Goal: Task Accomplishment & Management: Manage account settings

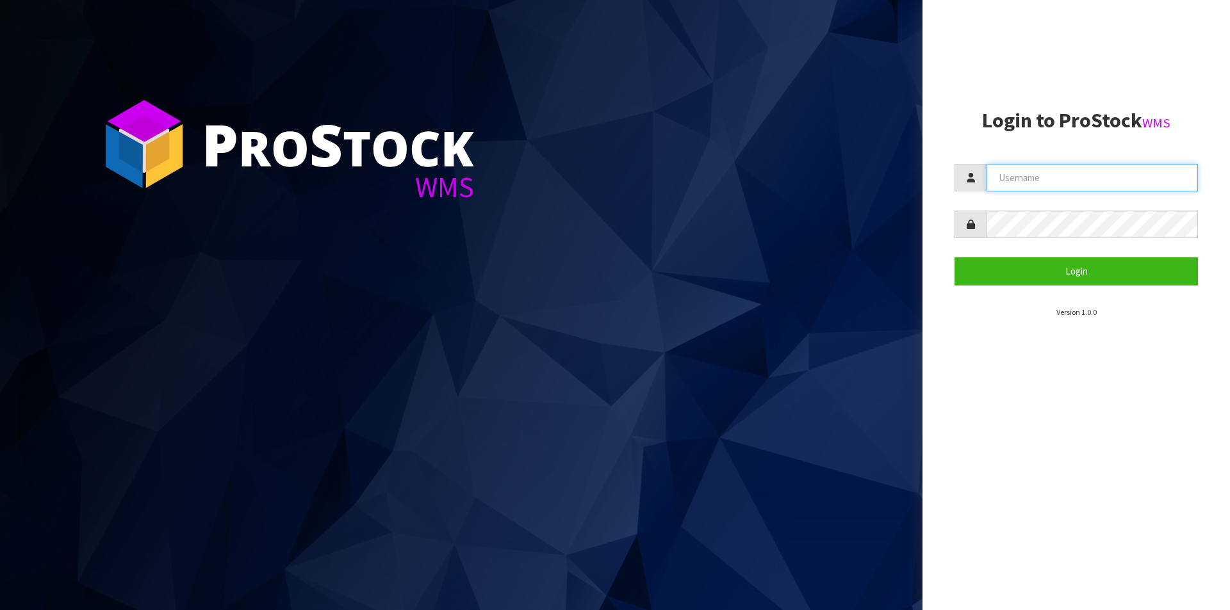
click at [1032, 180] on input "text" at bounding box center [1091, 178] width 211 height 28
type input "Hayrinna"
click at [954, 257] on button "Login" at bounding box center [1075, 271] width 243 height 28
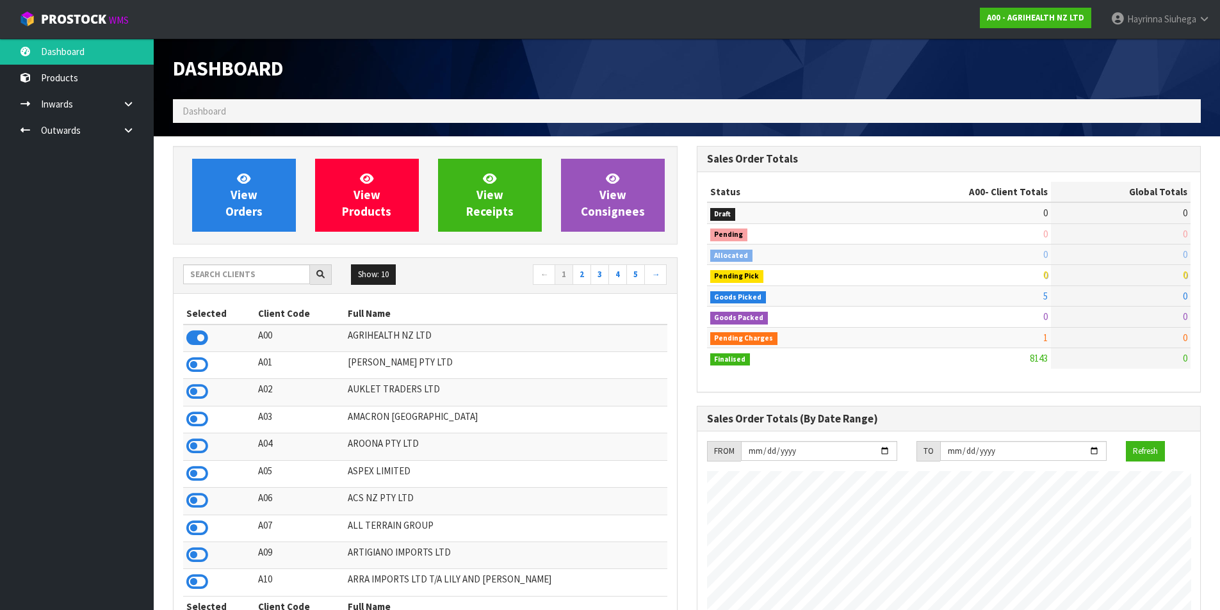
scroll to position [970, 523]
click at [213, 274] on input "text" at bounding box center [246, 275] width 127 height 20
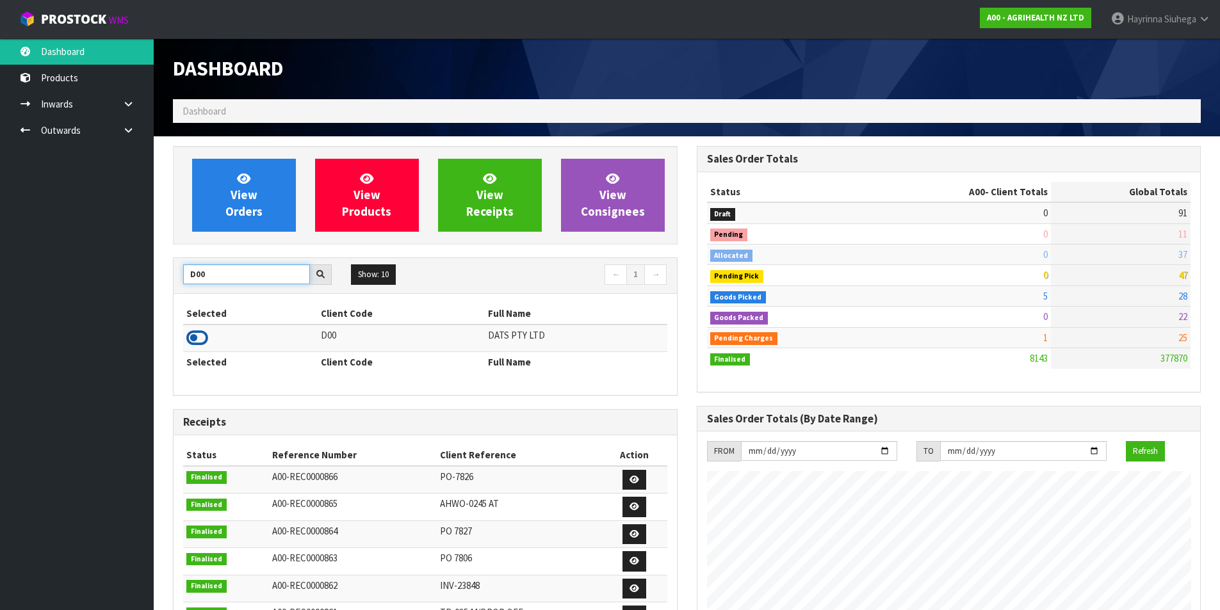
type input "D00"
click at [190, 338] on icon at bounding box center [197, 338] width 22 height 19
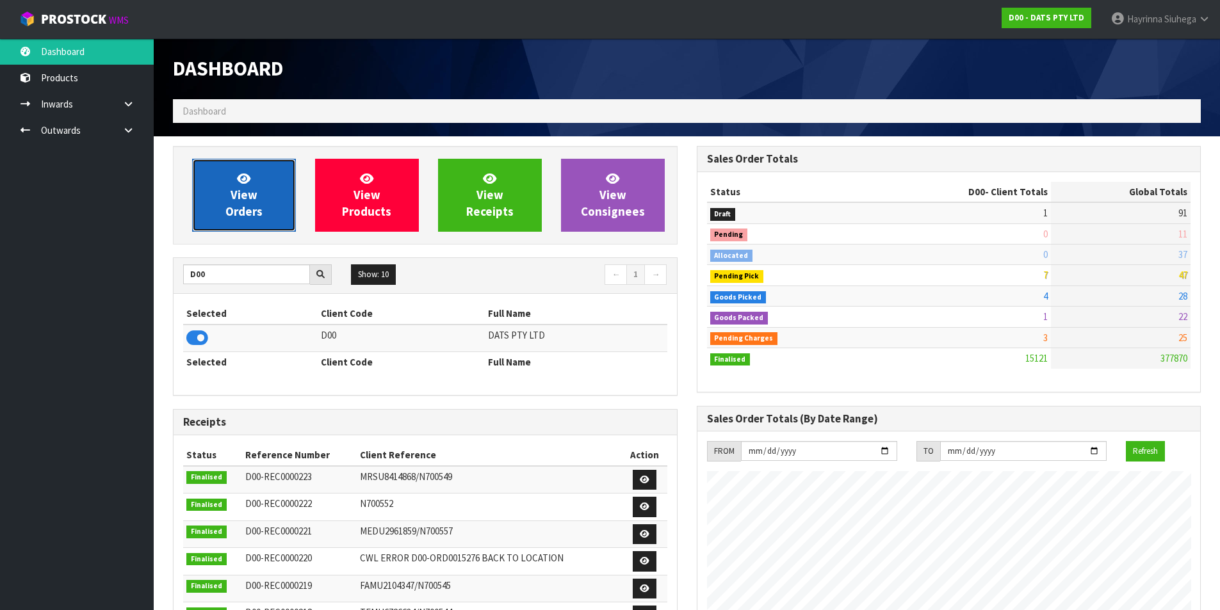
click at [241, 204] on span "View Orders" at bounding box center [243, 195] width 37 height 48
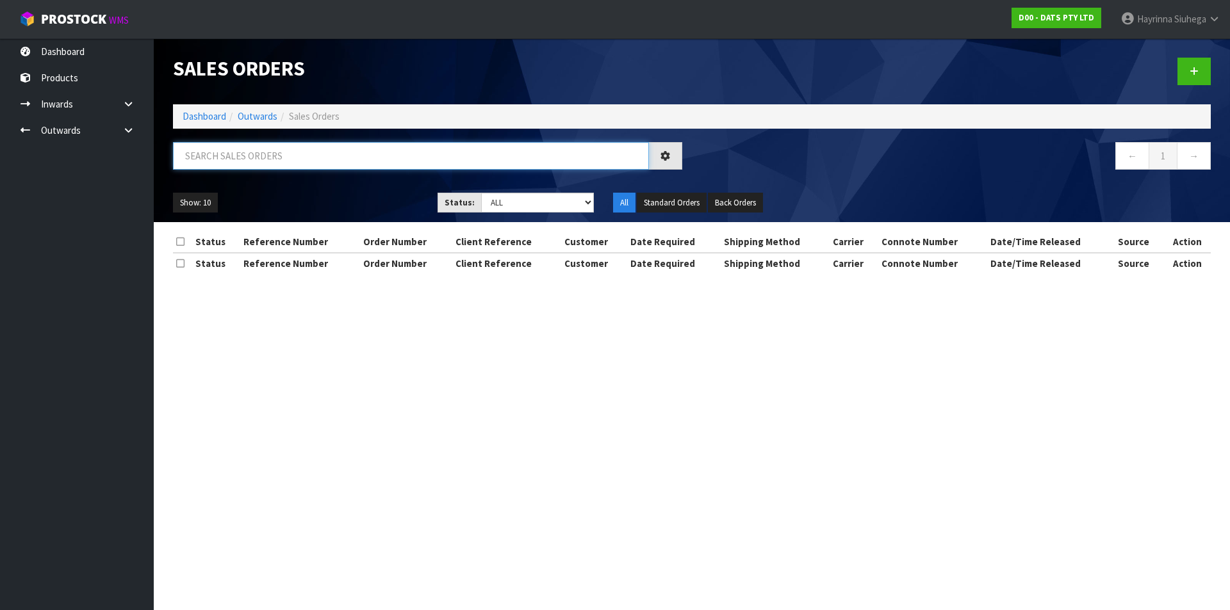
click at [318, 155] on input "text" at bounding box center [411, 156] width 476 height 28
type input "JOB-0408733"
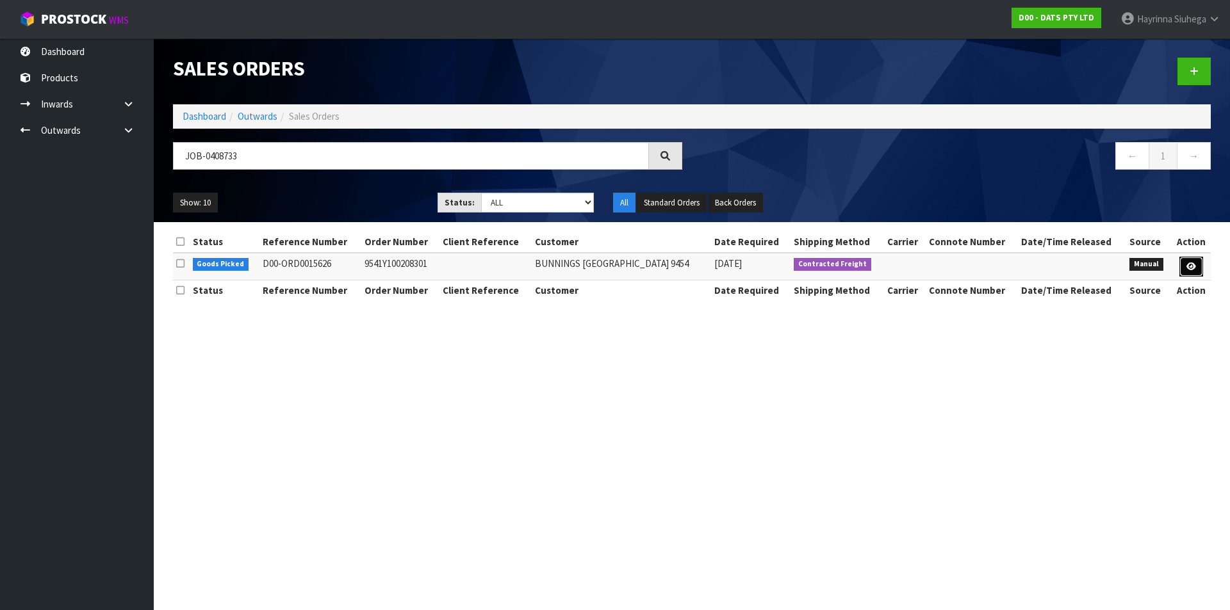
click at [1185, 268] on link at bounding box center [1191, 267] width 24 height 20
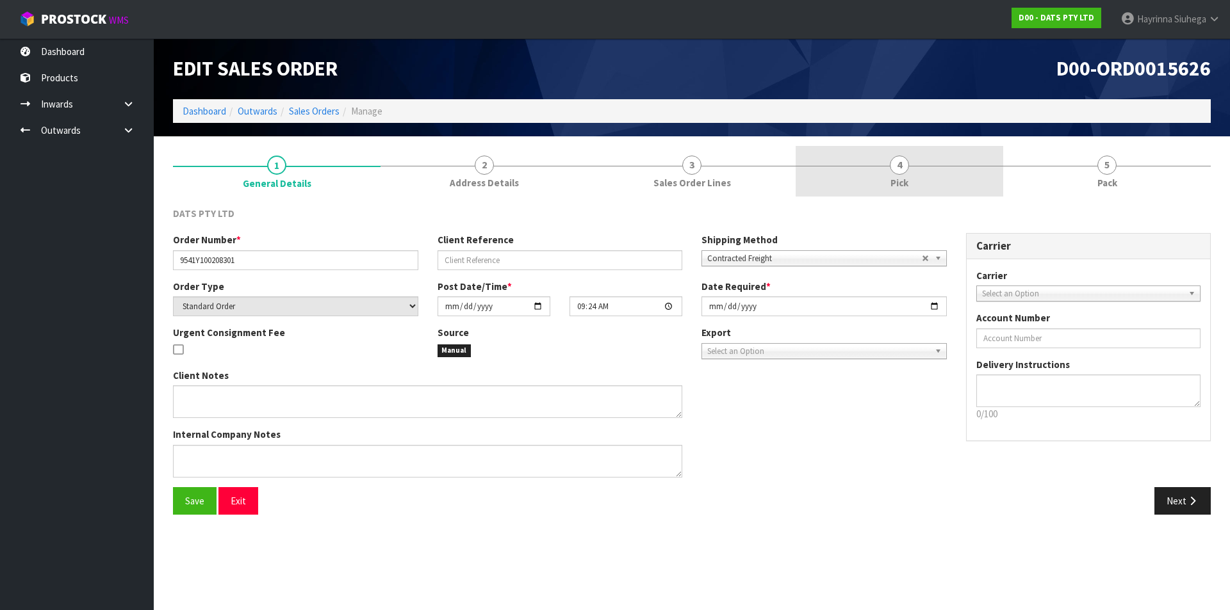
click at [942, 190] on link "4 Pick" at bounding box center [900, 171] width 208 height 51
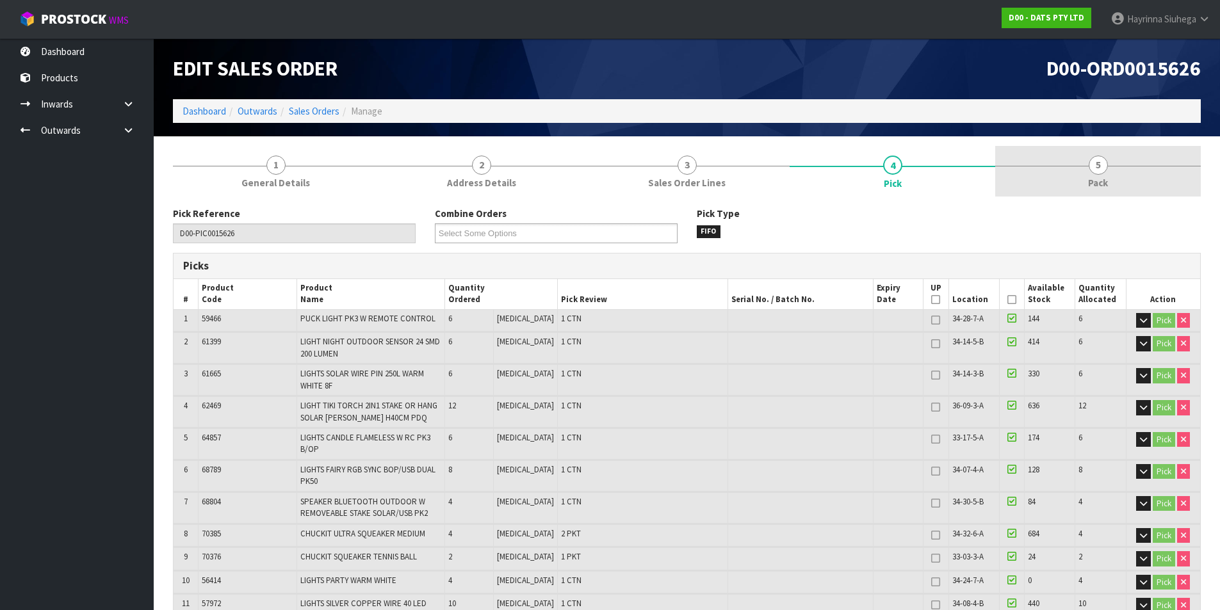
click at [1049, 178] on link "5 Pack" at bounding box center [1098, 171] width 206 height 51
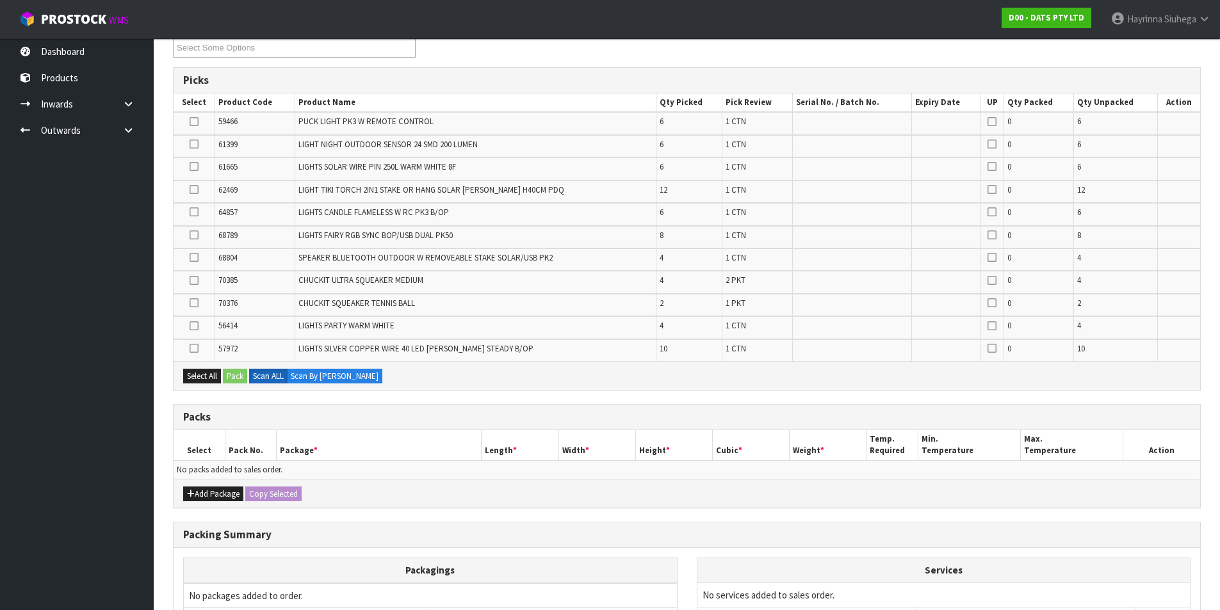
scroll to position [192, 0]
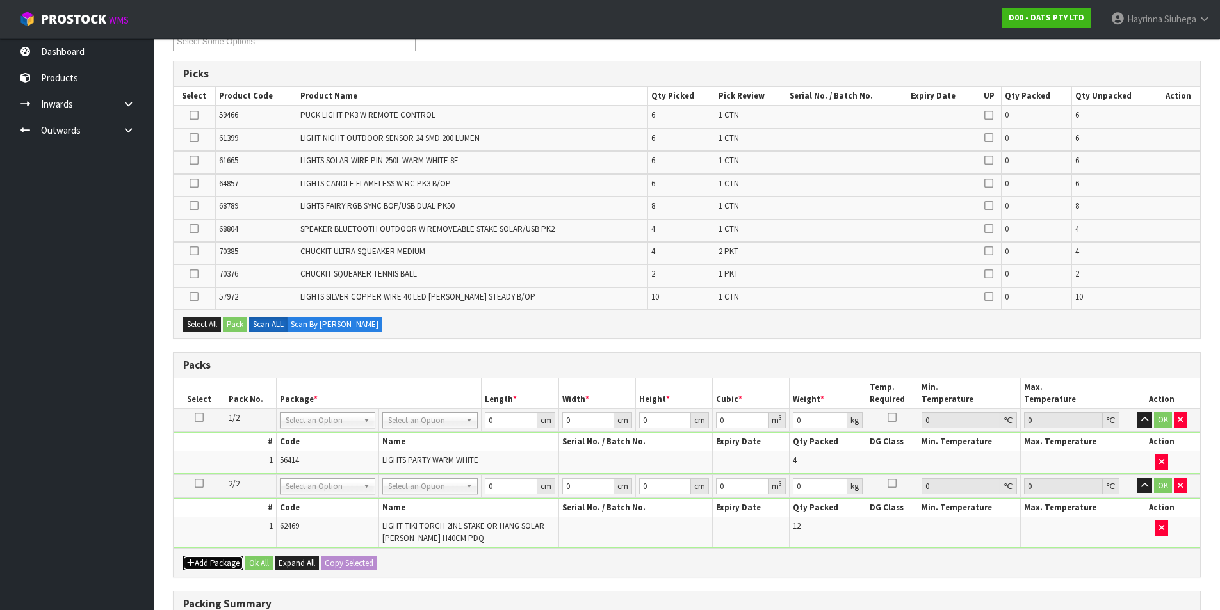
click at [209, 558] on button "Add Package" at bounding box center [213, 563] width 60 height 15
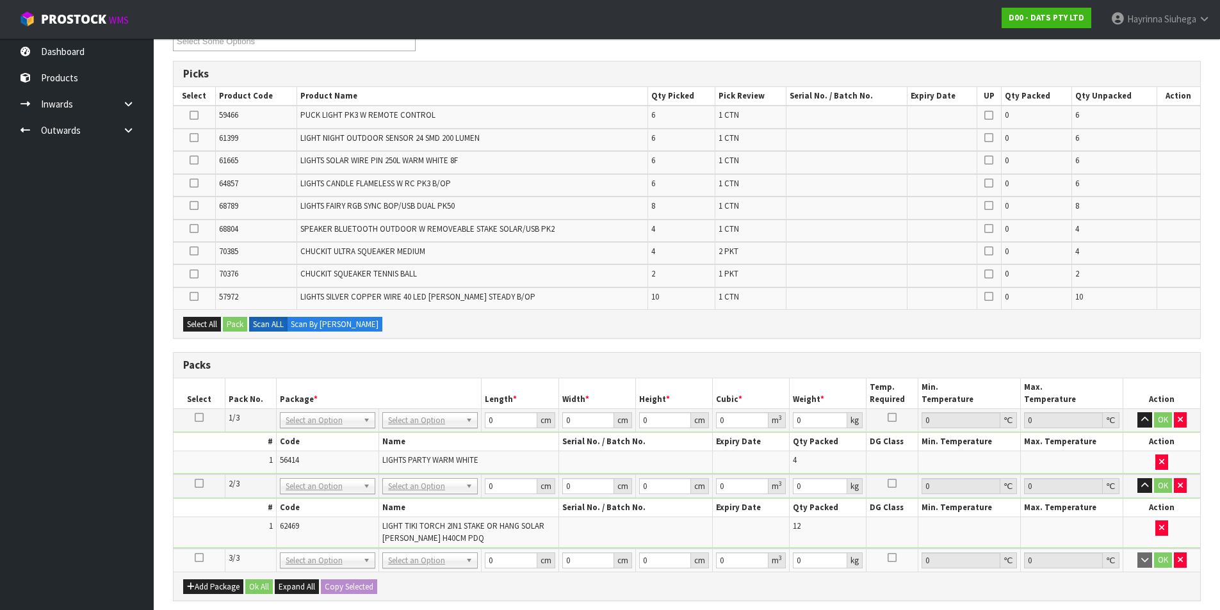
click at [197, 558] on icon at bounding box center [199, 558] width 9 height 1
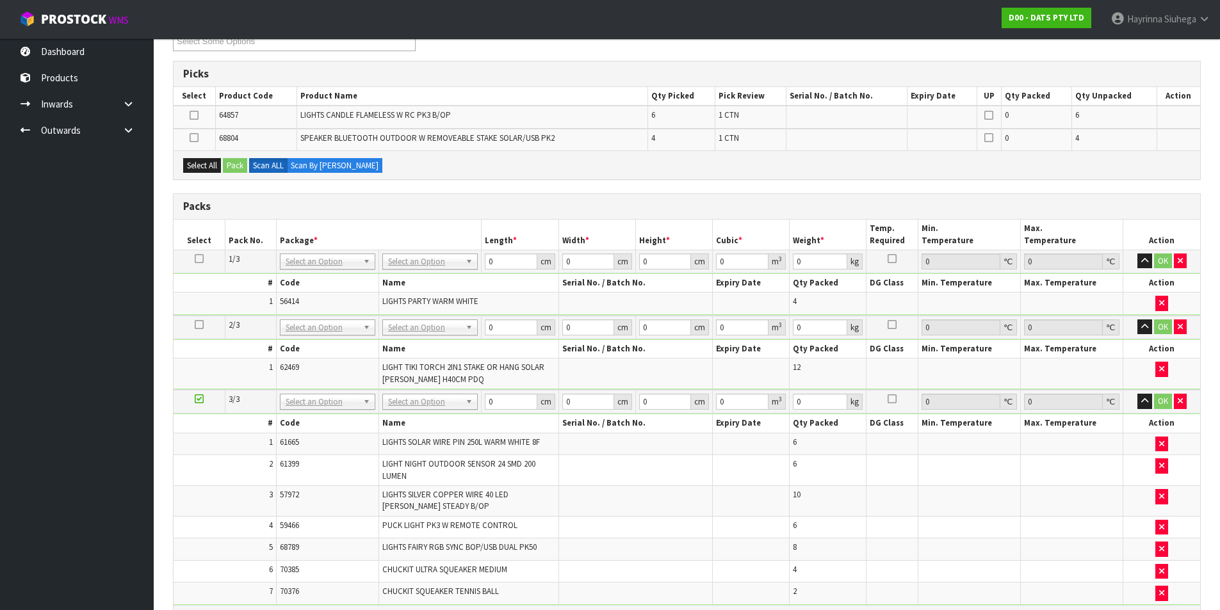
click at [202, 400] on icon at bounding box center [199, 399] width 9 height 1
click at [263, 366] on td "1" at bounding box center [225, 374] width 102 height 30
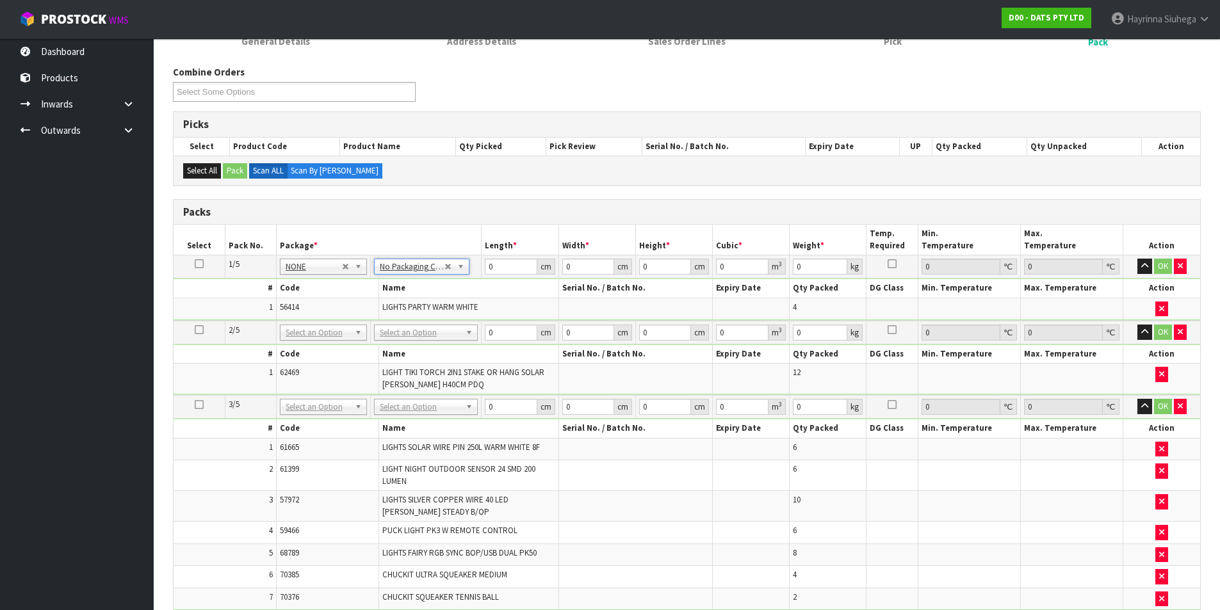
scroll to position [164, 0]
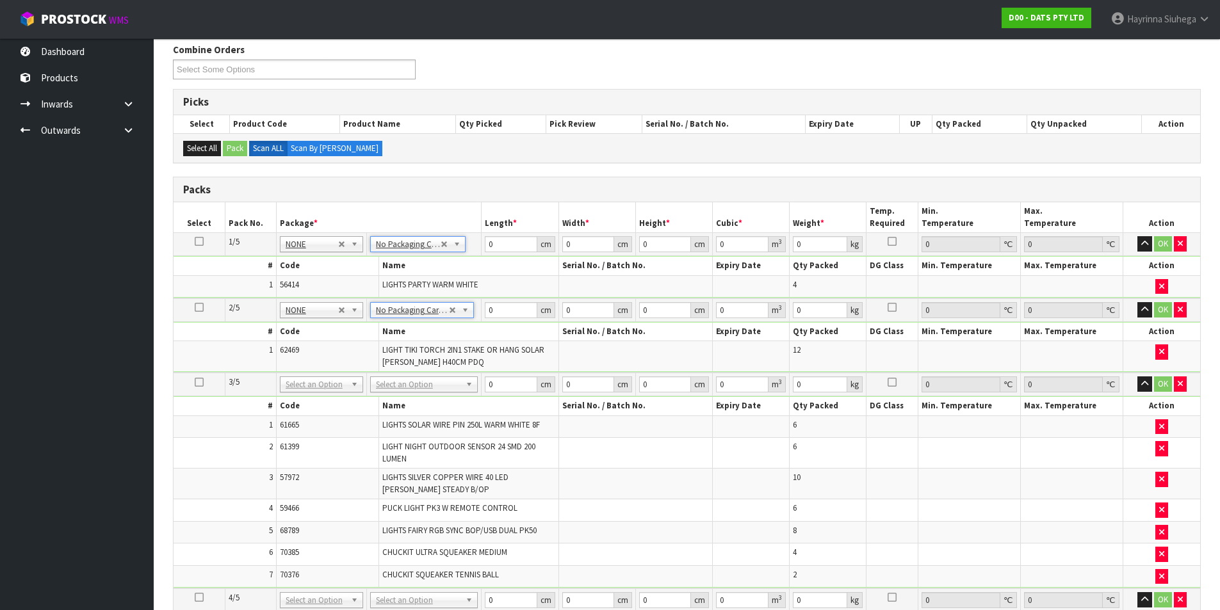
type input "2"
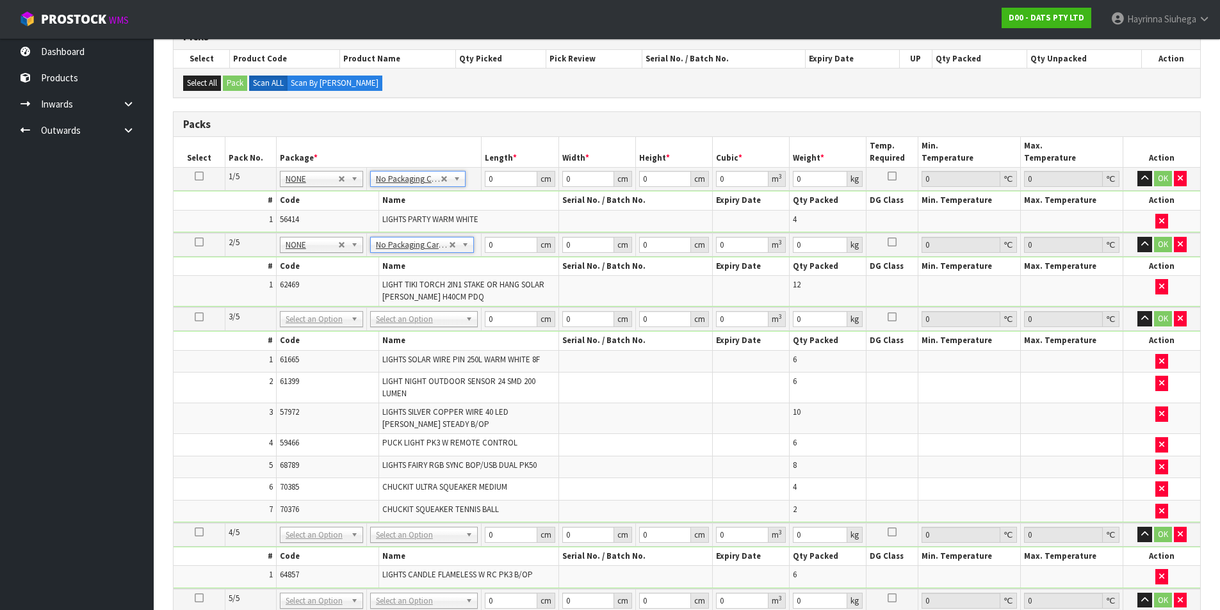
scroll to position [292, 0]
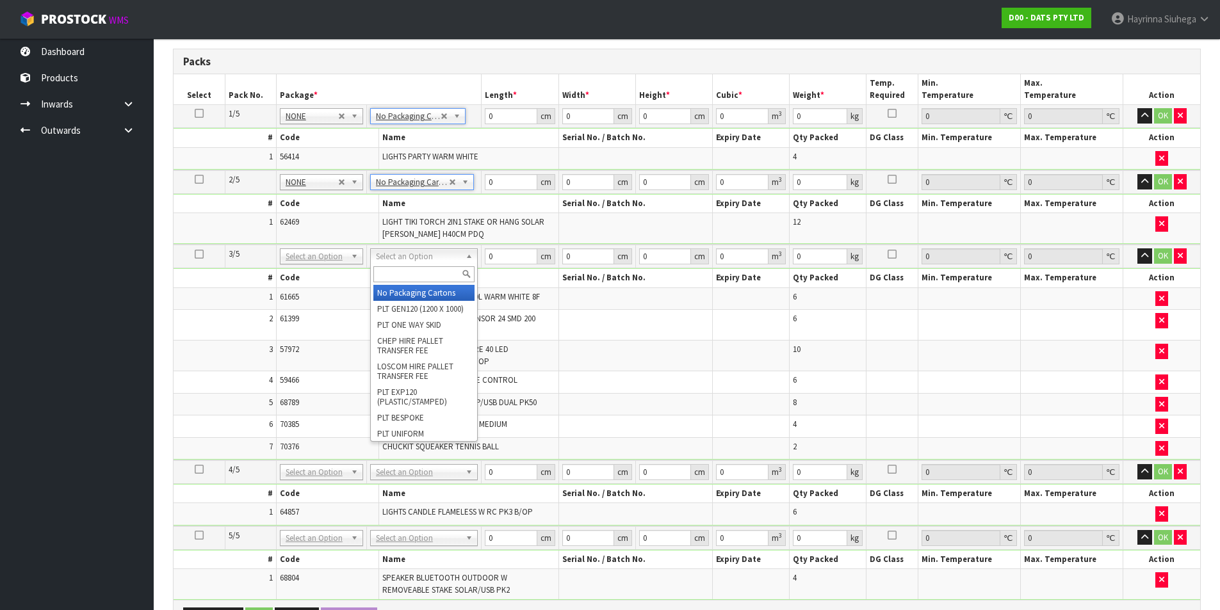
click at [411, 272] on input "text" at bounding box center [423, 274] width 101 height 16
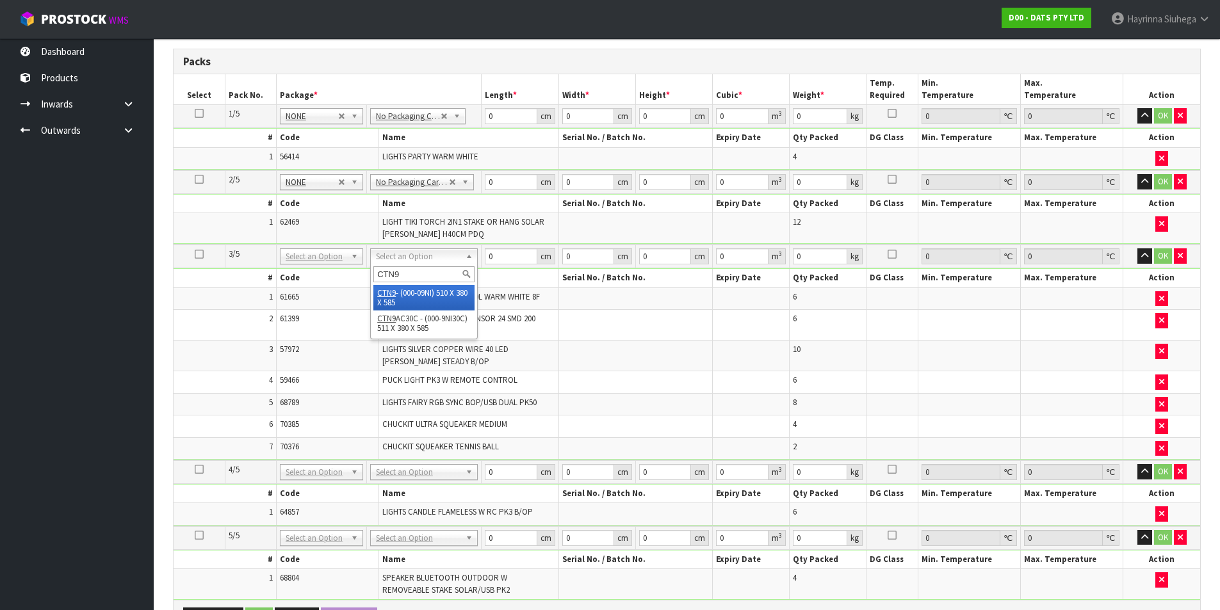
type input "CTN9"
type input "51"
type input "38"
type input "58.5"
type input "0.113373"
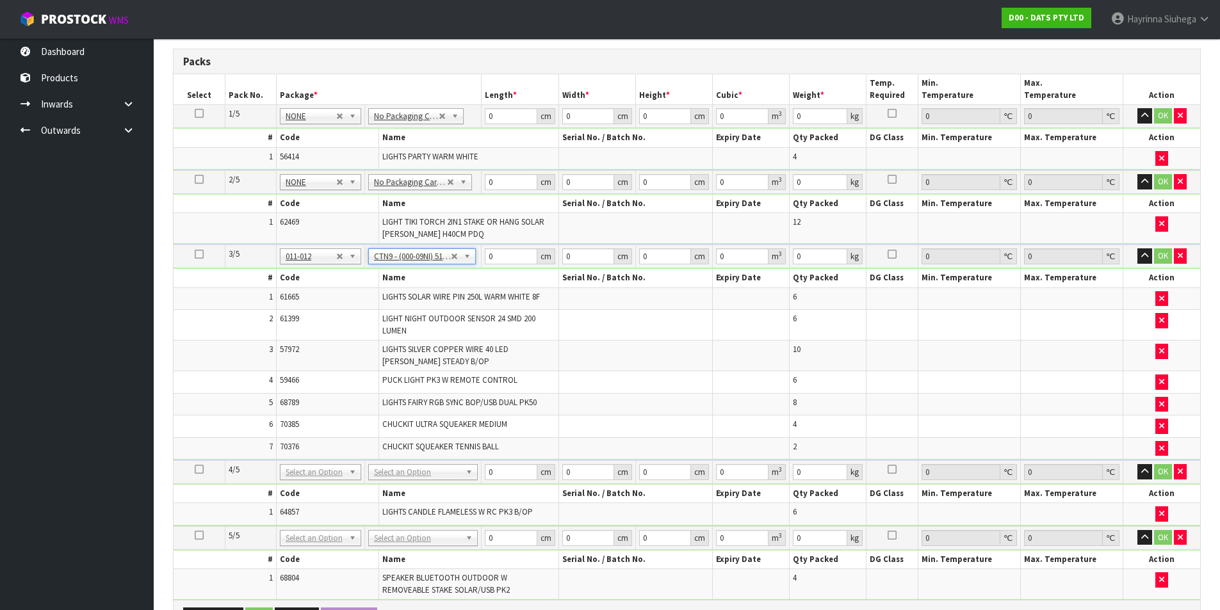
type input "11.41"
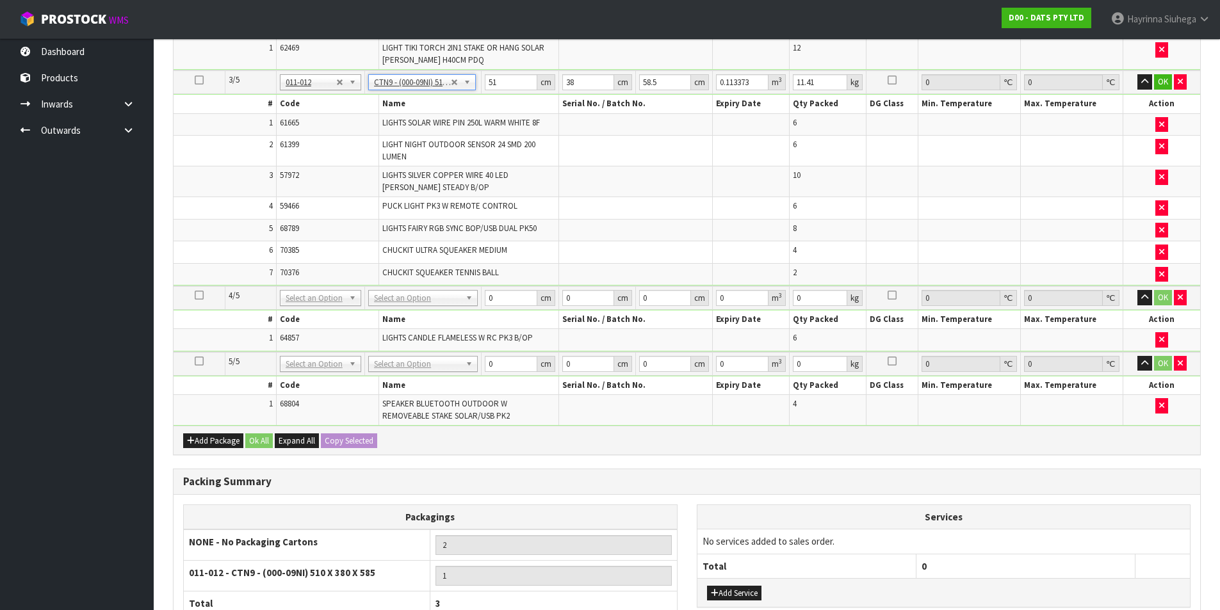
scroll to position [484, 0]
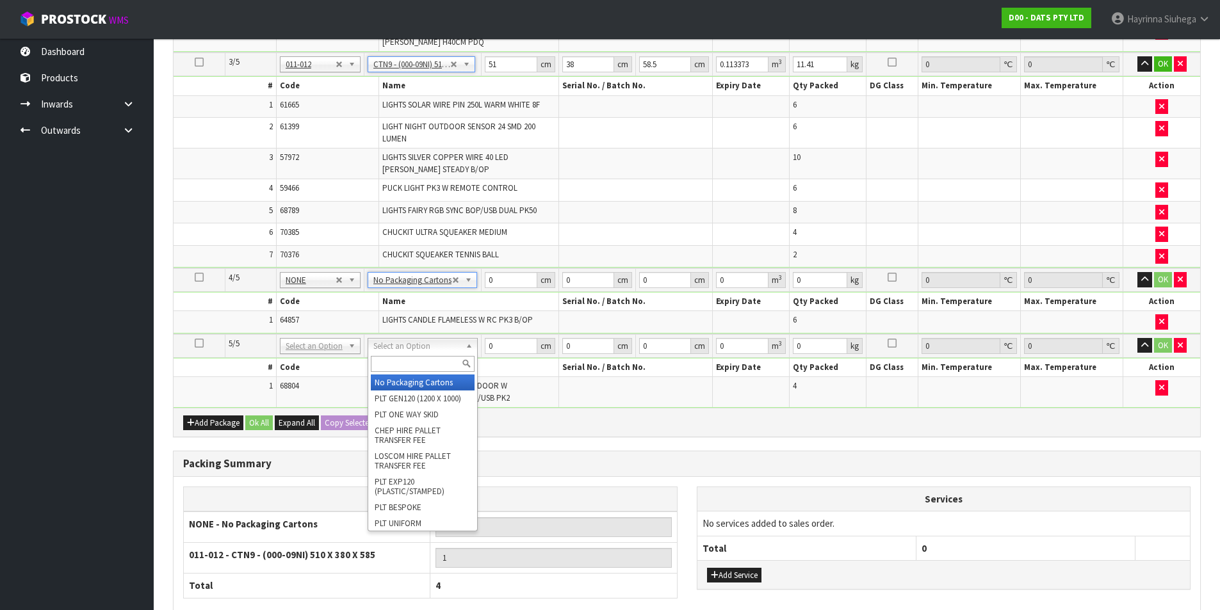
type input "4"
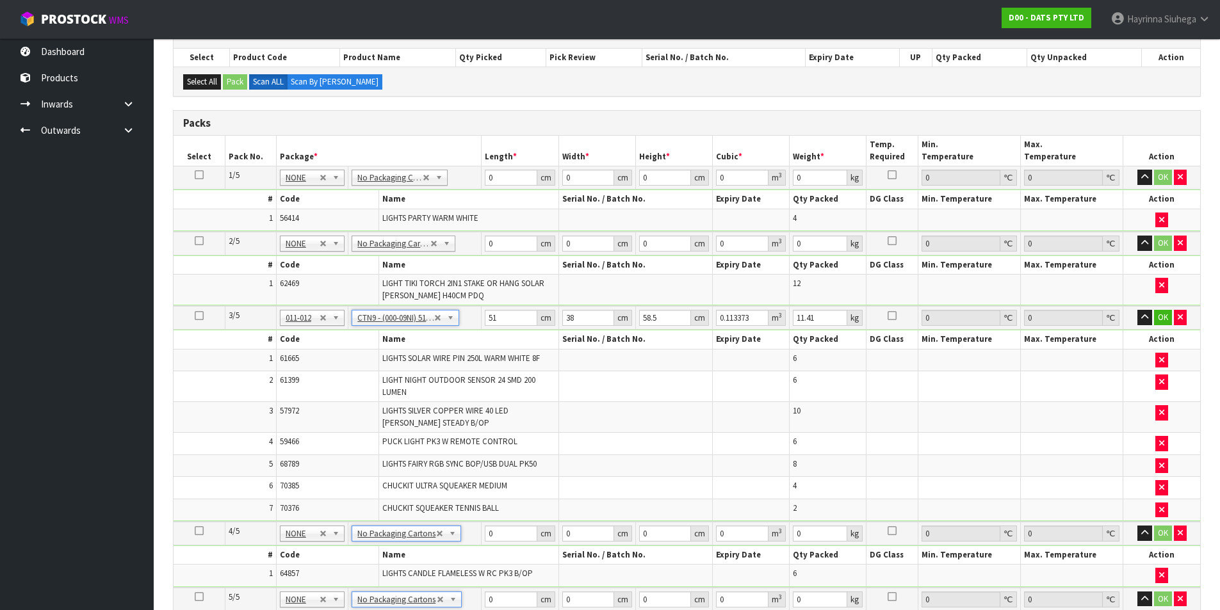
scroll to position [164, 0]
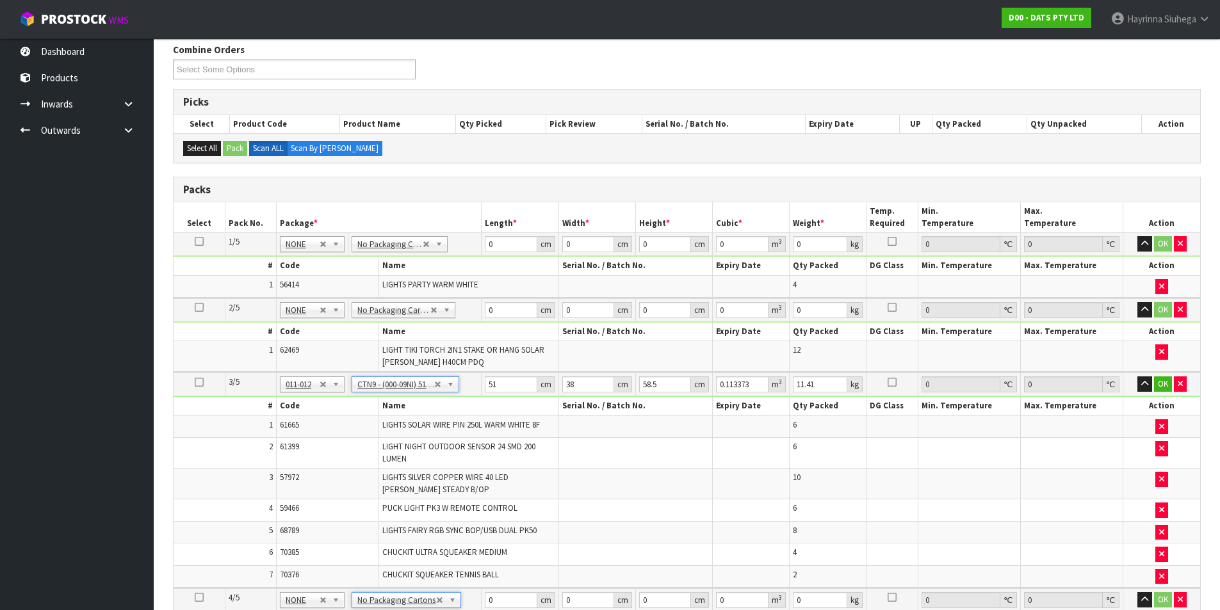
click at [484, 247] on td "0 cm" at bounding box center [520, 244] width 77 height 23
click at [487, 243] on input "0" at bounding box center [511, 244] width 52 height 16
type input "40"
type input "36"
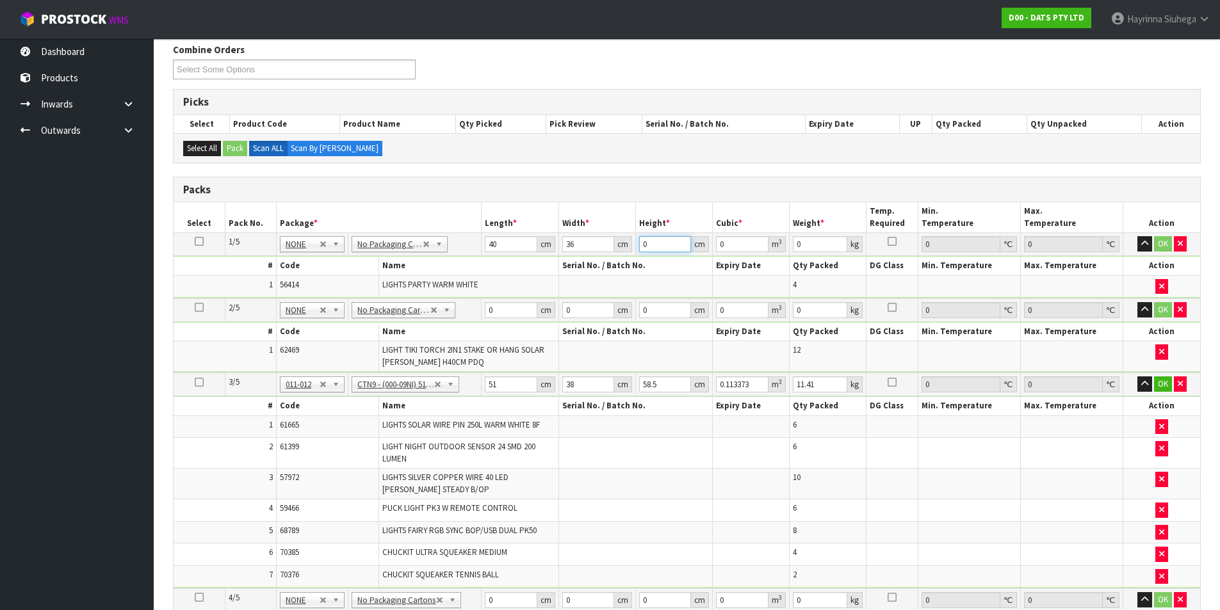
type input "3"
type input "0.00432"
type input "32"
type input "0.04608"
type input "32"
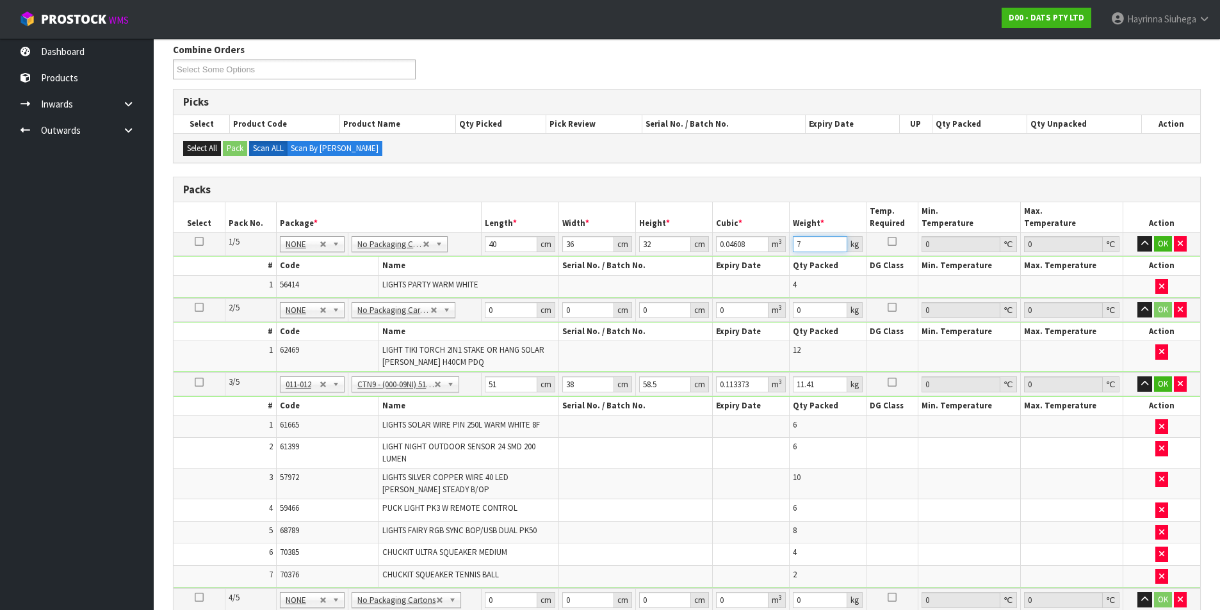
type input "7"
click button "OK" at bounding box center [1163, 243] width 18 height 15
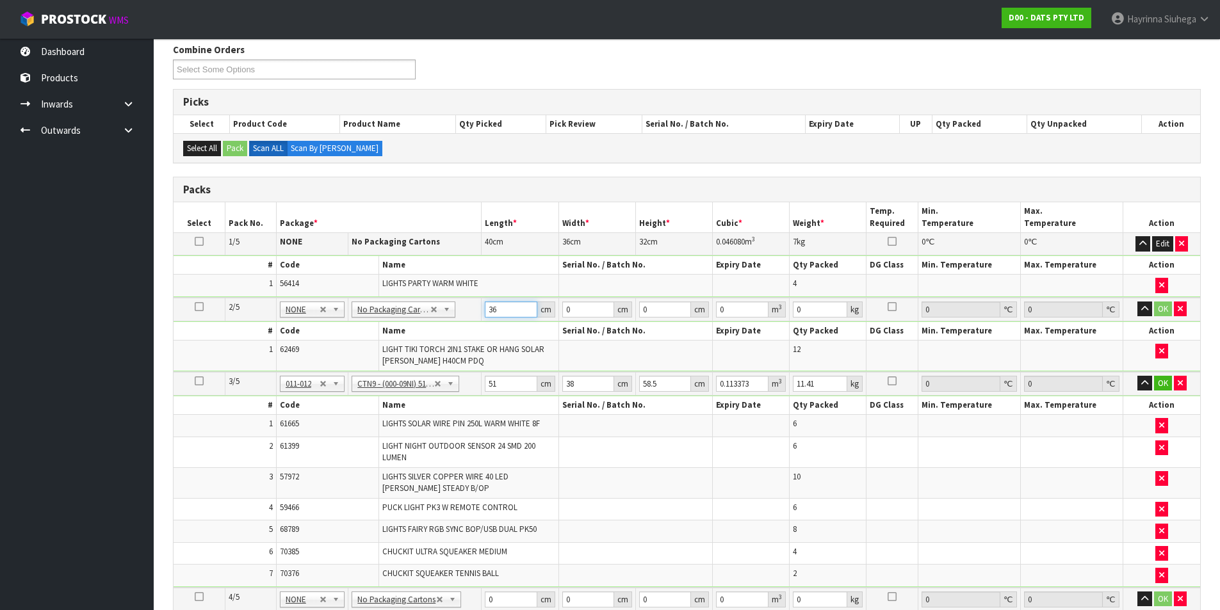
type input "36"
type input "28"
type input "4"
type input "0.004032"
type input "45"
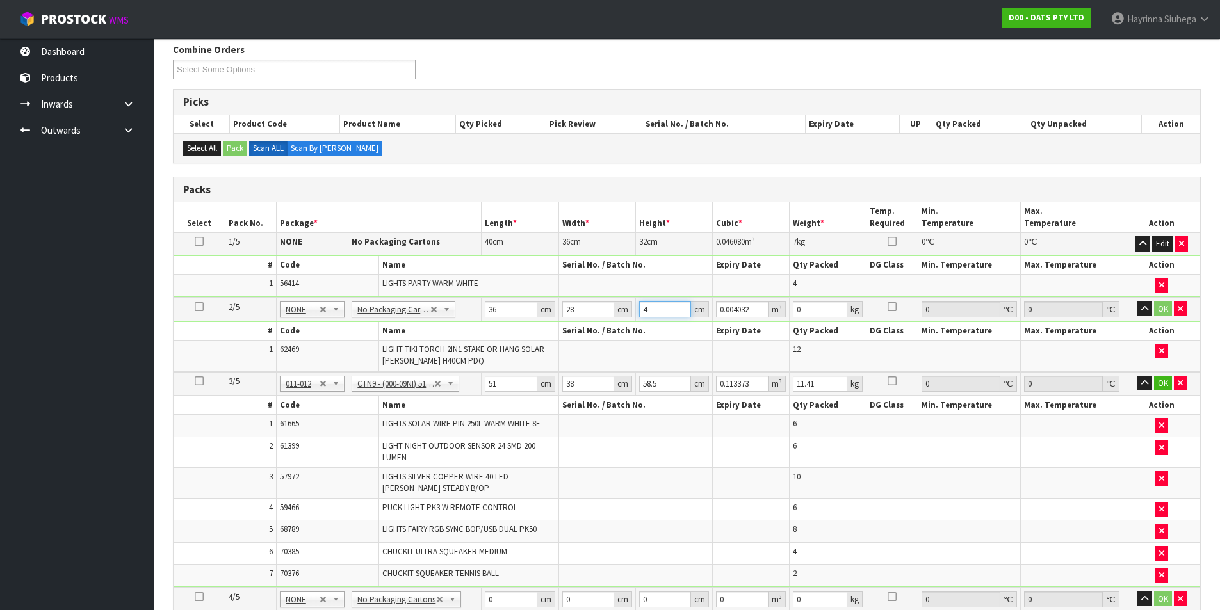
type input "0.04536"
type input "45"
type input "2"
click button "OK" at bounding box center [1163, 309] width 18 height 15
type input "5"
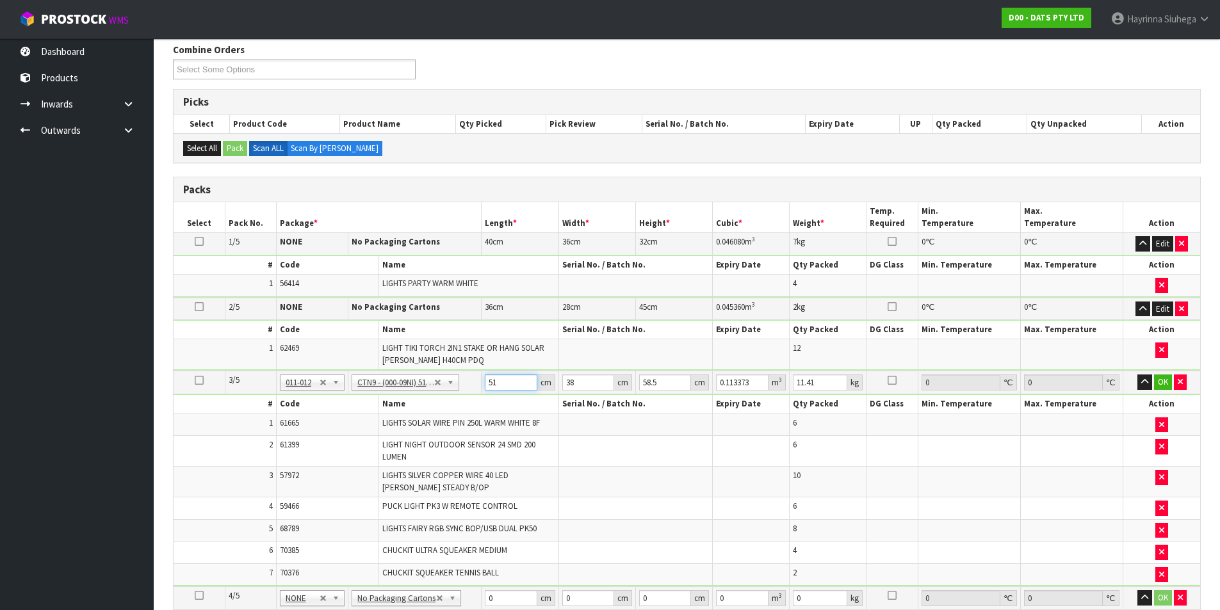
type input "0.011115"
type input "53"
type input "0.117819"
type input "53"
type input "4"
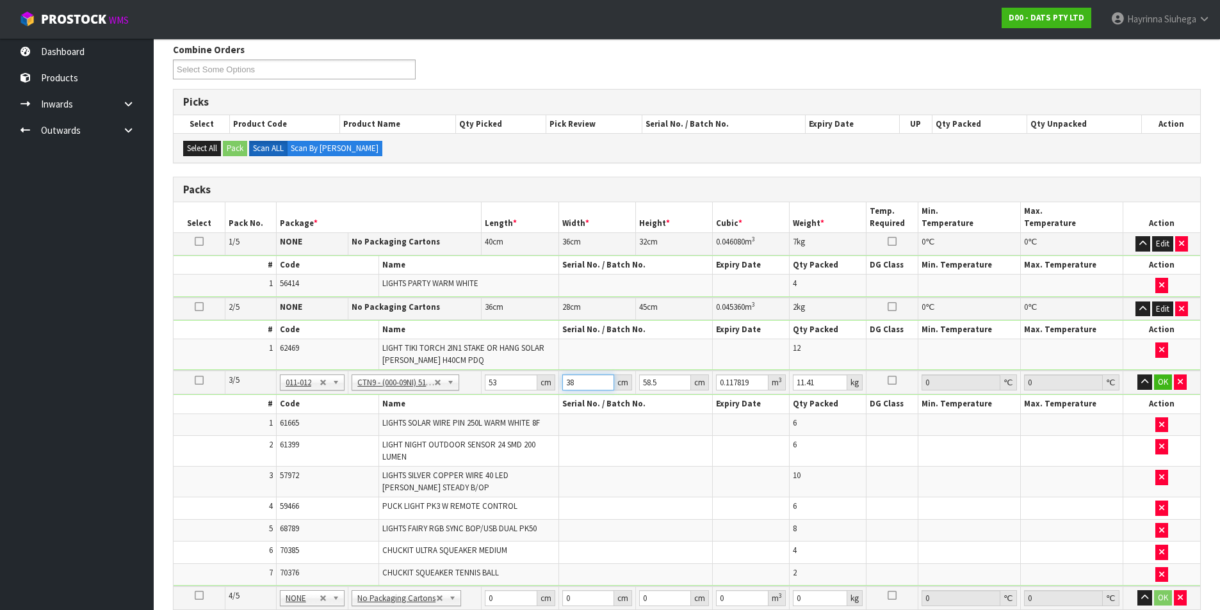
type input "0.012402"
type input "40"
type input "0.12402"
type input "40"
type input "4"
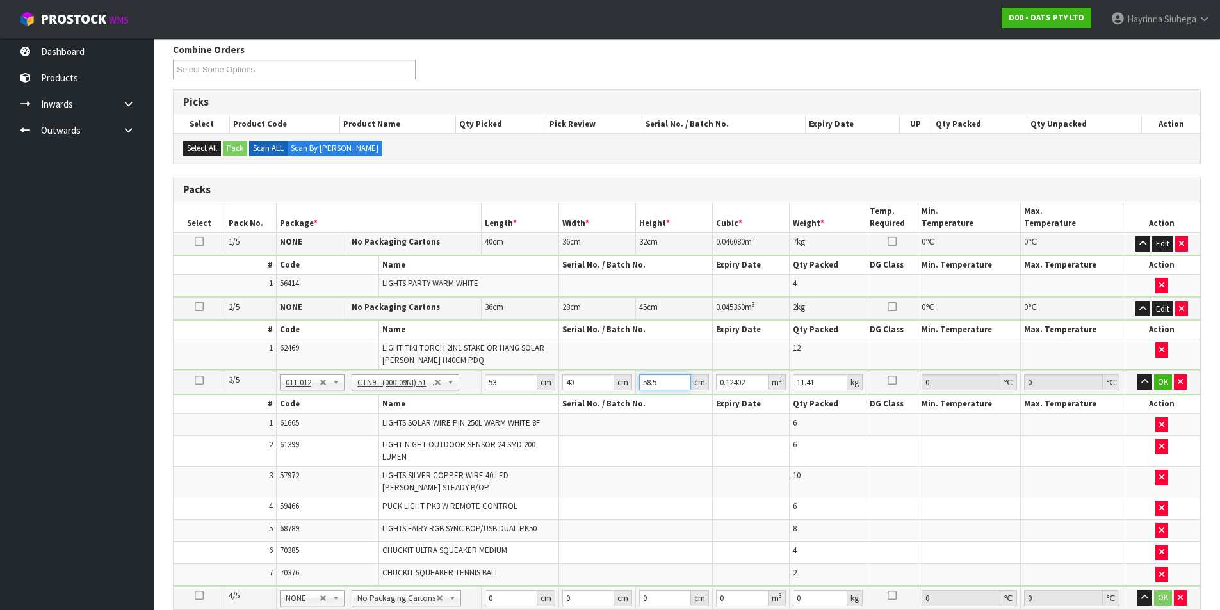
type input "0.00848"
type input "49"
type input "0.10388"
type input "49"
type input "12"
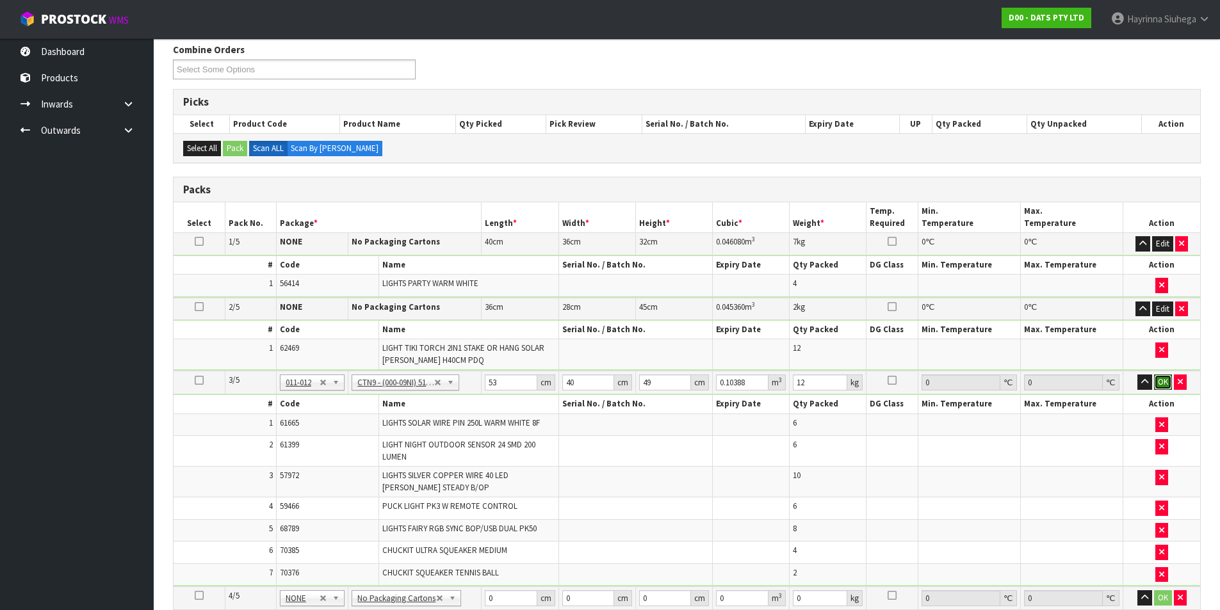
click button "OK" at bounding box center [1163, 382] width 18 height 15
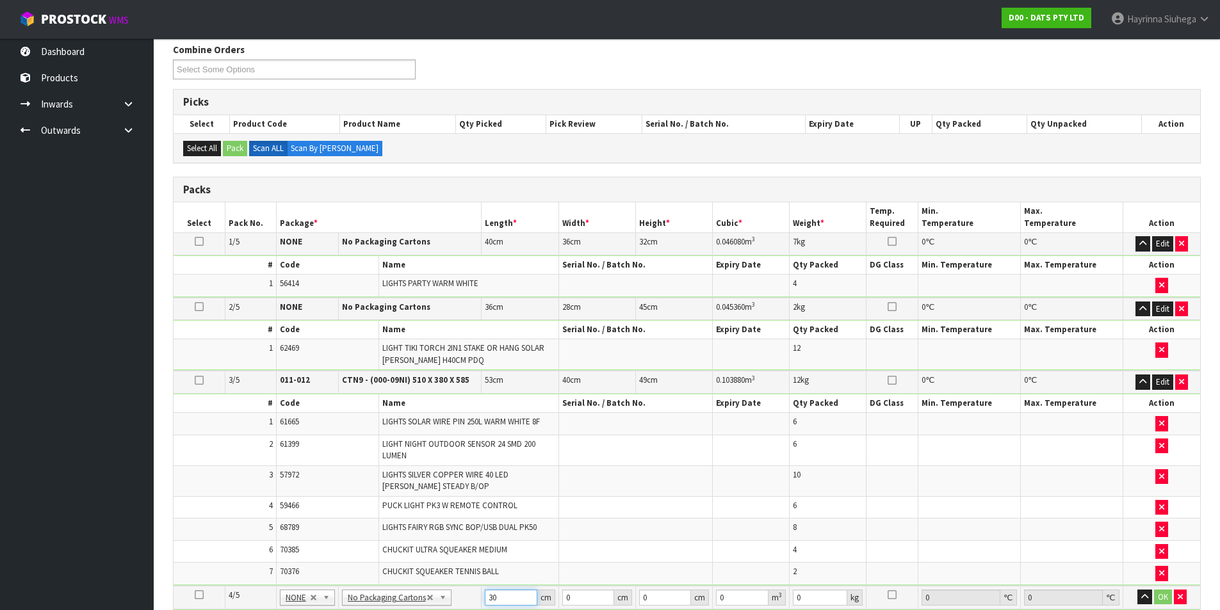
type input "30"
type input "28"
type input "3"
type input "0.00252"
type input "36"
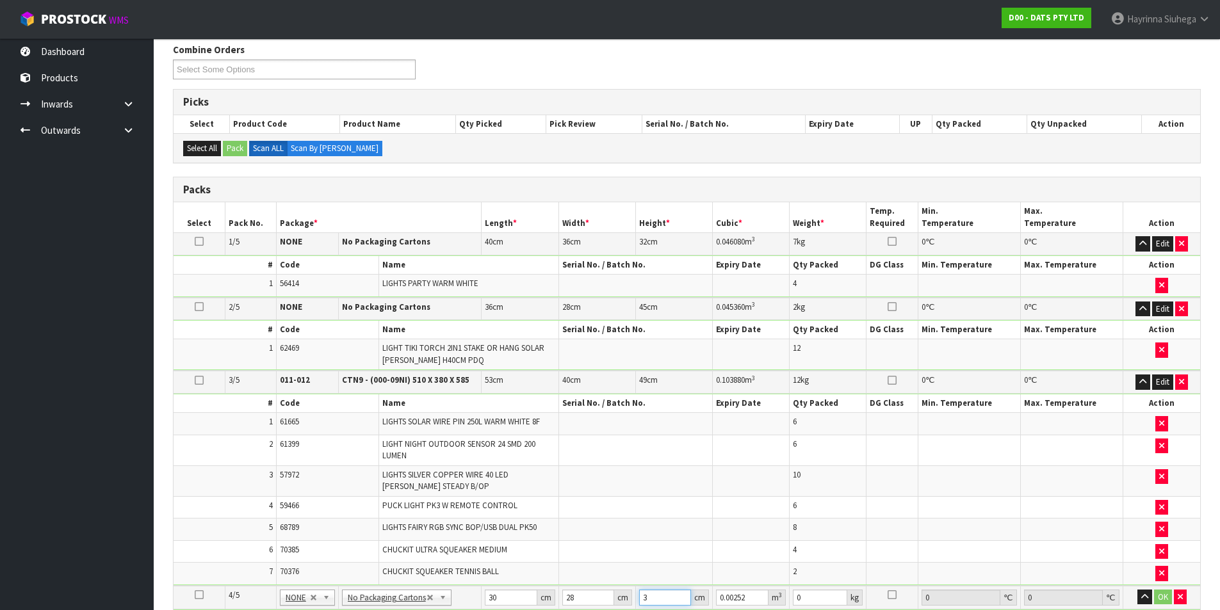
type input "0.03024"
type input "36"
type input "6"
click button "OK" at bounding box center [1163, 597] width 18 height 15
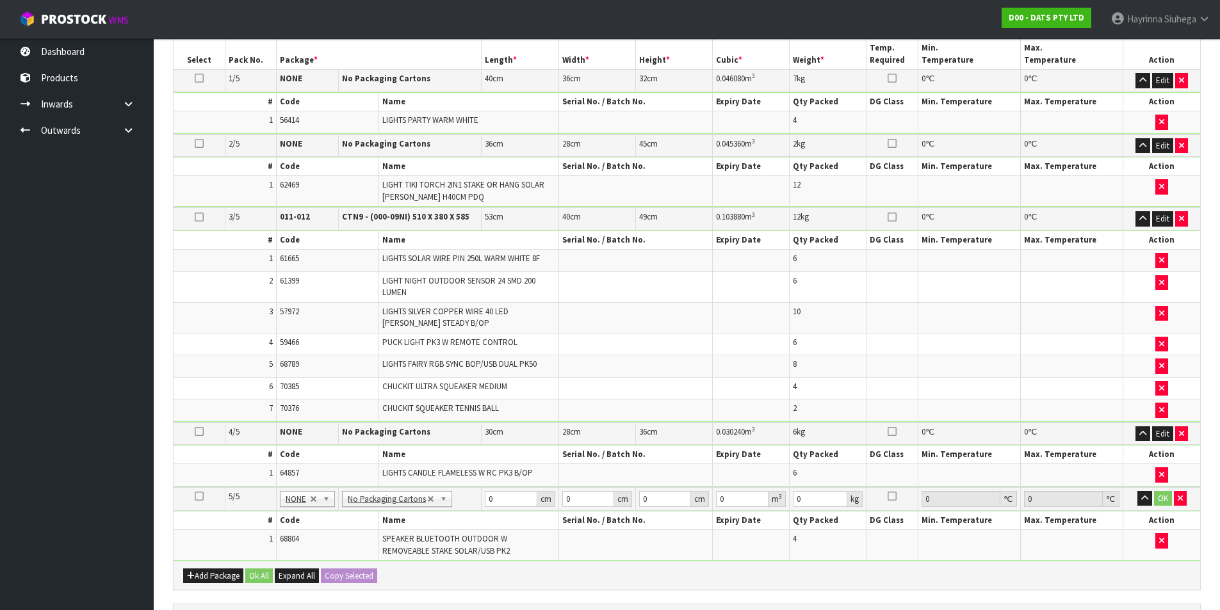
scroll to position [356, 0]
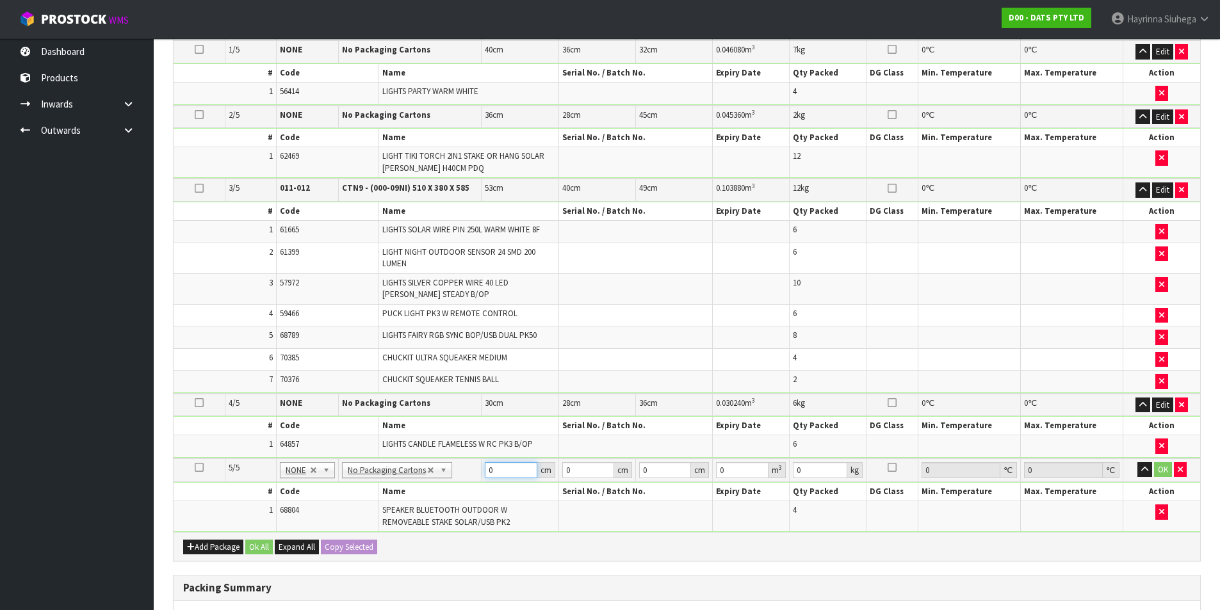
click at [490, 476] on input "0" at bounding box center [511, 470] width 52 height 16
click at [491, 476] on input "0" at bounding box center [511, 470] width 52 height 16
type input "38"
type input "30"
type input "2"
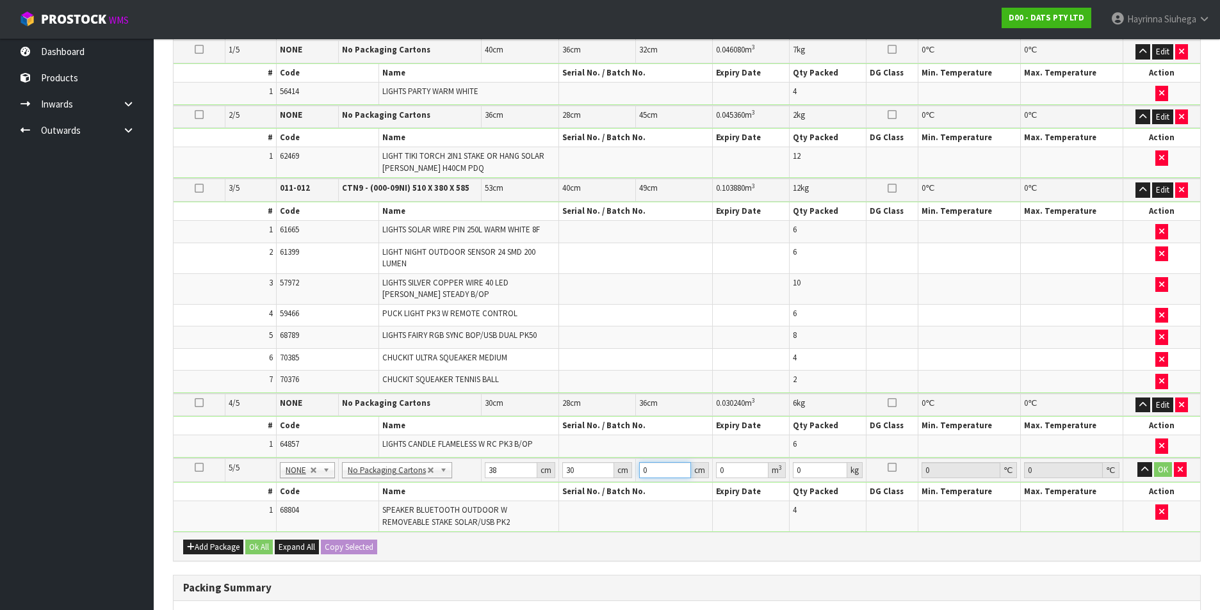
type input "0.00228"
type input "24"
type input "0.02736"
type input "24"
type input "6"
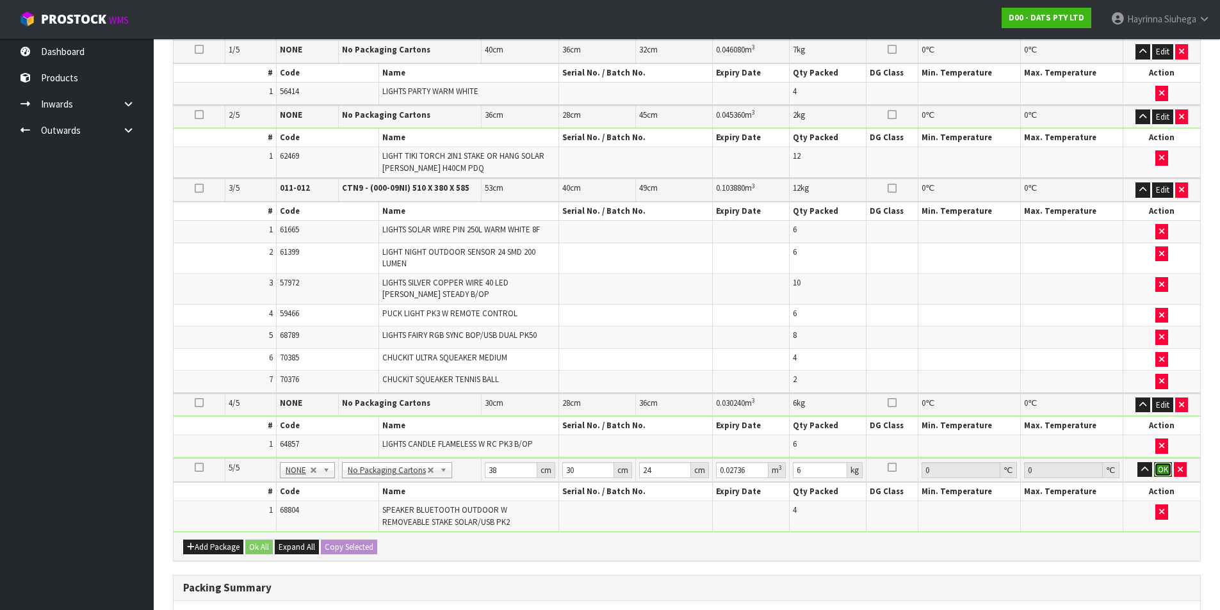
click button "OK" at bounding box center [1163, 469] width 18 height 15
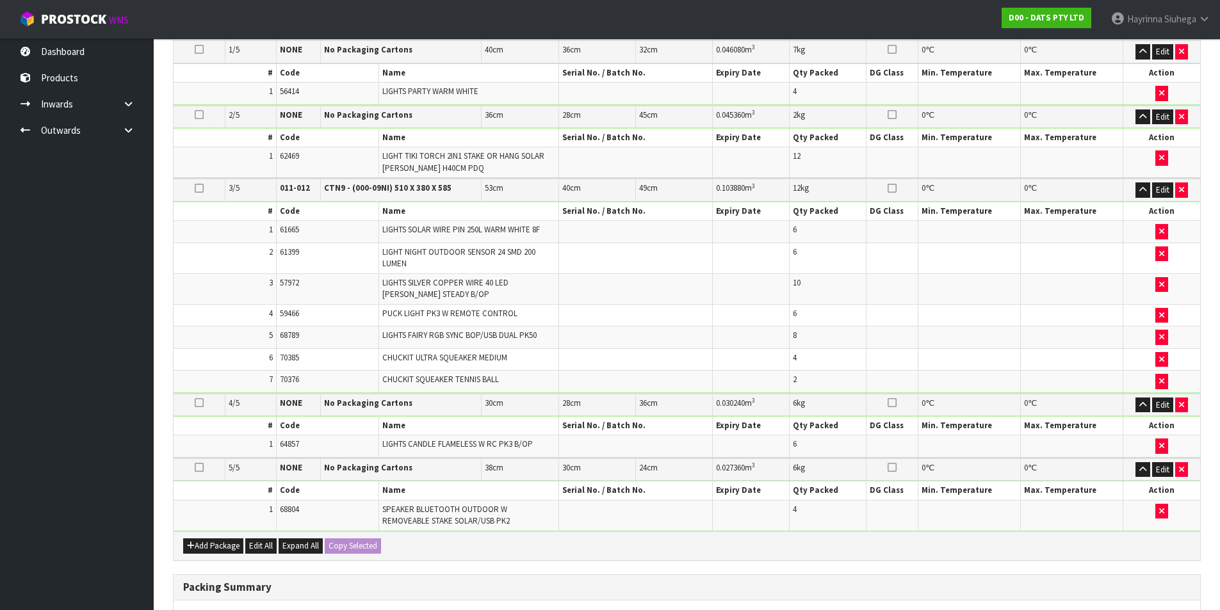
scroll to position [581, 0]
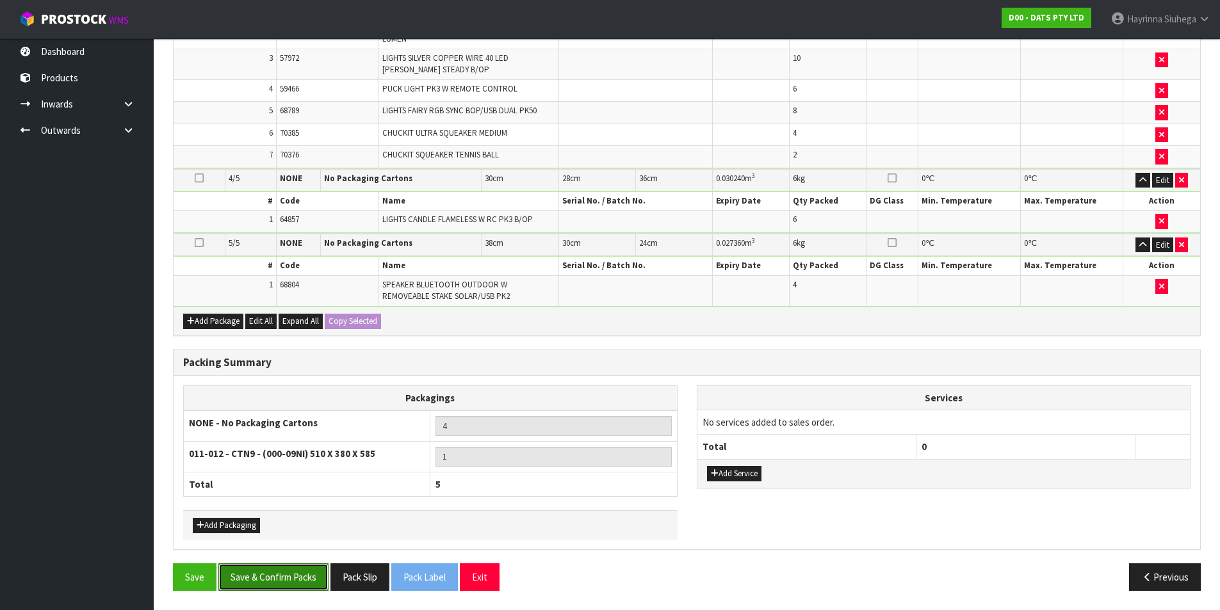
click at [291, 581] on button "Save & Confirm Packs" at bounding box center [273, 578] width 110 height 28
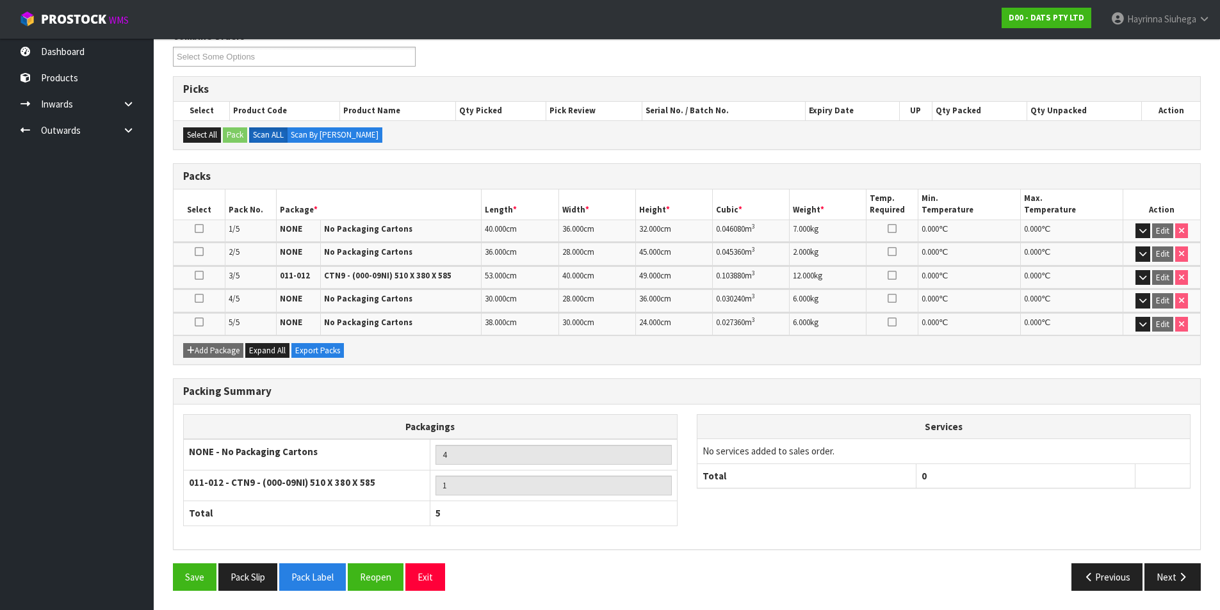
scroll to position [224, 0]
click at [1175, 575] on button "Next" at bounding box center [1173, 578] width 56 height 28
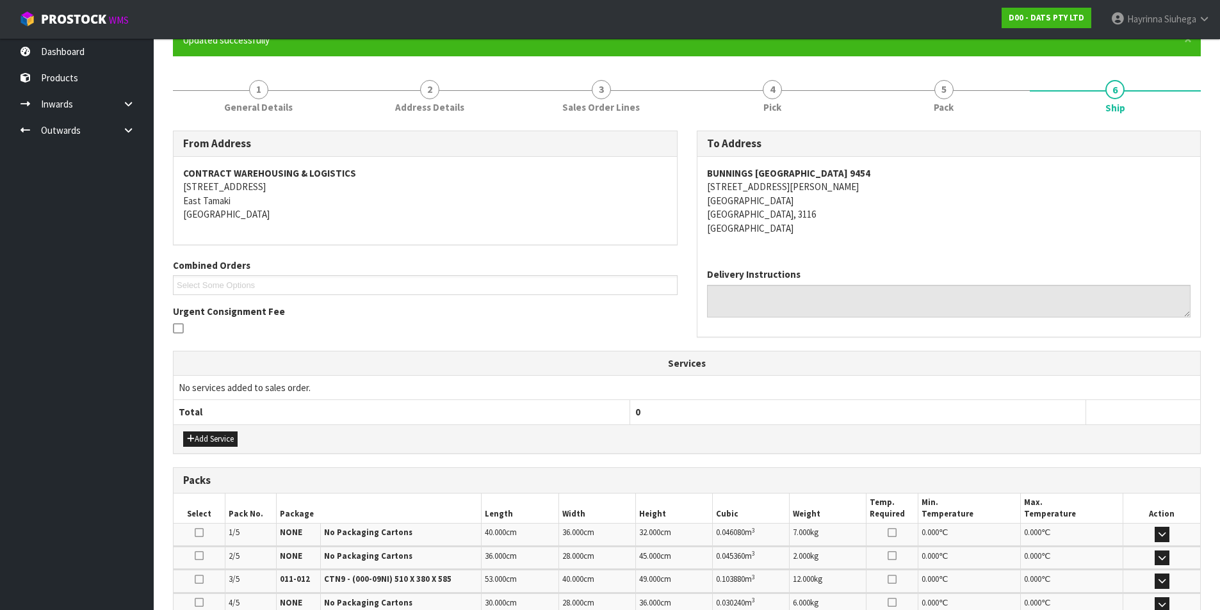
scroll to position [319, 0]
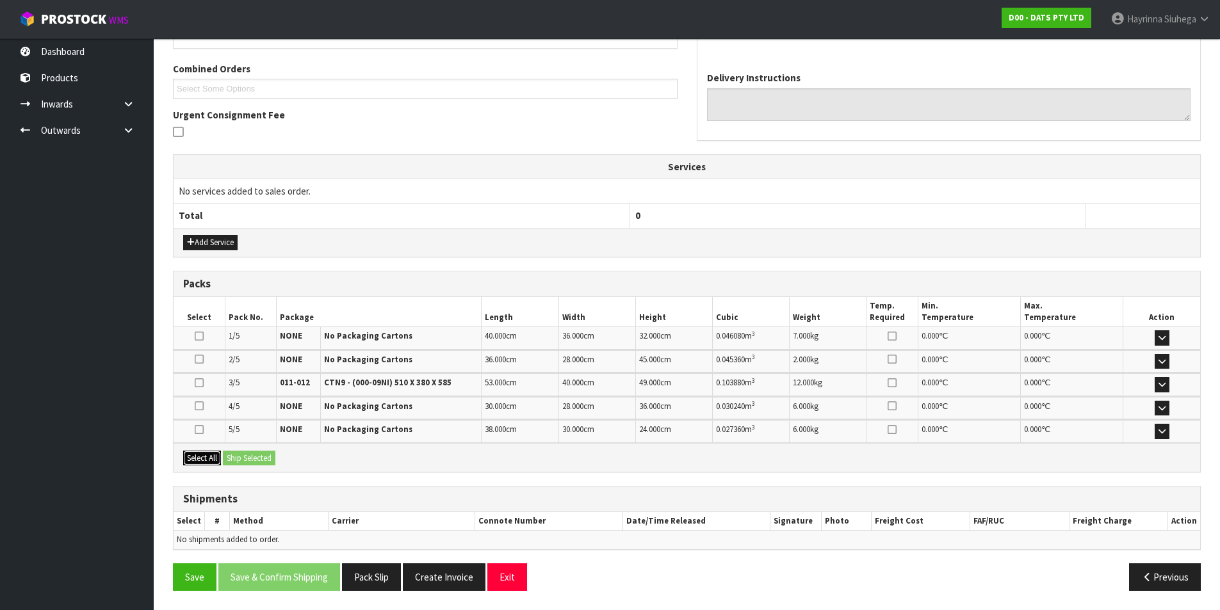
drag, startPoint x: 202, startPoint y: 459, endPoint x: 244, endPoint y: 459, distance: 42.3
click at [206, 459] on button "Select All" at bounding box center [202, 458] width 38 height 15
click at [254, 458] on button "Ship Selected" at bounding box center [249, 458] width 53 height 15
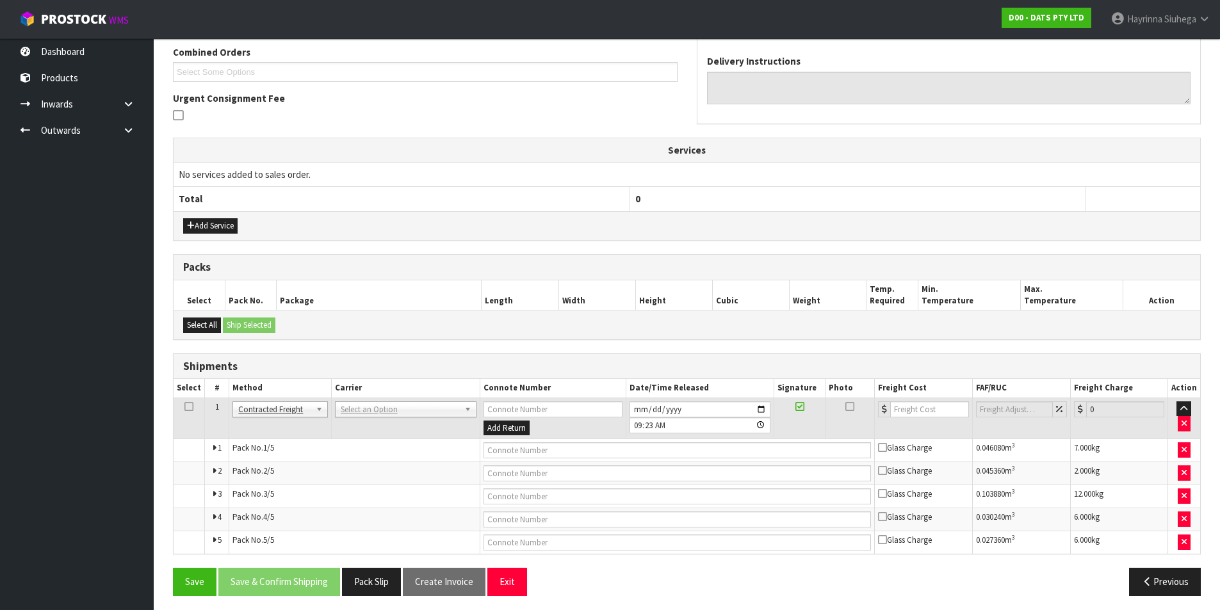
scroll to position [341, 0]
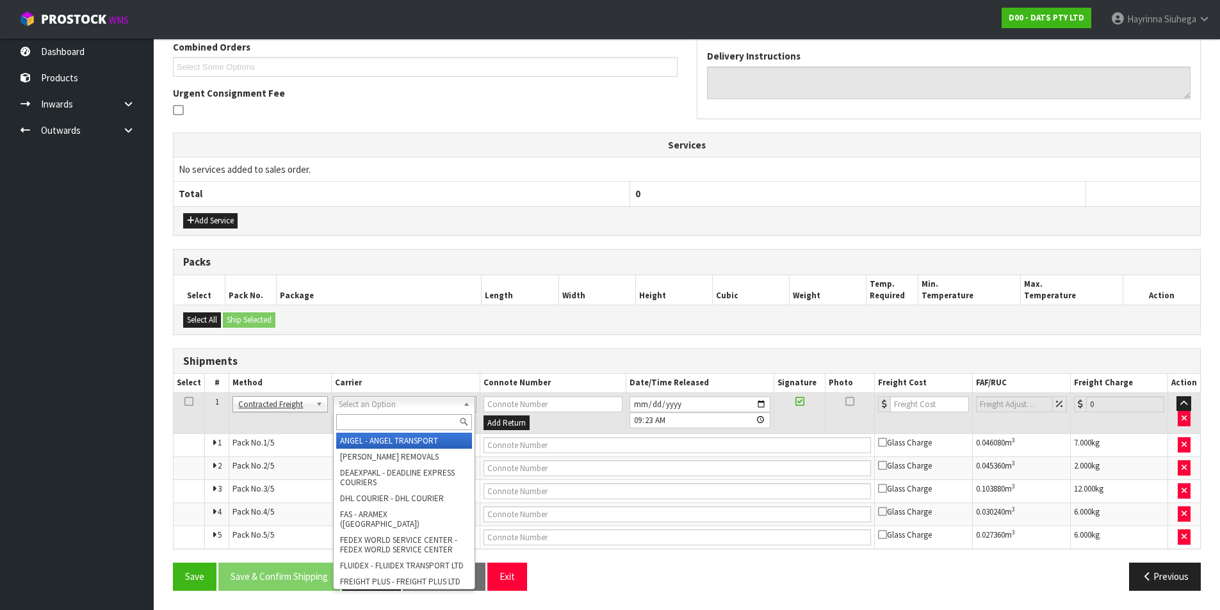
click at [365, 420] on input "text" at bounding box center [404, 422] width 136 height 16
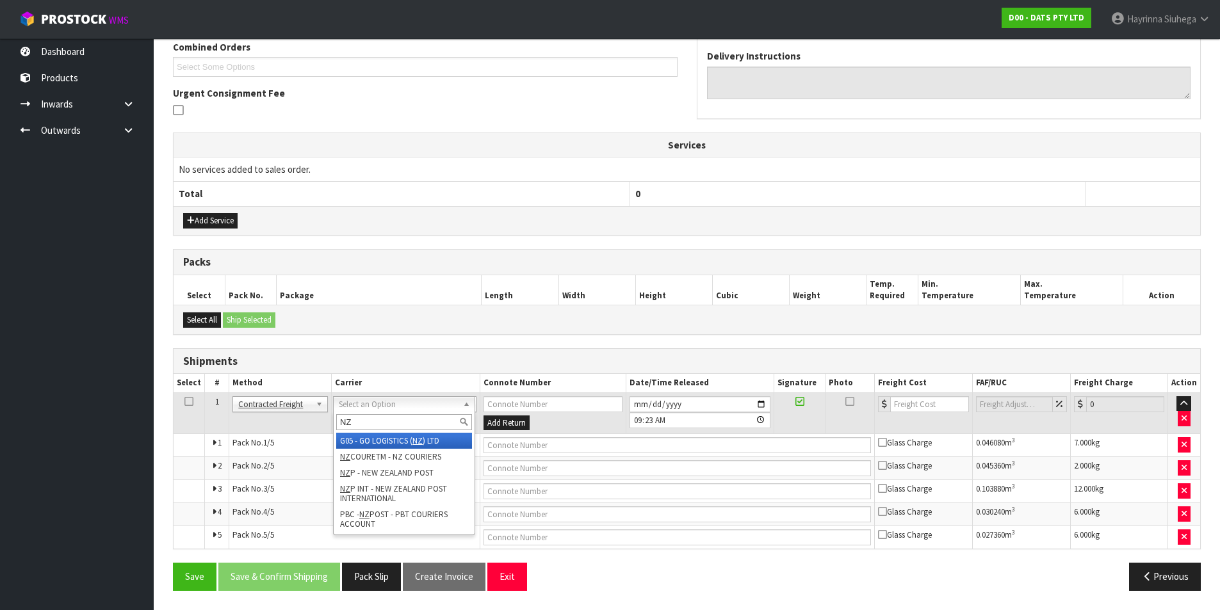
type input "NZP"
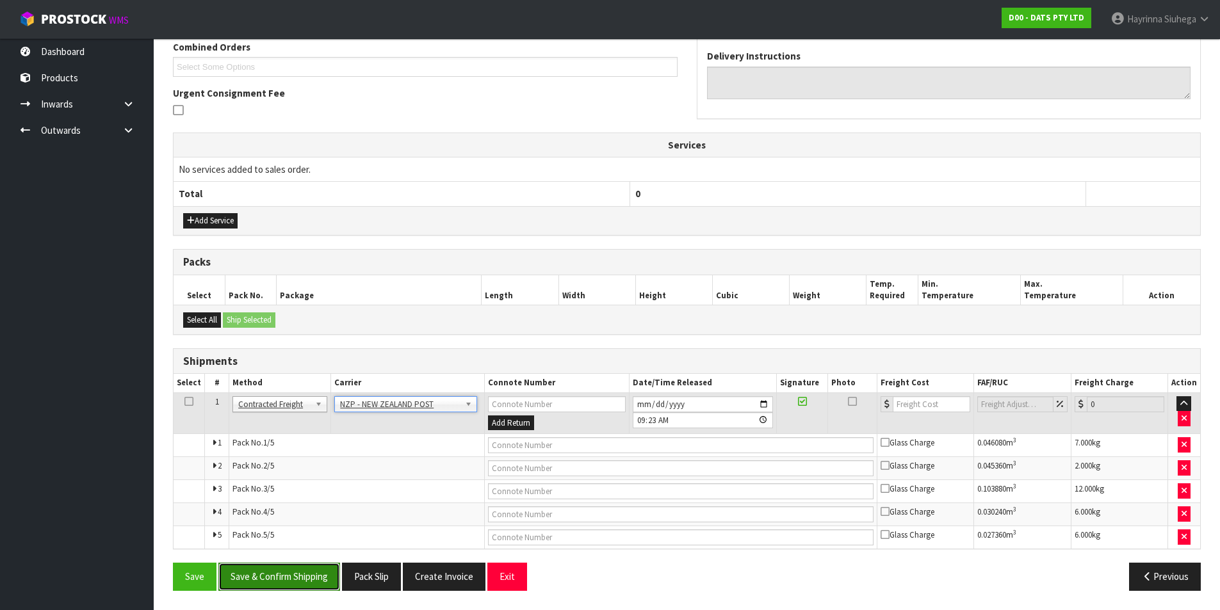
click at [288, 573] on button "Save & Confirm Shipping" at bounding box center [279, 577] width 122 height 28
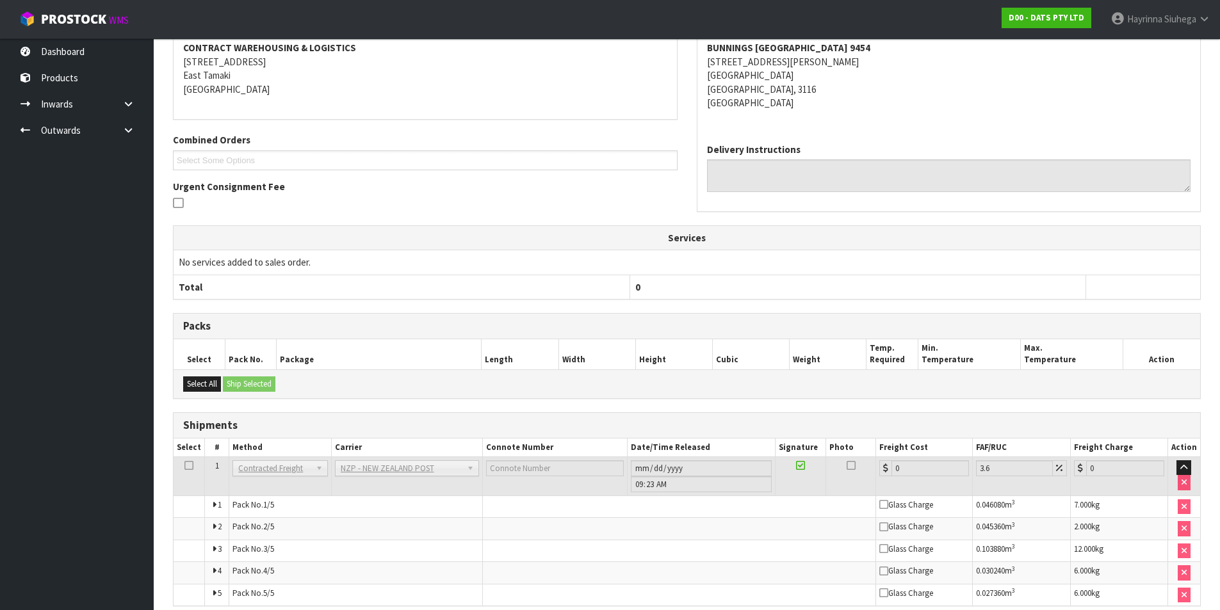
scroll to position [318, 0]
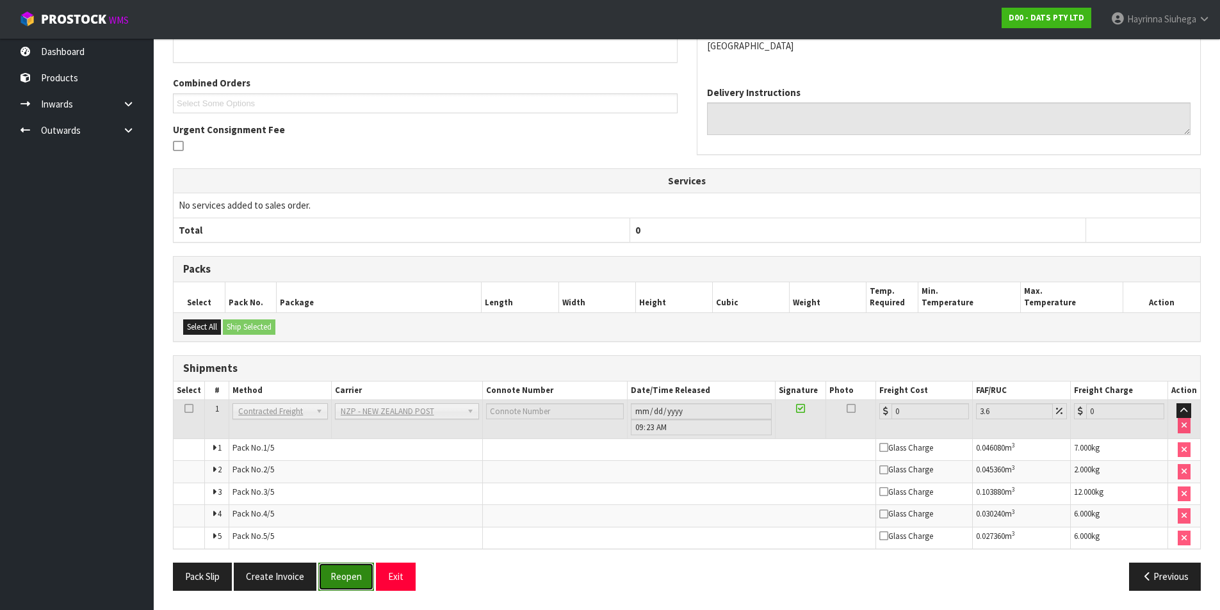
click at [359, 581] on button "Reopen" at bounding box center [346, 577] width 56 height 28
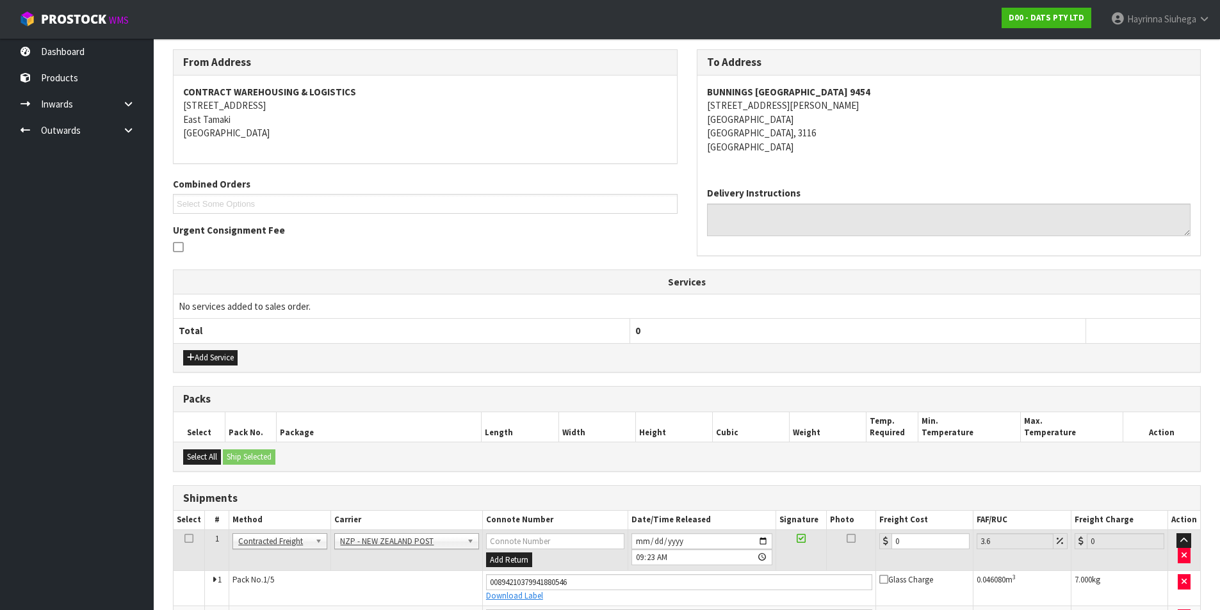
scroll to position [352, 0]
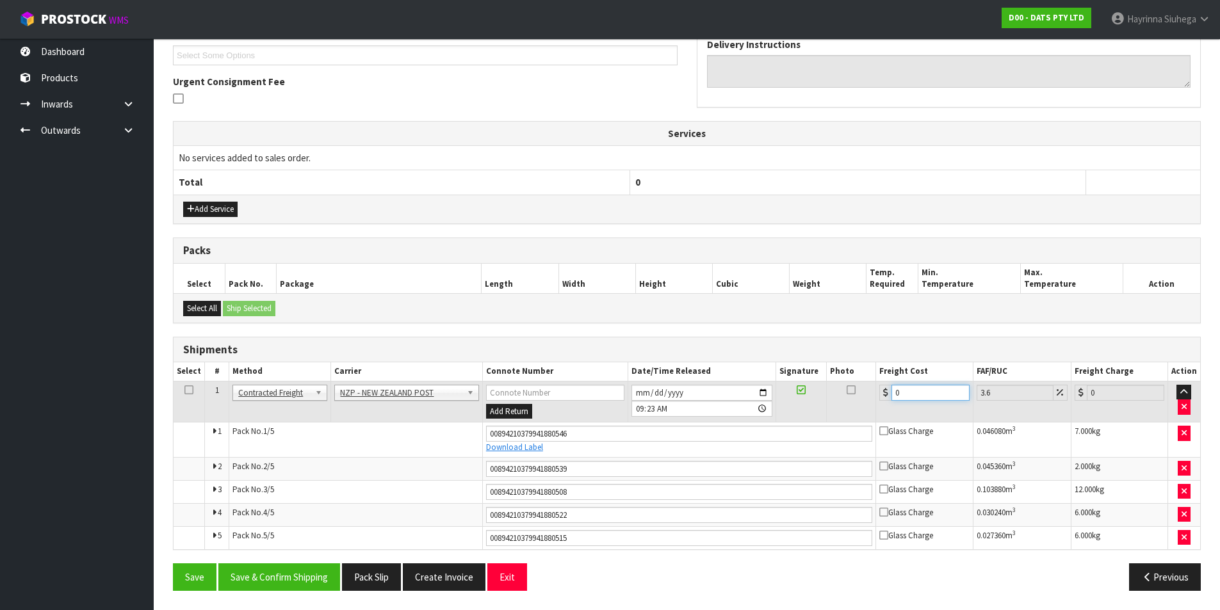
drag, startPoint x: 910, startPoint y: 395, endPoint x: 858, endPoint y: 393, distance: 52.6
click at [857, 395] on tr "1 Client Local Pickup Customer Local Pickup Company Freight Contracted Freight …" at bounding box center [687, 402] width 1027 height 42
type input "5"
type input "5.18"
type input "51"
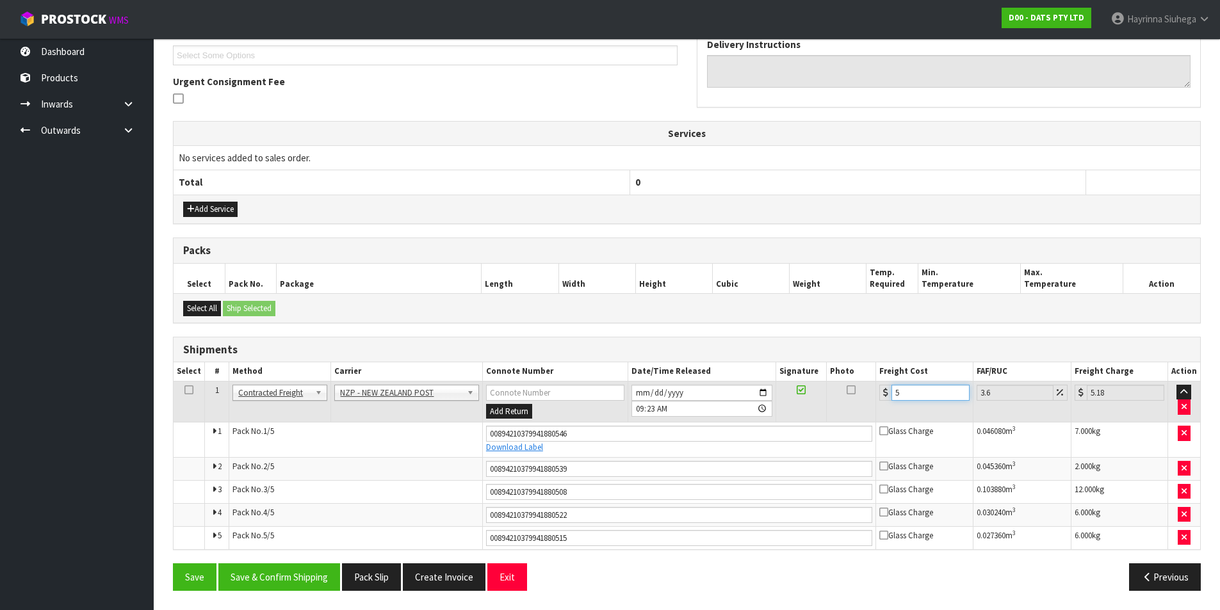
type input "52.84"
type input "51.1"
type input "52.94"
type input "51.19"
type input "53.03"
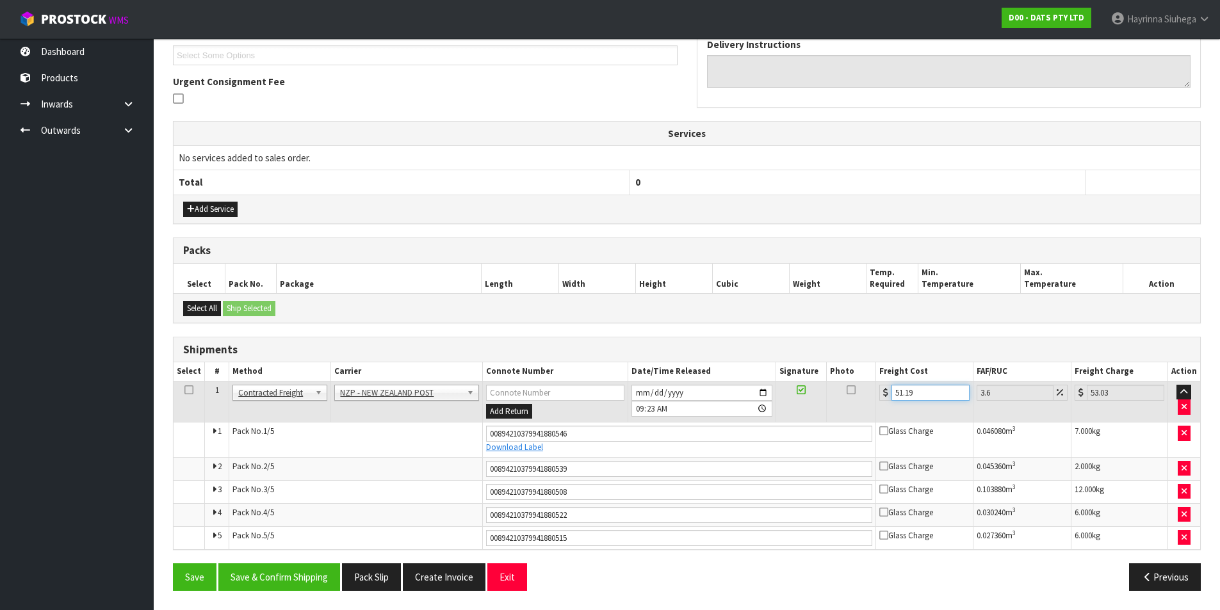
type input "51.19"
click at [173, 564] on button "Save" at bounding box center [195, 578] width 44 height 28
click at [306, 564] on button "Save & Confirm Shipping" at bounding box center [279, 578] width 122 height 28
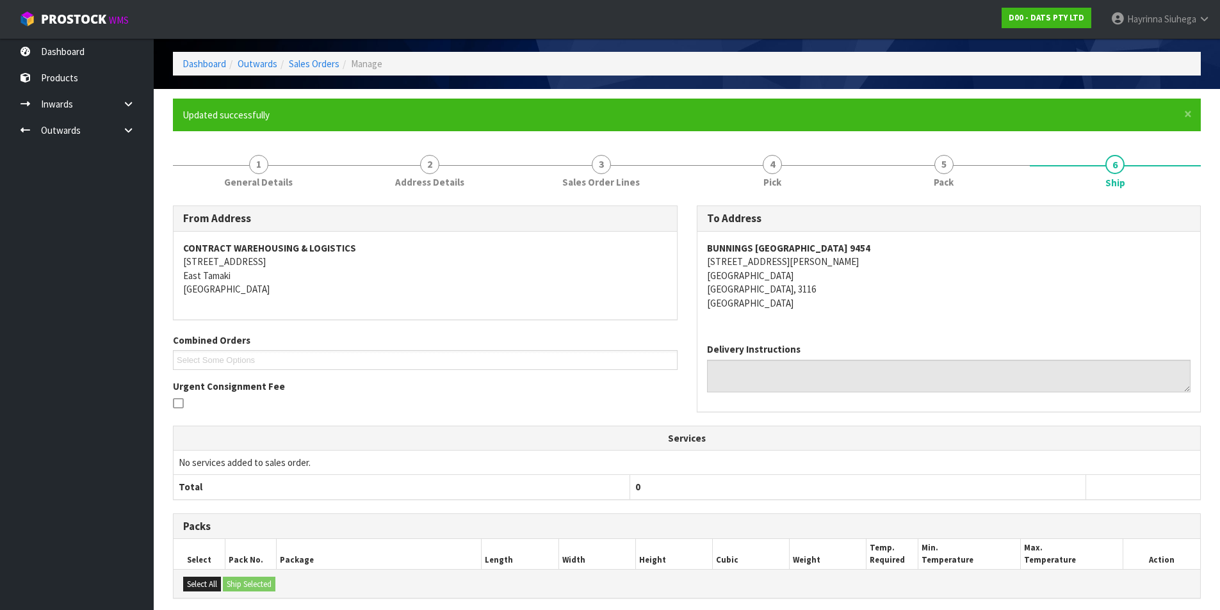
scroll to position [0, 0]
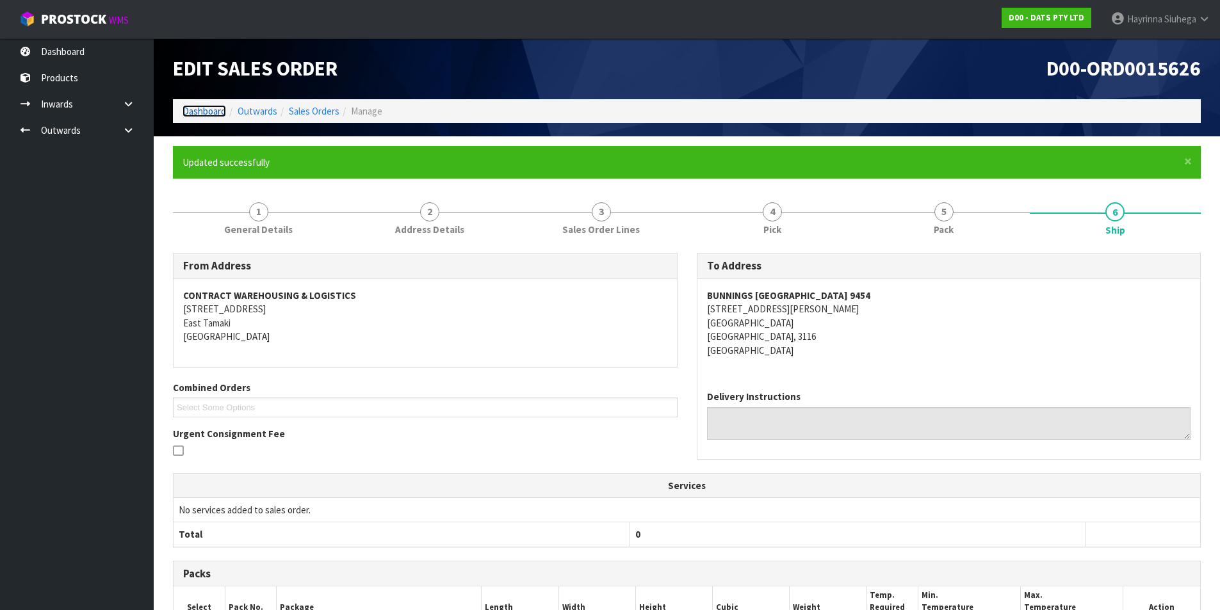
click at [198, 106] on link "Dashboard" at bounding box center [205, 111] width 44 height 12
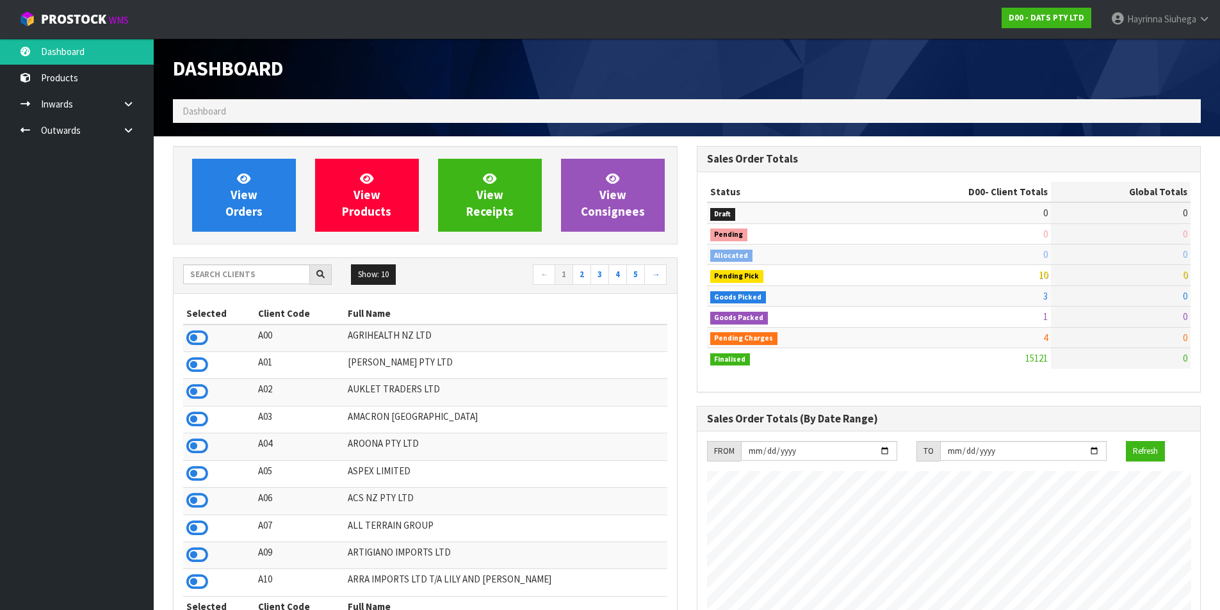
scroll to position [970, 523]
click at [252, 282] on input "text" at bounding box center [246, 275] width 127 height 20
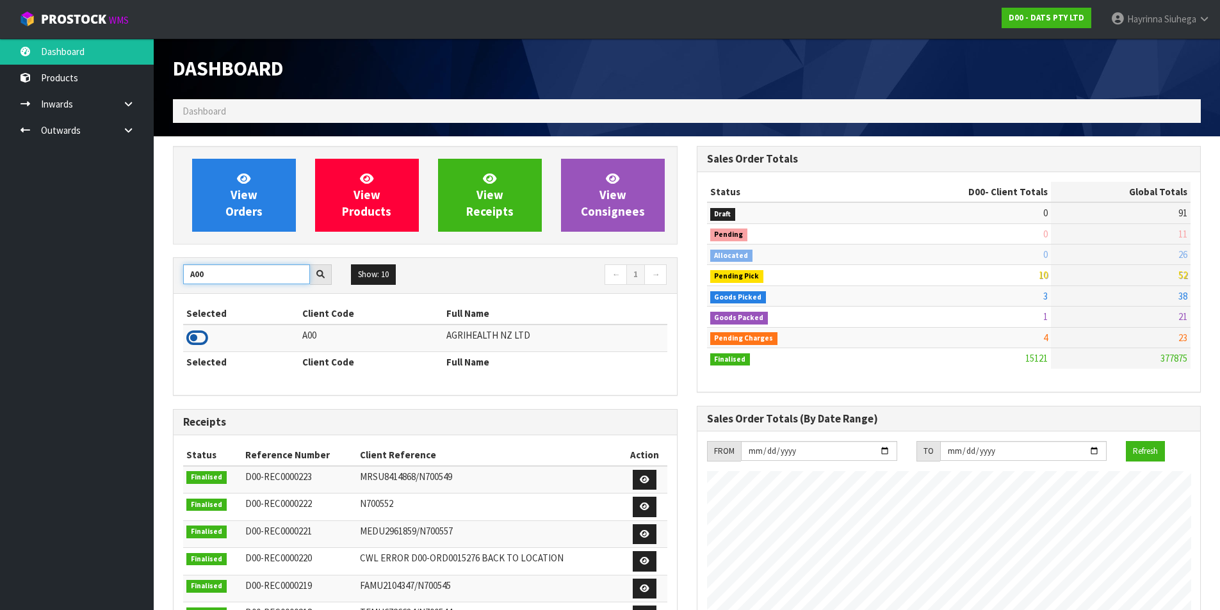
type input "A00"
click at [205, 338] on icon at bounding box center [197, 338] width 22 height 19
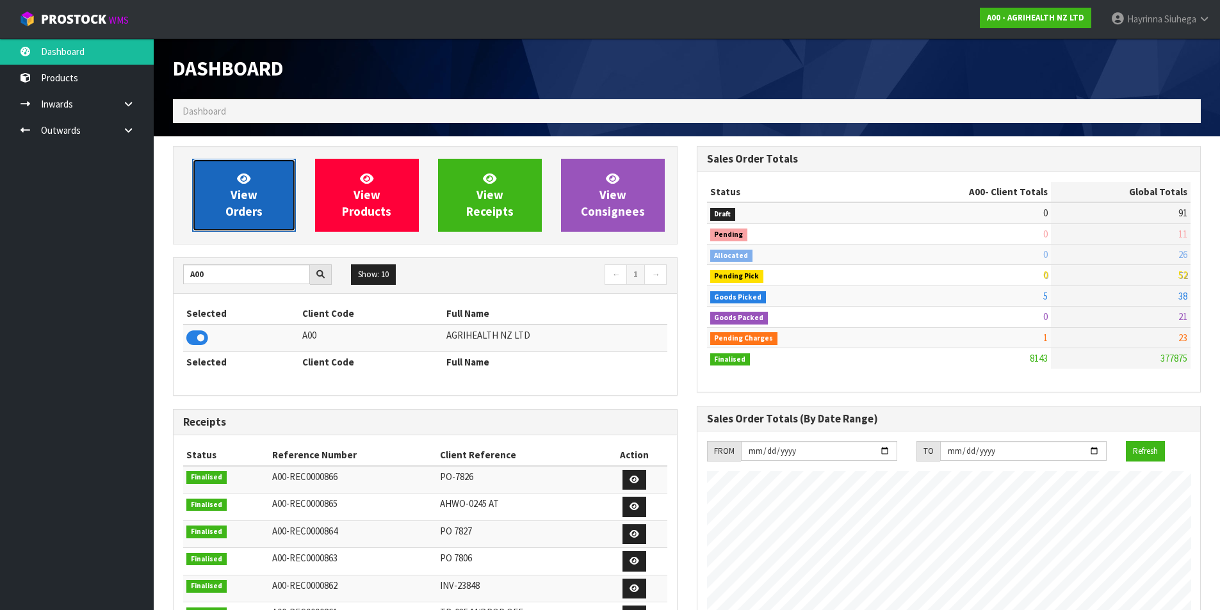
click at [272, 185] on link "View Orders" at bounding box center [244, 195] width 104 height 73
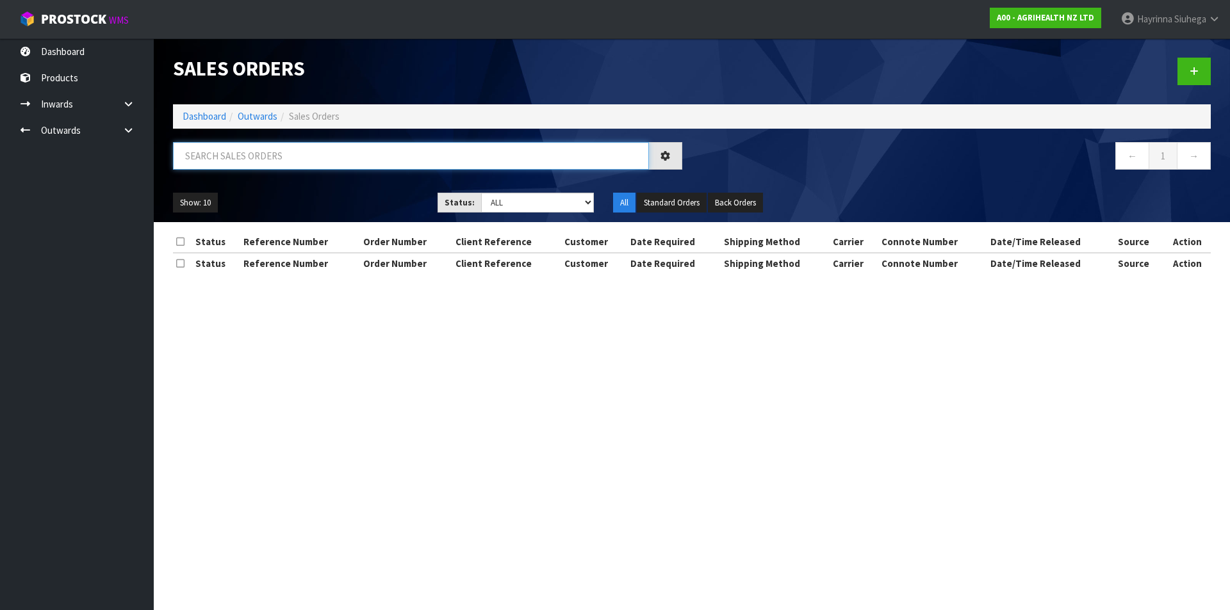
click at [291, 163] on input "text" at bounding box center [411, 156] width 476 height 28
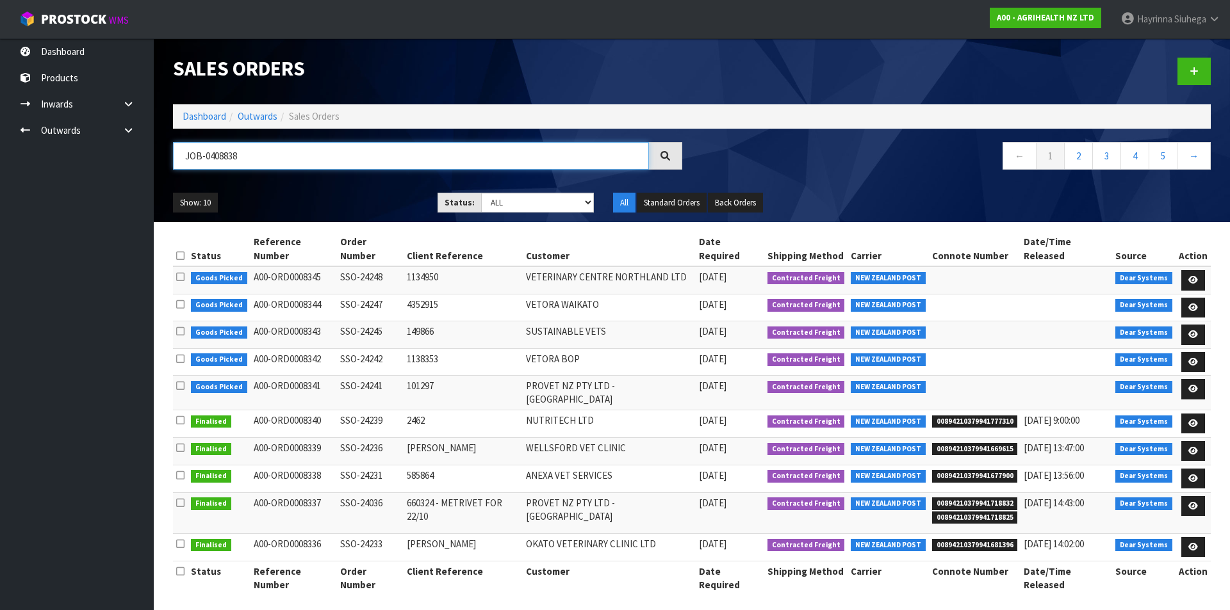
type input "JOB-0408838"
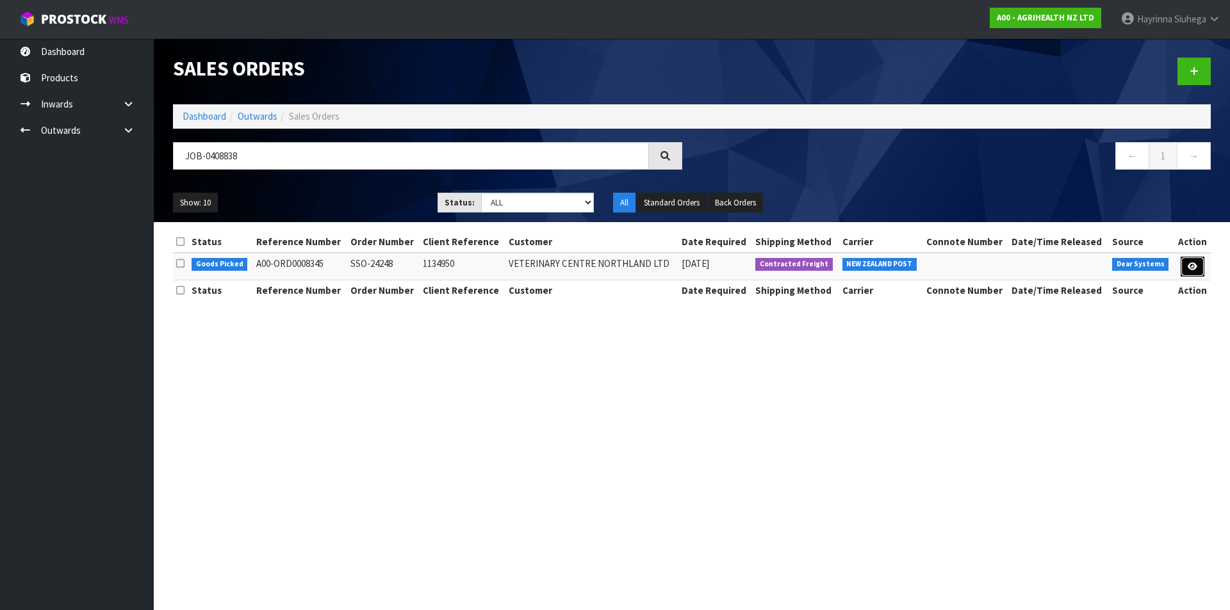
click at [1198, 261] on link at bounding box center [1192, 267] width 24 height 20
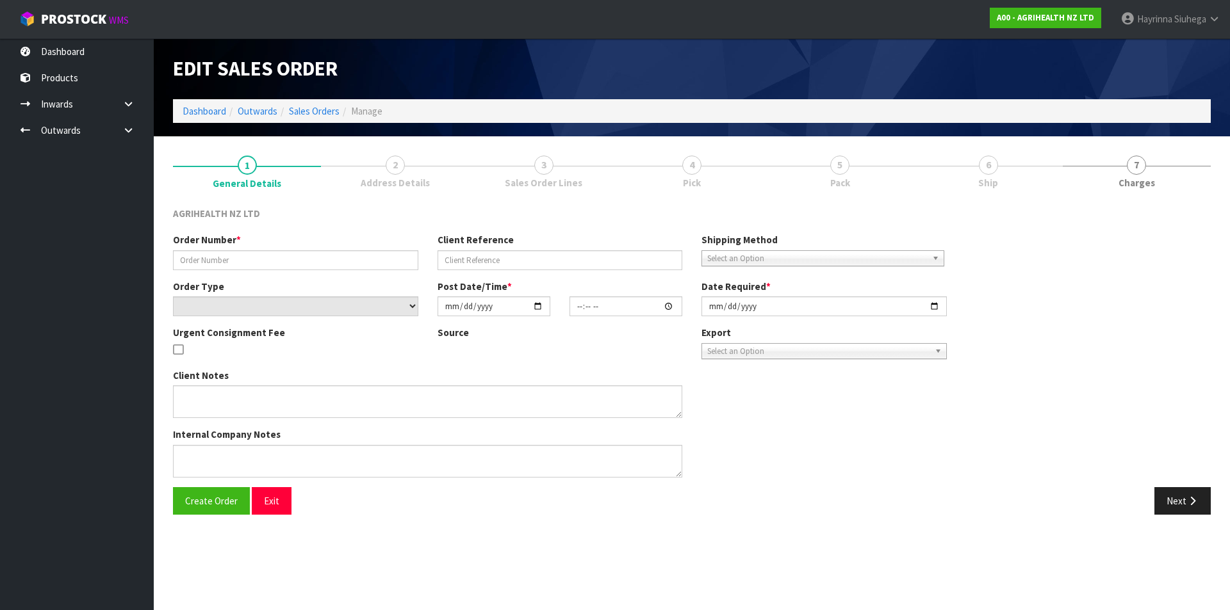
type input "SSO-24248"
type input "1134950"
select select "number:0"
type input "2025-08-21"
type input "16:28:49.000"
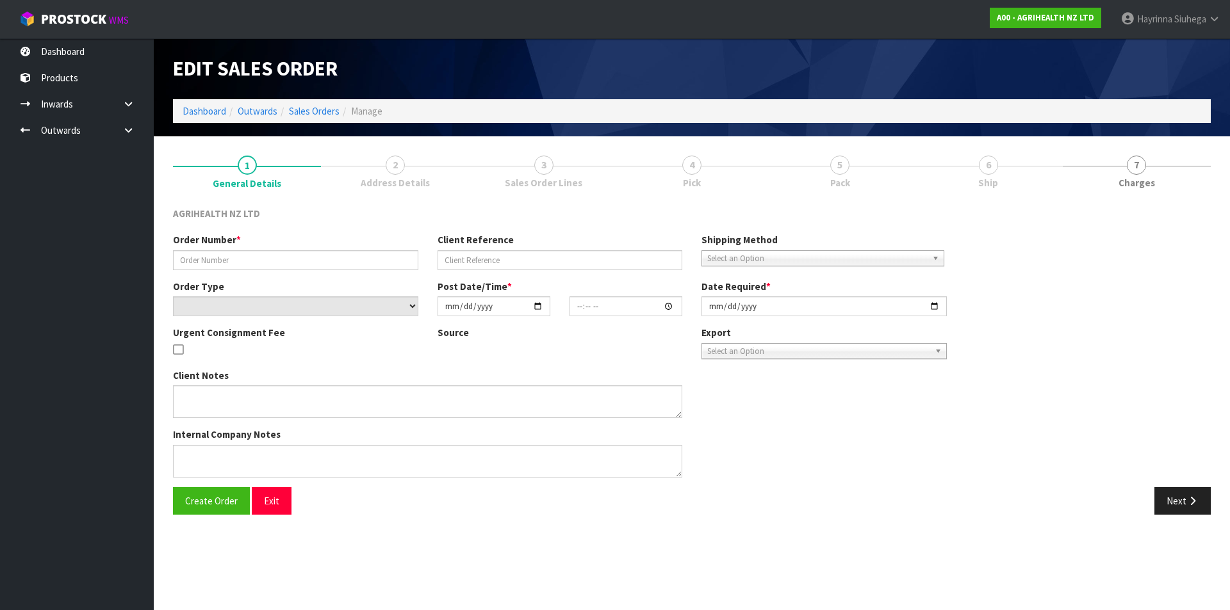
type input "2025-08-22"
type textarea "SHIP BY: Overnight Courier"
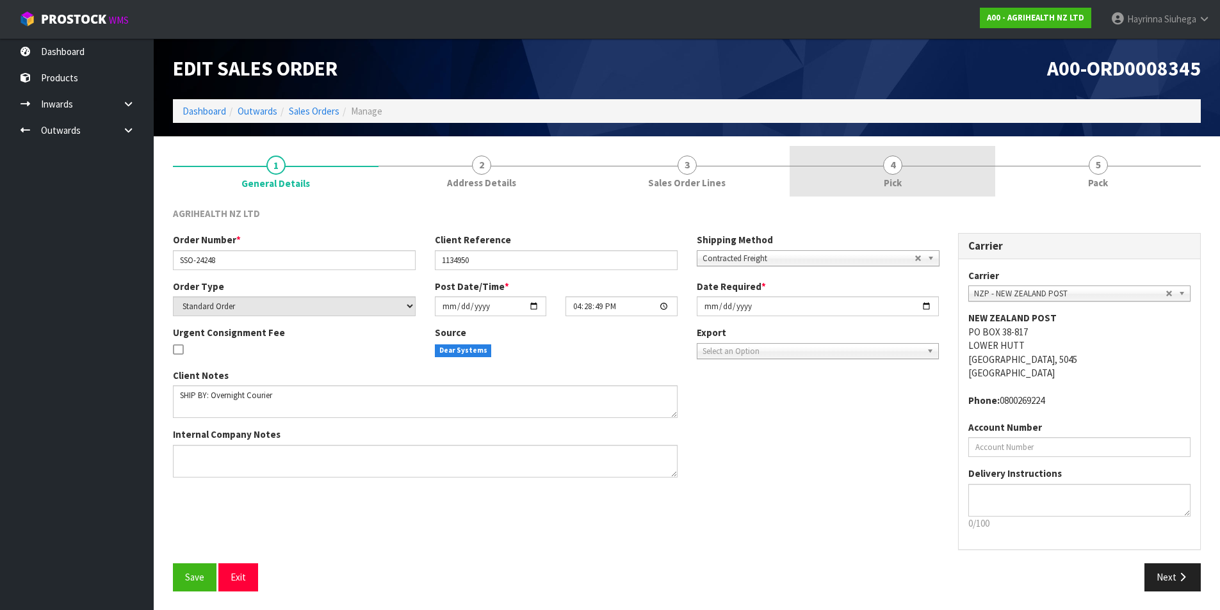
click at [961, 181] on link "4 Pick" at bounding box center [893, 171] width 206 height 51
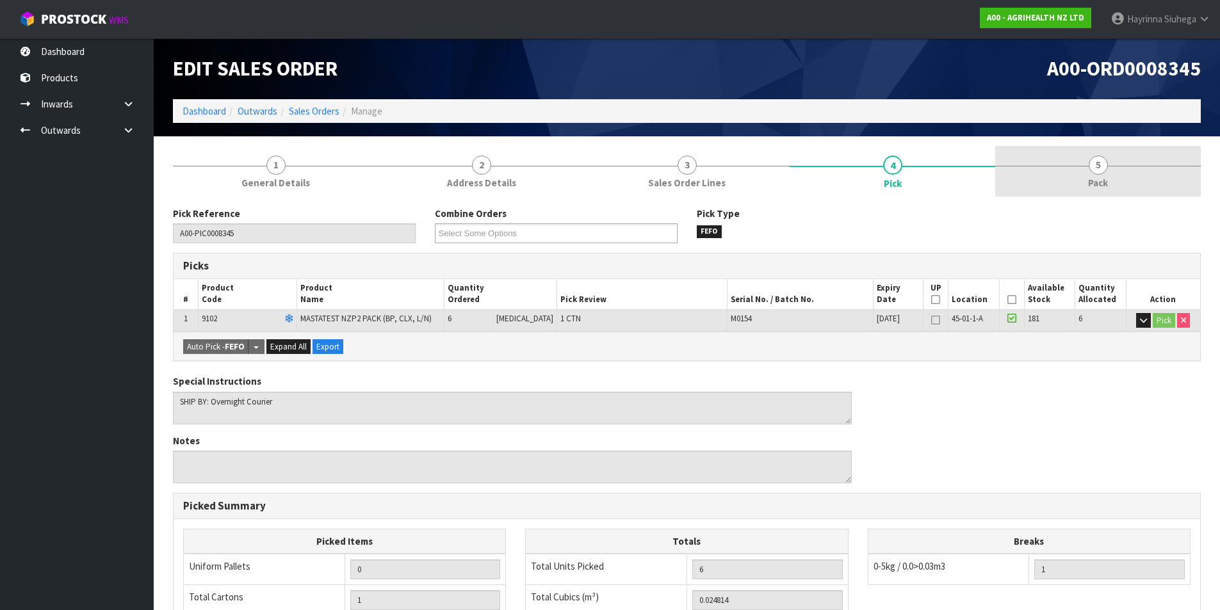
click at [1079, 183] on link "5 Pack" at bounding box center [1098, 171] width 206 height 51
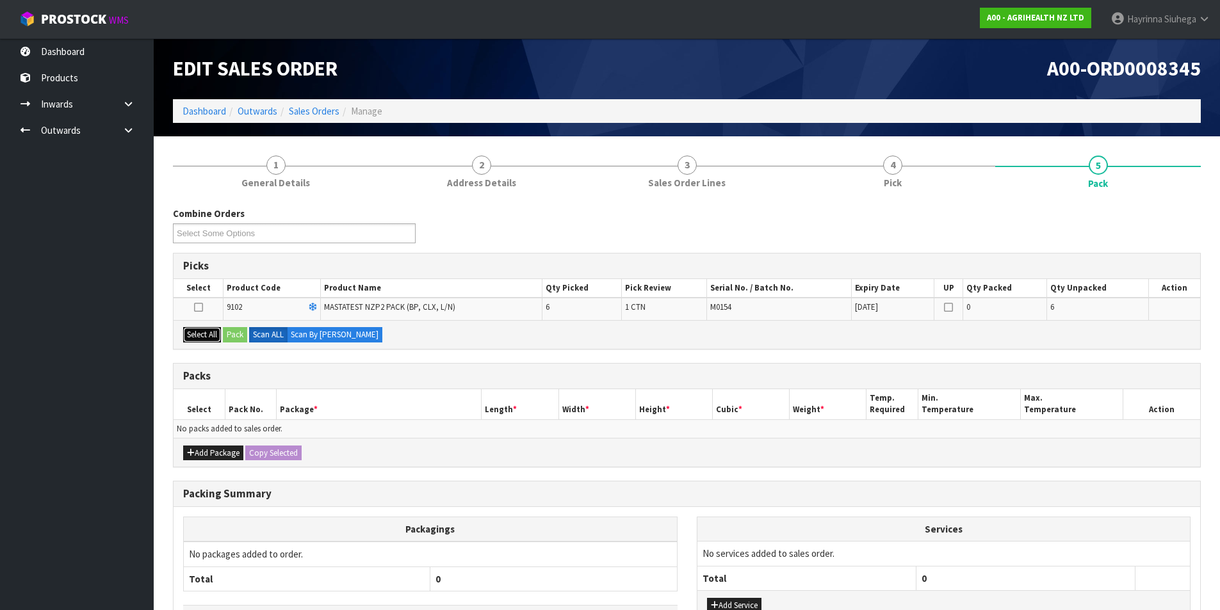
click at [214, 336] on button "Select All" at bounding box center [202, 334] width 38 height 15
click at [234, 334] on button "Pack" at bounding box center [235, 334] width 24 height 15
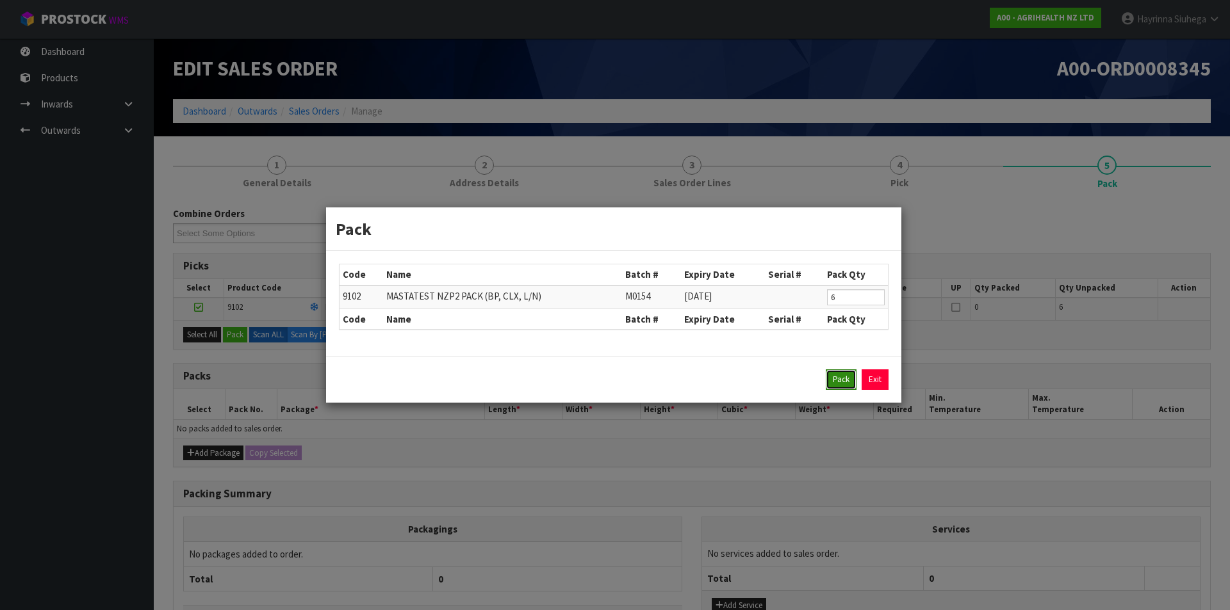
click at [838, 375] on button "Pack" at bounding box center [841, 380] width 31 height 20
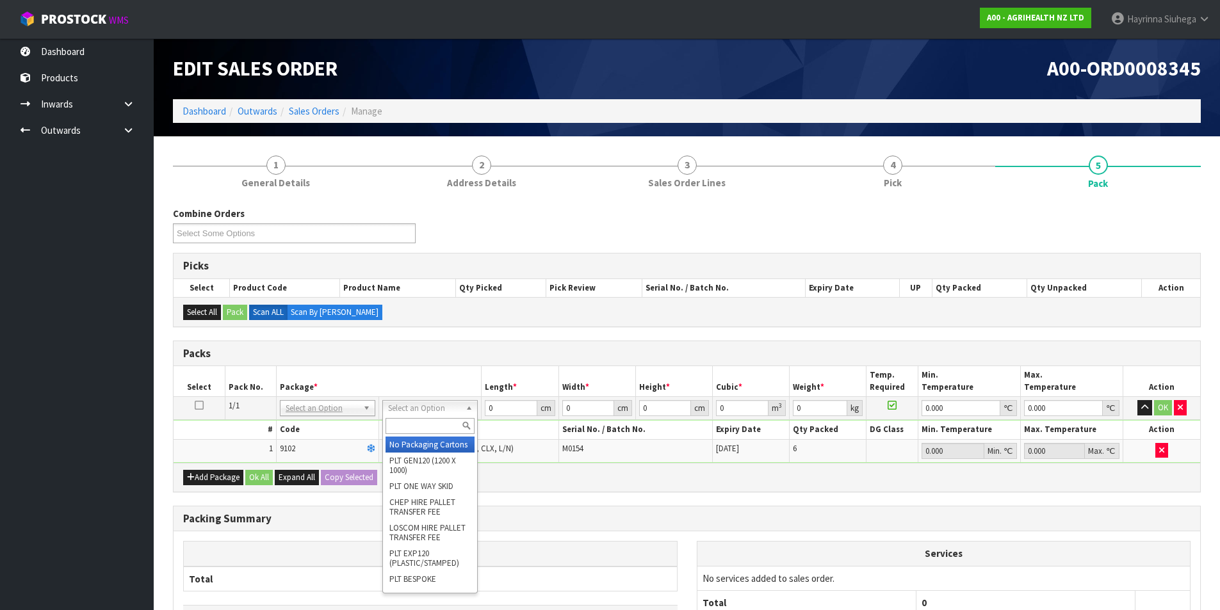
drag, startPoint x: 422, startPoint y: 441, endPoint x: 453, endPoint y: 429, distance: 32.8
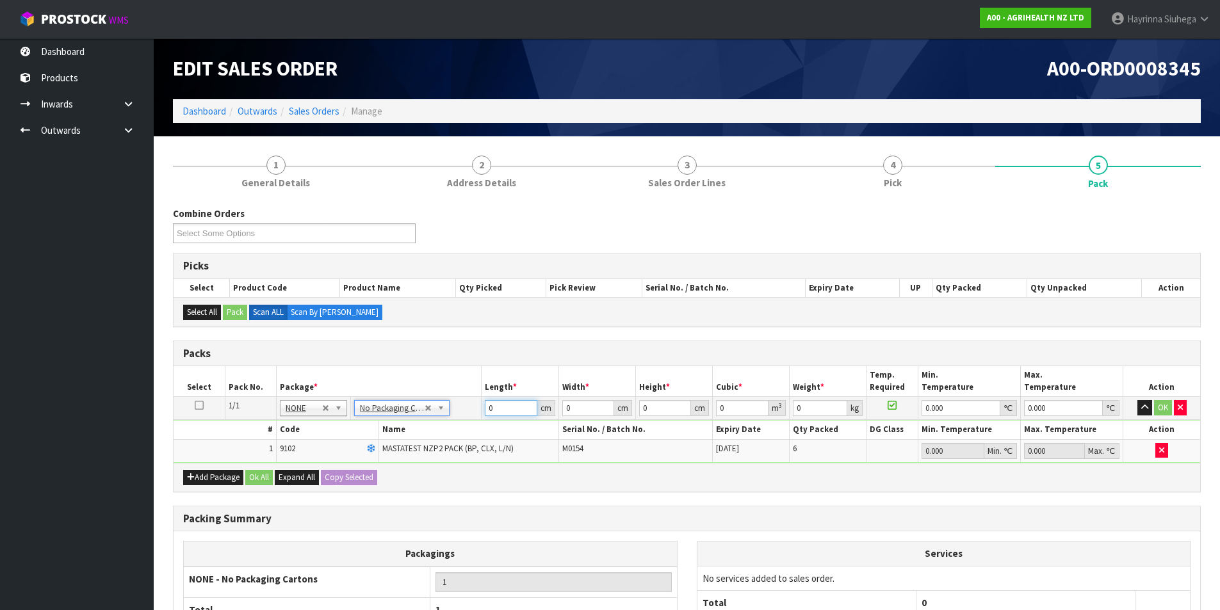
click at [488, 405] on input "0" at bounding box center [511, 408] width 52 height 16
type input "60"
type input "41"
type input "1"
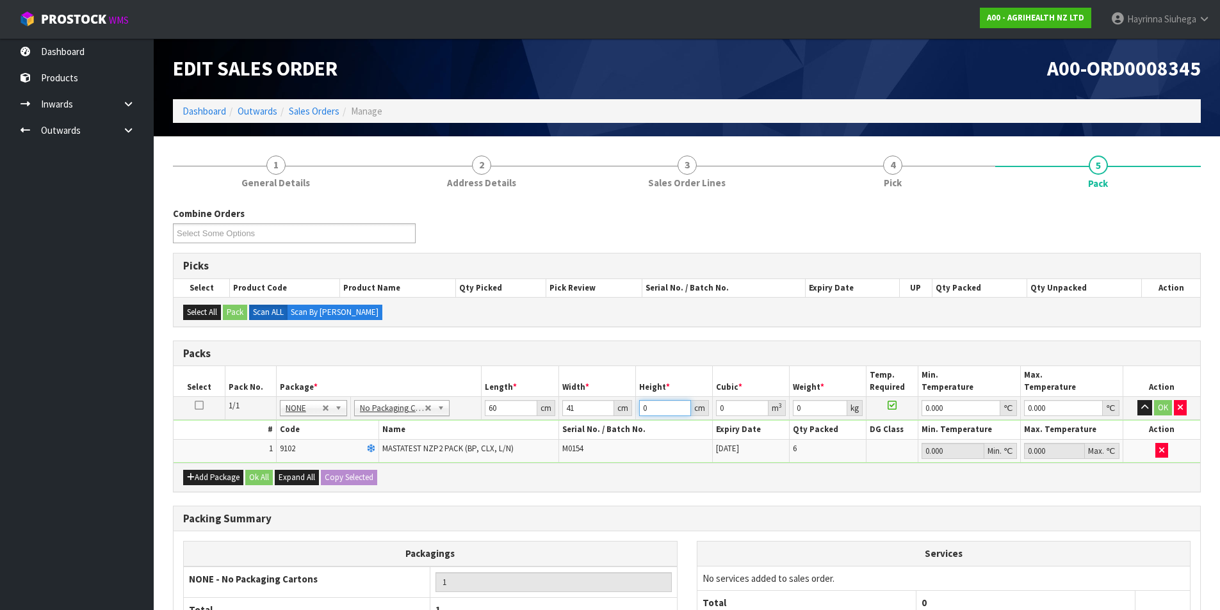
type input "0.00246"
type input "11"
type input "0.02706"
type input "11"
type input "3"
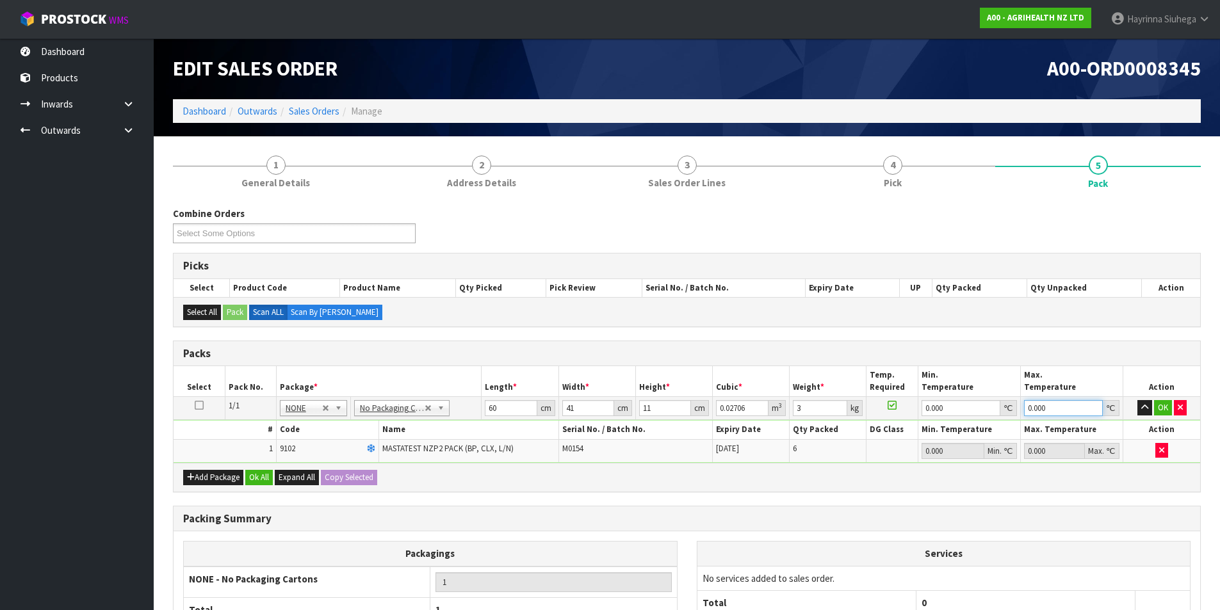
type input "0"
click button "OK" at bounding box center [1163, 407] width 18 height 15
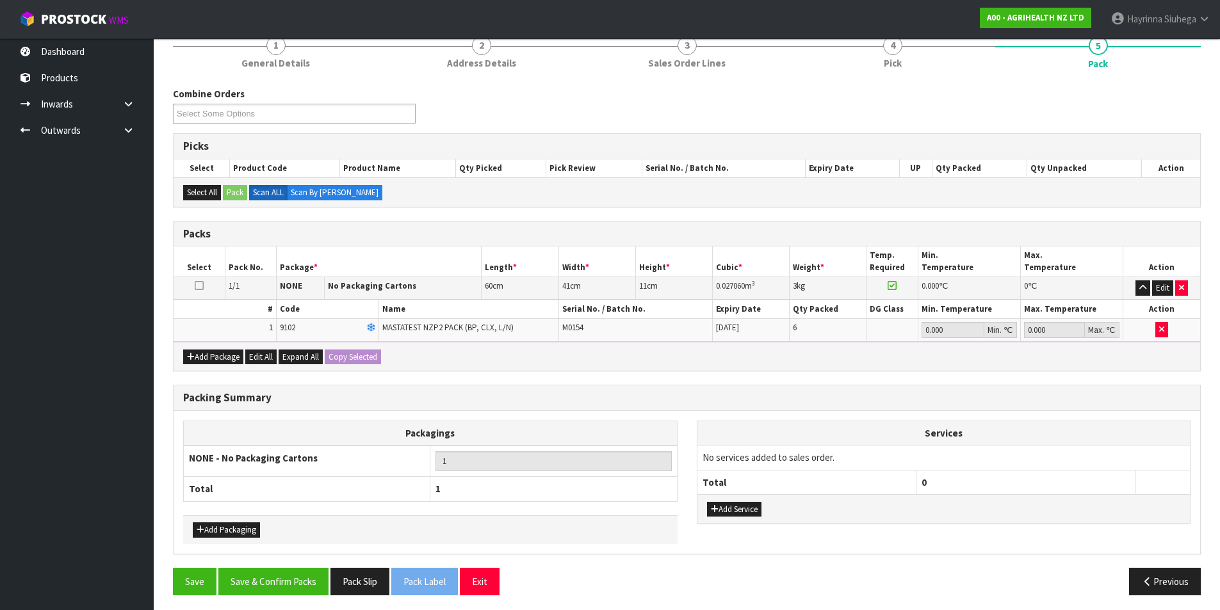
scroll to position [124, 0]
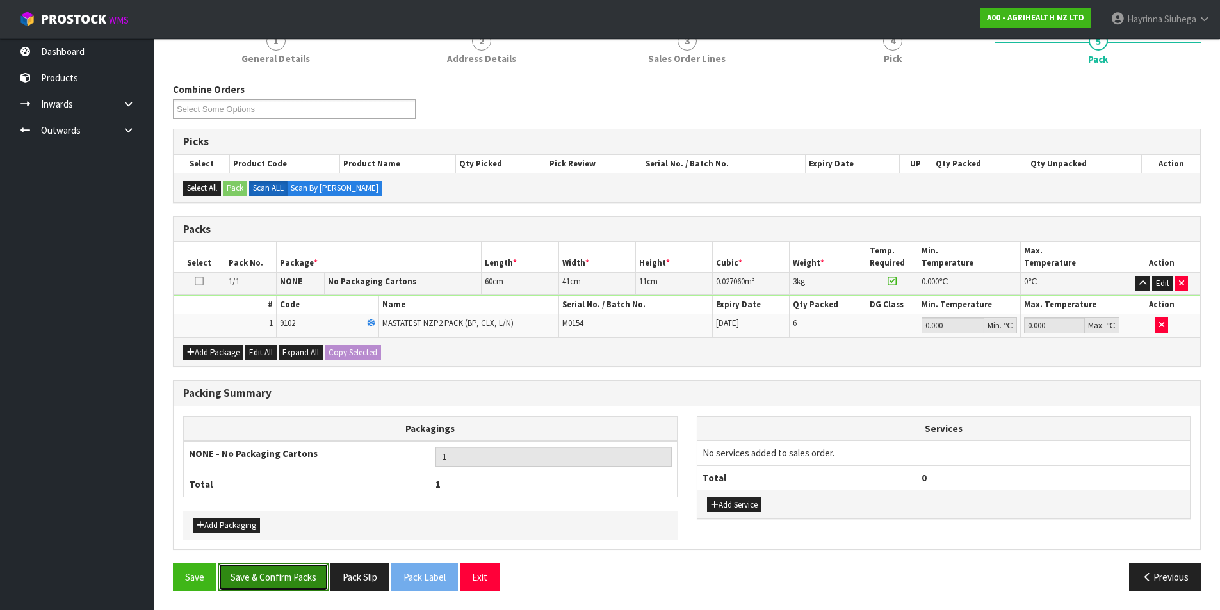
click at [300, 575] on button "Save & Confirm Packs" at bounding box center [273, 578] width 110 height 28
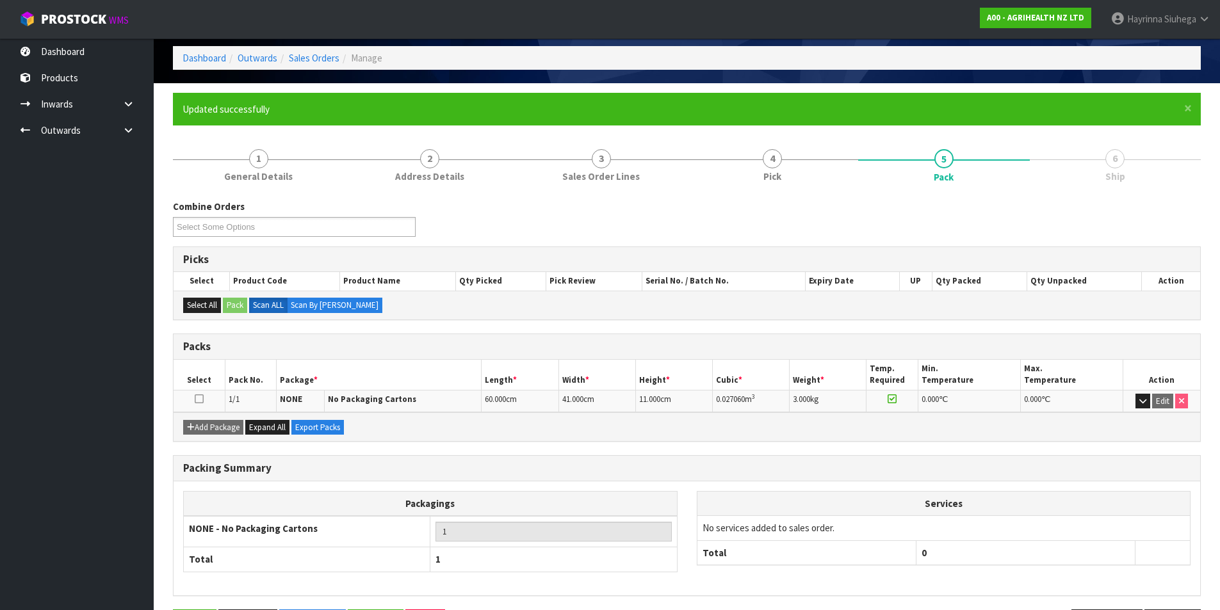
scroll to position [99, 0]
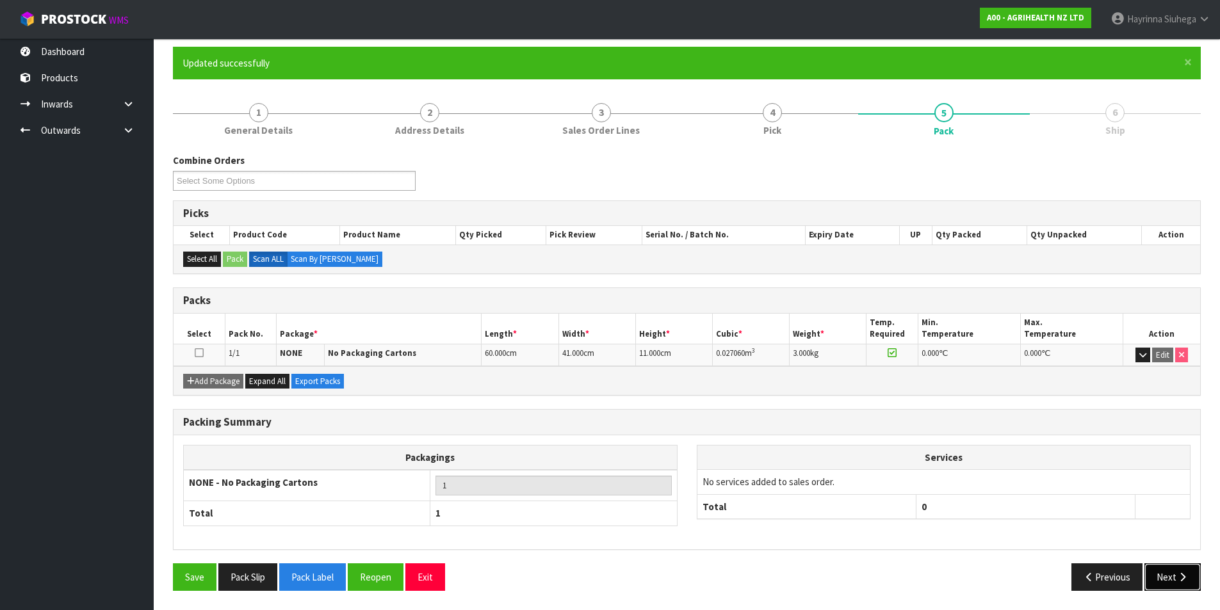
click at [1180, 576] on icon "button" at bounding box center [1183, 578] width 12 height 10
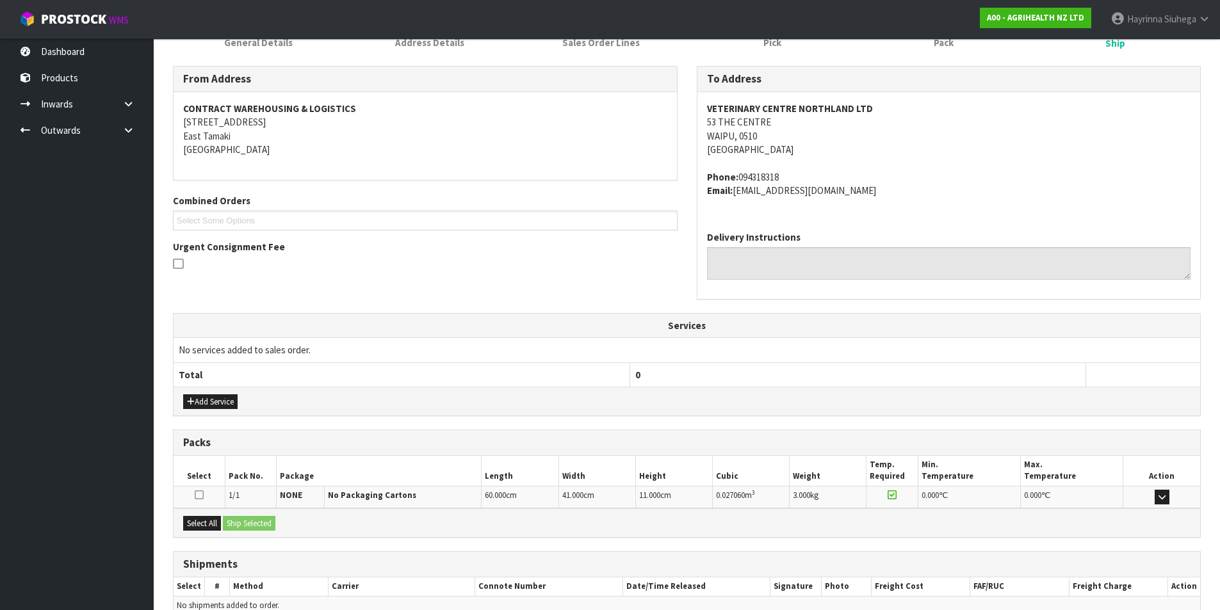
scroll to position [252, 0]
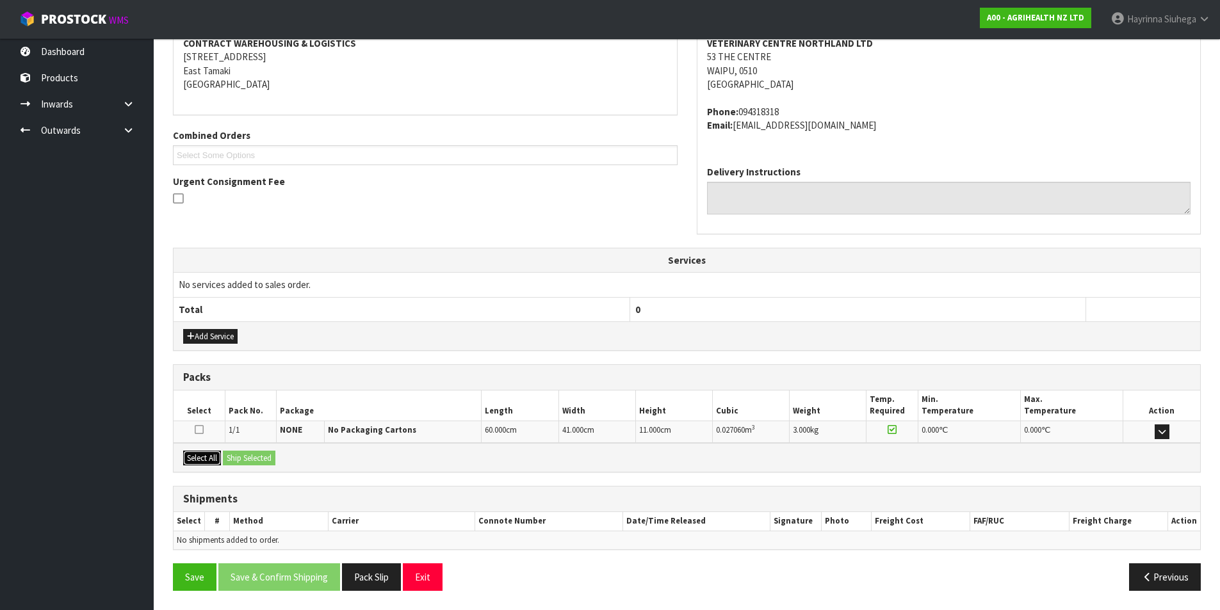
click at [210, 457] on button "Select All" at bounding box center [202, 458] width 38 height 15
click at [245, 457] on button "Ship Selected" at bounding box center [249, 458] width 53 height 15
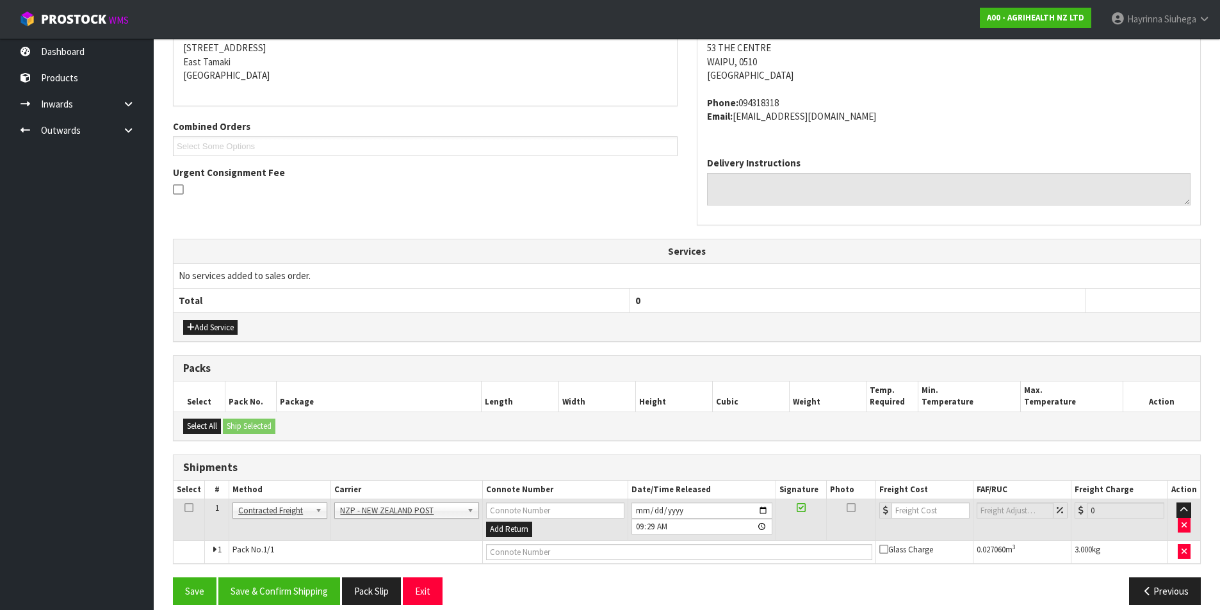
scroll to position [275, 0]
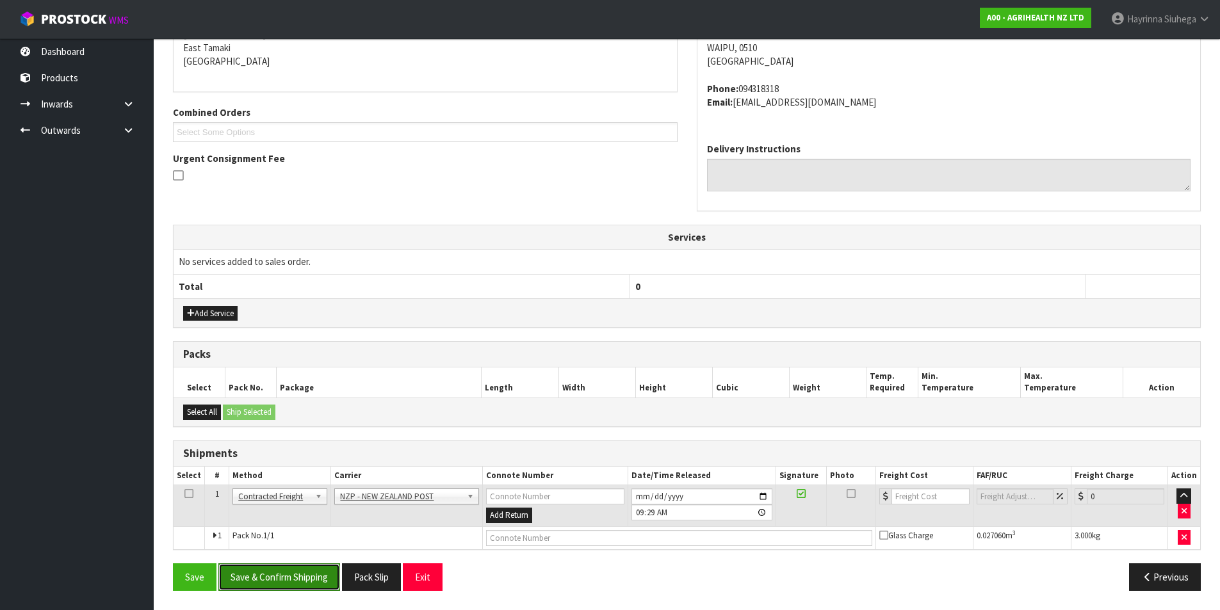
click at [272, 578] on button "Save & Confirm Shipping" at bounding box center [279, 578] width 122 height 28
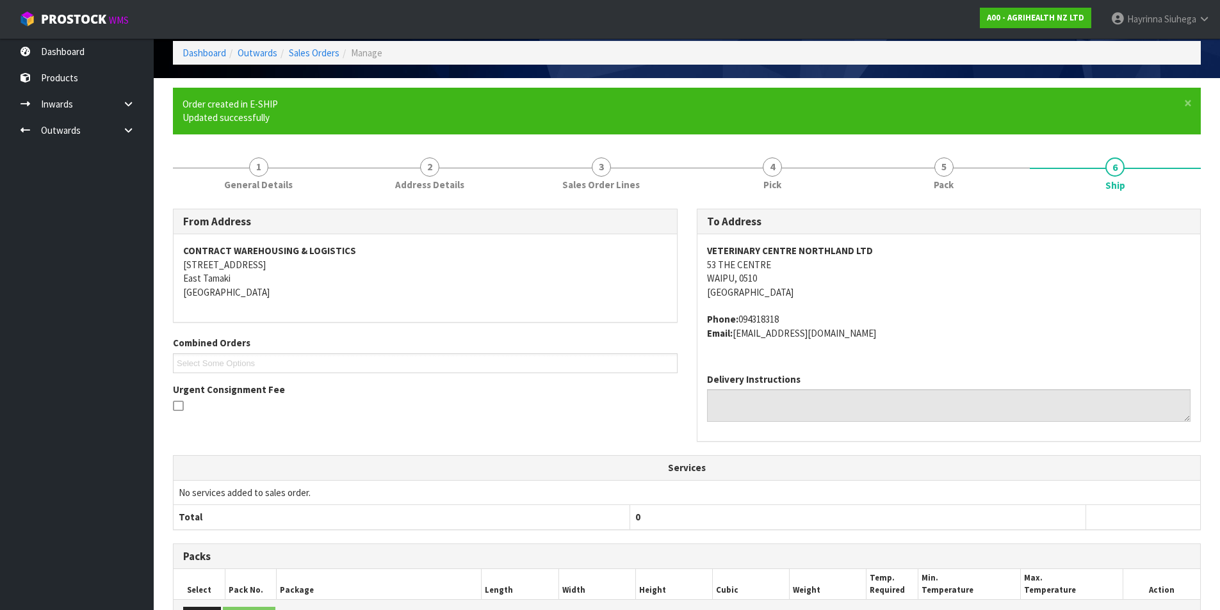
scroll to position [257, 0]
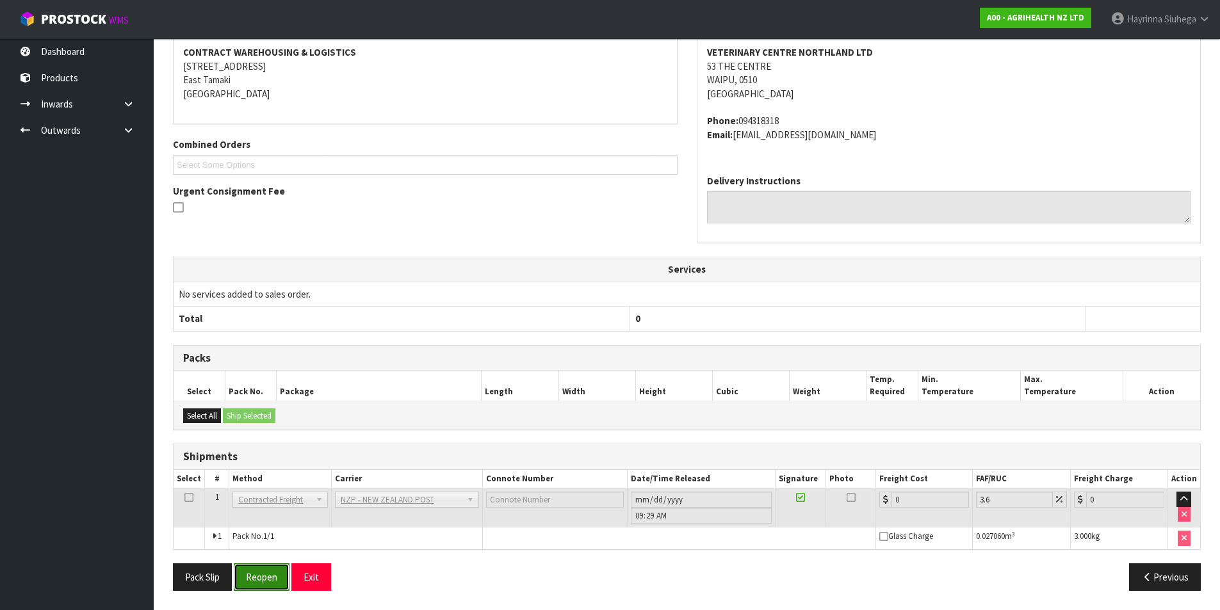
click at [263, 573] on button "Reopen" at bounding box center [262, 578] width 56 height 28
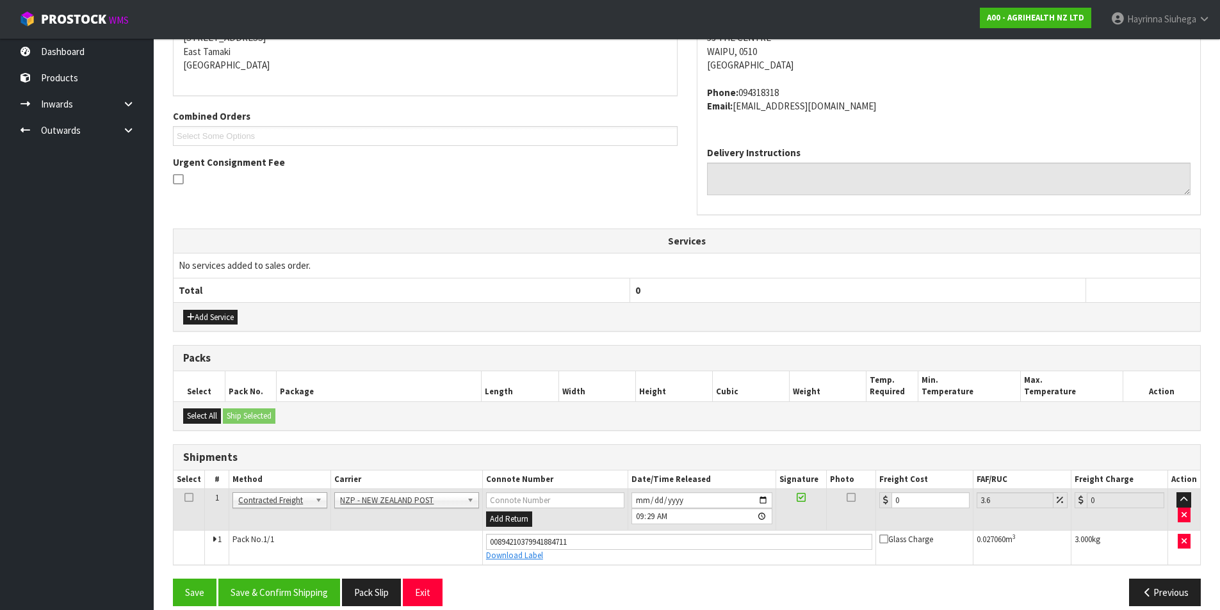
scroll to position [287, 0]
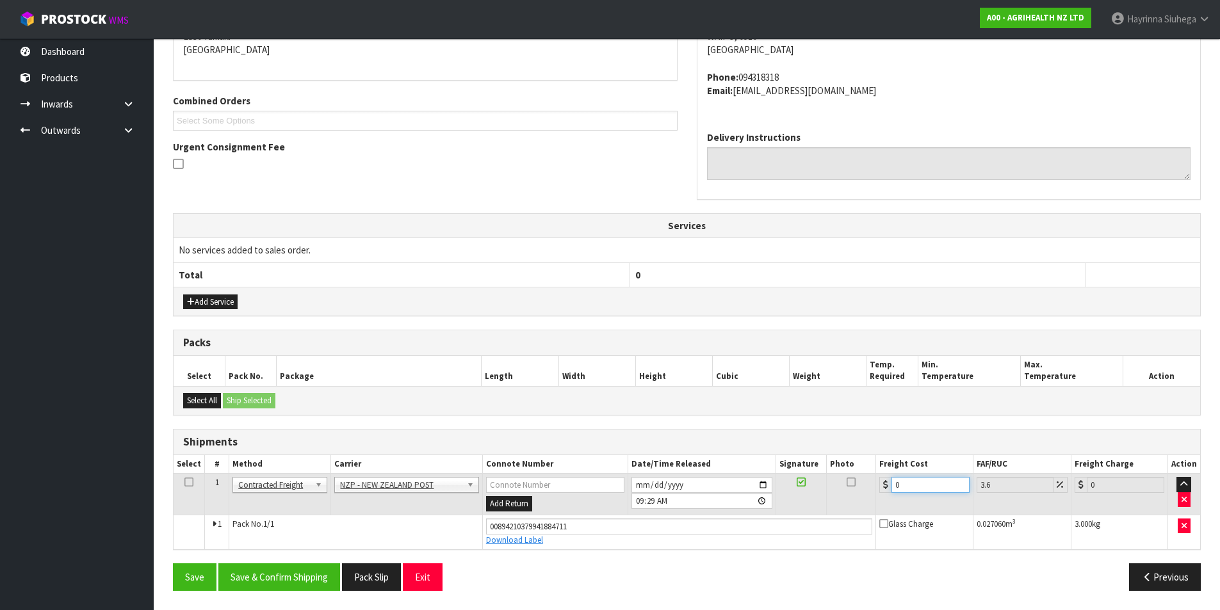
drag, startPoint x: 920, startPoint y: 487, endPoint x: 883, endPoint y: 487, distance: 36.5
click at [821, 487] on tr "1 Client Local Pickup Customer Local Pickup Company Freight Contracted Freight …" at bounding box center [687, 495] width 1027 height 42
type input "7"
type input "7.25"
type input "7.3"
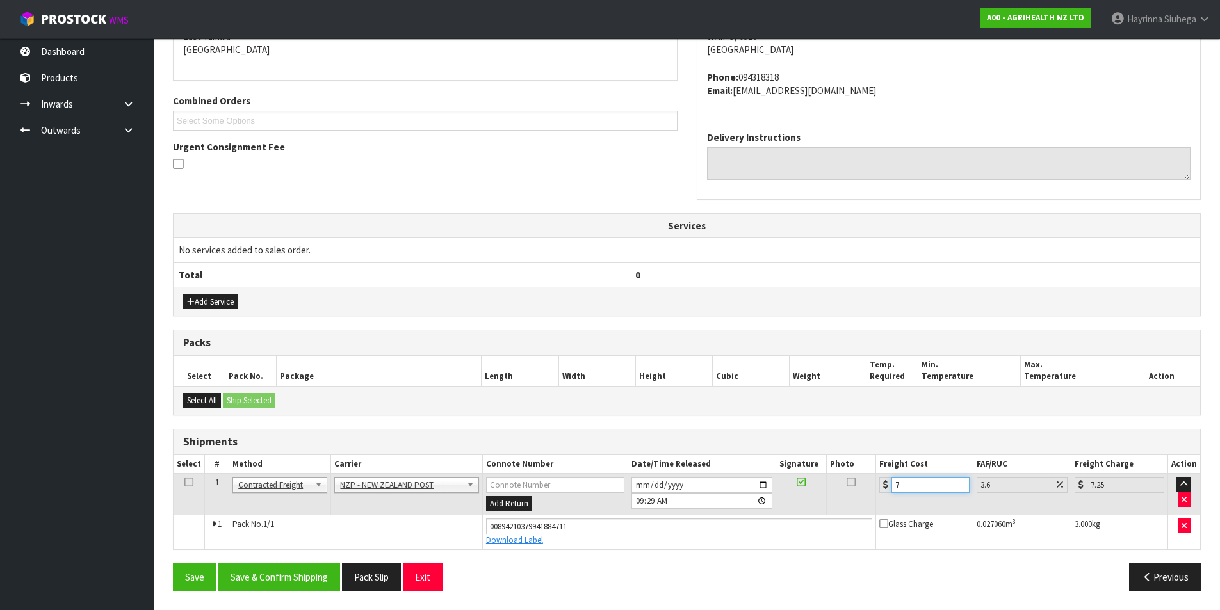
type input "7.56"
type input "7.31"
type input "7.57"
type input "7.31"
click at [173, 564] on button "Save" at bounding box center [195, 578] width 44 height 28
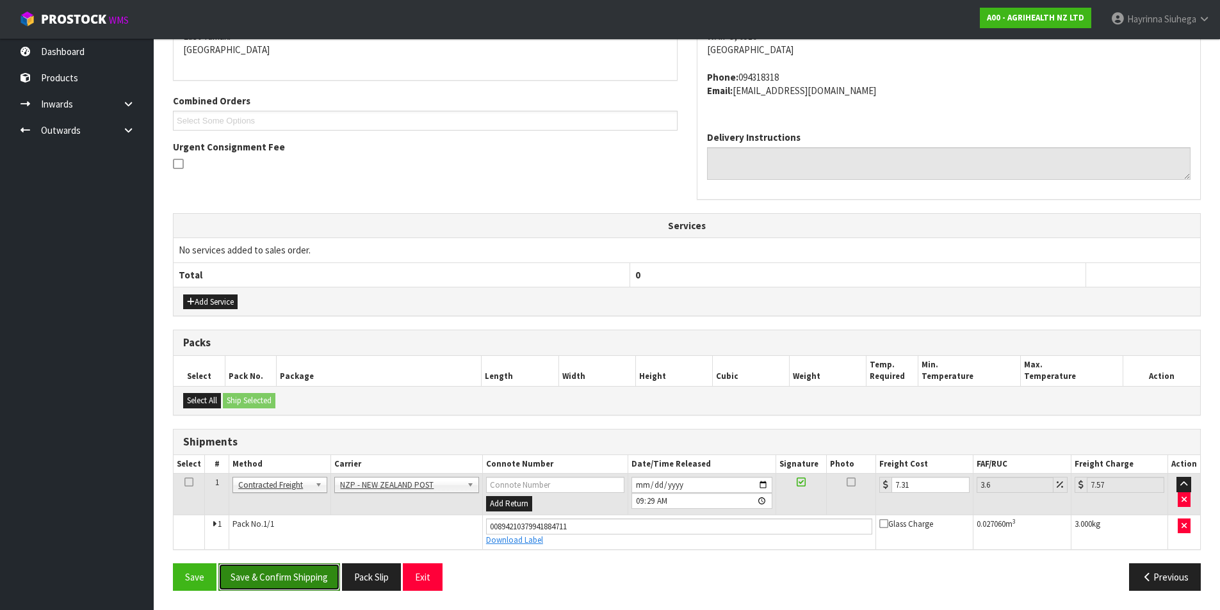
click at [313, 585] on button "Save & Confirm Shipping" at bounding box center [279, 578] width 122 height 28
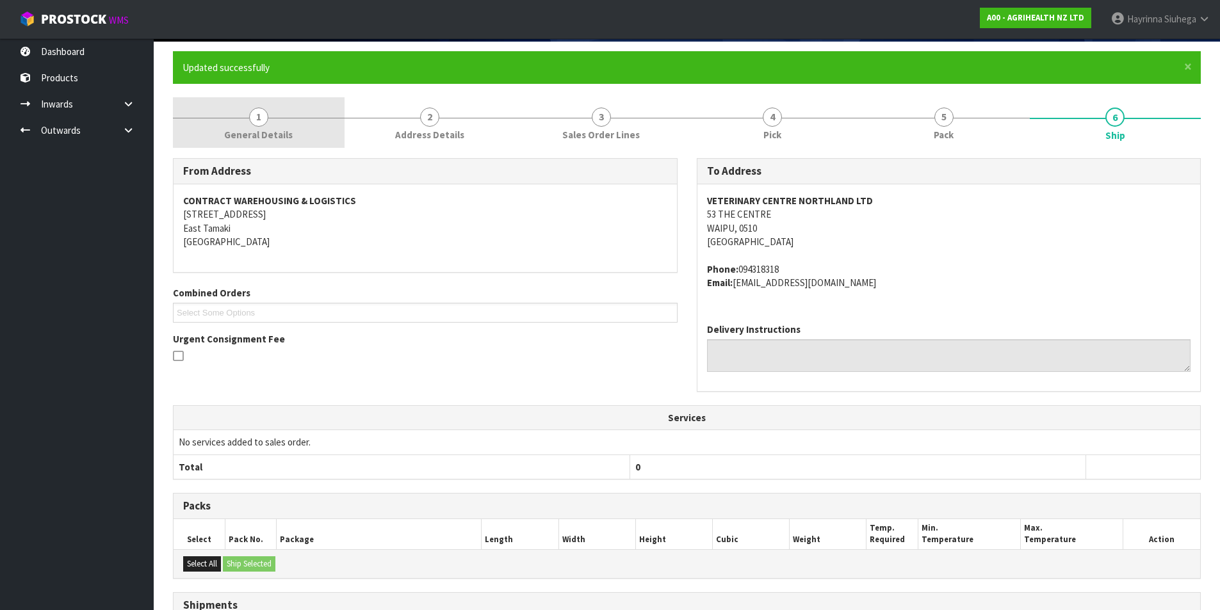
scroll to position [0, 0]
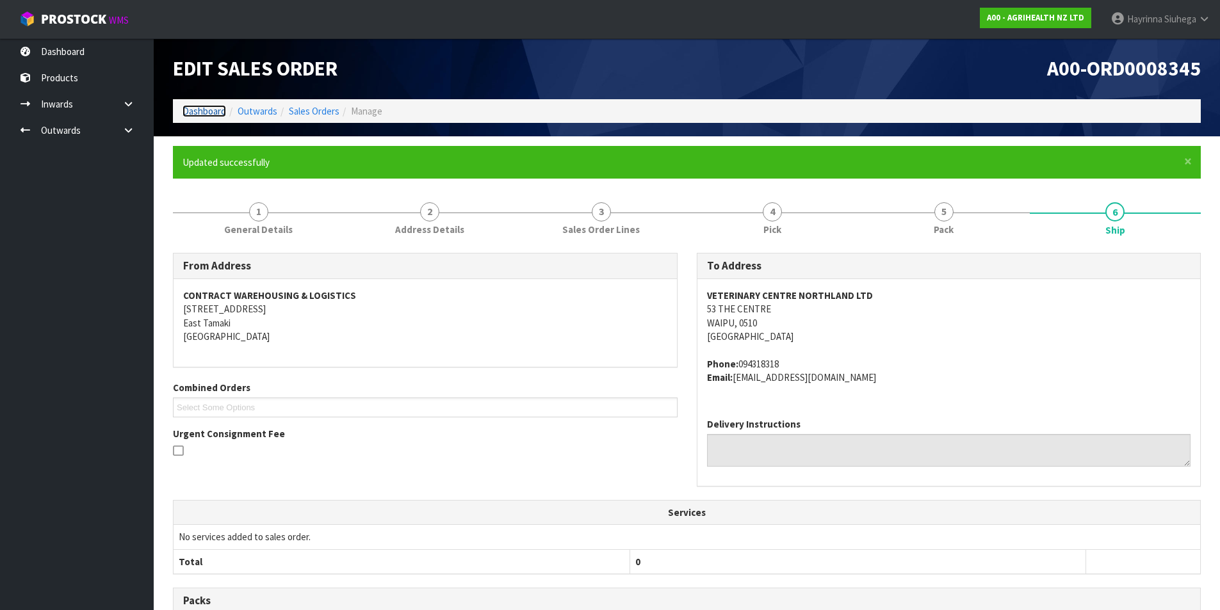
click at [197, 111] on link "Dashboard" at bounding box center [205, 111] width 44 height 12
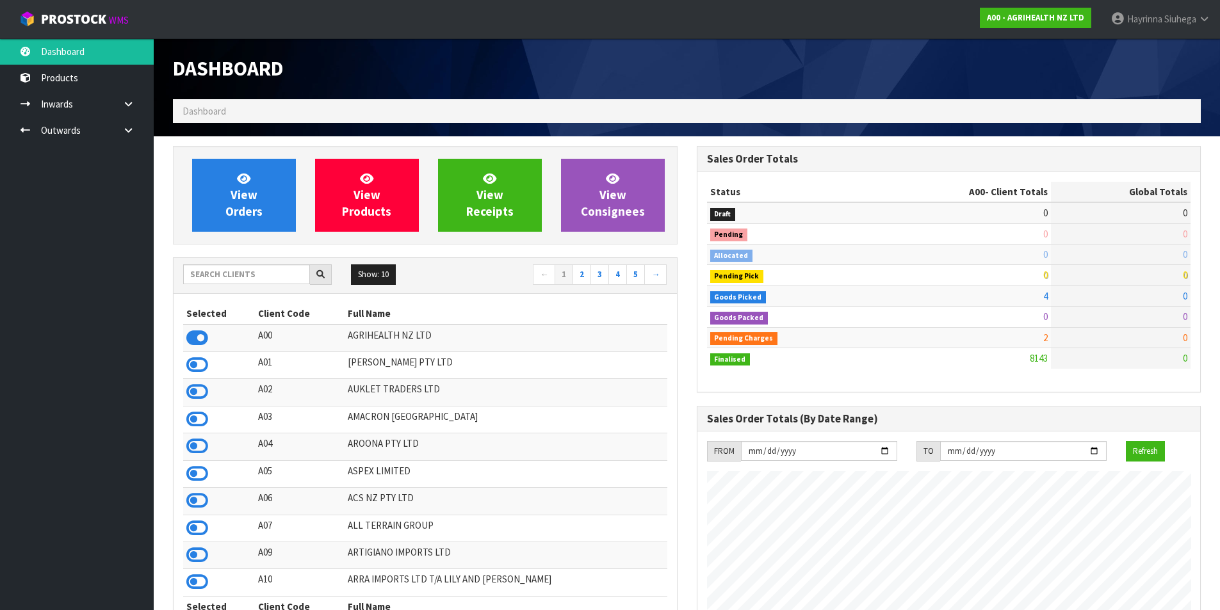
scroll to position [970, 523]
click at [254, 196] on span "View Orders" at bounding box center [243, 195] width 37 height 48
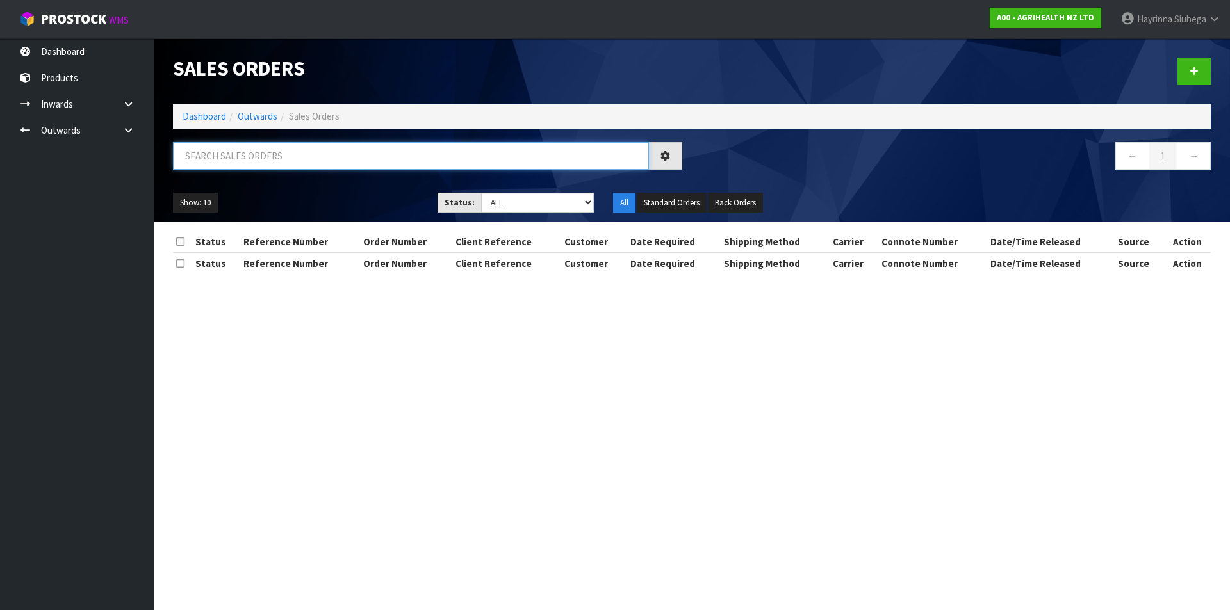
click at [271, 161] on input "text" at bounding box center [411, 156] width 476 height 28
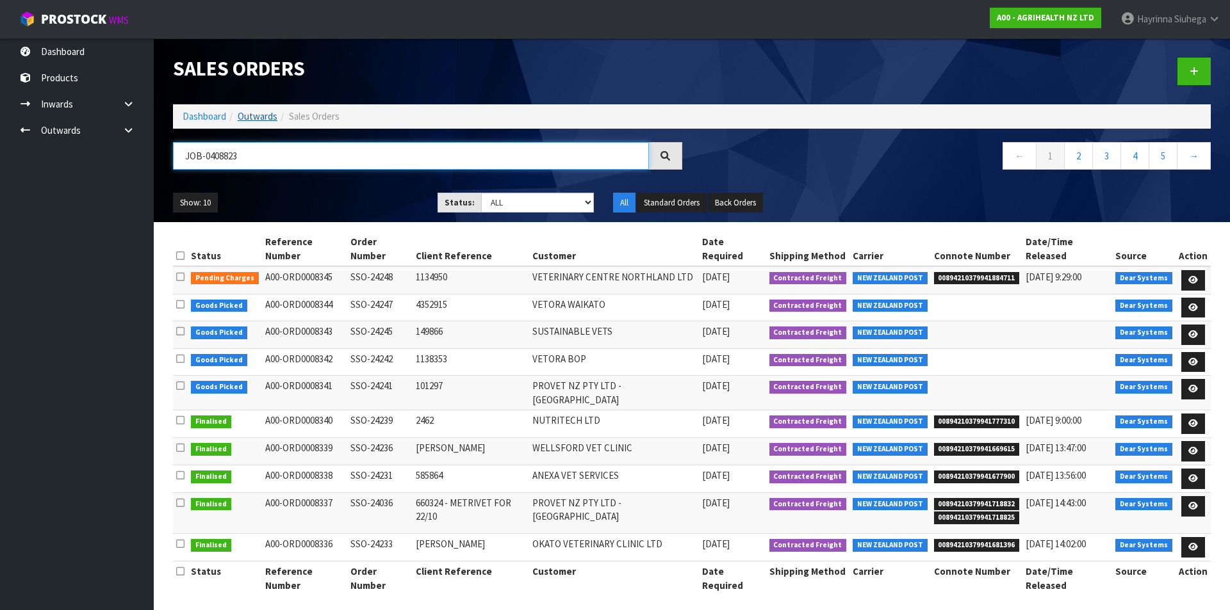
type input "JOB-0408823"
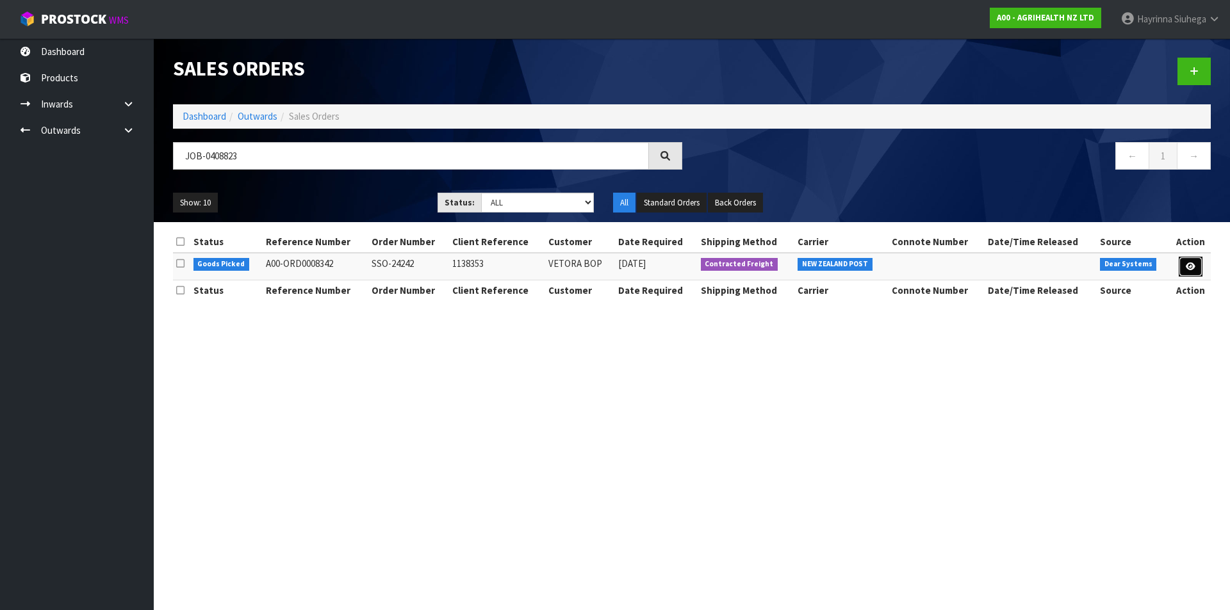
click at [1189, 264] on icon at bounding box center [1191, 267] width 10 height 8
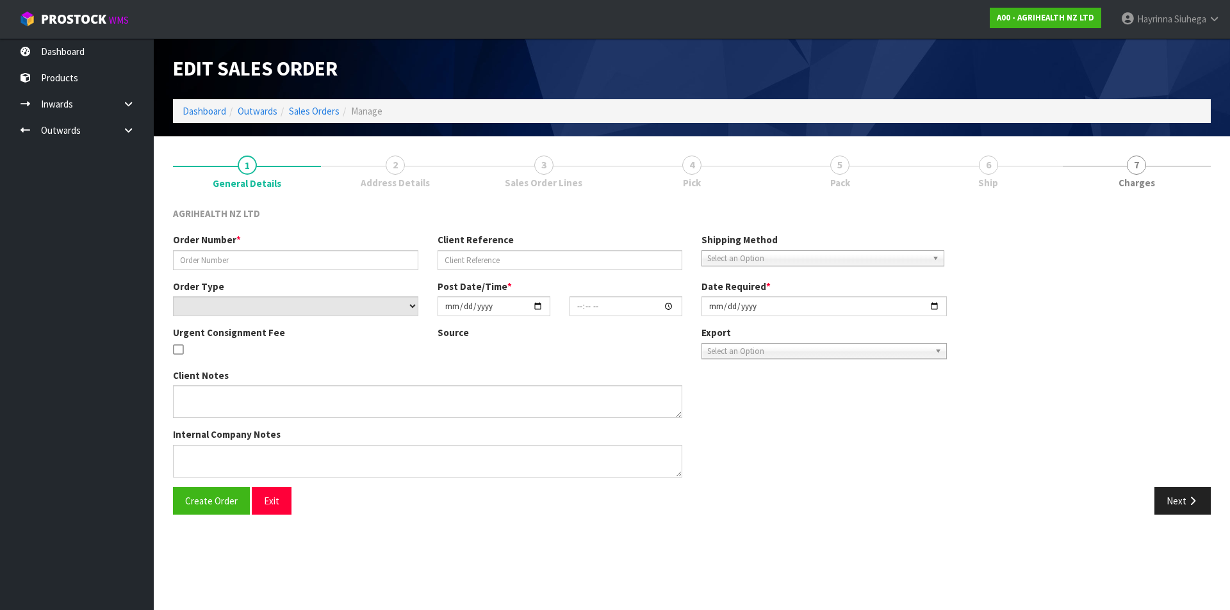
type input "SSO-24242"
type input "1138353"
select select "number:0"
type input "2025-08-21"
type input "14:48:03.000"
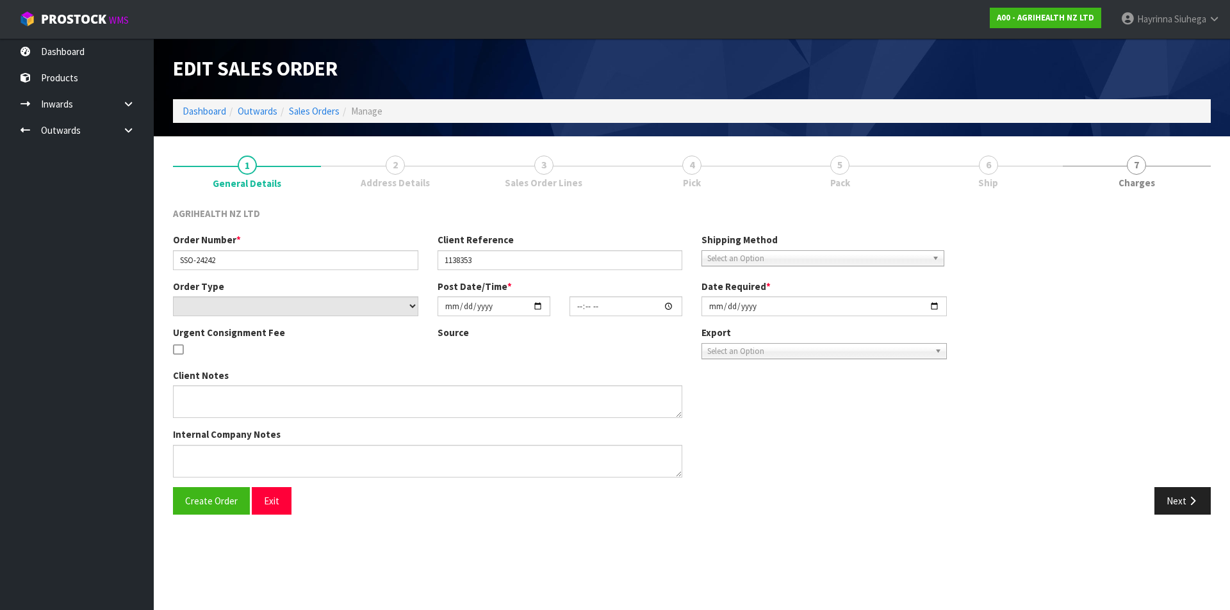
type input "2025-08-22"
type textarea "SHIP BY: Overnight Courier"
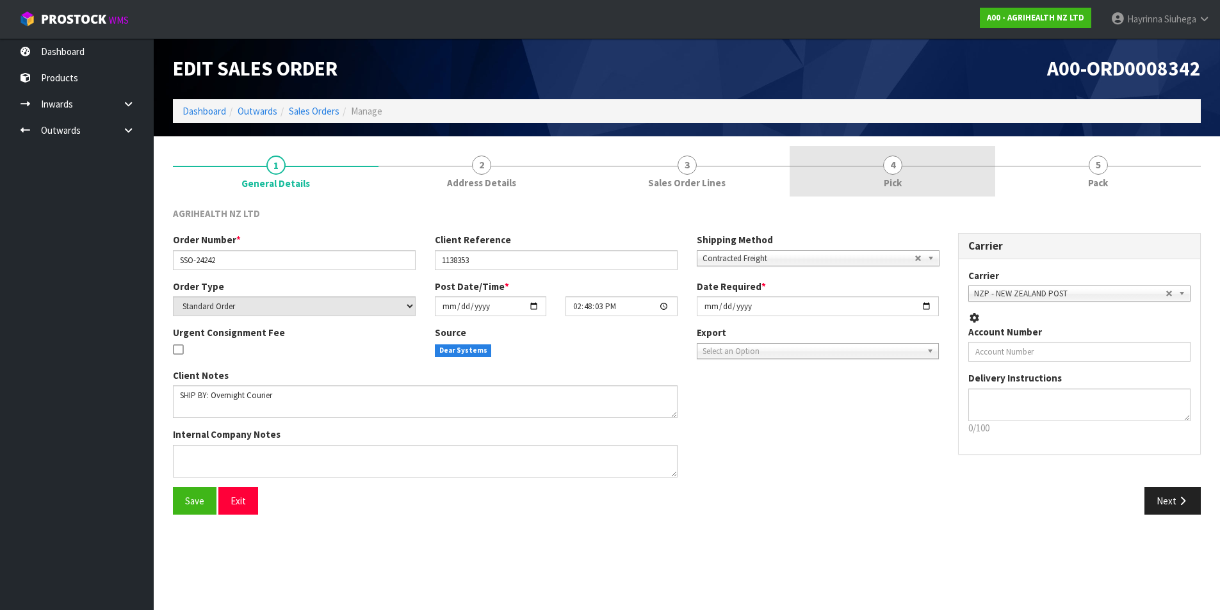
click at [954, 177] on link "4 Pick" at bounding box center [893, 171] width 206 height 51
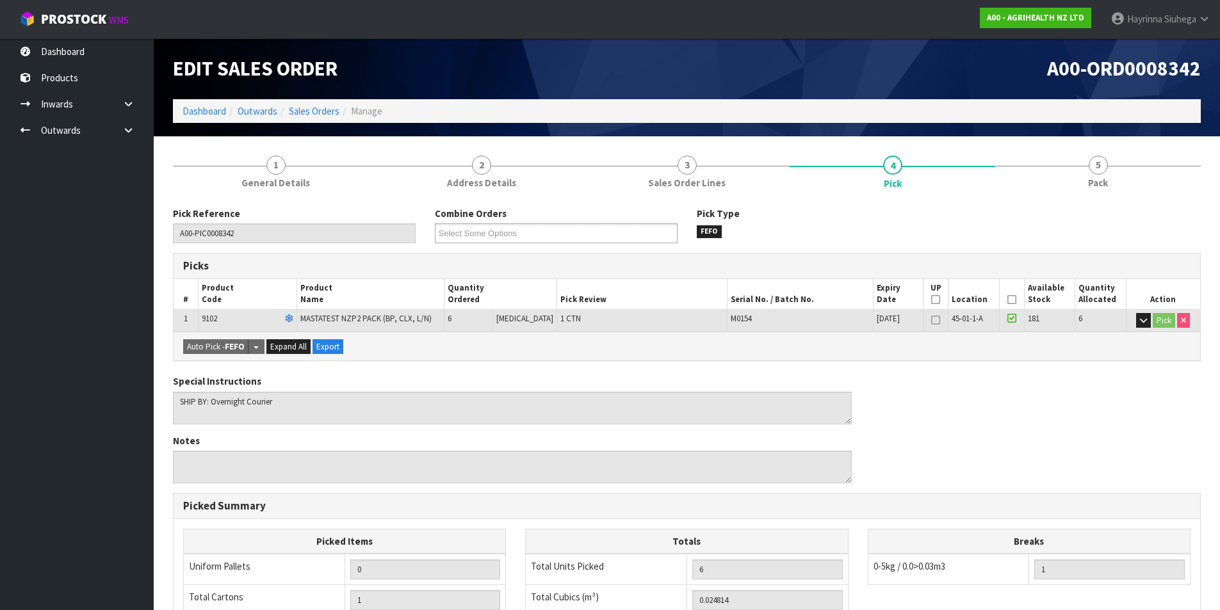
click at [1087, 198] on div "Pick Reference A00-PIC0008342 Combine Orders A00-ORD0008341 A00-ORD0008342 A00-…" at bounding box center [687, 517] width 1028 height 640
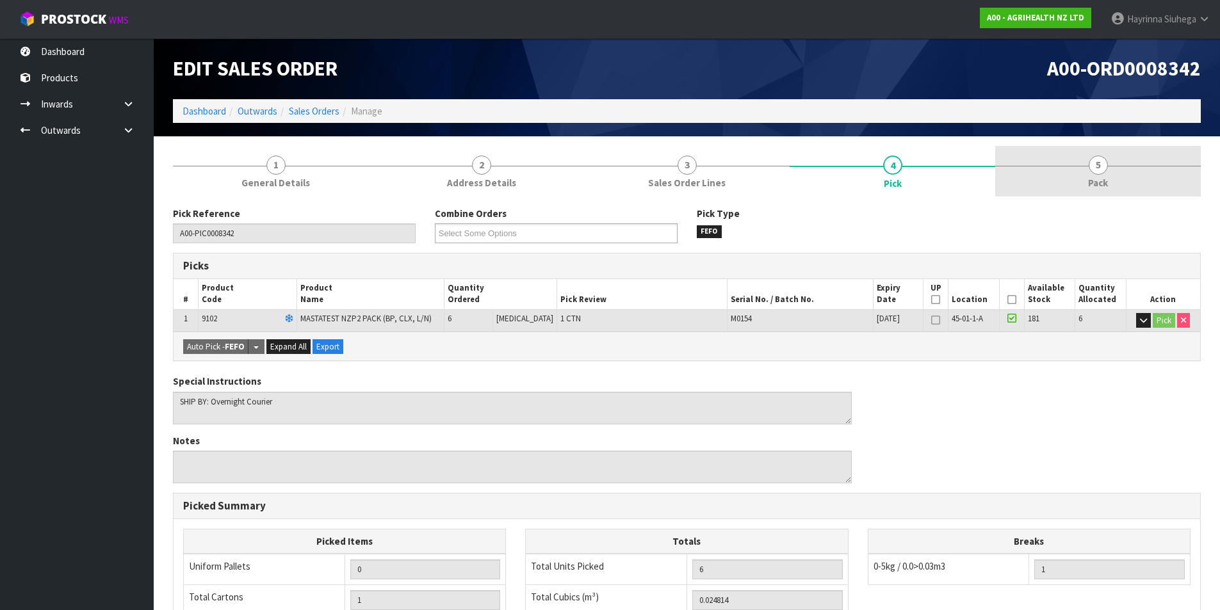
click at [1098, 157] on link "5 Pack" at bounding box center [1098, 171] width 206 height 51
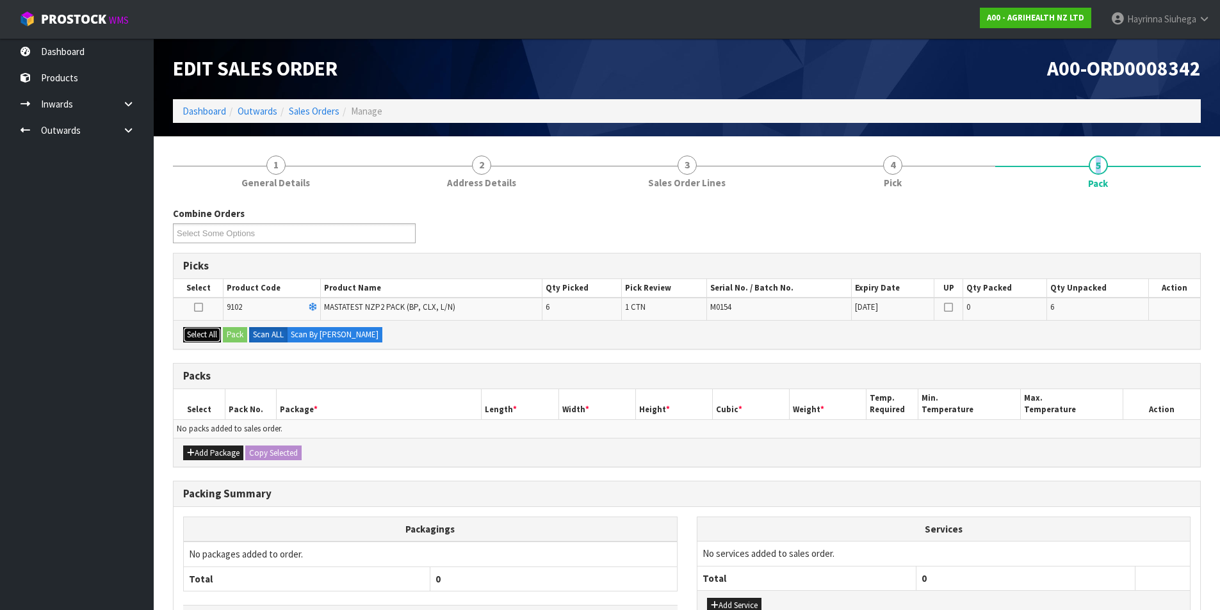
click at [207, 330] on button "Select All" at bounding box center [202, 334] width 38 height 15
click at [245, 329] on button "Pack" at bounding box center [235, 334] width 24 height 15
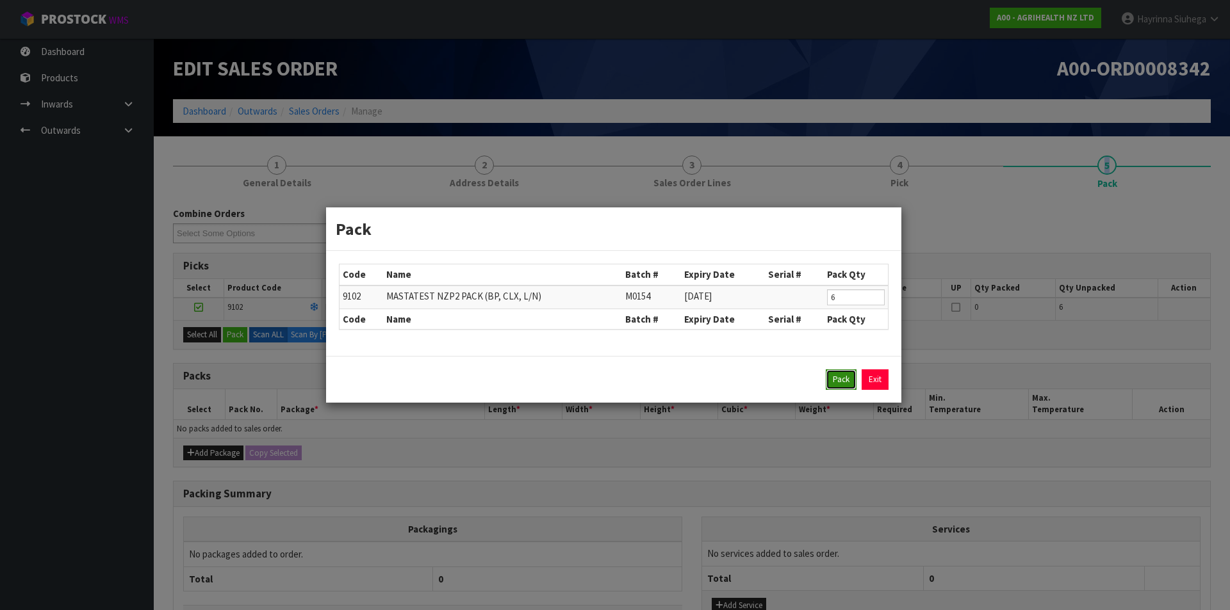
click at [831, 379] on button "Pack" at bounding box center [841, 380] width 31 height 20
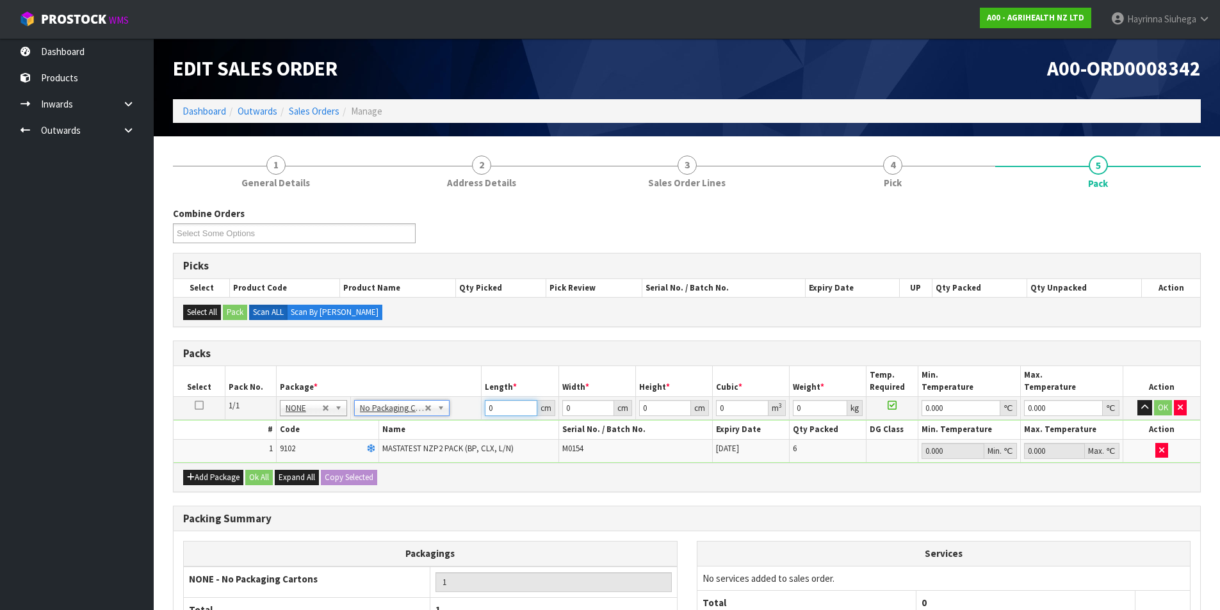
drag, startPoint x: 515, startPoint y: 408, endPoint x: 457, endPoint y: 408, distance: 57.6
click at [457, 408] on tr "1/1 NONE 007-001 007-002 007-004 007-009 007-013 007-014 007-015 007-017 007-01…" at bounding box center [687, 408] width 1027 height 23
type input "61"
type input "41"
type input "1"
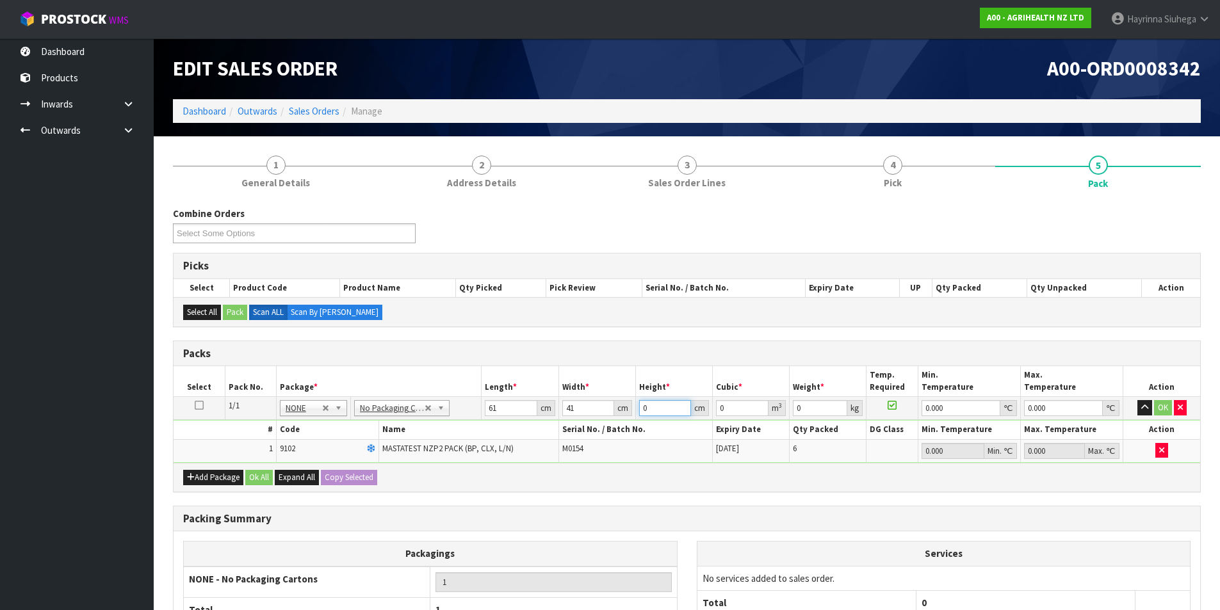
type input "0.002501"
type input "11"
type input "0.027511"
type input "11"
type input "3"
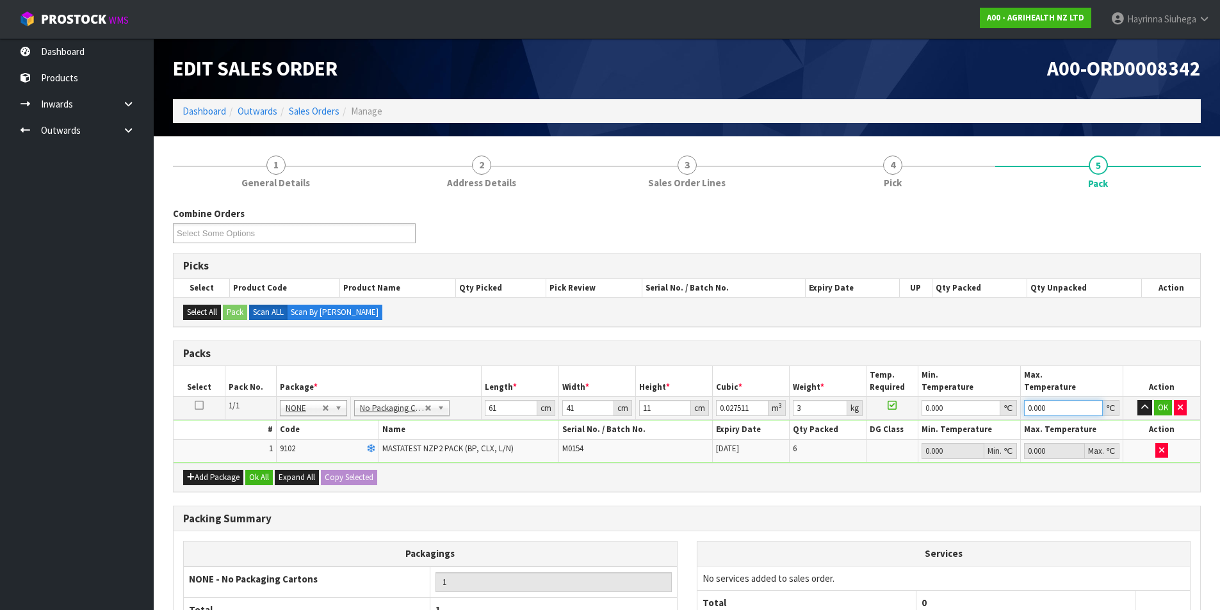
type input "0"
click button "OK" at bounding box center [1163, 407] width 18 height 15
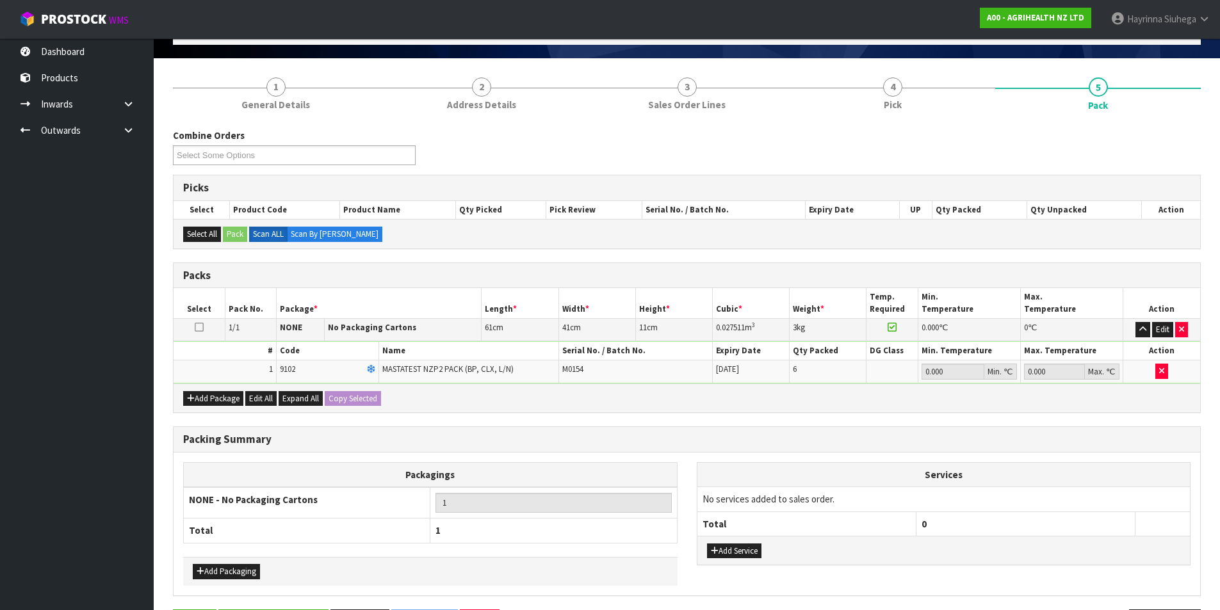
scroll to position [124, 0]
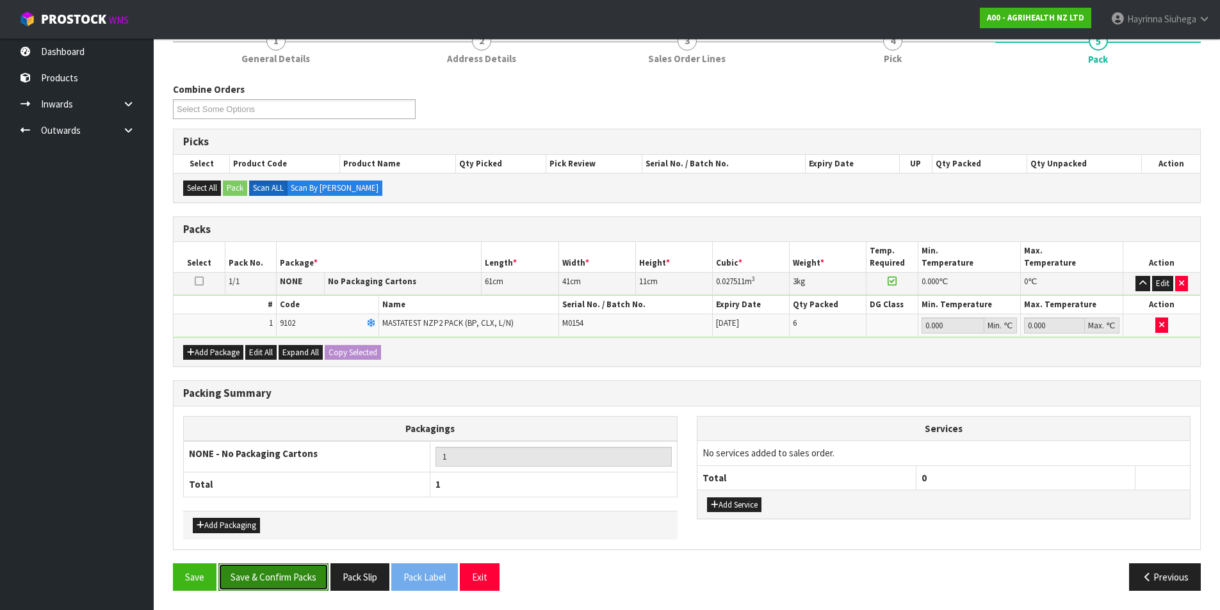
click at [288, 585] on button "Save & Confirm Packs" at bounding box center [273, 578] width 110 height 28
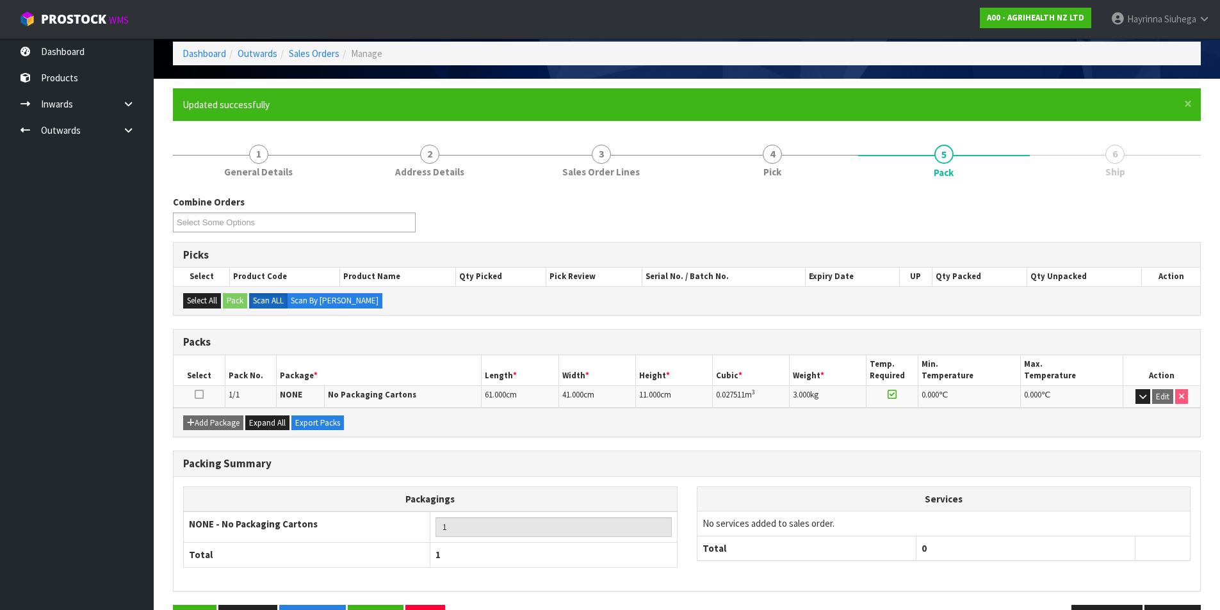
scroll to position [99, 0]
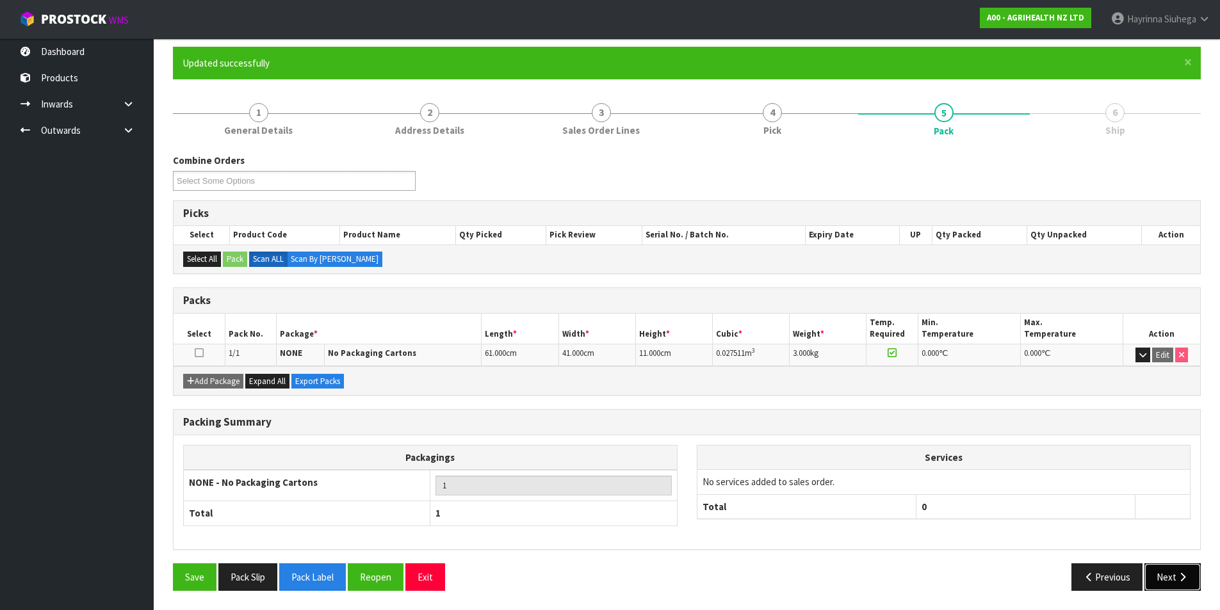
click at [1169, 580] on button "Next" at bounding box center [1173, 578] width 56 height 28
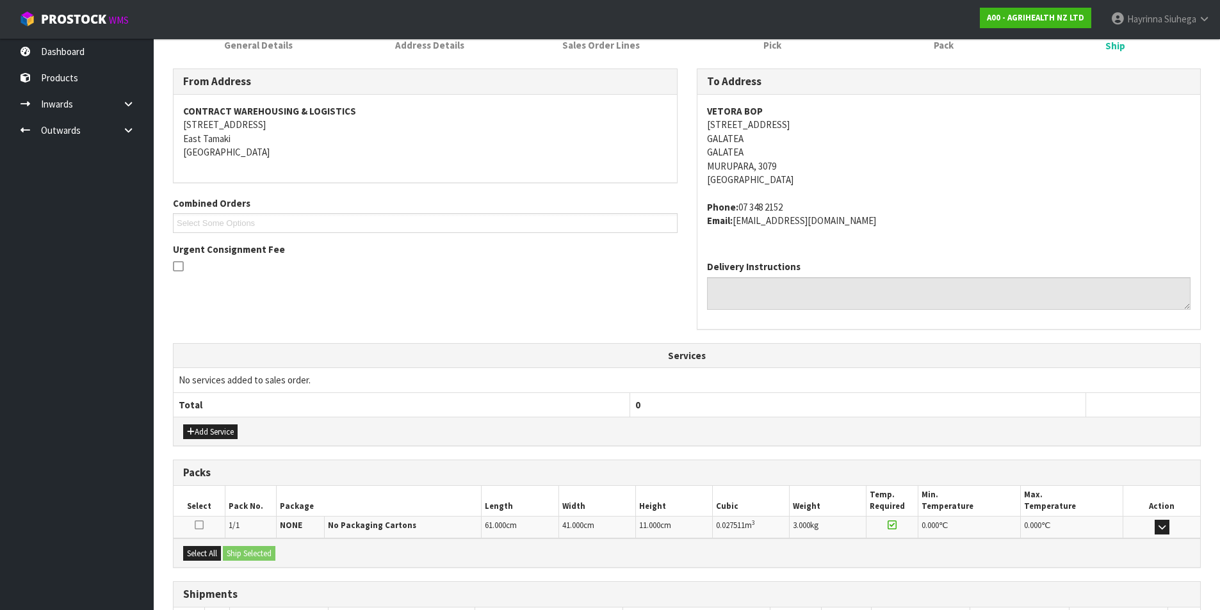
scroll to position [280, 0]
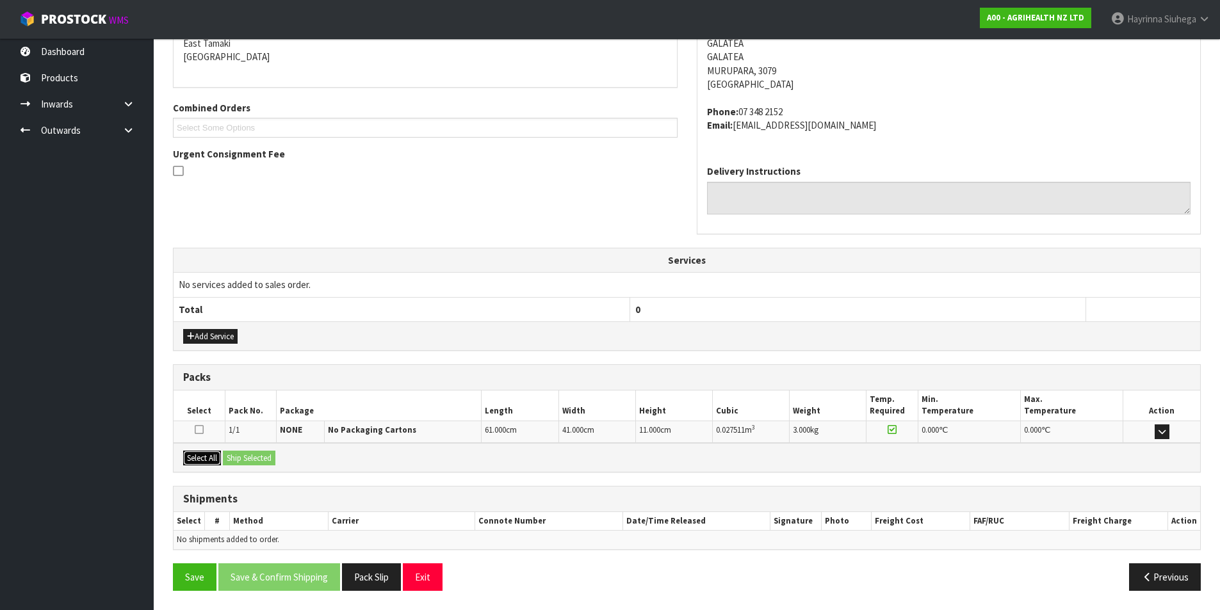
click at [208, 458] on button "Select All" at bounding box center [202, 458] width 38 height 15
click at [237, 455] on button "Ship Selected" at bounding box center [249, 458] width 53 height 15
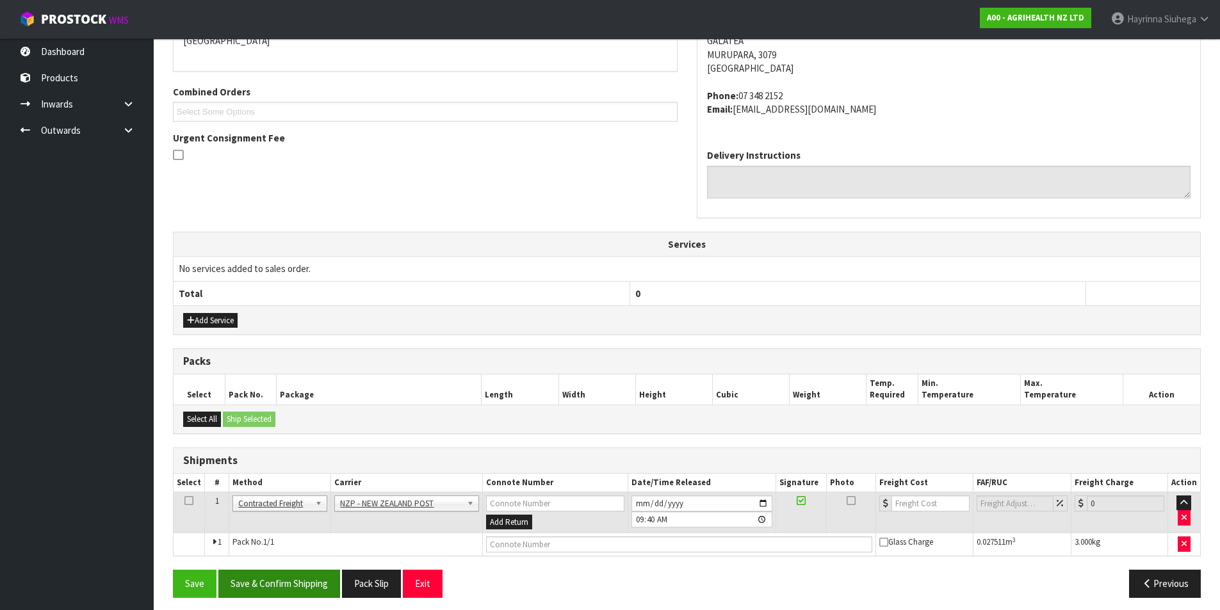
scroll to position [303, 0]
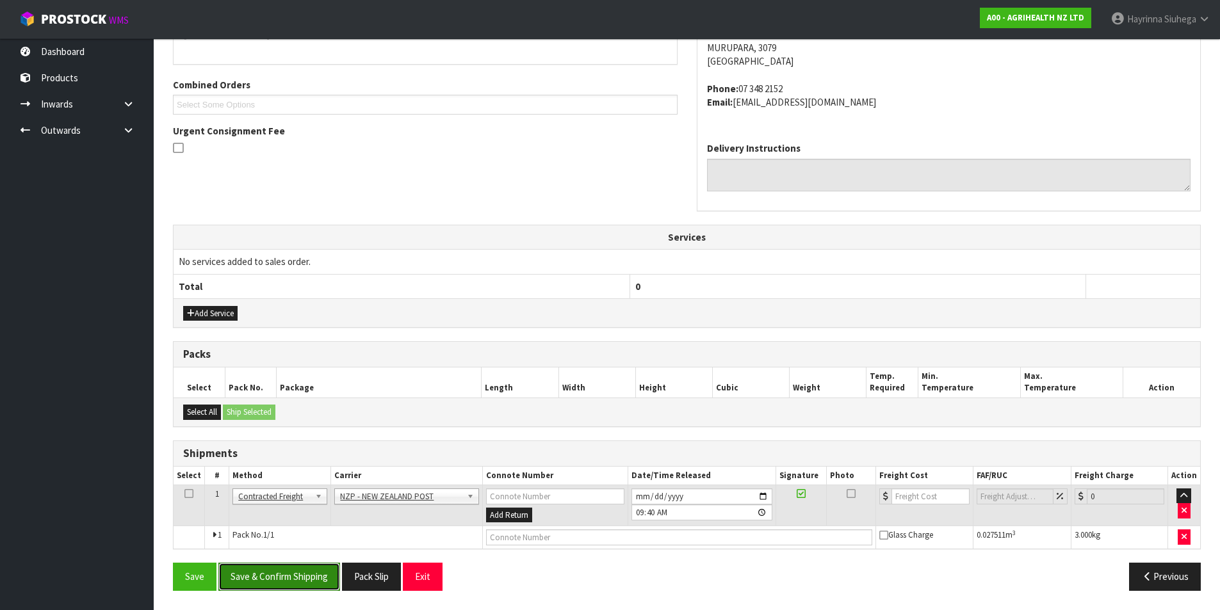
click at [276, 573] on button "Save & Confirm Shipping" at bounding box center [279, 577] width 122 height 28
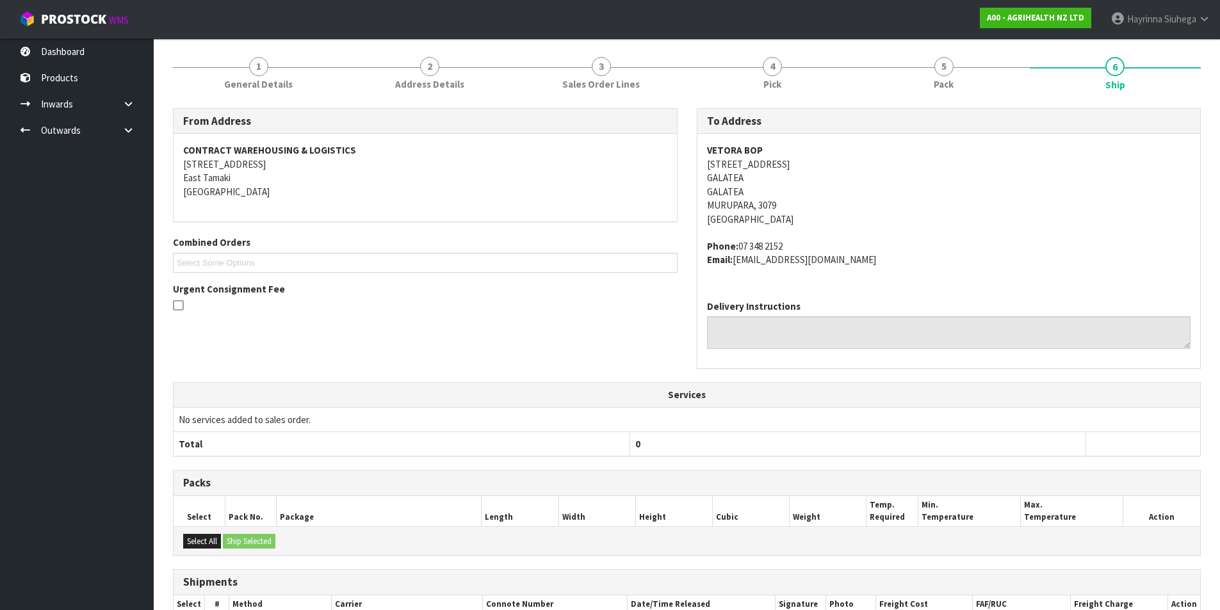
scroll to position [284, 0]
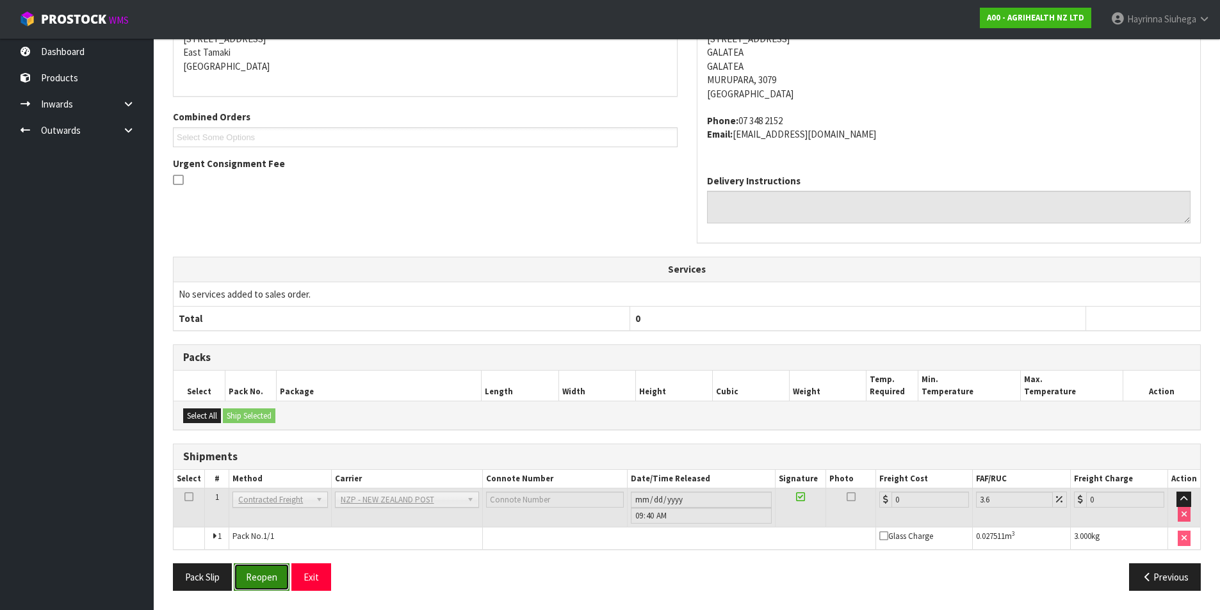
click at [261, 578] on button "Reopen" at bounding box center [262, 578] width 56 height 28
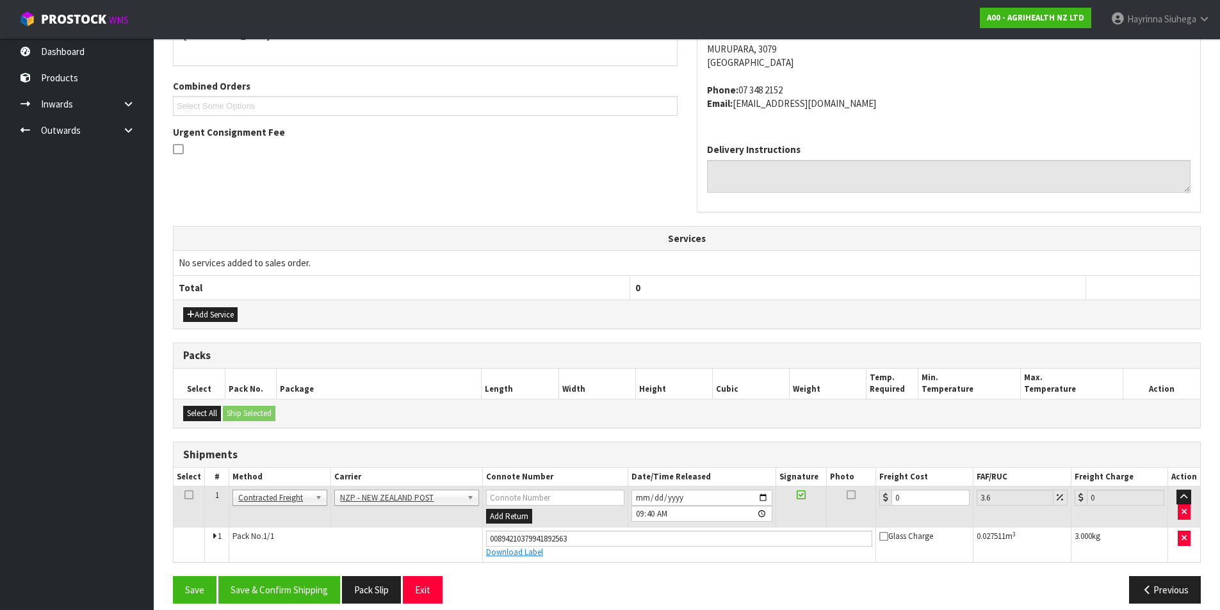
scroll to position [314, 0]
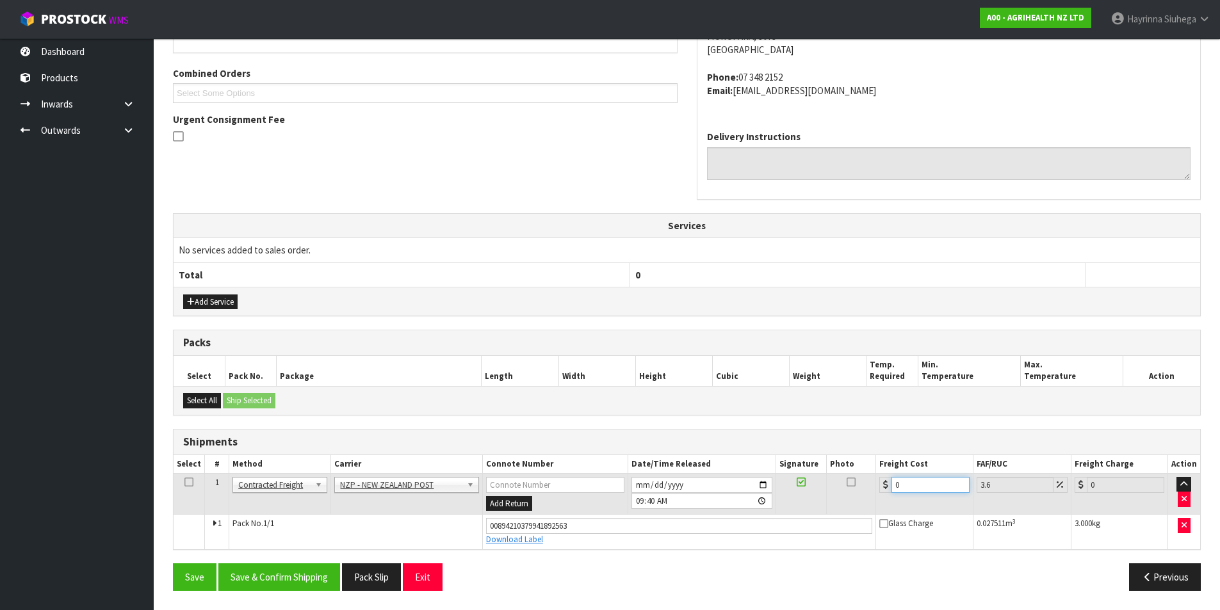
drag, startPoint x: 906, startPoint y: 486, endPoint x: 882, endPoint y: 490, distance: 24.0
click at [882, 490] on div "0" at bounding box center [924, 485] width 90 height 16
type input "1"
type input "1.04"
type input "13"
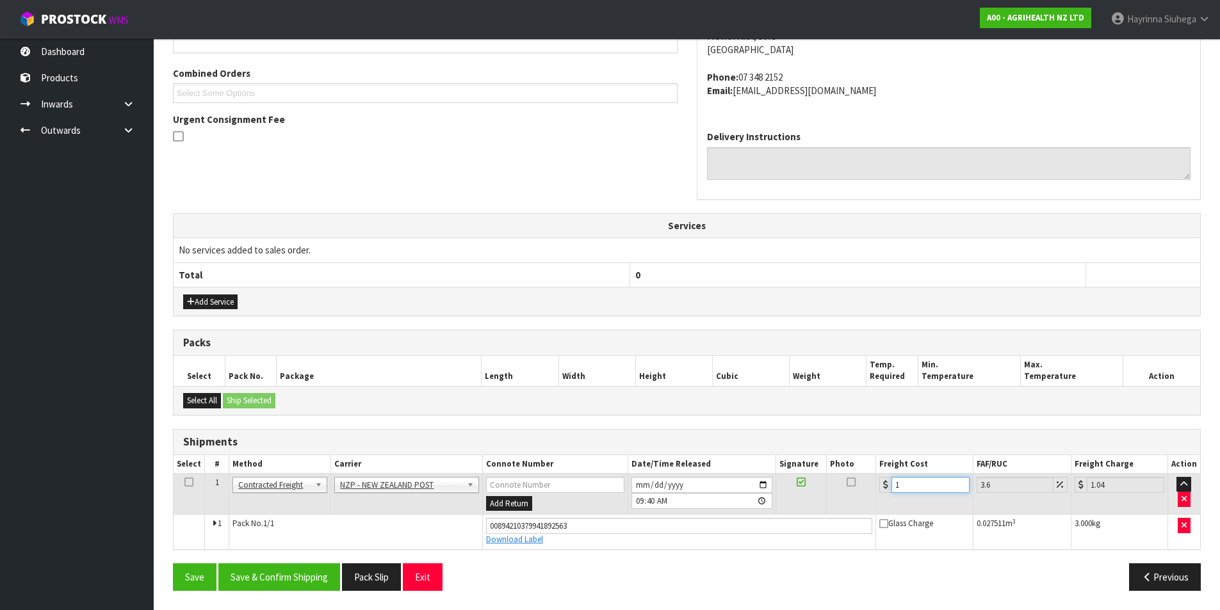
type input "13.47"
type input "13.04"
type input "13.51"
type input "13.04"
click at [173, 564] on button "Save" at bounding box center [195, 578] width 44 height 28
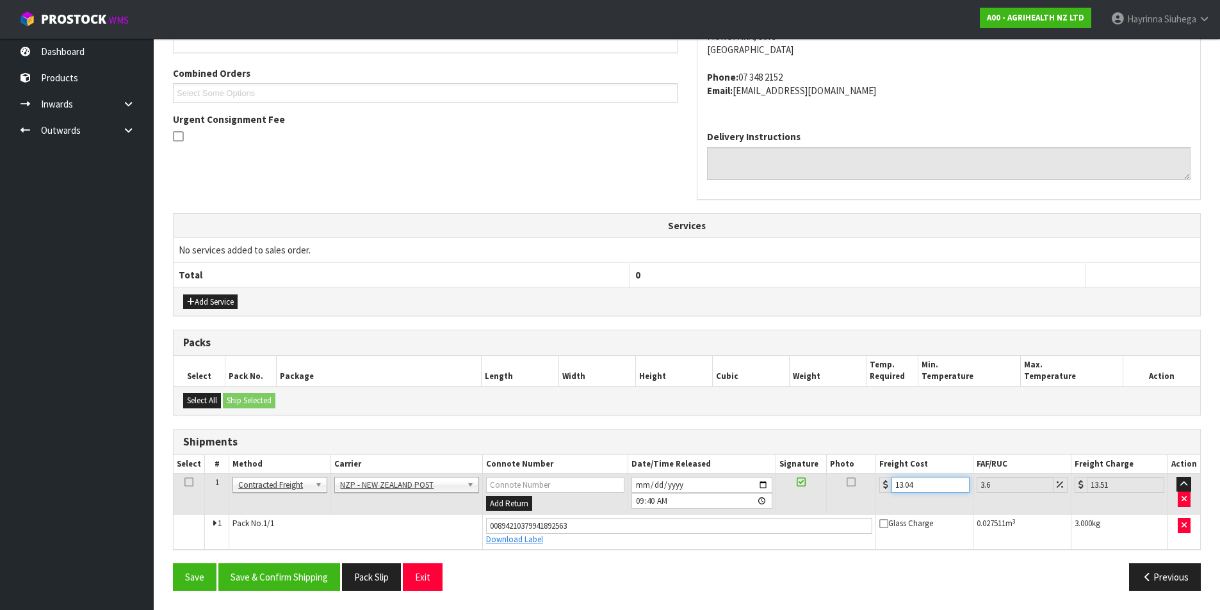
scroll to position [0, 0]
click at [322, 570] on button "Save & Confirm Shipping" at bounding box center [279, 578] width 122 height 28
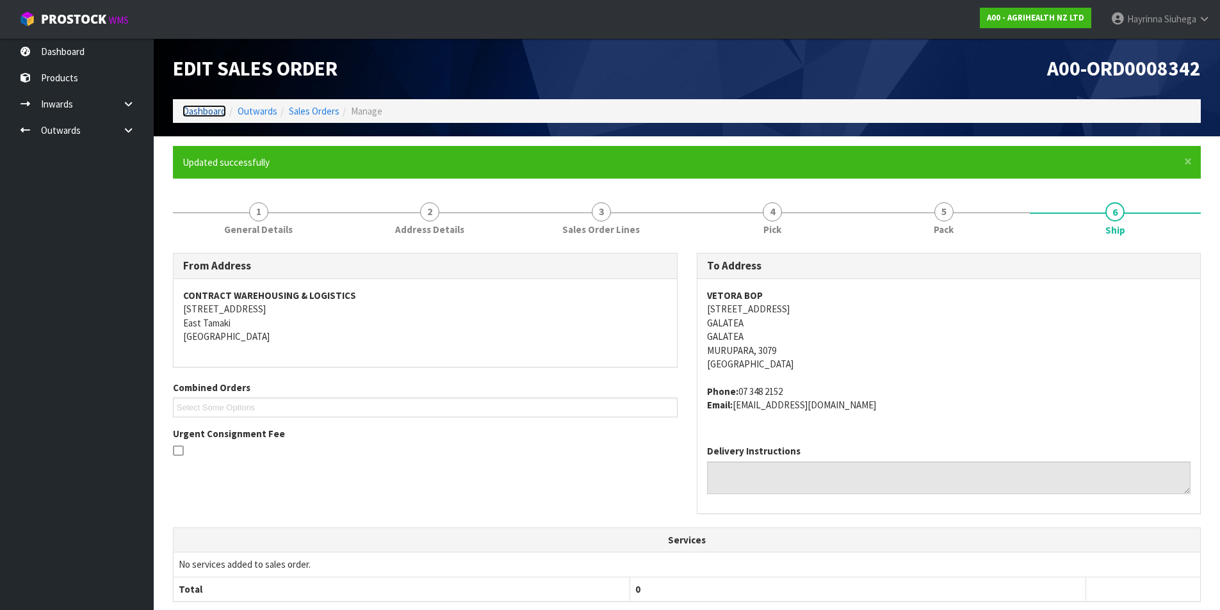
click at [209, 111] on link "Dashboard" at bounding box center [205, 111] width 44 height 12
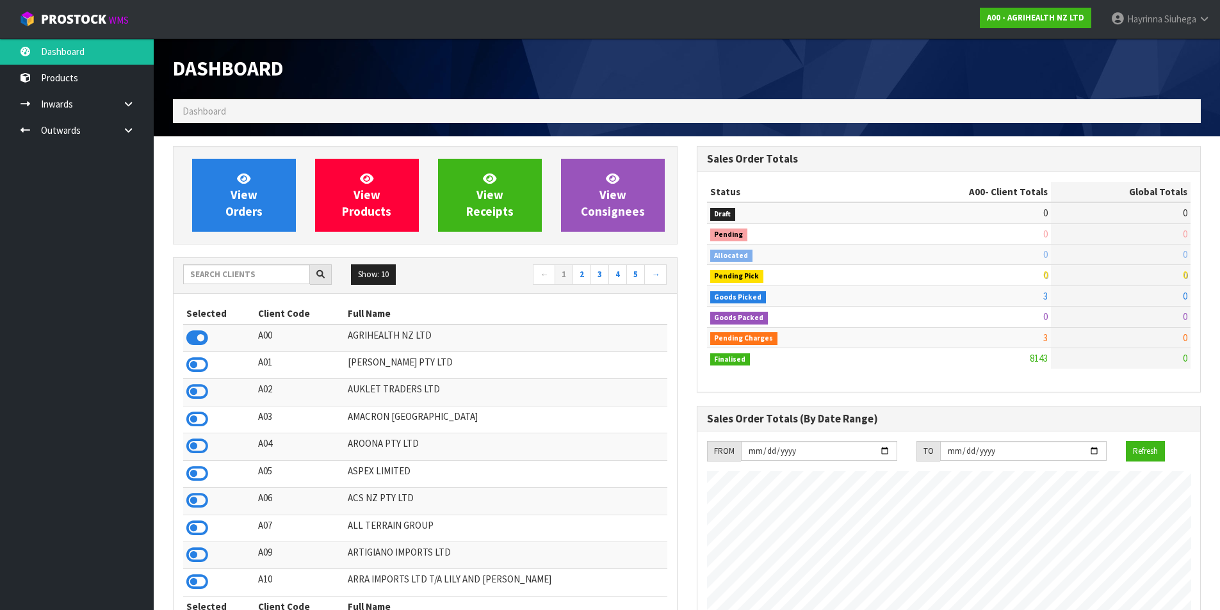
scroll to position [970, 523]
click at [251, 179] on link "View Orders" at bounding box center [244, 195] width 104 height 73
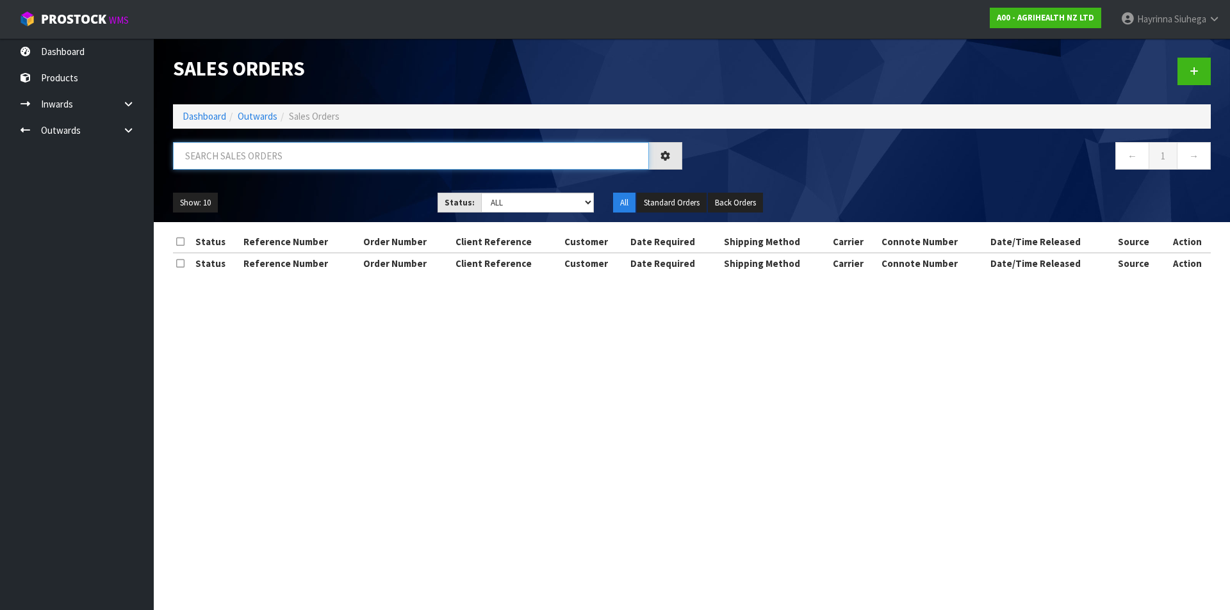
click at [269, 158] on input "text" at bounding box center [411, 156] width 476 height 28
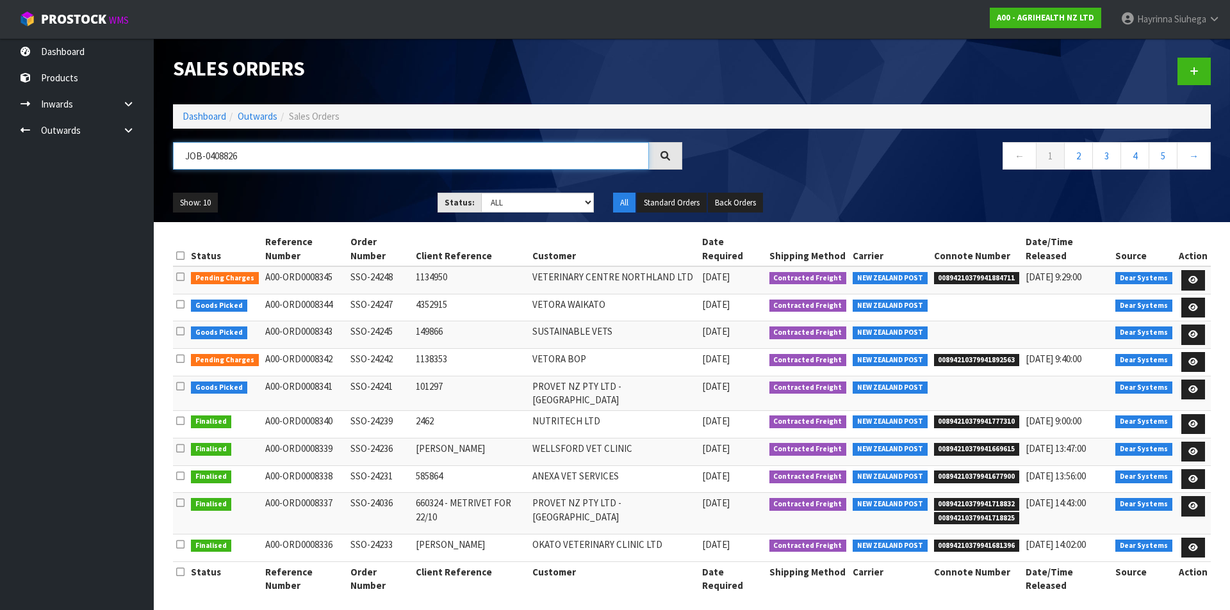
type input "JOB-0408826"
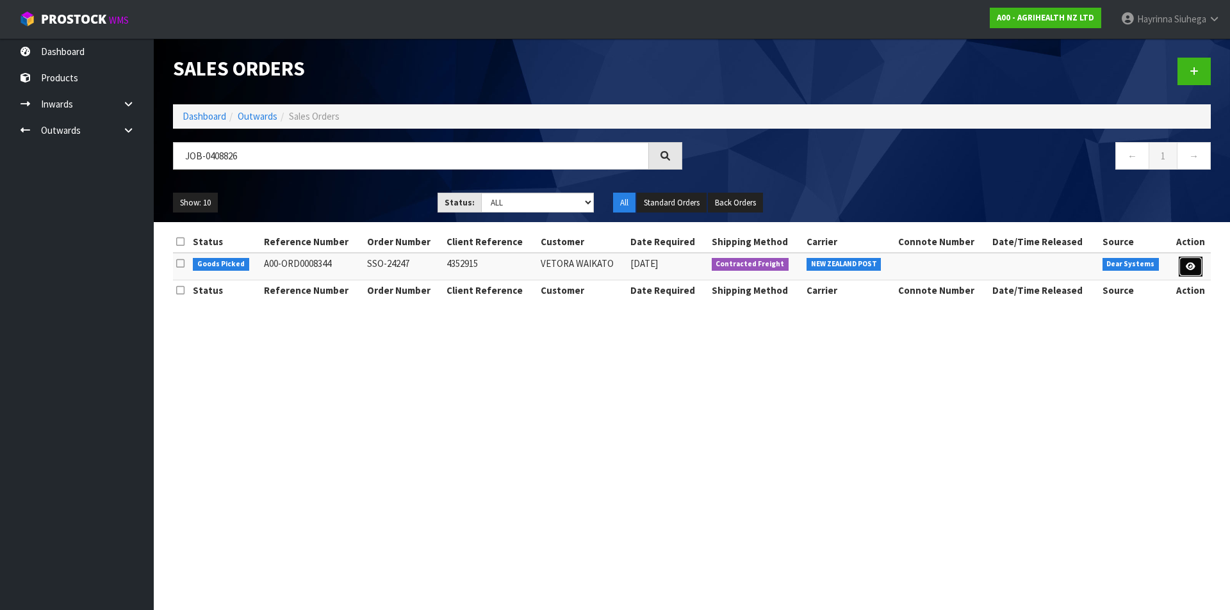
click at [1184, 270] on link at bounding box center [1191, 267] width 24 height 20
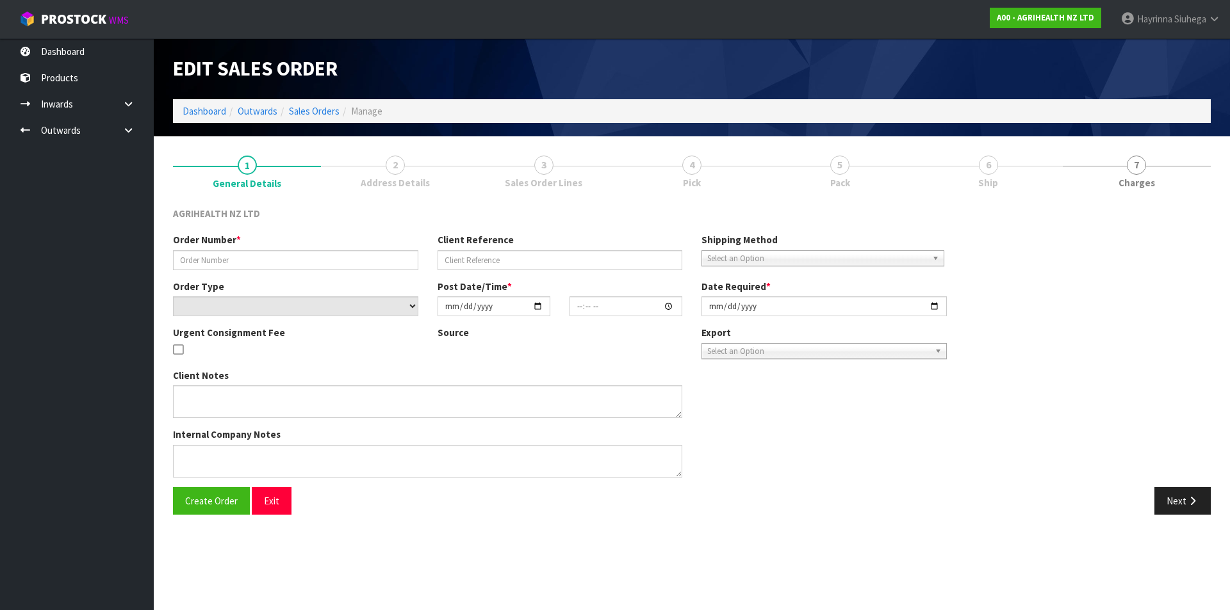
type input "SSO-24247"
type input "4352915"
select select "number:0"
type input "2025-08-21"
type input "15:23:31.000"
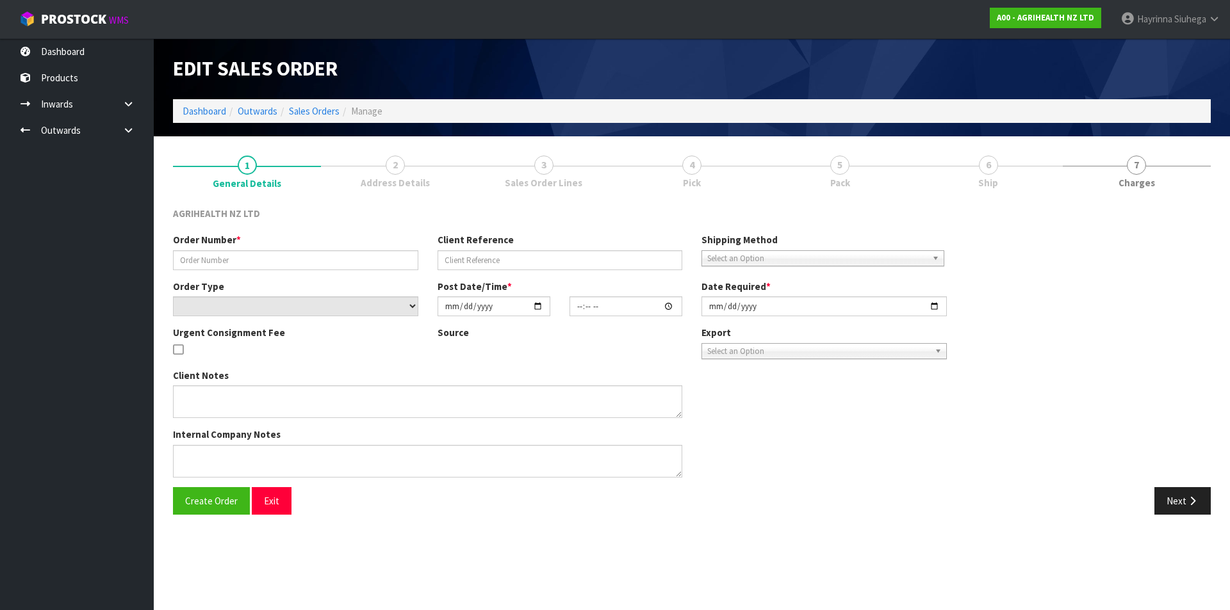
type input "2025-08-22"
type textarea "SHIP BY: Overnight Courier Rotorua = BOP"
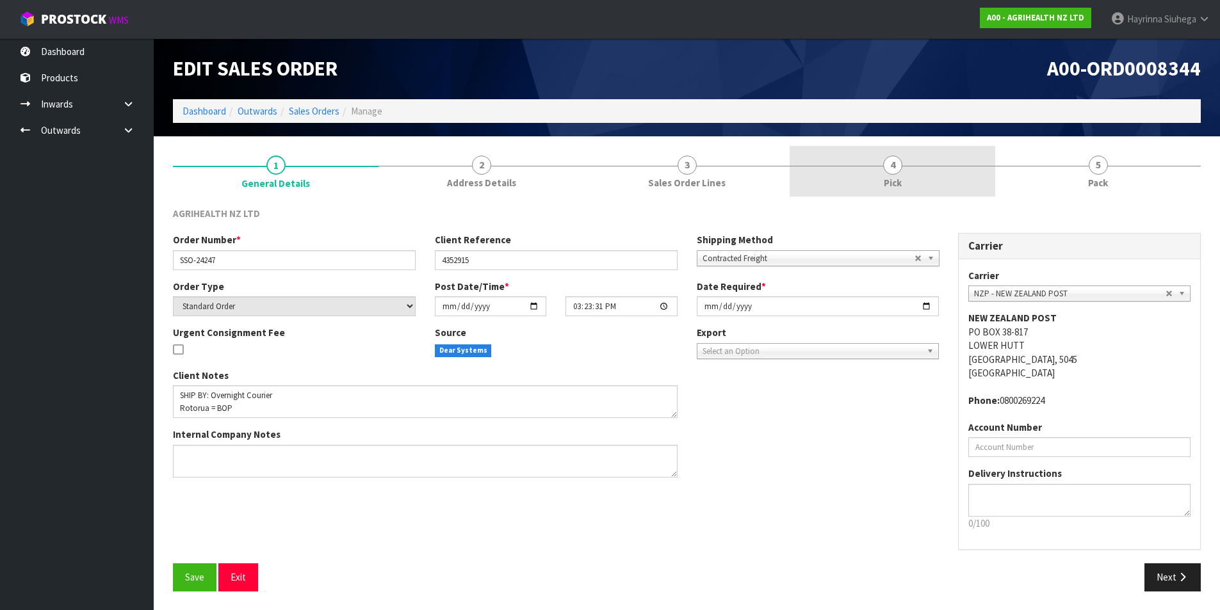
click at [961, 170] on link "4 Pick" at bounding box center [893, 171] width 206 height 51
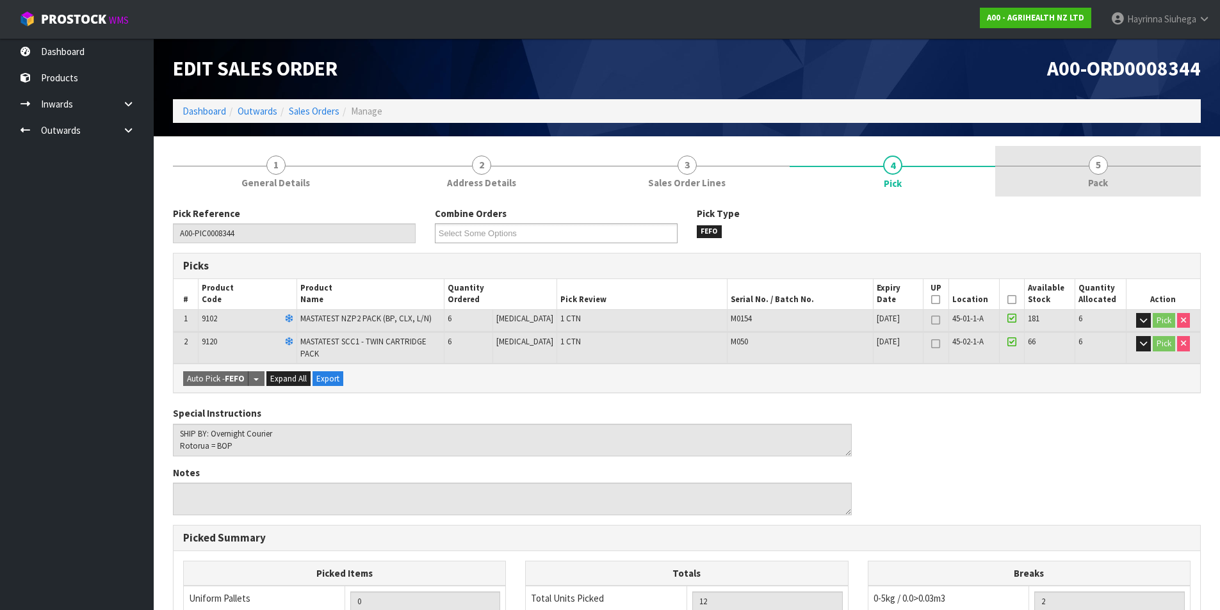
click at [1123, 174] on link "5 Pack" at bounding box center [1098, 171] width 206 height 51
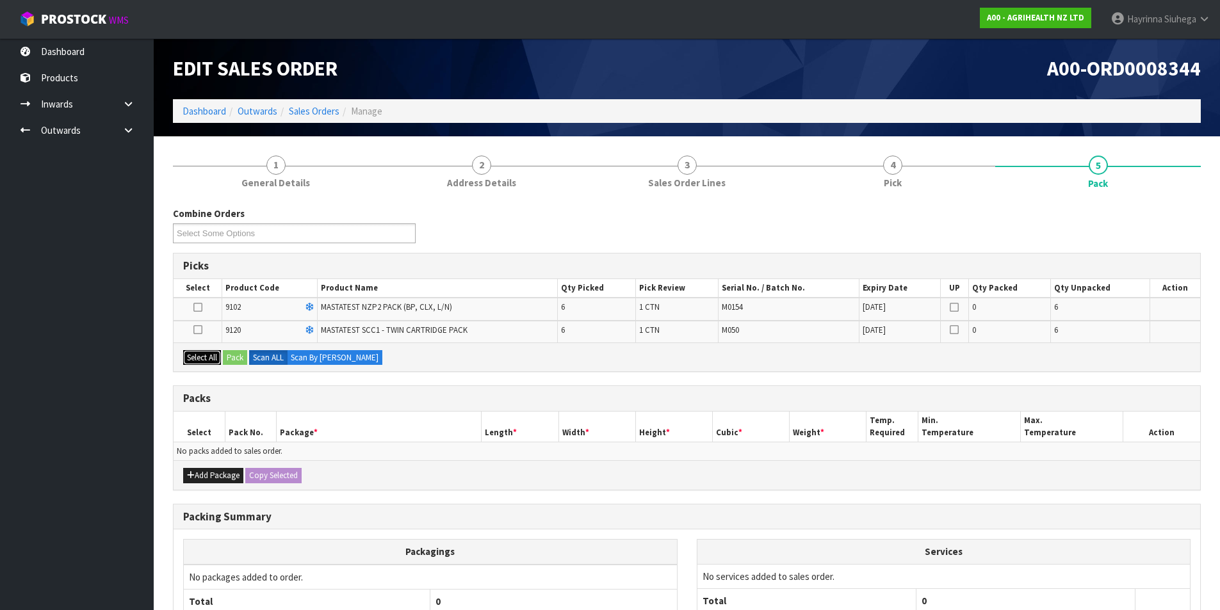
drag, startPoint x: 196, startPoint y: 355, endPoint x: 197, endPoint y: 404, distance: 48.7
click at [197, 355] on button "Select All" at bounding box center [202, 357] width 38 height 15
click at [204, 471] on button "Add Package" at bounding box center [213, 475] width 60 height 15
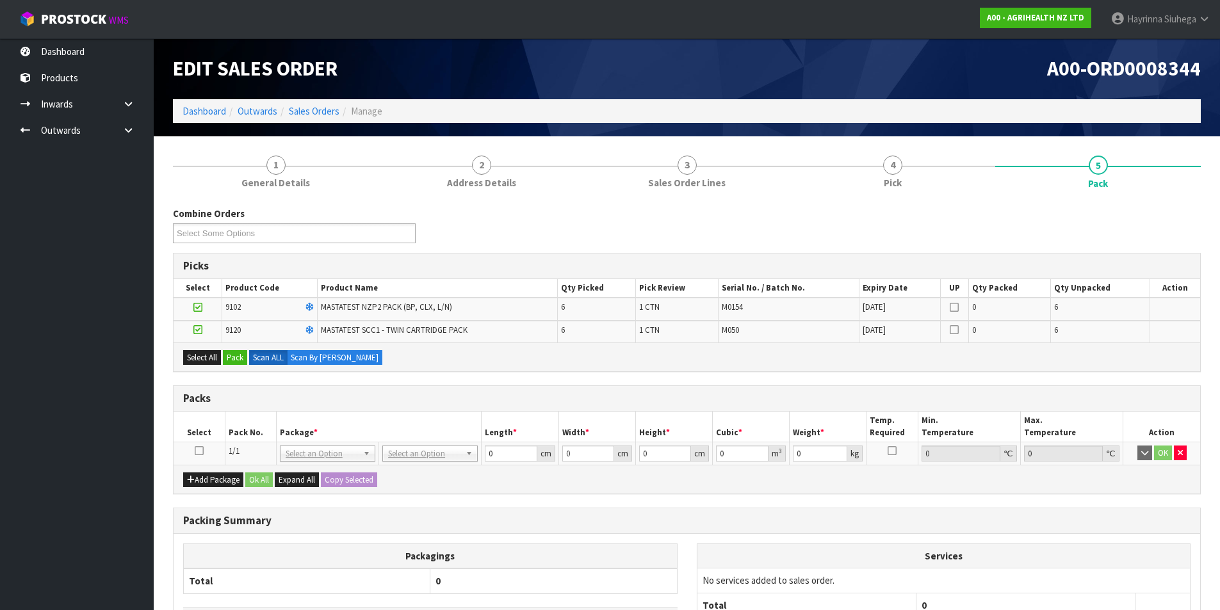
click at [200, 451] on icon at bounding box center [199, 451] width 9 height 1
click at [237, 357] on button "Pack" at bounding box center [235, 357] width 24 height 15
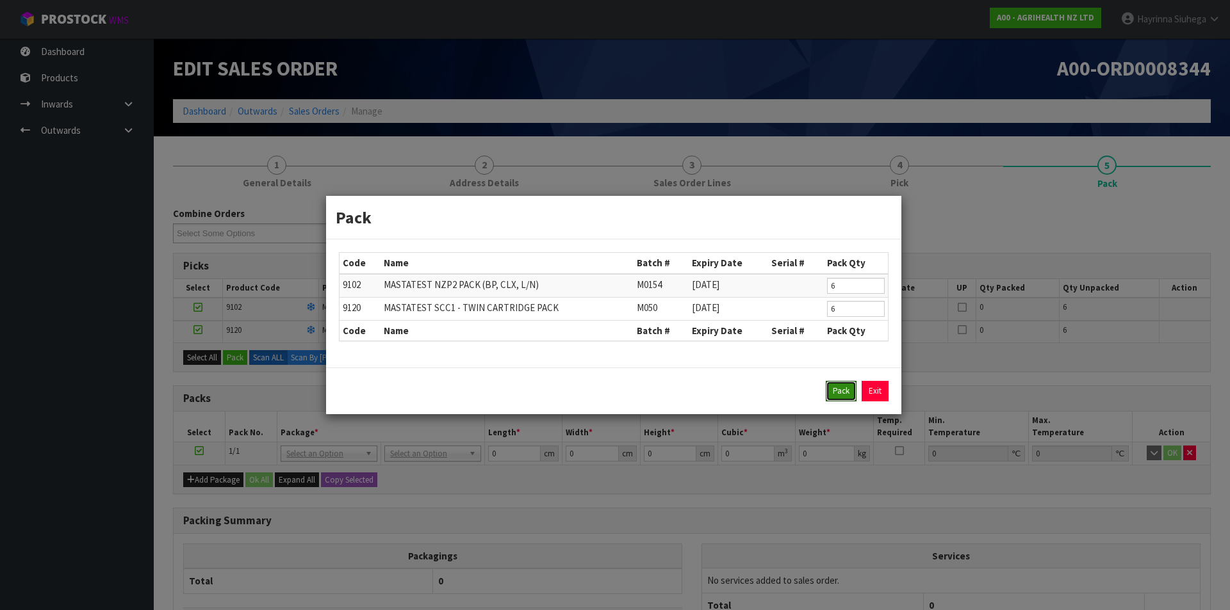
click at [841, 386] on button "Pack" at bounding box center [841, 391] width 31 height 20
type input "0.000"
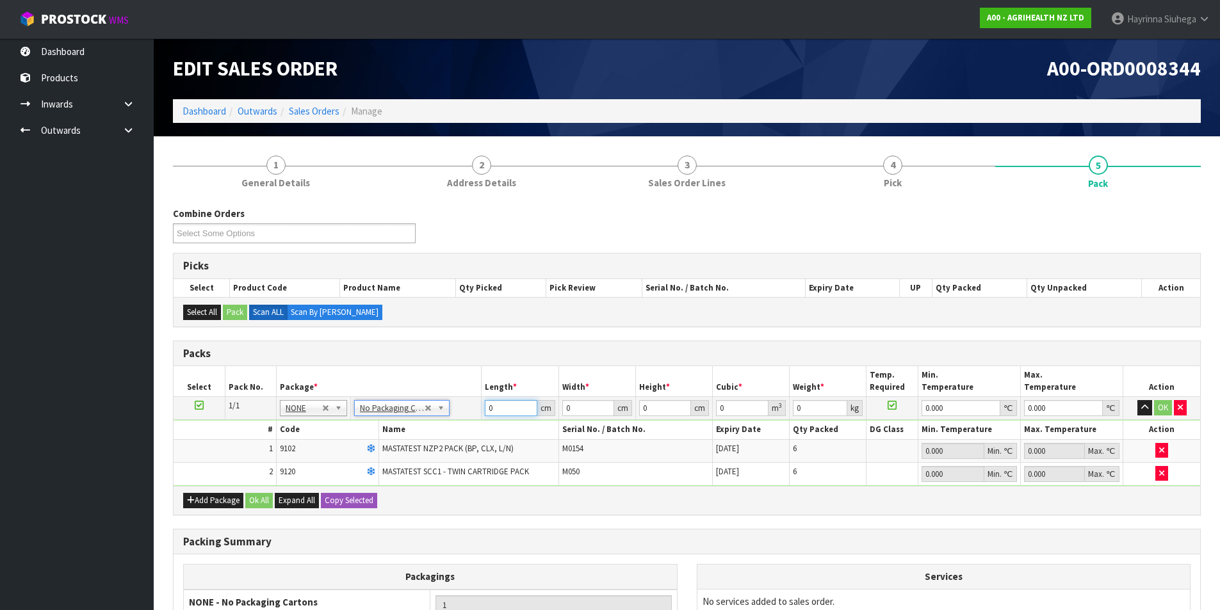
click at [492, 405] on input "0" at bounding box center [511, 408] width 52 height 16
click at [489, 407] on input "0" at bounding box center [511, 408] width 52 height 16
type input "61"
type input "41"
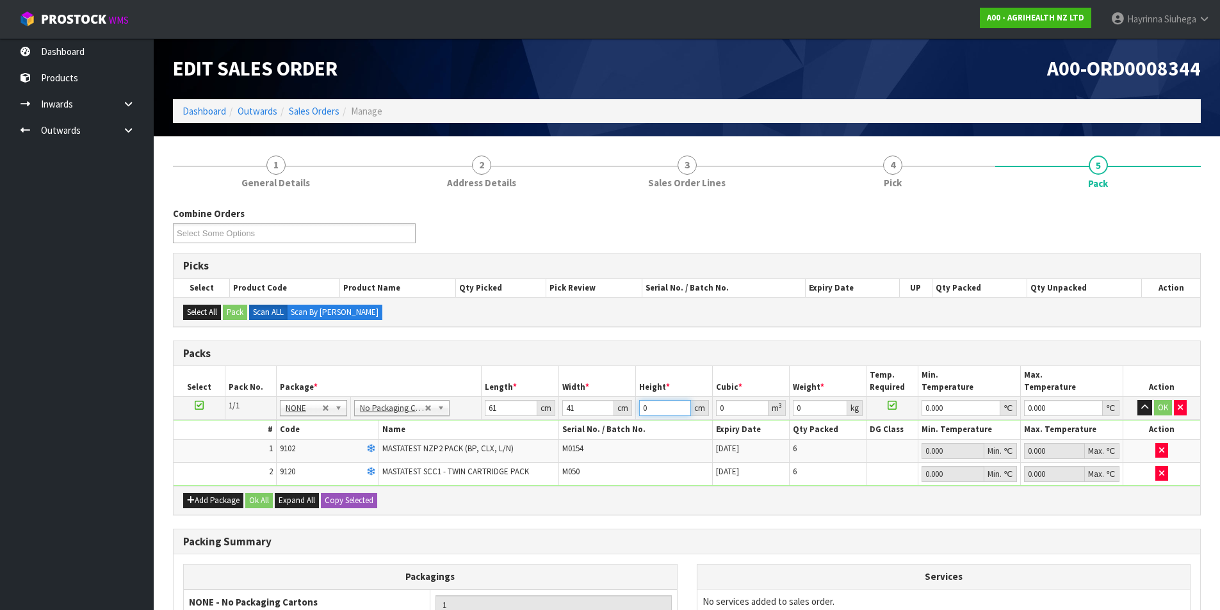
type input "2"
type input "0.005002"
type input "21"
type input "0.052521"
type input "21"
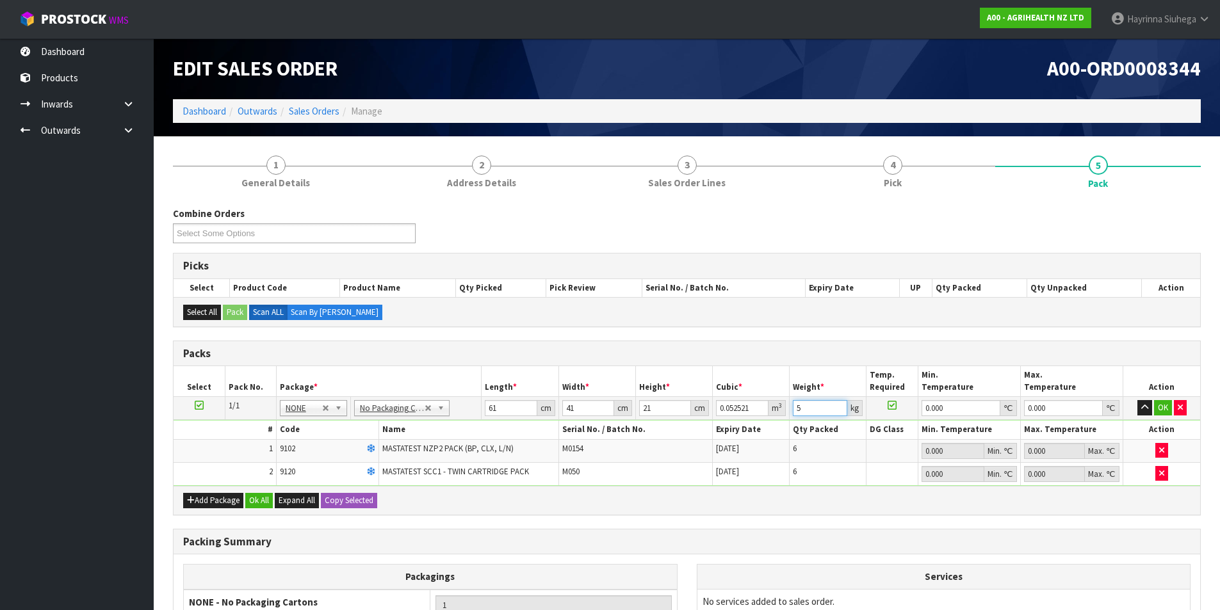
type input "5"
type input "0"
click button "OK" at bounding box center [1163, 407] width 18 height 15
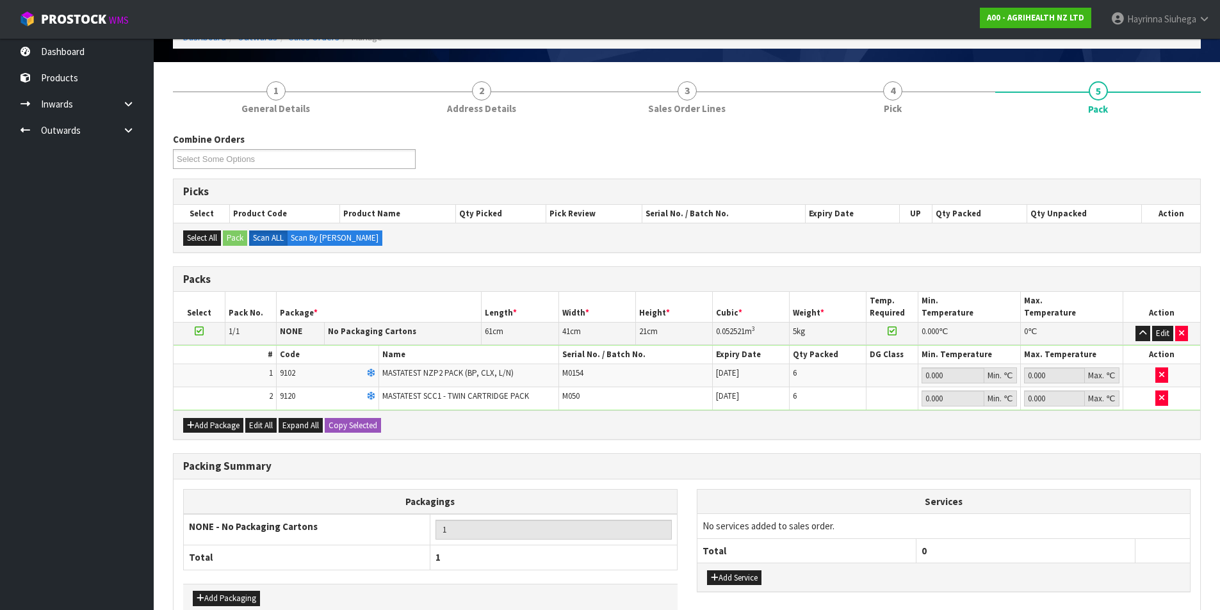
scroll to position [147, 0]
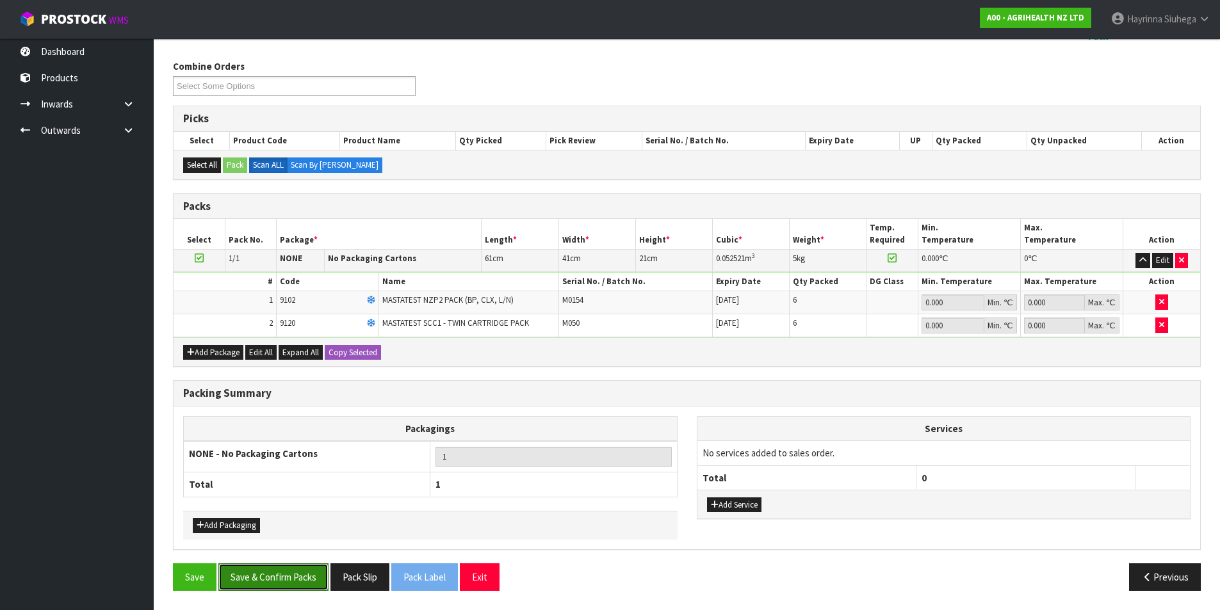
click at [293, 571] on button "Save & Confirm Packs" at bounding box center [273, 578] width 110 height 28
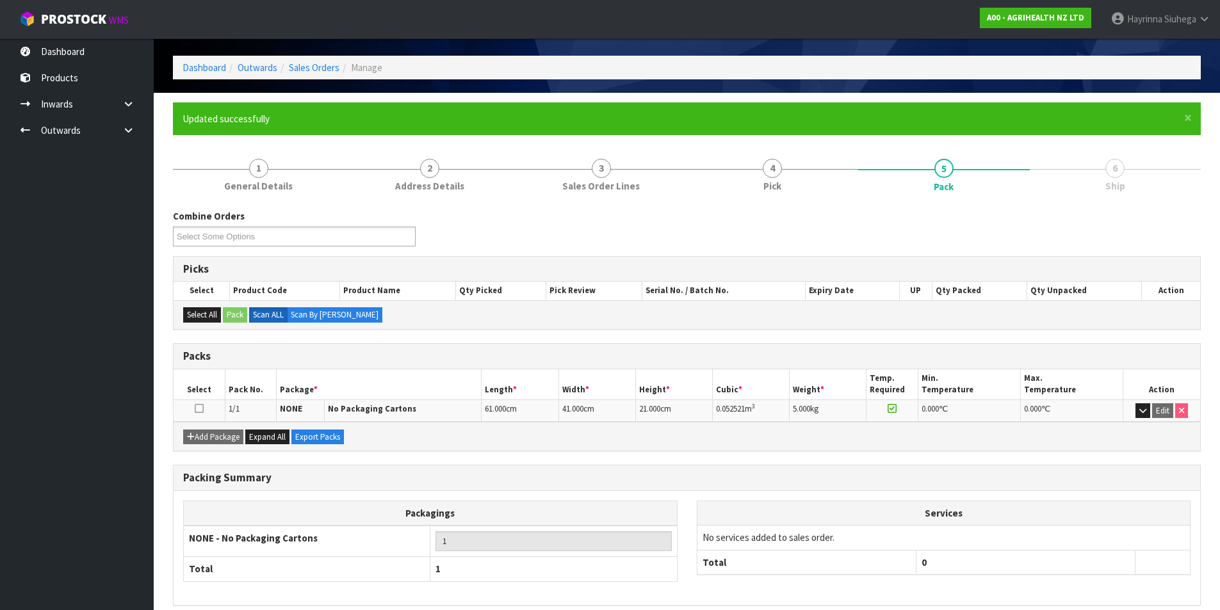
scroll to position [99, 0]
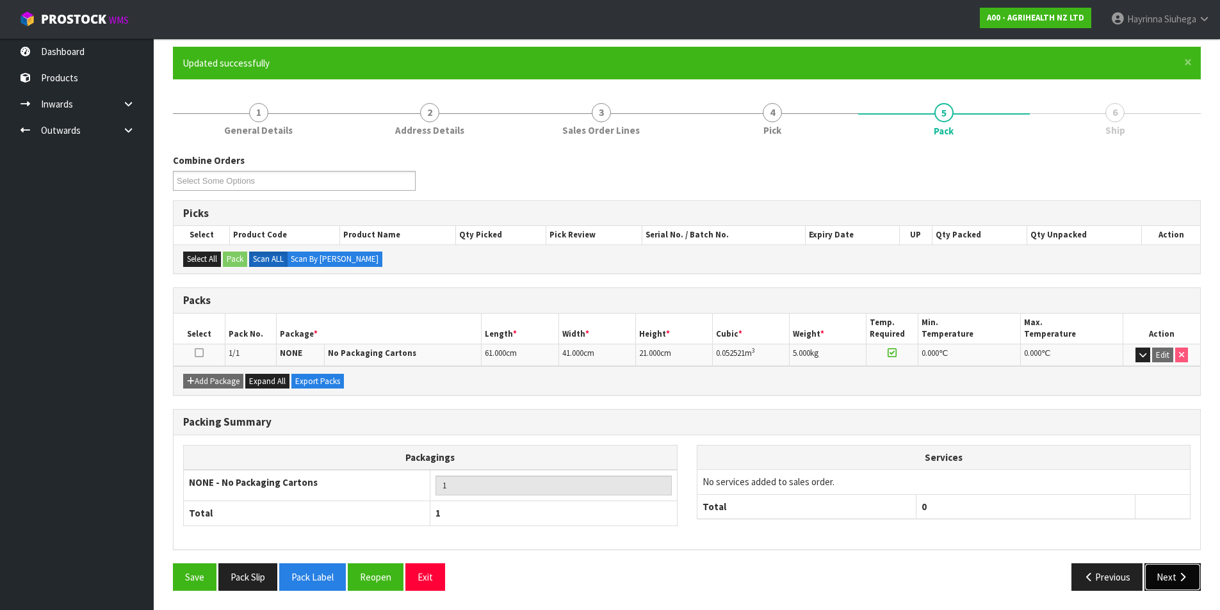
click at [1181, 578] on icon "button" at bounding box center [1183, 578] width 12 height 10
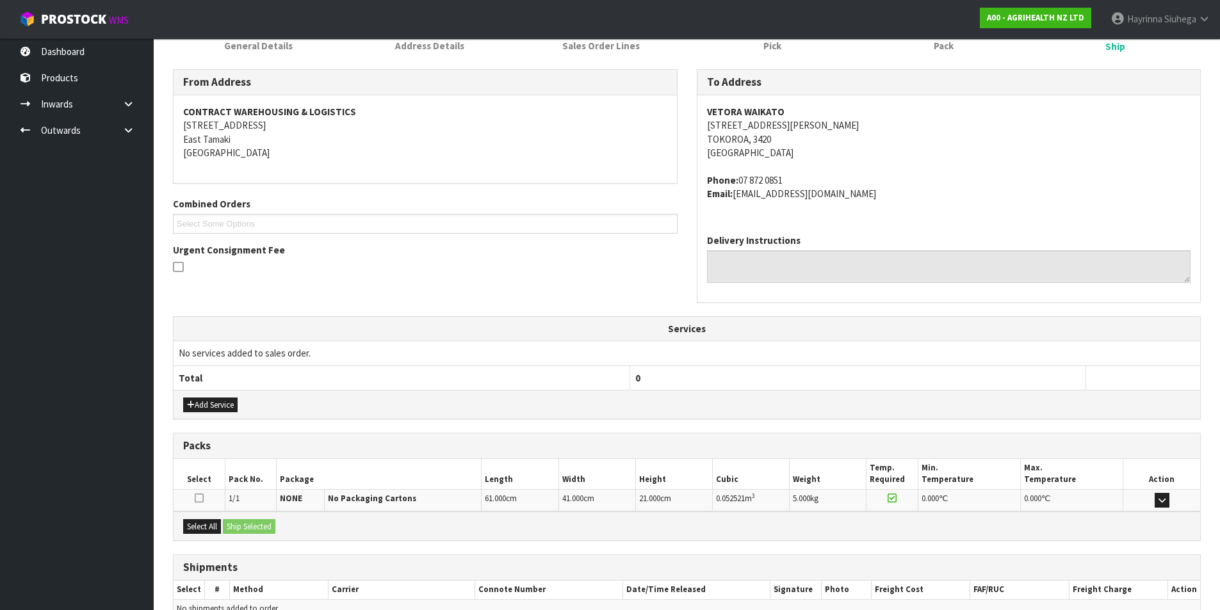
scroll to position [252, 0]
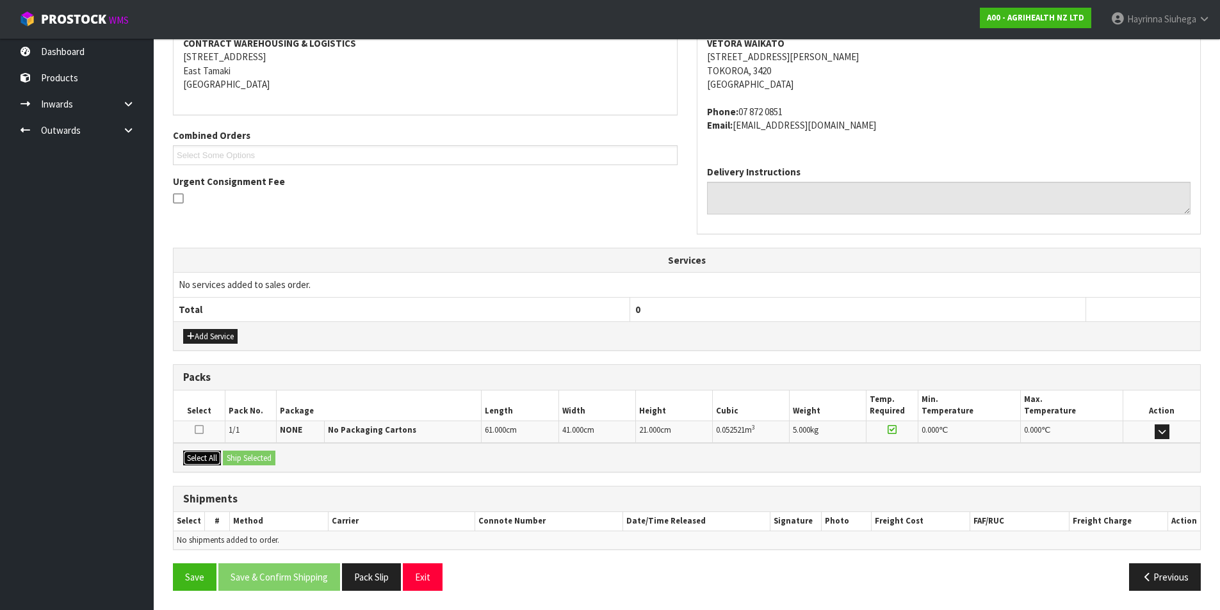
click at [218, 460] on button "Select All" at bounding box center [202, 458] width 38 height 15
click at [247, 455] on button "Ship Selected" at bounding box center [249, 458] width 53 height 15
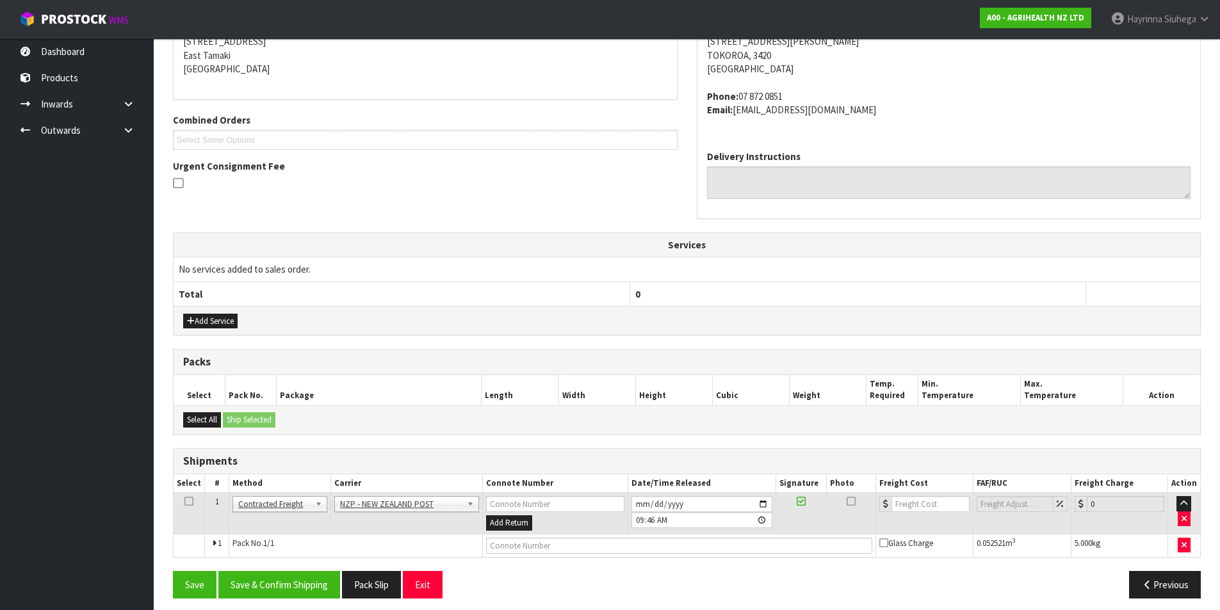
scroll to position [275, 0]
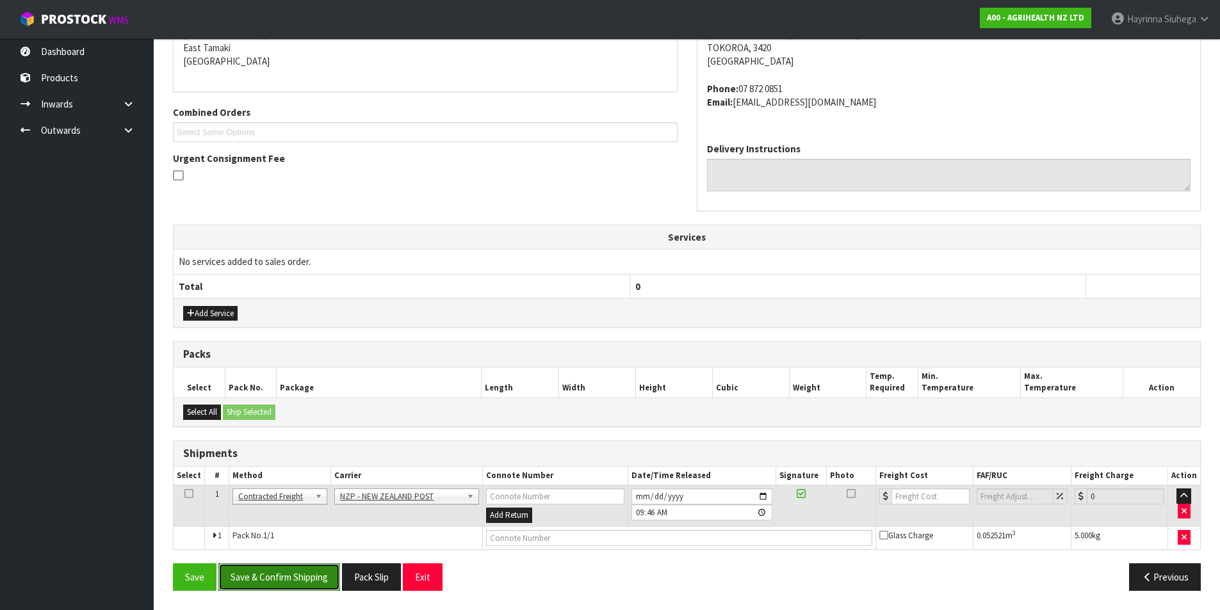
click at [298, 575] on button "Save & Confirm Shipping" at bounding box center [279, 578] width 122 height 28
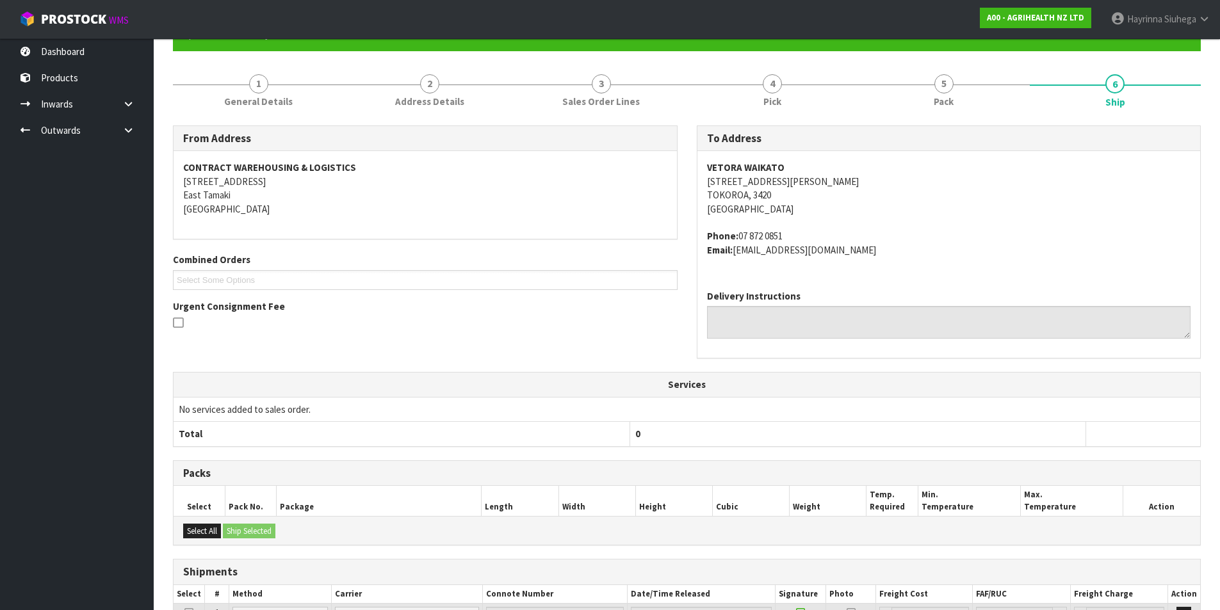
scroll to position [257, 0]
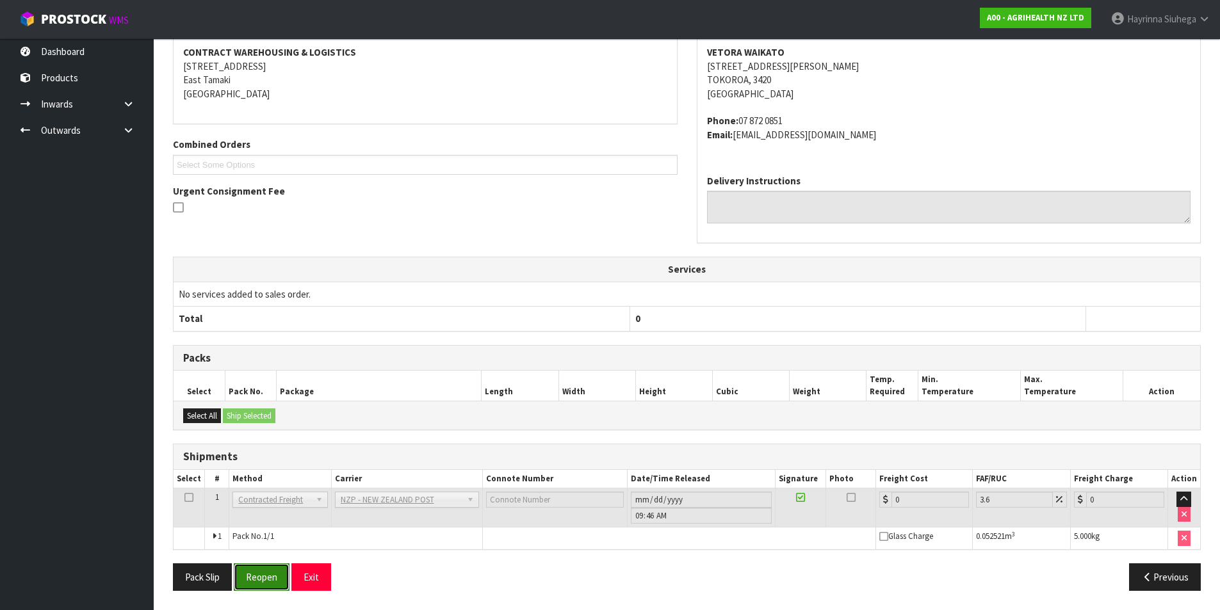
click at [252, 569] on button "Reopen" at bounding box center [262, 578] width 56 height 28
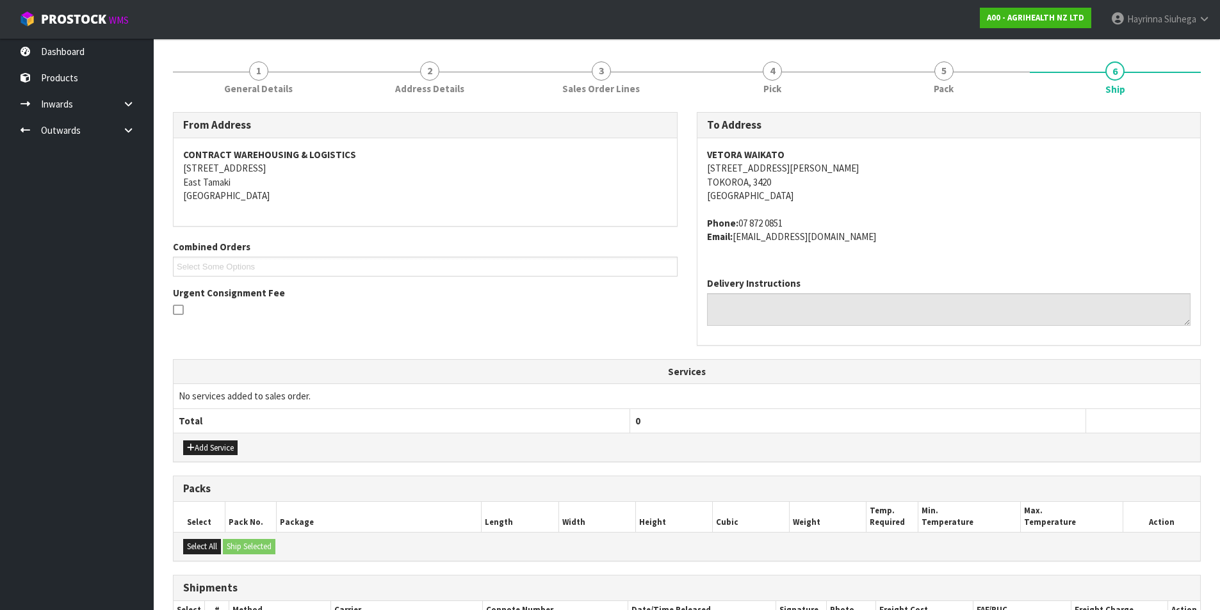
scroll to position [287, 0]
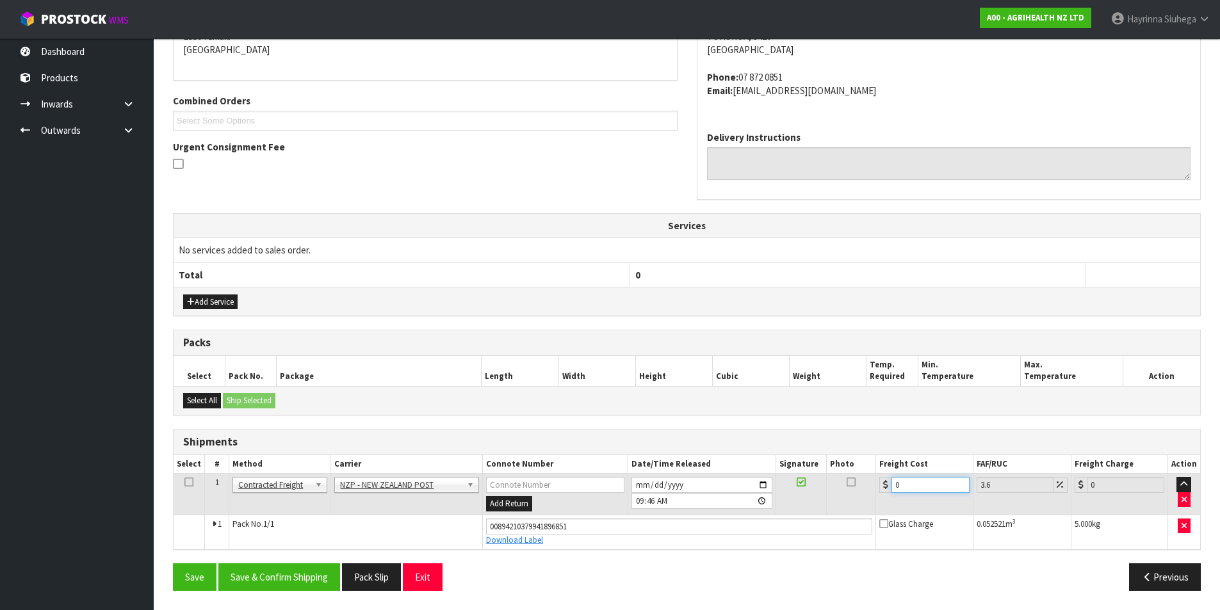
drag, startPoint x: 913, startPoint y: 488, endPoint x: 851, endPoint y: 487, distance: 62.1
click at [851, 487] on tr "1 Client Local Pickup Customer Local Pickup Company Freight Contracted Freight …" at bounding box center [687, 495] width 1027 height 42
type input "9"
type input "9.32"
type input "9.2"
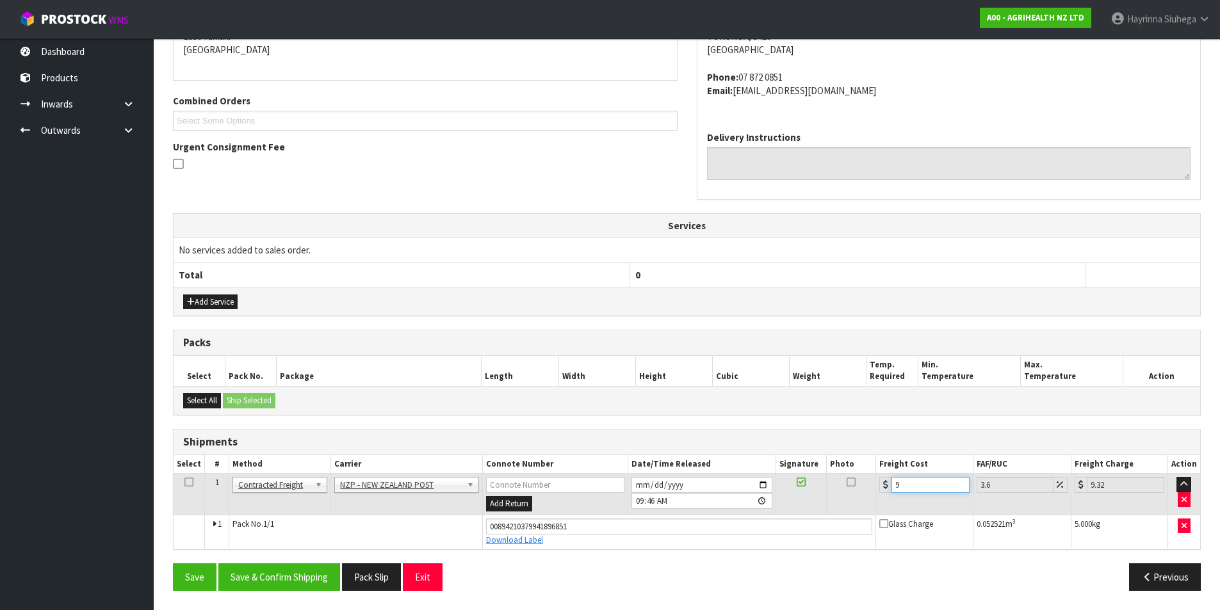
type input "9.53"
type input "9.26"
type input "9.59"
type input "9.26"
click at [173, 564] on button "Save" at bounding box center [195, 578] width 44 height 28
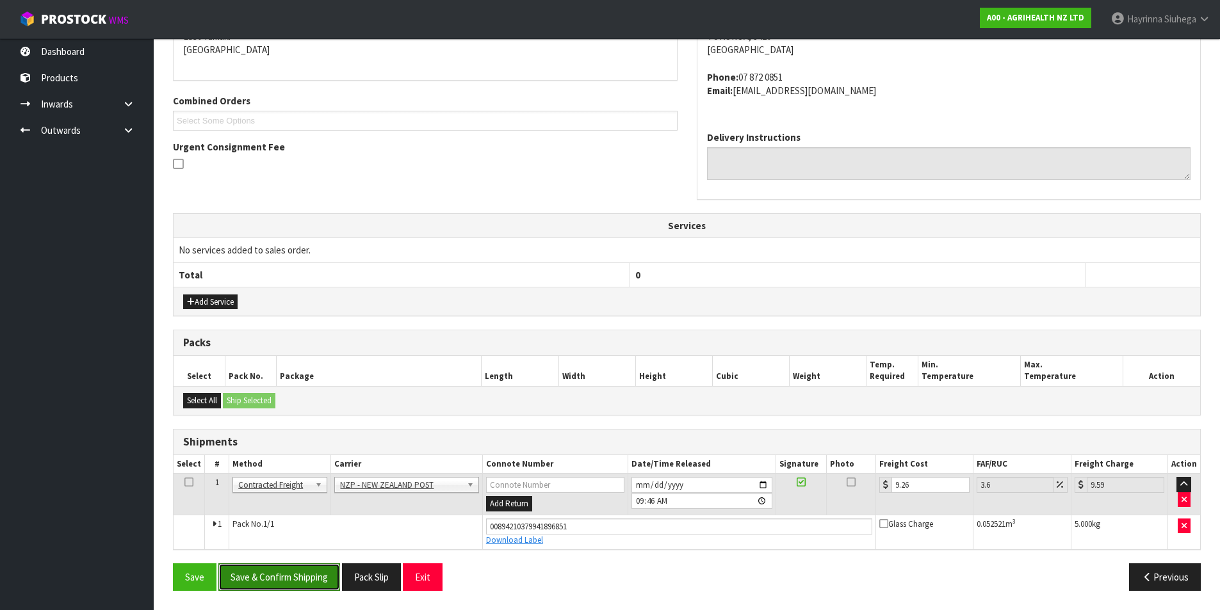
click at [314, 579] on button "Save & Confirm Shipping" at bounding box center [279, 578] width 122 height 28
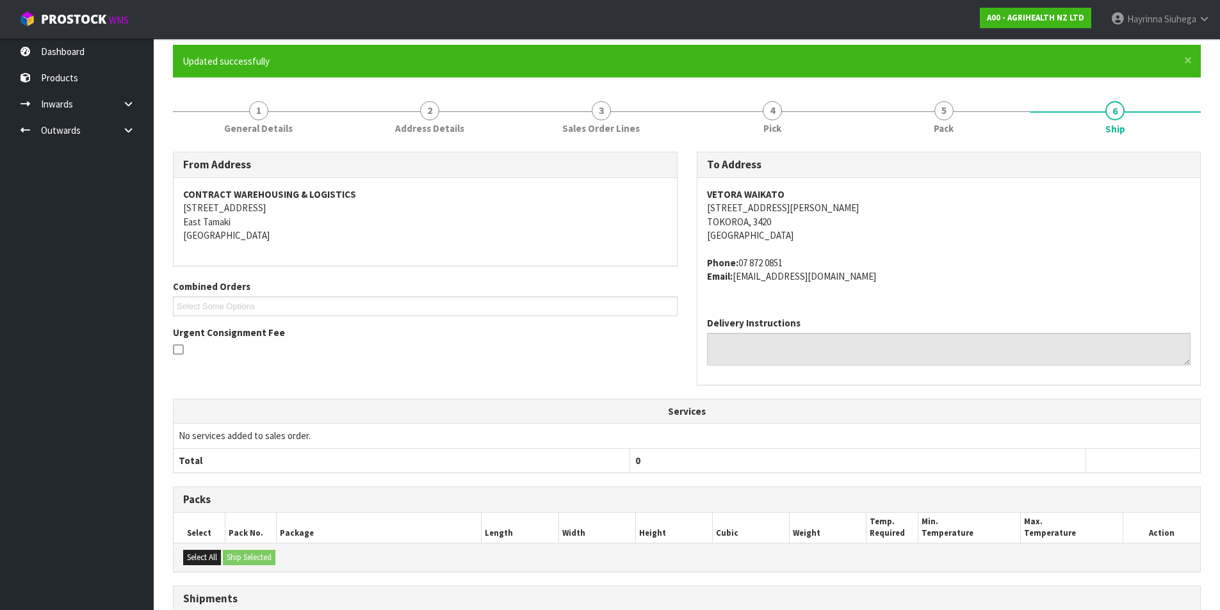
scroll to position [0, 0]
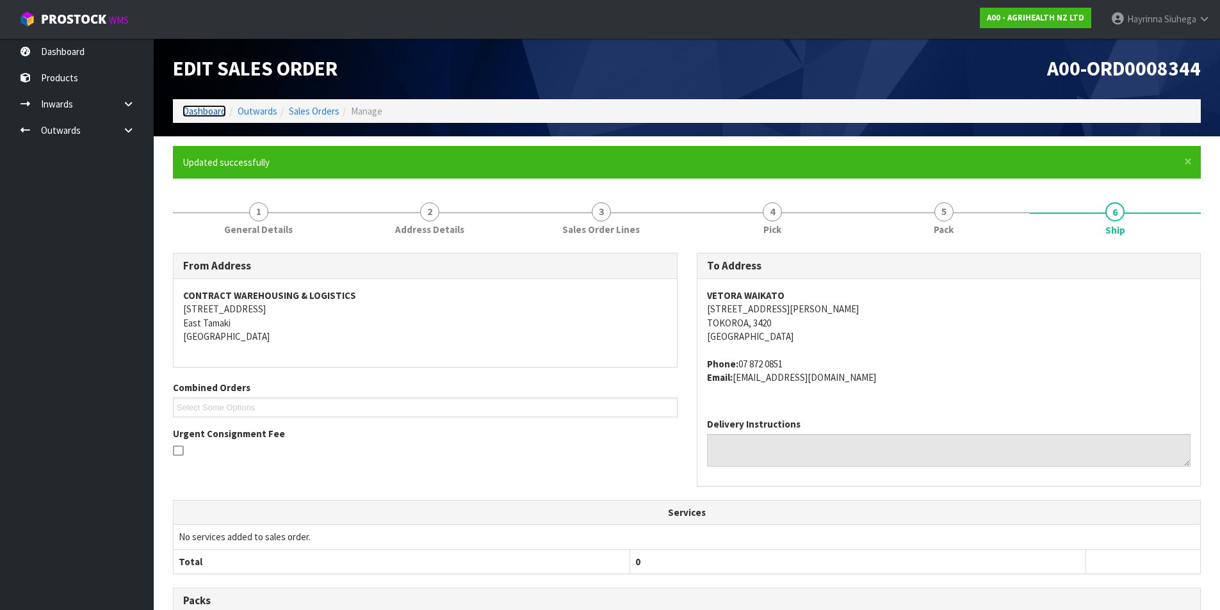
click at [212, 108] on link "Dashboard" at bounding box center [205, 111] width 44 height 12
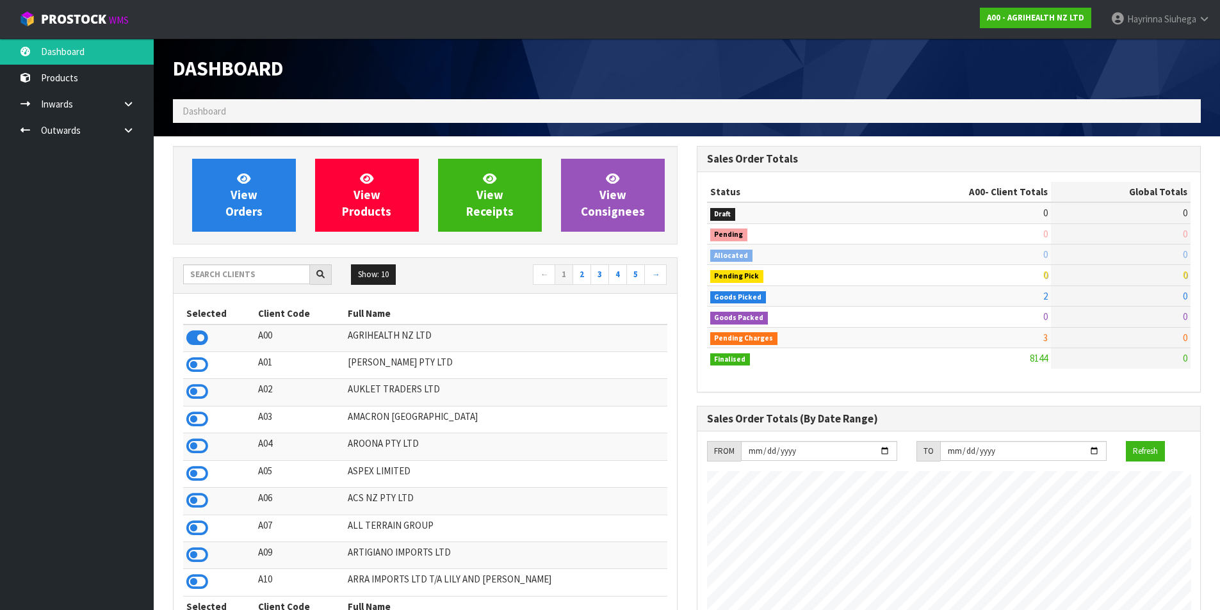
scroll to position [970, 523]
click at [249, 206] on span "View Orders" at bounding box center [243, 195] width 37 height 48
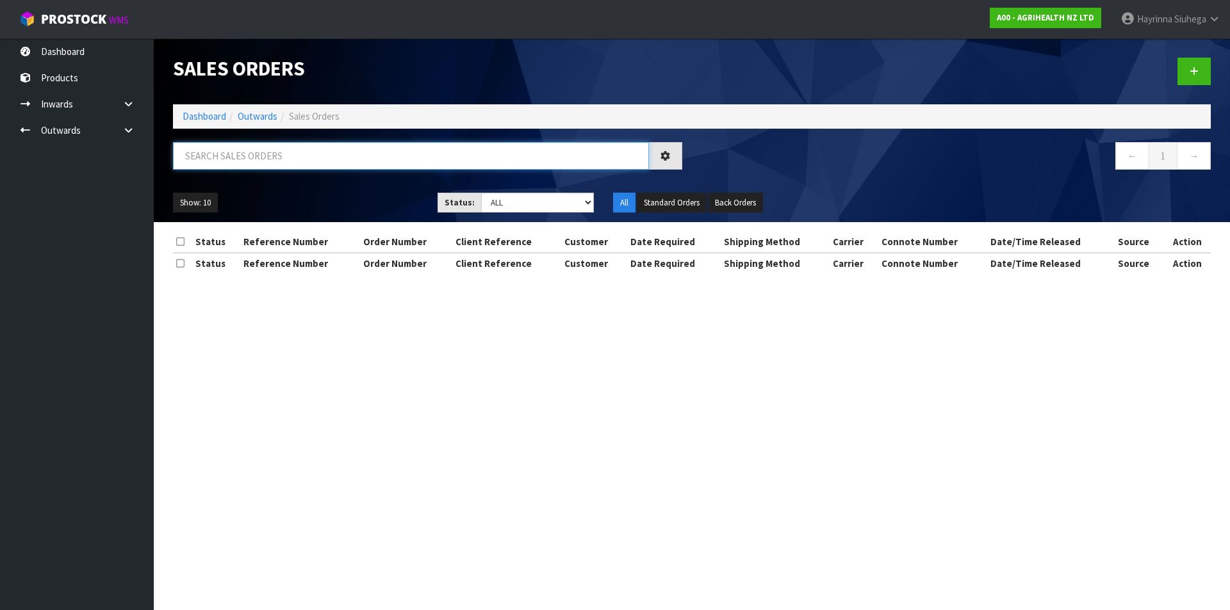
click at [243, 160] on input "text" at bounding box center [411, 156] width 476 height 28
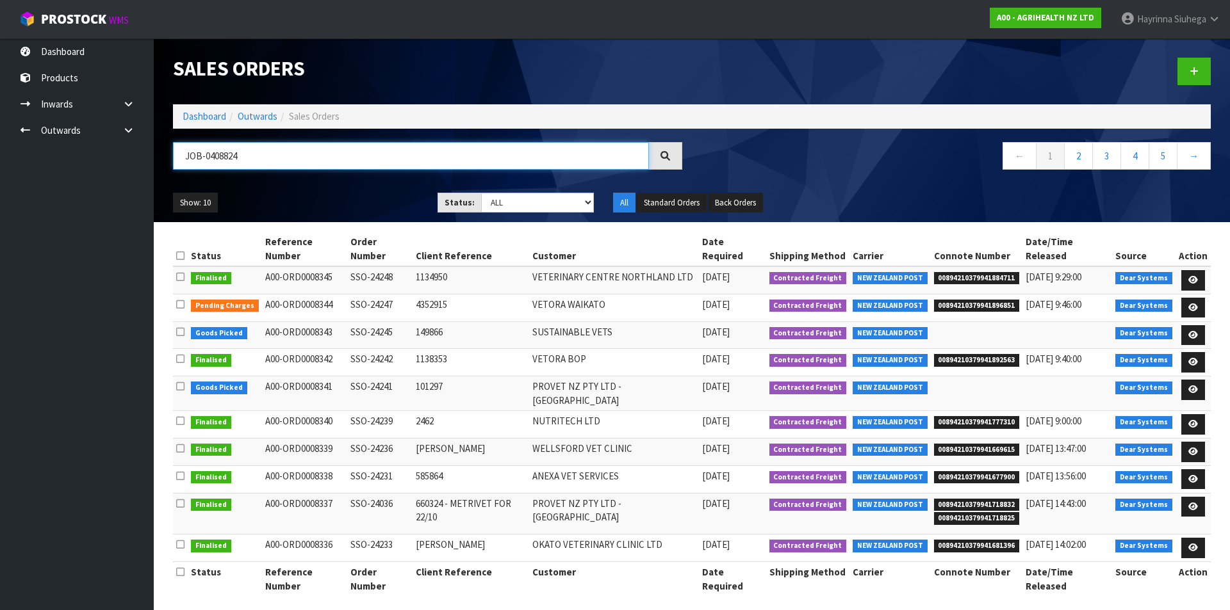
type input "JOB-0408824"
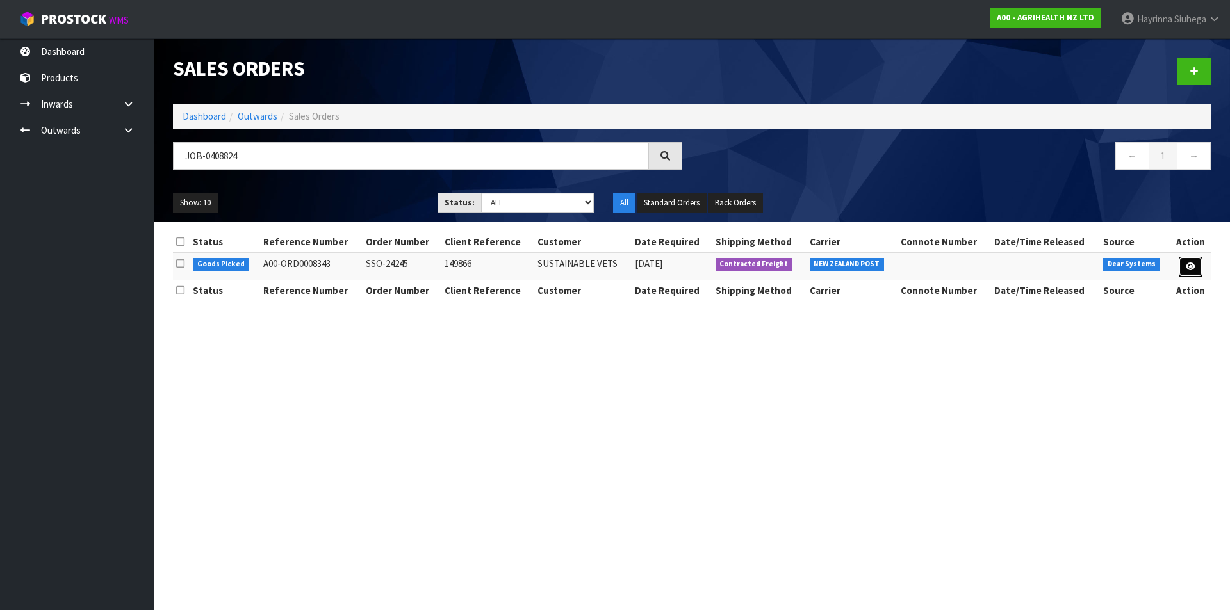
click at [1202, 268] on link at bounding box center [1191, 267] width 24 height 20
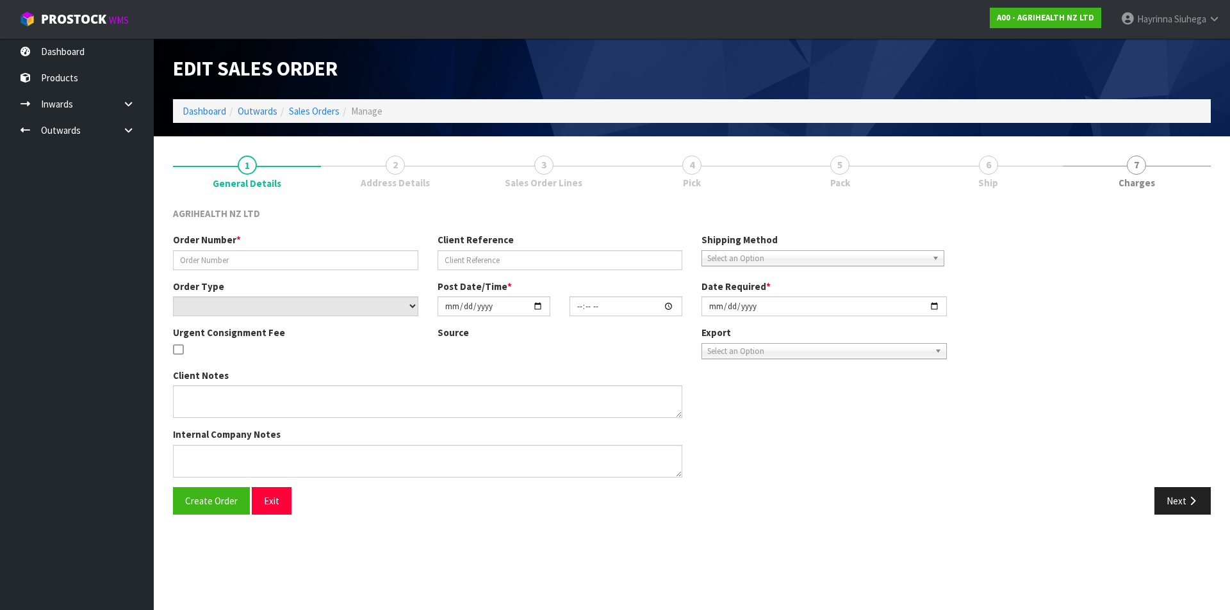
type input "SSO-24245"
type input "149866"
select select "number:0"
type input "2025-08-21"
type input "15:02:54.000"
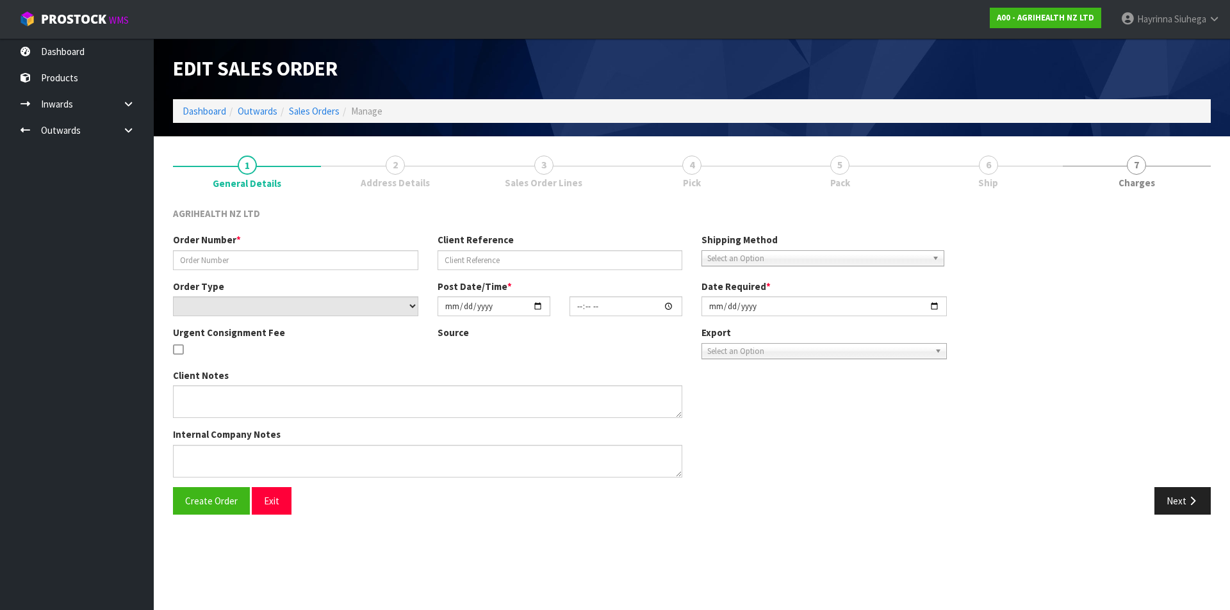
type input "2025-08-22"
type textarea "SHIP BY: Overnight Courier"
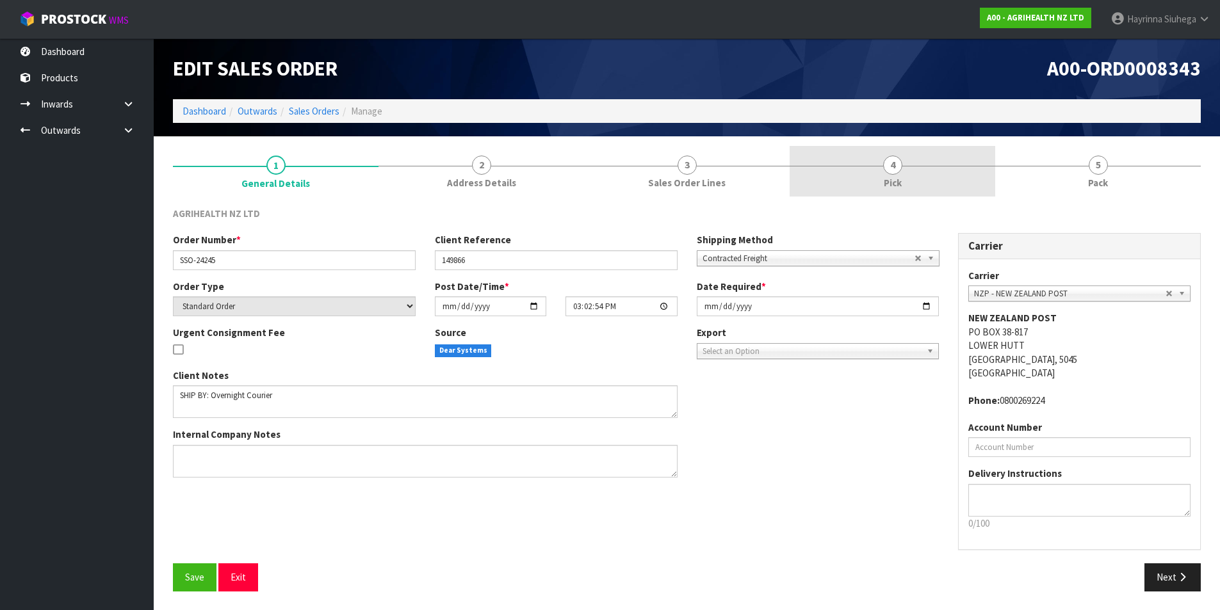
click at [874, 167] on link "4 Pick" at bounding box center [893, 171] width 206 height 51
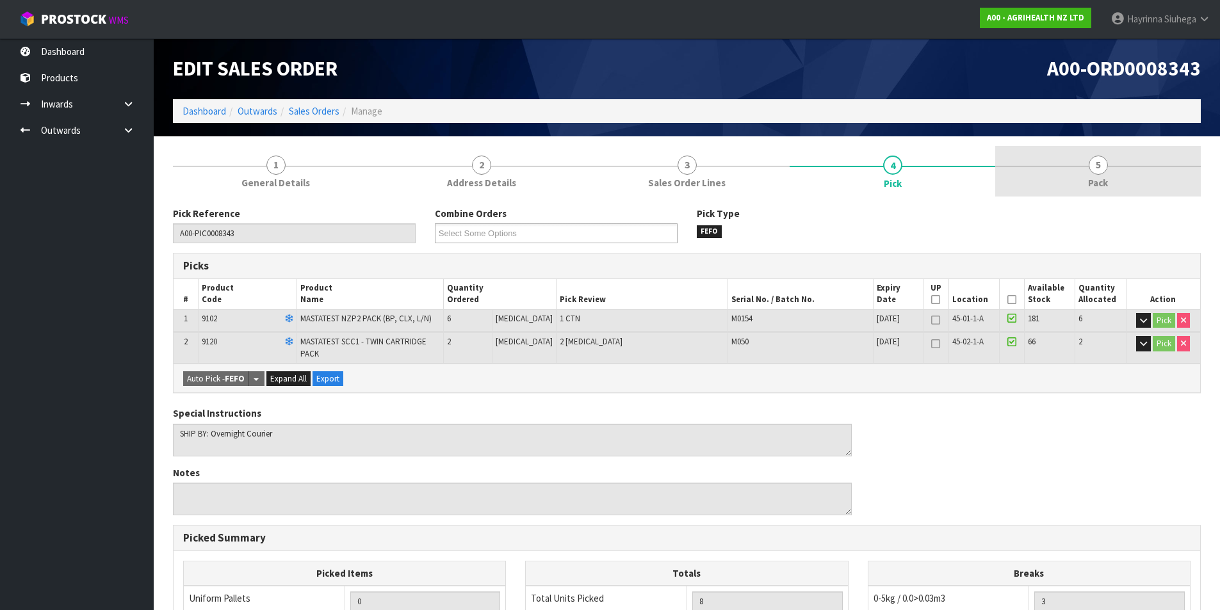
click at [1072, 170] on link "5 Pack" at bounding box center [1098, 171] width 206 height 51
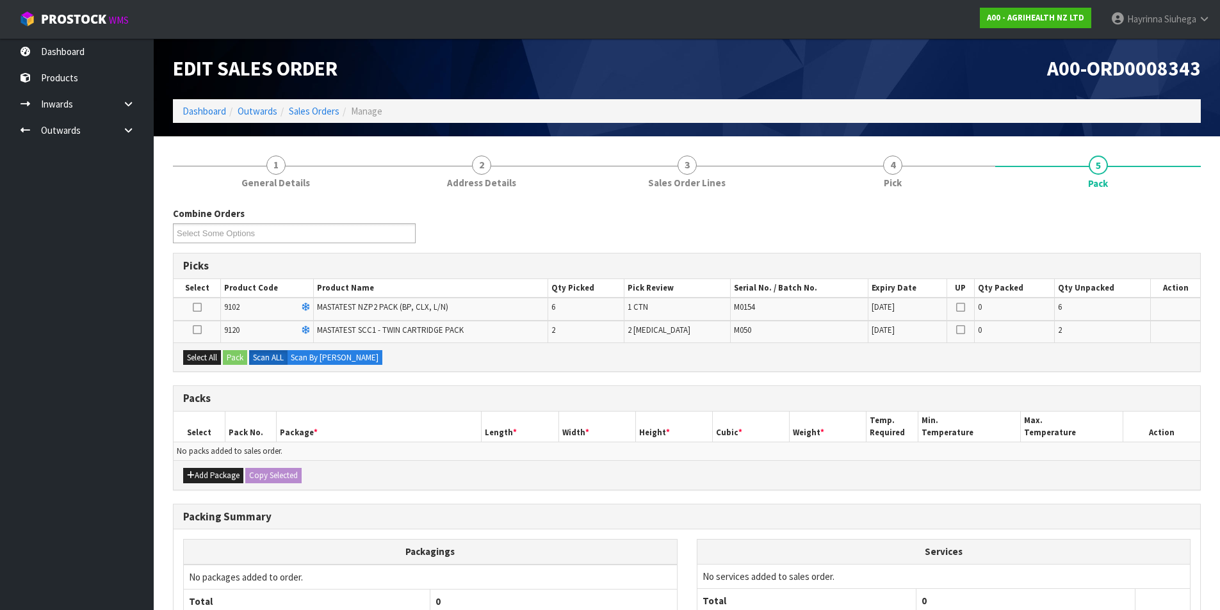
drag, startPoint x: 199, startPoint y: 307, endPoint x: 202, endPoint y: 316, distance: 9.8
click at [198, 307] on icon at bounding box center [197, 307] width 9 height 1
click at [0, 0] on input "checkbox" at bounding box center [0, 0] width 0 height 0
click at [235, 358] on button "Pack" at bounding box center [235, 357] width 24 height 15
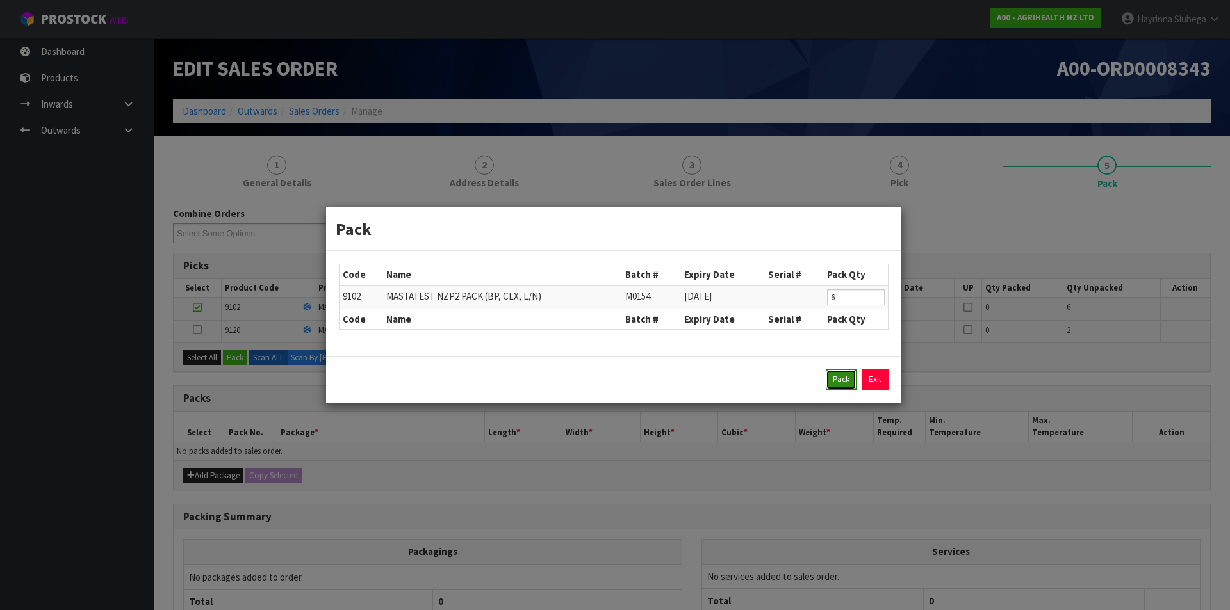
click at [834, 375] on button "Pack" at bounding box center [841, 380] width 31 height 20
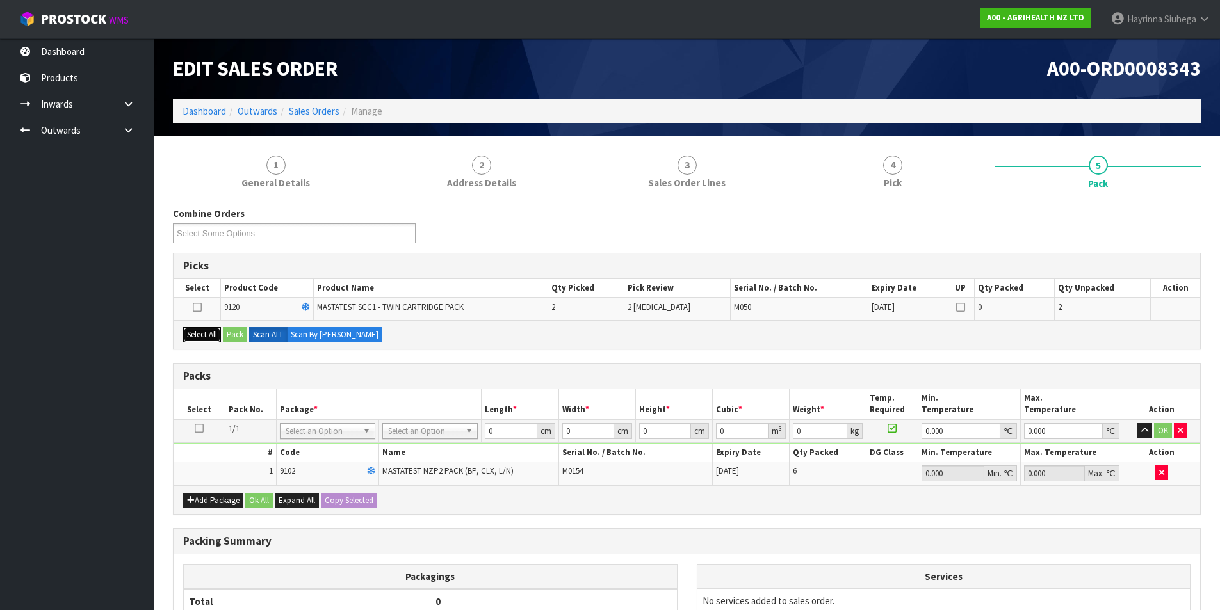
click at [203, 334] on button "Select All" at bounding box center [202, 334] width 38 height 15
click at [236, 336] on button "Pack" at bounding box center [235, 334] width 24 height 15
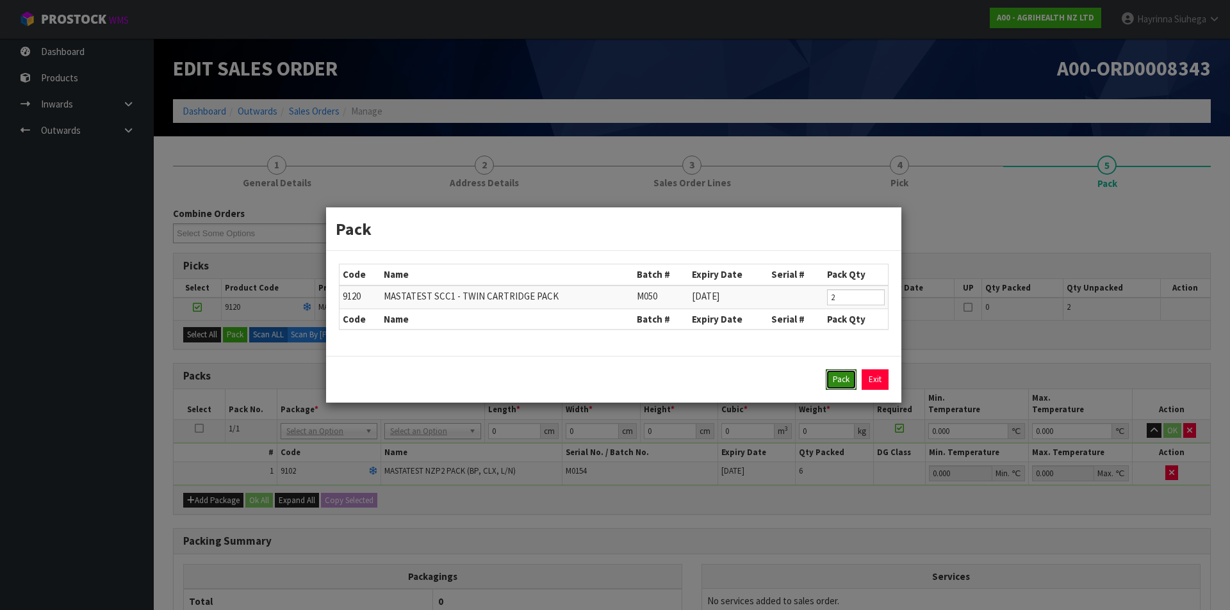
click at [844, 382] on button "Pack" at bounding box center [841, 380] width 31 height 20
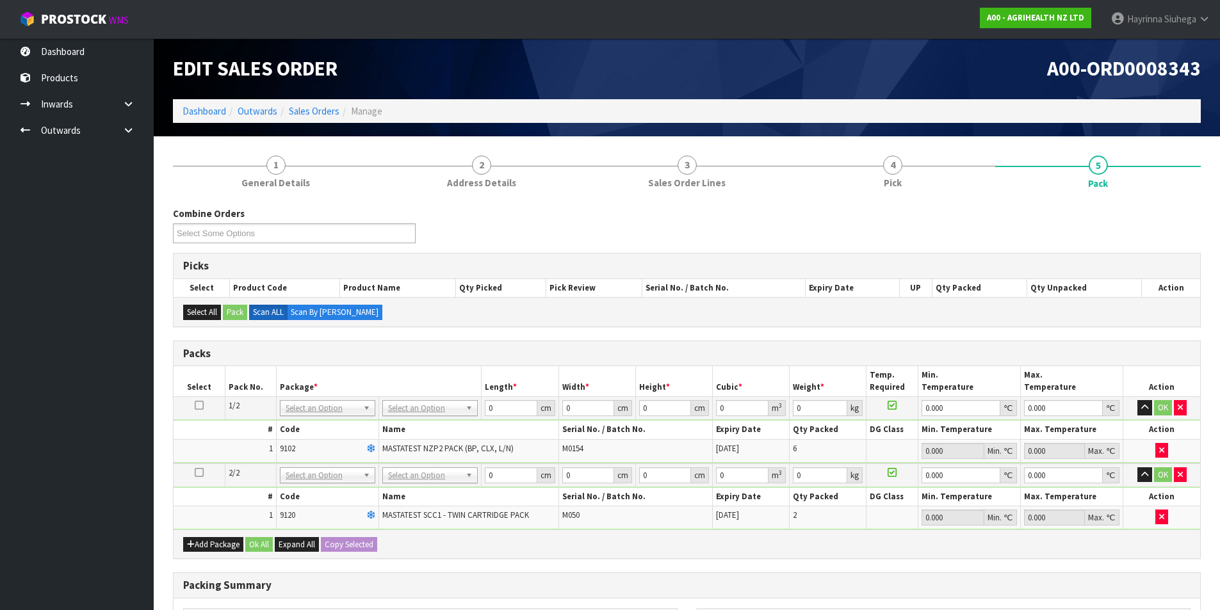
drag, startPoint x: 437, startPoint y: 403, endPoint x: 423, endPoint y: 424, distance: 25.4
click at [409, 489] on input "text" at bounding box center [425, 494] width 97 height 16
type input "CTNA4"
type input "31"
type input "22.5"
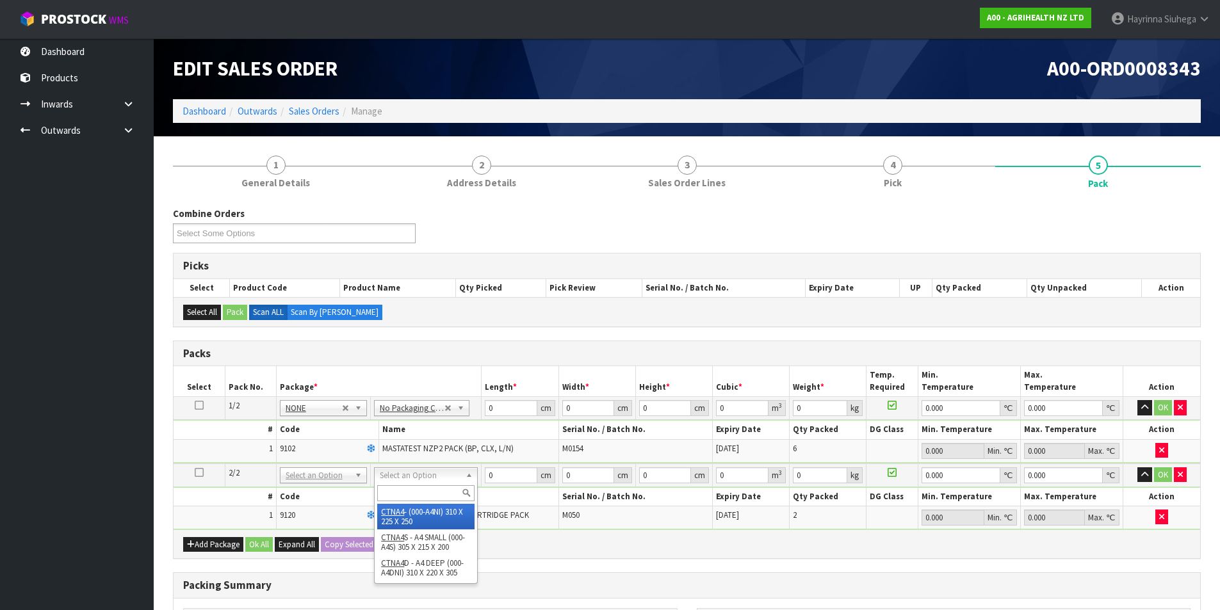
type input "25"
type input "0.017438"
type input "0.72"
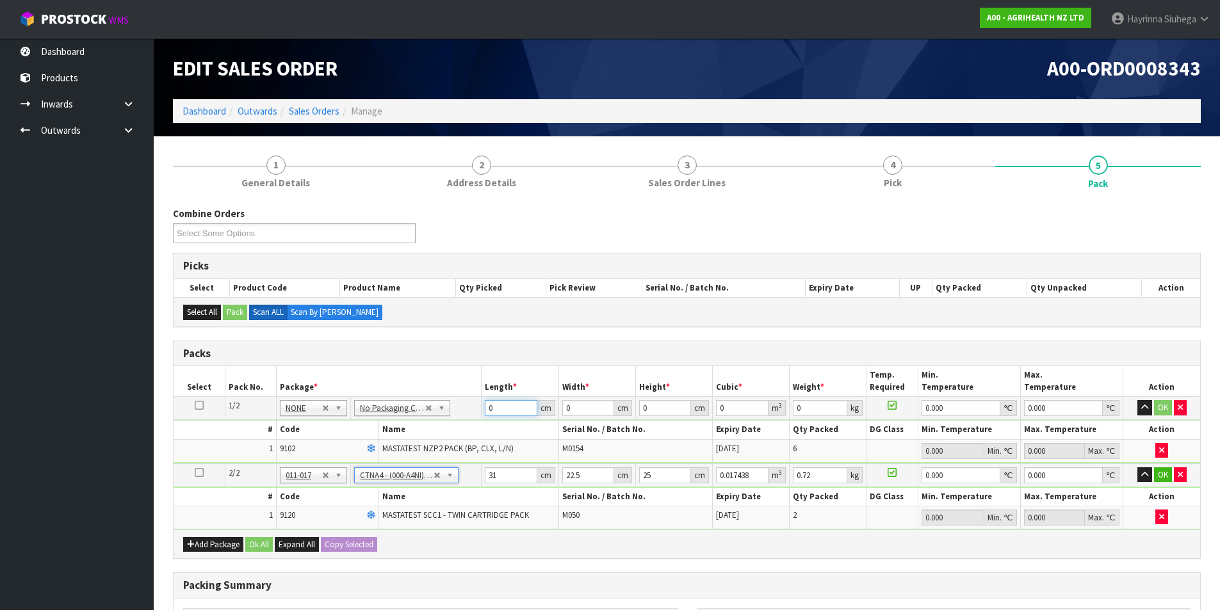
click at [485, 405] on input "0" at bounding box center [511, 408] width 52 height 16
type input "60"
type input "41"
type input "1"
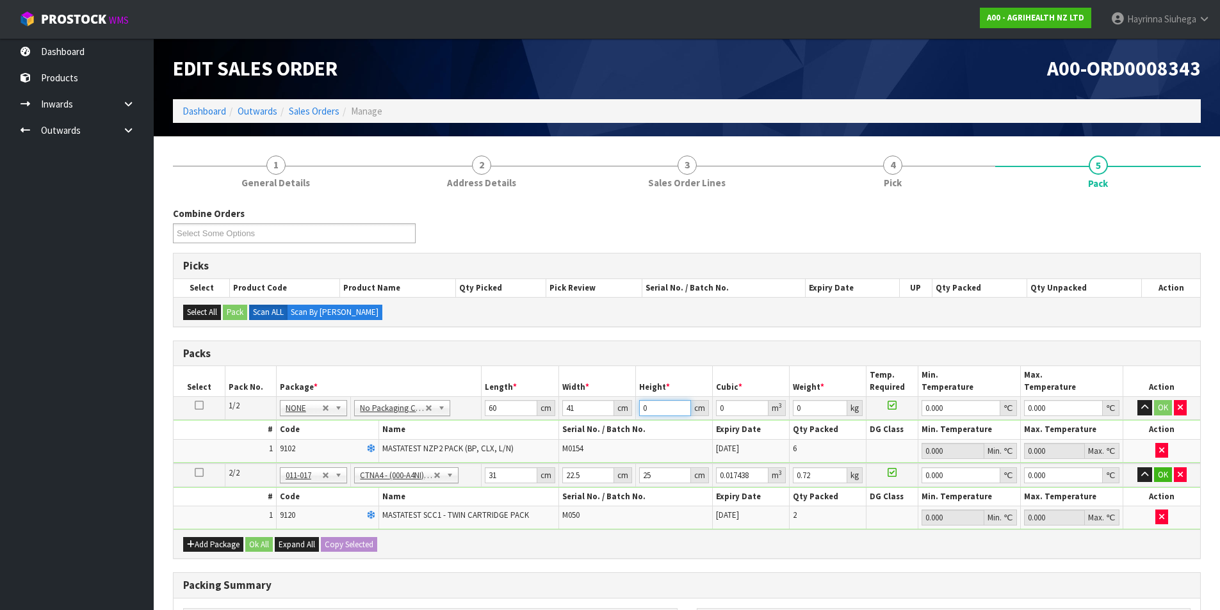
type input "0.00246"
type input "11"
type input "0.02706"
type input "11"
type input "3"
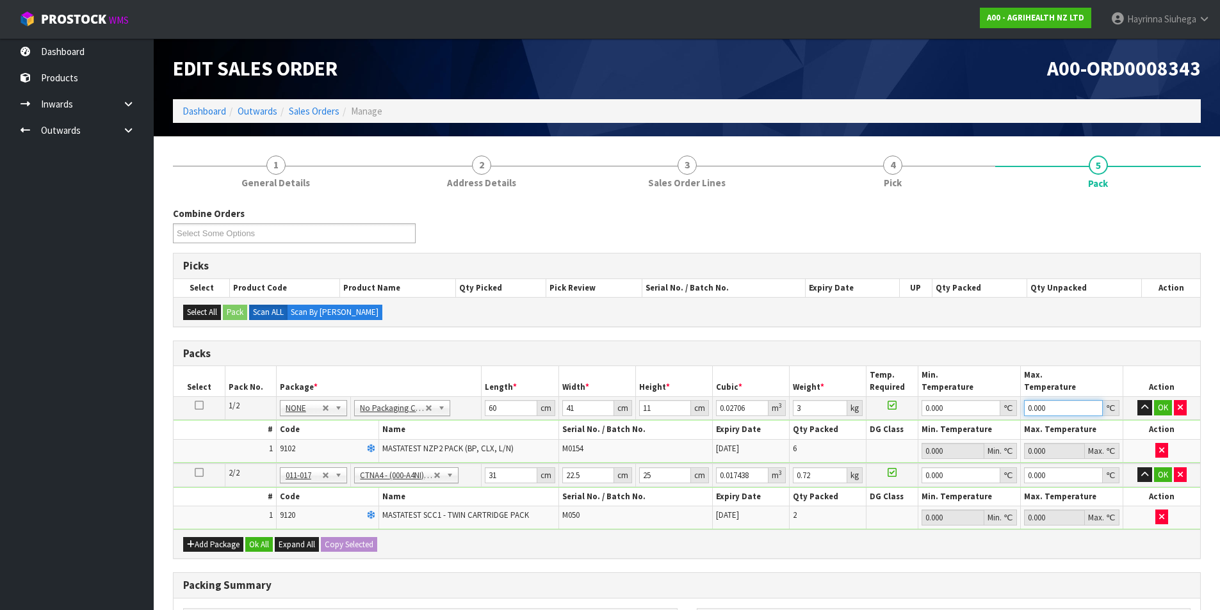
type input "0"
click button "OK" at bounding box center [1163, 407] width 18 height 15
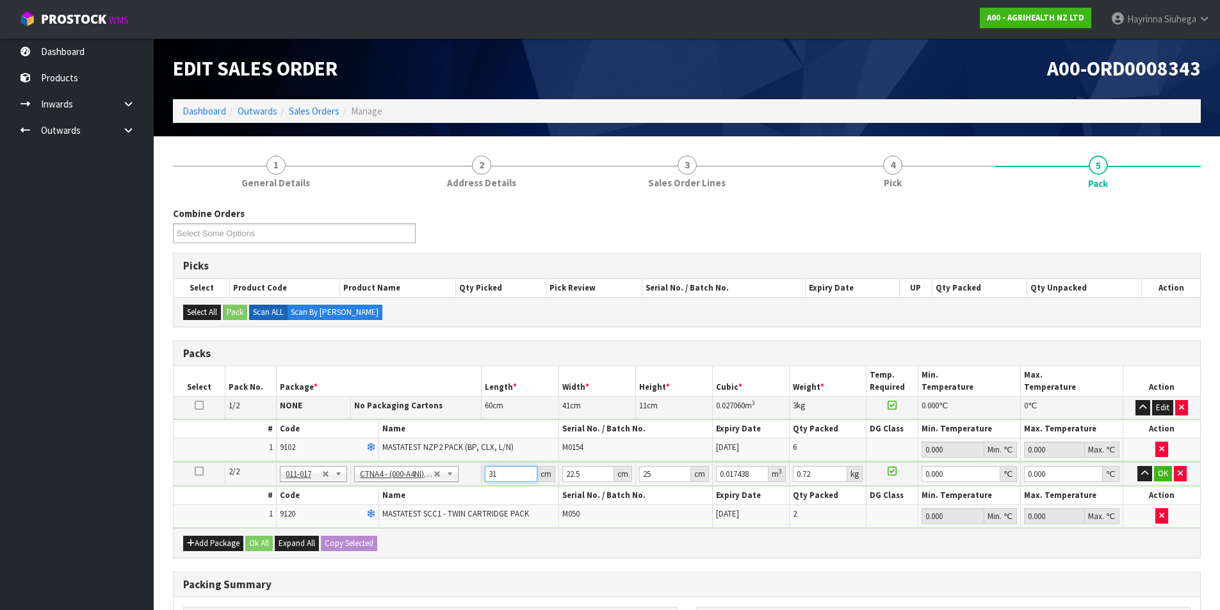
type input "3"
type input "0.001687"
type input "32"
type input "0.018"
type input "32"
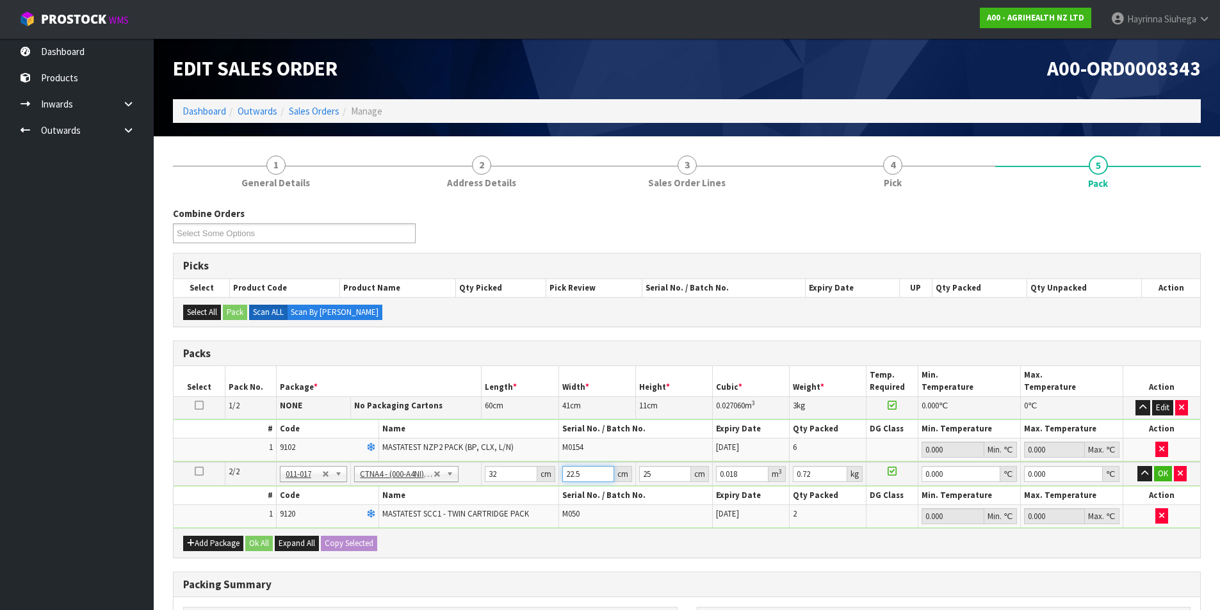
type input "2"
type input "0.0016"
type input "24"
type input "0.0192"
type input "24"
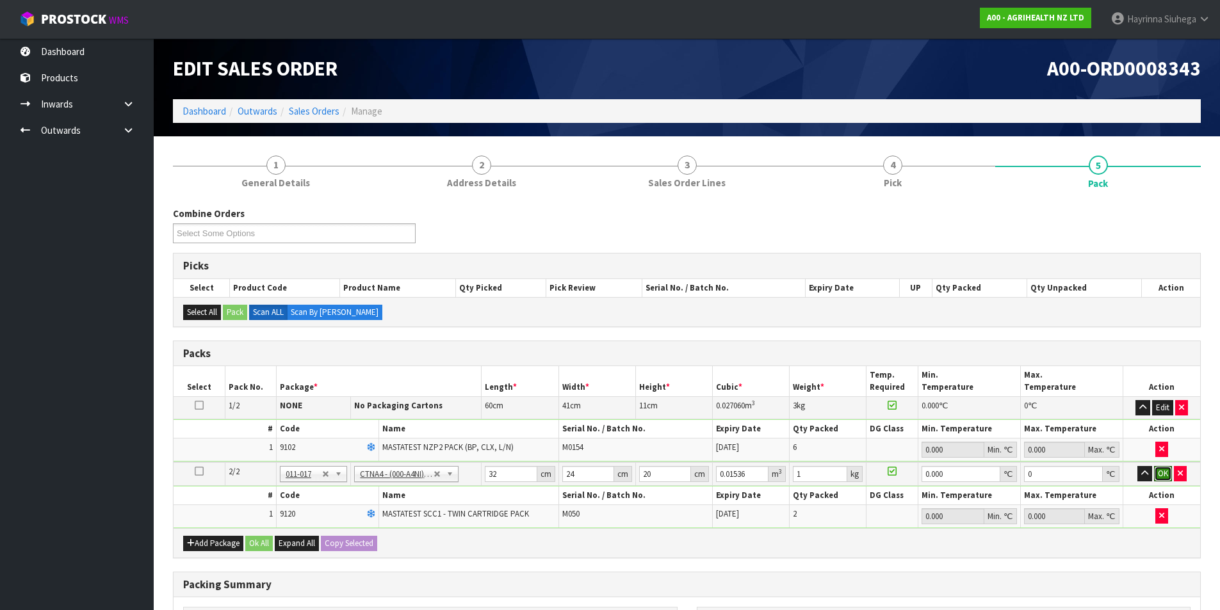
click button "OK" at bounding box center [1163, 473] width 18 height 15
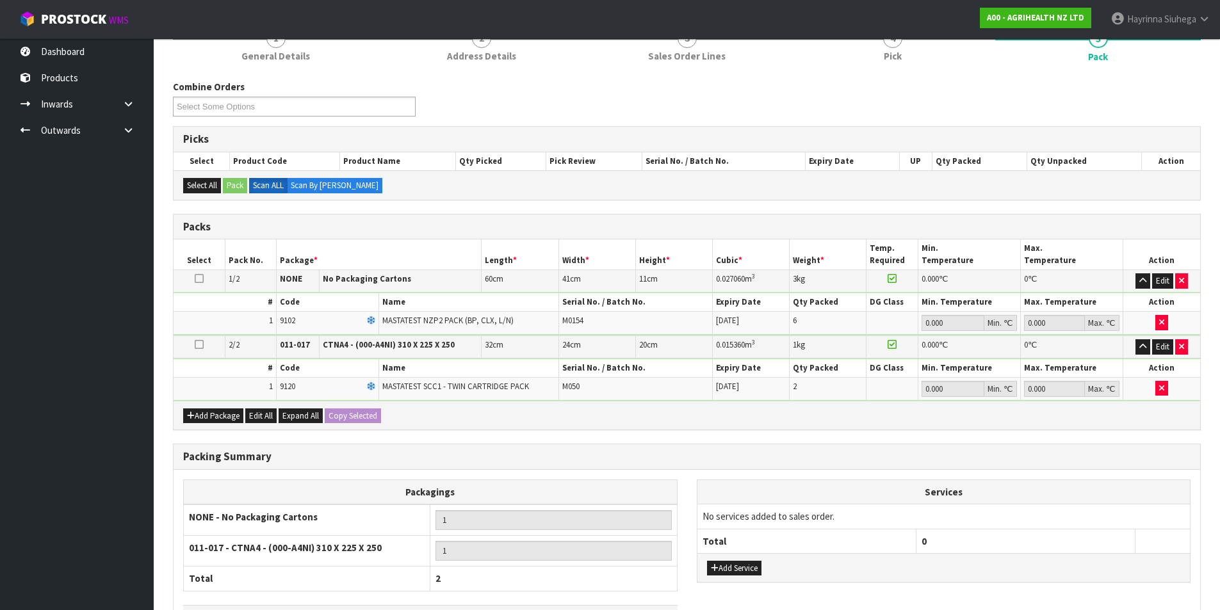
scroll to position [221, 0]
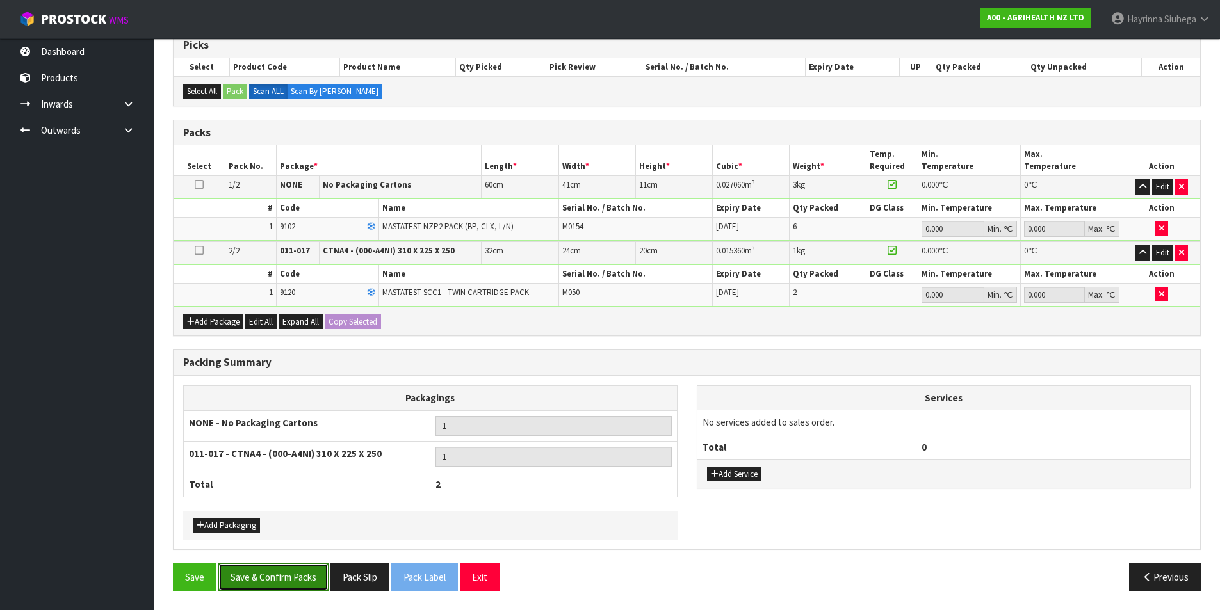
click at [249, 566] on button "Save & Confirm Packs" at bounding box center [273, 578] width 110 height 28
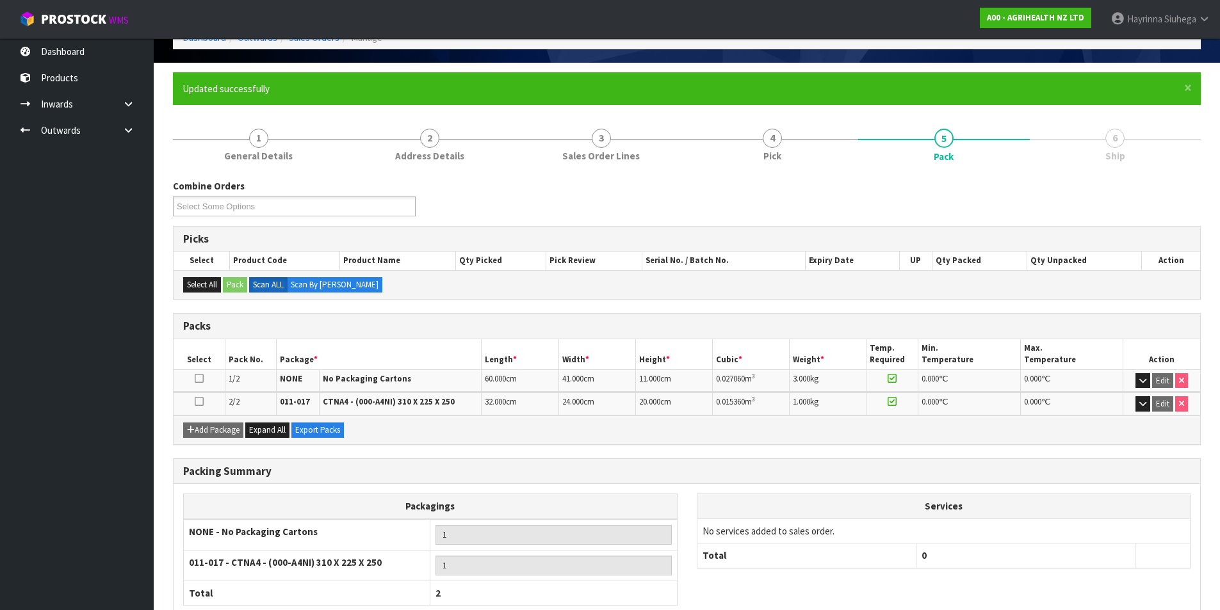
scroll to position [154, 0]
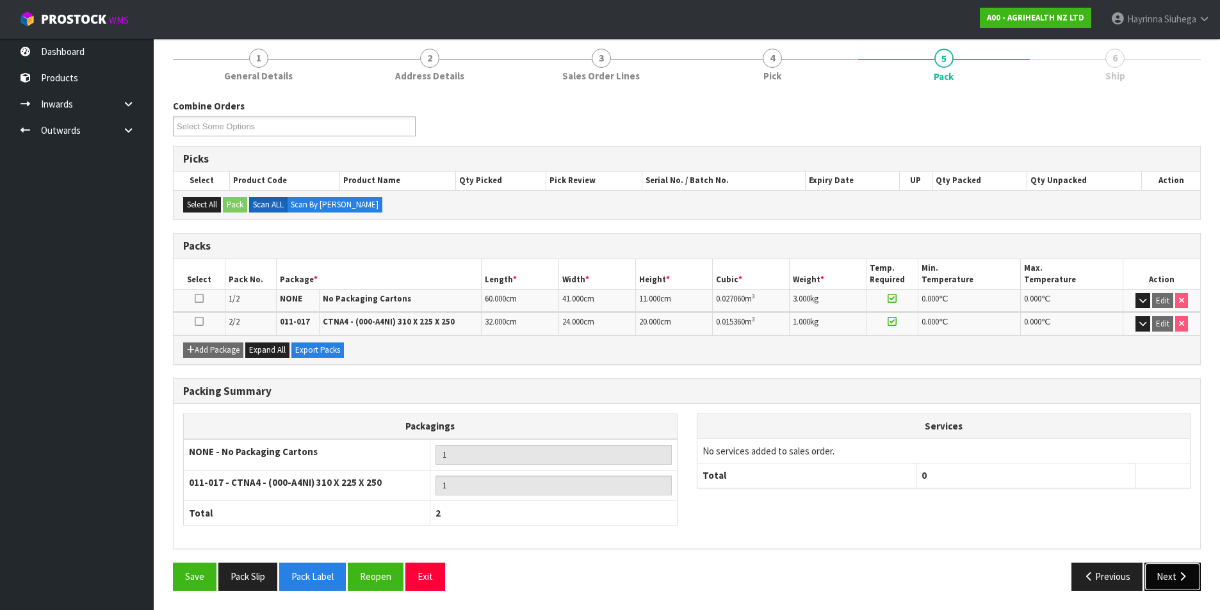
click at [1182, 568] on button "Next" at bounding box center [1173, 577] width 56 height 28
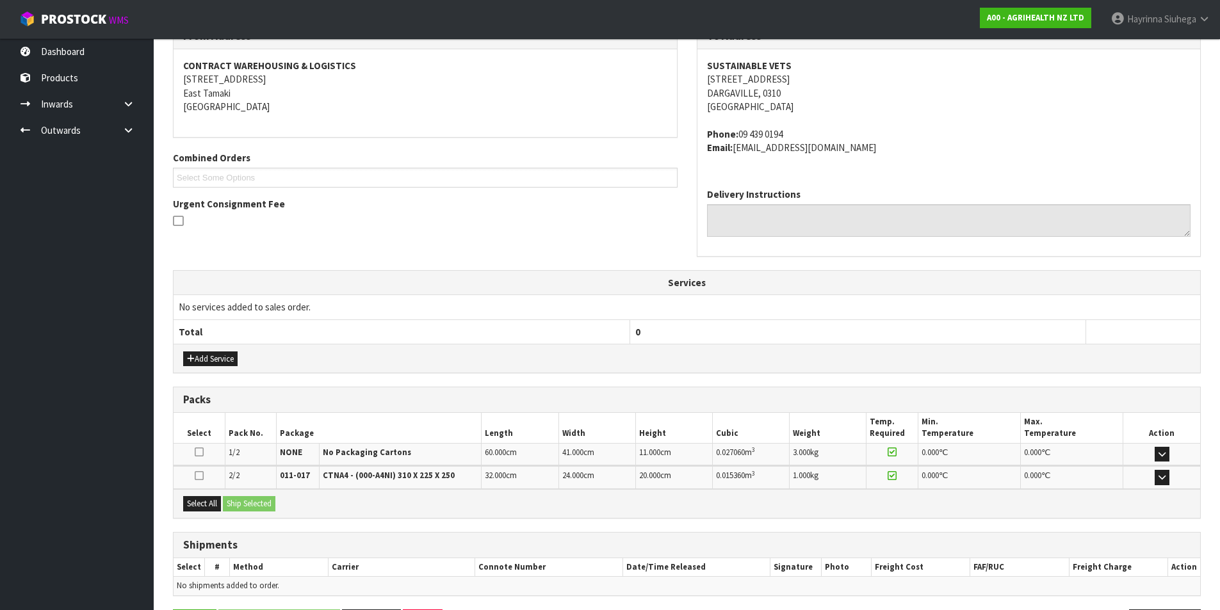
scroll to position [276, 0]
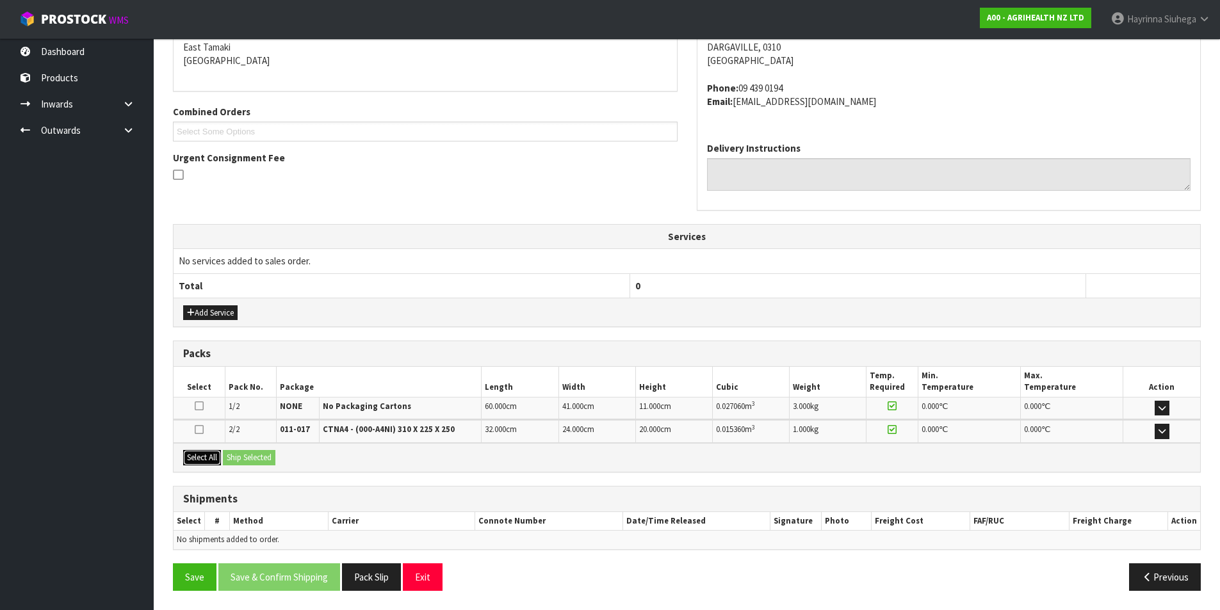
click at [213, 454] on button "Select All" at bounding box center [202, 457] width 38 height 15
click at [272, 453] on button "Ship Selected" at bounding box center [249, 457] width 53 height 15
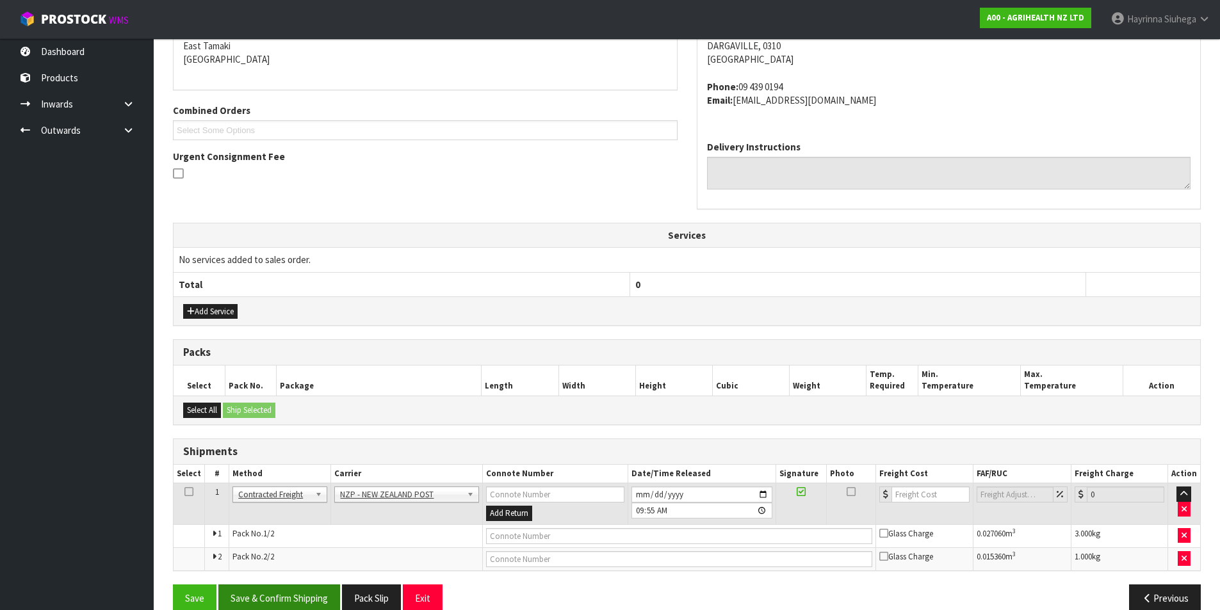
scroll to position [298, 0]
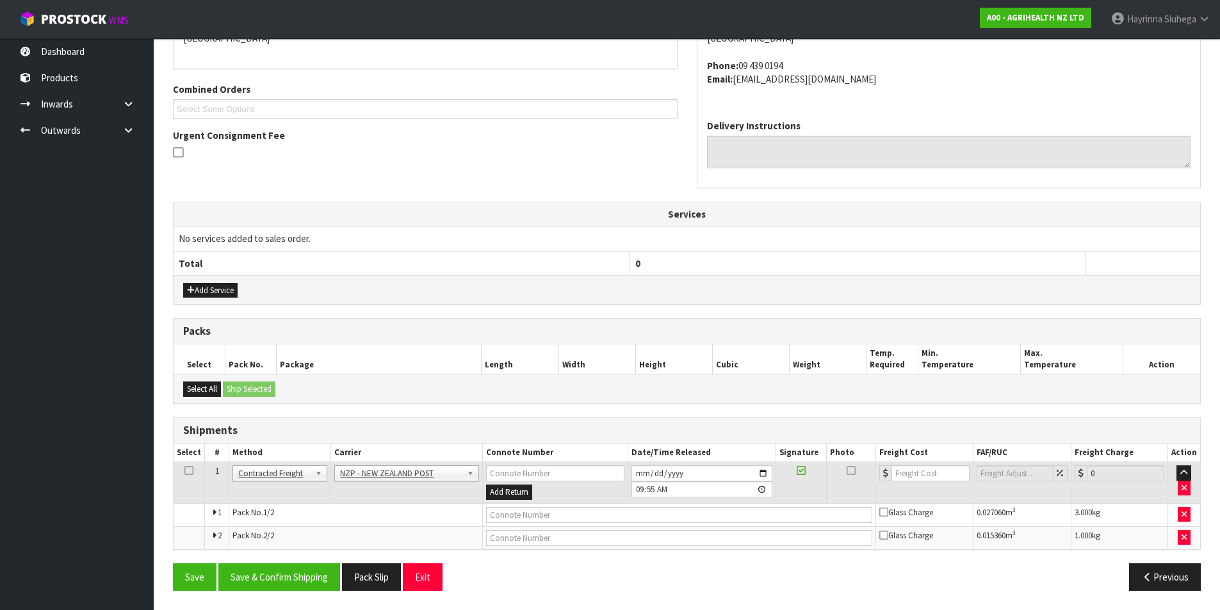
click at [298, 597] on div "Save Save & Confirm Shipping Pack Slip Exit Previous" at bounding box center [686, 582] width 1047 height 37
click at [300, 585] on button "Save & Confirm Shipping" at bounding box center [279, 578] width 122 height 28
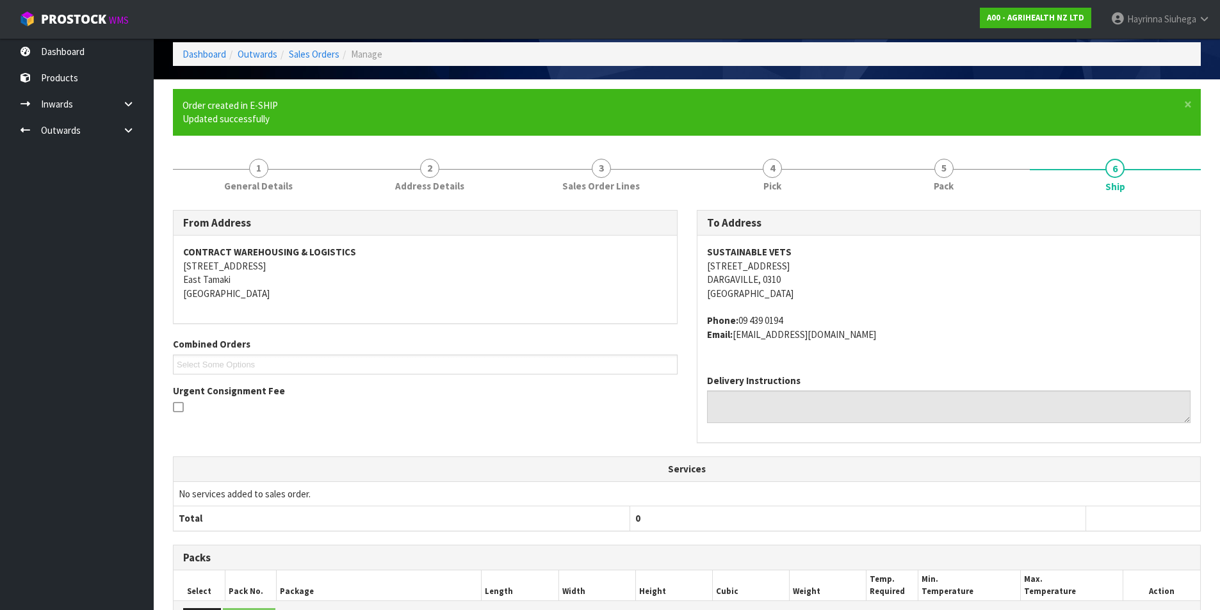
scroll to position [279, 0]
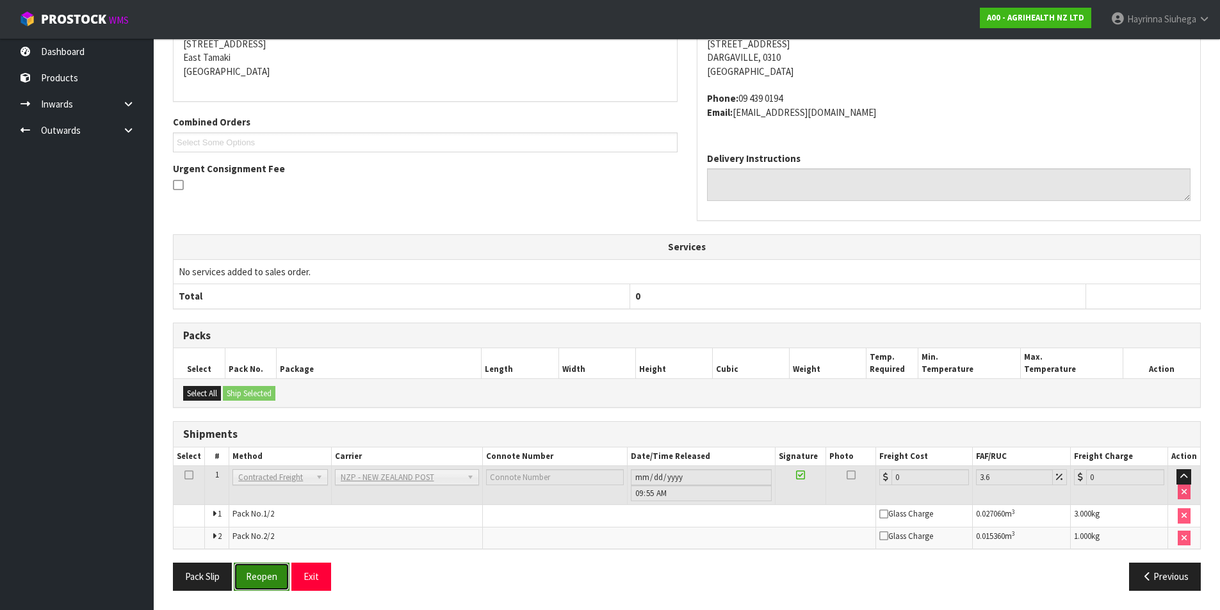
click at [252, 576] on button "Reopen" at bounding box center [262, 577] width 56 height 28
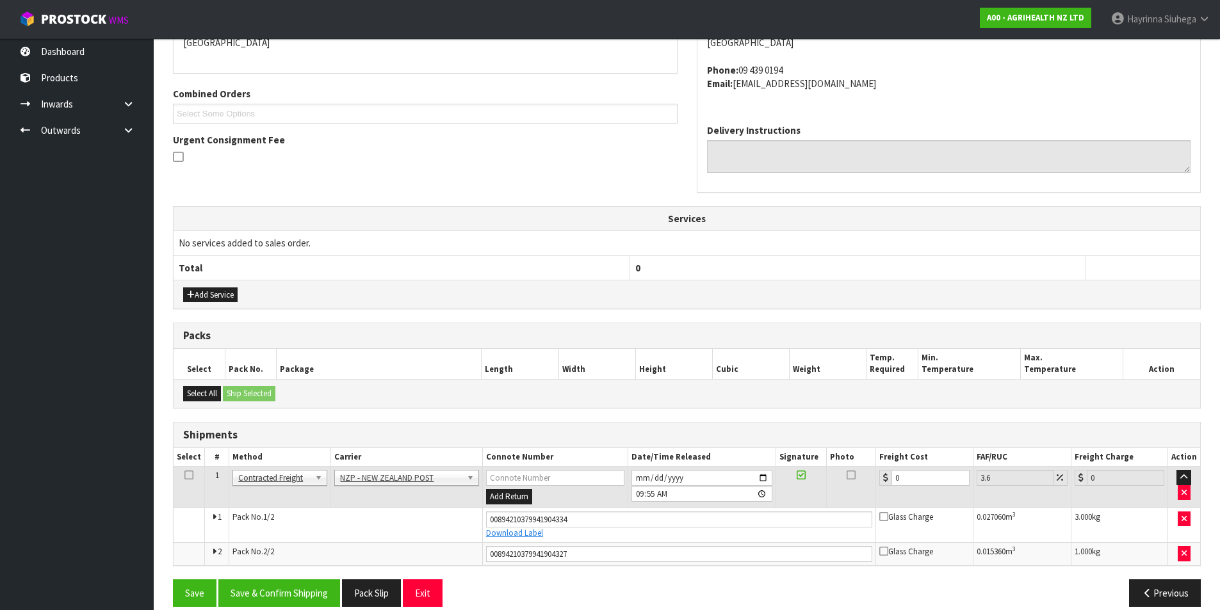
scroll to position [310, 0]
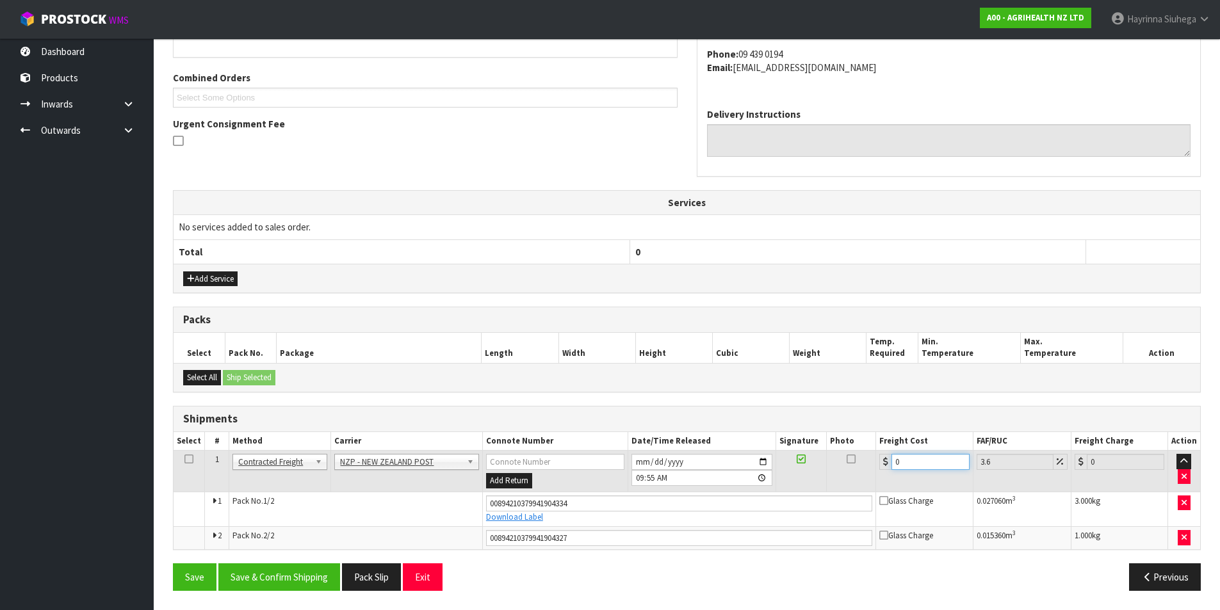
drag, startPoint x: 936, startPoint y: 465, endPoint x: 703, endPoint y: 459, distance: 232.6
click at [712, 459] on tr "1 Client Local Pickup Customer Local Pickup Company Freight Contracted Freight …" at bounding box center [687, 472] width 1027 height 42
click at [173, 564] on button "Save" at bounding box center [195, 578] width 44 height 28
click at [298, 589] on button "Save & Confirm Shipping" at bounding box center [279, 578] width 122 height 28
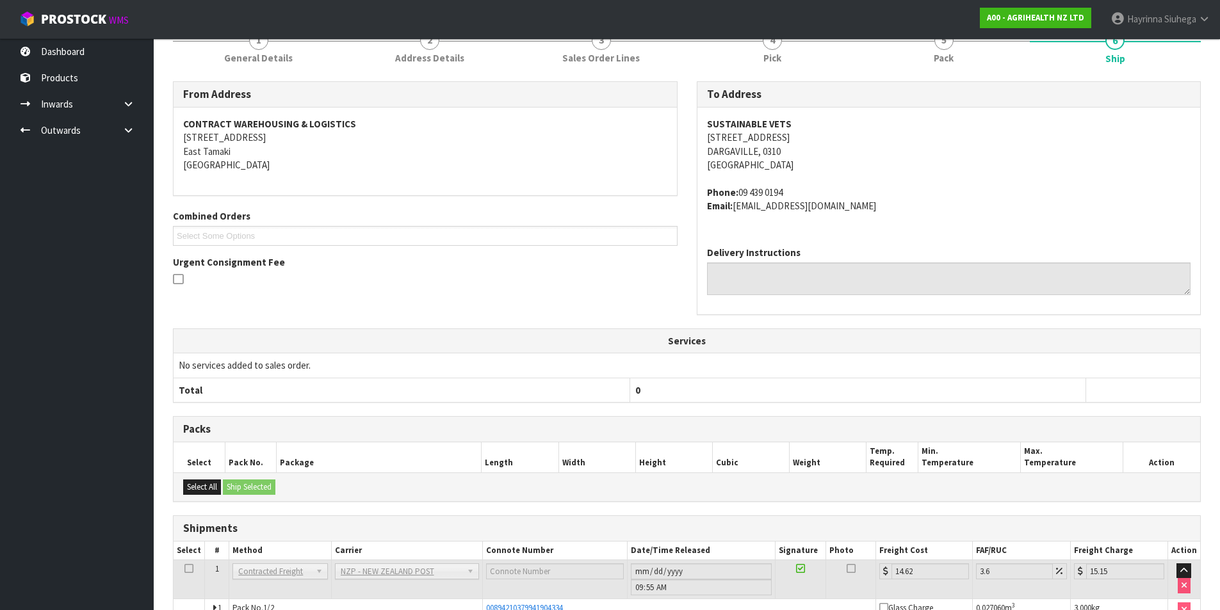
scroll to position [0, 0]
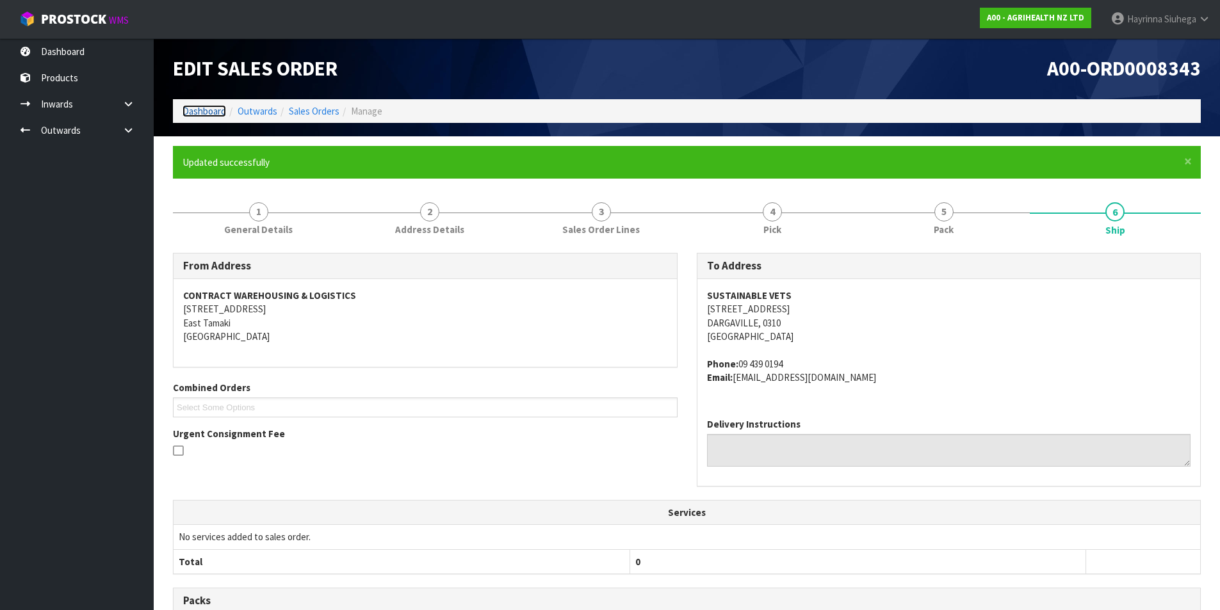
click at [193, 113] on link "Dashboard" at bounding box center [205, 111] width 44 height 12
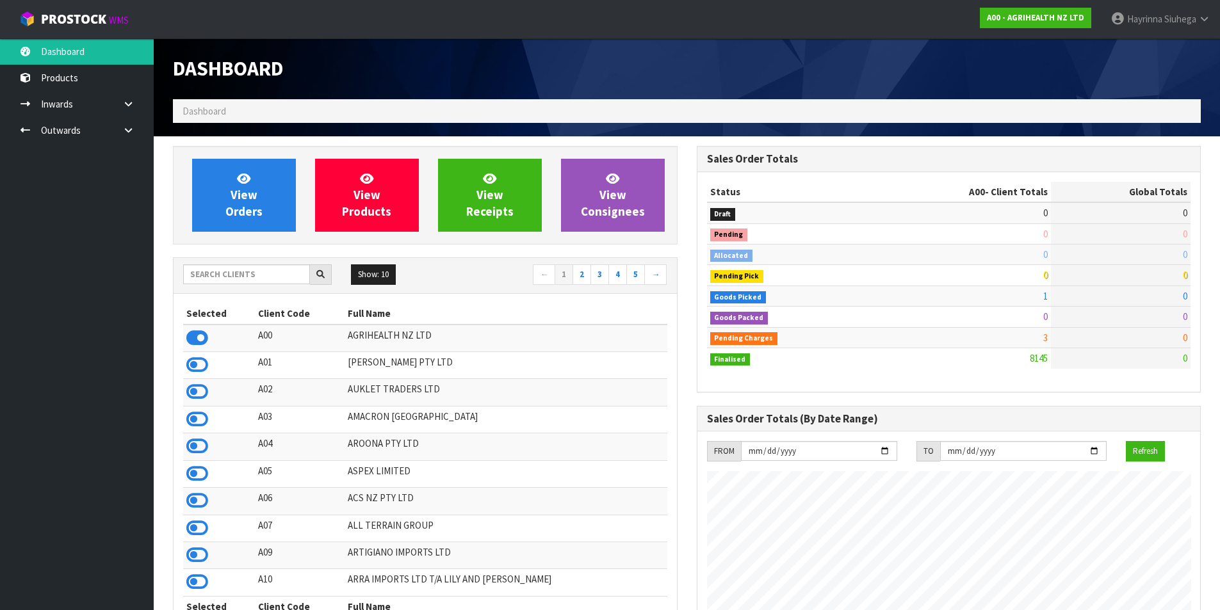
scroll to position [970, 523]
click at [261, 268] on input "text" at bounding box center [246, 275] width 127 height 20
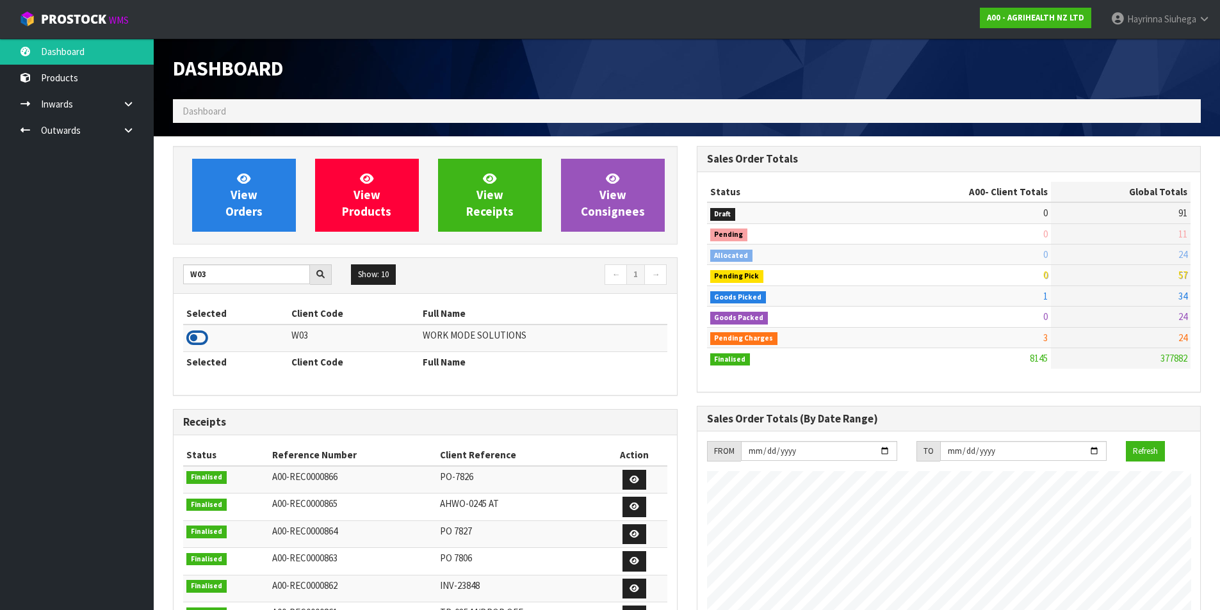
click at [190, 339] on icon at bounding box center [197, 338] width 22 height 19
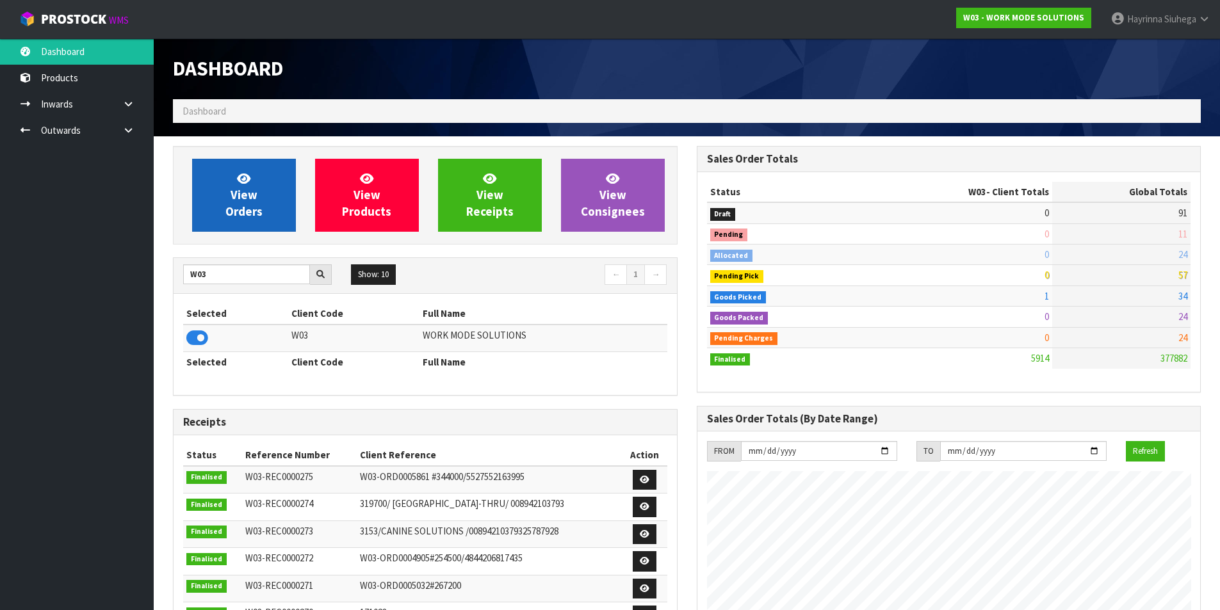
scroll to position [888, 523]
click at [251, 202] on link "View Orders" at bounding box center [244, 195] width 104 height 73
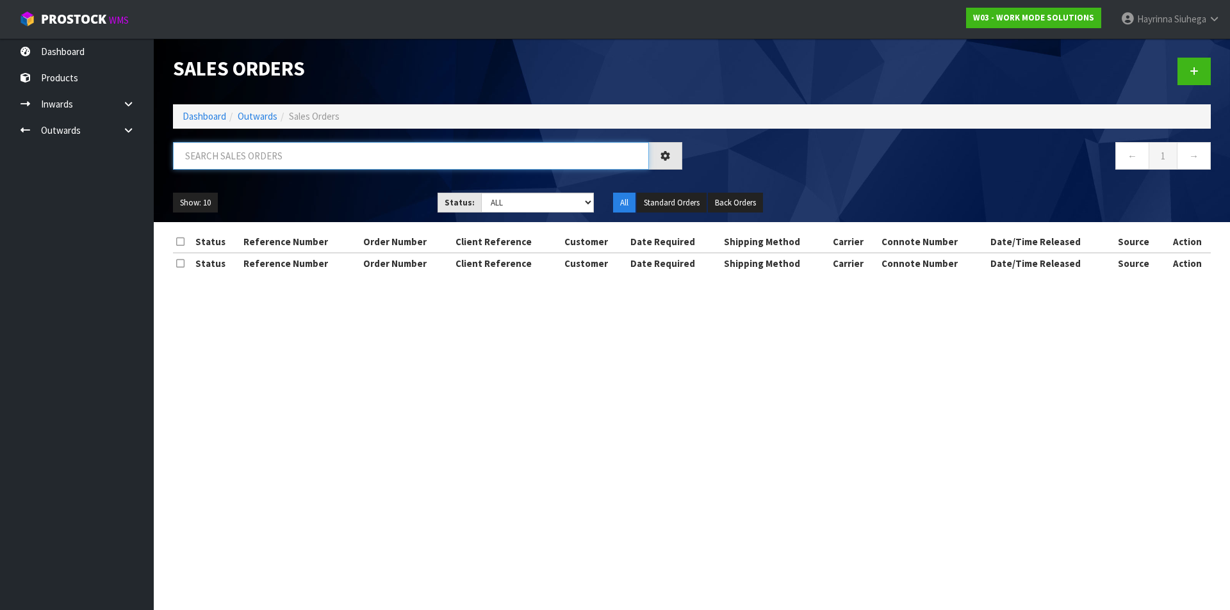
click at [290, 167] on input "text" at bounding box center [411, 156] width 476 height 28
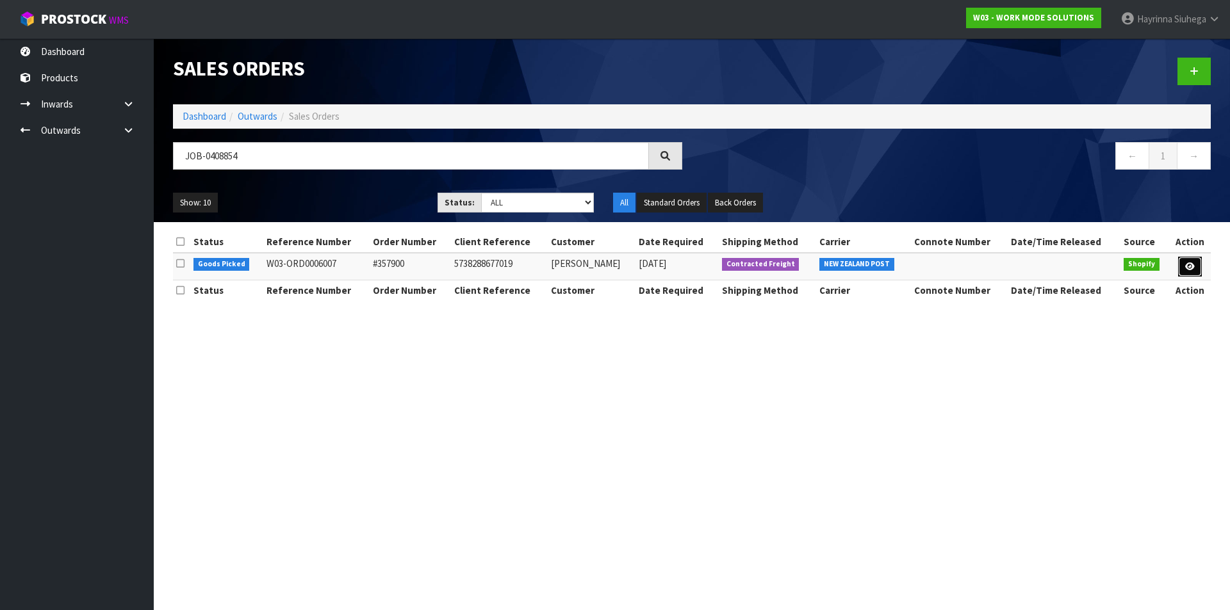
click at [1186, 267] on icon at bounding box center [1190, 267] width 10 height 8
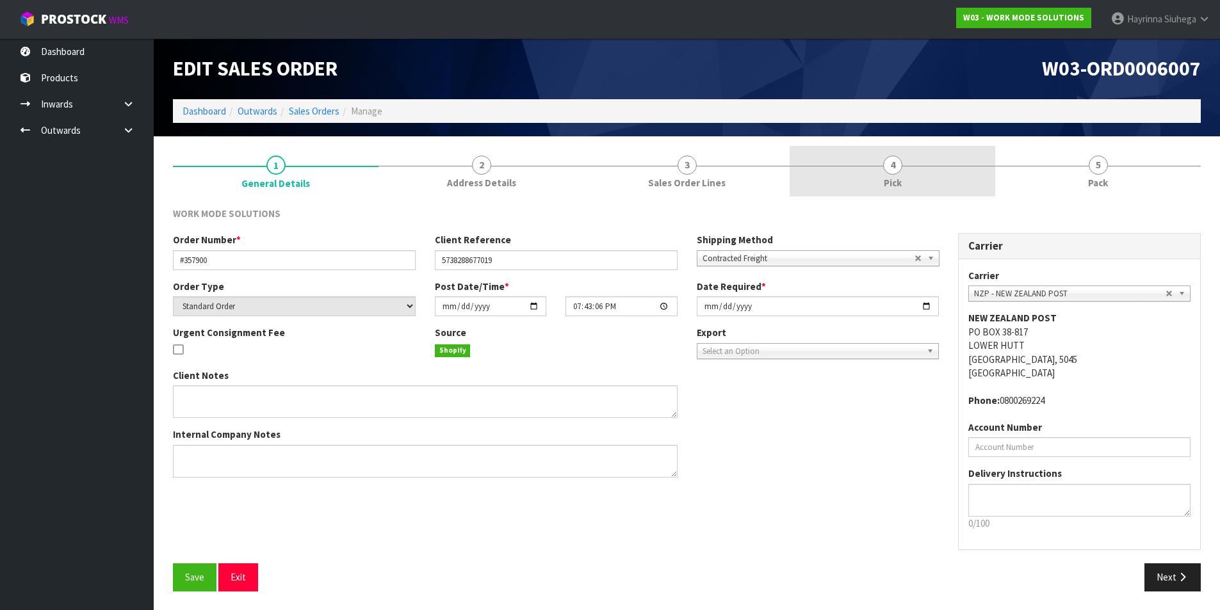
click at [945, 187] on link "4 Pick" at bounding box center [893, 171] width 206 height 51
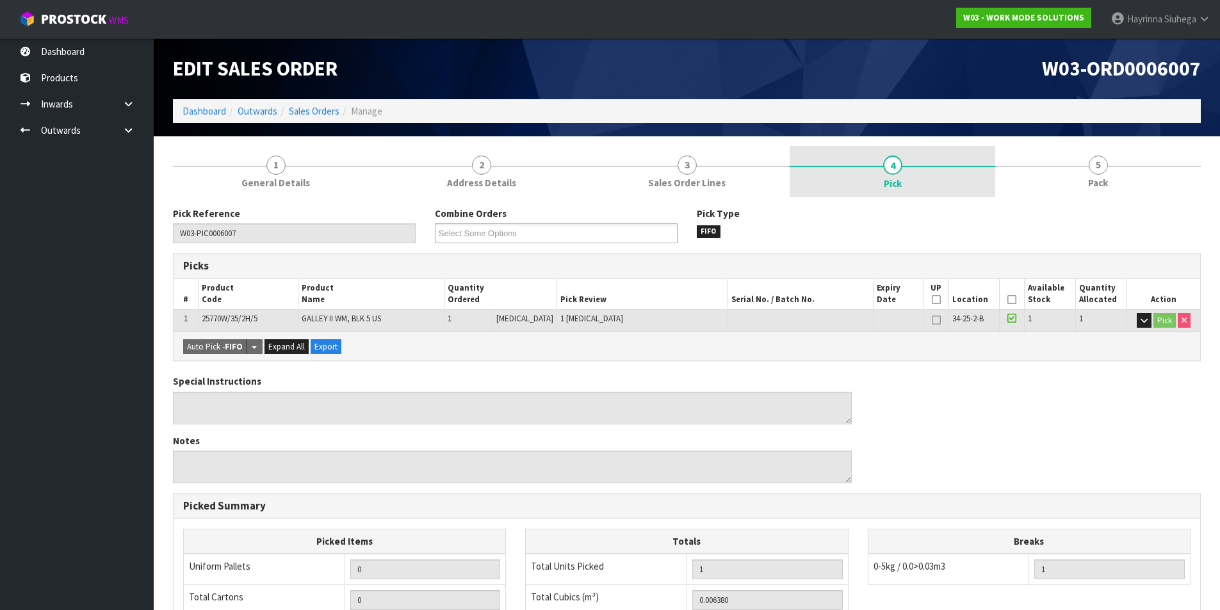
click at [964, 184] on link "4 Pick" at bounding box center [893, 171] width 206 height 51
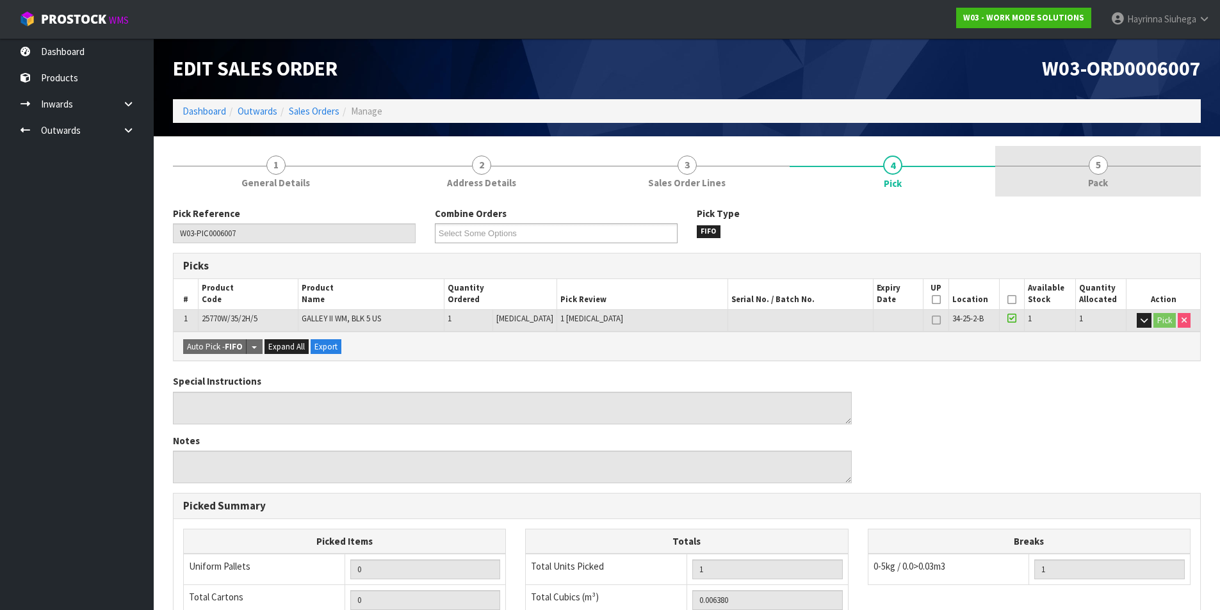
click at [1041, 186] on link "5 Pack" at bounding box center [1098, 171] width 206 height 51
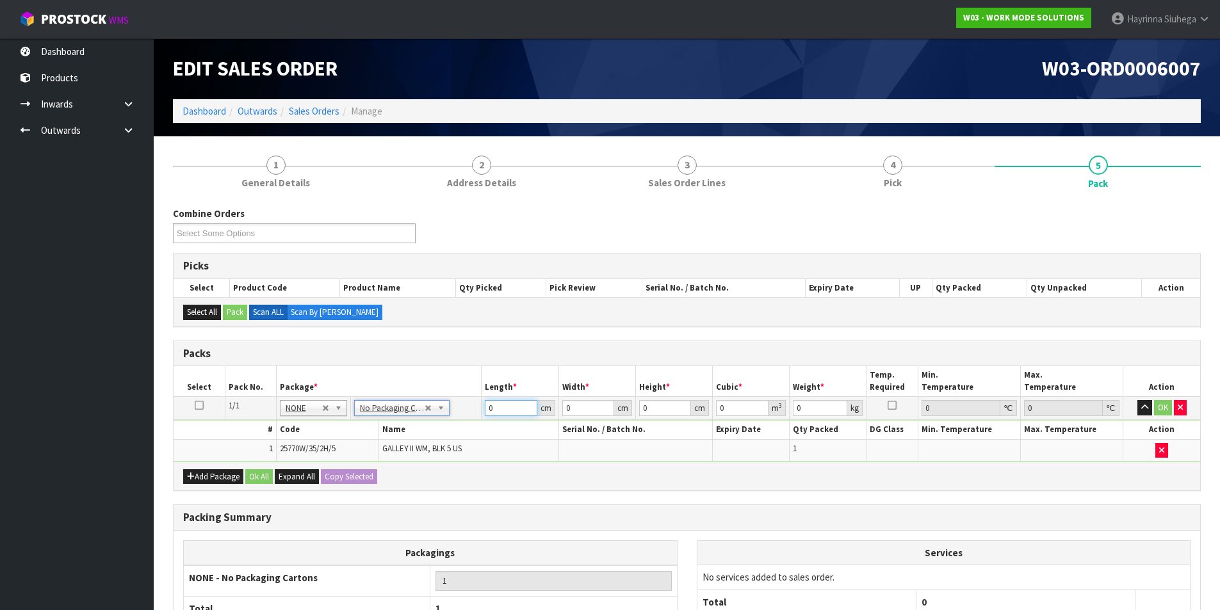
click at [491, 411] on input "0" at bounding box center [511, 408] width 52 height 16
click button "OK" at bounding box center [1163, 407] width 18 height 15
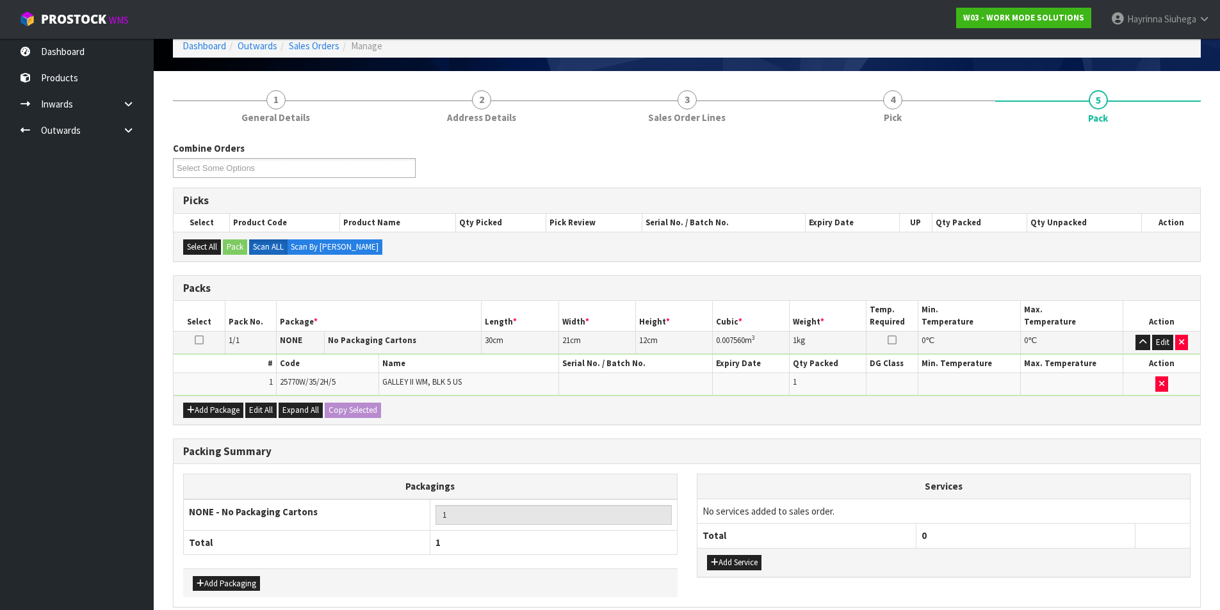
scroll to position [124, 0]
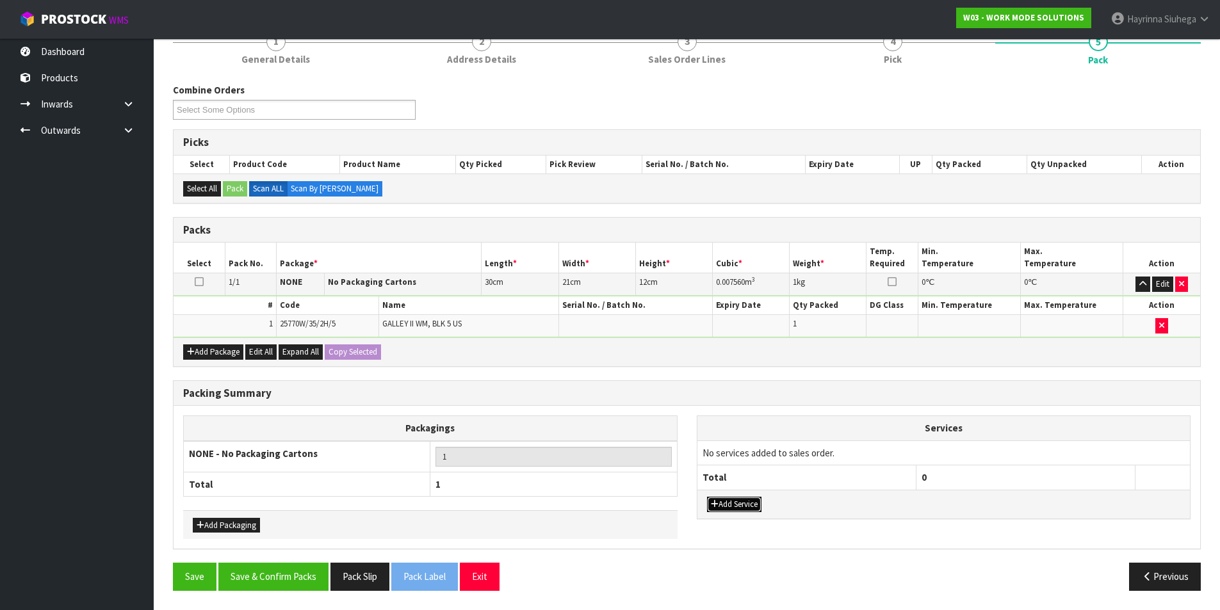
click at [753, 506] on button "Add Service" at bounding box center [734, 504] width 54 height 15
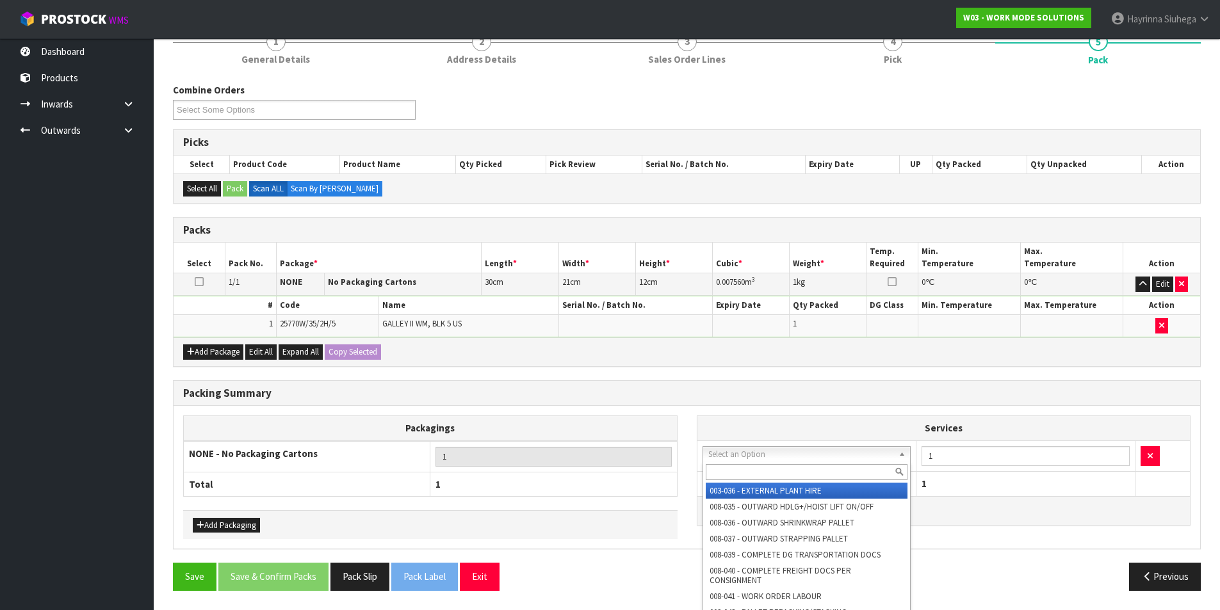
click at [786, 477] on input "text" at bounding box center [807, 472] width 202 height 16
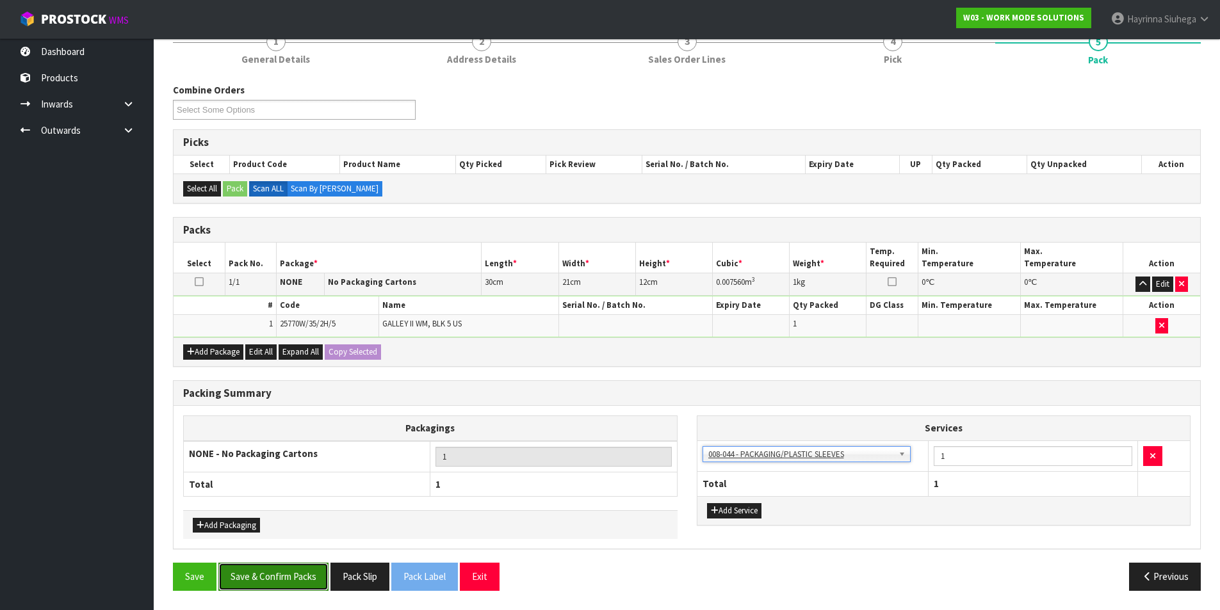
click at [268, 580] on button "Save & Confirm Packs" at bounding box center [273, 577] width 110 height 28
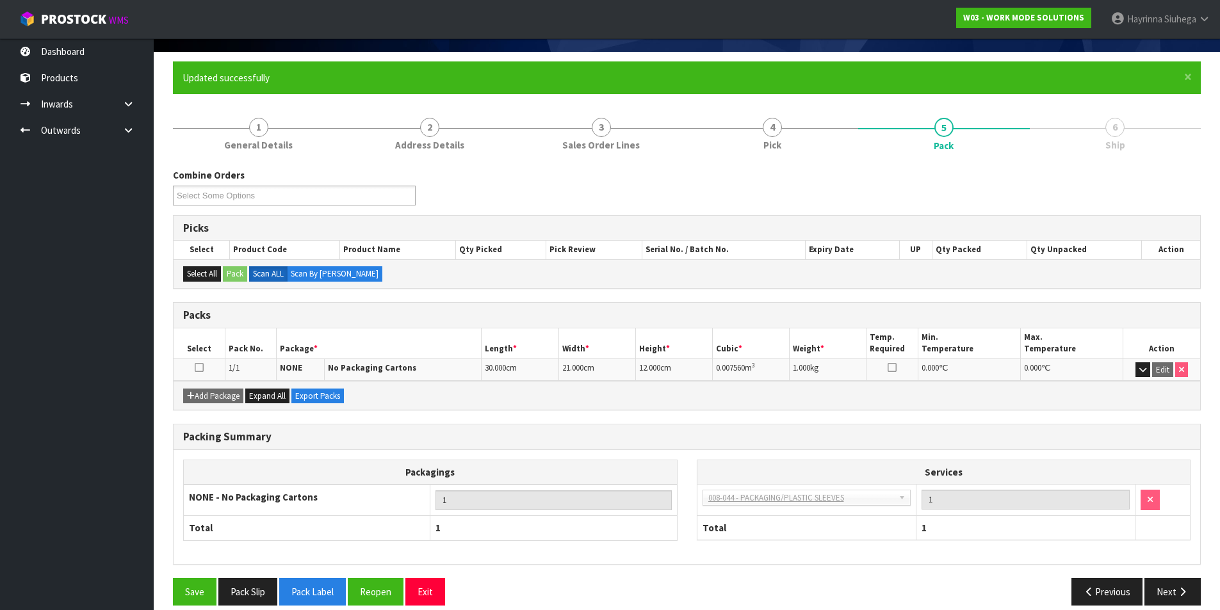
scroll to position [99, 0]
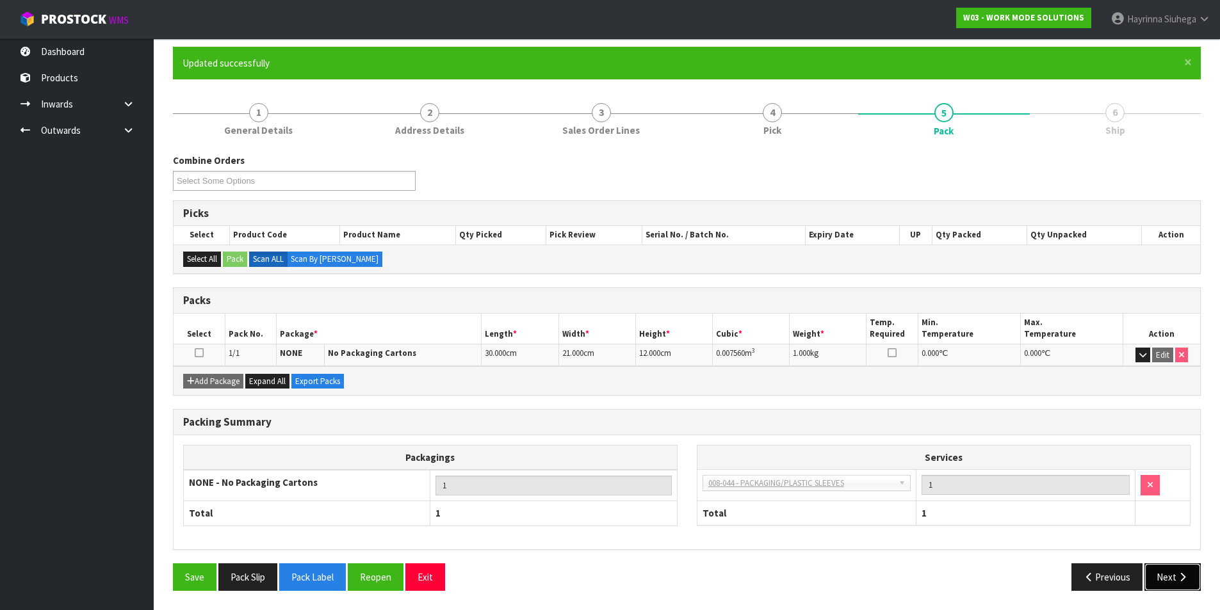
click at [1167, 569] on button "Next" at bounding box center [1173, 578] width 56 height 28
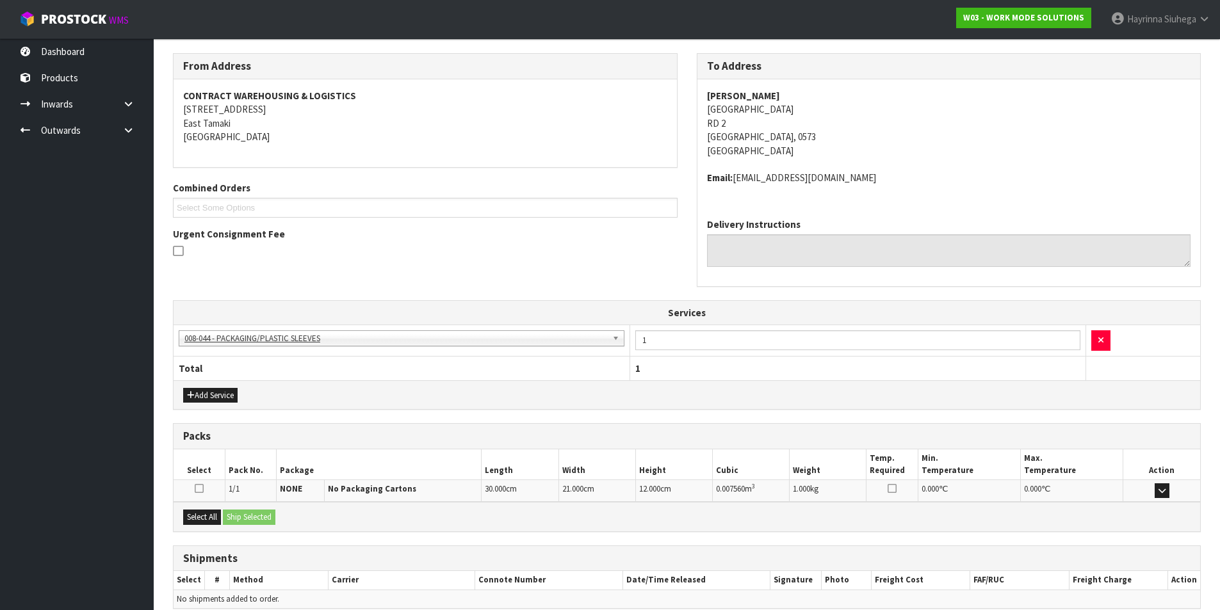
scroll to position [259, 0]
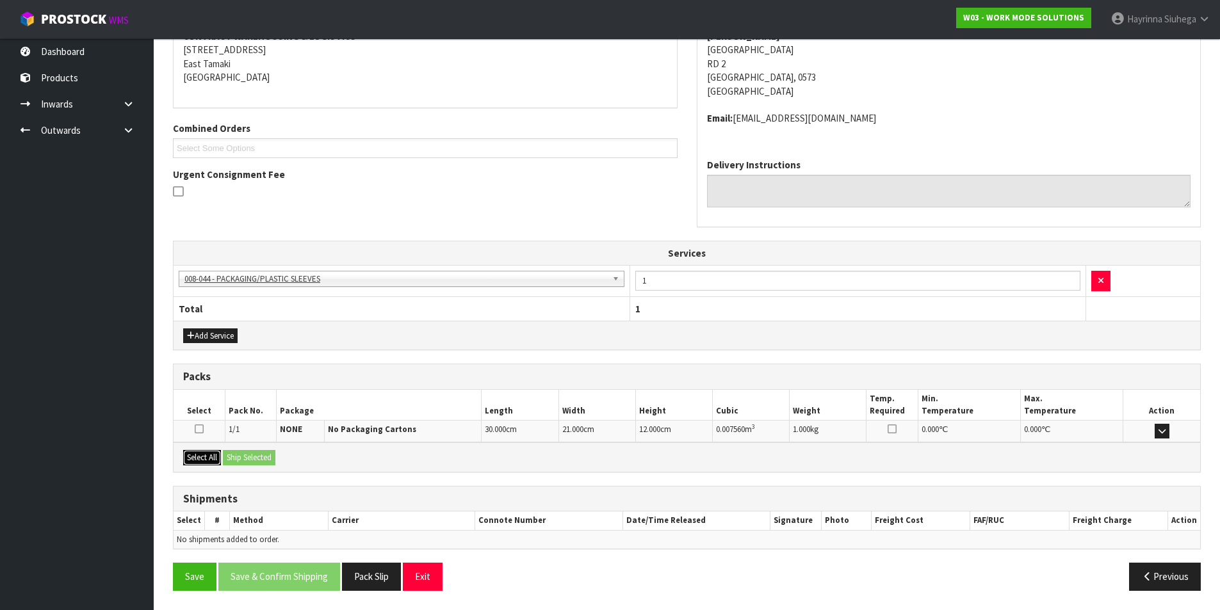
click at [206, 454] on button "Select All" at bounding box center [202, 457] width 38 height 15
click at [252, 453] on button "Ship Selected" at bounding box center [249, 457] width 53 height 15
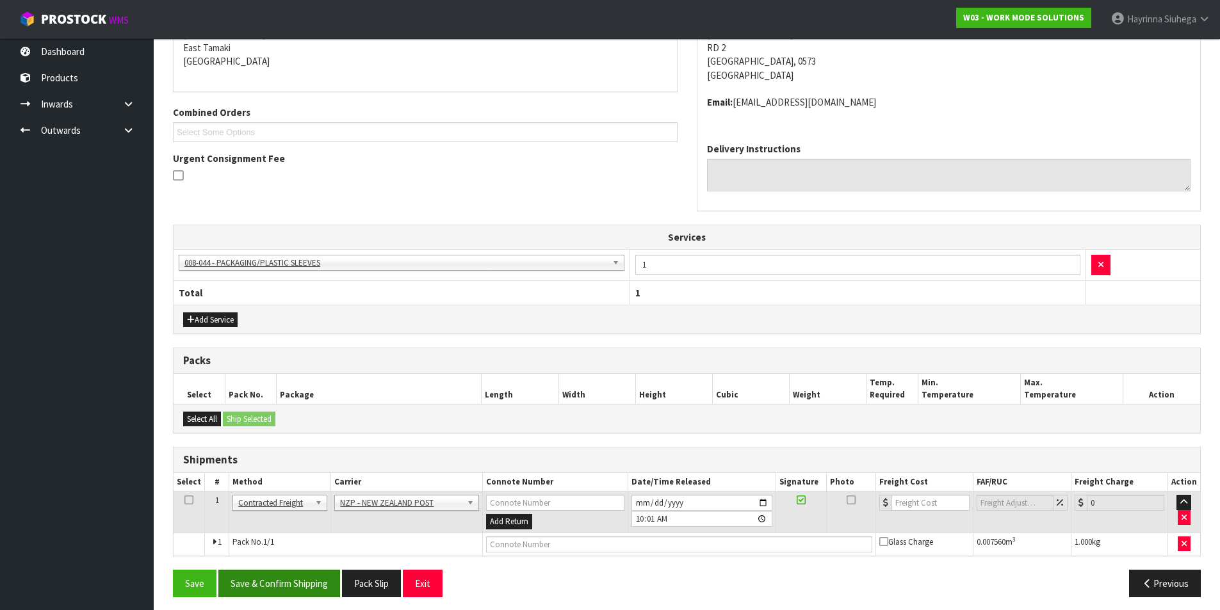
scroll to position [282, 0]
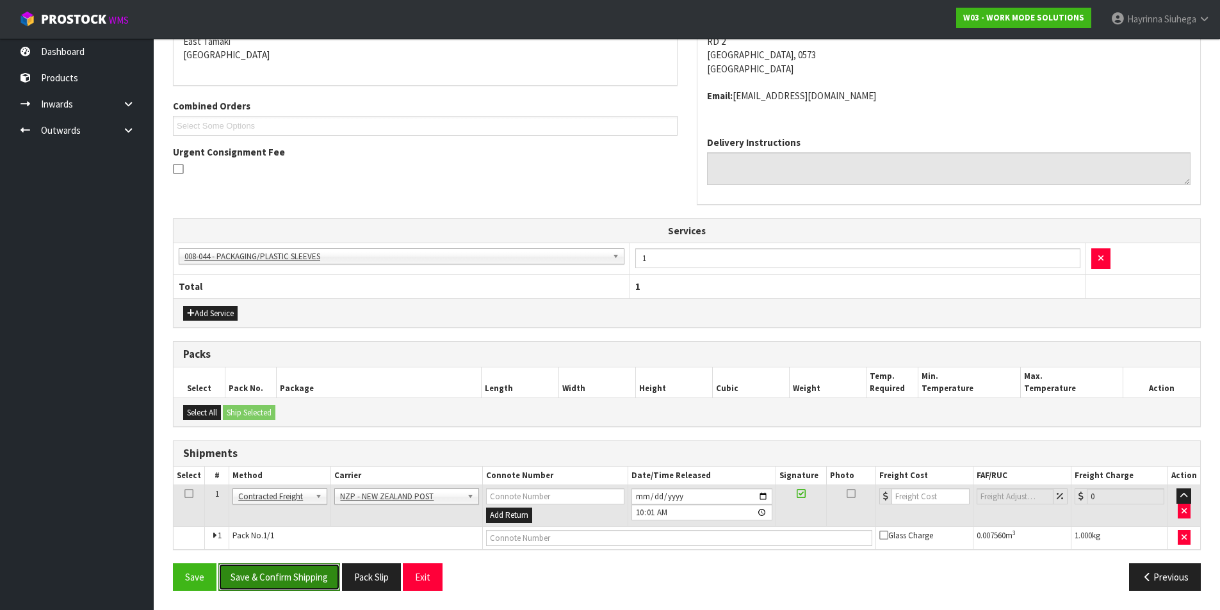
click at [294, 576] on button "Save & Confirm Shipping" at bounding box center [279, 578] width 122 height 28
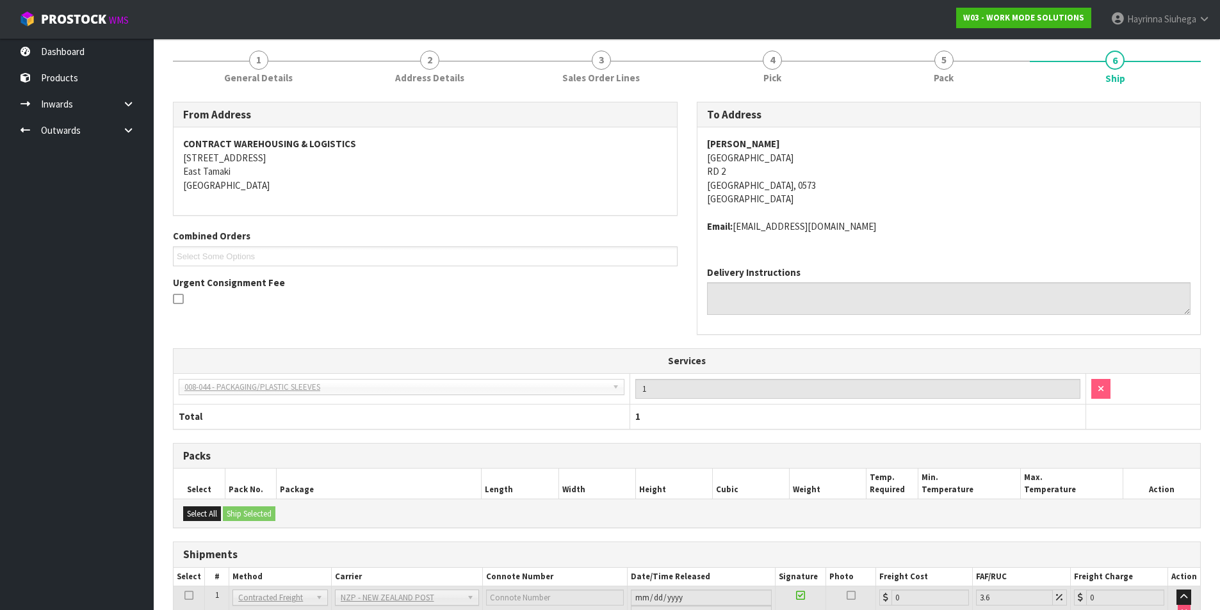
scroll to position [263, 0]
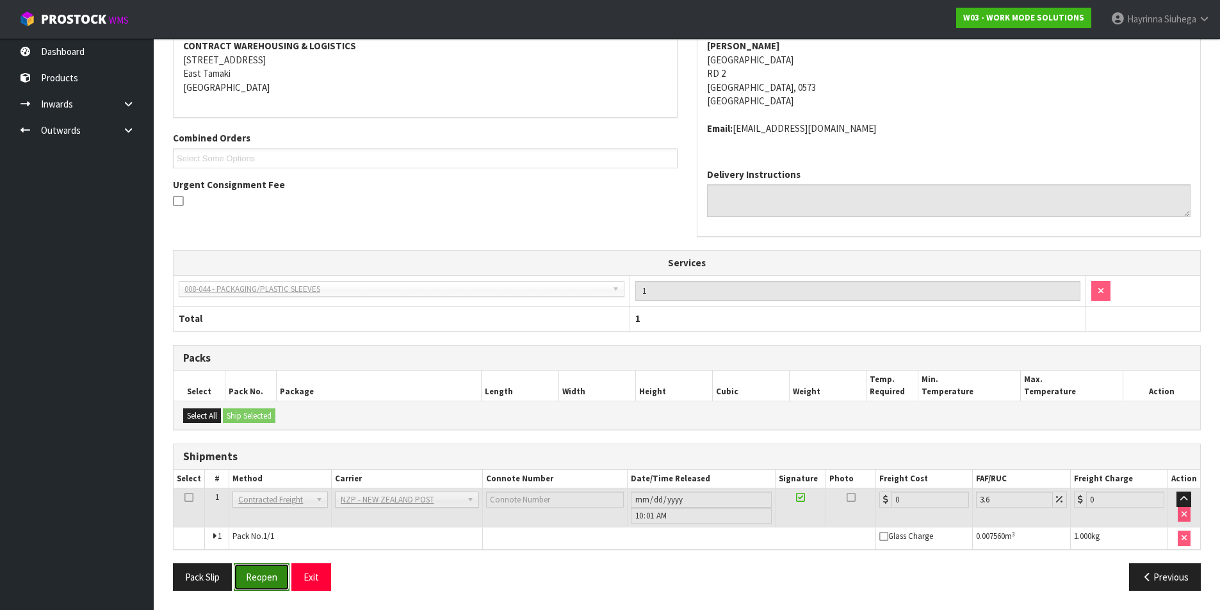
click at [273, 564] on button "Reopen" at bounding box center [262, 578] width 56 height 28
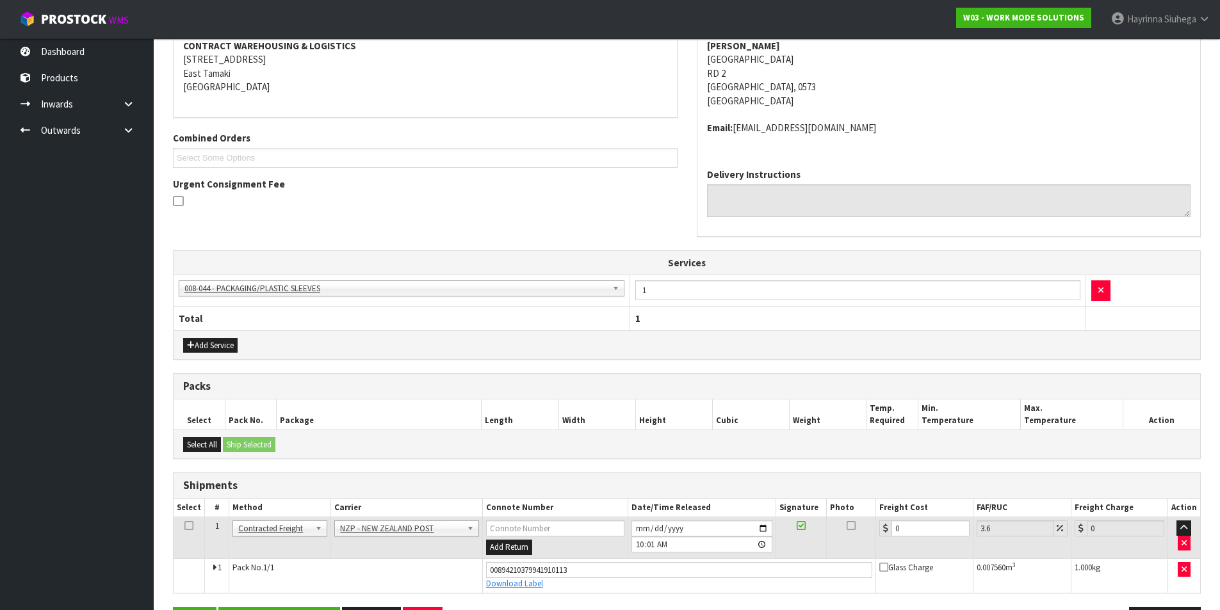
scroll to position [294, 0]
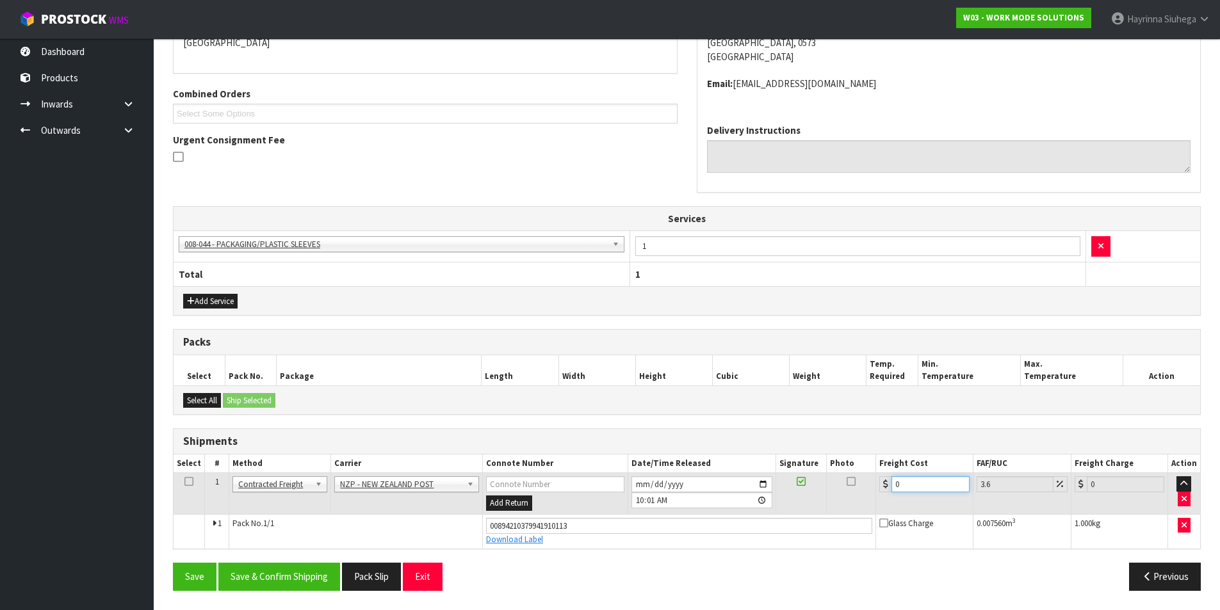
drag, startPoint x: 914, startPoint y: 493, endPoint x: 835, endPoint y: 489, distance: 78.9
click at [835, 489] on tr "1 Client Local Pickup Customer Local Pickup Company Freight Contracted Freight …" at bounding box center [687, 494] width 1027 height 42
click at [173, 563] on button "Save" at bounding box center [195, 577] width 44 height 28
click at [314, 569] on button "Save & Confirm Shipping" at bounding box center [279, 577] width 122 height 28
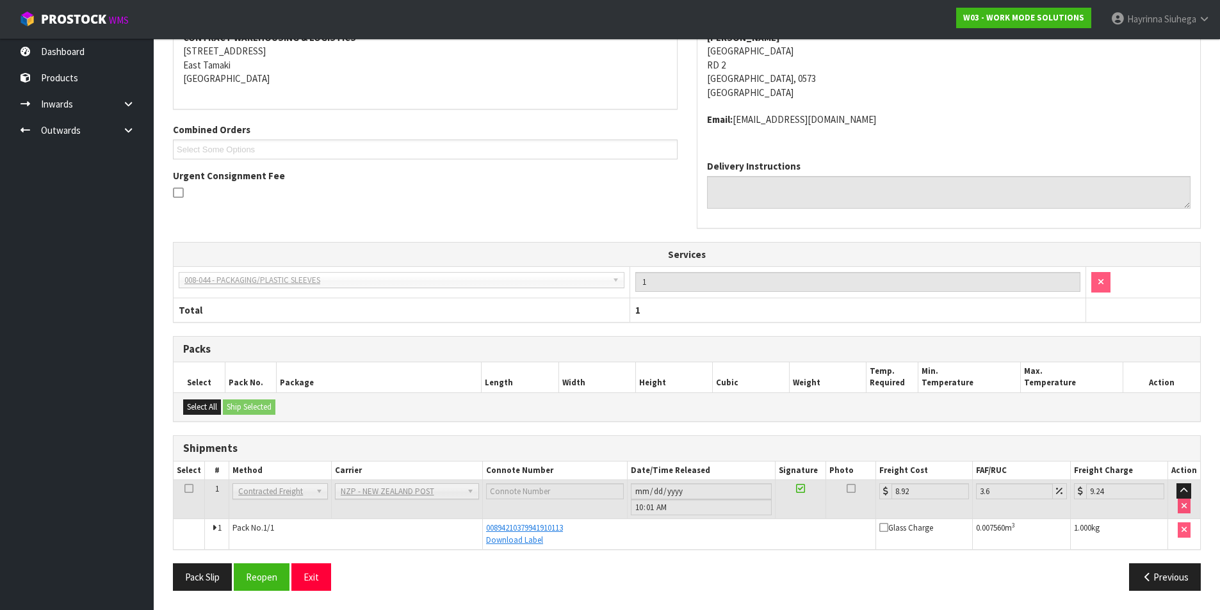
scroll to position [0, 0]
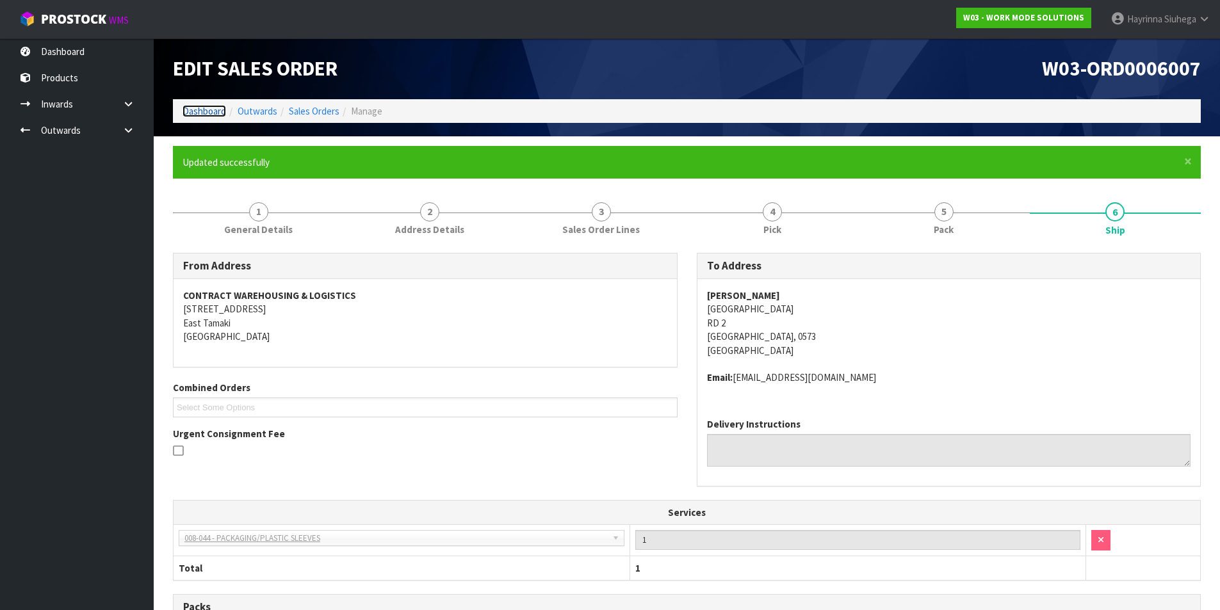
click at [218, 110] on link "Dashboard" at bounding box center [205, 111] width 44 height 12
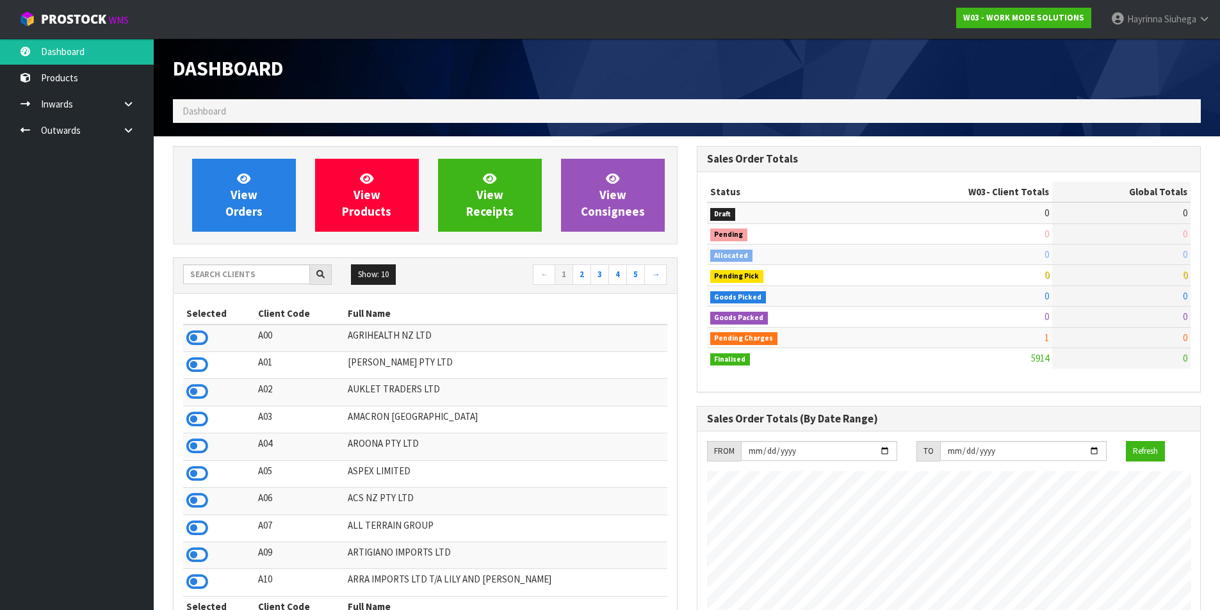
scroll to position [888, 523]
click at [234, 265] on input "text" at bounding box center [246, 275] width 127 height 20
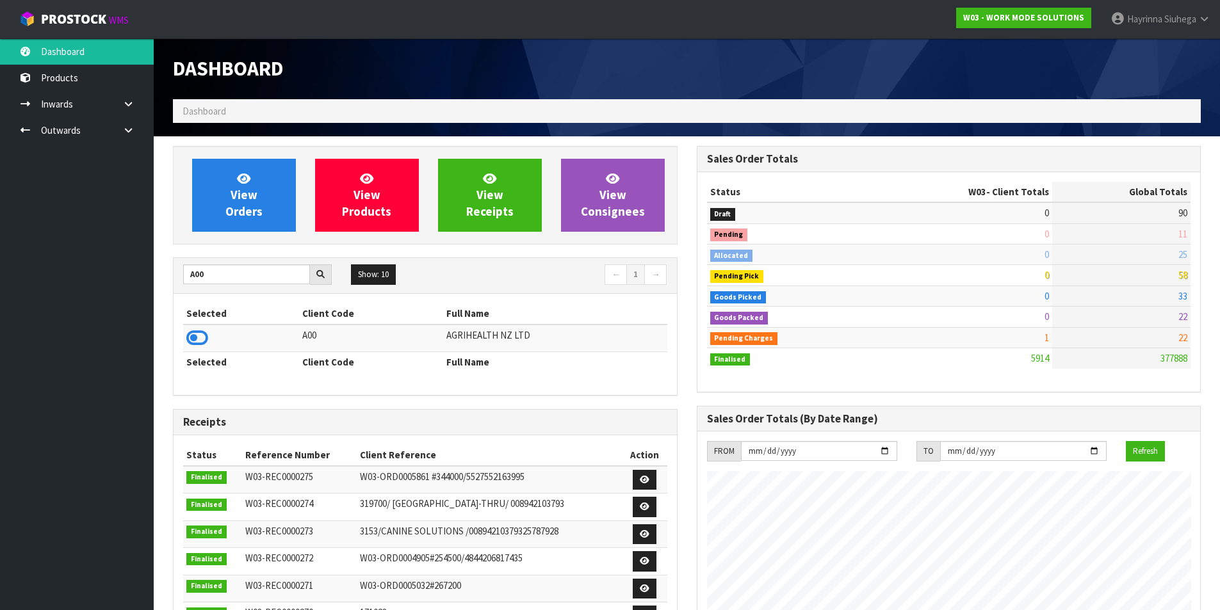
drag, startPoint x: 200, startPoint y: 332, endPoint x: 207, endPoint y: 319, distance: 14.3
click at [200, 332] on icon at bounding box center [197, 338] width 22 height 19
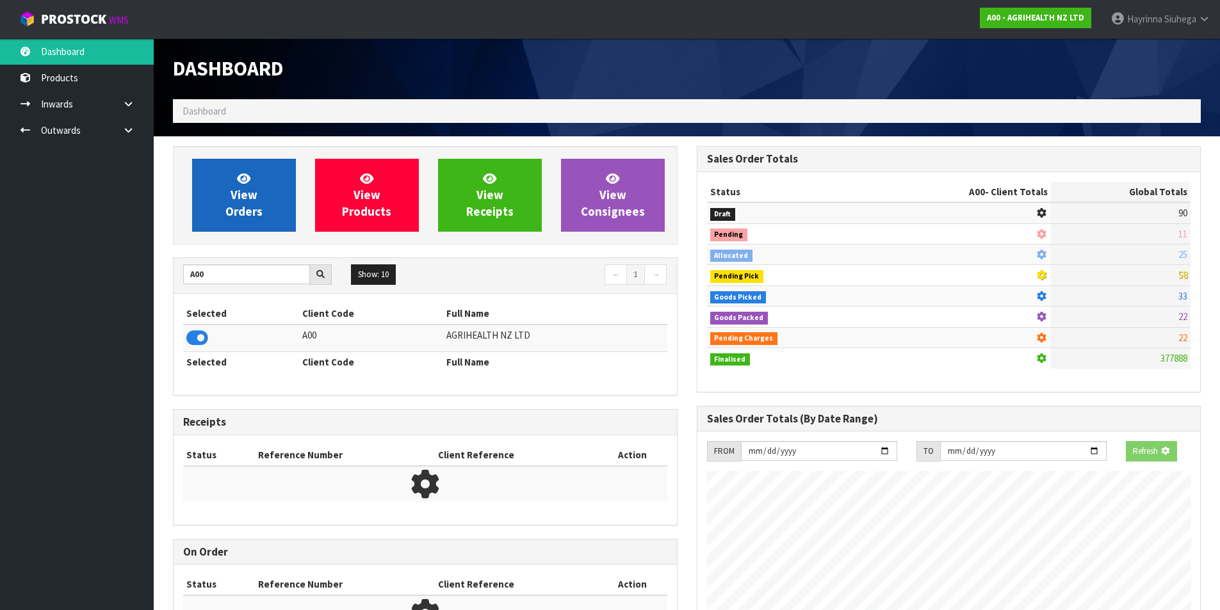
scroll to position [970, 523]
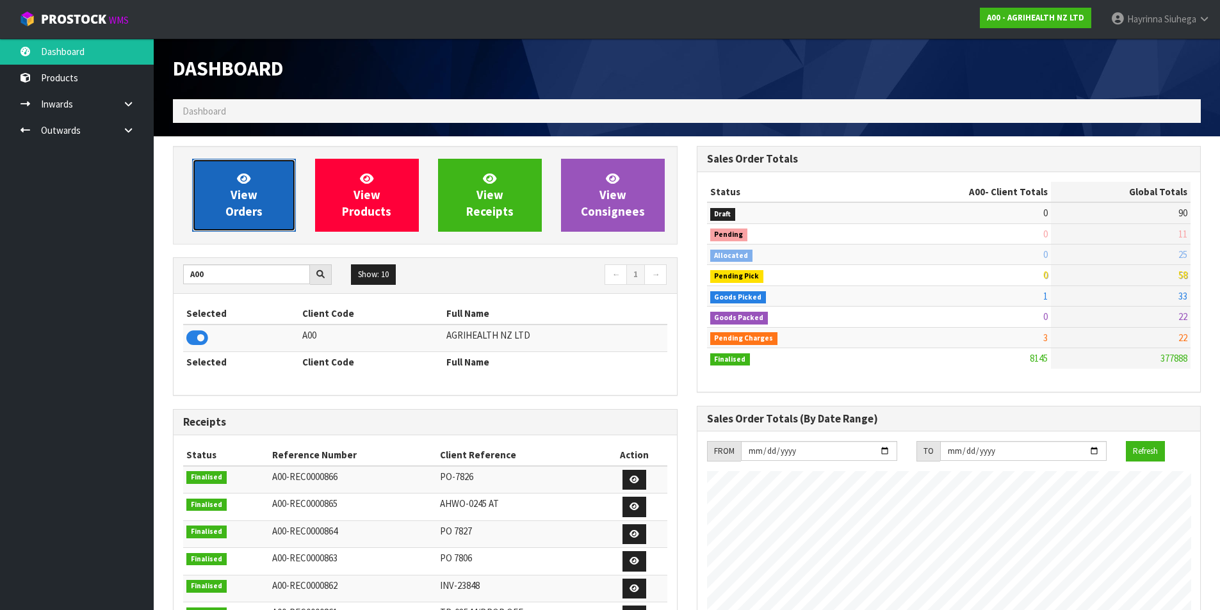
click at [249, 183] on icon at bounding box center [243, 178] width 13 height 12
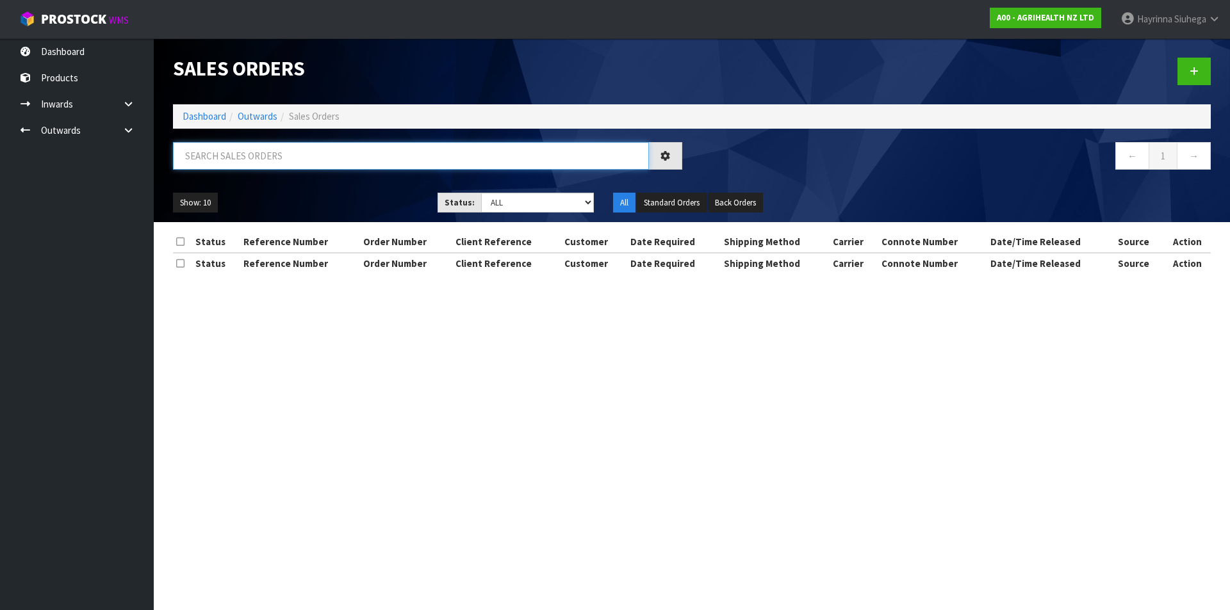
click at [281, 145] on input "text" at bounding box center [411, 156] width 476 height 28
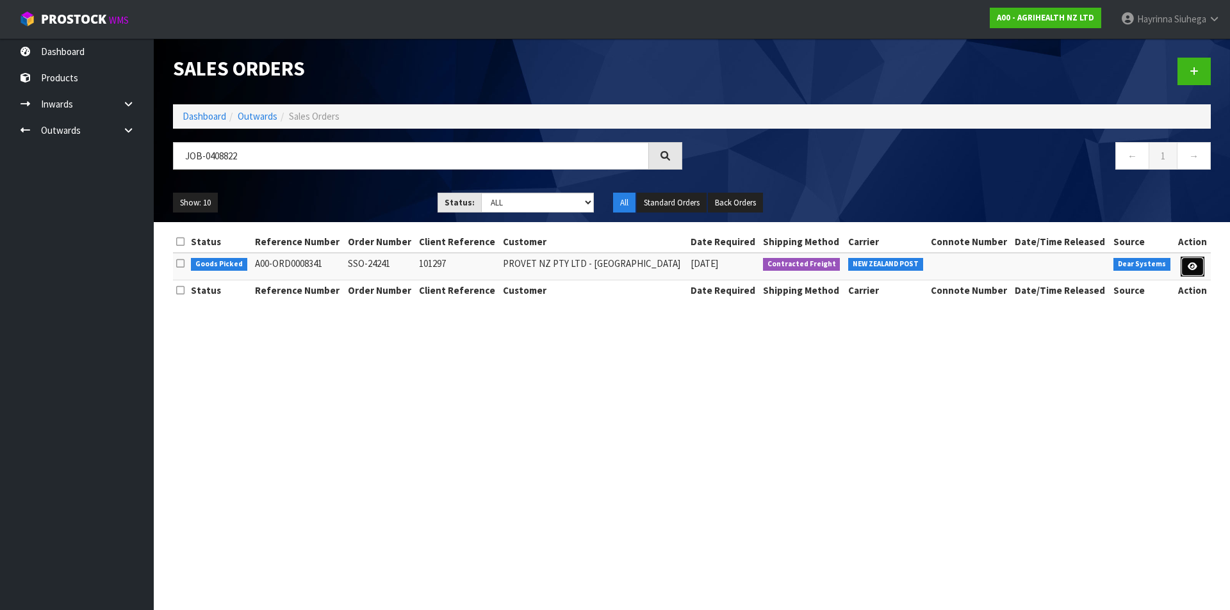
click at [1195, 263] on icon at bounding box center [1192, 267] width 10 height 8
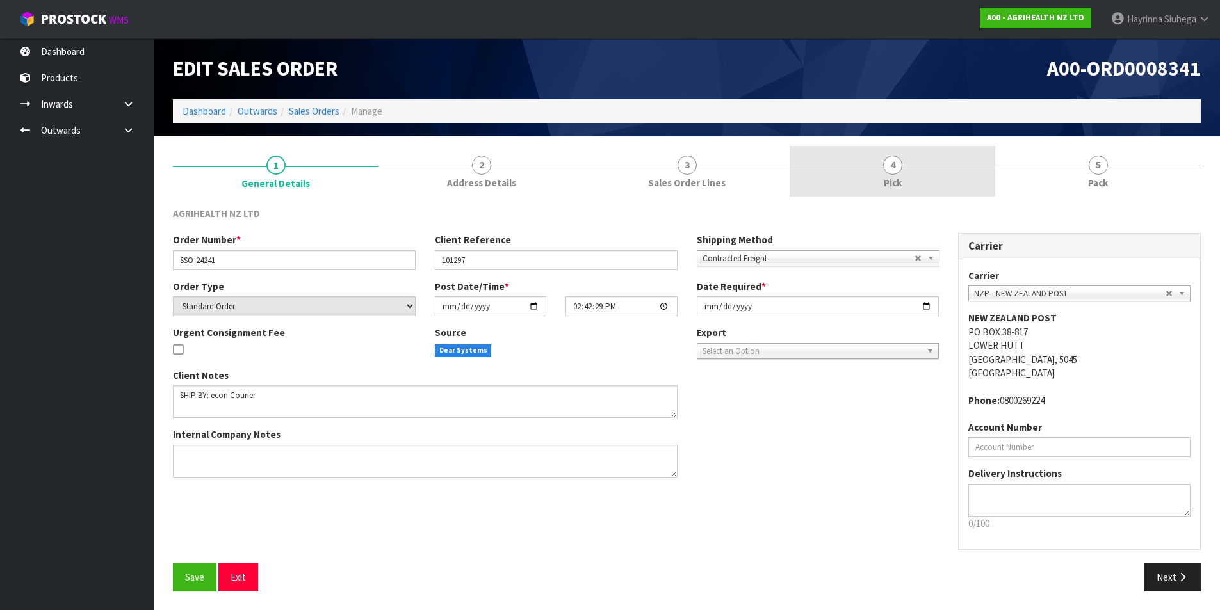
click at [954, 180] on link "4 Pick" at bounding box center [893, 171] width 206 height 51
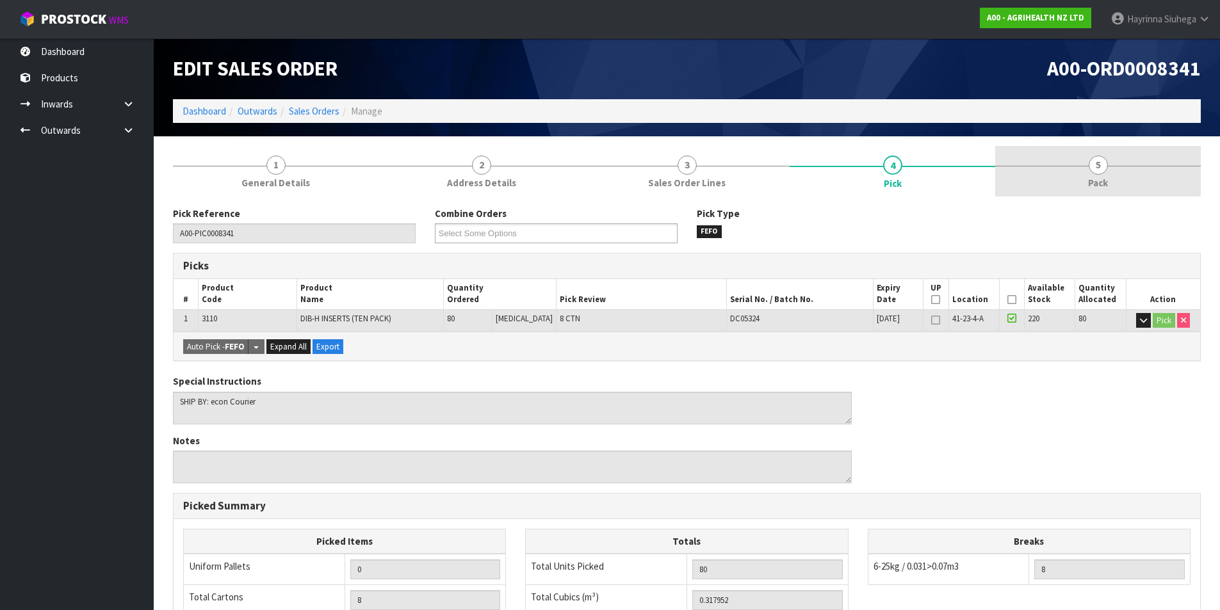
click at [1038, 163] on link "5 Pack" at bounding box center [1098, 171] width 206 height 51
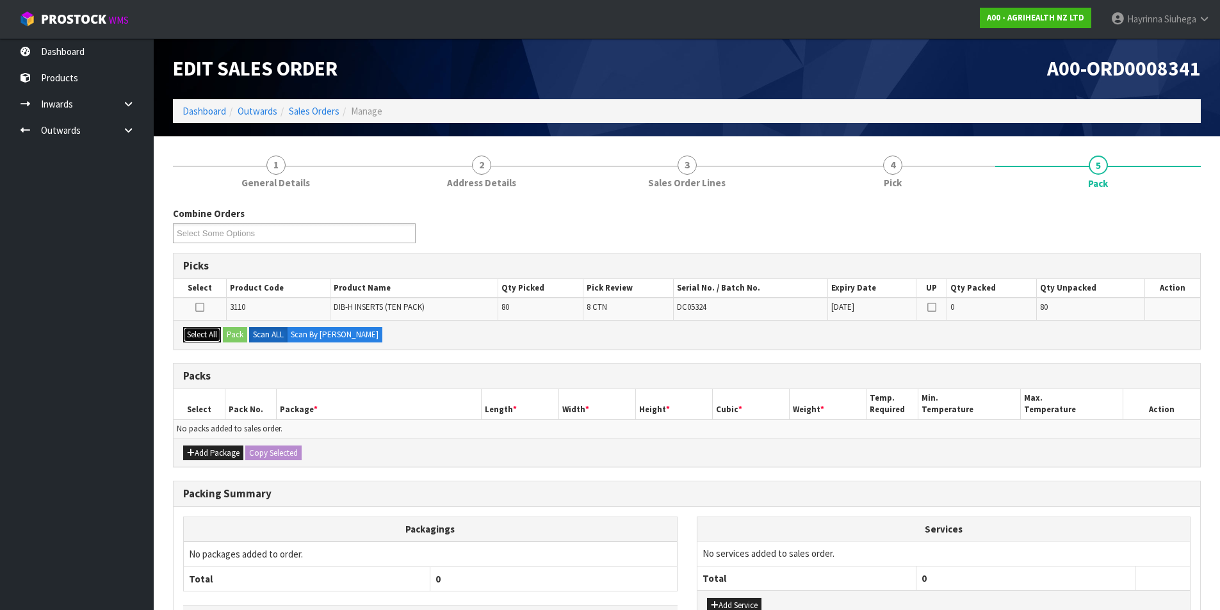
drag, startPoint x: 199, startPoint y: 338, endPoint x: 211, endPoint y: 337, distance: 12.2
click at [200, 338] on button "Select All" at bounding box center [202, 334] width 38 height 15
click at [233, 335] on button "Pack" at bounding box center [235, 334] width 24 height 15
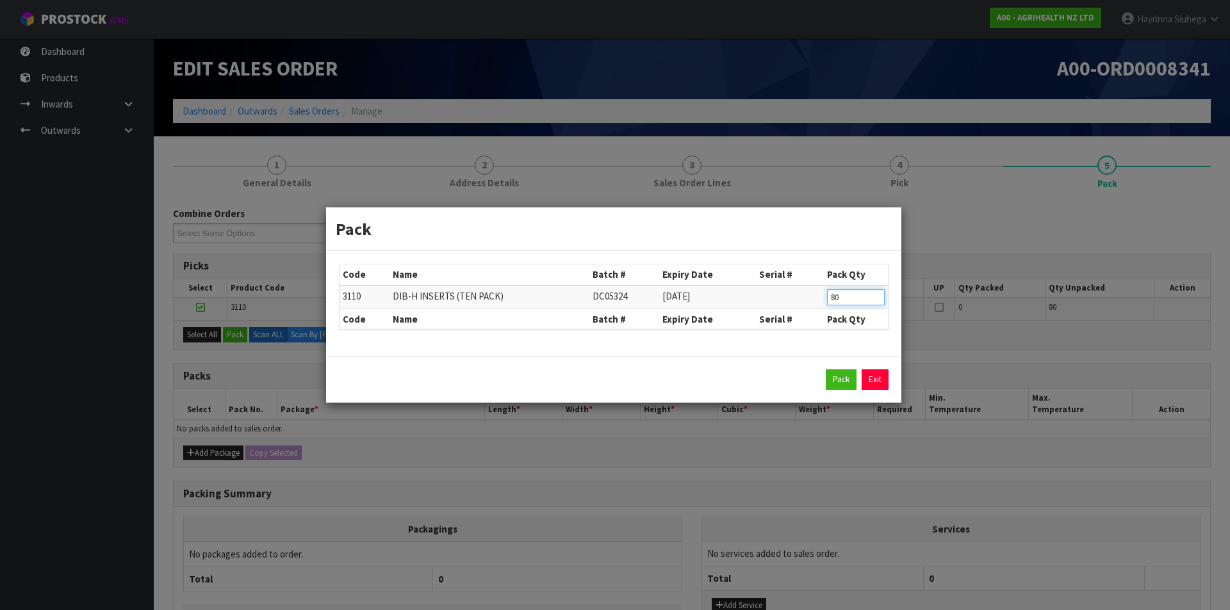
drag, startPoint x: 843, startPoint y: 295, endPoint x: 720, endPoint y: 297, distance: 123.0
click at [720, 297] on tr "3110 DIB-H INSERTS (TEN PACK) DC05324 30/04/2027 80" at bounding box center [613, 298] width 548 height 24
click button "Pack" at bounding box center [841, 380] width 31 height 20
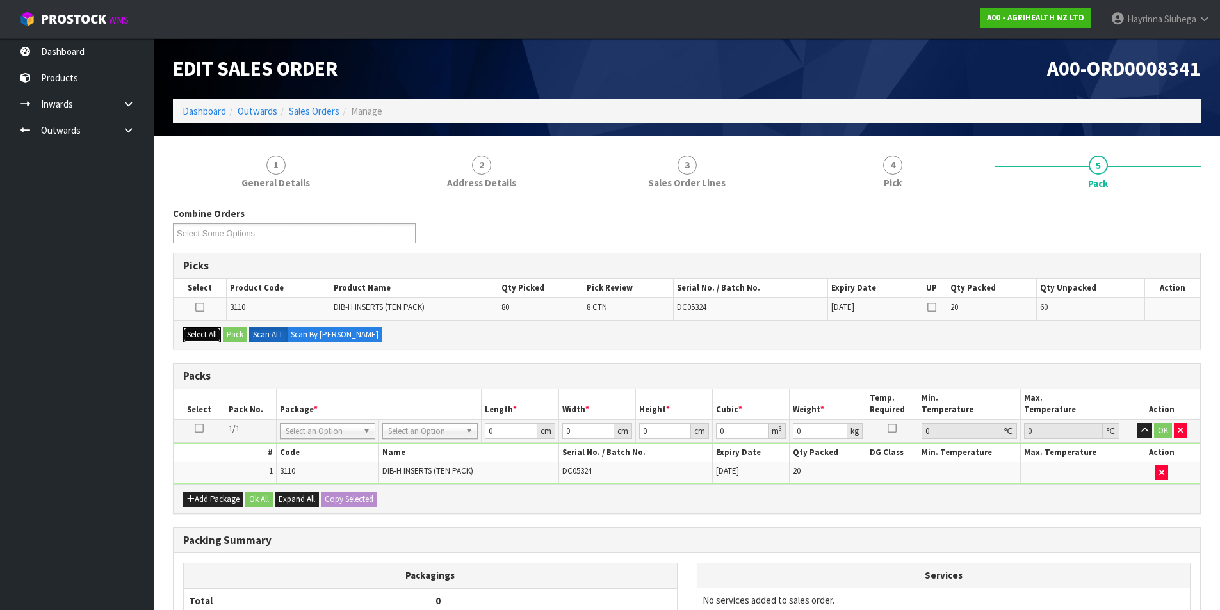
drag, startPoint x: 213, startPoint y: 336, endPoint x: 229, endPoint y: 336, distance: 16.0
click at [213, 336] on button "Select All" at bounding box center [202, 334] width 38 height 15
click at [234, 336] on button "Pack" at bounding box center [235, 334] width 24 height 15
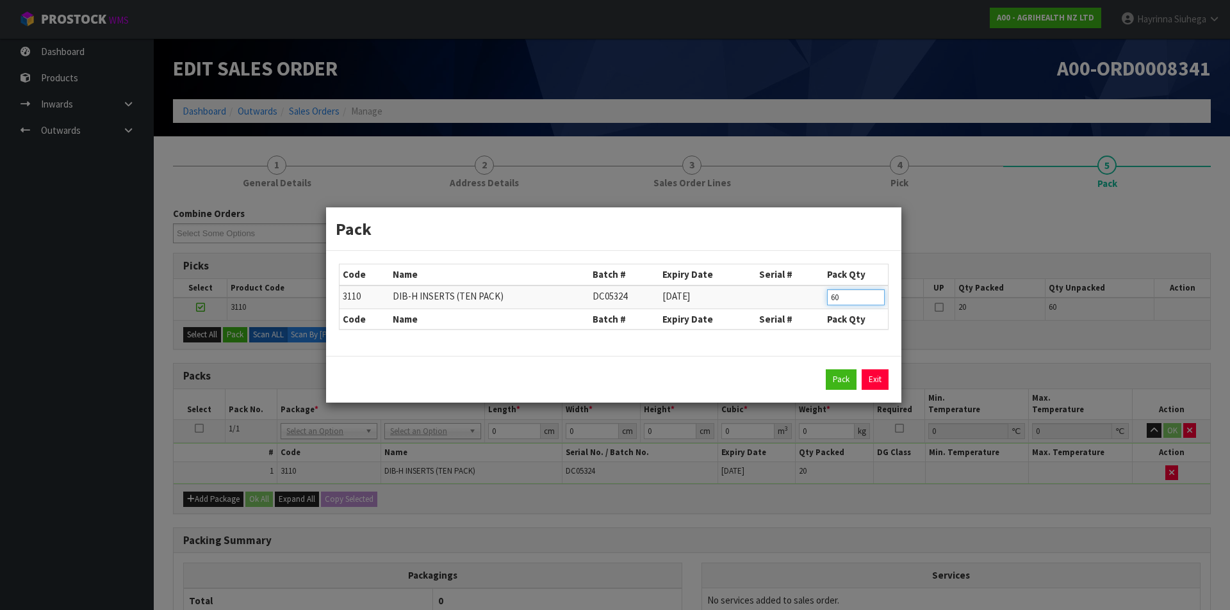
drag, startPoint x: 856, startPoint y: 291, endPoint x: 795, endPoint y: 295, distance: 61.0
click at [795, 295] on tr "3110 DIB-H INSERTS (TEN PACK) DC05324 30/04/2027 60" at bounding box center [613, 298] width 548 height 24
click button "Pack" at bounding box center [841, 380] width 31 height 20
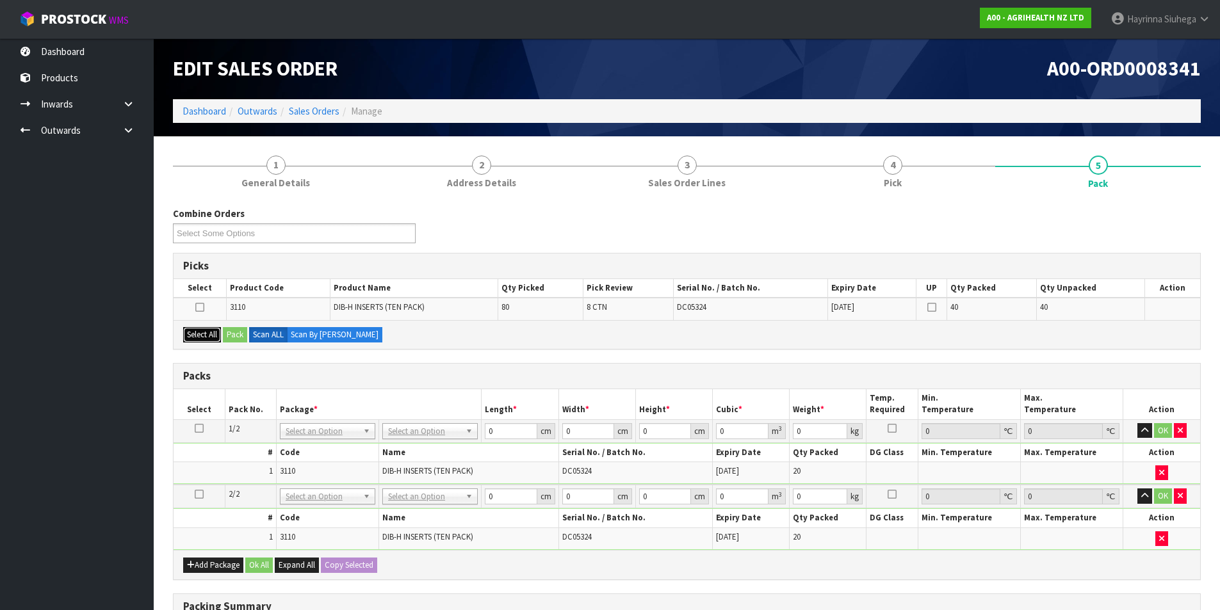
click at [215, 337] on button "Select All" at bounding box center [202, 334] width 38 height 15
click at [229, 330] on button "Pack" at bounding box center [235, 334] width 24 height 15
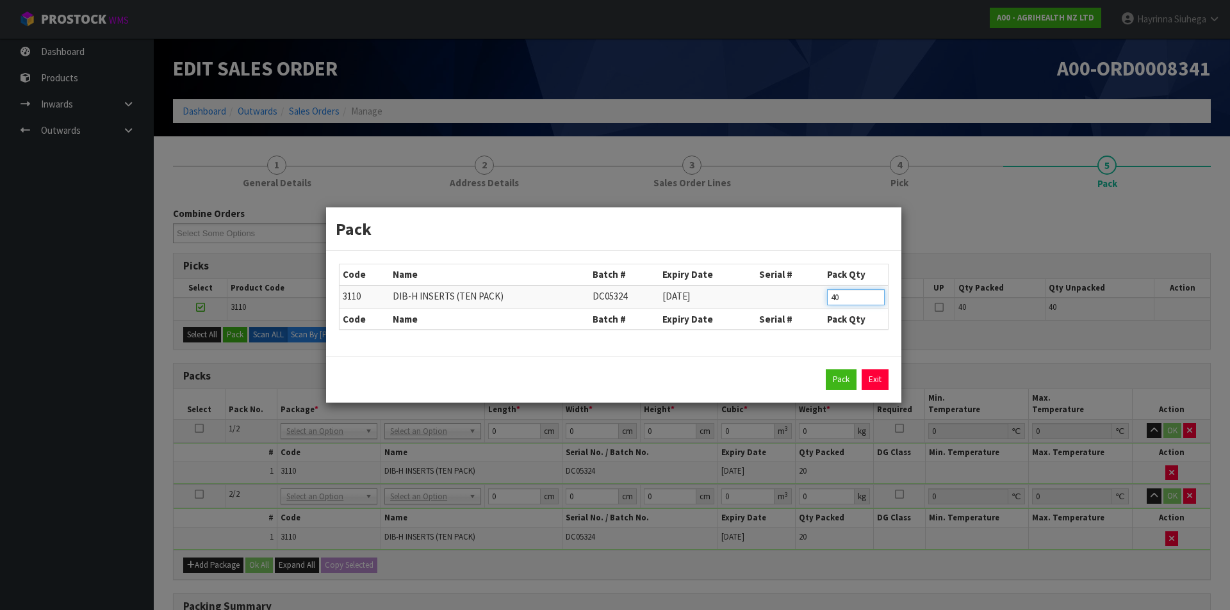
drag, startPoint x: 853, startPoint y: 300, endPoint x: 807, endPoint y: 307, distance: 46.0
click at [807, 307] on tr "3110 DIB-H INSERTS (TEN PACK) DC05324 30/04/2027 40" at bounding box center [613, 298] width 548 height 24
click button "Pack" at bounding box center [841, 380] width 31 height 20
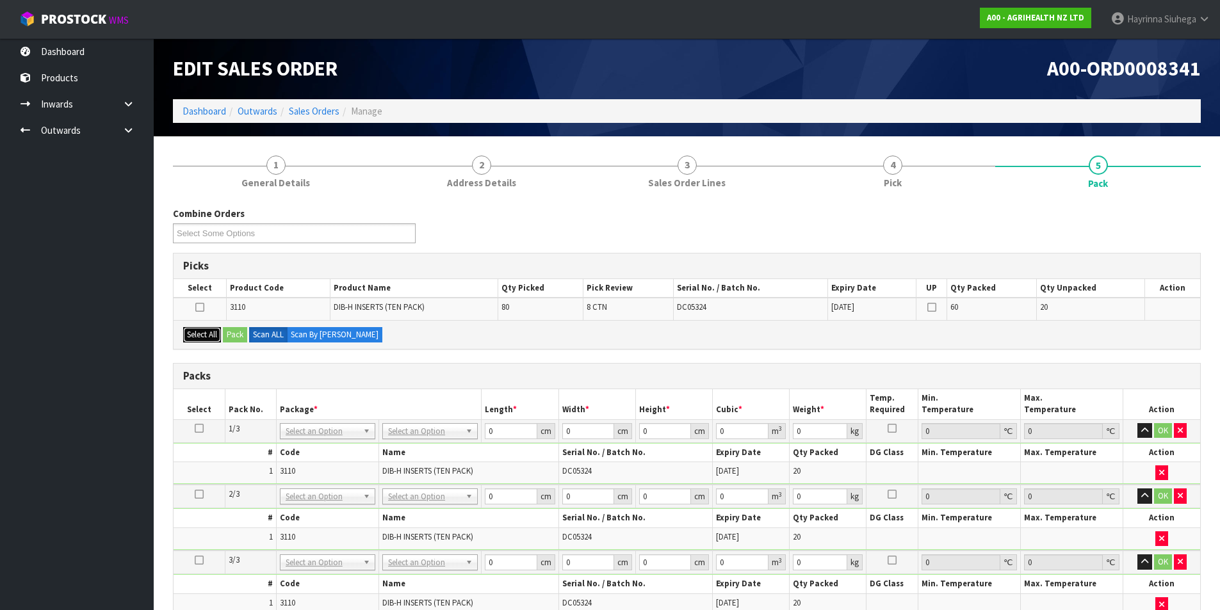
click at [213, 335] on button "Select All" at bounding box center [202, 334] width 38 height 15
click at [249, 336] on div "Select All Pack Scan ALL Scan By Quantity" at bounding box center [687, 334] width 1027 height 29
click at [226, 338] on button "Pack" at bounding box center [235, 334] width 24 height 15
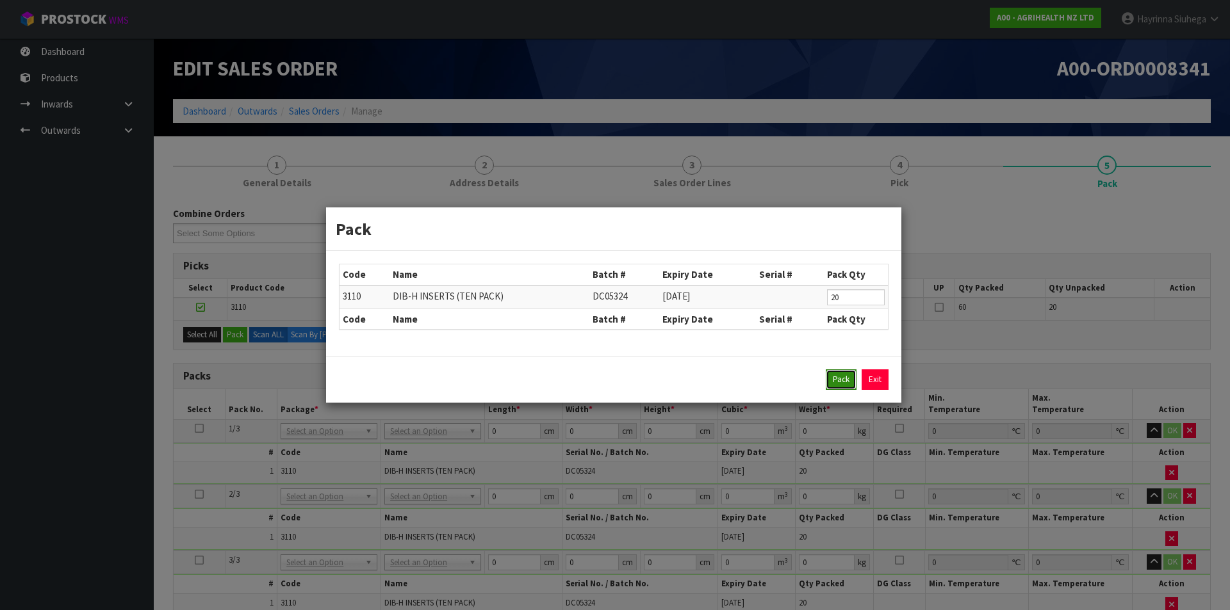
click at [841, 380] on button "Pack" at bounding box center [841, 380] width 31 height 20
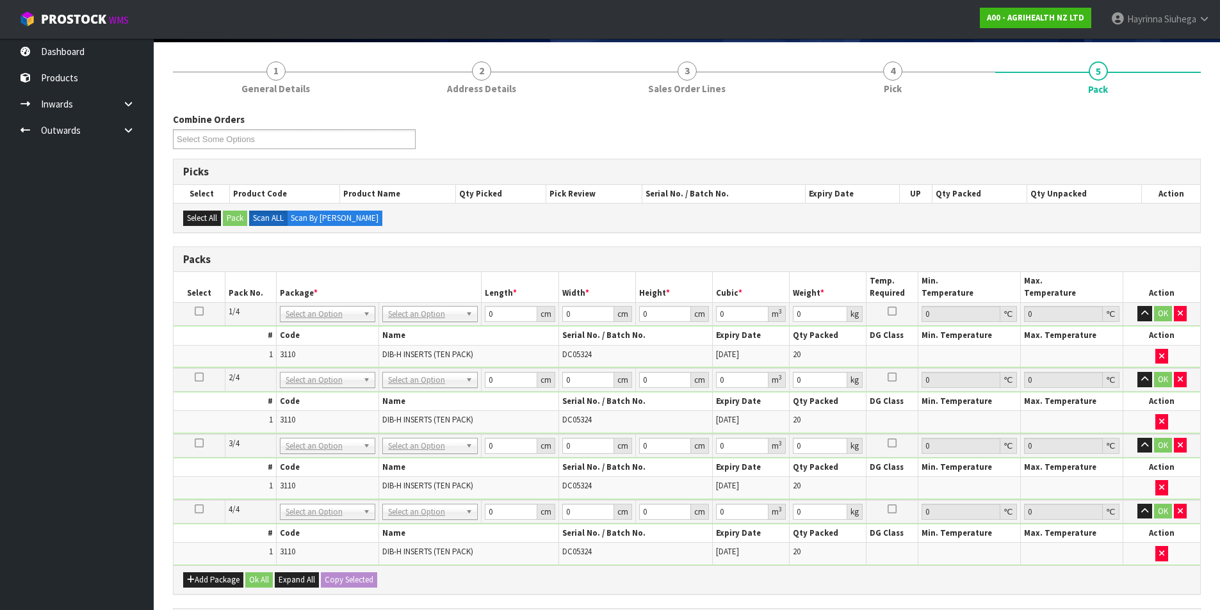
scroll to position [192, 0]
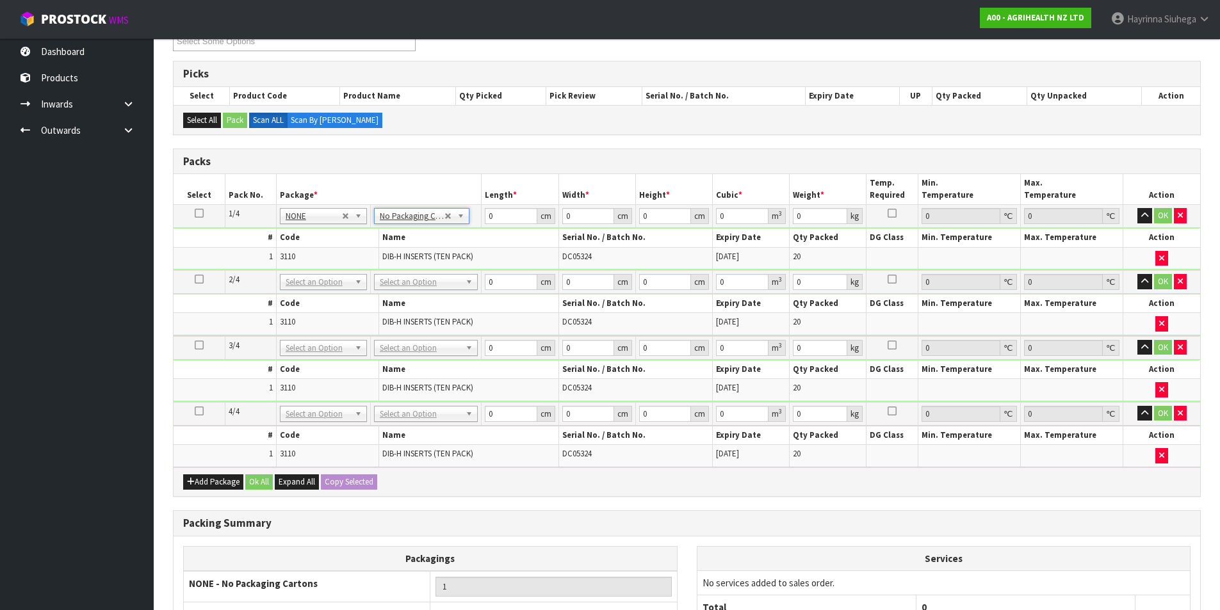
drag, startPoint x: 413, startPoint y: 279, endPoint x: 413, endPoint y: 288, distance: 9.0
click at [491, 220] on input "0" at bounding box center [511, 216] width 52 height 16
click at [490, 220] on input "0" at bounding box center [511, 216] width 52 height 16
drag, startPoint x: 202, startPoint y: 211, endPoint x: 261, endPoint y: 270, distance: 83.8
click at [203, 213] on icon at bounding box center [199, 213] width 9 height 1
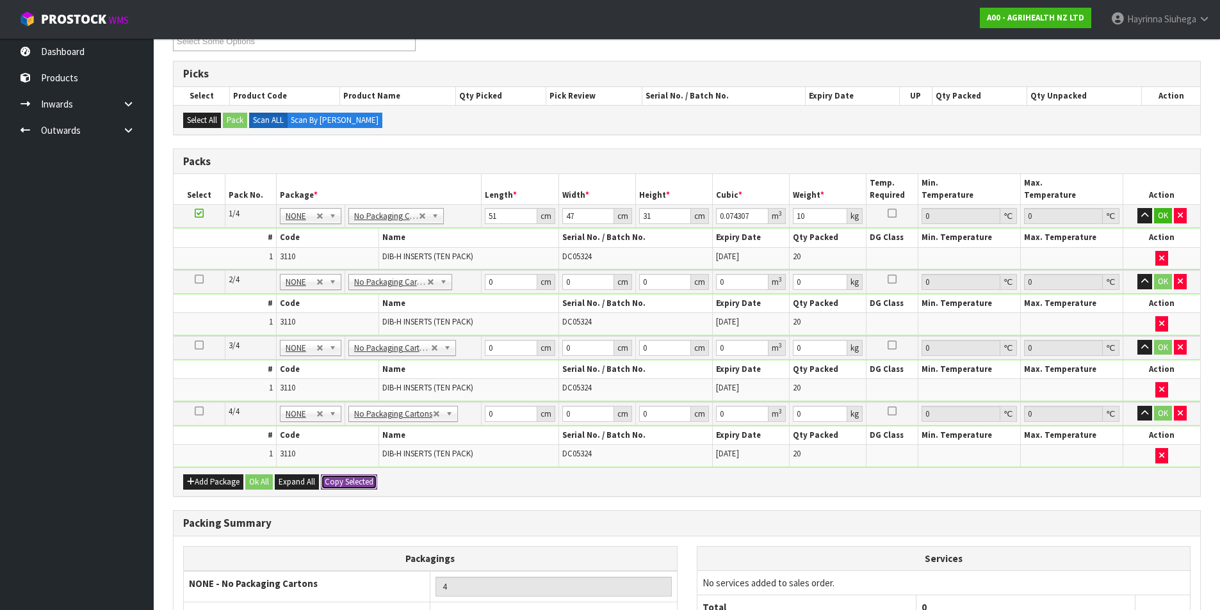
click at [375, 483] on button "Copy Selected" at bounding box center [349, 482] width 56 height 15
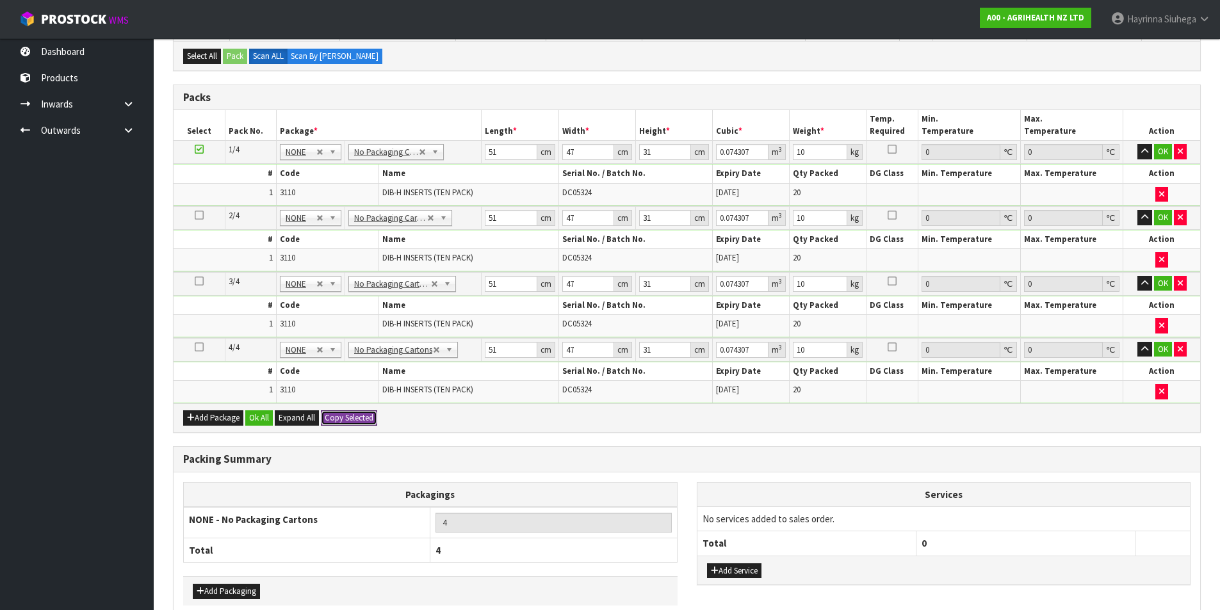
scroll to position [322, 0]
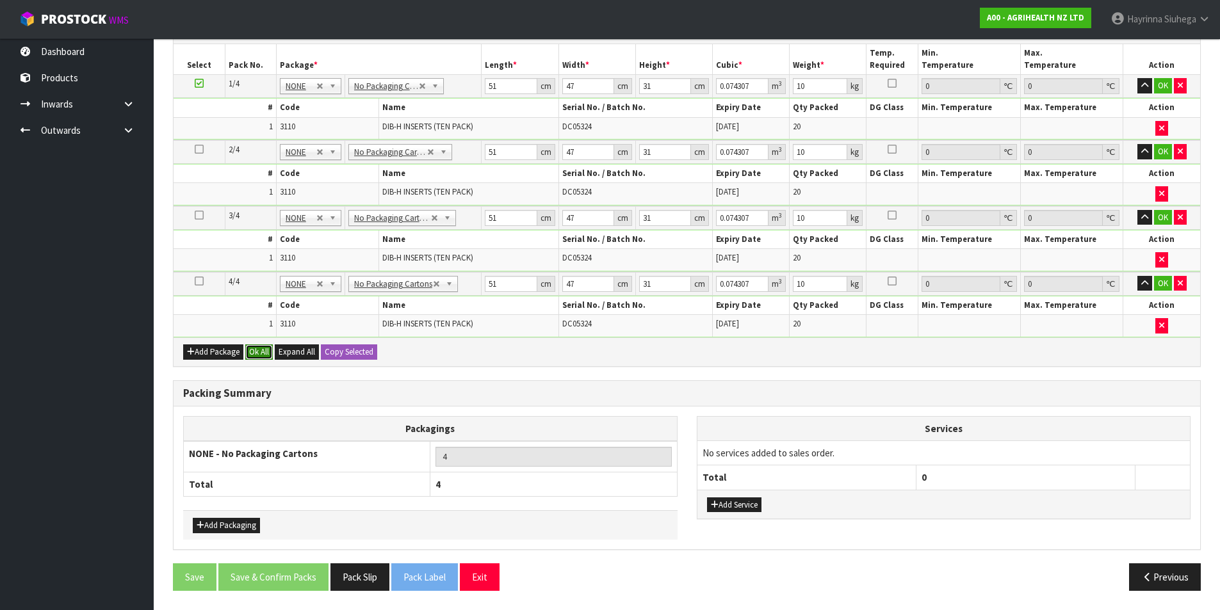
click at [265, 352] on button "Ok All" at bounding box center [259, 352] width 28 height 15
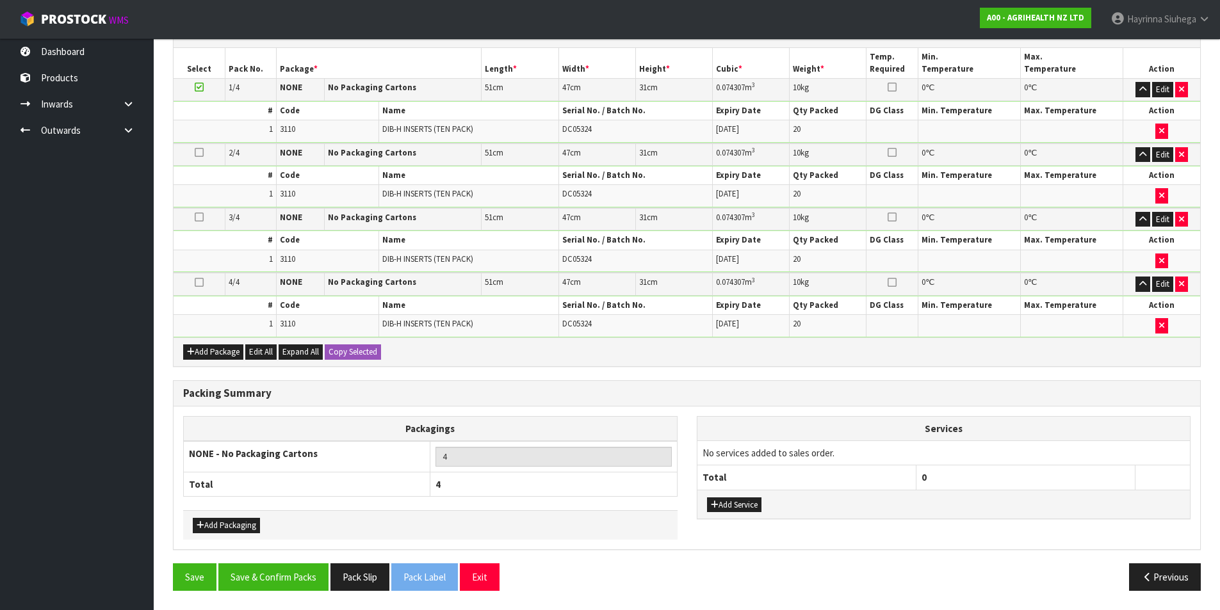
scroll to position [318, 0]
click at [282, 572] on button "Save & Confirm Packs" at bounding box center [273, 578] width 110 height 28
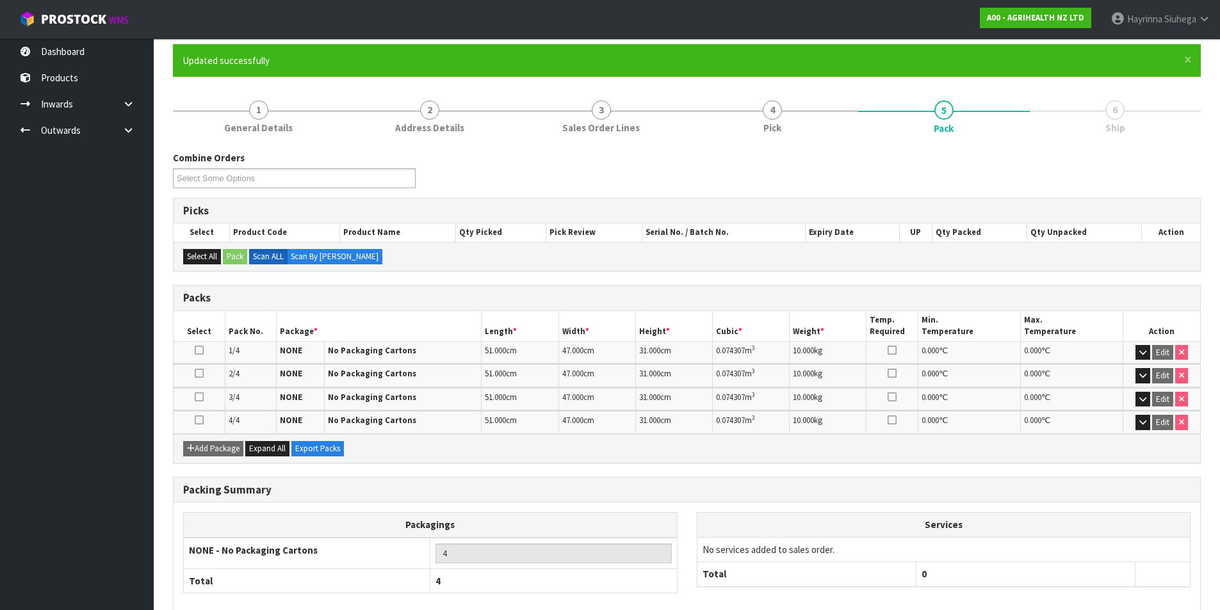
scroll to position [170, 0]
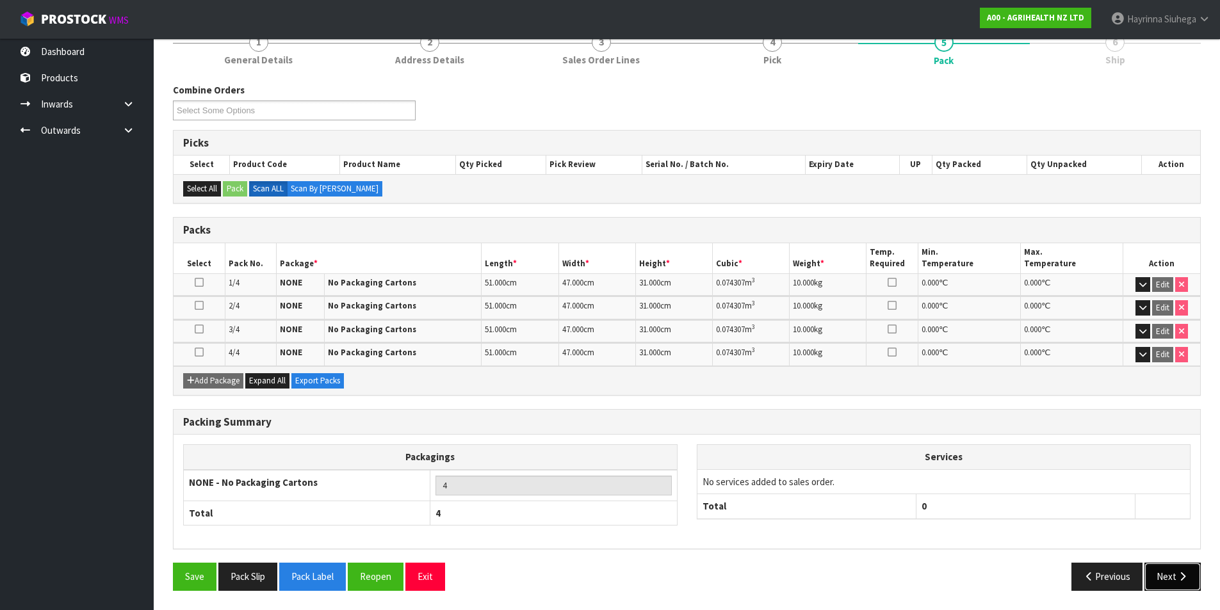
click at [1182, 576] on icon "button" at bounding box center [1183, 577] width 12 height 10
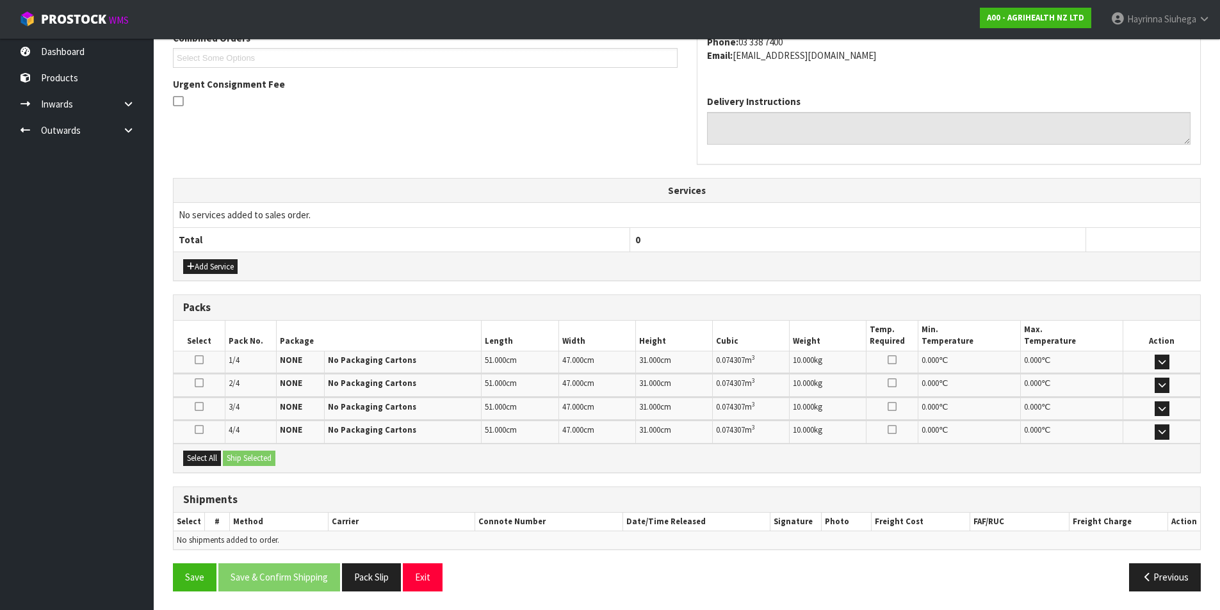
scroll to position [350, 0]
drag, startPoint x: 205, startPoint y: 452, endPoint x: 273, endPoint y: 452, distance: 68.5
click at [208, 452] on button "Select All" at bounding box center [202, 457] width 38 height 15
click at [272, 452] on button "Ship Selected" at bounding box center [249, 457] width 53 height 15
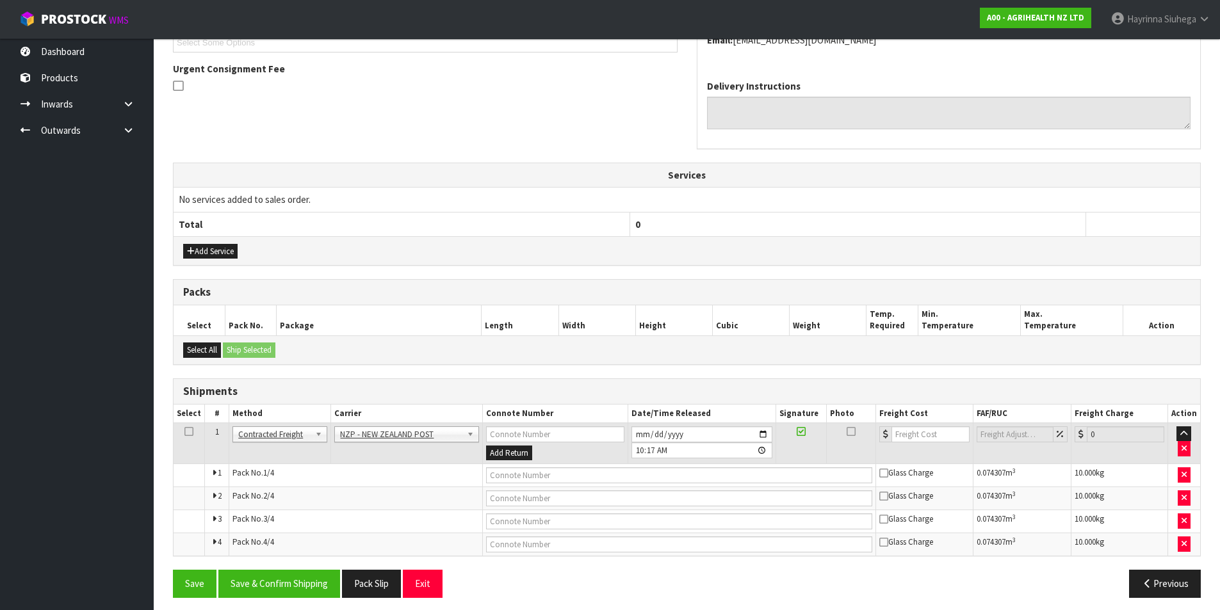
scroll to position [372, 0]
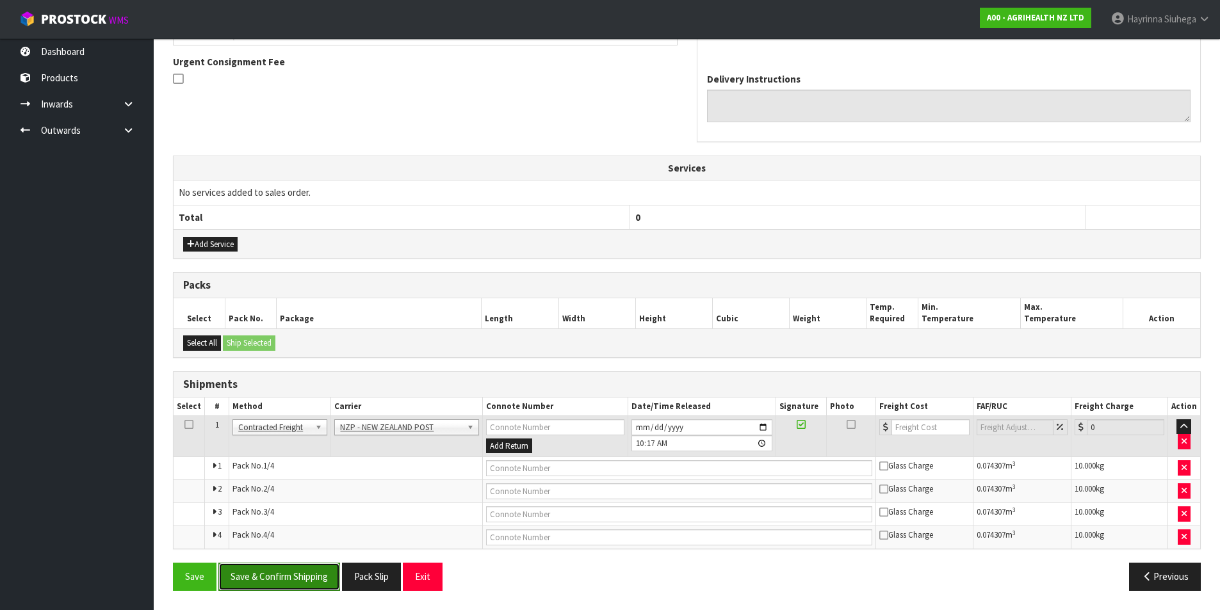
click at [311, 564] on button "Save & Confirm Shipping" at bounding box center [279, 577] width 122 height 28
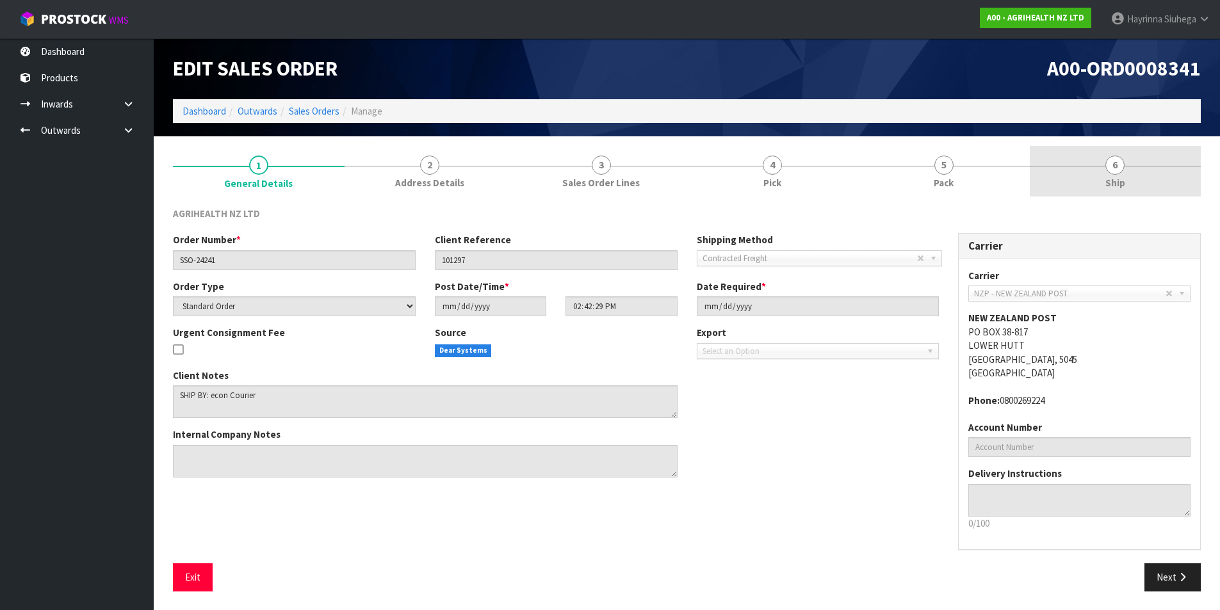
click at [1059, 188] on link "6 Ship" at bounding box center [1116, 171] width 172 height 51
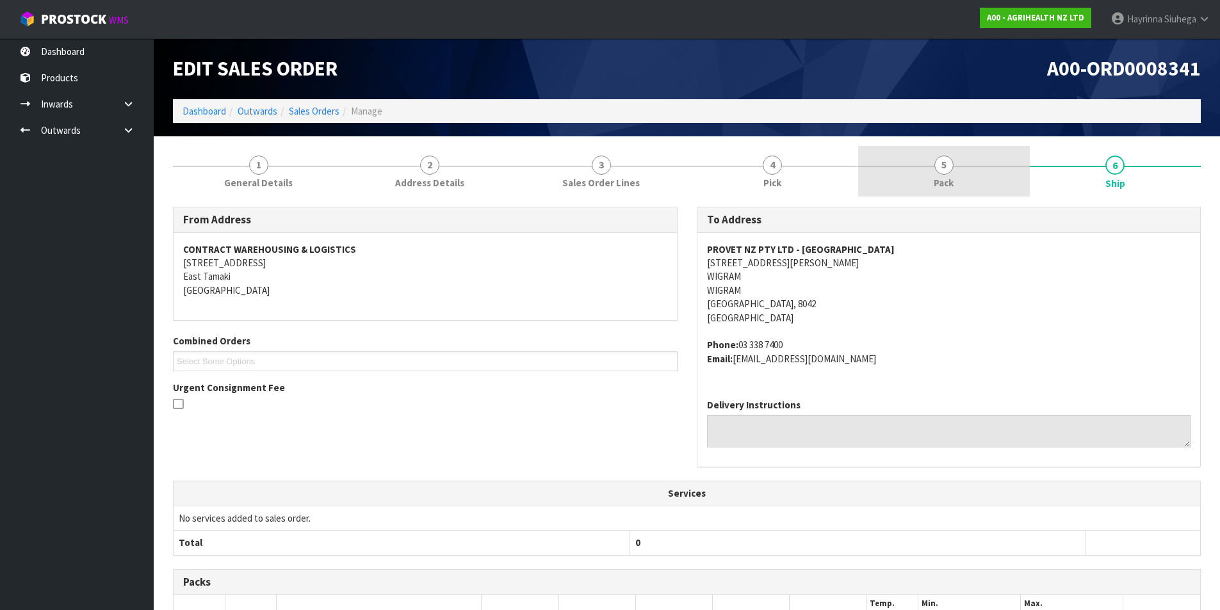
click at [927, 160] on link "5 Pack" at bounding box center [944, 171] width 172 height 51
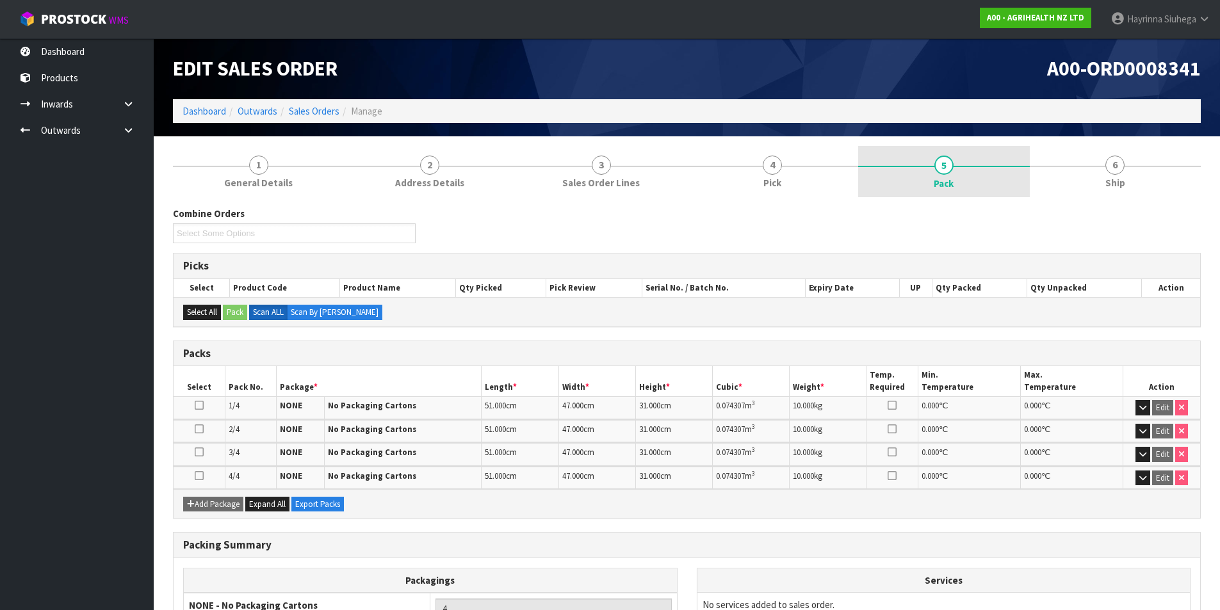
click at [1081, 173] on link "6 Ship" at bounding box center [1116, 171] width 172 height 51
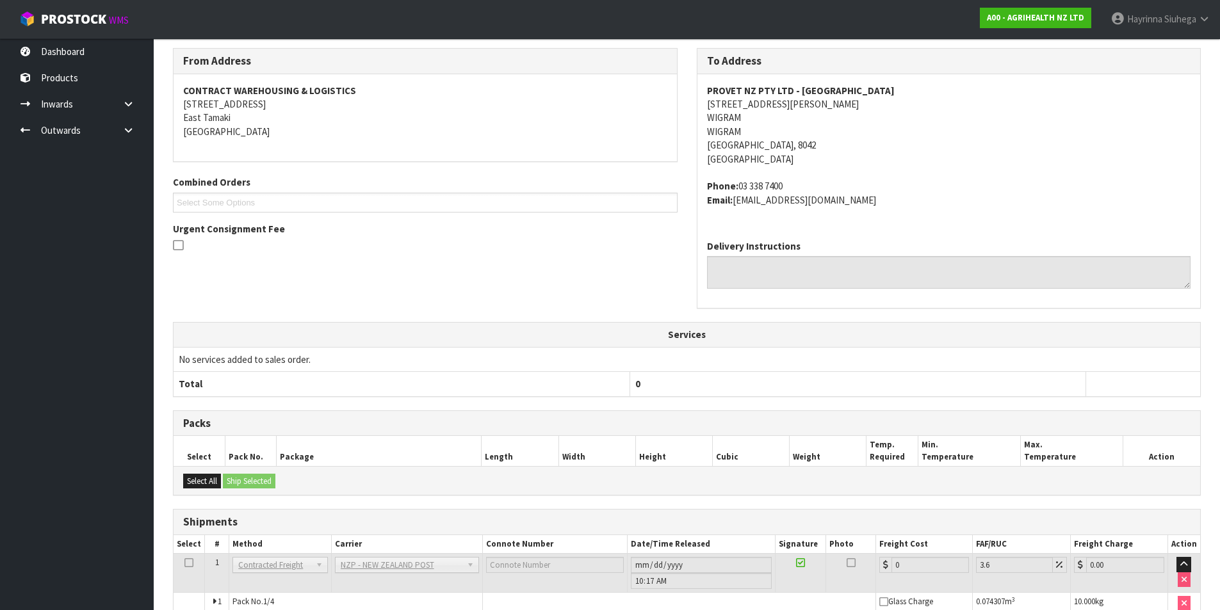
scroll to position [291, 0]
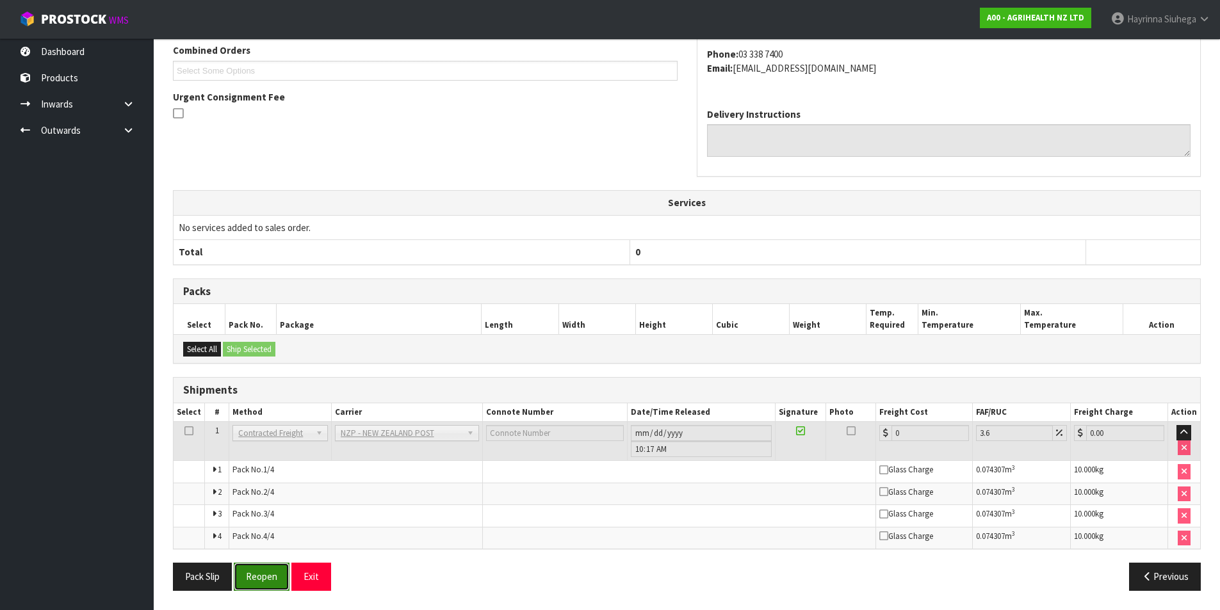
click at [267, 587] on button "Reopen" at bounding box center [262, 577] width 56 height 28
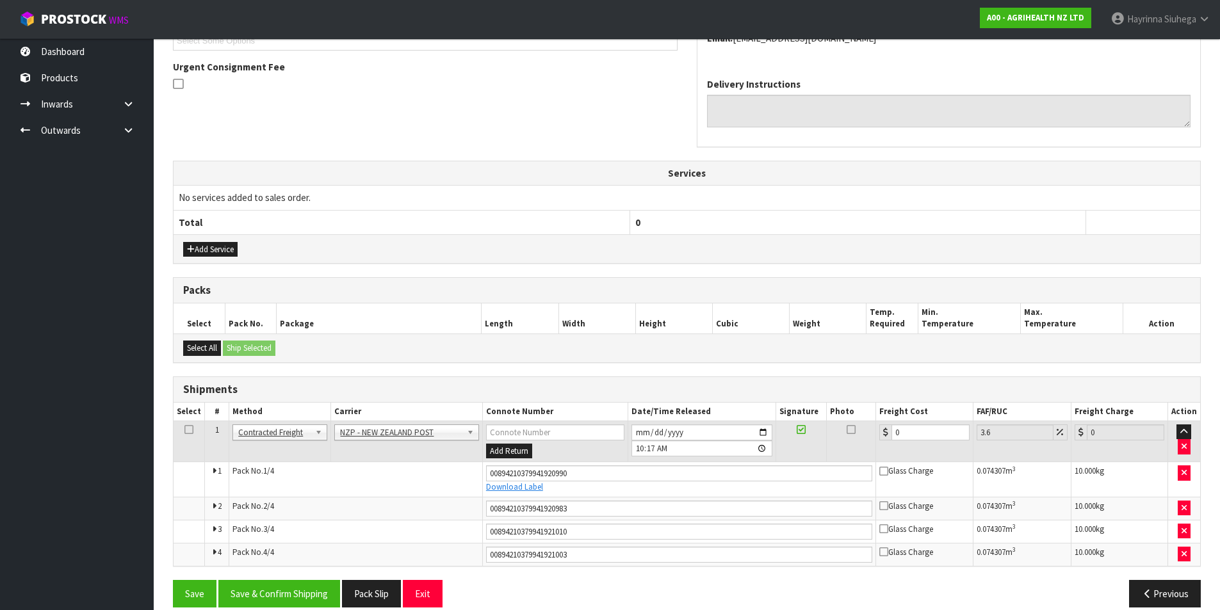
scroll to position [384, 0]
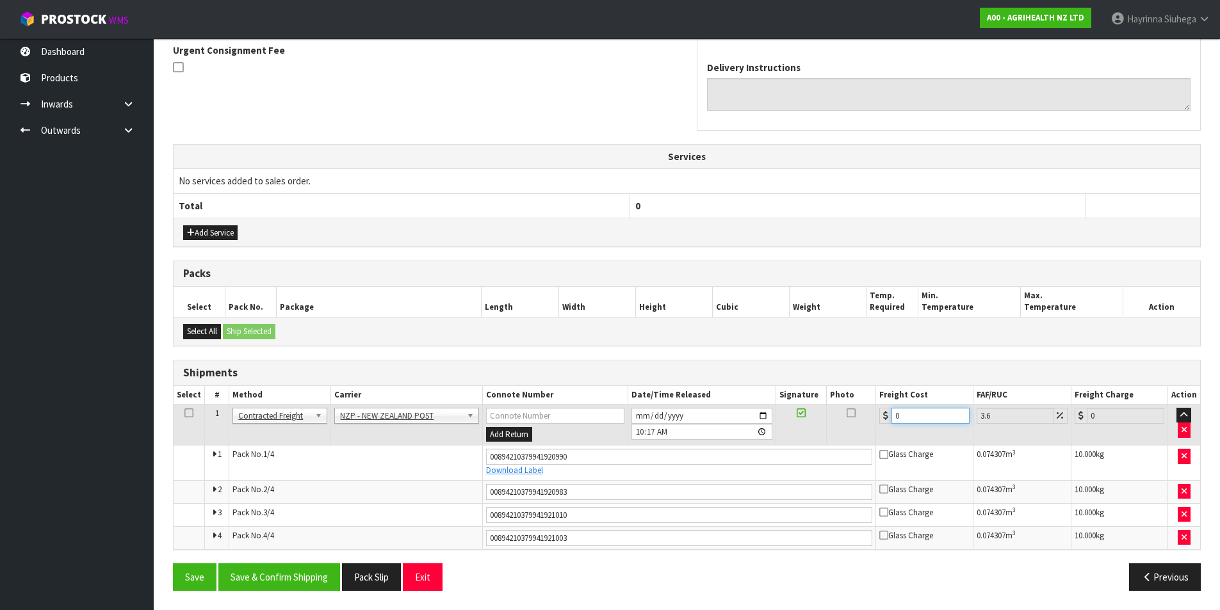
drag, startPoint x: 932, startPoint y: 416, endPoint x: 715, endPoint y: 412, distance: 216.5
click at [715, 412] on tr "1 Client Local Pickup Customer Local Pickup Company Freight Contracted Freight …" at bounding box center [687, 425] width 1027 height 42
type input "7"
type input "7.25"
type input "79"
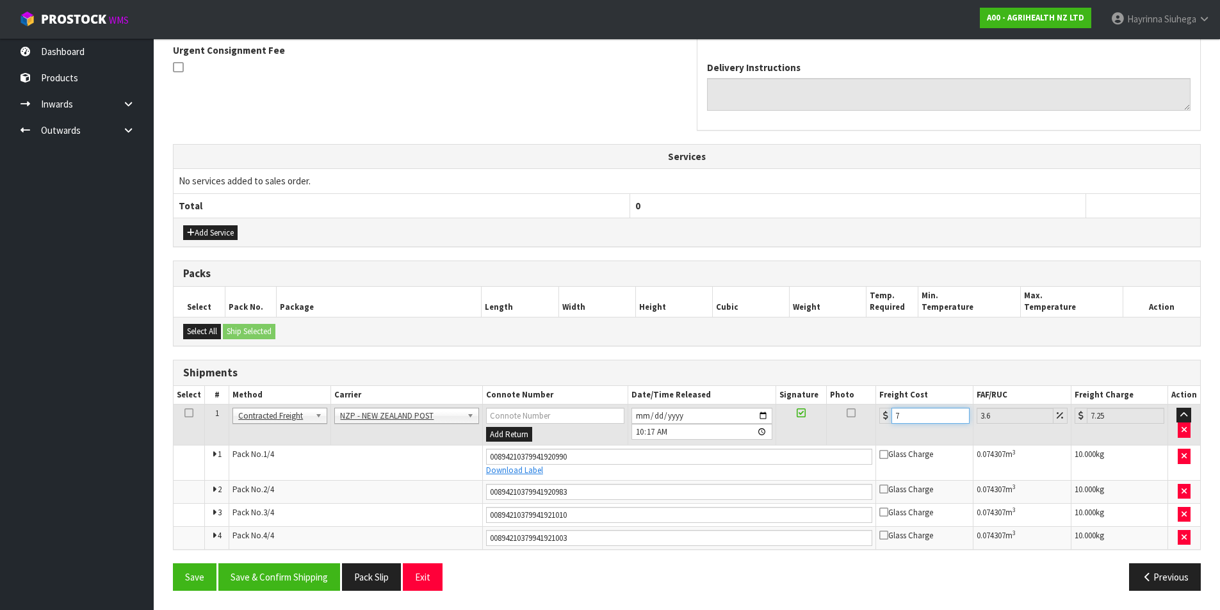
type input "81.84"
type input "79.7"
type input "82.57"
type input "79.76"
type input "82.63"
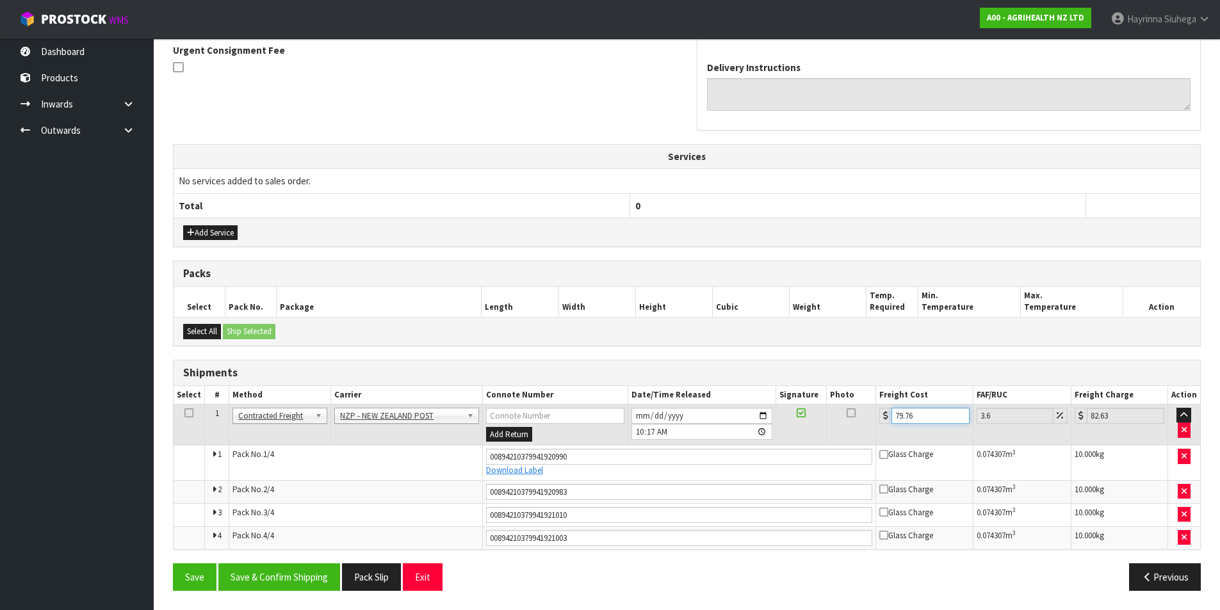
type input "79.76"
click at [173, 564] on button "Save" at bounding box center [195, 578] width 44 height 28
click at [325, 577] on button "Save & Confirm Shipping" at bounding box center [279, 578] width 122 height 28
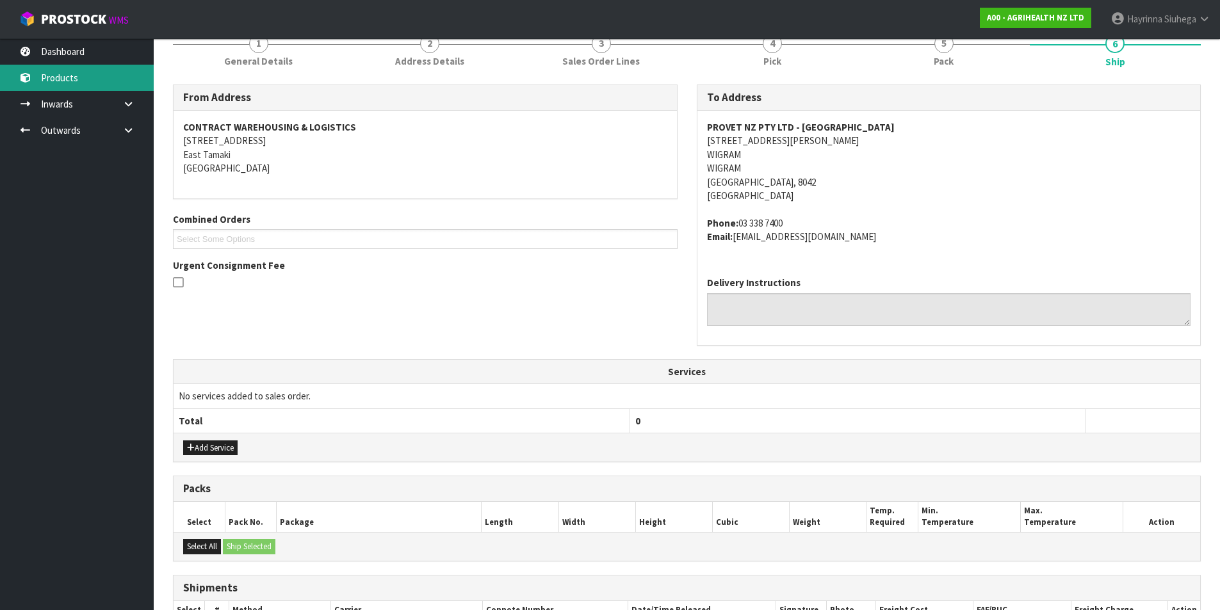
scroll to position [63, 0]
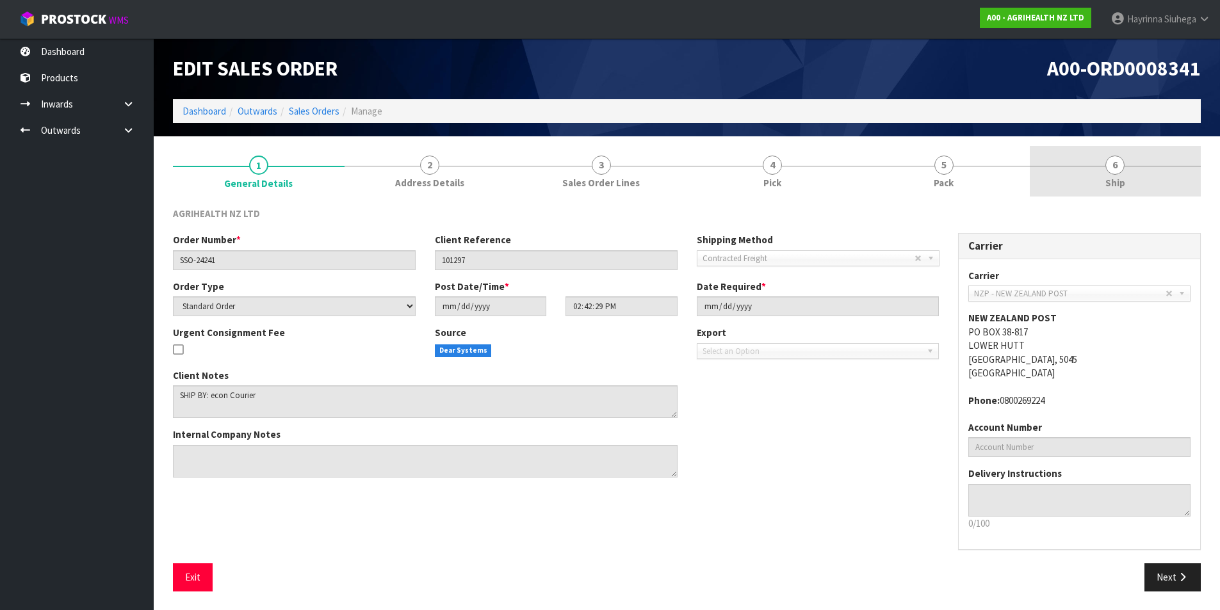
click at [1120, 181] on span "Ship" at bounding box center [1116, 182] width 20 height 13
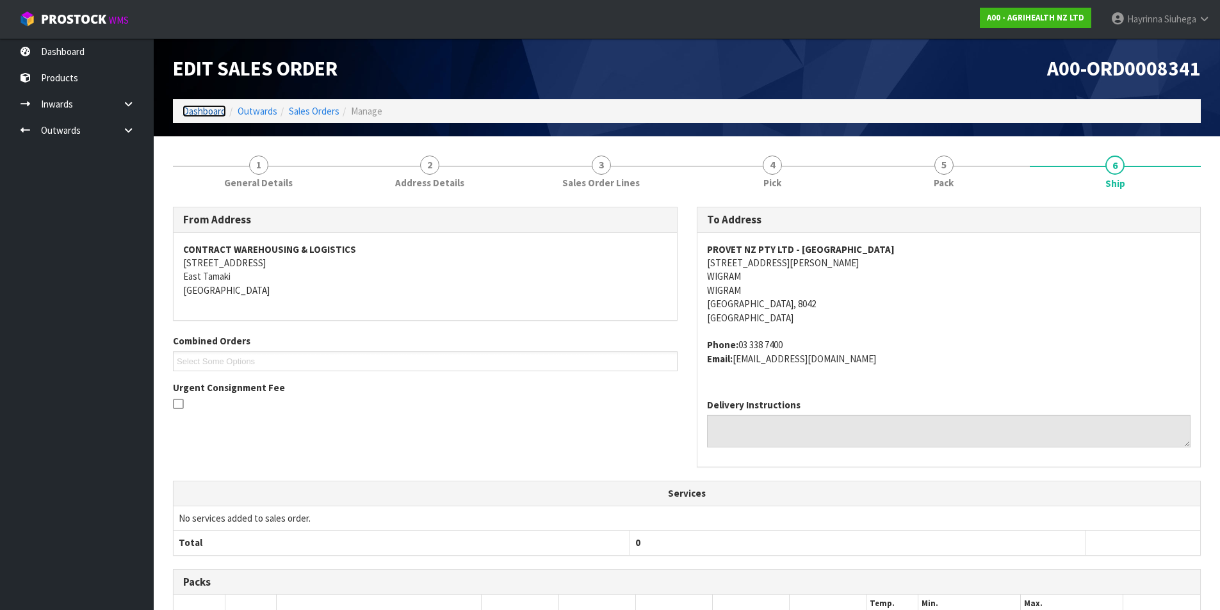
click at [199, 113] on link "Dashboard" at bounding box center [205, 111] width 44 height 12
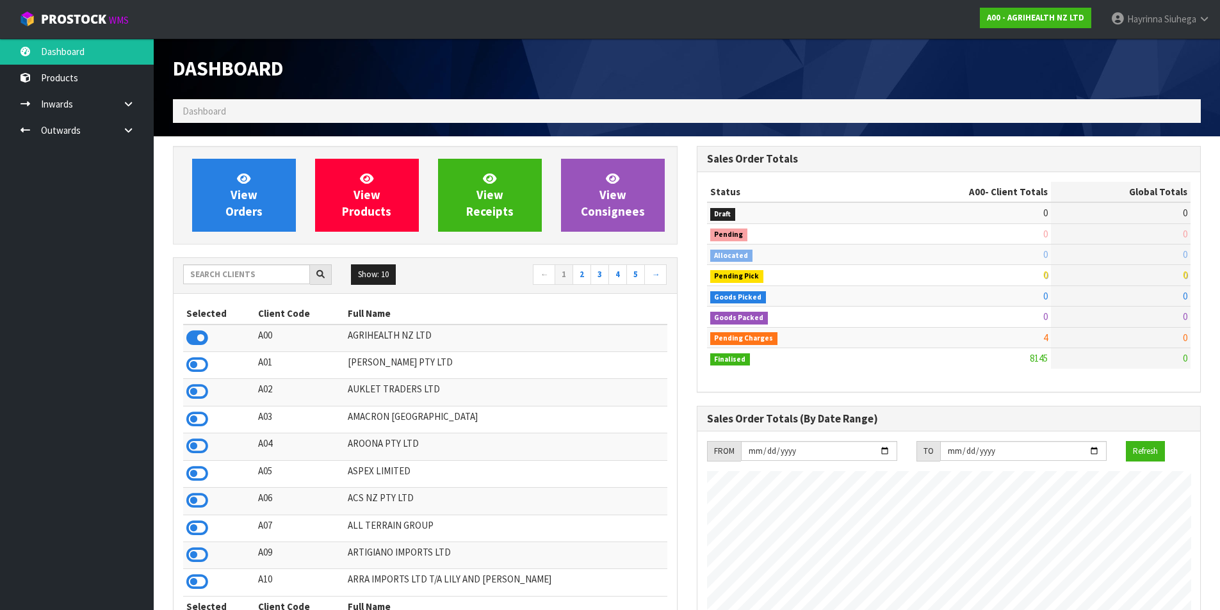
scroll to position [970, 523]
click at [276, 284] on div at bounding box center [257, 275] width 149 height 20
click at [275, 280] on input "text" at bounding box center [246, 275] width 127 height 20
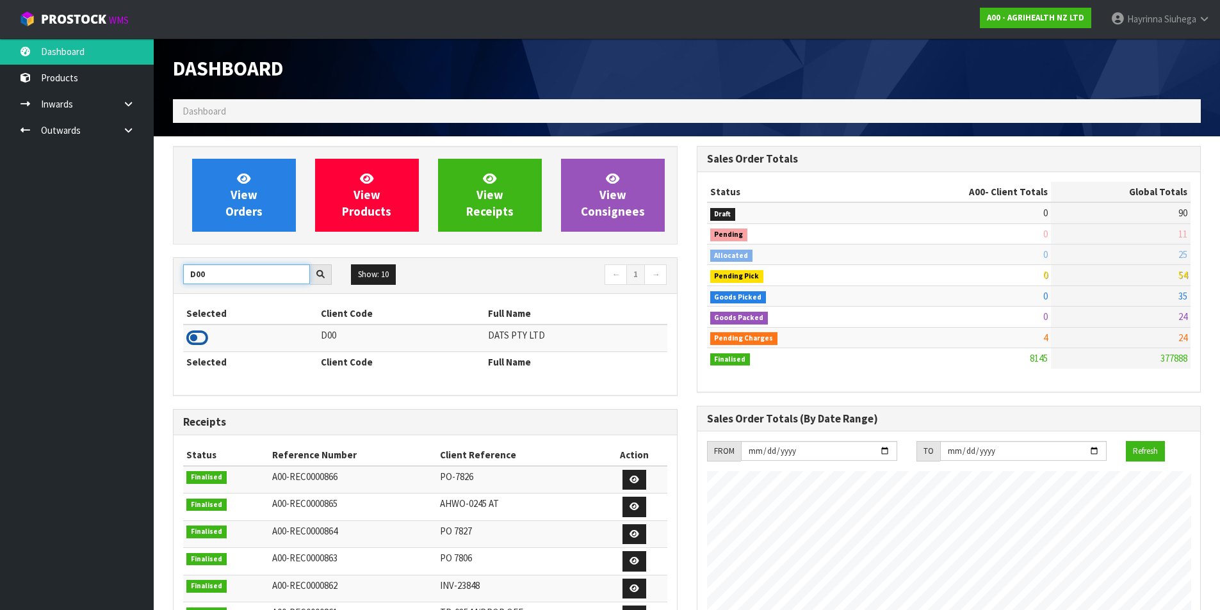
type input "D00"
click at [193, 341] on icon at bounding box center [197, 338] width 22 height 19
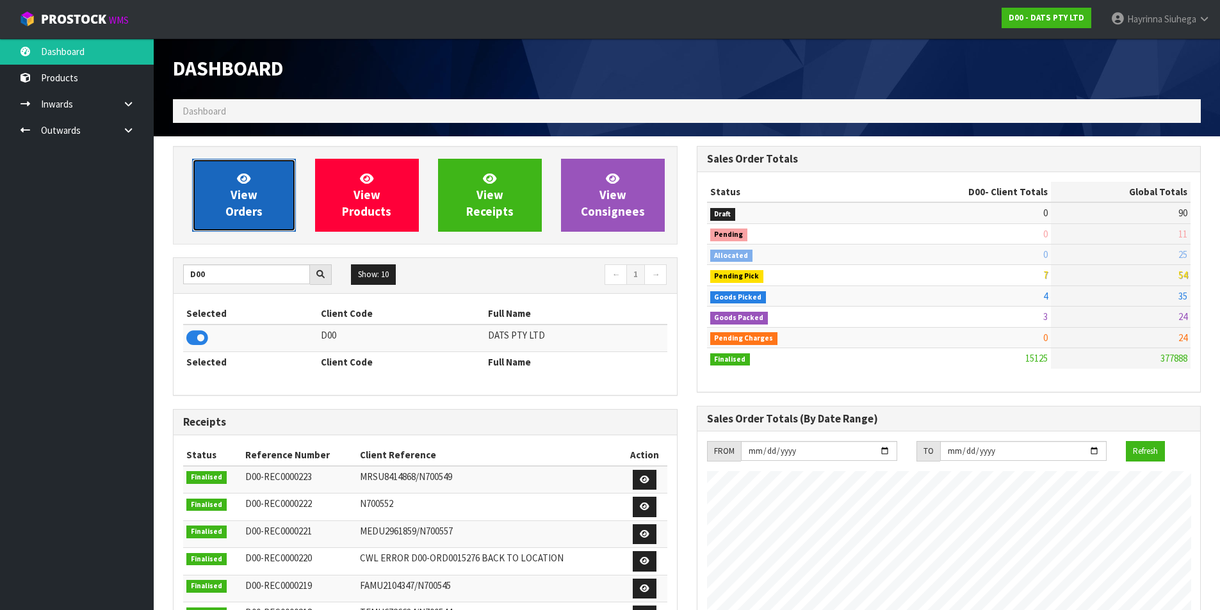
click at [232, 187] on span "View Orders" at bounding box center [243, 195] width 37 height 48
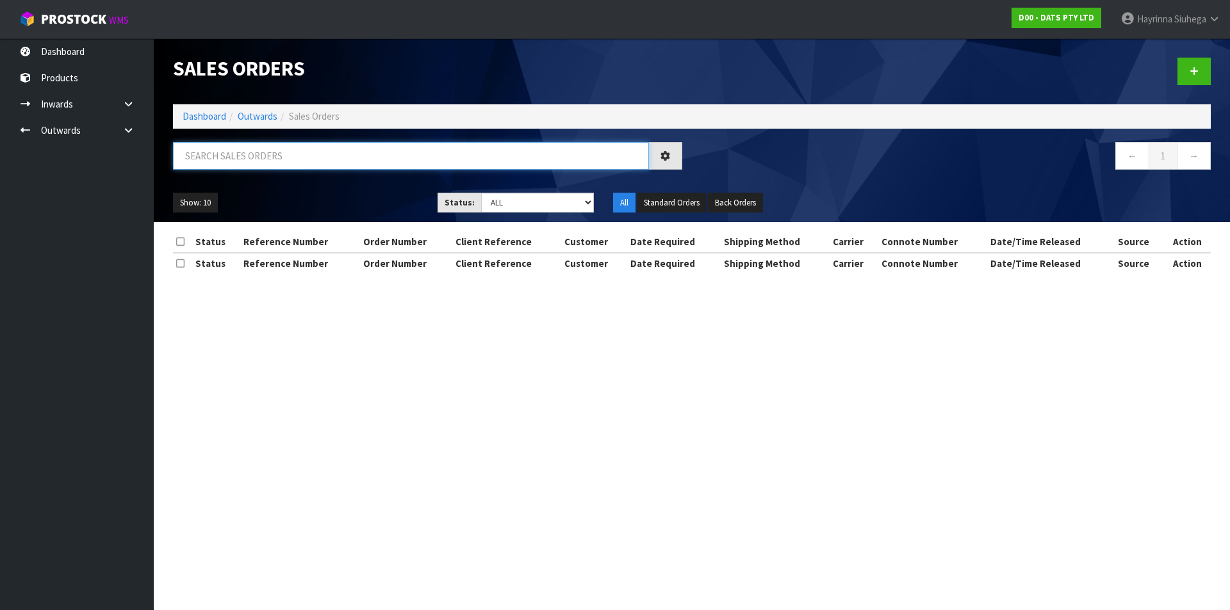
click at [239, 159] on input "text" at bounding box center [411, 156] width 476 height 28
type input "JOB-0408887"
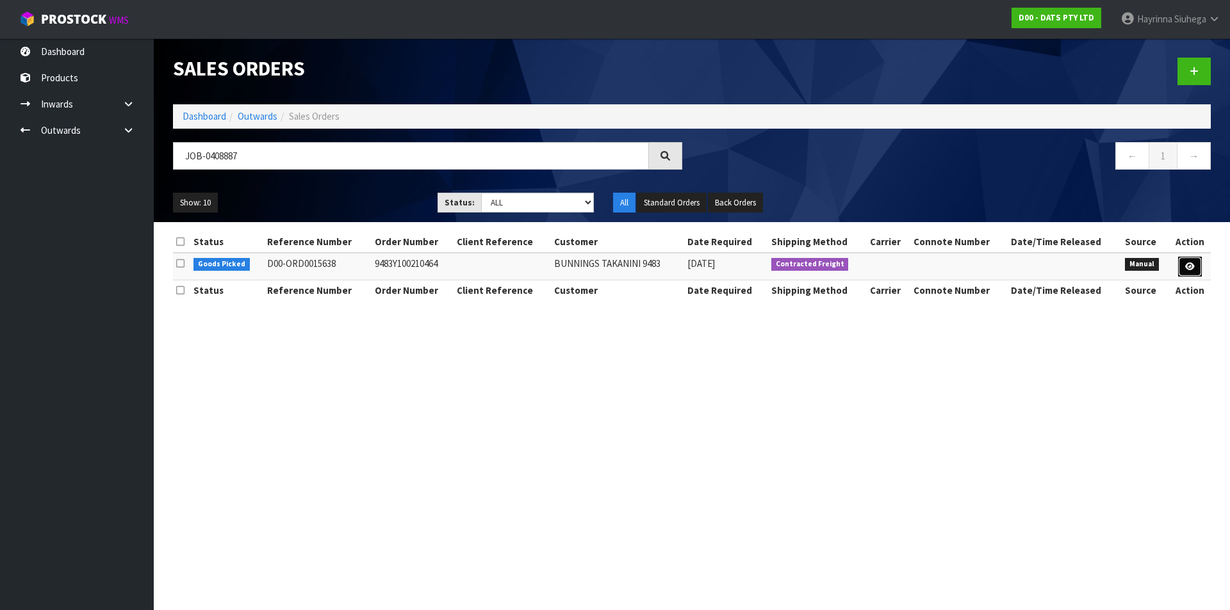
click at [1188, 264] on icon at bounding box center [1190, 267] width 10 height 8
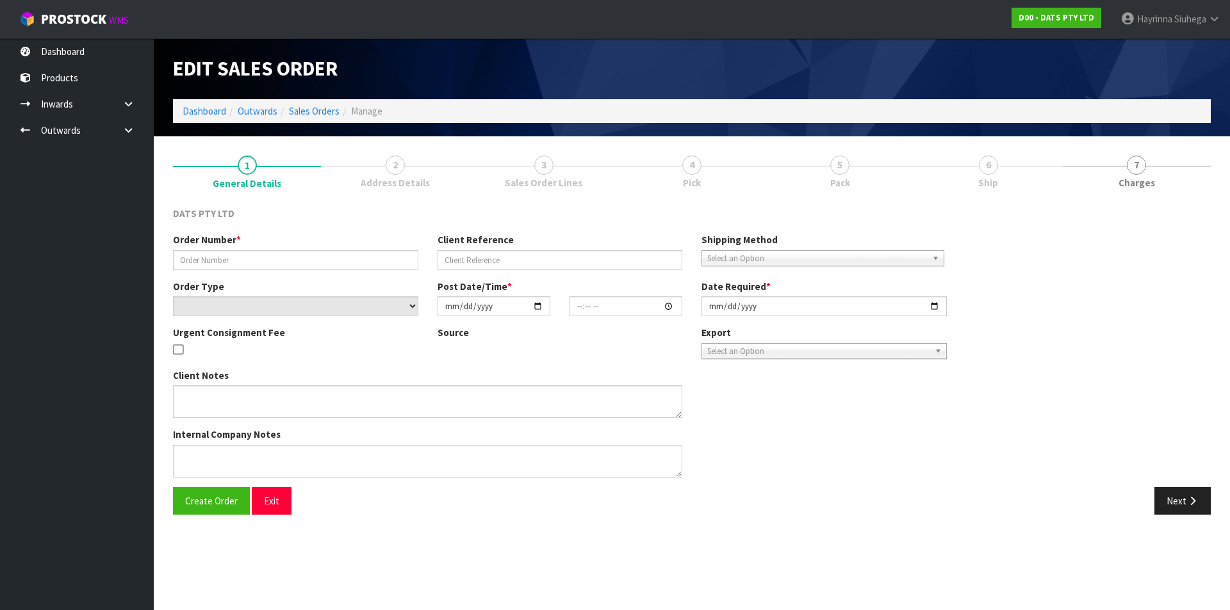
type input "9483Y100210464"
select select "number:0"
type input "[DATE]"
type input "09:05:00.000"
type input "[DATE]"
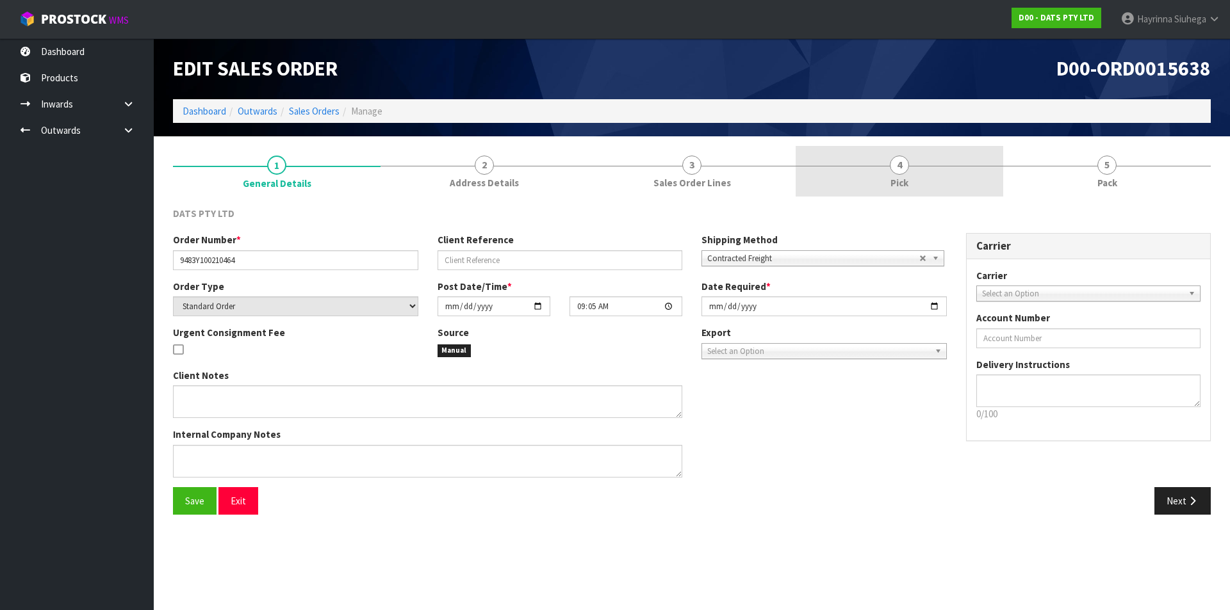
click at [999, 188] on link "4 Pick" at bounding box center [900, 171] width 208 height 51
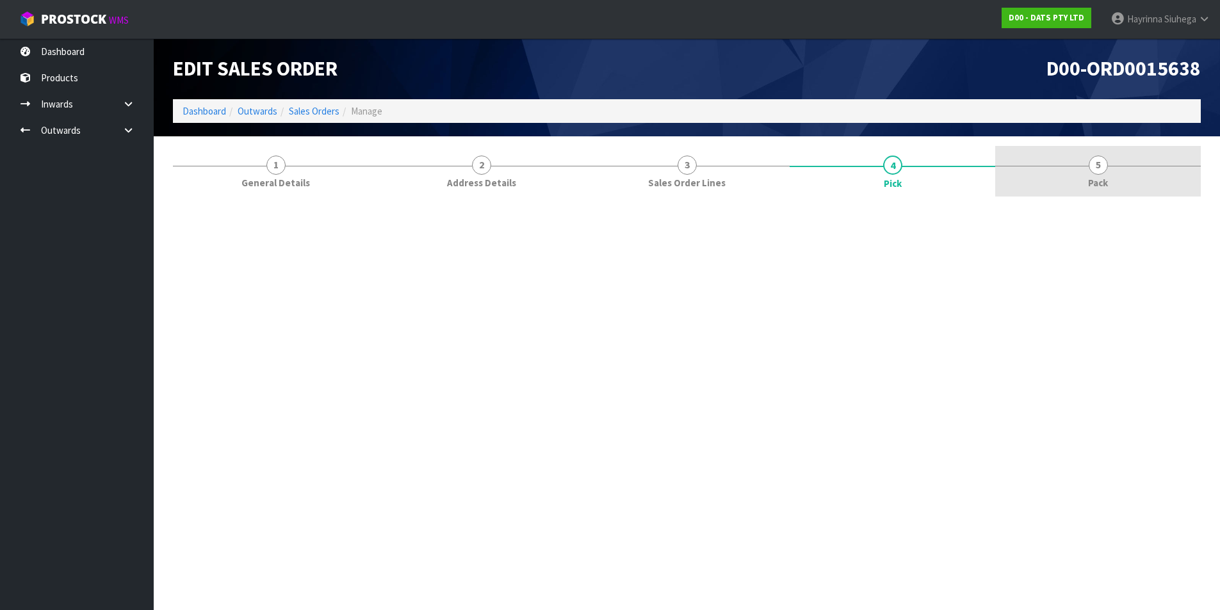
click at [1084, 178] on link "5 Pack" at bounding box center [1098, 171] width 206 height 51
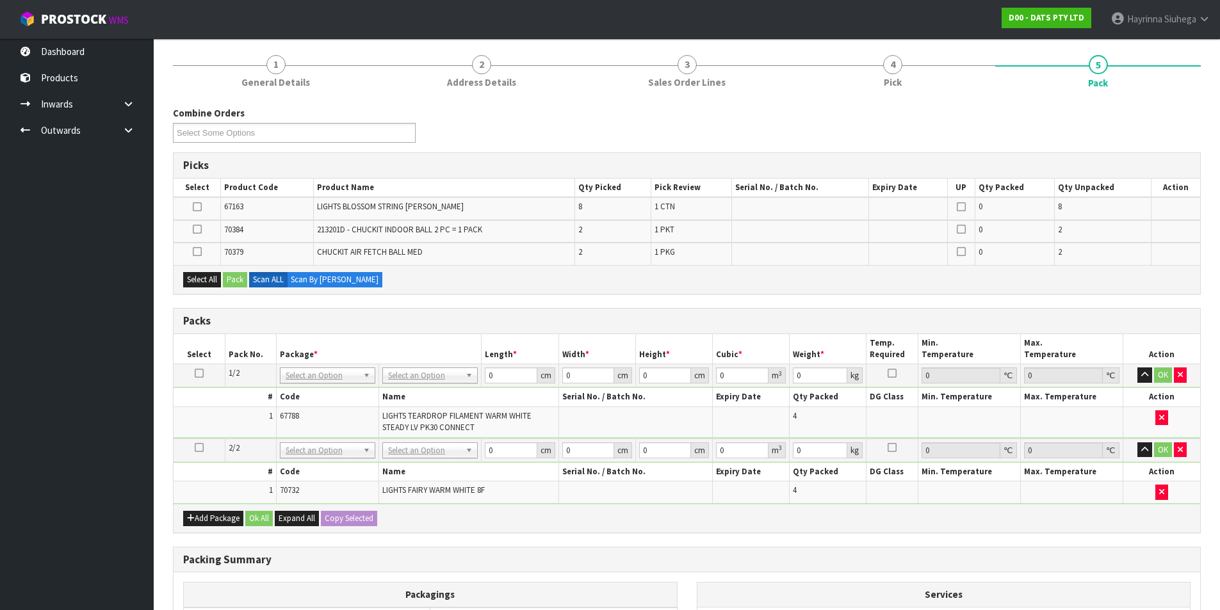
scroll to position [192, 0]
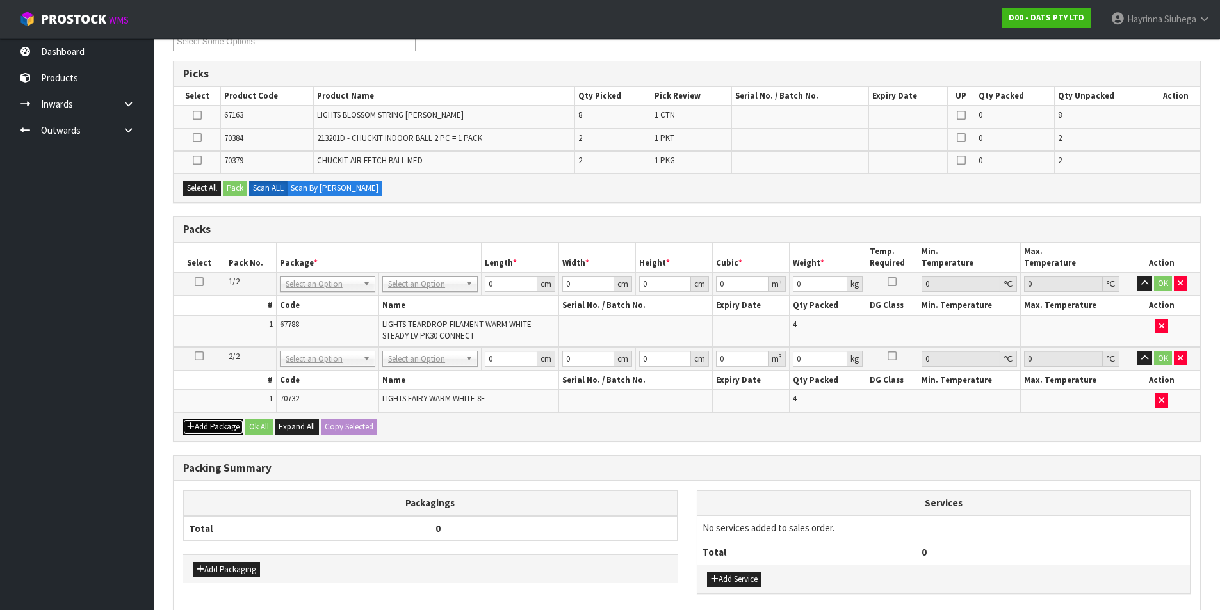
click at [203, 432] on button "Add Package" at bounding box center [213, 427] width 60 height 15
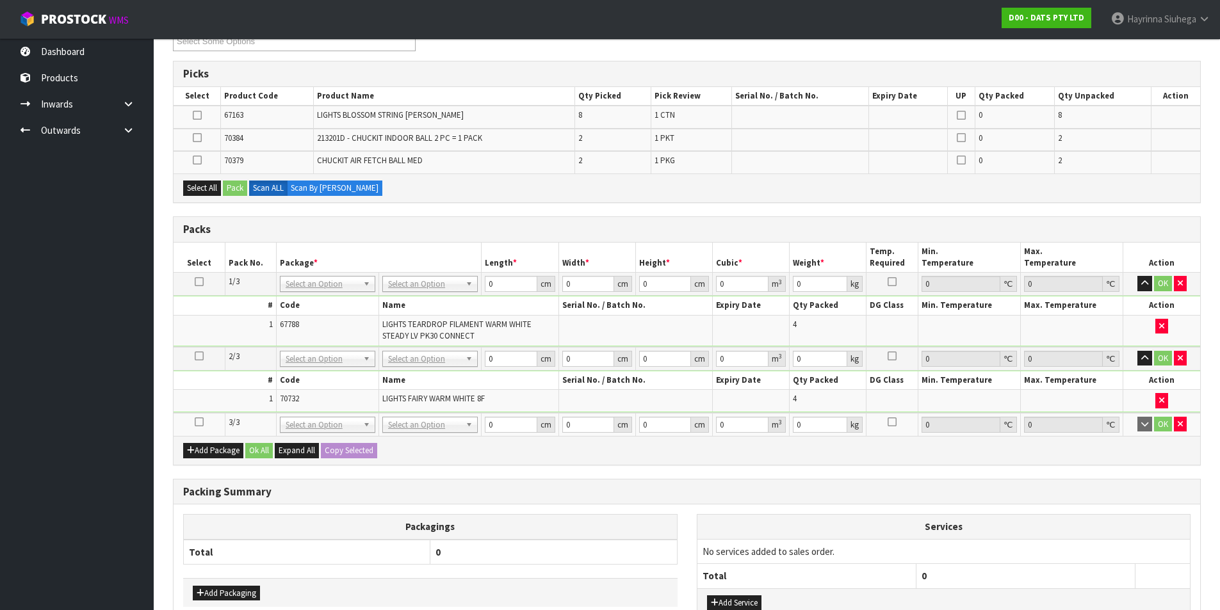
click at [200, 423] on icon at bounding box center [199, 422] width 9 height 1
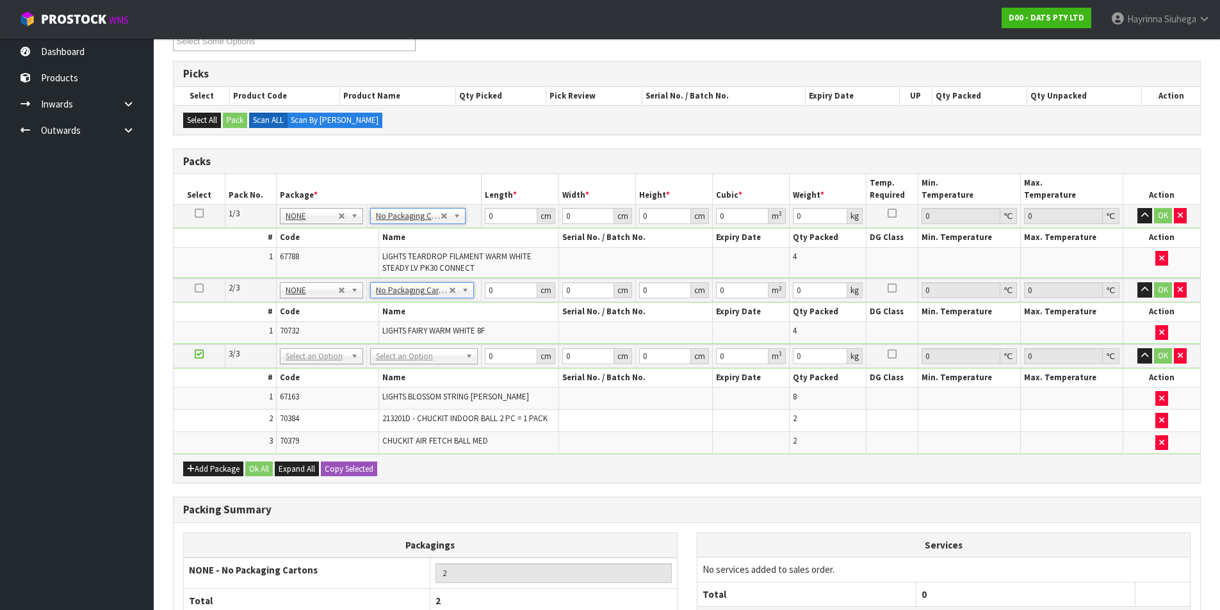
type input "2"
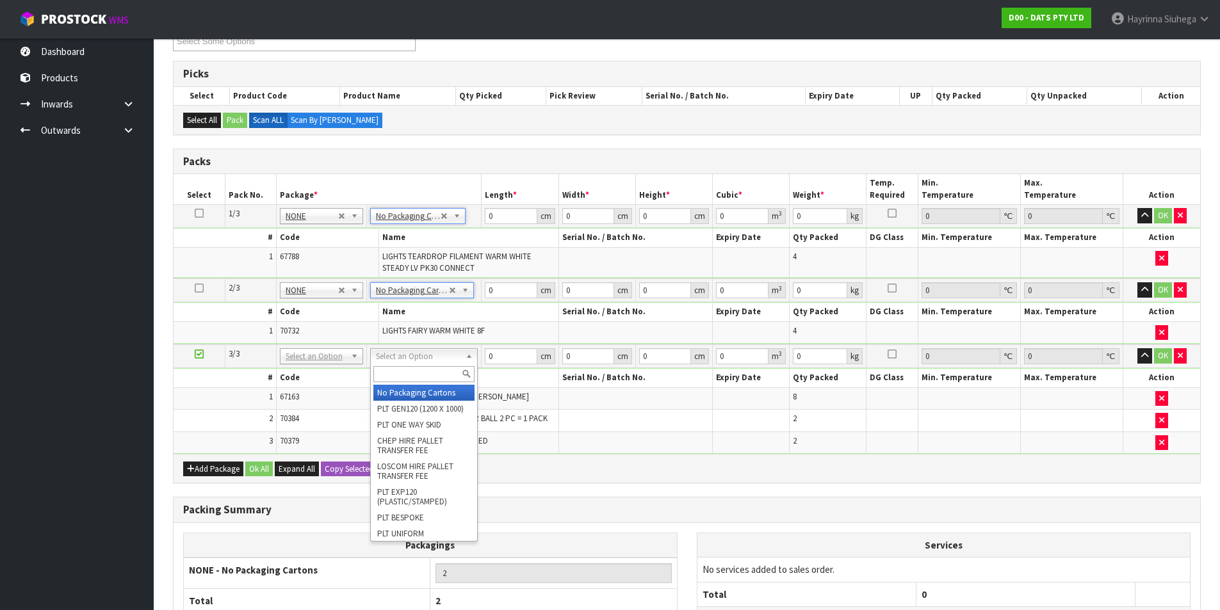
click at [412, 375] on input "text" at bounding box center [423, 374] width 101 height 16
type input "CTN7"
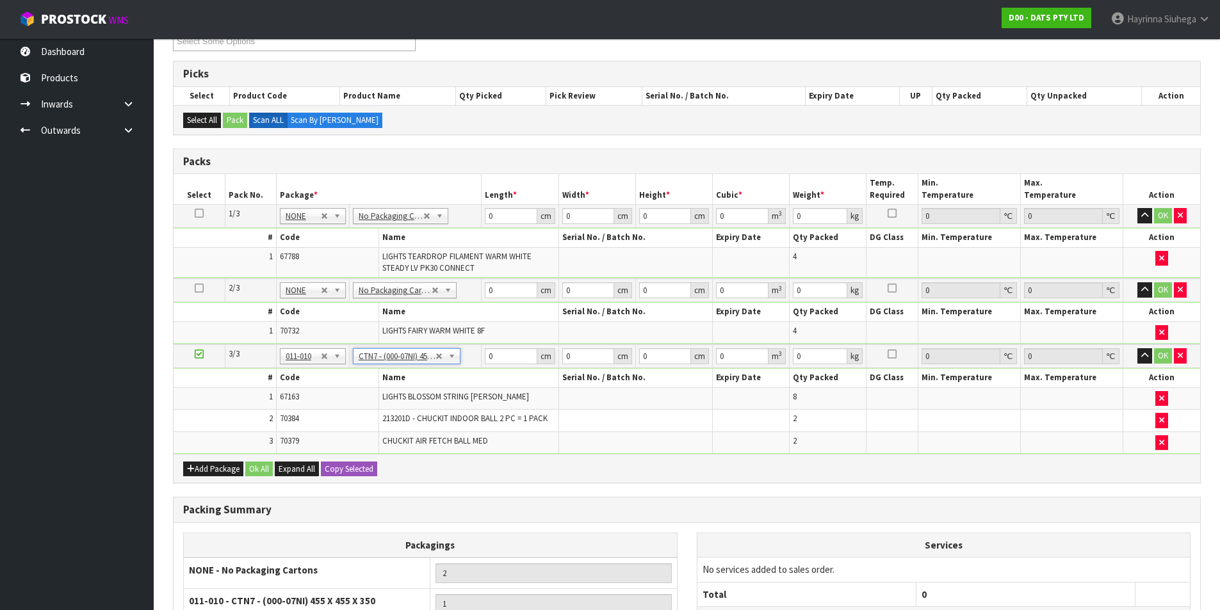
type input "45.5"
type input "35"
type input "0.072459"
type input "5.55"
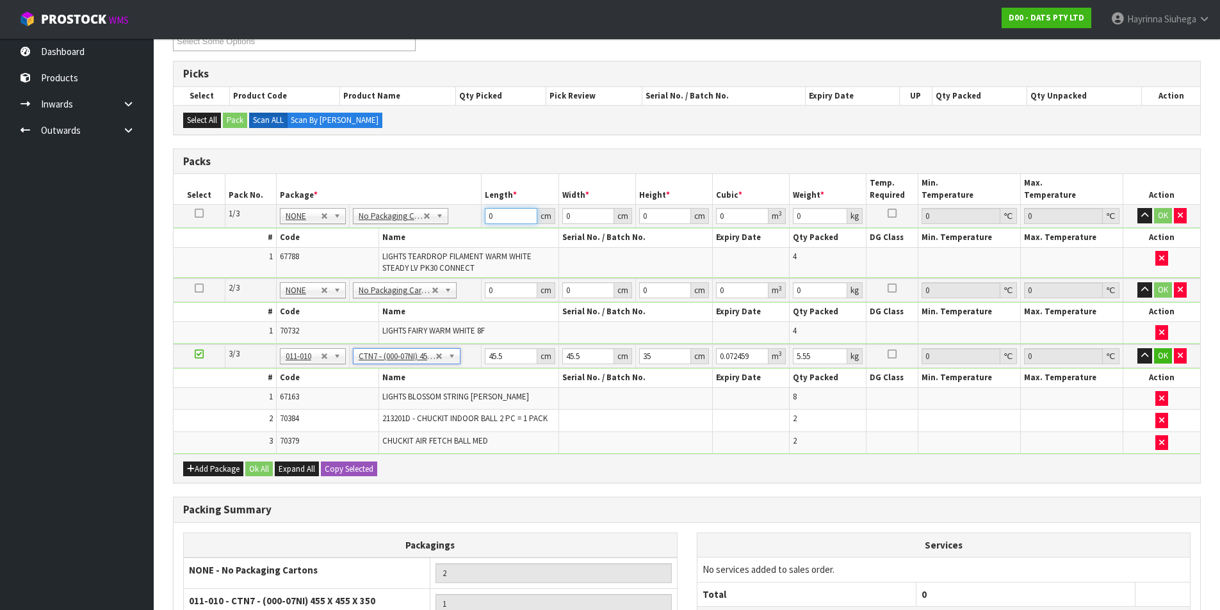
click at [489, 218] on input "0" at bounding box center [511, 216] width 52 height 16
type input "53"
type input "33"
type input "3"
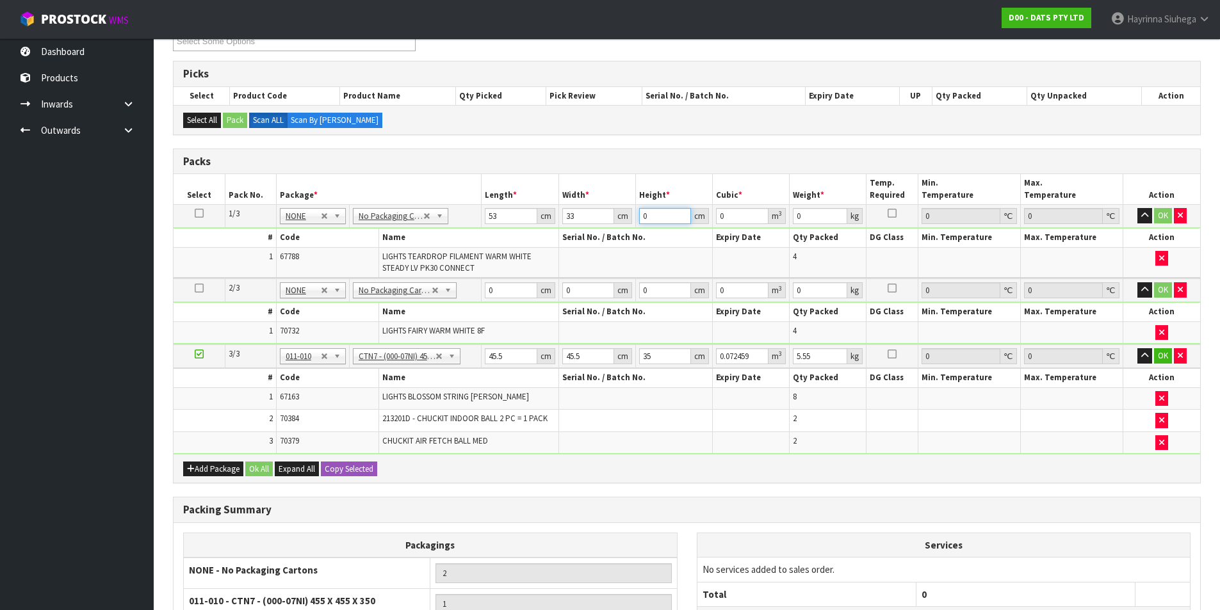
type input "0.005247"
type input "31"
type input "0.054219"
type input "31"
type input "10"
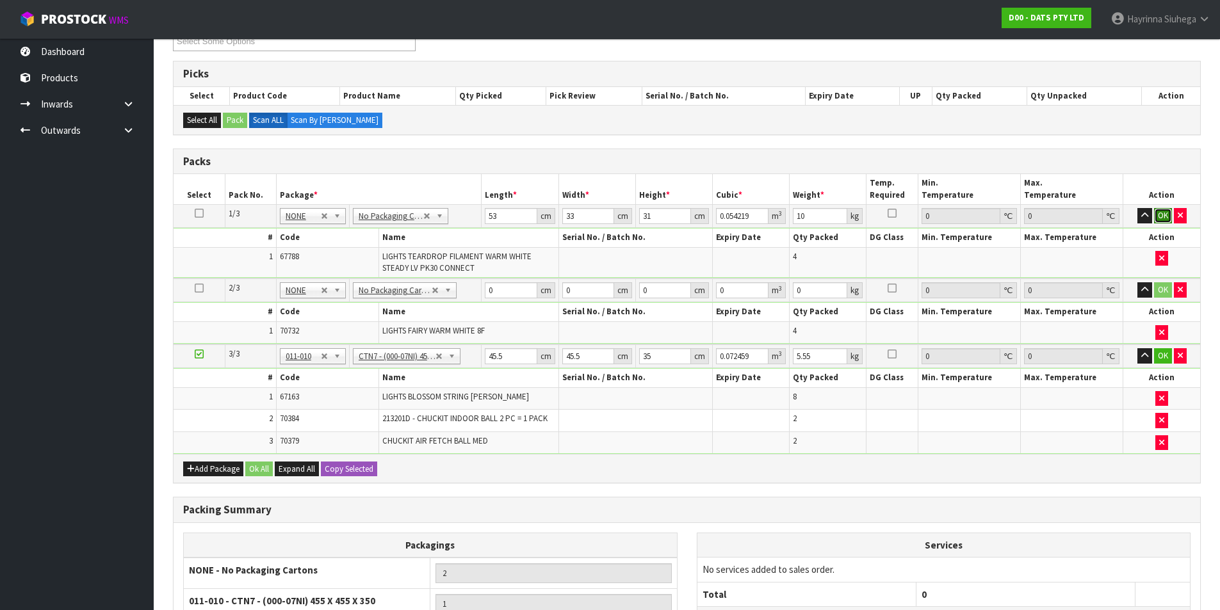
click button "OK" at bounding box center [1163, 215] width 18 height 15
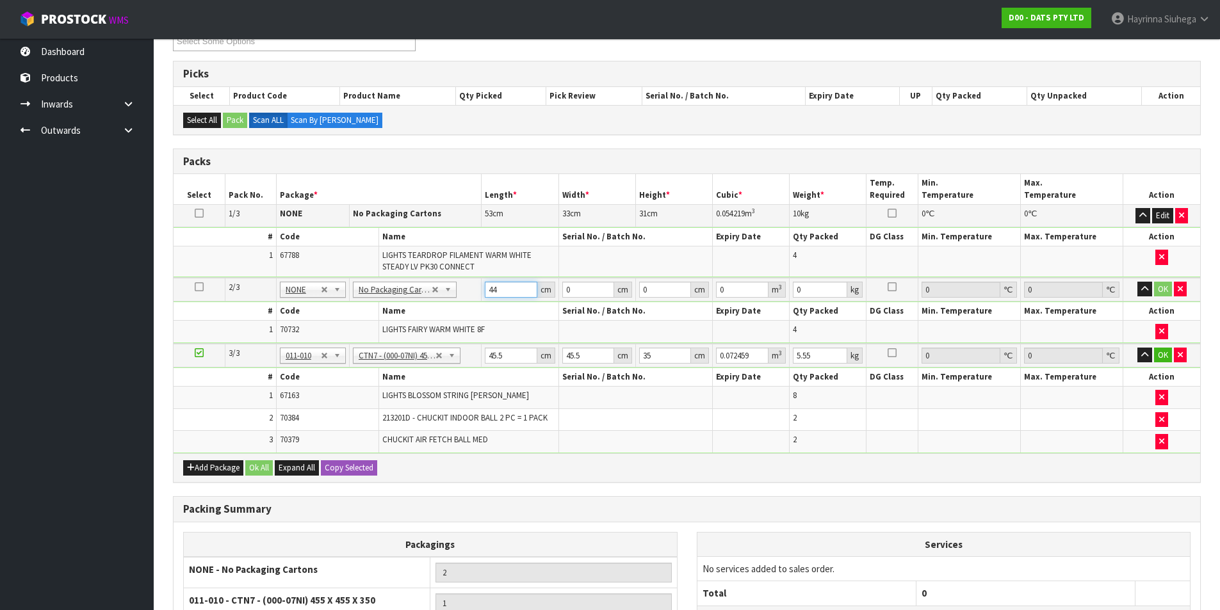
type input "44"
type input "27"
type input "2"
type input "0.002376"
type input "26"
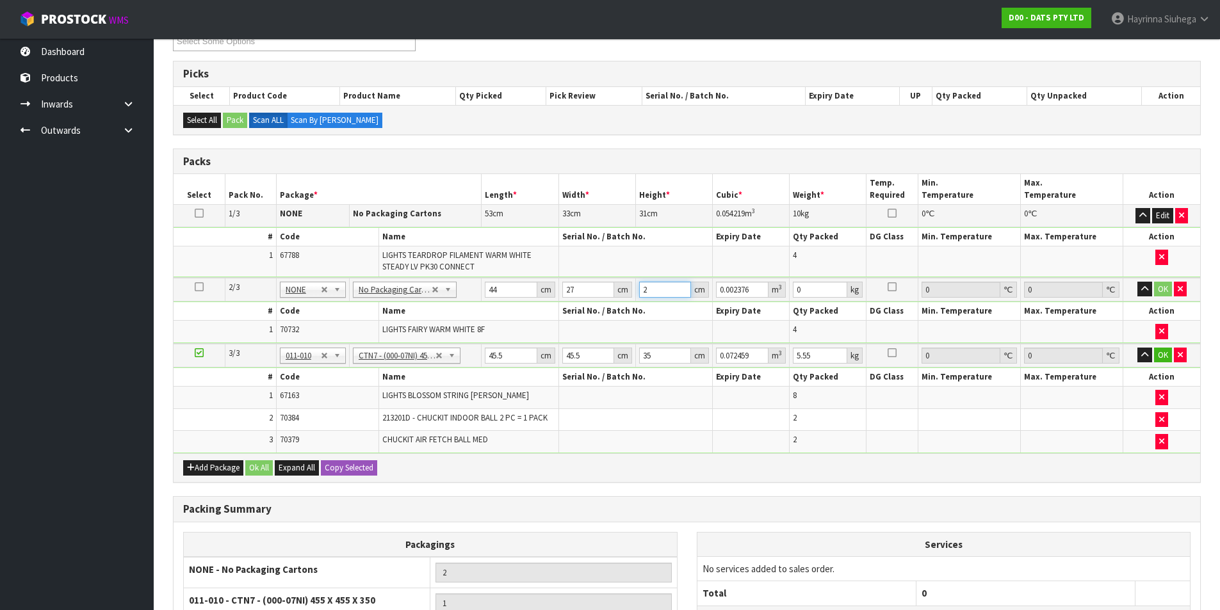
type input "0.030888"
type input "26"
type input "8"
click button "OK" at bounding box center [1163, 289] width 18 height 15
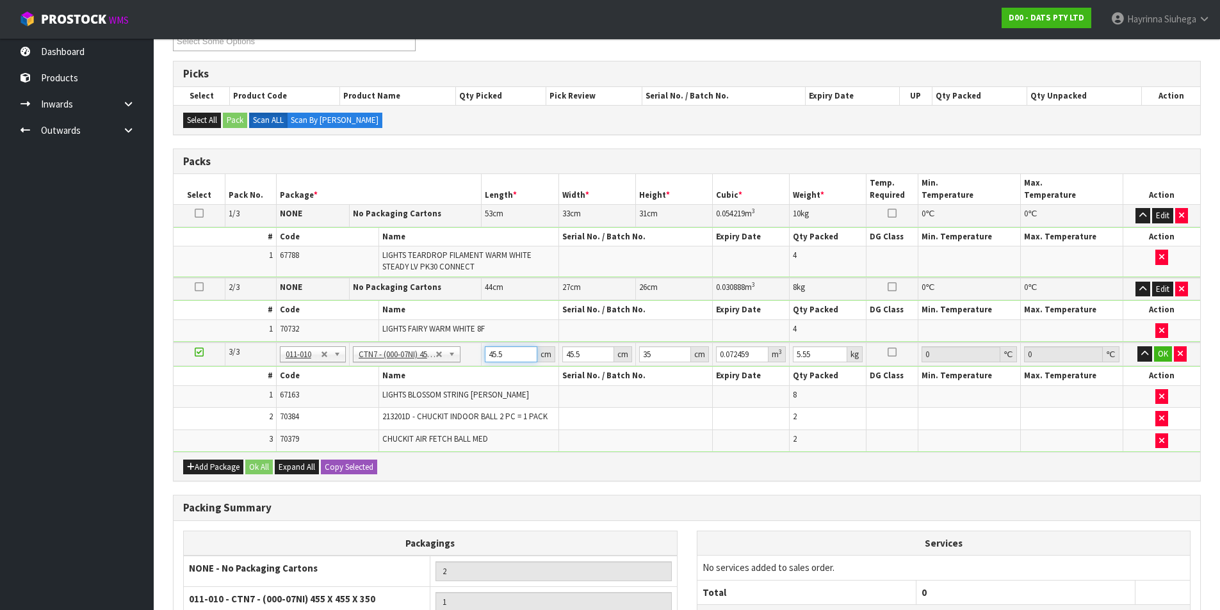
type input "4"
type input "0.00637"
type input "47"
type input "0.074847"
type input "47"
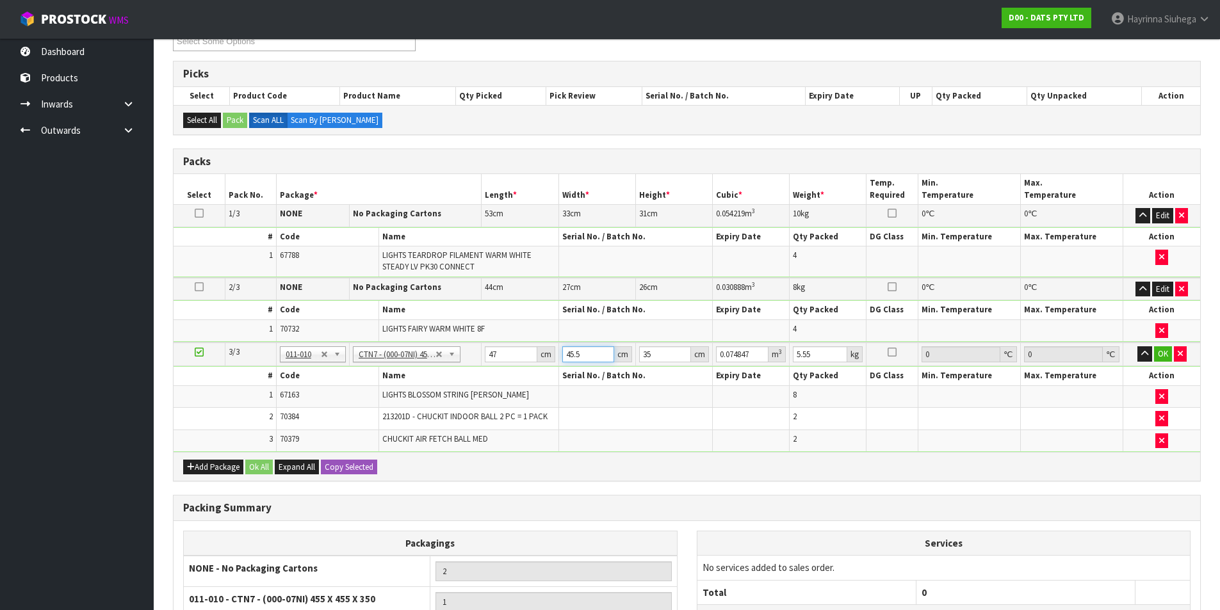
type input "4"
type input "0.00658"
type input "47"
type input "0.077315"
type input "47"
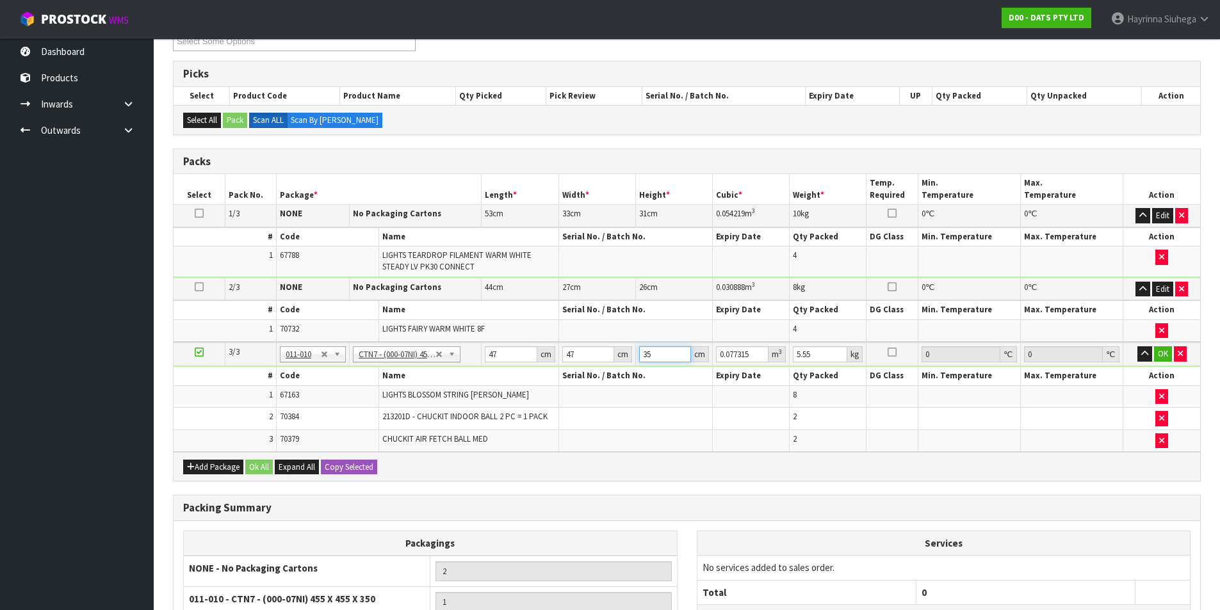
type input "2"
type input "0.004418"
type input "28"
type input "0.061852"
type input "28"
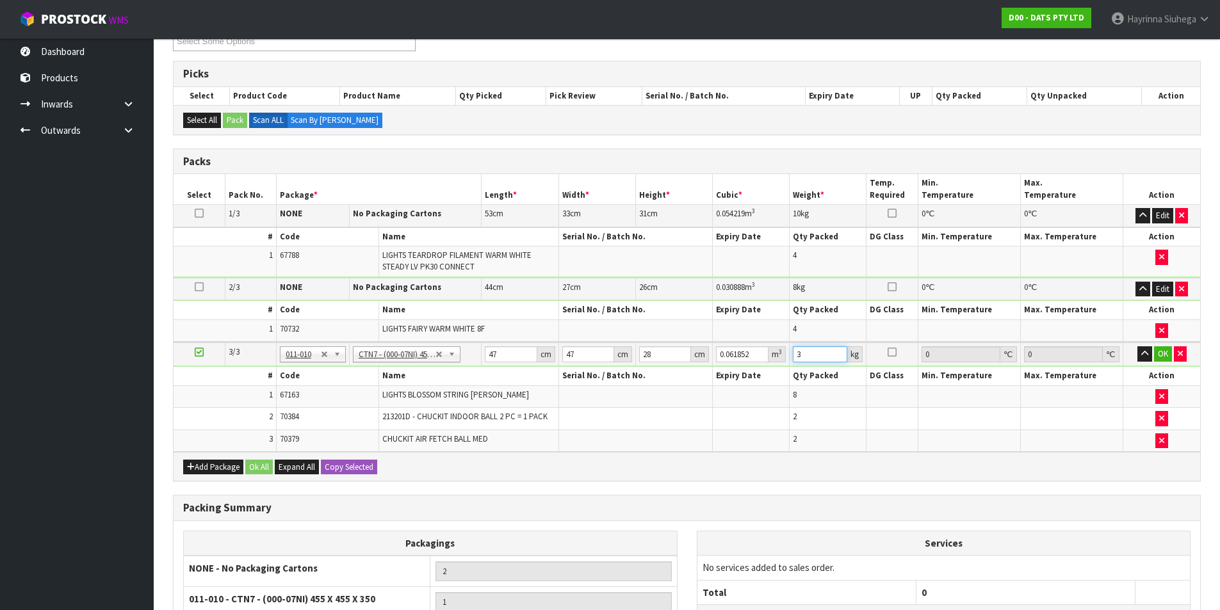
type input "3"
click at [796, 355] on input "3" at bounding box center [820, 355] width 54 height 16
type input "6"
click button "OK" at bounding box center [1163, 354] width 18 height 15
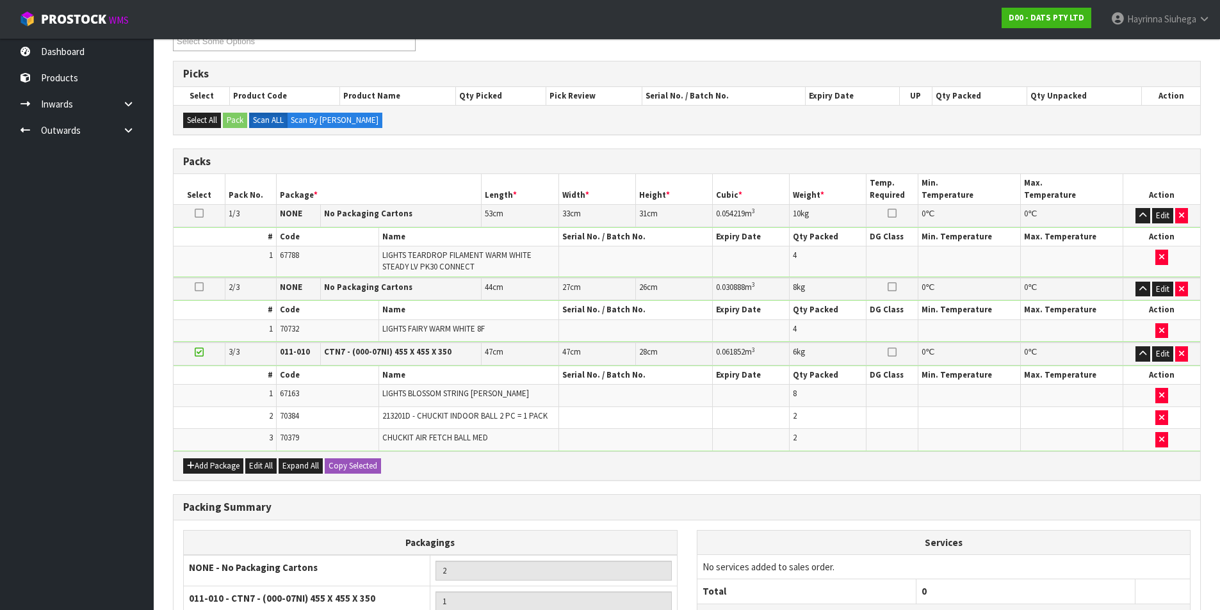
scroll to position [337, 0]
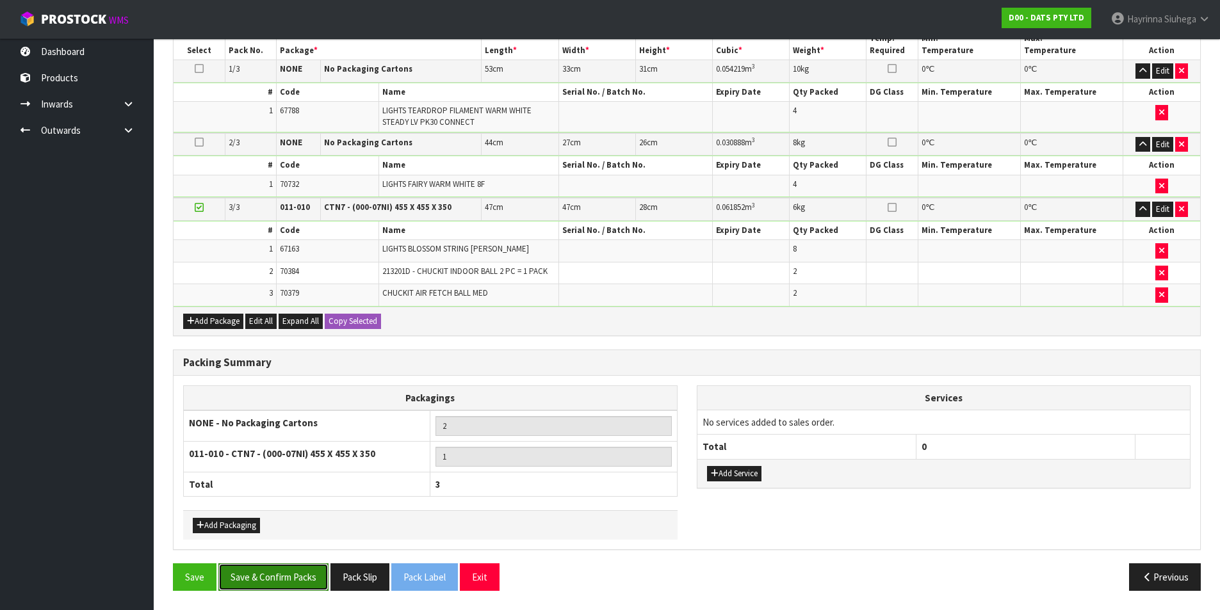
click at [269, 572] on button "Save & Confirm Packs" at bounding box center [273, 578] width 110 height 28
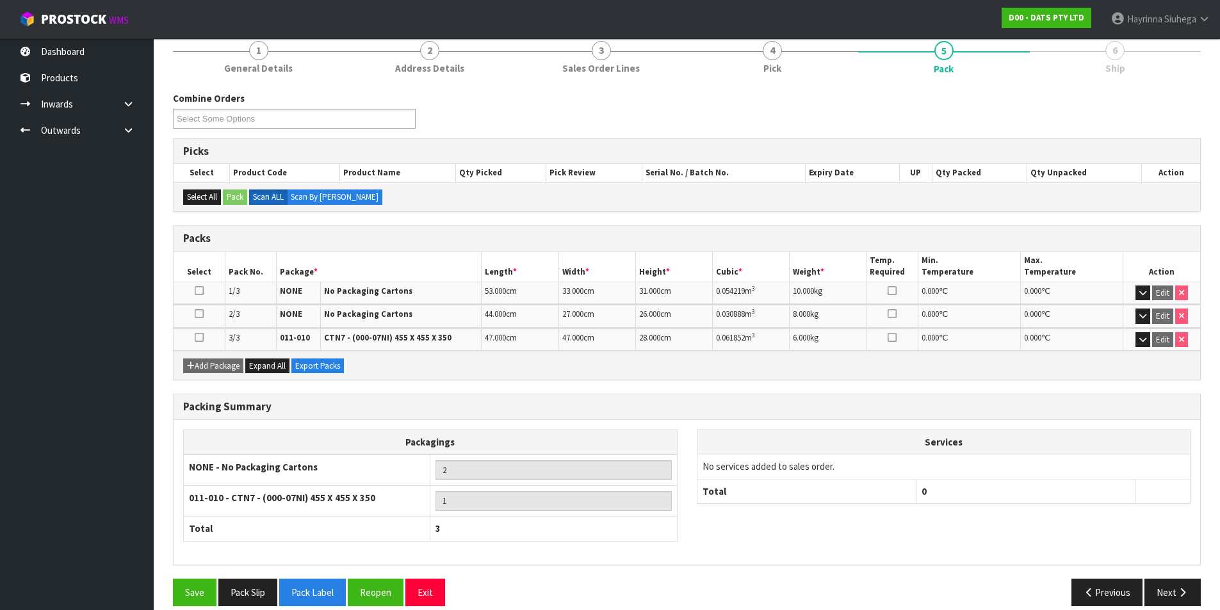
scroll to position [177, 0]
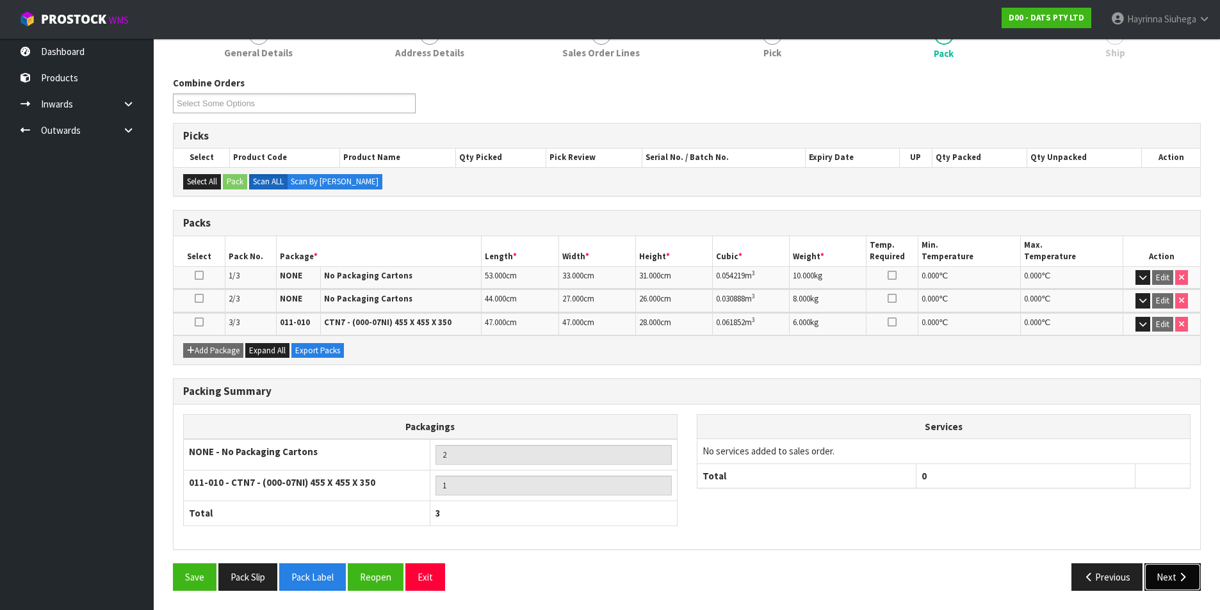
click at [1157, 571] on button "Next" at bounding box center [1173, 578] width 56 height 28
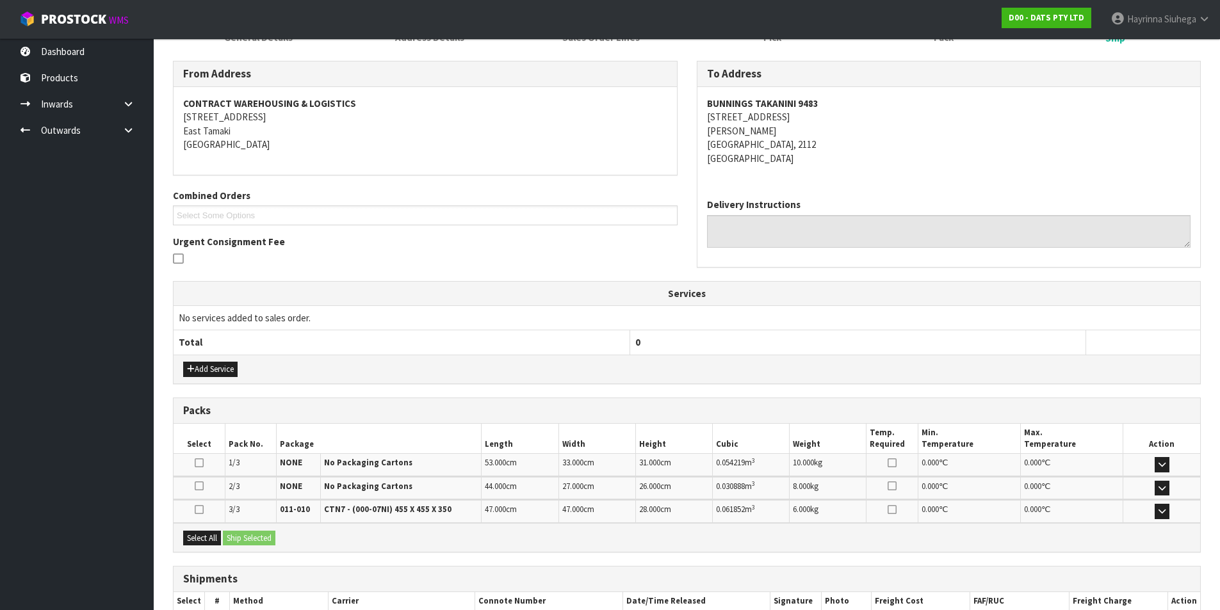
scroll to position [272, 0]
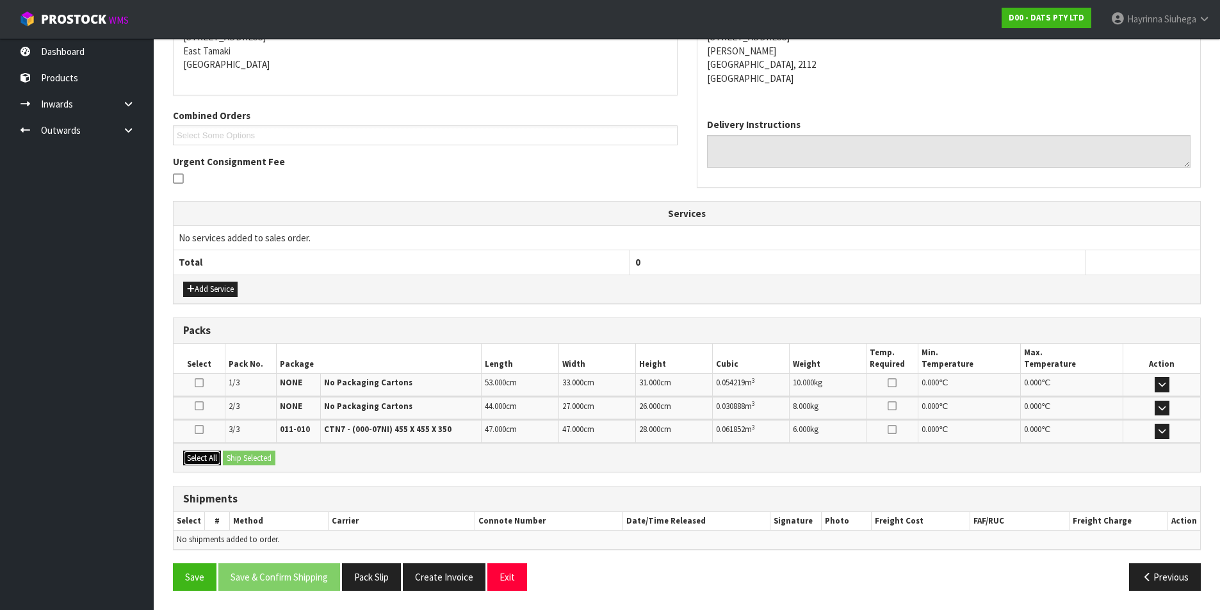
click at [193, 461] on button "Select All" at bounding box center [202, 458] width 38 height 15
click at [236, 457] on button "Ship Selected" at bounding box center [249, 458] width 53 height 15
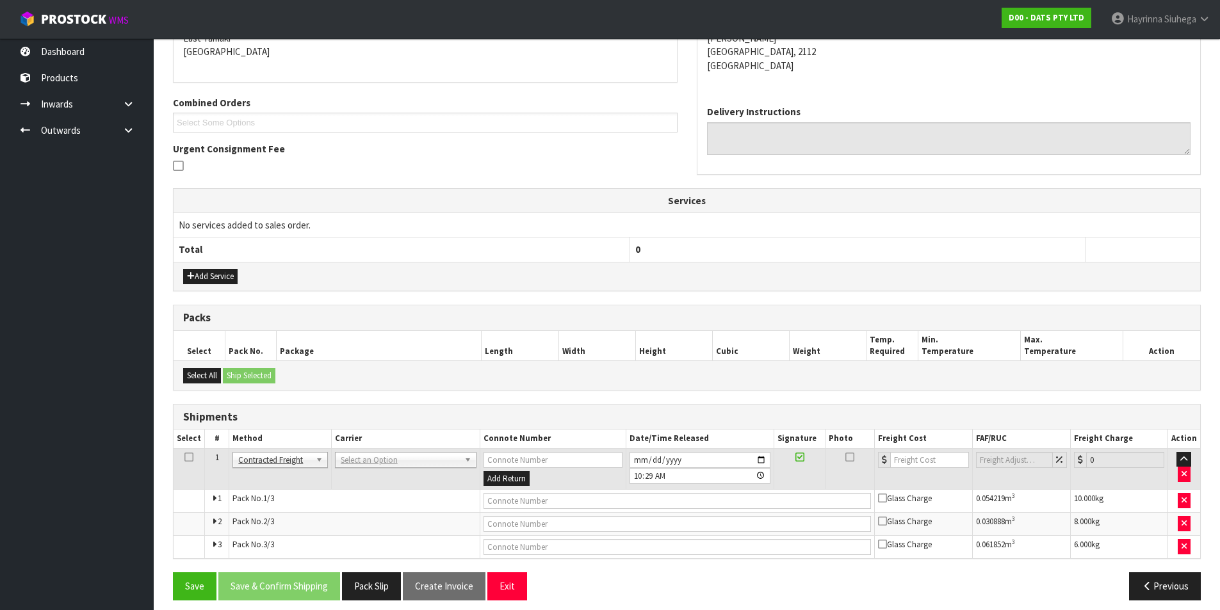
scroll to position [295, 0]
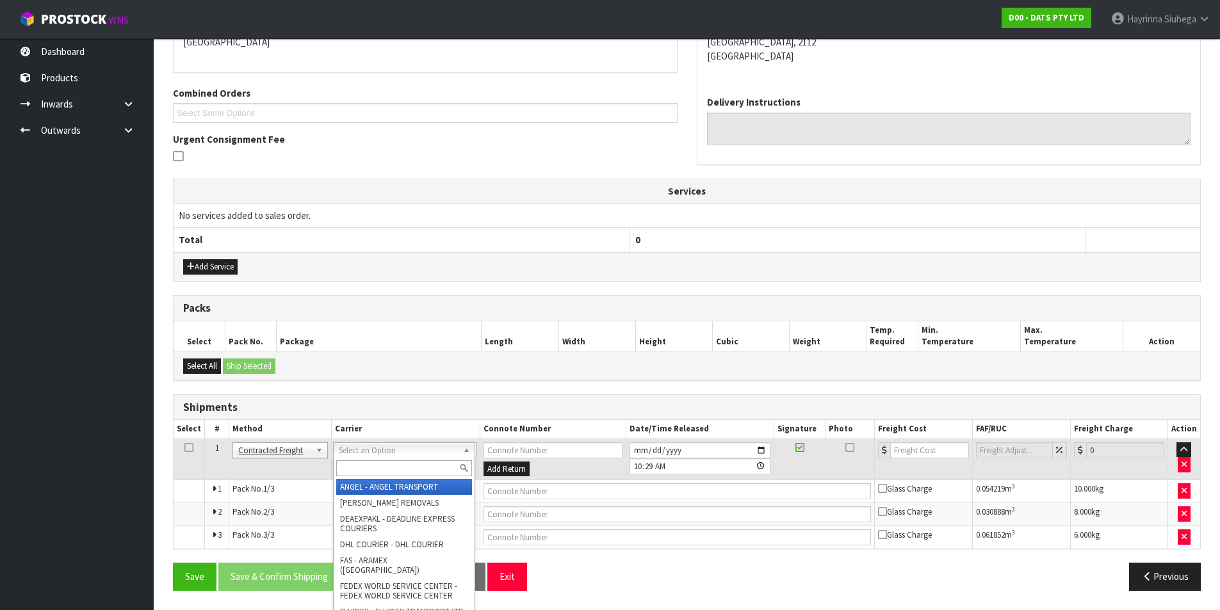
click at [384, 466] on input "text" at bounding box center [404, 469] width 136 height 16
type input "NZP"
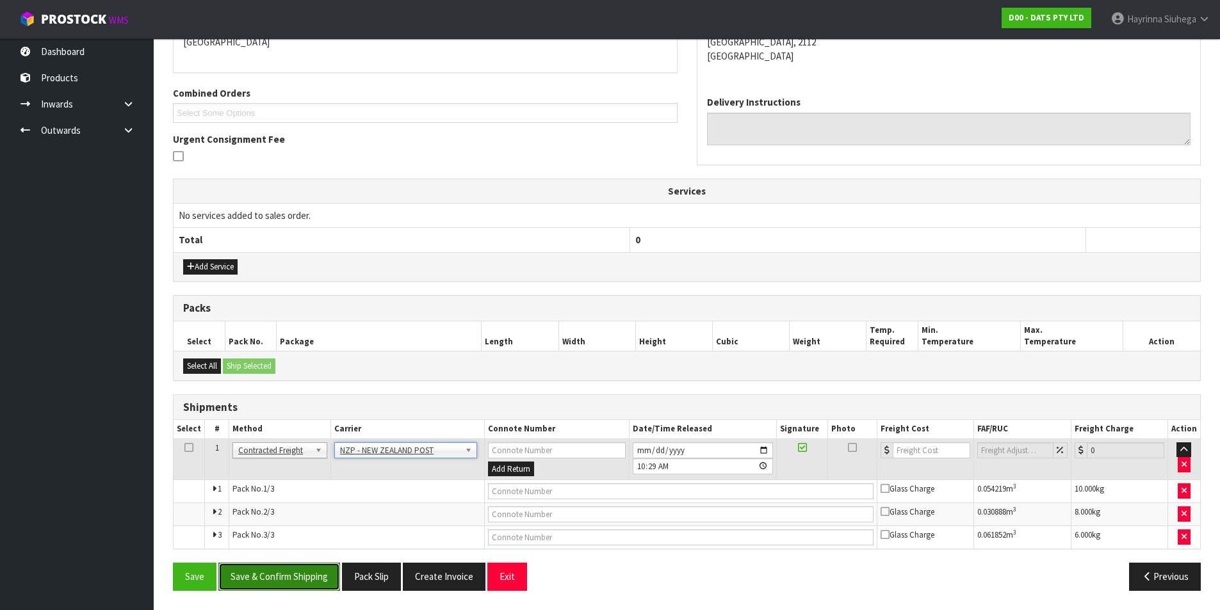
click at [298, 577] on button "Save & Confirm Shipping" at bounding box center [279, 577] width 122 height 28
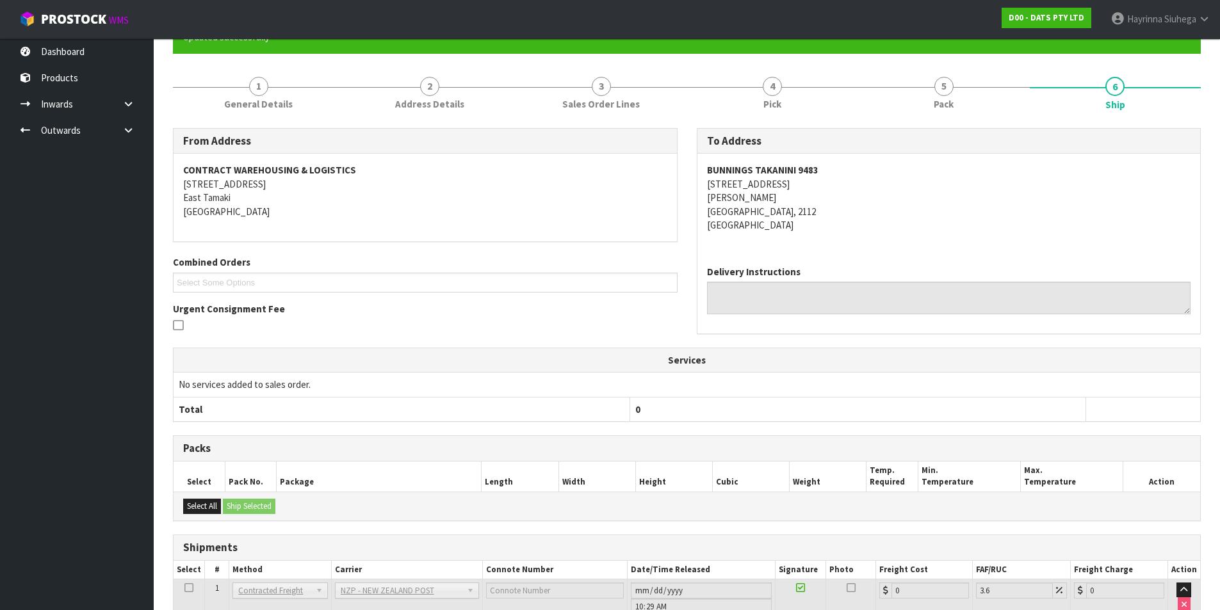
scroll to position [274, 0]
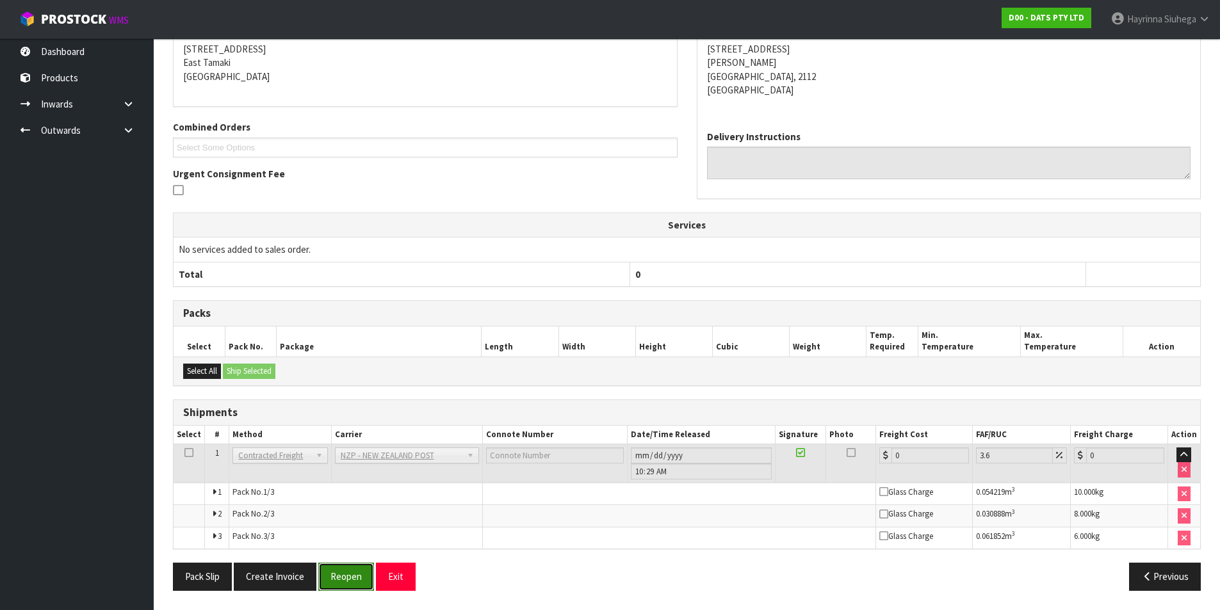
click at [344, 580] on button "Reopen" at bounding box center [346, 577] width 56 height 28
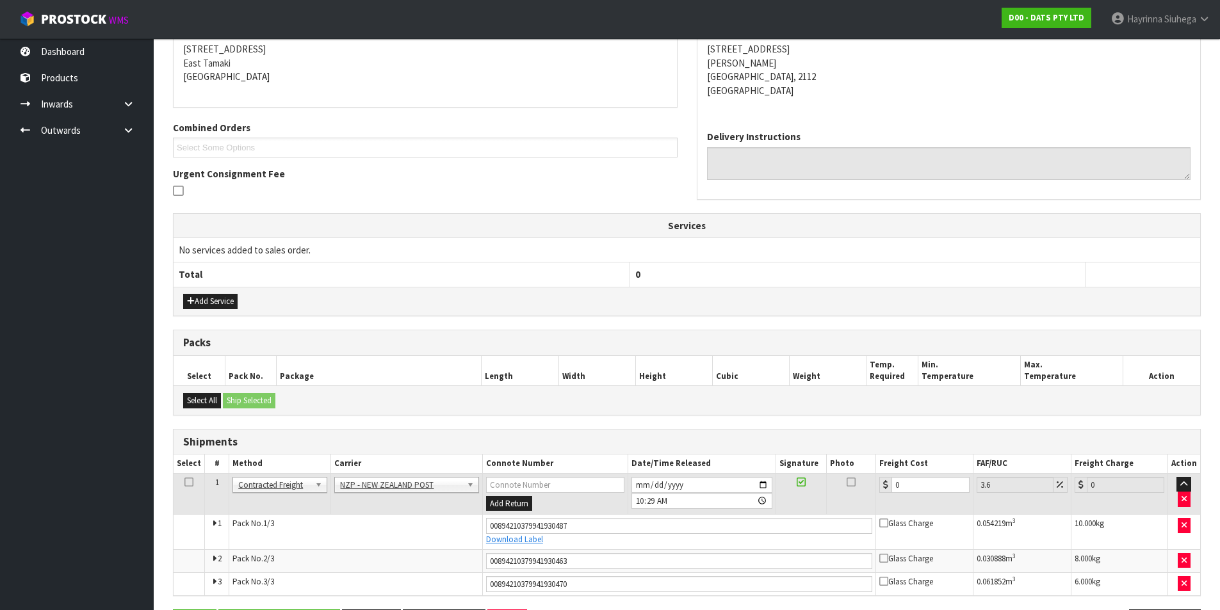
scroll to position [306, 0]
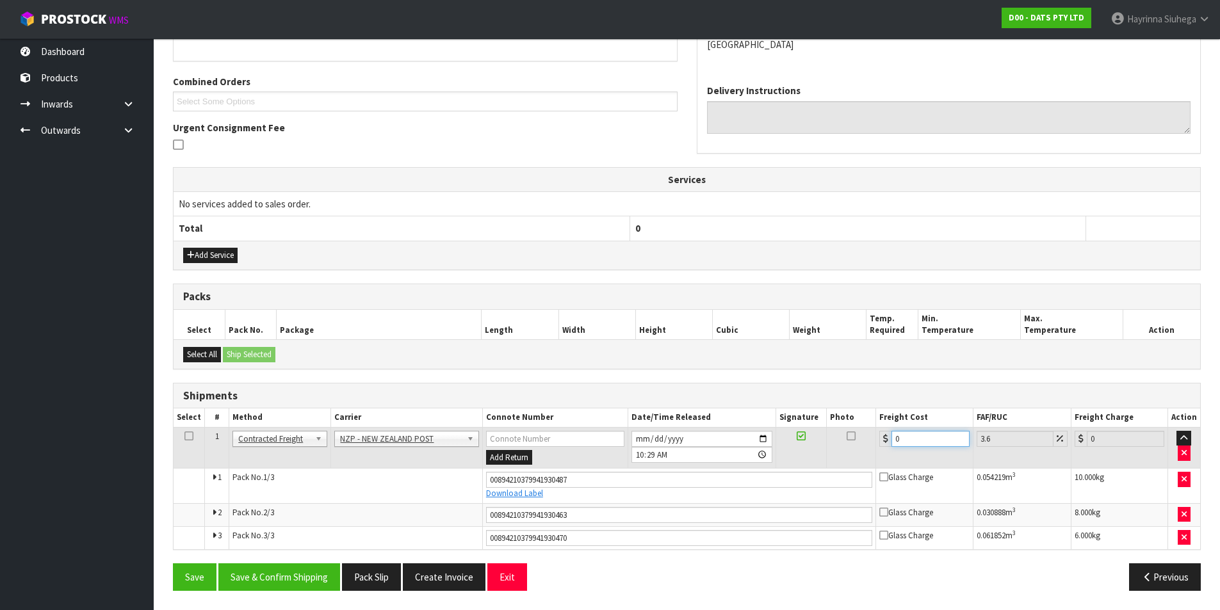
drag, startPoint x: 909, startPoint y: 445, endPoint x: 874, endPoint y: 445, distance: 35.2
click at [874, 445] on tr "1 Client Local Pickup Customer Local Pickup Company Freight Contracted Freight …" at bounding box center [687, 448] width 1027 height 42
type input "1"
type input "1.04"
type input "12"
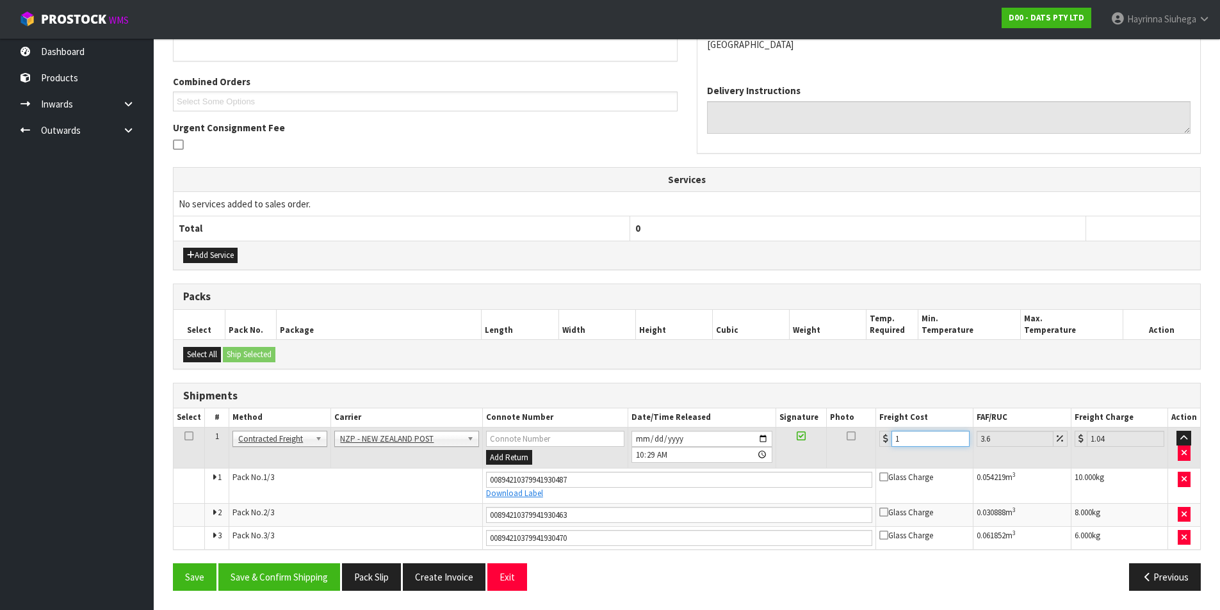
type input "12.43"
type input "12.9"
type input "13.36"
type input "12.99"
type input "13.46"
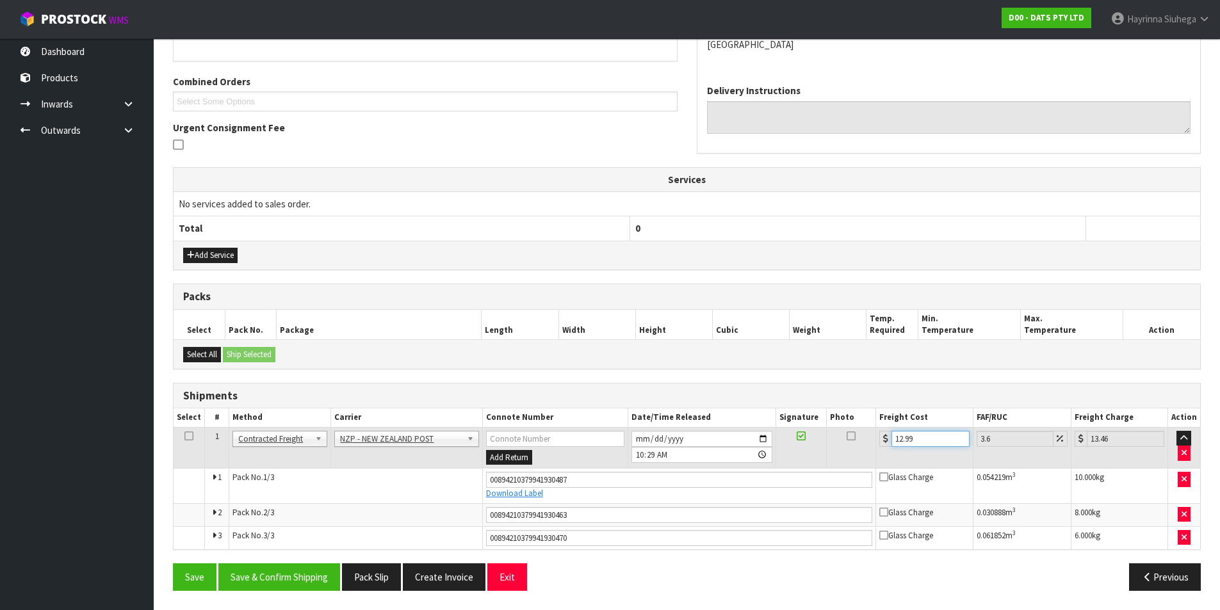
type input "12.99"
click at [173, 564] on button "Save" at bounding box center [195, 578] width 44 height 28
click at [306, 575] on button "Save & Confirm Shipping" at bounding box center [279, 578] width 122 height 28
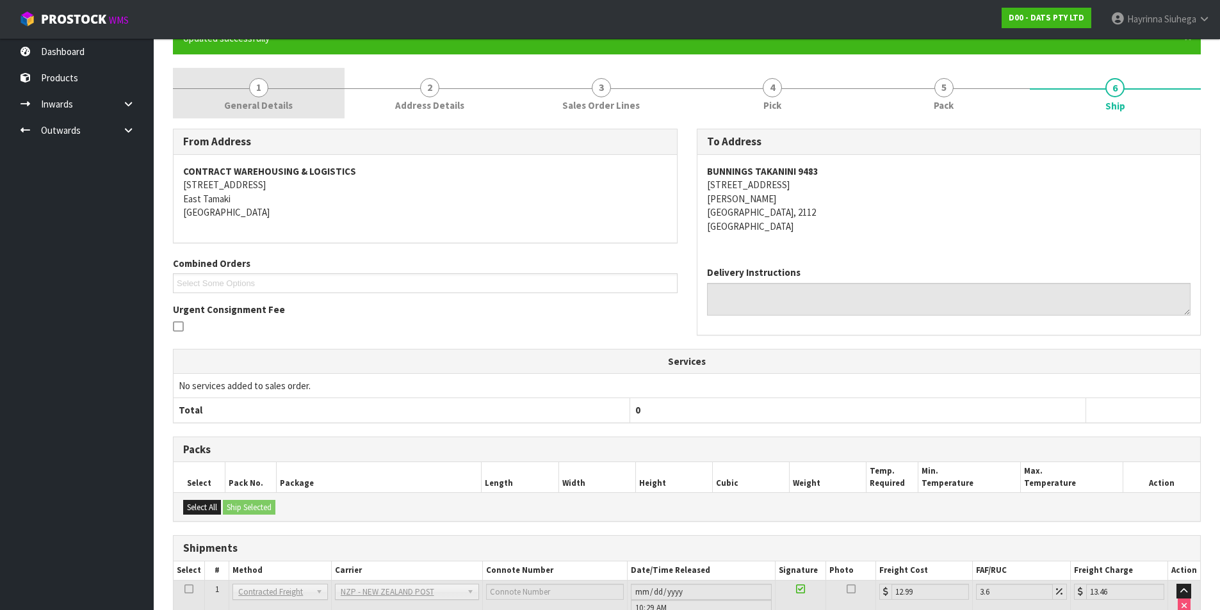
scroll to position [0, 0]
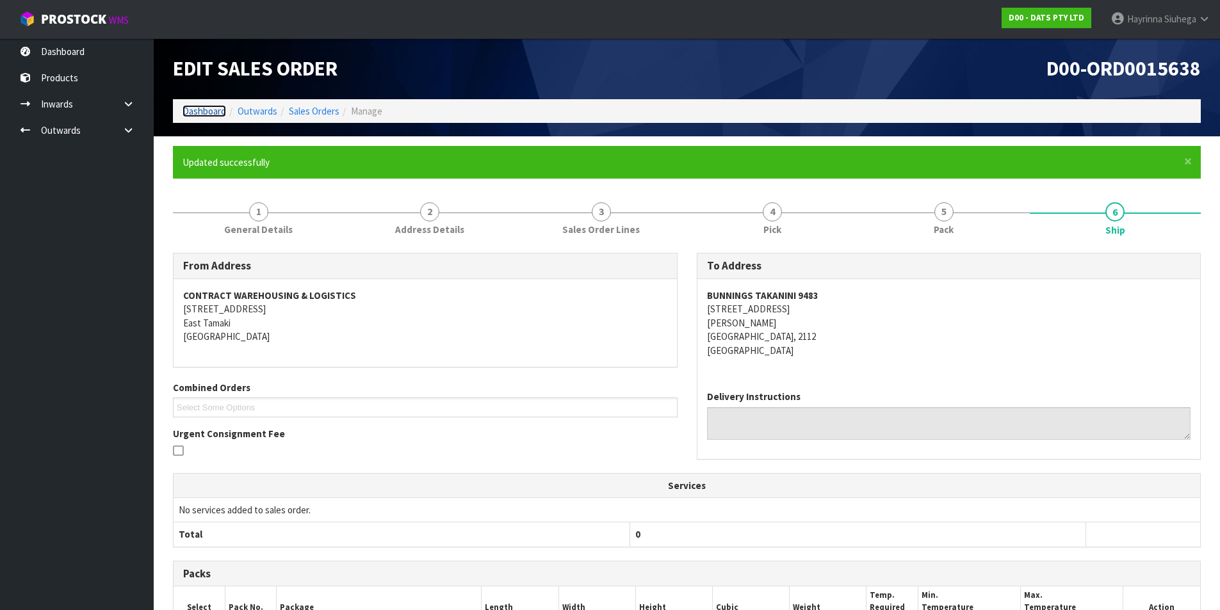
click at [188, 107] on link "Dashboard" at bounding box center [205, 111] width 44 height 12
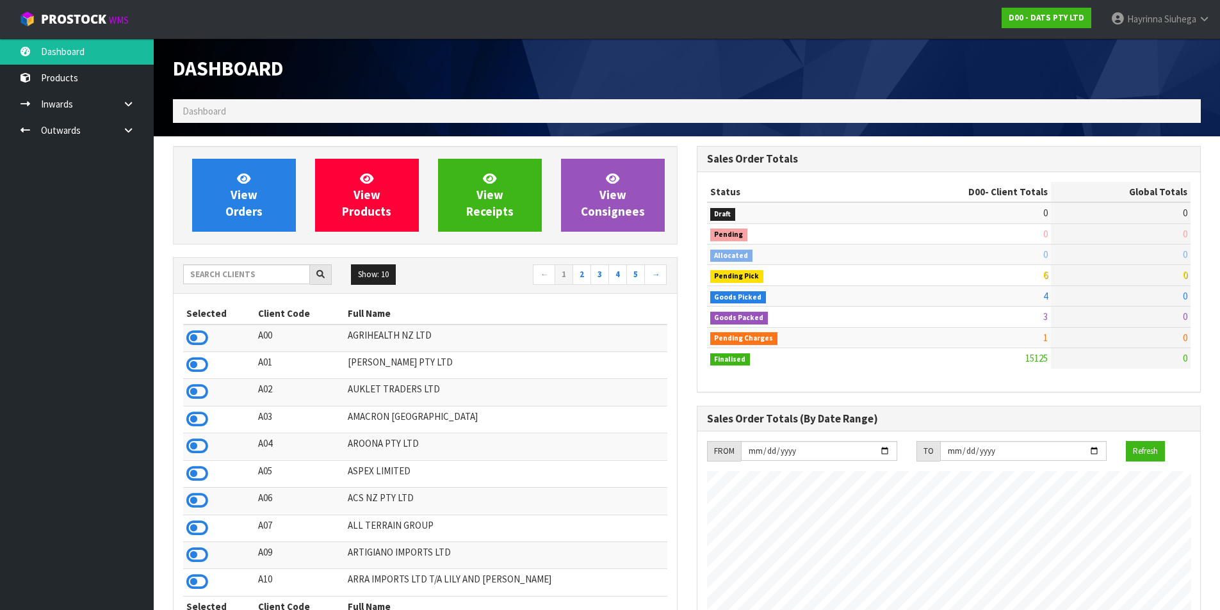
scroll to position [970, 523]
click at [268, 201] on link "View Orders" at bounding box center [244, 195] width 104 height 73
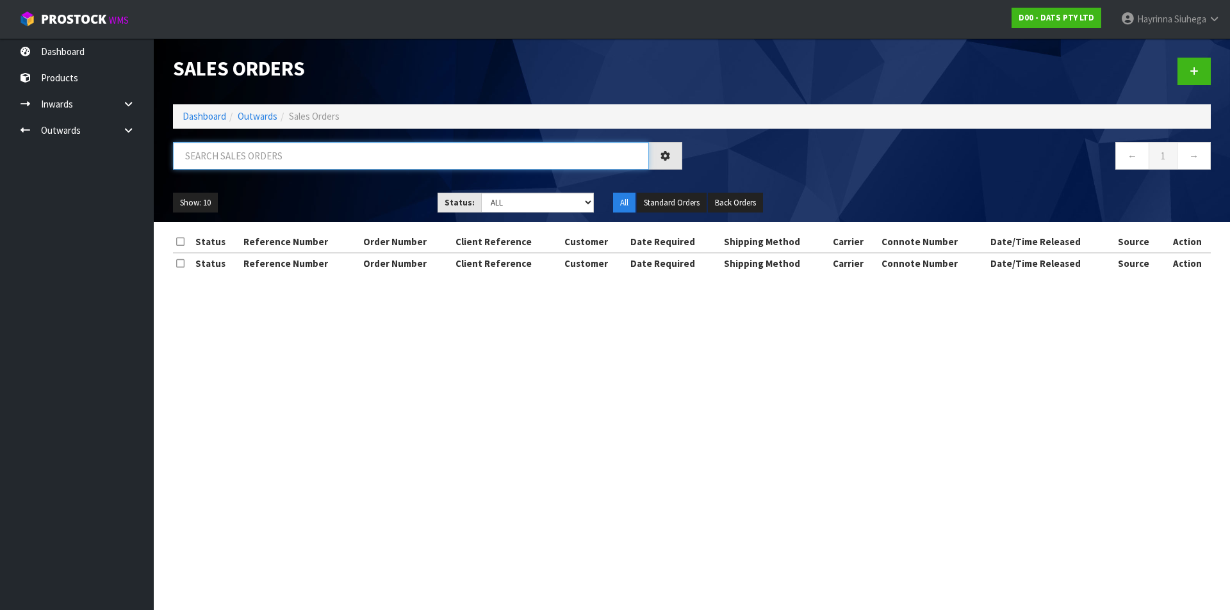
click at [275, 158] on input "text" at bounding box center [411, 156] width 476 height 28
type input "JOB-0408884"
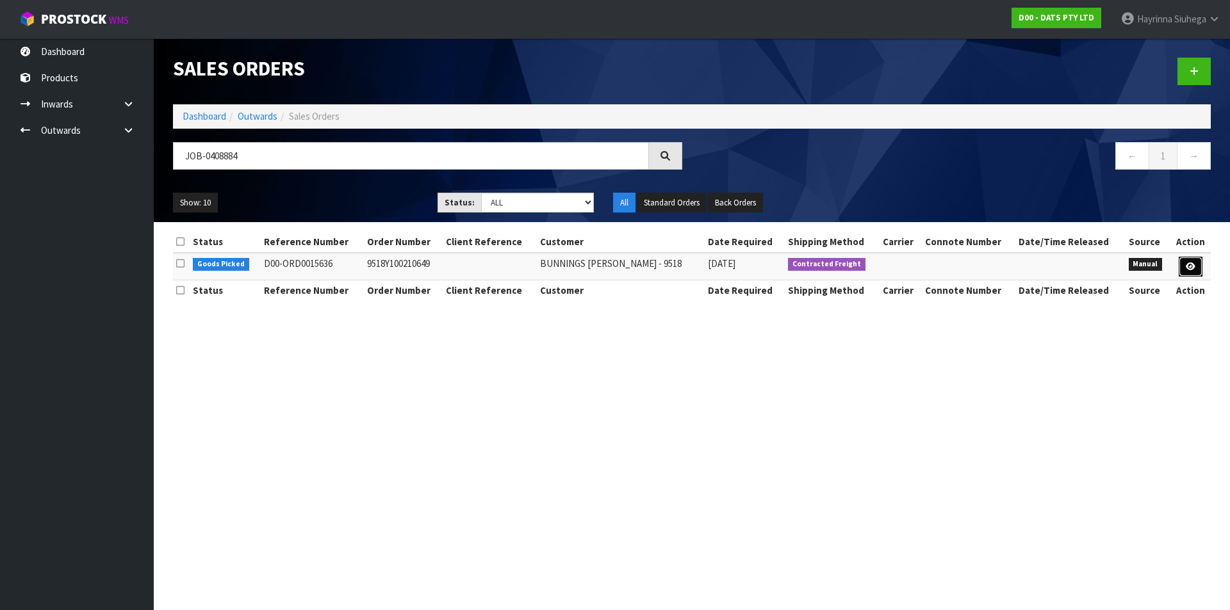
click at [1201, 265] on link at bounding box center [1191, 267] width 24 height 20
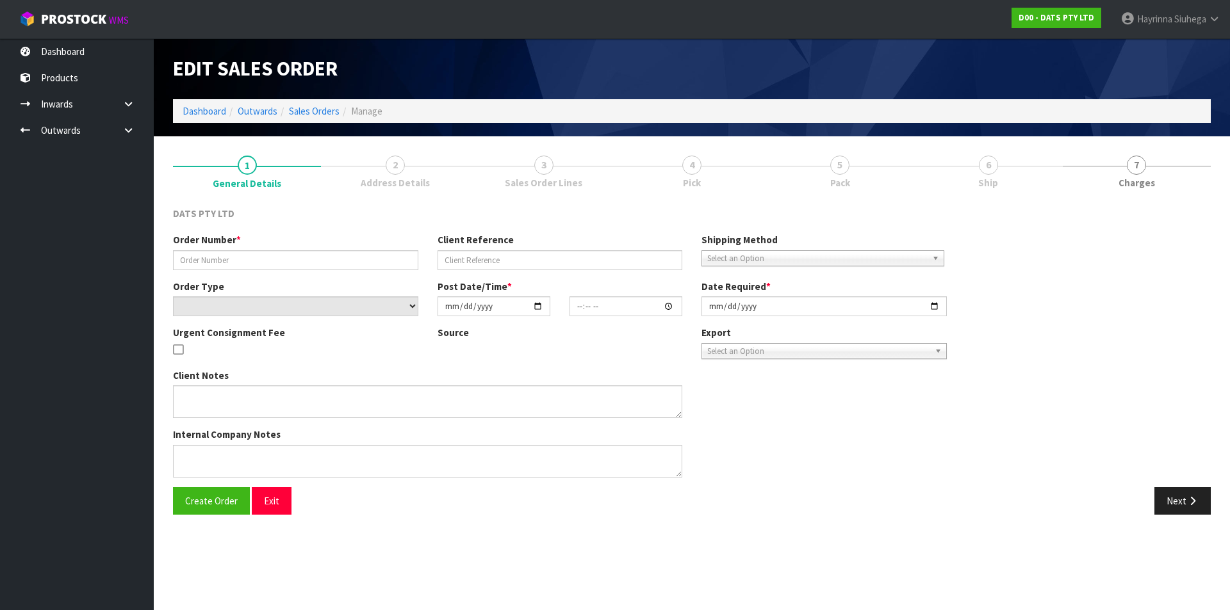
type input "9518Y100210649"
select select "number:0"
type input "2025-08-22"
type input "09:01:00.000"
type input "2025-08-22"
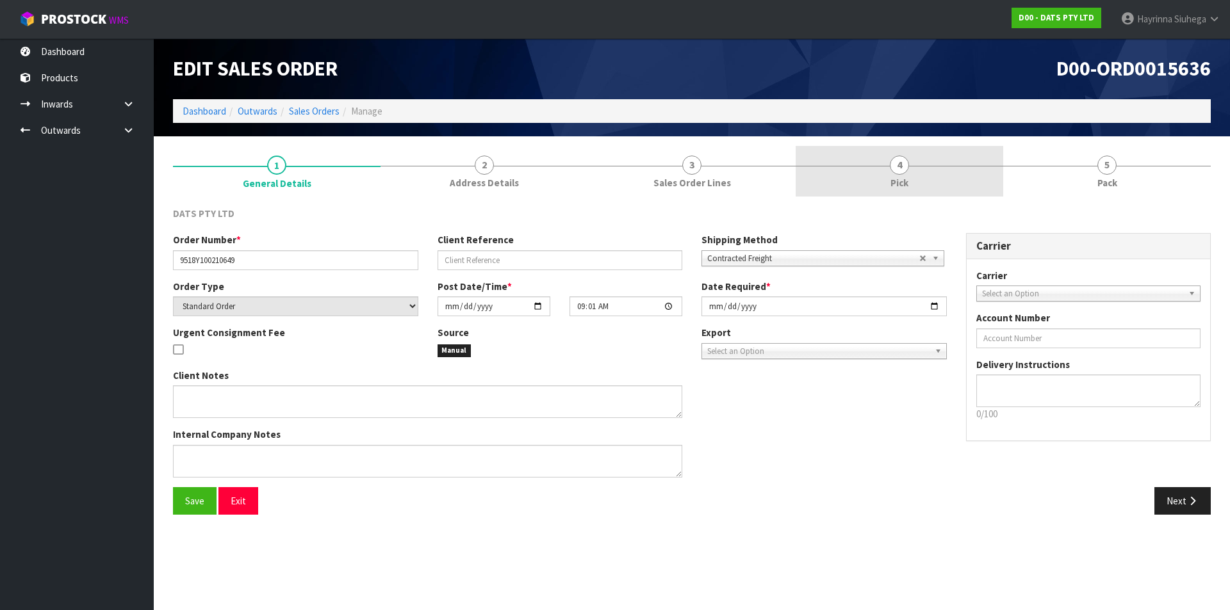
click at [974, 175] on link "4 Pick" at bounding box center [900, 171] width 208 height 51
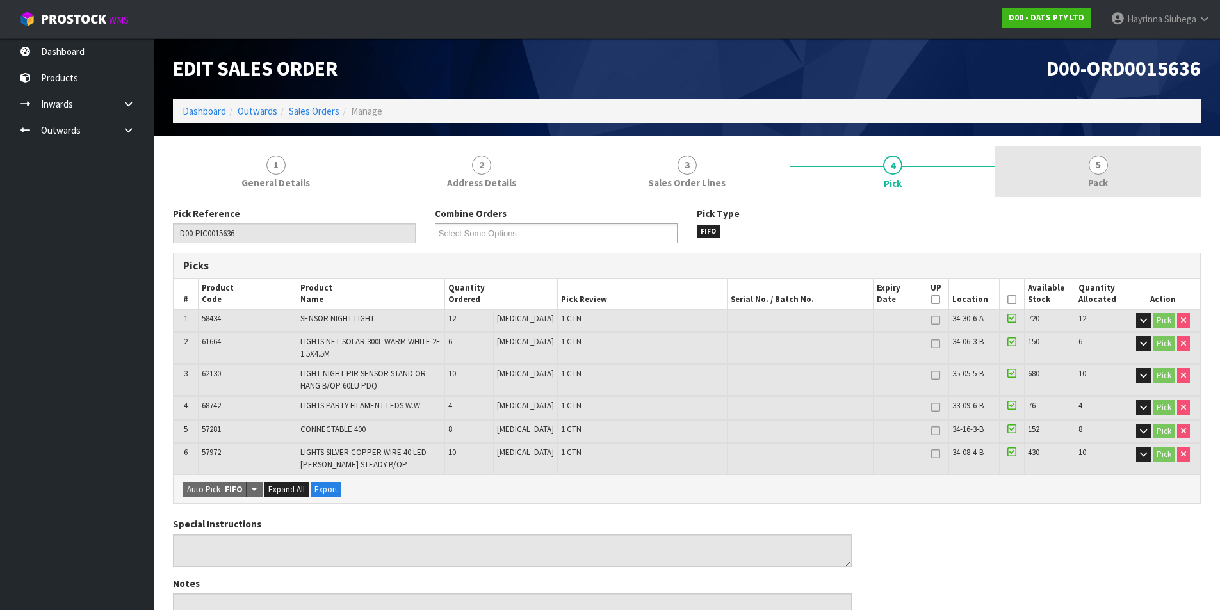
click at [1107, 174] on link "5 Pack" at bounding box center [1098, 171] width 206 height 51
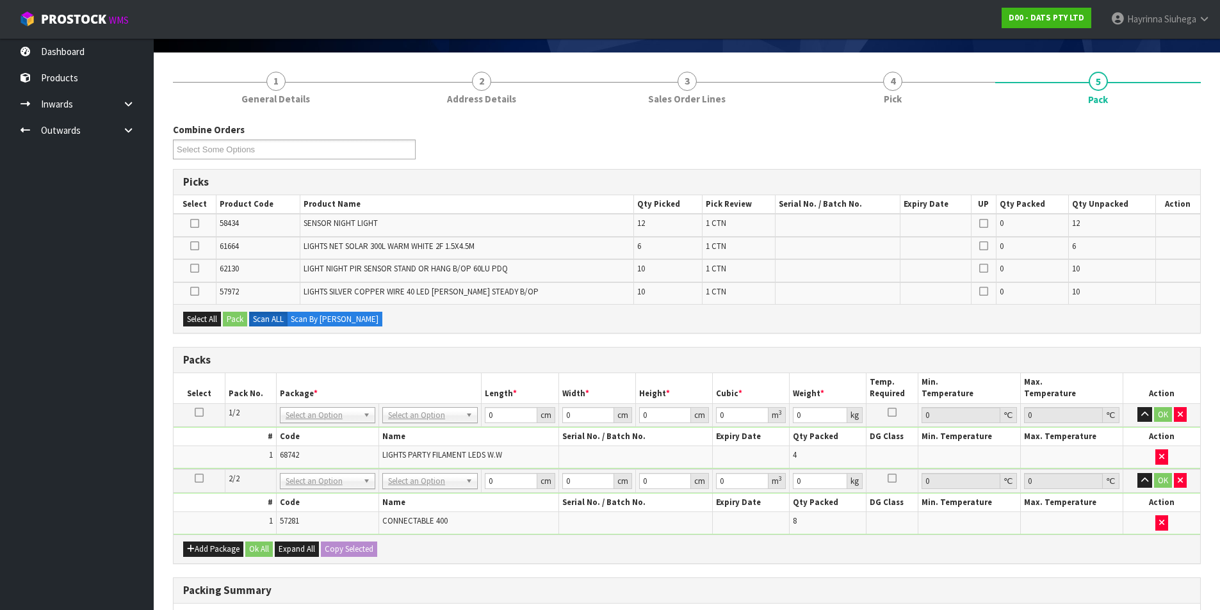
scroll to position [256, 0]
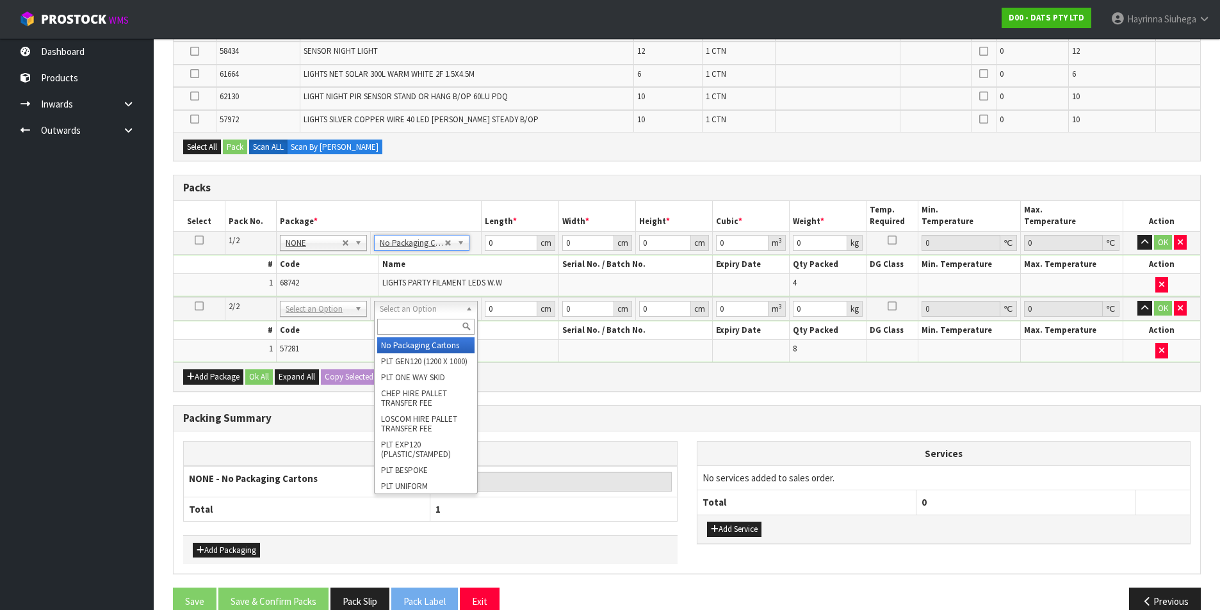
drag, startPoint x: 409, startPoint y: 339, endPoint x: 303, endPoint y: 343, distance: 105.8
type input "2"
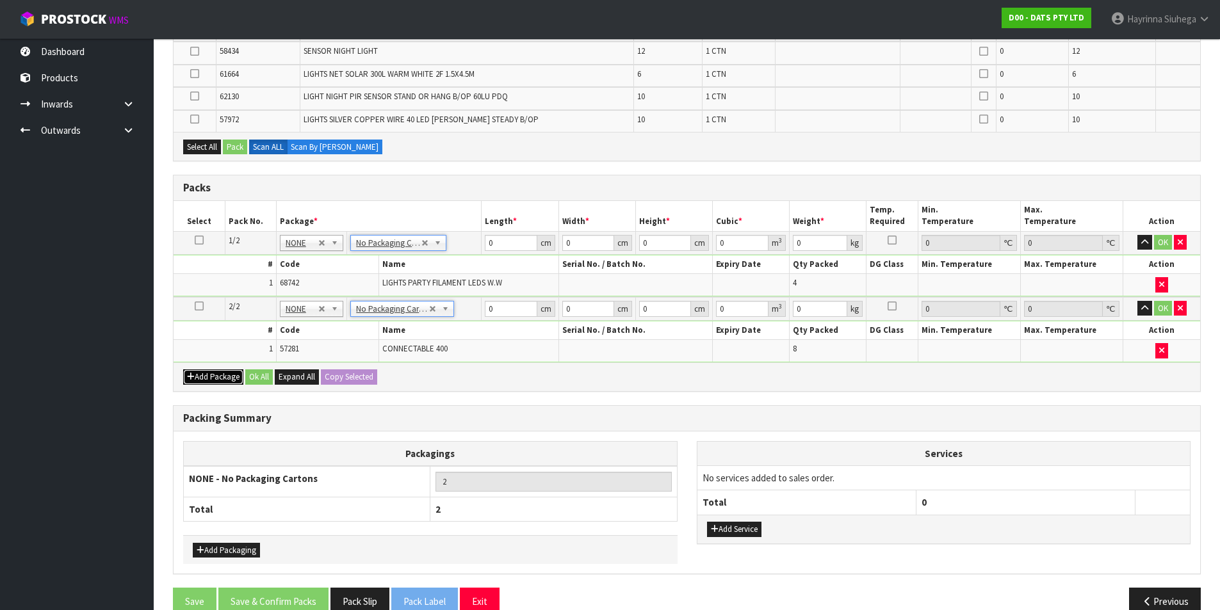
click at [211, 381] on button "Add Package" at bounding box center [213, 377] width 60 height 15
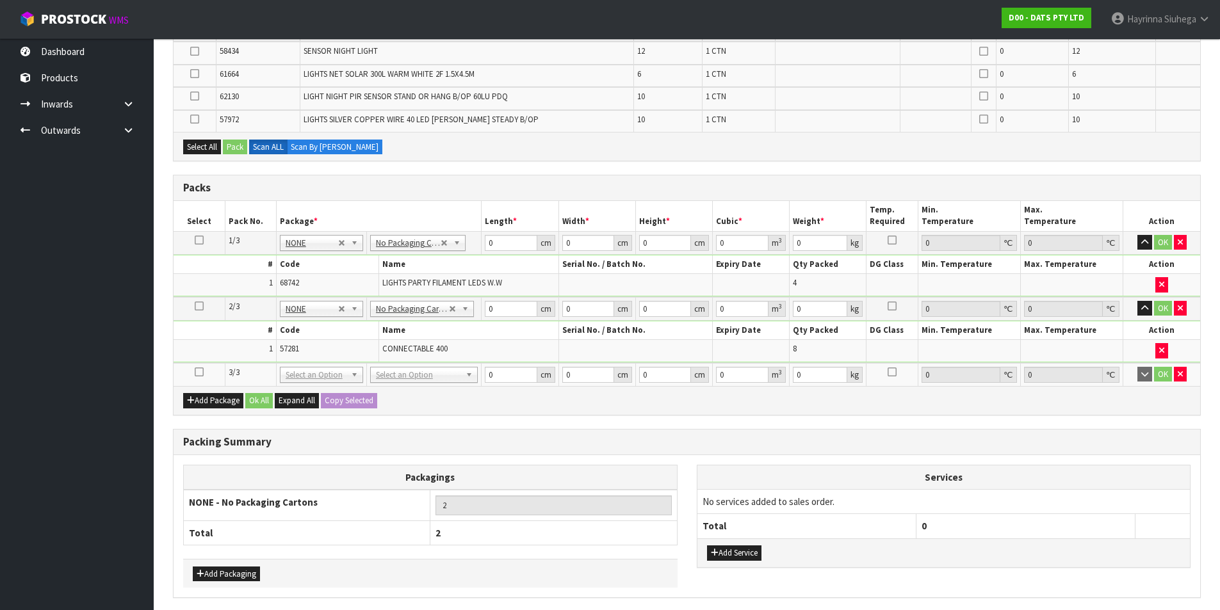
click at [203, 372] on icon at bounding box center [199, 372] width 9 height 1
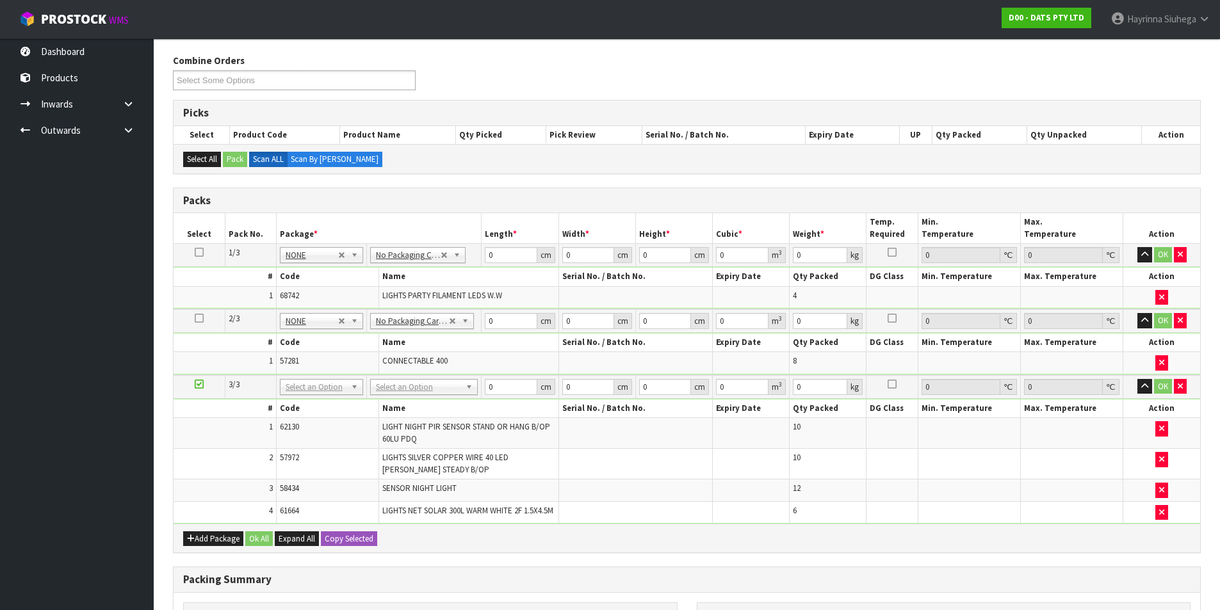
scroll to position [64, 0]
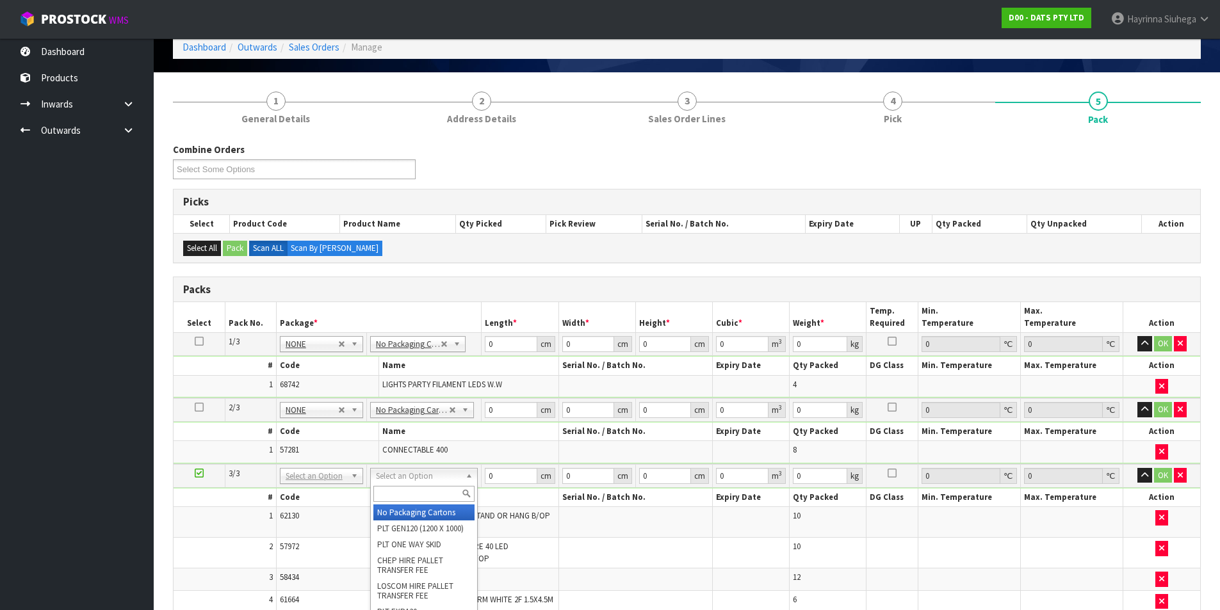
click at [412, 487] on input "text" at bounding box center [423, 494] width 101 height 16
type input "CTN7"
drag, startPoint x: 411, startPoint y: 514, endPoint x: 413, endPoint y: 493, distance: 21.9
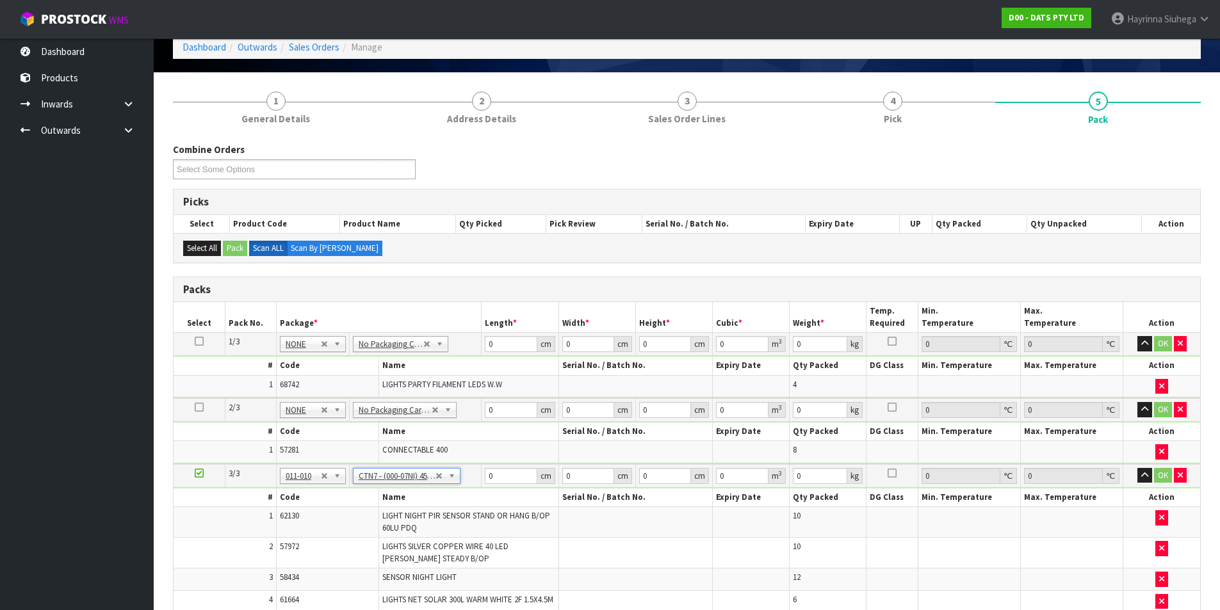
type input "45.5"
type input "35"
type input "0.072459"
type input "9.45"
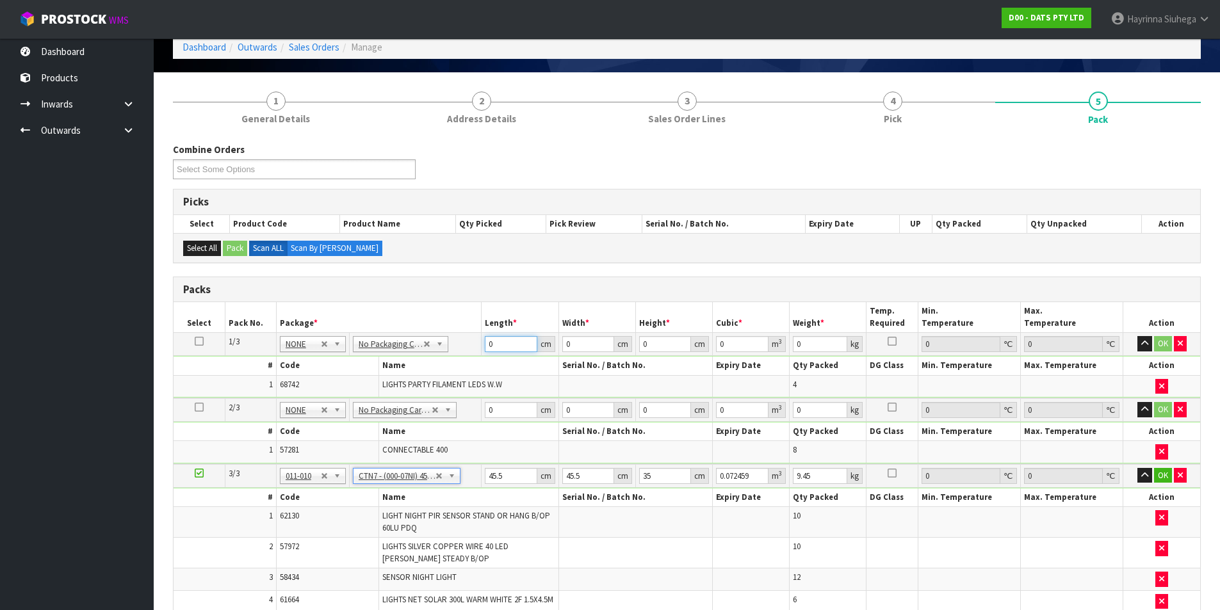
click at [486, 343] on input "0" at bounding box center [511, 344] width 52 height 16
type input "43"
type input "3"
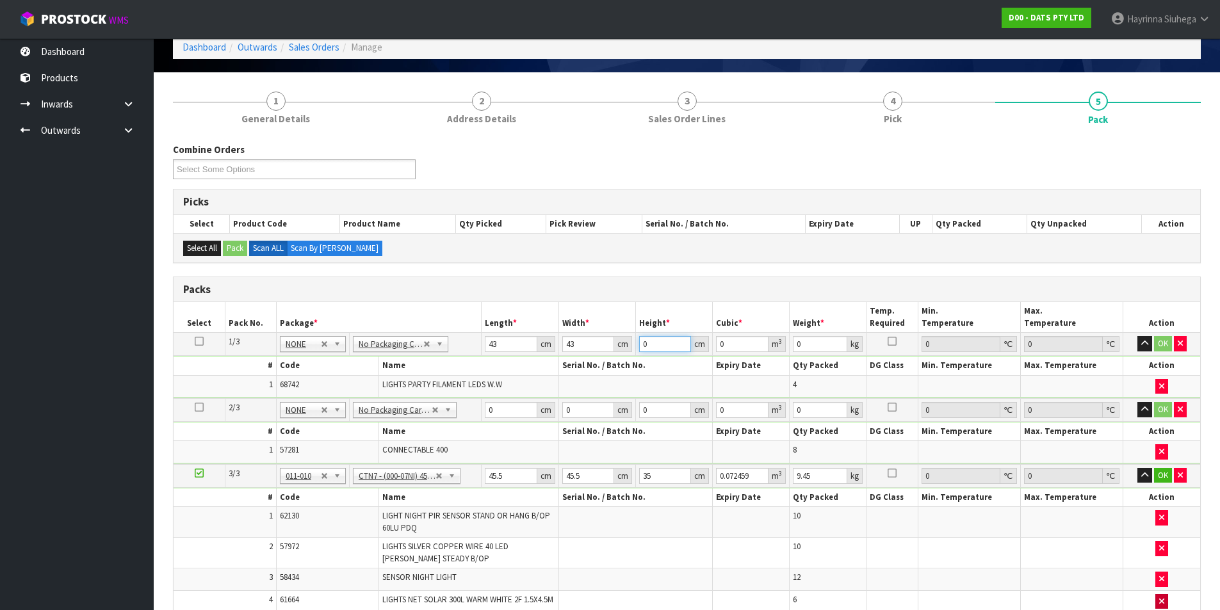
type input "0.005547"
type input "31"
type input "0.057319"
type input "31"
type input "9"
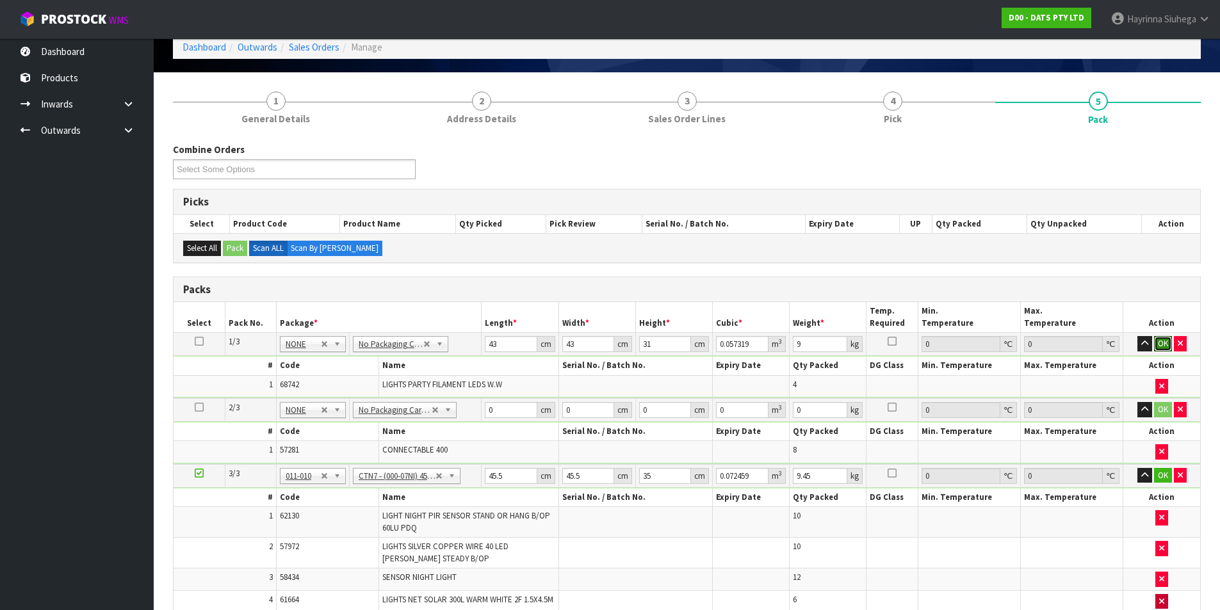
click button "OK" at bounding box center [1163, 343] width 18 height 15
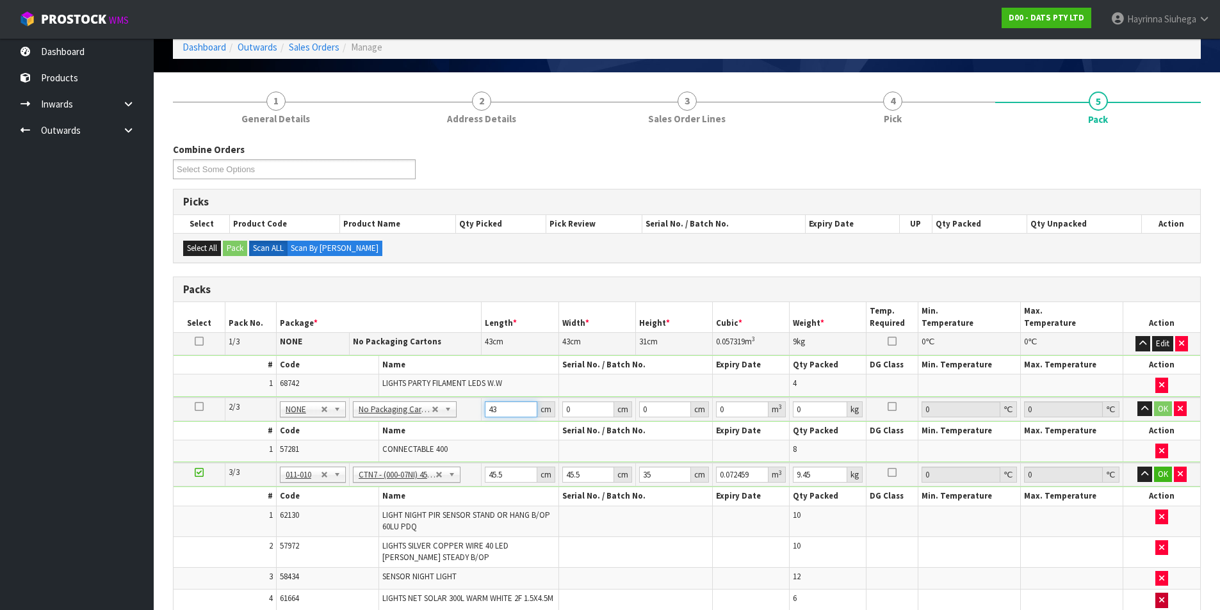
type input "43"
type input "28"
type input "2"
type input "0.002408"
type input "27"
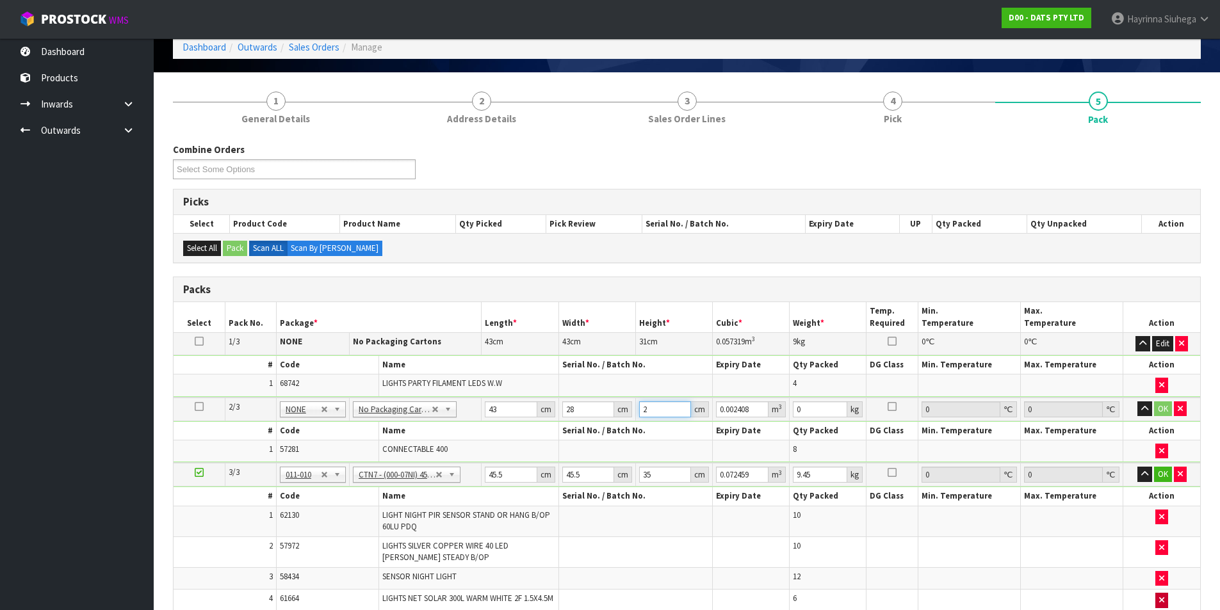
type input "0.032508"
type input "27"
type input "6"
click button "OK" at bounding box center [1163, 409] width 18 height 15
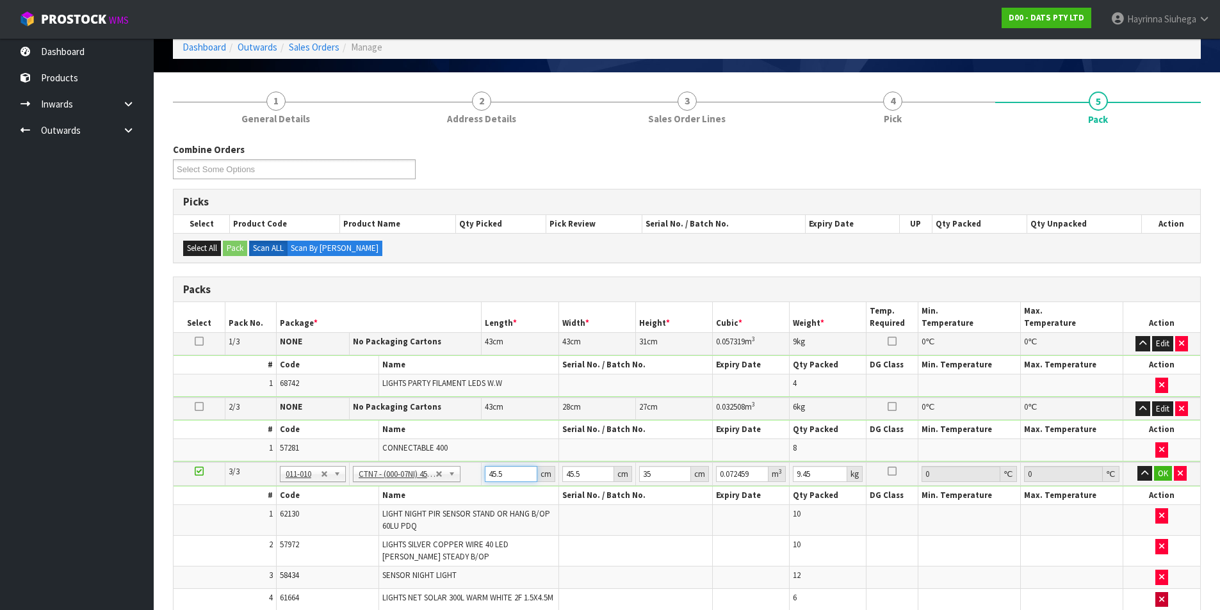
type input "4"
type input "0.00637"
type input "47"
type input "0.074847"
type input "47"
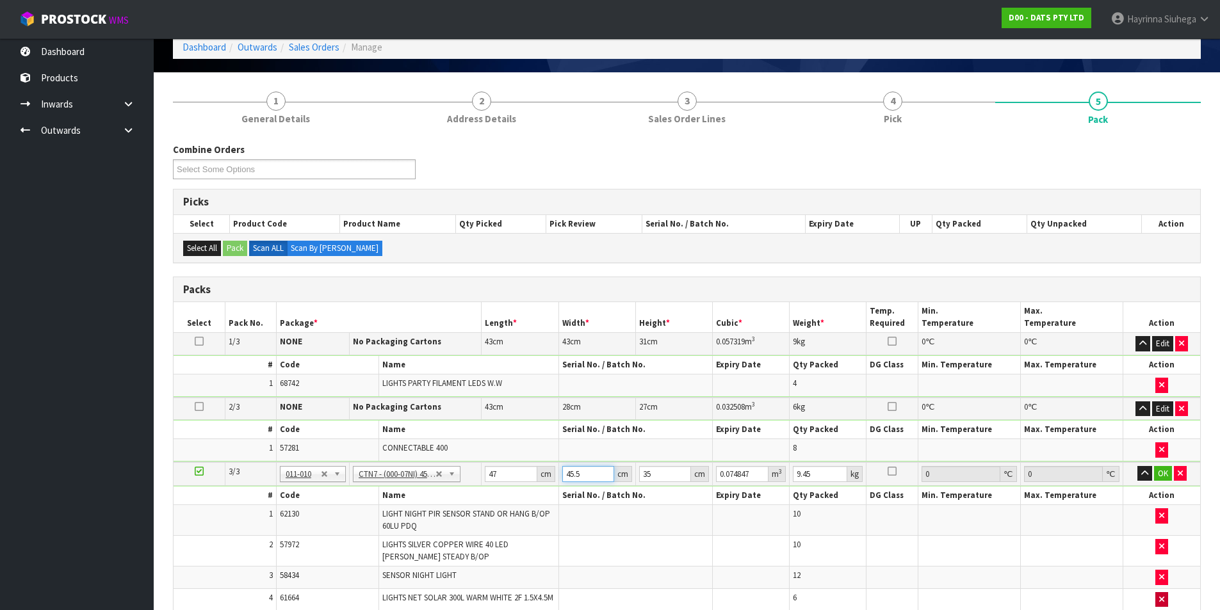
type input "4"
type input "0.00658"
type input "47"
type input "0.077315"
type input "47"
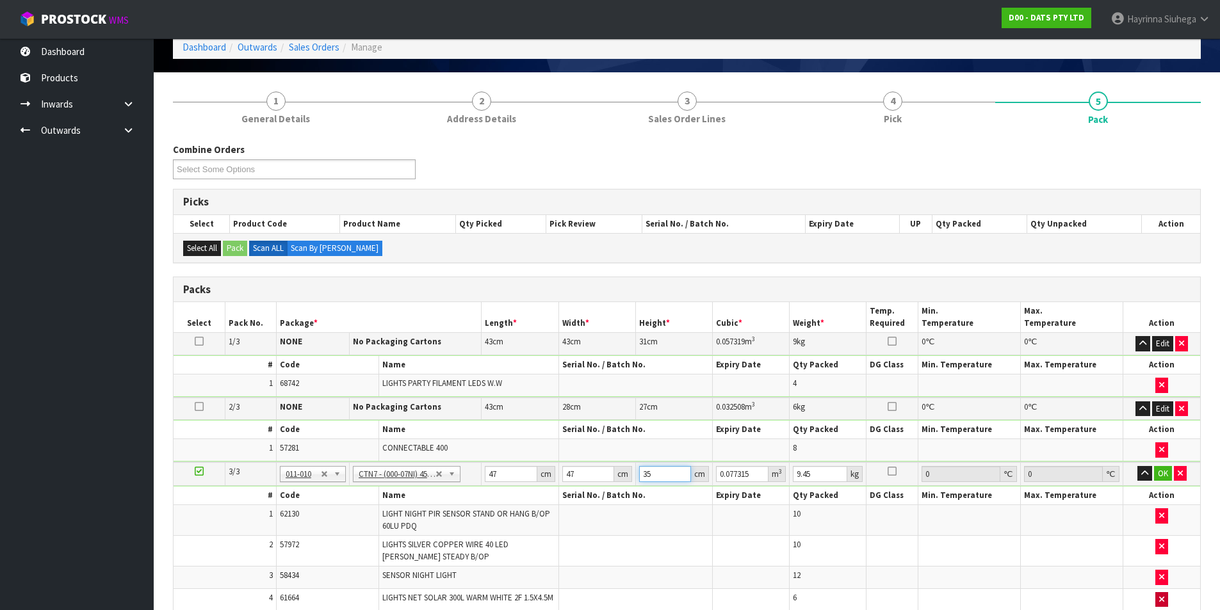
type input "3"
type input "0.006627"
type input "37"
type input "0.081733"
type input "37"
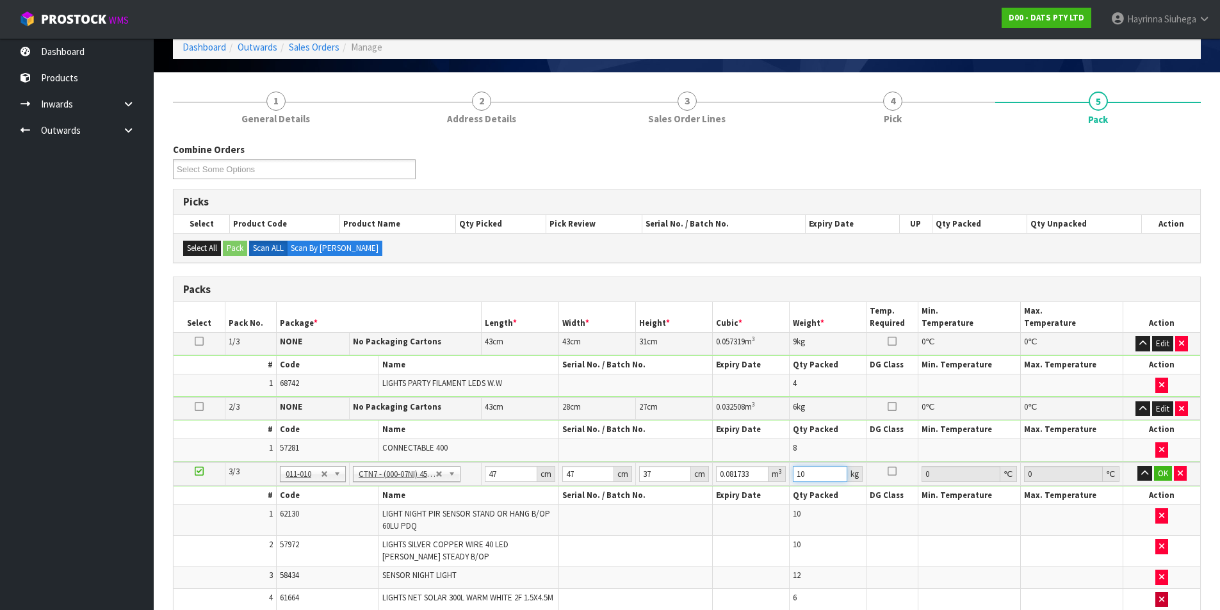
type input "10"
click button "OK" at bounding box center [1163, 473] width 18 height 15
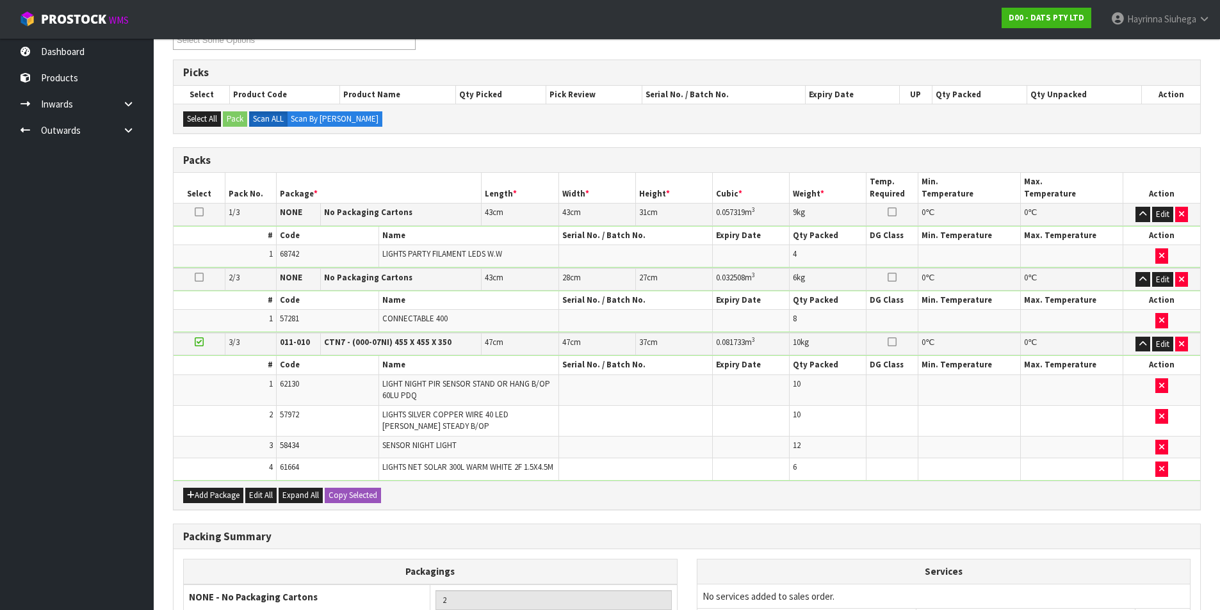
scroll to position [376, 0]
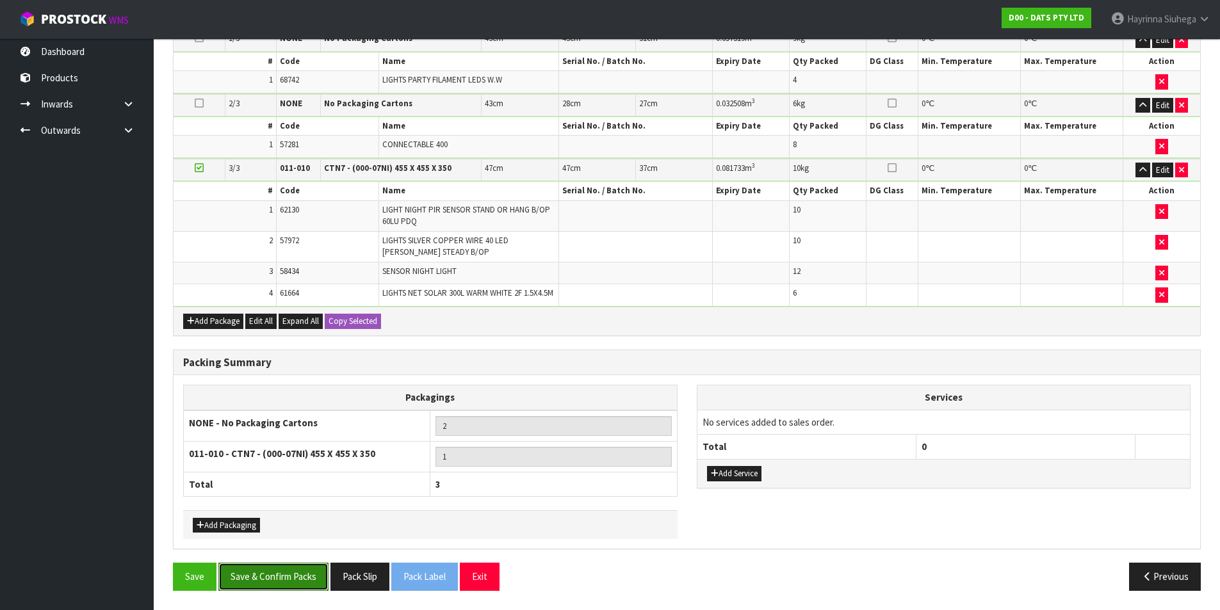
click at [294, 584] on button "Save & Confirm Packs" at bounding box center [273, 577] width 110 height 28
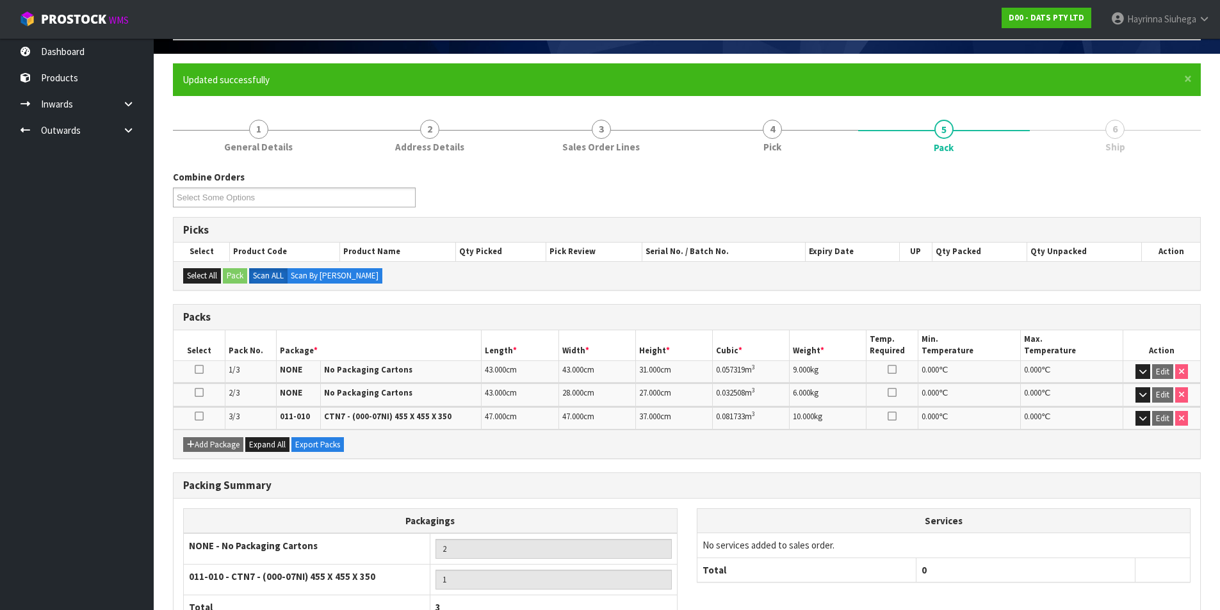
scroll to position [177, 0]
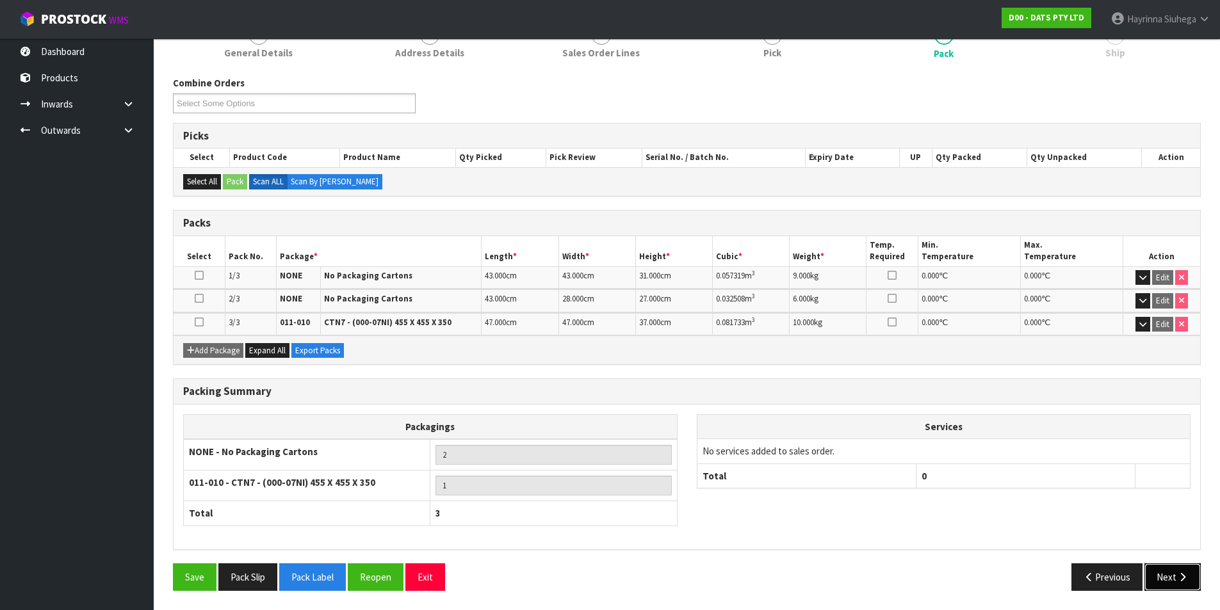
click at [1171, 571] on button "Next" at bounding box center [1173, 578] width 56 height 28
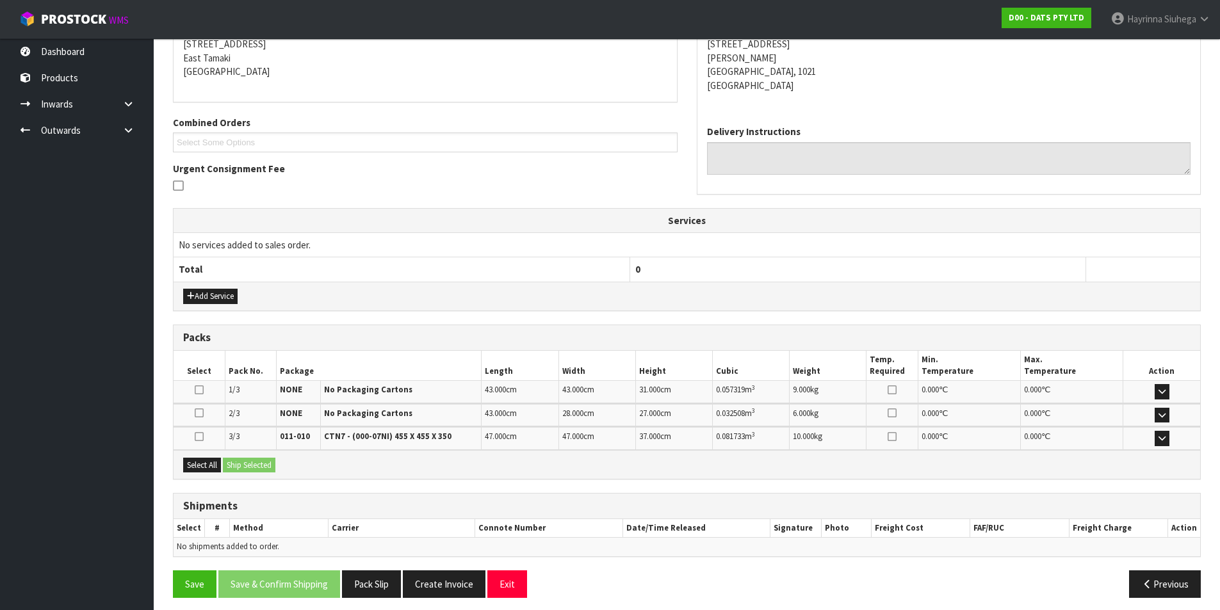
scroll to position [272, 0]
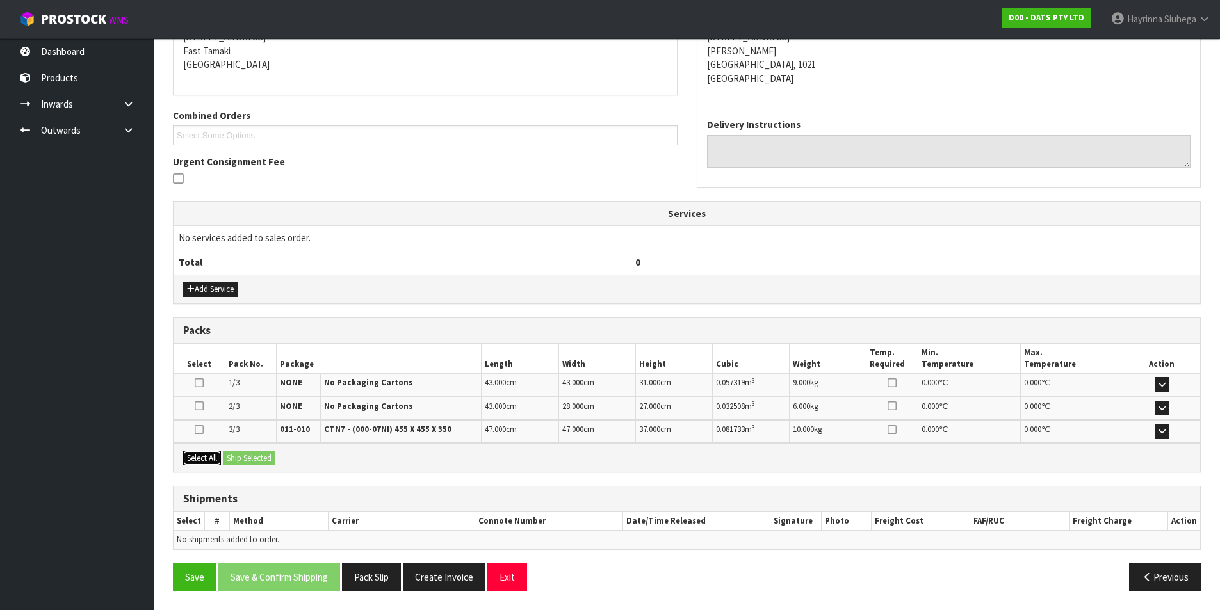
click at [191, 453] on button "Select All" at bounding box center [202, 458] width 38 height 15
click at [230, 452] on button "Ship Selected" at bounding box center [249, 458] width 53 height 15
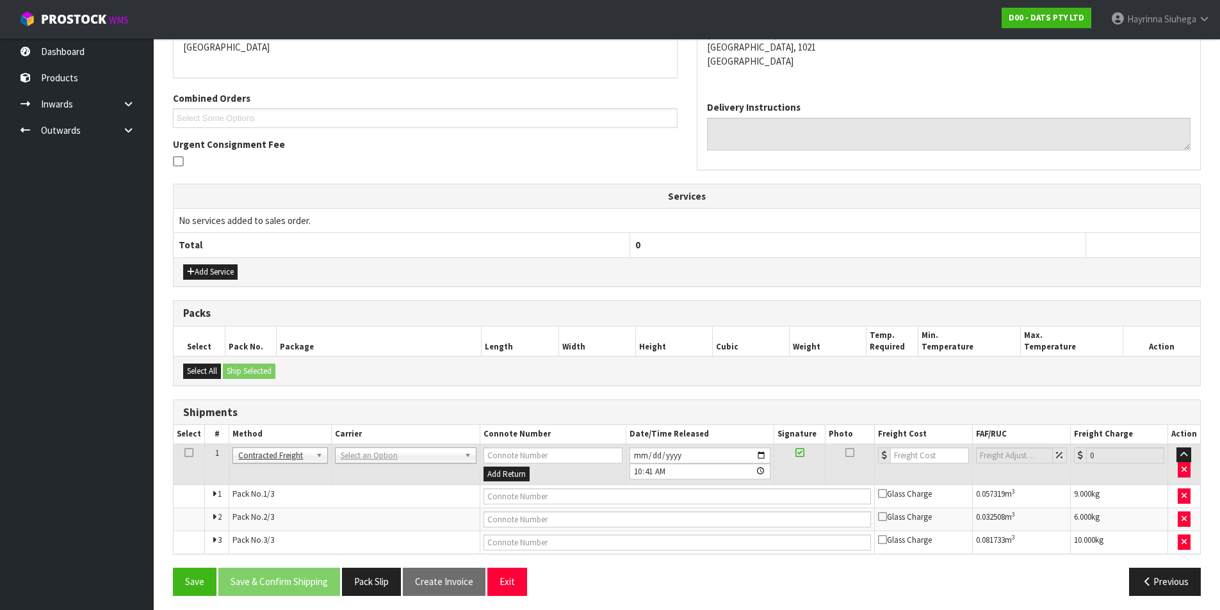
scroll to position [295, 0]
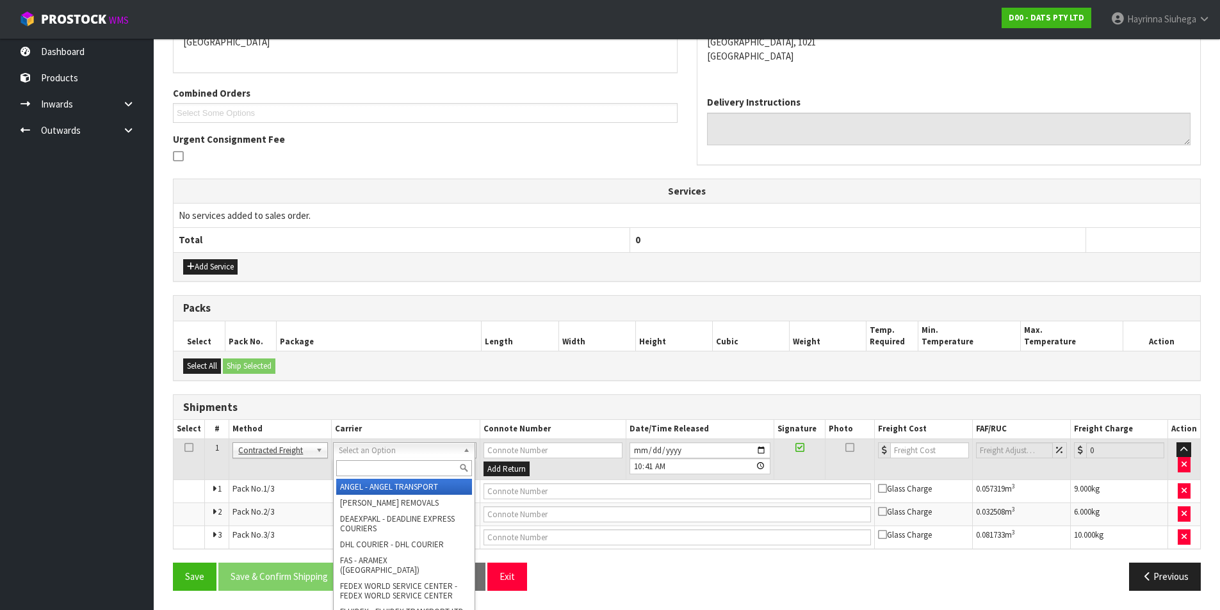
click at [369, 466] on input "text" at bounding box center [404, 469] width 136 height 16
type input "NZP"
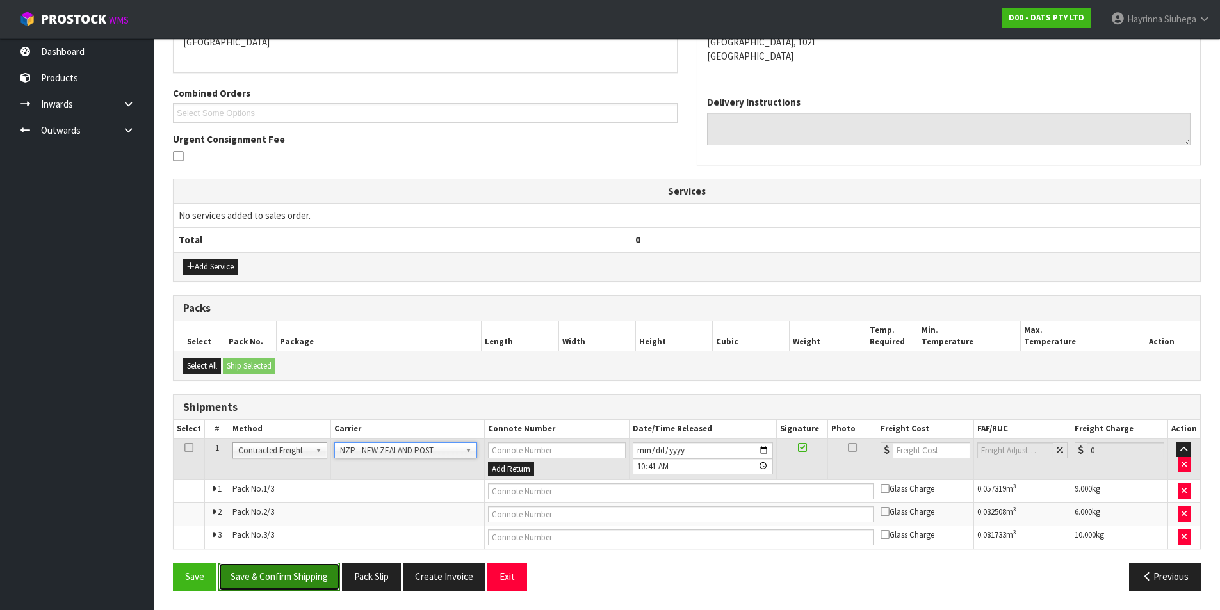
click at [311, 576] on button "Save & Confirm Shipping" at bounding box center [279, 577] width 122 height 28
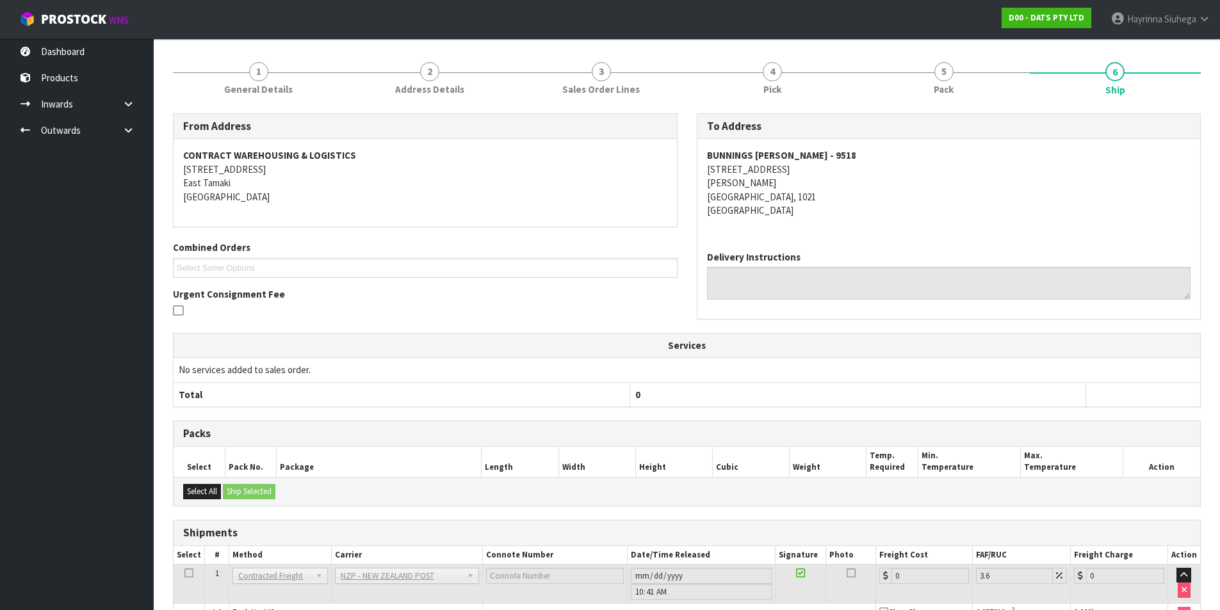
scroll to position [274, 0]
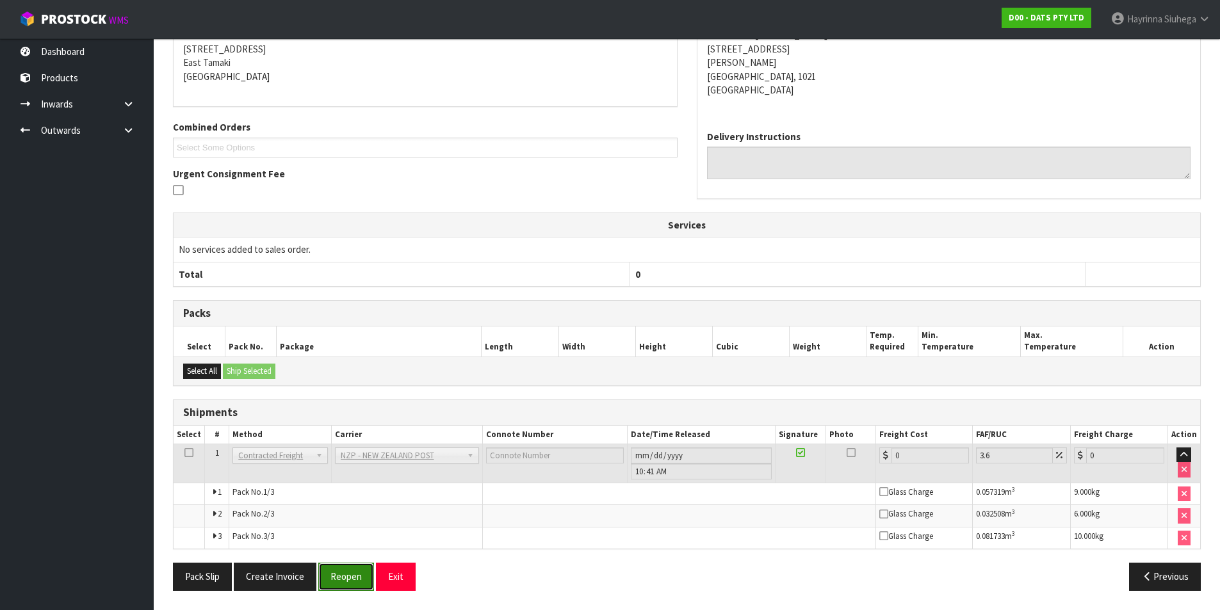
click at [339, 571] on button "Reopen" at bounding box center [346, 577] width 56 height 28
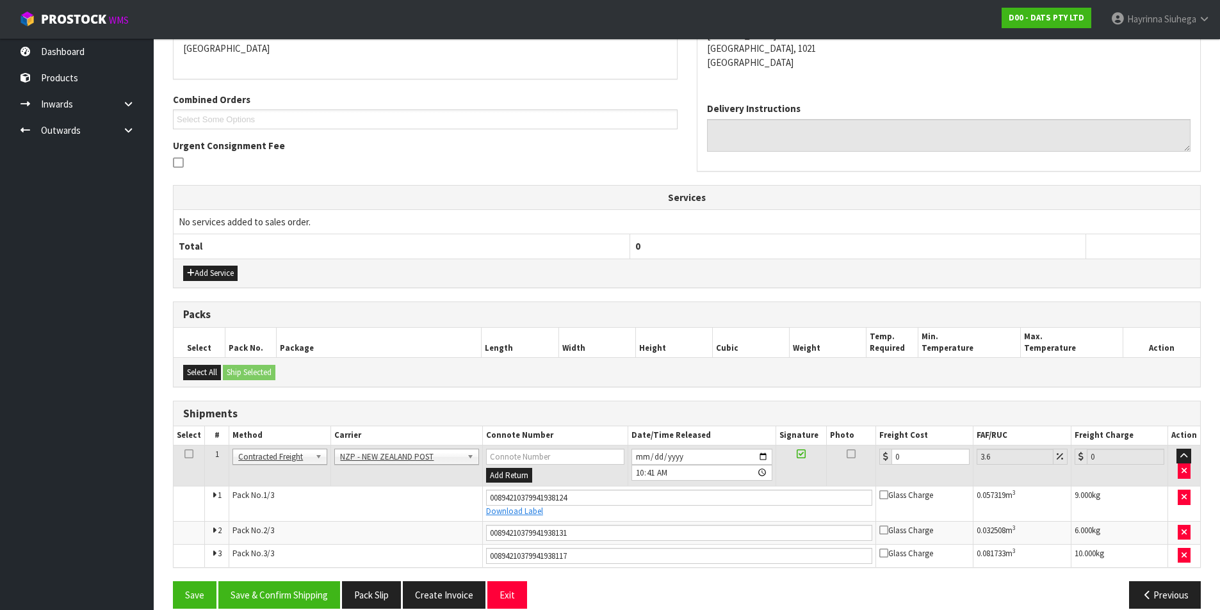
scroll to position [306, 0]
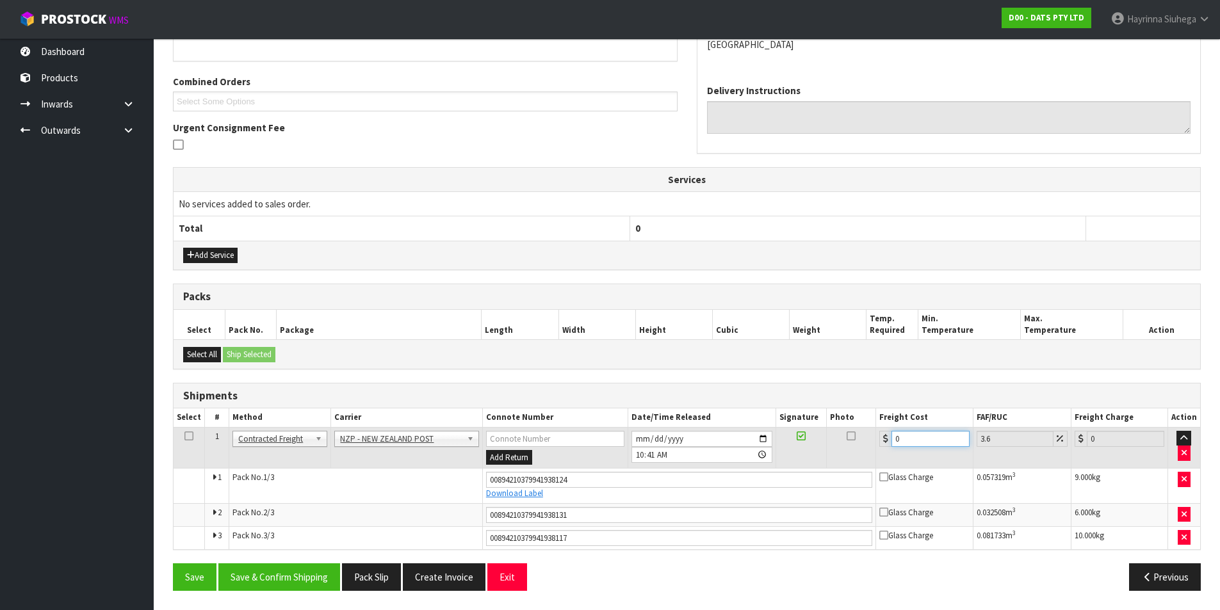
drag, startPoint x: 943, startPoint y: 433, endPoint x: 774, endPoint y: 433, distance: 169.7
click at [774, 433] on tr "1 Client Local Pickup Customer Local Pickup Company Freight Contracted Freight …" at bounding box center [687, 448] width 1027 height 42
type input "1"
type input "1.04"
type input "12"
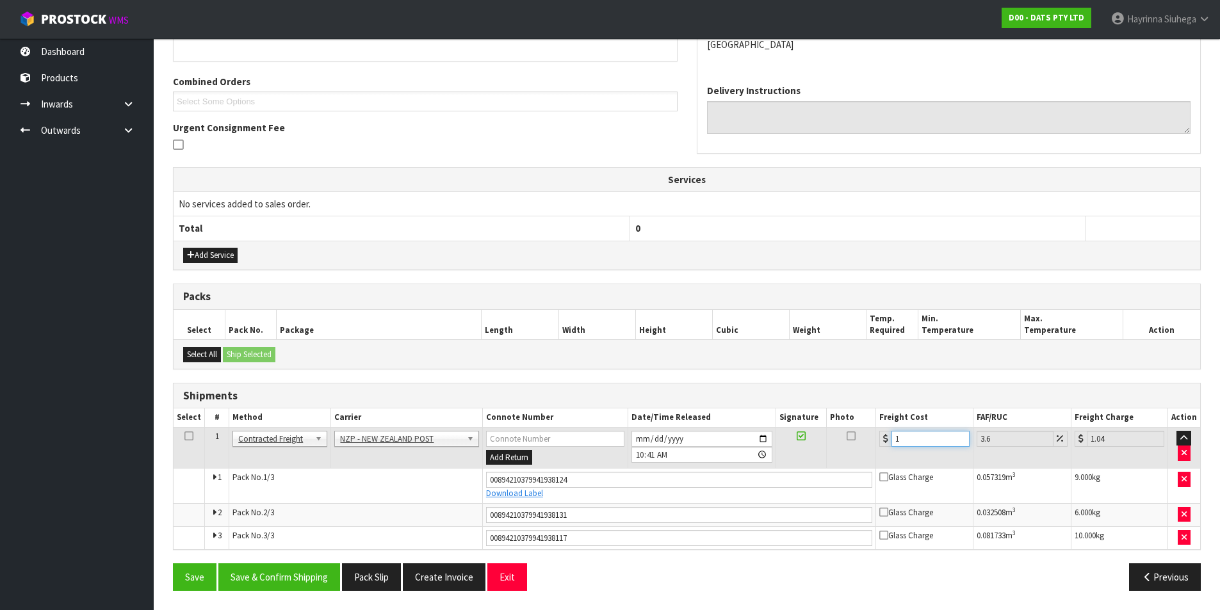
type input "12.43"
type input "12.9"
type input "13.36"
type input "12.99"
type input "13.46"
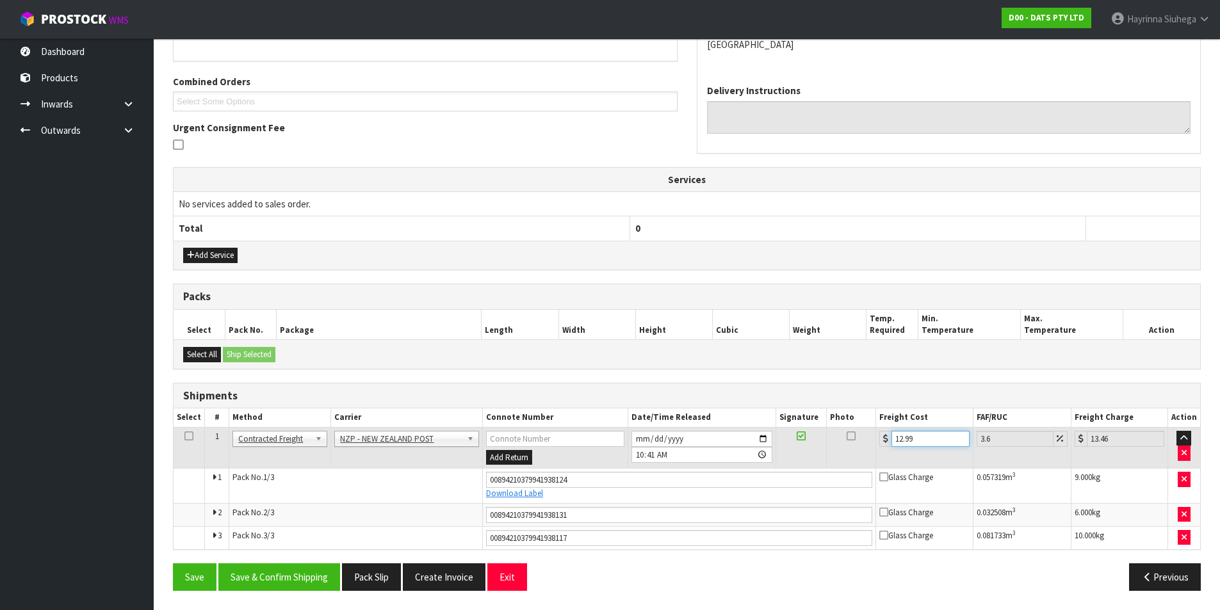
type input "12.99"
click at [173, 564] on button "Save" at bounding box center [195, 578] width 44 height 28
click at [306, 578] on button "Save & Confirm Shipping" at bounding box center [279, 578] width 122 height 28
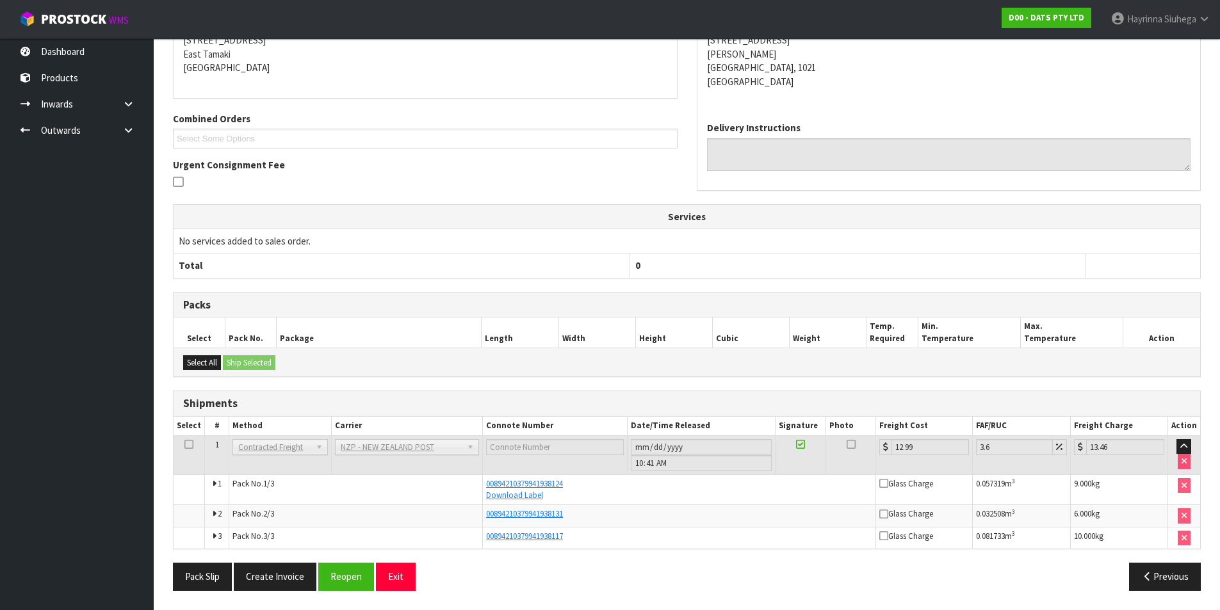
scroll to position [0, 0]
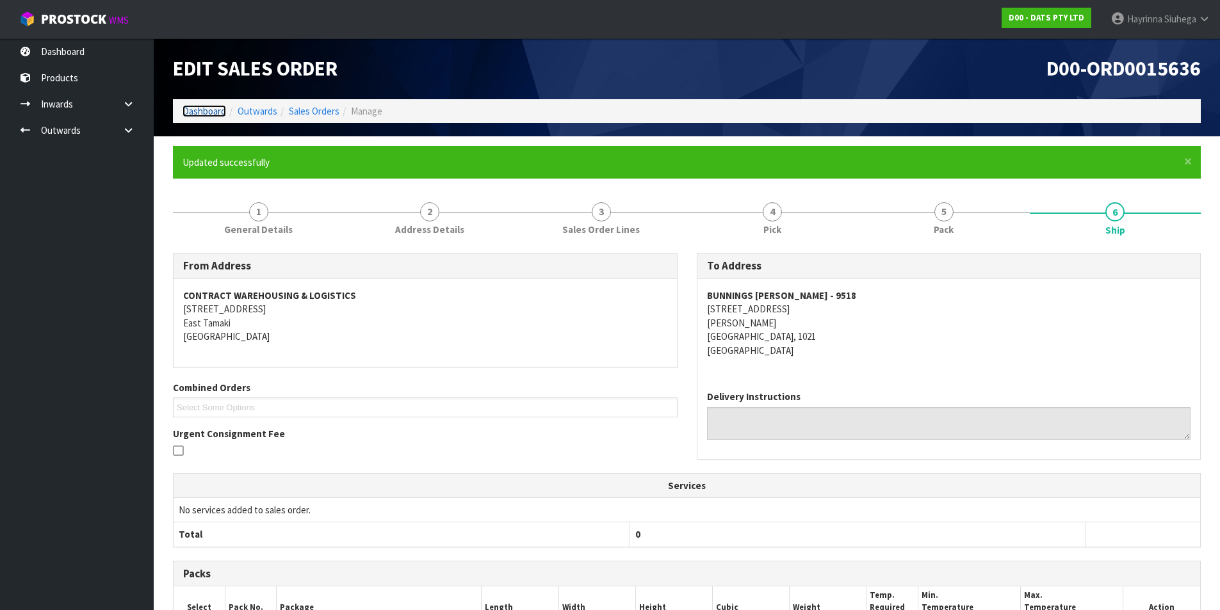
click at [195, 115] on link "Dashboard" at bounding box center [205, 111] width 44 height 12
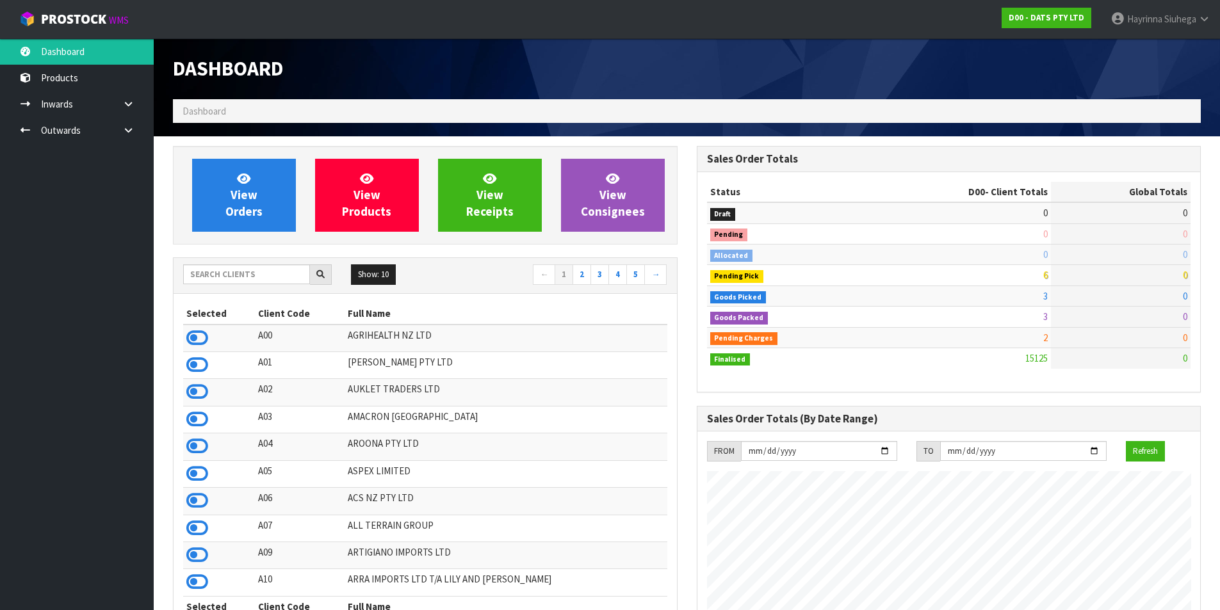
scroll to position [970, 523]
click at [249, 195] on span "View Orders" at bounding box center [243, 195] width 37 height 48
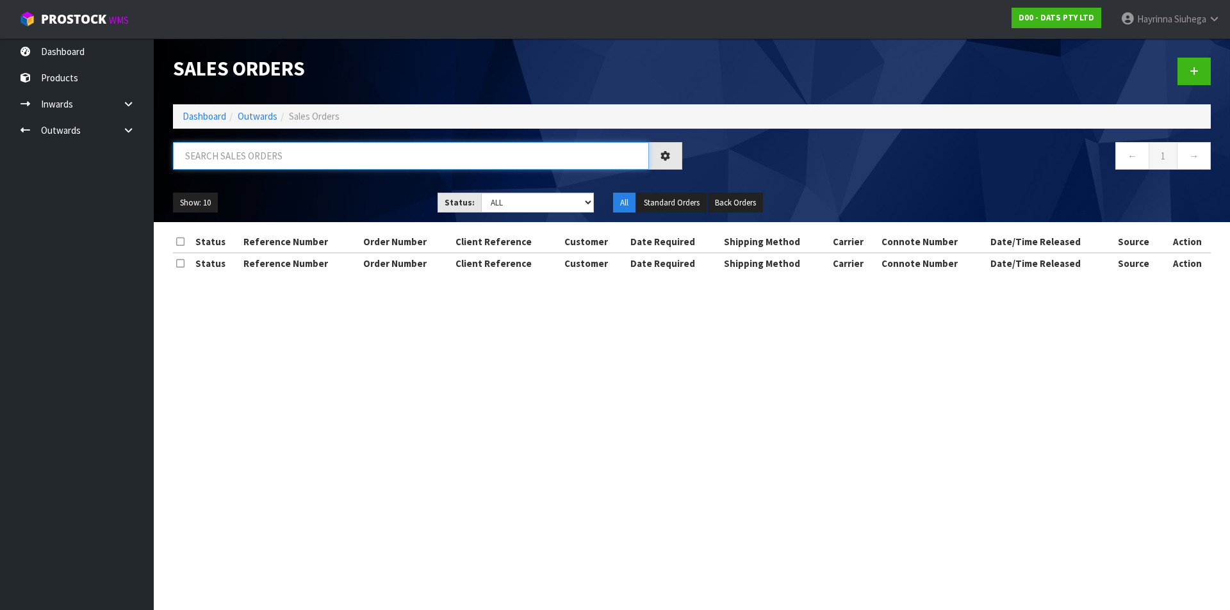
click at [269, 165] on input "text" at bounding box center [411, 156] width 476 height 28
type input "JOB-0408873"
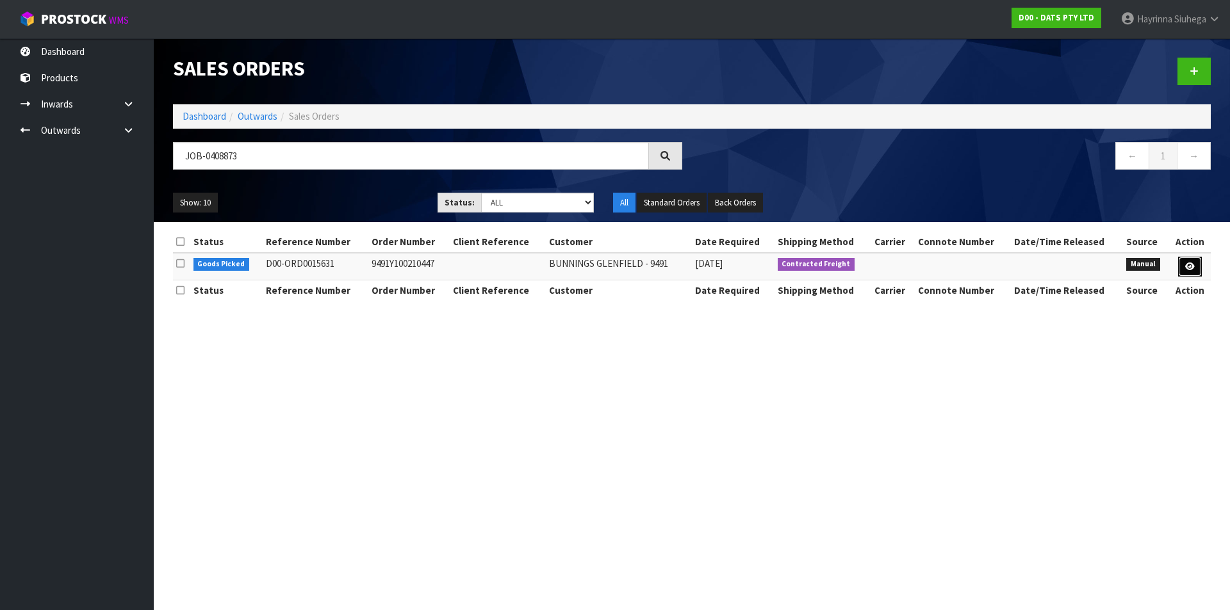
click at [1199, 261] on link at bounding box center [1190, 267] width 24 height 20
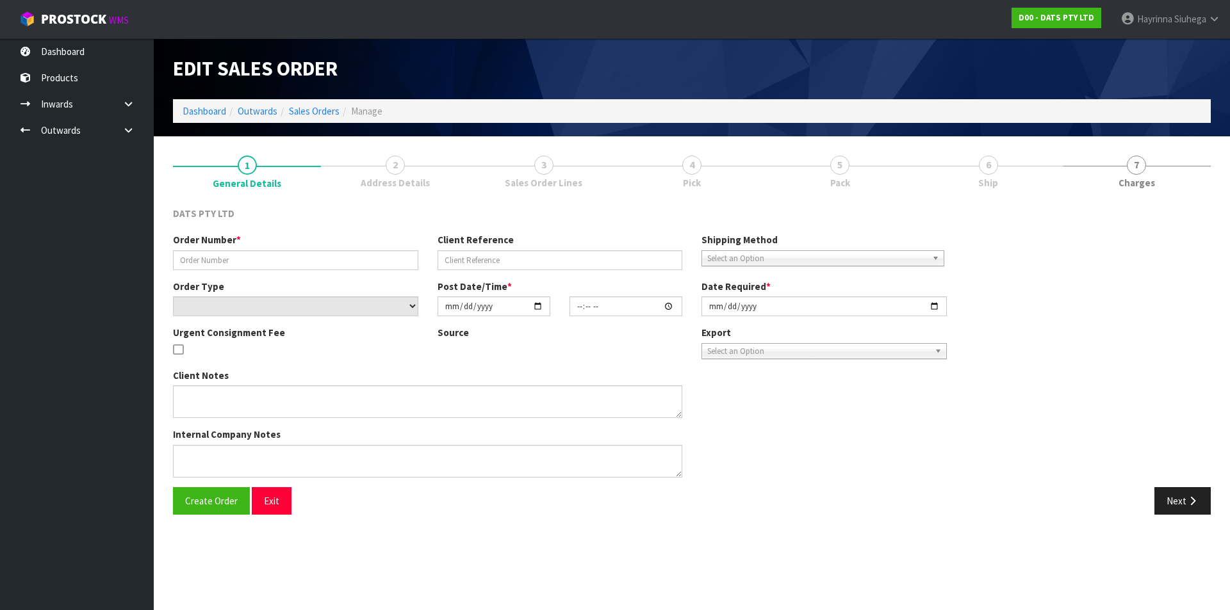
type input "9491Y100210447"
select select "number:0"
type input "2025-08-22"
type input "08:44:00.000"
type input "2025-08-22"
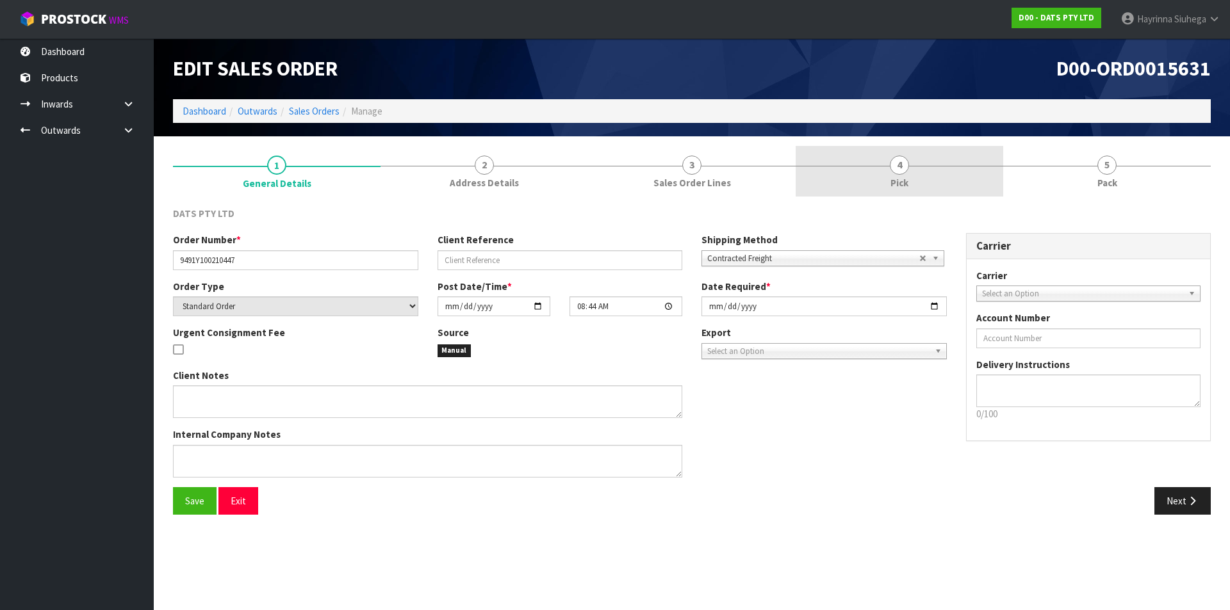
click at [940, 186] on link "4 Pick" at bounding box center [900, 171] width 208 height 51
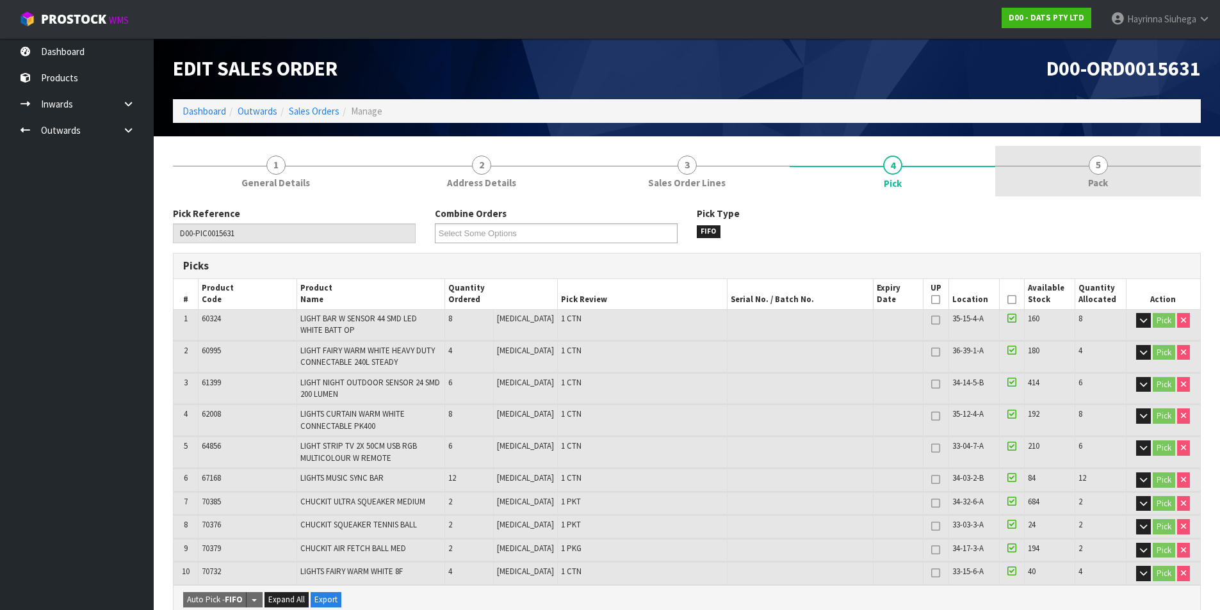
click at [1025, 170] on link "5 Pack" at bounding box center [1098, 171] width 206 height 51
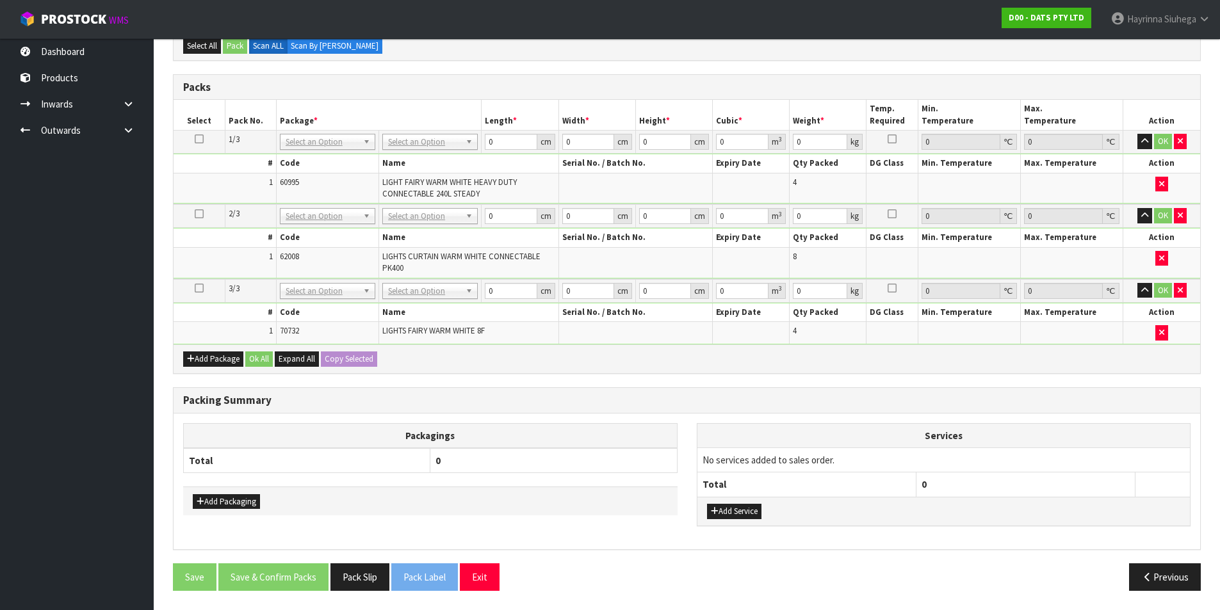
scroll to position [233, 0]
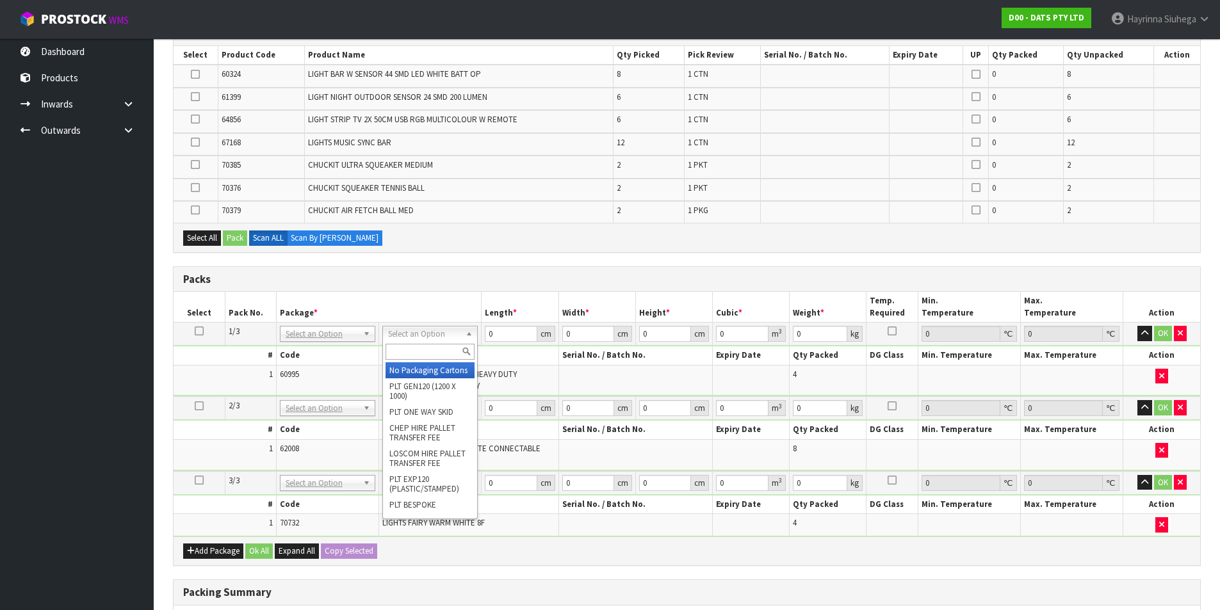
drag, startPoint x: 432, startPoint y: 380, endPoint x: 422, endPoint y: 411, distance: 32.2
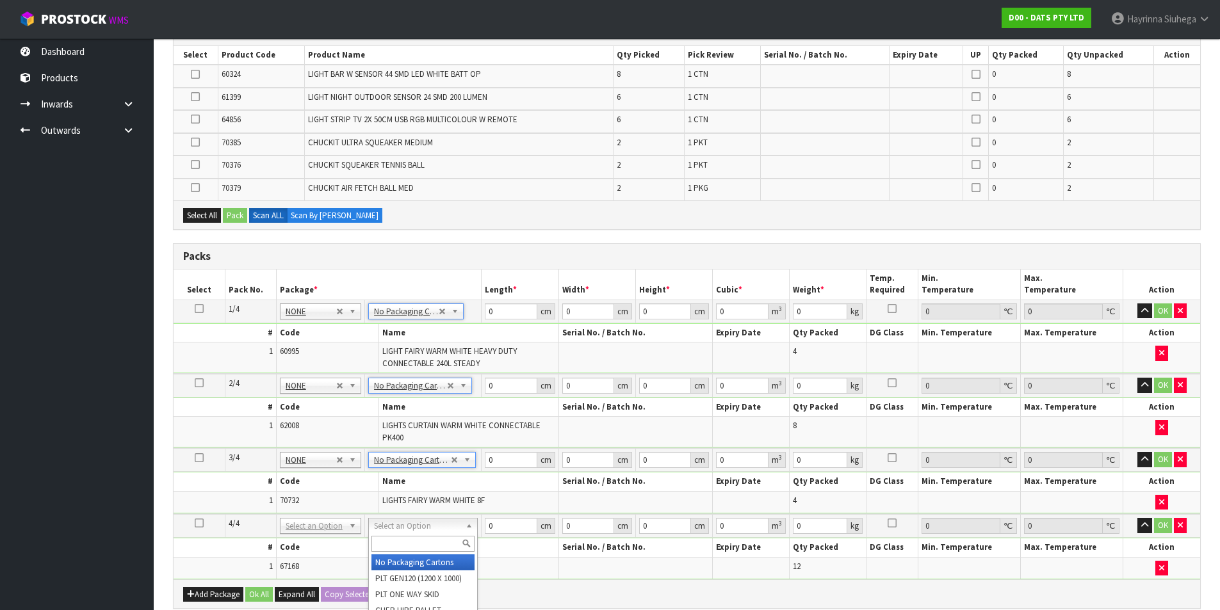
type input "4"
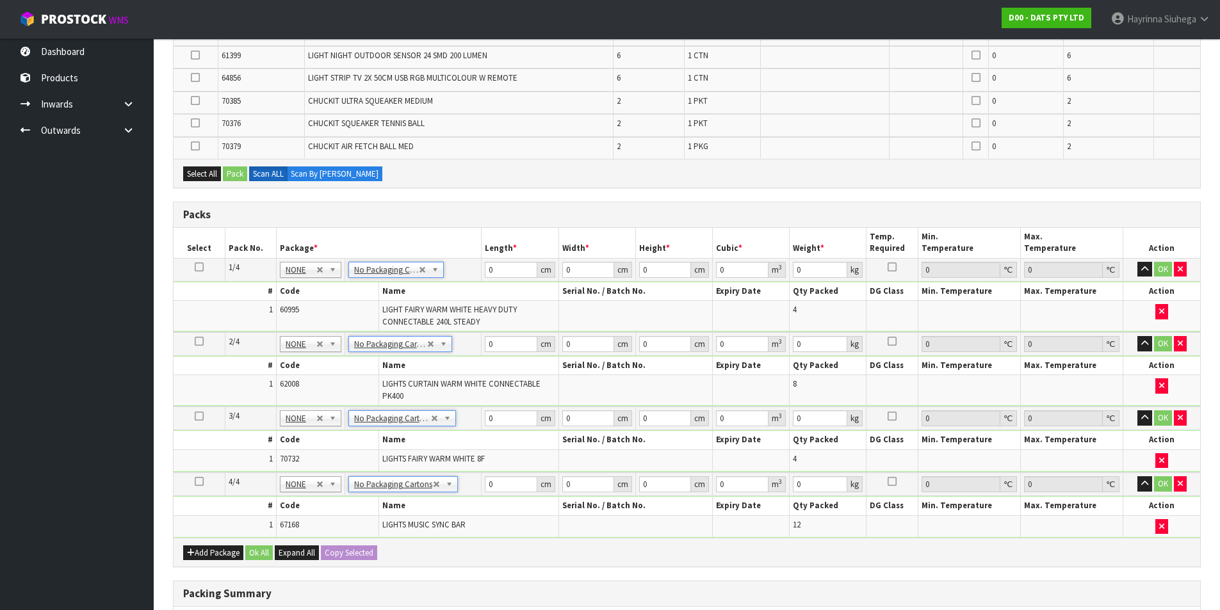
scroll to position [297, 0]
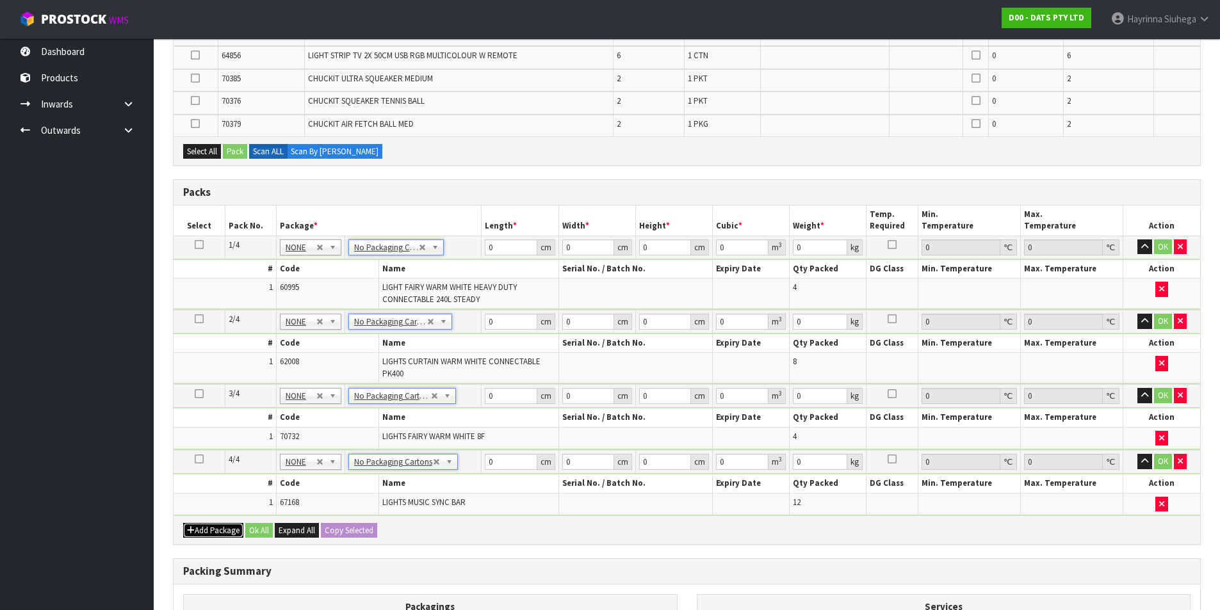
click at [227, 529] on button "Add Package" at bounding box center [213, 530] width 60 height 15
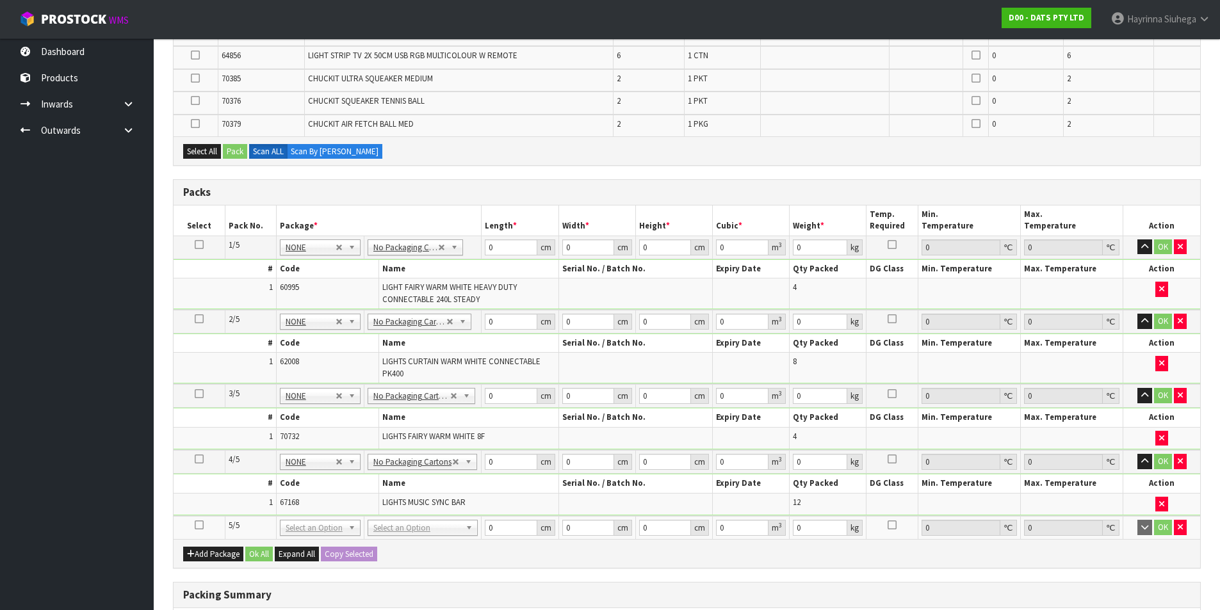
click at [192, 523] on td at bounding box center [199, 527] width 51 height 23
click at [195, 525] on icon at bounding box center [199, 525] width 9 height 1
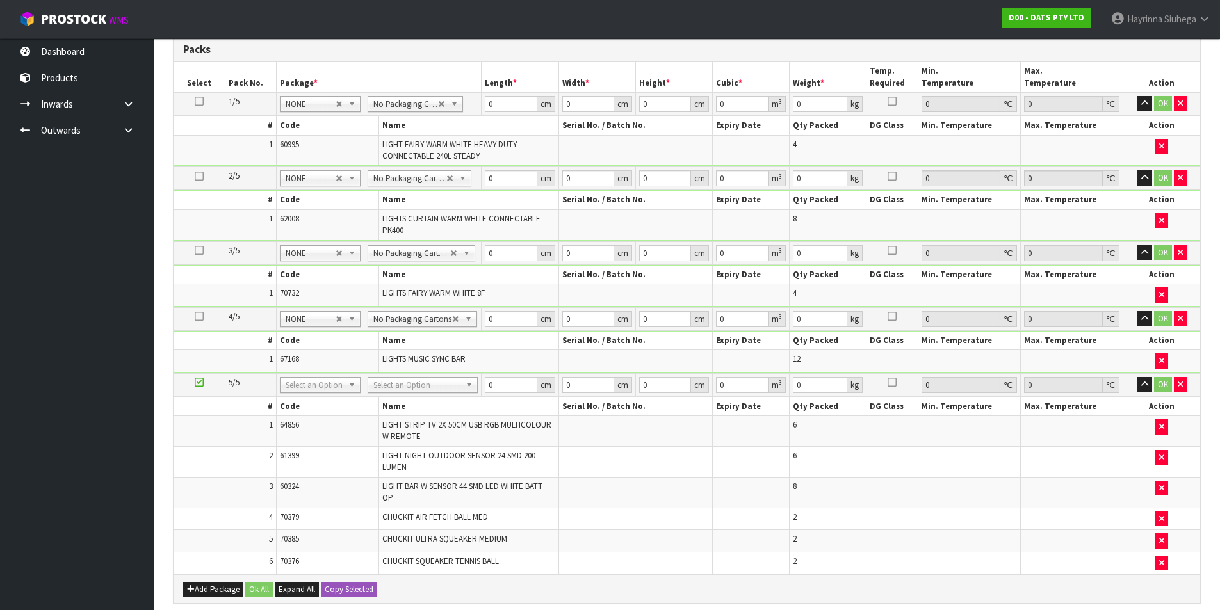
scroll to position [361, 0]
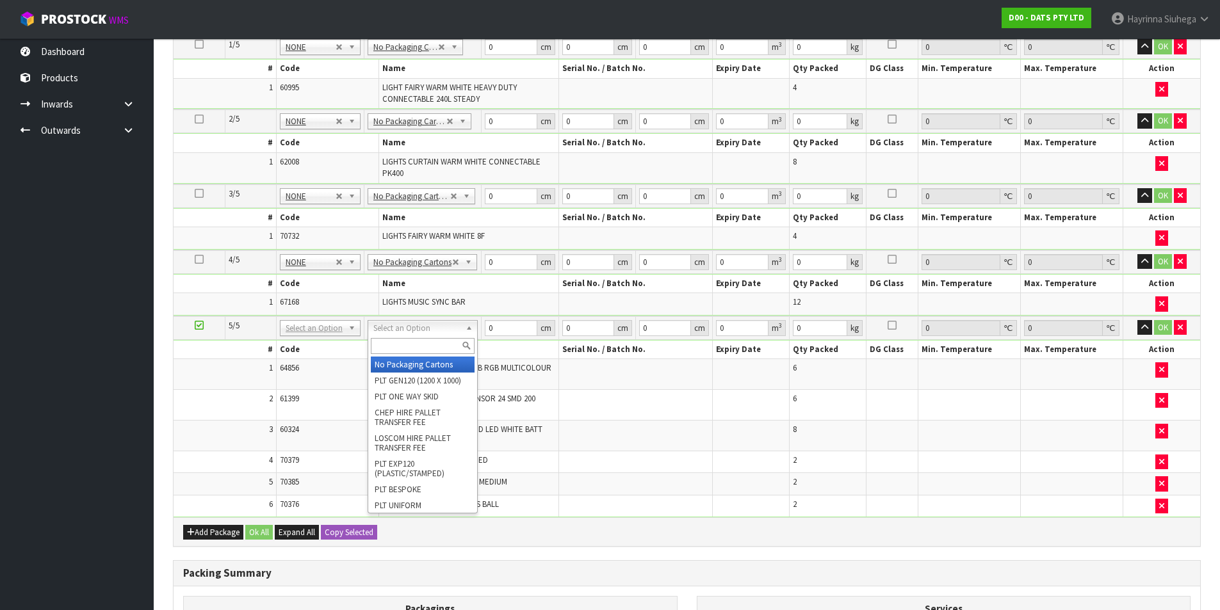
click at [409, 346] on input "text" at bounding box center [423, 346] width 104 height 16
click at [421, 348] on input "text" at bounding box center [423, 346] width 104 height 16
type input "CTN7"
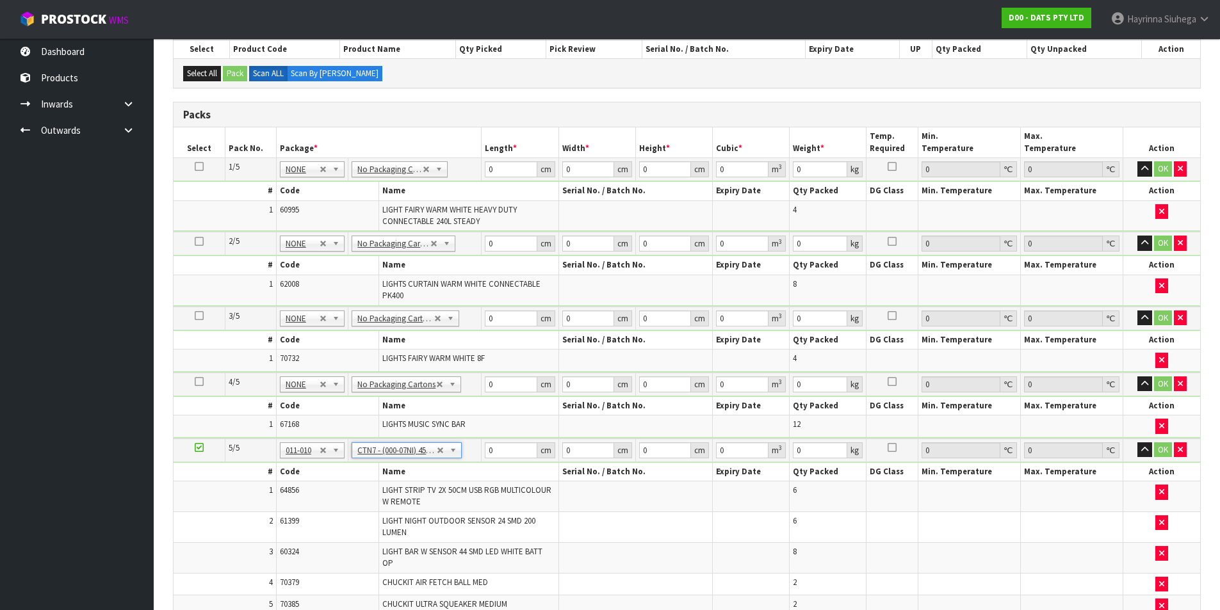
type input "45.5"
type input "35"
type input "0.072459"
type input "6.82"
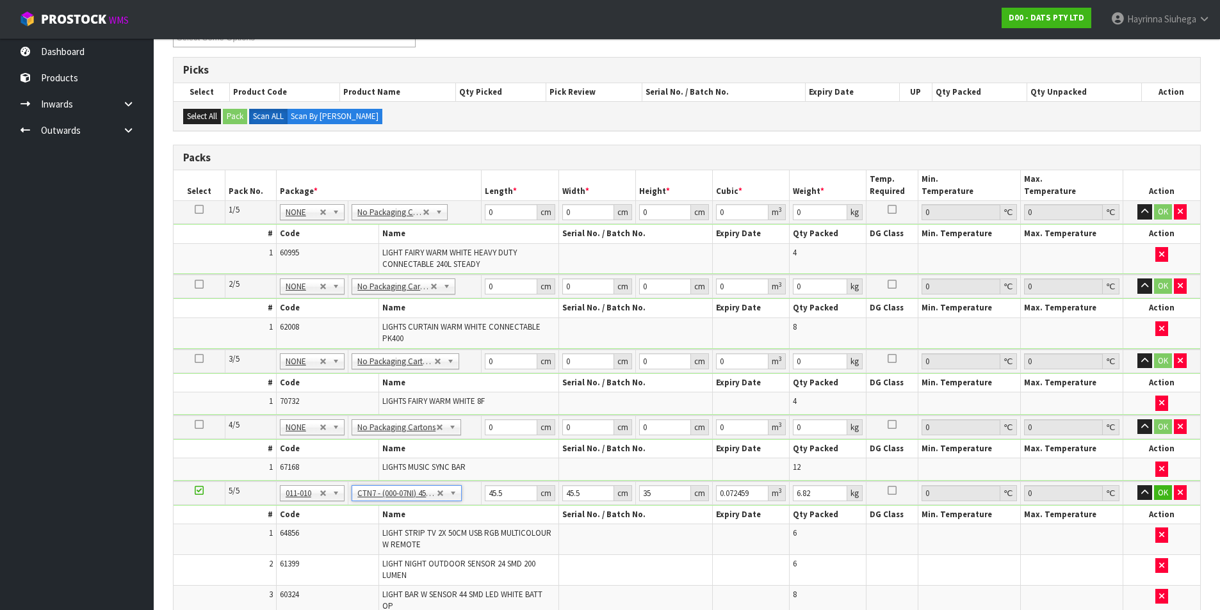
scroll to position [169, 0]
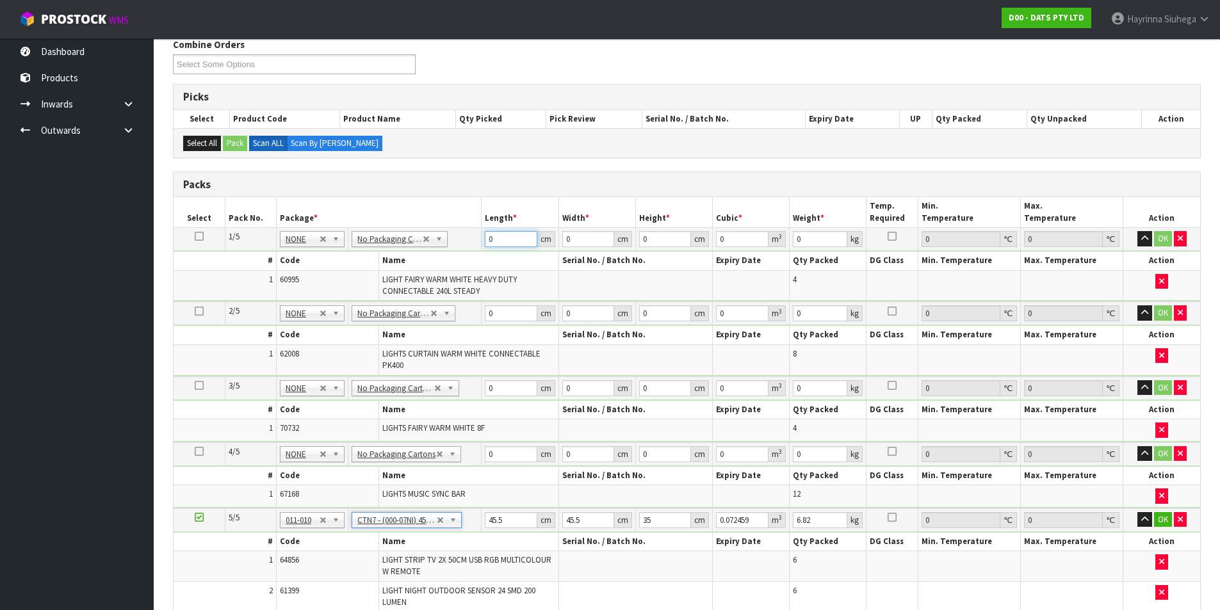
click at [487, 242] on input "0" at bounding box center [511, 239] width 52 height 16
type input "35"
type input "29"
type input "3"
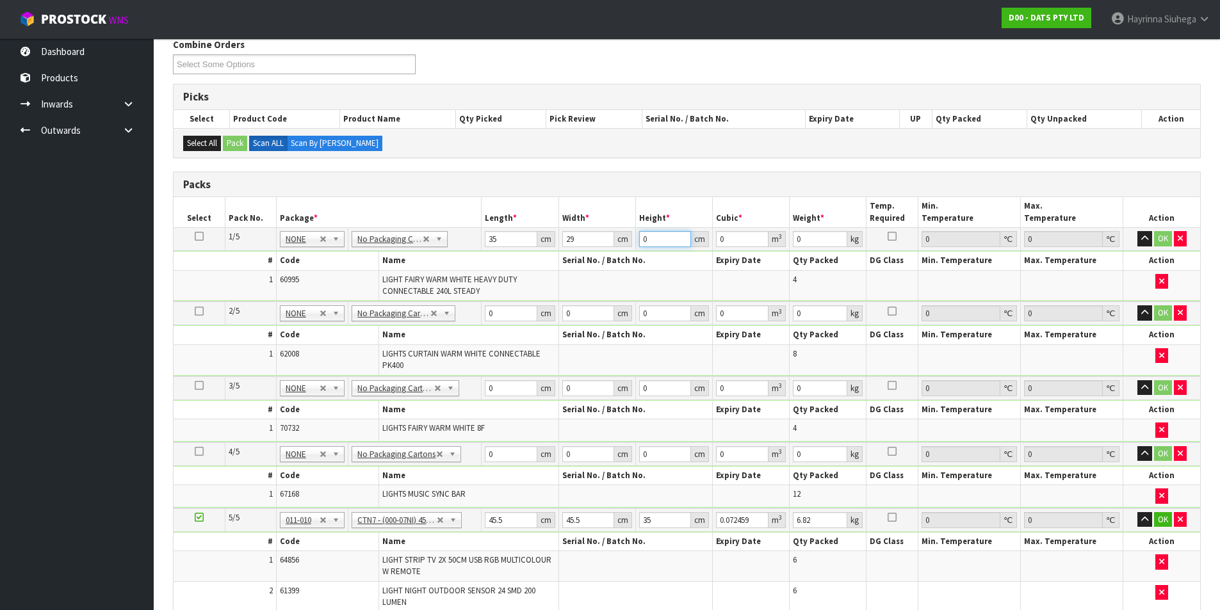
type input "0.003045"
type input "36"
type input "0.03654"
type input "36"
type input "8"
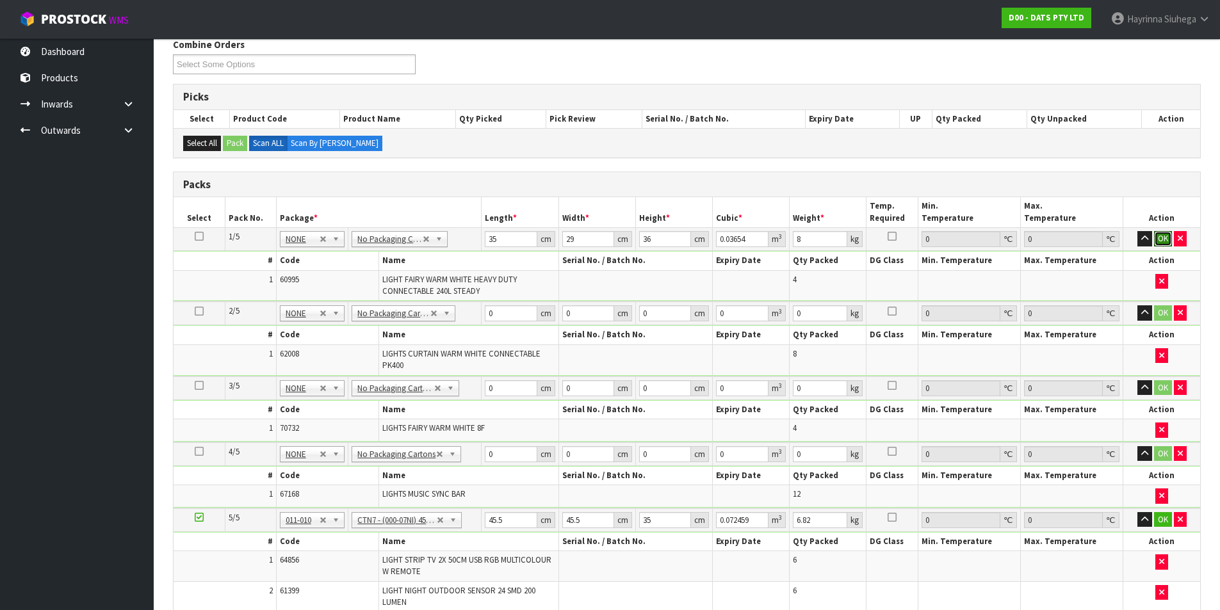
click button "OK" at bounding box center [1163, 238] width 18 height 15
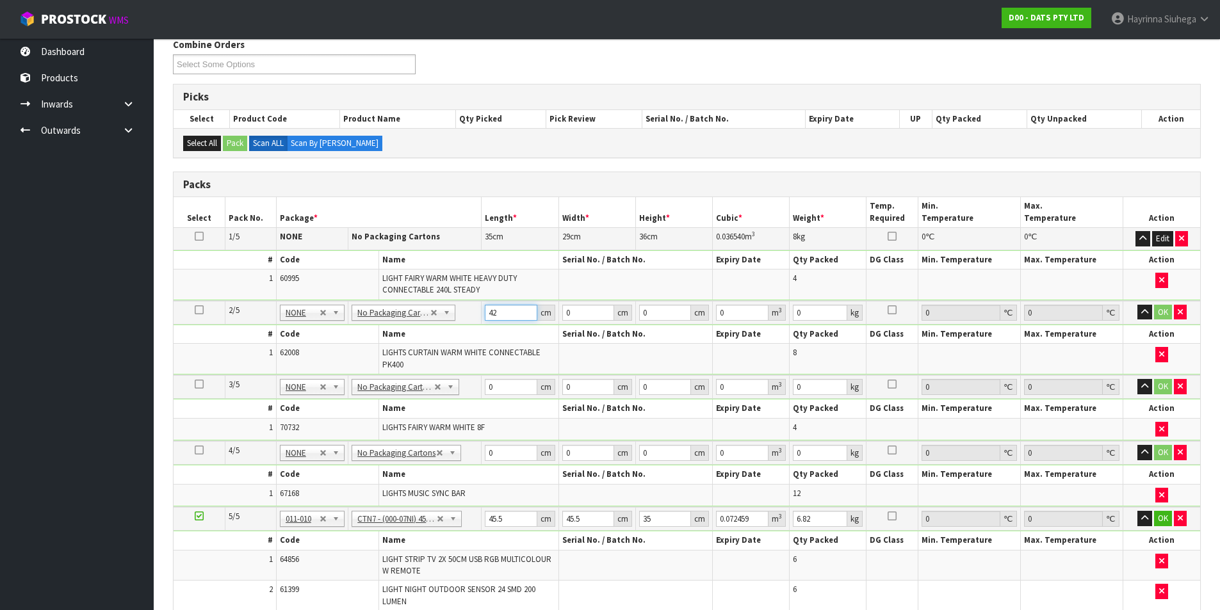
type input "42"
type input "28"
type input "2"
type input "0.002352"
type input "27"
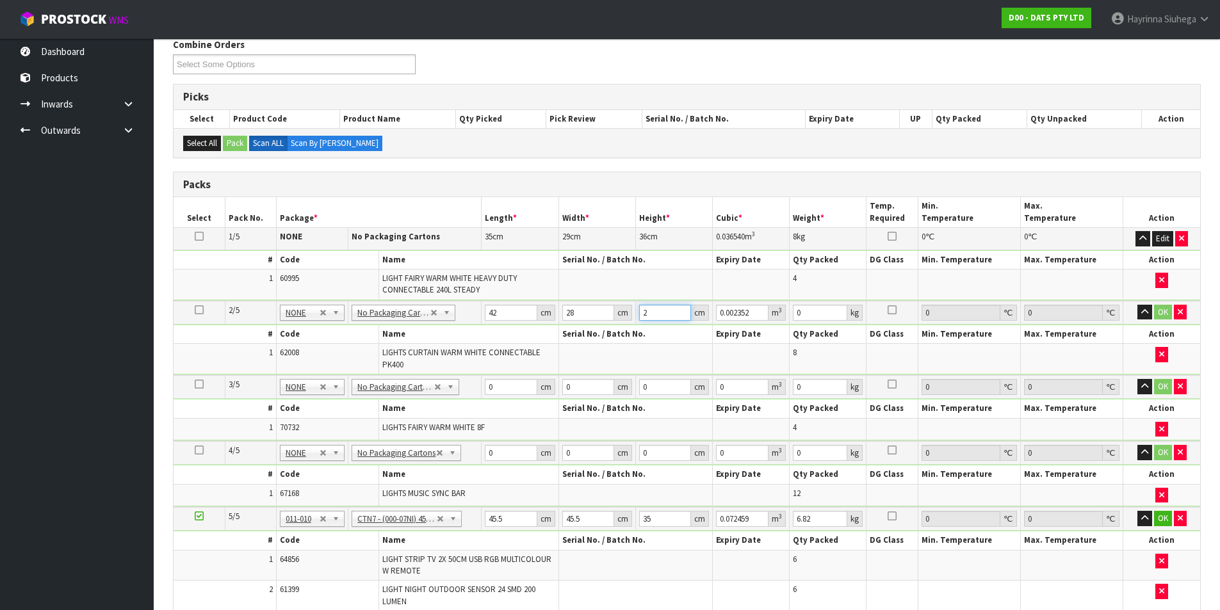
type input "0.031752"
type input "27"
type input "6"
click button "OK" at bounding box center [1163, 312] width 18 height 15
type input "44"
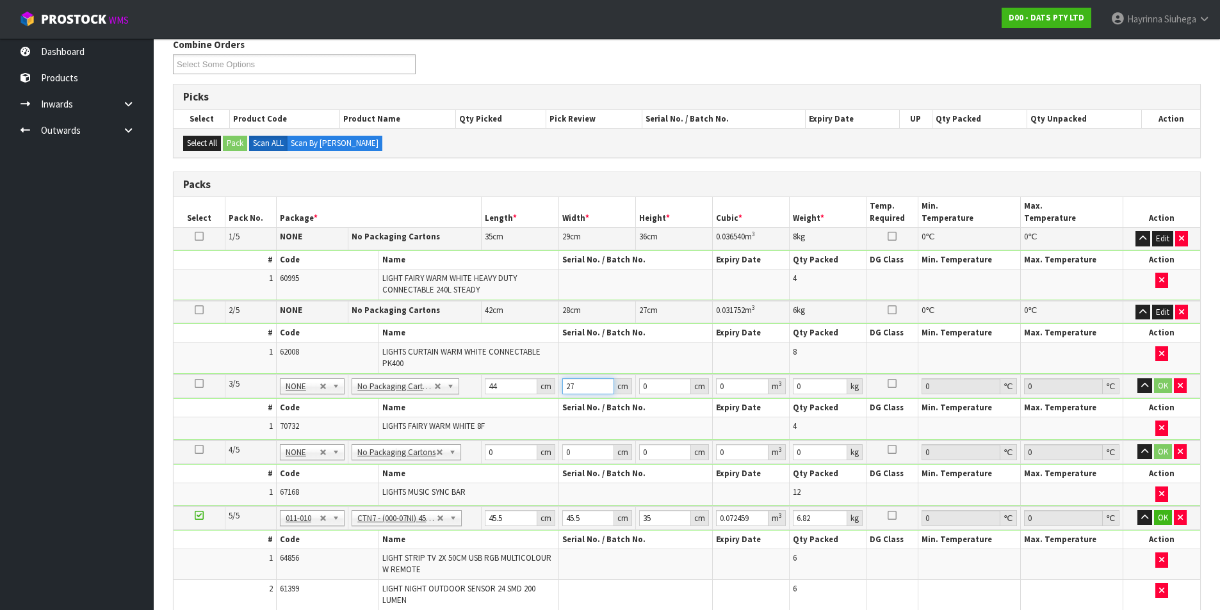
type input "27"
type input "2"
type input "0.002376"
type input "26"
type input "0.030888"
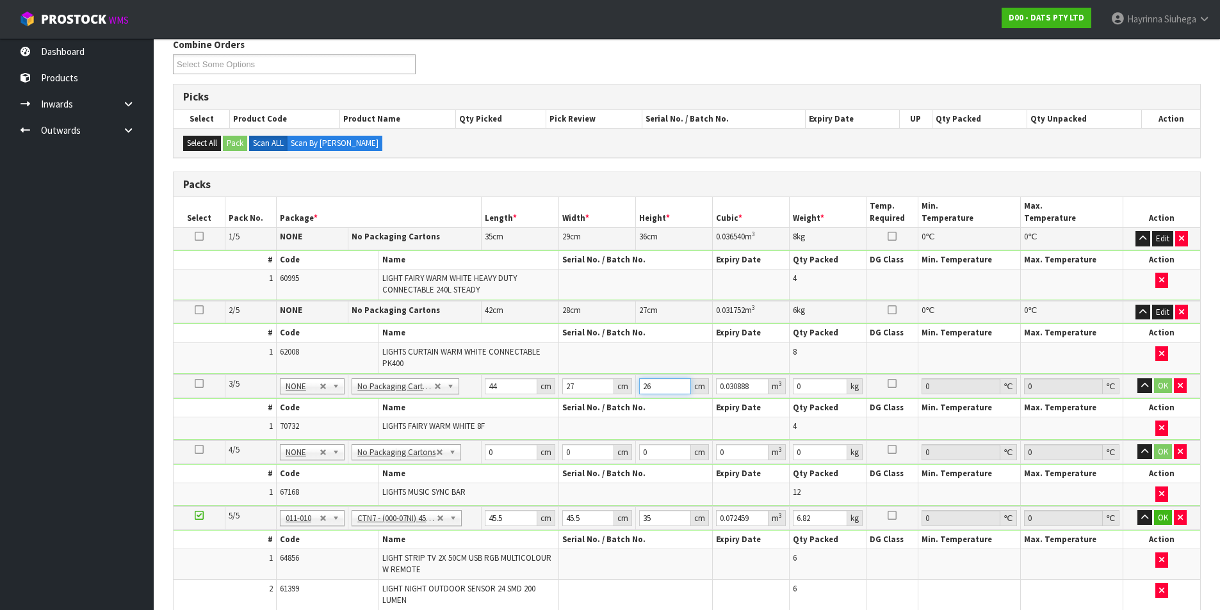
type input "26"
type input "8"
click button "OK" at bounding box center [1163, 386] width 18 height 15
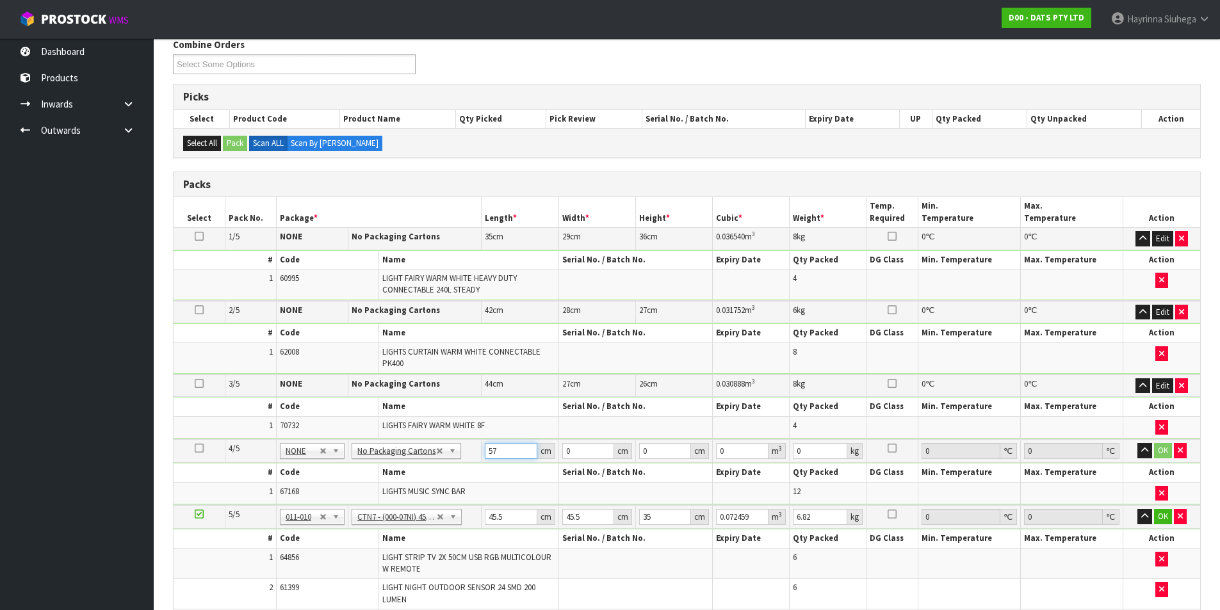
type input "57"
type input "22"
type input "2"
type input "0.002508"
type input "28"
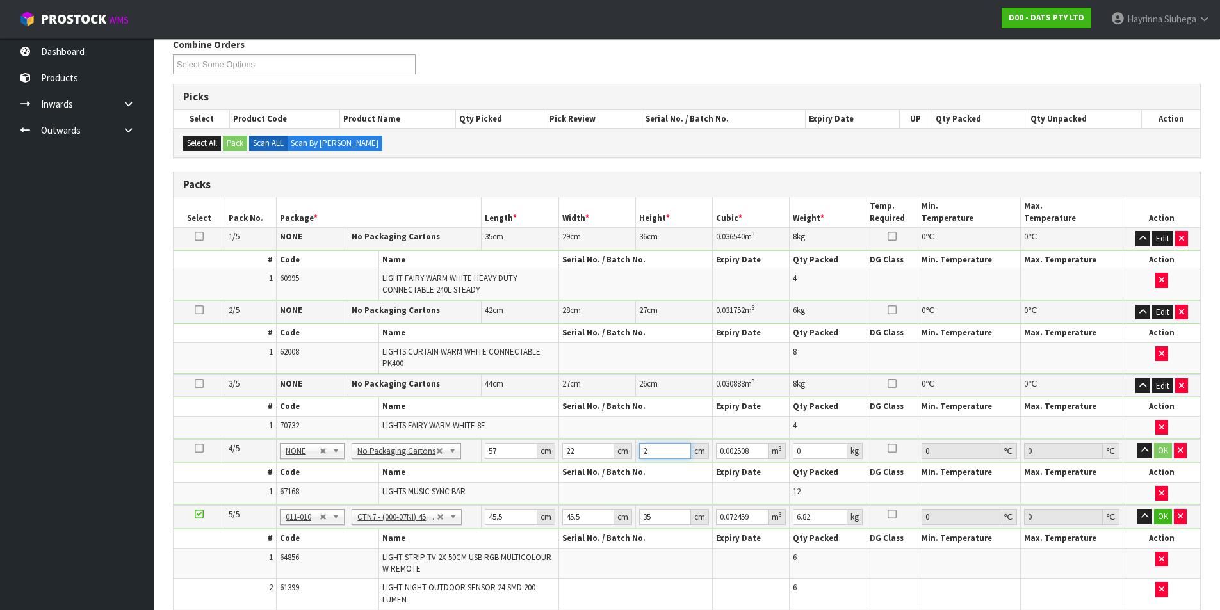
type input "0.035112"
type input "28"
type input "6"
click button "OK" at bounding box center [1163, 450] width 18 height 15
type input "4"
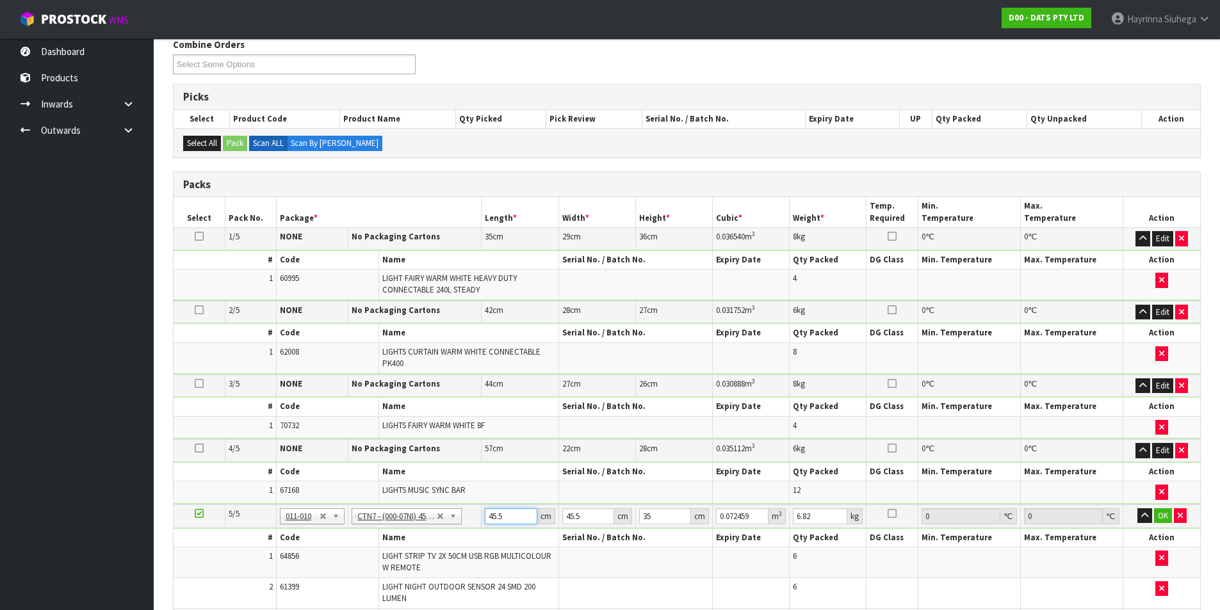
type input "0.00637"
type input "47"
type input "0.074847"
type input "47"
type input "4"
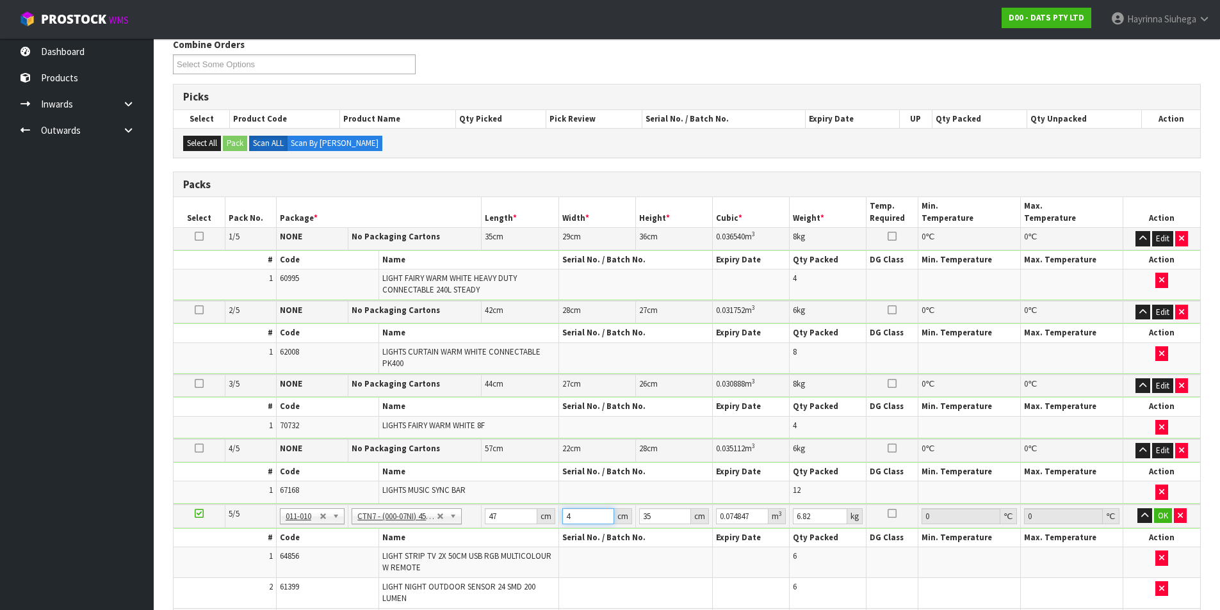
type input "0.00658"
type input "47"
type input "0.077315"
type input "47"
type input "3"
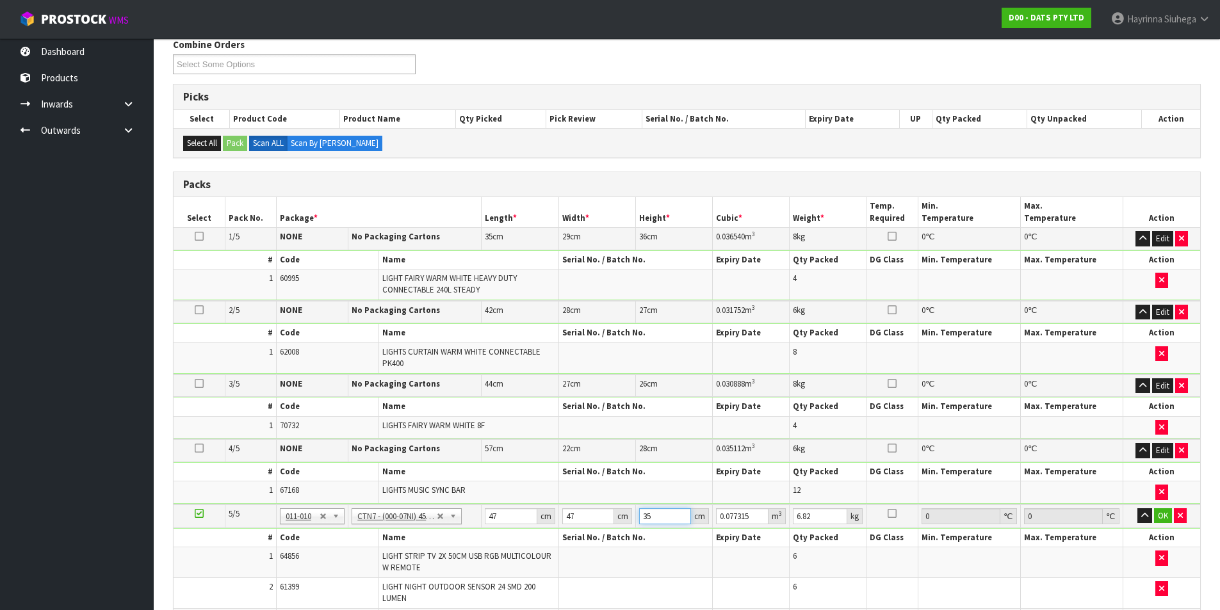
type input "0.006627"
type input "37"
type input "0.081733"
type input "37"
type input "7"
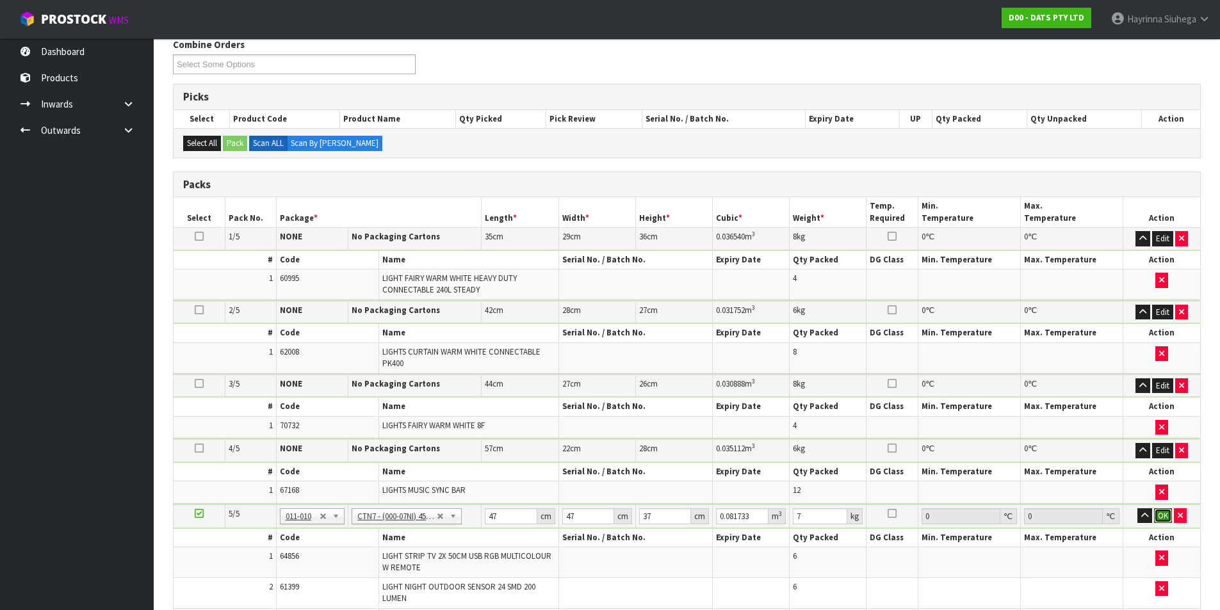
click button "OK" at bounding box center [1163, 516] width 18 height 15
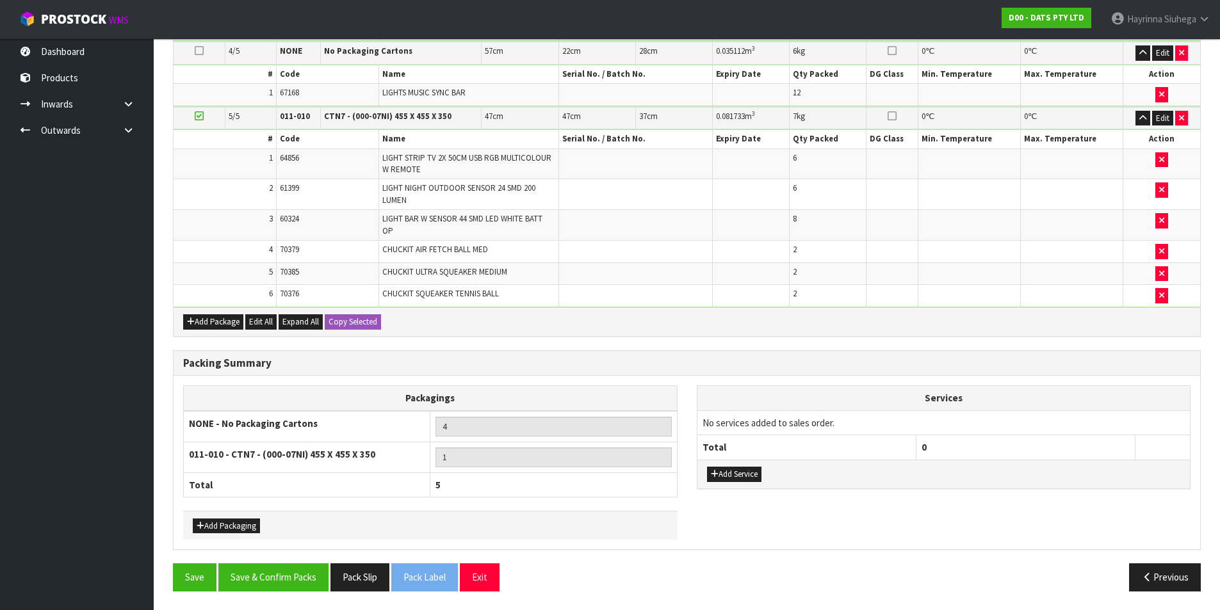
scroll to position [567, 0]
click at [277, 566] on button "Save & Confirm Packs" at bounding box center [273, 577] width 110 height 28
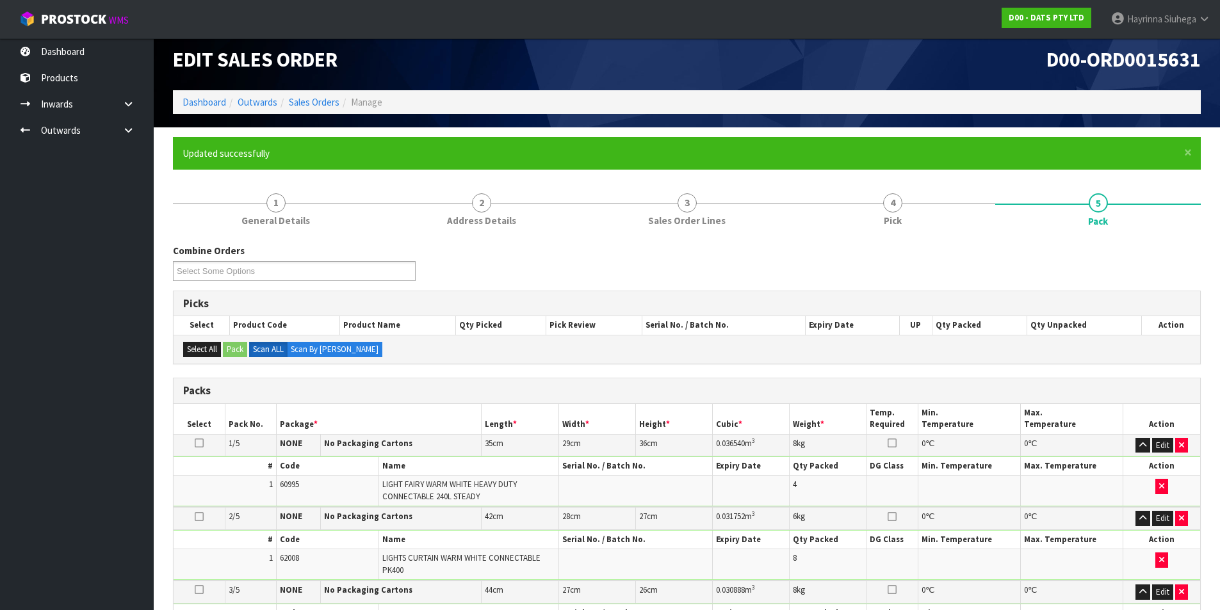
scroll to position [224, 0]
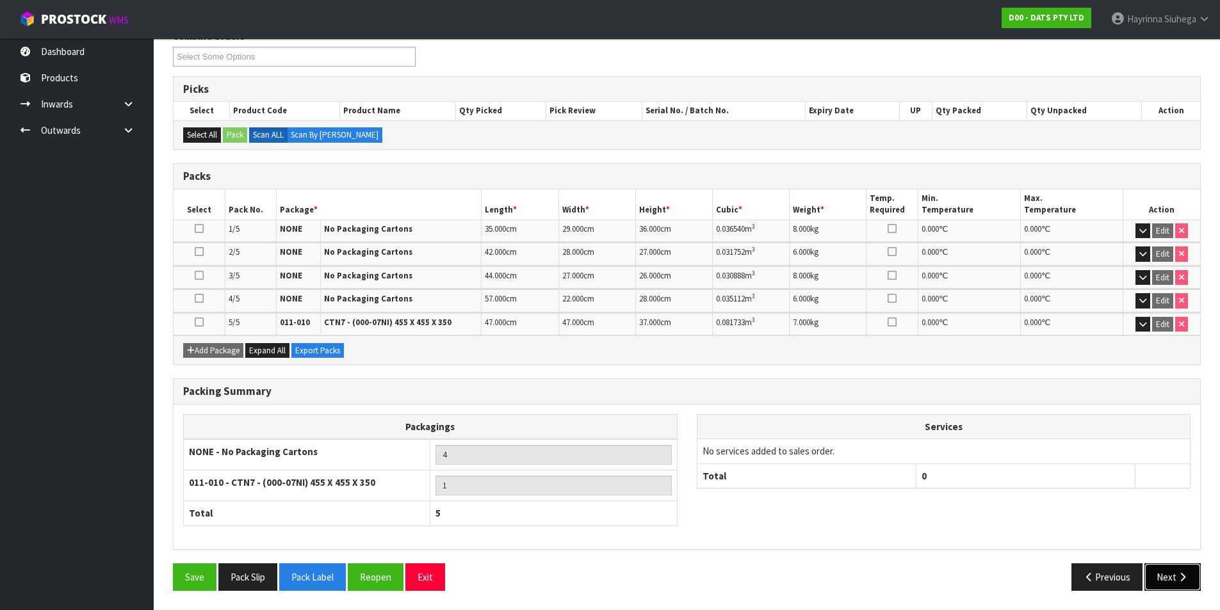
click at [1177, 569] on button "Next" at bounding box center [1173, 578] width 56 height 28
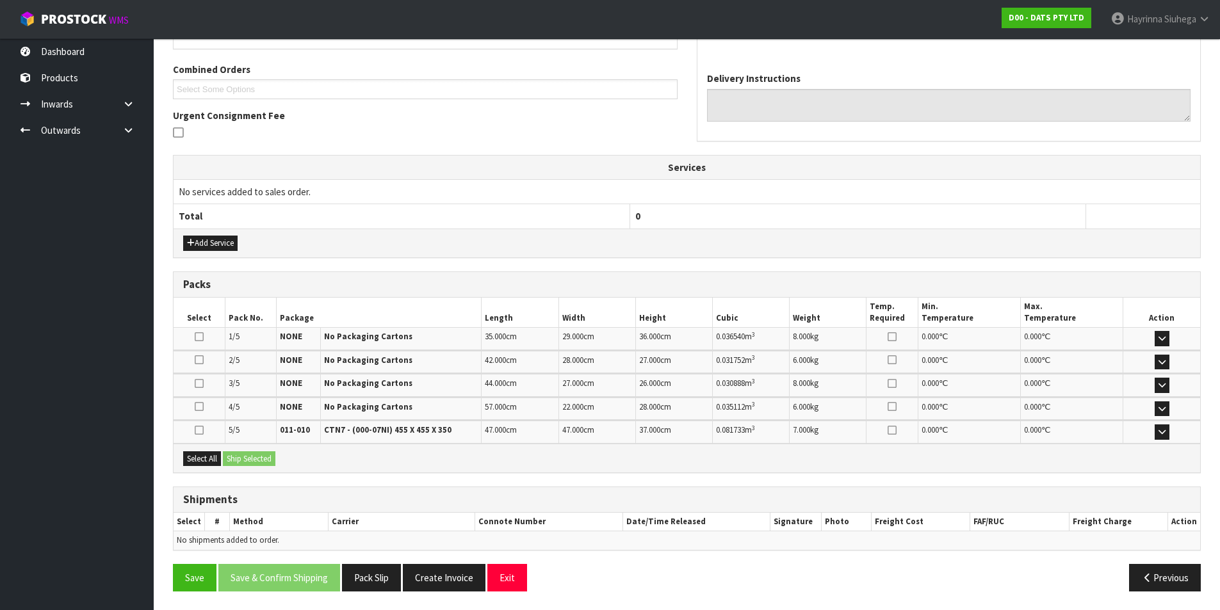
scroll to position [319, 0]
click at [201, 460] on button "Select All" at bounding box center [202, 458] width 38 height 15
click at [217, 455] on button "Select All" at bounding box center [202, 458] width 38 height 15
click at [250, 453] on button "Ship Selected" at bounding box center [249, 458] width 53 height 15
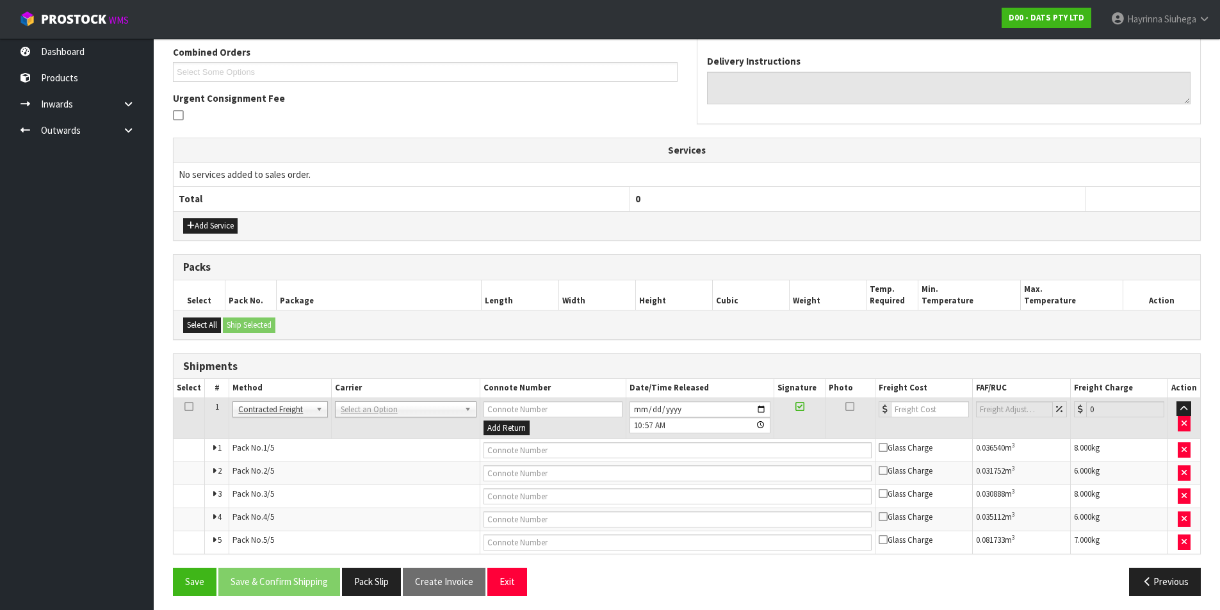
scroll to position [341, 0]
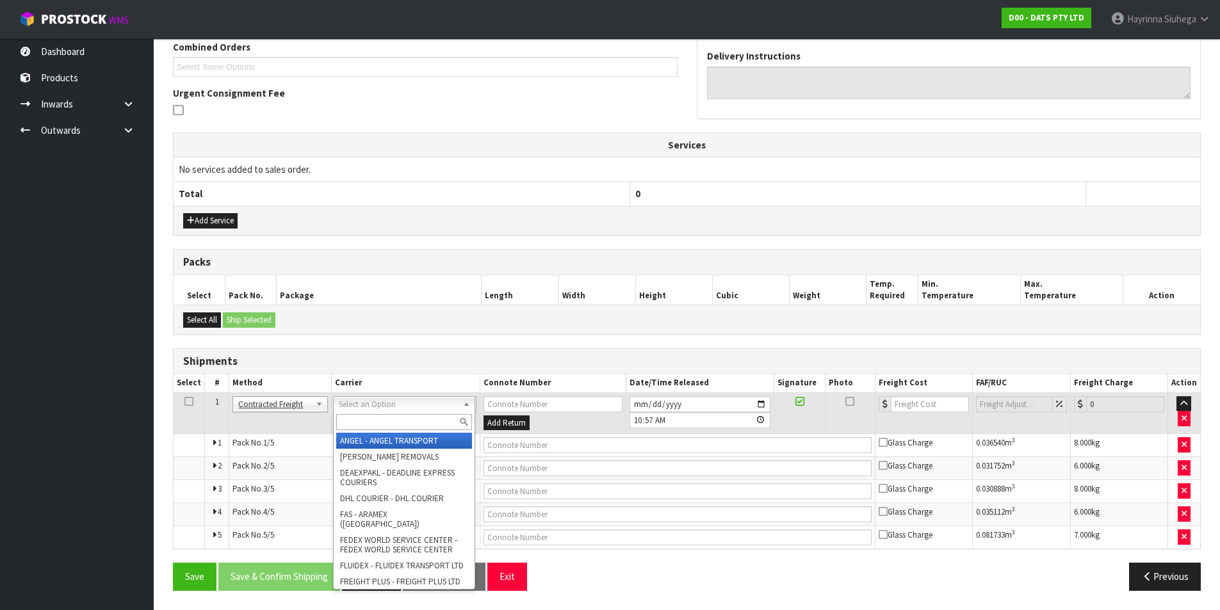
click at [376, 420] on input "text" at bounding box center [404, 422] width 136 height 16
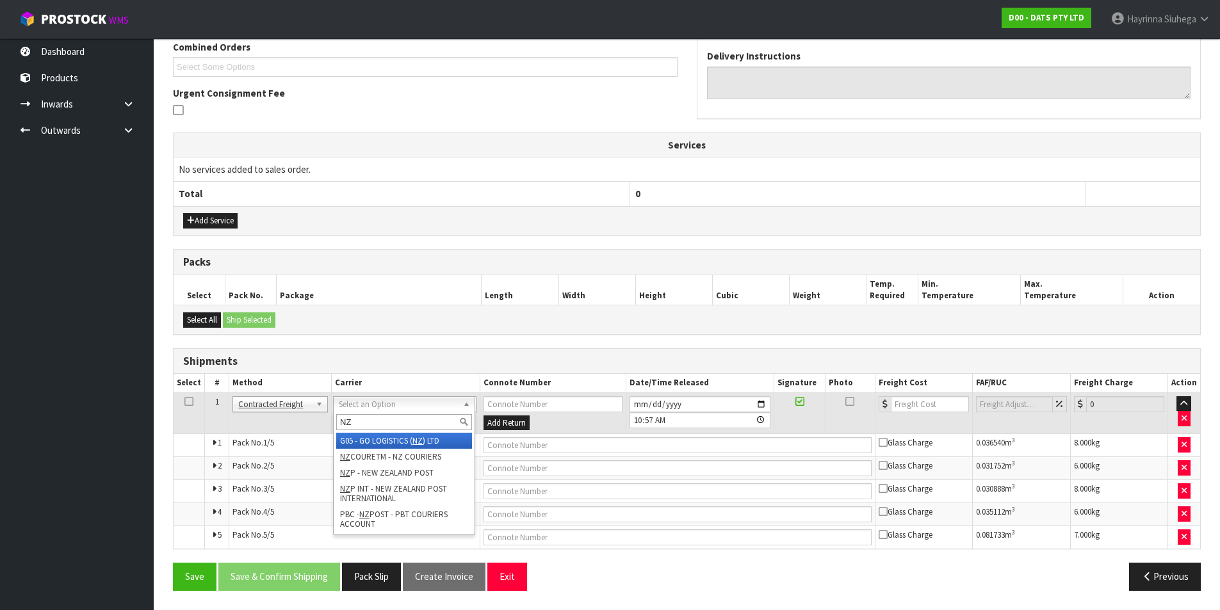
type input "NZP"
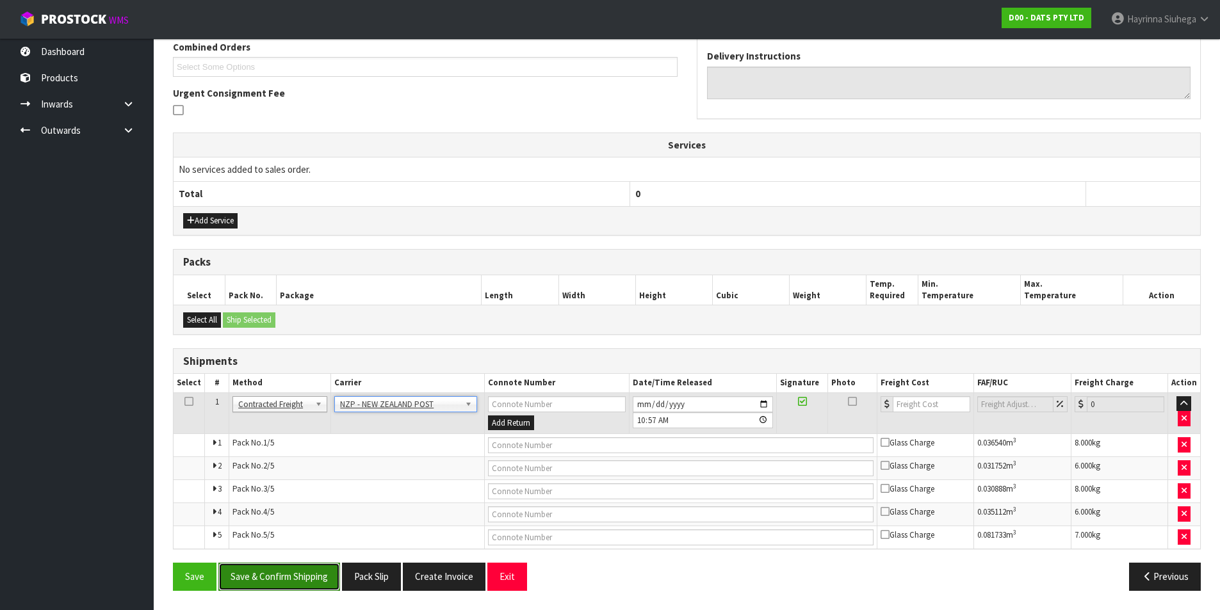
click at [270, 582] on button "Save & Confirm Shipping" at bounding box center [279, 577] width 122 height 28
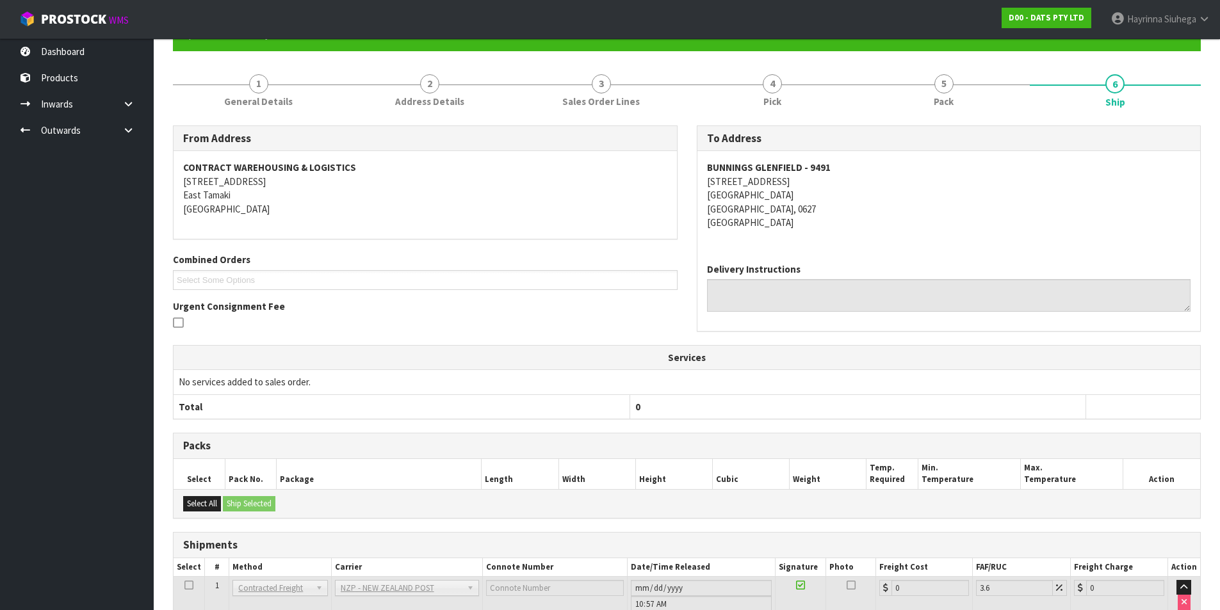
scroll to position [318, 0]
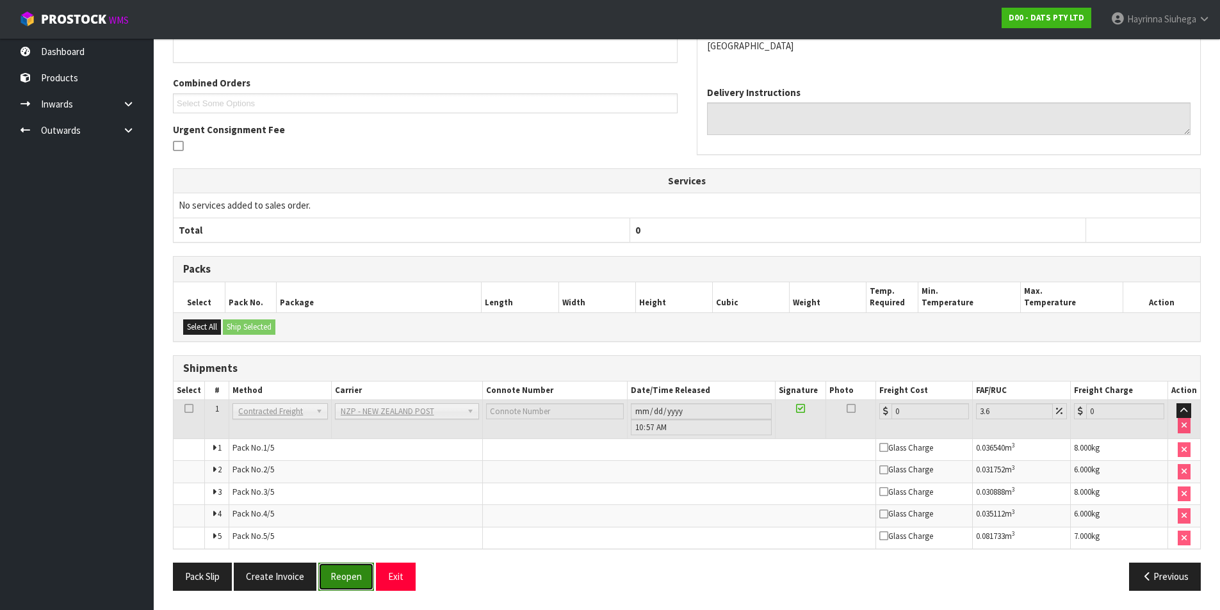
click at [345, 575] on button "Reopen" at bounding box center [346, 577] width 56 height 28
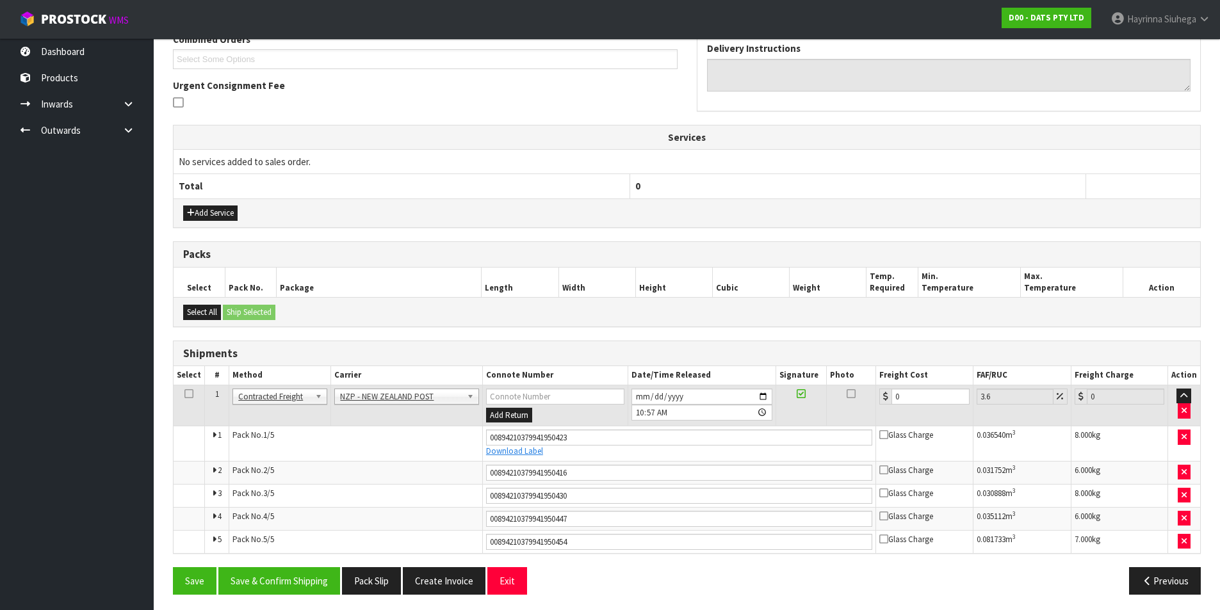
scroll to position [352, 0]
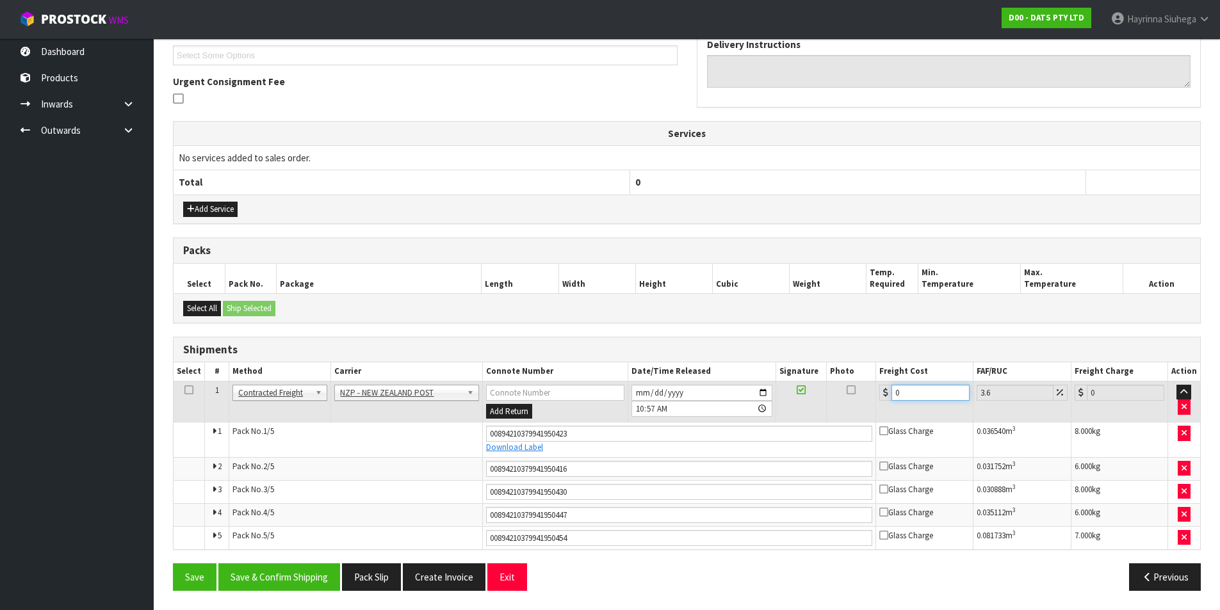
drag, startPoint x: 918, startPoint y: 395, endPoint x: 783, endPoint y: 403, distance: 134.8
click at [783, 403] on tr "1 Client Local Pickup Customer Local Pickup Company Freight Contracted Freight …" at bounding box center [687, 402] width 1027 height 42
type input "2"
type input "2.07"
type input "21"
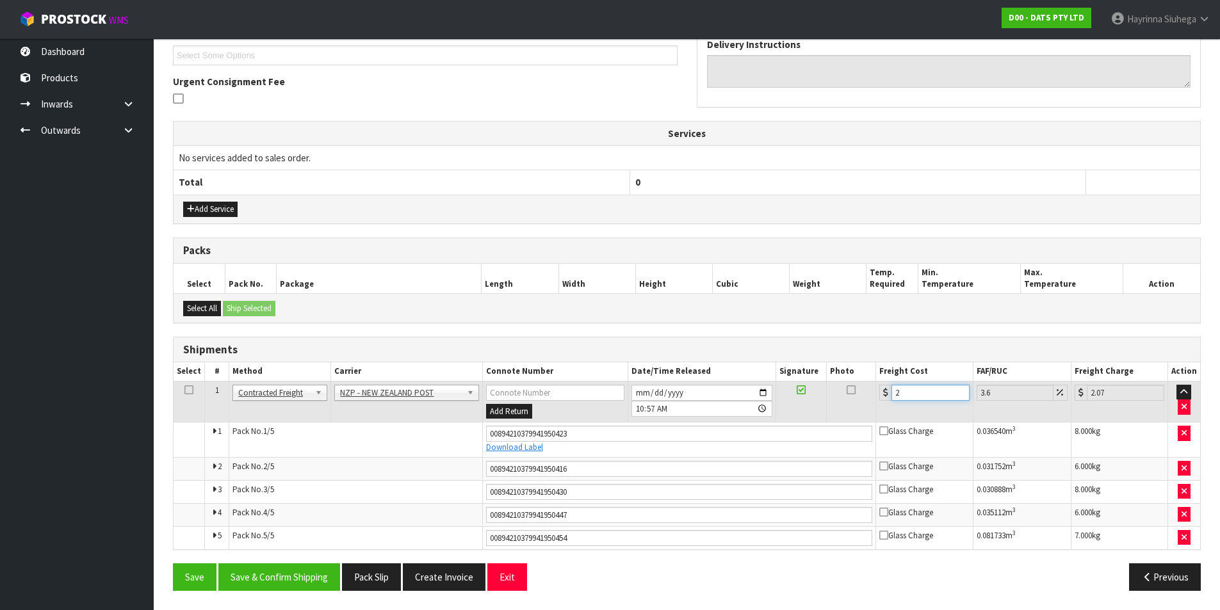
type input "21.76"
click at [173, 564] on button "Save" at bounding box center [195, 578] width 44 height 28
click at [295, 569] on button "Save & Confirm Shipping" at bounding box center [279, 578] width 122 height 28
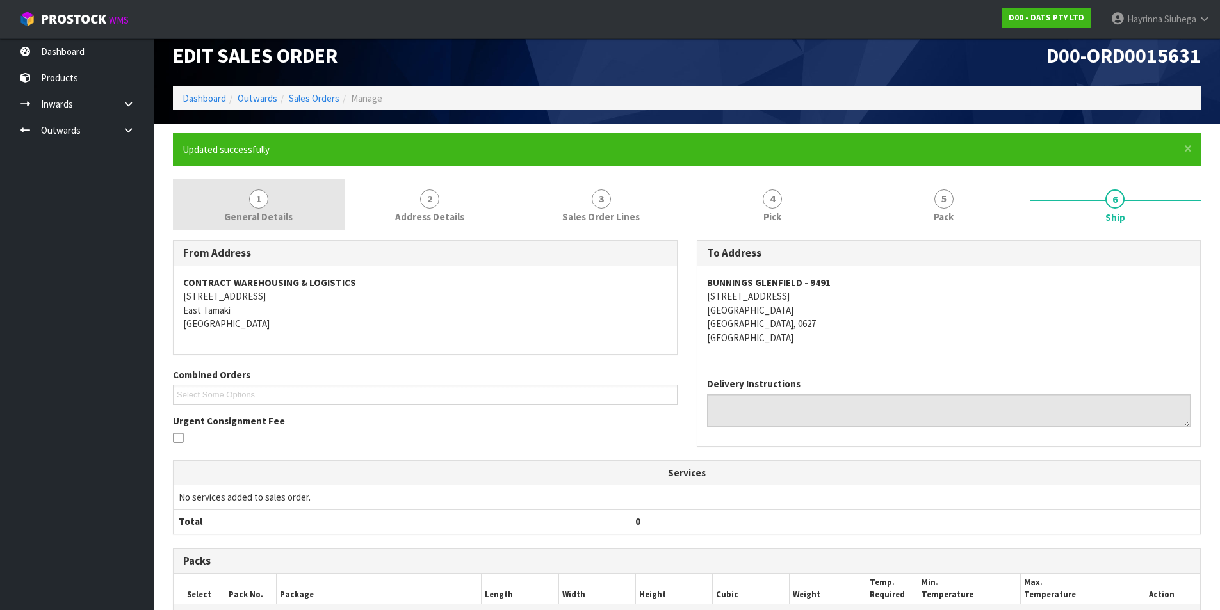
scroll to position [0, 0]
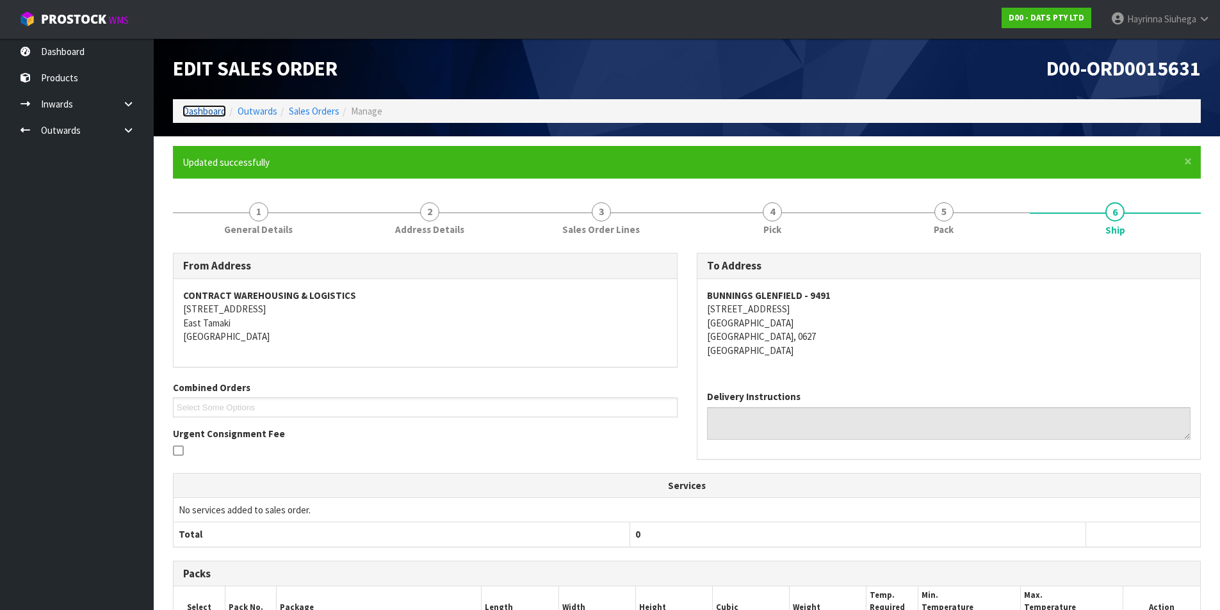
click at [203, 108] on link "Dashboard" at bounding box center [205, 111] width 44 height 12
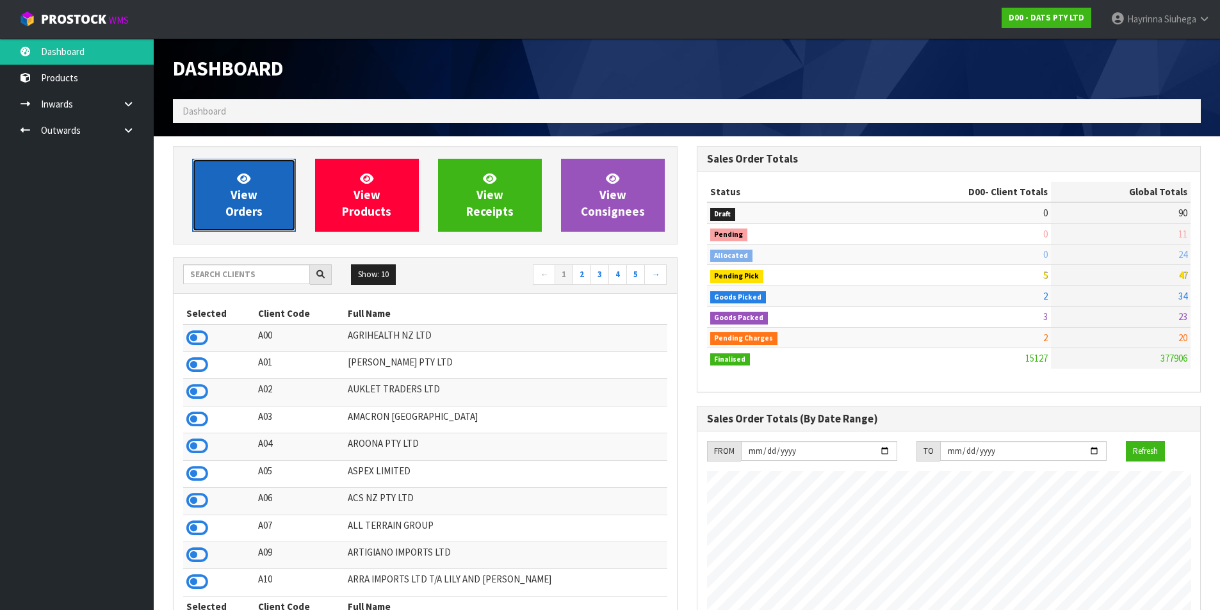
click at [266, 178] on link "View Orders" at bounding box center [244, 195] width 104 height 73
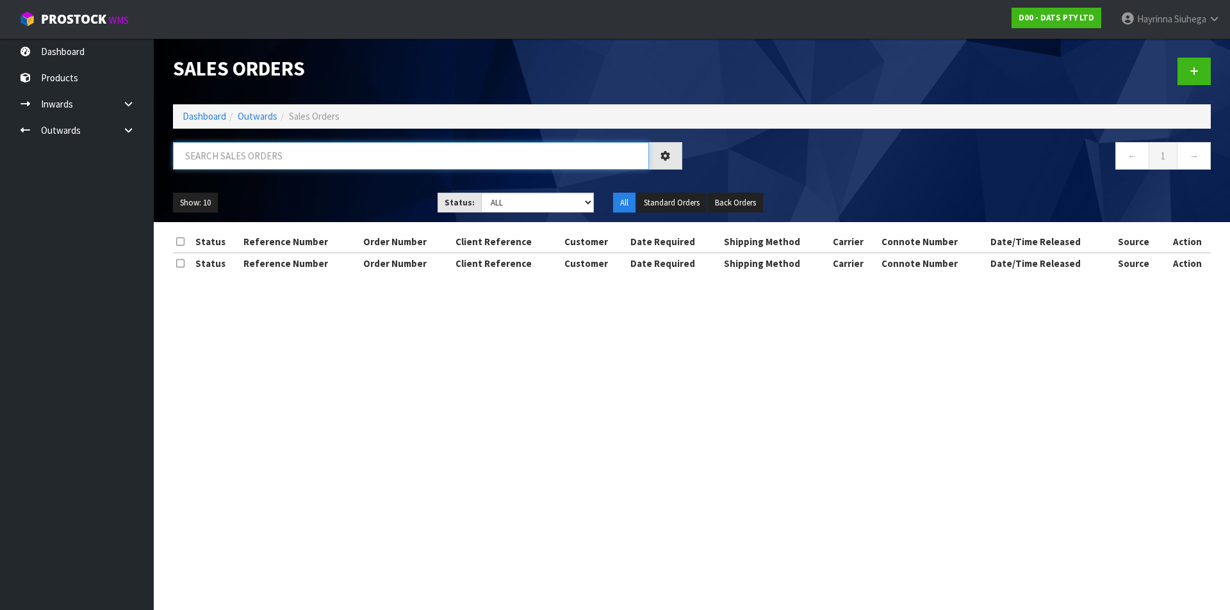
click at [276, 151] on input "text" at bounding box center [411, 156] width 476 height 28
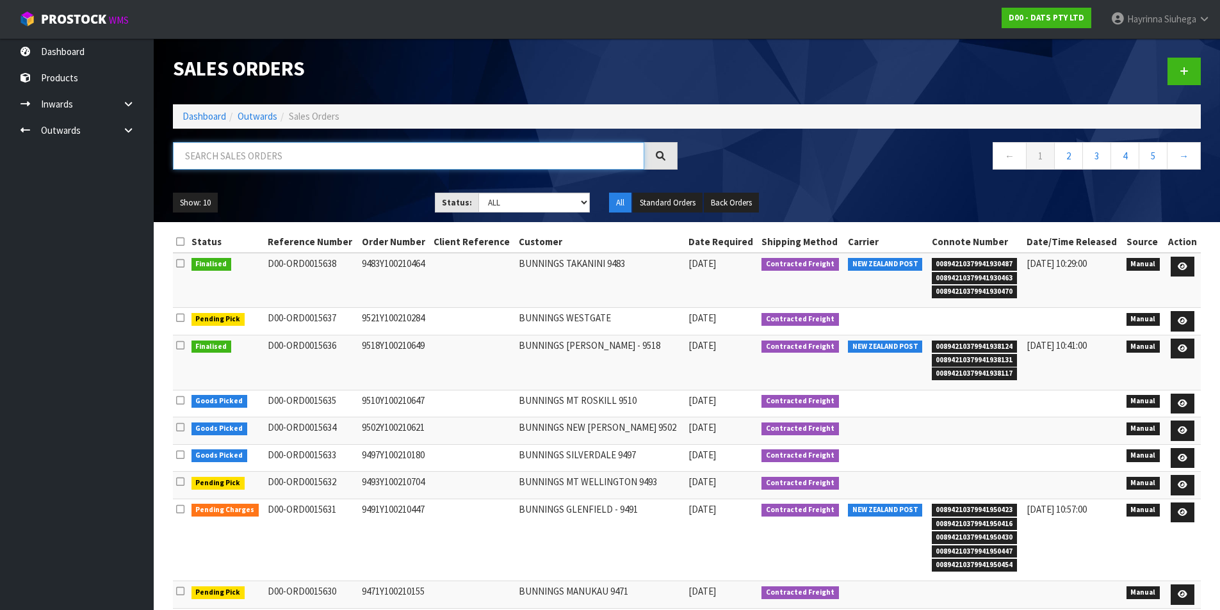
click at [275, 154] on input "text" at bounding box center [408, 156] width 471 height 28
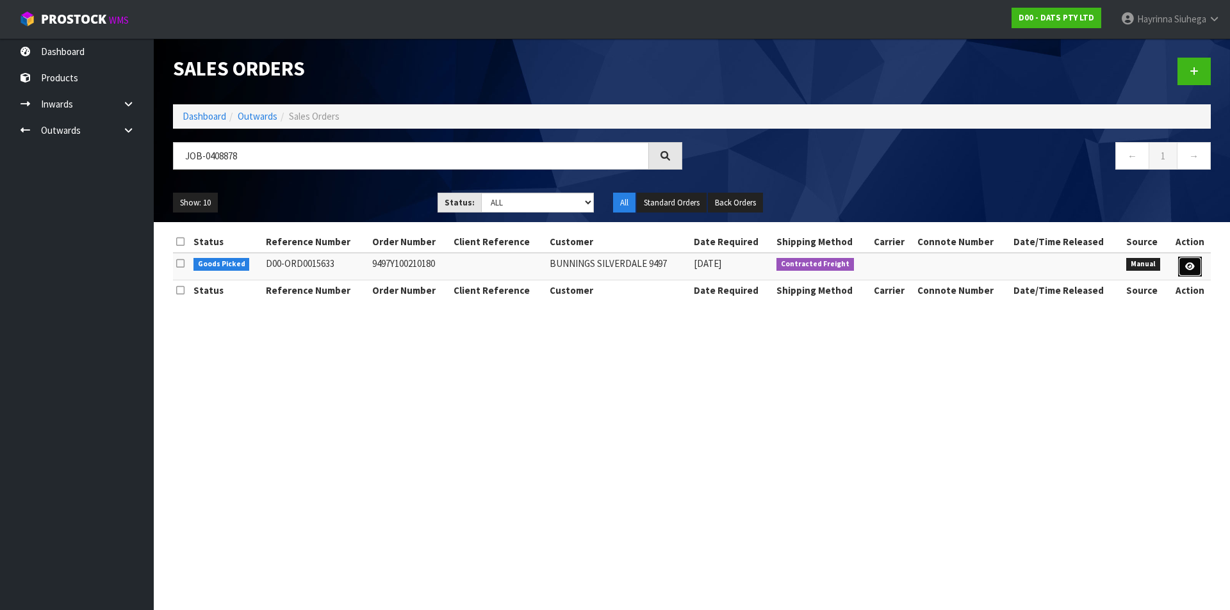
click at [1194, 267] on icon at bounding box center [1190, 267] width 10 height 8
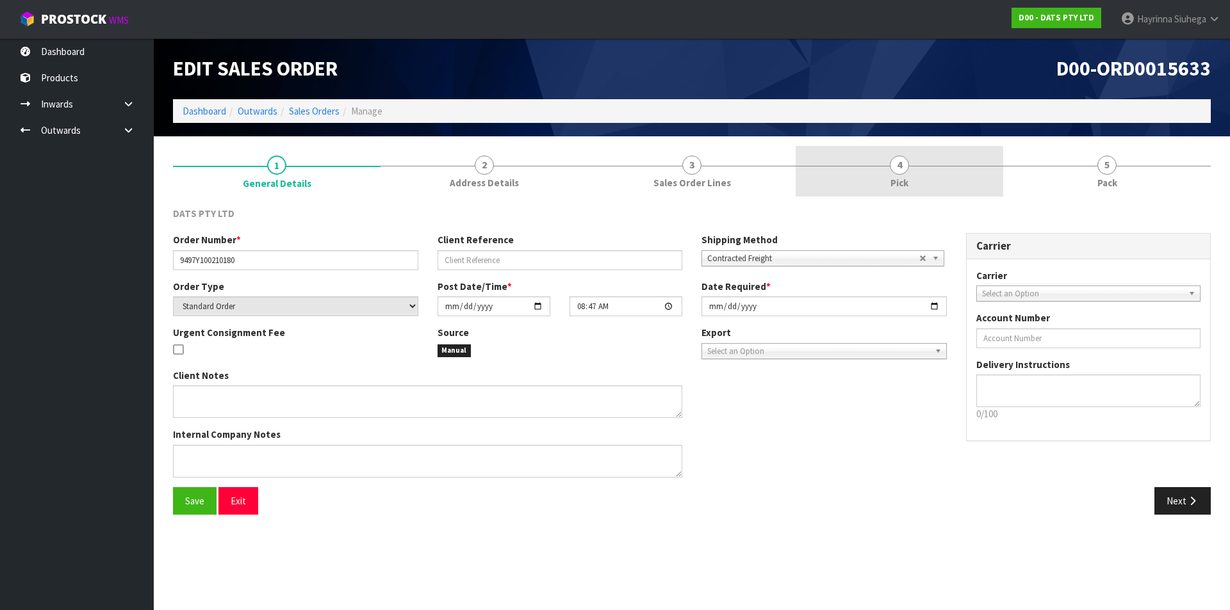
click at [924, 172] on link "4 Pick" at bounding box center [900, 171] width 208 height 51
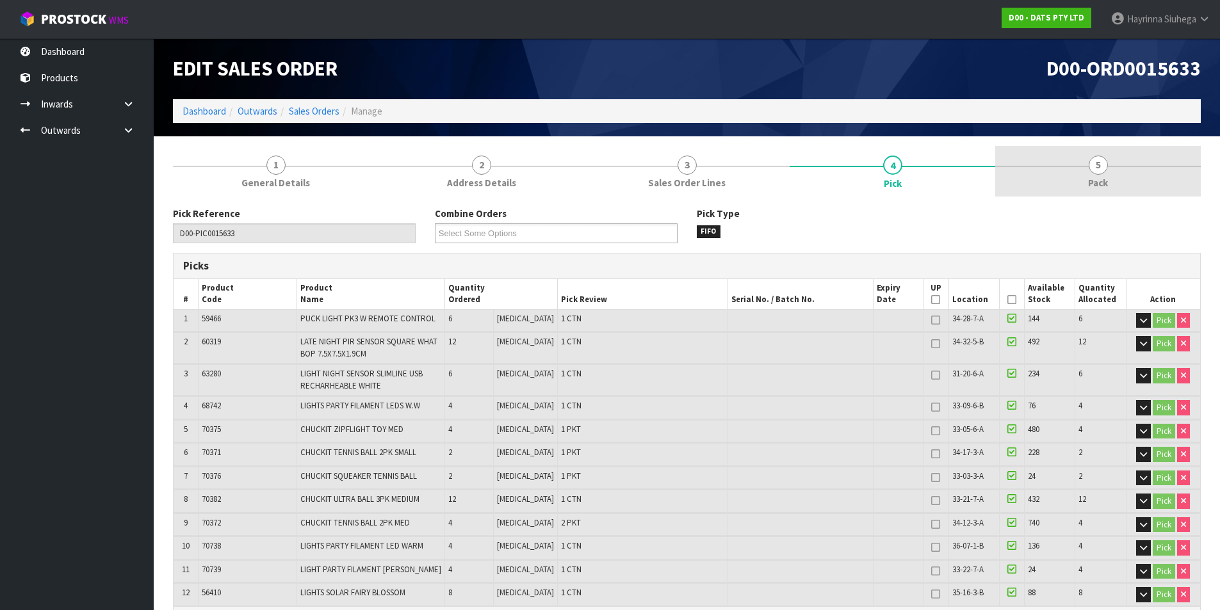
click at [1054, 164] on link "5 Pack" at bounding box center [1098, 171] width 206 height 51
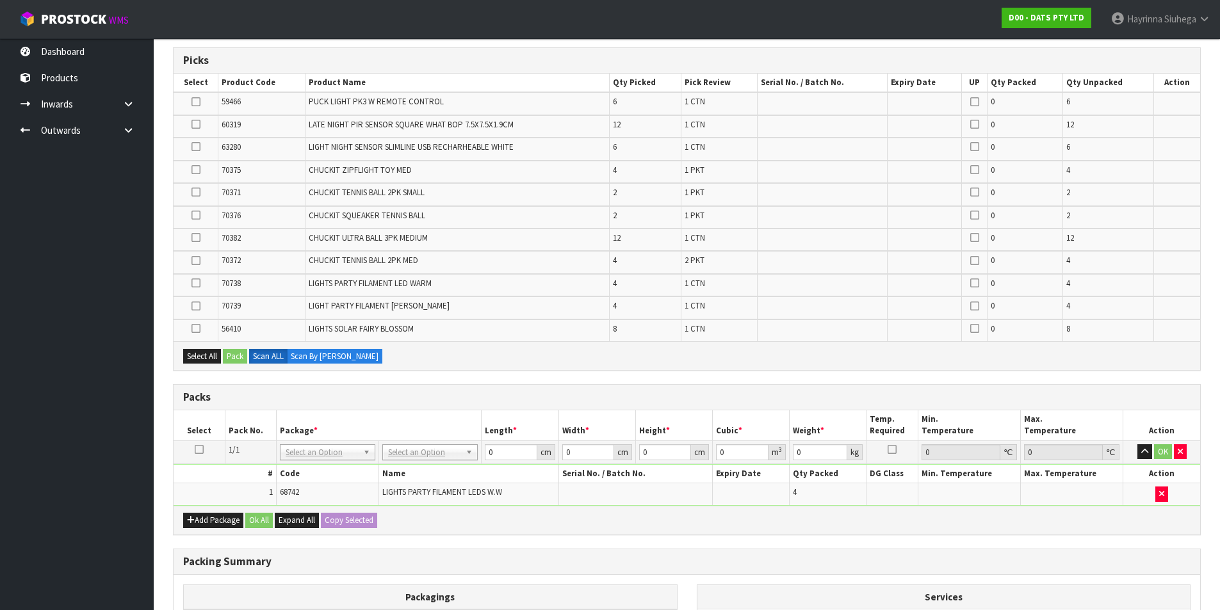
scroll to position [367, 0]
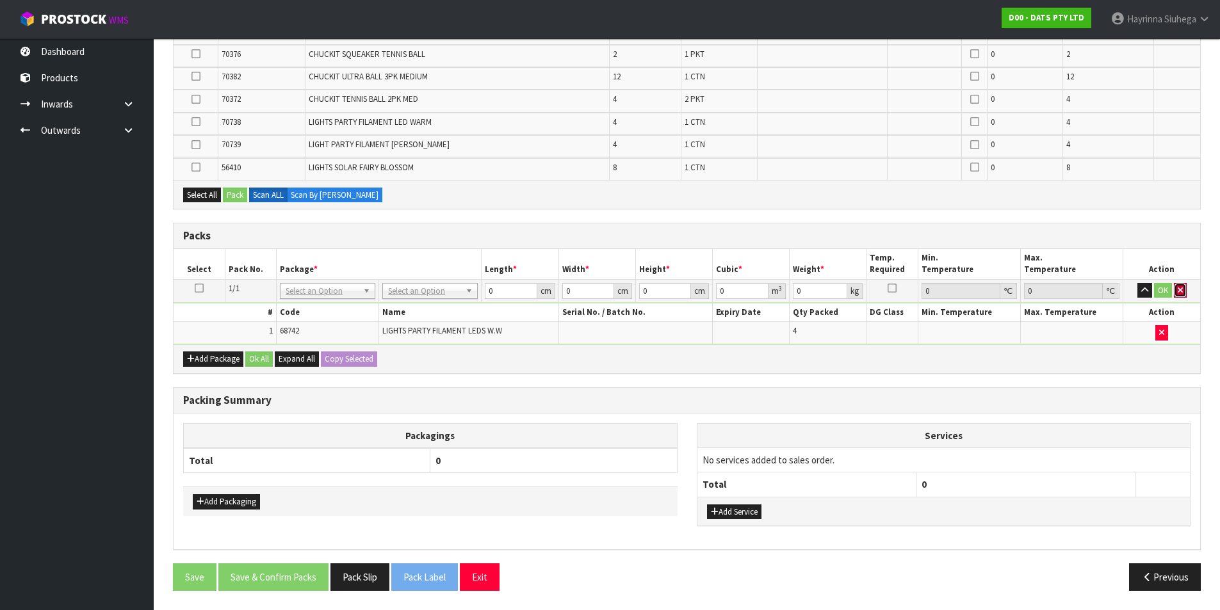
click at [1179, 294] on icon "button" at bounding box center [1180, 290] width 5 height 8
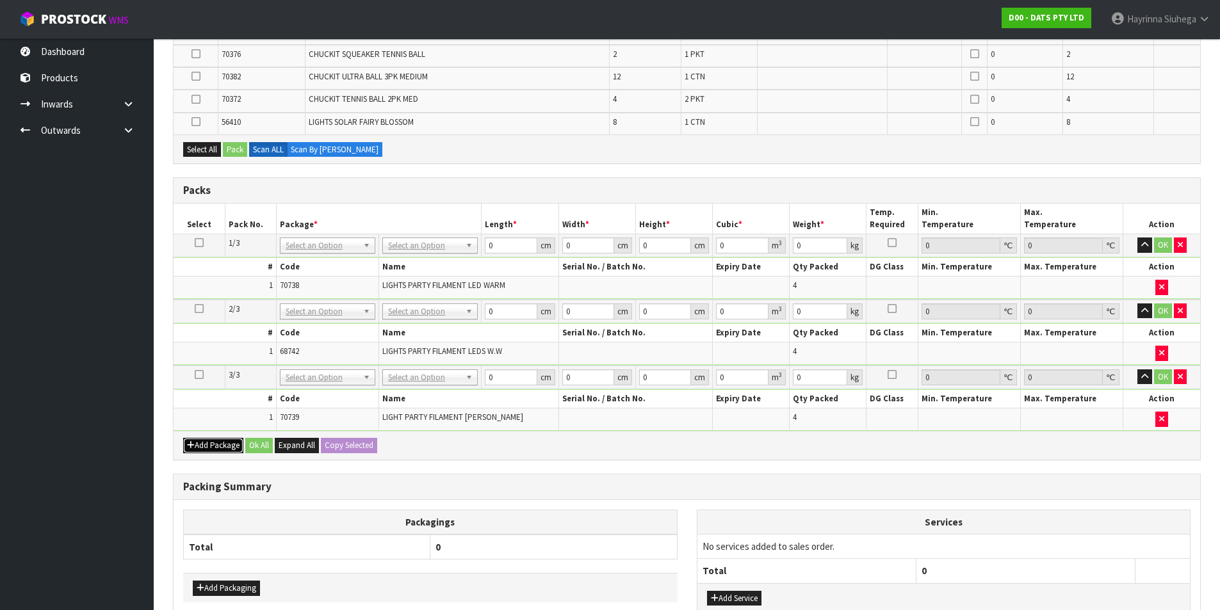
click at [211, 440] on button "Add Package" at bounding box center [213, 445] width 60 height 15
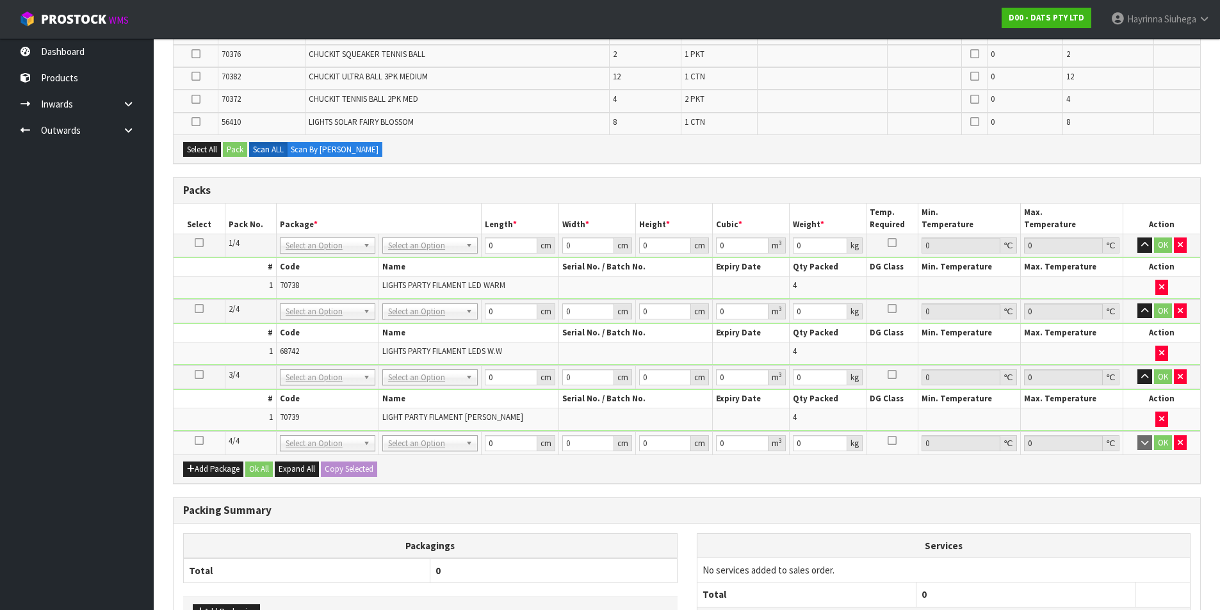
click at [200, 441] on icon at bounding box center [199, 441] width 9 height 1
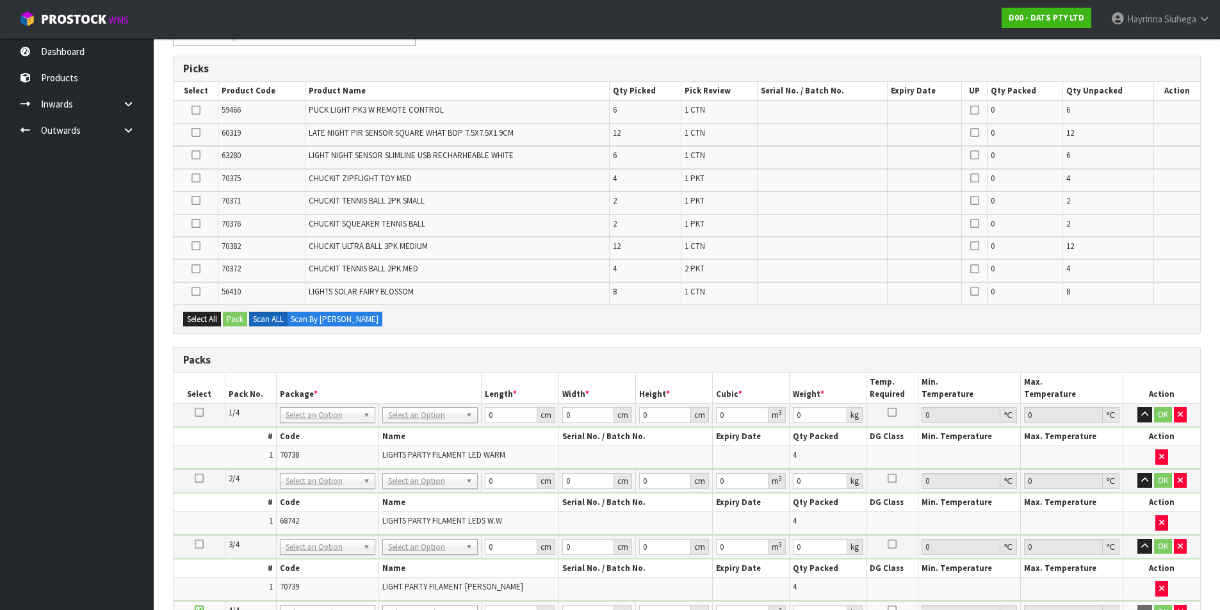
scroll to position [175, 0]
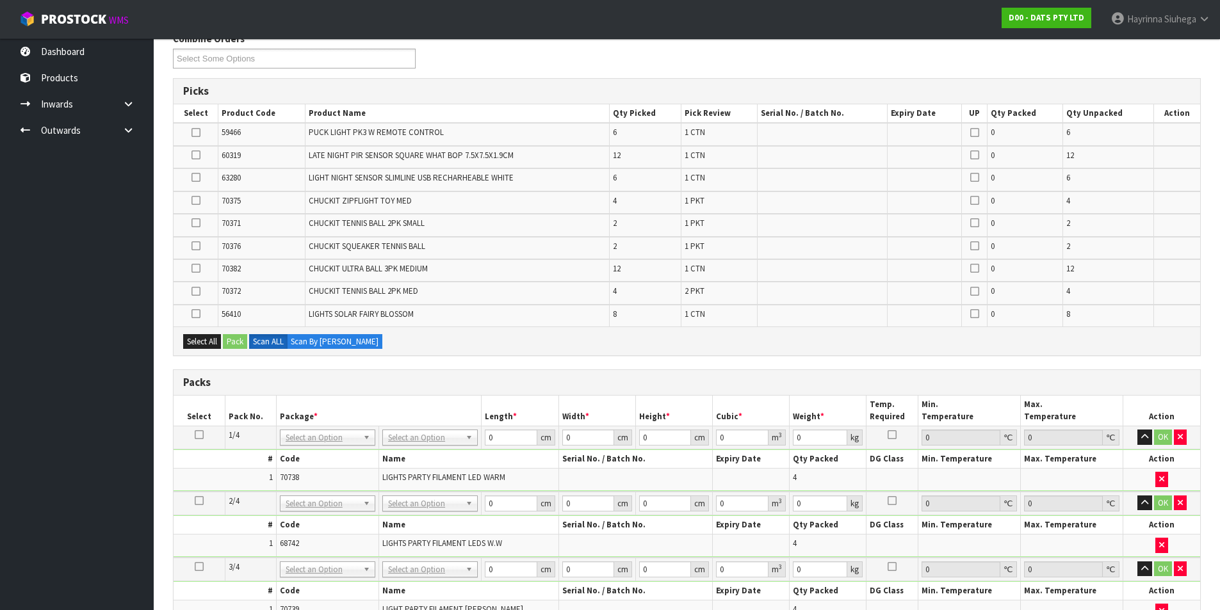
click at [198, 314] on icon at bounding box center [196, 314] width 9 height 1
click at [0, 0] on input "checkbox" at bounding box center [0, 0] width 0 height 0
click at [236, 335] on button "Pack" at bounding box center [235, 341] width 24 height 15
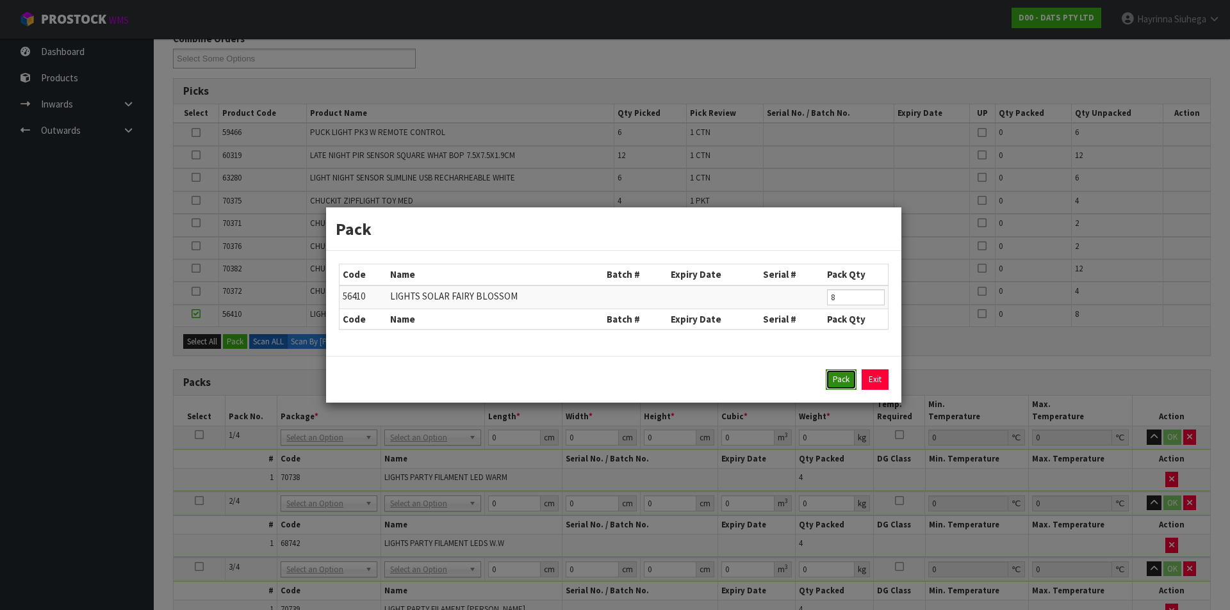
click at [848, 376] on button "Pack" at bounding box center [841, 380] width 31 height 20
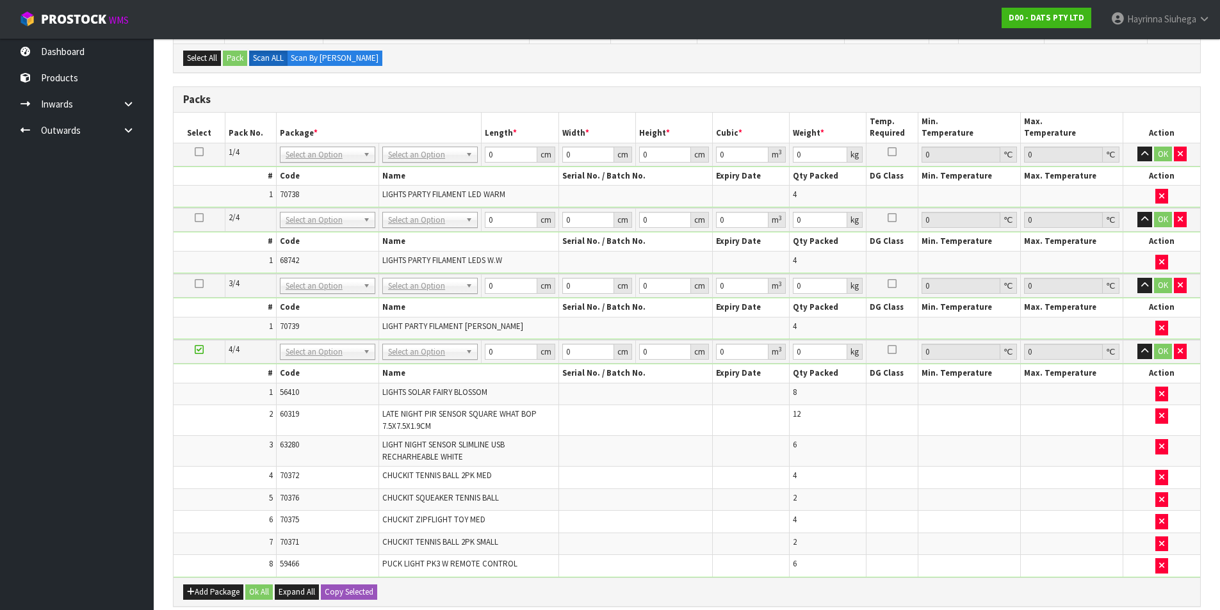
scroll to position [295, 0]
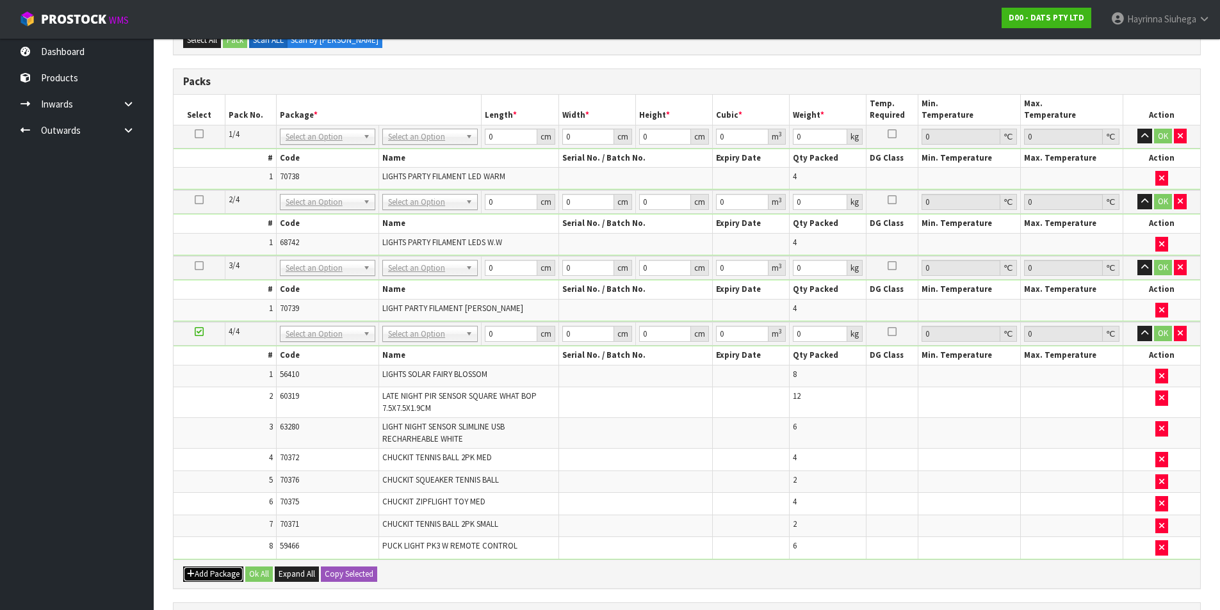
click at [202, 567] on button "Add Package" at bounding box center [213, 574] width 60 height 15
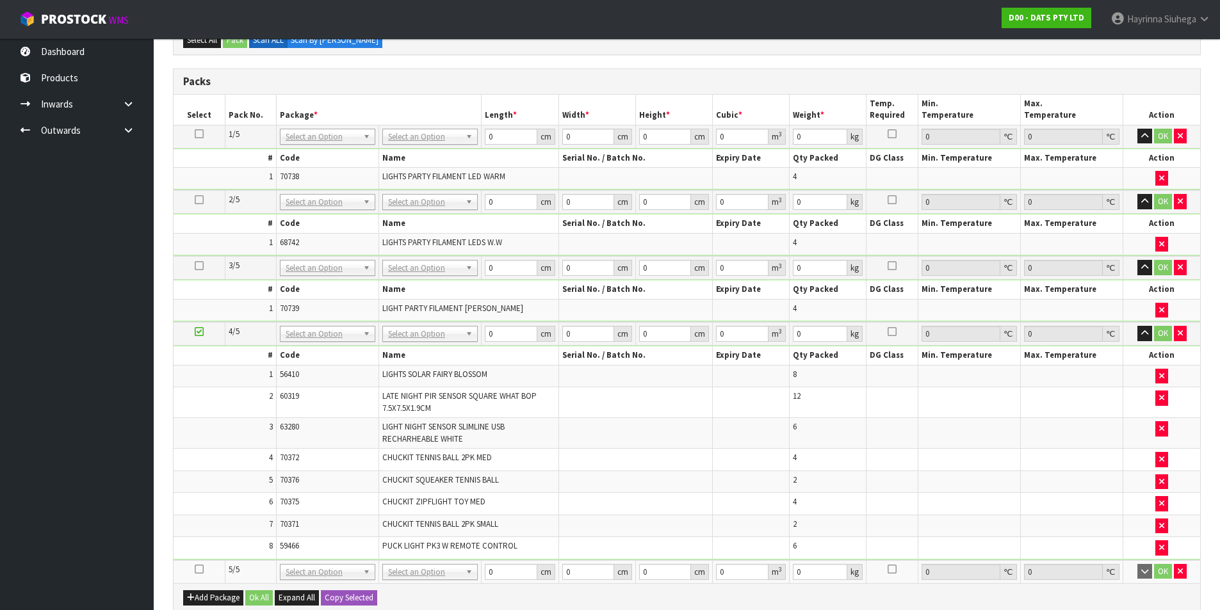
click at [201, 570] on icon at bounding box center [199, 569] width 9 height 1
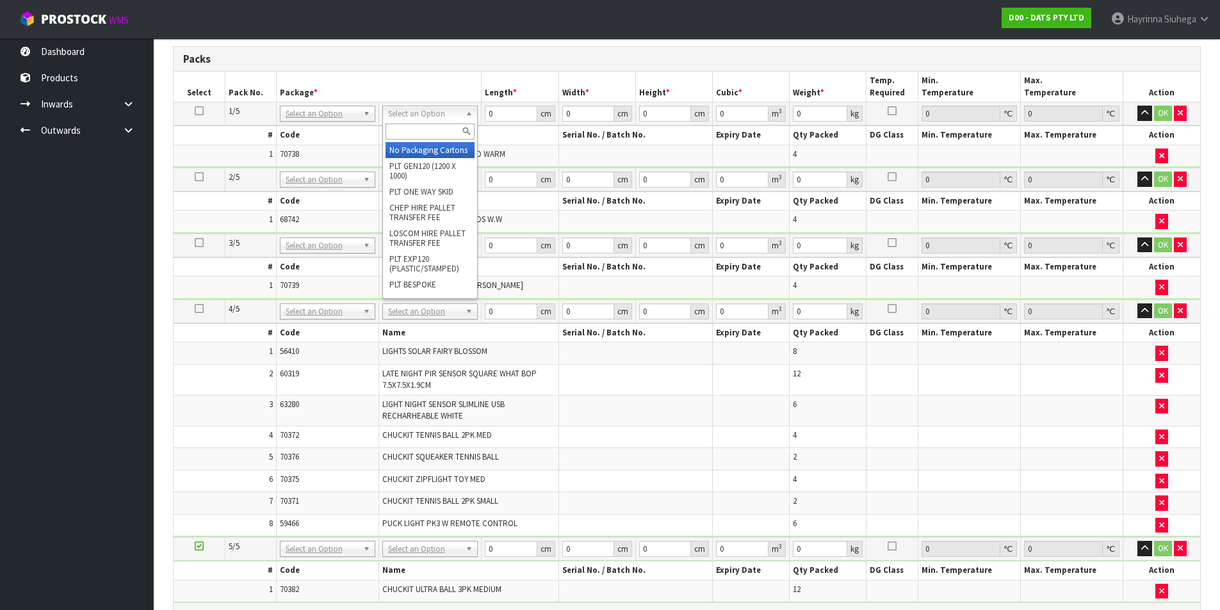
drag, startPoint x: 427, startPoint y: 147, endPoint x: 428, endPoint y: 174, distance: 27.6
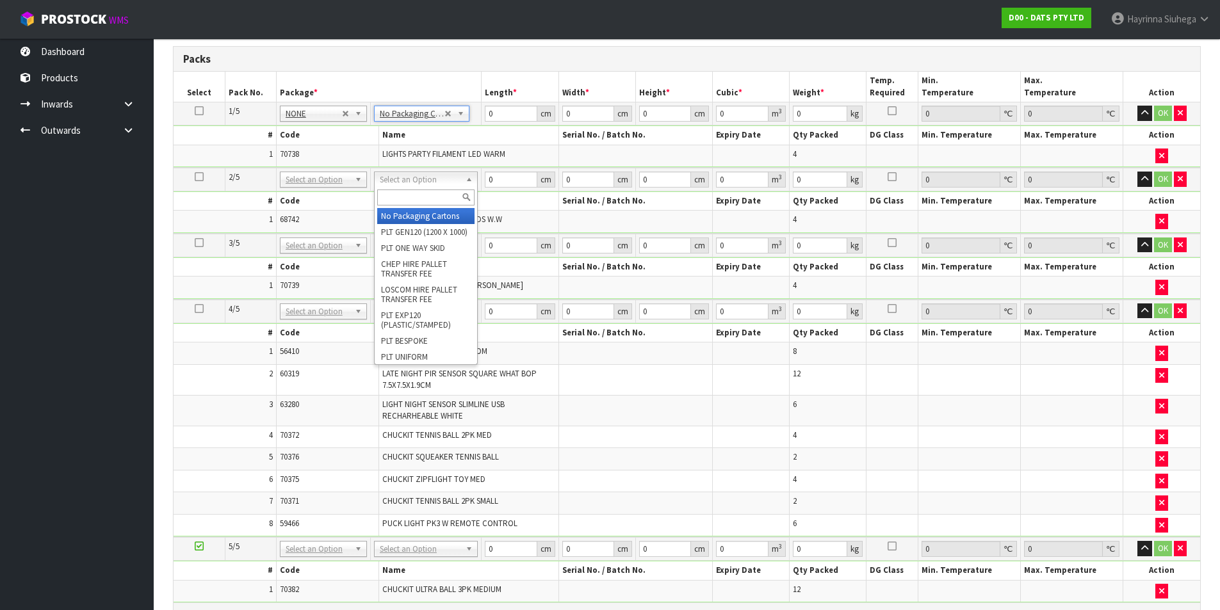
drag, startPoint x: 429, startPoint y: 211, endPoint x: 425, endPoint y: 236, distance: 25.4
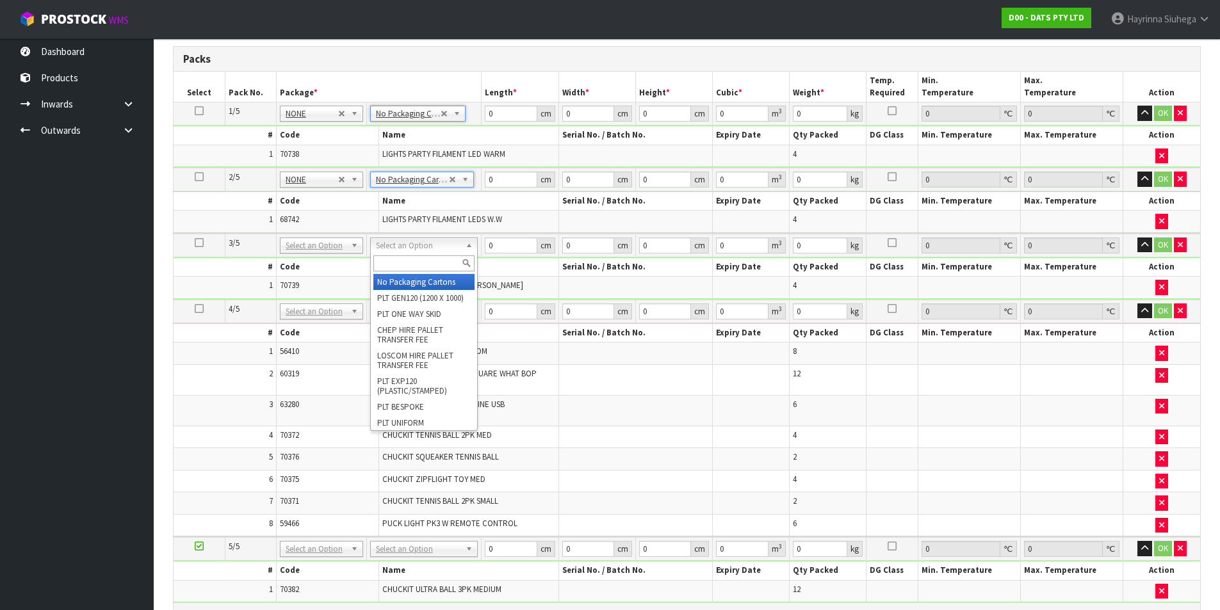
drag, startPoint x: 422, startPoint y: 275, endPoint x: 418, endPoint y: 284, distance: 9.2
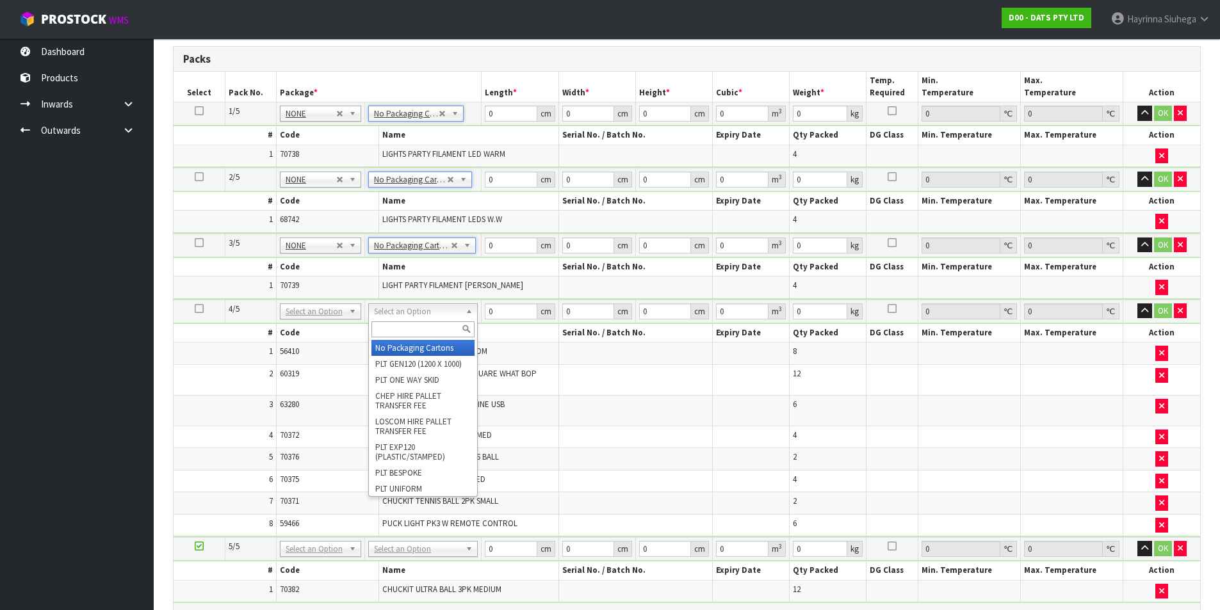
click at [413, 323] on input "text" at bounding box center [422, 330] width 103 height 16
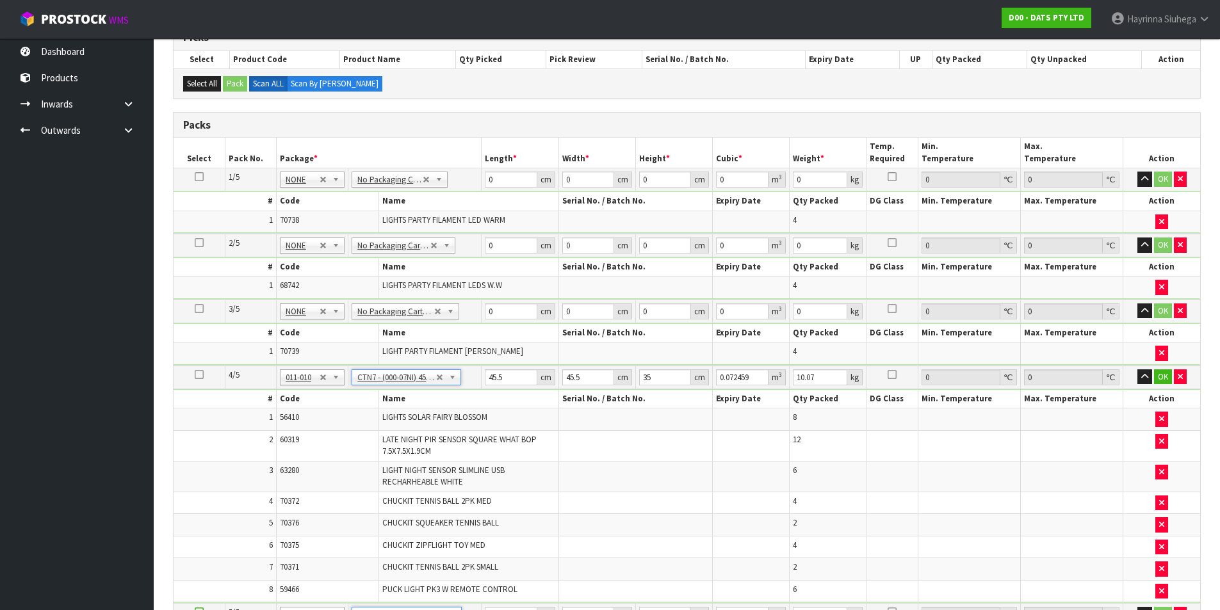
scroll to position [167, 0]
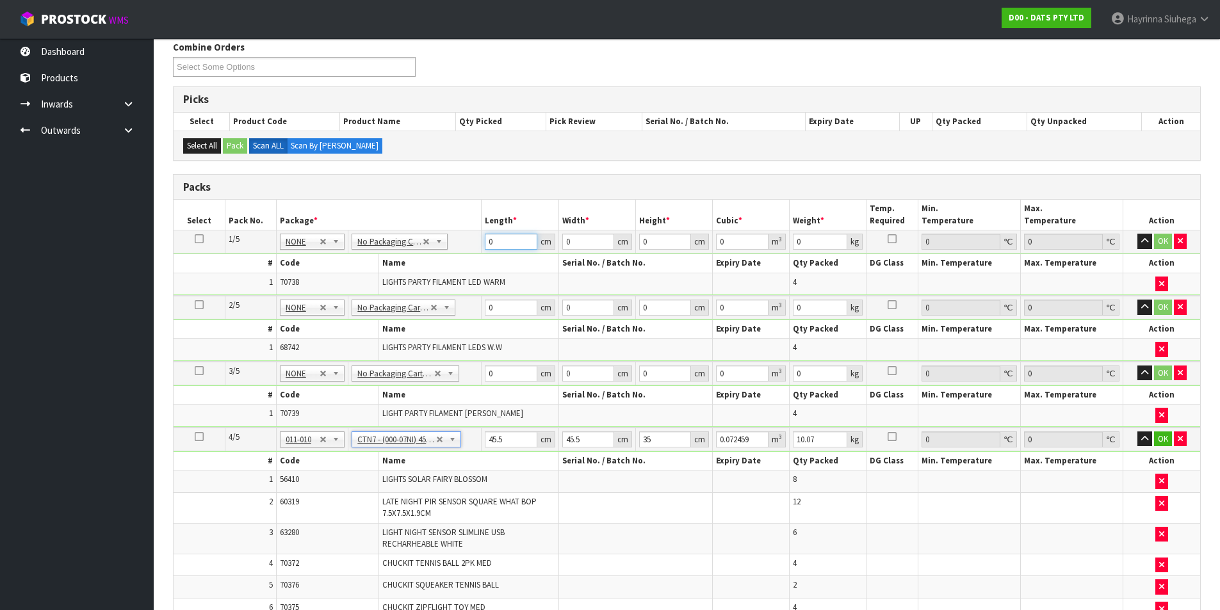
click at [489, 244] on input "0" at bounding box center [511, 242] width 52 height 16
click button "OK" at bounding box center [1163, 241] width 18 height 15
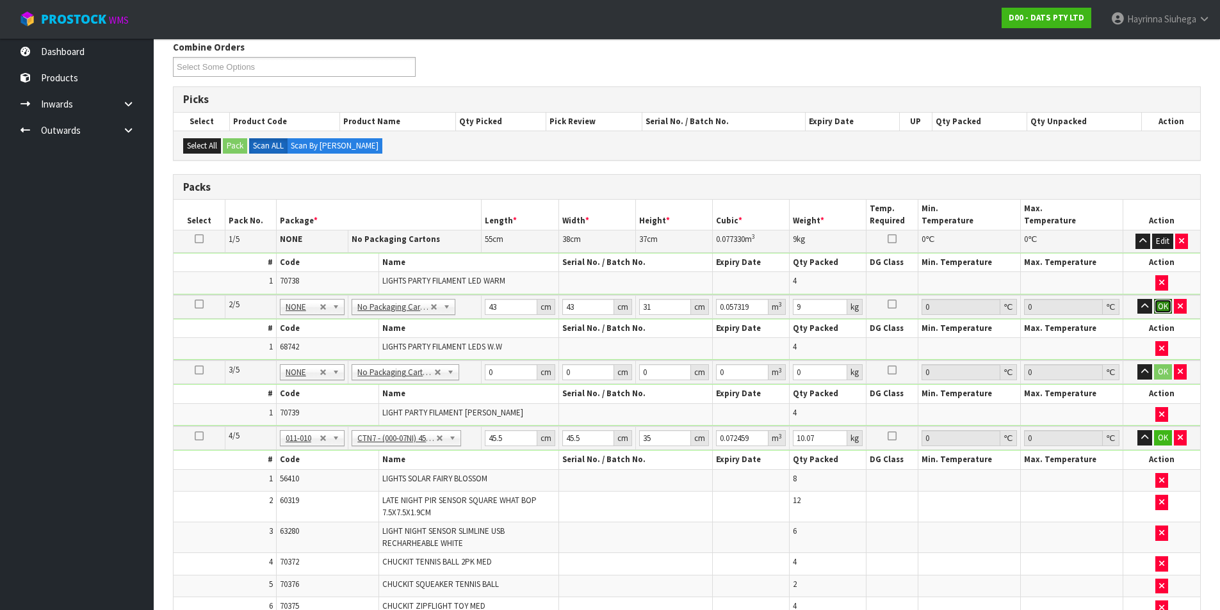
click button "OK" at bounding box center [1163, 306] width 18 height 15
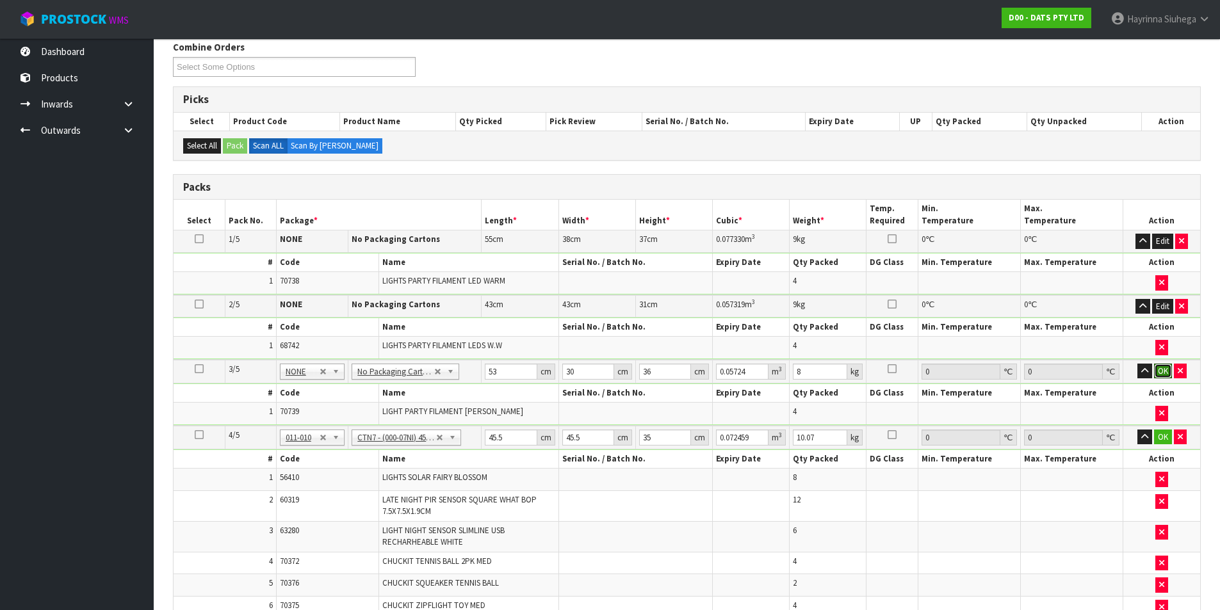
click button "OK" at bounding box center [1163, 371] width 18 height 15
click button "OK" at bounding box center [1163, 435] width 18 height 15
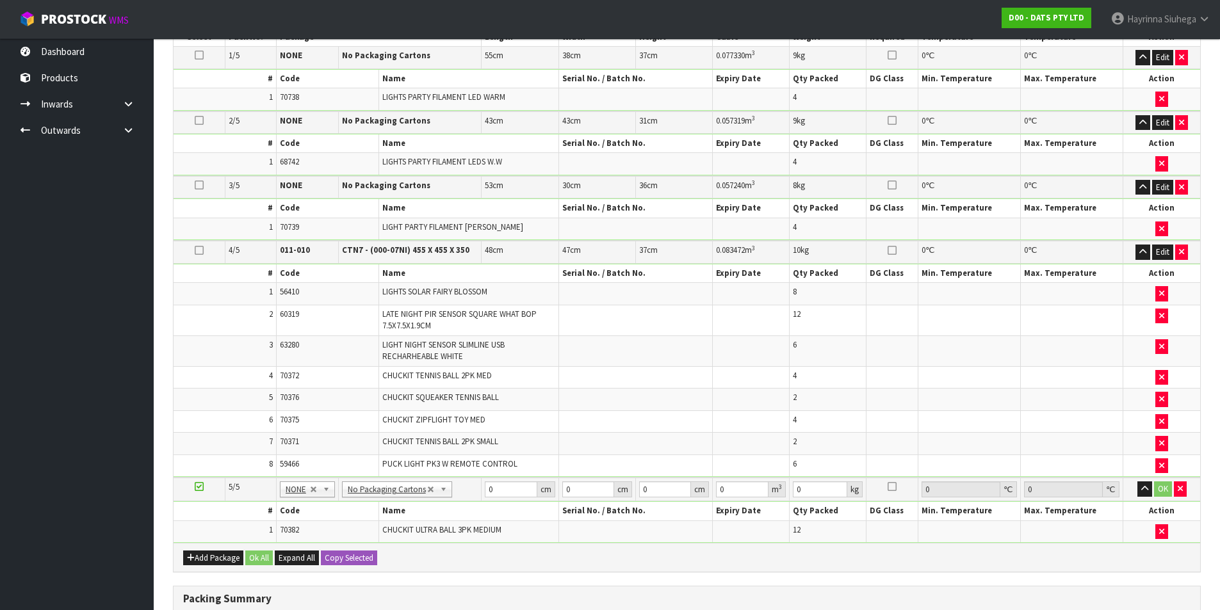
scroll to position [487, 0]
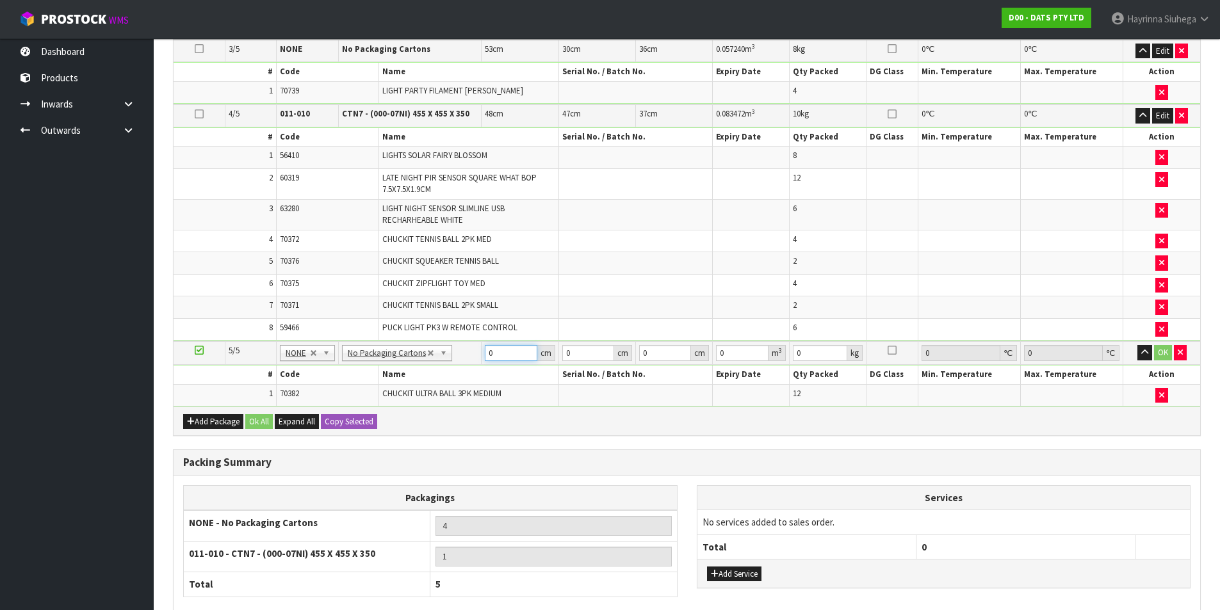
click at [489, 354] on input "0" at bounding box center [511, 353] width 52 height 16
click button "OK" at bounding box center [1163, 352] width 18 height 15
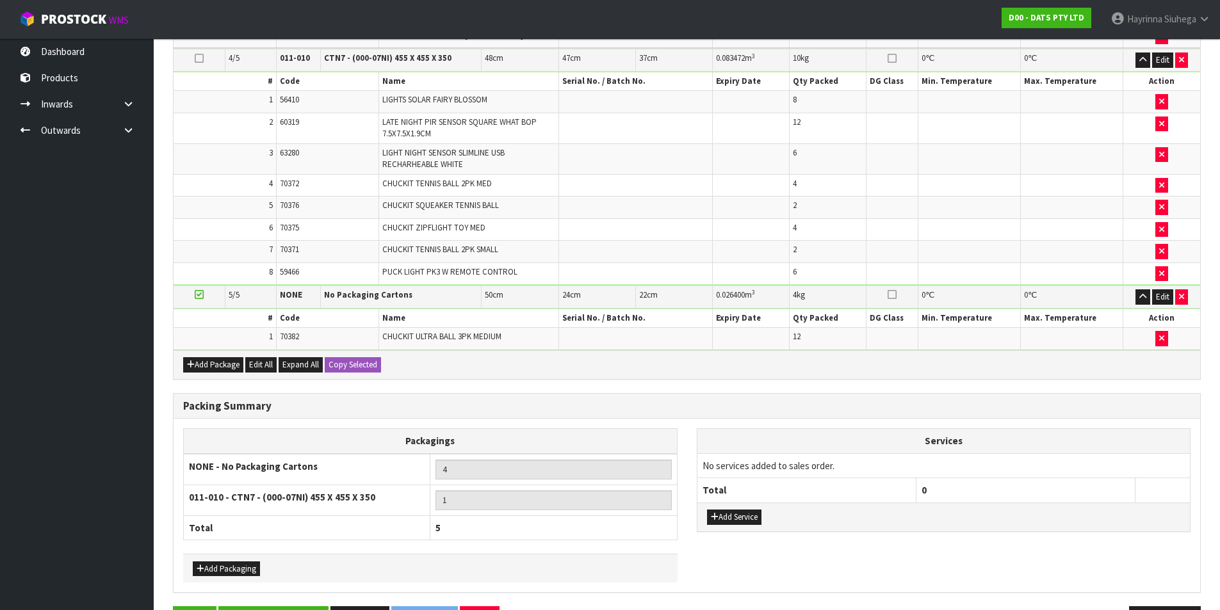
scroll to position [586, 0]
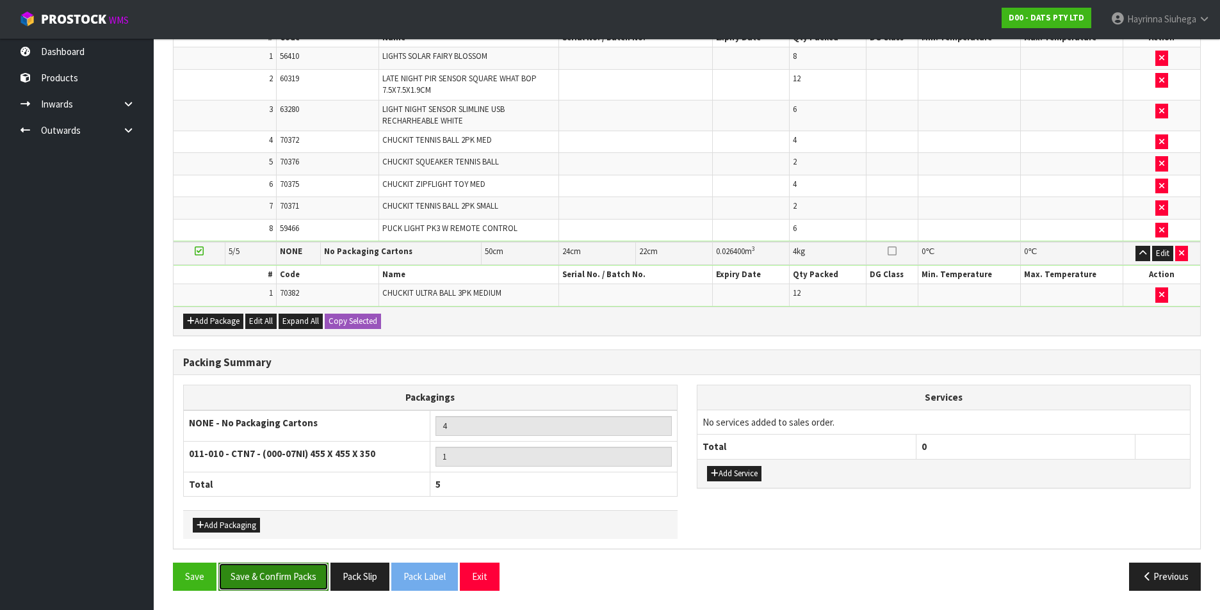
click at [285, 582] on button "Save & Confirm Packs" at bounding box center [273, 577] width 110 height 28
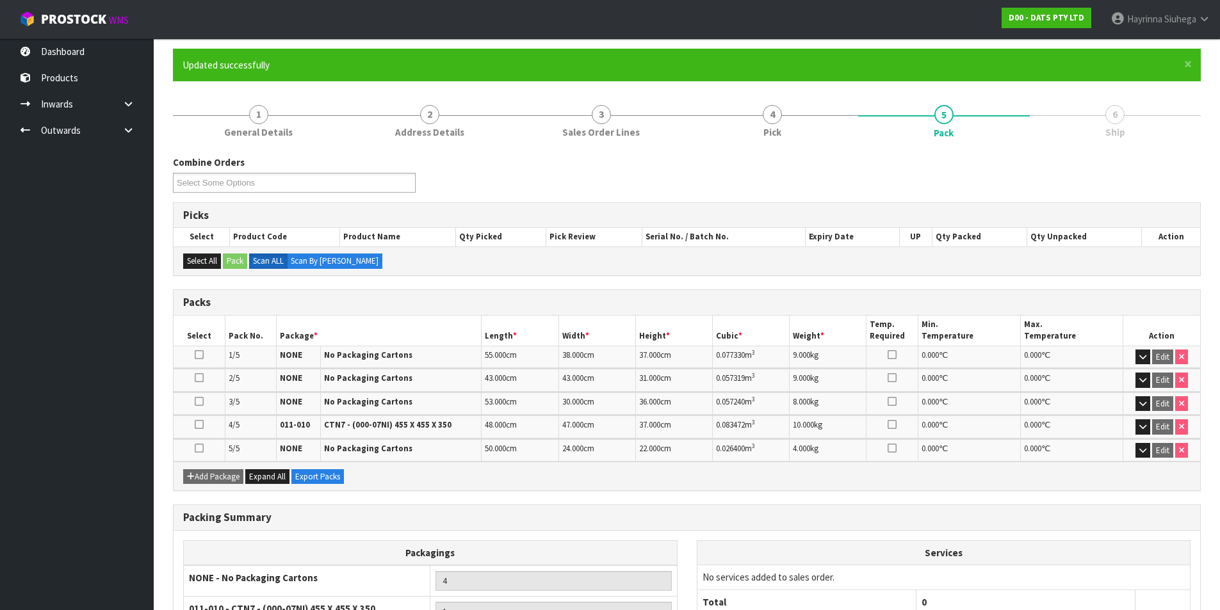
scroll to position [224, 0]
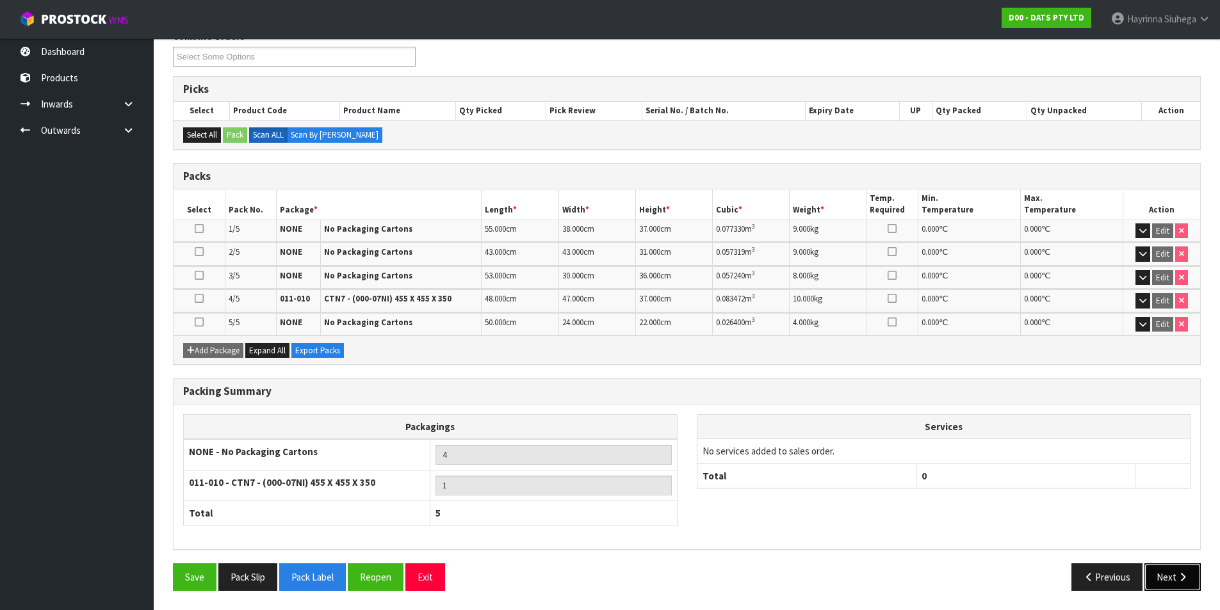
click at [1170, 571] on button "Next" at bounding box center [1173, 578] width 56 height 28
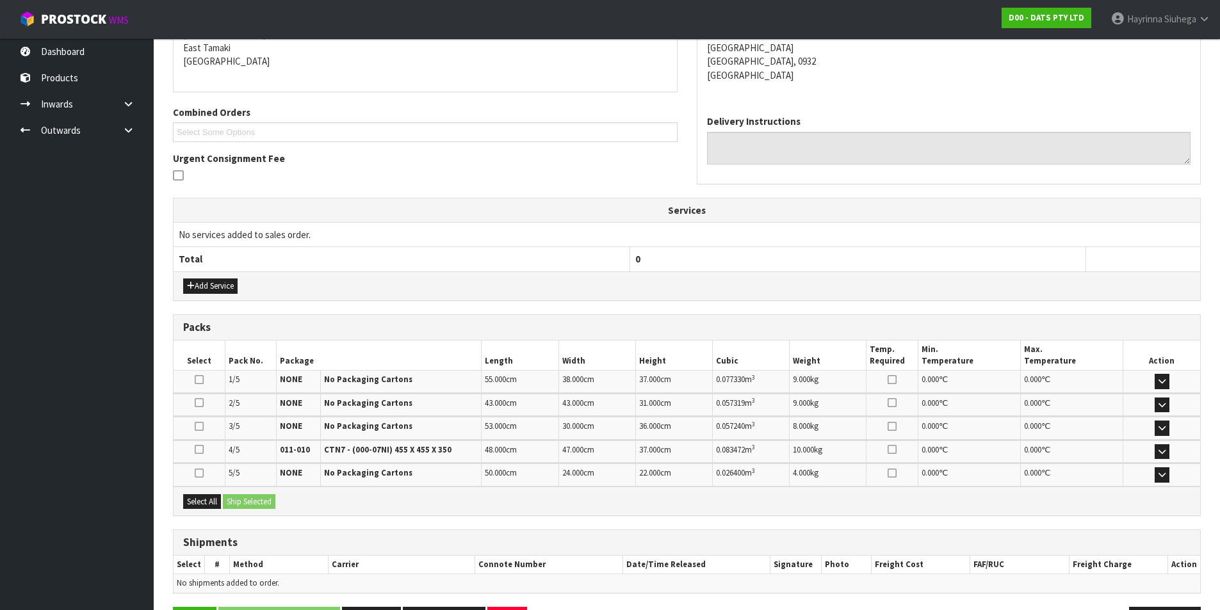
scroll to position [319, 0]
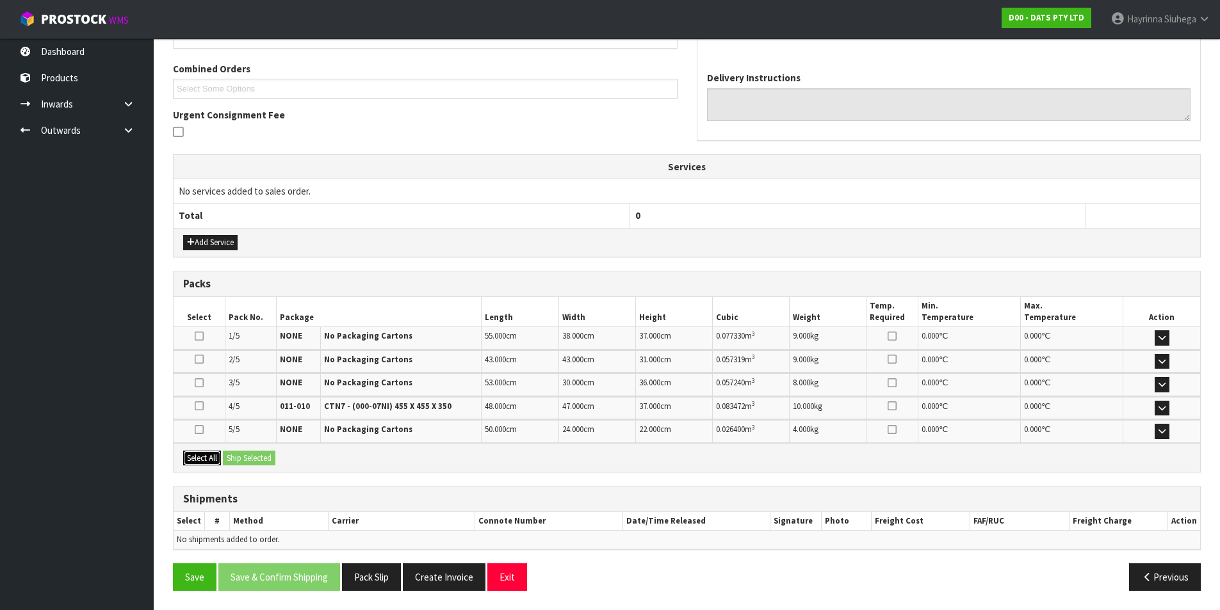
drag, startPoint x: 211, startPoint y: 463, endPoint x: 238, endPoint y: 459, distance: 27.2
click at [211, 463] on button "Select All" at bounding box center [202, 458] width 38 height 15
click at [248, 456] on button "Ship Selected" at bounding box center [249, 458] width 53 height 15
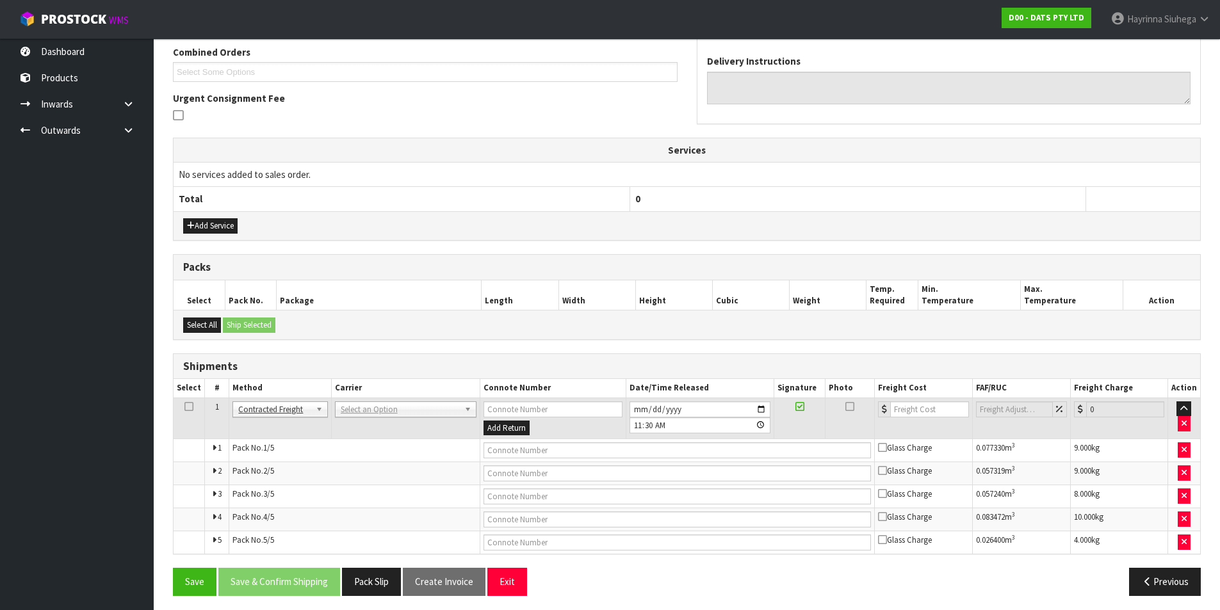
scroll to position [341, 0]
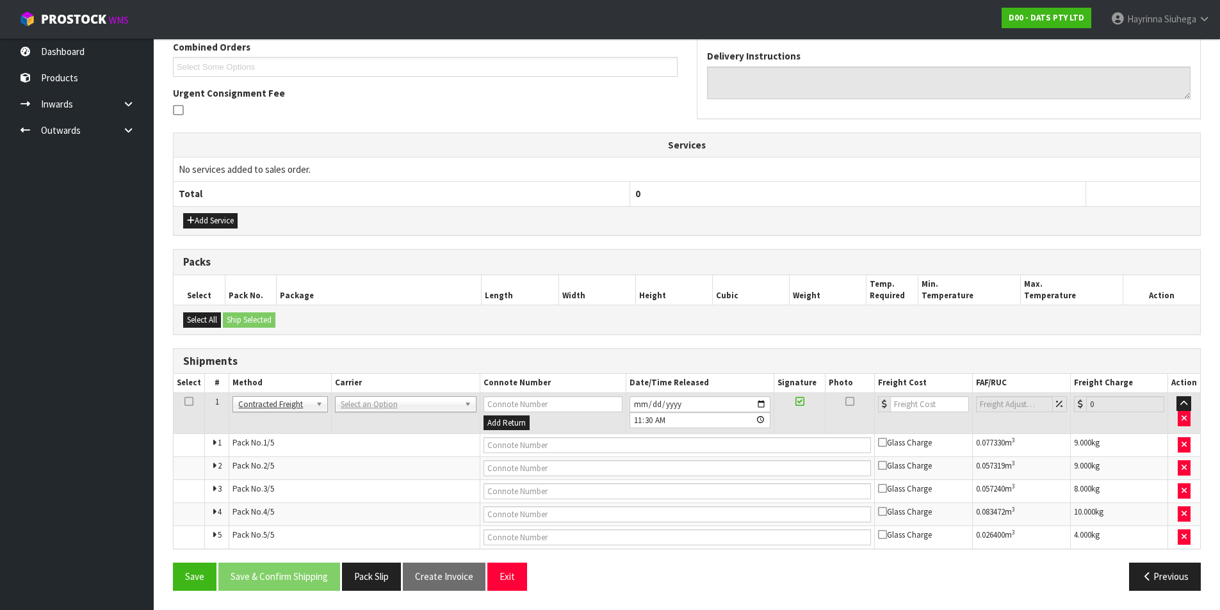
drag, startPoint x: 396, startPoint y: 412, endPoint x: 388, endPoint y: 419, distance: 10.0
click at [395, 413] on td "ANGEL - ANGEL TRANSPORT CONROY - CONROY REMOVALS DEAEXPAKL - DEADLINE EXPRESS C…" at bounding box center [405, 414] width 149 height 42
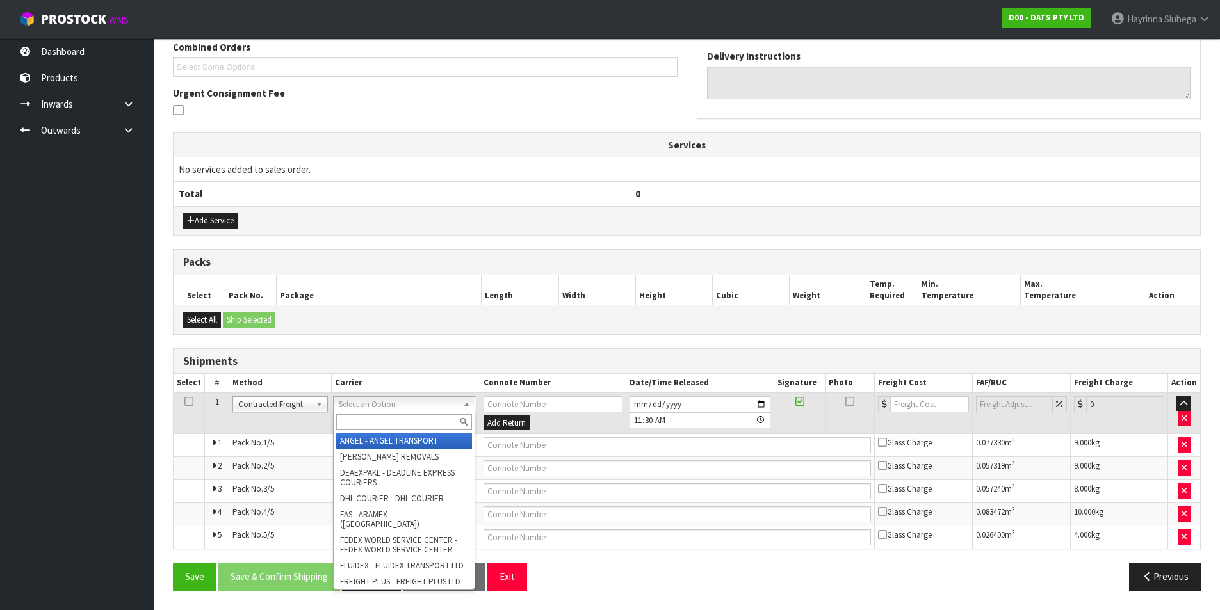
click at [386, 419] on input "text" at bounding box center [404, 422] width 136 height 16
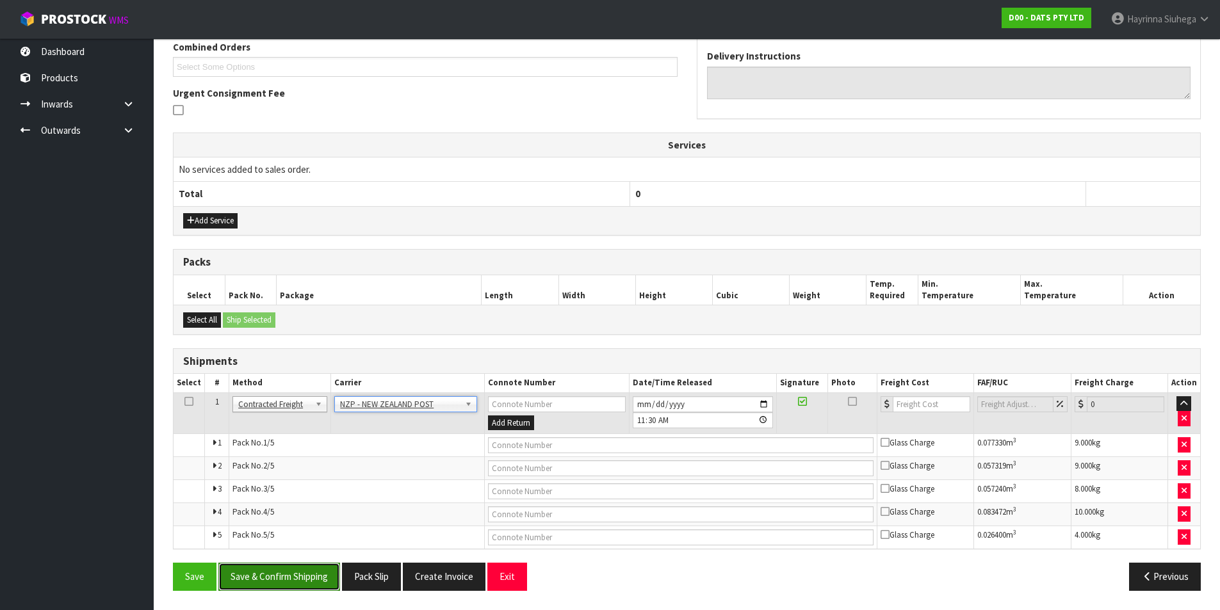
click at [310, 569] on button "Save & Confirm Shipping" at bounding box center [279, 577] width 122 height 28
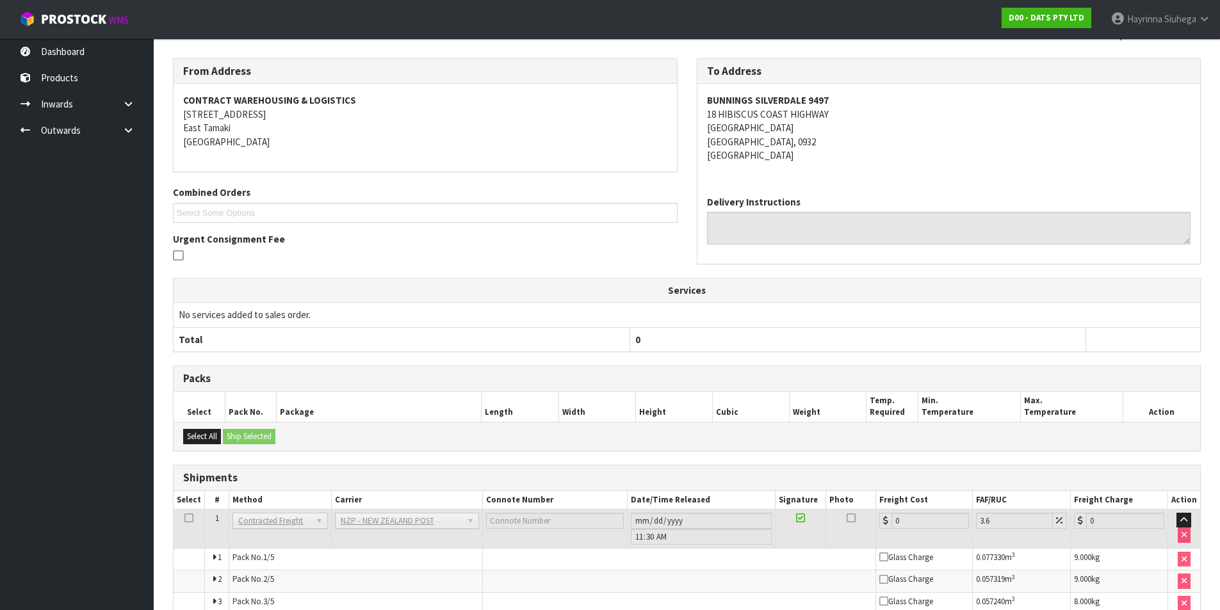
scroll to position [318, 0]
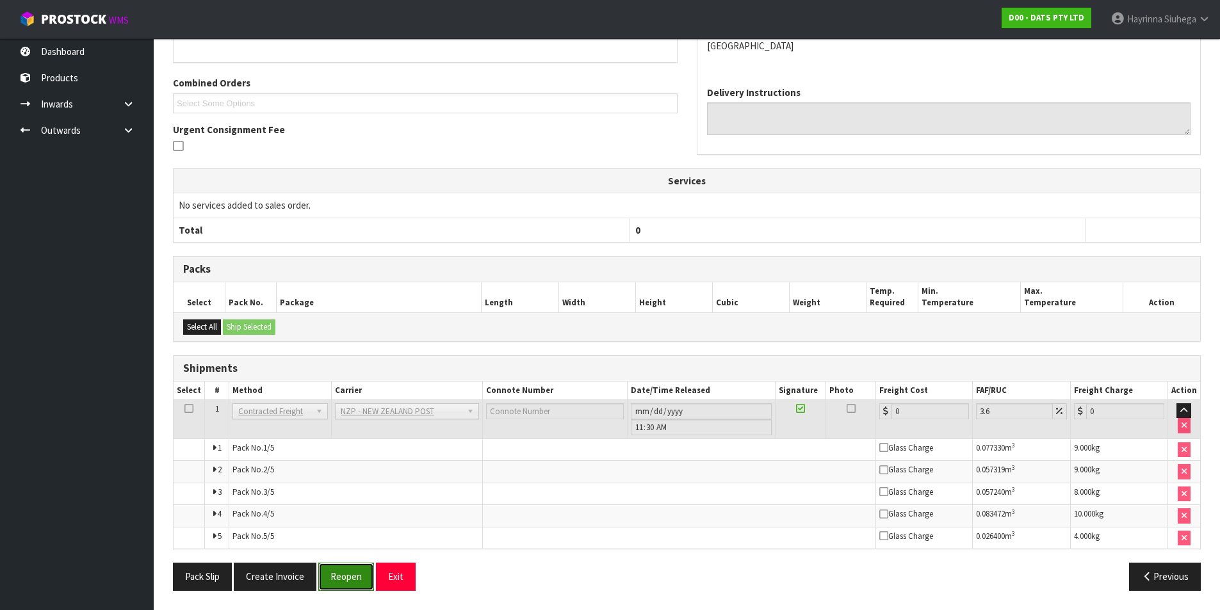
click at [348, 576] on button "Reopen" at bounding box center [346, 577] width 56 height 28
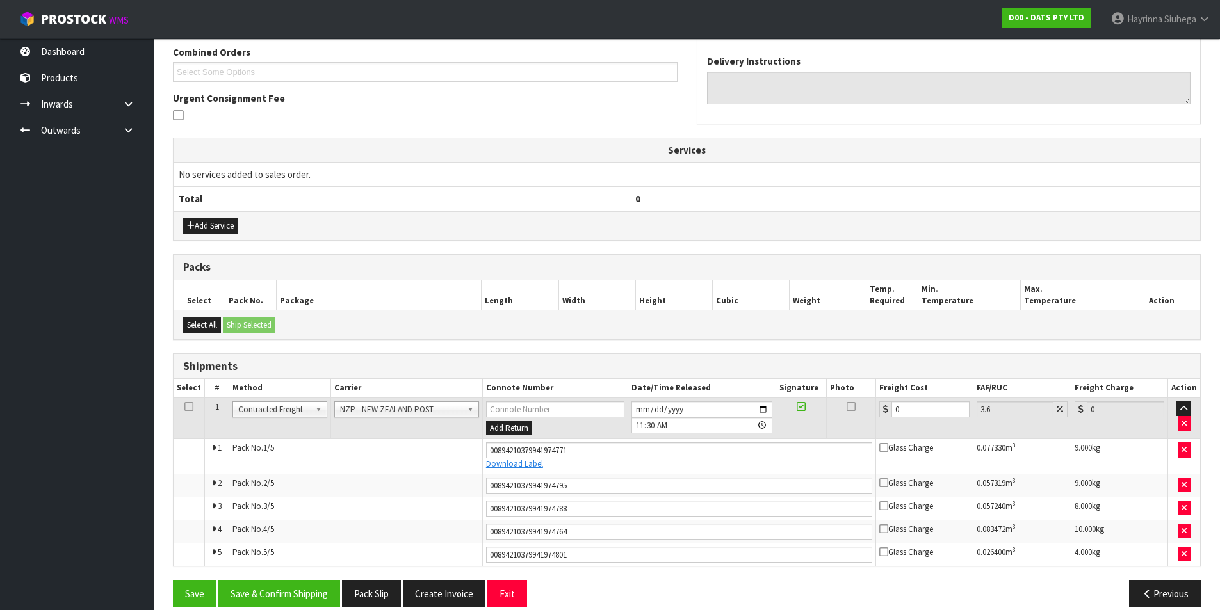
scroll to position [352, 0]
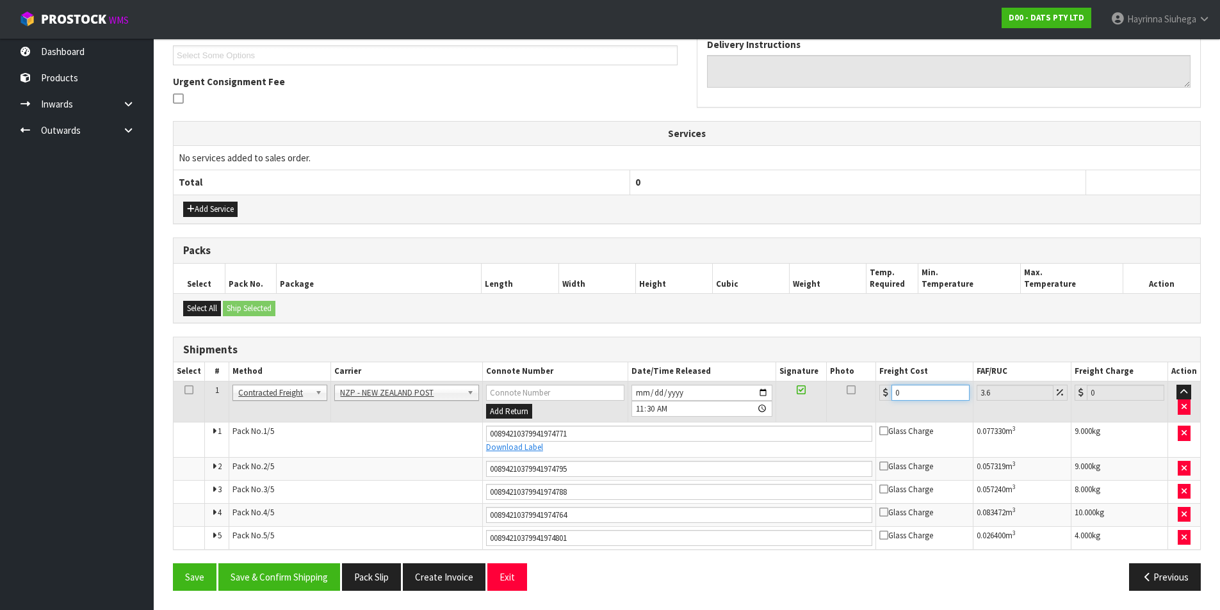
drag, startPoint x: 915, startPoint y: 398, endPoint x: 819, endPoint y: 393, distance: 96.8
click at [819, 393] on tr "1 Client Local Pickup Customer Local Pickup Company Freight Contracted Freight …" at bounding box center [687, 402] width 1027 height 42
click at [173, 564] on button "Save" at bounding box center [195, 578] width 44 height 28
click at [295, 569] on button "Save & Confirm Shipping" at bounding box center [279, 578] width 122 height 28
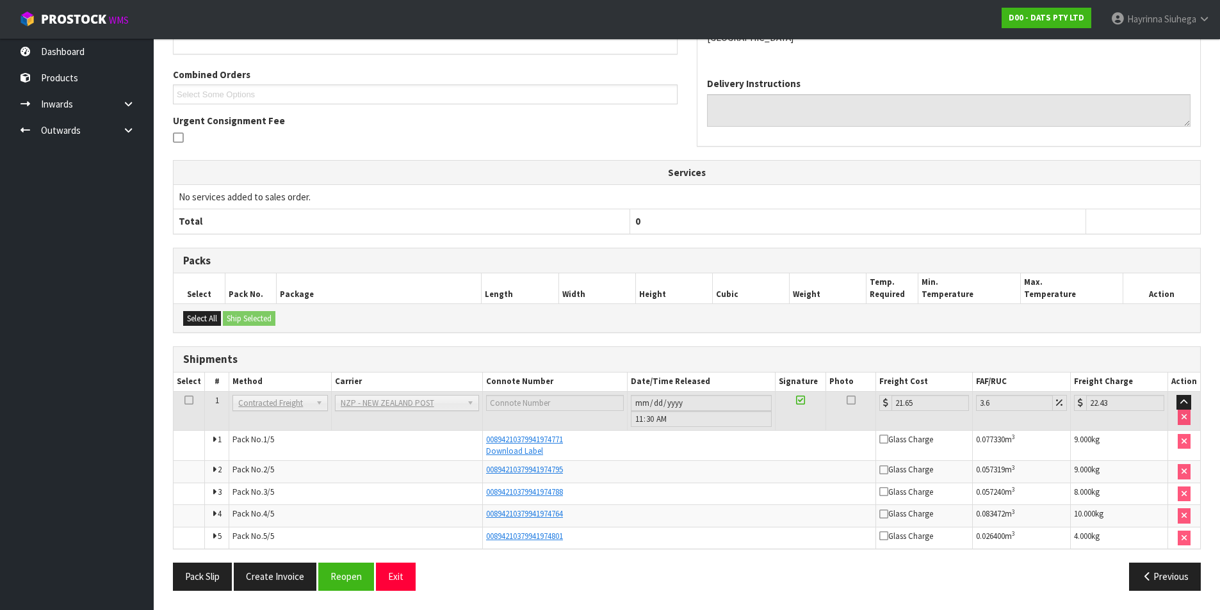
scroll to position [0, 0]
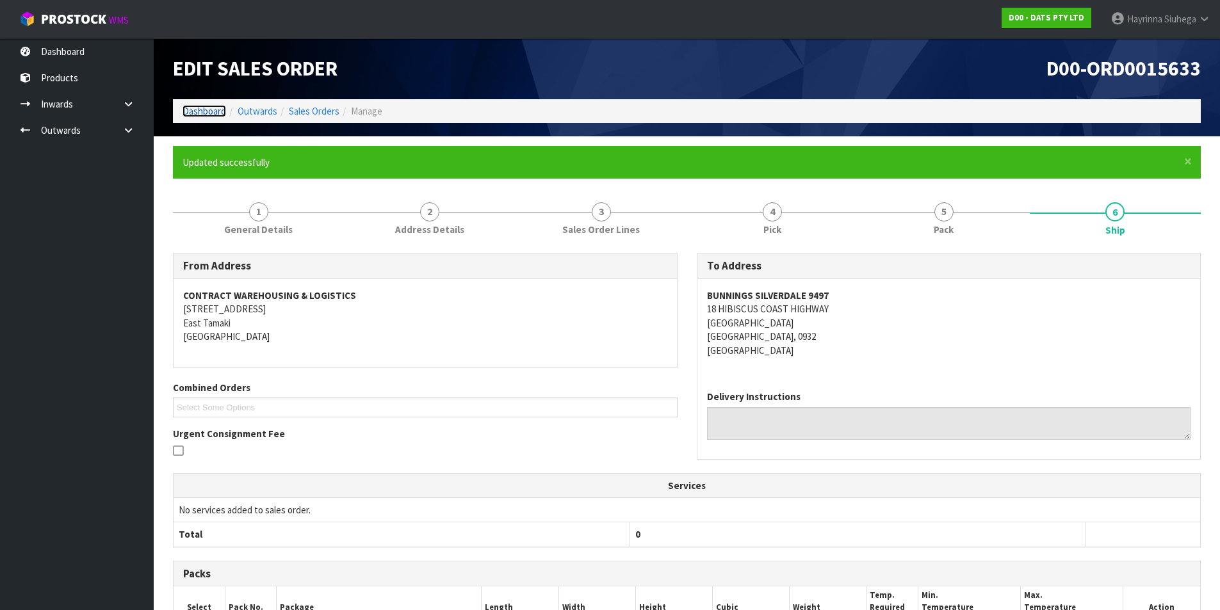
click at [192, 106] on link "Dashboard" at bounding box center [205, 111] width 44 height 12
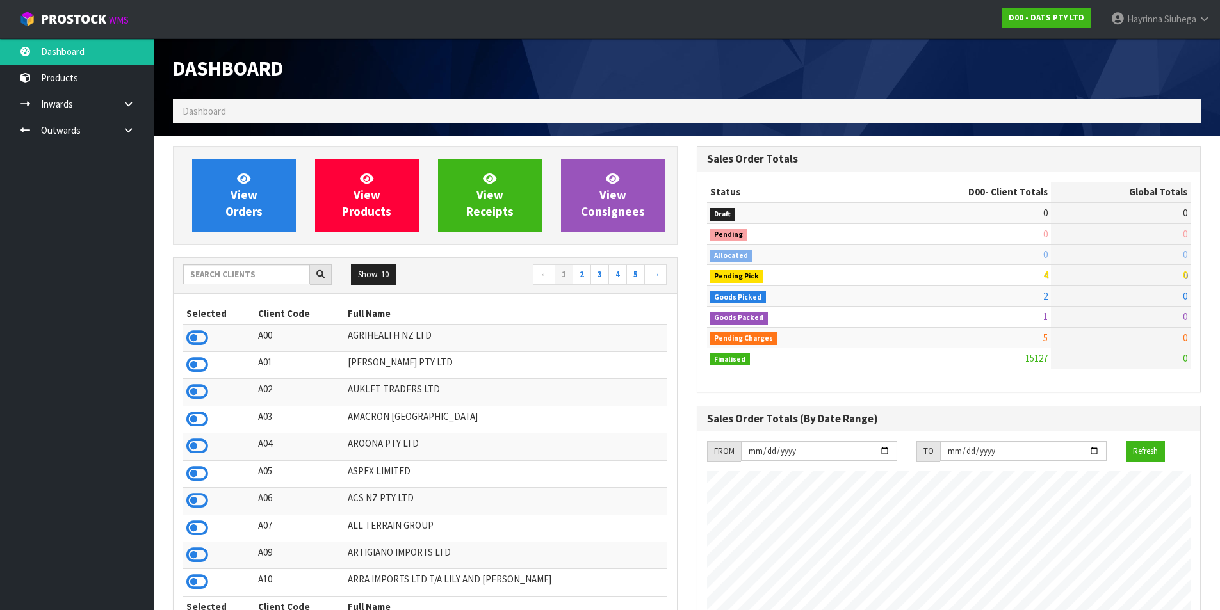
scroll to position [970, 523]
click at [267, 278] on input "text" at bounding box center [246, 275] width 127 height 20
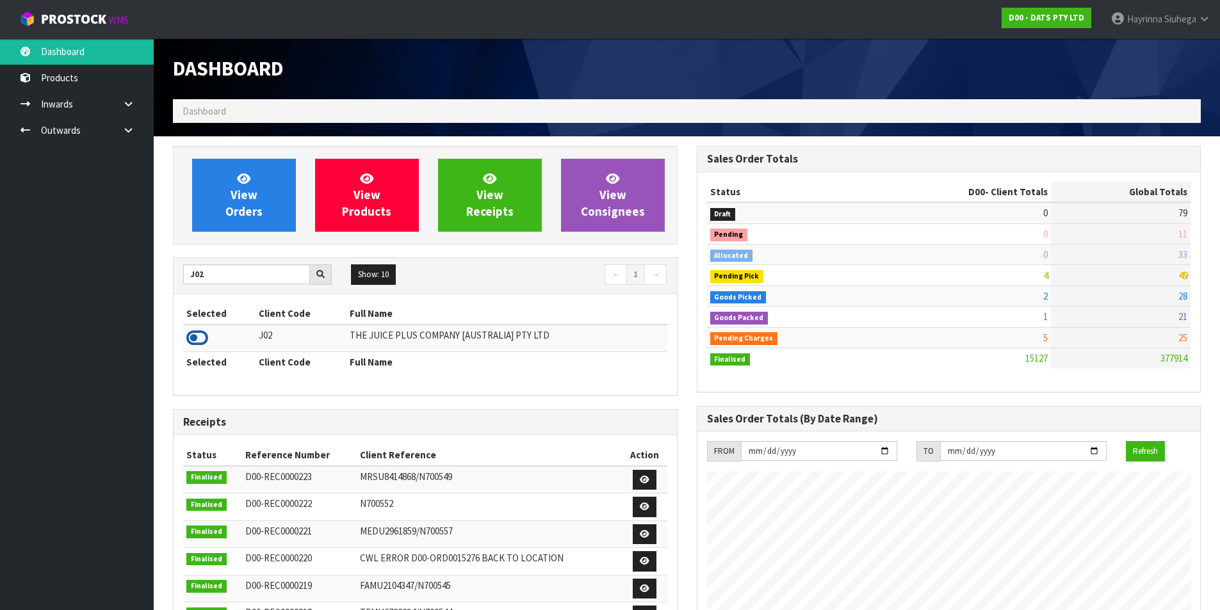
click at [205, 342] on icon at bounding box center [197, 338] width 22 height 19
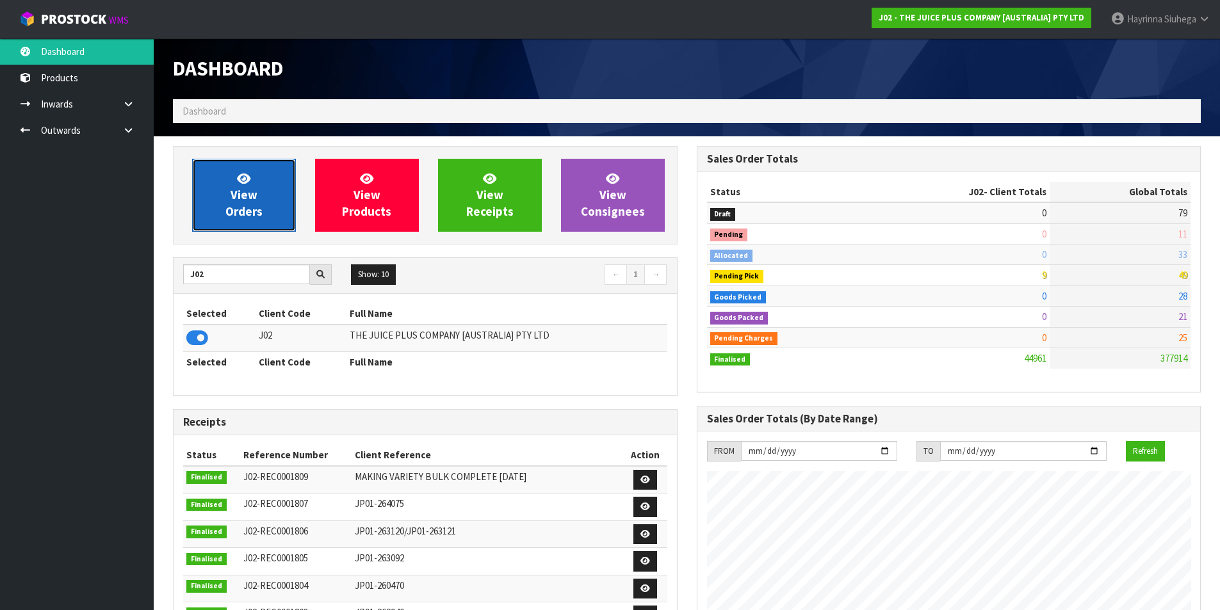
click at [249, 201] on span "View Orders" at bounding box center [243, 195] width 37 height 48
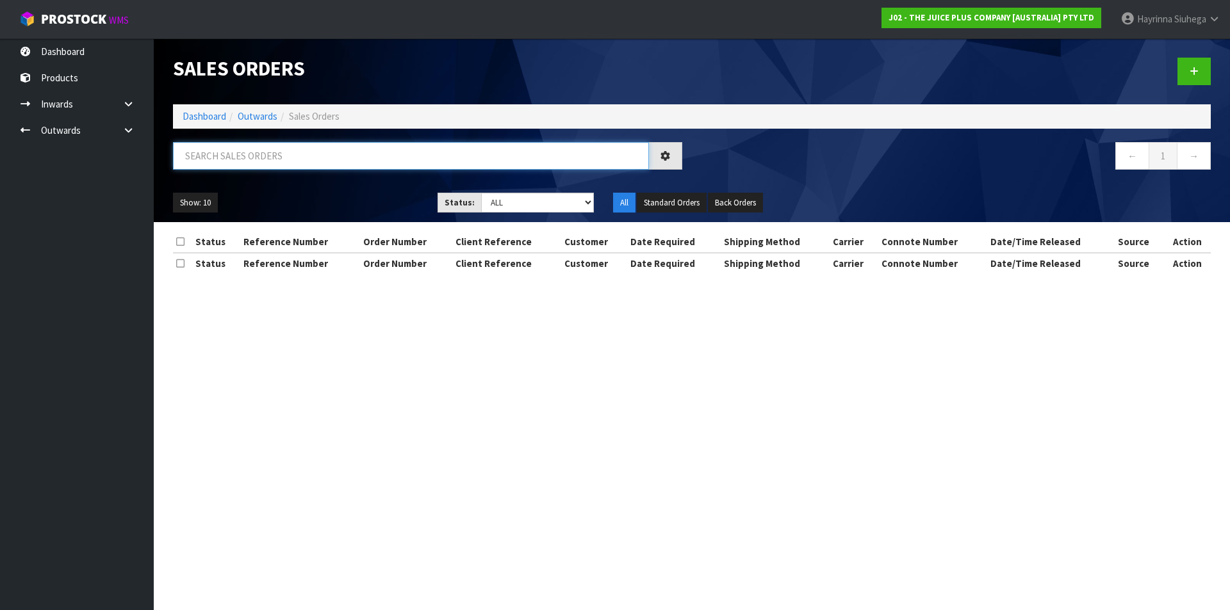
click at [267, 158] on input "text" at bounding box center [411, 156] width 476 height 28
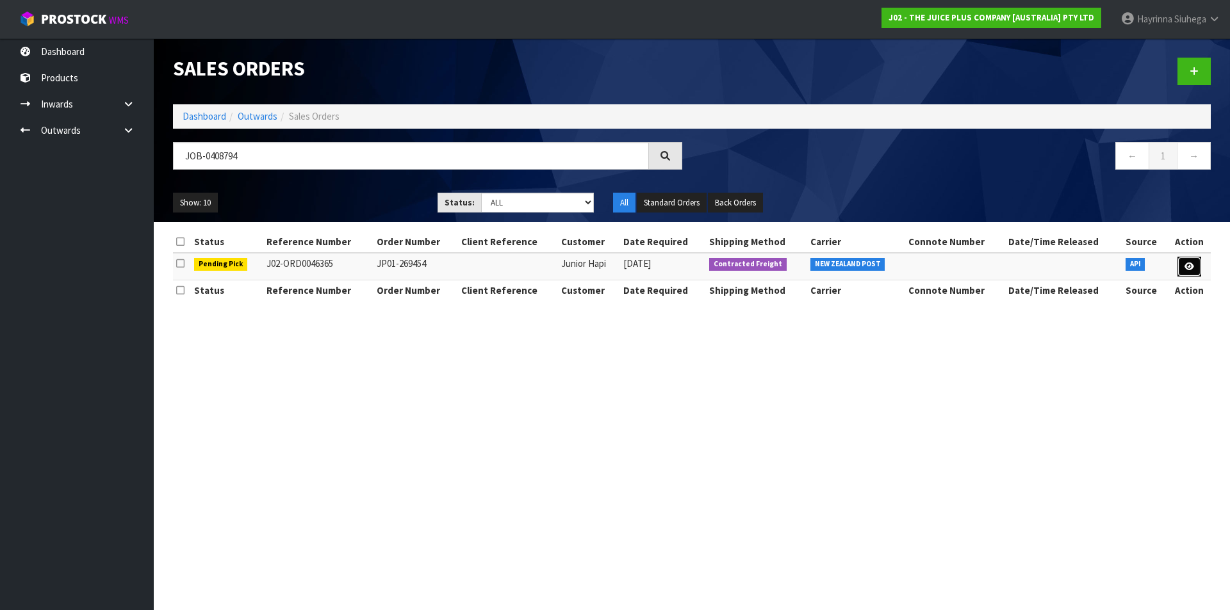
click at [1187, 266] on icon at bounding box center [1189, 267] width 10 height 8
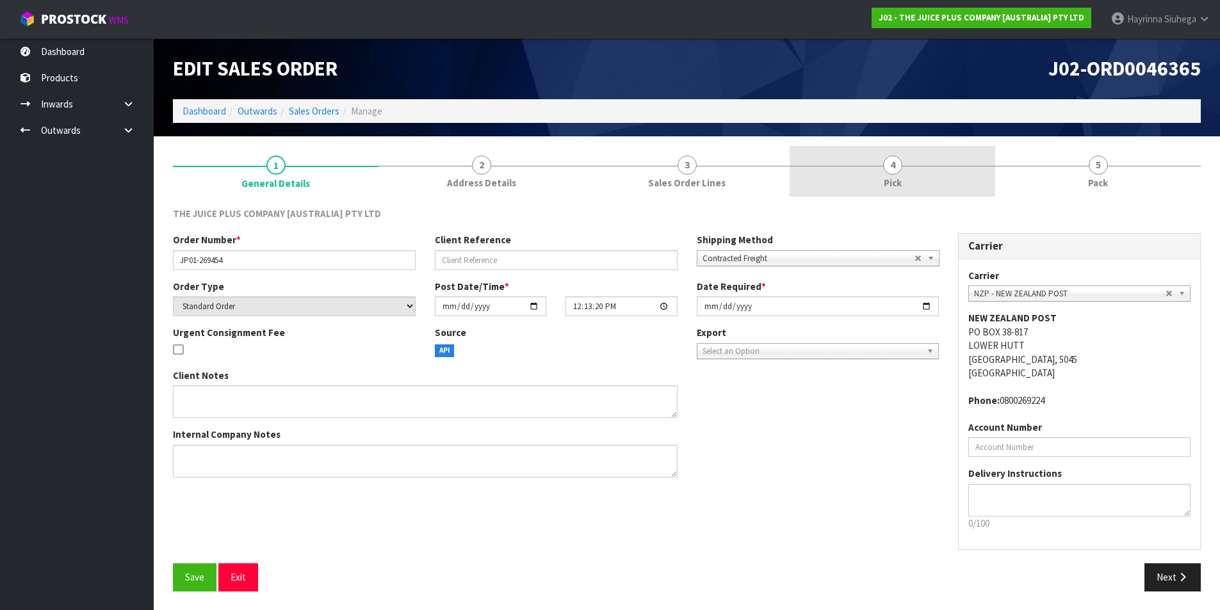
click at [965, 170] on link "4 Pick" at bounding box center [893, 171] width 206 height 51
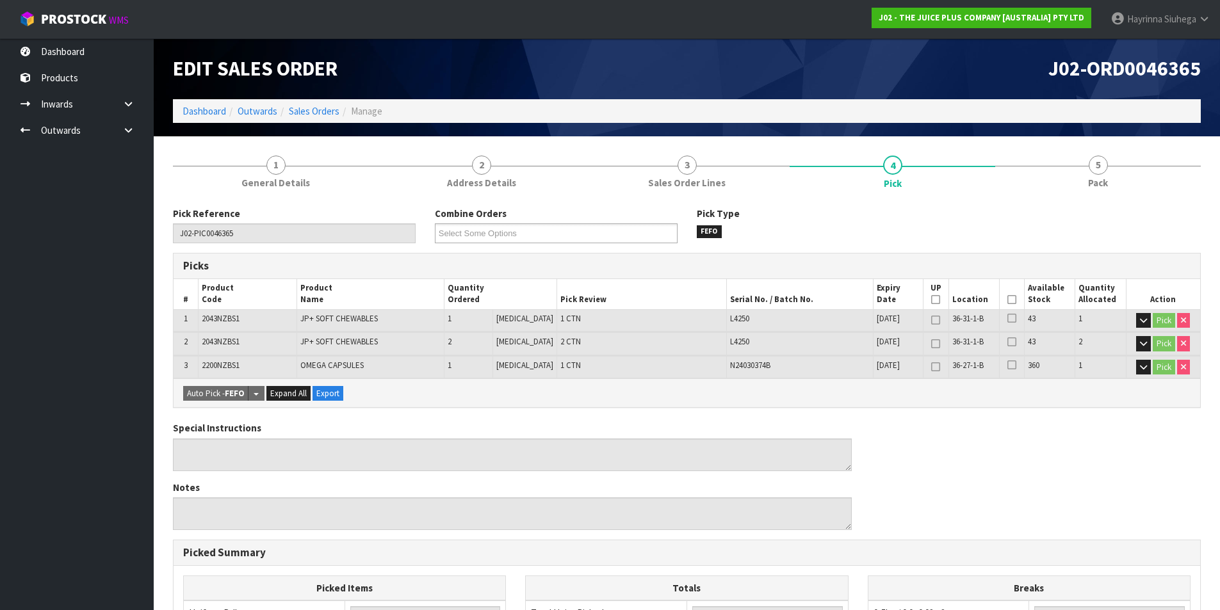
click at [1009, 300] on icon at bounding box center [1012, 300] width 9 height 1
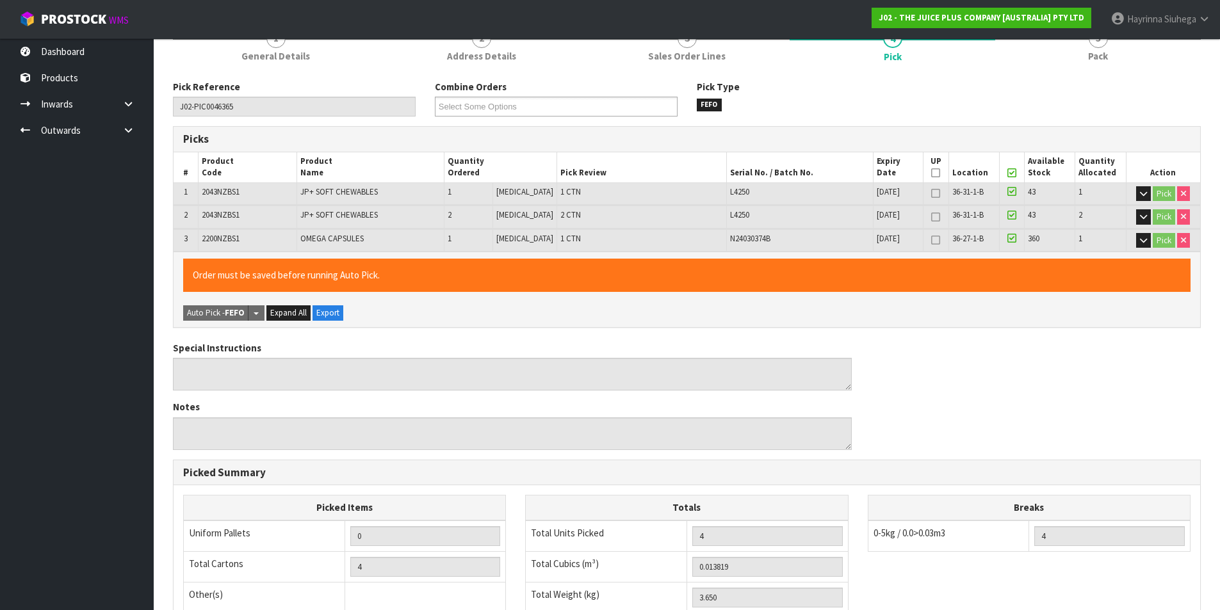
scroll to position [329, 0]
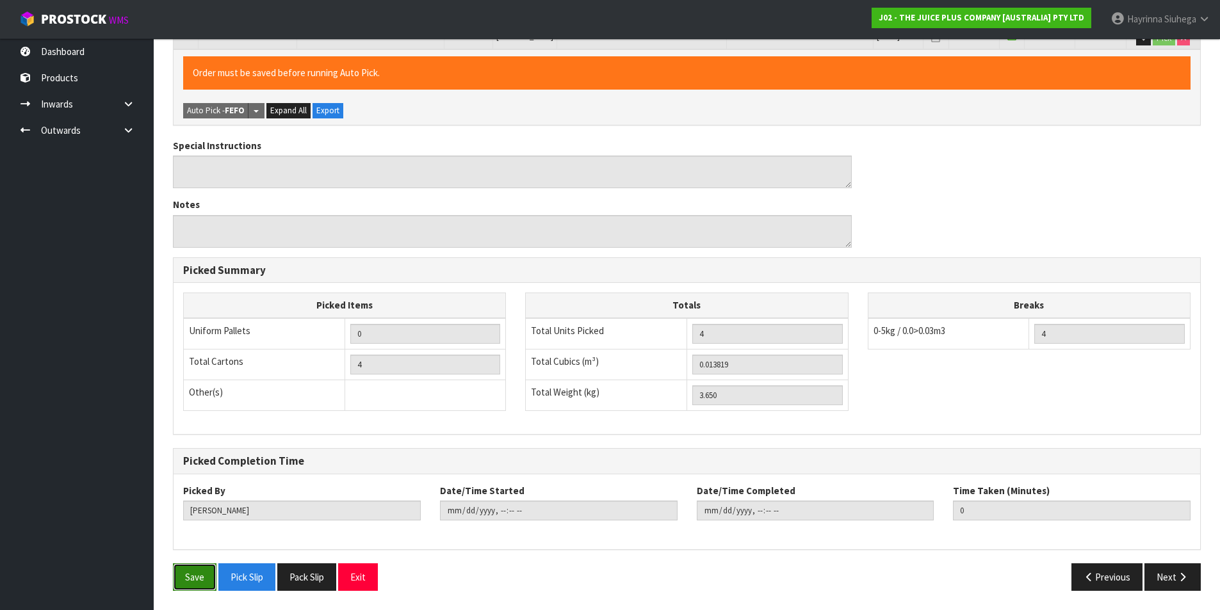
click at [191, 575] on button "Save" at bounding box center [195, 578] width 44 height 28
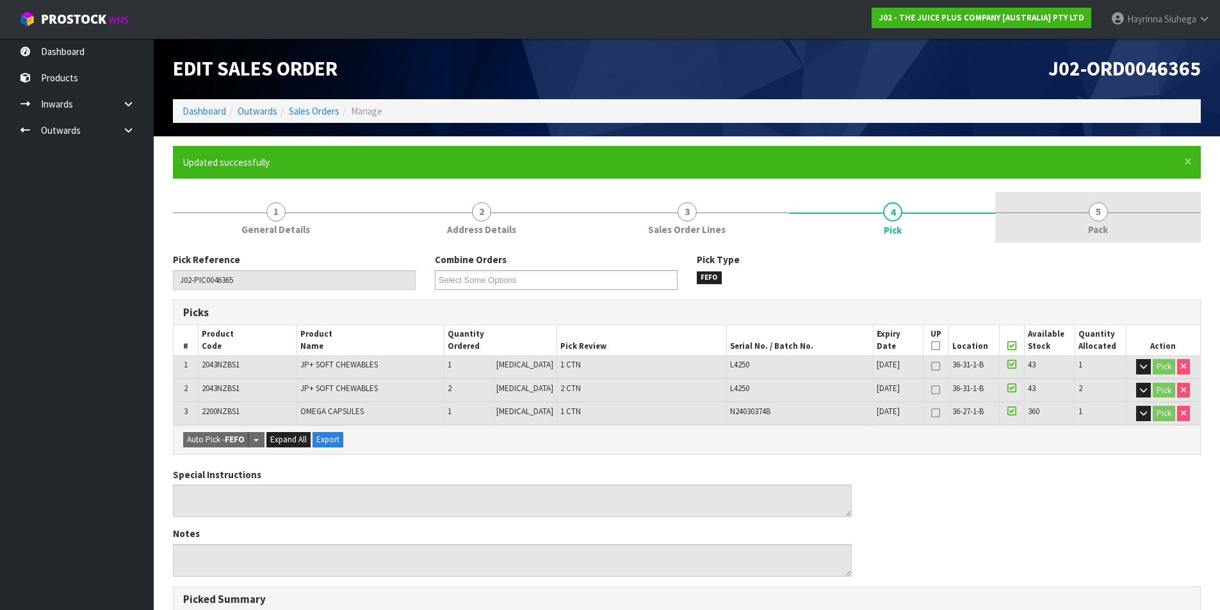
click at [1083, 227] on link "5 Pack" at bounding box center [1098, 217] width 206 height 51
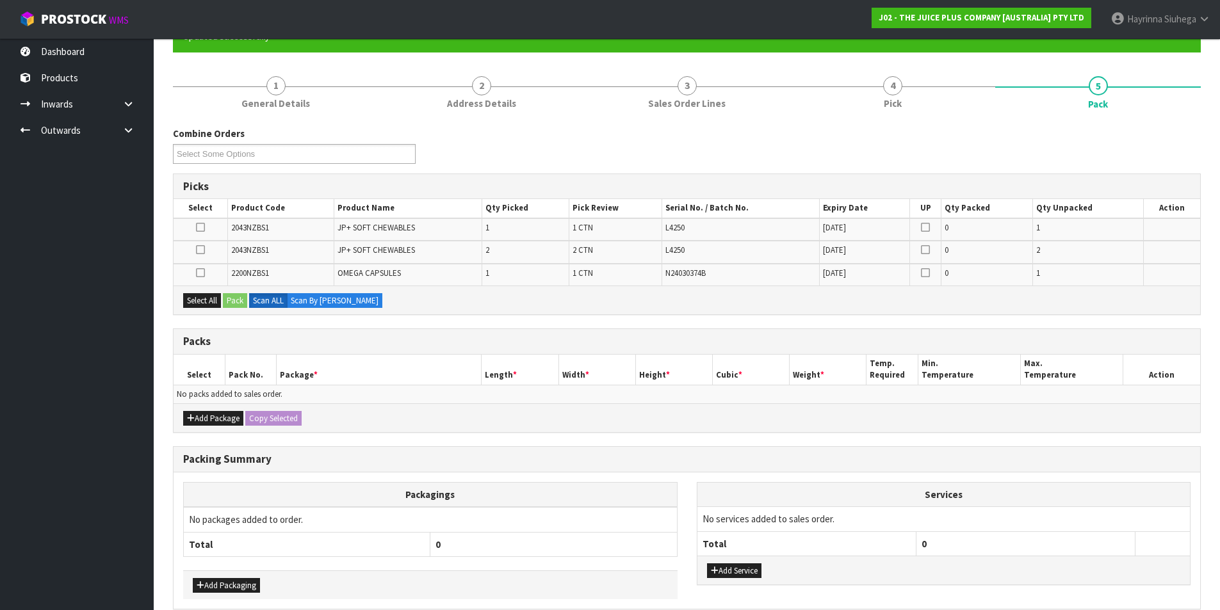
scroll to position [122, 0]
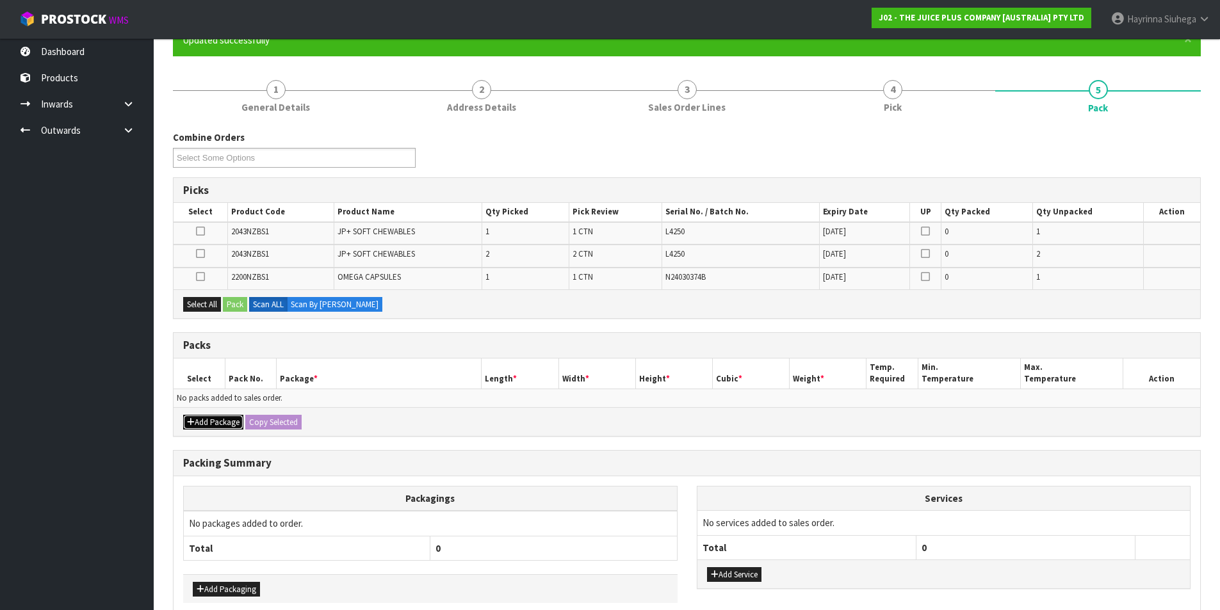
click at [205, 417] on button "Add Package" at bounding box center [213, 422] width 60 height 15
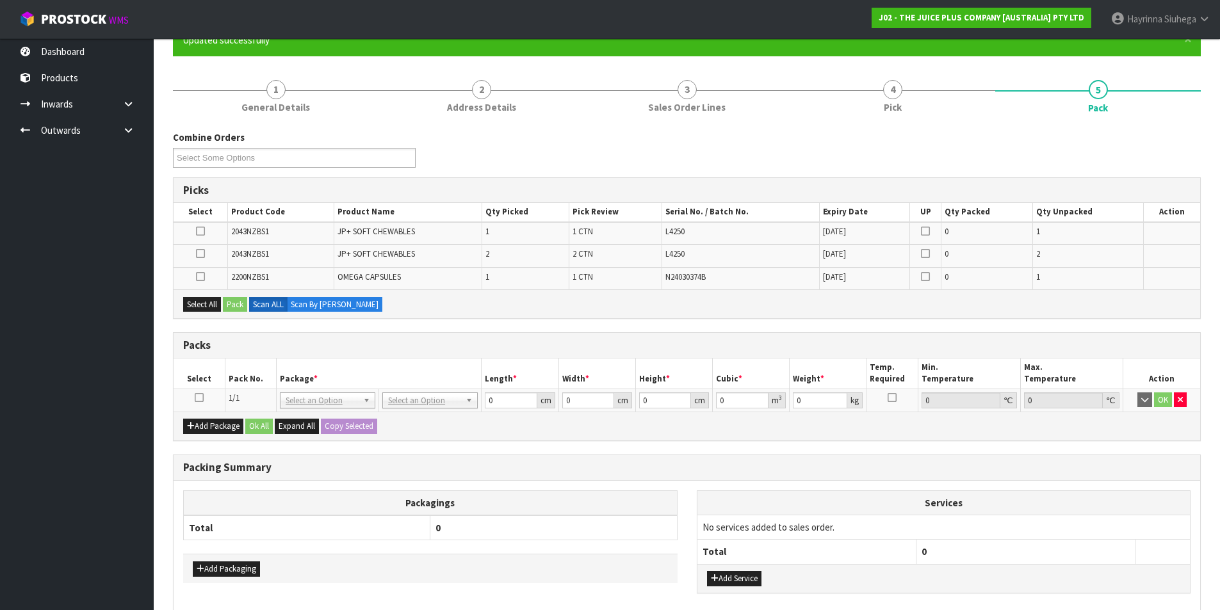
click at [198, 398] on icon at bounding box center [199, 398] width 9 height 1
click at [199, 309] on button "Select All" at bounding box center [202, 304] width 38 height 15
click at [239, 303] on button "Pack" at bounding box center [235, 304] width 24 height 15
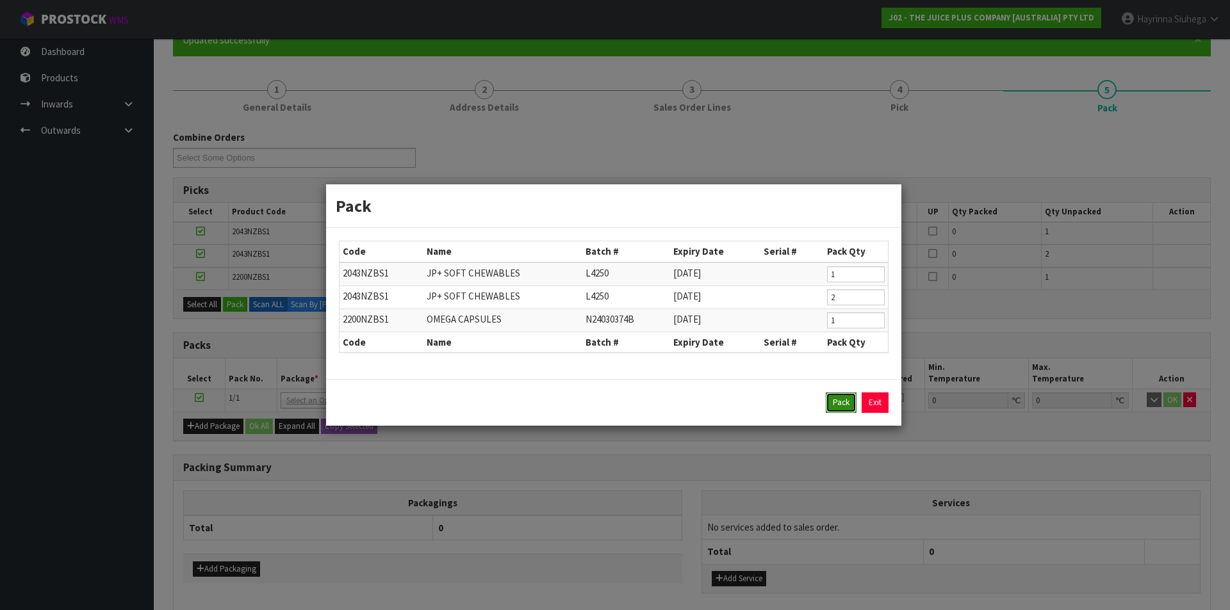
click at [835, 401] on button "Pack" at bounding box center [841, 403] width 31 height 20
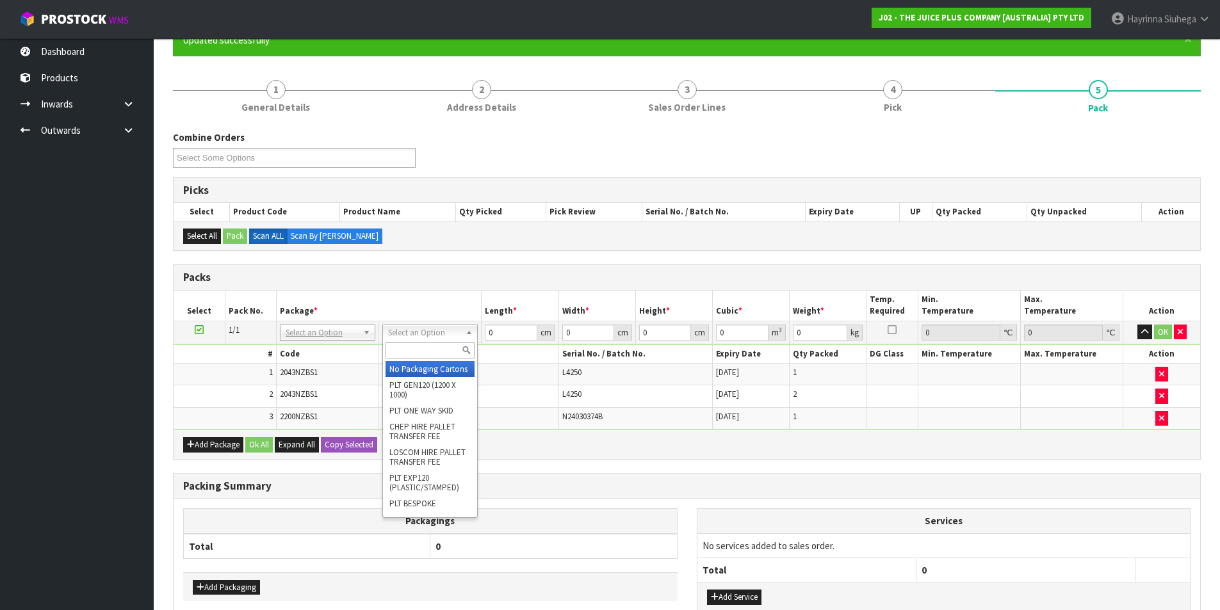
click at [447, 350] on input "text" at bounding box center [430, 351] width 89 height 16
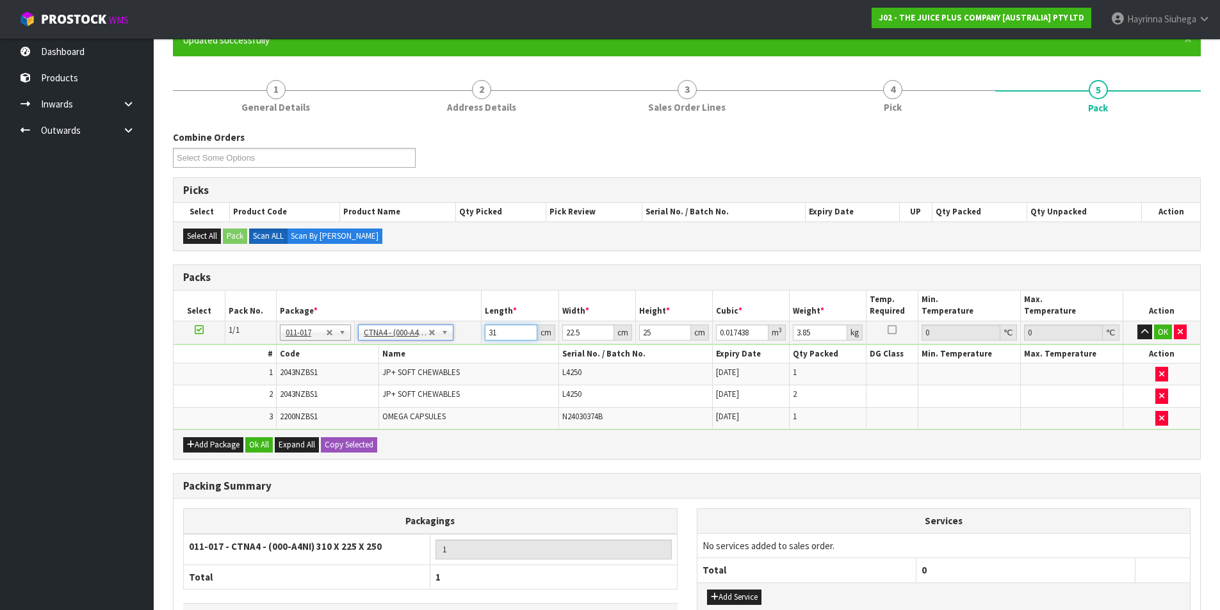
click at [486, 331] on input "31" at bounding box center [511, 333] width 52 height 16
click button "OK" at bounding box center [1163, 332] width 18 height 15
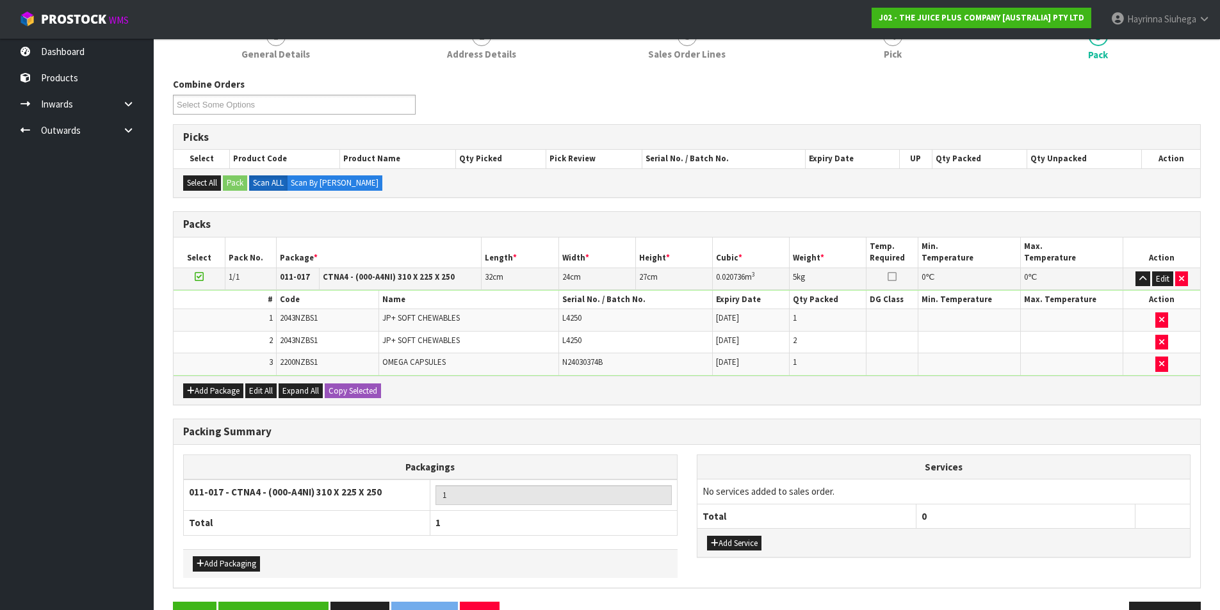
scroll to position [214, 0]
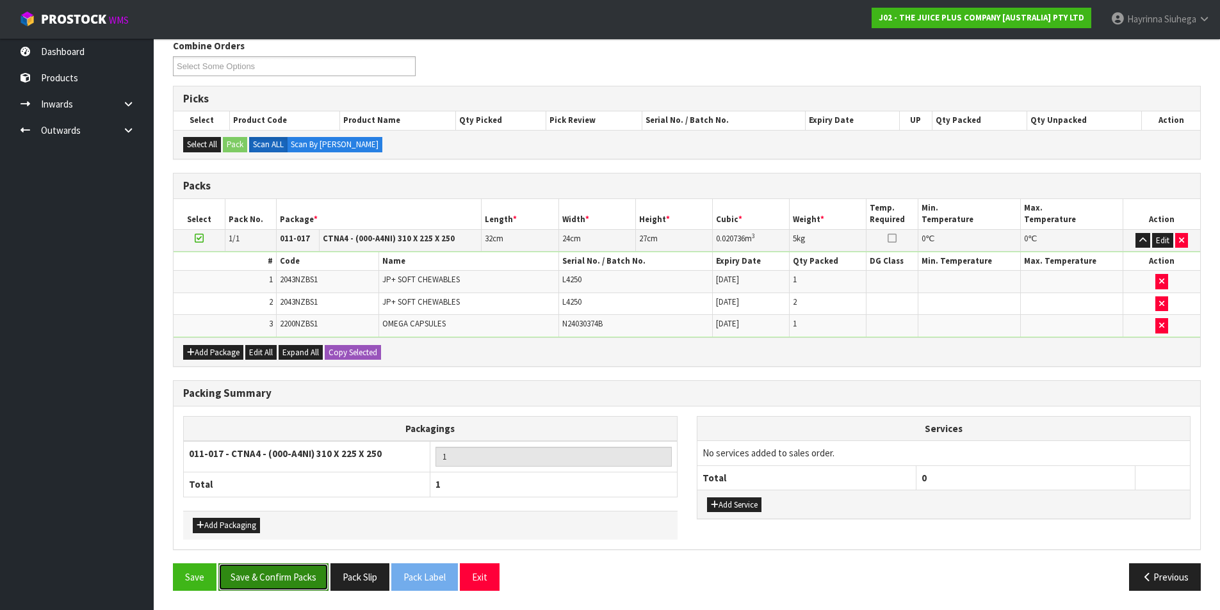
click at [301, 581] on button "Save & Confirm Packs" at bounding box center [273, 578] width 110 height 28
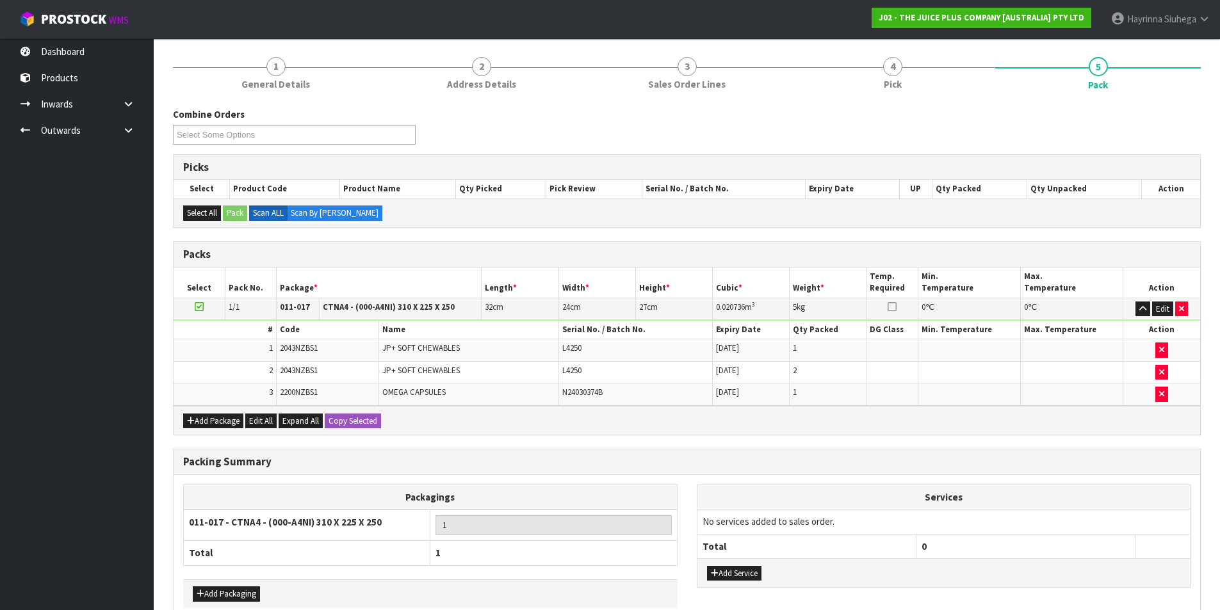
scroll to position [99, 0]
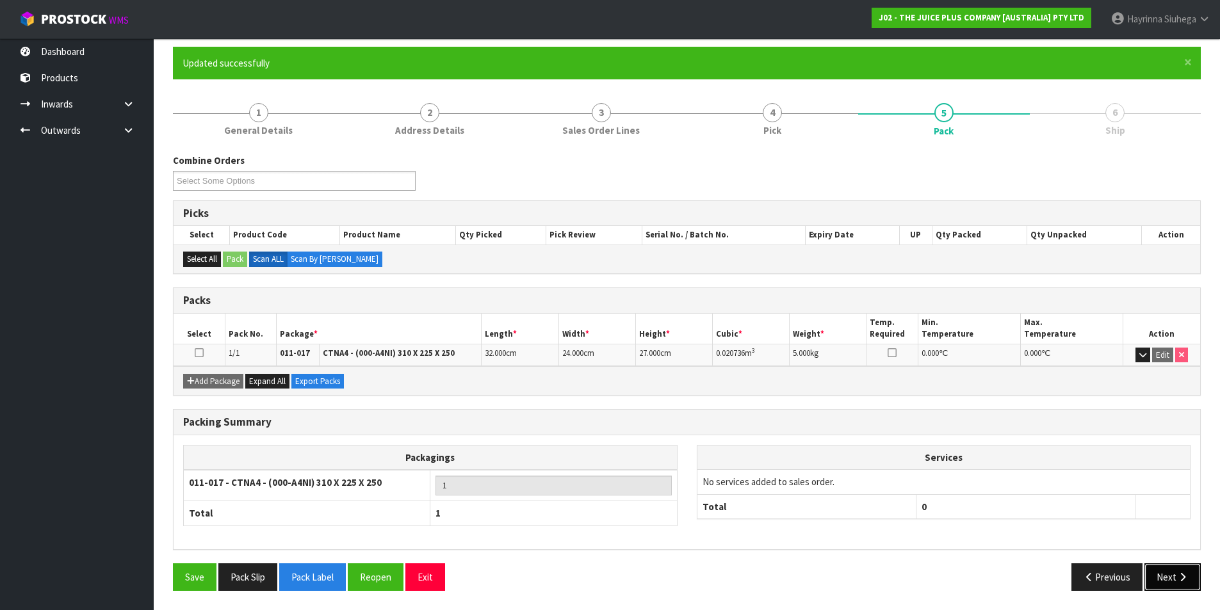
click at [1183, 576] on icon "button" at bounding box center [1183, 578] width 12 height 10
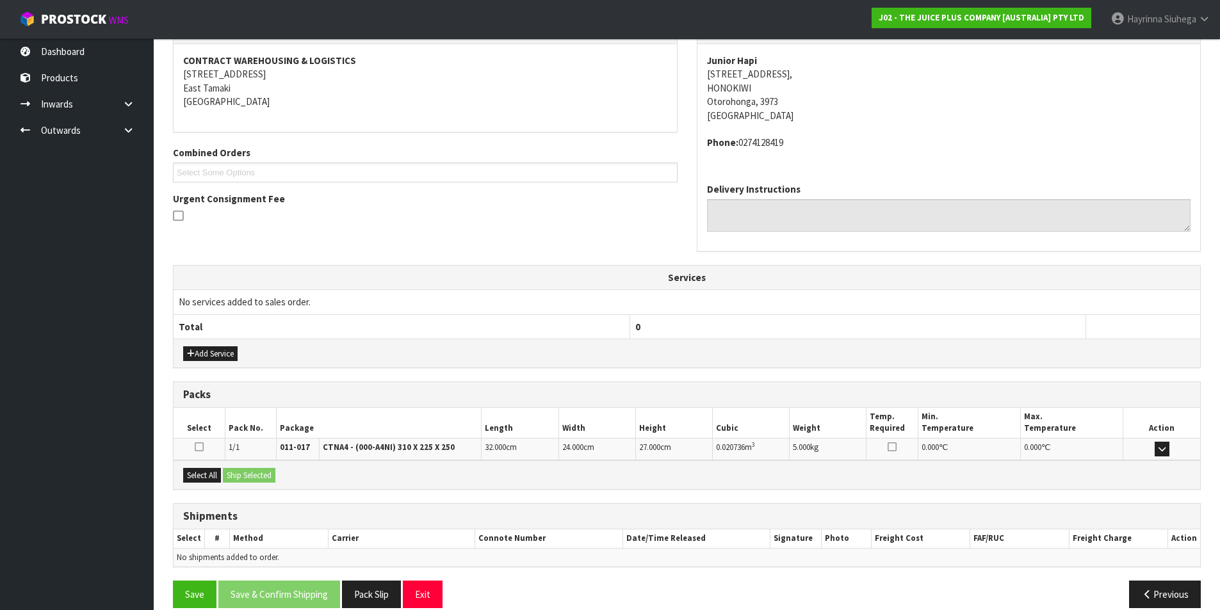
scroll to position [252, 0]
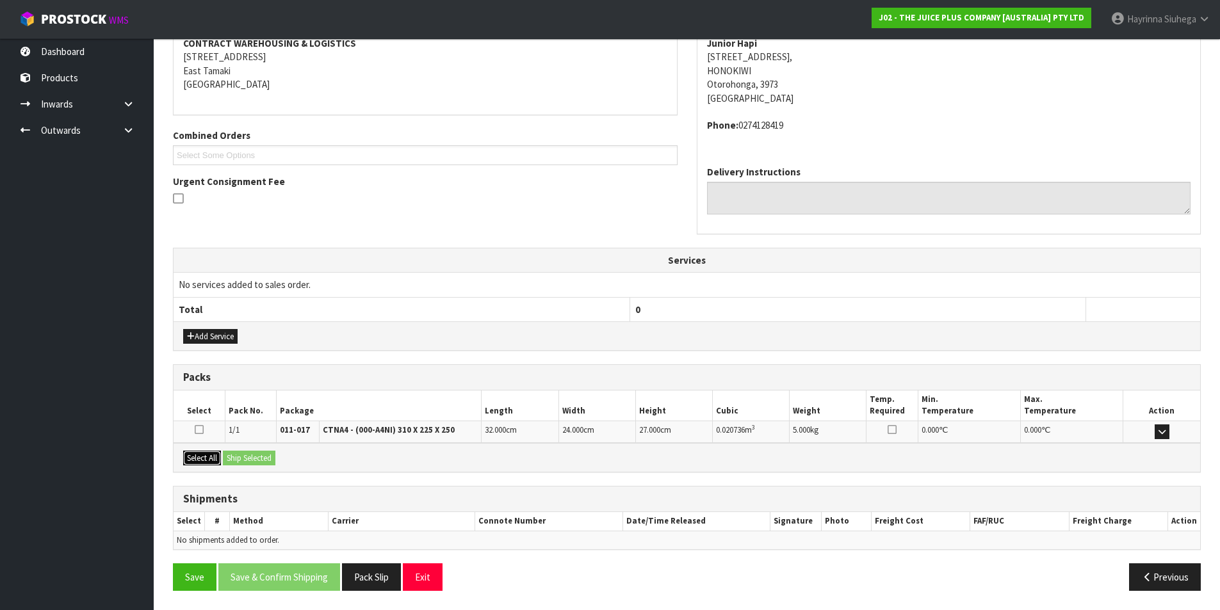
click at [200, 453] on button "Select All" at bounding box center [202, 458] width 38 height 15
click at [242, 452] on button "Ship Selected" at bounding box center [249, 458] width 53 height 15
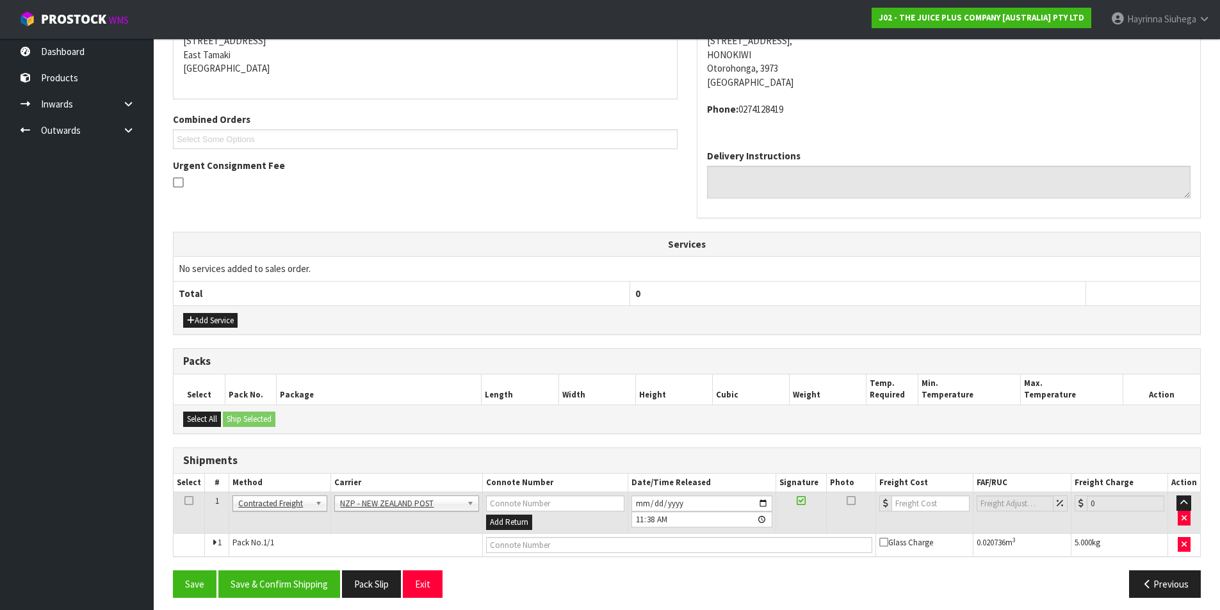
scroll to position [275, 0]
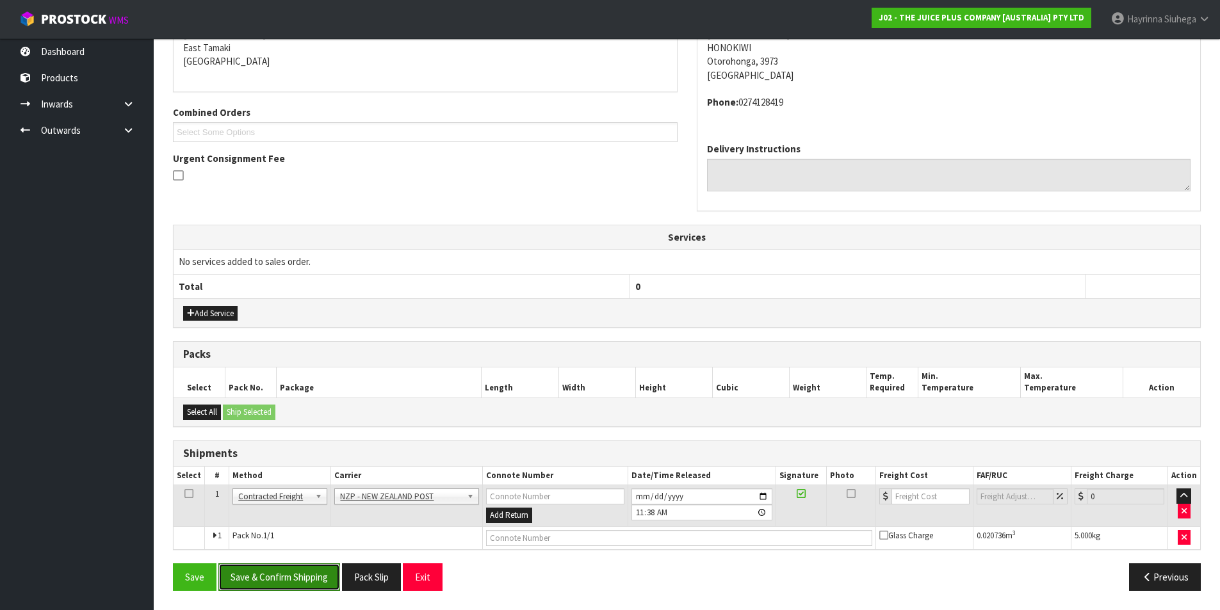
click at [302, 569] on button "Save & Confirm Shipping" at bounding box center [279, 578] width 122 height 28
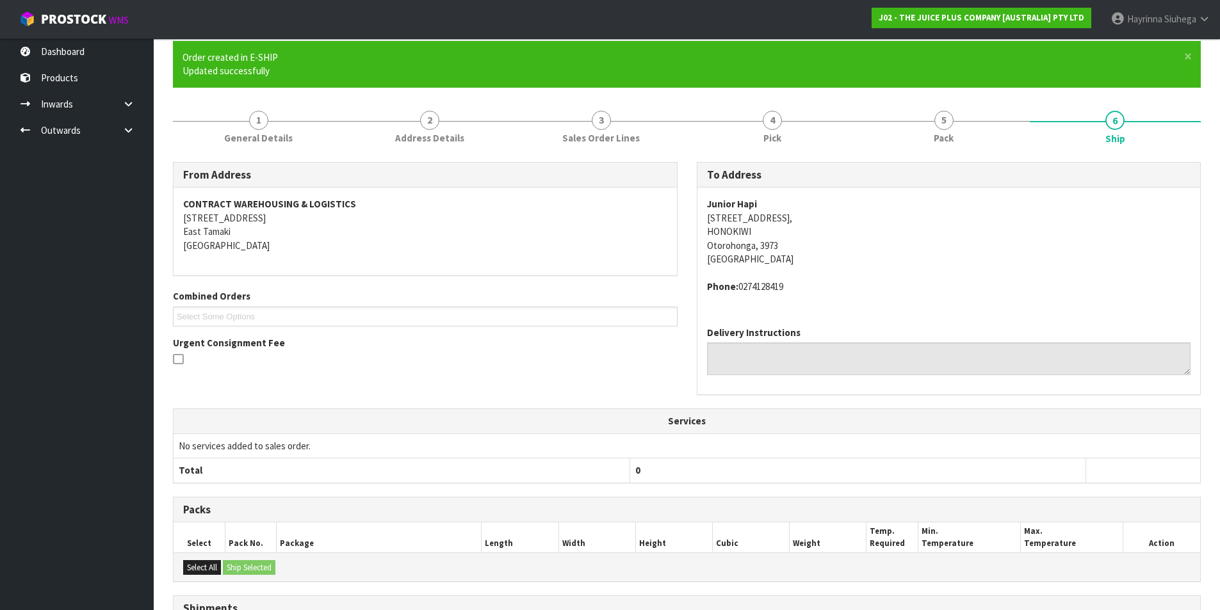
scroll to position [257, 0]
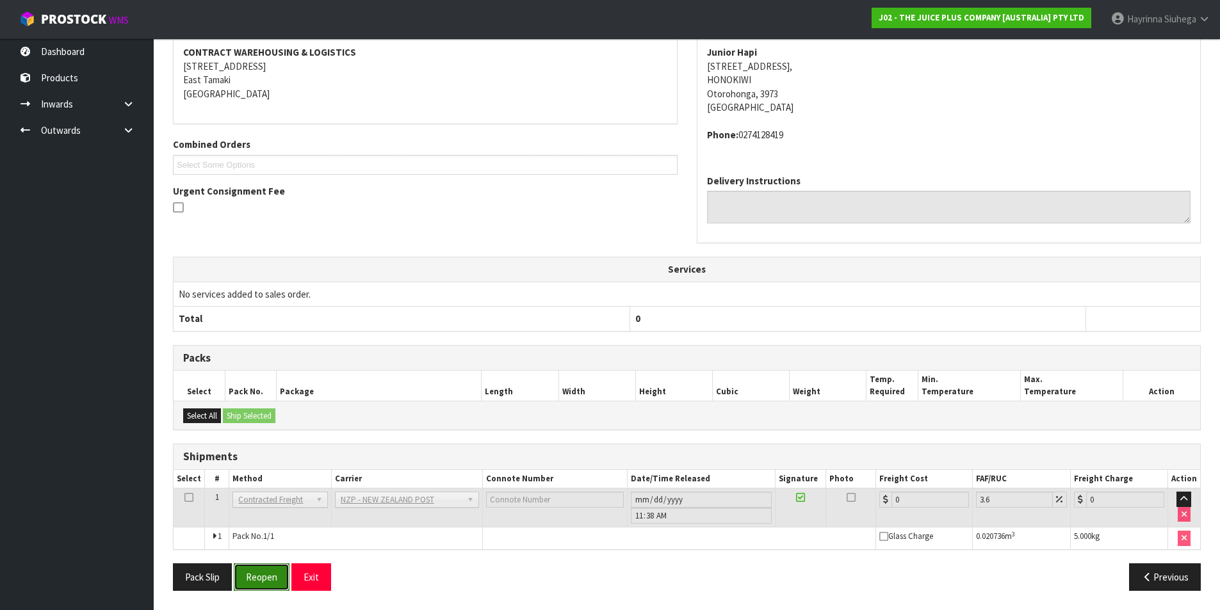
click at [267, 582] on button "Reopen" at bounding box center [262, 578] width 56 height 28
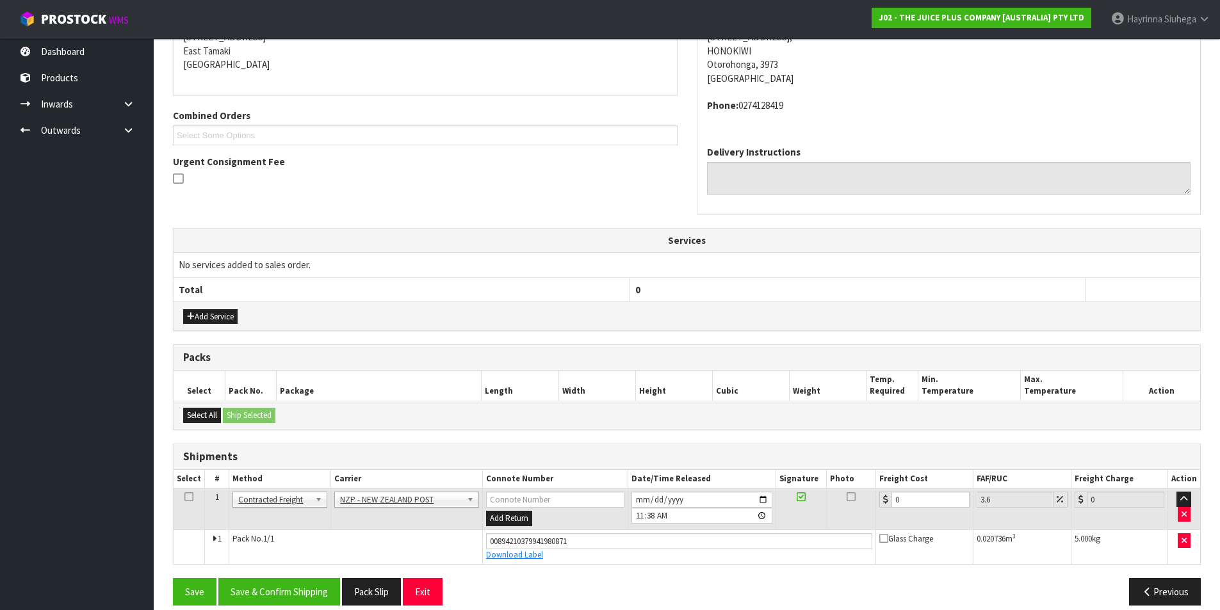
scroll to position [287, 0]
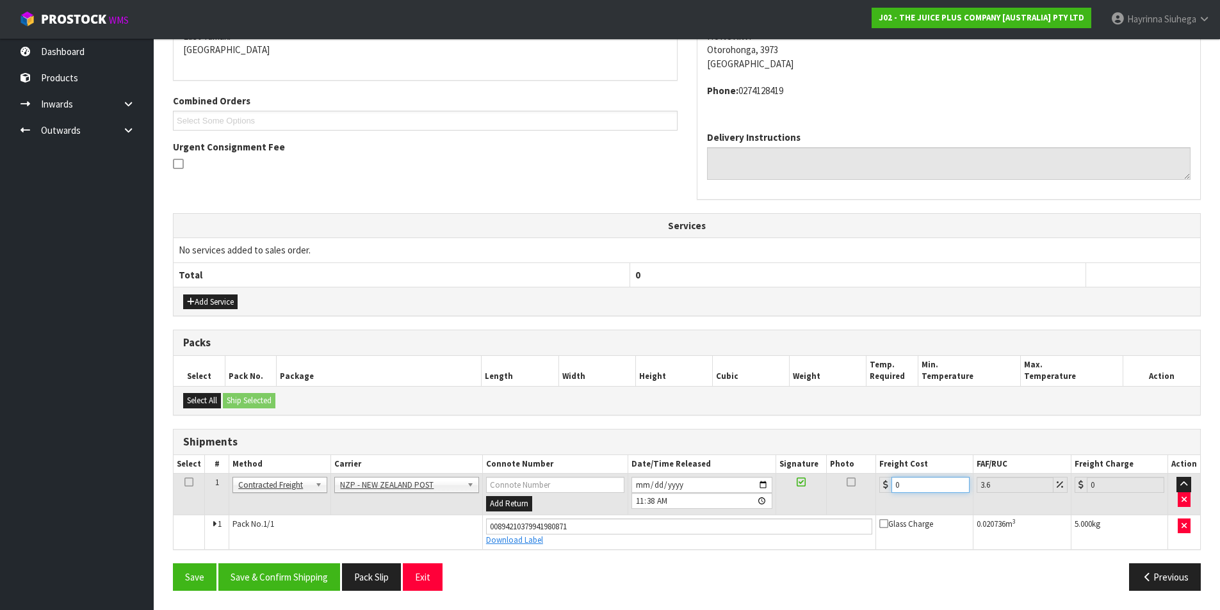
drag, startPoint x: 917, startPoint y: 489, endPoint x: 794, endPoint y: 489, distance: 123.6
click at [793, 489] on tr "1 Client Local Pickup Customer Local Pickup Company Freight Contracted Freight …" at bounding box center [687, 495] width 1027 height 42
click at [173, 564] on button "Save" at bounding box center [195, 578] width 44 height 28
click at [292, 571] on button "Save & Confirm Shipping" at bounding box center [279, 578] width 122 height 28
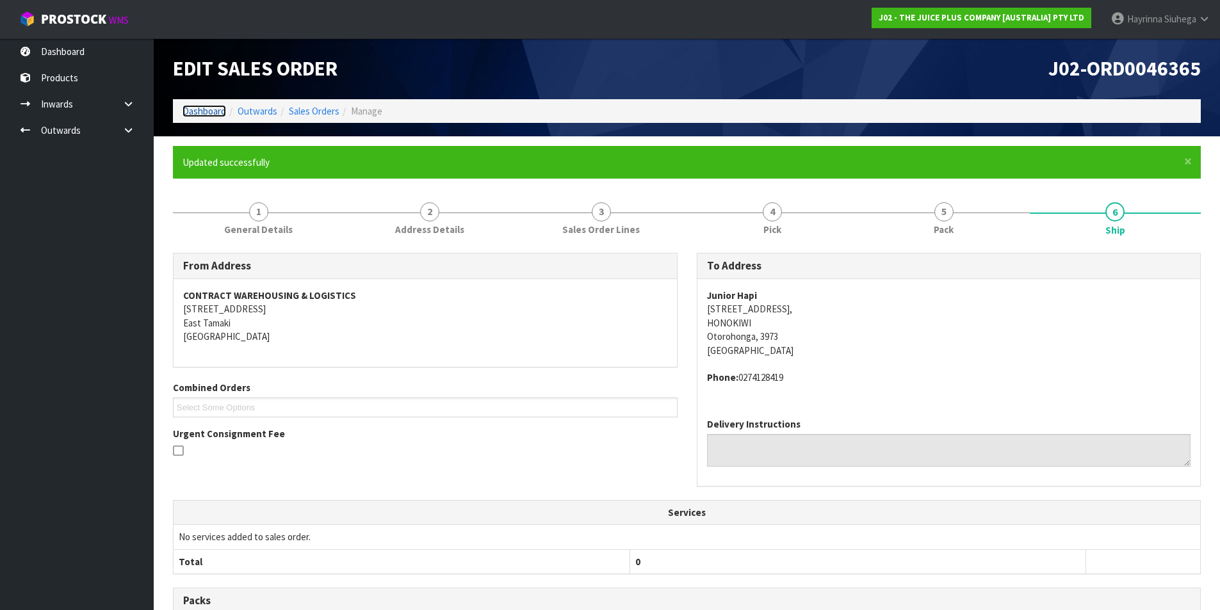
click at [209, 110] on link "Dashboard" at bounding box center [205, 111] width 44 height 12
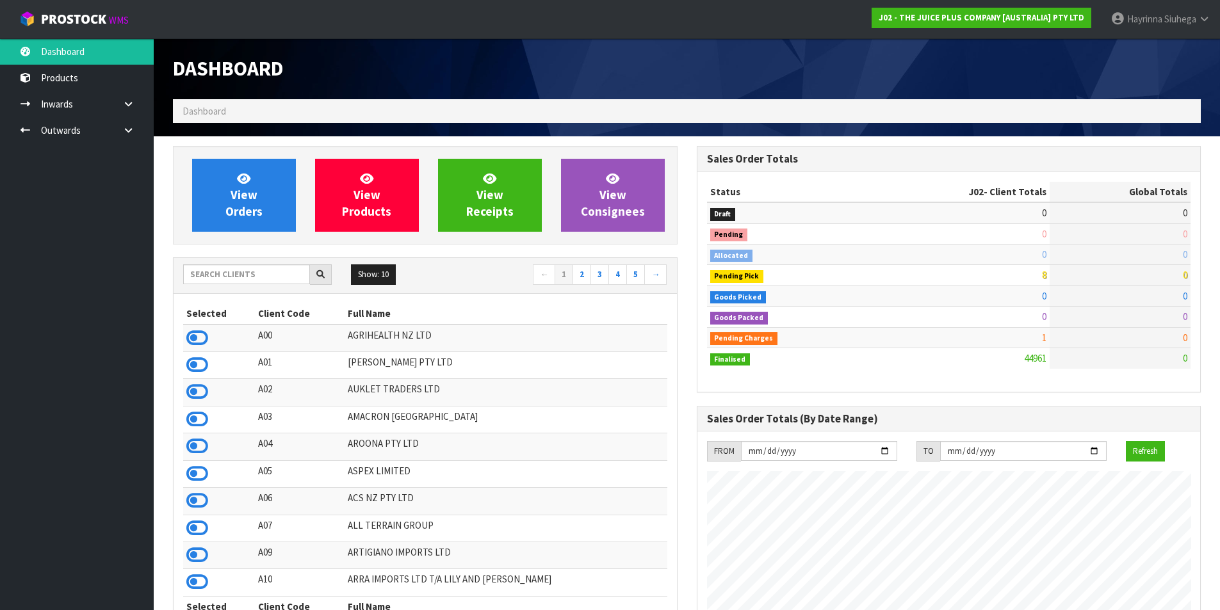
scroll to position [970, 523]
click at [240, 198] on span "View Orders" at bounding box center [243, 195] width 37 height 48
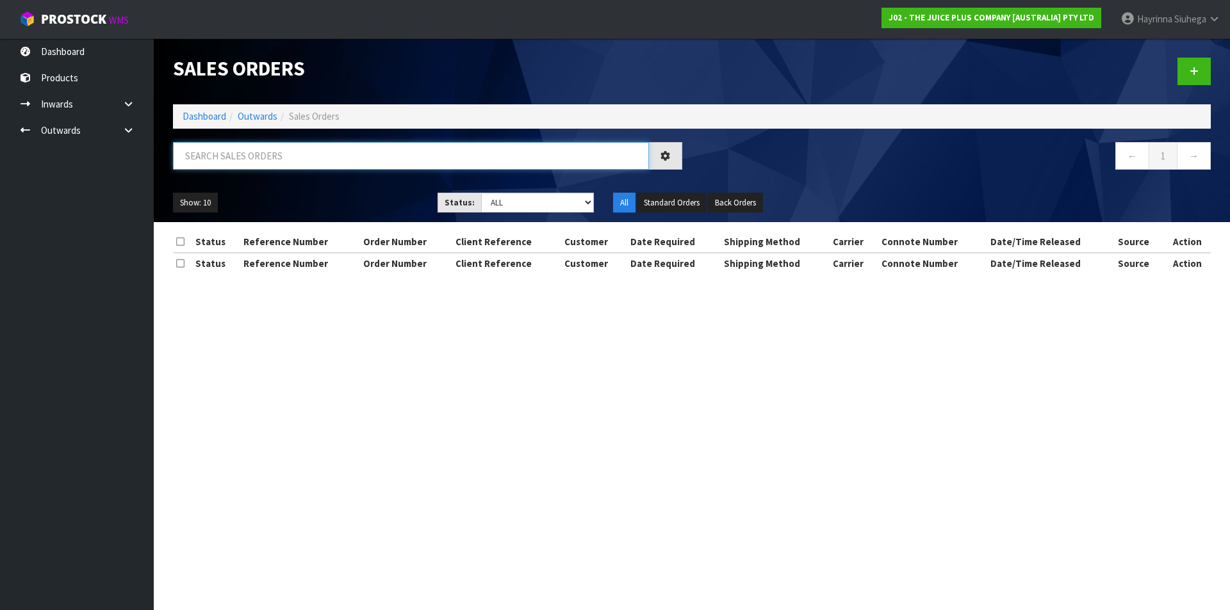
click at [300, 143] on input "text" at bounding box center [411, 156] width 476 height 28
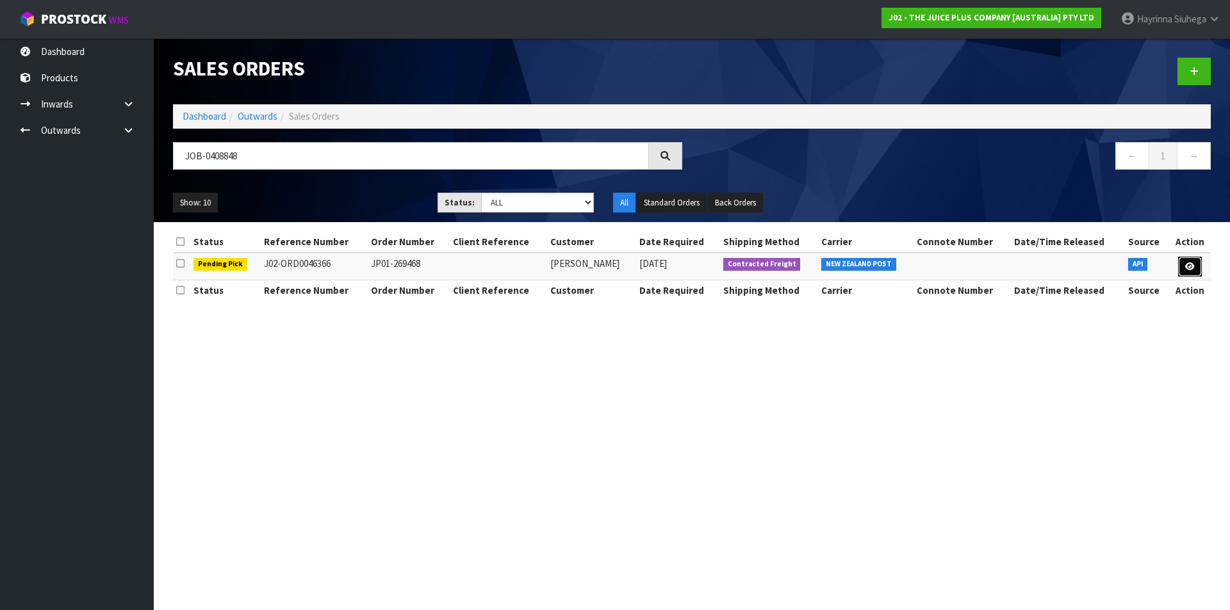
click at [1186, 263] on icon at bounding box center [1190, 267] width 10 height 8
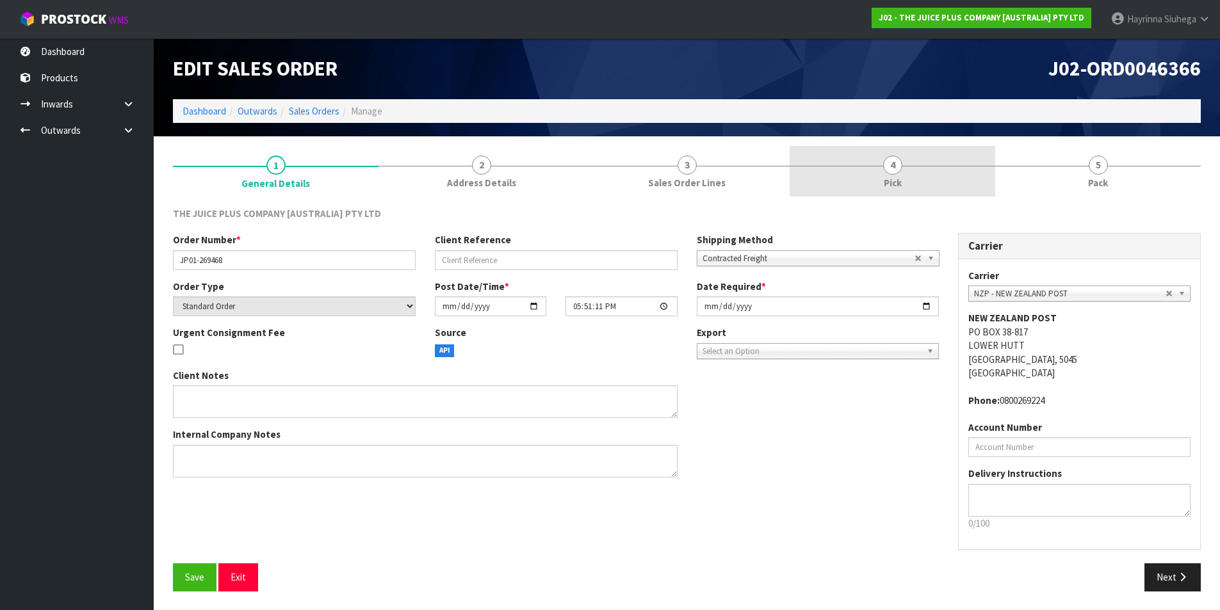
click at [932, 165] on link "4 Pick" at bounding box center [893, 171] width 206 height 51
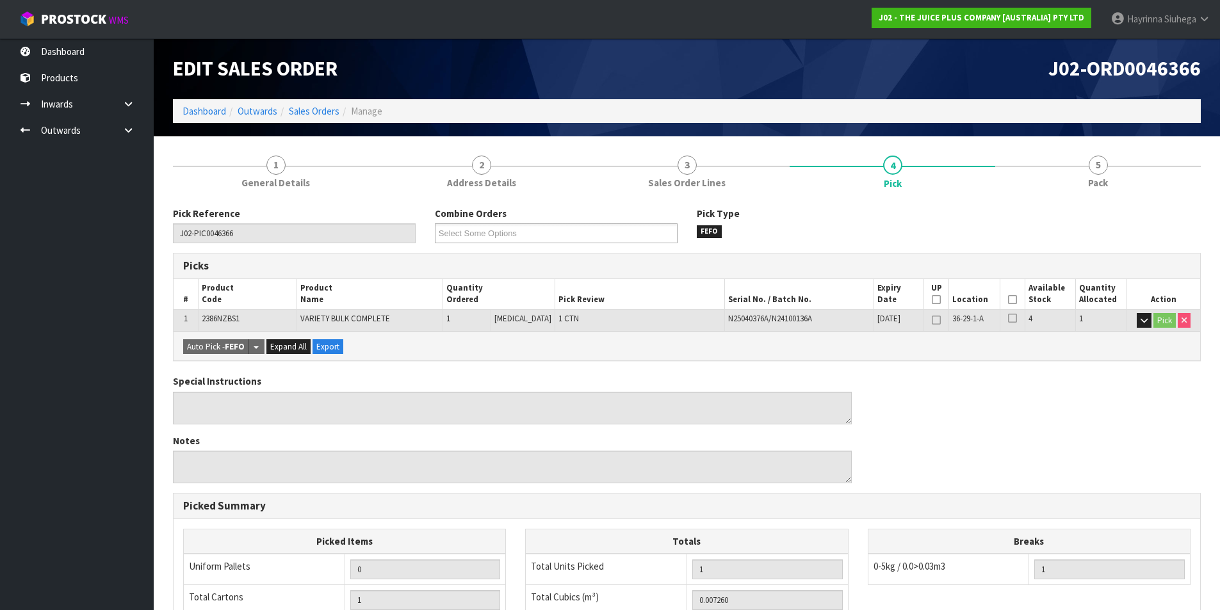
click at [1009, 300] on icon at bounding box center [1012, 300] width 9 height 1
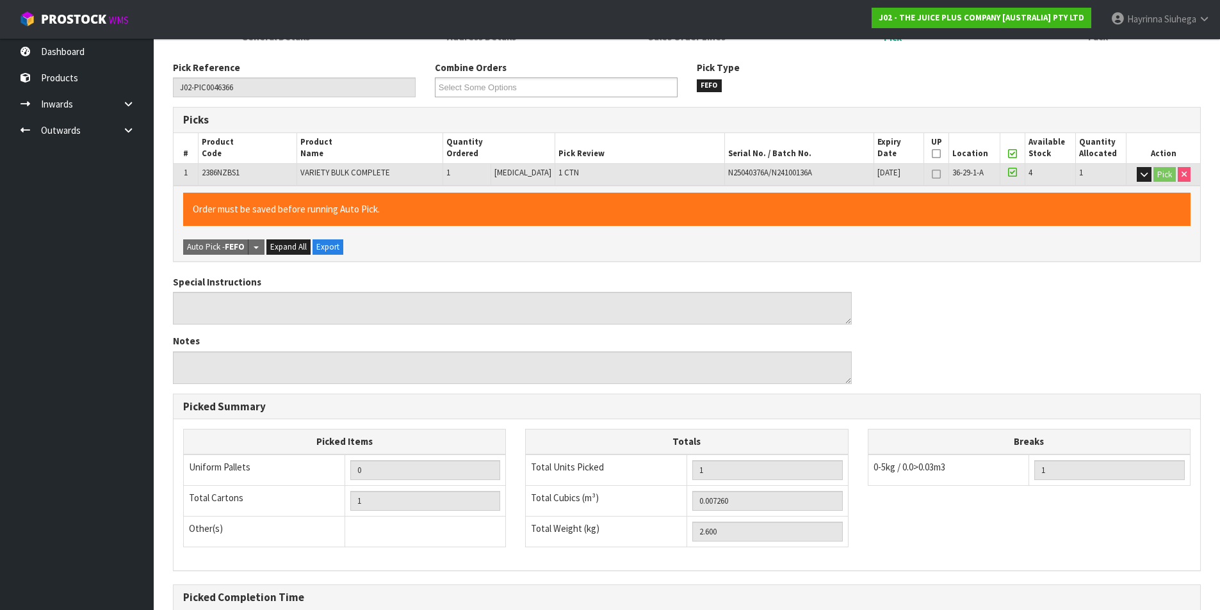
scroll to position [282, 0]
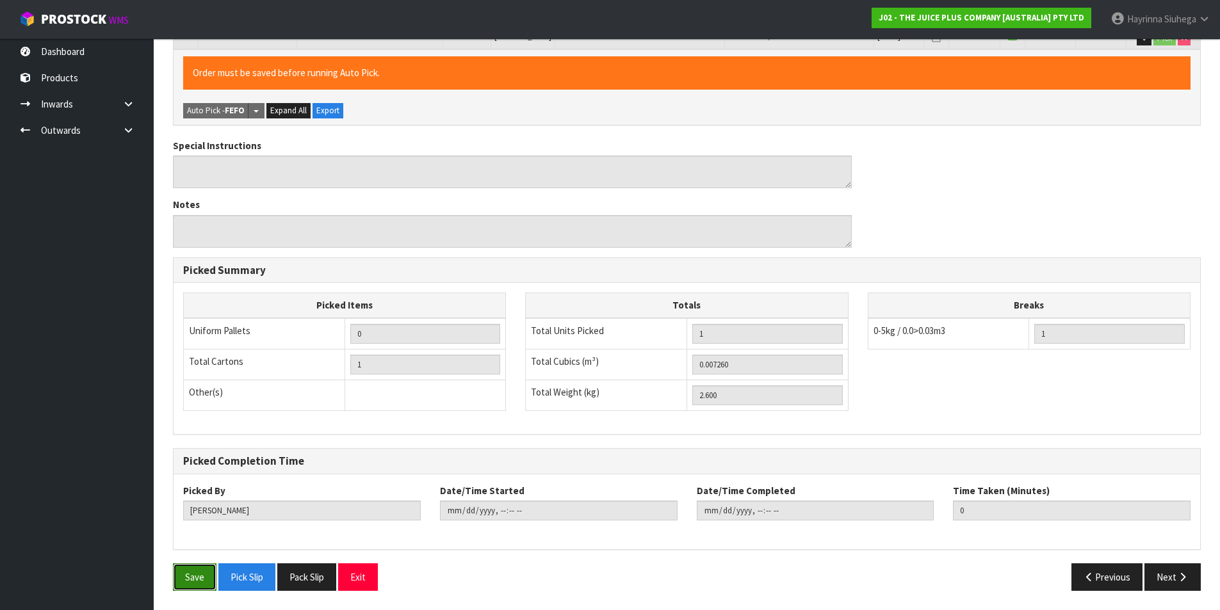
click at [181, 573] on button "Save" at bounding box center [195, 578] width 44 height 28
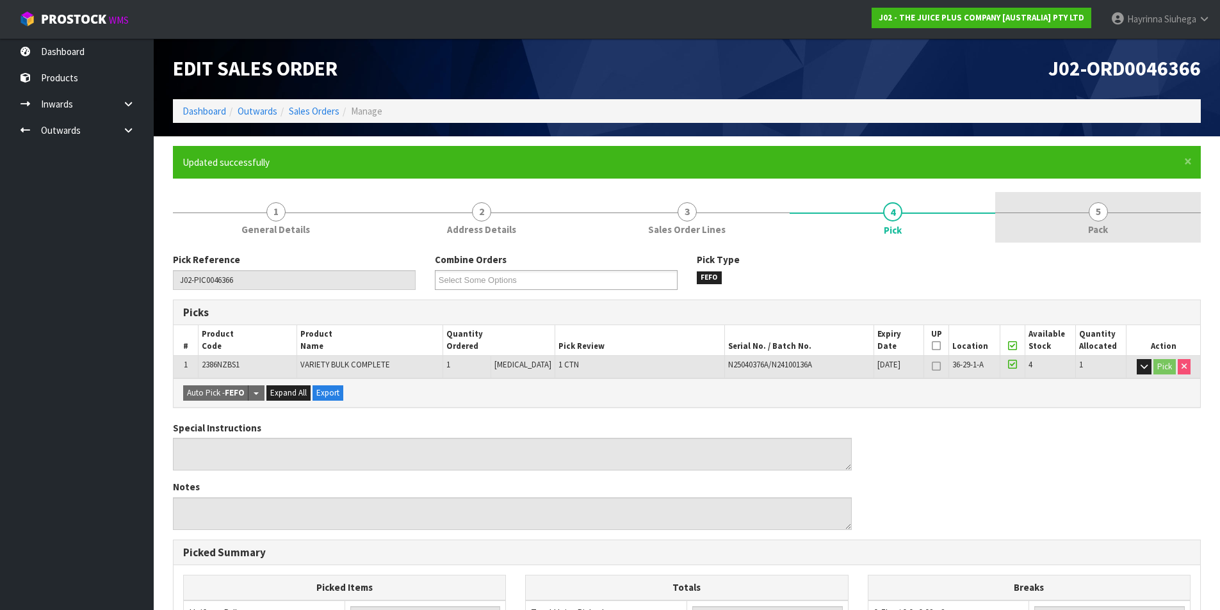
click at [1079, 224] on link "5 Pack" at bounding box center [1098, 217] width 206 height 51
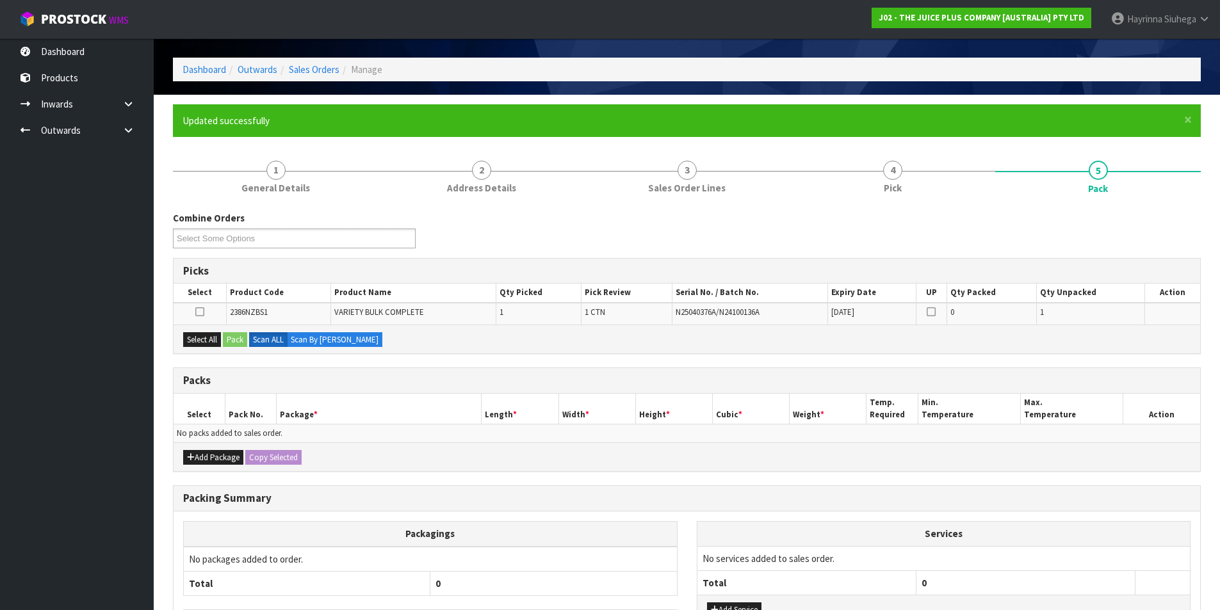
scroll to position [64, 0]
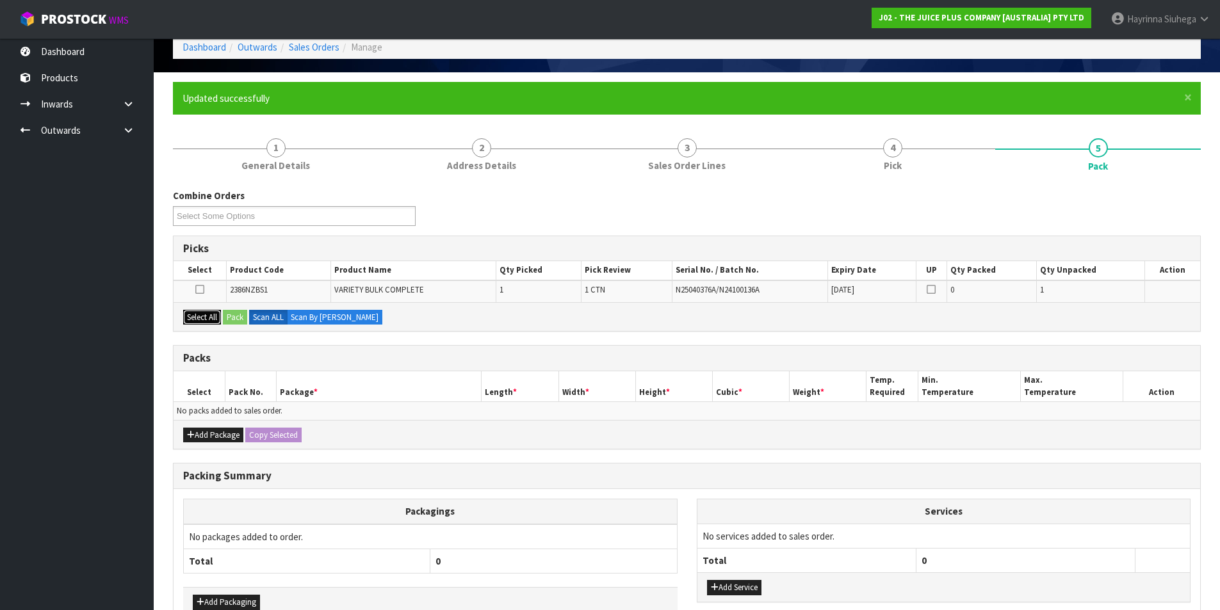
click at [206, 320] on button "Select All" at bounding box center [202, 317] width 38 height 15
click at [230, 314] on button "Pack" at bounding box center [235, 317] width 24 height 15
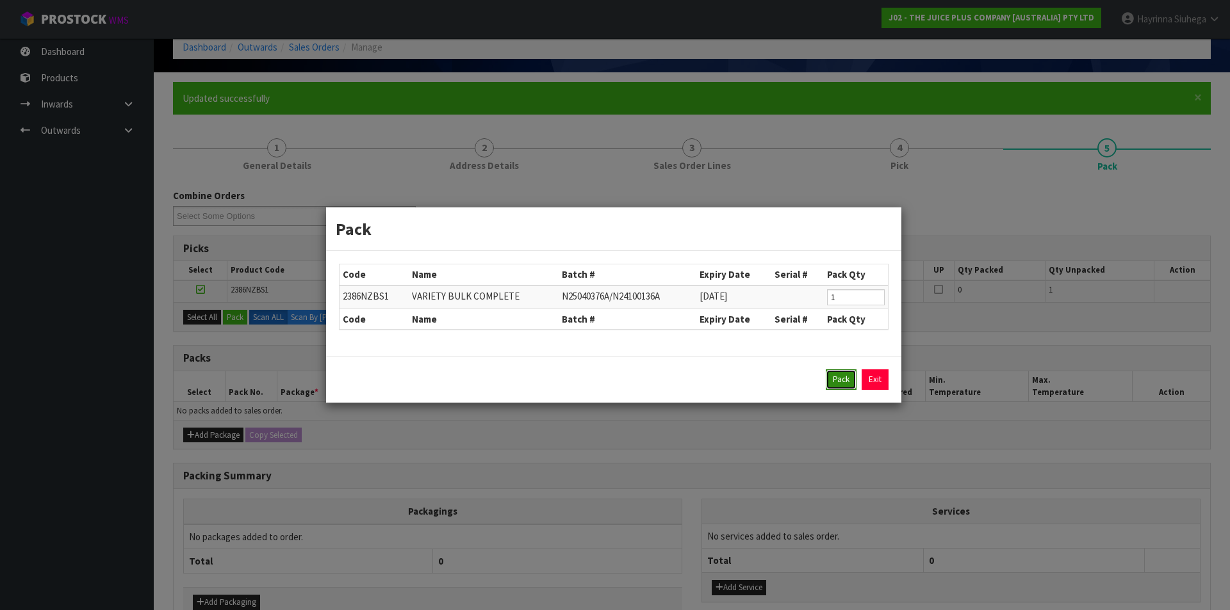
click at [841, 384] on button "Pack" at bounding box center [841, 380] width 31 height 20
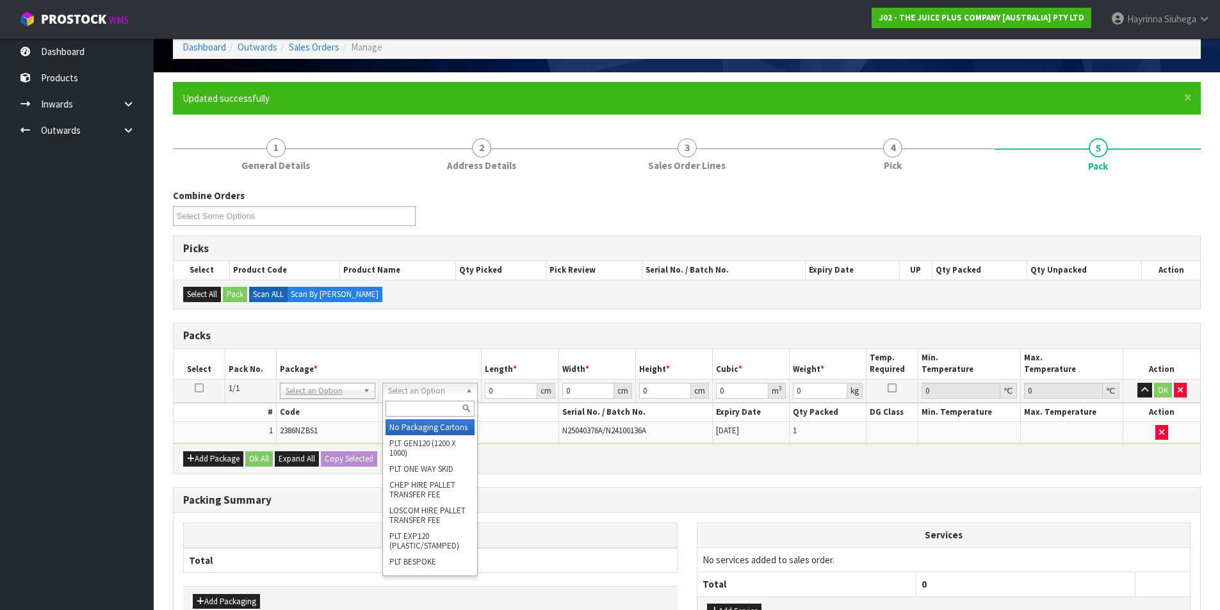
click at [428, 410] on input "text" at bounding box center [430, 409] width 89 height 16
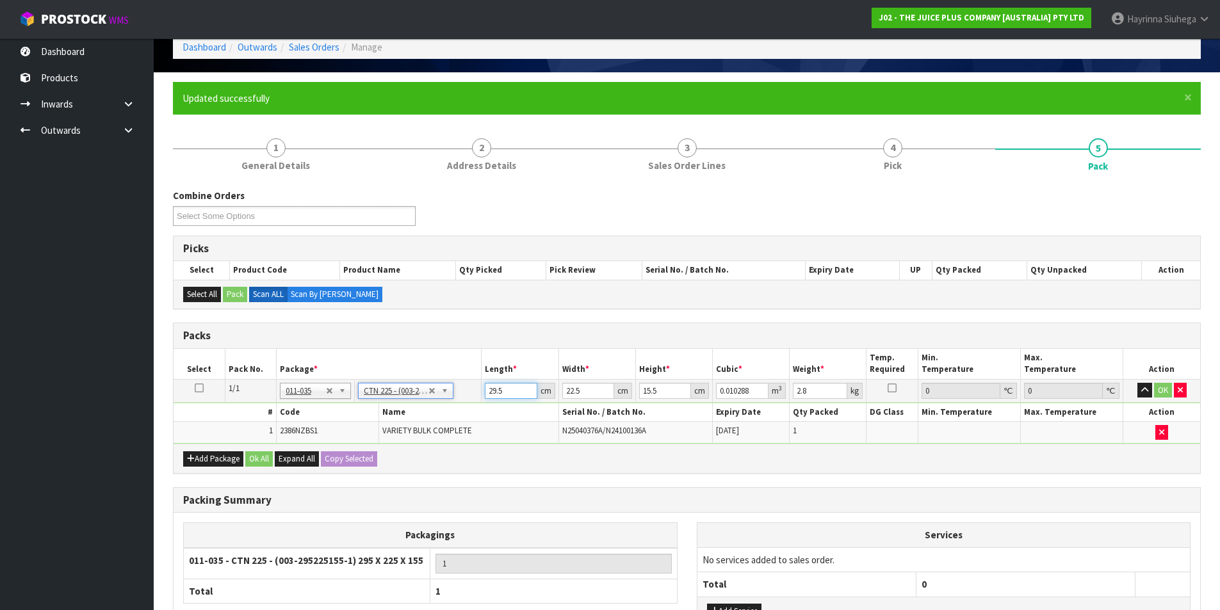
click at [486, 396] on input "29.5" at bounding box center [511, 391] width 52 height 16
click button "OK" at bounding box center [1163, 390] width 18 height 15
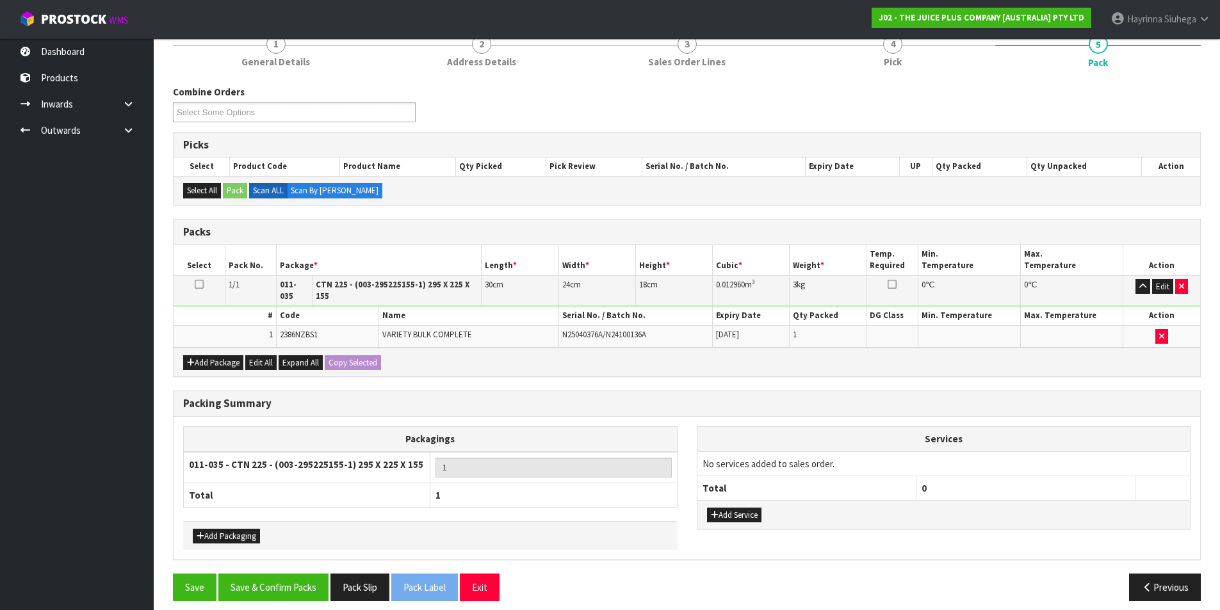
scroll to position [170, 0]
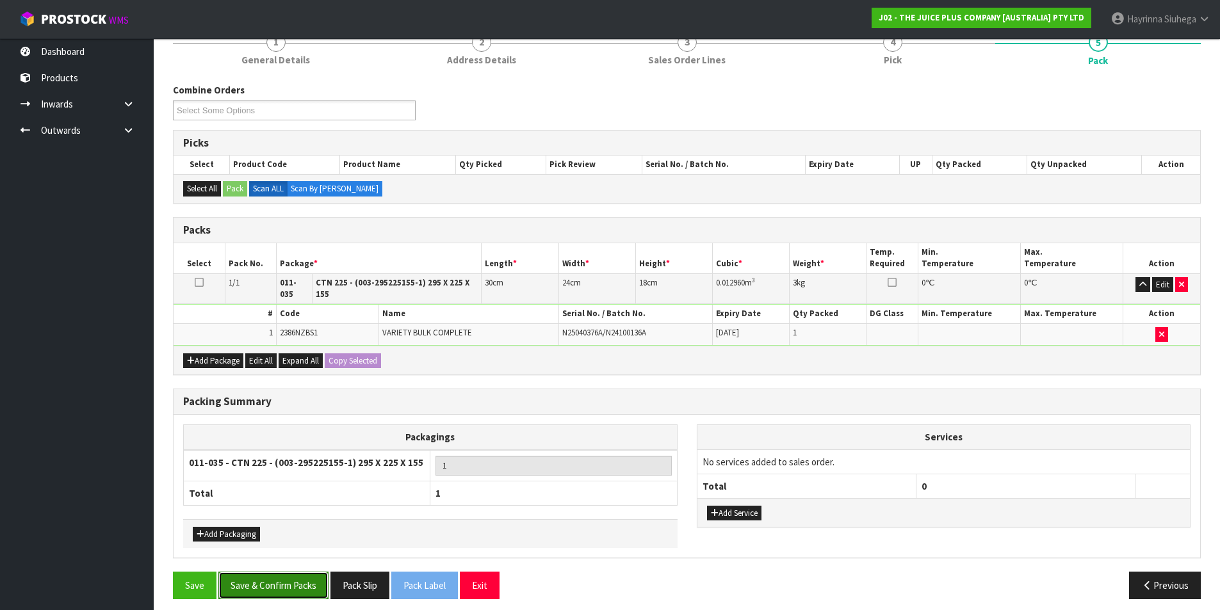
click at [298, 572] on button "Save & Confirm Packs" at bounding box center [273, 586] width 110 height 28
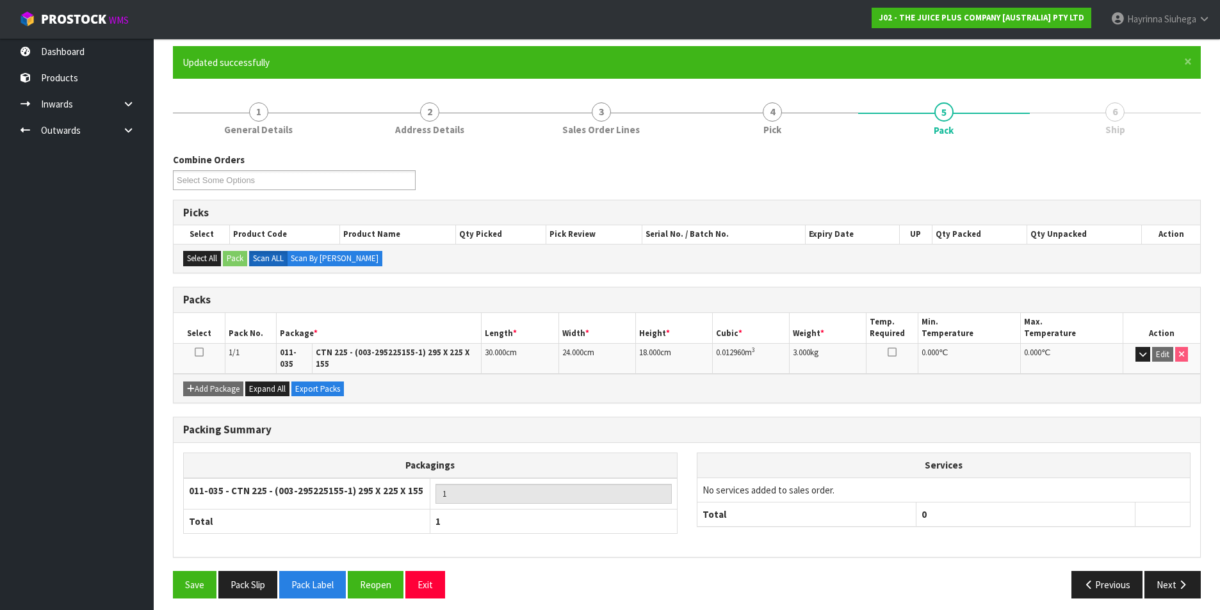
scroll to position [99, 0]
click at [1191, 585] on button "Next" at bounding box center [1173, 586] width 56 height 28
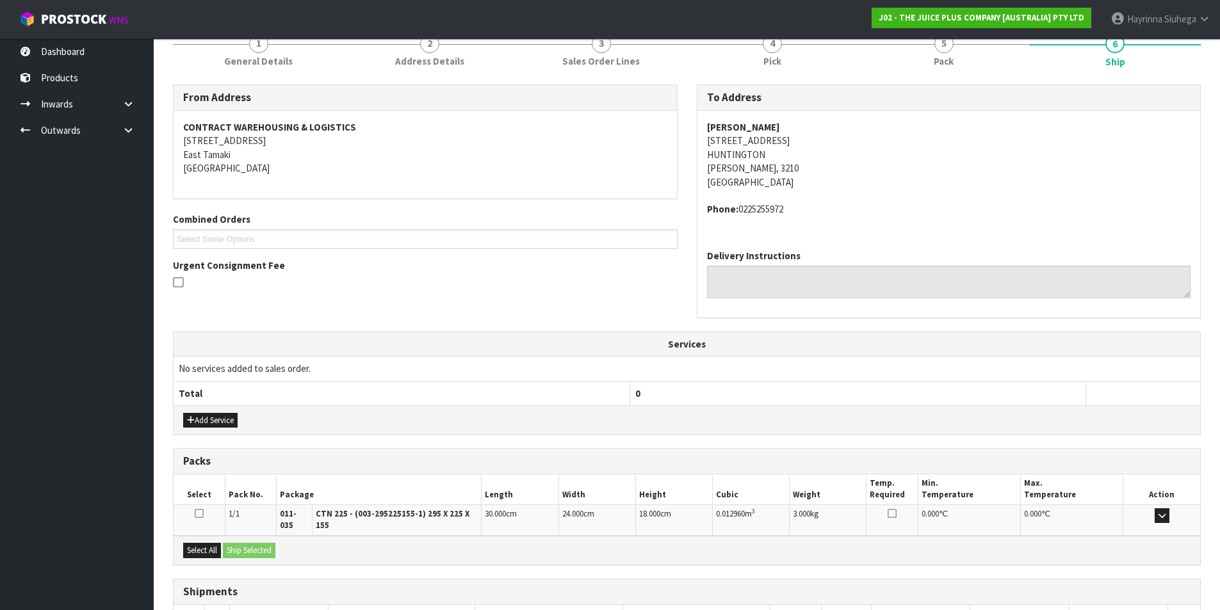
scroll to position [252, 0]
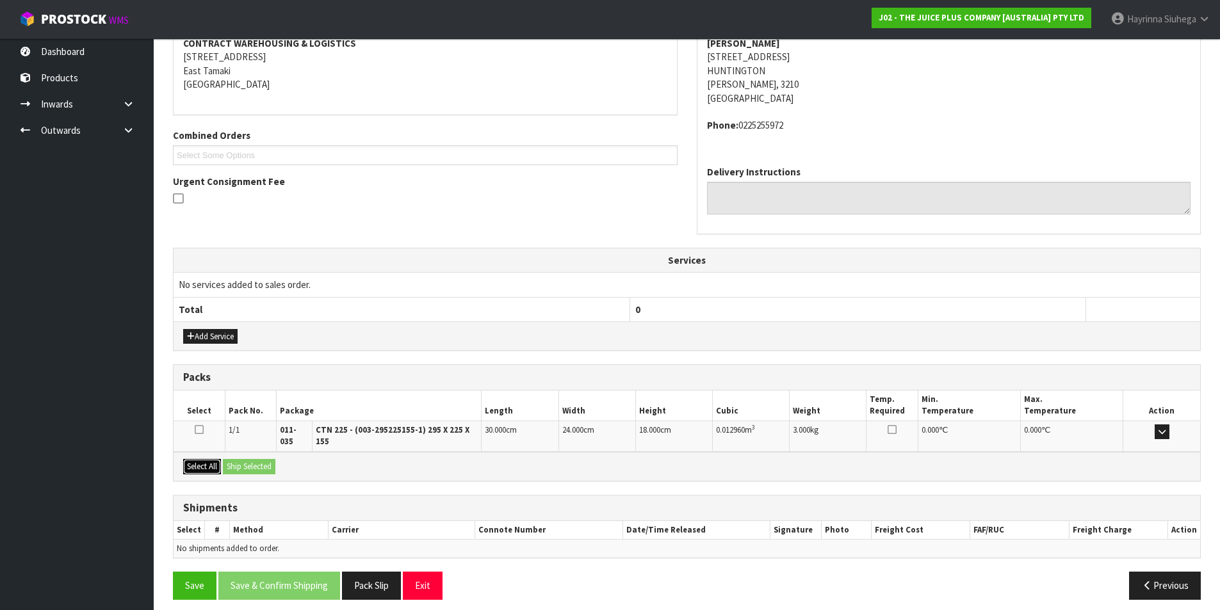
click at [208, 462] on button "Select All" at bounding box center [202, 466] width 38 height 15
click at [266, 460] on button "Ship Selected" at bounding box center [249, 466] width 53 height 15
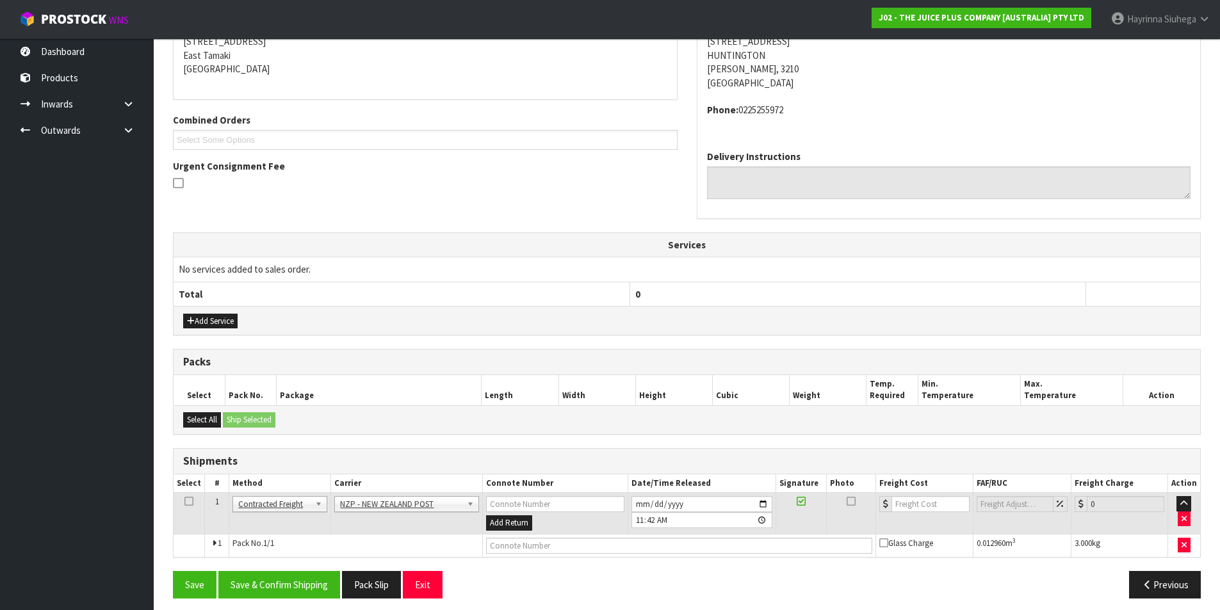
scroll to position [275, 0]
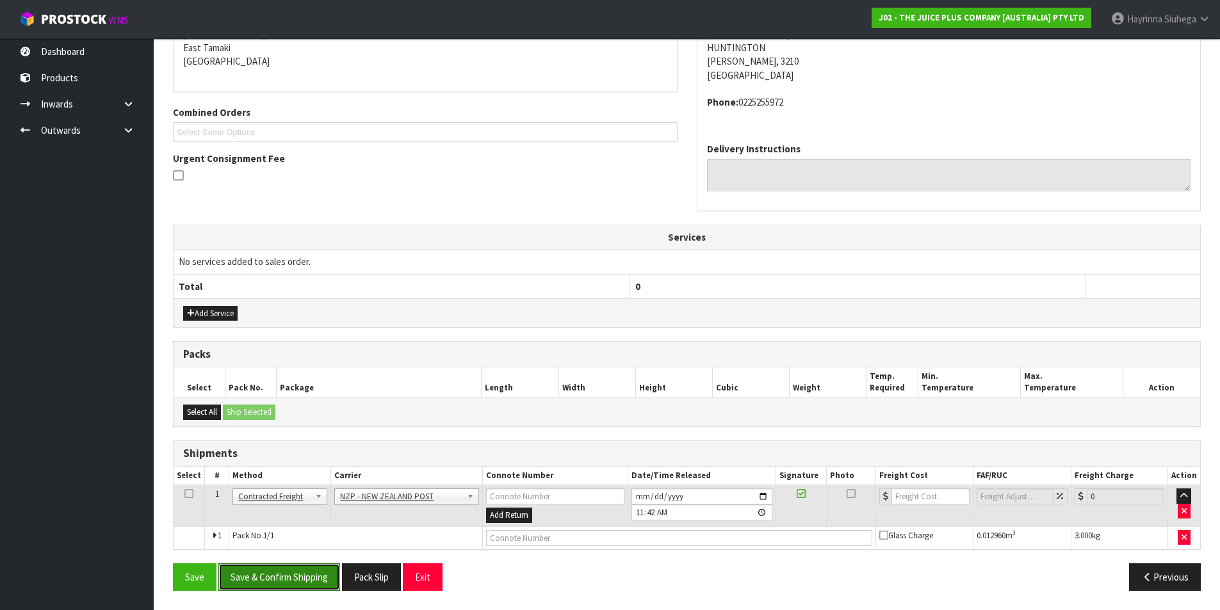
click at [305, 575] on button "Save & Confirm Shipping" at bounding box center [279, 578] width 122 height 28
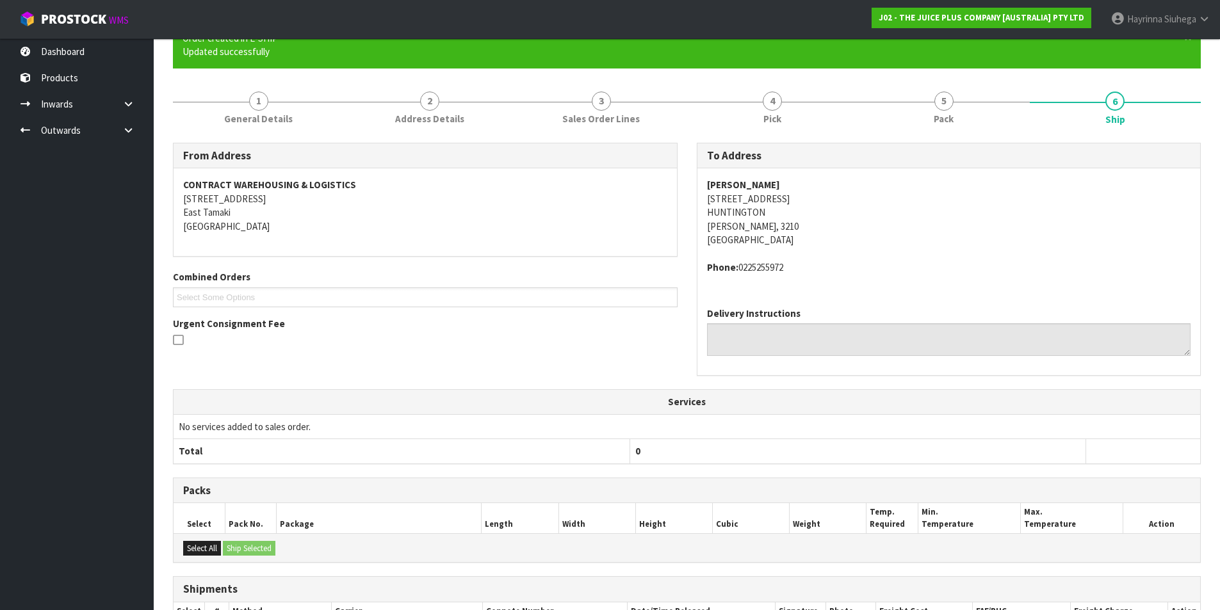
scroll to position [257, 0]
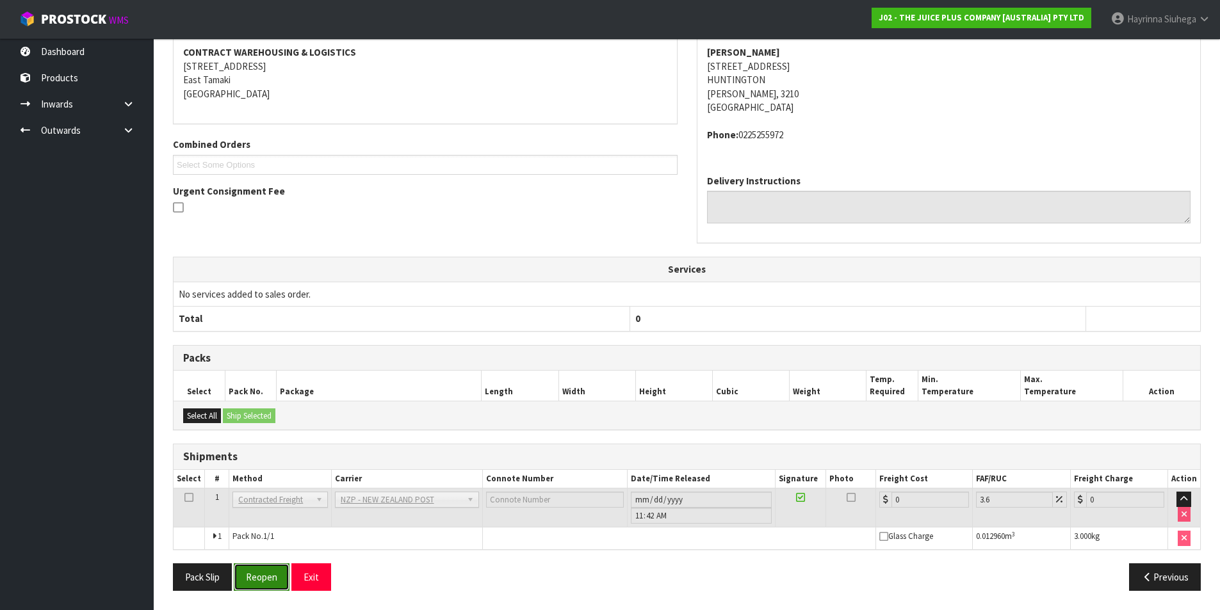
click at [265, 573] on button "Reopen" at bounding box center [262, 578] width 56 height 28
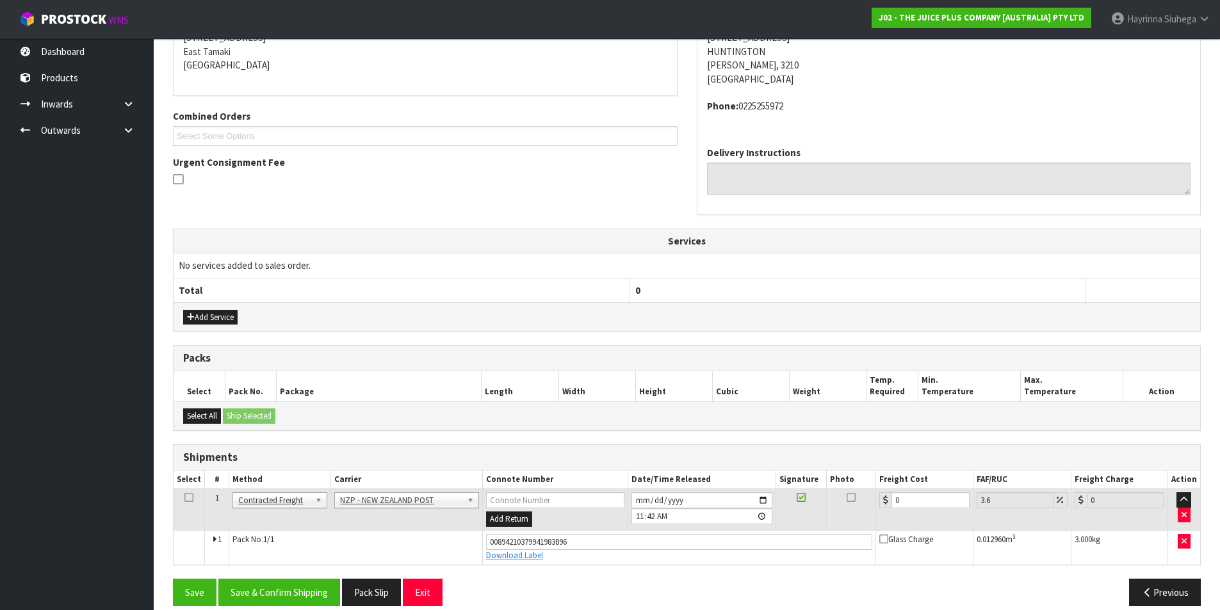
scroll to position [287, 0]
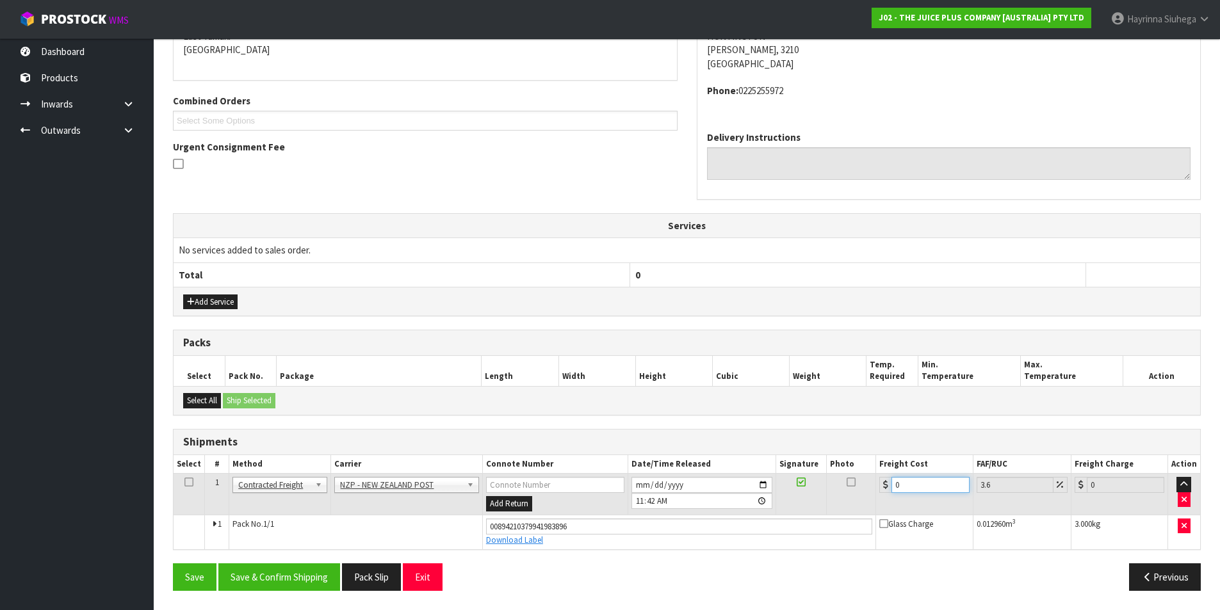
drag, startPoint x: 923, startPoint y: 484, endPoint x: 736, endPoint y: 484, distance: 187.0
click at [736, 484] on tr "1 Client Local Pickup Customer Local Pickup Company Freight Contracted Freight …" at bounding box center [687, 495] width 1027 height 42
click at [173, 564] on button "Save" at bounding box center [195, 578] width 44 height 28
click at [280, 578] on button "Save & Confirm Shipping" at bounding box center [279, 578] width 122 height 28
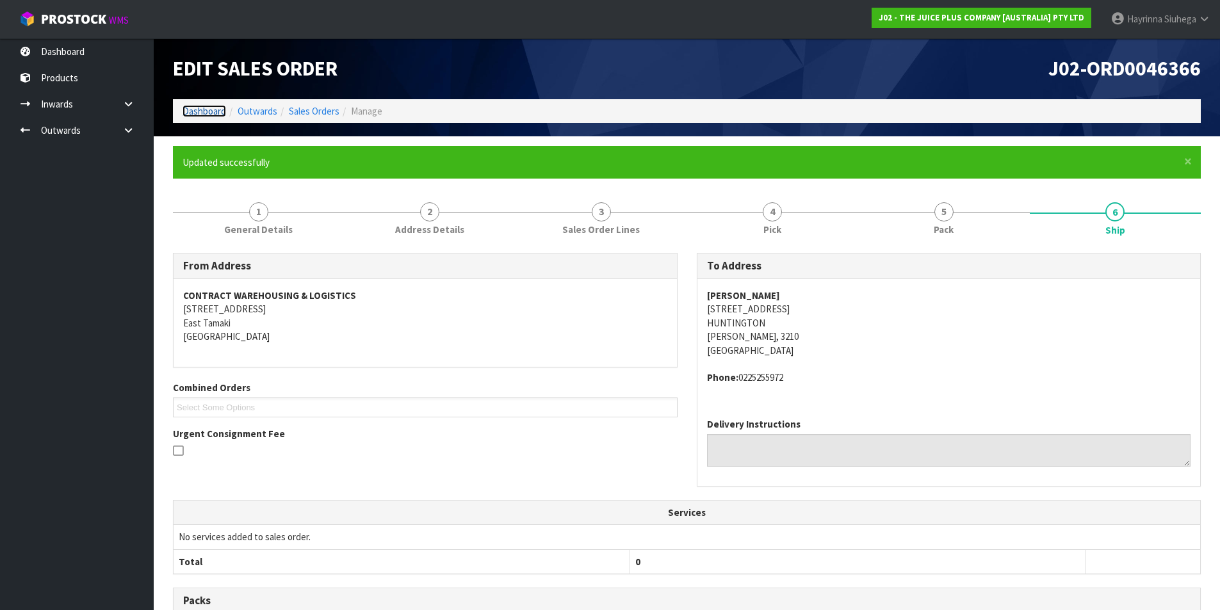
click at [207, 117] on link "Dashboard" at bounding box center [205, 111] width 44 height 12
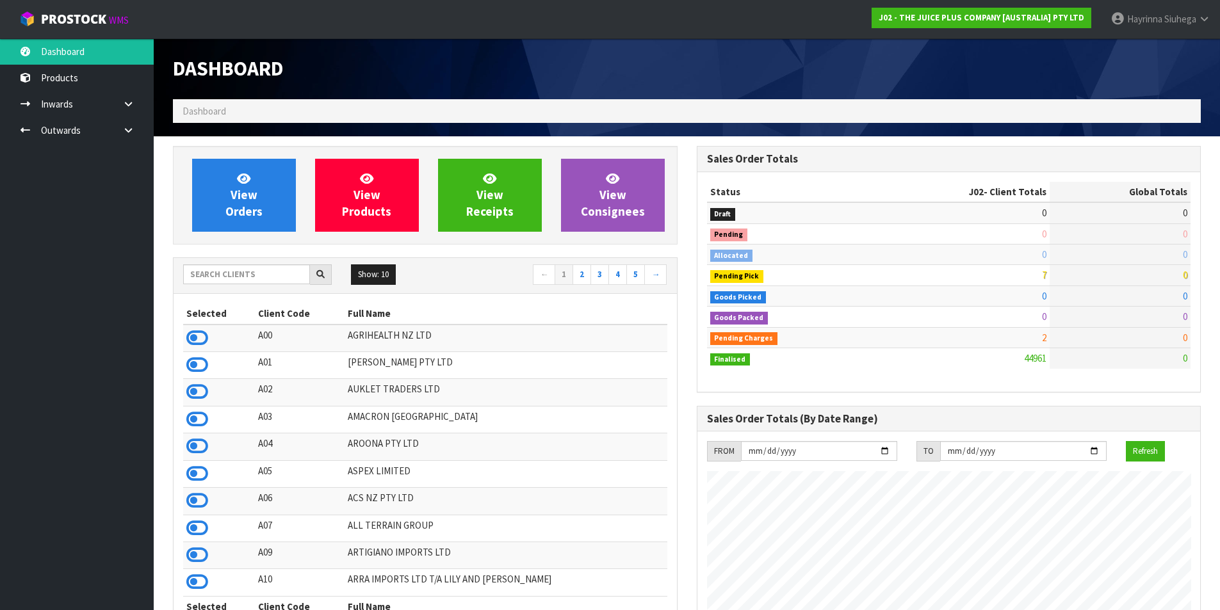
scroll to position [970, 523]
click at [224, 179] on link "View Orders" at bounding box center [244, 195] width 104 height 73
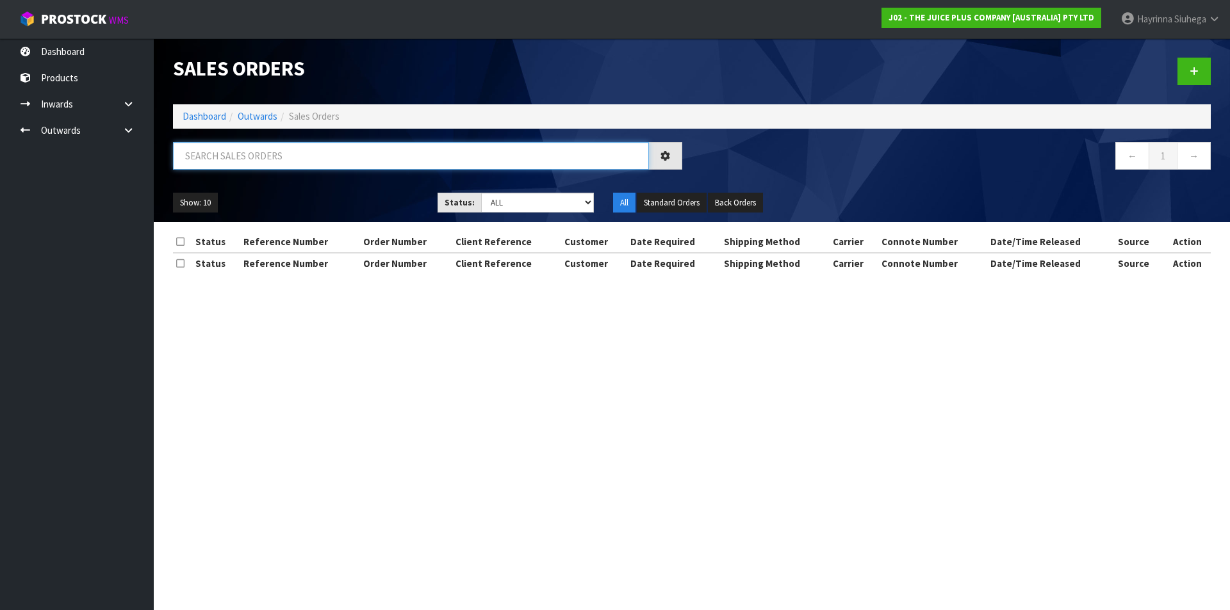
click at [234, 161] on input "text" at bounding box center [411, 156] width 476 height 28
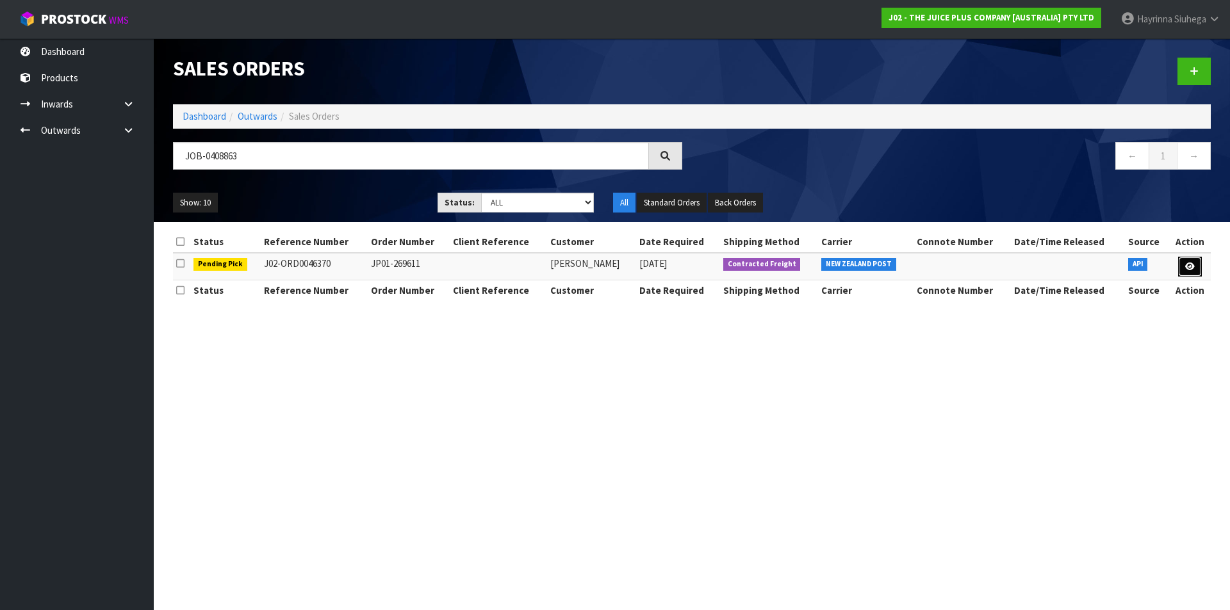
click at [1187, 269] on icon at bounding box center [1190, 267] width 10 height 8
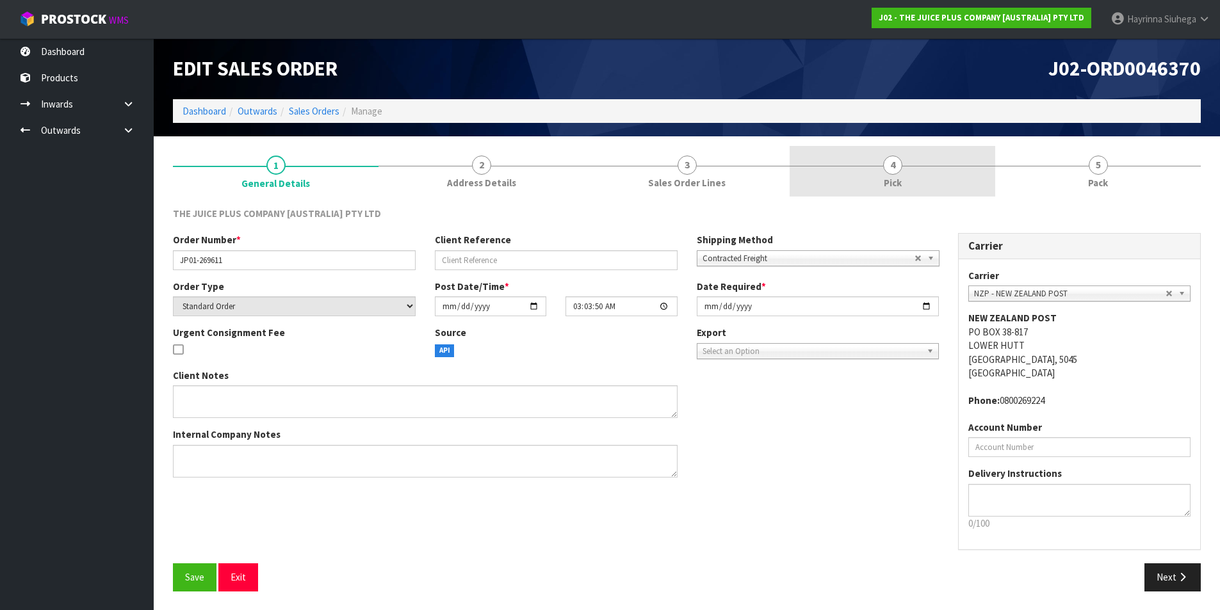
click at [973, 178] on link "4 Pick" at bounding box center [893, 171] width 206 height 51
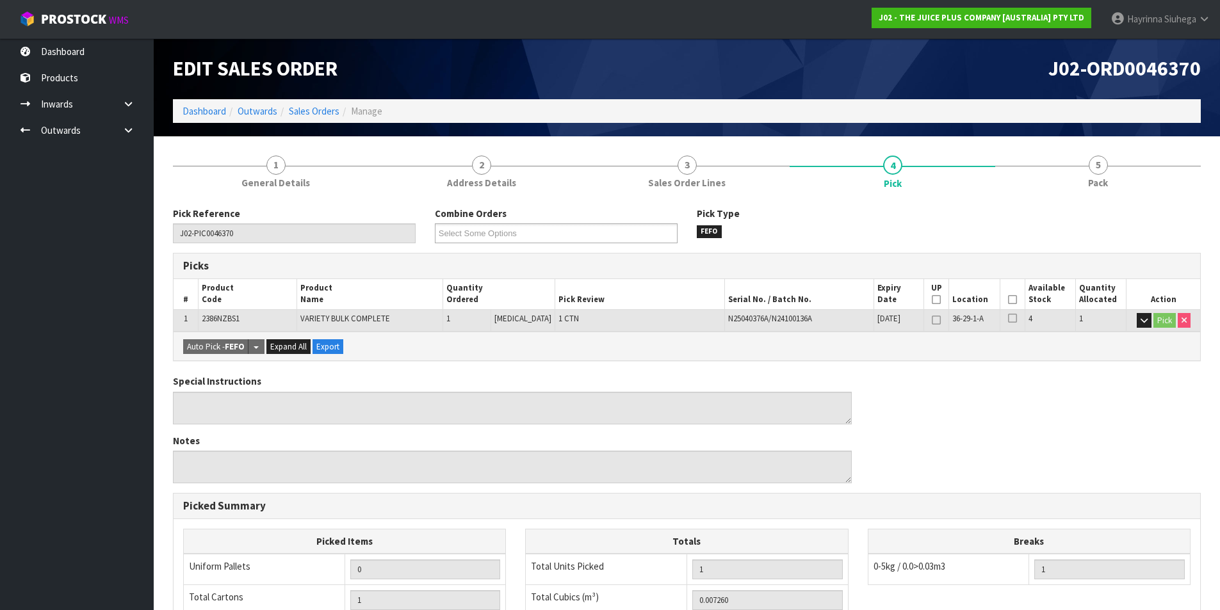
click at [1008, 300] on icon at bounding box center [1012, 300] width 9 height 1
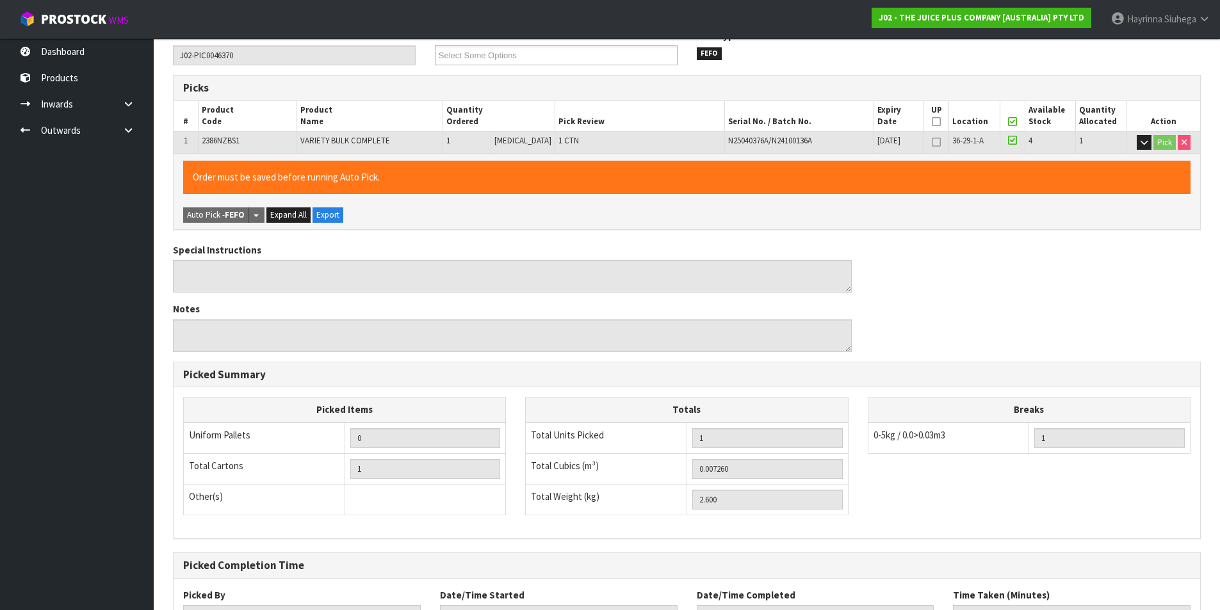
scroll to position [282, 0]
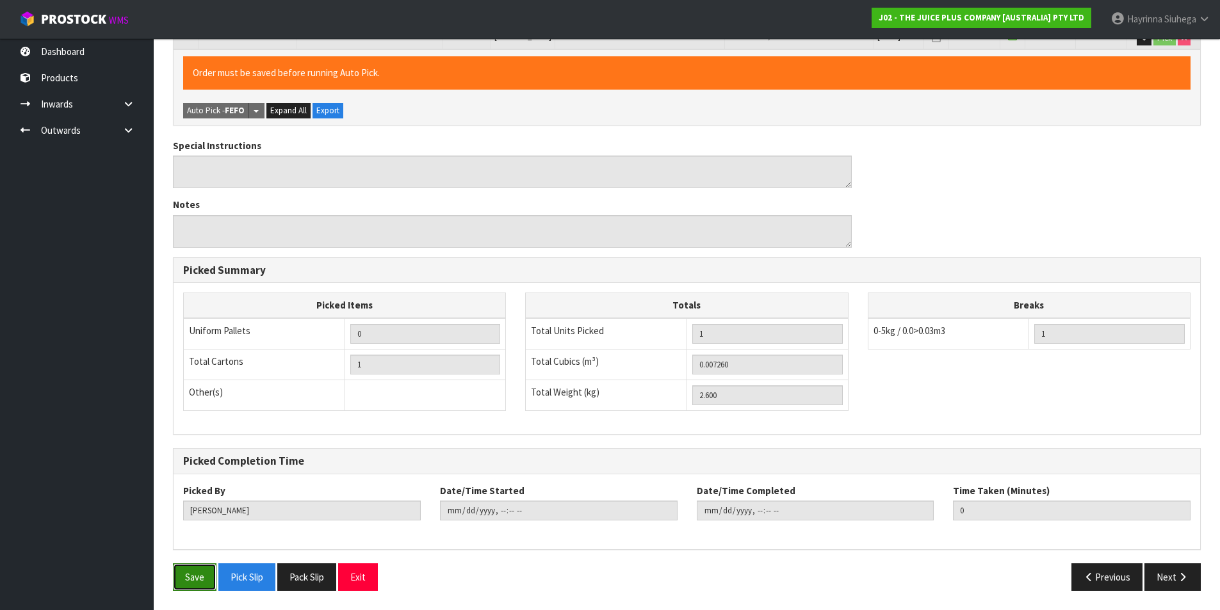
click at [190, 575] on button "Save" at bounding box center [195, 578] width 44 height 28
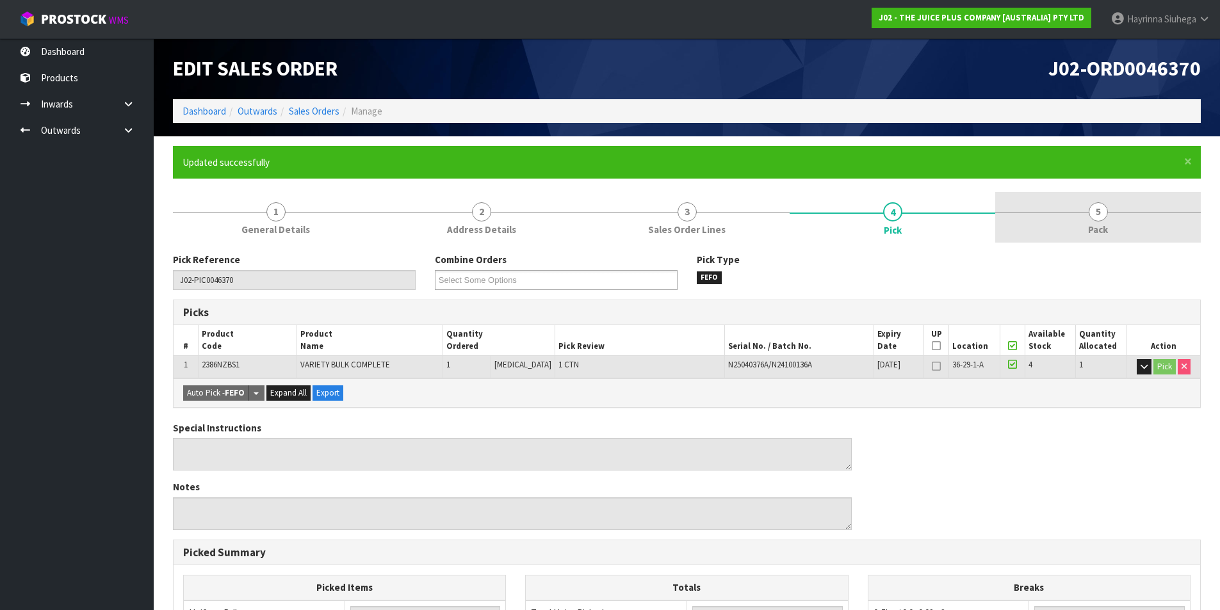
click at [1053, 224] on link "5 Pack" at bounding box center [1098, 217] width 206 height 51
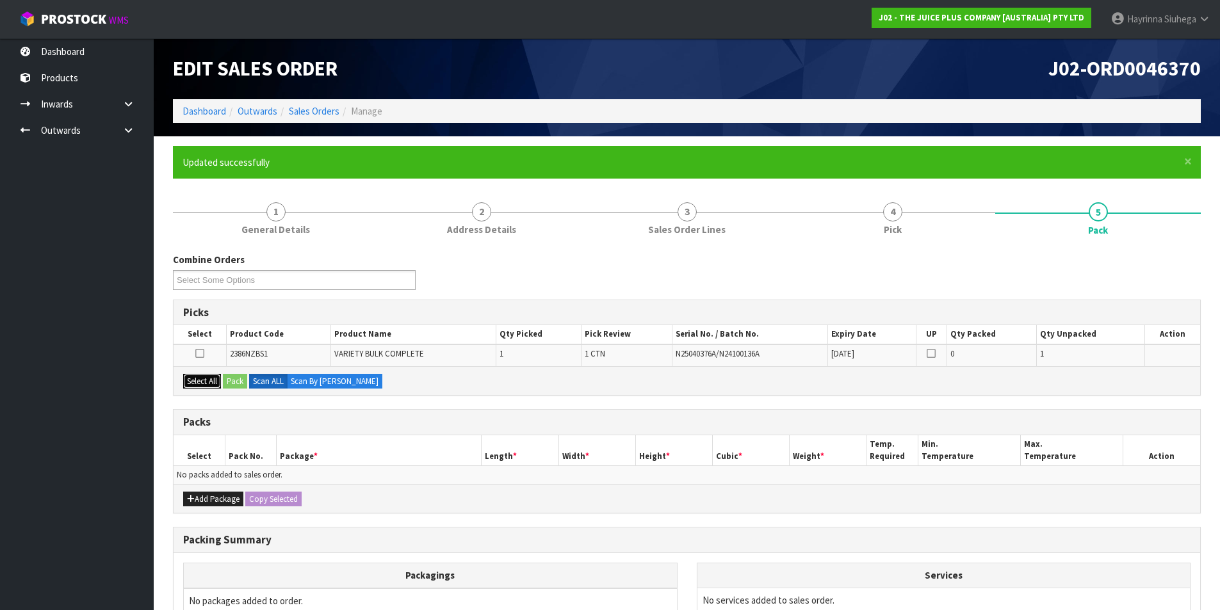
click at [199, 381] on button "Select All" at bounding box center [202, 381] width 38 height 15
click at [234, 386] on button "Pack" at bounding box center [235, 381] width 24 height 15
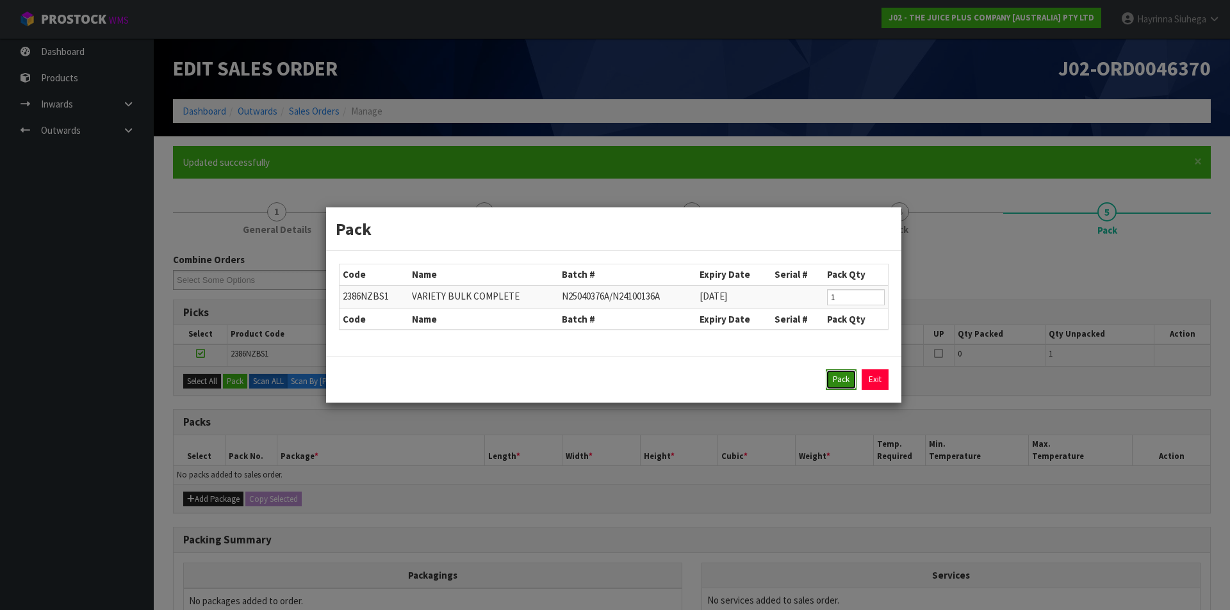
click at [839, 379] on button "Pack" at bounding box center [841, 380] width 31 height 20
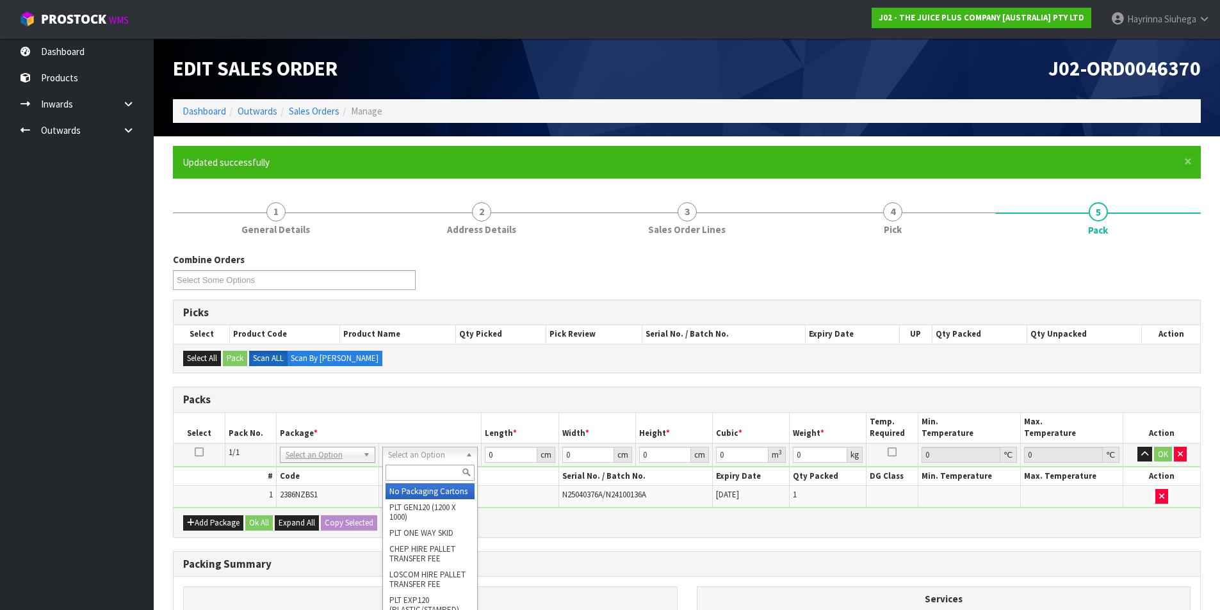
click at [444, 474] on input "text" at bounding box center [430, 473] width 89 height 16
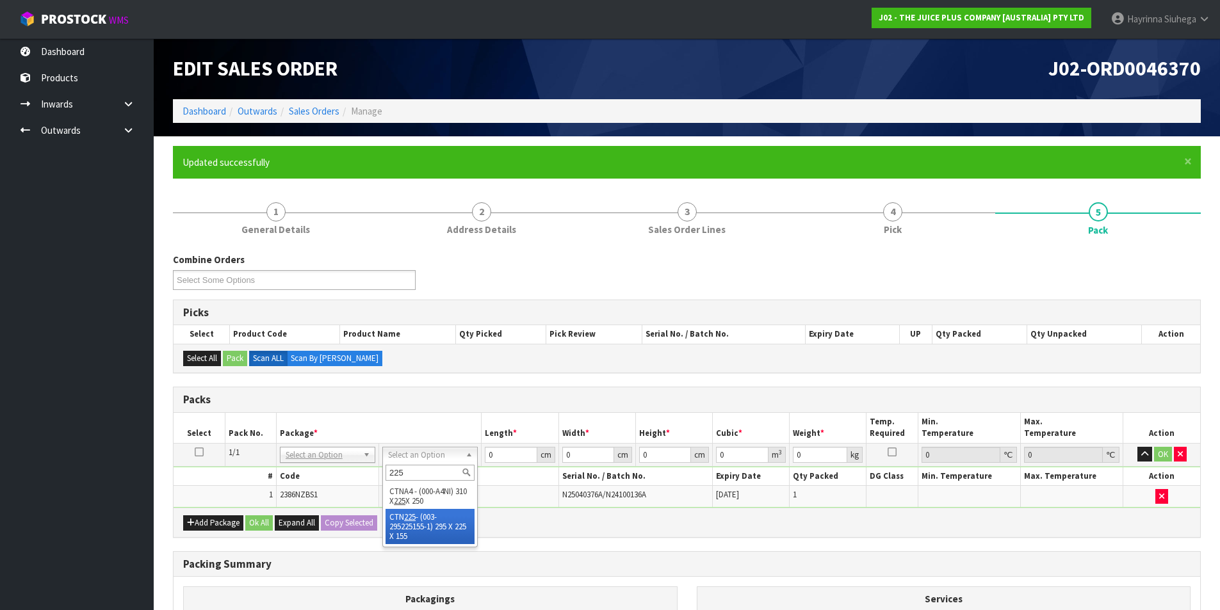
drag, startPoint x: 428, startPoint y: 522, endPoint x: 472, endPoint y: 484, distance: 57.7
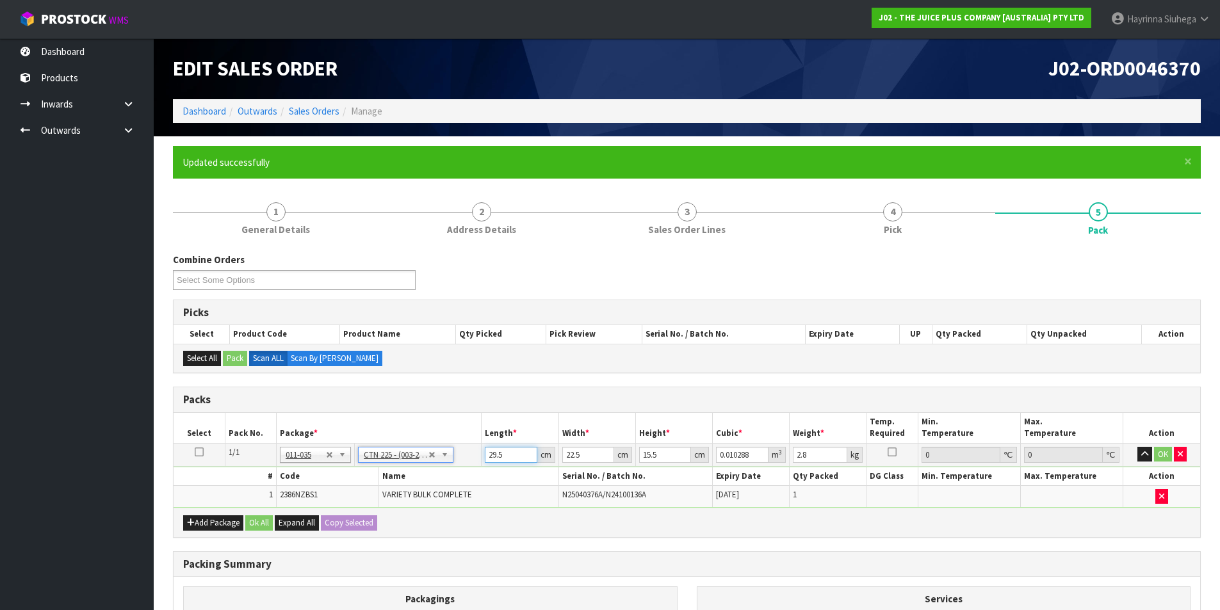
click at [488, 461] on input "29.5" at bounding box center [511, 455] width 52 height 16
click button "OK" at bounding box center [1163, 454] width 18 height 15
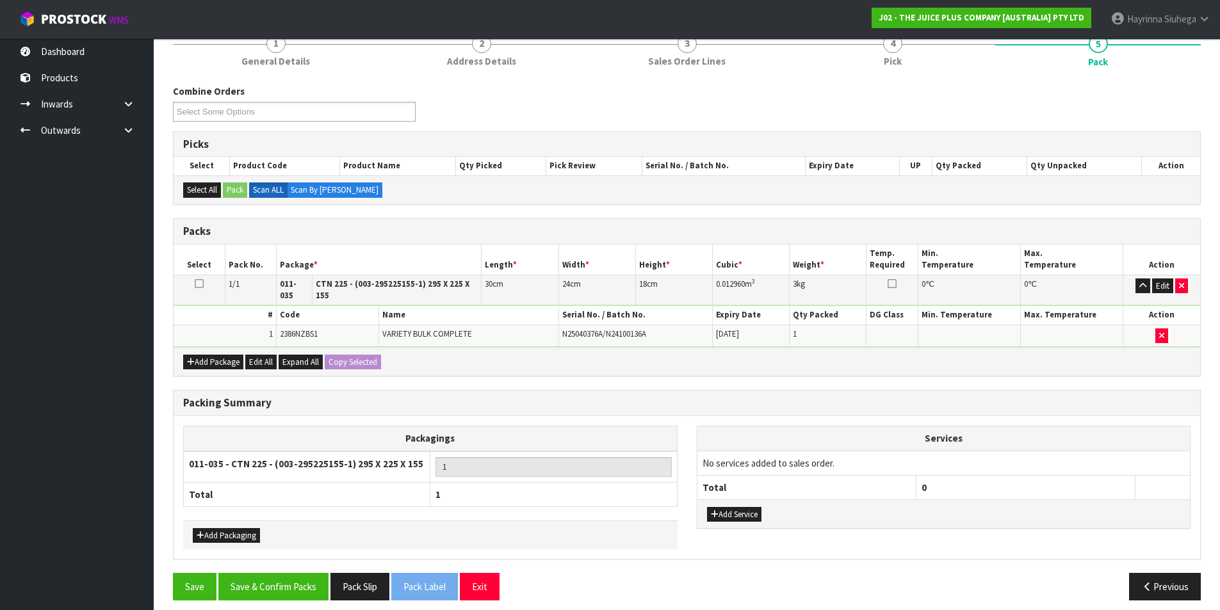
scroll to position [170, 0]
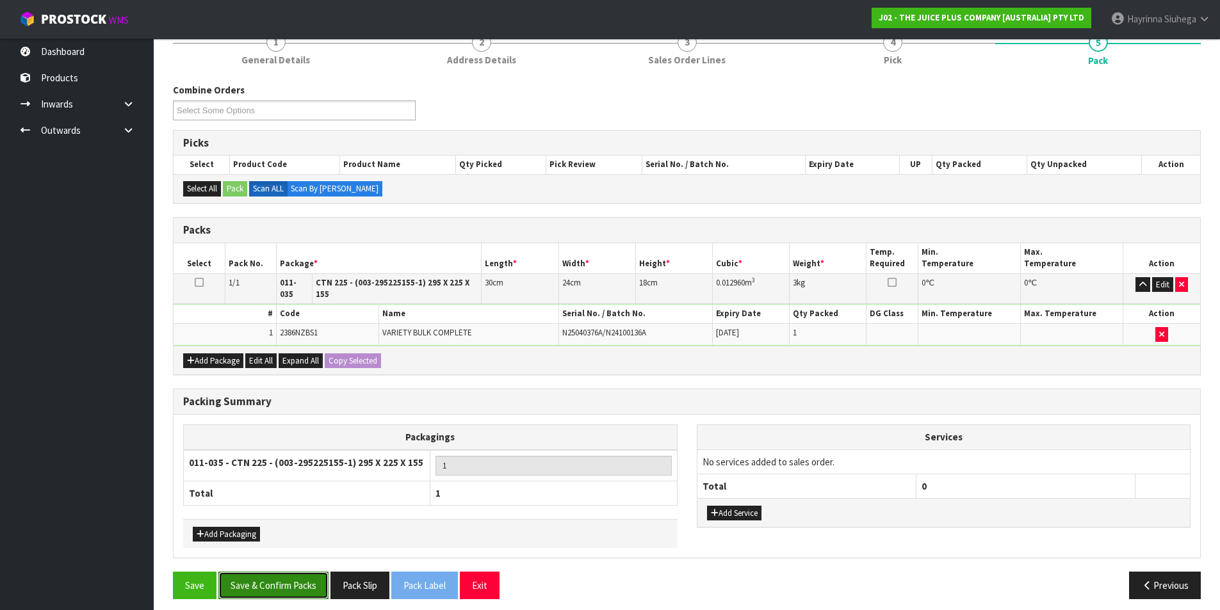
click at [287, 584] on button "Save & Confirm Packs" at bounding box center [273, 586] width 110 height 28
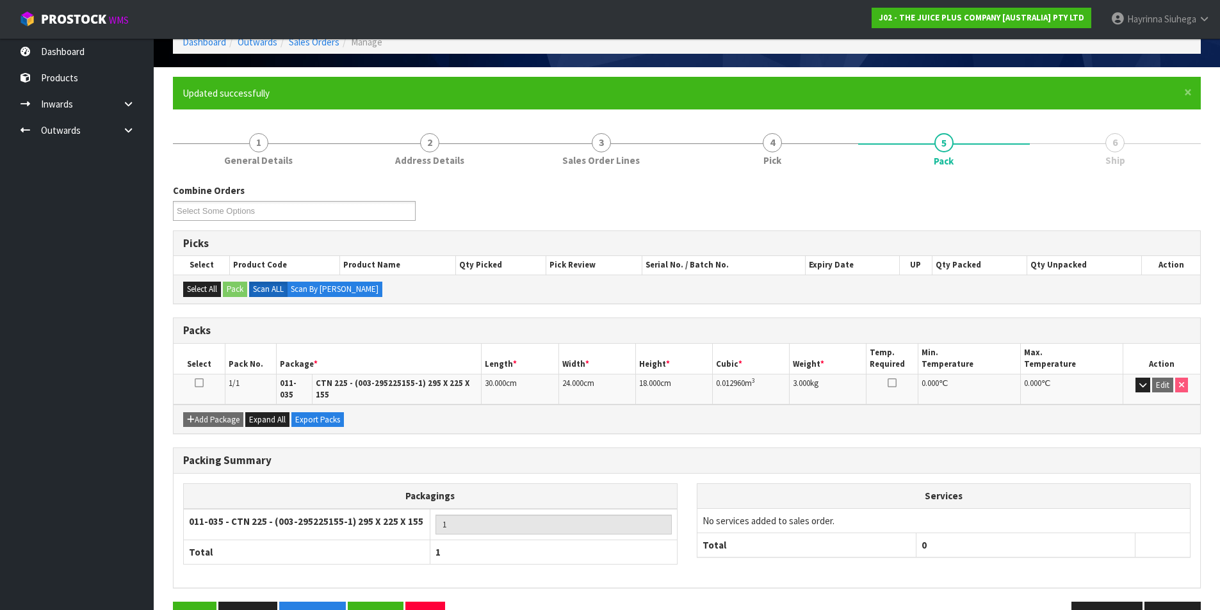
scroll to position [99, 0]
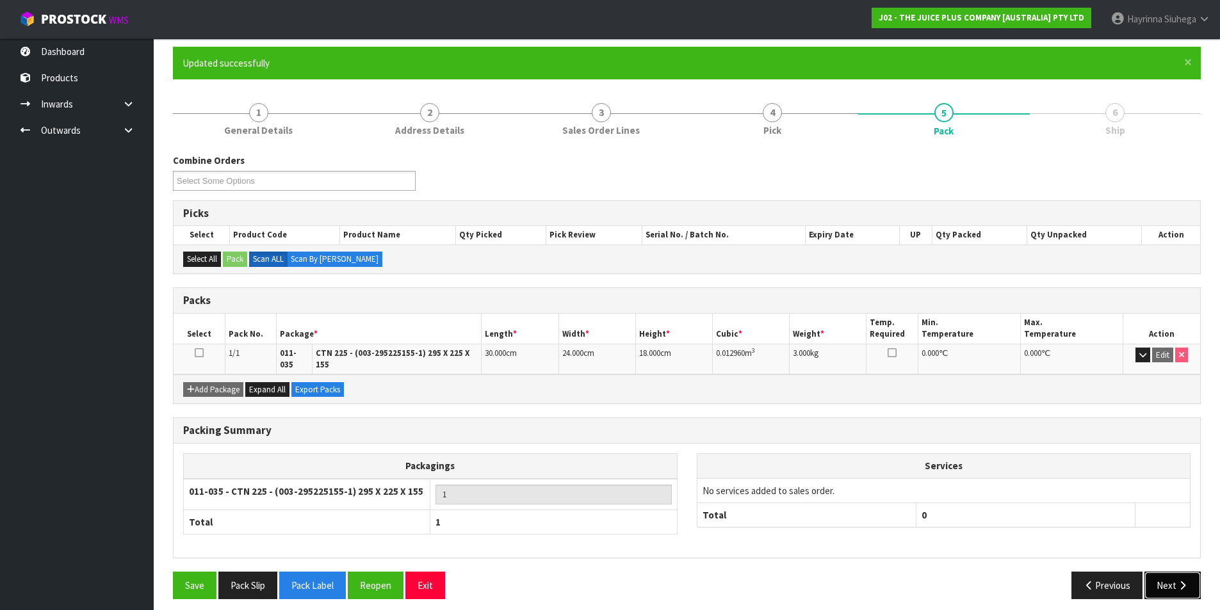
click at [1179, 581] on icon "button" at bounding box center [1183, 586] width 12 height 10
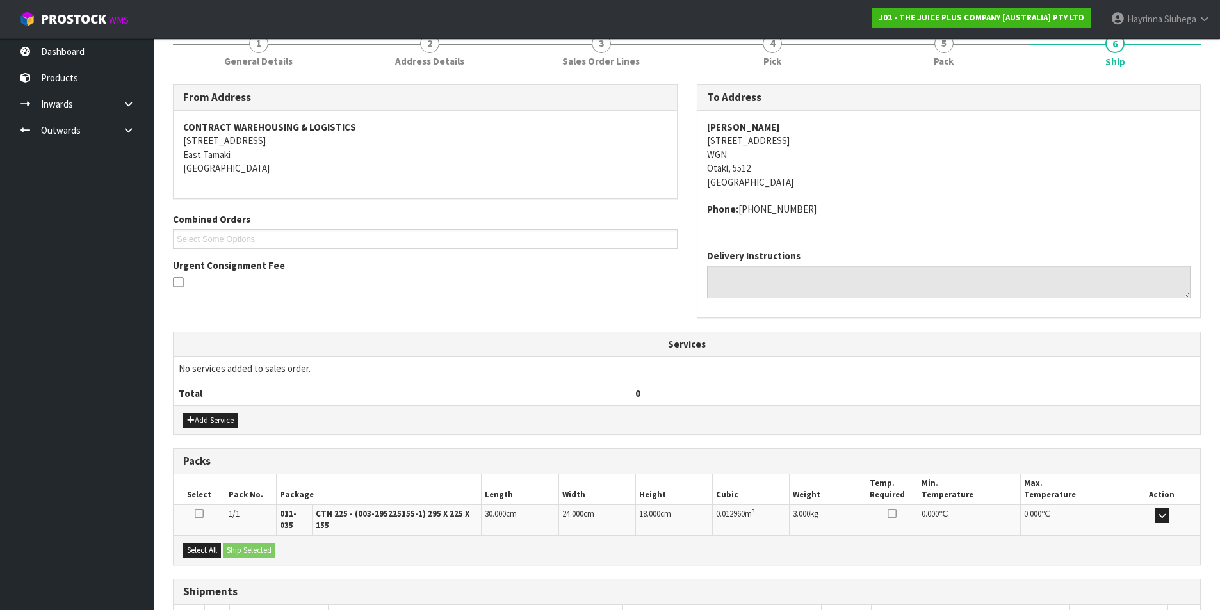
scroll to position [252, 0]
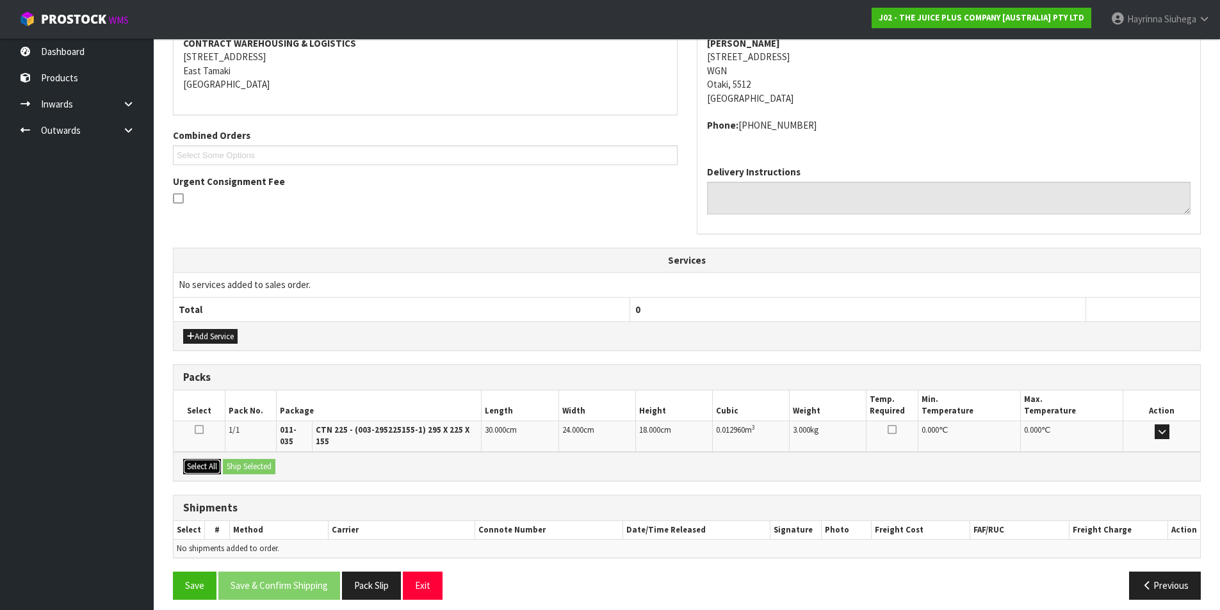
click at [216, 464] on button "Select All" at bounding box center [202, 466] width 38 height 15
click at [233, 459] on button "Ship Selected" at bounding box center [249, 466] width 53 height 15
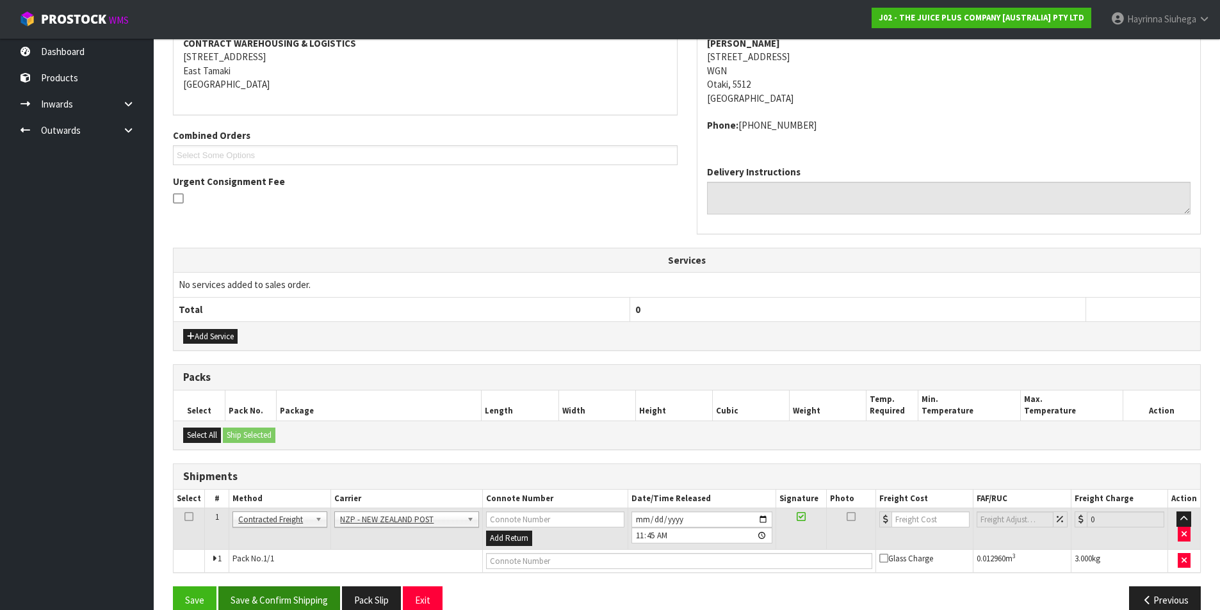
scroll to position [275, 0]
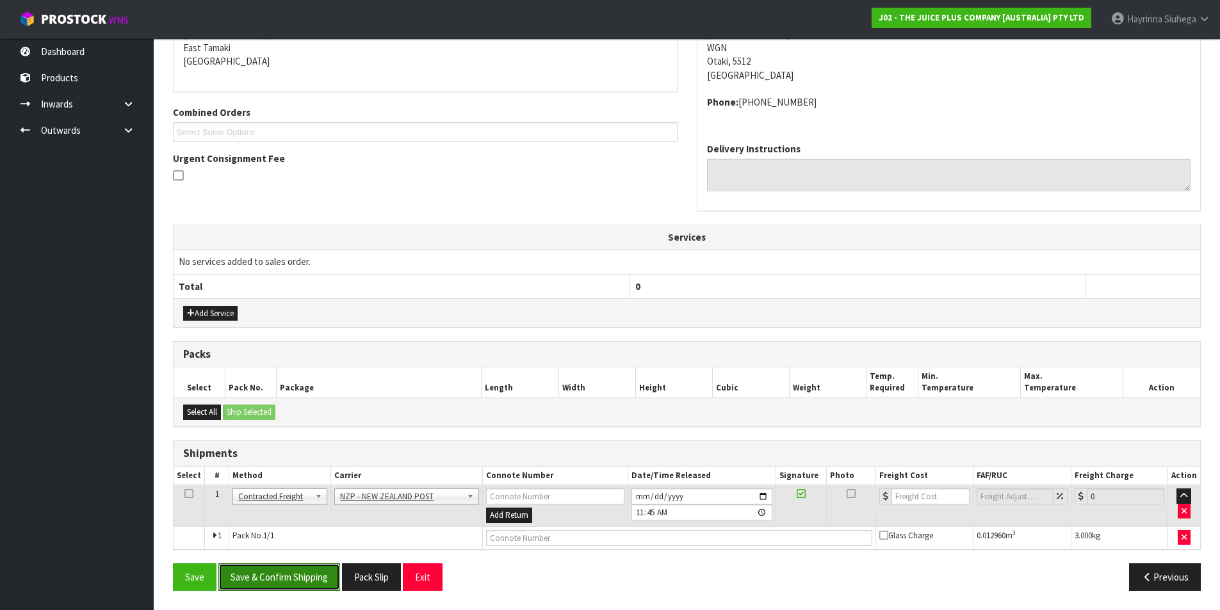
click at [302, 578] on button "Save & Confirm Shipping" at bounding box center [279, 578] width 122 height 28
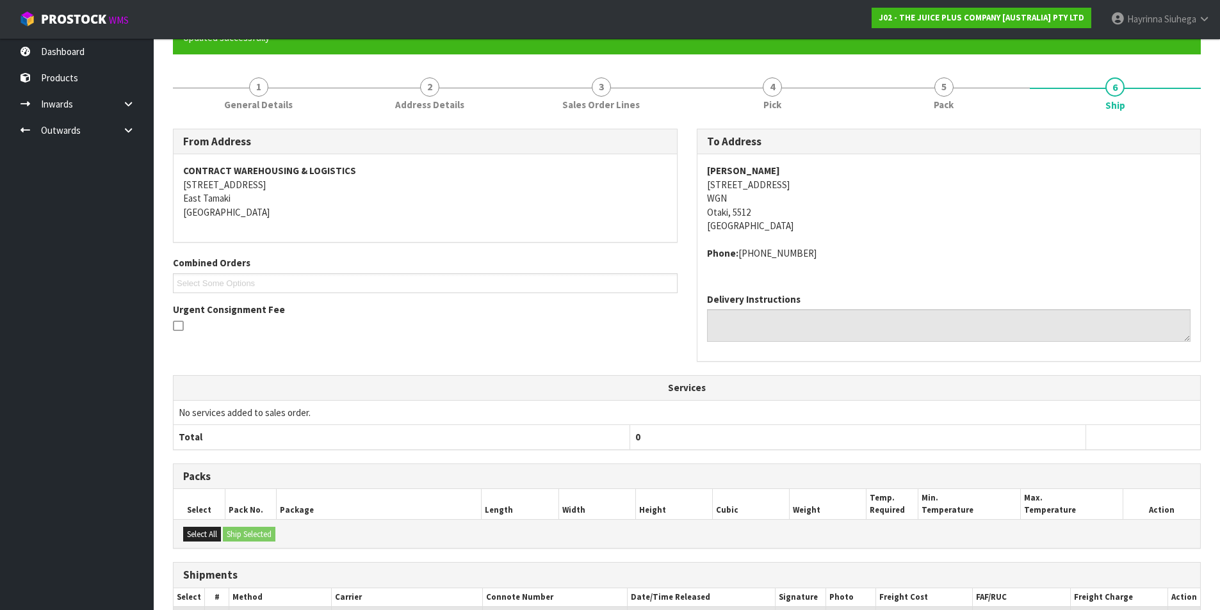
scroll to position [257, 0]
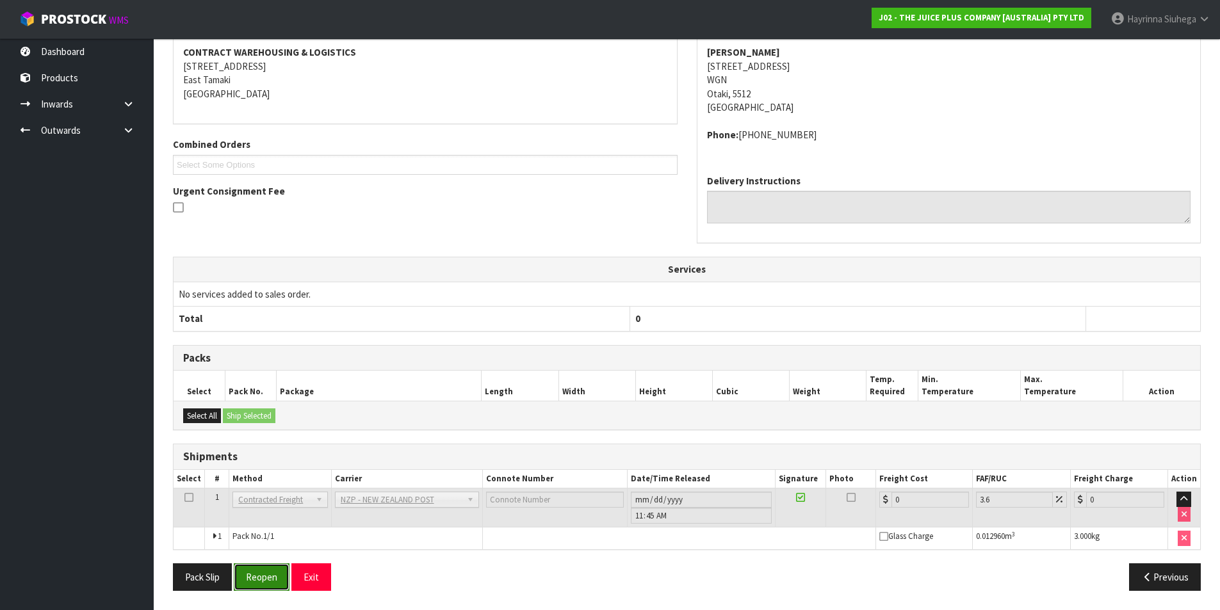
click at [261, 575] on button "Reopen" at bounding box center [262, 578] width 56 height 28
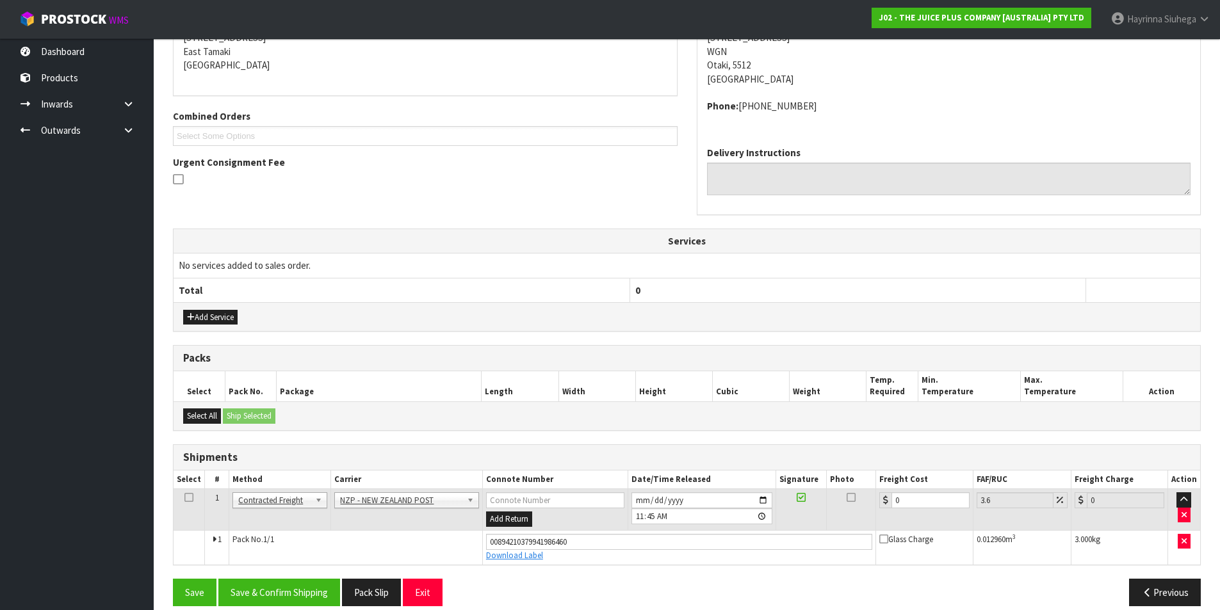
scroll to position [287, 0]
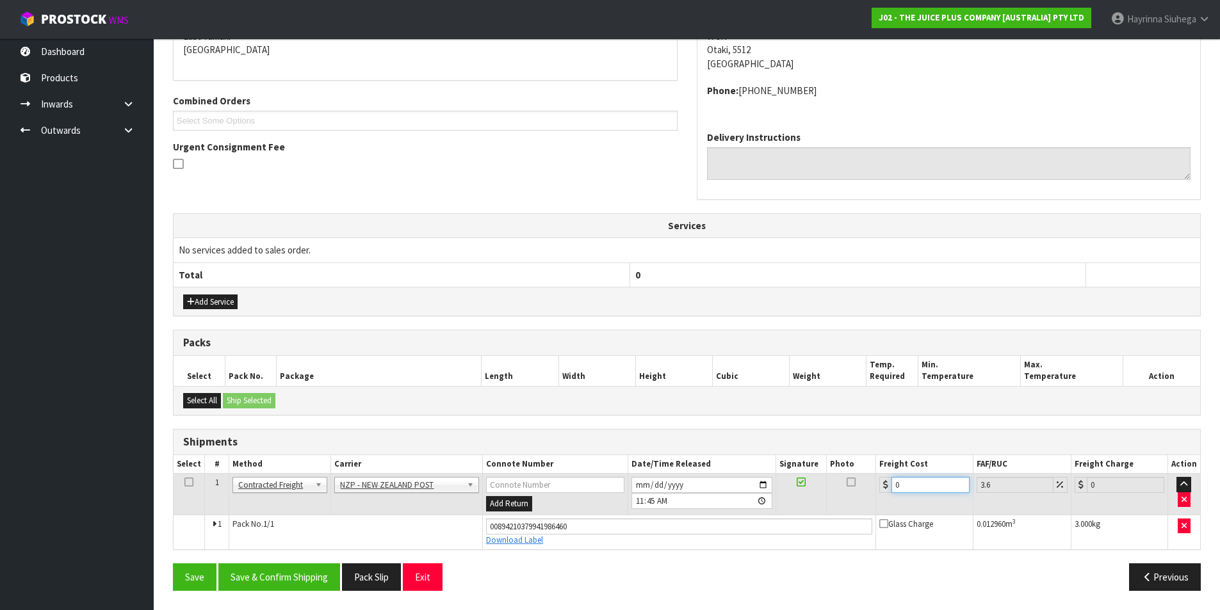
drag, startPoint x: 906, startPoint y: 483, endPoint x: 874, endPoint y: 483, distance: 32.0
click at [881, 483] on div "0" at bounding box center [924, 485] width 90 height 16
click at [173, 564] on button "Save" at bounding box center [195, 578] width 44 height 28
click at [310, 584] on button "Save & Confirm Shipping" at bounding box center [279, 578] width 122 height 28
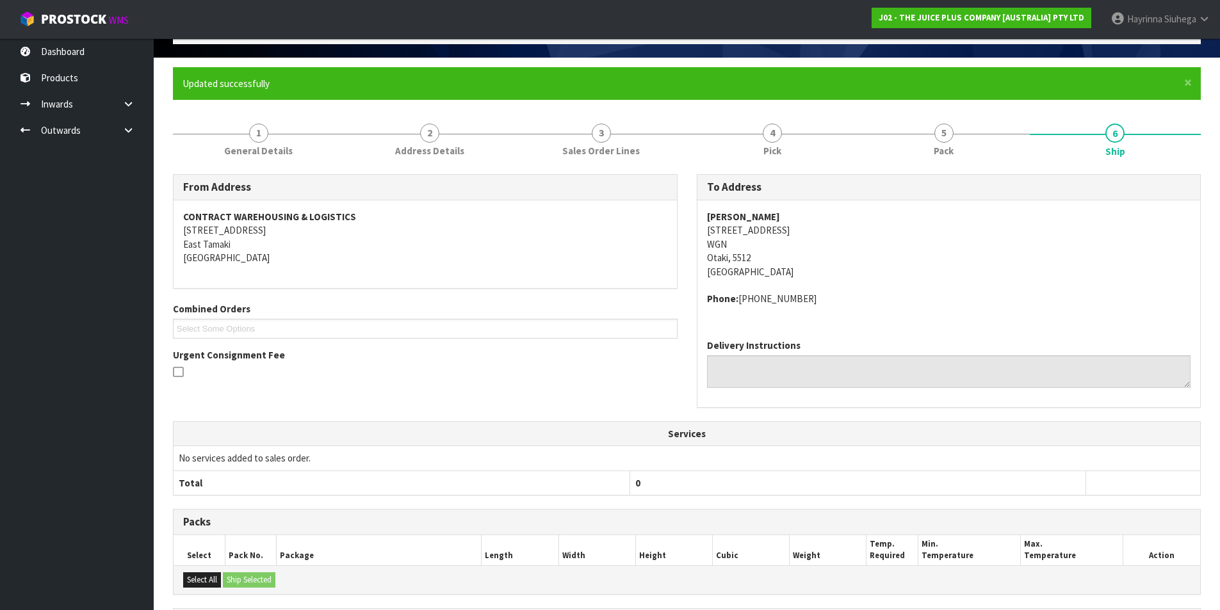
scroll to position [0, 0]
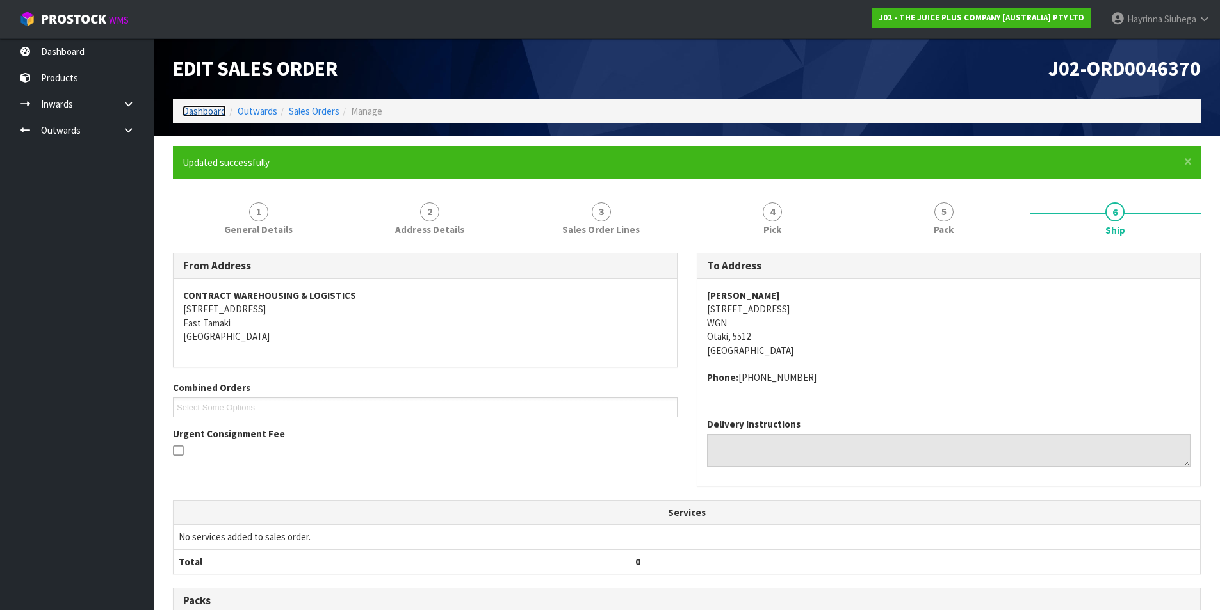
click at [216, 108] on link "Dashboard" at bounding box center [205, 111] width 44 height 12
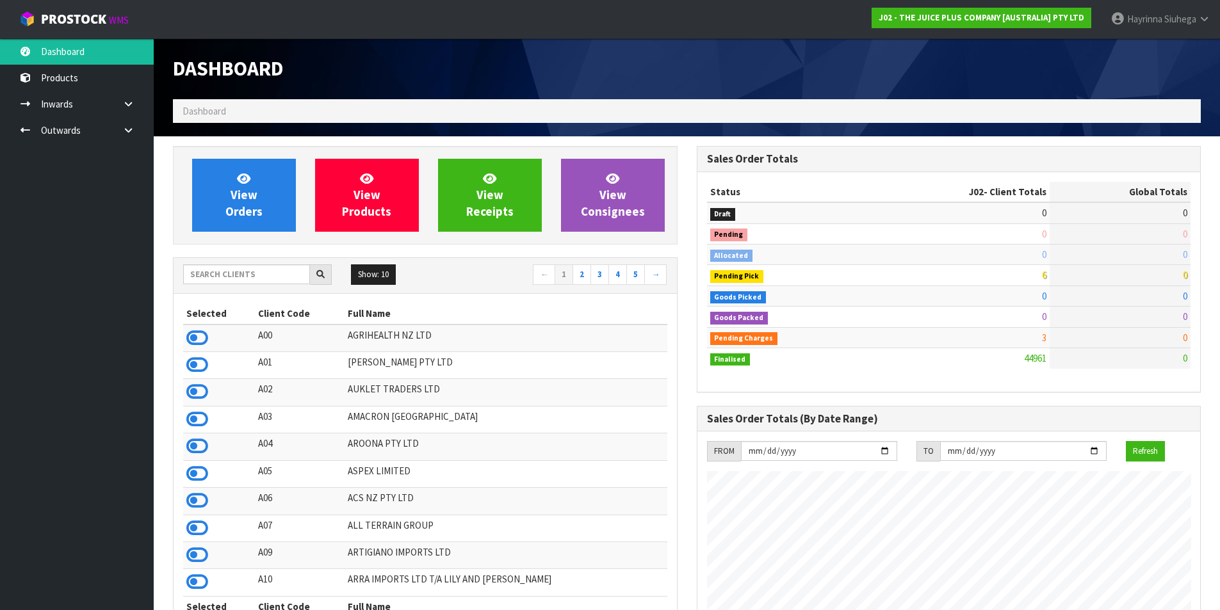
scroll to position [970, 523]
click at [254, 189] on span "View Orders" at bounding box center [243, 195] width 37 height 48
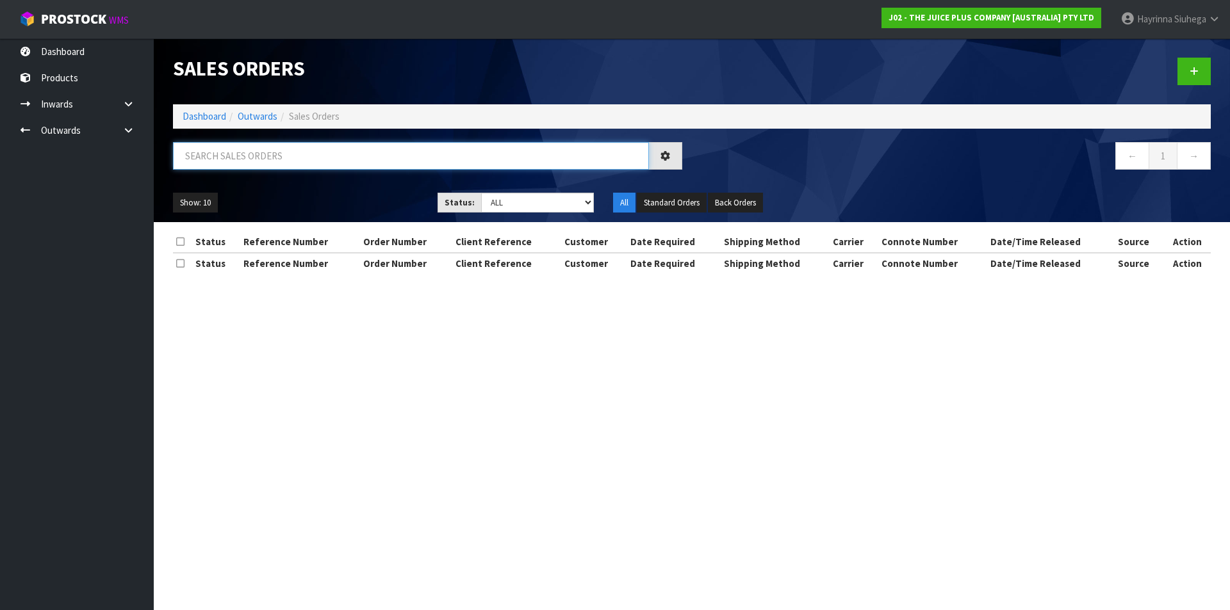
click at [359, 149] on input "text" at bounding box center [411, 156] width 476 height 28
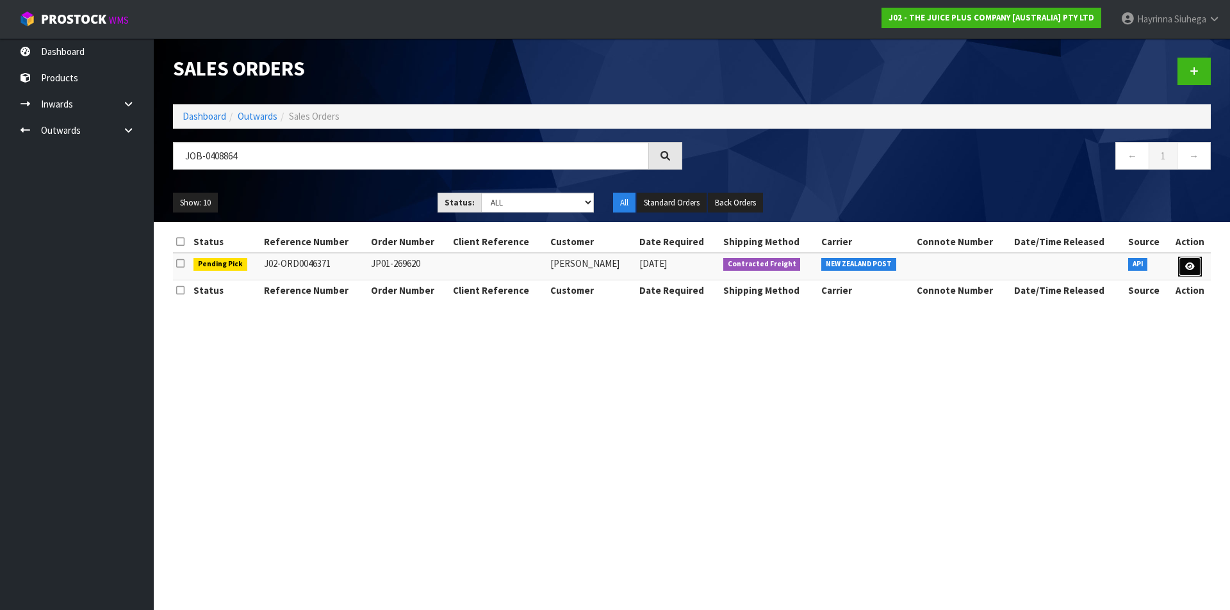
click at [1186, 265] on icon at bounding box center [1190, 267] width 10 height 8
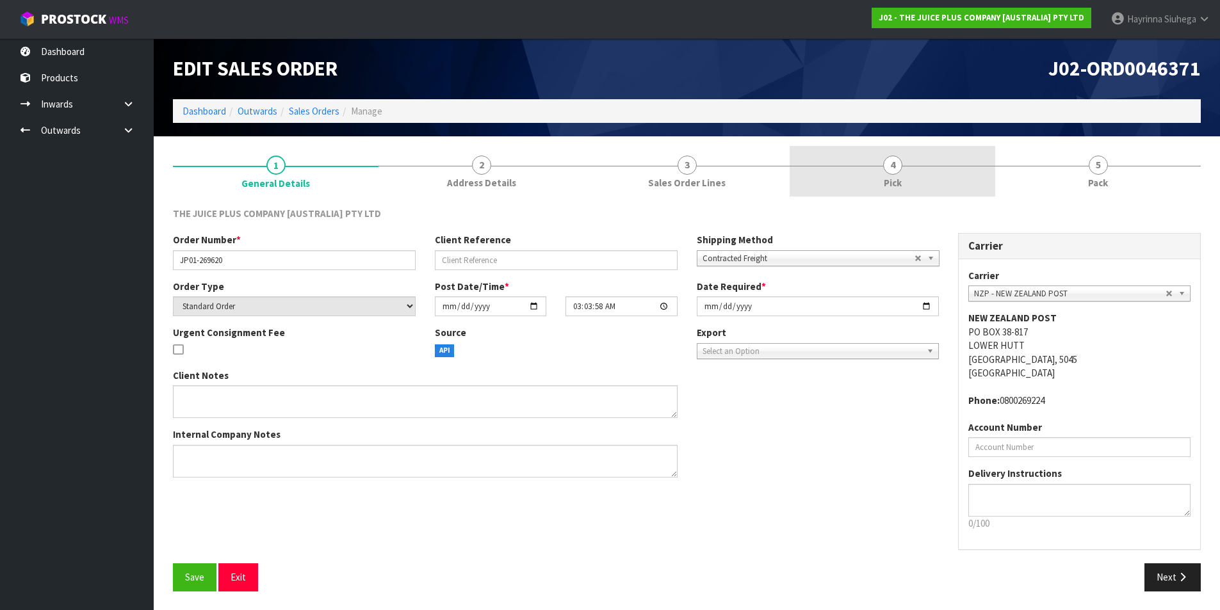
click at [976, 181] on link "4 Pick" at bounding box center [893, 171] width 206 height 51
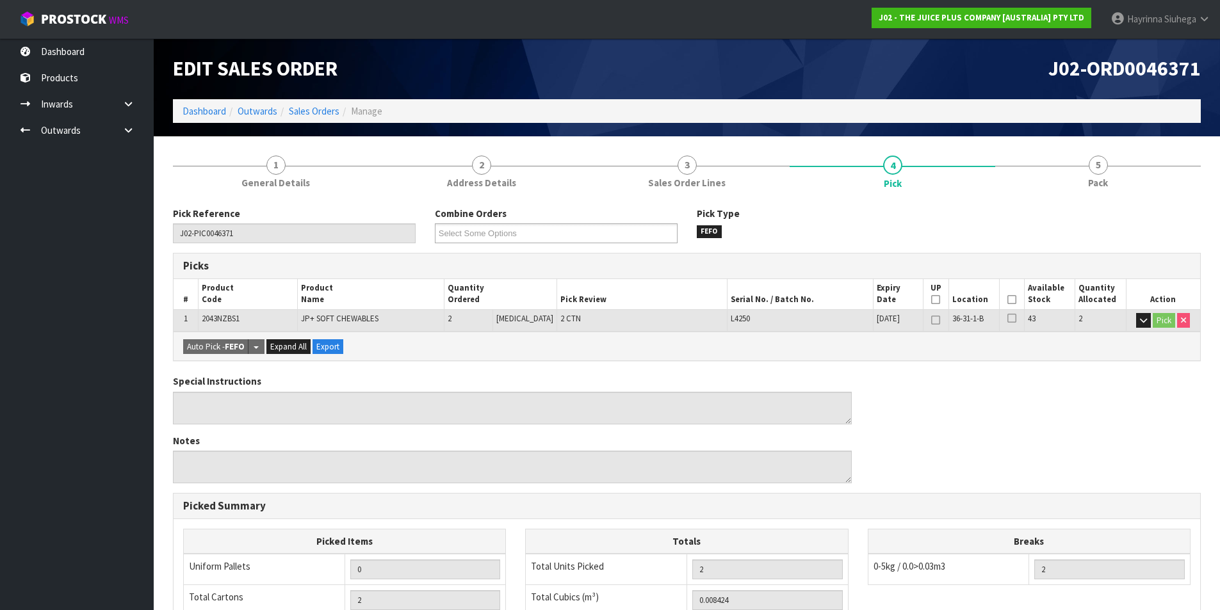
click at [1008, 300] on icon at bounding box center [1012, 300] width 9 height 1
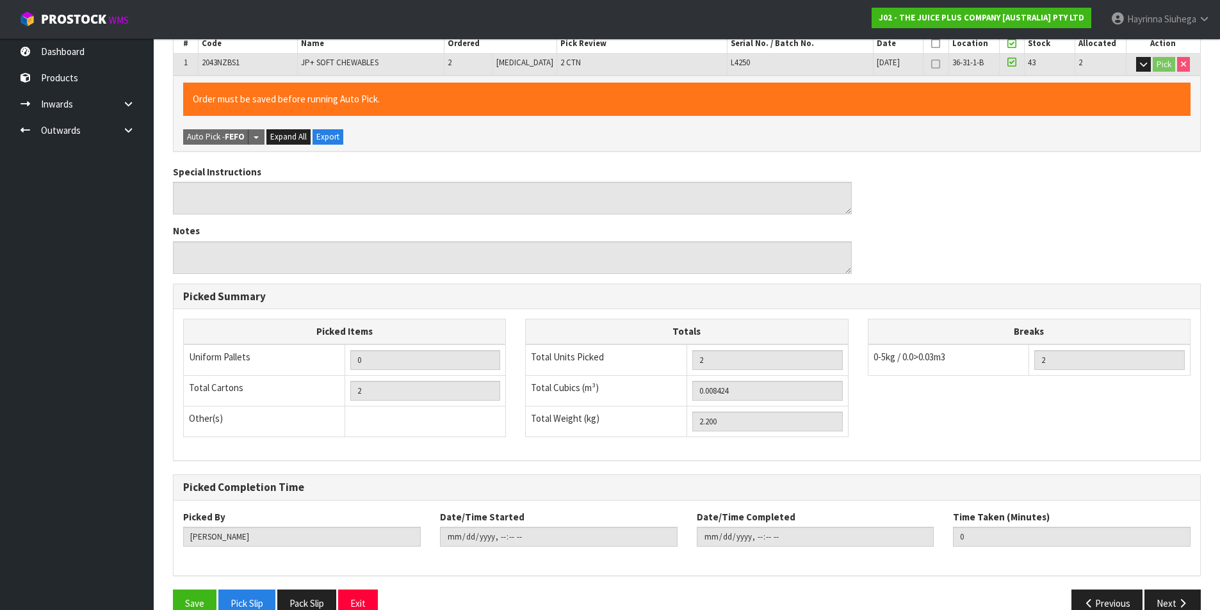
scroll to position [282, 0]
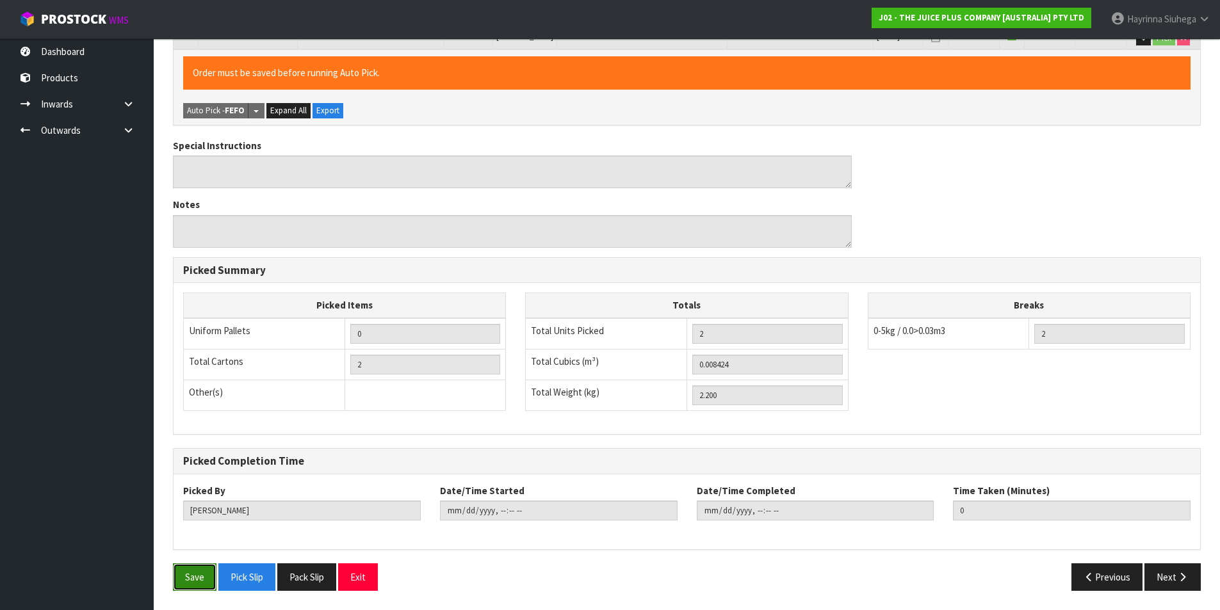
click at [185, 578] on button "Save" at bounding box center [195, 578] width 44 height 28
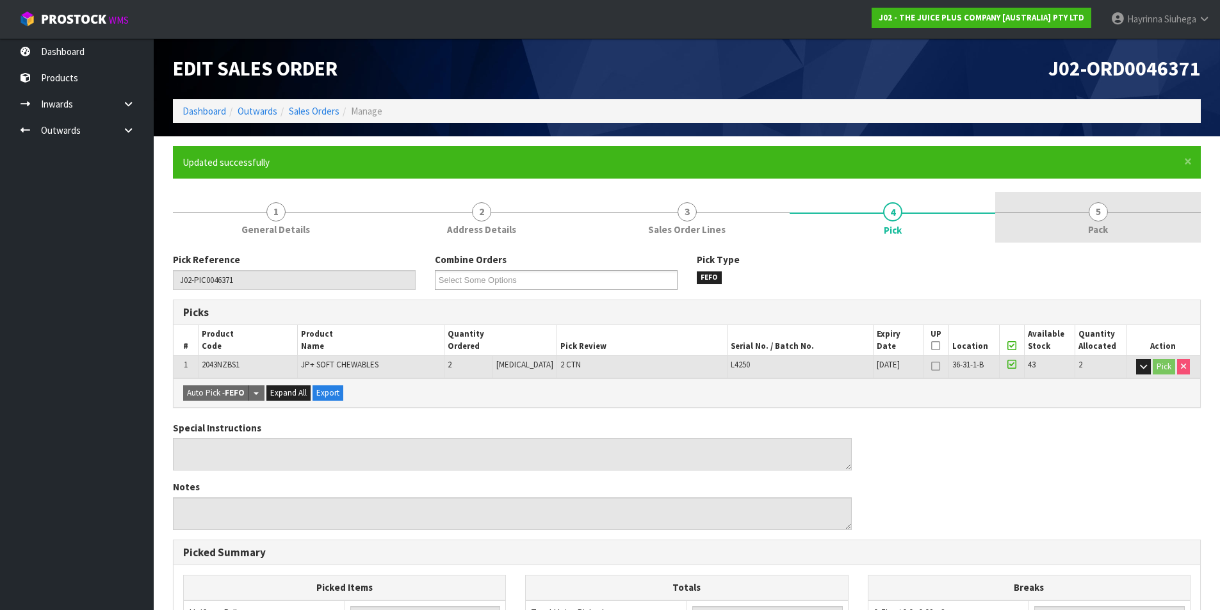
click at [1118, 225] on link "5 Pack" at bounding box center [1098, 217] width 206 height 51
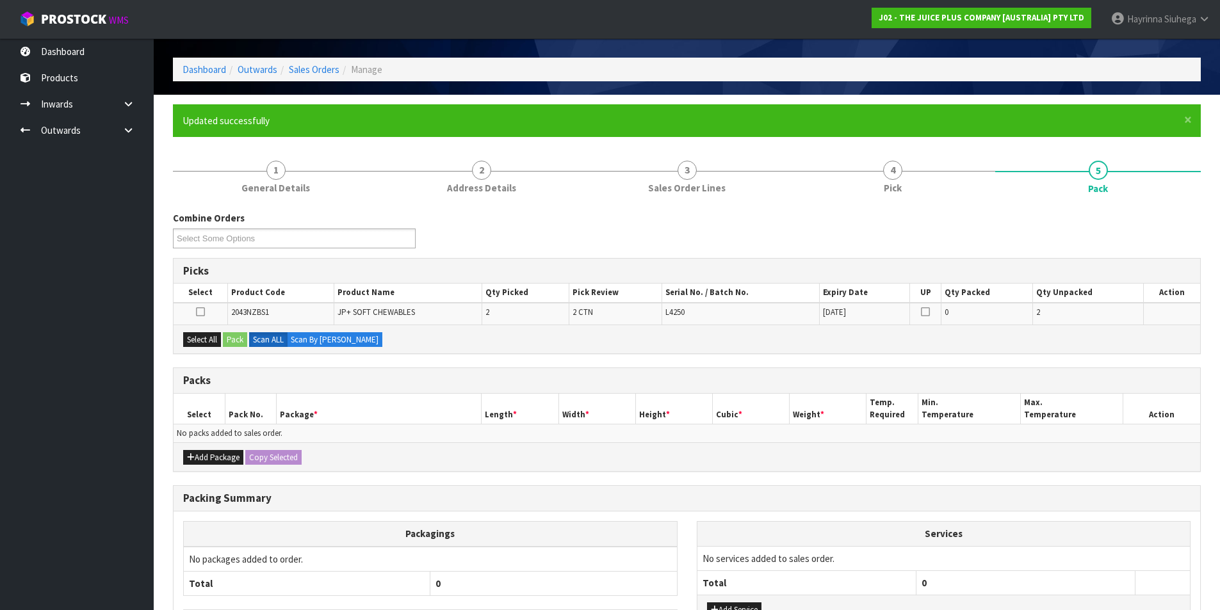
scroll to position [64, 0]
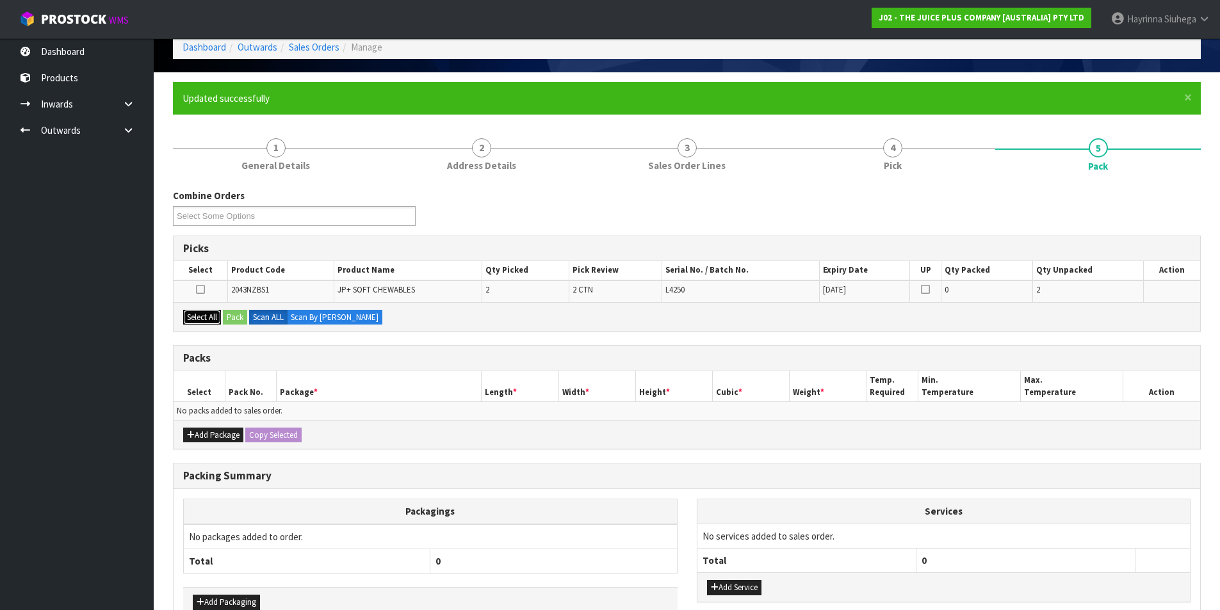
click at [211, 319] on button "Select All" at bounding box center [202, 317] width 38 height 15
click at [234, 313] on button "Pack" at bounding box center [235, 317] width 24 height 15
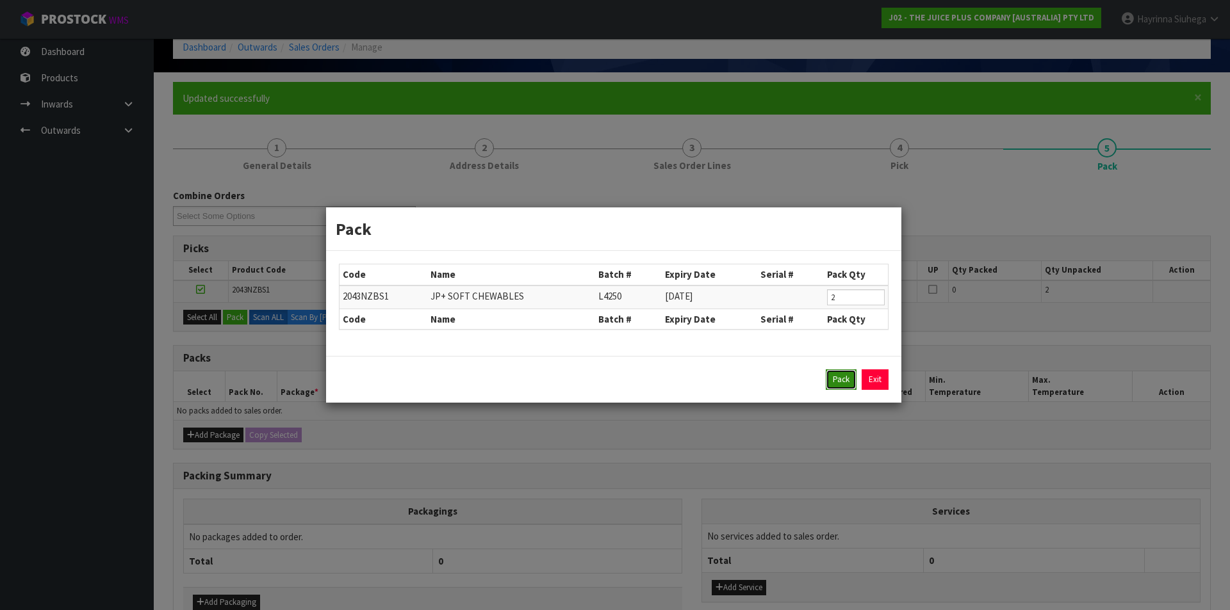
click at [835, 376] on button "Pack" at bounding box center [841, 380] width 31 height 20
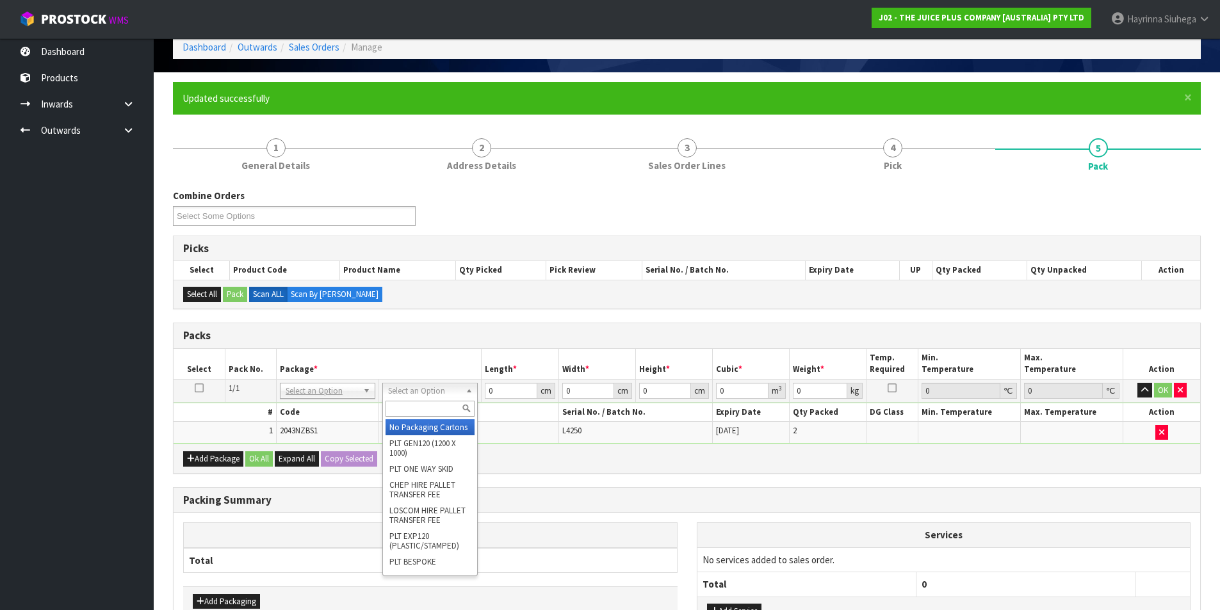
click at [420, 404] on input "text" at bounding box center [430, 409] width 89 height 16
drag, startPoint x: 423, startPoint y: 431, endPoint x: 489, endPoint y: 409, distance: 70.3
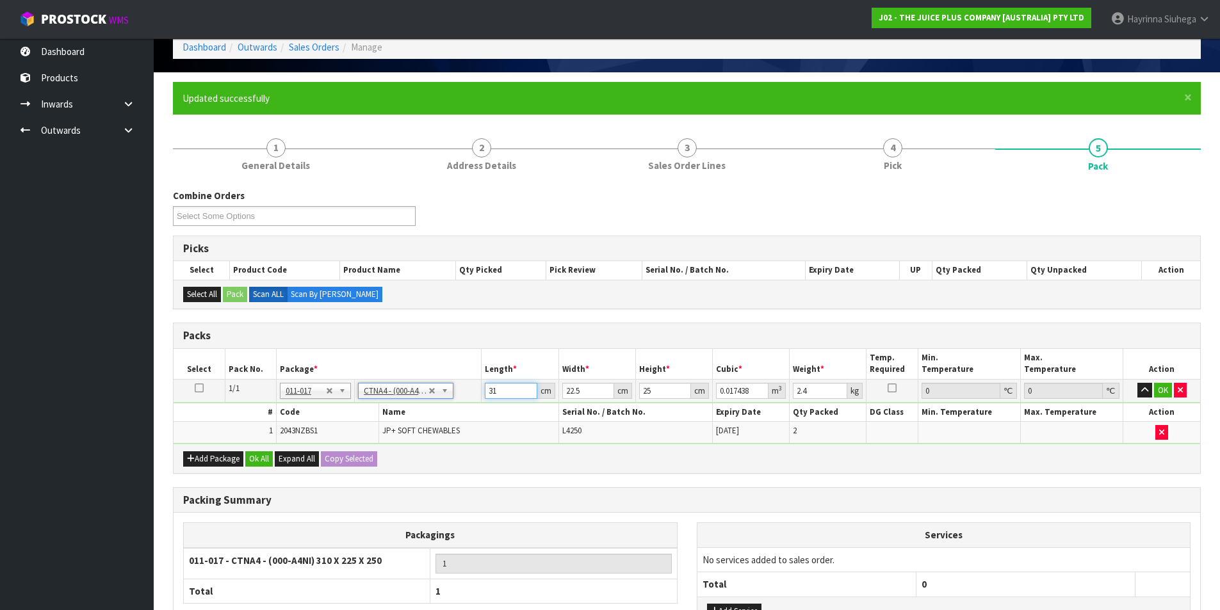
click at [487, 390] on input "31" at bounding box center [511, 391] width 52 height 16
click at [487, 389] on input "31" at bounding box center [511, 391] width 52 height 16
click button "OK" at bounding box center [1163, 390] width 18 height 15
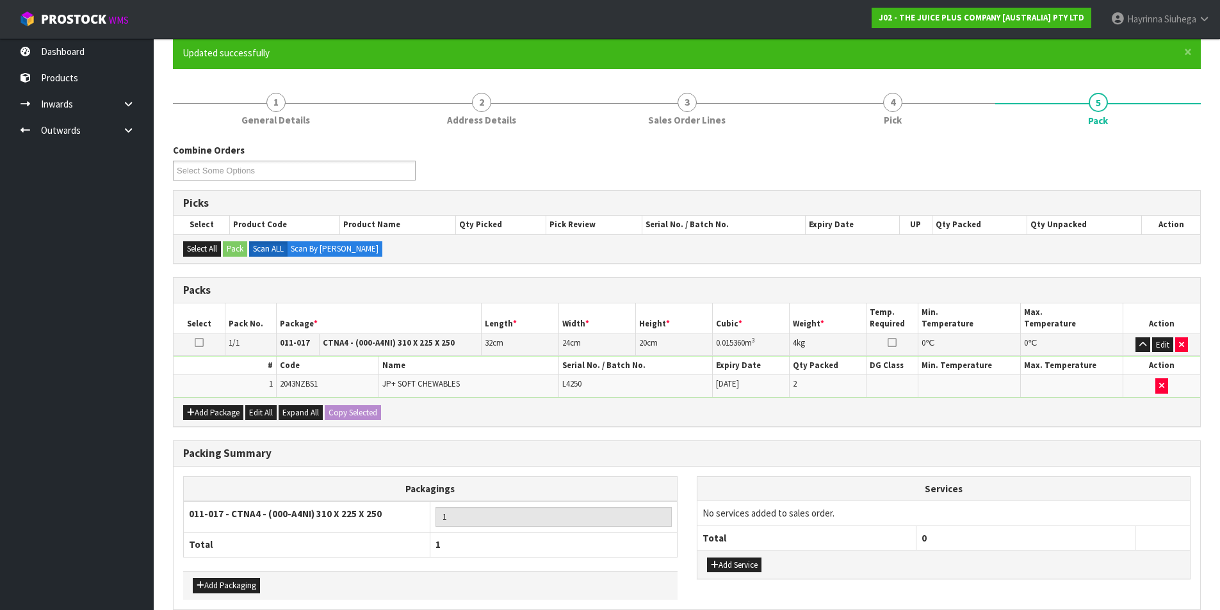
scroll to position [170, 0]
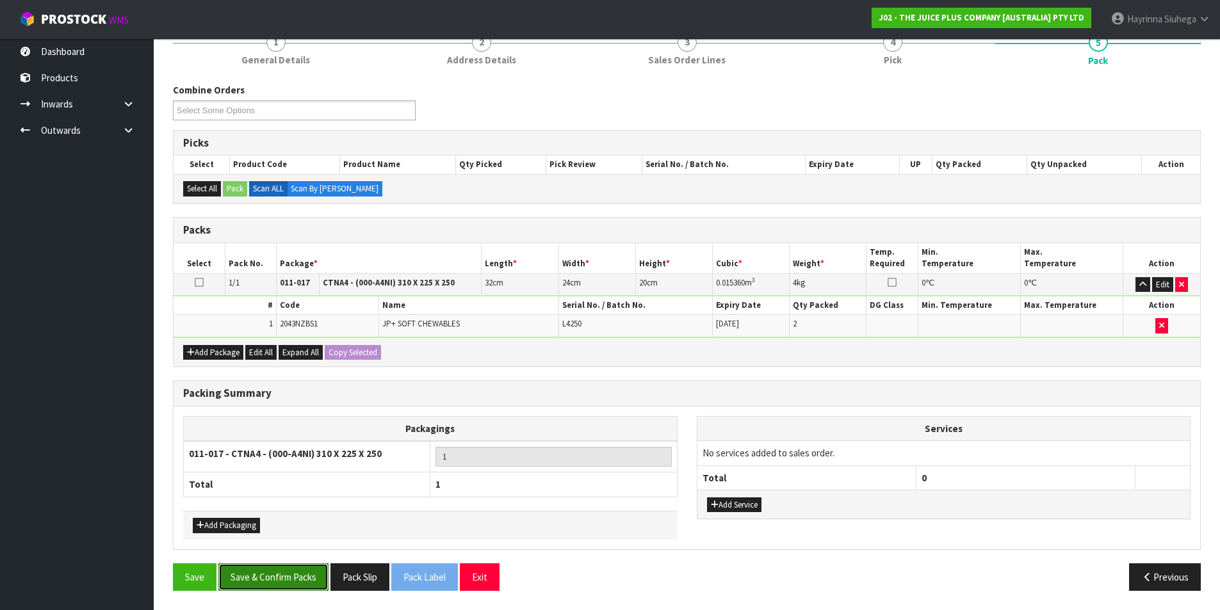
click at [275, 571] on button "Save & Confirm Packs" at bounding box center [273, 578] width 110 height 28
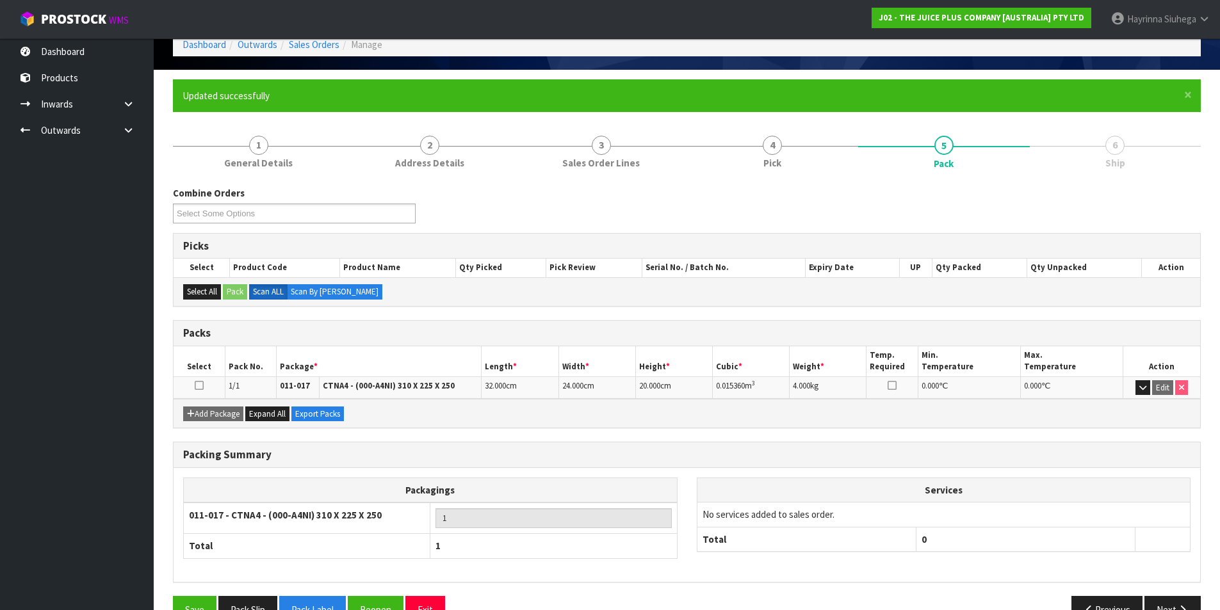
scroll to position [99, 0]
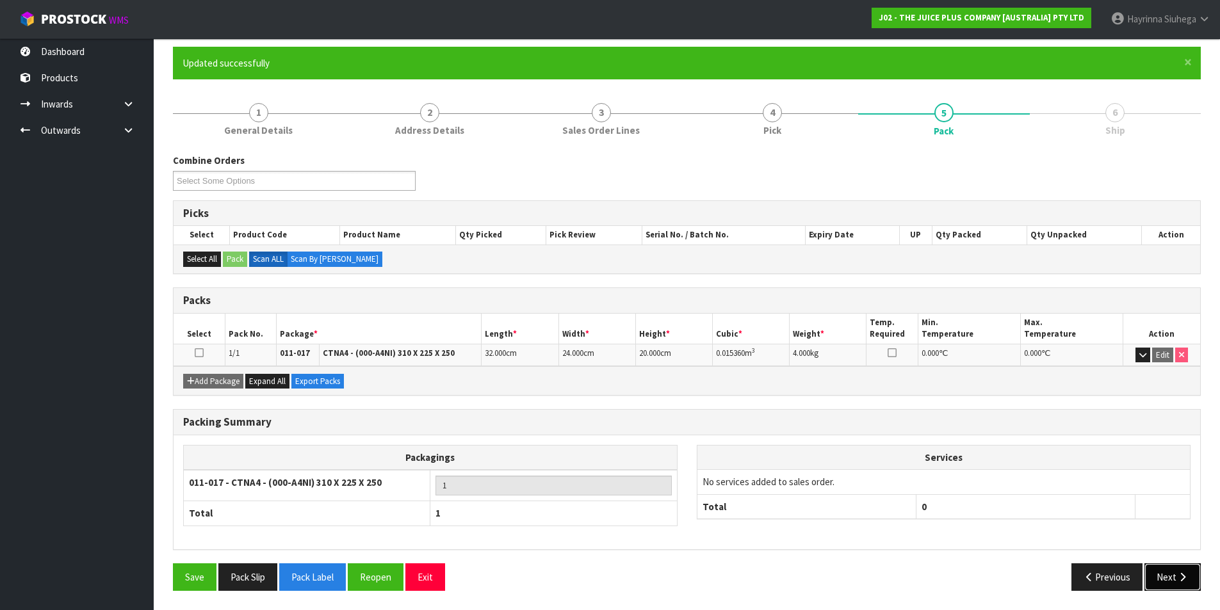
click at [1188, 575] on icon "button" at bounding box center [1183, 578] width 12 height 10
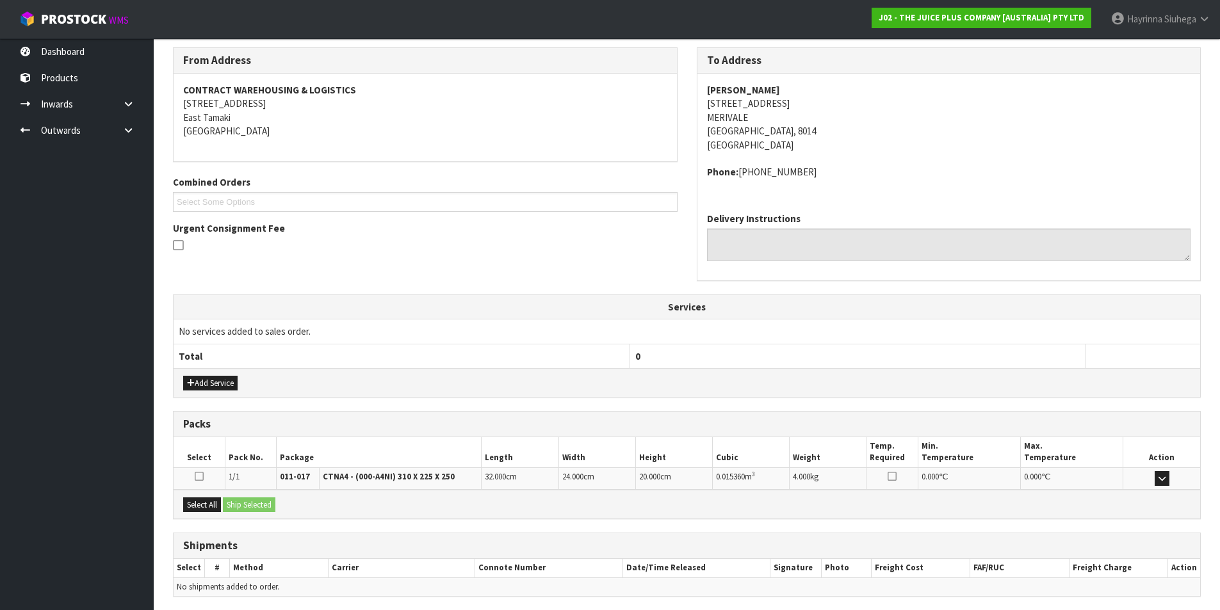
scroll to position [252, 0]
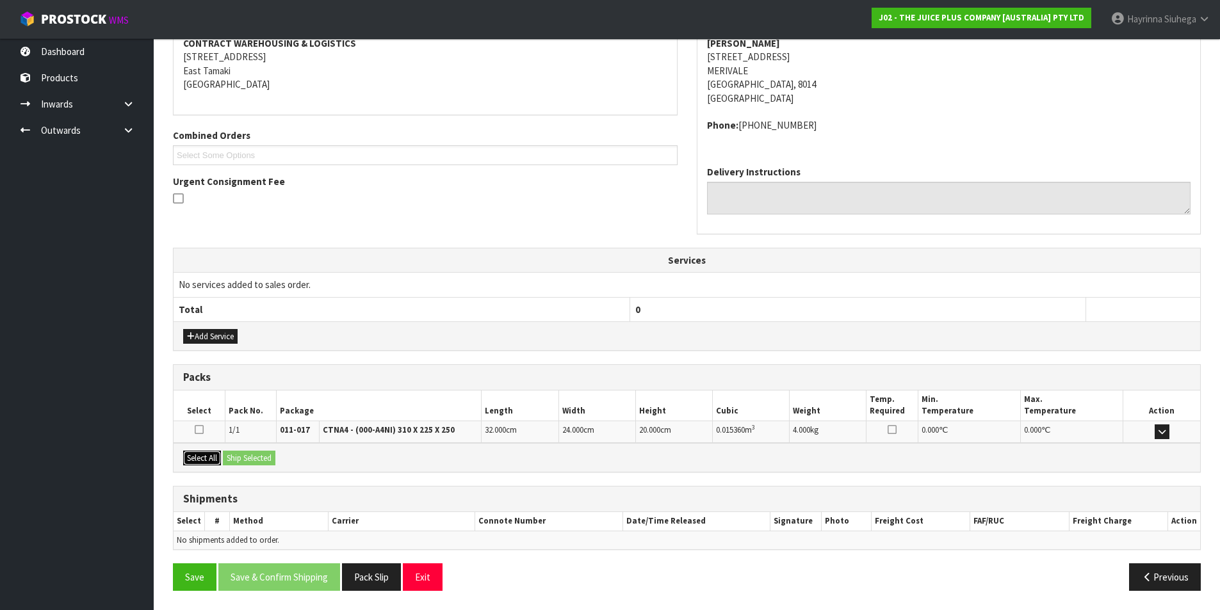
drag, startPoint x: 214, startPoint y: 461, endPoint x: 238, endPoint y: 453, distance: 25.3
click at [214, 459] on button "Select All" at bounding box center [202, 458] width 38 height 15
click at [242, 453] on button "Ship Selected" at bounding box center [249, 458] width 53 height 15
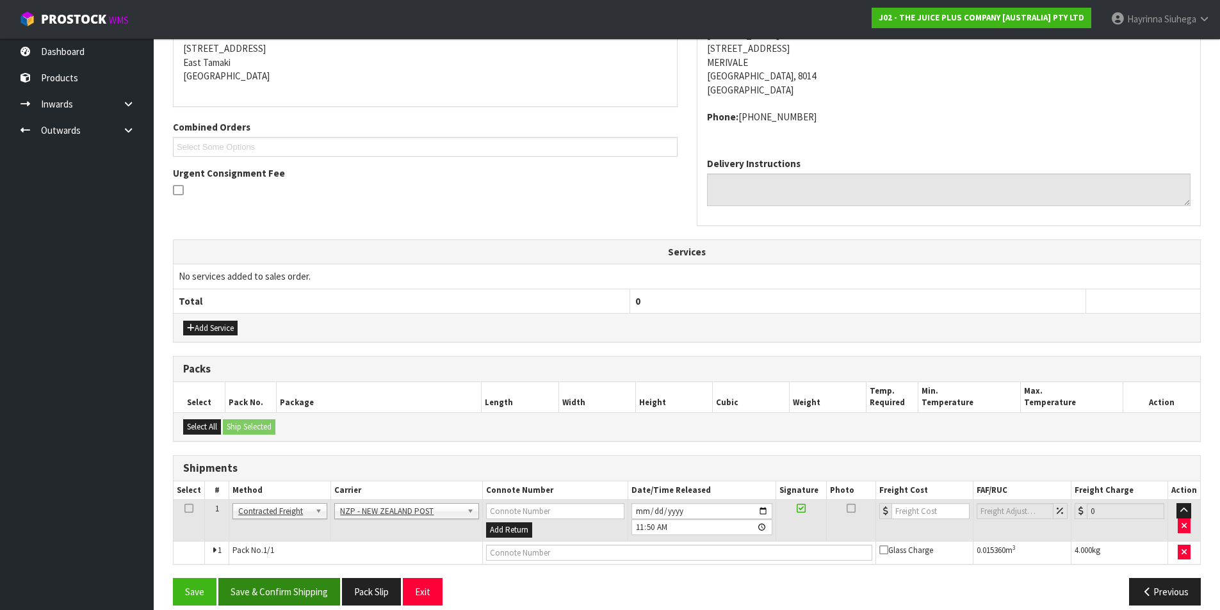
scroll to position [275, 0]
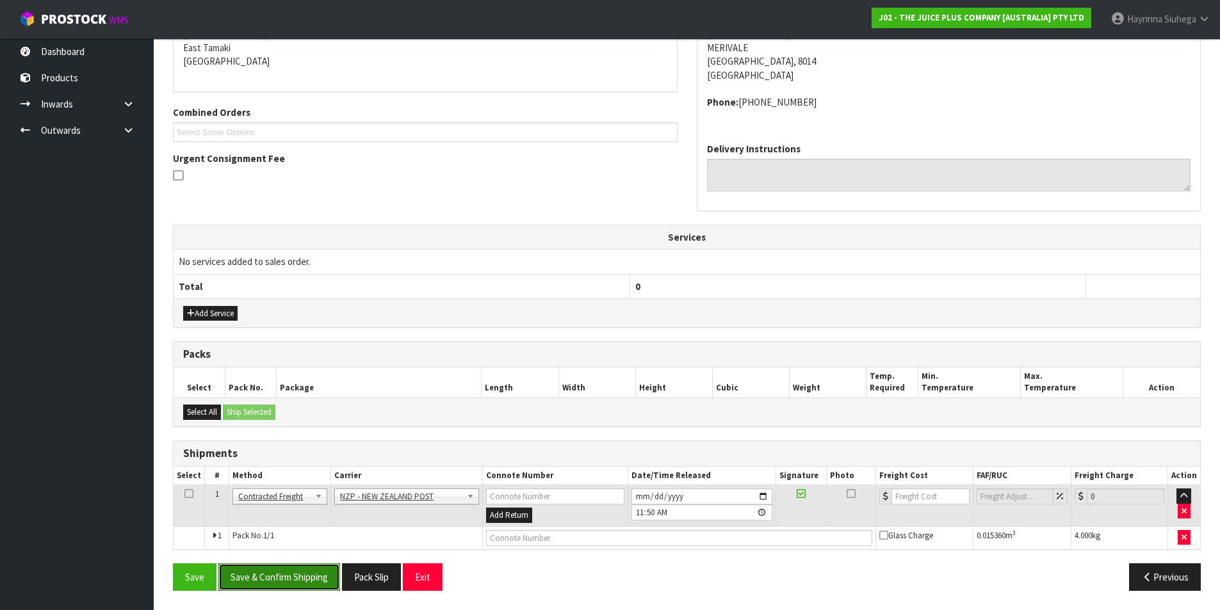
click at [290, 584] on button "Save & Confirm Shipping" at bounding box center [279, 578] width 122 height 28
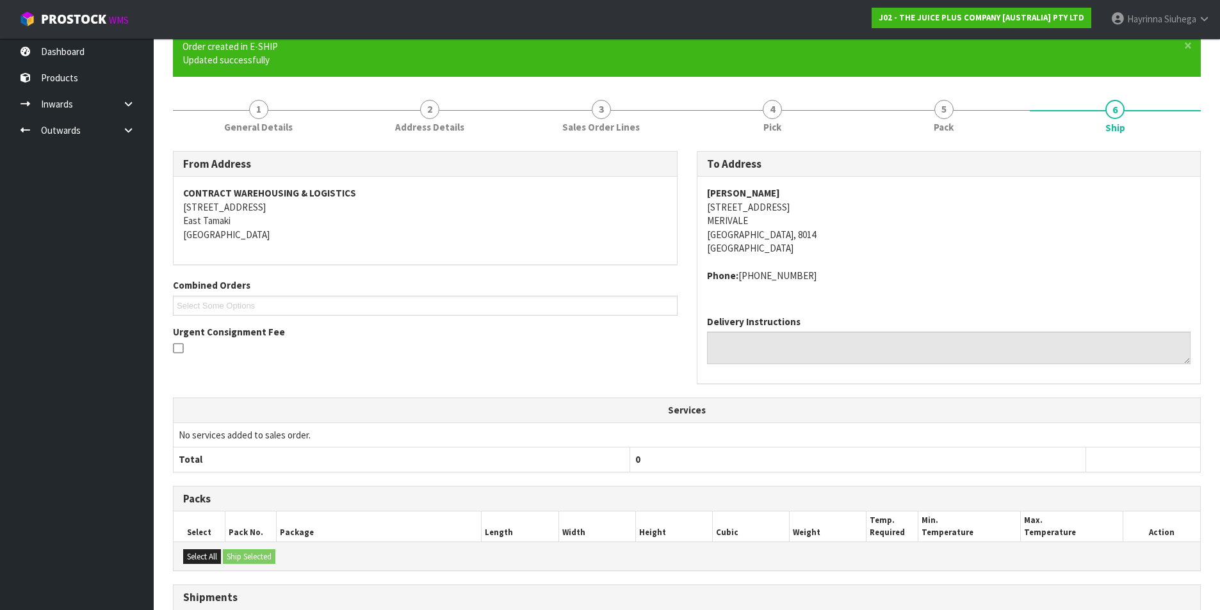
scroll to position [257, 0]
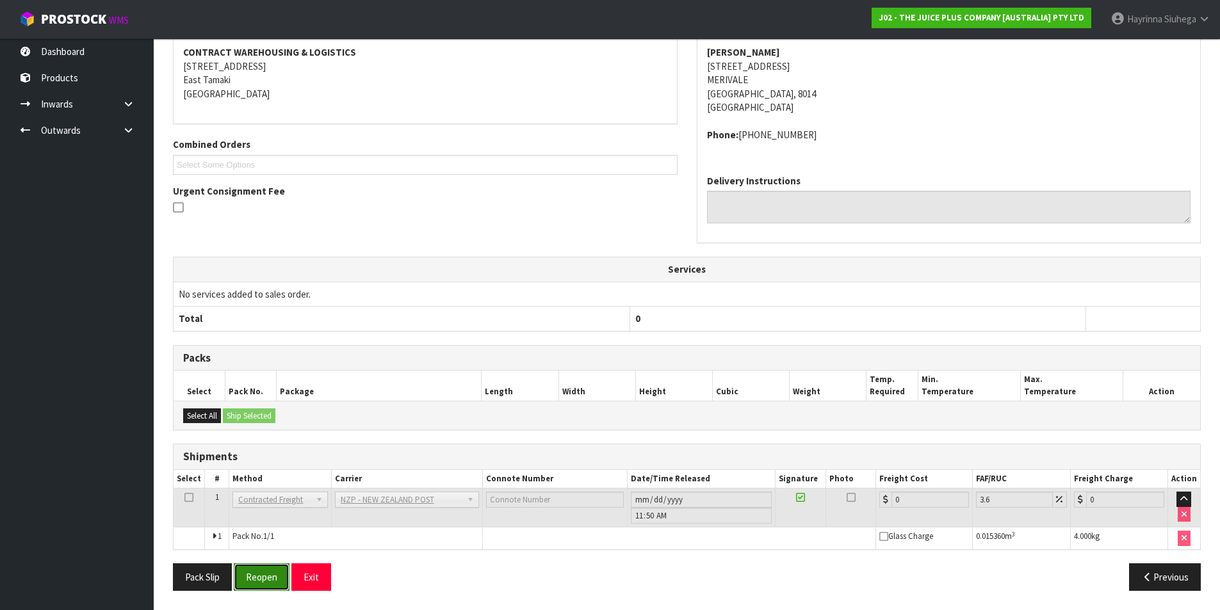
click at [276, 573] on button "Reopen" at bounding box center [262, 578] width 56 height 28
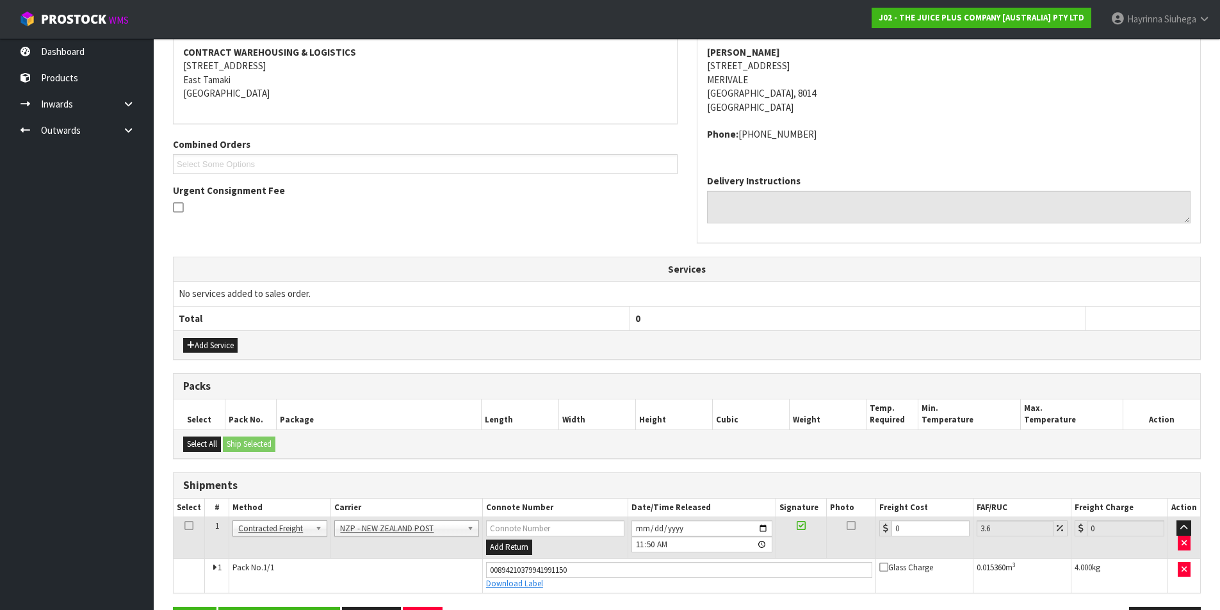
scroll to position [287, 0]
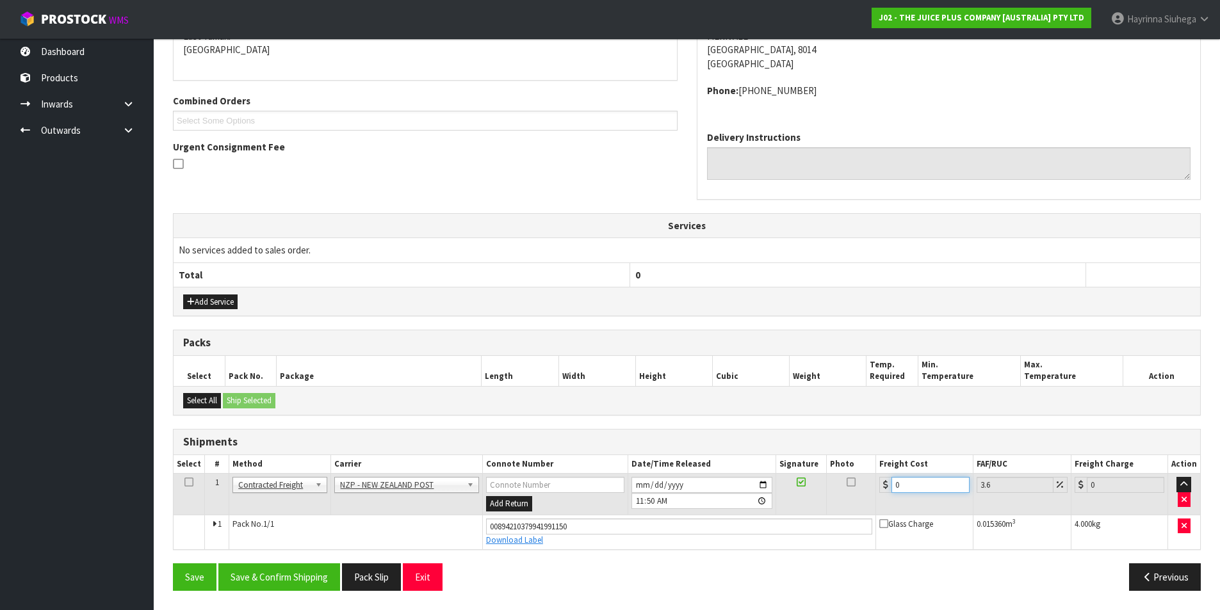
drag, startPoint x: 919, startPoint y: 484, endPoint x: 803, endPoint y: 486, distance: 115.9
click at [805, 486] on tr "1 Client Local Pickup Customer Local Pickup Company Freight Contracted Freight …" at bounding box center [687, 495] width 1027 height 42
click at [173, 564] on button "Save" at bounding box center [195, 578] width 44 height 28
click at [290, 573] on button "Save & Confirm Shipping" at bounding box center [279, 578] width 122 height 28
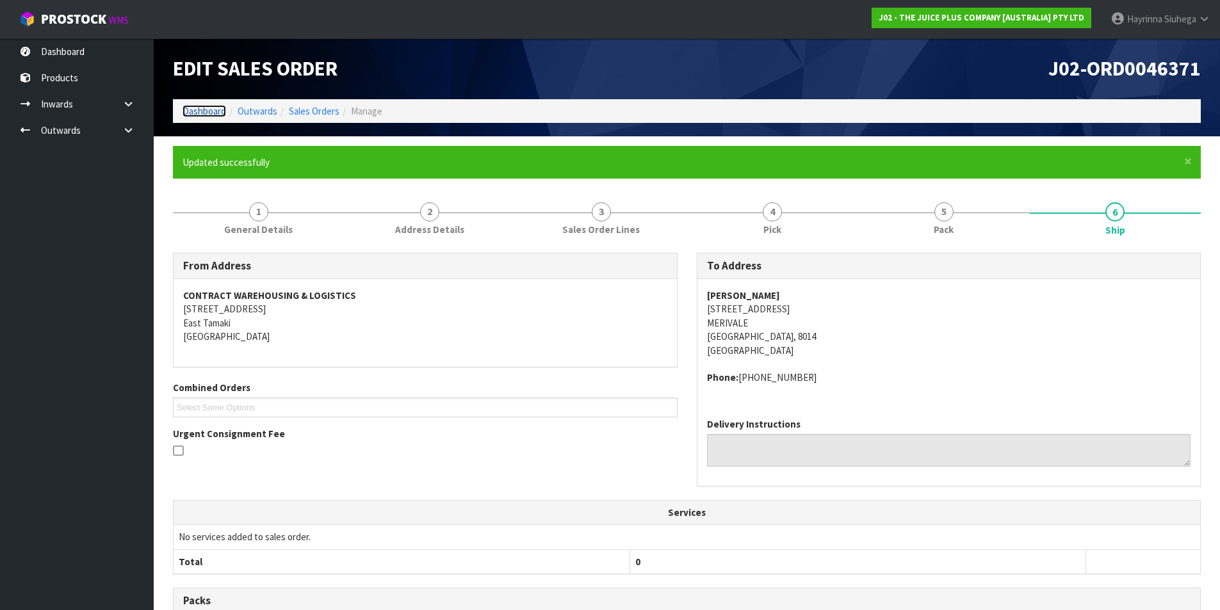
click at [218, 113] on link "Dashboard" at bounding box center [205, 111] width 44 height 12
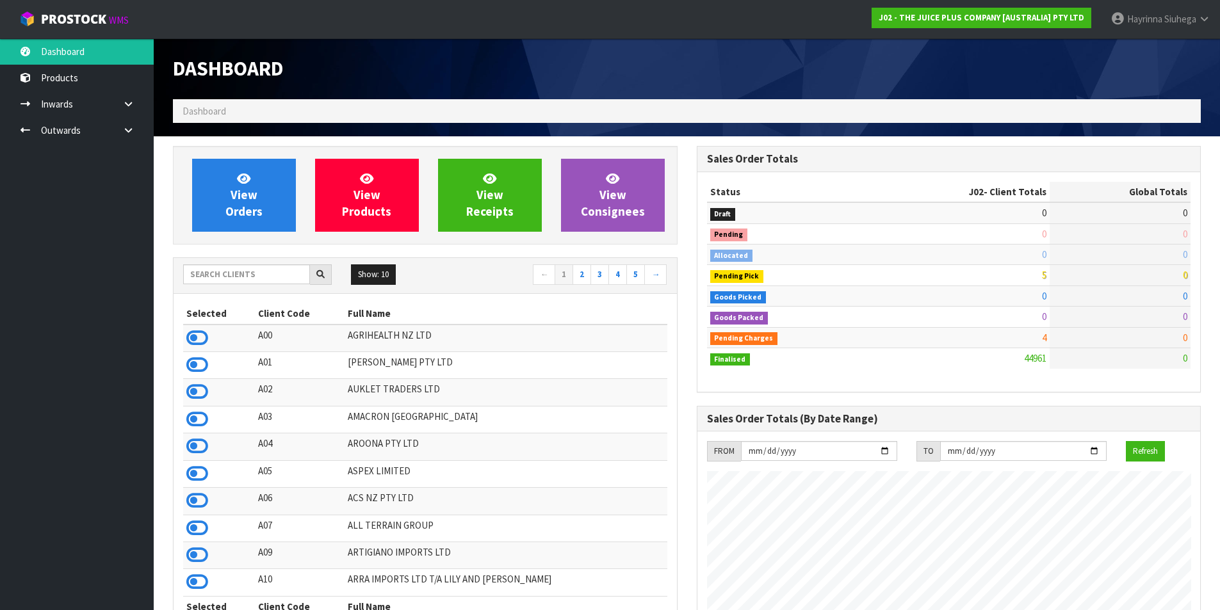
scroll to position [970, 523]
click at [209, 202] on link "View Orders" at bounding box center [244, 195] width 104 height 73
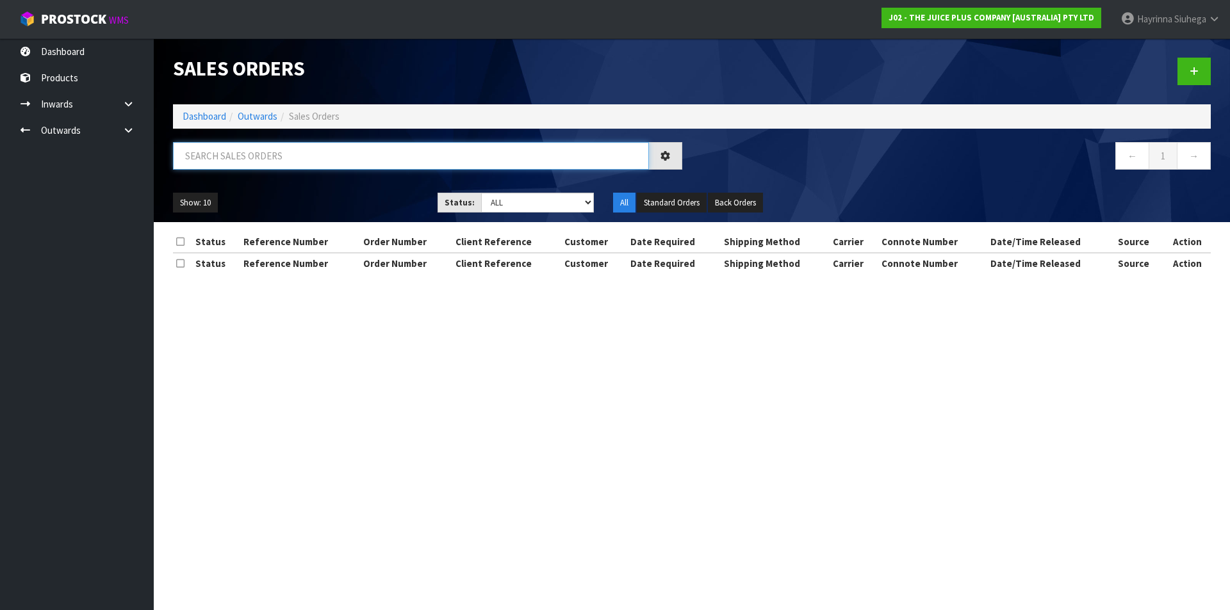
click at [293, 152] on input "text" at bounding box center [411, 156] width 476 height 28
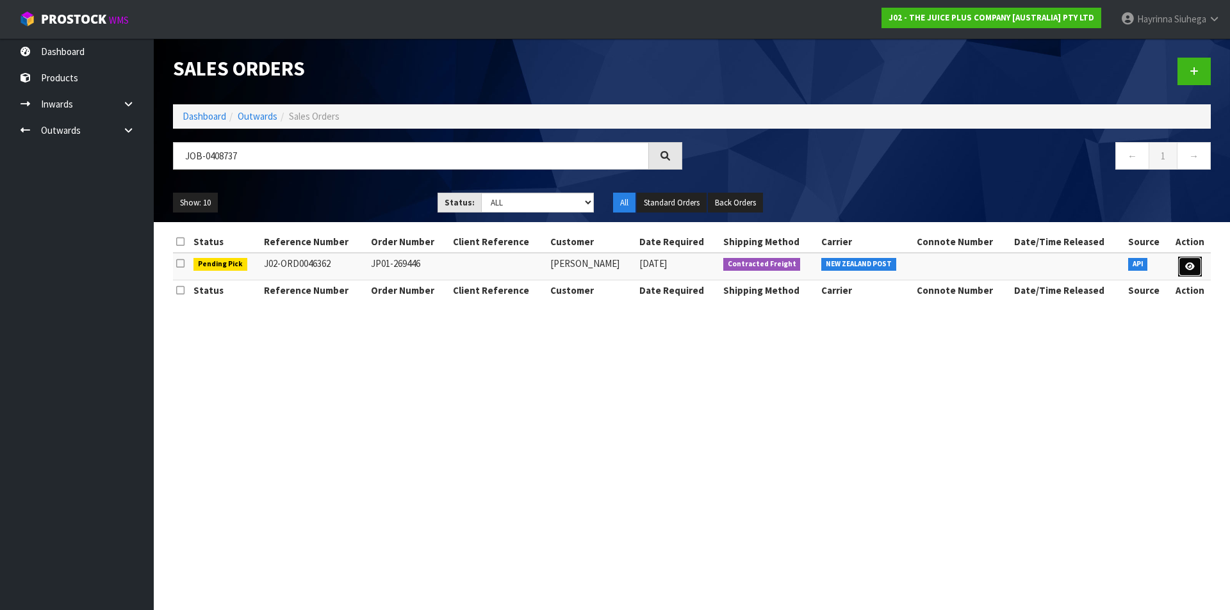
click at [1191, 268] on icon at bounding box center [1190, 267] width 10 height 8
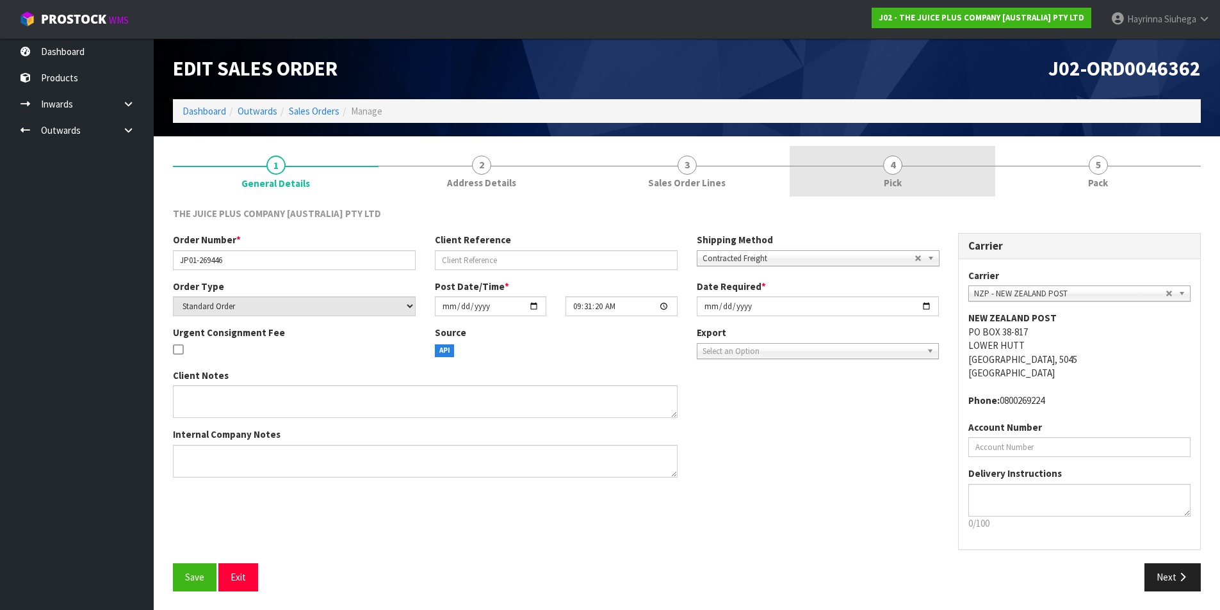
click at [967, 170] on link "4 Pick" at bounding box center [893, 171] width 206 height 51
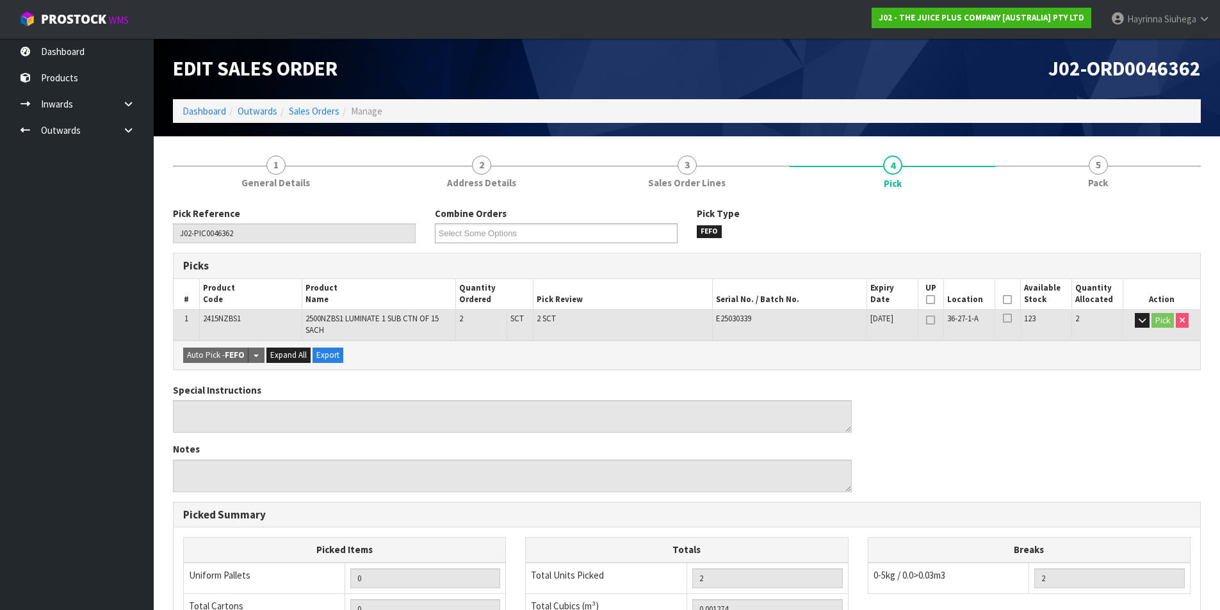
click at [1006, 300] on icon at bounding box center [1007, 300] width 9 height 1
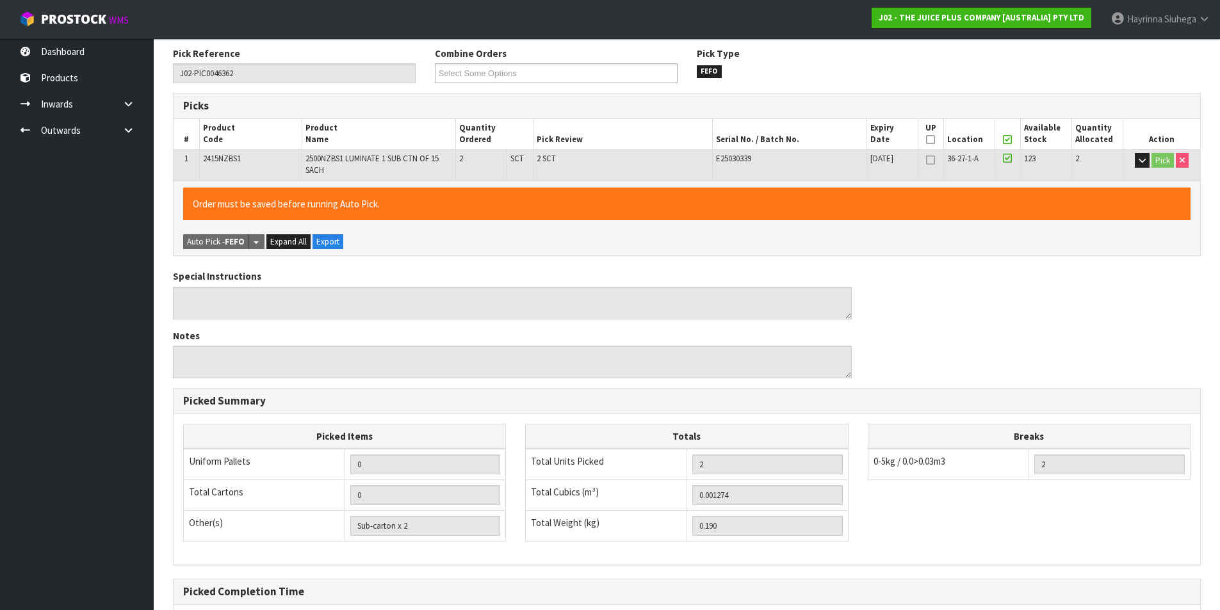
scroll to position [291, 0]
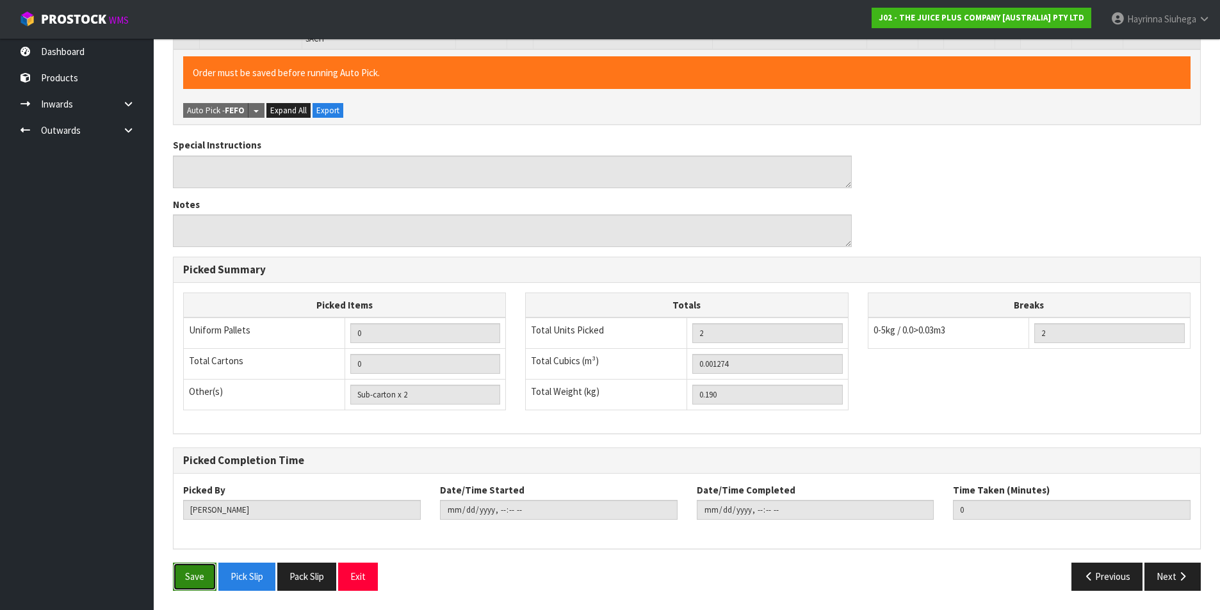
click at [199, 576] on button "Save" at bounding box center [195, 577] width 44 height 28
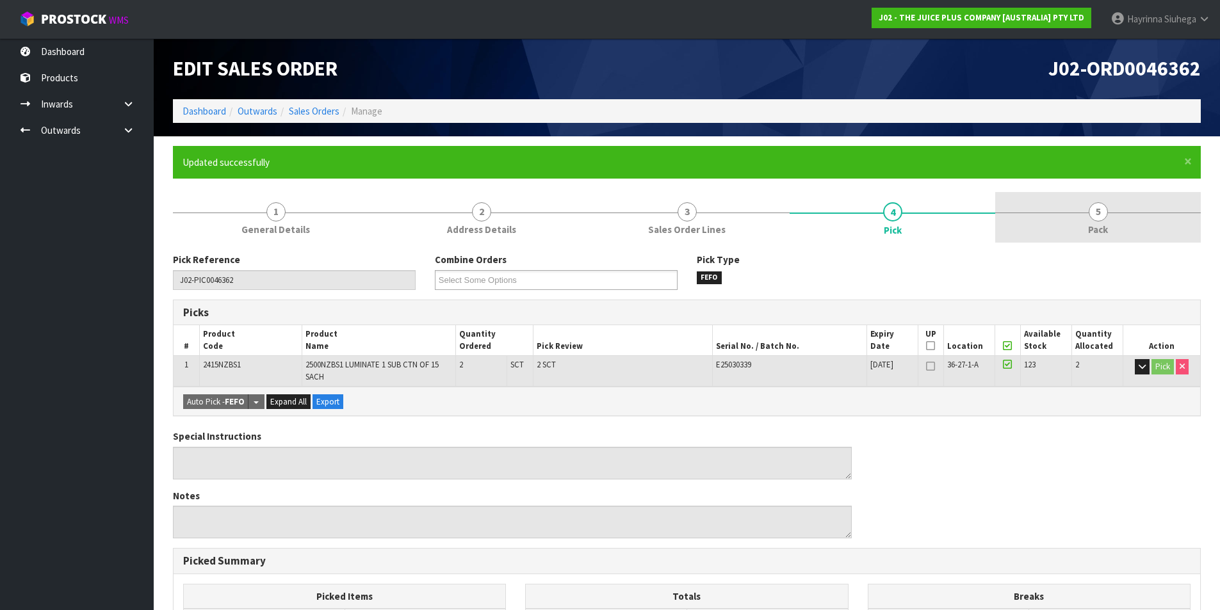
drag, startPoint x: 1066, startPoint y: 220, endPoint x: 984, endPoint y: 235, distance: 83.4
click at [1066, 219] on link "5 Pack" at bounding box center [1098, 217] width 206 height 51
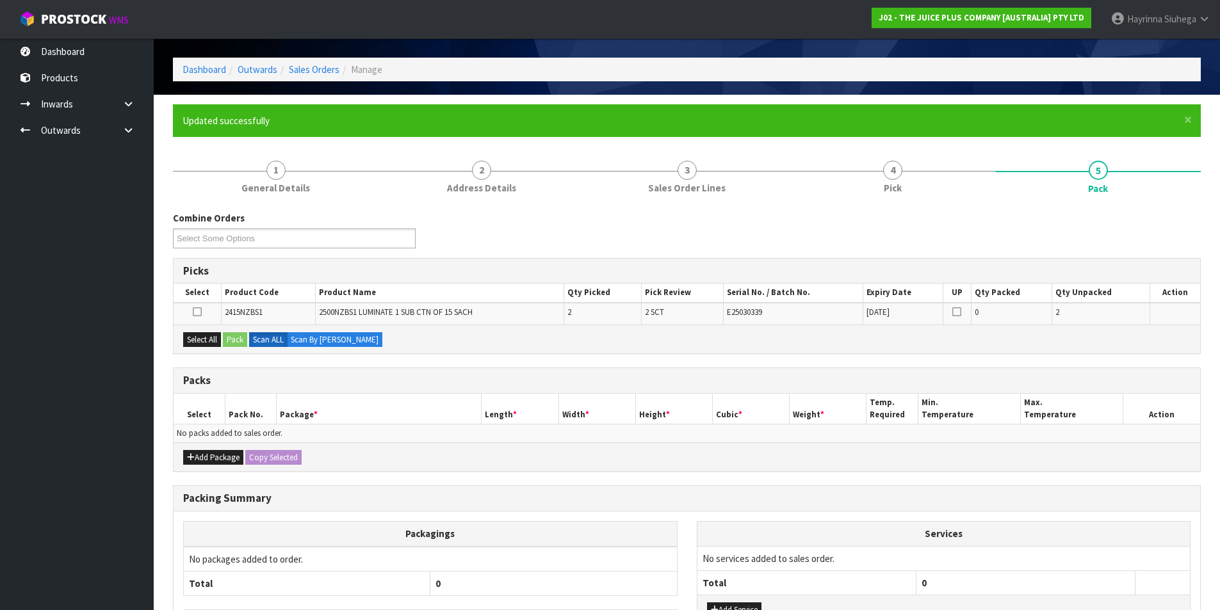
scroll to position [64, 0]
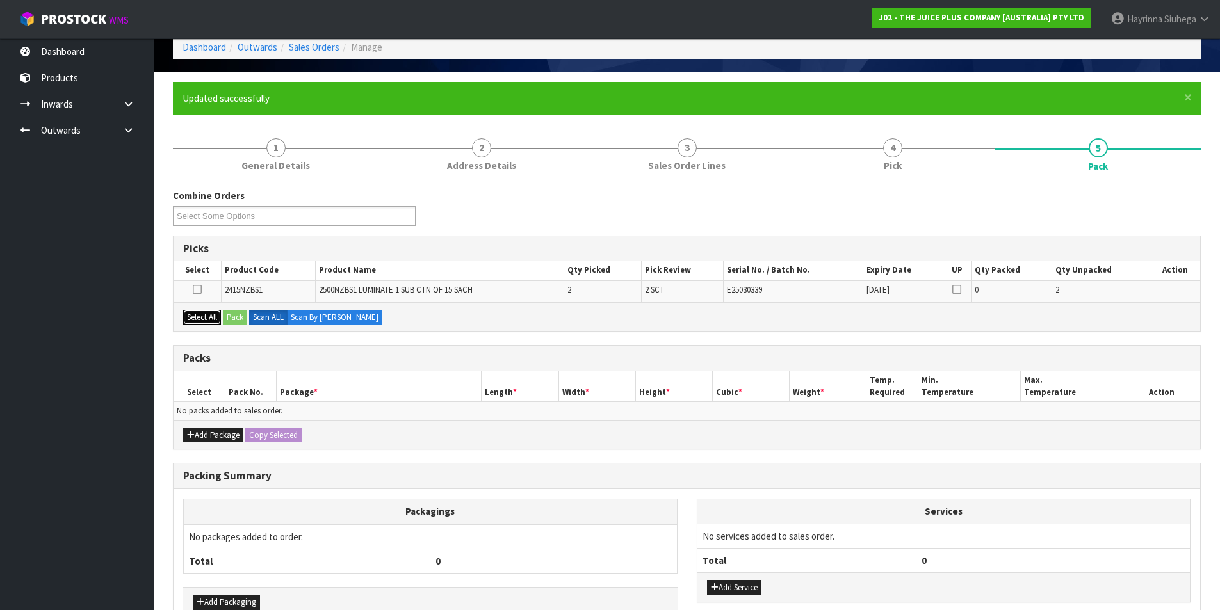
click at [197, 310] on button "Select All" at bounding box center [202, 317] width 38 height 15
click at [233, 317] on button "Pack" at bounding box center [235, 317] width 24 height 15
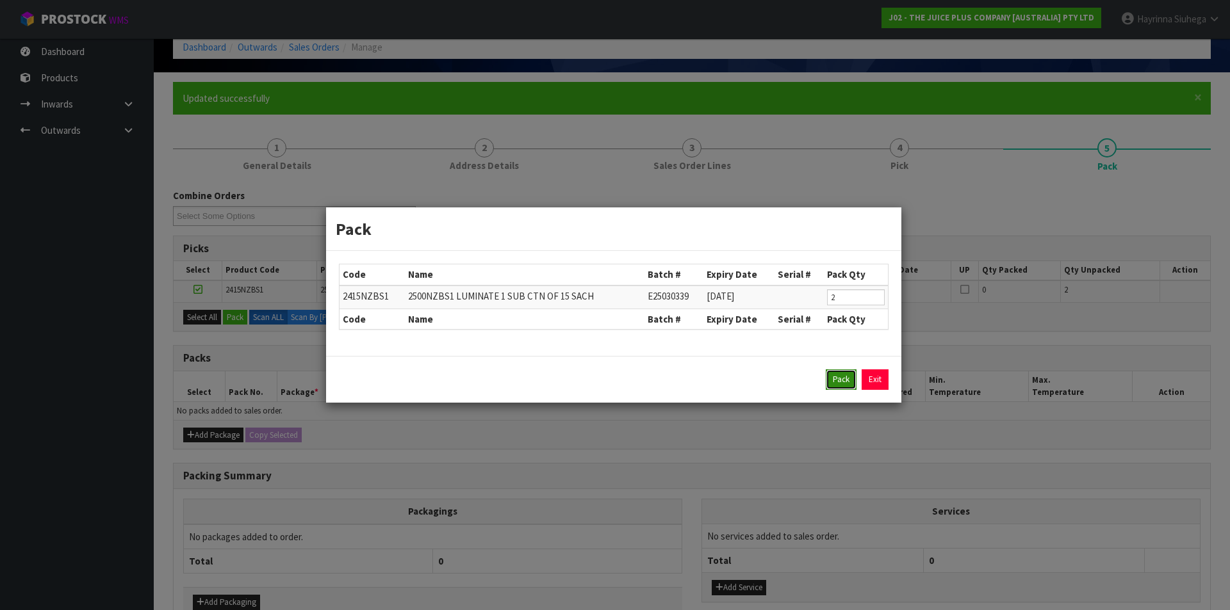
click at [840, 380] on button "Pack" at bounding box center [841, 380] width 31 height 20
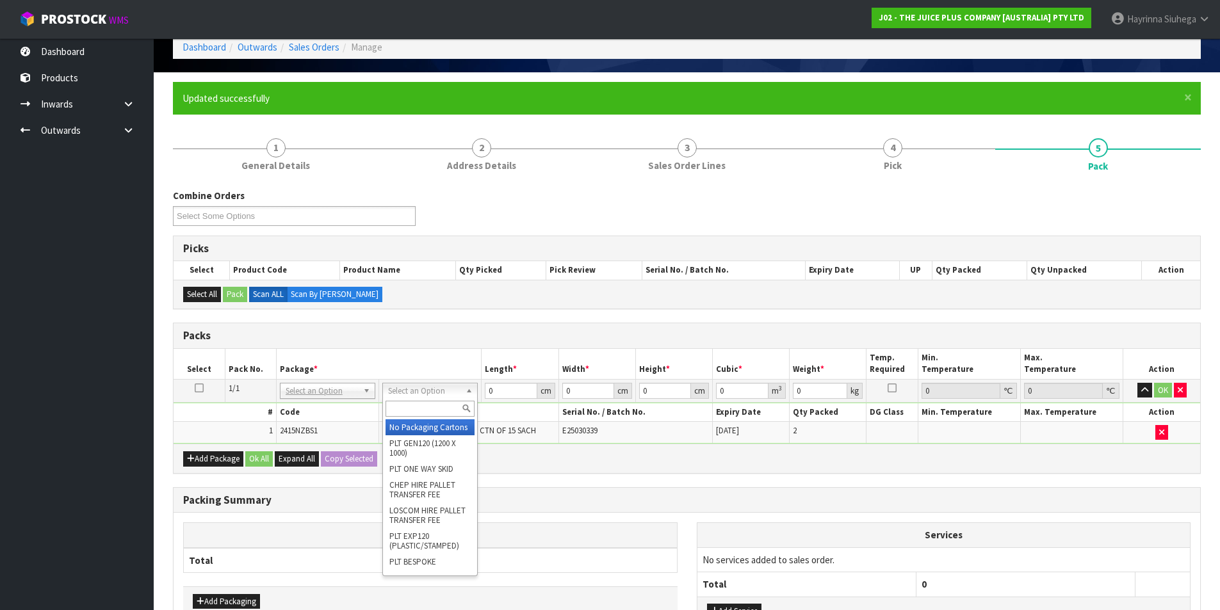
click at [417, 400] on div at bounding box center [430, 408] width 94 height 21
click at [417, 403] on input "text" at bounding box center [430, 409] width 89 height 16
drag, startPoint x: 423, startPoint y: 423, endPoint x: 511, endPoint y: 376, distance: 100.3
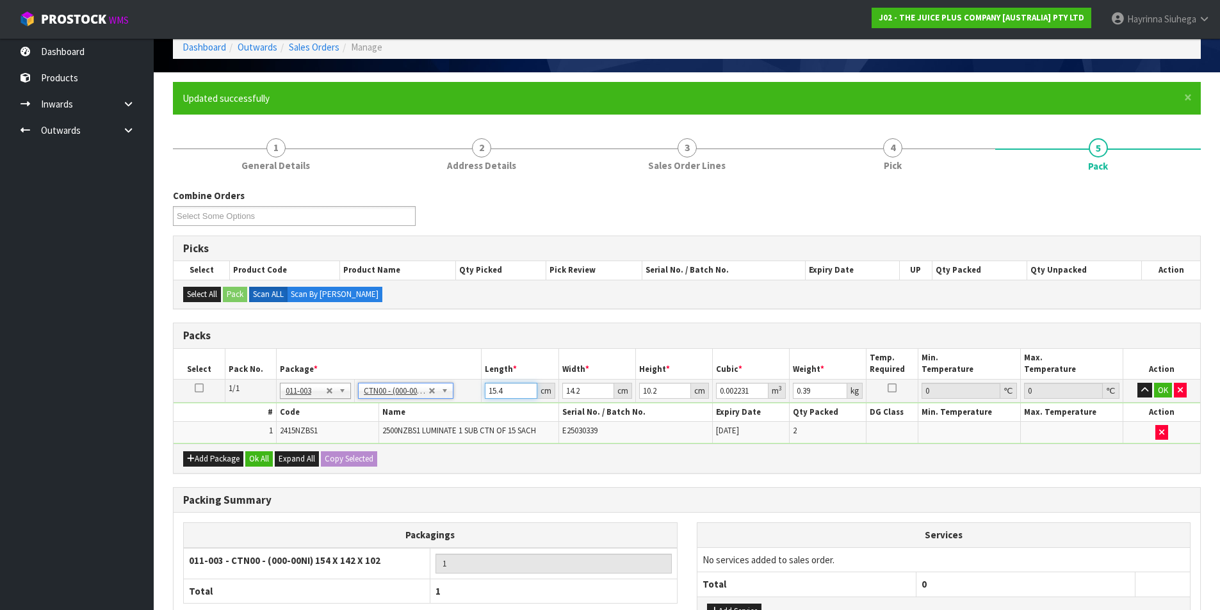
click at [491, 389] on input "15.4" at bounding box center [511, 391] width 52 height 16
click button "OK" at bounding box center [1163, 390] width 18 height 15
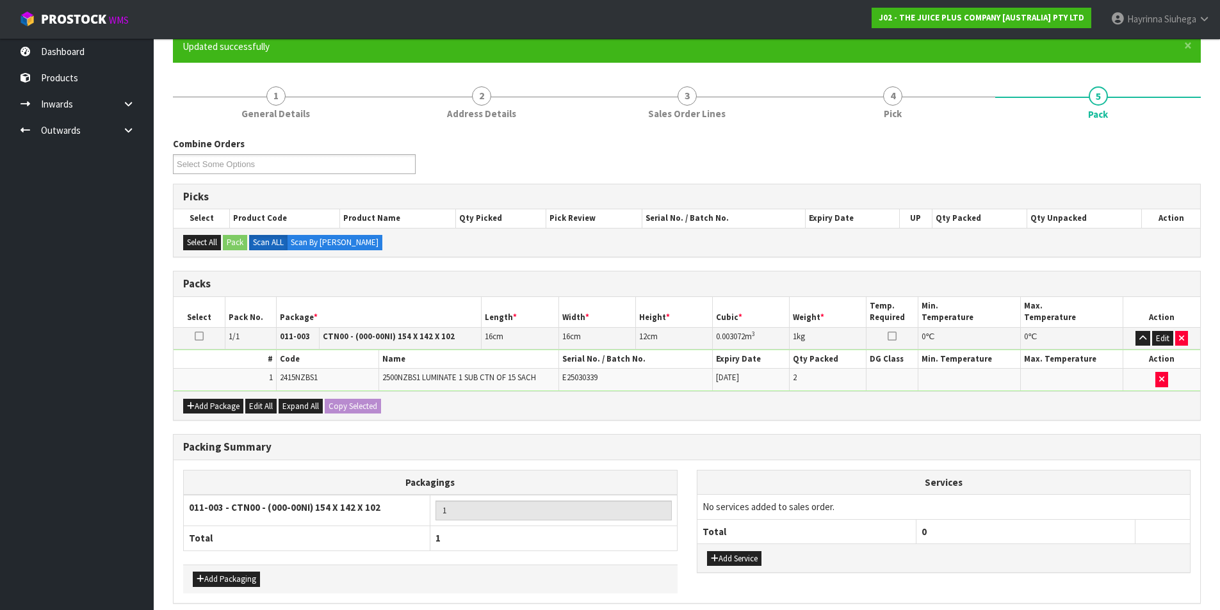
scroll to position [170, 0]
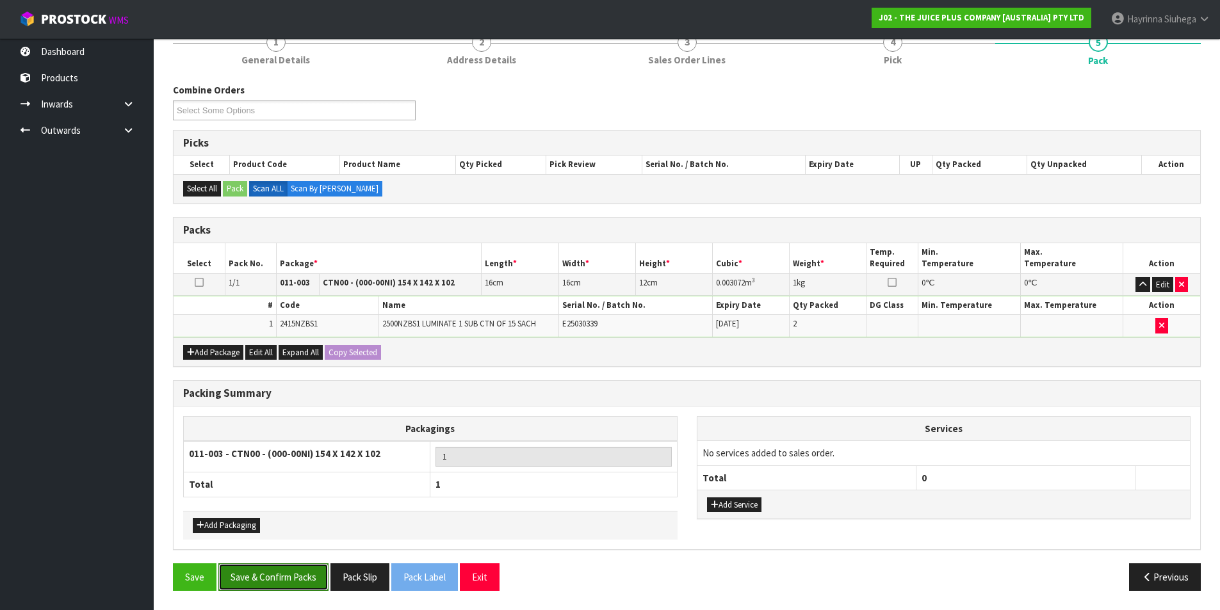
click at [290, 578] on button "Save & Confirm Packs" at bounding box center [273, 578] width 110 height 28
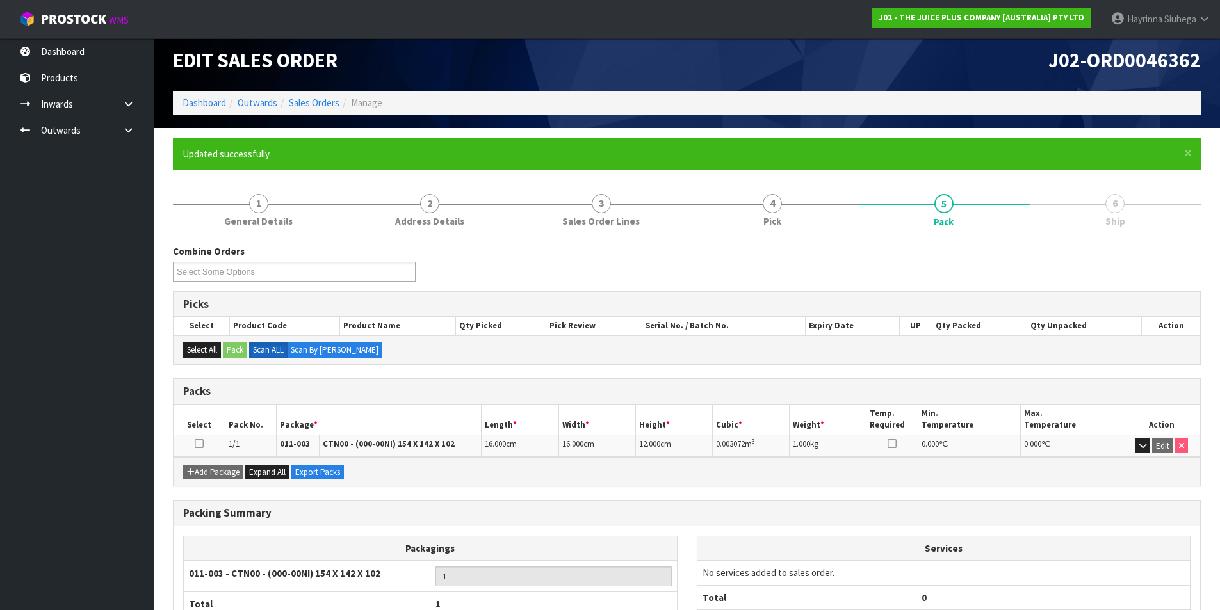
scroll to position [99, 0]
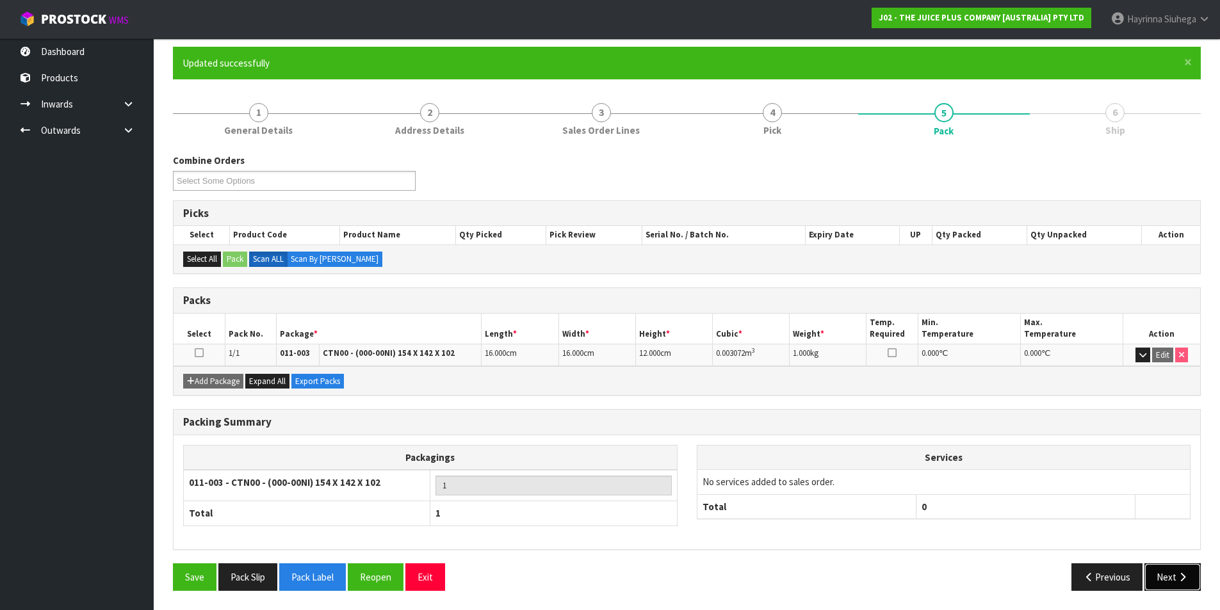
click at [1170, 571] on button "Next" at bounding box center [1173, 578] width 56 height 28
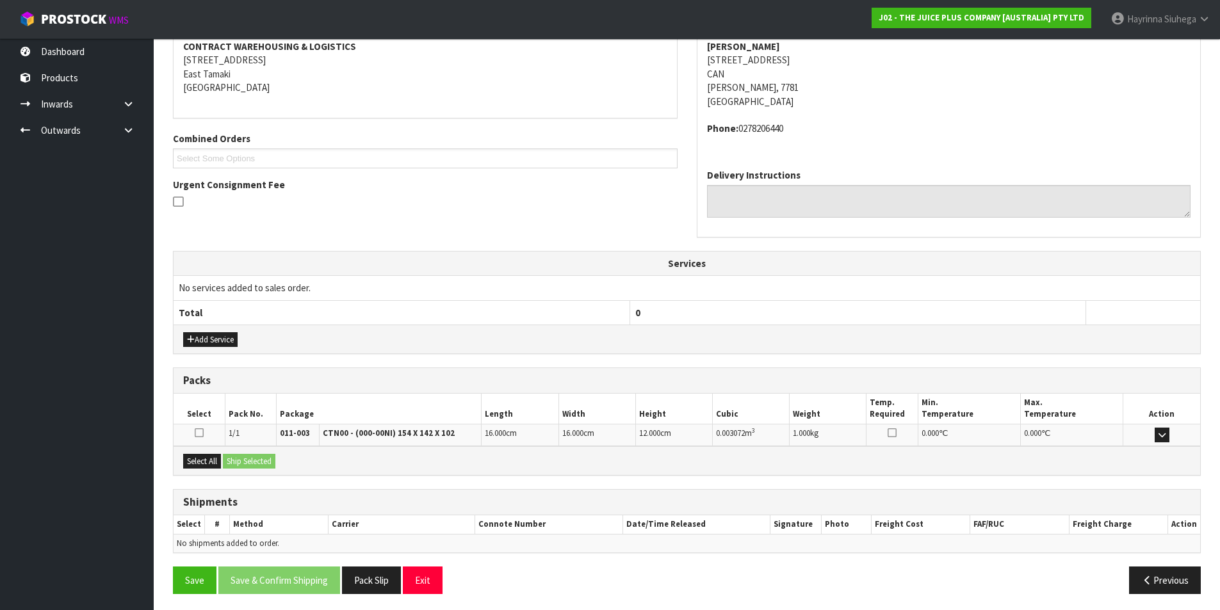
scroll to position [252, 0]
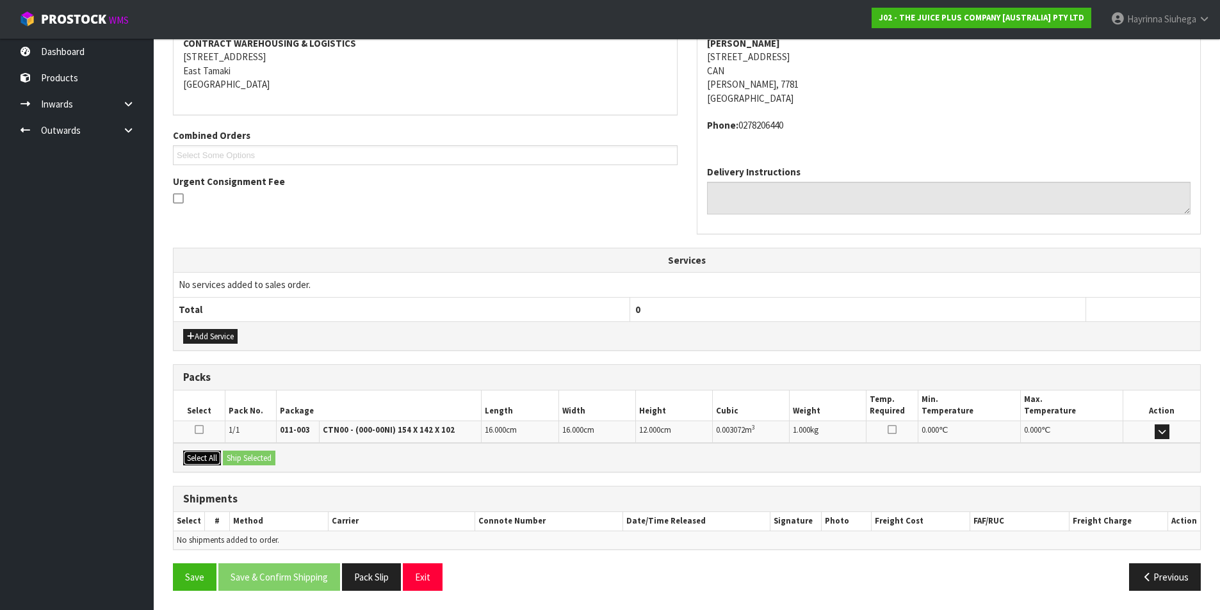
click at [198, 459] on button "Select All" at bounding box center [202, 458] width 38 height 15
click at [245, 454] on button "Ship Selected" at bounding box center [249, 458] width 53 height 15
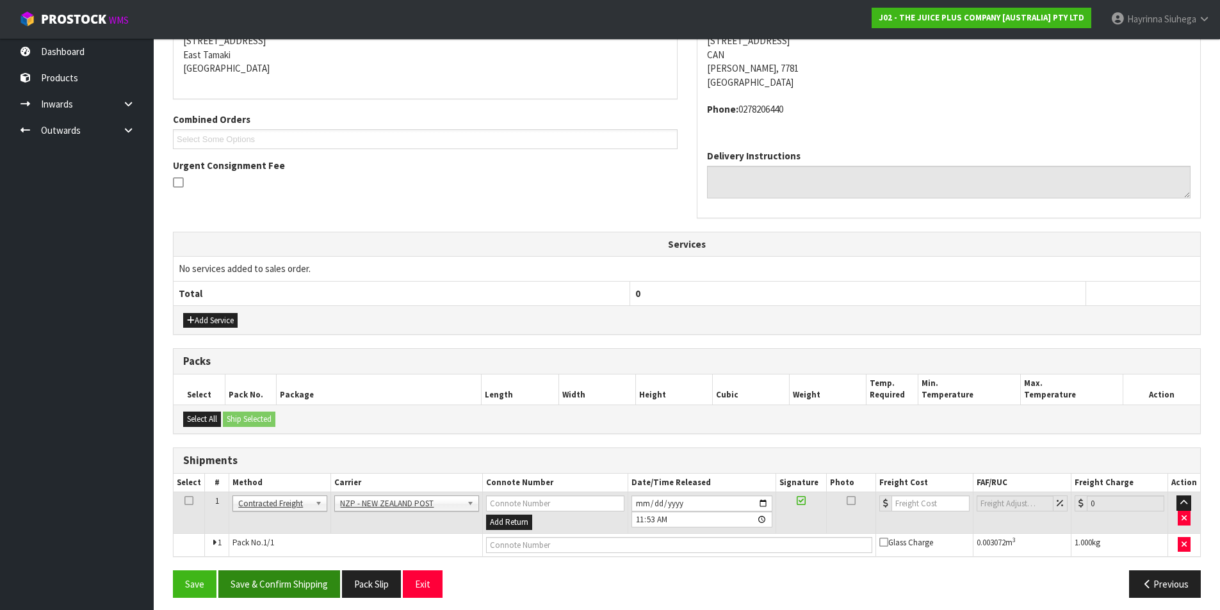
scroll to position [275, 0]
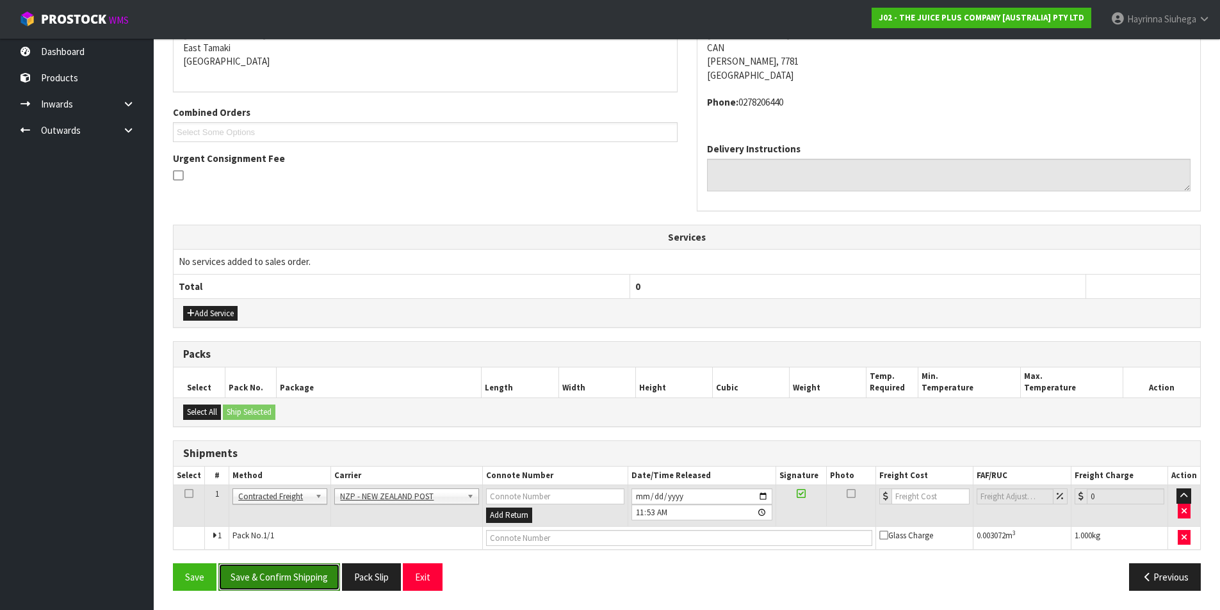
click at [298, 584] on button "Save & Confirm Shipping" at bounding box center [279, 578] width 122 height 28
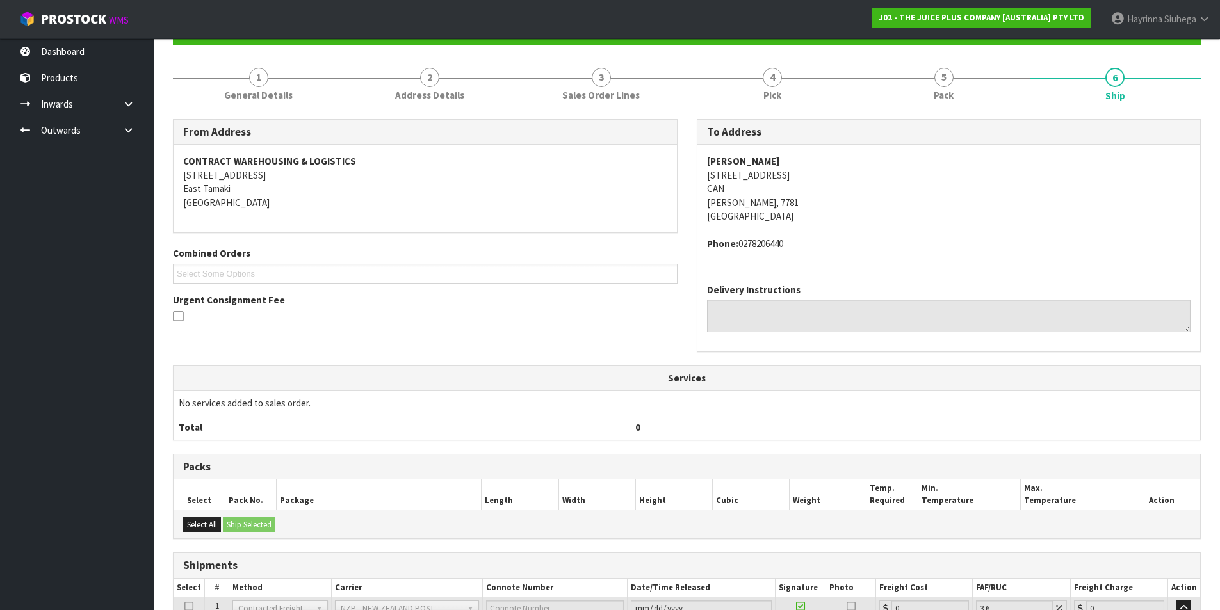
scroll to position [257, 0]
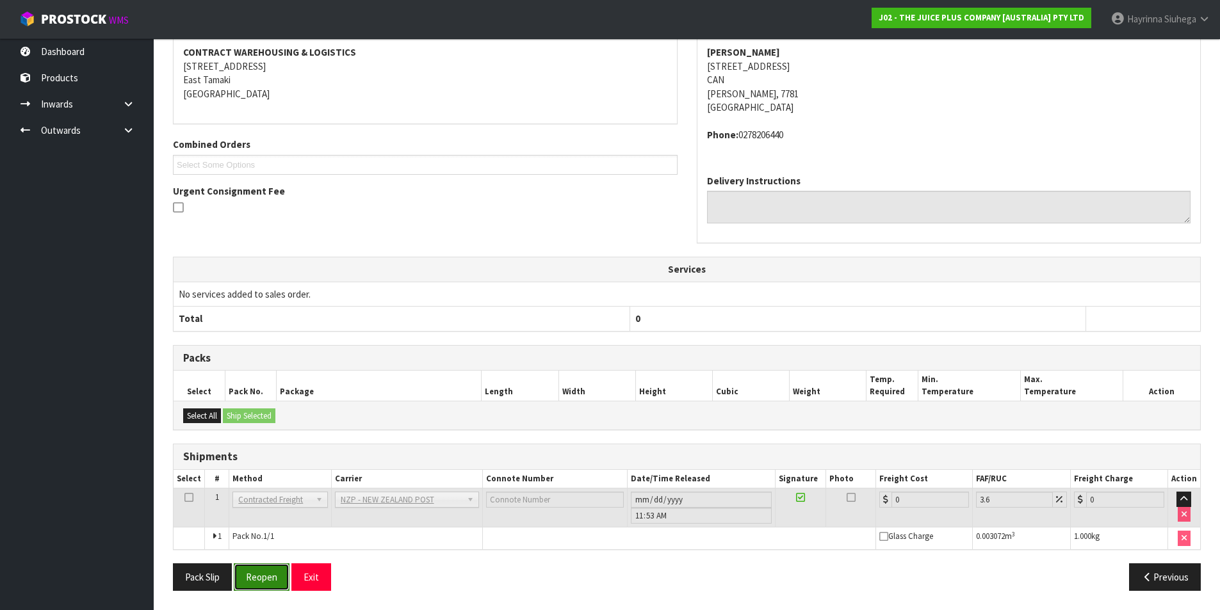
click at [264, 573] on button "Reopen" at bounding box center [262, 578] width 56 height 28
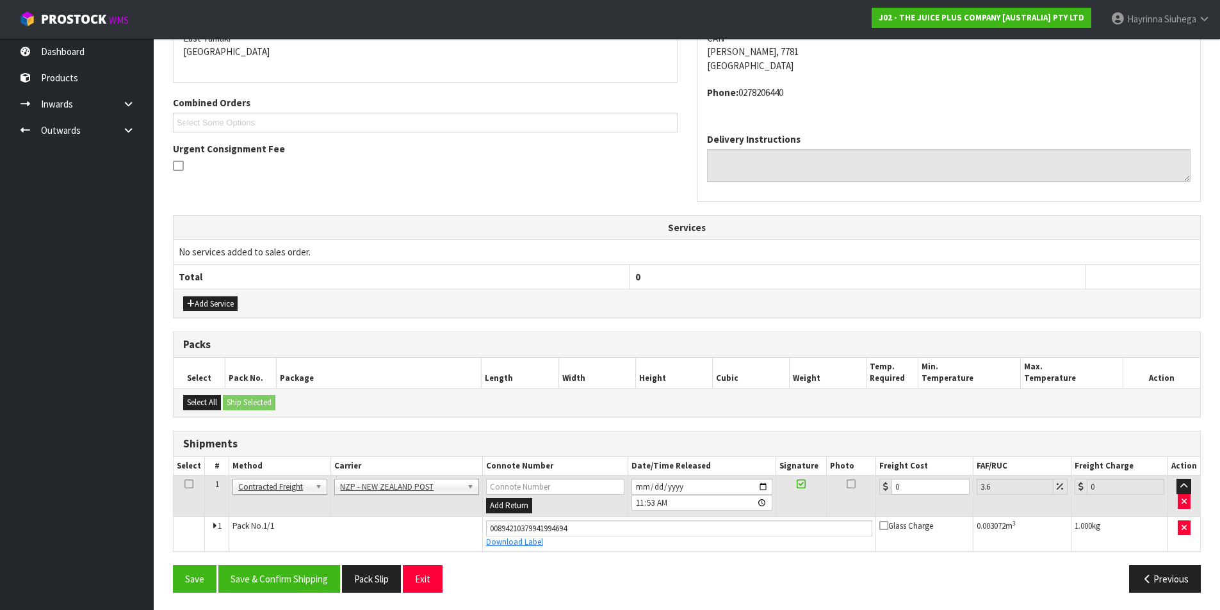
scroll to position [287, 0]
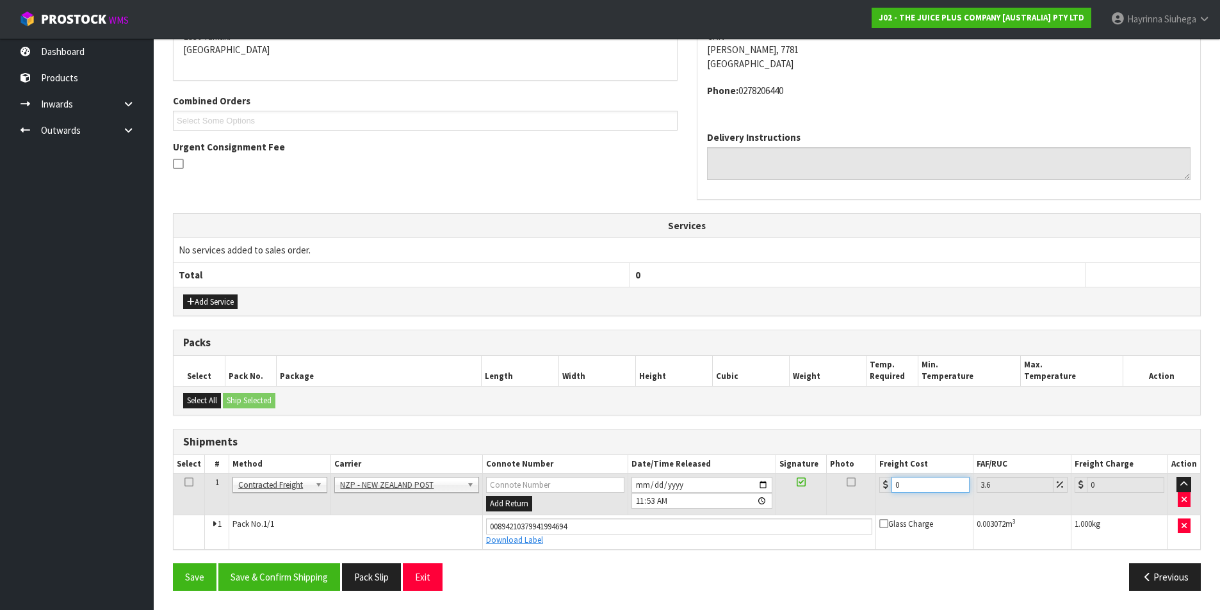
drag, startPoint x: 913, startPoint y: 490, endPoint x: 842, endPoint y: 491, distance: 71.1
click at [842, 491] on tr "1 Client Local Pickup Customer Local Pickup Company Freight Contracted Freight …" at bounding box center [687, 495] width 1027 height 42
click at [173, 564] on button "Save" at bounding box center [195, 578] width 44 height 28
click at [311, 564] on button "Save & Confirm Shipping" at bounding box center [279, 578] width 122 height 28
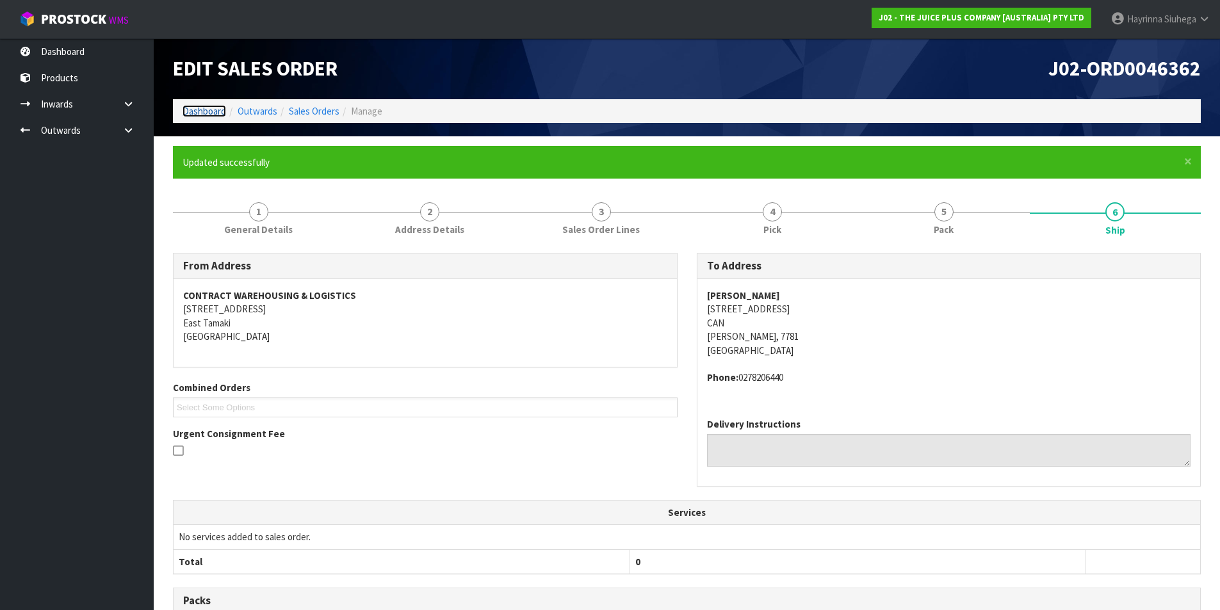
click at [212, 108] on link "Dashboard" at bounding box center [205, 111] width 44 height 12
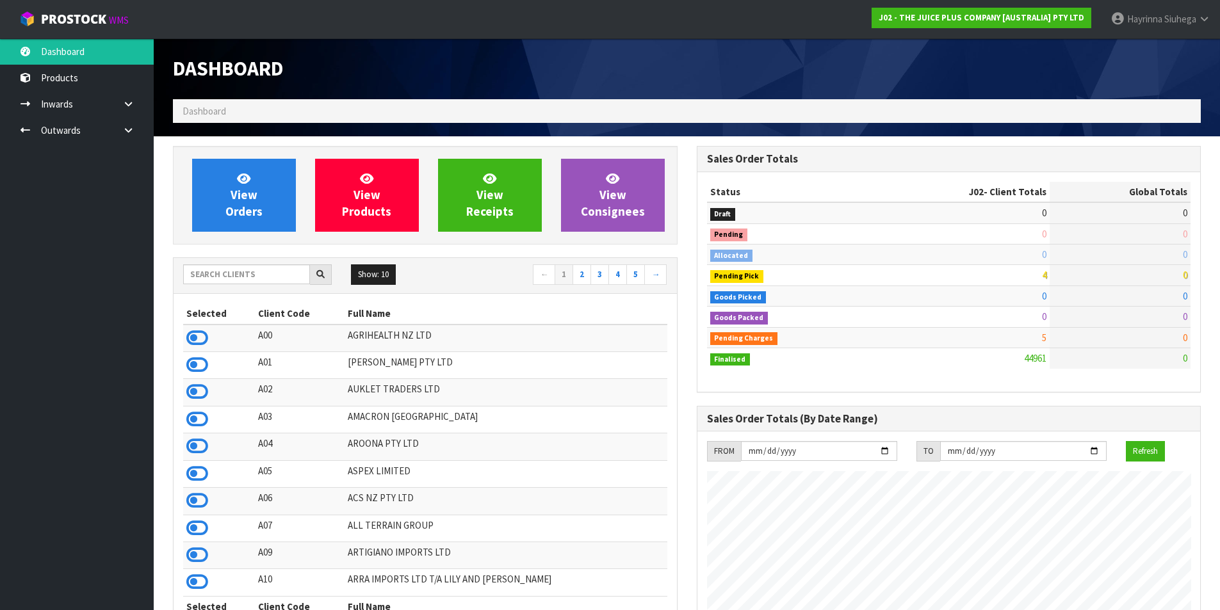
scroll to position [970, 523]
click at [255, 162] on link "View Orders" at bounding box center [244, 195] width 104 height 73
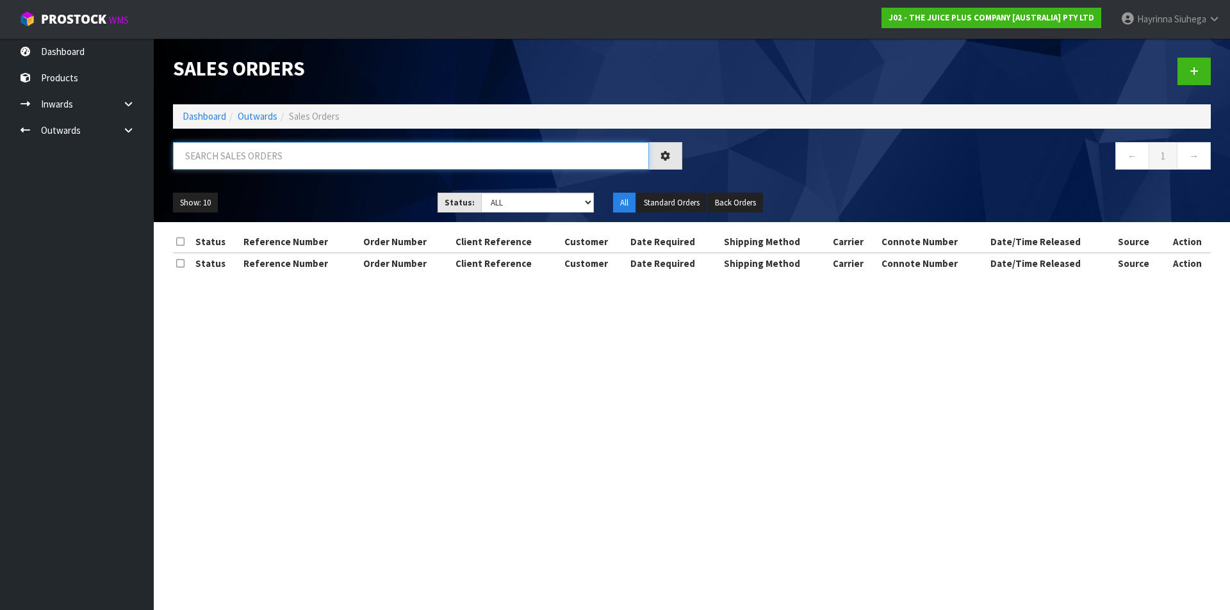
click at [255, 162] on input "text" at bounding box center [411, 156] width 476 height 28
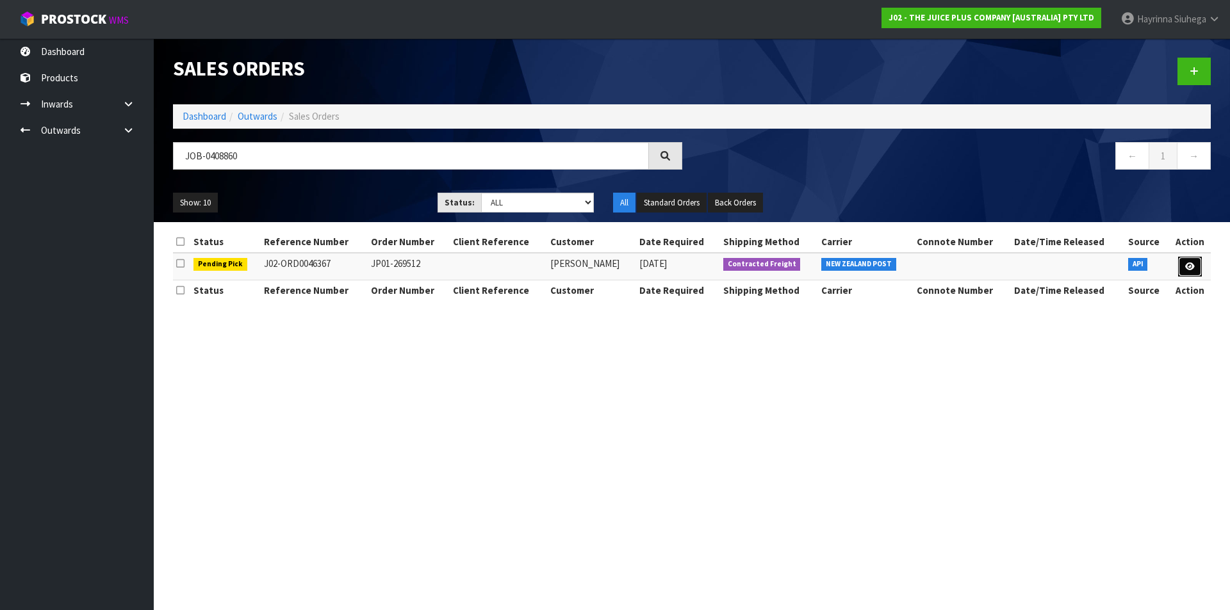
click at [1184, 265] on link at bounding box center [1190, 267] width 24 height 20
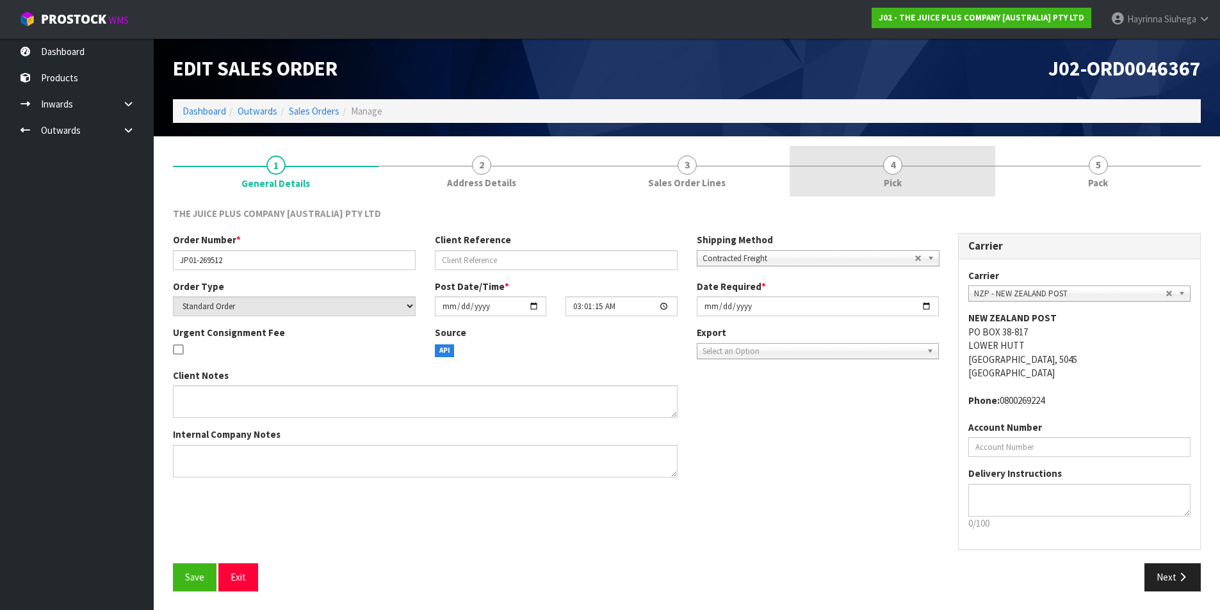
click at [970, 174] on link "4 Pick" at bounding box center [893, 171] width 206 height 51
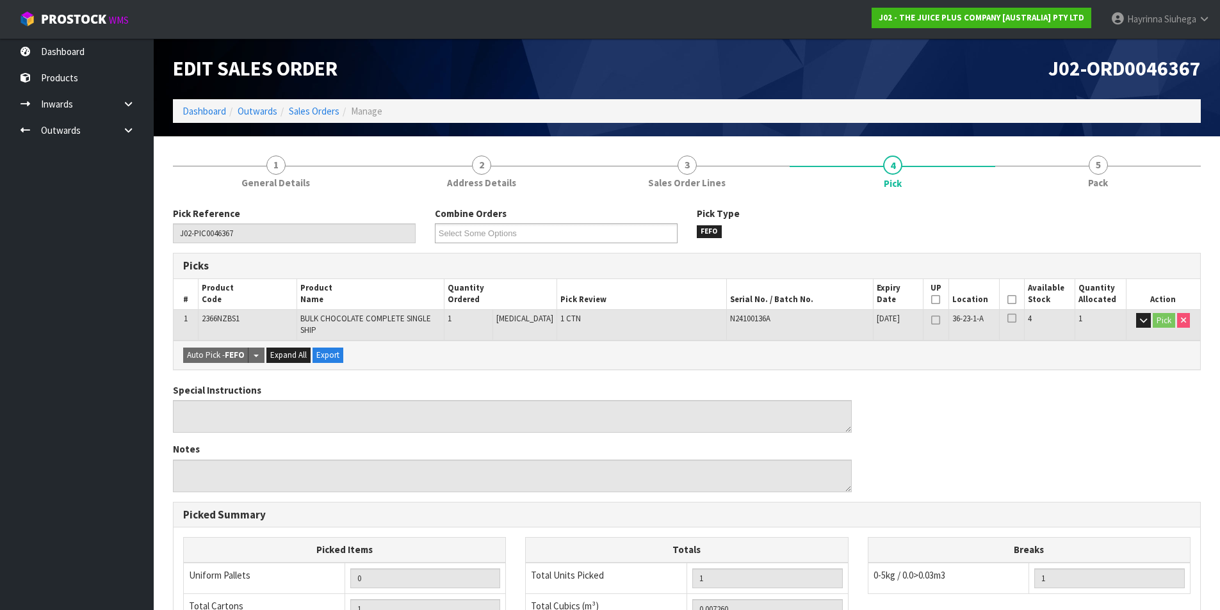
click at [1008, 300] on icon at bounding box center [1012, 300] width 9 height 1
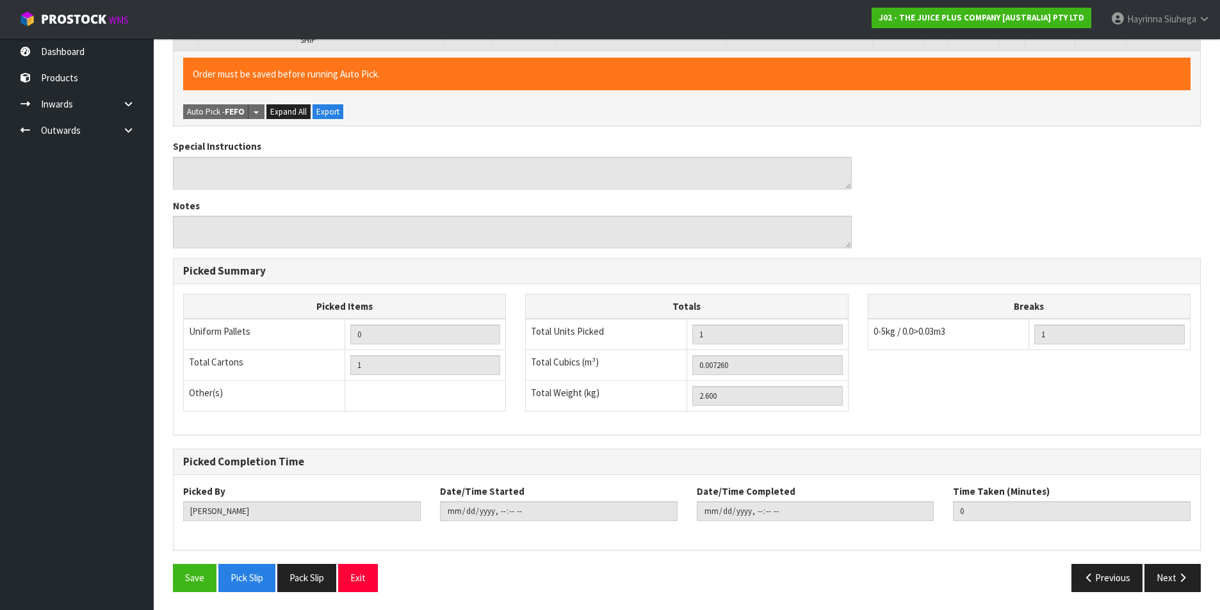
scroll to position [291, 0]
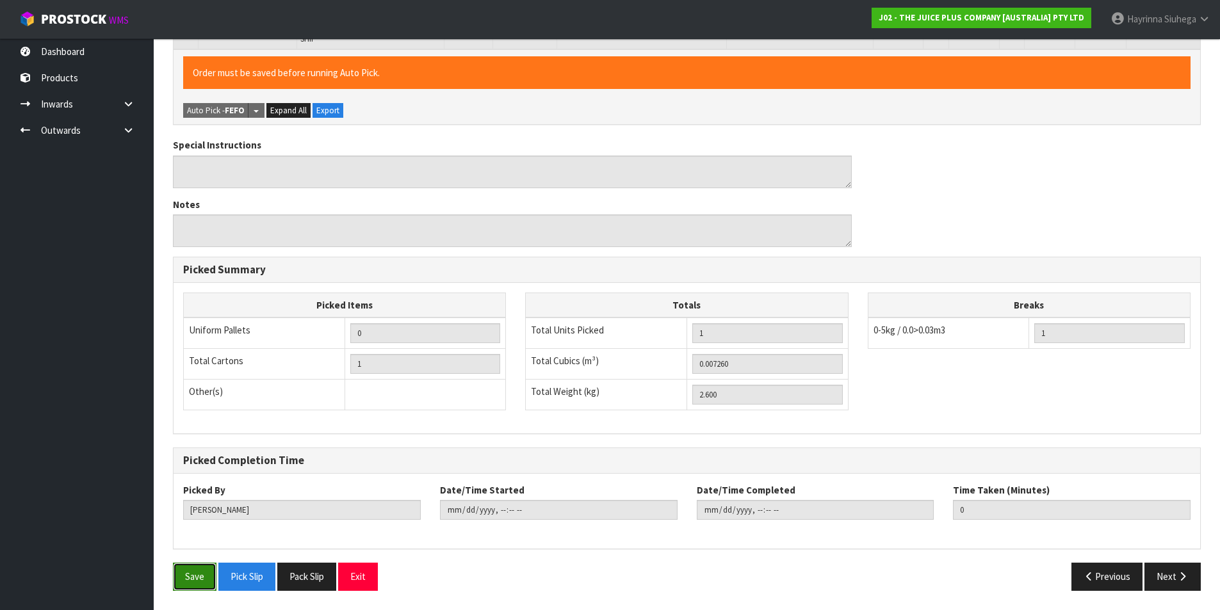
click at [196, 577] on button "Save" at bounding box center [195, 577] width 44 height 28
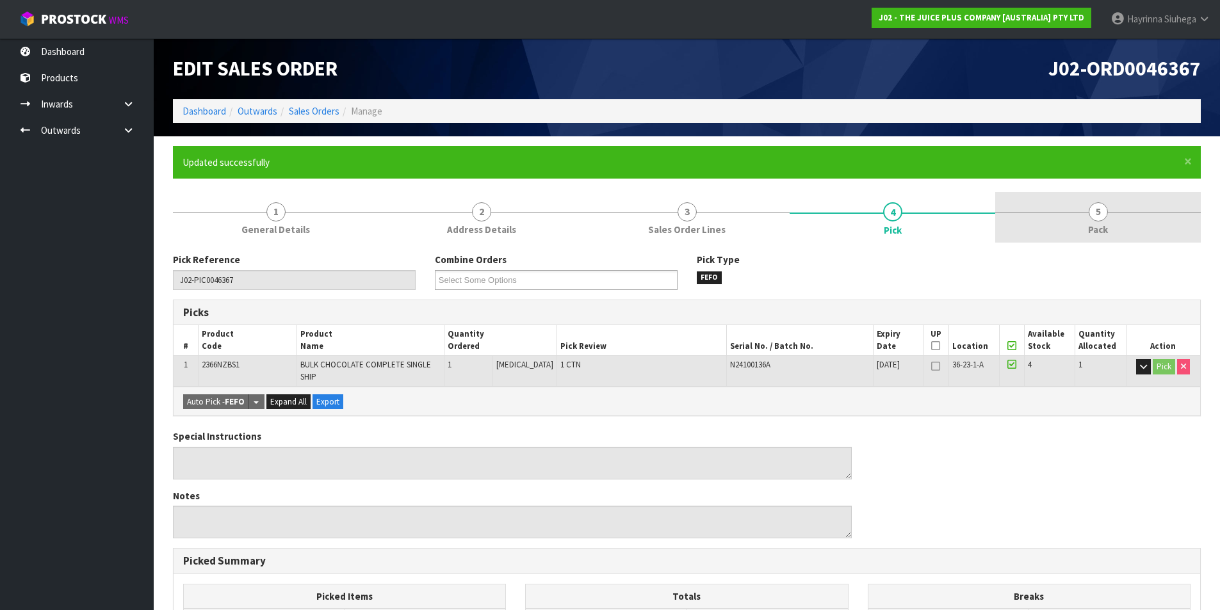
click at [1069, 231] on link "5 Pack" at bounding box center [1098, 217] width 206 height 51
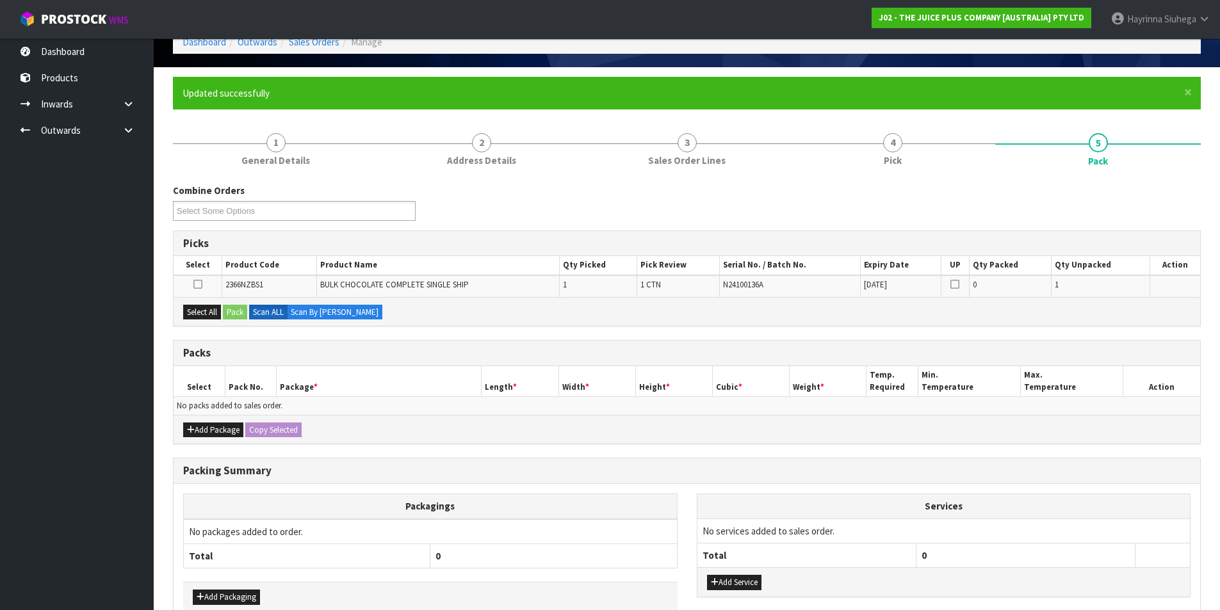
scroll to position [128, 0]
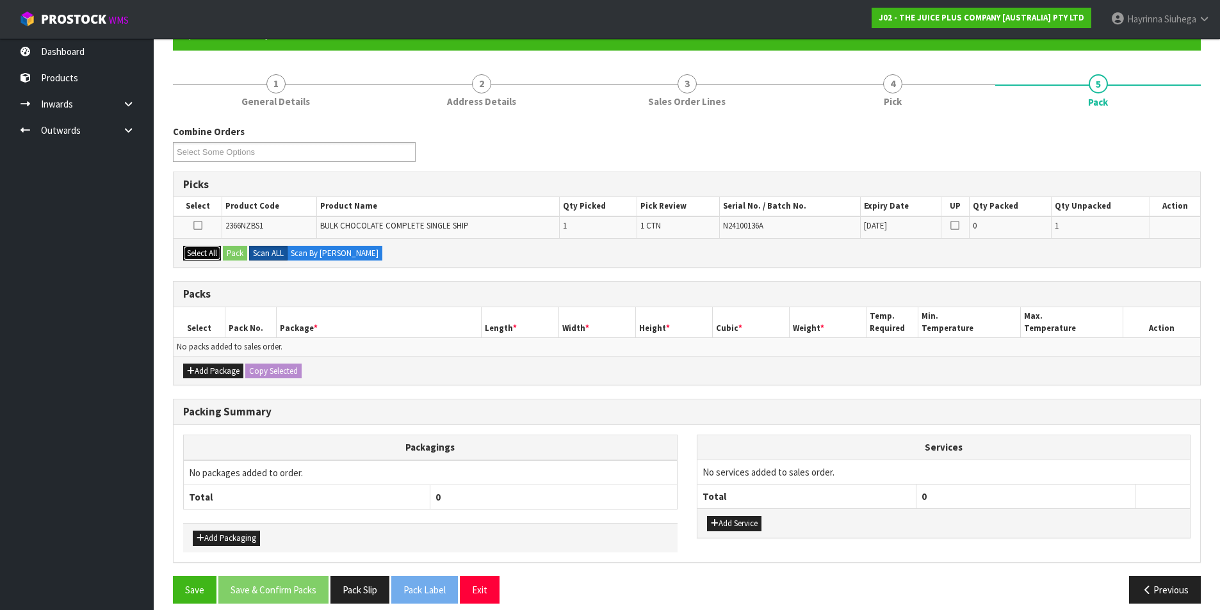
drag, startPoint x: 215, startPoint y: 256, endPoint x: 254, endPoint y: 248, distance: 39.8
click at [216, 255] on button "Select All" at bounding box center [202, 253] width 38 height 15
click at [236, 249] on button "Pack" at bounding box center [235, 253] width 24 height 15
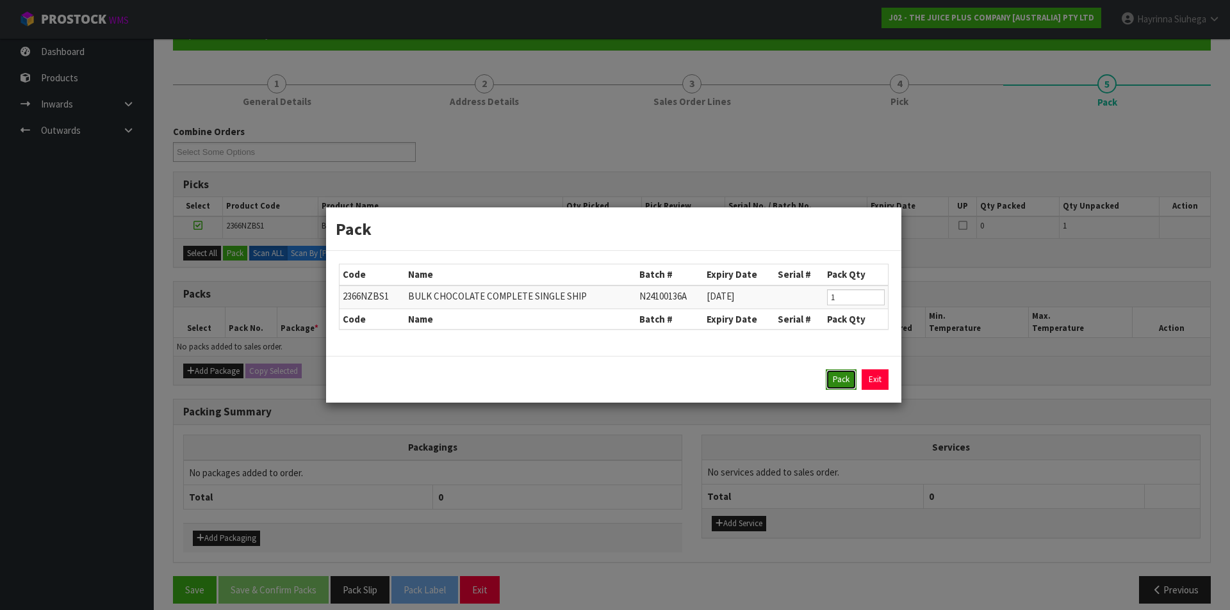
click at [831, 371] on button "Pack" at bounding box center [841, 380] width 31 height 20
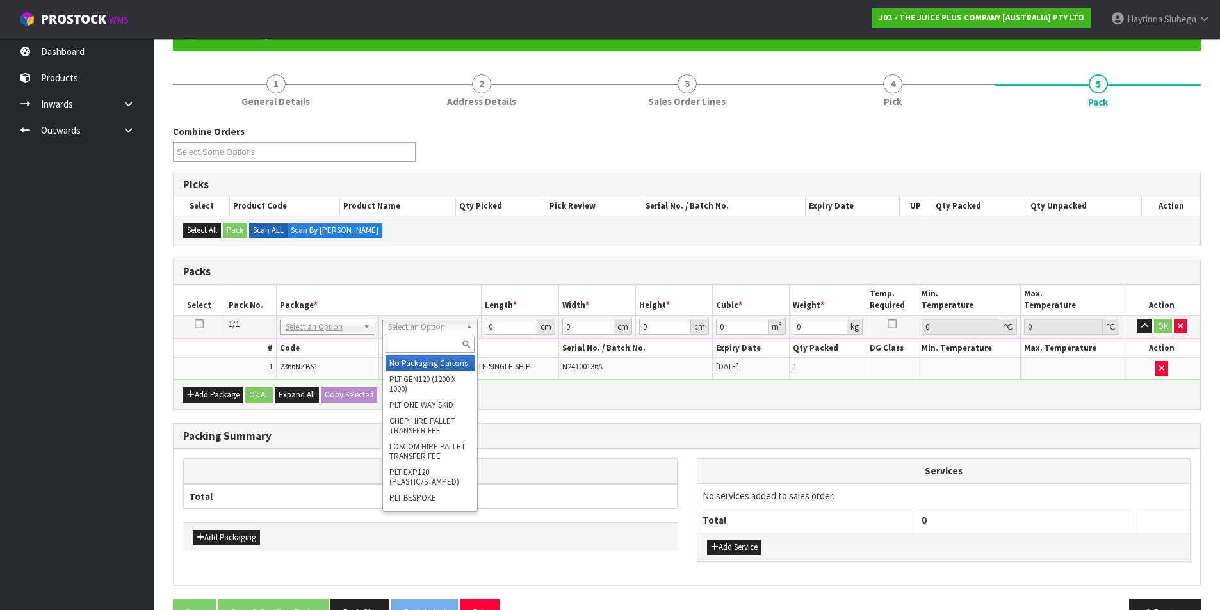
click at [421, 342] on input "text" at bounding box center [430, 345] width 89 height 16
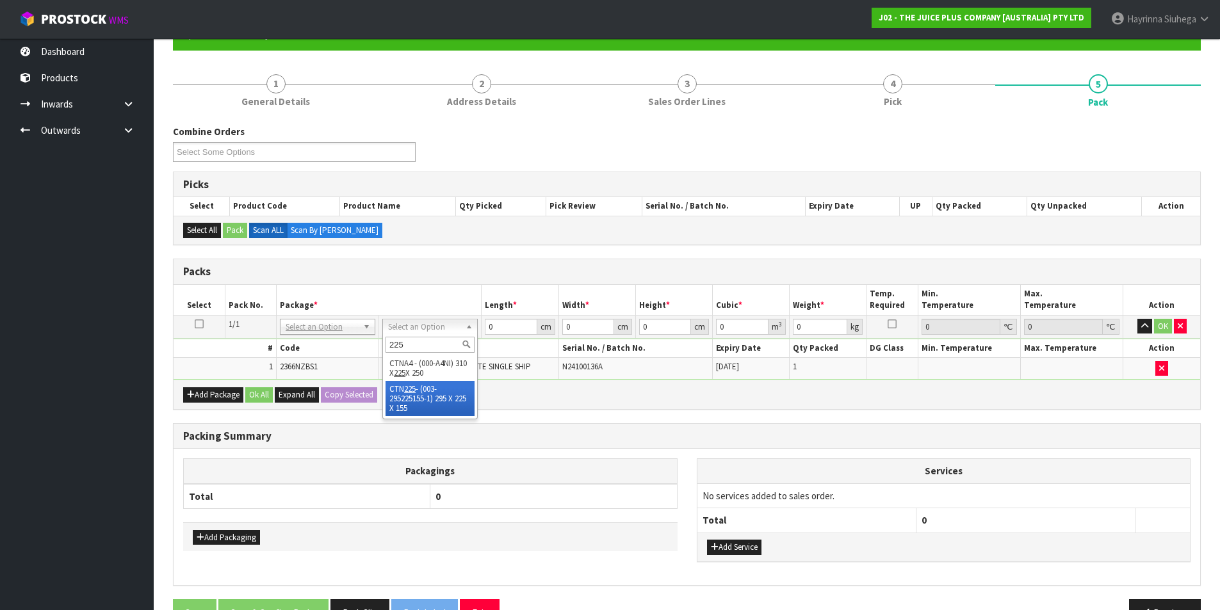
drag, startPoint x: 420, startPoint y: 384, endPoint x: 419, endPoint y: 377, distance: 7.7
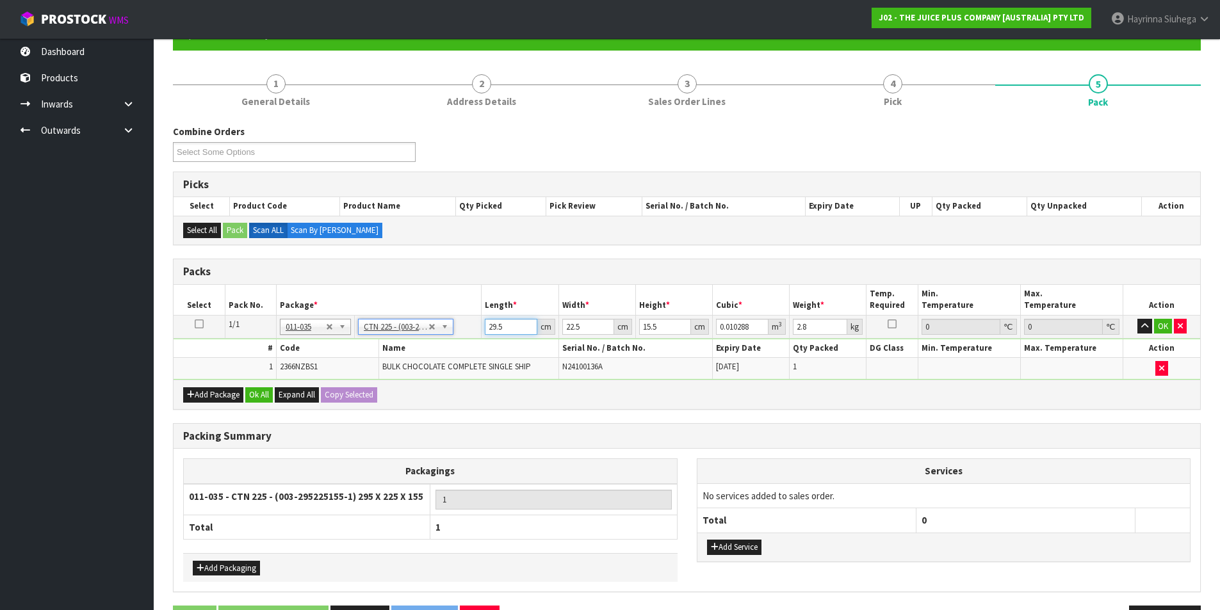
click at [493, 332] on input "29.5" at bounding box center [511, 327] width 52 height 16
click button "OK" at bounding box center [1163, 326] width 18 height 15
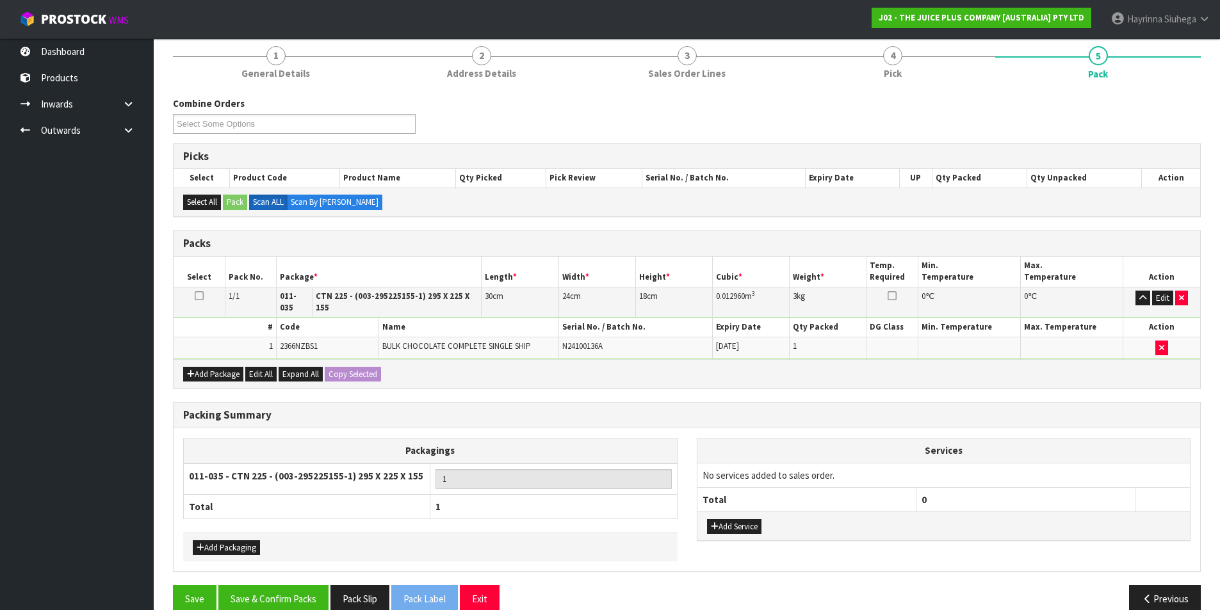
scroll to position [170, 0]
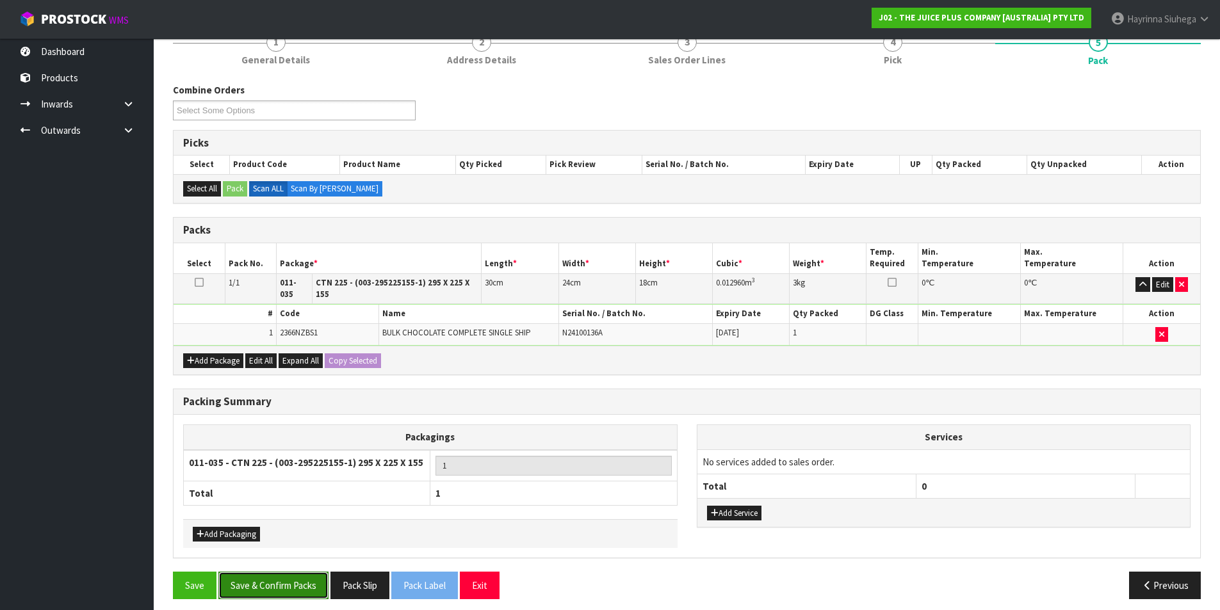
click at [293, 582] on button "Save & Confirm Packs" at bounding box center [273, 586] width 110 height 28
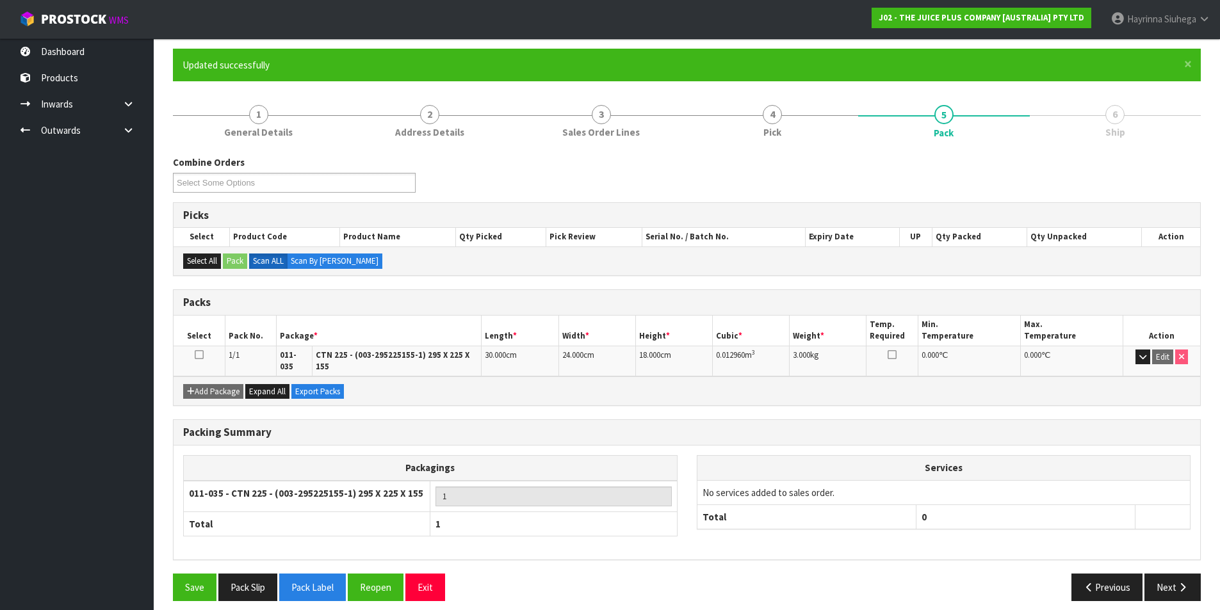
scroll to position [99, 0]
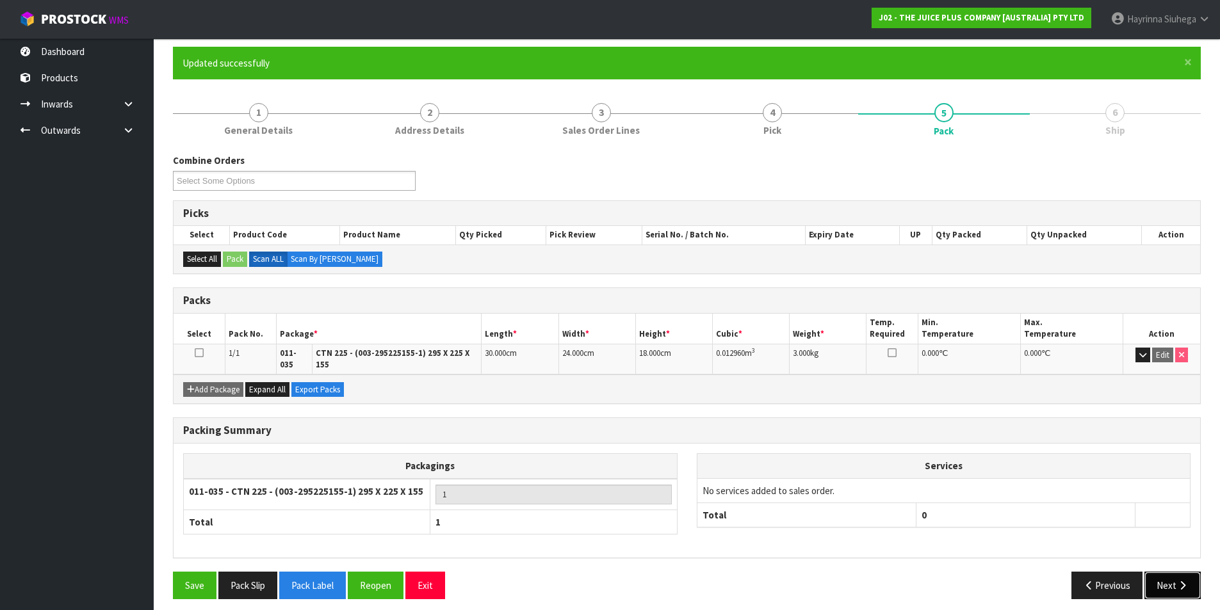
click at [1190, 584] on button "Next" at bounding box center [1173, 586] width 56 height 28
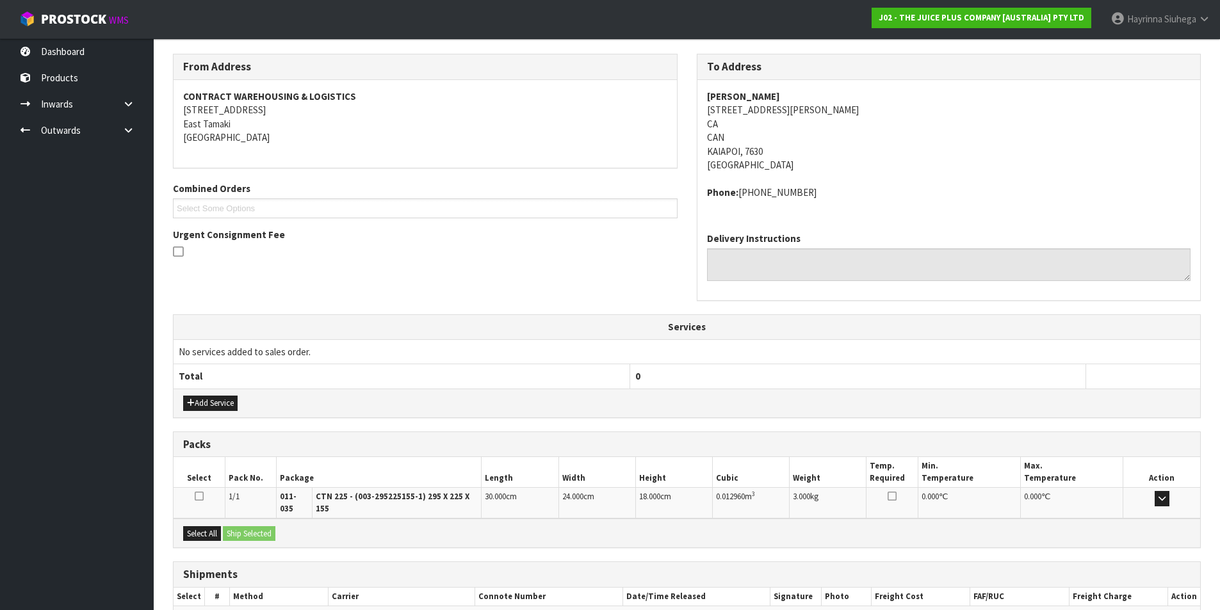
scroll to position [266, 0]
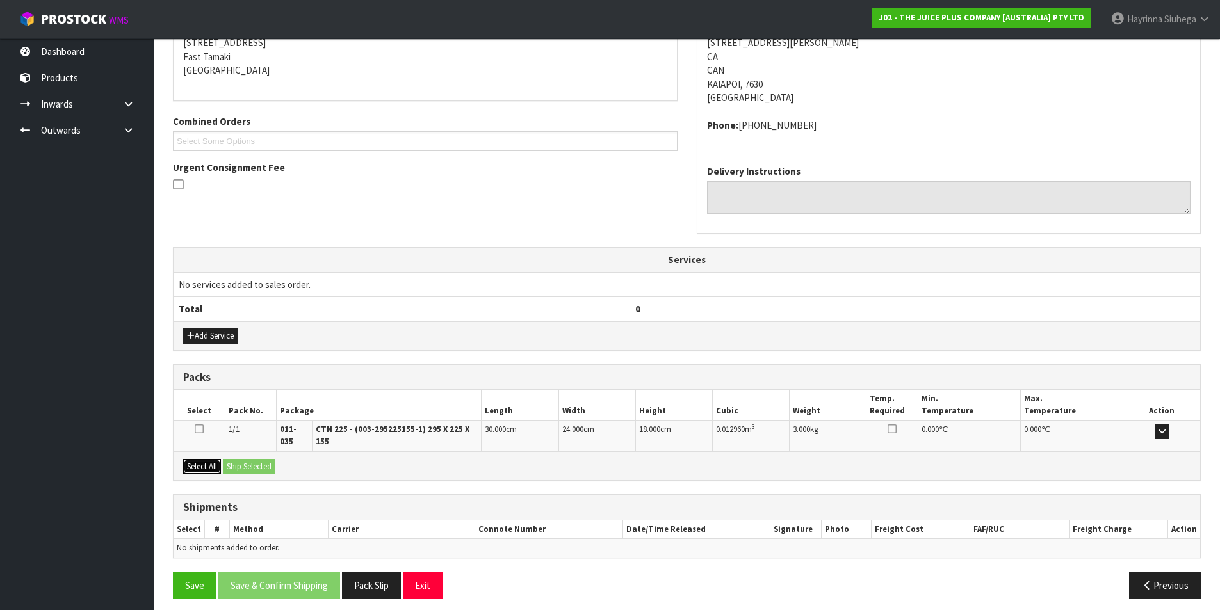
click at [200, 459] on button "Select All" at bounding box center [202, 466] width 38 height 15
click at [241, 459] on button "Ship Selected" at bounding box center [249, 466] width 53 height 15
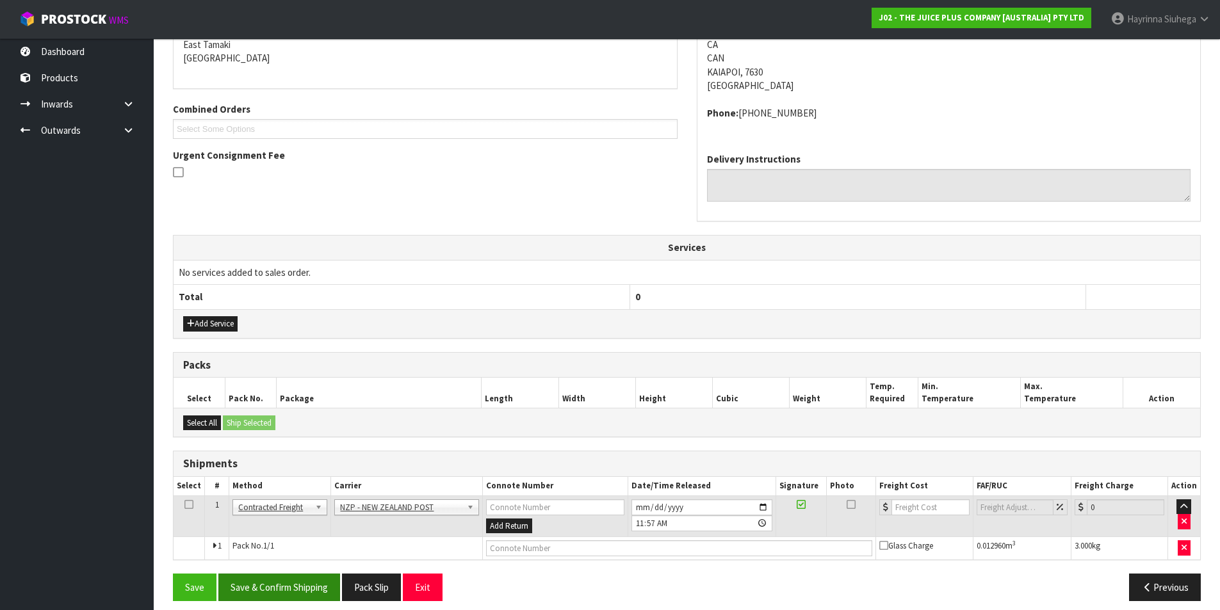
scroll to position [289, 0]
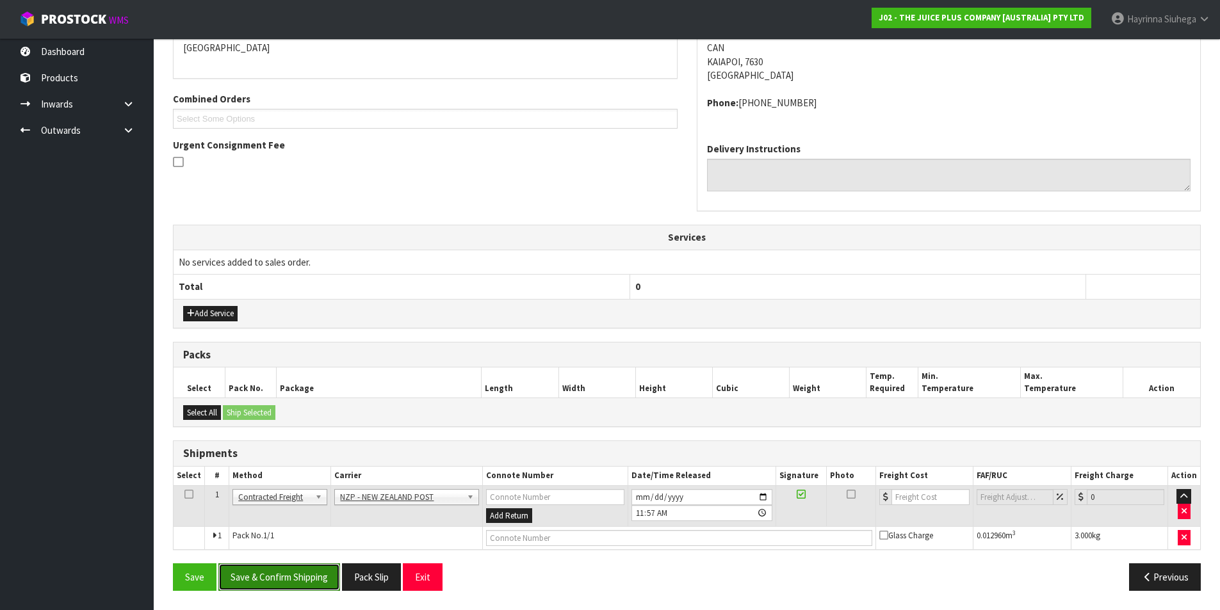
click at [293, 579] on button "Save & Confirm Shipping" at bounding box center [279, 578] width 122 height 28
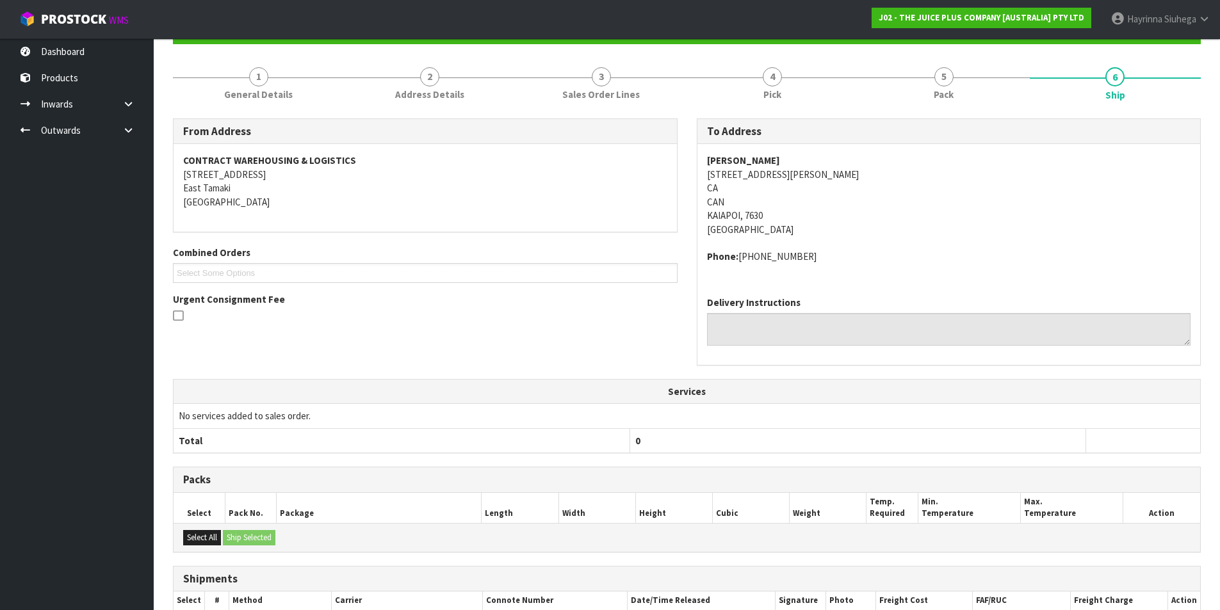
scroll to position [271, 0]
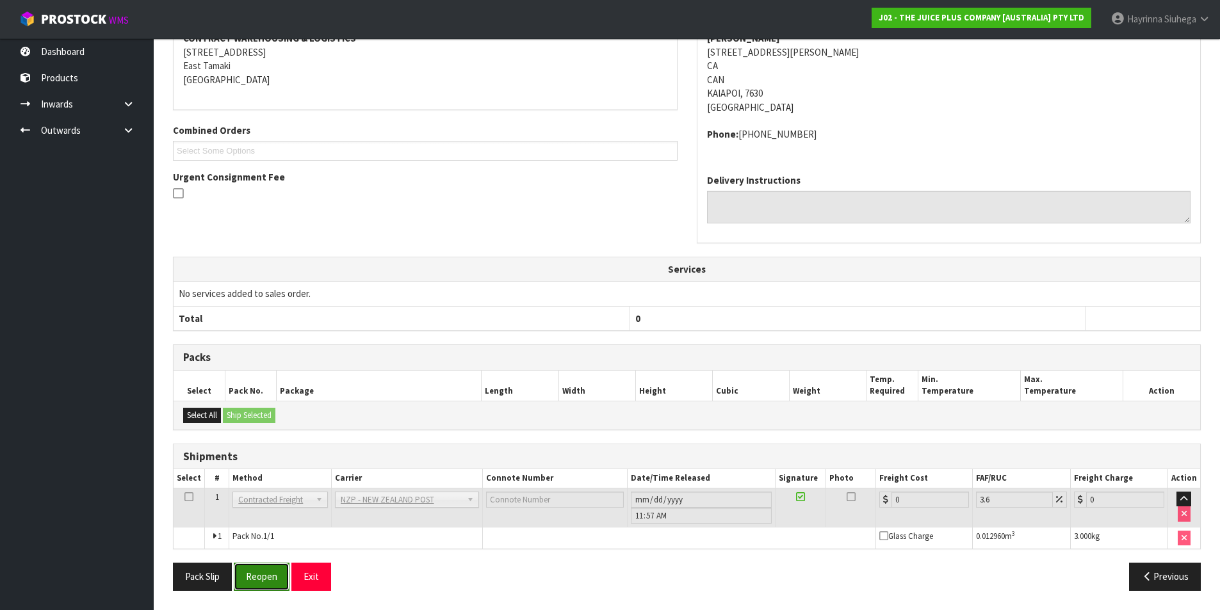
click at [277, 578] on button "Reopen" at bounding box center [262, 577] width 56 height 28
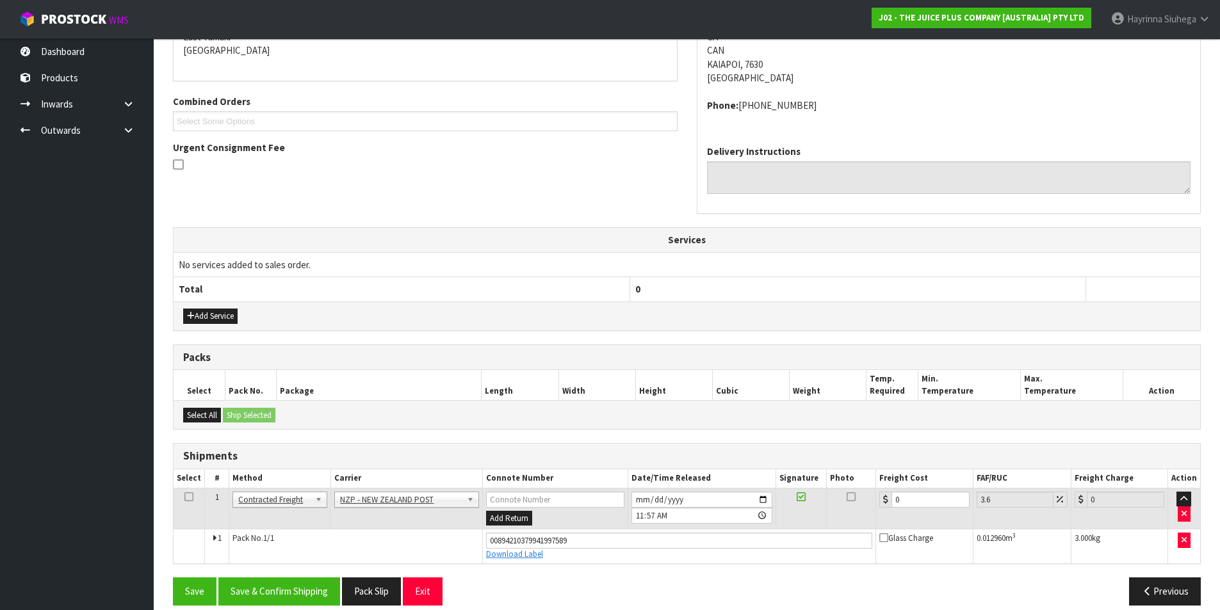
scroll to position [301, 0]
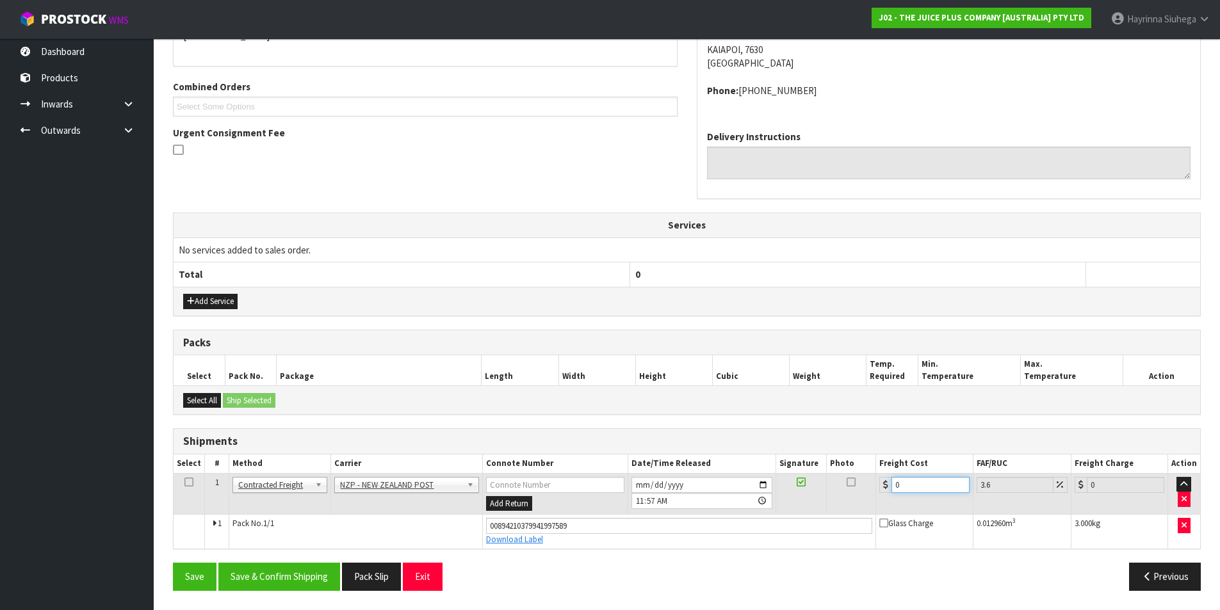
drag, startPoint x: 911, startPoint y: 483, endPoint x: 880, endPoint y: 483, distance: 31.4
click at [880, 483] on div "0" at bounding box center [924, 485] width 90 height 16
click at [173, 563] on button "Save" at bounding box center [195, 577] width 44 height 28
click at [305, 583] on button "Save & Confirm Shipping" at bounding box center [279, 577] width 122 height 28
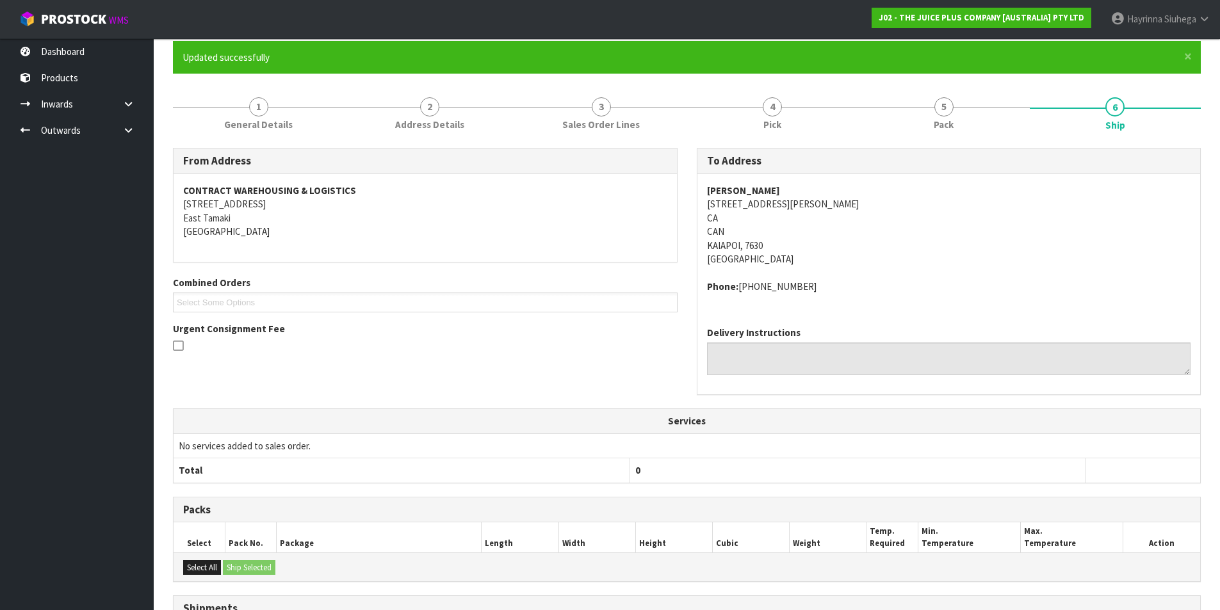
scroll to position [0, 0]
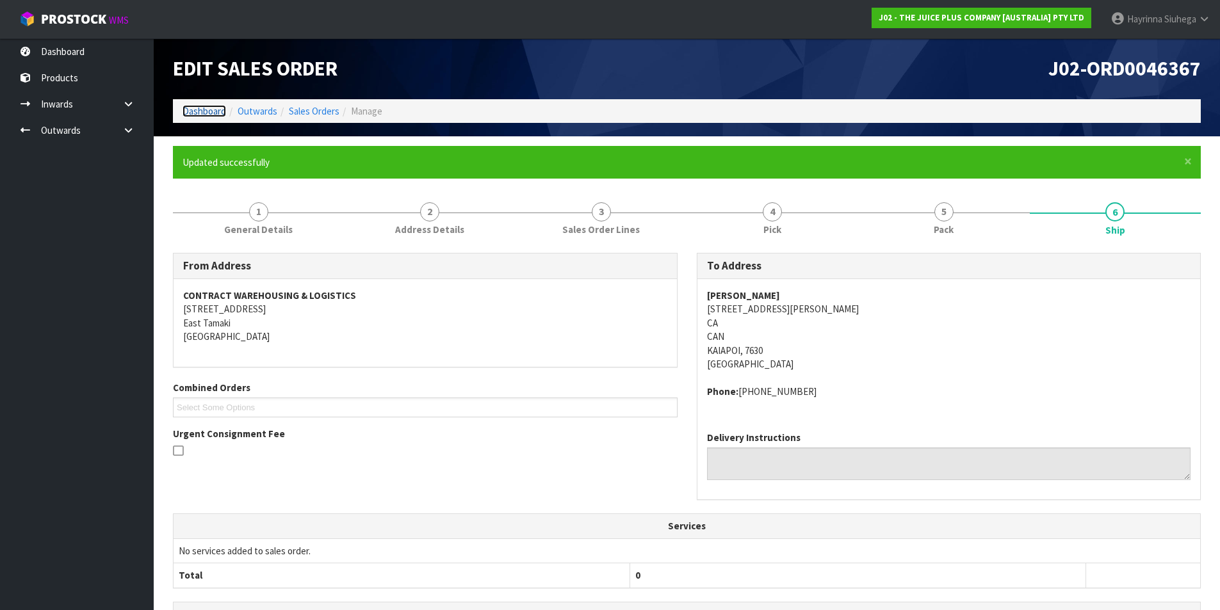
click at [210, 112] on link "Dashboard" at bounding box center [205, 111] width 44 height 12
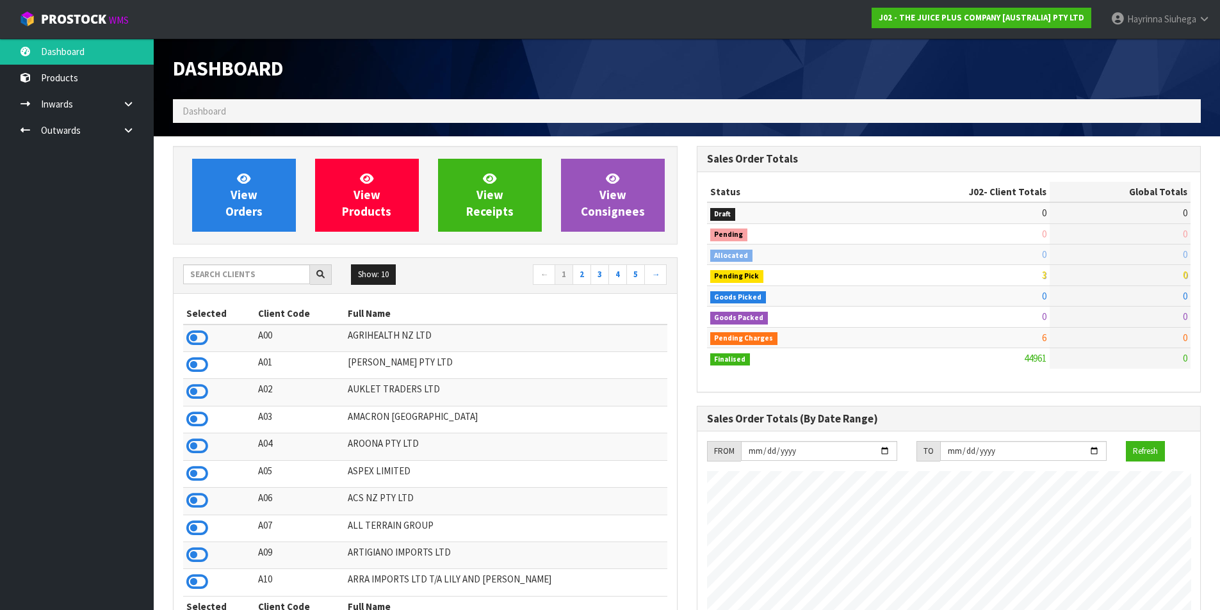
scroll to position [970, 523]
click at [238, 186] on link "View Orders" at bounding box center [244, 195] width 104 height 73
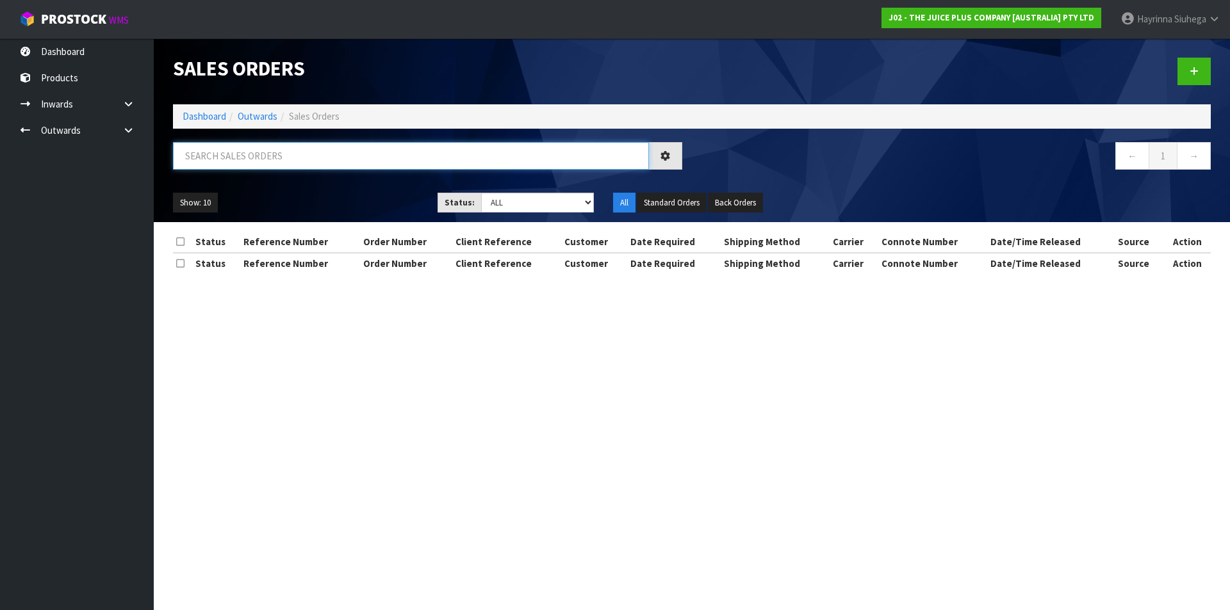
click at [250, 157] on input "text" at bounding box center [411, 156] width 476 height 28
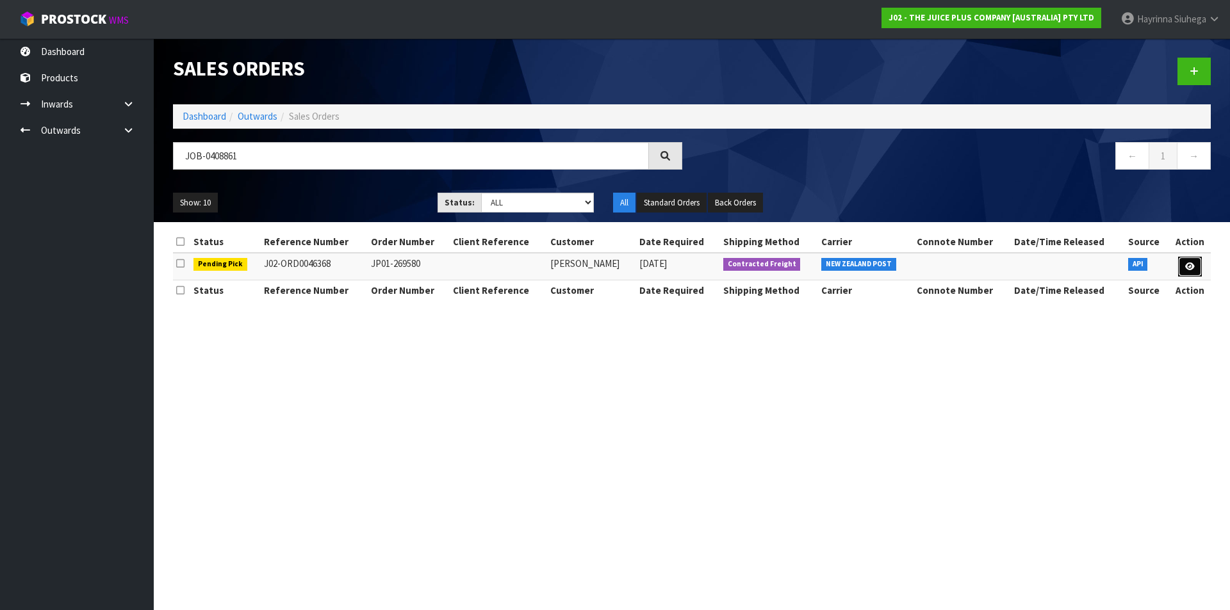
click at [1197, 266] on link at bounding box center [1190, 267] width 24 height 20
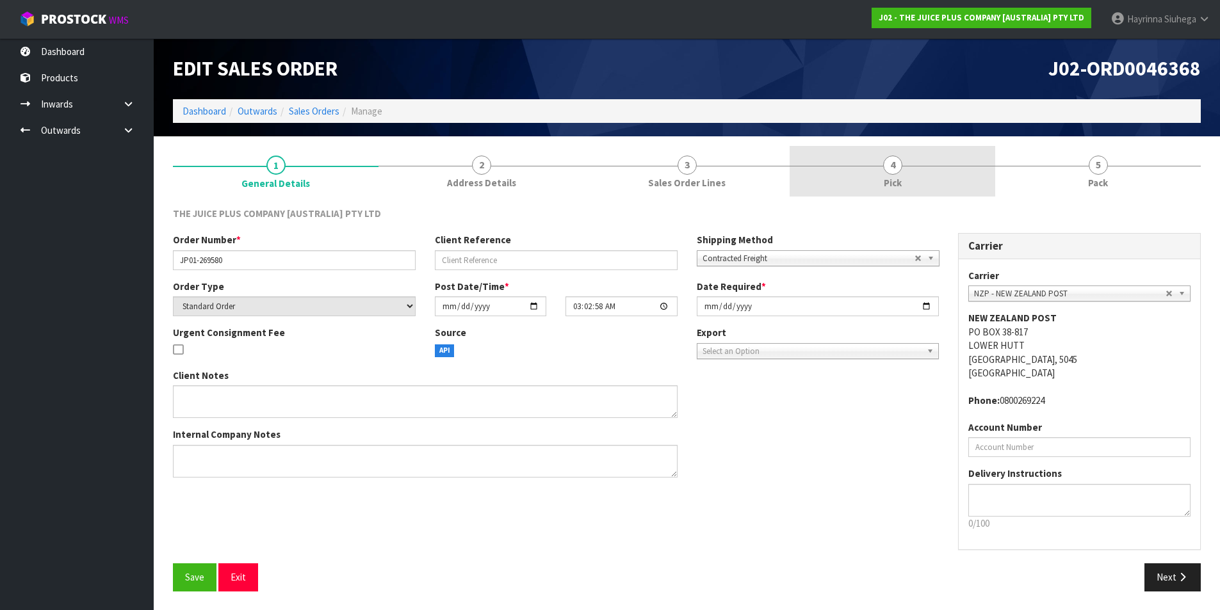
click at [960, 165] on link "4 Pick" at bounding box center [893, 171] width 206 height 51
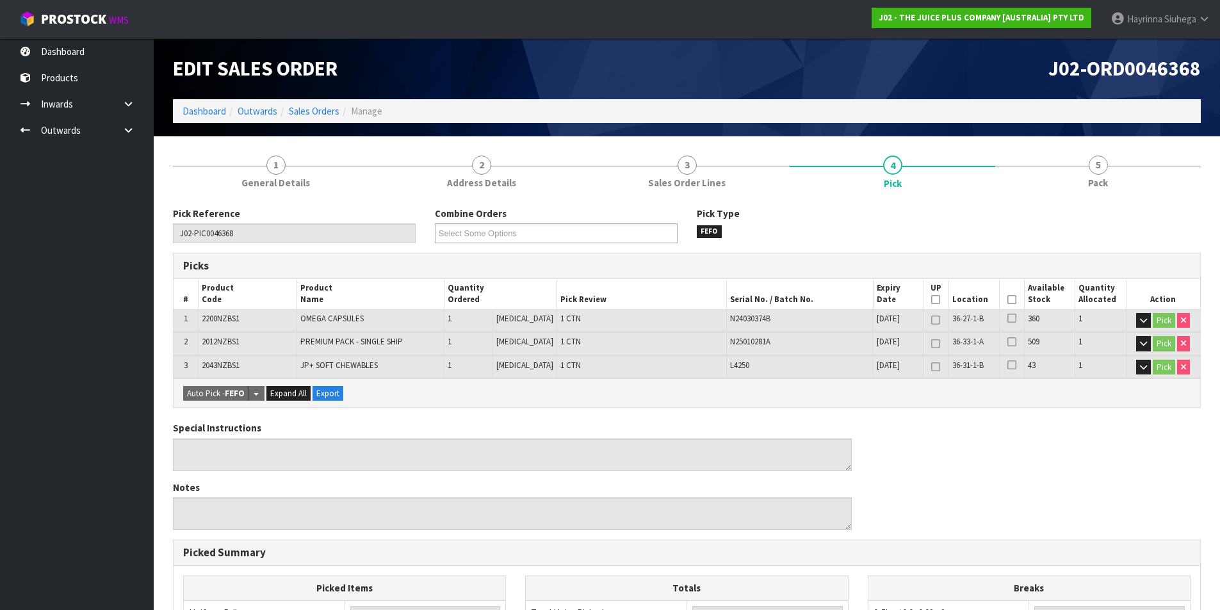
click at [1008, 300] on icon at bounding box center [1012, 300] width 9 height 1
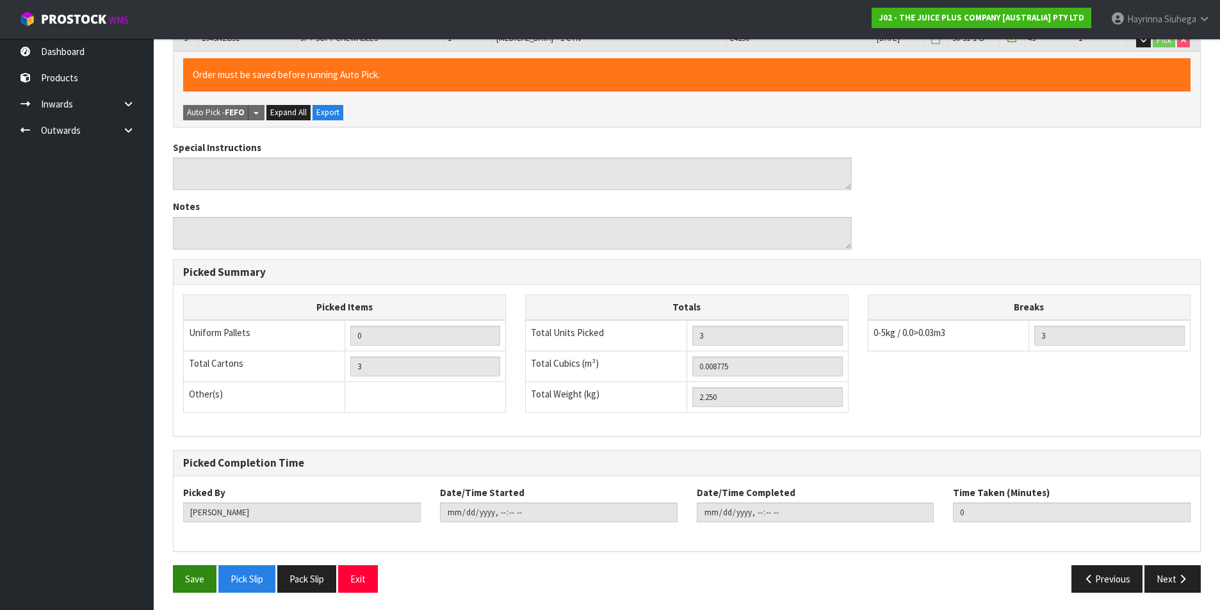
scroll to position [329, 0]
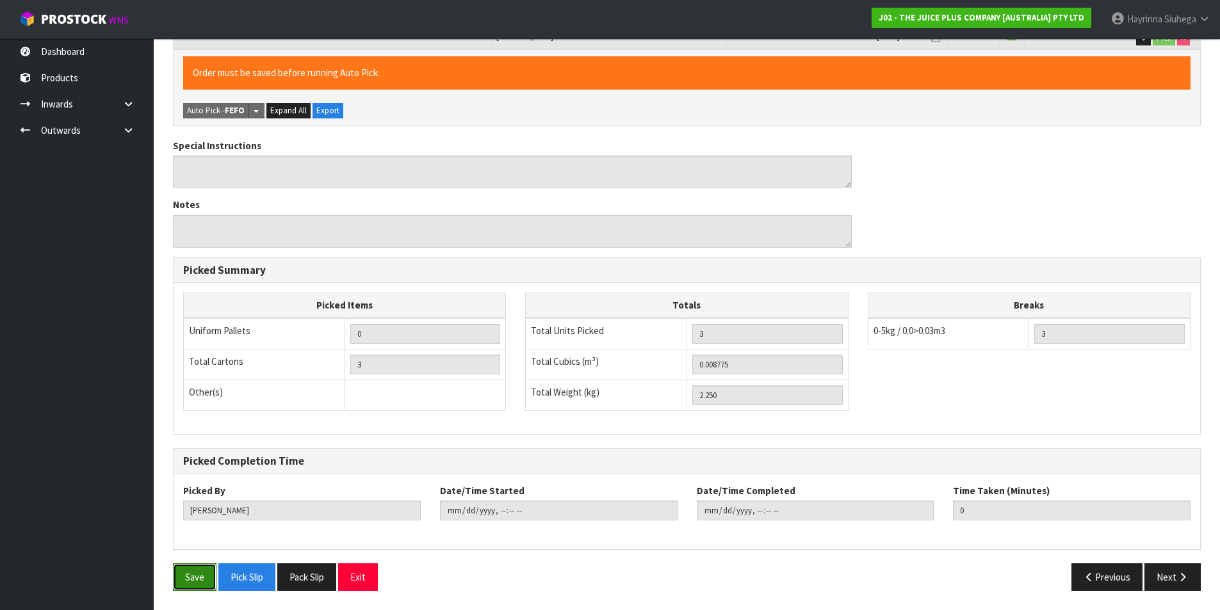
click at [199, 571] on button "Save" at bounding box center [195, 578] width 44 height 28
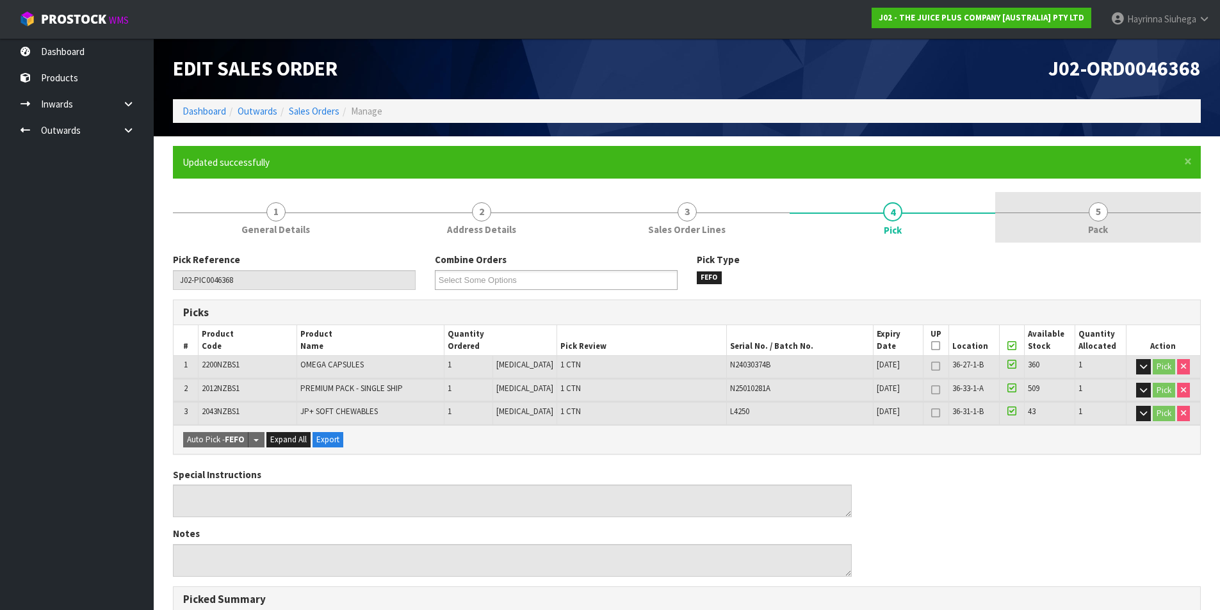
click at [1090, 204] on link "5 Pack" at bounding box center [1098, 217] width 206 height 51
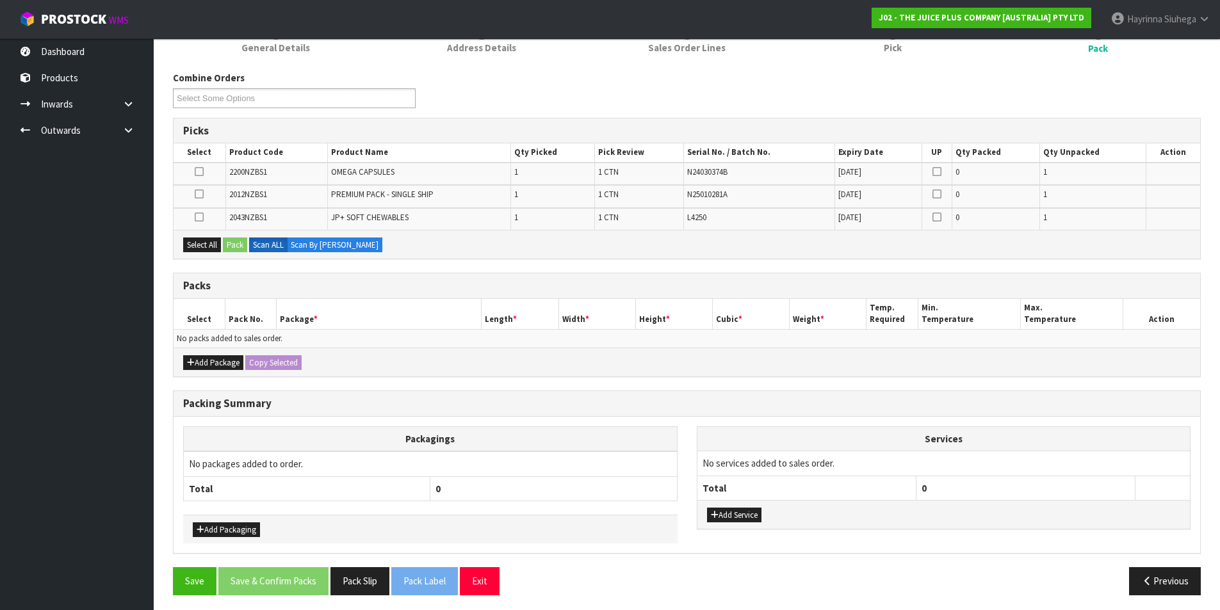
scroll to position [186, 0]
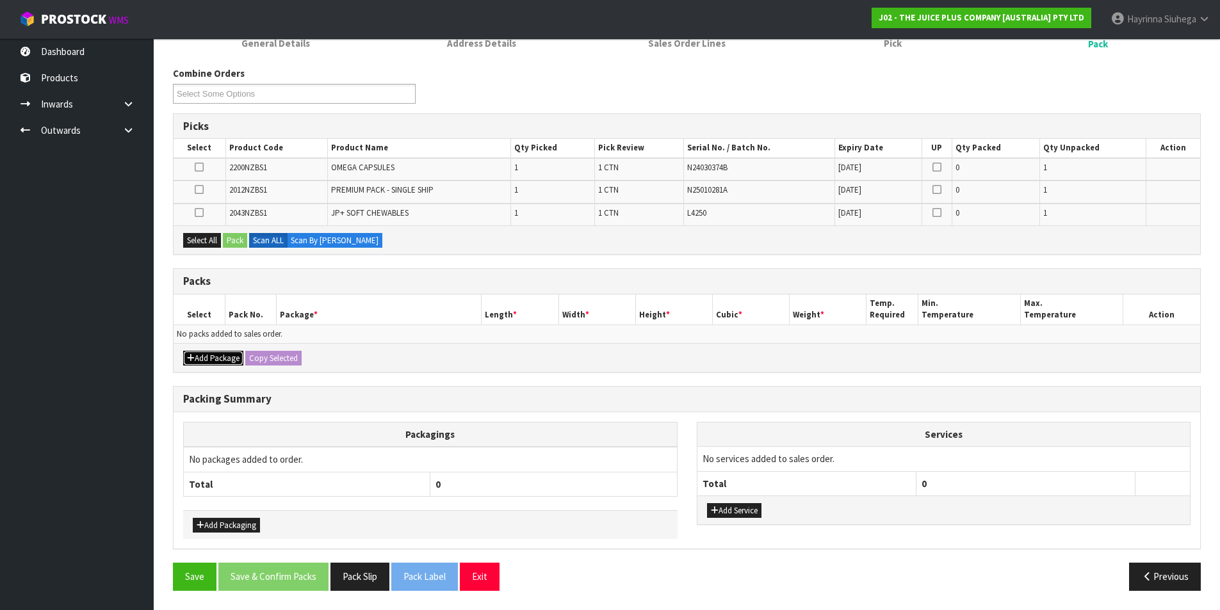
click at [202, 351] on button "Add Package" at bounding box center [213, 358] width 60 height 15
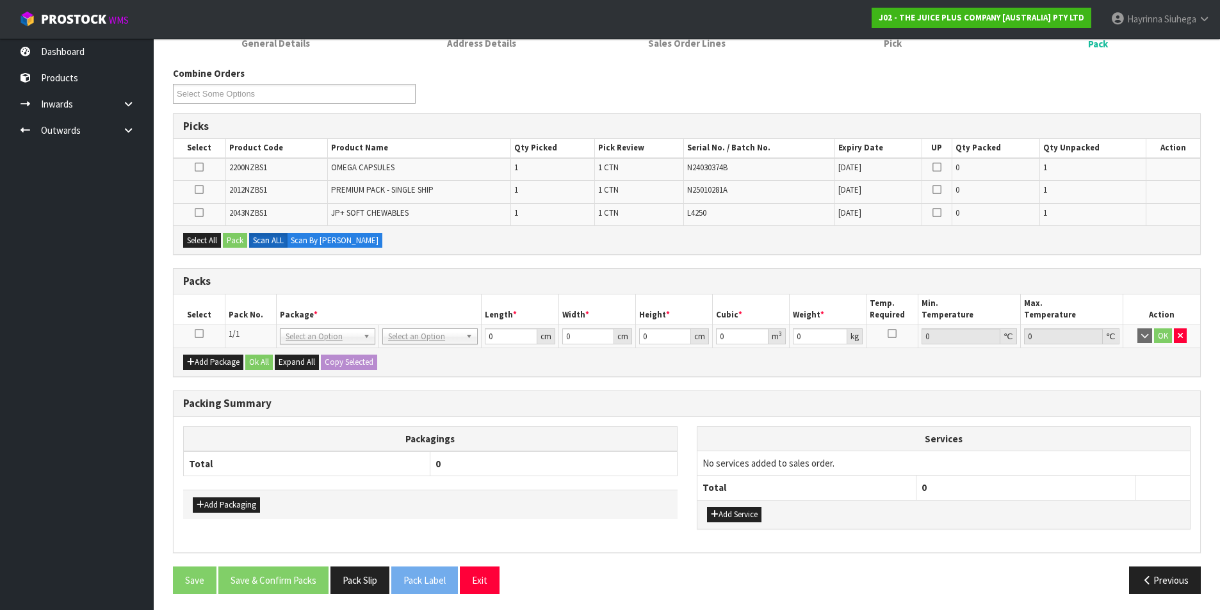
click at [201, 334] on icon at bounding box center [199, 334] width 9 height 1
click at [206, 238] on button "Select All" at bounding box center [202, 240] width 38 height 15
click at [234, 238] on button "Pack" at bounding box center [235, 240] width 24 height 15
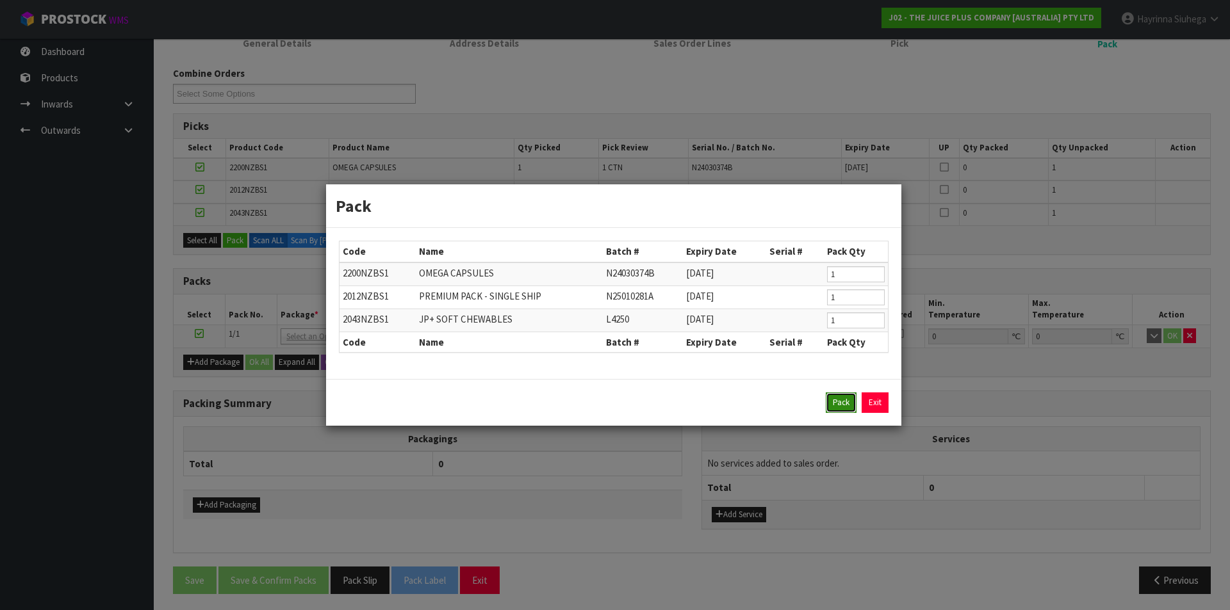
click at [845, 395] on button "Pack" at bounding box center [841, 403] width 31 height 20
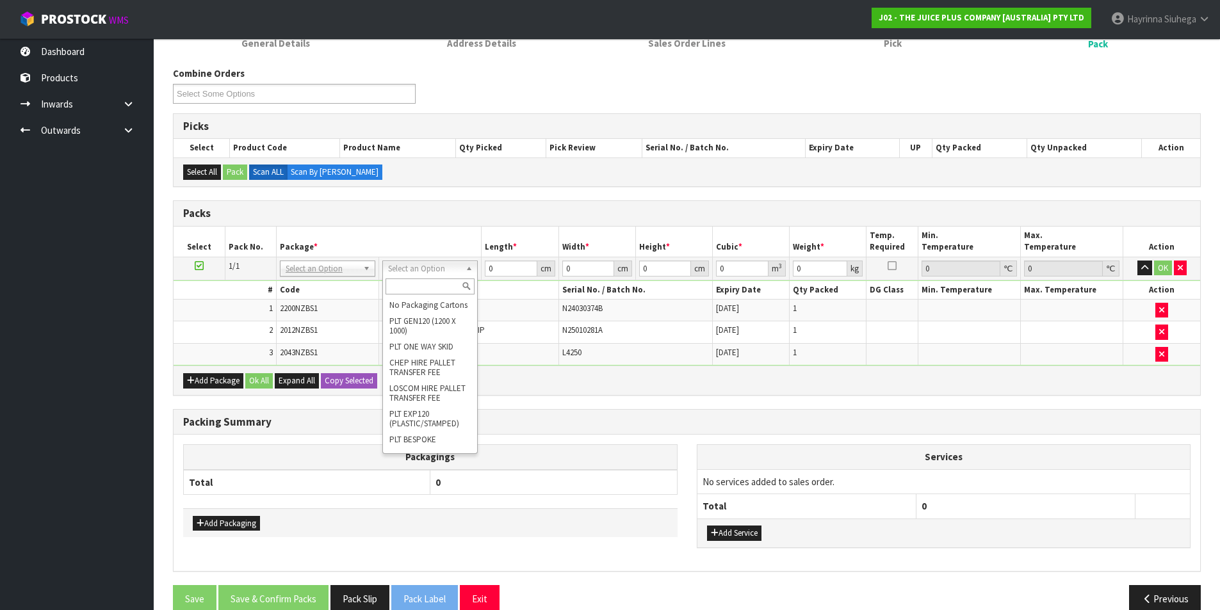
click at [411, 290] on input "text" at bounding box center [430, 287] width 89 height 16
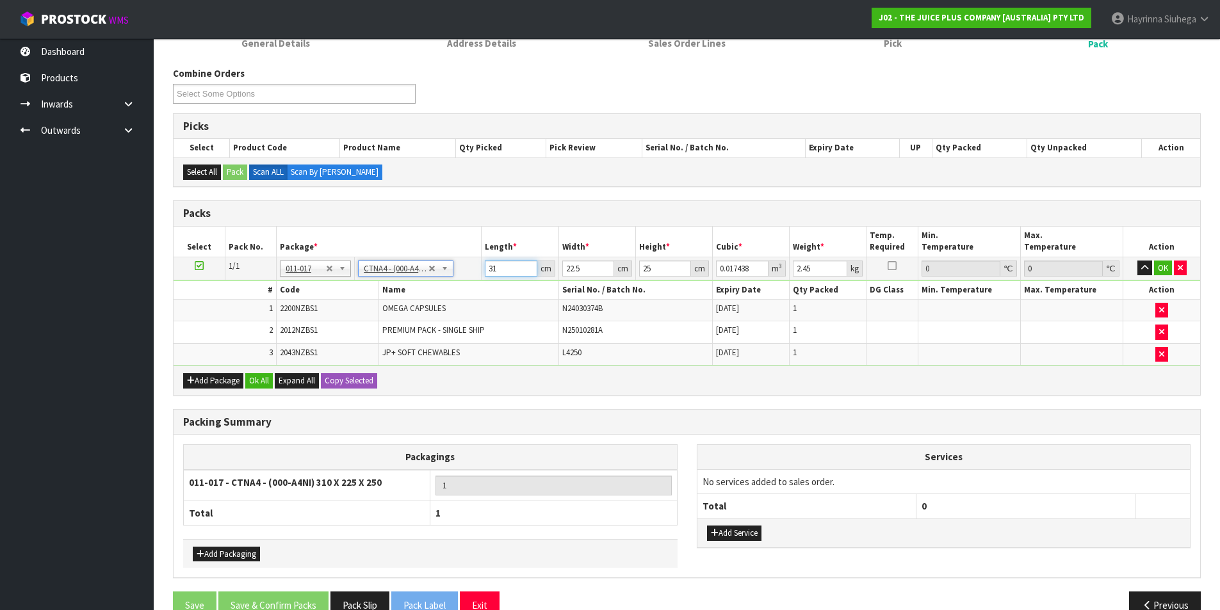
click at [492, 273] on input "31" at bounding box center [511, 269] width 52 height 16
click button "OK" at bounding box center [1163, 268] width 18 height 15
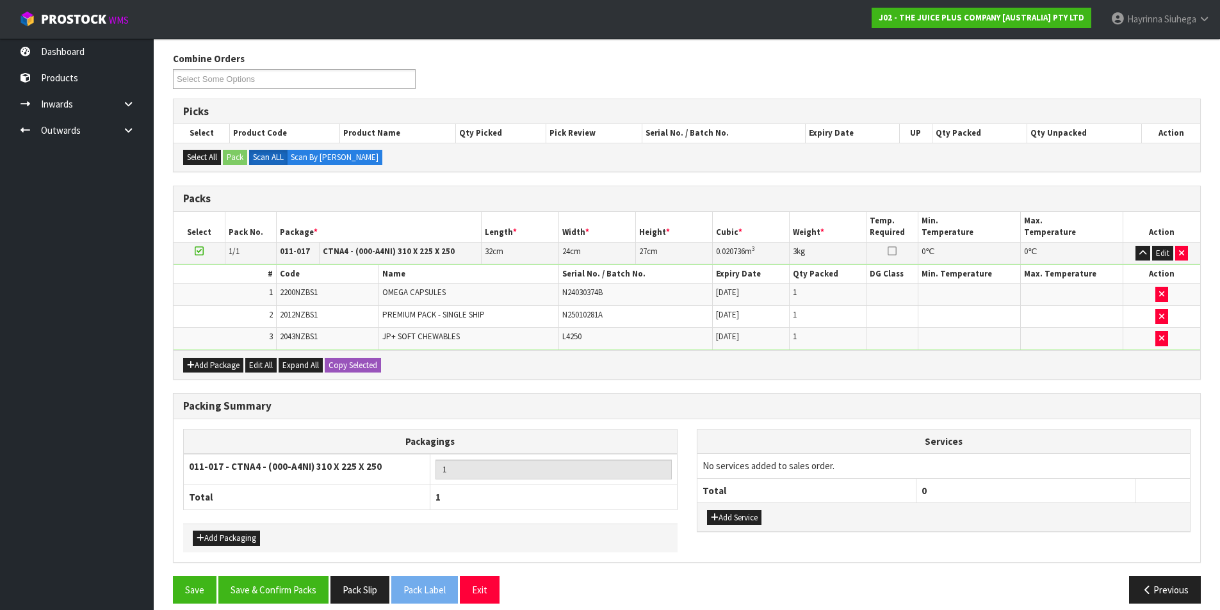
scroll to position [214, 0]
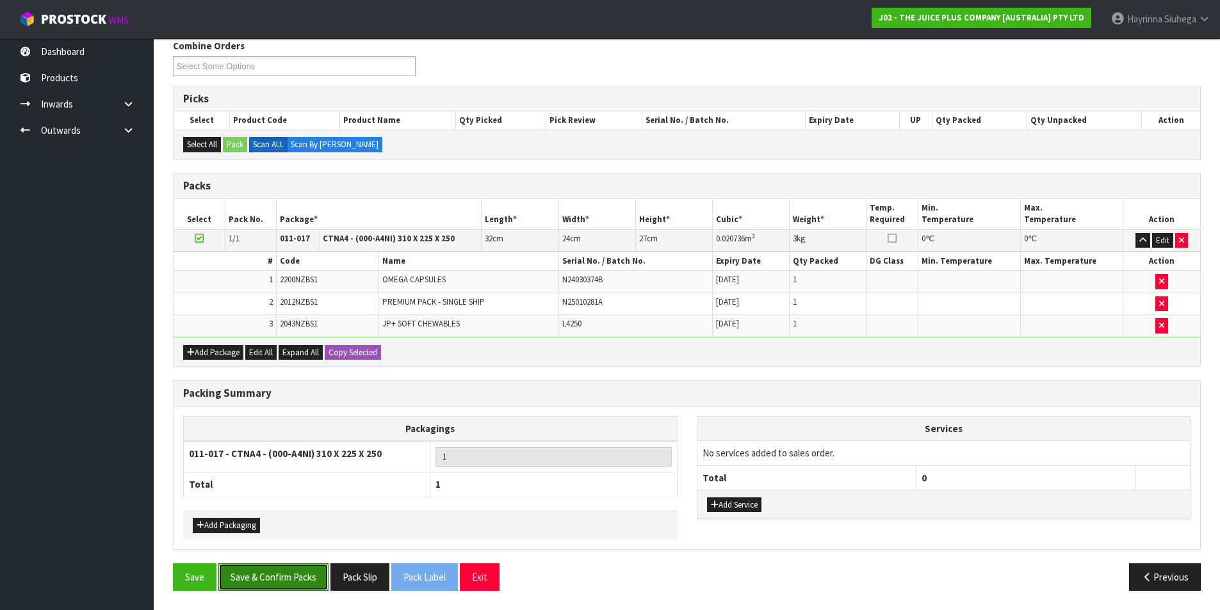
click at [309, 570] on button "Save & Confirm Packs" at bounding box center [273, 578] width 110 height 28
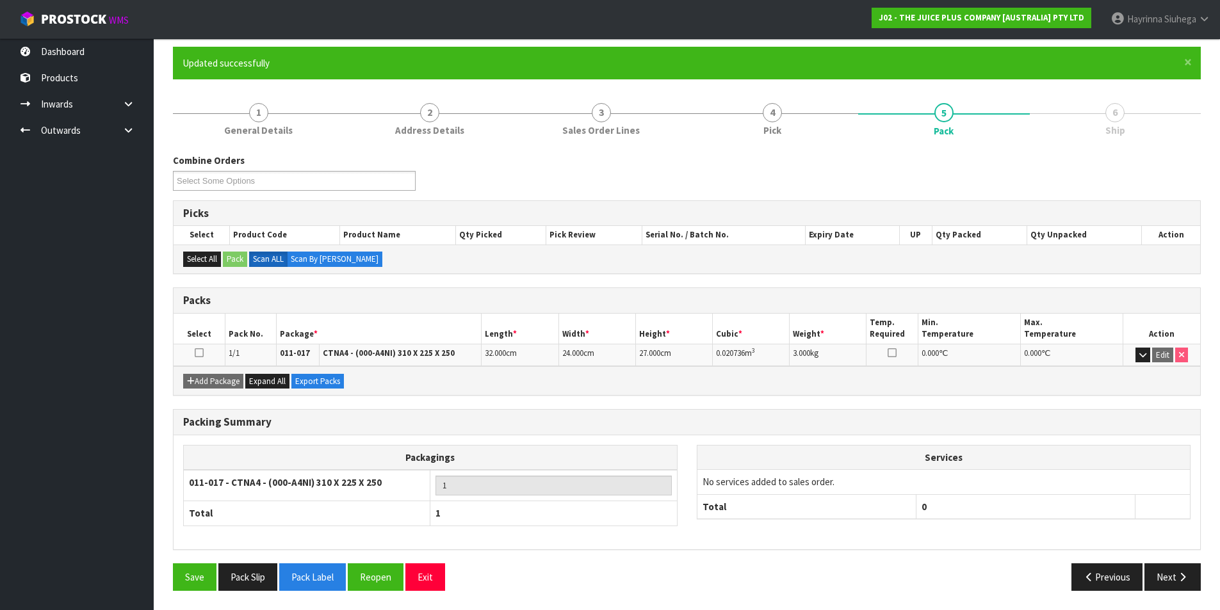
scroll to position [99, 0]
click at [1182, 570] on button "Next" at bounding box center [1173, 578] width 56 height 28
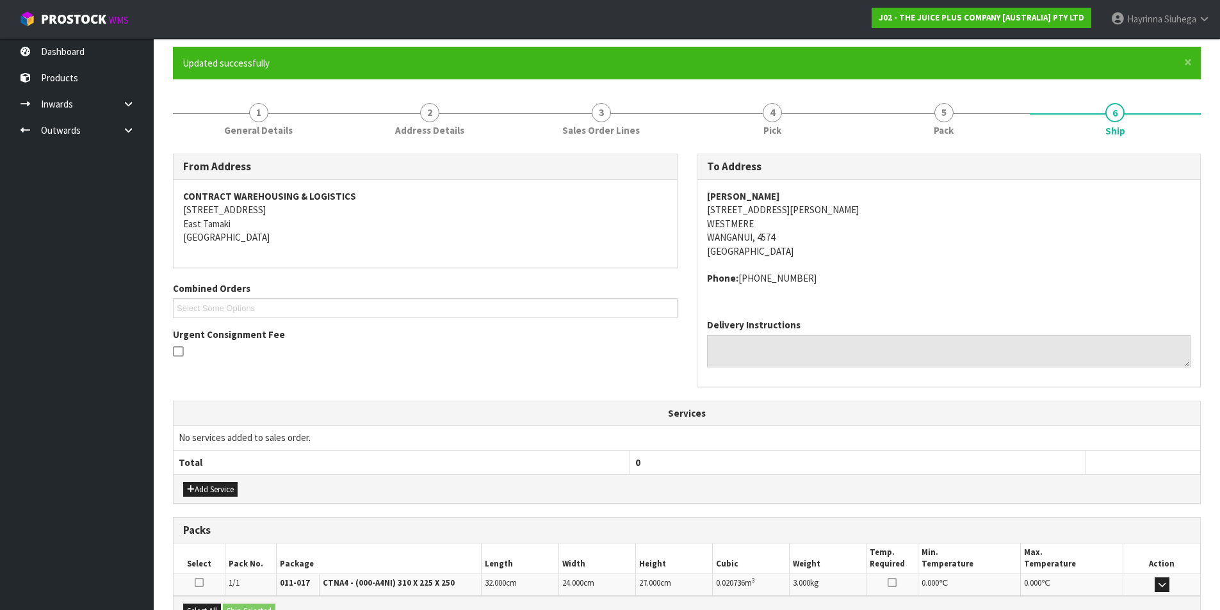
scroll to position [252, 0]
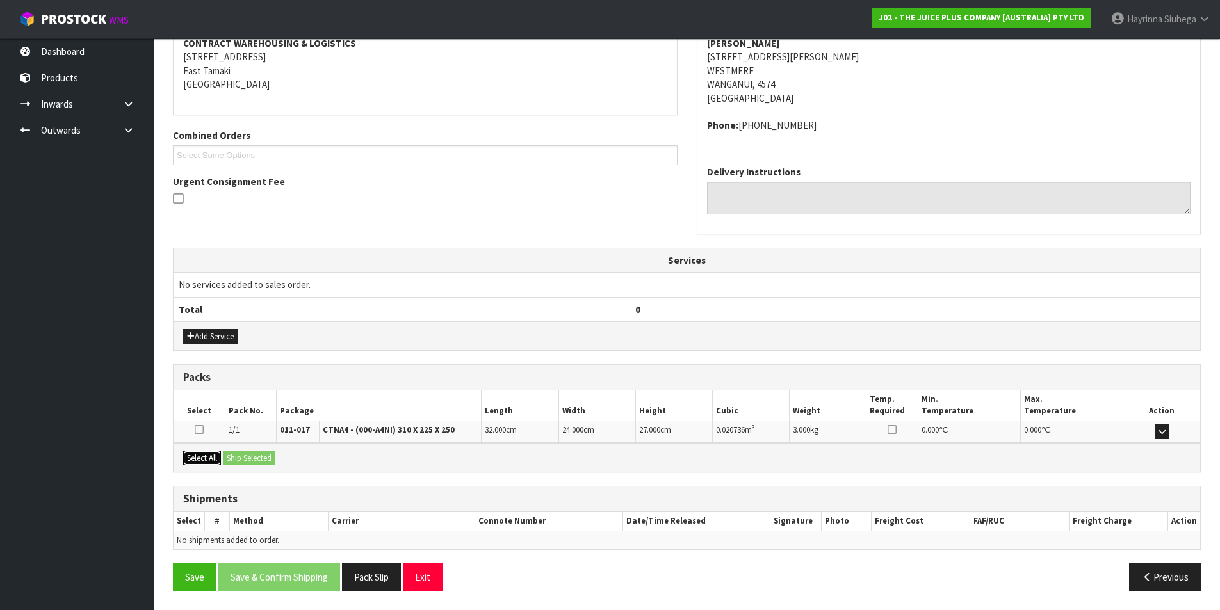
click at [207, 453] on button "Select All" at bounding box center [202, 458] width 38 height 15
click at [236, 455] on button "Ship Selected" at bounding box center [249, 458] width 53 height 15
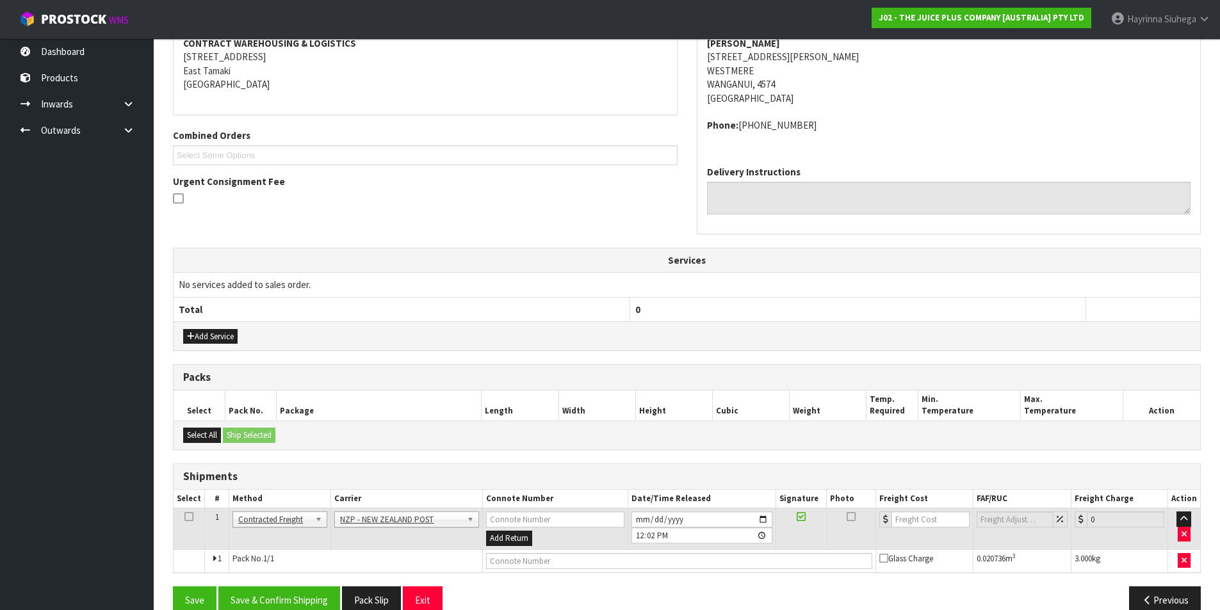
scroll to position [275, 0]
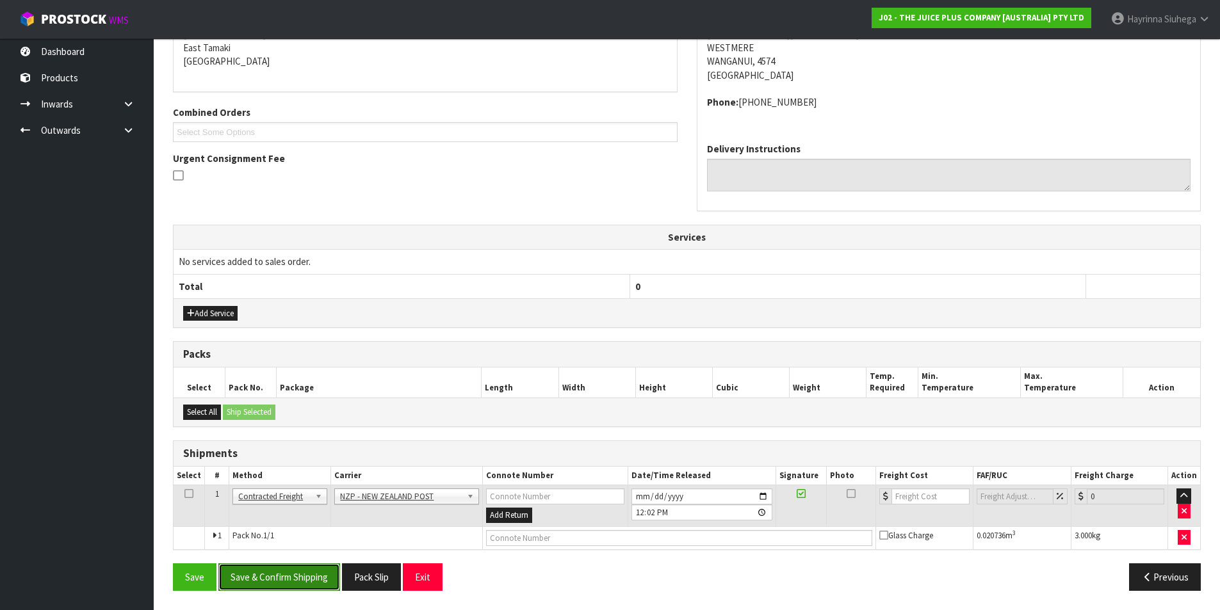
click at [295, 573] on button "Save & Confirm Shipping" at bounding box center [279, 578] width 122 height 28
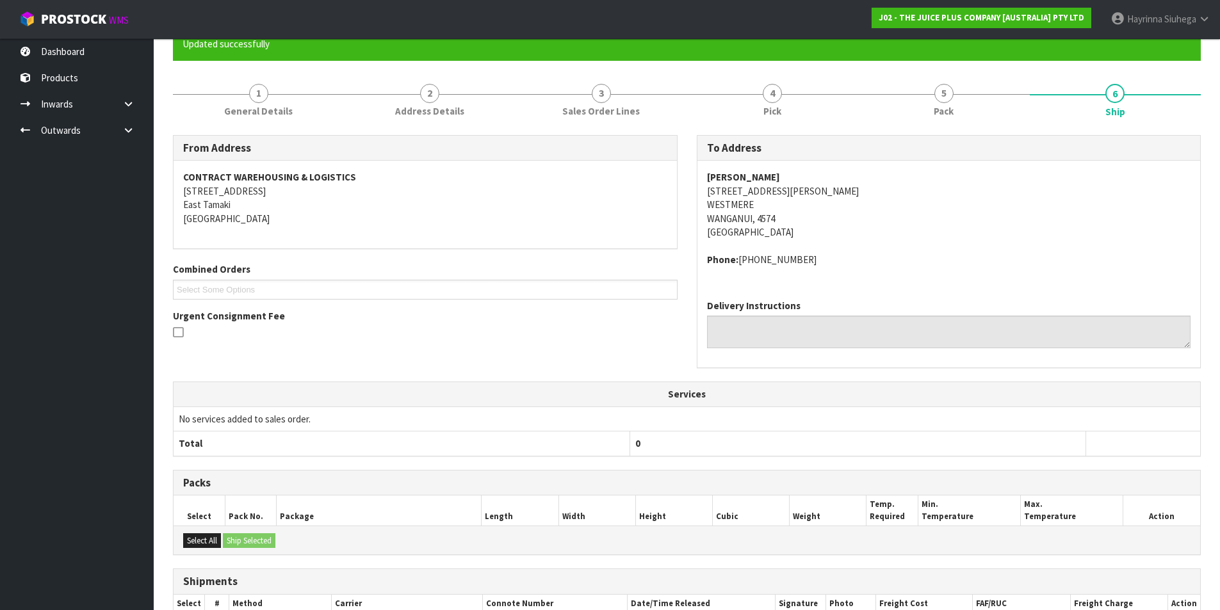
scroll to position [257, 0]
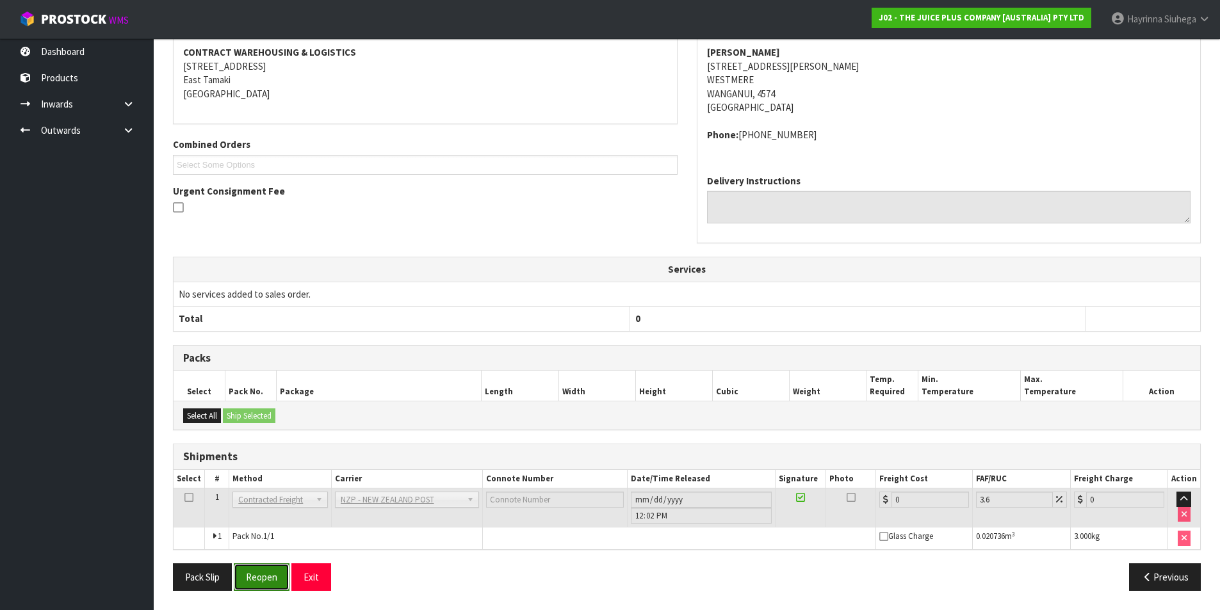
click at [274, 573] on button "Reopen" at bounding box center [262, 578] width 56 height 28
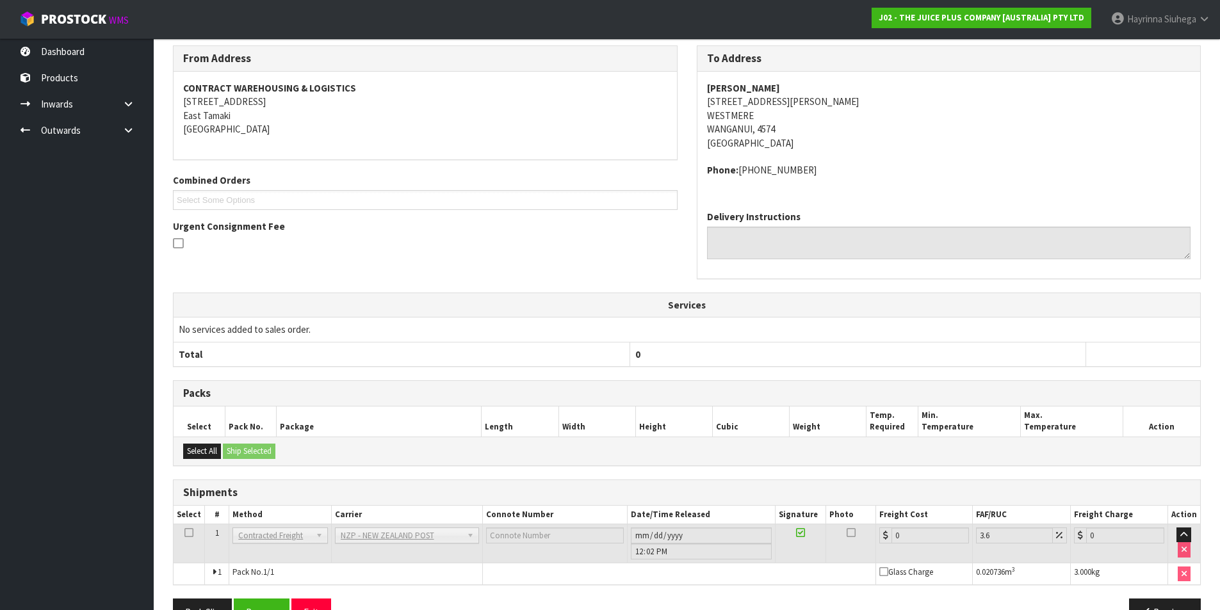
scroll to position [243, 0]
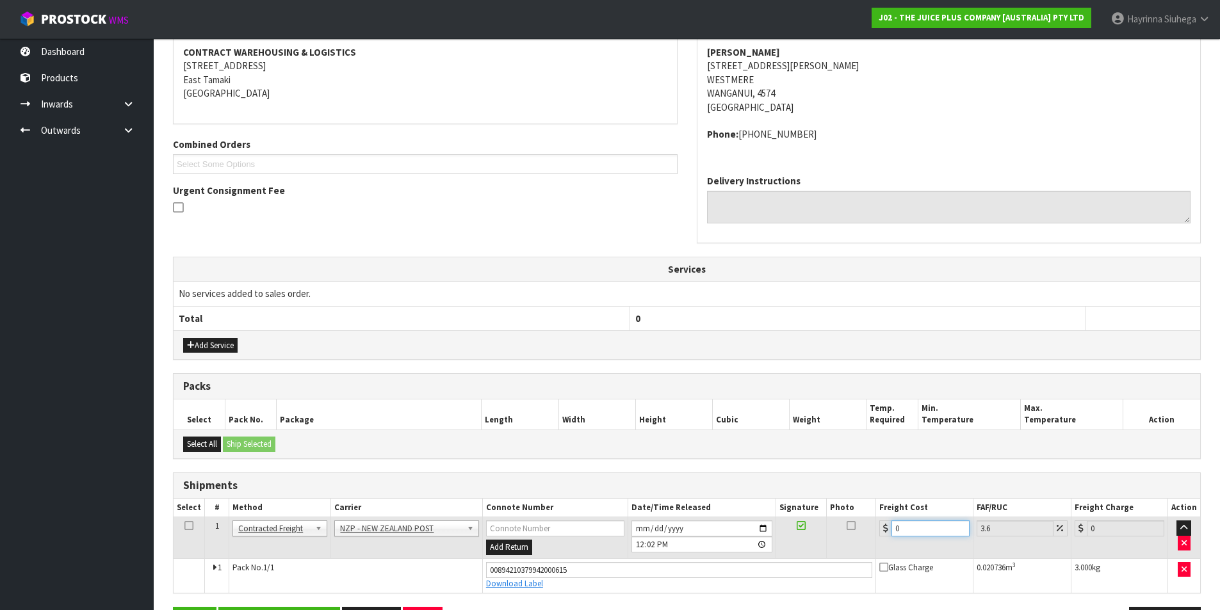
drag, startPoint x: 923, startPoint y: 531, endPoint x: 792, endPoint y: 523, distance: 130.9
click at [792, 523] on tr "1 Client Local Pickup Customer Local Pickup Company Freight Contracted Freight …" at bounding box center [687, 539] width 1027 height 42
click at [173, 607] on button "Save" at bounding box center [195, 621] width 44 height 28
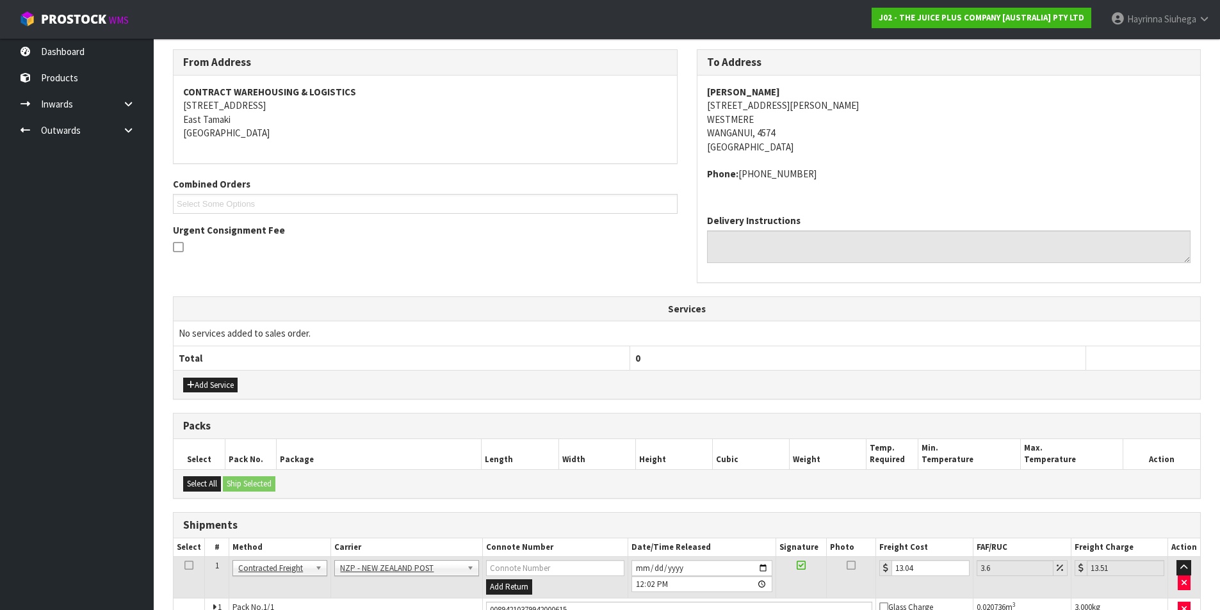
scroll to position [287, 0]
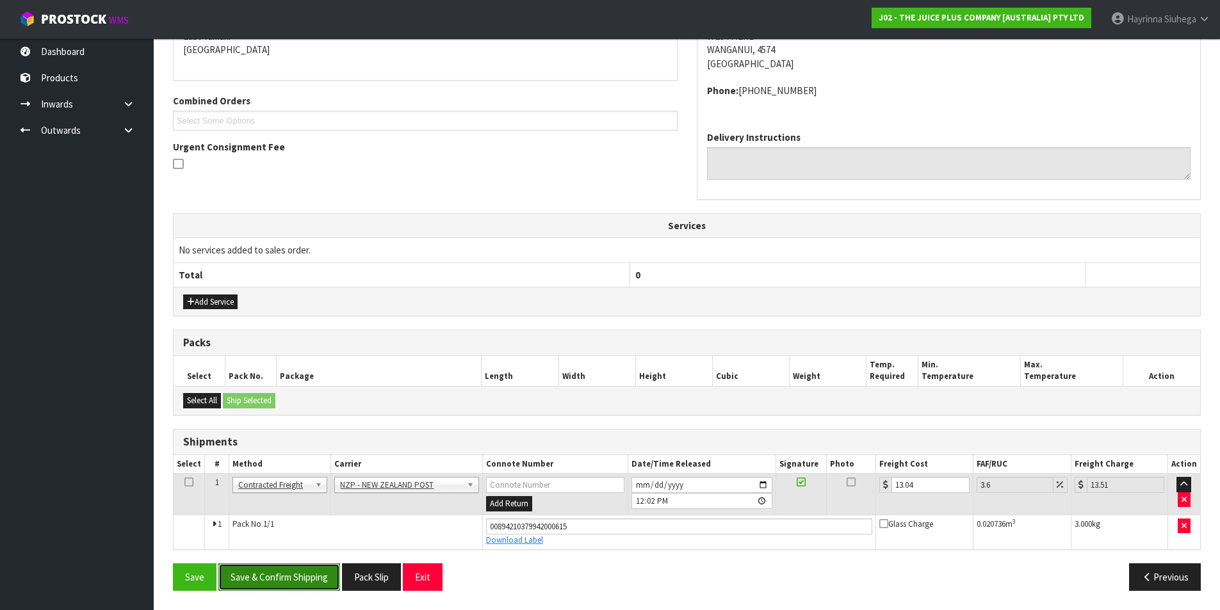
click at [290, 585] on button "Save & Confirm Shipping" at bounding box center [279, 578] width 122 height 28
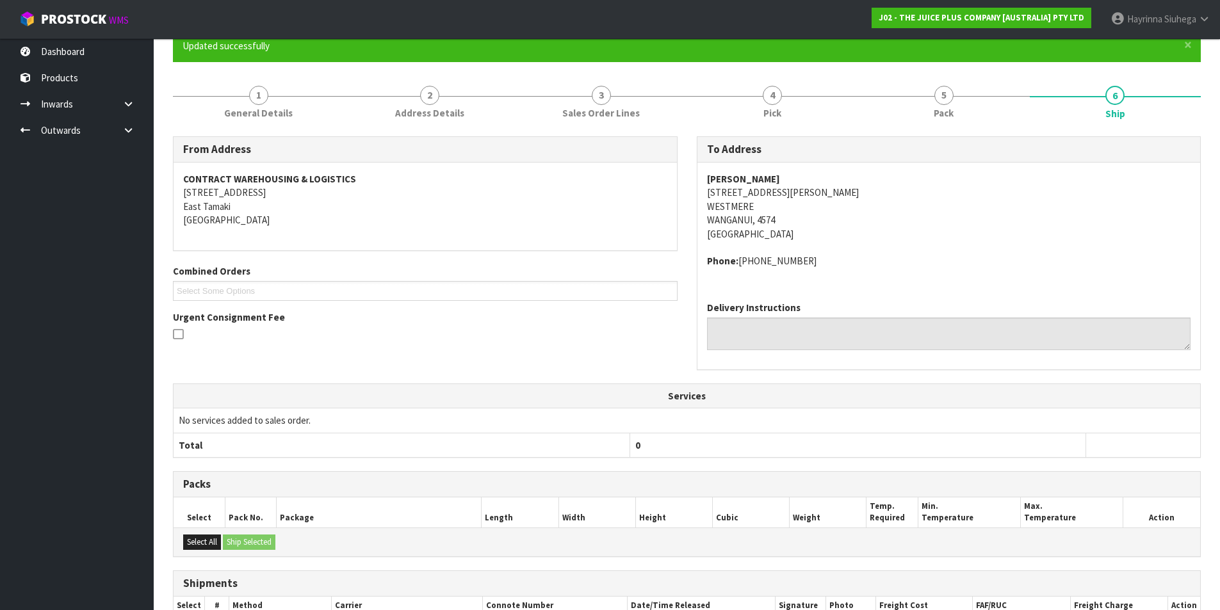
scroll to position [0, 0]
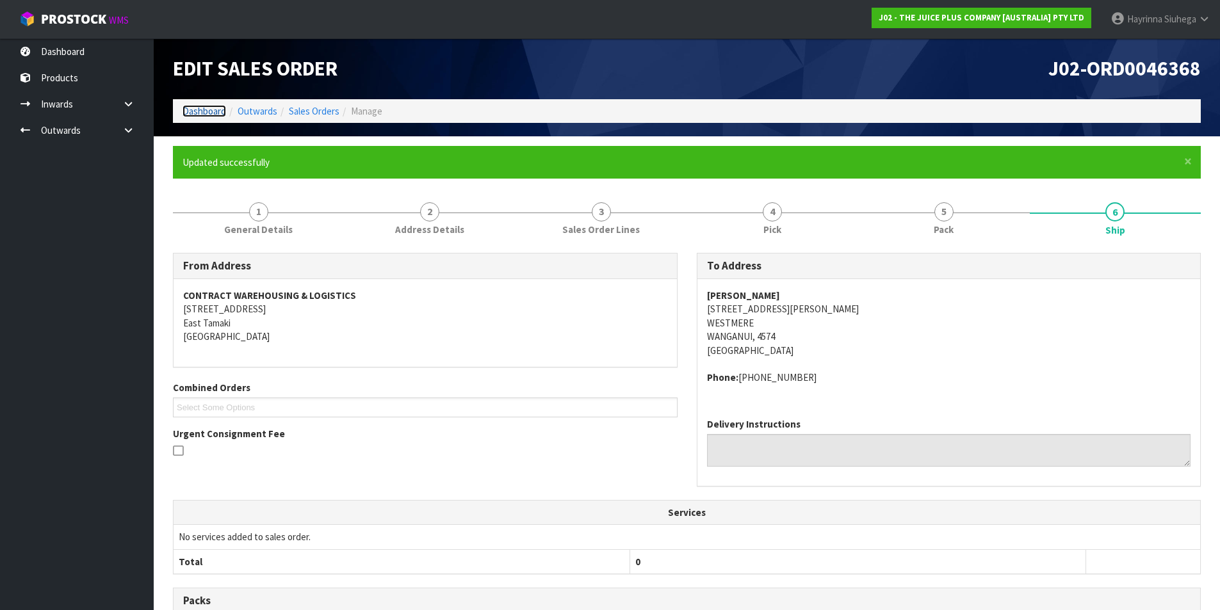
click at [215, 111] on link "Dashboard" at bounding box center [205, 111] width 44 height 12
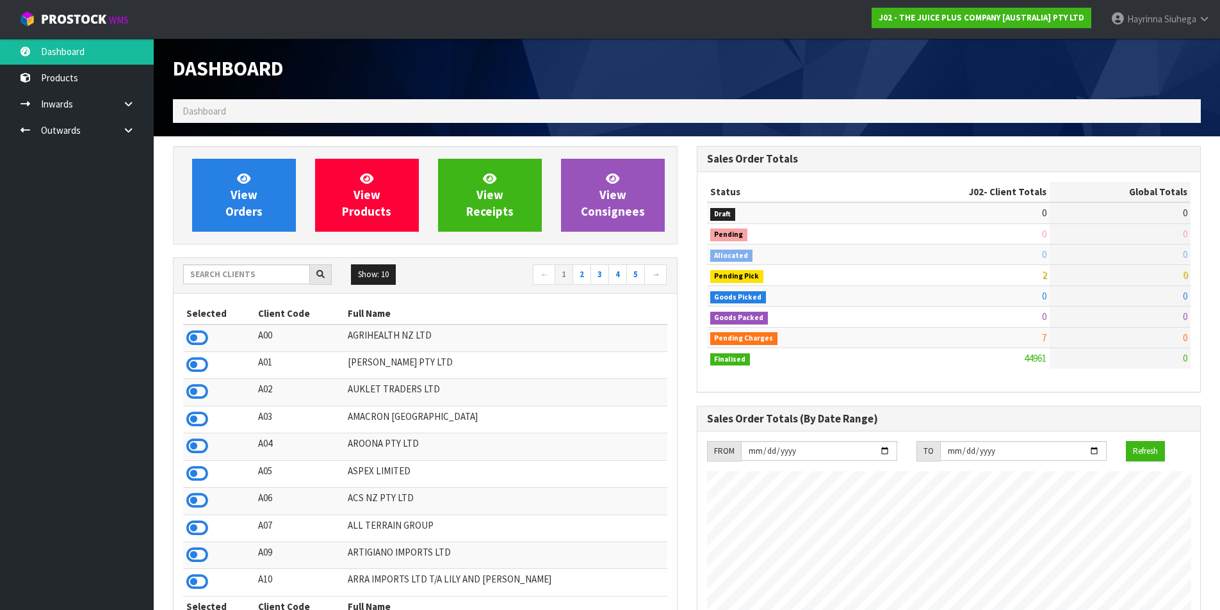
scroll to position [970, 523]
click at [234, 174] on link "View Orders" at bounding box center [244, 195] width 104 height 73
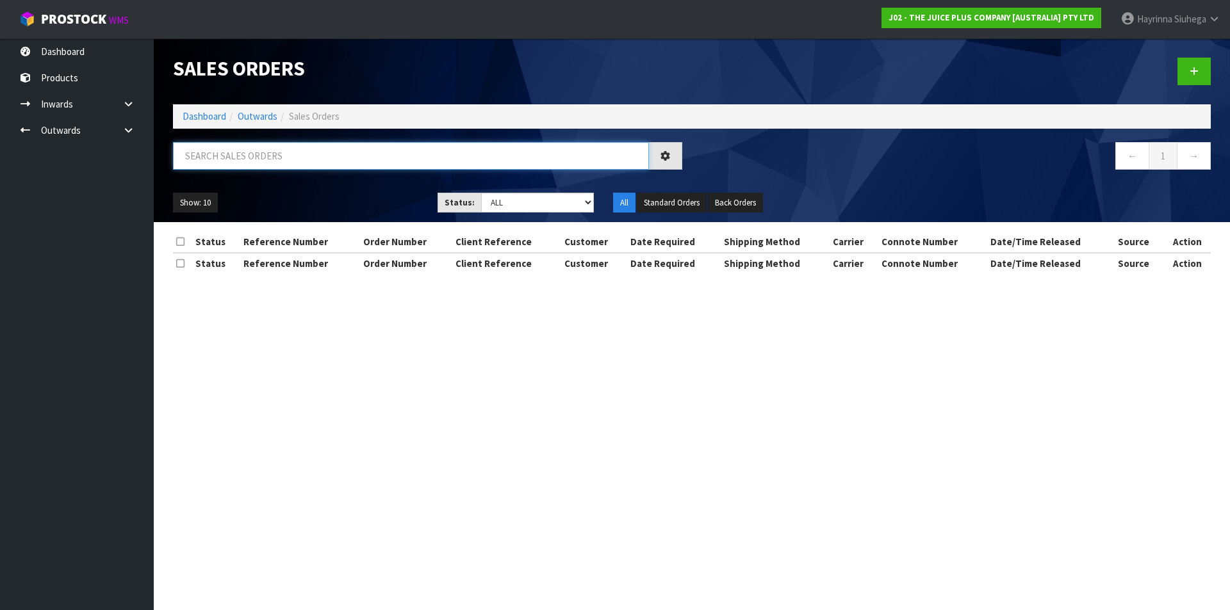
click at [212, 147] on input "text" at bounding box center [411, 156] width 476 height 28
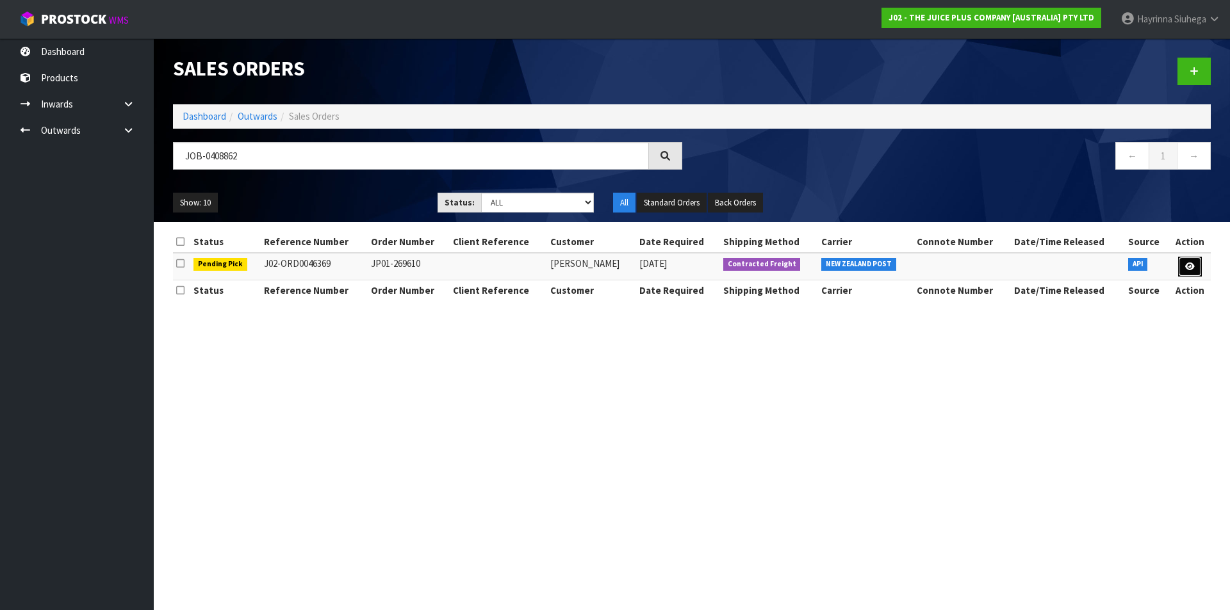
click at [1195, 266] on link at bounding box center [1190, 267] width 24 height 20
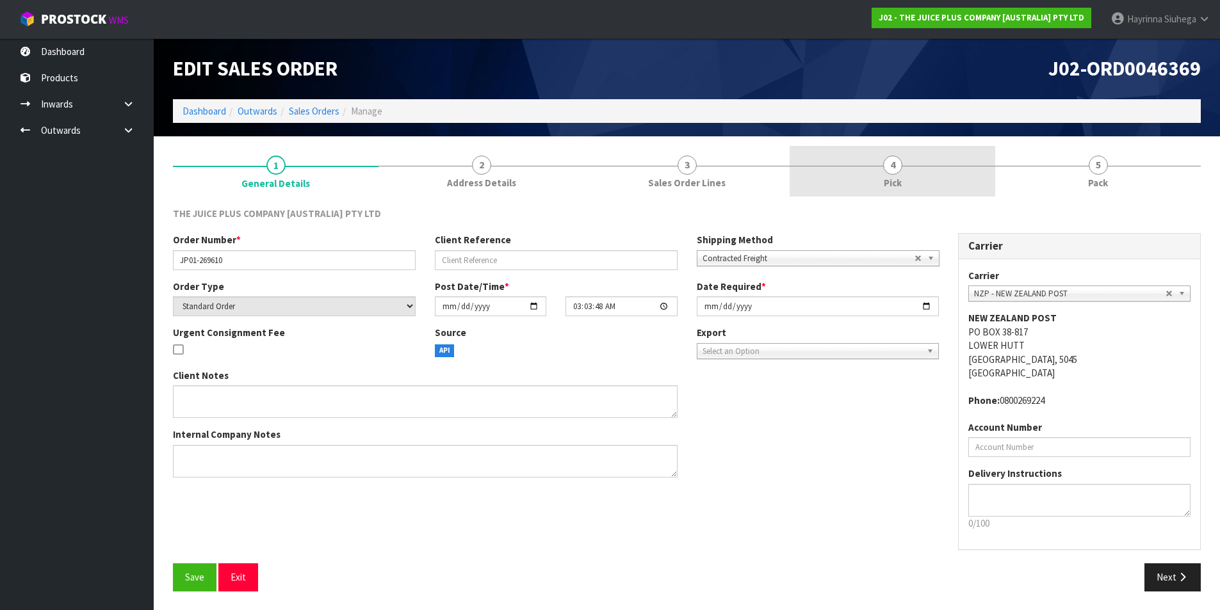
click at [930, 165] on link "4 Pick" at bounding box center [893, 171] width 206 height 51
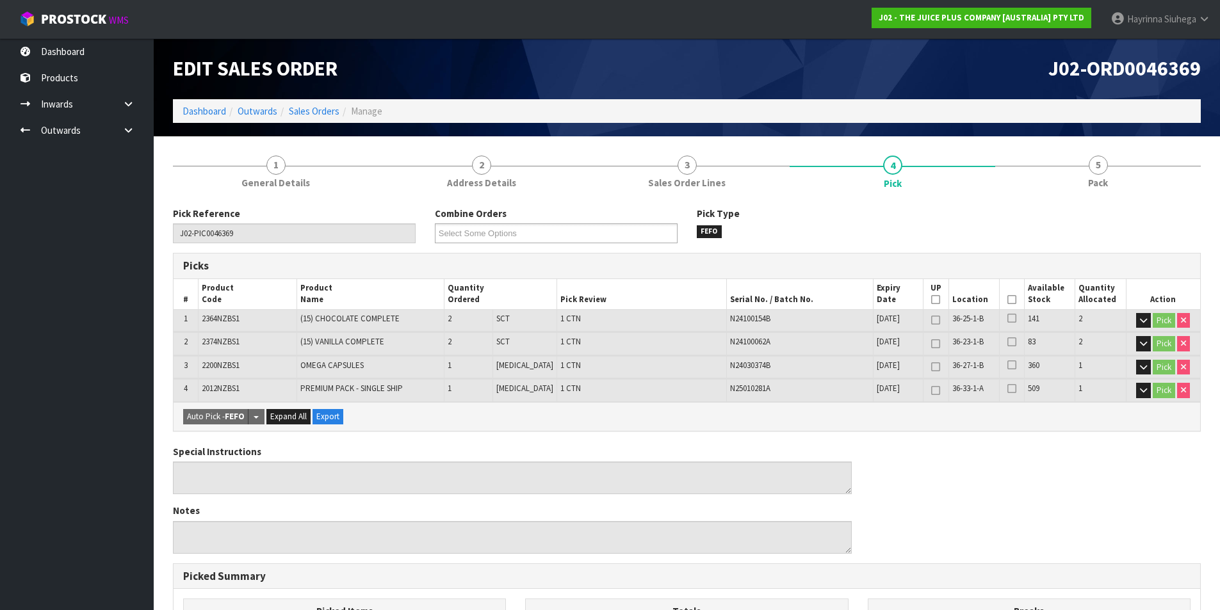
click at [1010, 300] on icon at bounding box center [1012, 300] width 9 height 1
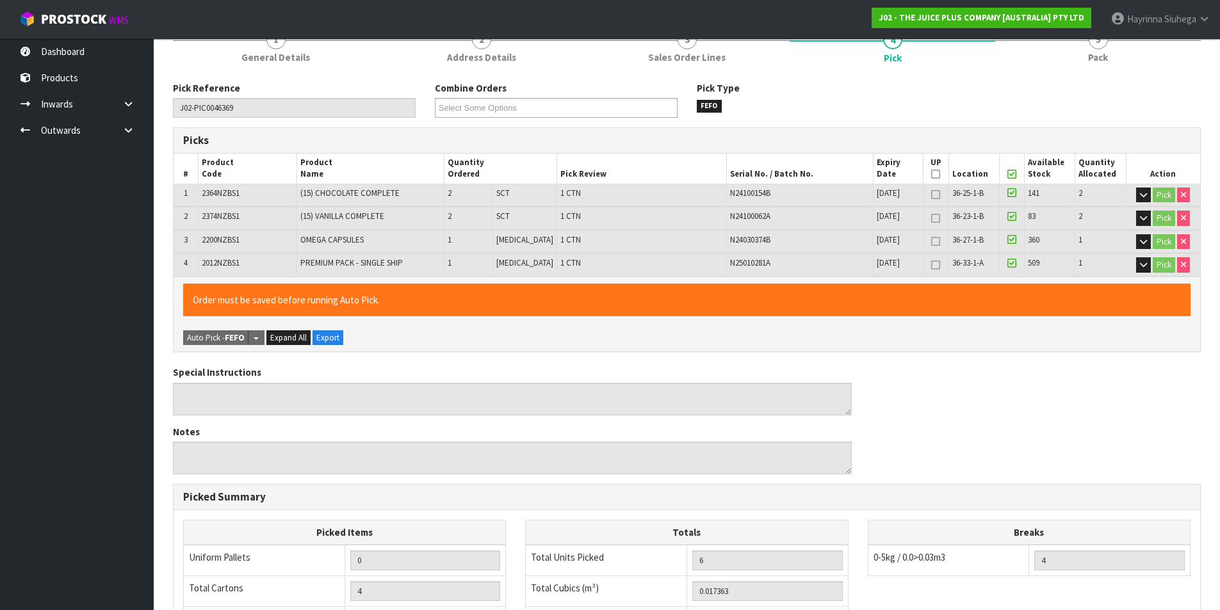
scroll to position [353, 0]
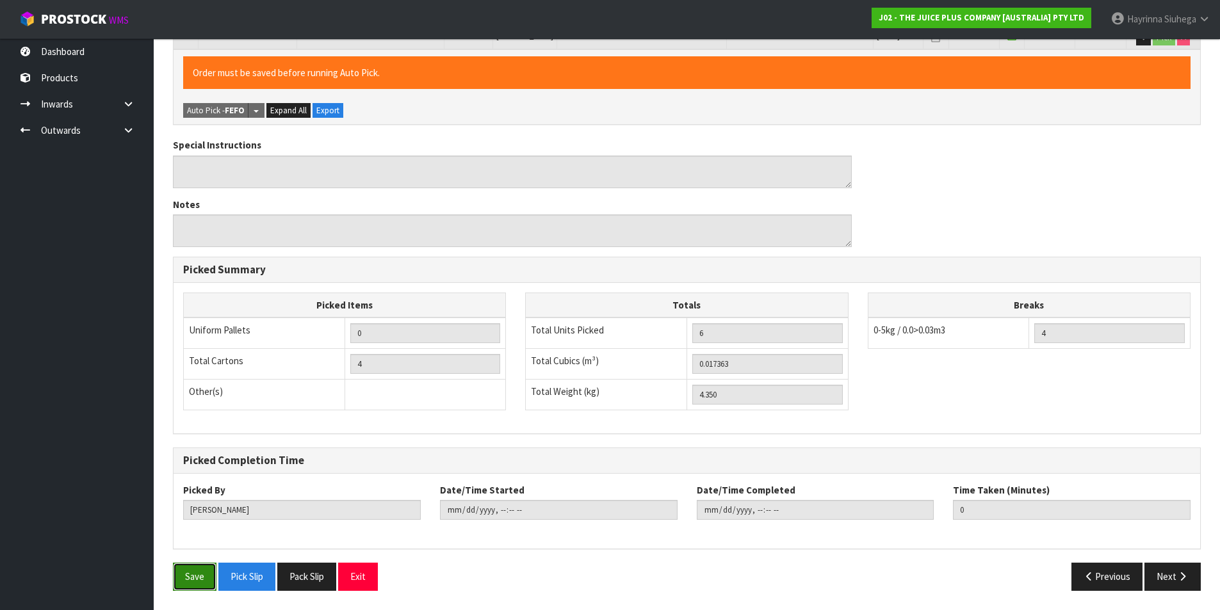
click at [194, 571] on button "Save" at bounding box center [195, 577] width 44 height 28
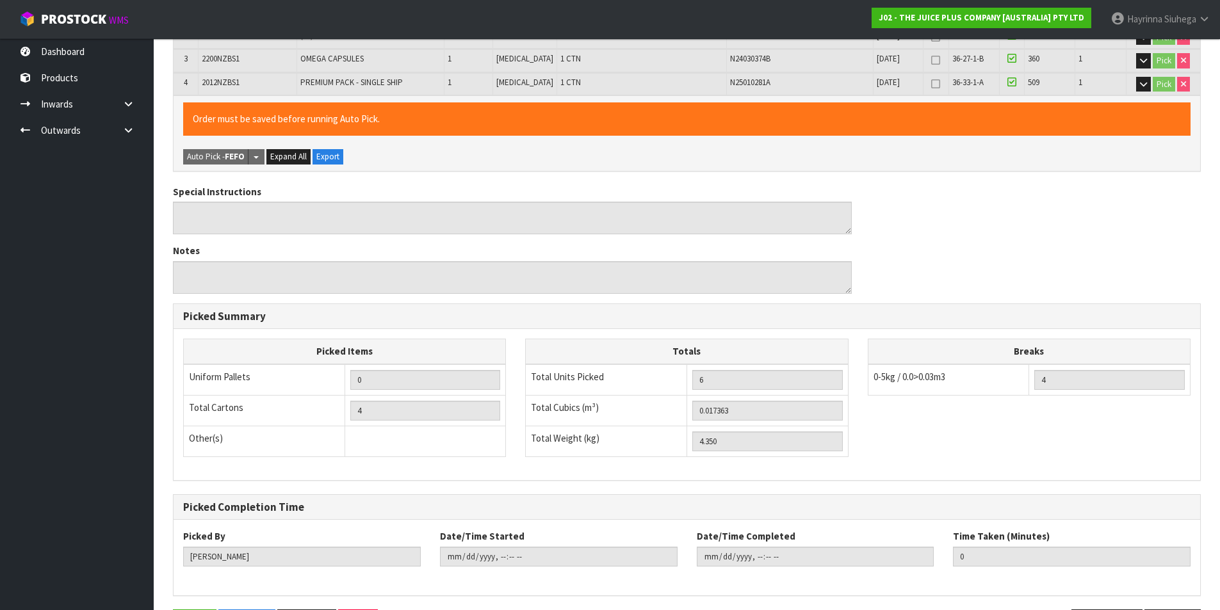
scroll to position [0, 0]
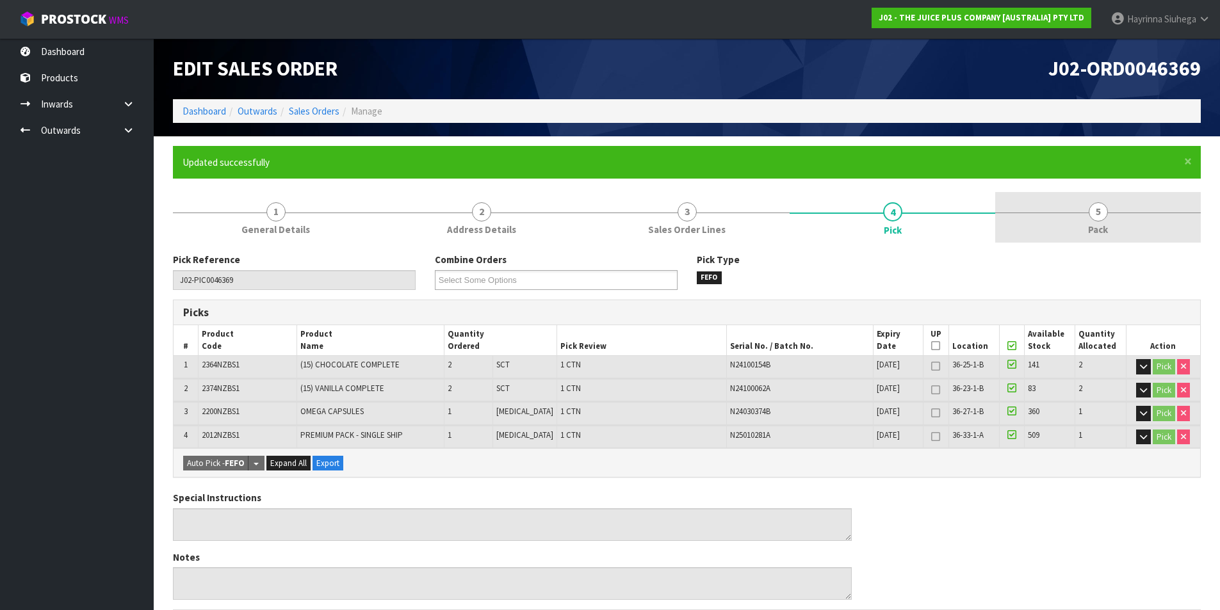
click at [1086, 233] on link "5 Pack" at bounding box center [1098, 217] width 206 height 51
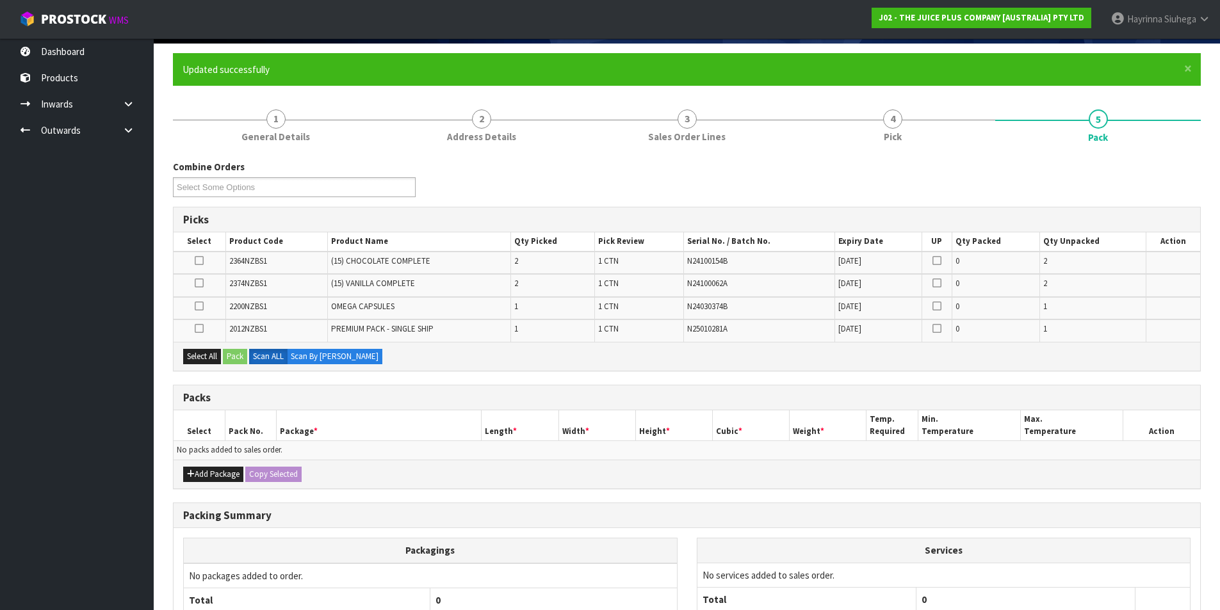
scroll to position [192, 0]
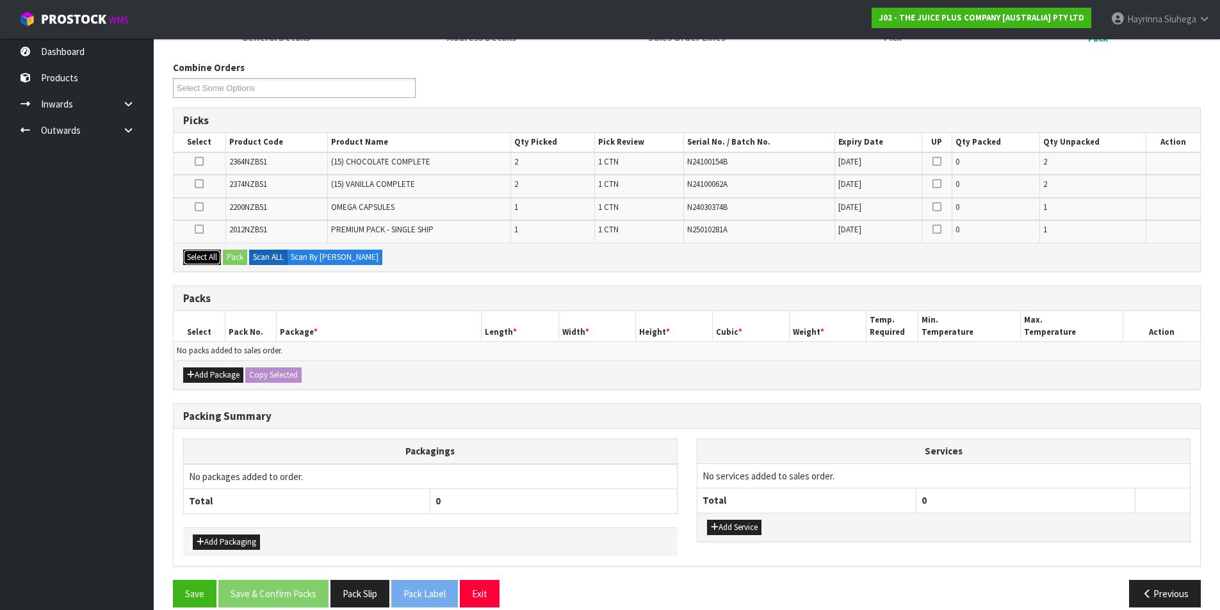
click at [215, 257] on button "Select All" at bounding box center [202, 257] width 38 height 15
click at [209, 382] on button "Add Package" at bounding box center [213, 375] width 60 height 15
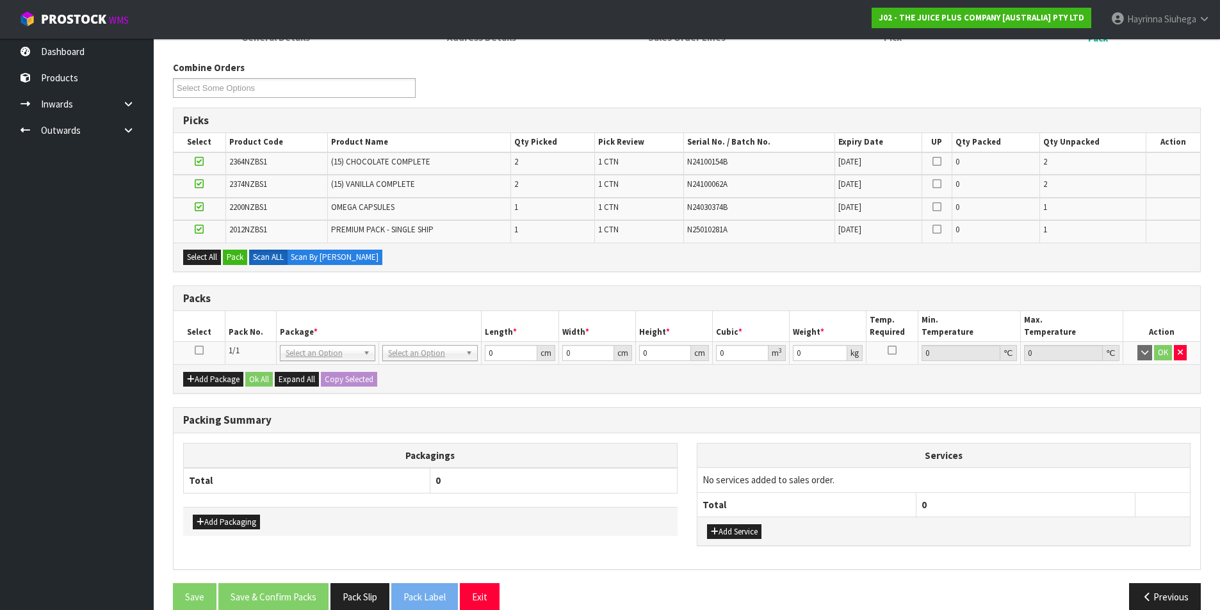
click at [195, 359] on td at bounding box center [199, 353] width 51 height 23
click at [200, 351] on icon at bounding box center [199, 350] width 9 height 1
click at [240, 257] on button "Pack" at bounding box center [235, 257] width 24 height 15
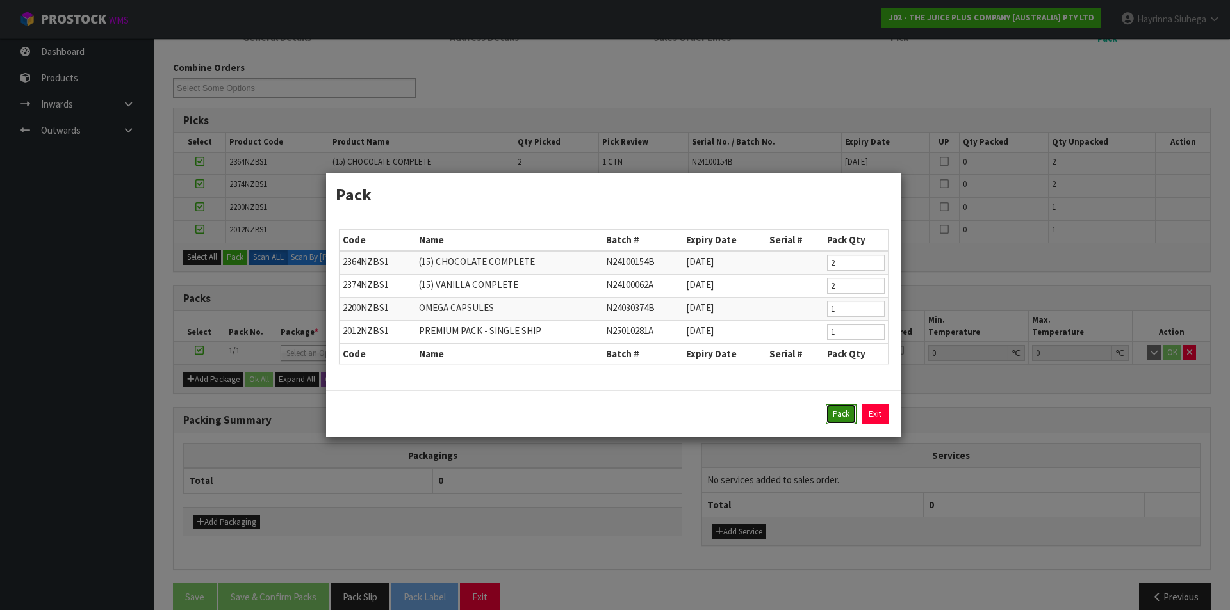
click at [838, 412] on button "Pack" at bounding box center [841, 414] width 31 height 20
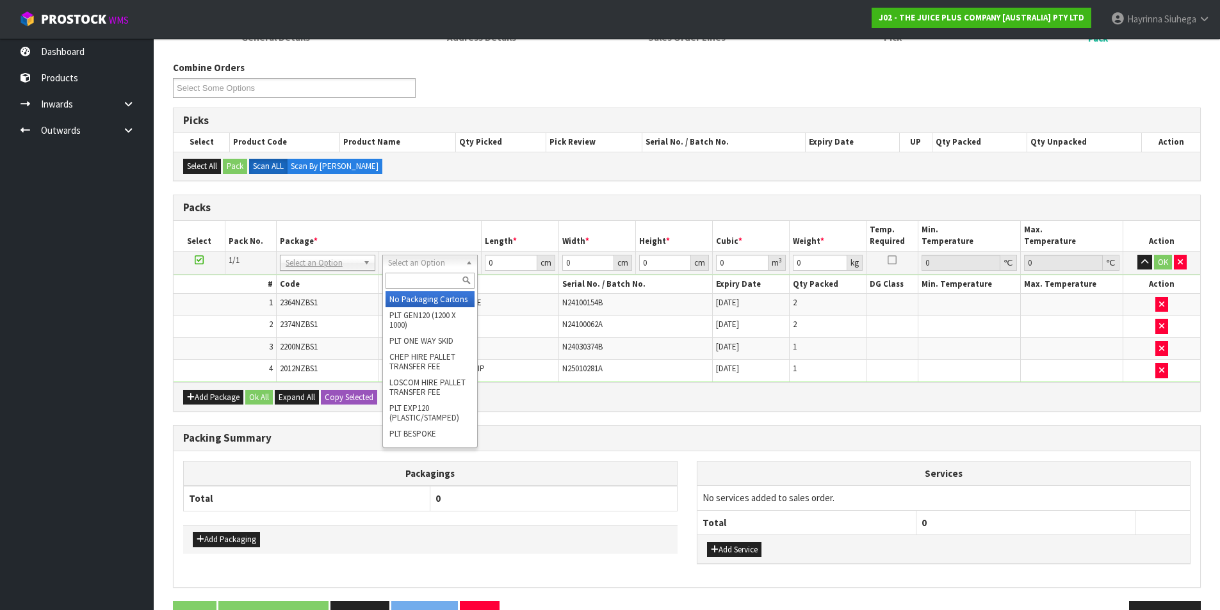
click at [427, 280] on input "text" at bounding box center [430, 281] width 89 height 16
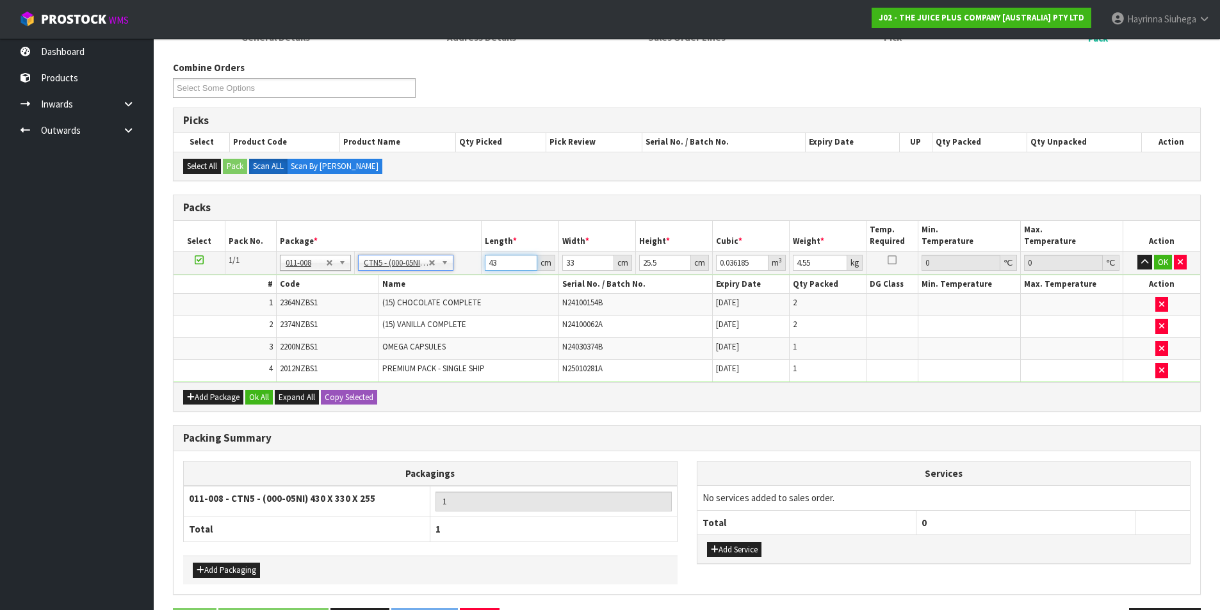
click at [489, 267] on input "43" at bounding box center [511, 263] width 52 height 16
click button "OK" at bounding box center [1163, 262] width 18 height 15
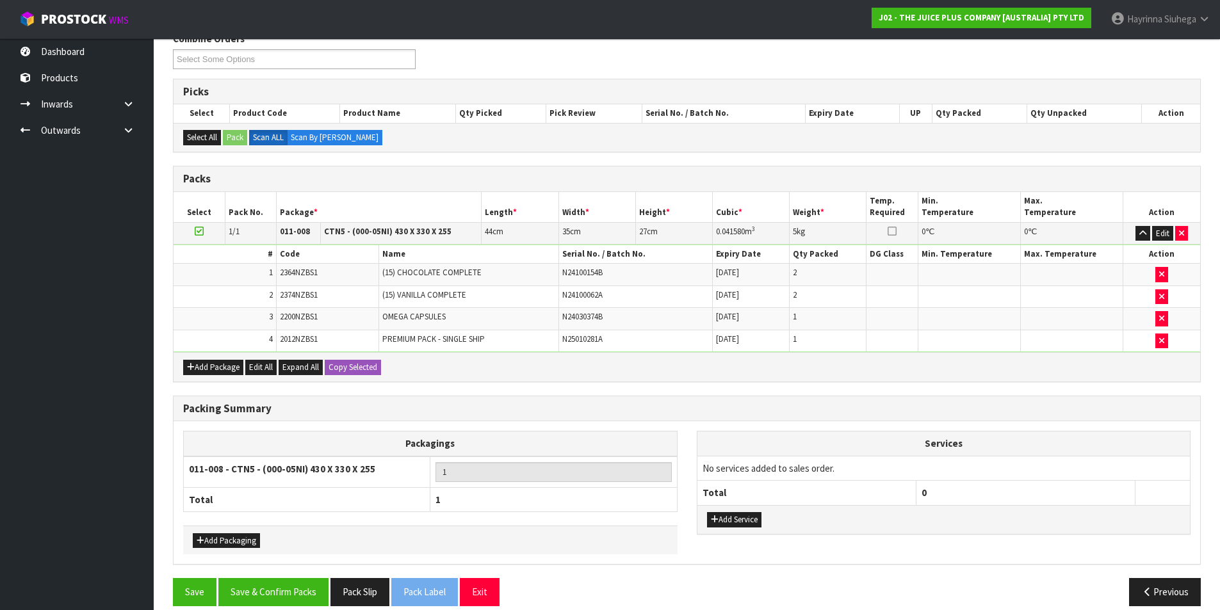
scroll to position [236, 0]
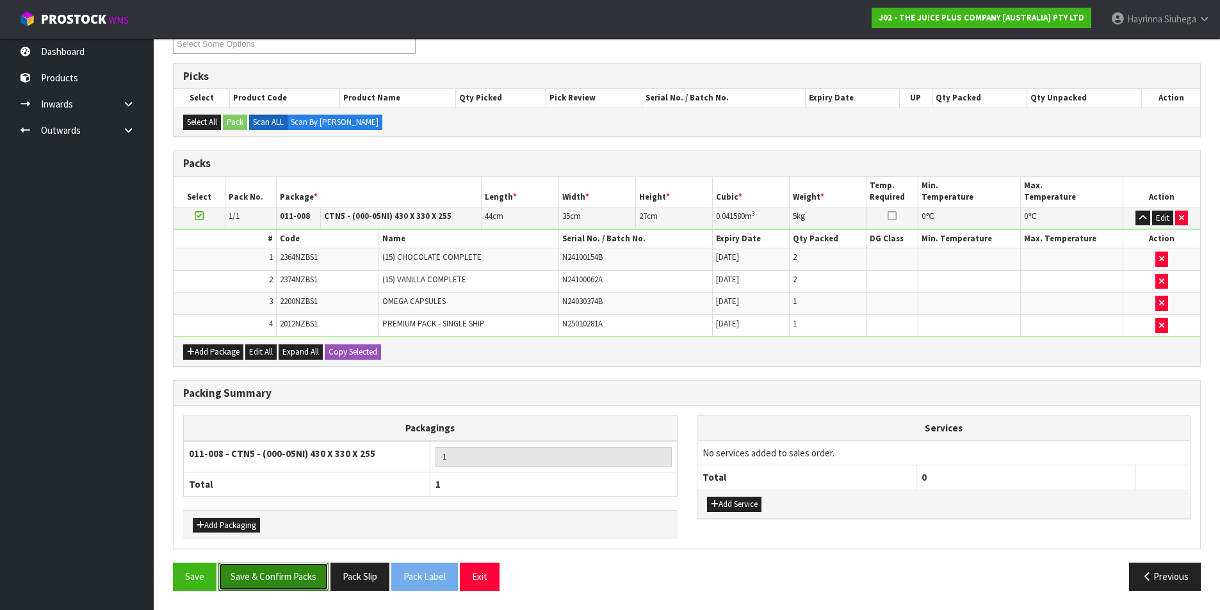
click at [280, 576] on button "Save & Confirm Packs" at bounding box center [273, 577] width 110 height 28
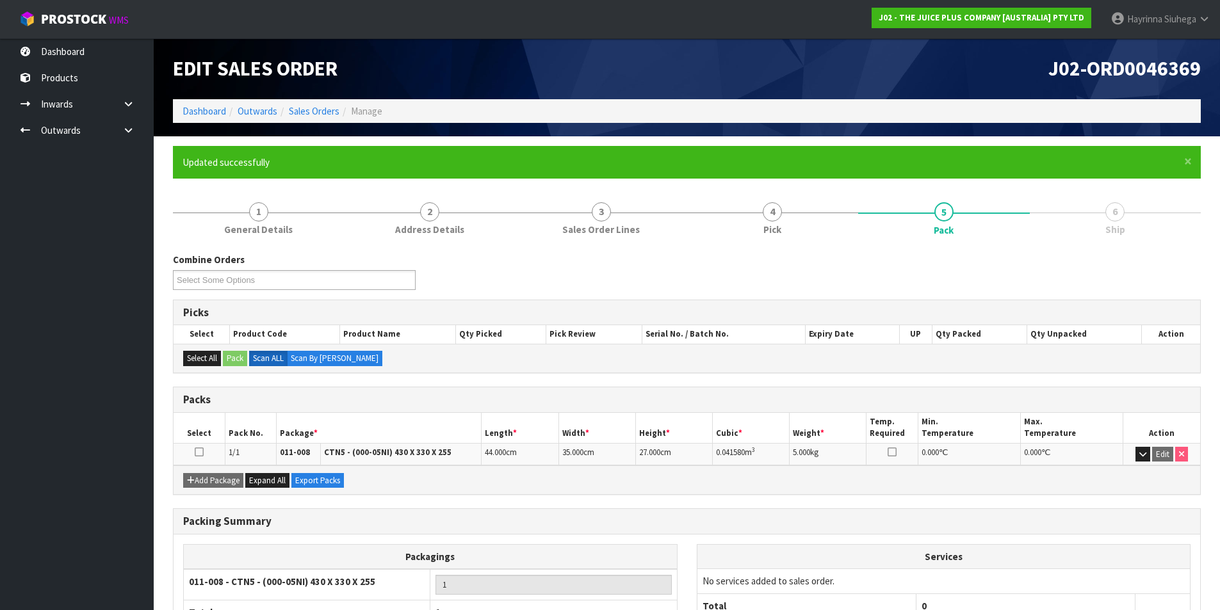
scroll to position [99, 0]
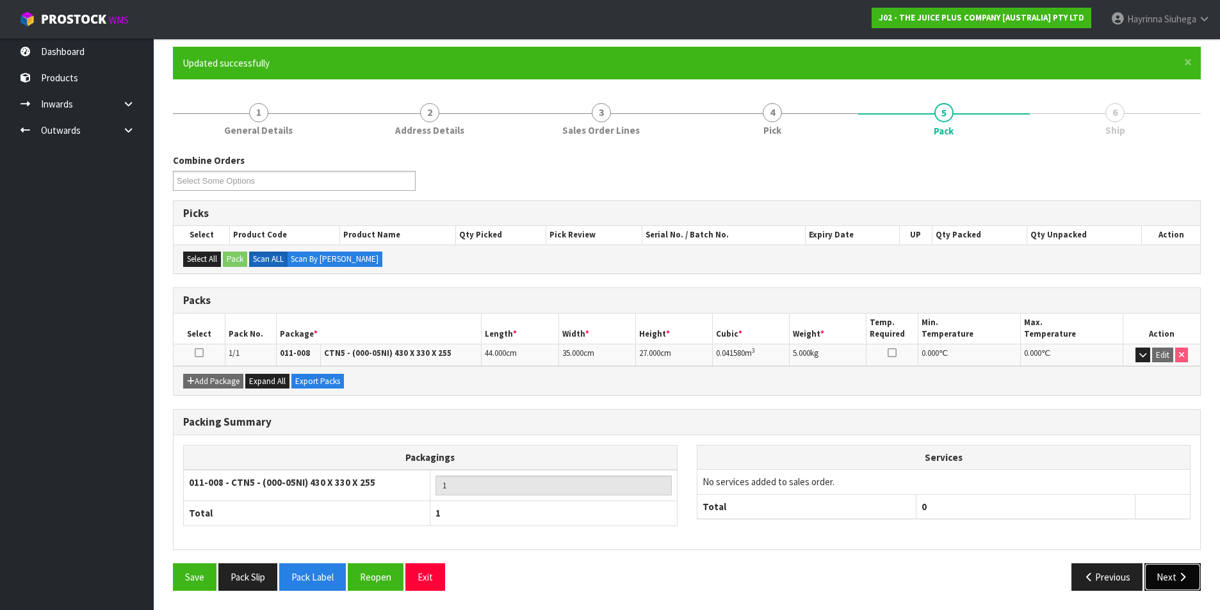
click at [1184, 585] on button "Next" at bounding box center [1173, 578] width 56 height 28
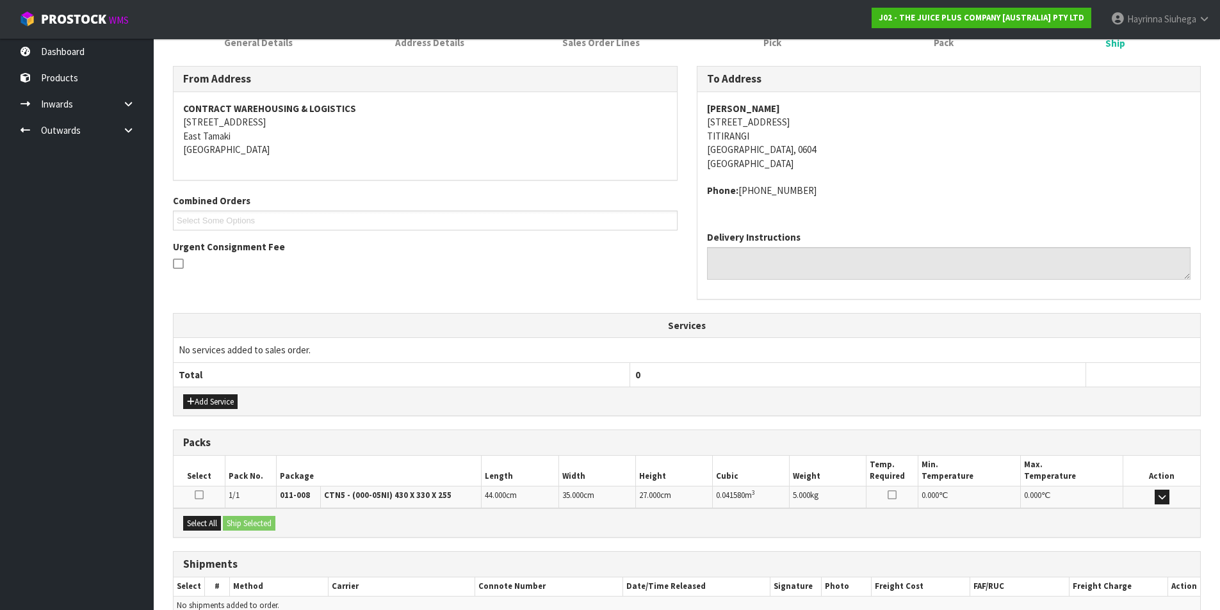
scroll to position [252, 0]
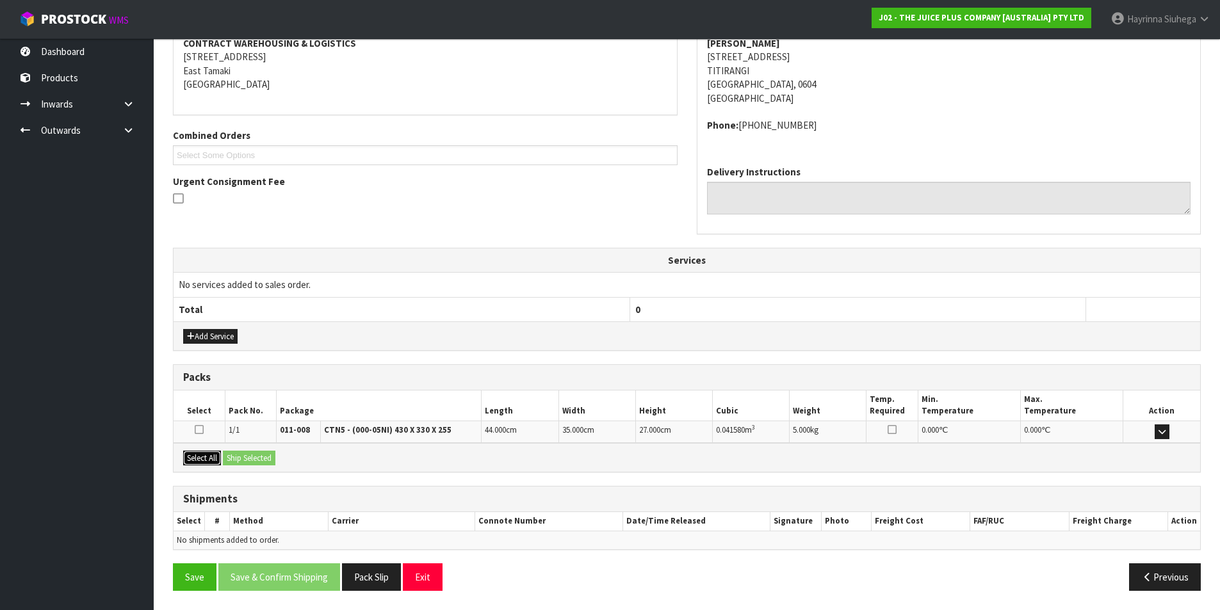
click at [212, 459] on button "Select All" at bounding box center [202, 458] width 38 height 15
click at [242, 457] on button "Ship Selected" at bounding box center [249, 458] width 53 height 15
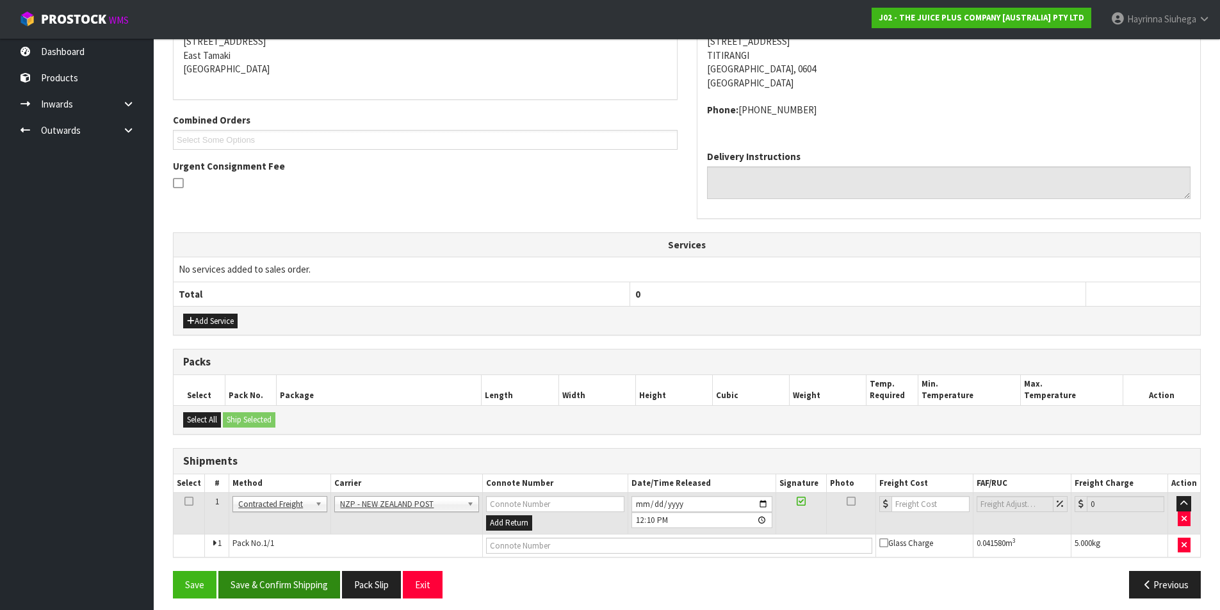
scroll to position [275, 0]
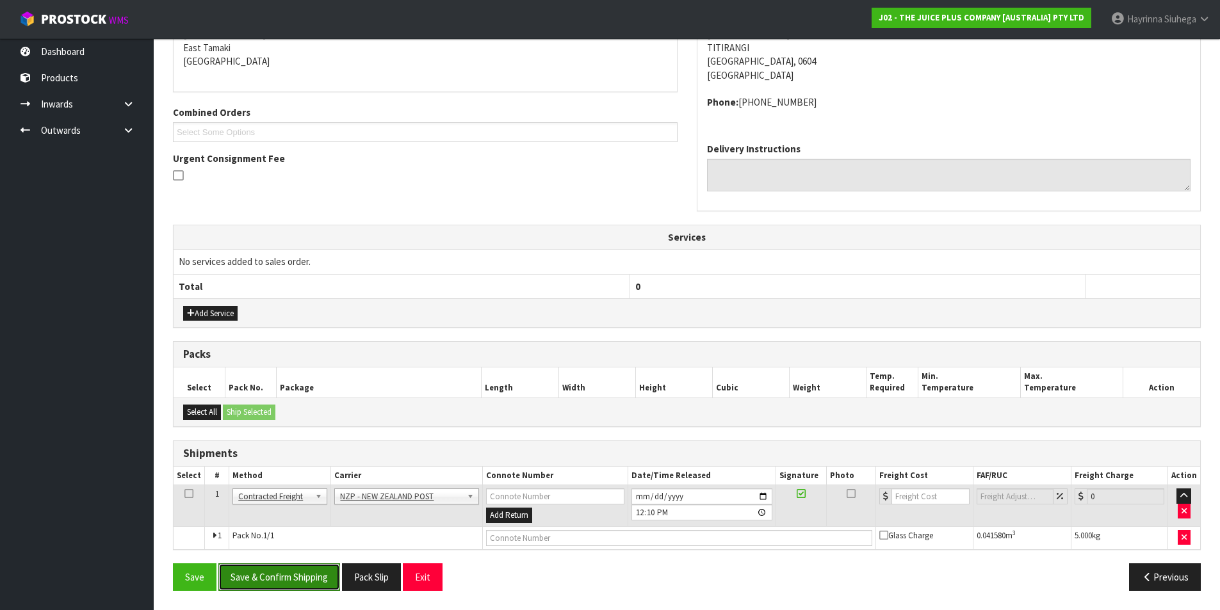
click at [301, 566] on button "Save & Confirm Shipping" at bounding box center [279, 578] width 122 height 28
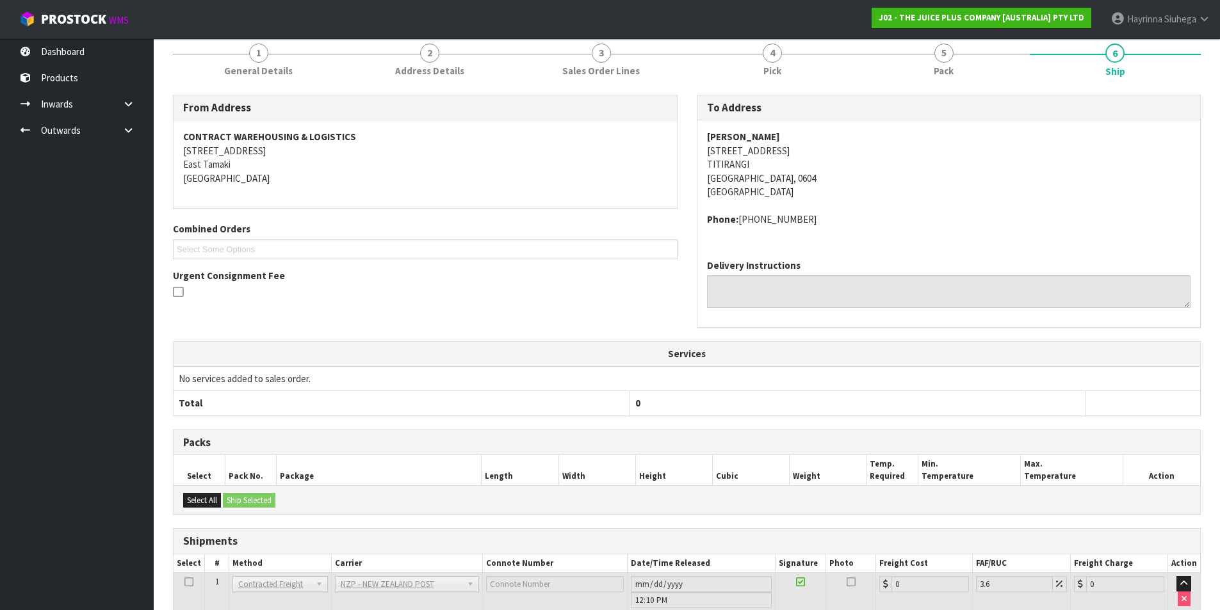
scroll to position [257, 0]
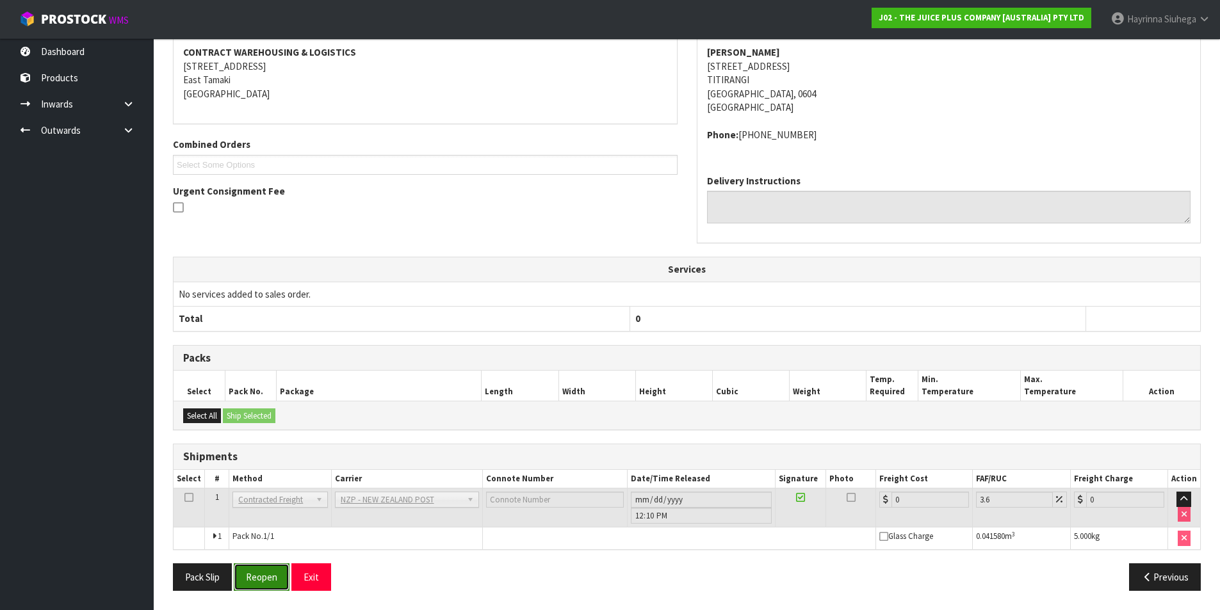
click at [258, 575] on button "Reopen" at bounding box center [262, 578] width 56 height 28
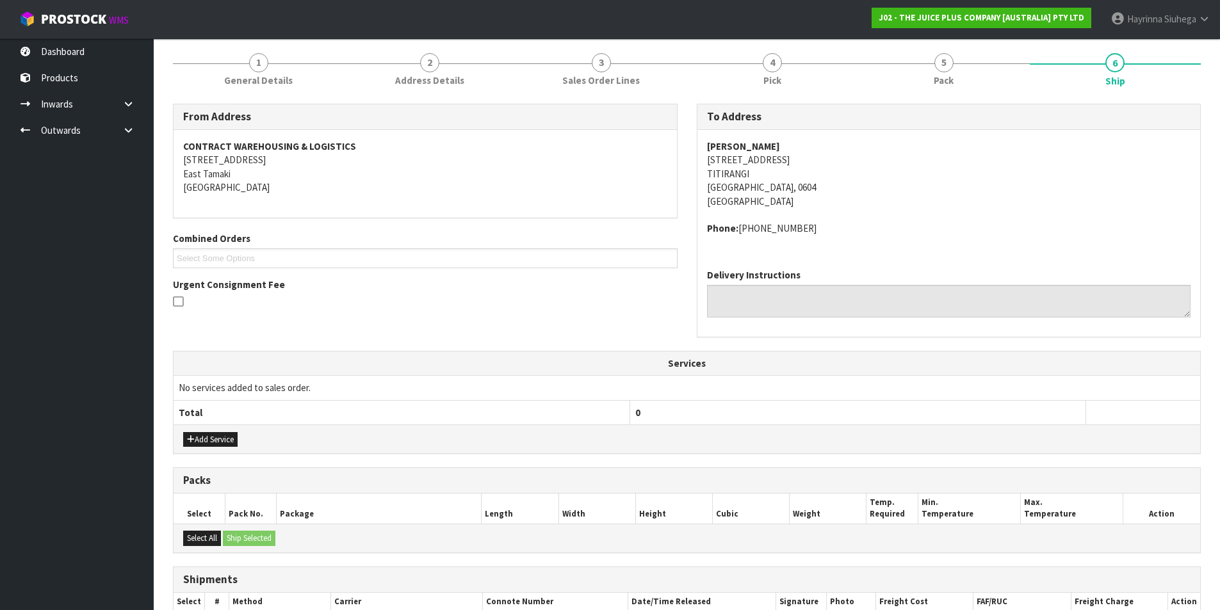
scroll to position [243, 0]
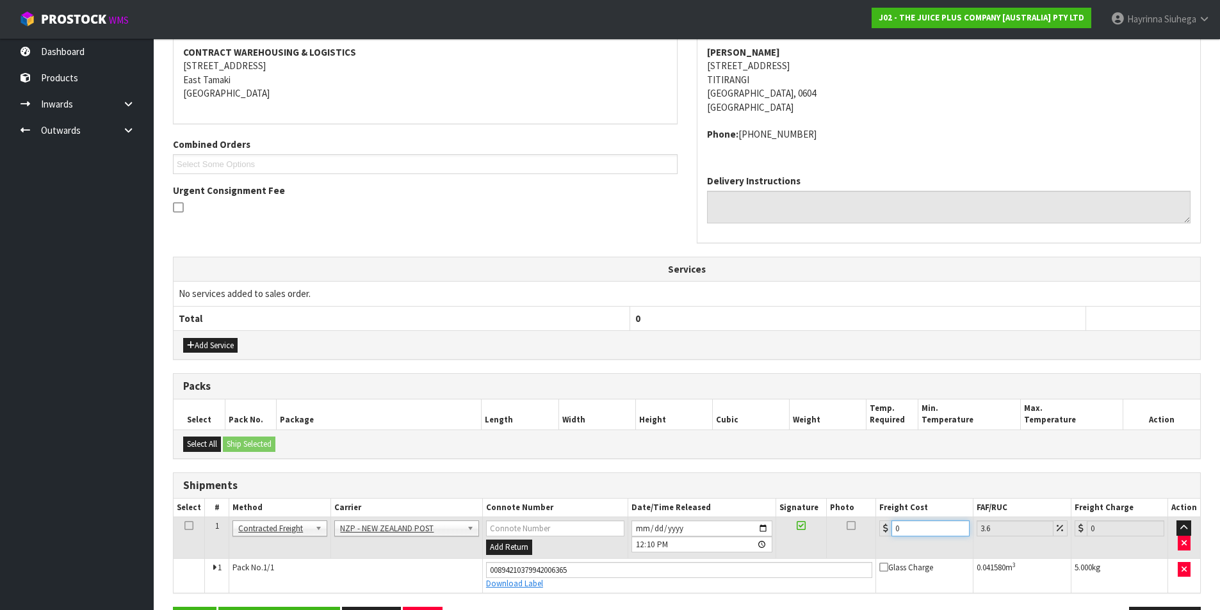
click at [895, 527] on input "0" at bounding box center [931, 529] width 78 height 16
click at [173, 607] on button "Save" at bounding box center [195, 621] width 44 height 28
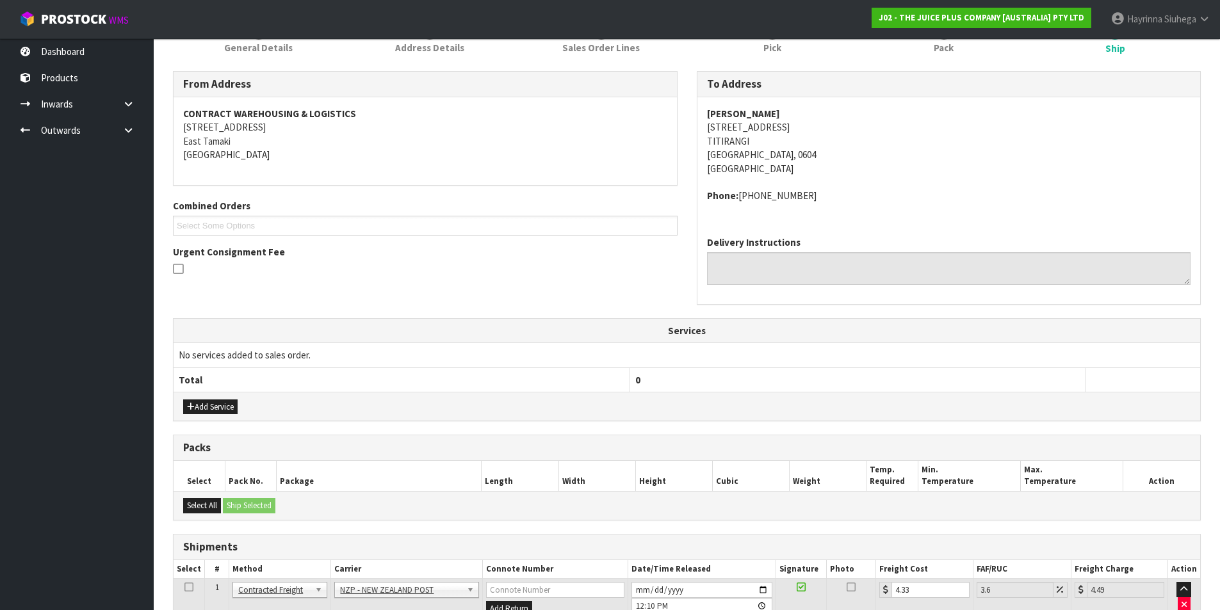
scroll to position [287, 0]
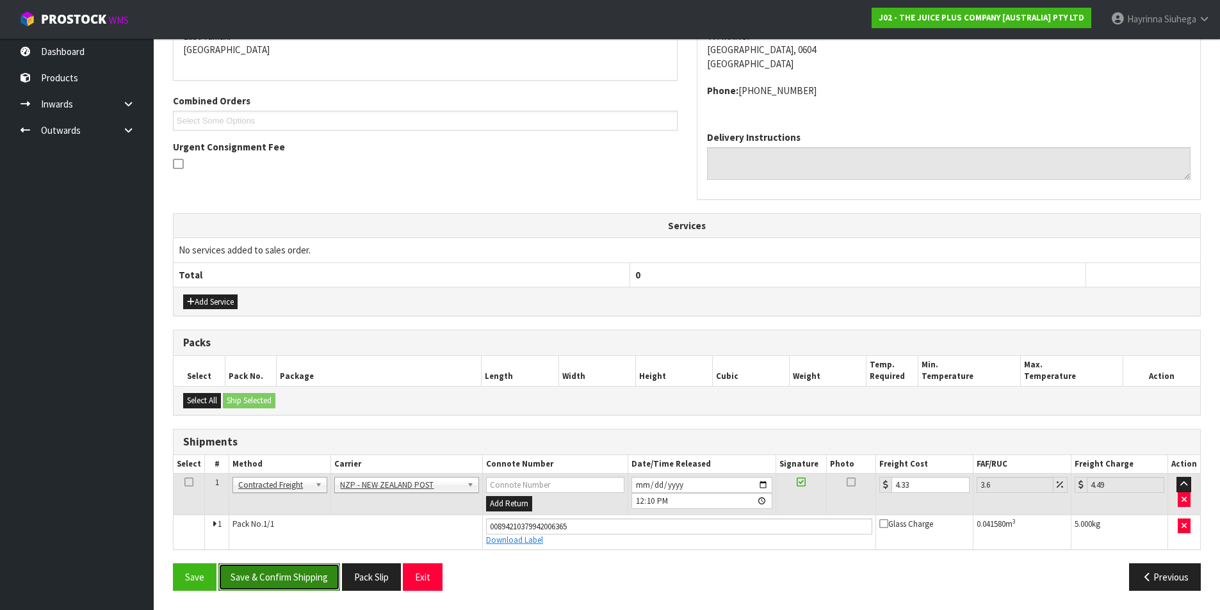
click at [301, 569] on button "Save & Confirm Shipping" at bounding box center [279, 578] width 122 height 28
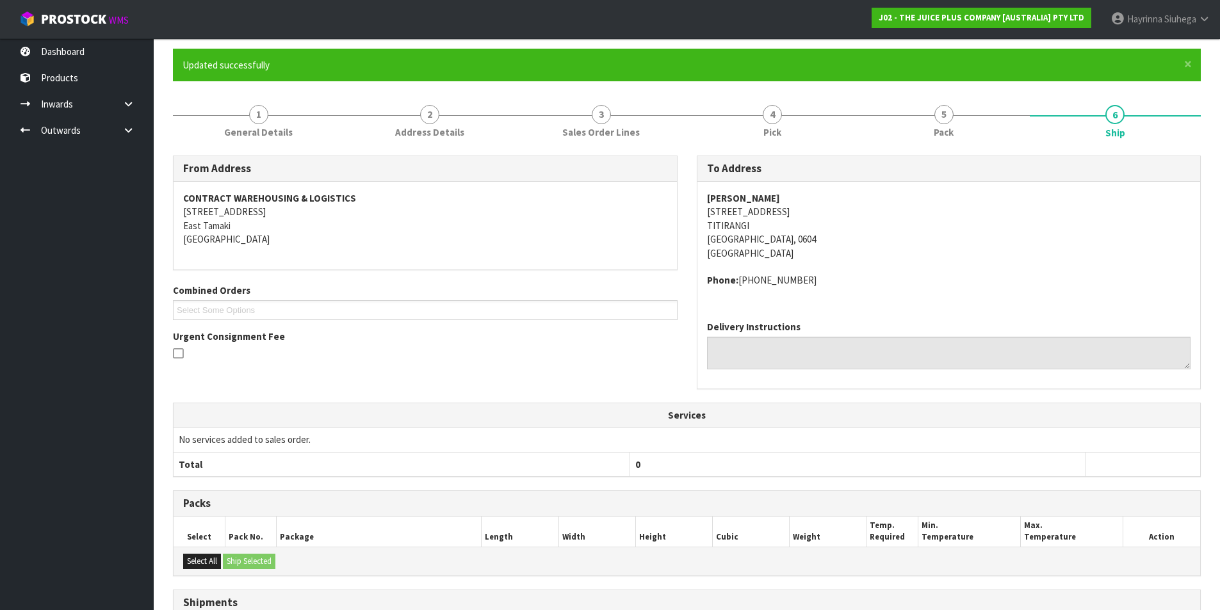
scroll to position [0, 0]
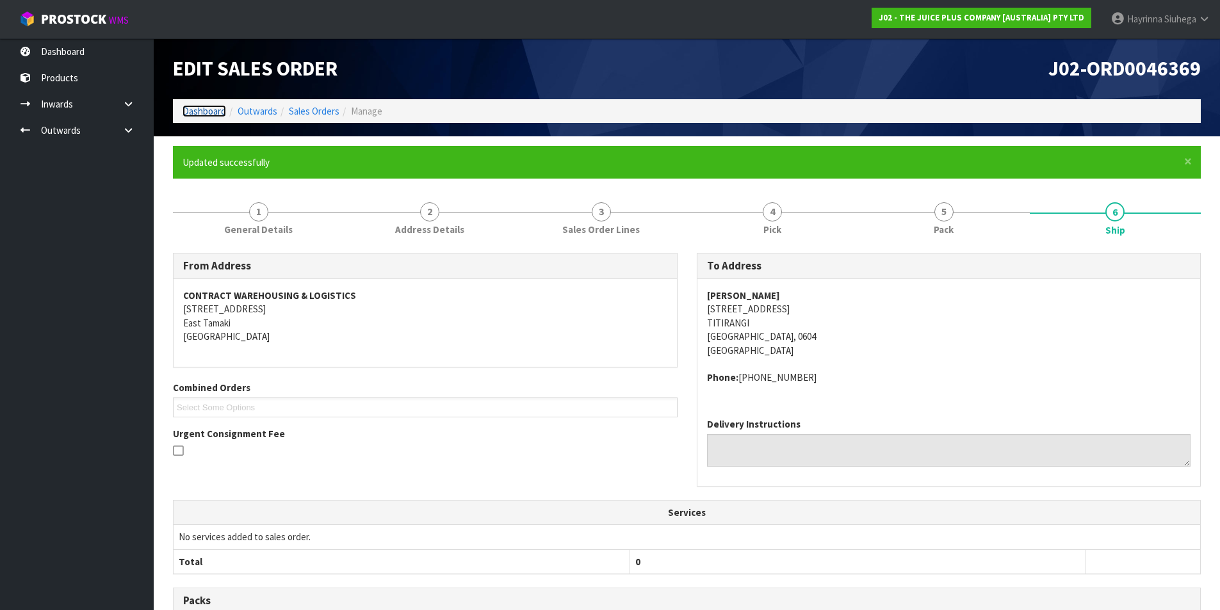
click at [215, 109] on link "Dashboard" at bounding box center [205, 111] width 44 height 12
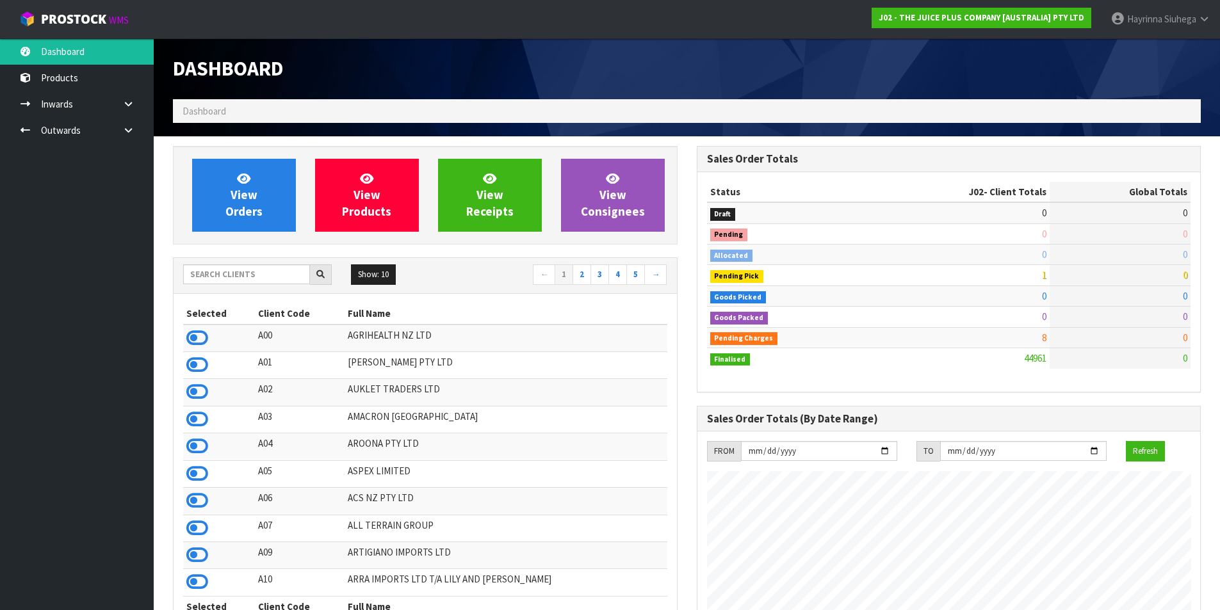
scroll to position [970, 523]
click at [241, 181] on icon at bounding box center [243, 178] width 13 height 12
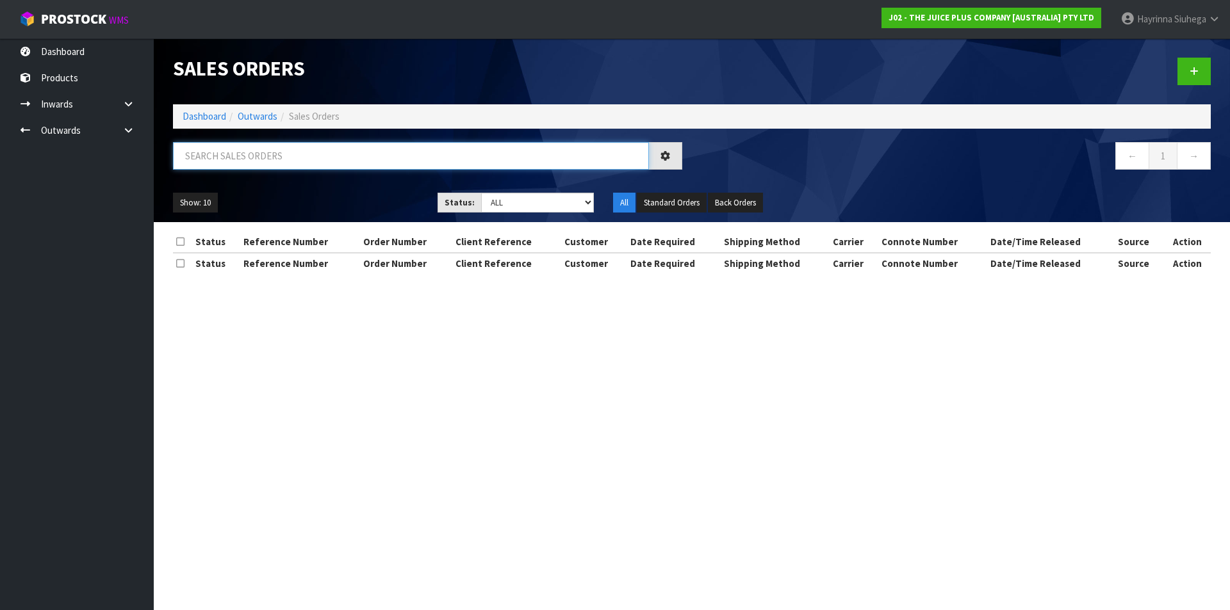
click at [256, 160] on input "text" at bounding box center [411, 156] width 476 height 28
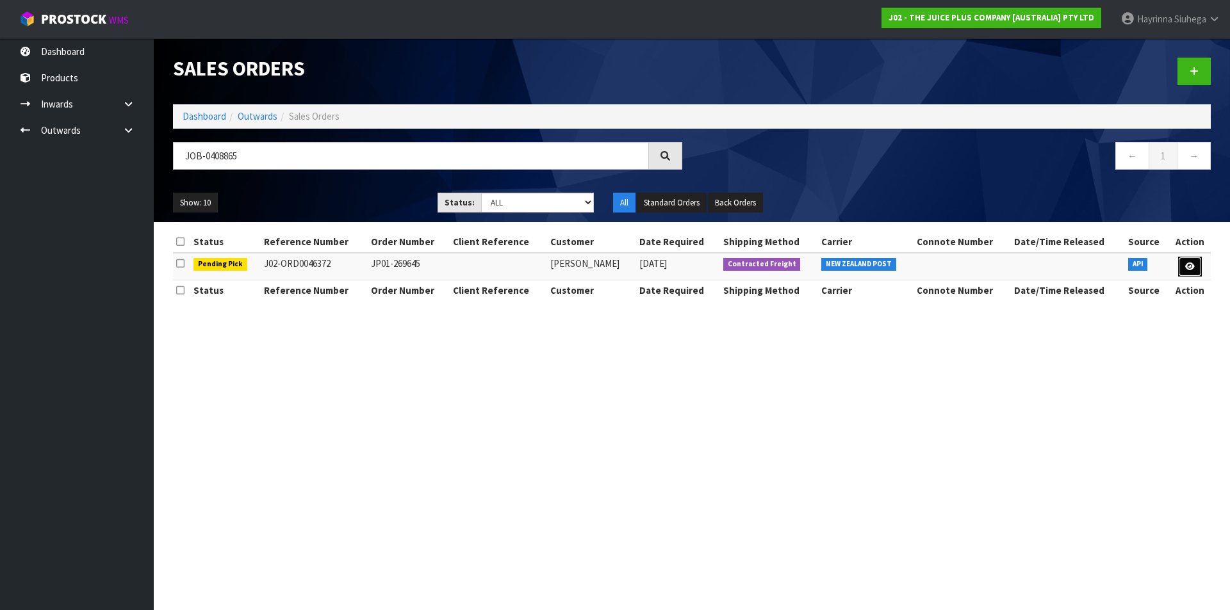
click at [1189, 272] on link at bounding box center [1190, 267] width 24 height 20
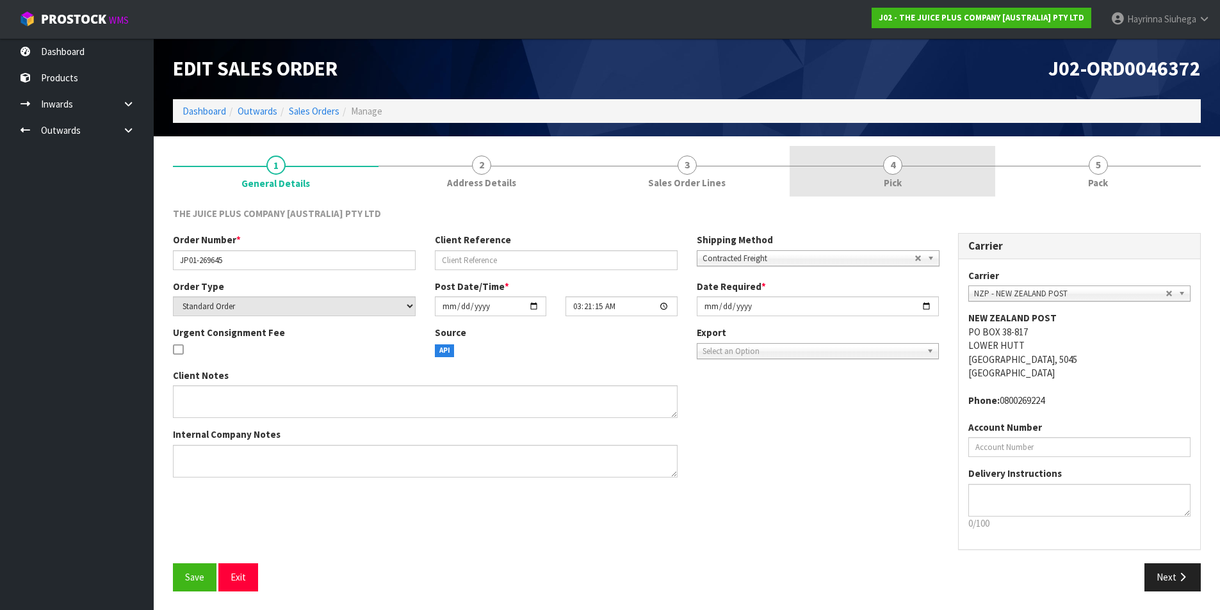
click at [985, 174] on link "4 Pick" at bounding box center [893, 171] width 206 height 51
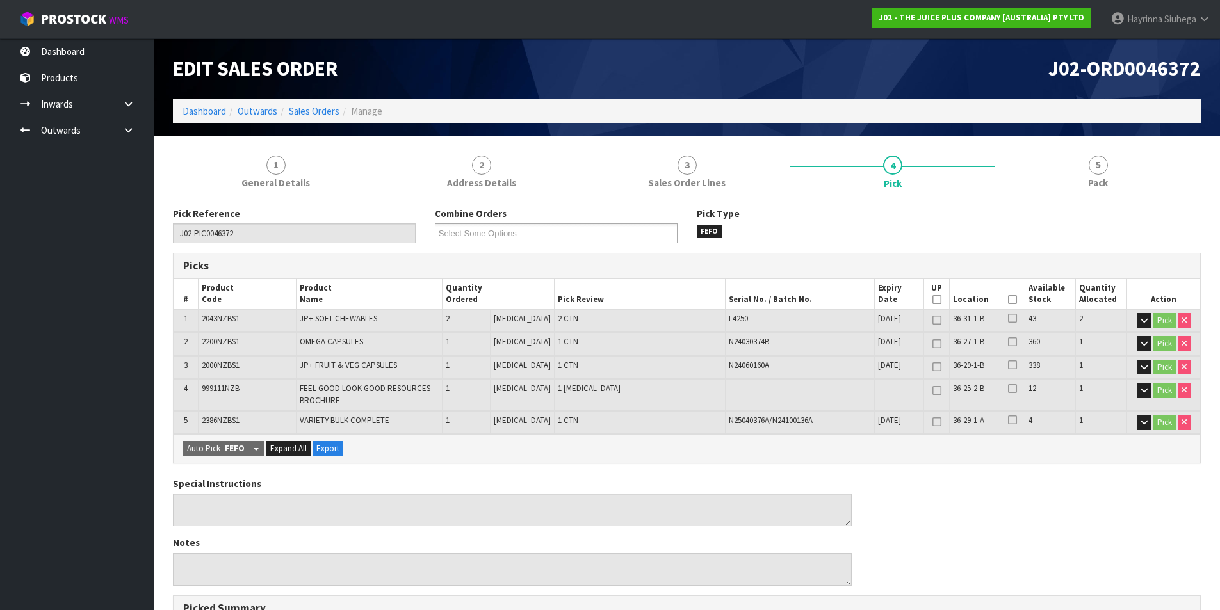
click at [1008, 300] on icon at bounding box center [1012, 300] width 9 height 1
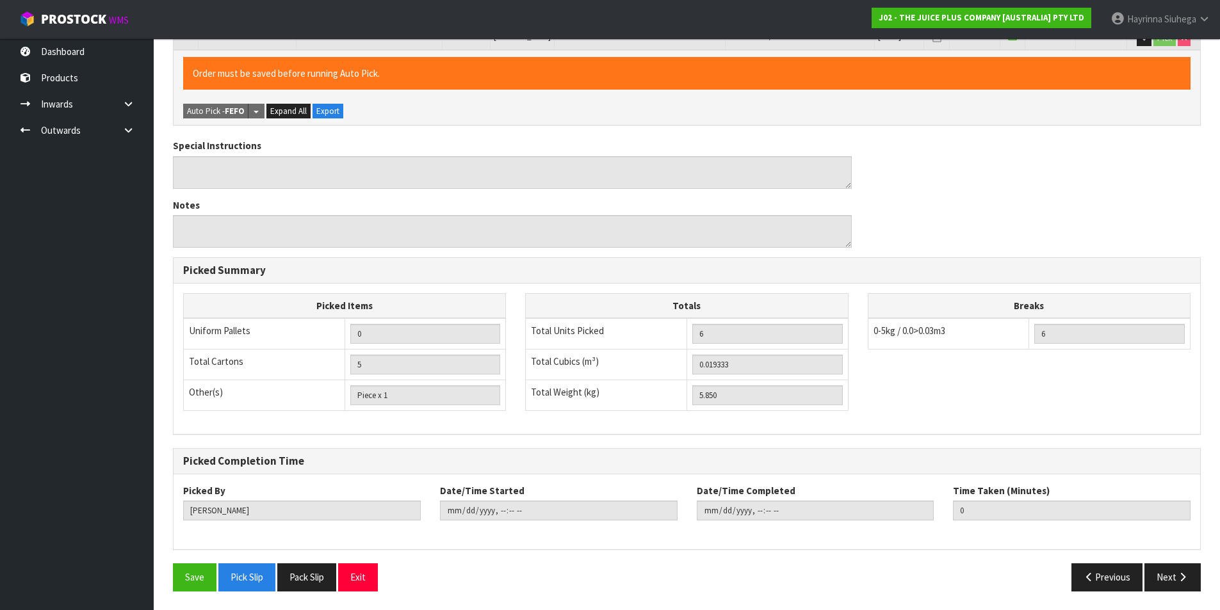
scroll to position [385, 0]
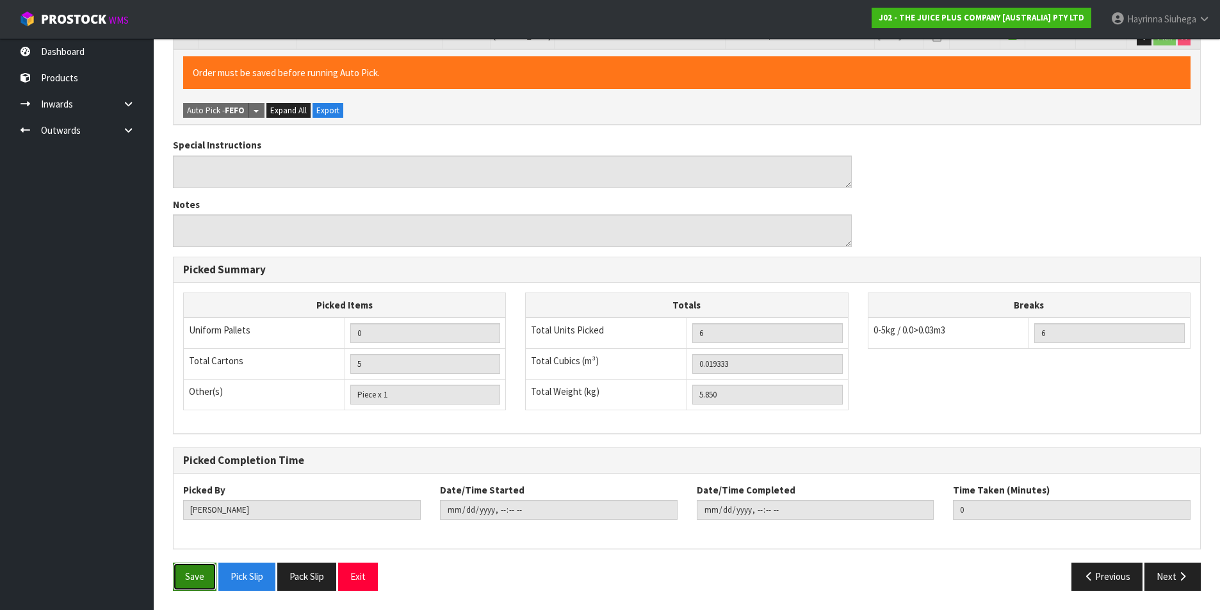
click at [188, 575] on button "Save" at bounding box center [195, 577] width 44 height 28
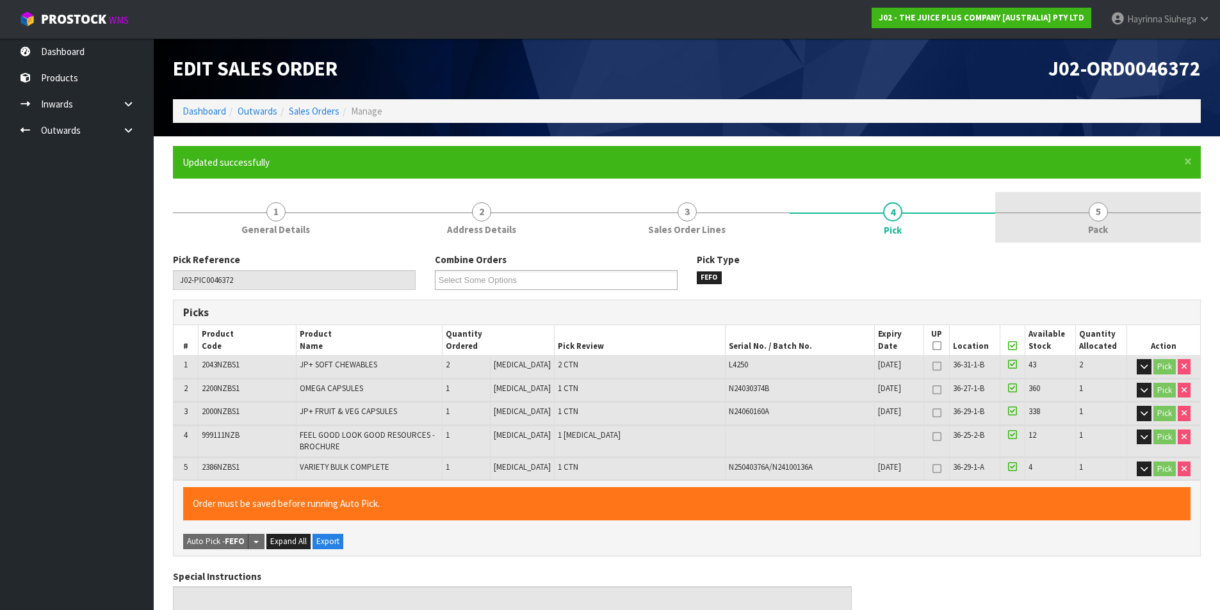
click at [1116, 215] on link "5 Pack" at bounding box center [1098, 217] width 206 height 51
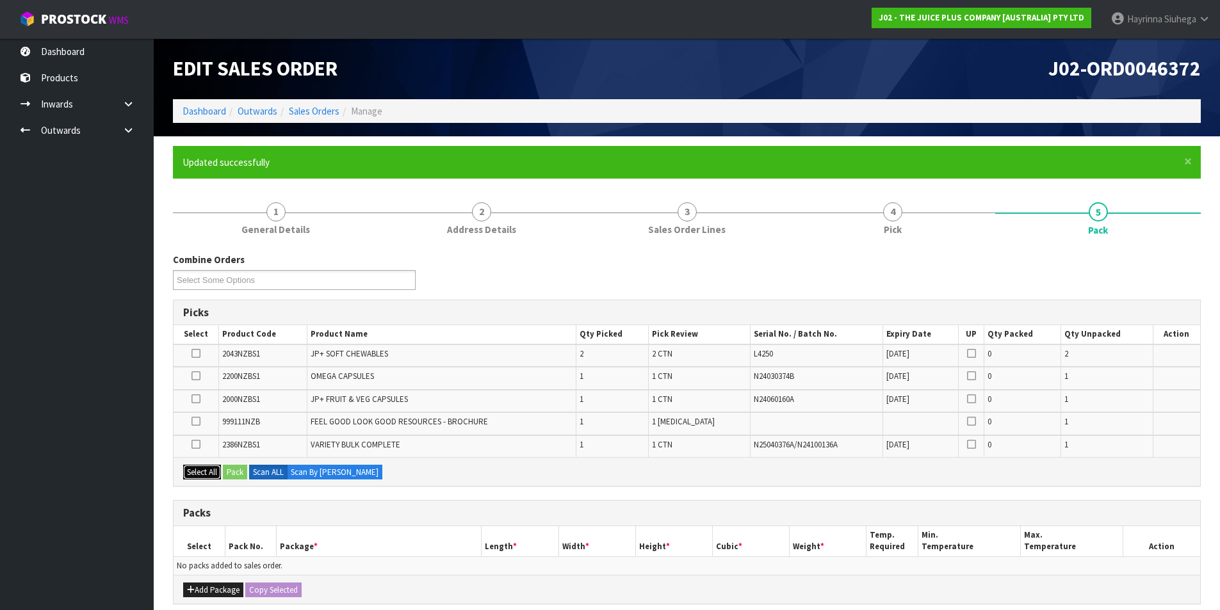
click at [205, 475] on button "Select All" at bounding box center [202, 472] width 38 height 15
click at [215, 592] on button "Add Package" at bounding box center [213, 590] width 60 height 15
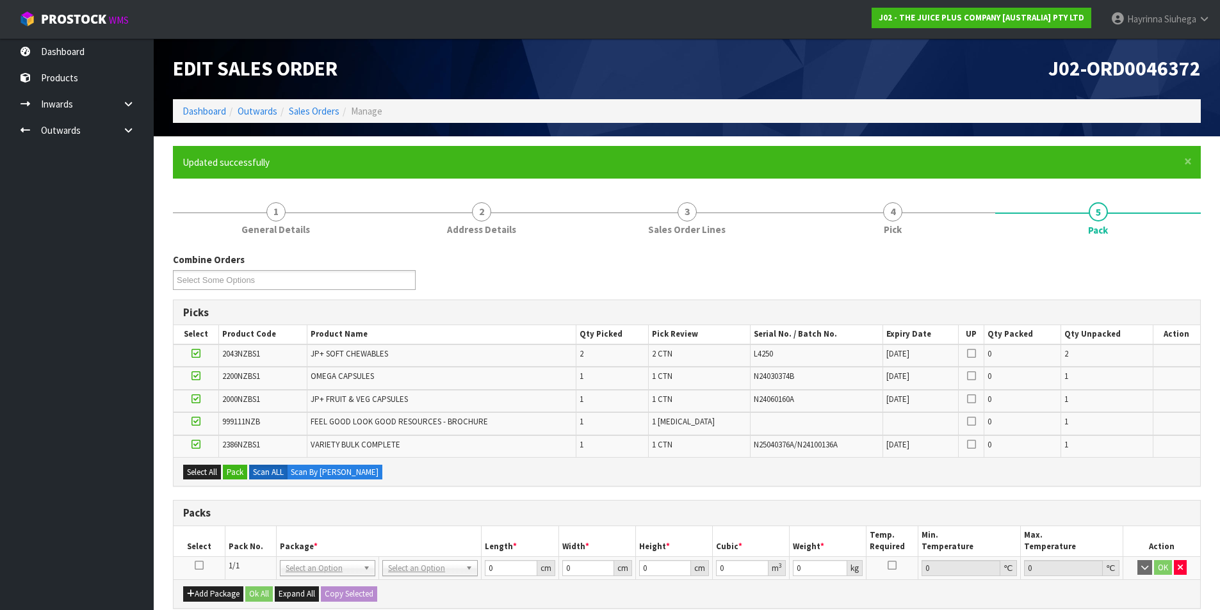
click at [198, 566] on icon at bounding box center [199, 566] width 9 height 1
click at [234, 471] on button "Pack" at bounding box center [235, 472] width 24 height 15
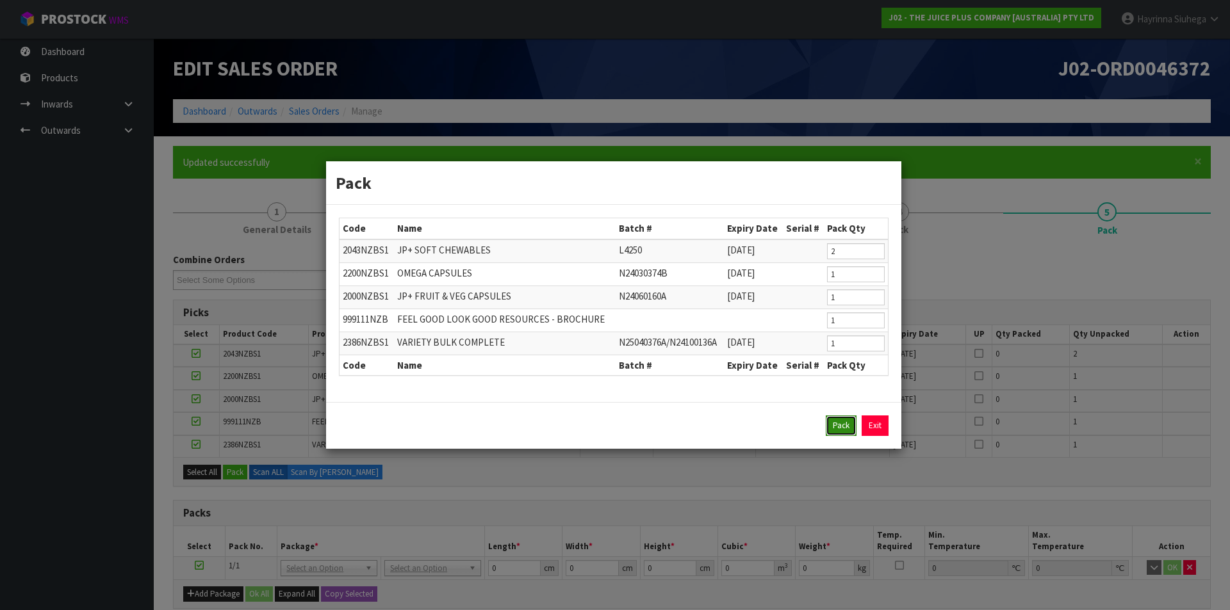
click at [841, 423] on button "Pack" at bounding box center [841, 426] width 31 height 20
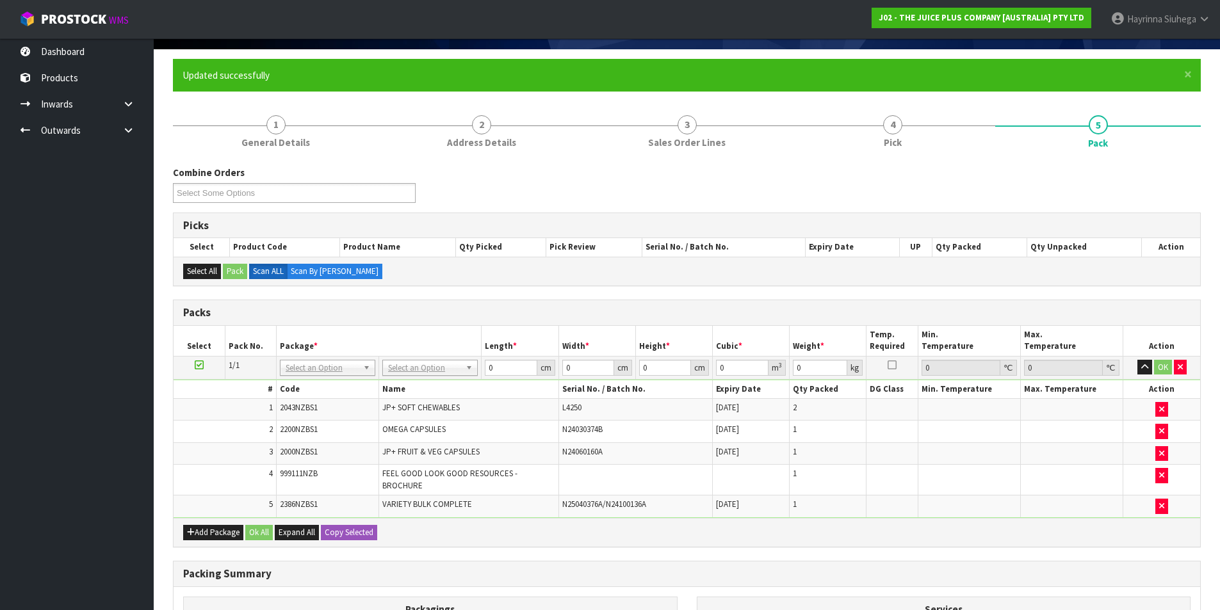
scroll to position [192, 0]
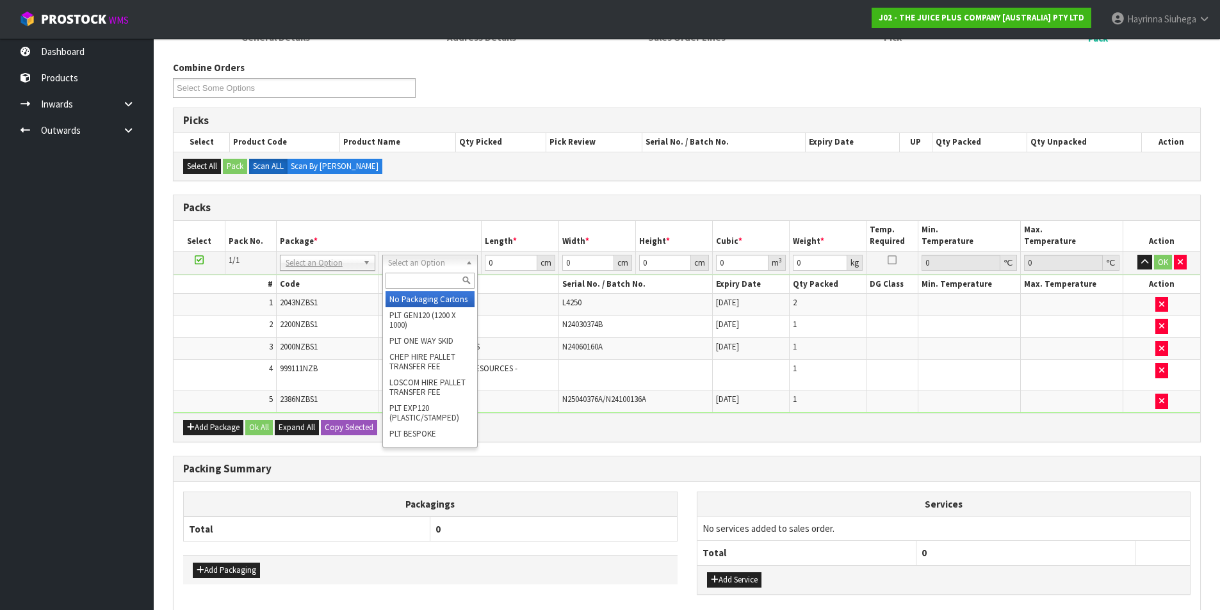
click at [428, 284] on input "text" at bounding box center [430, 281] width 89 height 16
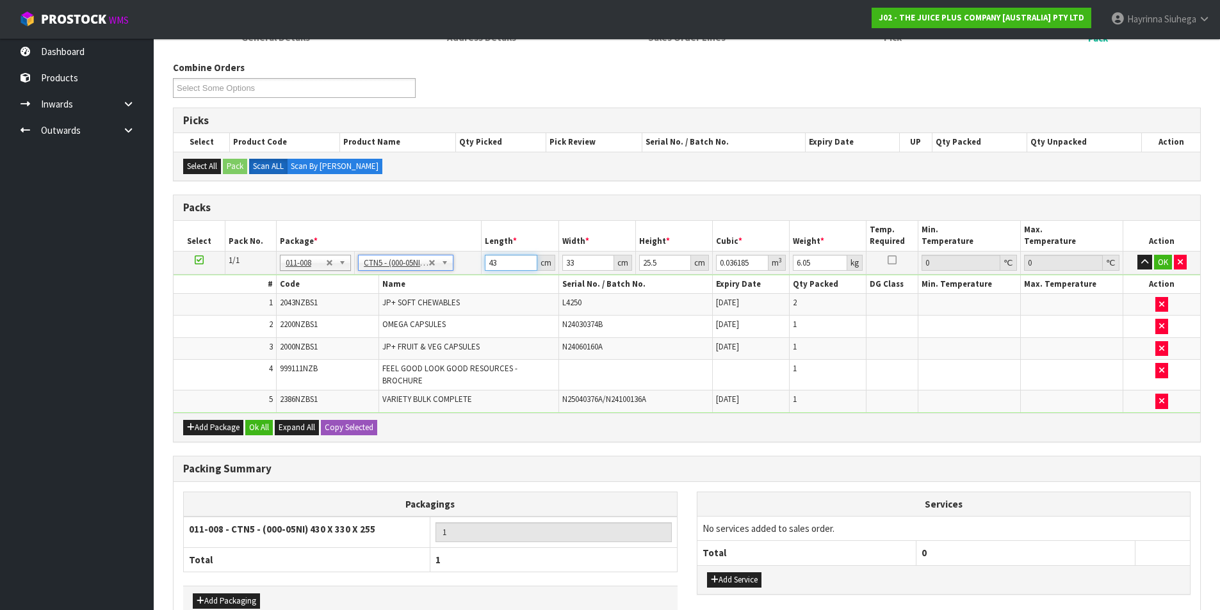
click at [487, 266] on input "43" at bounding box center [511, 263] width 52 height 16
click button "OK" at bounding box center [1163, 262] width 18 height 15
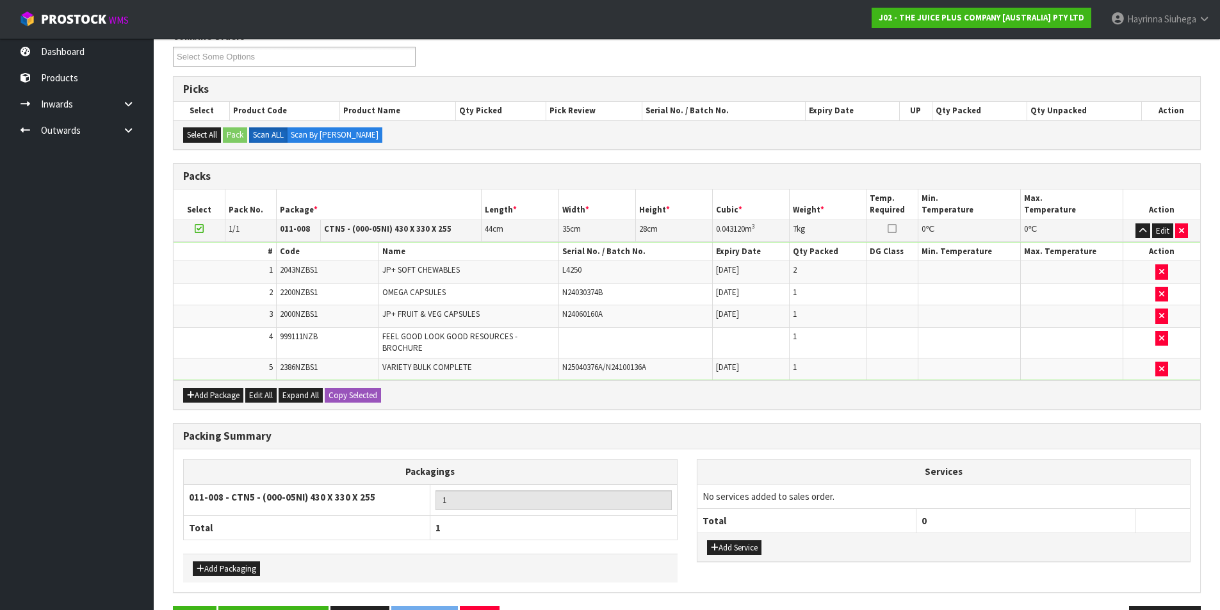
scroll to position [266, 0]
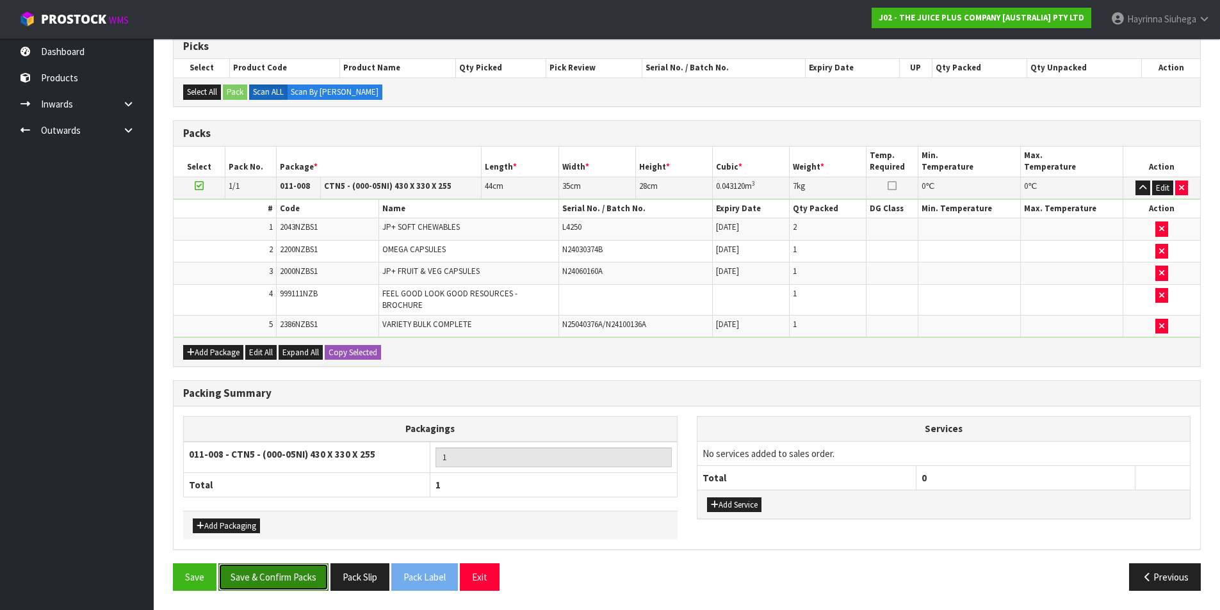
click at [296, 582] on button "Save & Confirm Packs" at bounding box center [273, 578] width 110 height 28
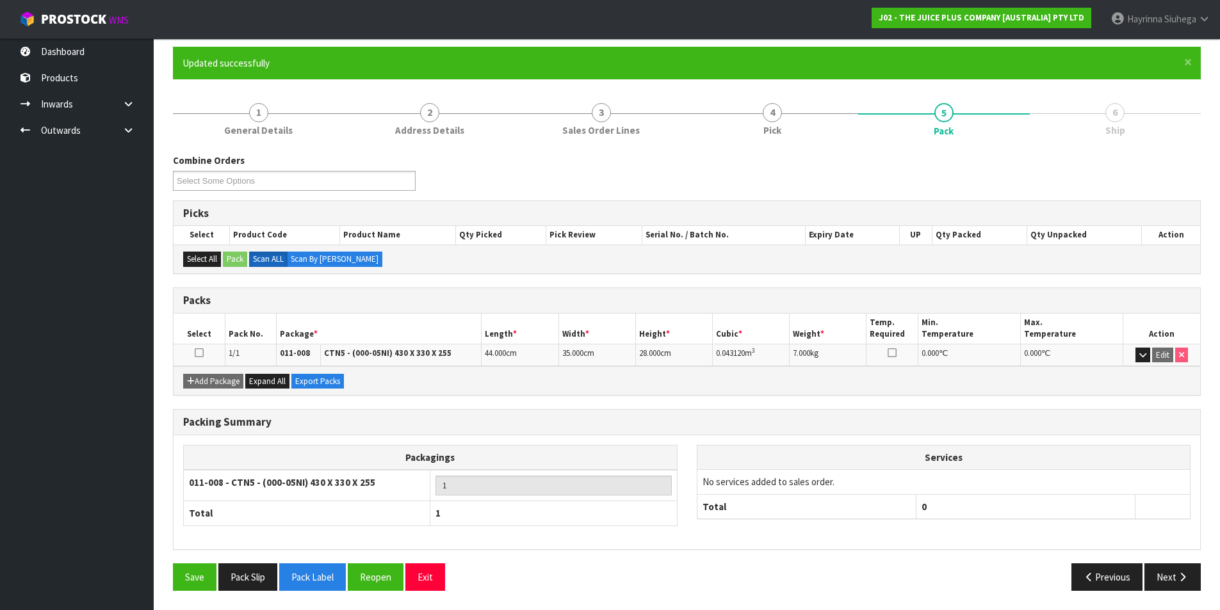
scroll to position [99, 0]
click at [1174, 579] on button "Next" at bounding box center [1173, 578] width 56 height 28
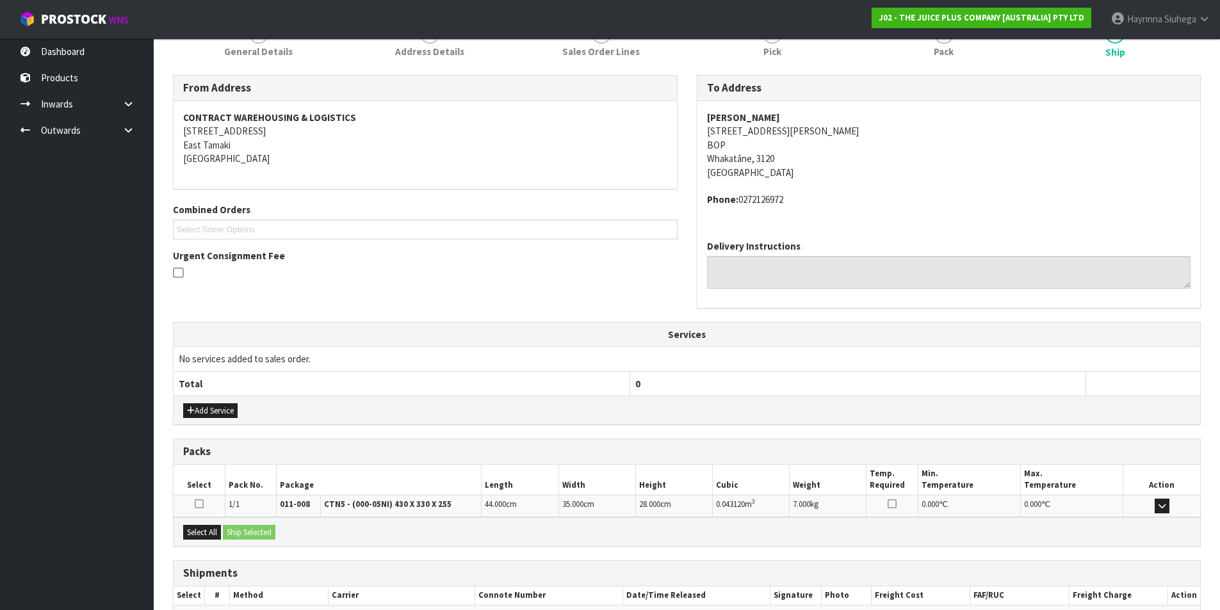
scroll to position [252, 0]
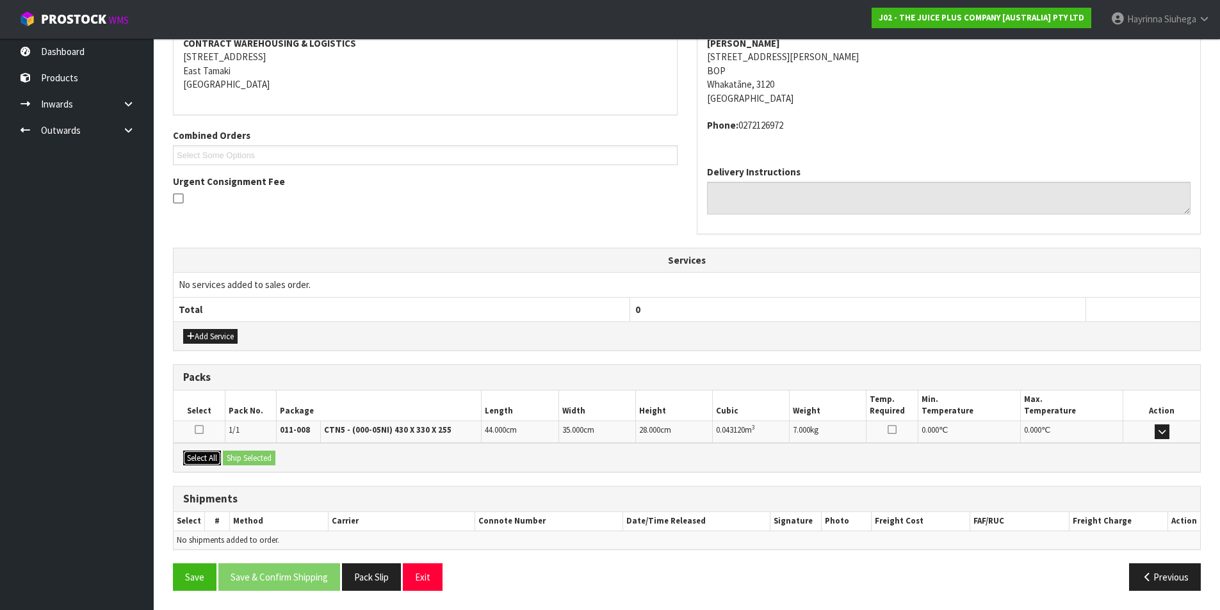
click at [197, 457] on button "Select All" at bounding box center [202, 458] width 38 height 15
click at [244, 457] on button "Ship Selected" at bounding box center [249, 458] width 53 height 15
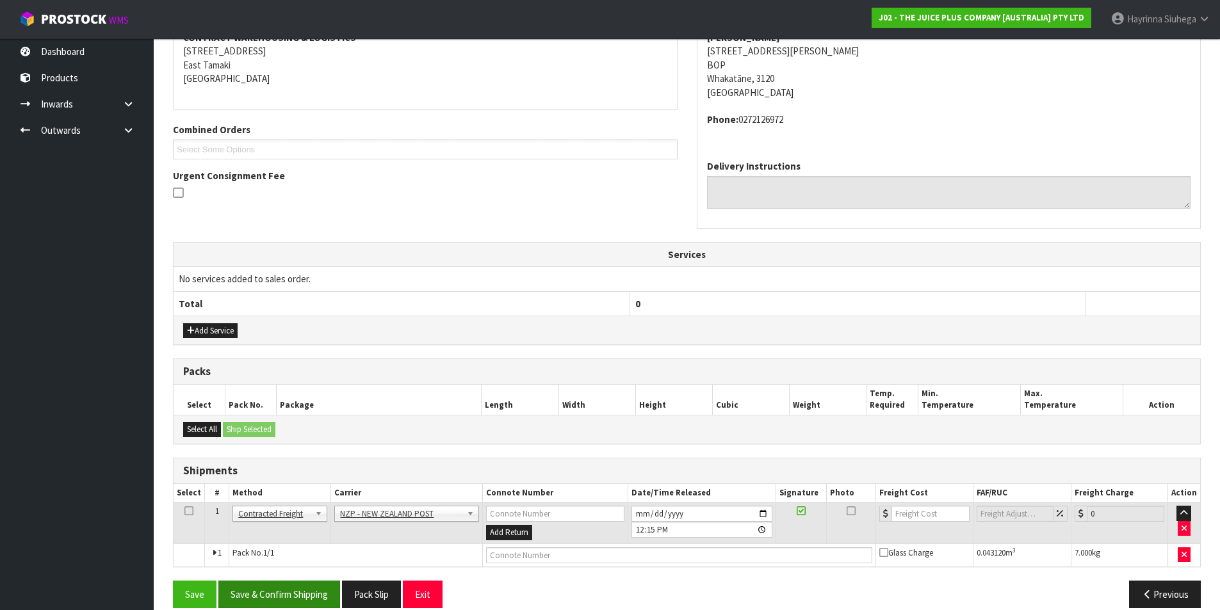
scroll to position [275, 0]
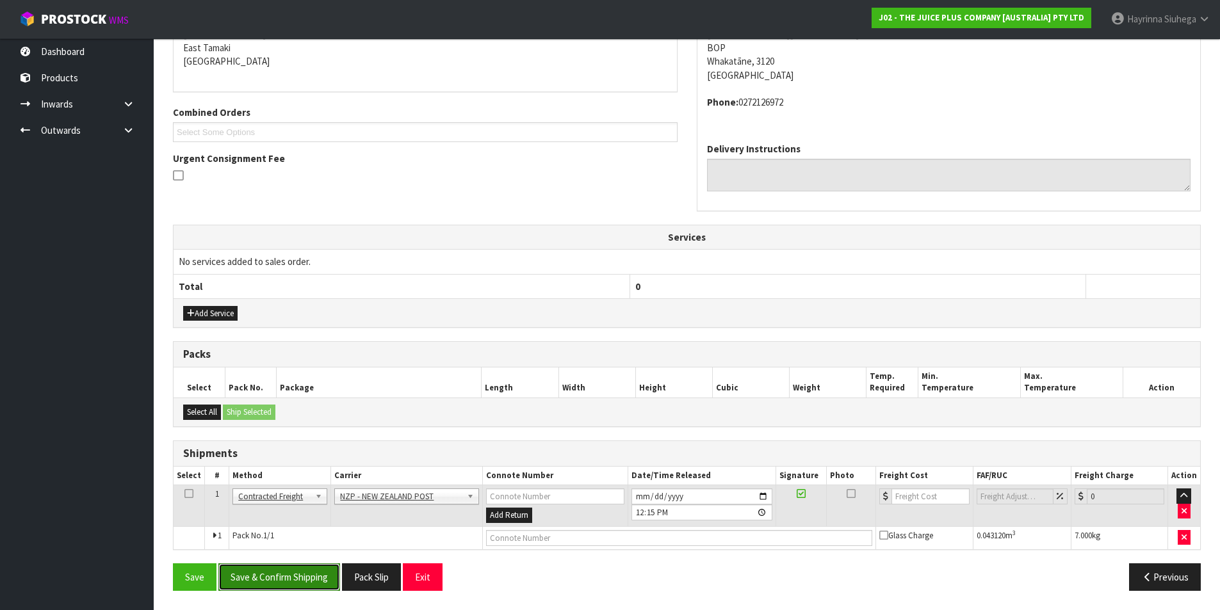
click at [290, 564] on button "Save & Confirm Shipping" at bounding box center [279, 578] width 122 height 28
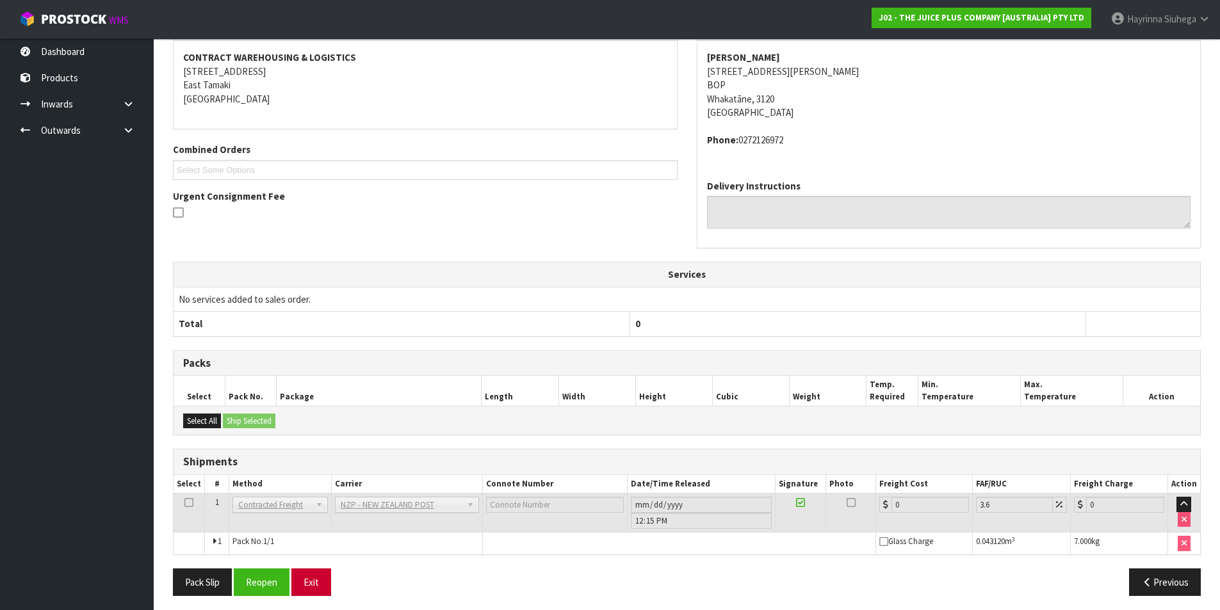
scroll to position [257, 0]
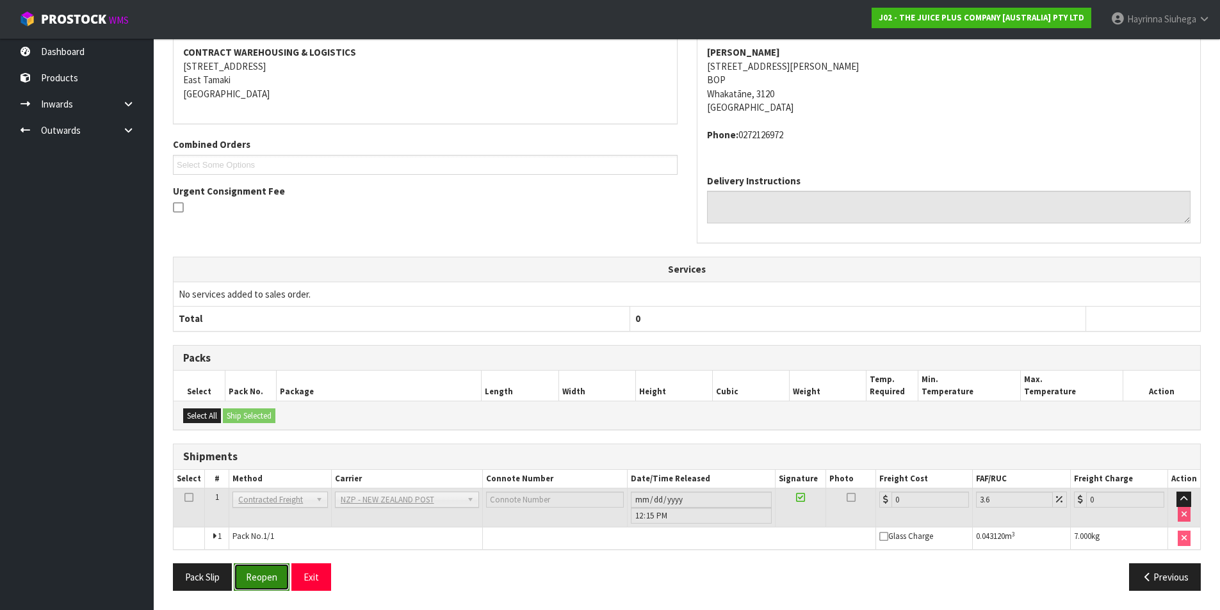
click at [272, 578] on button "Reopen" at bounding box center [262, 578] width 56 height 28
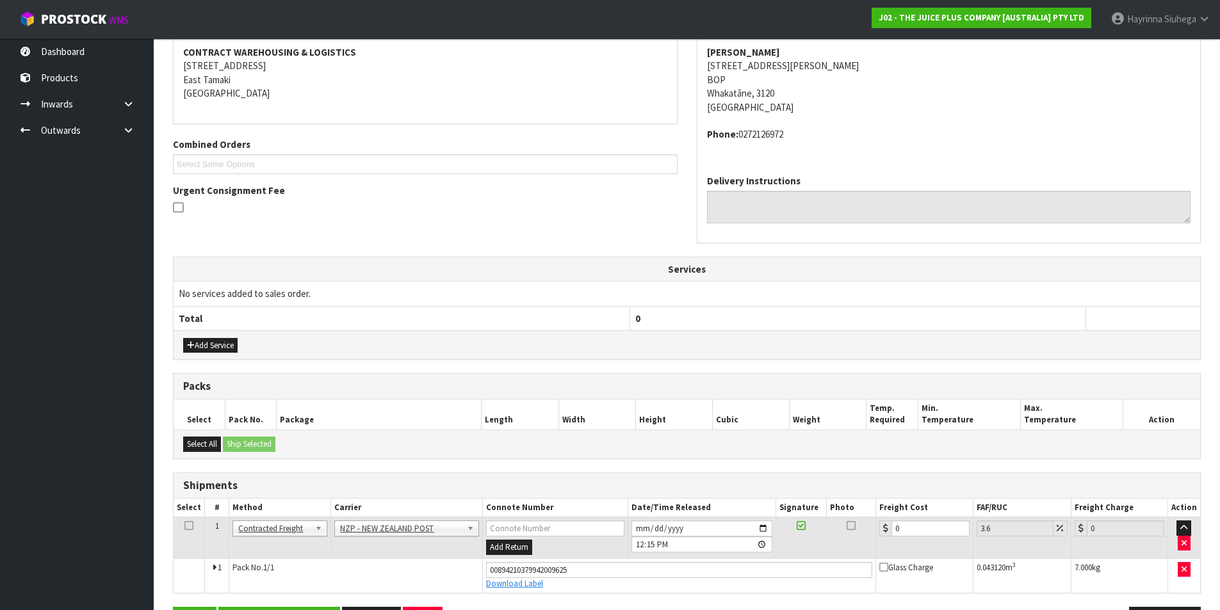
scroll to position [287, 0]
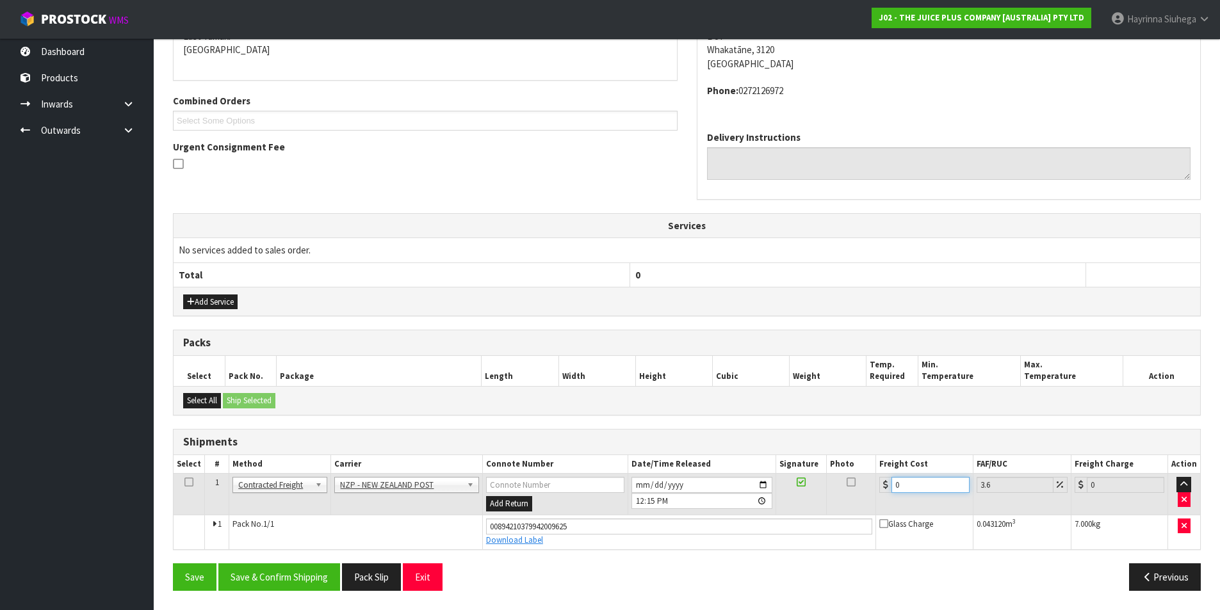
drag, startPoint x: 929, startPoint y: 493, endPoint x: 833, endPoint y: 493, distance: 96.1
click at [833, 493] on tr "1 Client Local Pickup Customer Local Pickup Company Freight Contracted Freight …" at bounding box center [687, 495] width 1027 height 42
click at [173, 564] on button "Save" at bounding box center [195, 578] width 44 height 28
click at [277, 563] on div "From Address CONTRACT WAREHOUSING & LOGISTICS 17 Allens Road East Tamaki Auckla…" at bounding box center [687, 283] width 1028 height 635
click at [295, 590] on button "Save & Confirm Shipping" at bounding box center [279, 578] width 122 height 28
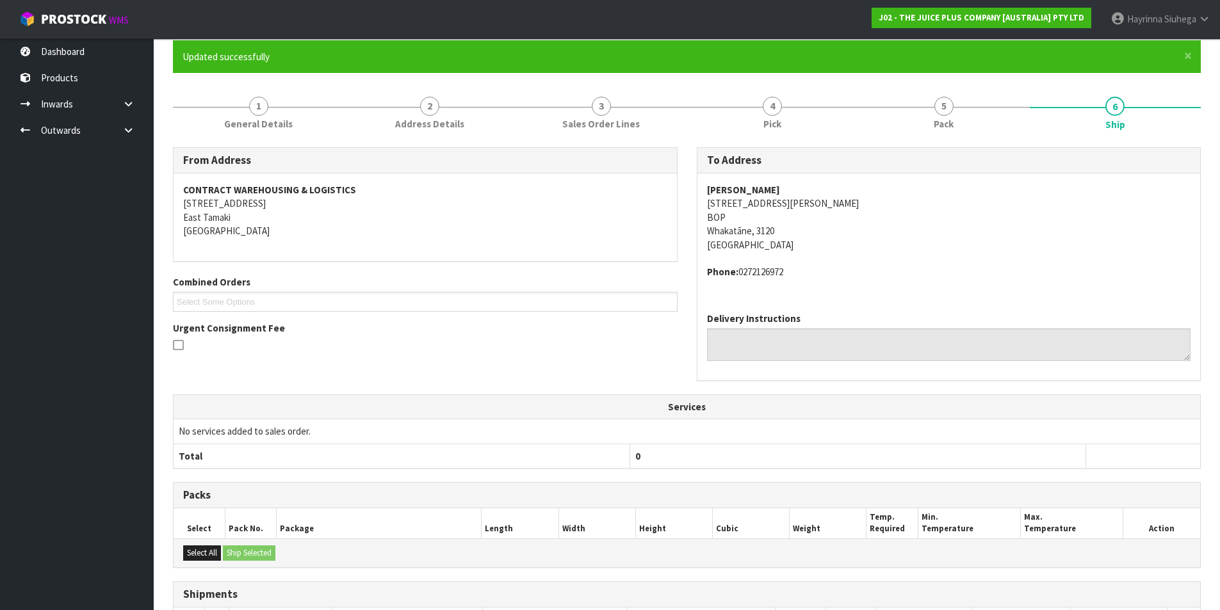
scroll to position [0, 0]
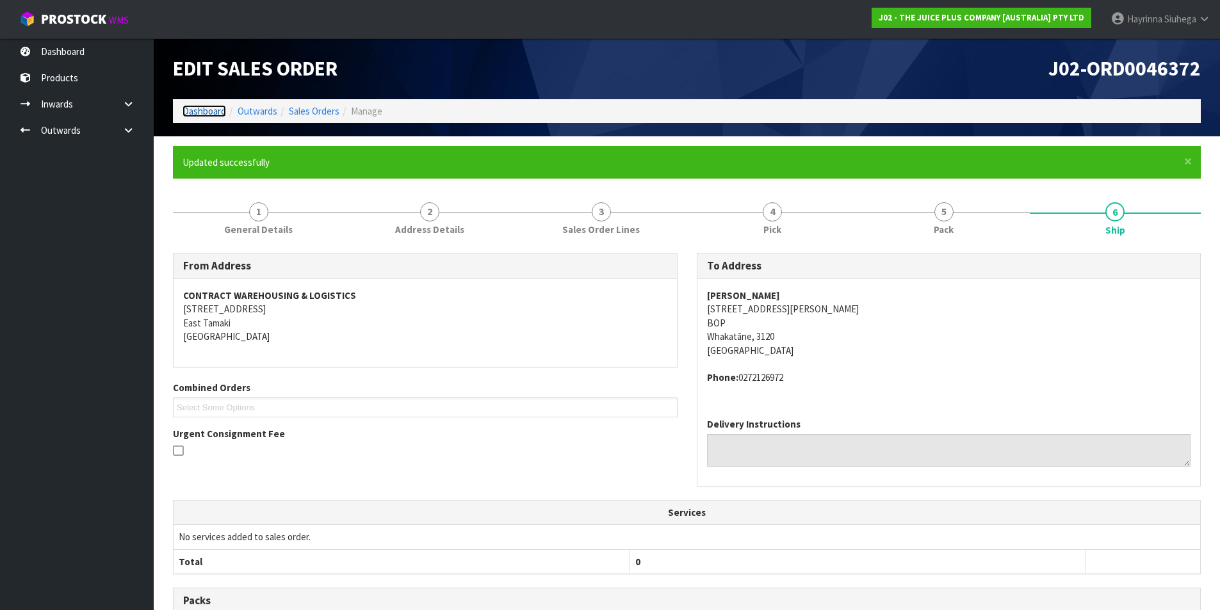
click at [206, 108] on link "Dashboard" at bounding box center [205, 111] width 44 height 12
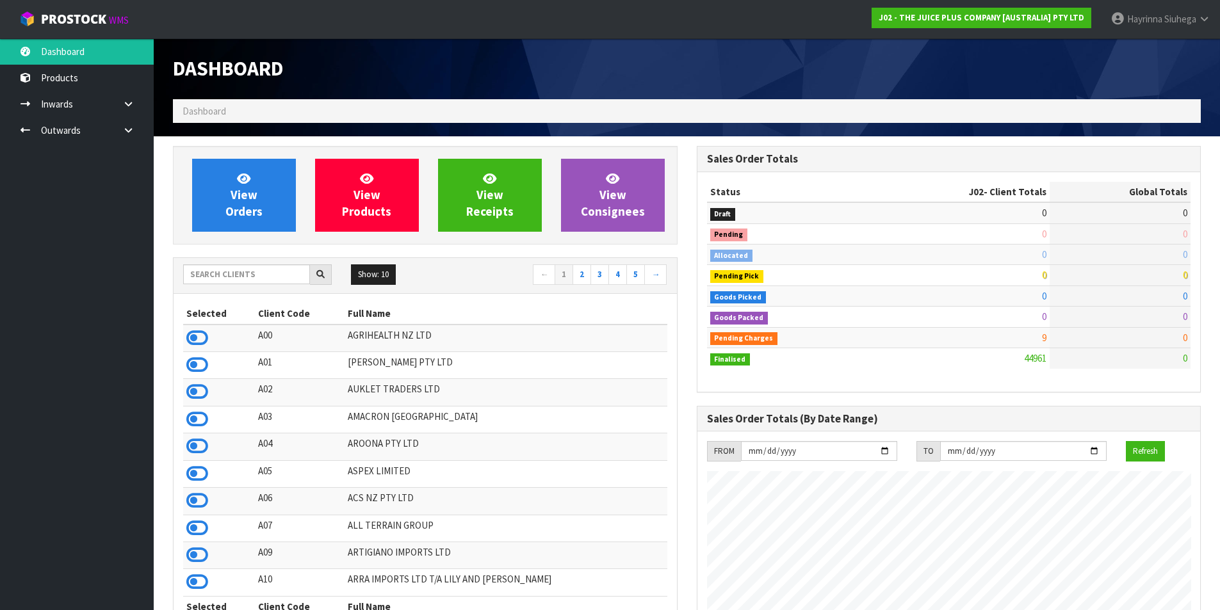
scroll to position [970, 523]
click at [222, 277] on input "text" at bounding box center [246, 275] width 127 height 20
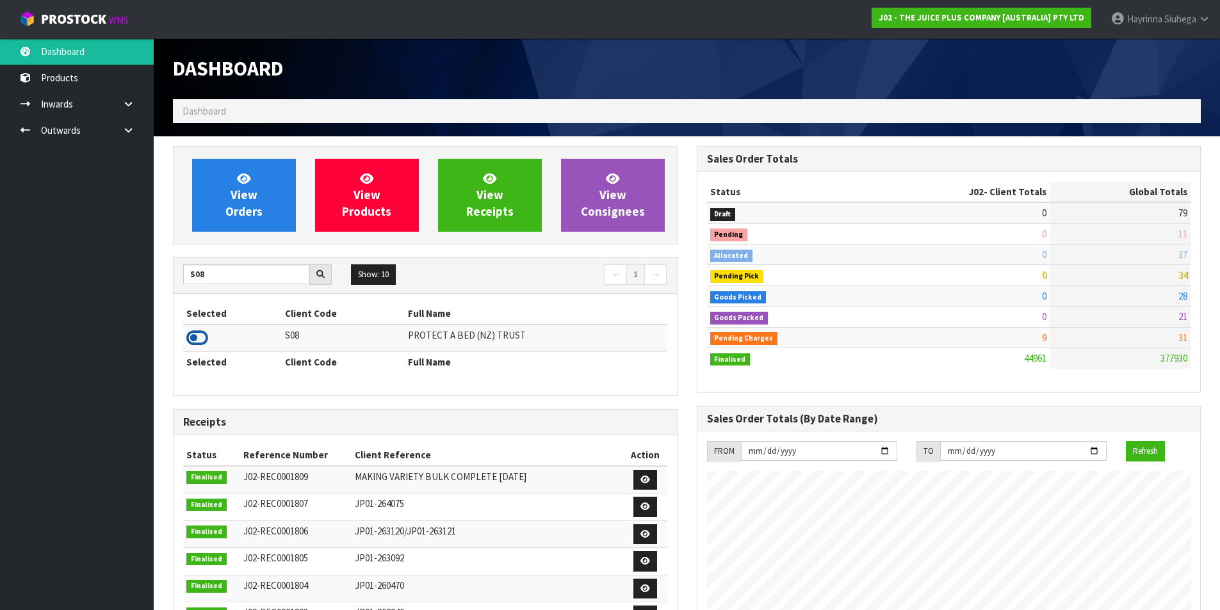
drag, startPoint x: 197, startPoint y: 337, endPoint x: 203, endPoint y: 322, distance: 16.7
click at [197, 336] on icon at bounding box center [197, 338] width 22 height 19
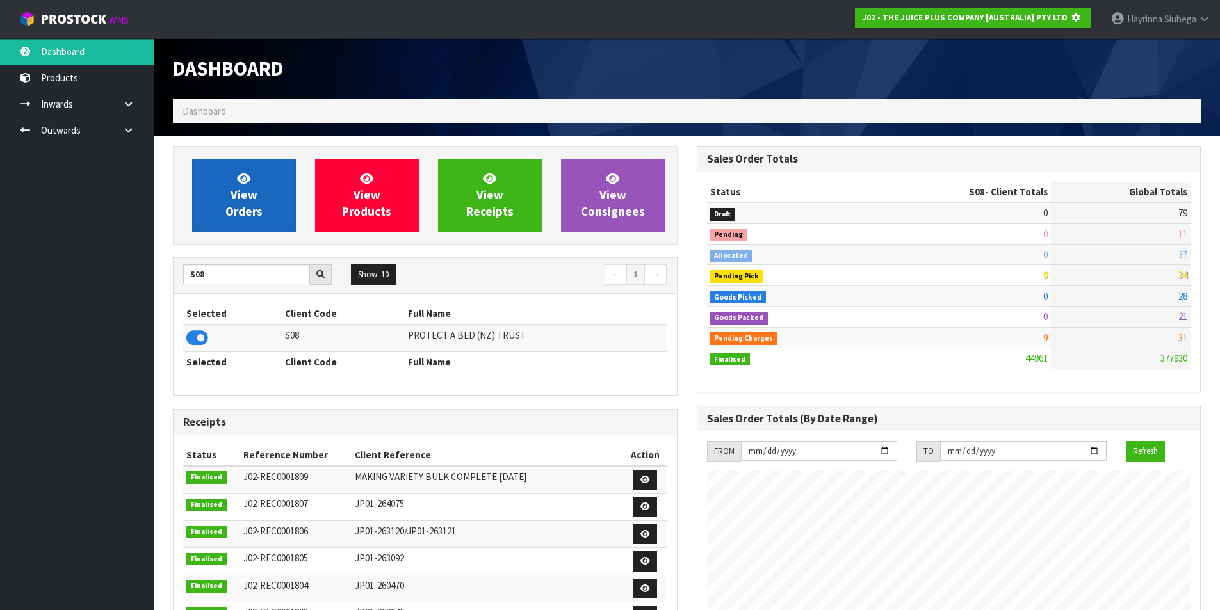
scroll to position [799, 523]
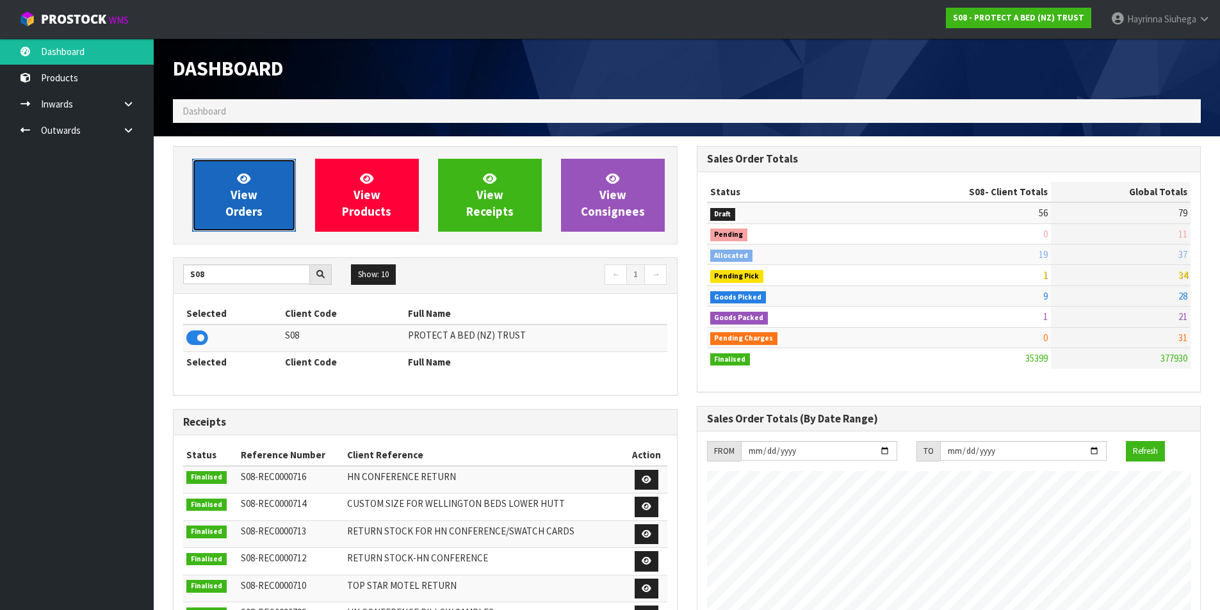
click at [238, 192] on span "View Orders" at bounding box center [243, 195] width 37 height 48
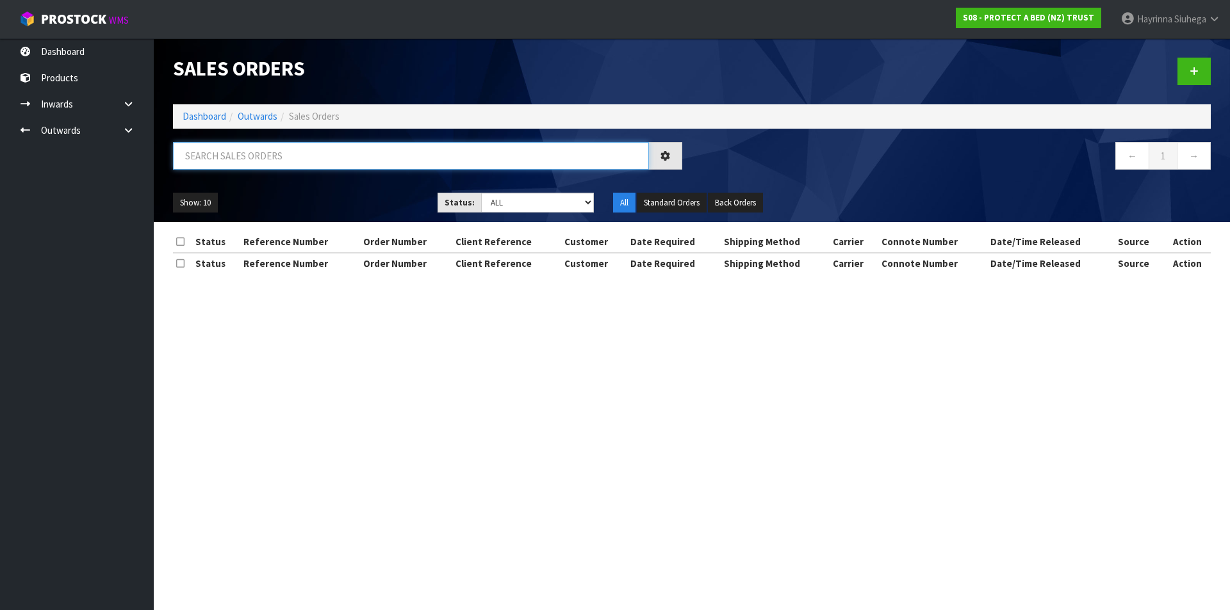
click at [252, 151] on input "text" at bounding box center [411, 156] width 476 height 28
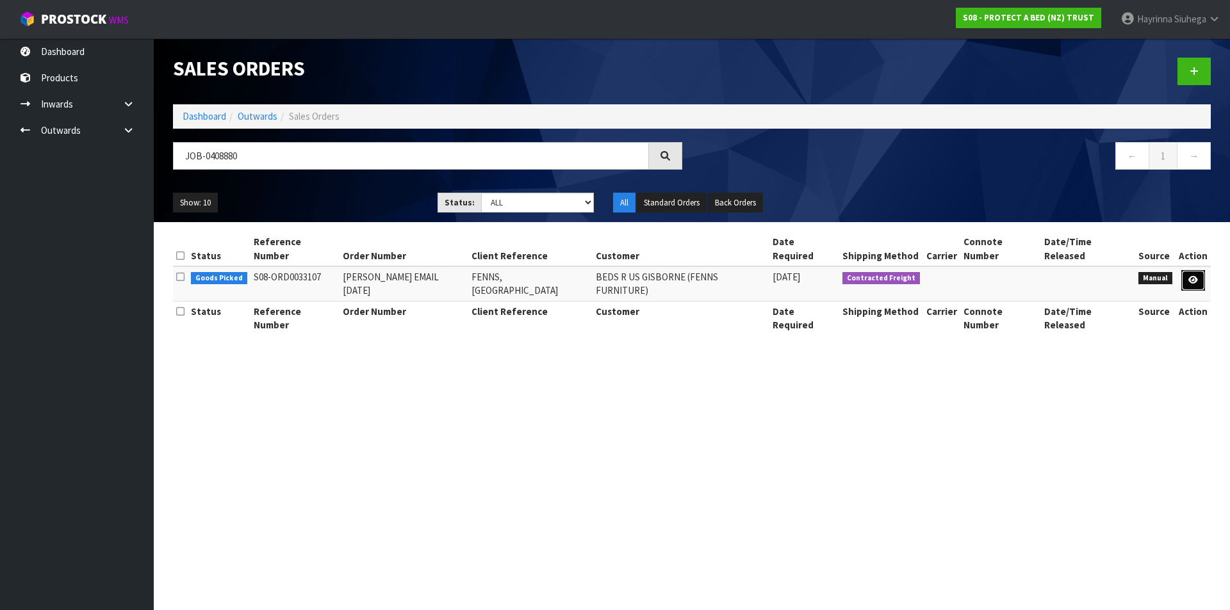
click at [1190, 276] on icon at bounding box center [1193, 280] width 10 height 8
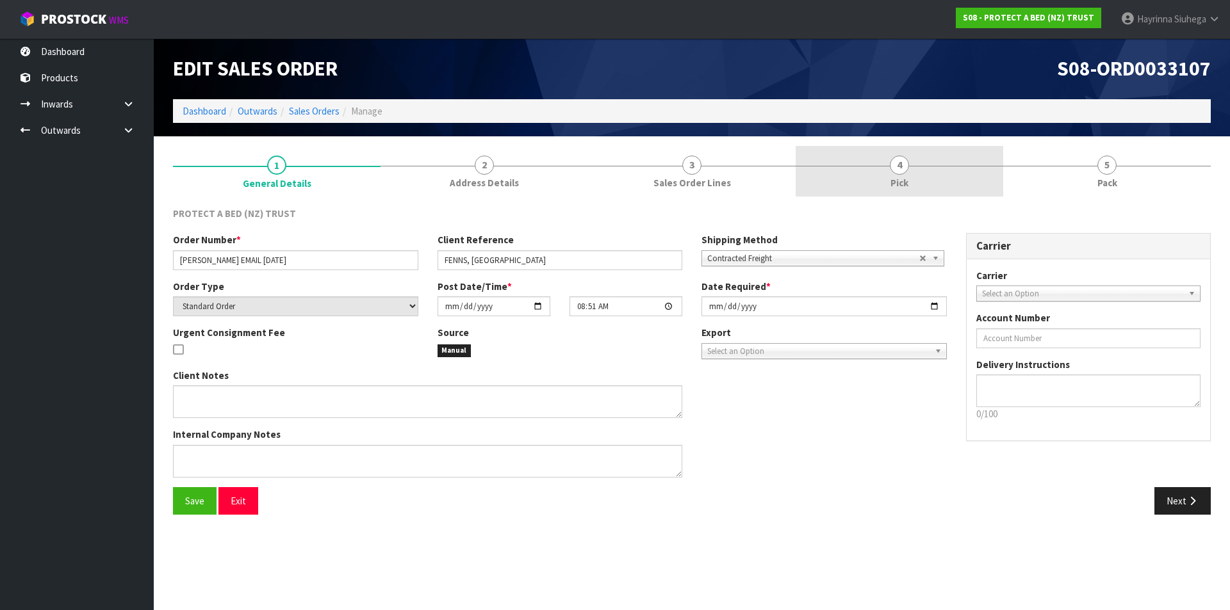
click at [934, 184] on link "4 Pick" at bounding box center [900, 171] width 208 height 51
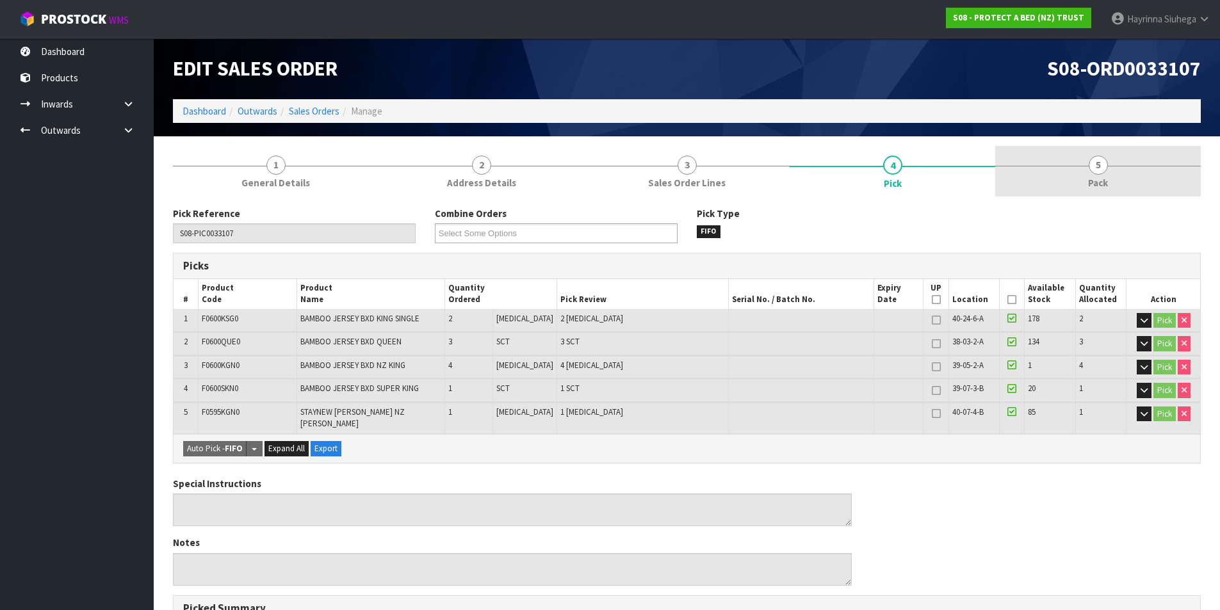
click at [1100, 168] on span "5" at bounding box center [1098, 165] width 19 height 19
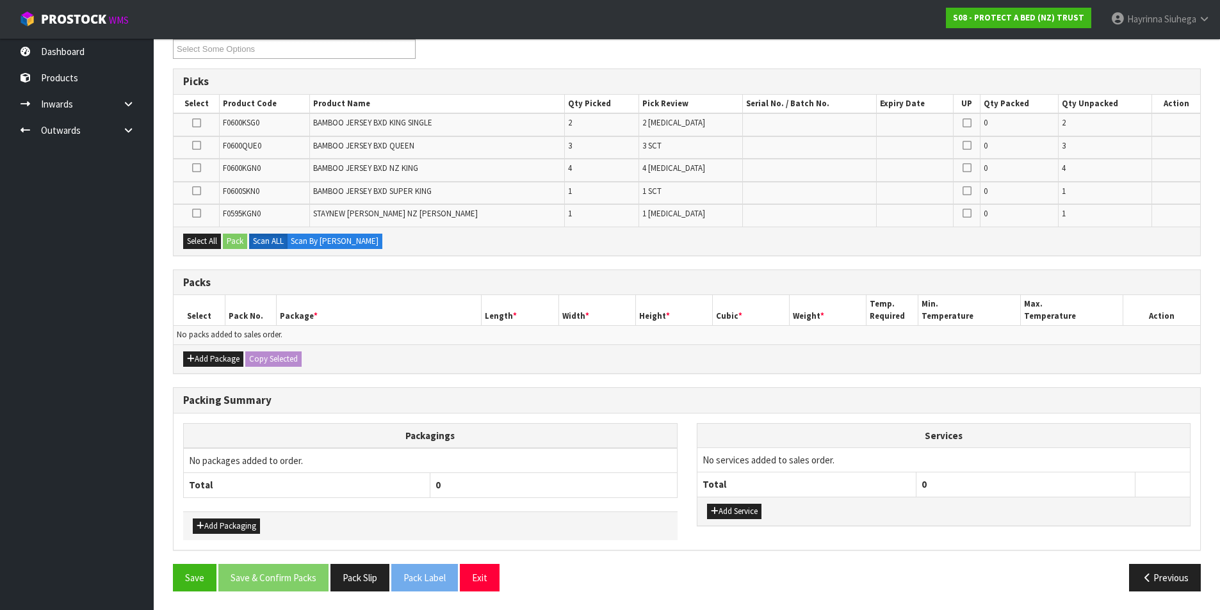
scroll to position [185, 0]
click at [222, 354] on button "Add Package" at bounding box center [213, 358] width 60 height 15
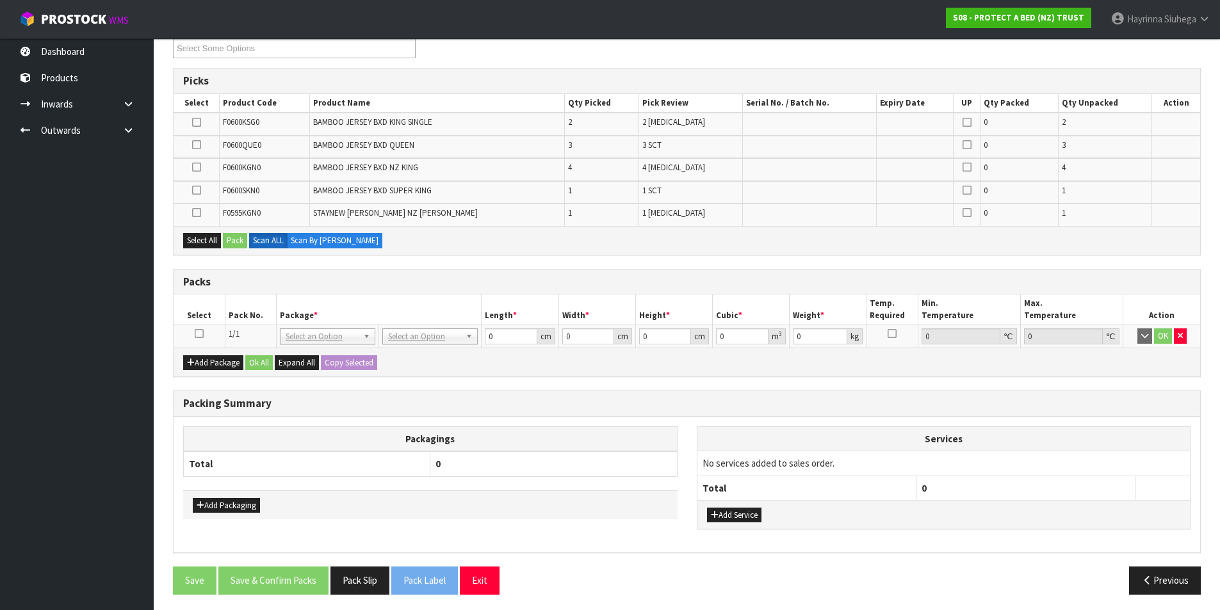
click at [205, 336] on td at bounding box center [199, 336] width 51 height 23
click at [200, 334] on icon at bounding box center [199, 334] width 9 height 1
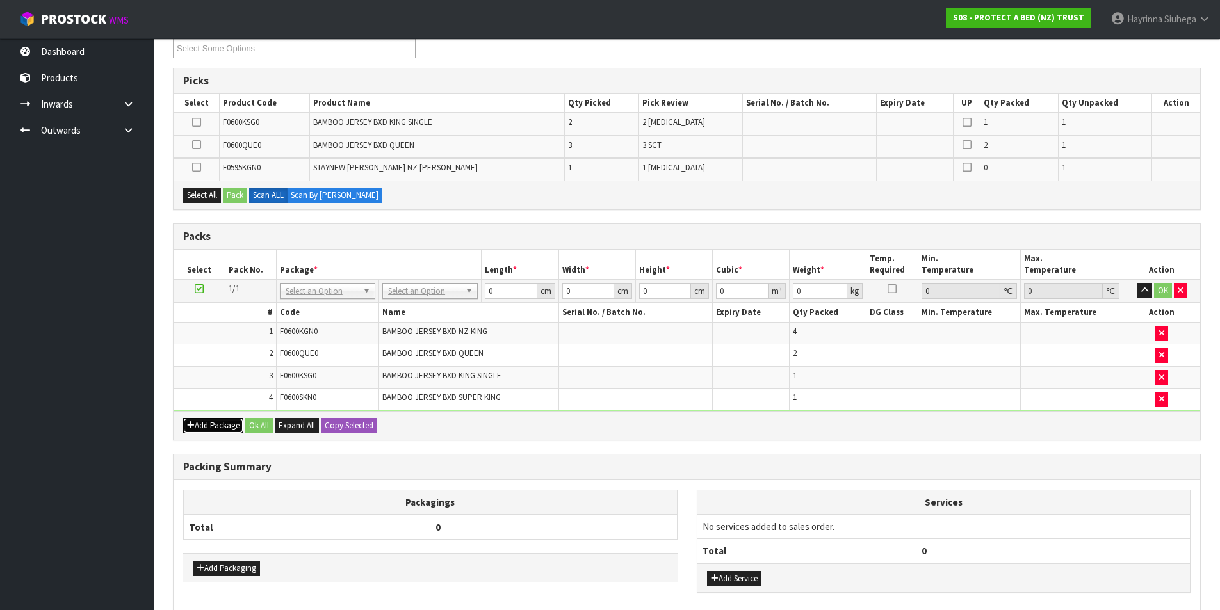
click at [195, 423] on button "Add Package" at bounding box center [213, 425] width 60 height 15
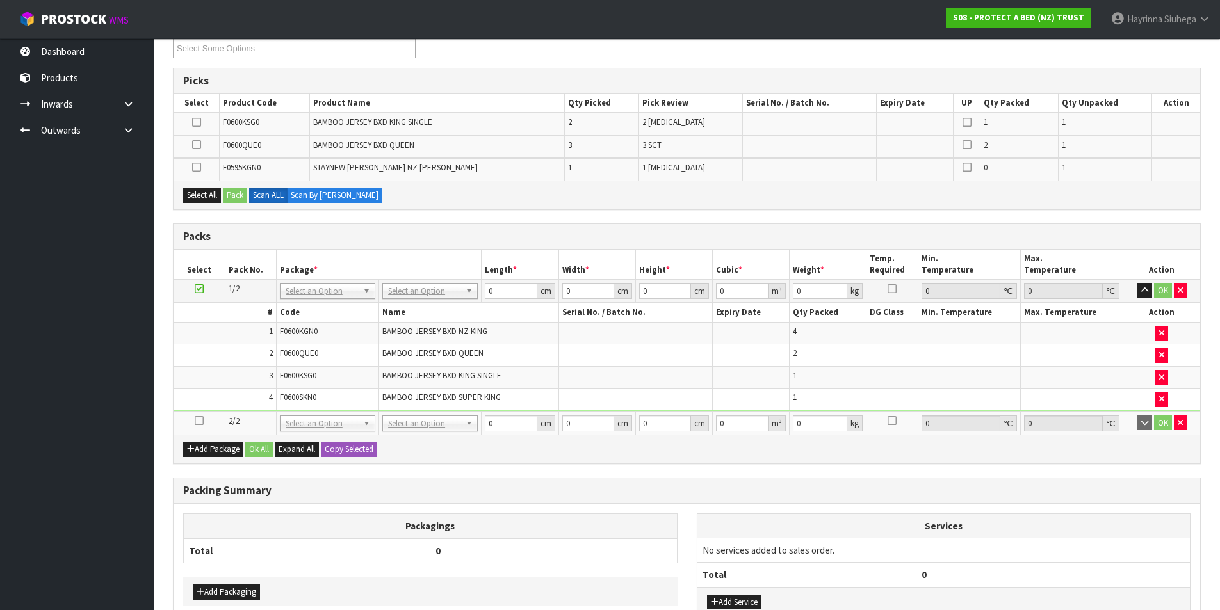
click at [197, 421] on icon at bounding box center [199, 421] width 9 height 1
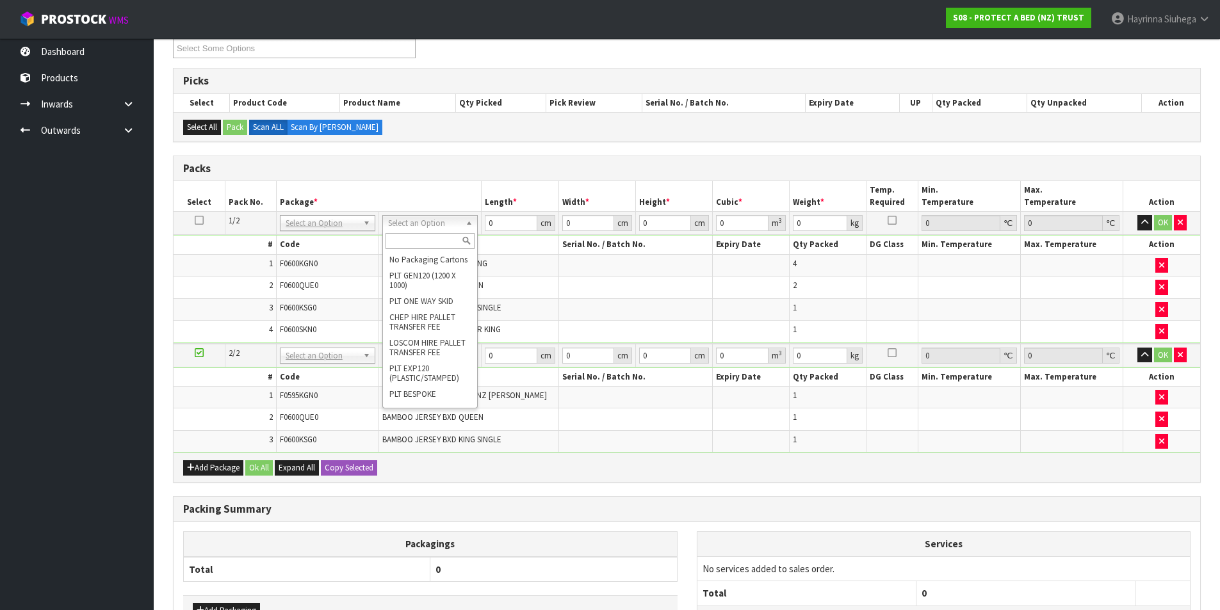
click at [436, 237] on input "text" at bounding box center [430, 241] width 89 height 16
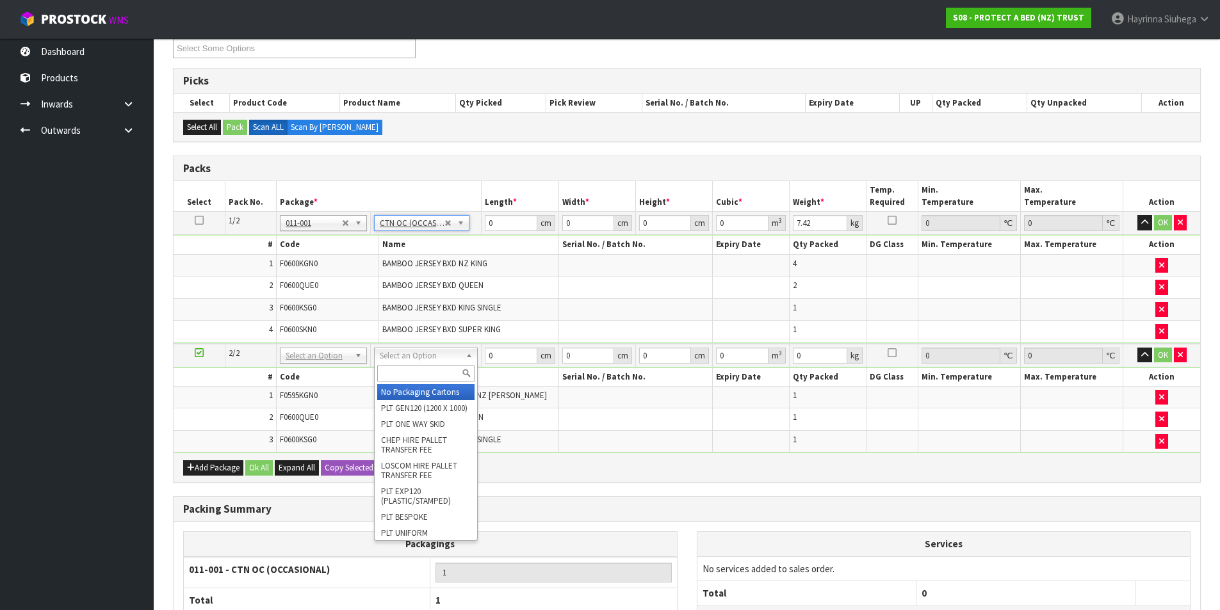
click at [418, 377] on input "text" at bounding box center [425, 374] width 97 height 16
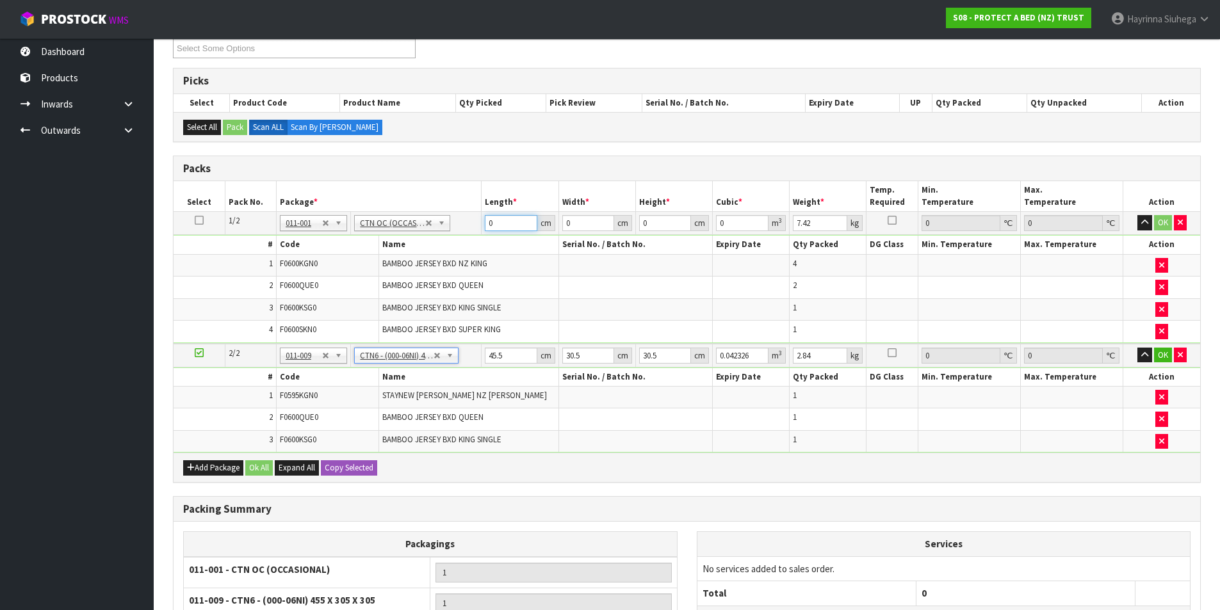
click at [489, 224] on input "0" at bounding box center [511, 223] width 52 height 16
click button "OK" at bounding box center [1163, 222] width 18 height 15
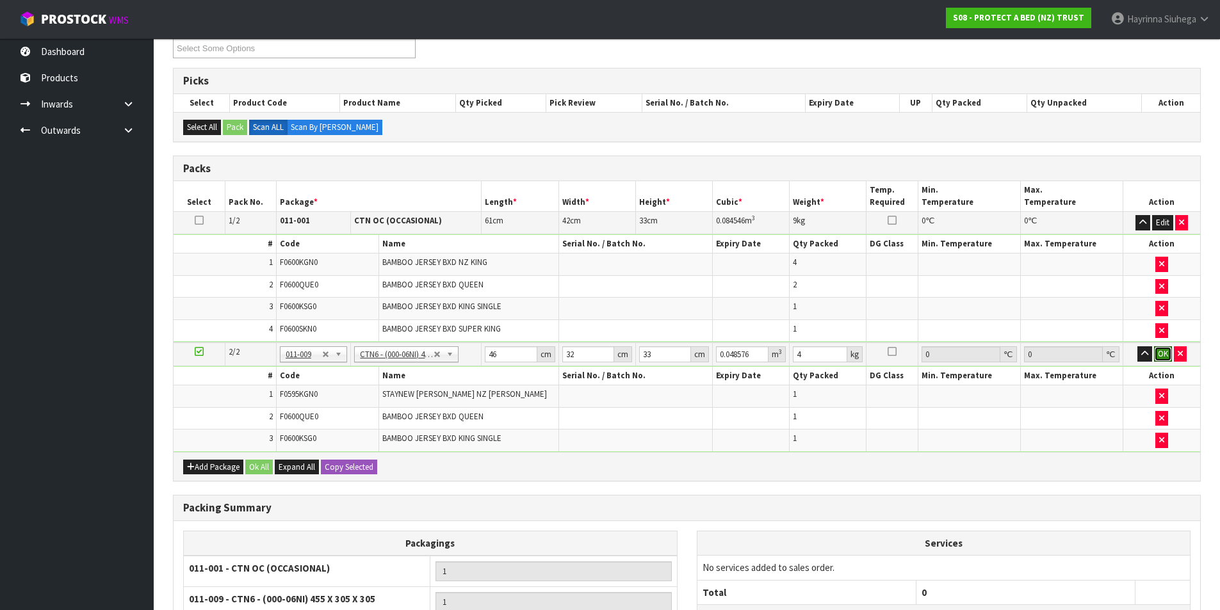
click button "OK" at bounding box center [1163, 354] width 18 height 15
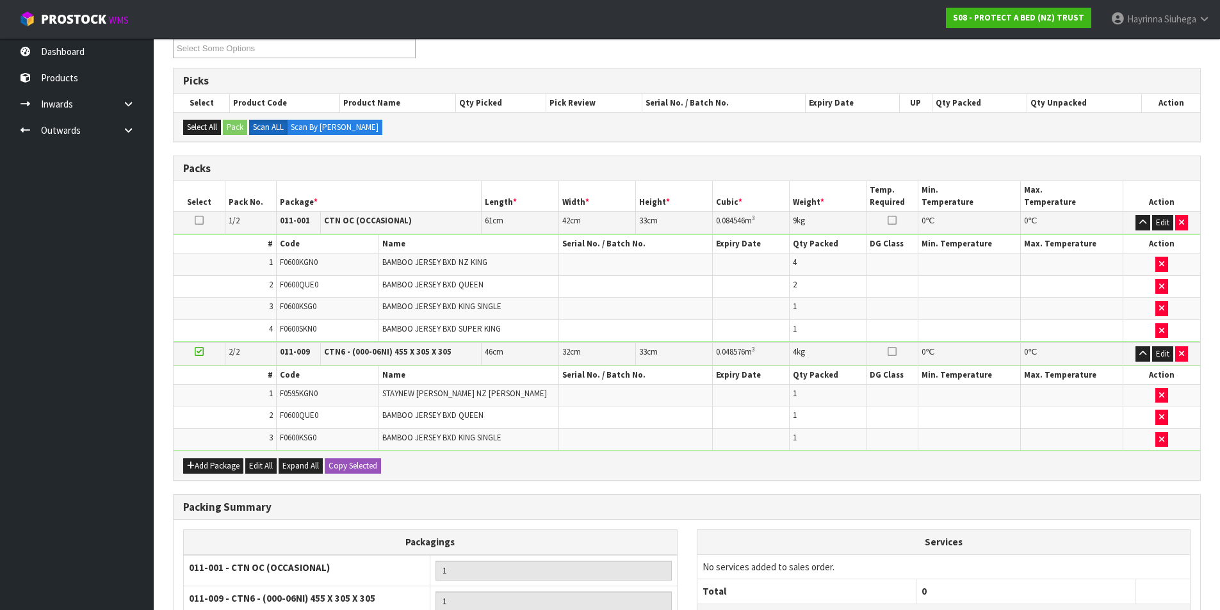
scroll to position [330, 0]
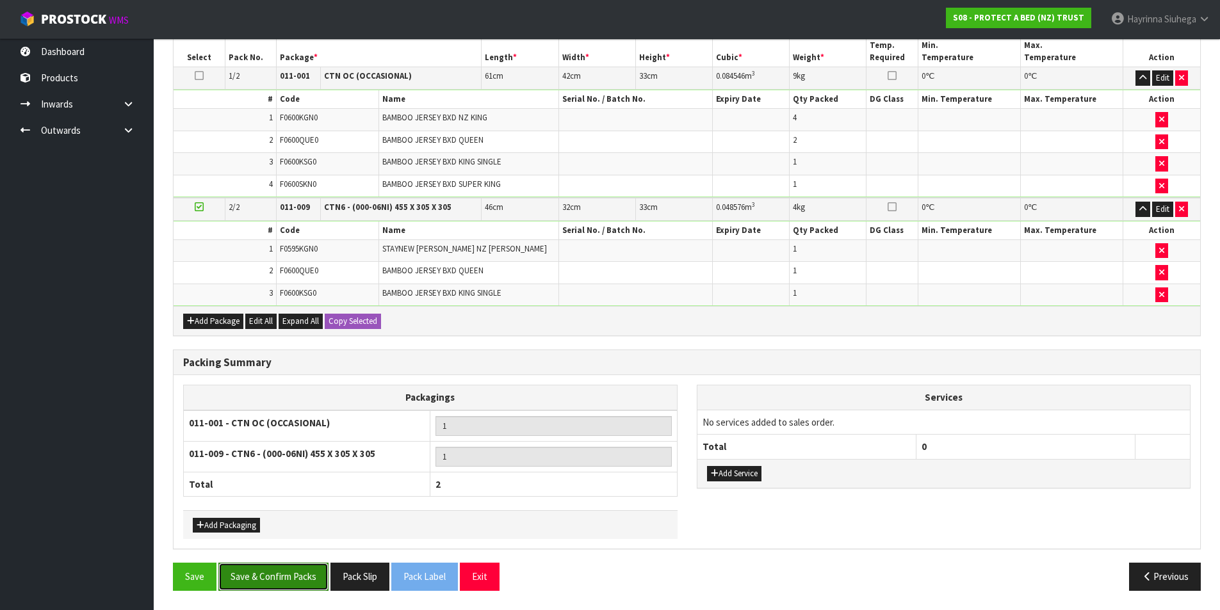
click at [261, 575] on button "Save & Confirm Packs" at bounding box center [273, 577] width 110 height 28
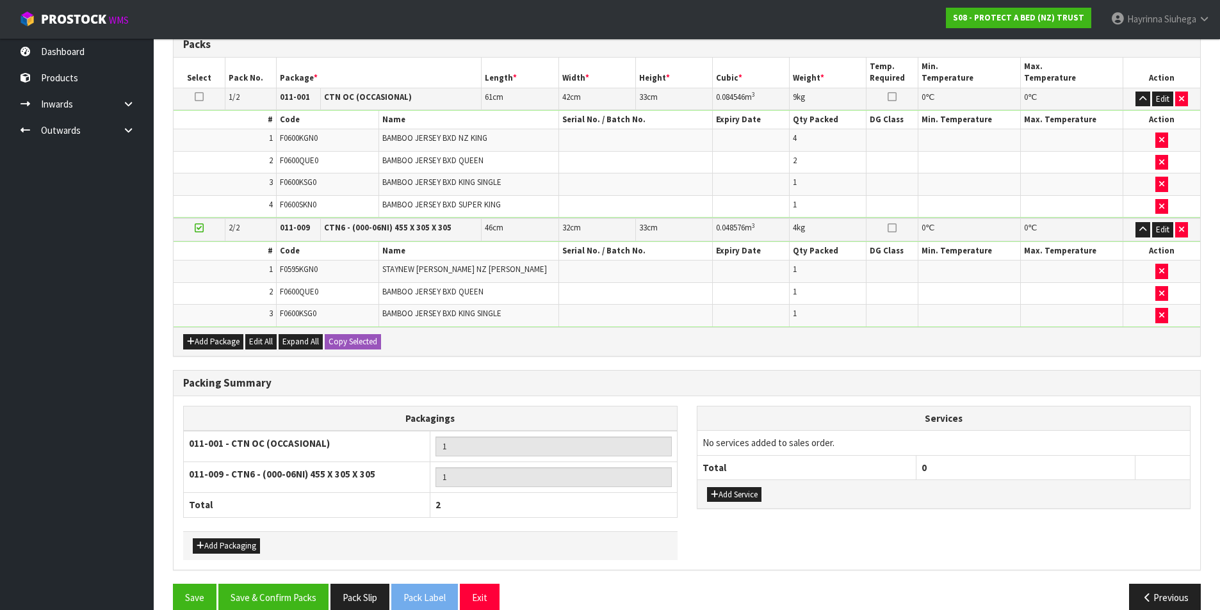
scroll to position [154, 0]
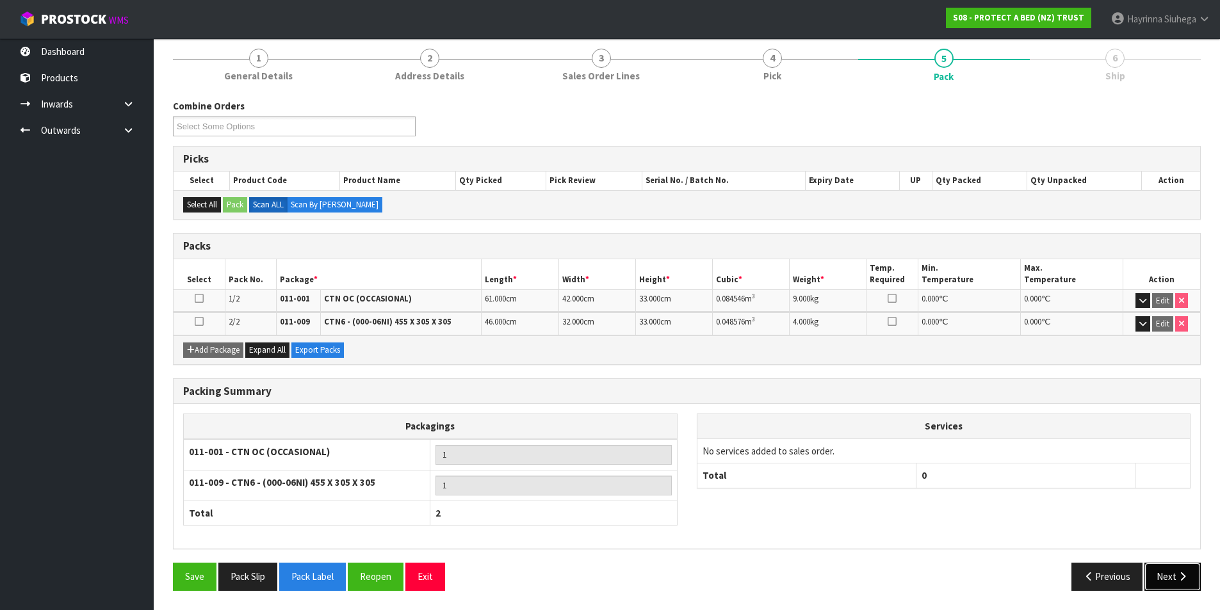
click at [1198, 575] on button "Next" at bounding box center [1173, 577] width 56 height 28
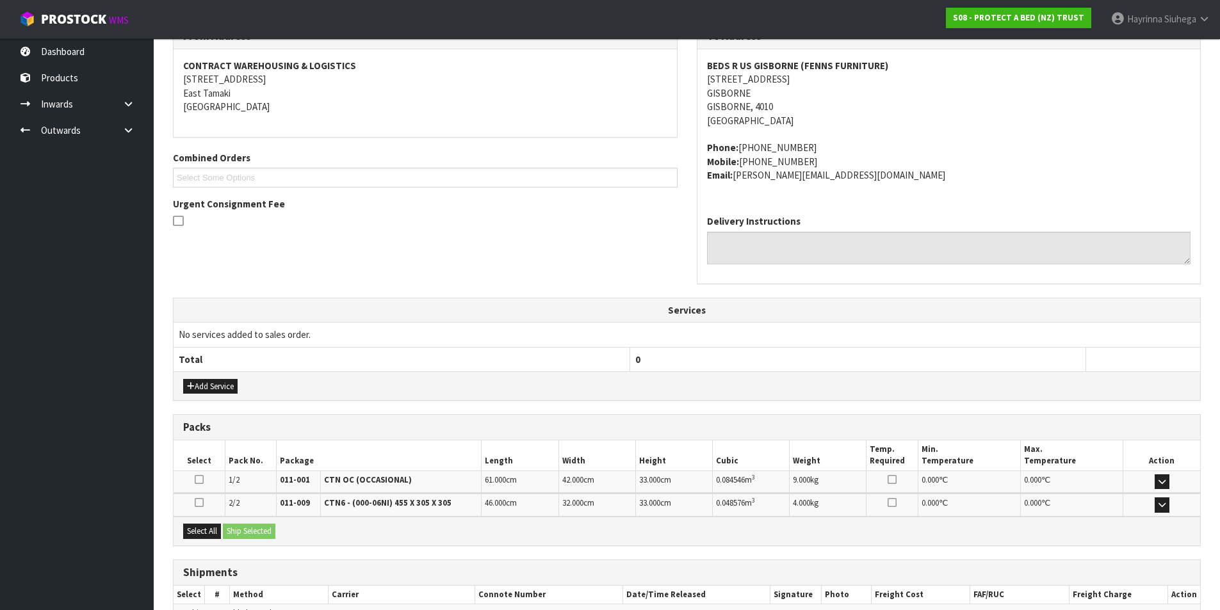
scroll to position [304, 0]
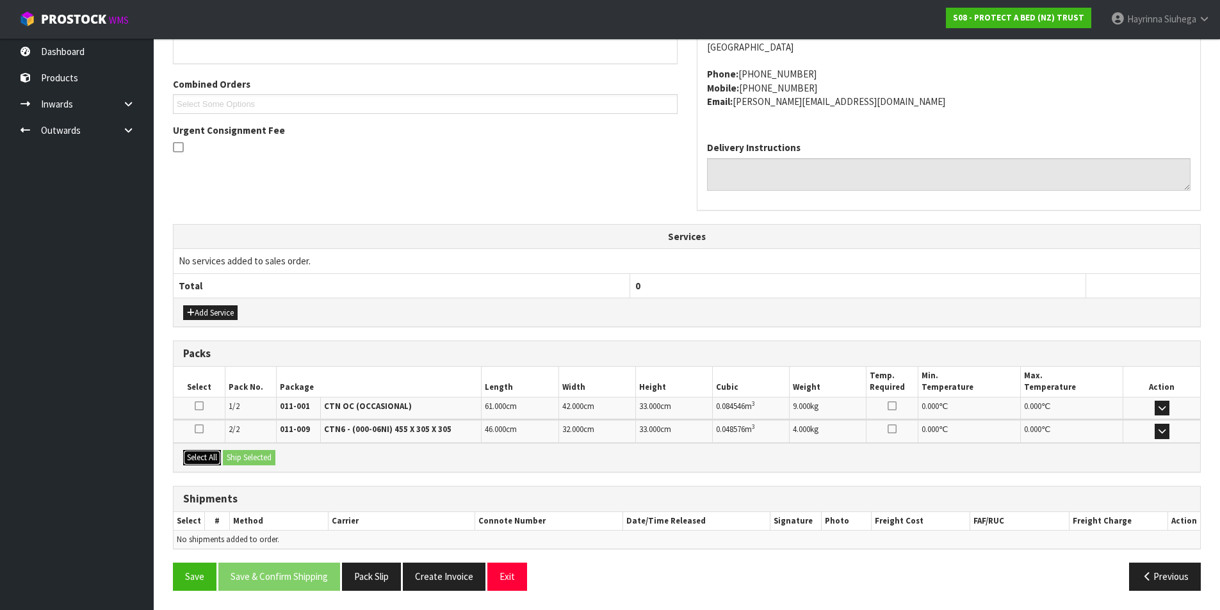
click at [190, 457] on button "Select All" at bounding box center [202, 457] width 38 height 15
click at [243, 457] on button "Ship Selected" at bounding box center [249, 457] width 53 height 15
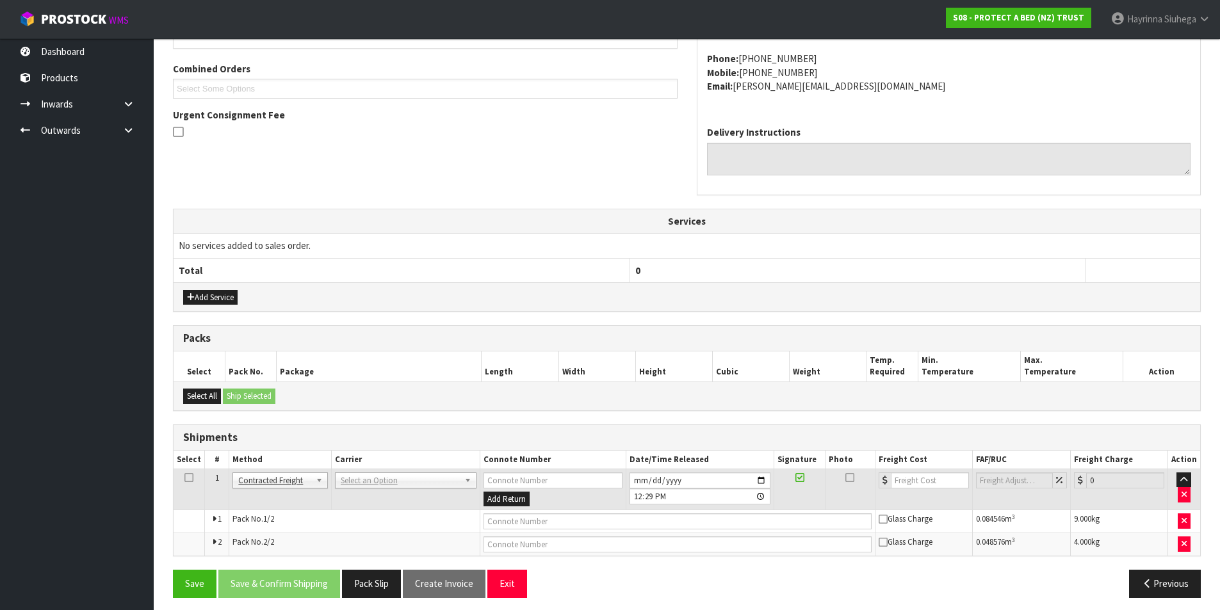
scroll to position [326, 0]
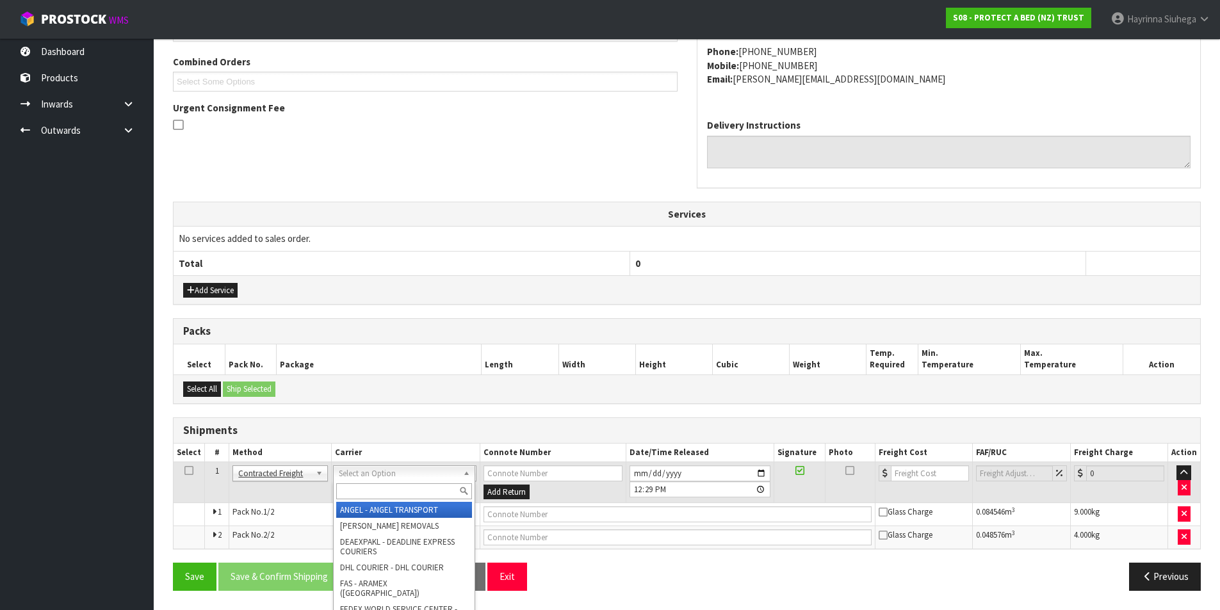
click at [383, 491] on input "text" at bounding box center [404, 492] width 136 height 16
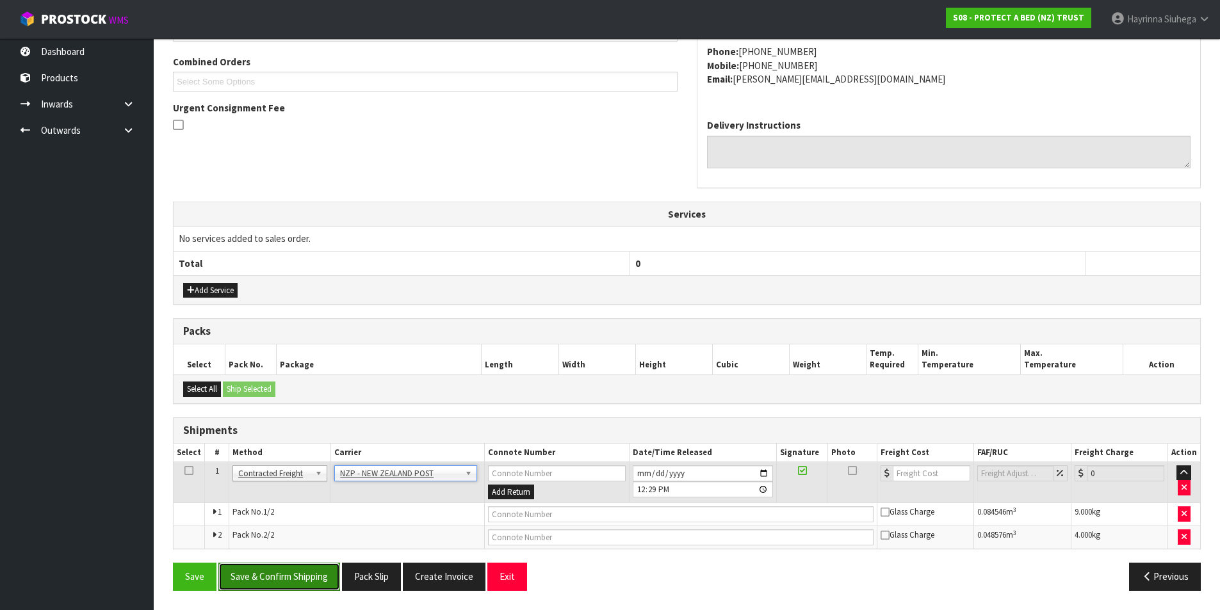
click at [299, 578] on button "Save & Confirm Shipping" at bounding box center [279, 577] width 122 height 28
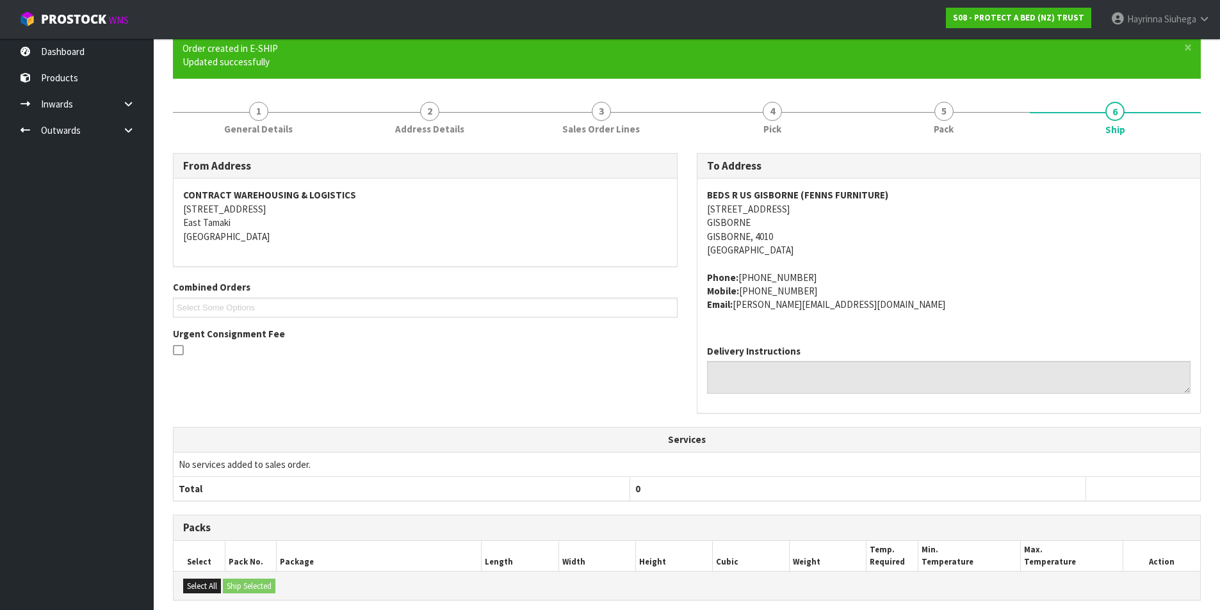
scroll to position [307, 0]
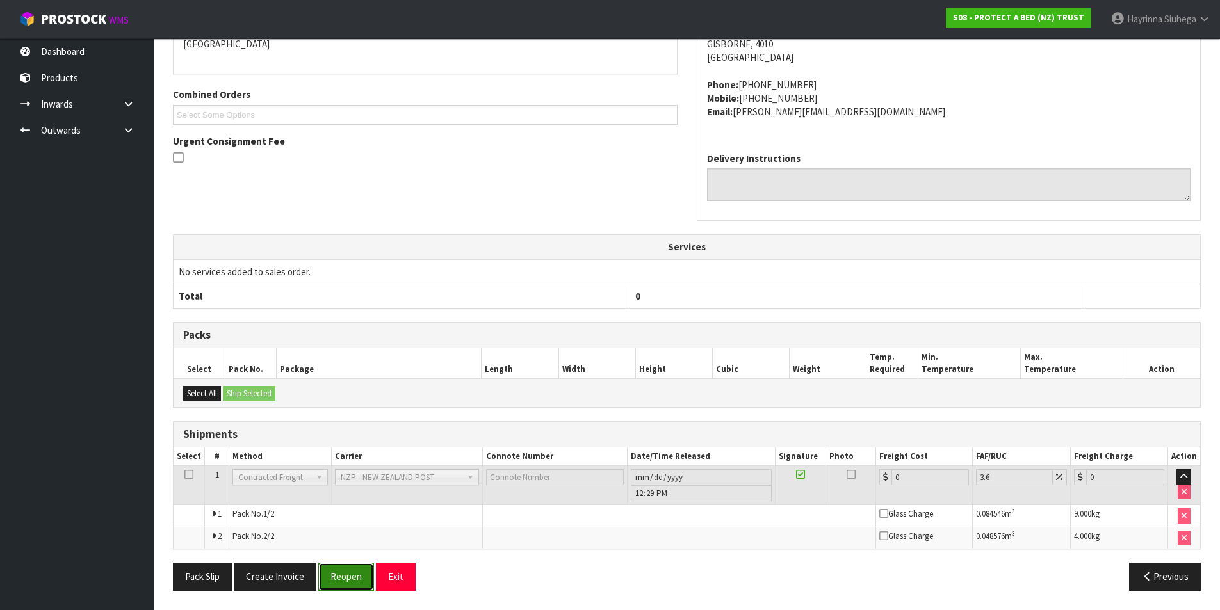
click at [332, 570] on button "Reopen" at bounding box center [346, 577] width 56 height 28
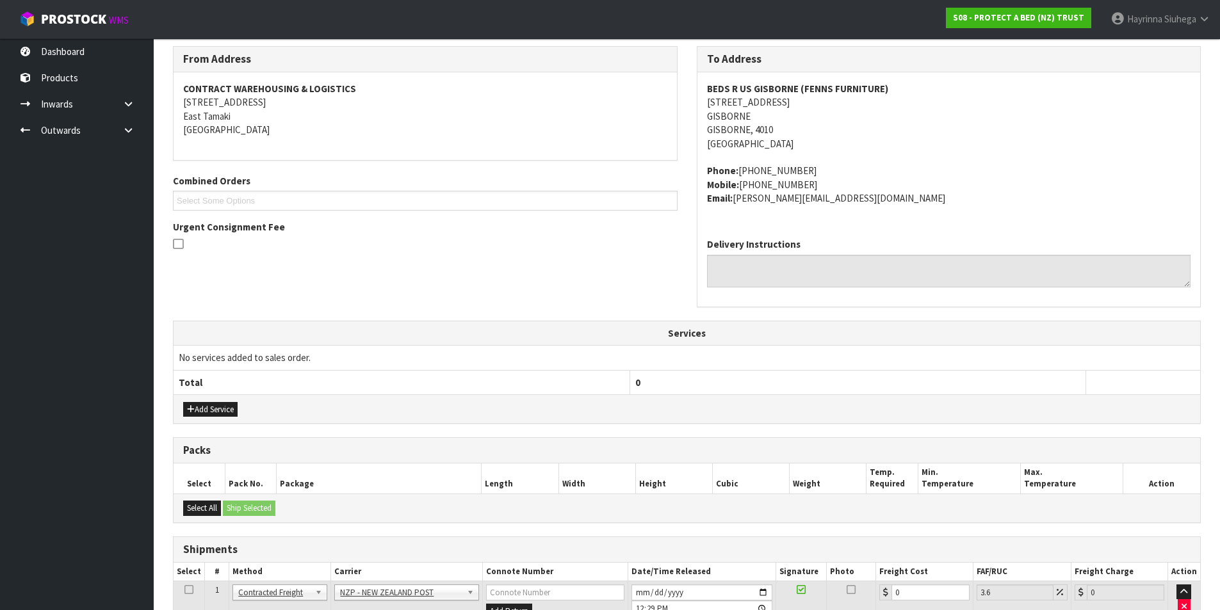
scroll to position [326, 0]
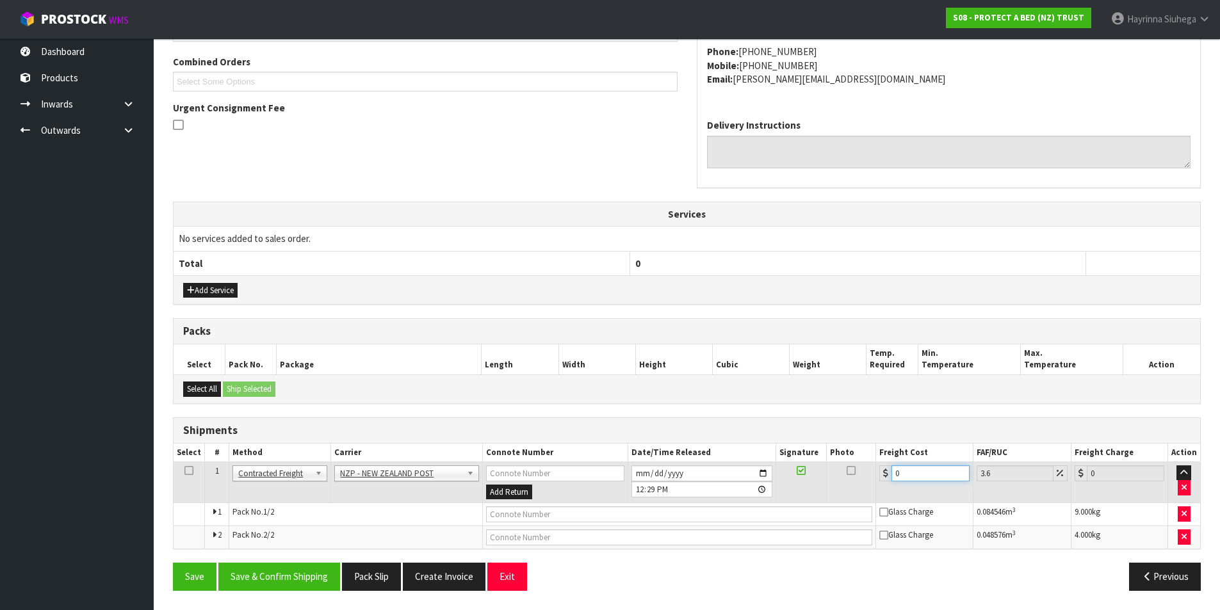
drag, startPoint x: 913, startPoint y: 475, endPoint x: 874, endPoint y: 478, distance: 38.5
click at [874, 478] on tr "1 Client Local Pickup Customer Local Pickup Company Freight Contracted Freight …" at bounding box center [687, 483] width 1027 height 42
click at [323, 577] on button "Save & Confirm Shipping" at bounding box center [279, 577] width 122 height 28
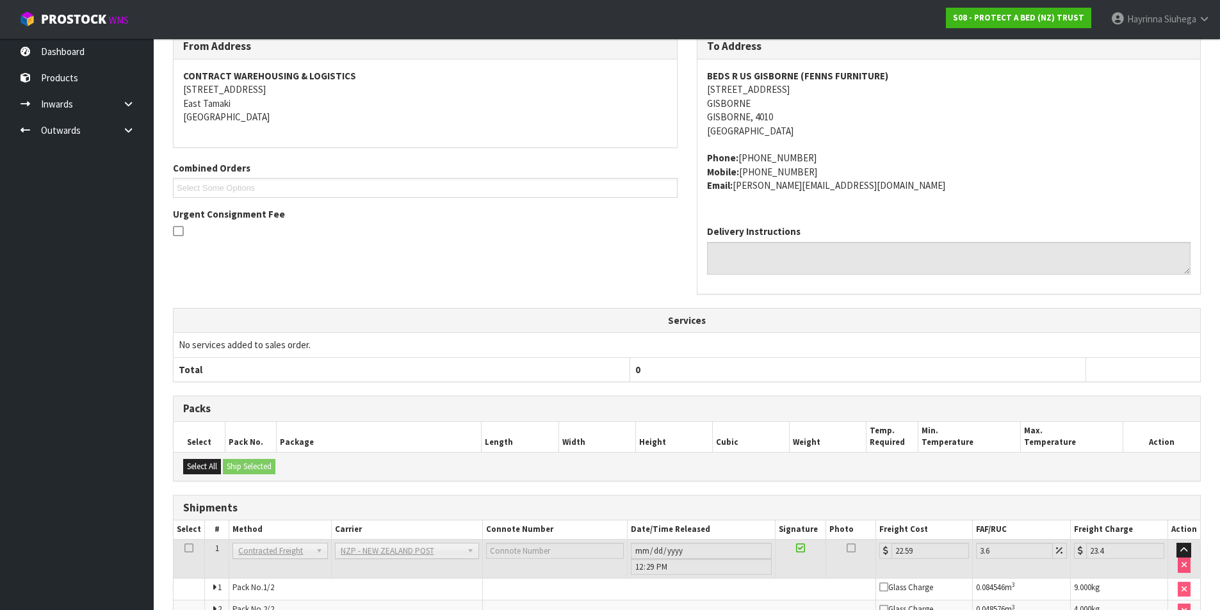
scroll to position [293, 0]
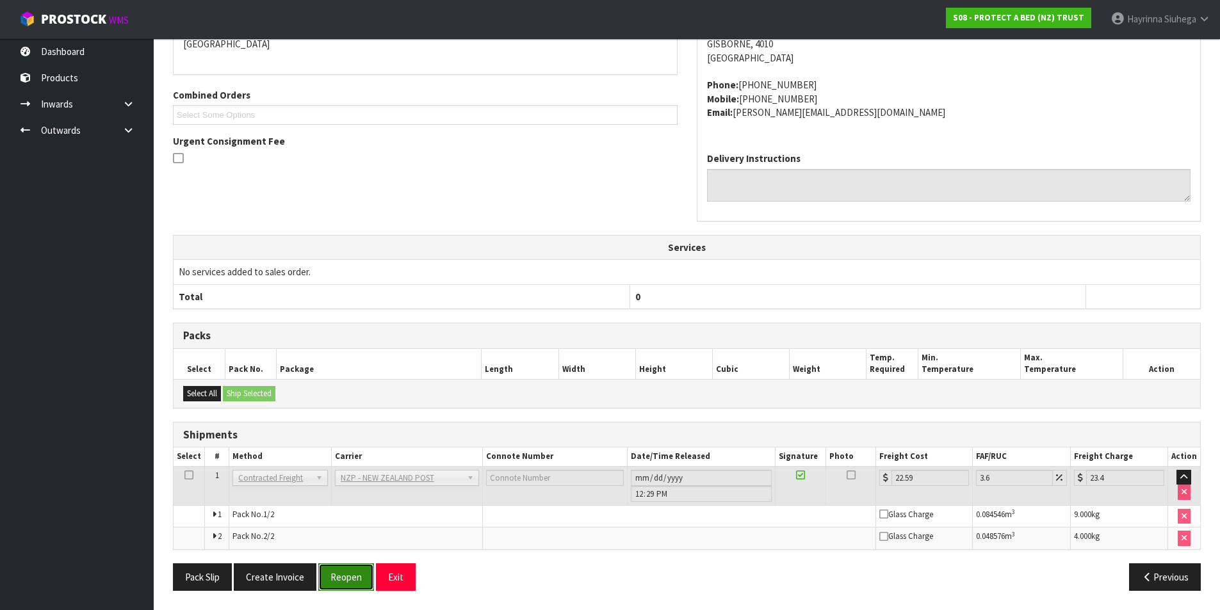
click at [345, 569] on button "Reopen" at bounding box center [346, 578] width 56 height 28
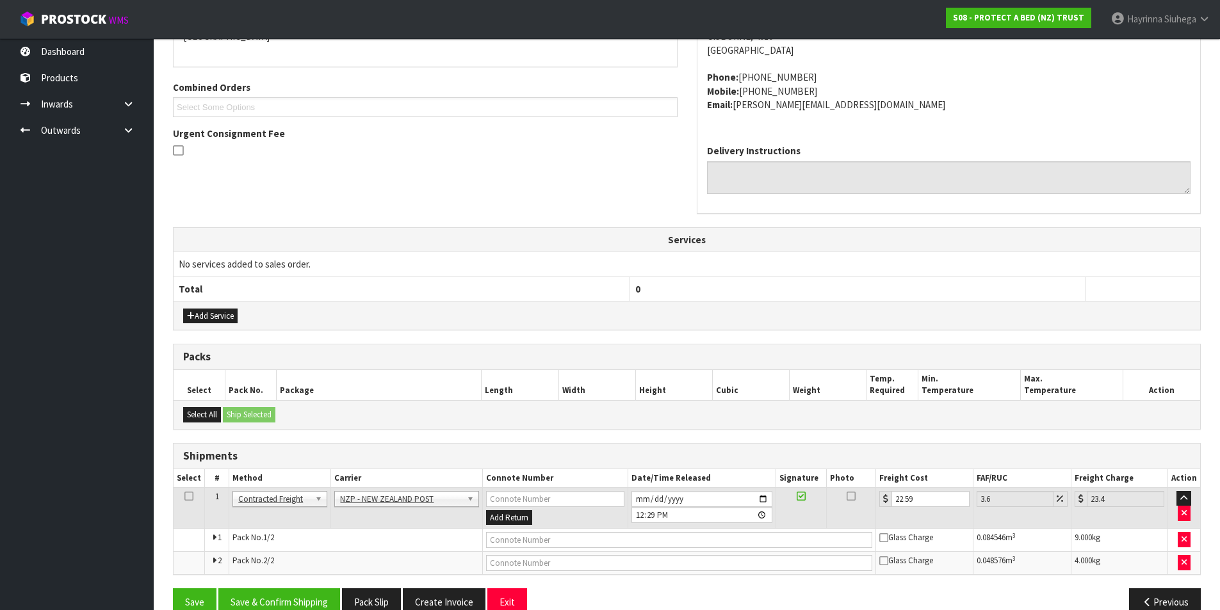
scroll to position [326, 0]
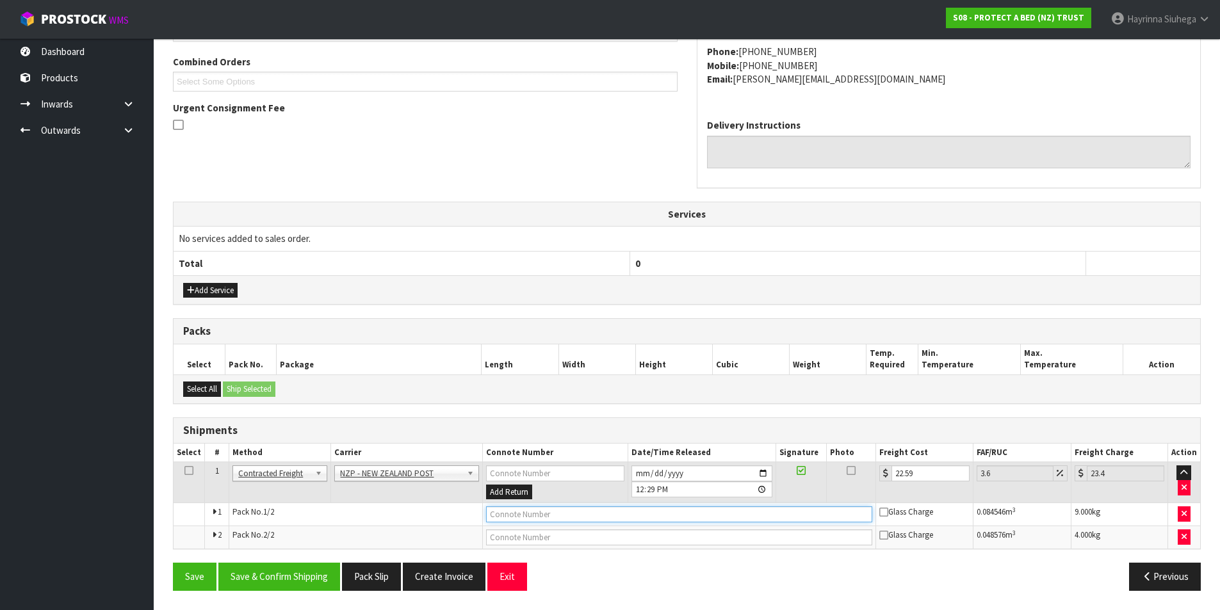
click at [647, 516] on input "text" at bounding box center [679, 515] width 387 height 16
click at [173, 563] on button "Save" at bounding box center [195, 577] width 44 height 28
click at [532, 537] on input "text" at bounding box center [679, 538] width 387 height 16
click at [173, 563] on button "Save" at bounding box center [195, 577] width 44 height 28
click at [311, 582] on button "Save & Confirm Shipping" at bounding box center [279, 577] width 122 height 28
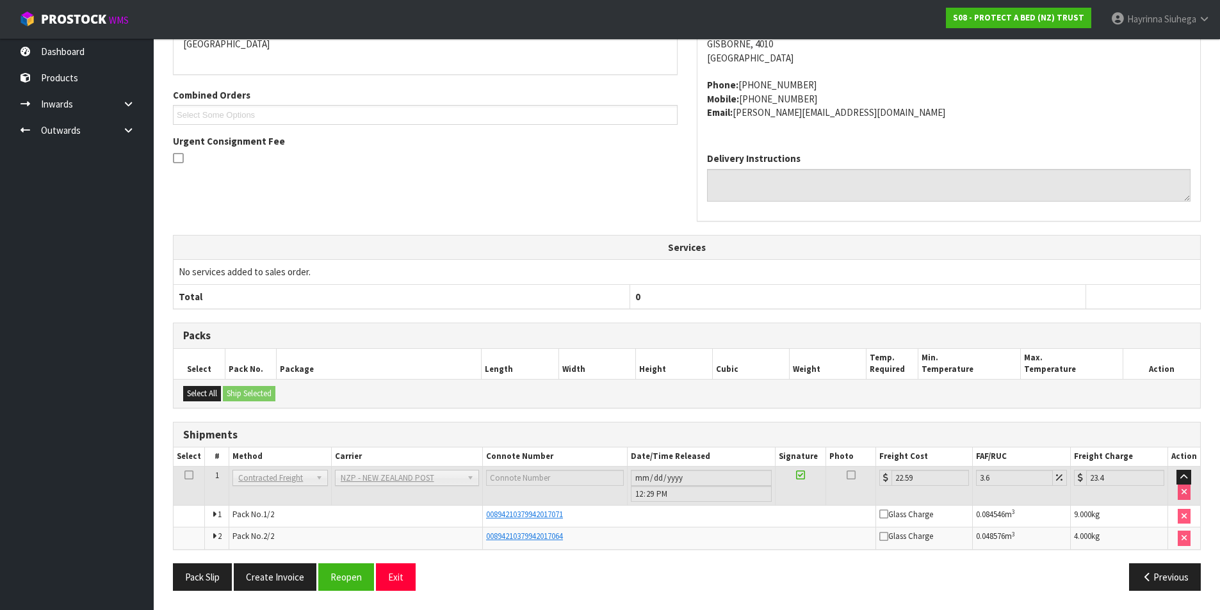
scroll to position [0, 0]
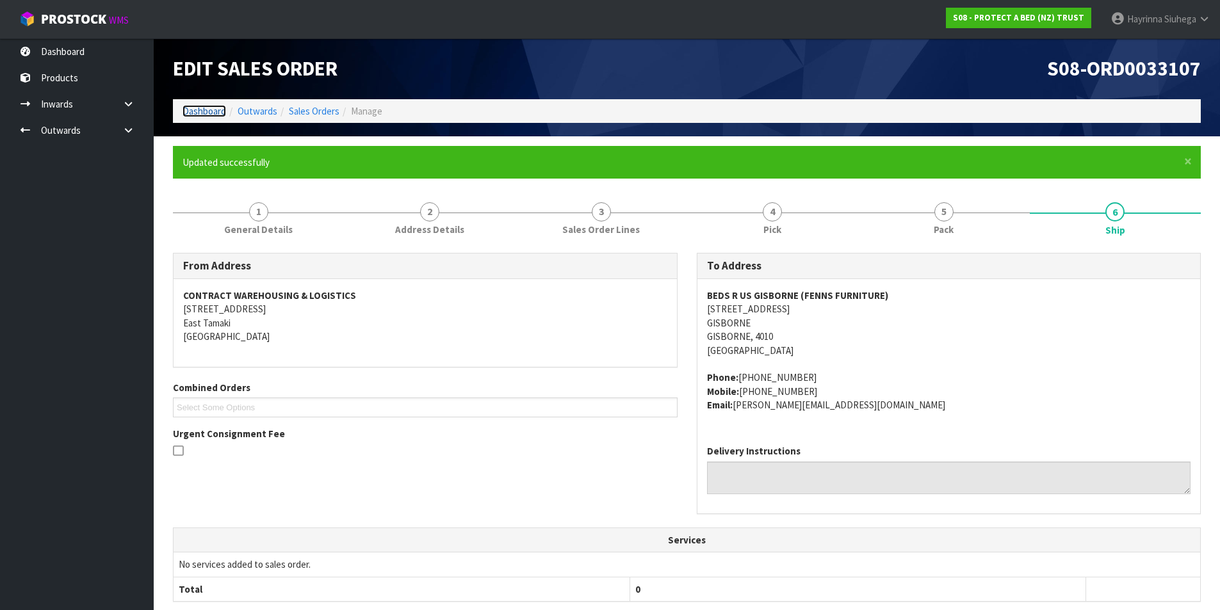
click at [213, 110] on link "Dashboard" at bounding box center [205, 111] width 44 height 12
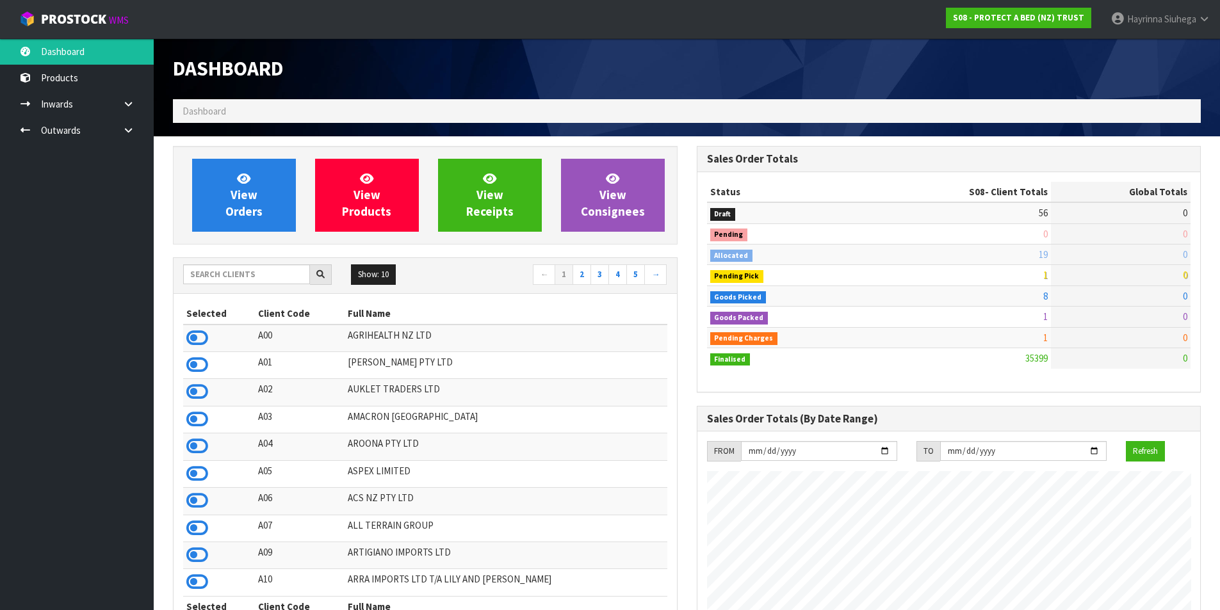
scroll to position [970, 523]
click at [227, 192] on link "View Orders" at bounding box center [244, 195] width 104 height 73
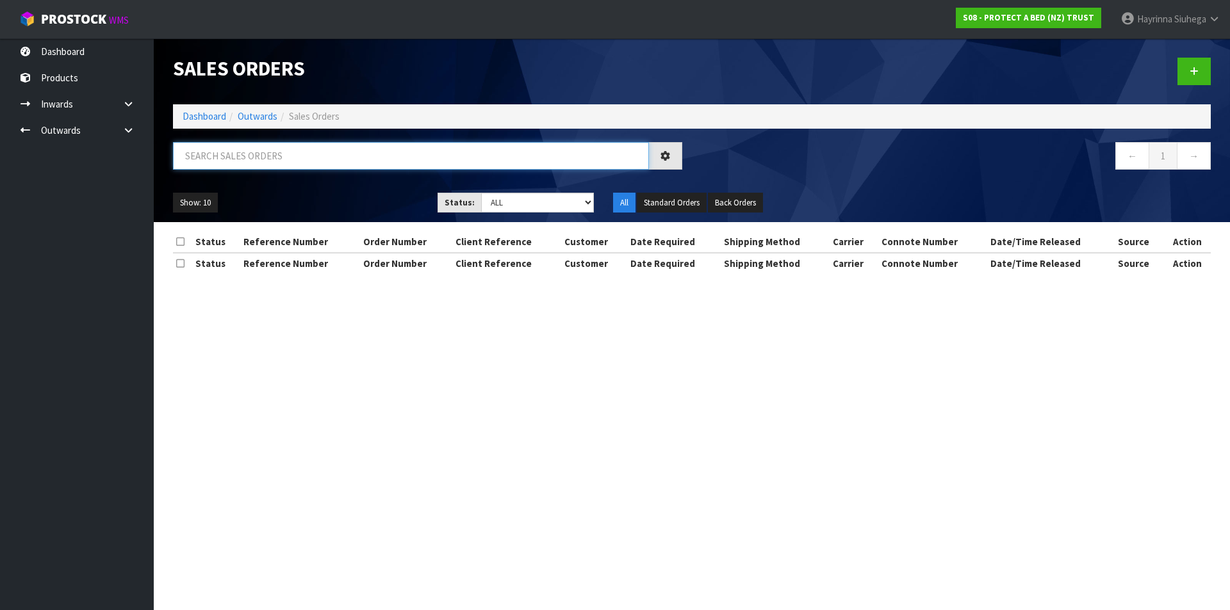
click at [249, 168] on input "text" at bounding box center [411, 156] width 476 height 28
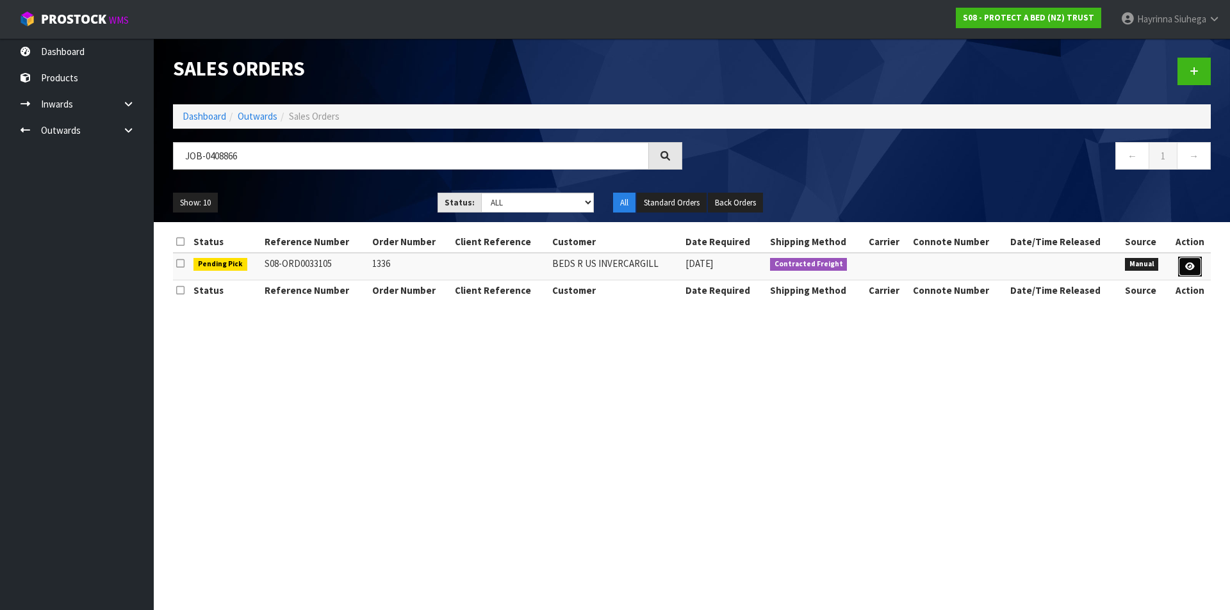
click at [1191, 266] on icon at bounding box center [1190, 267] width 10 height 8
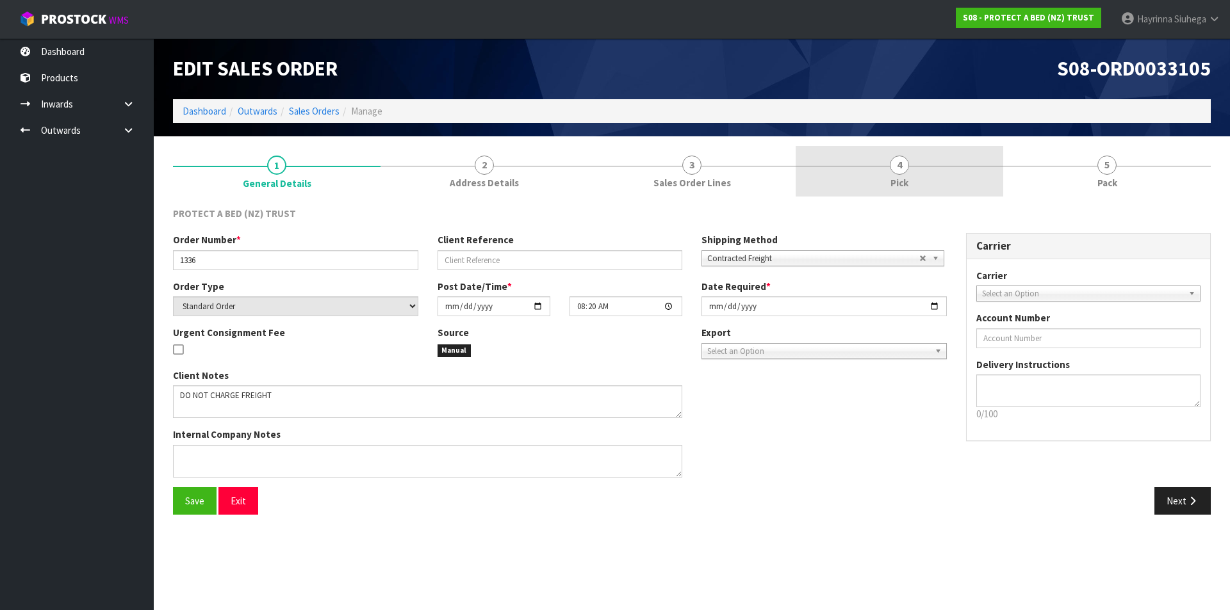
click at [968, 176] on link "4 Pick" at bounding box center [900, 171] width 208 height 51
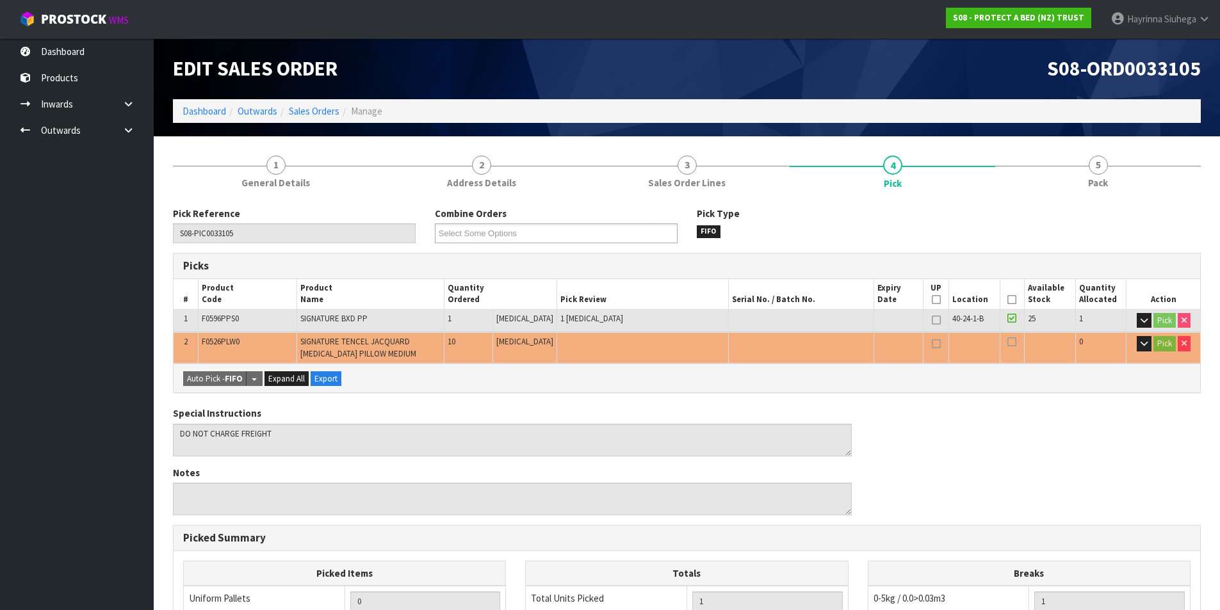
click at [1008, 300] on icon at bounding box center [1012, 300] width 9 height 1
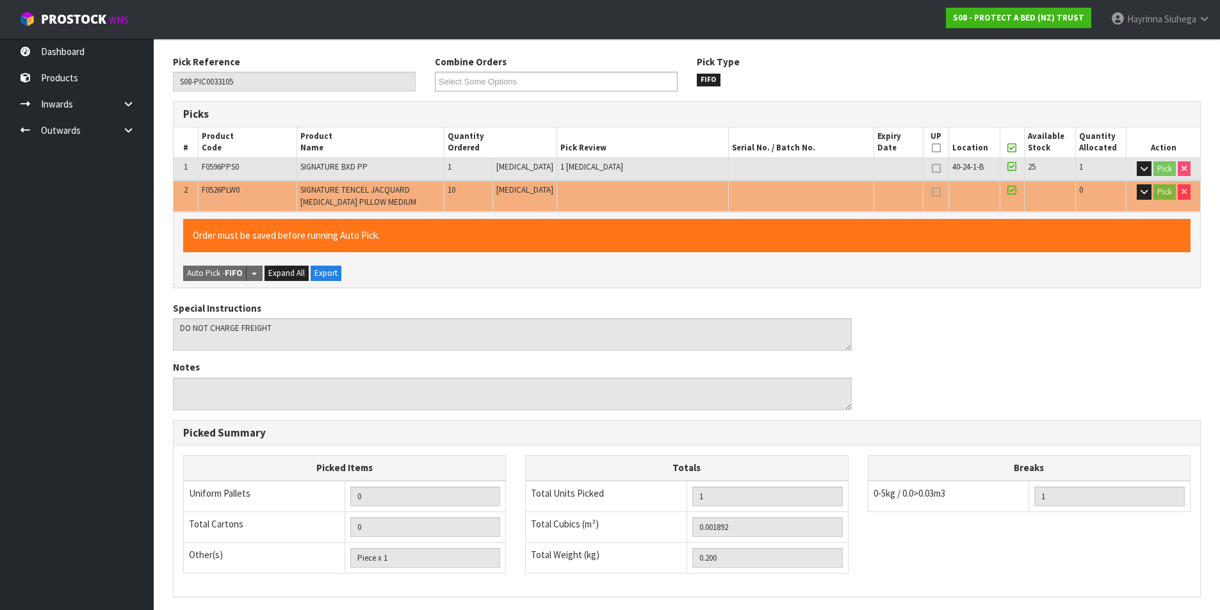
scroll to position [314, 0]
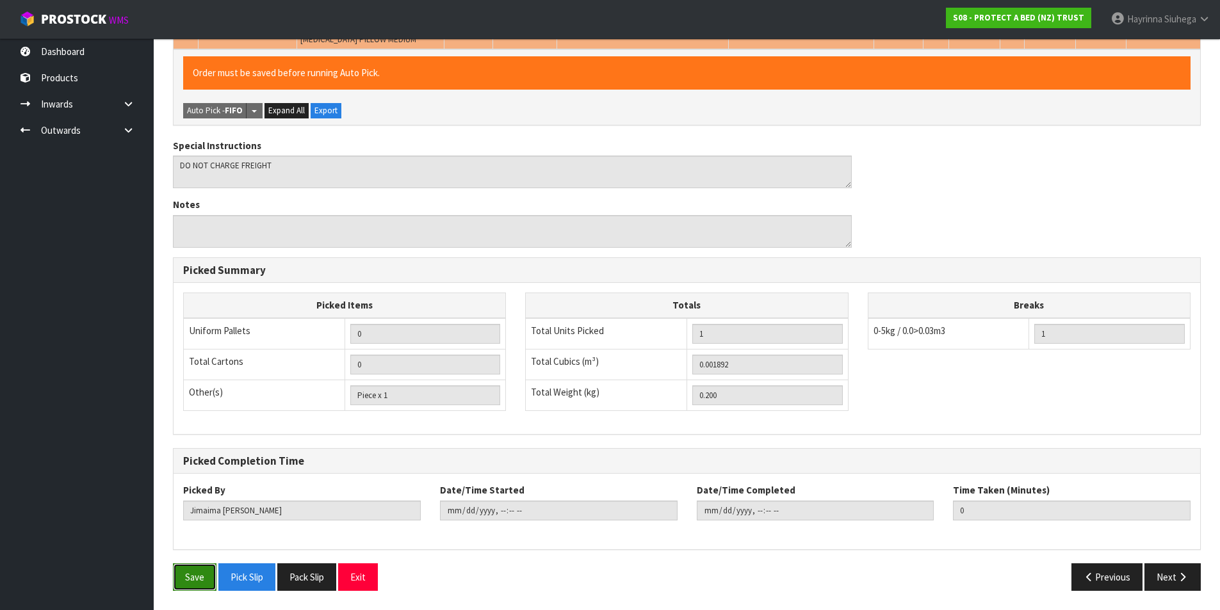
click at [200, 576] on button "Save" at bounding box center [195, 578] width 44 height 28
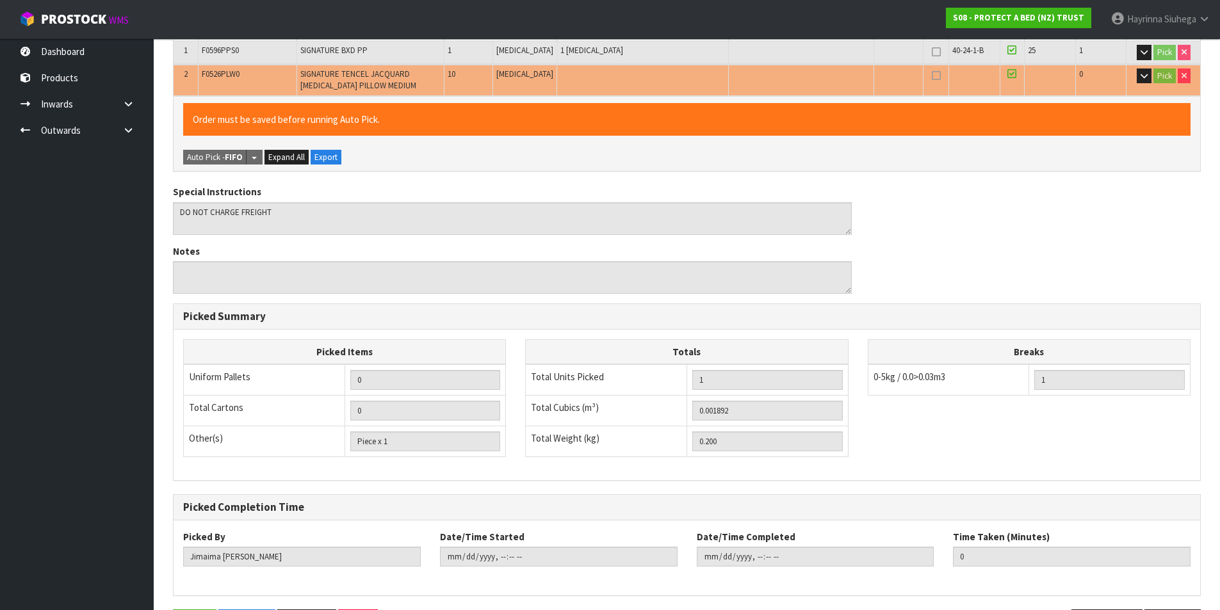
scroll to position [0, 0]
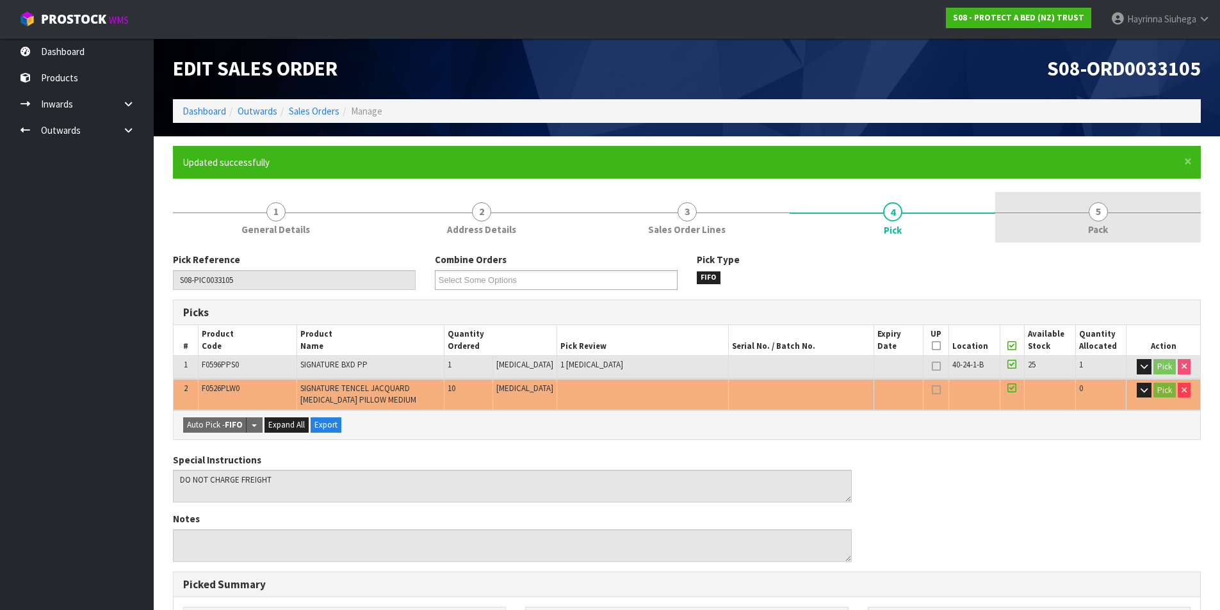
click at [1086, 224] on link "5 Pack" at bounding box center [1098, 217] width 206 height 51
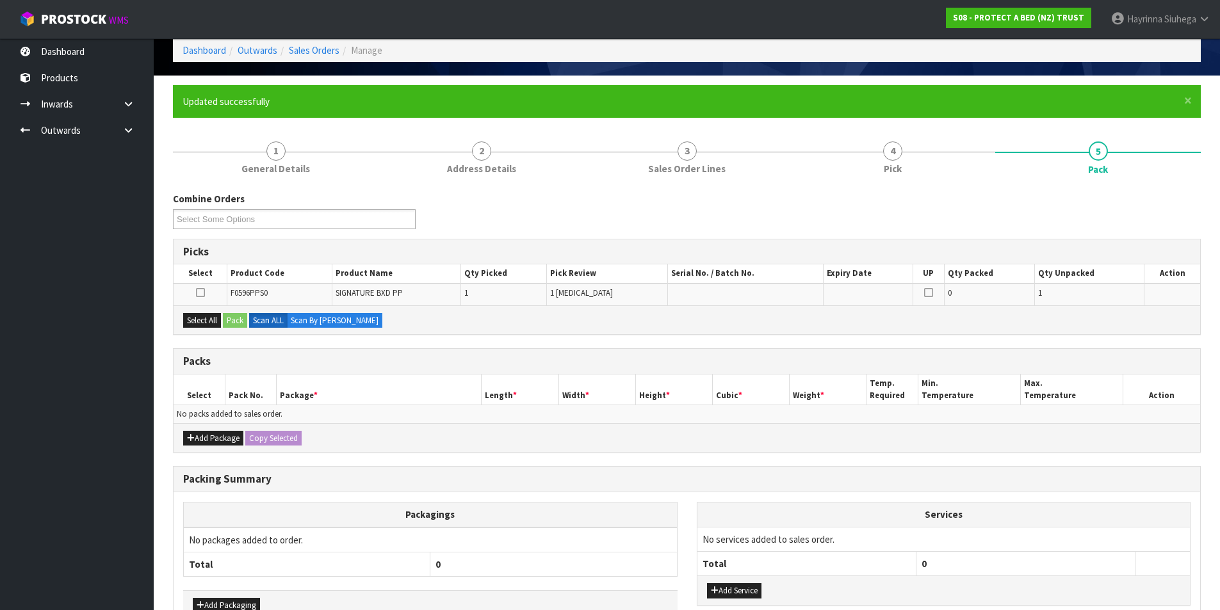
scroll to position [64, 0]
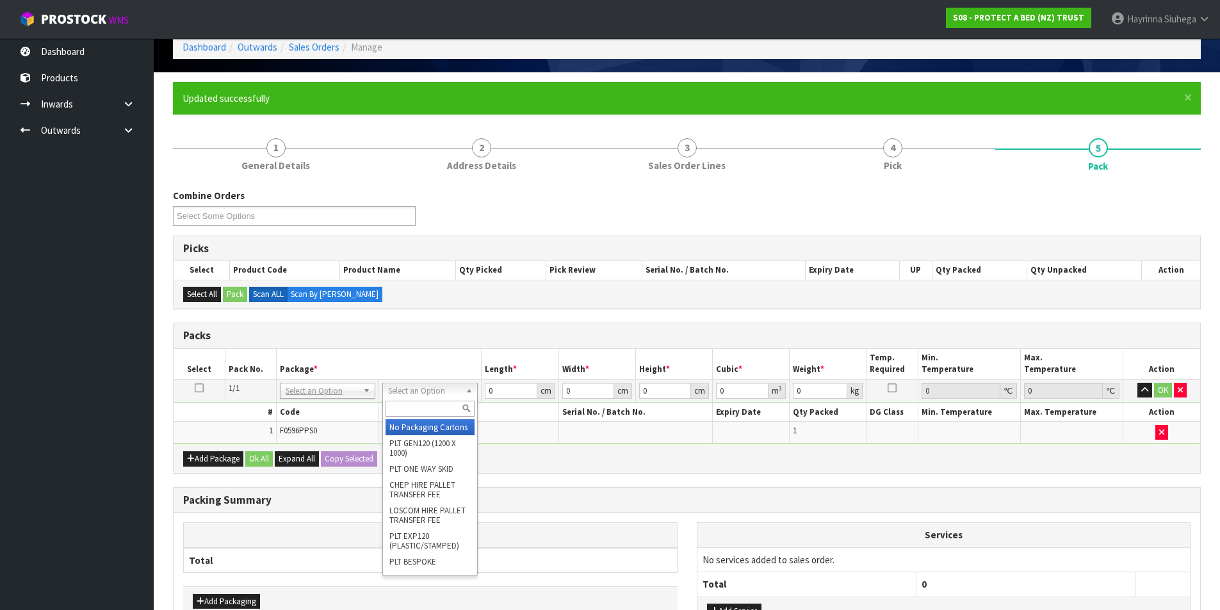
click at [397, 409] on input "text" at bounding box center [430, 409] width 89 height 16
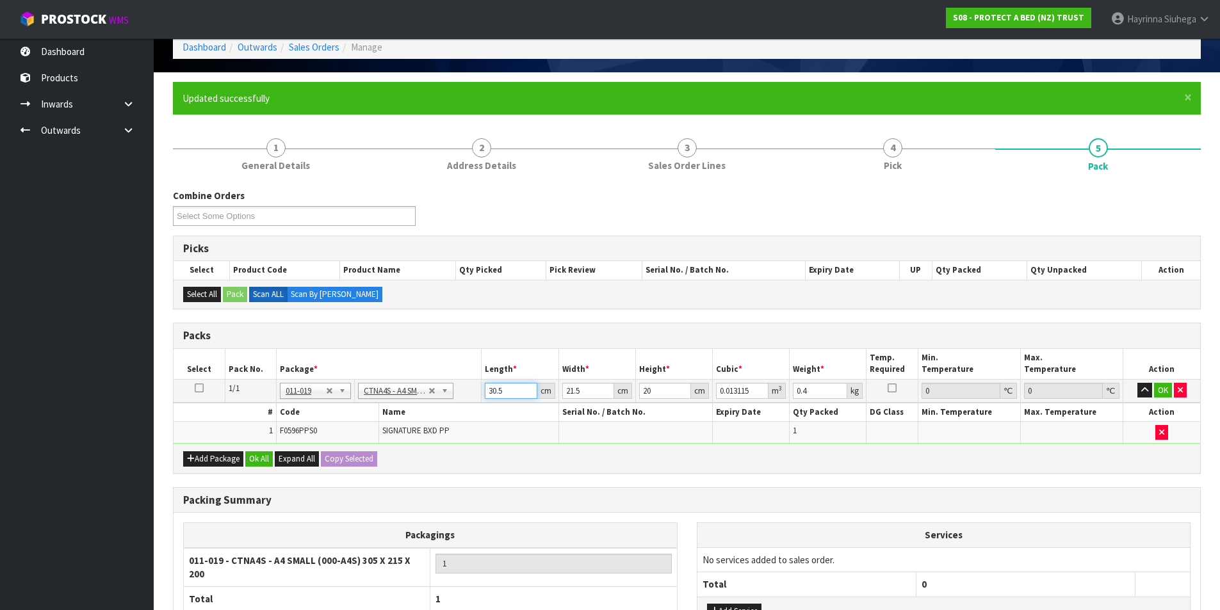
click at [496, 387] on input "30.5" at bounding box center [511, 391] width 52 height 16
click button "OK" at bounding box center [1163, 390] width 18 height 15
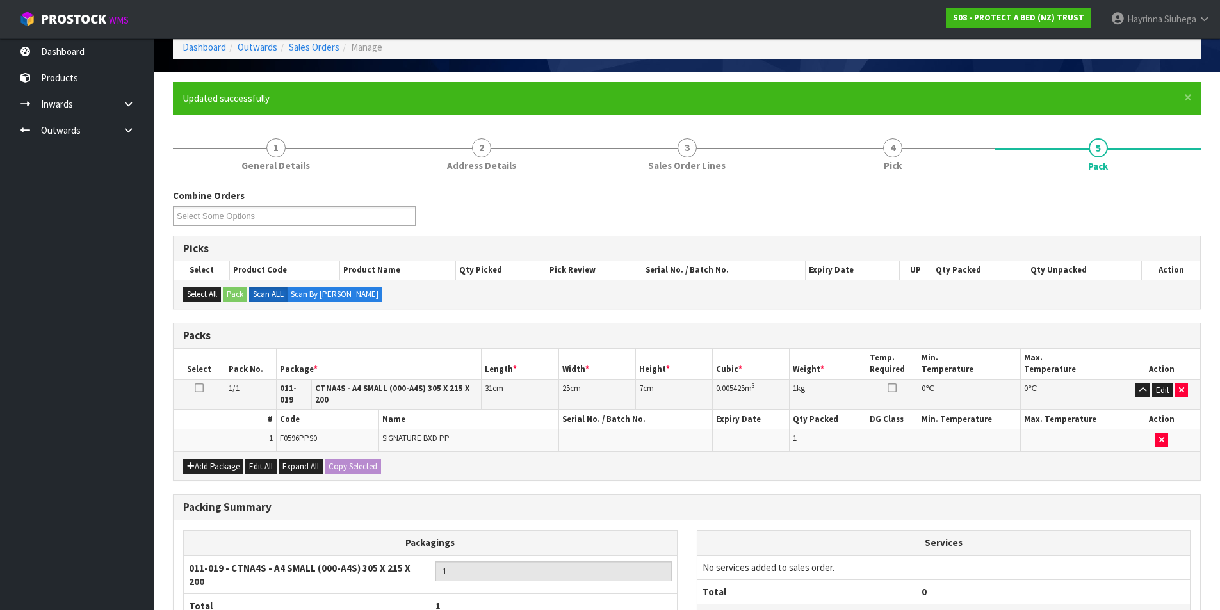
scroll to position [178, 0]
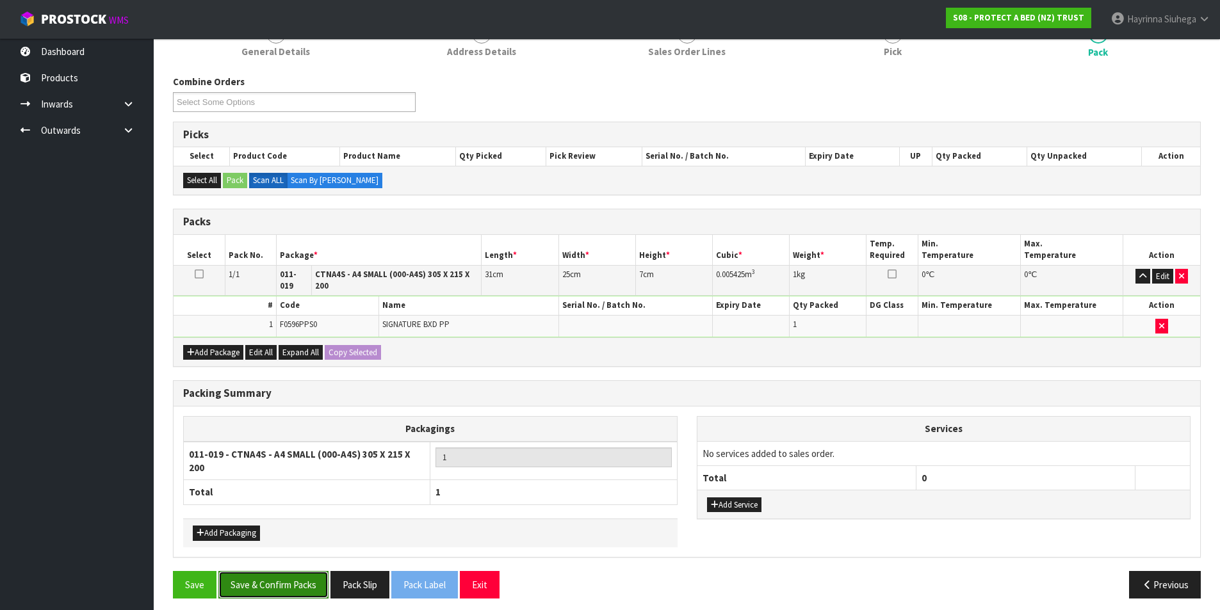
click at [307, 587] on button "Save & Confirm Packs" at bounding box center [273, 585] width 110 height 28
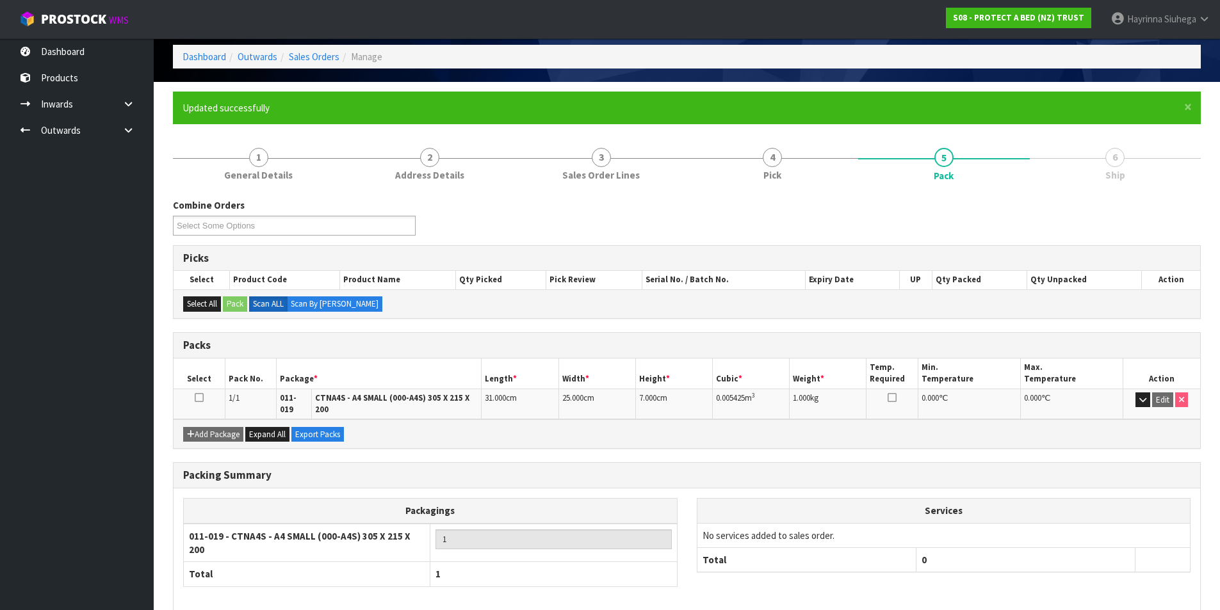
scroll to position [108, 0]
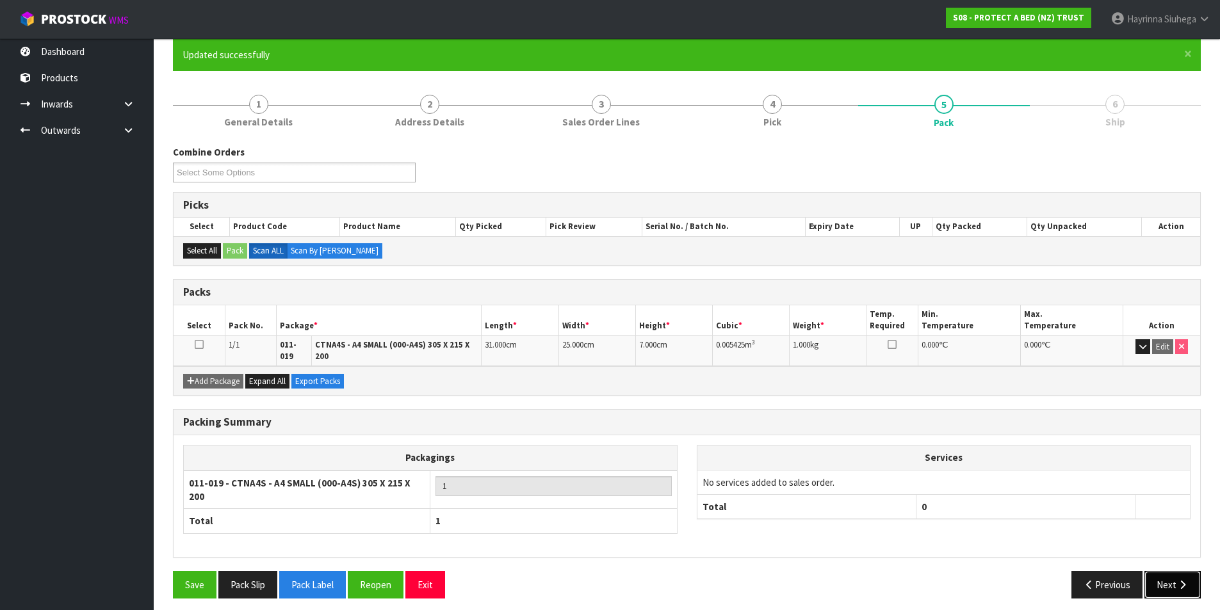
click at [1190, 571] on button "Next" at bounding box center [1173, 585] width 56 height 28
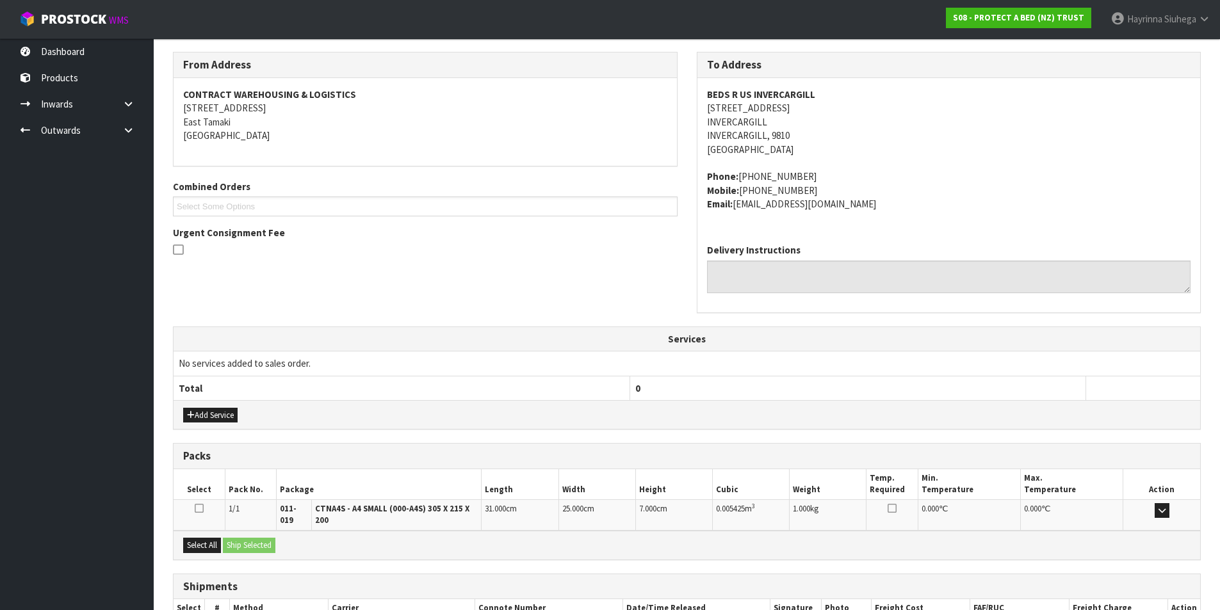
scroll to position [289, 0]
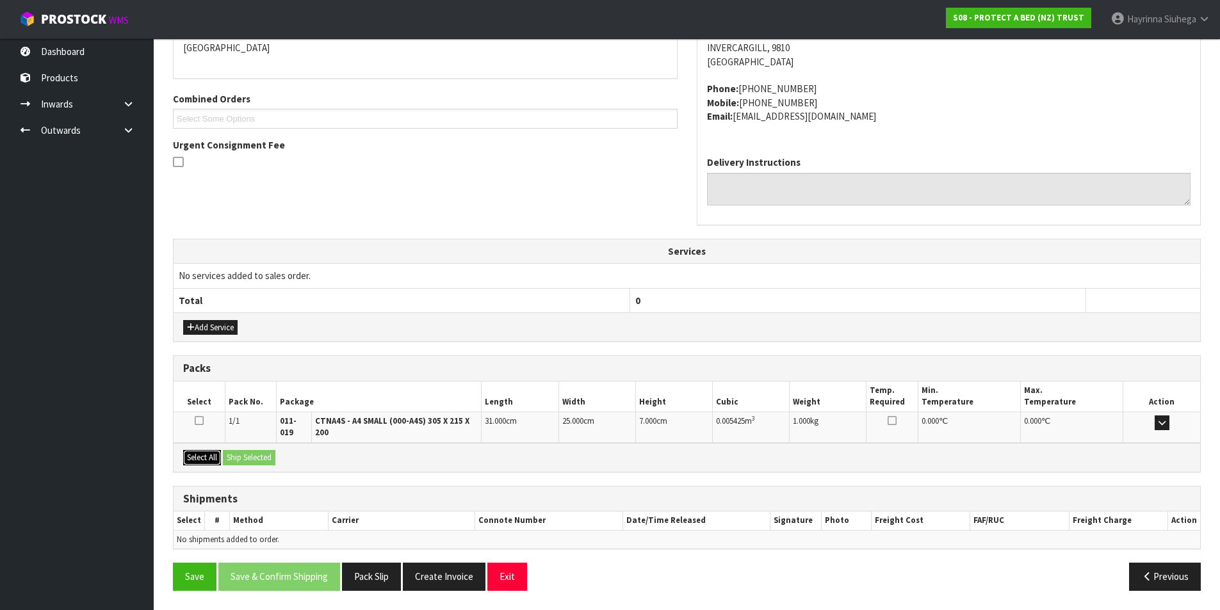
click at [210, 455] on button "Select All" at bounding box center [202, 457] width 38 height 15
click at [252, 460] on button "Ship Selected" at bounding box center [249, 457] width 53 height 15
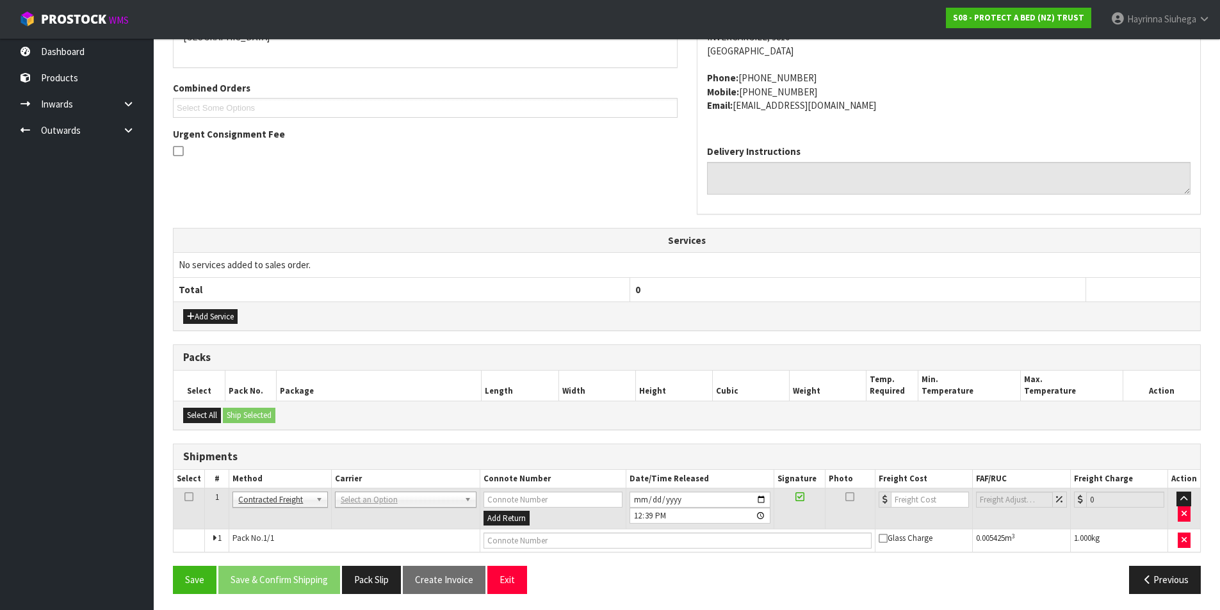
scroll to position [303, 0]
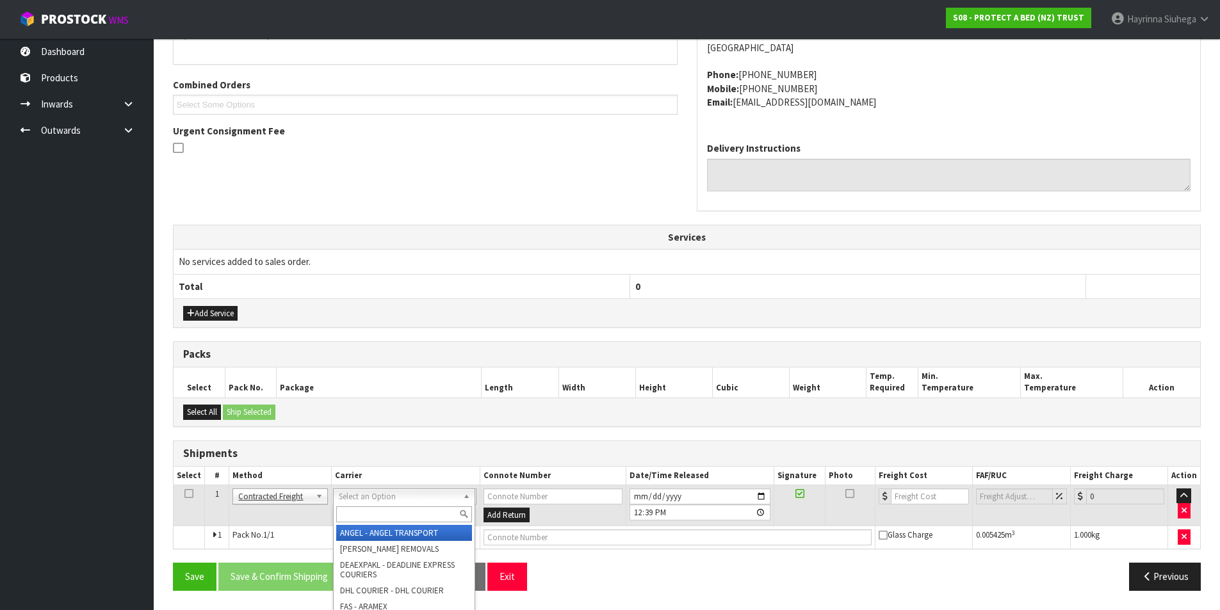
click at [357, 511] on input "text" at bounding box center [404, 515] width 136 height 16
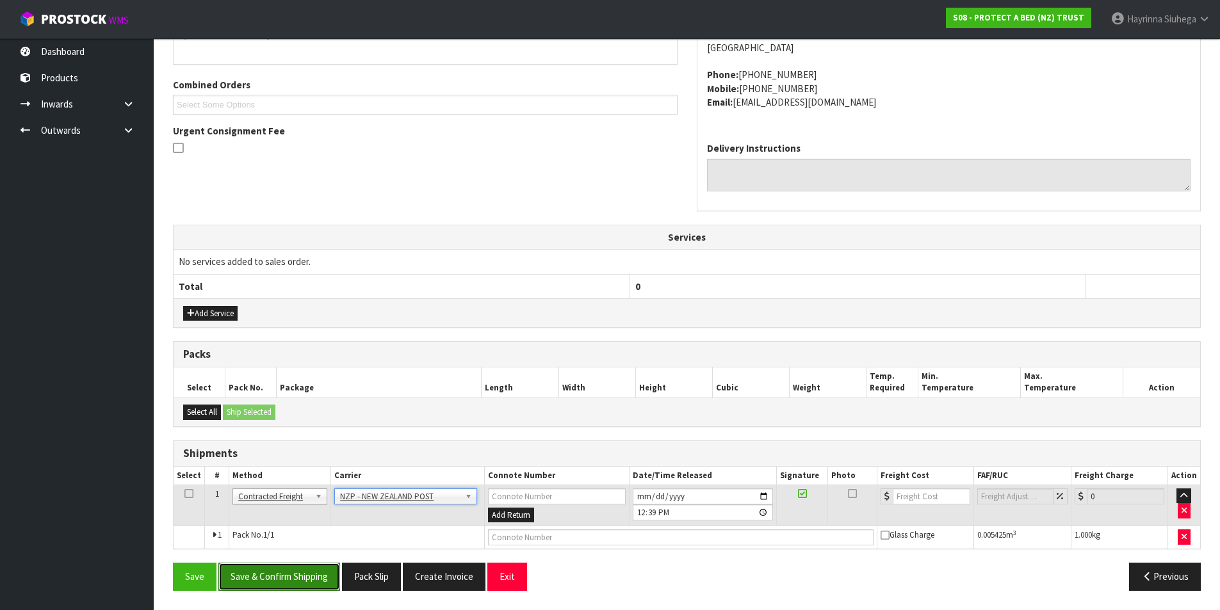
click at [316, 571] on button "Save & Confirm Shipping" at bounding box center [279, 577] width 122 height 28
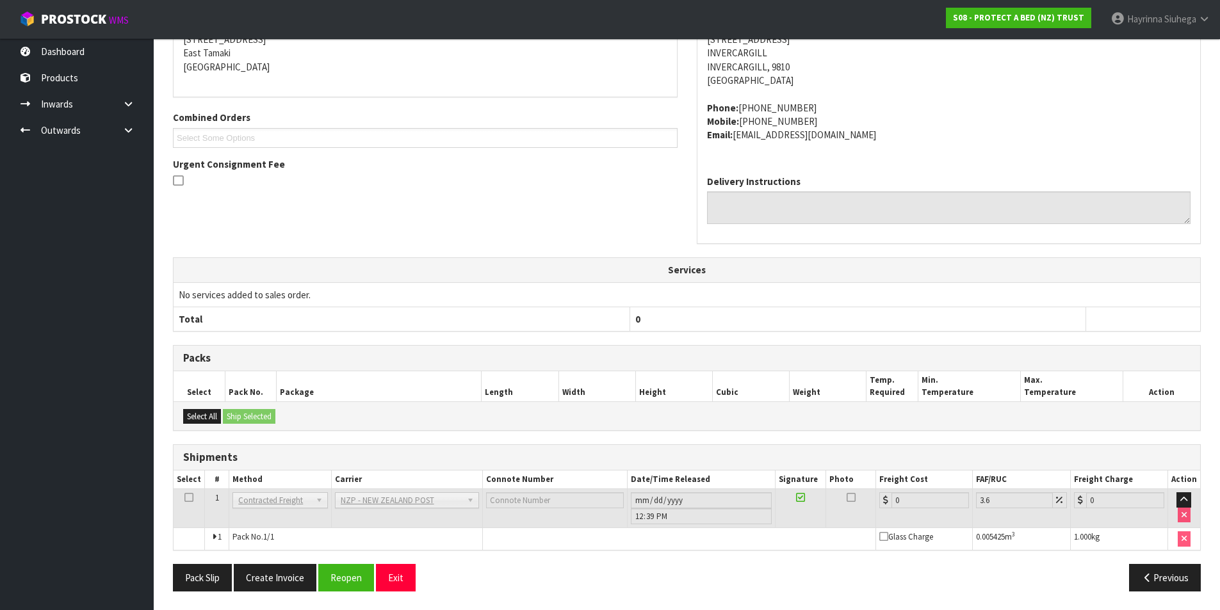
scroll to position [284, 0]
click at [344, 569] on button "Reopen" at bounding box center [346, 578] width 56 height 28
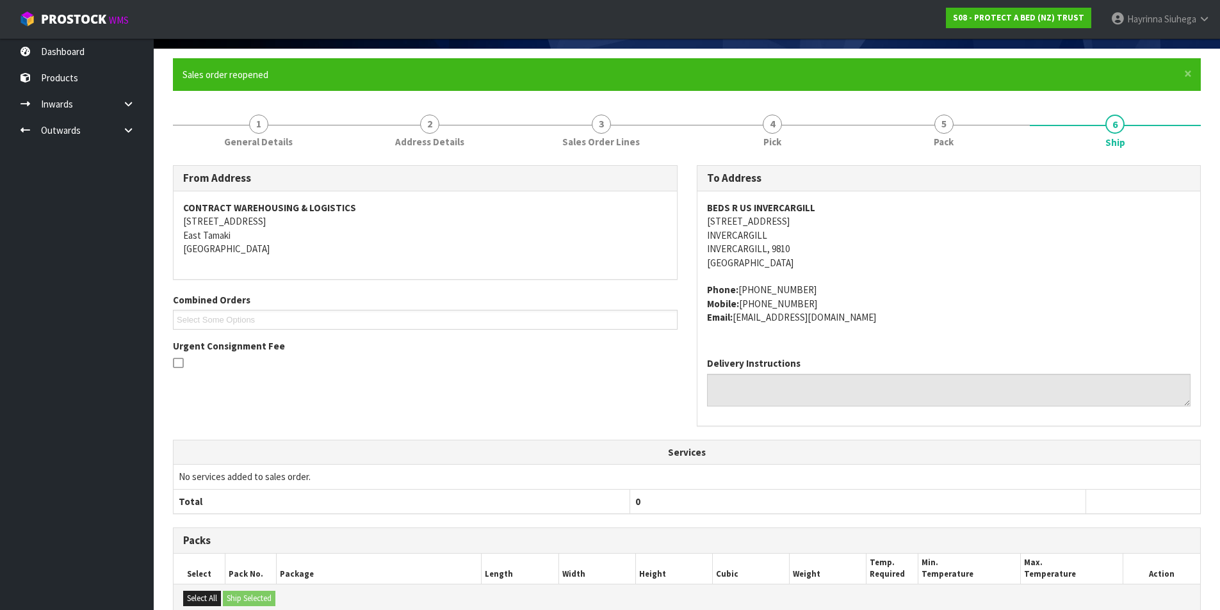
scroll to position [271, 0]
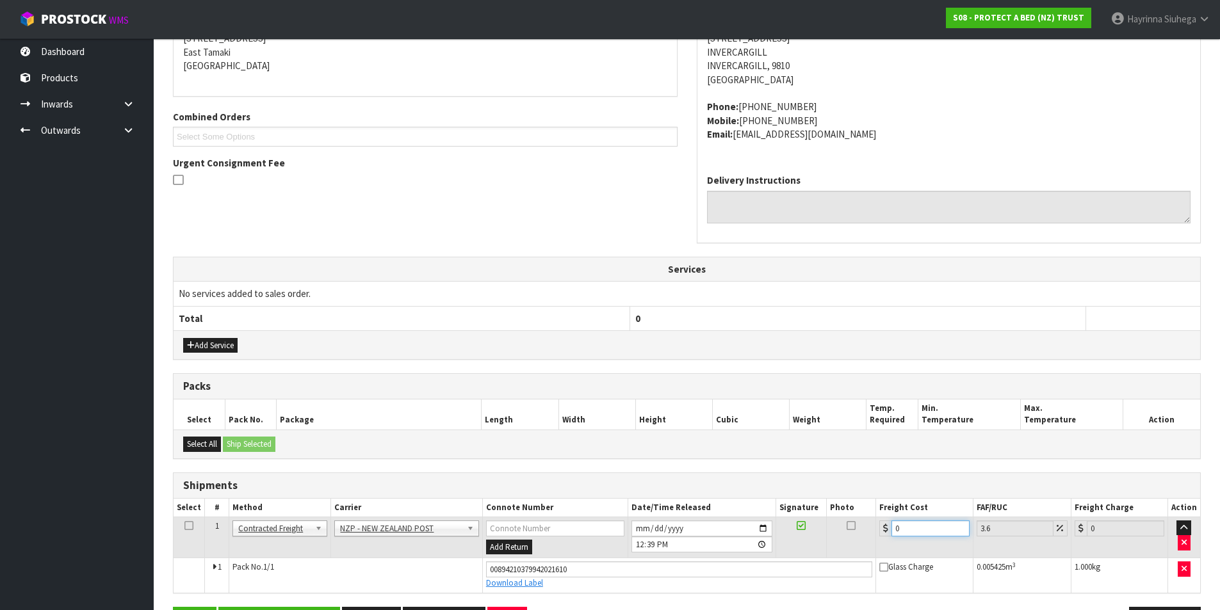
drag, startPoint x: 929, startPoint y: 531, endPoint x: 858, endPoint y: 534, distance: 71.2
click at [858, 534] on tr "1 Client Local Pickup Customer Local Pickup Company Freight Contracted Freight …" at bounding box center [687, 538] width 1027 height 42
click at [173, 607] on button "Save" at bounding box center [195, 621] width 44 height 28
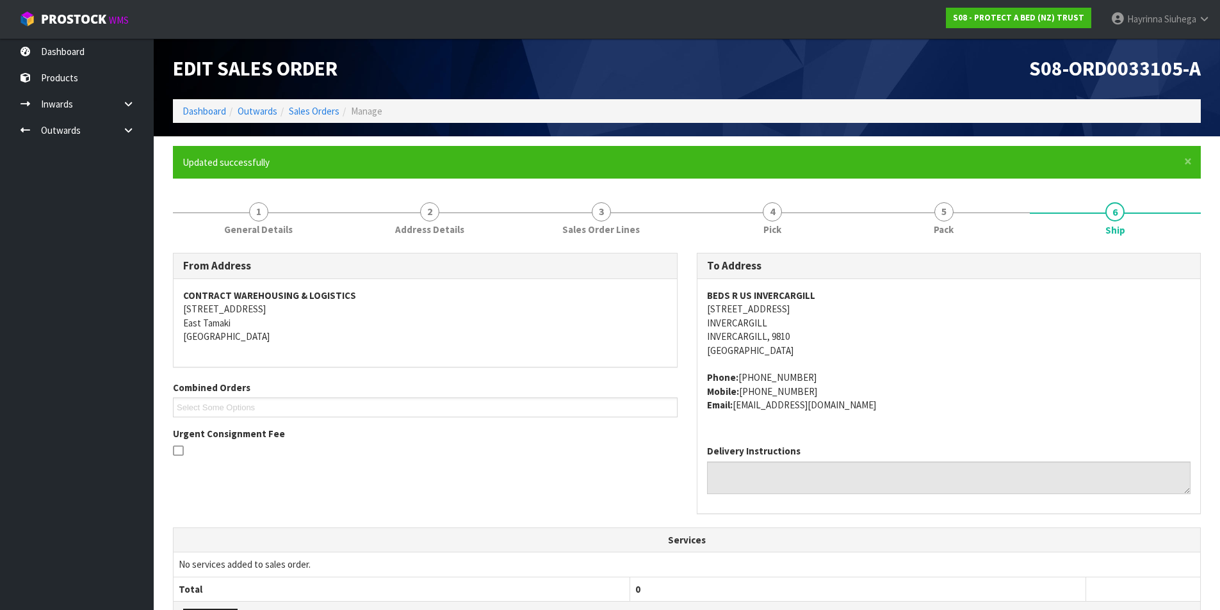
scroll to position [314, 0]
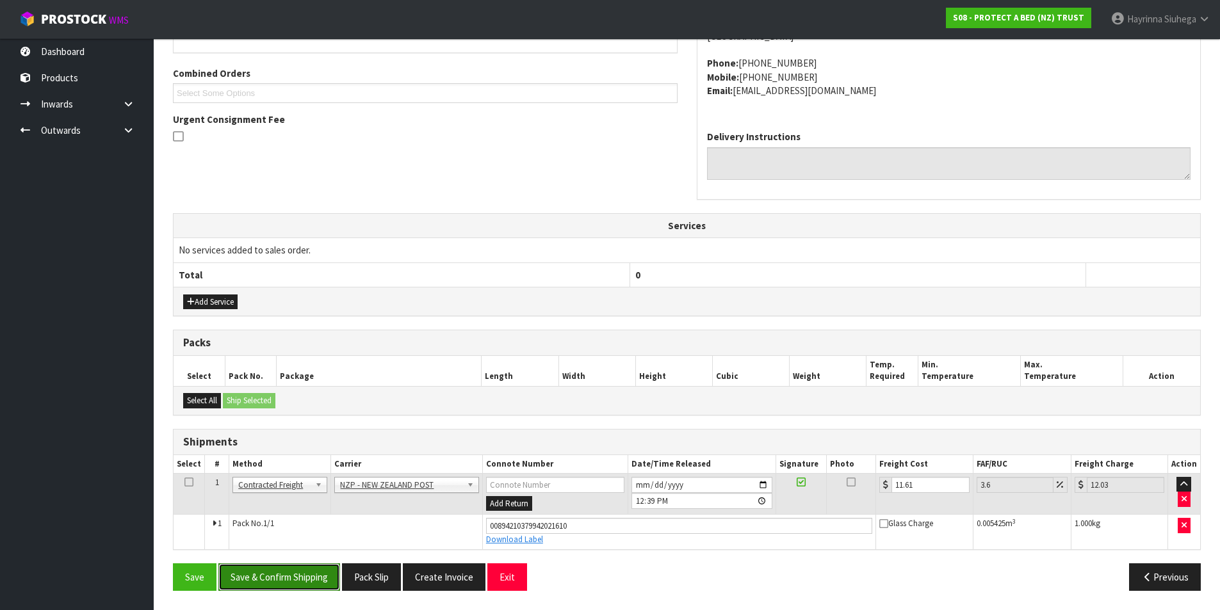
click at [286, 564] on button "Save & Confirm Shipping" at bounding box center [279, 578] width 122 height 28
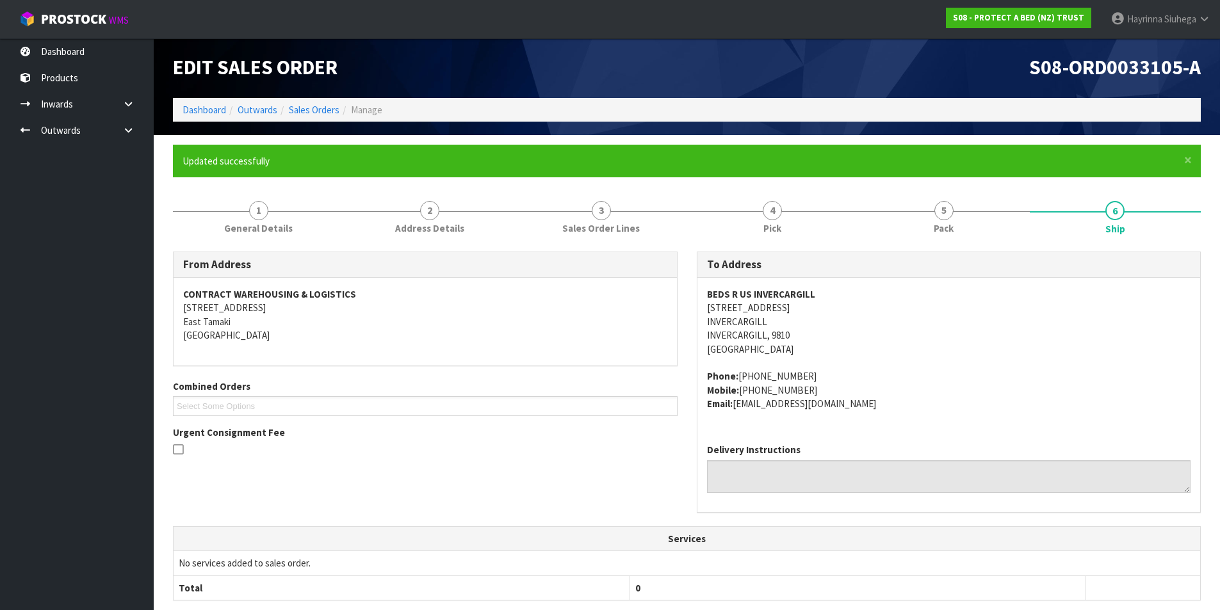
scroll to position [0, 0]
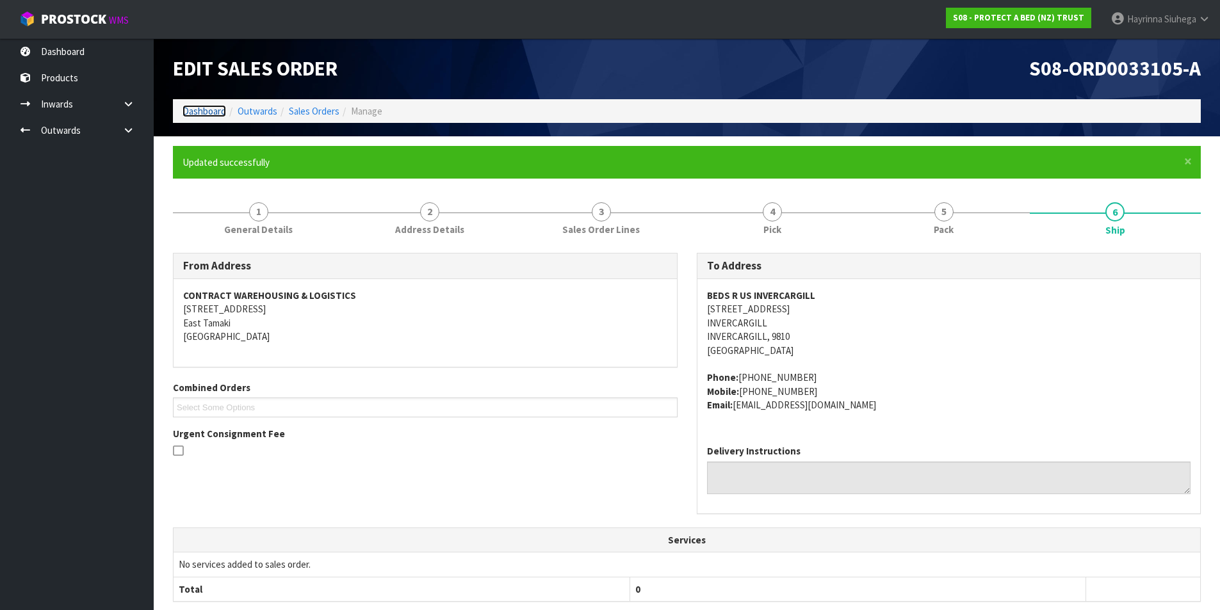
click at [221, 112] on link "Dashboard" at bounding box center [205, 111] width 44 height 12
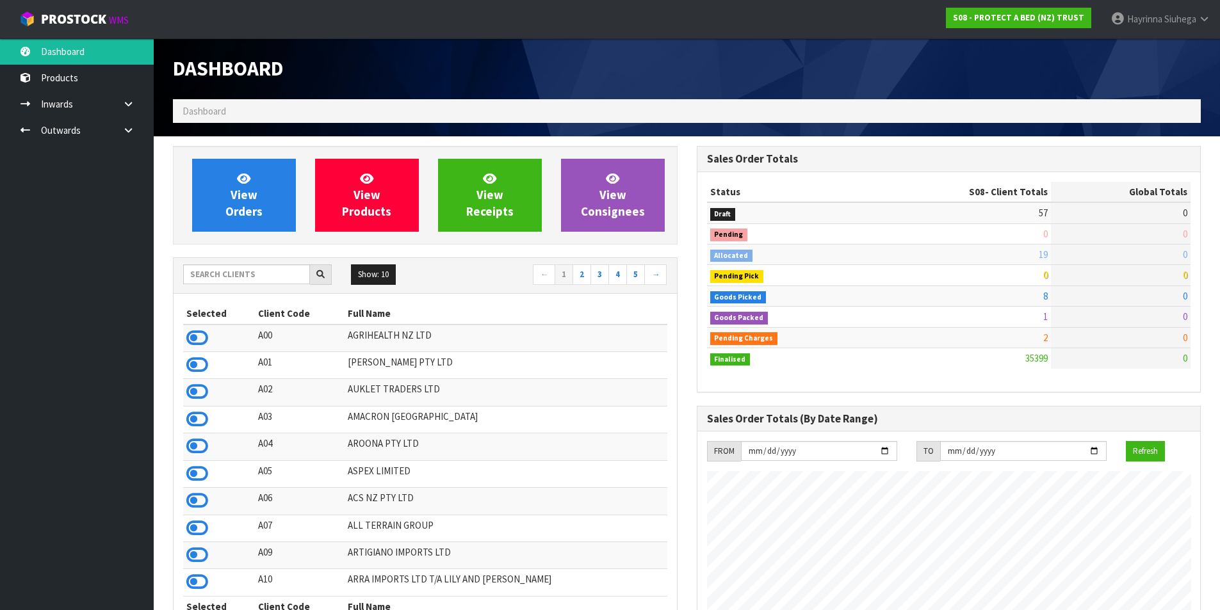
scroll to position [970, 523]
click at [225, 206] on link "View Orders" at bounding box center [244, 195] width 104 height 73
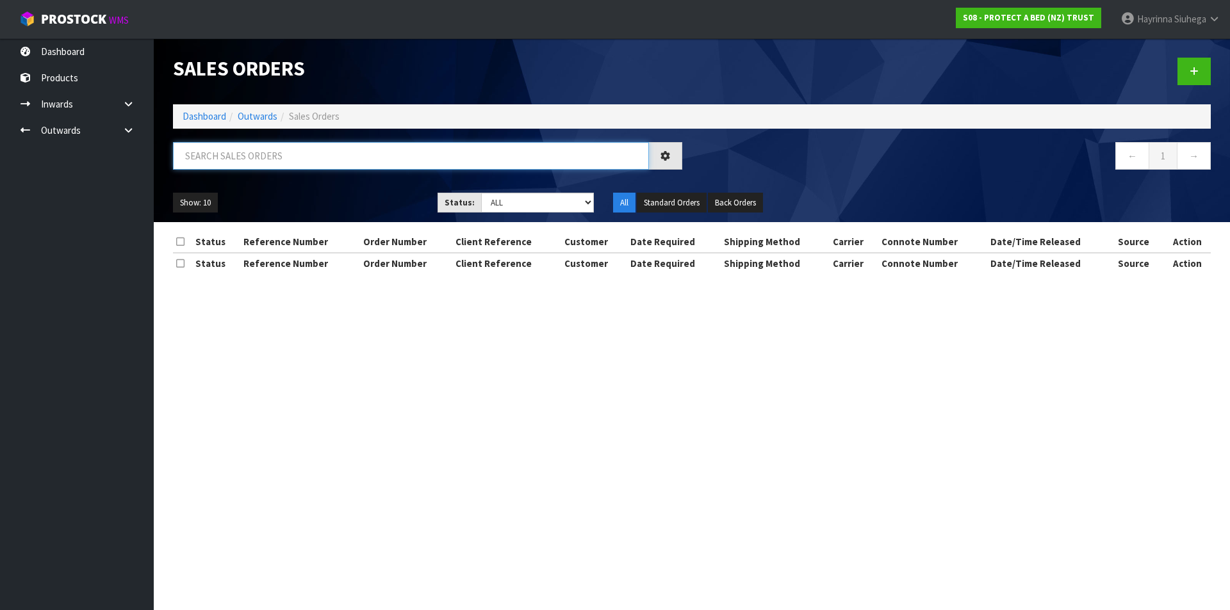
click at [258, 160] on input "text" at bounding box center [411, 156] width 476 height 28
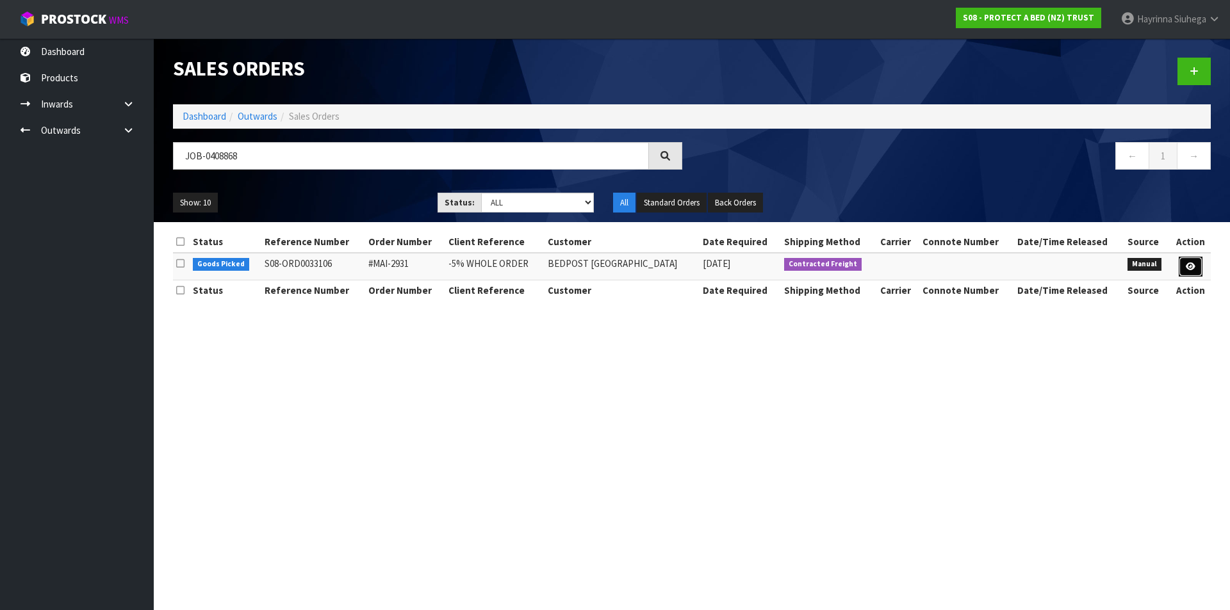
click at [1182, 268] on link at bounding box center [1191, 267] width 24 height 20
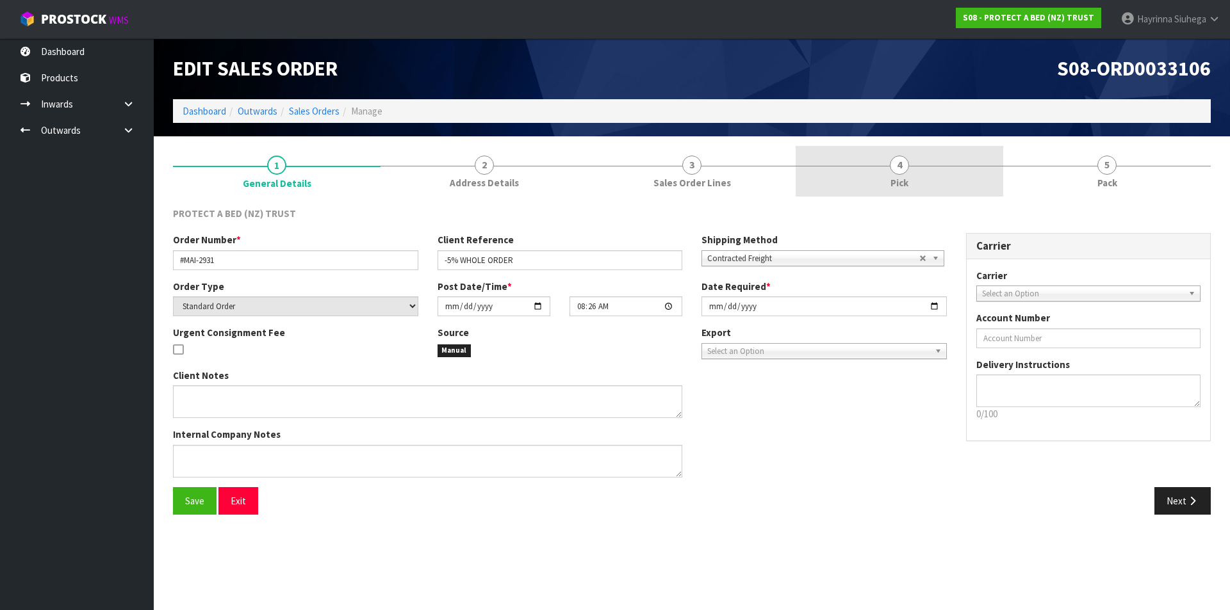
click at [934, 172] on link "4 Pick" at bounding box center [900, 171] width 208 height 51
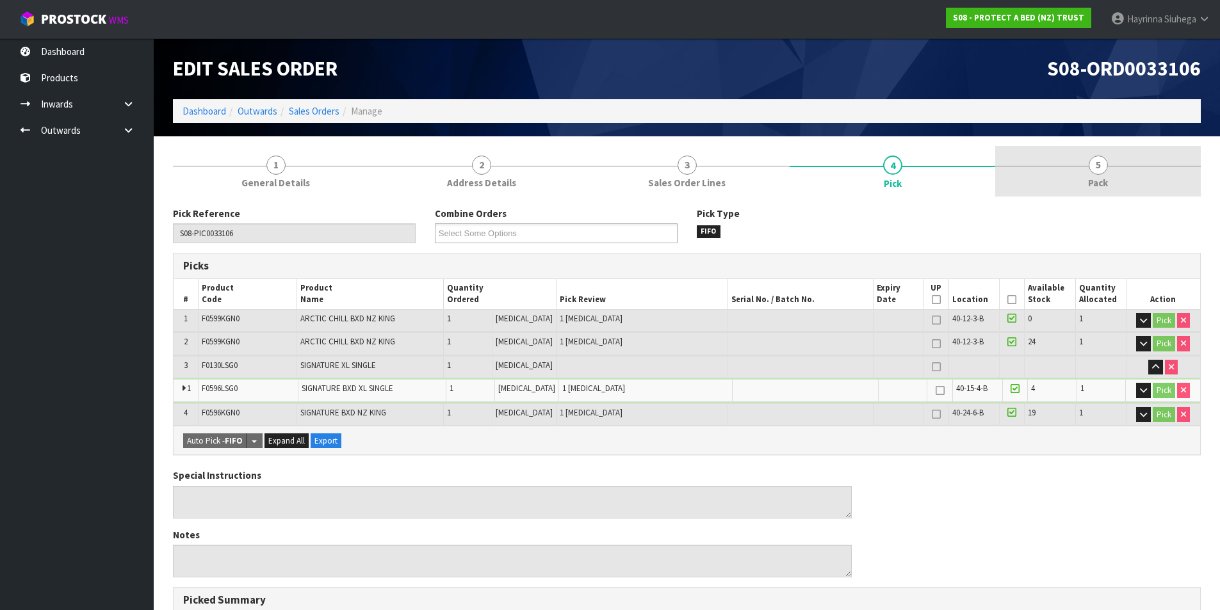
click at [1056, 168] on link "5 Pack" at bounding box center [1098, 171] width 206 height 51
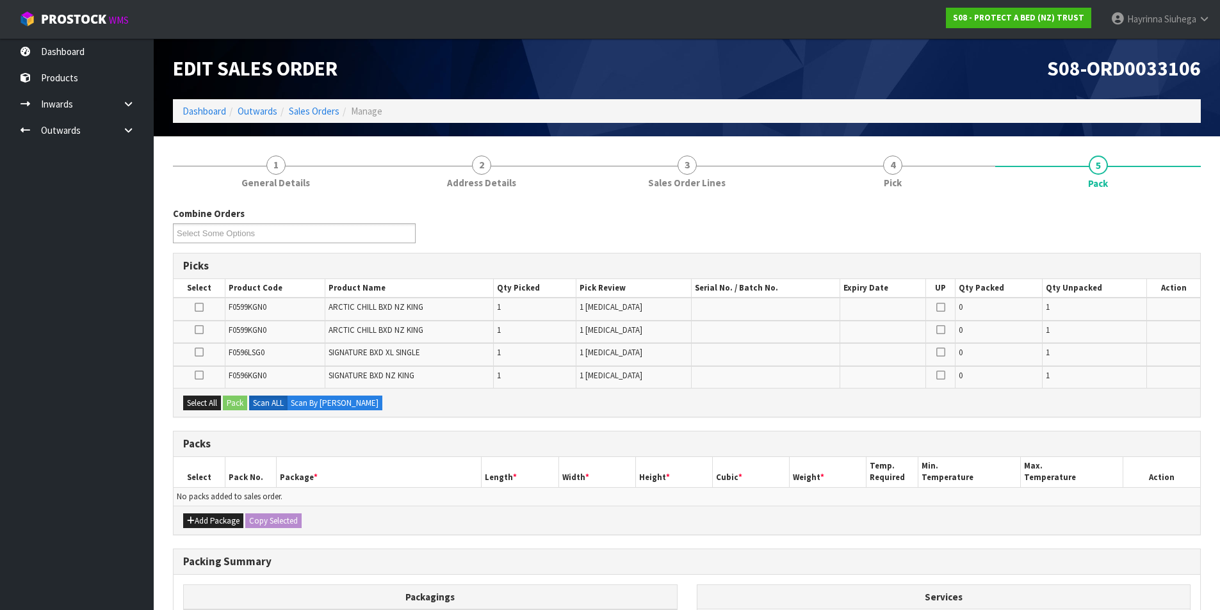
scroll to position [128, 0]
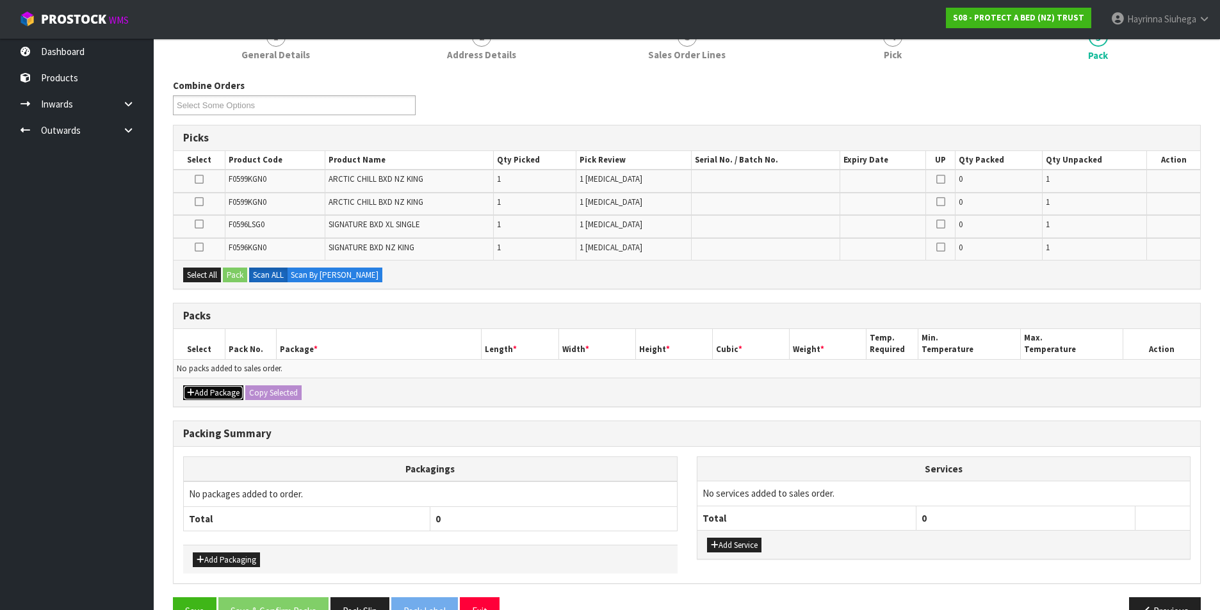
click at [218, 393] on button "Add Package" at bounding box center [213, 393] width 60 height 15
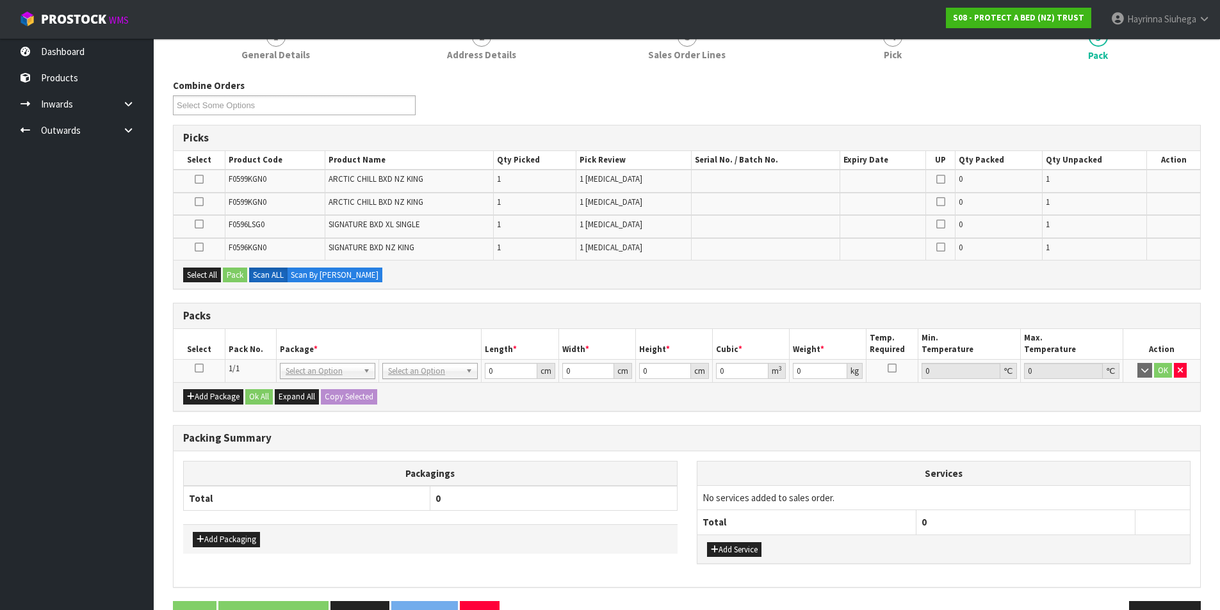
click at [197, 368] on icon at bounding box center [199, 368] width 9 height 1
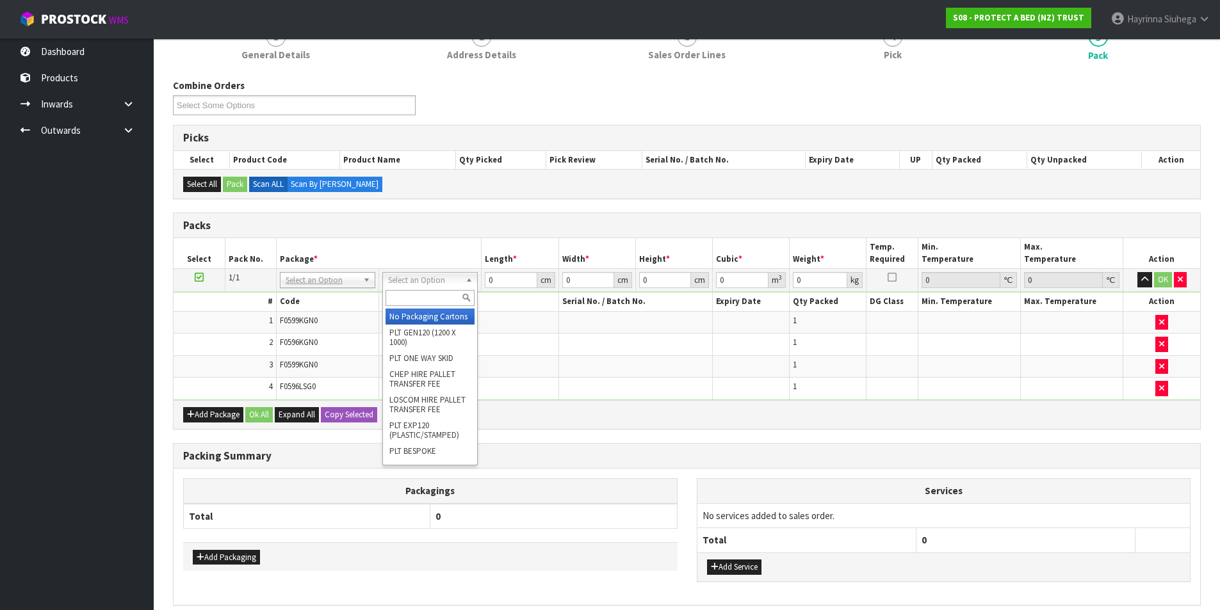
click at [423, 295] on input "text" at bounding box center [430, 298] width 89 height 16
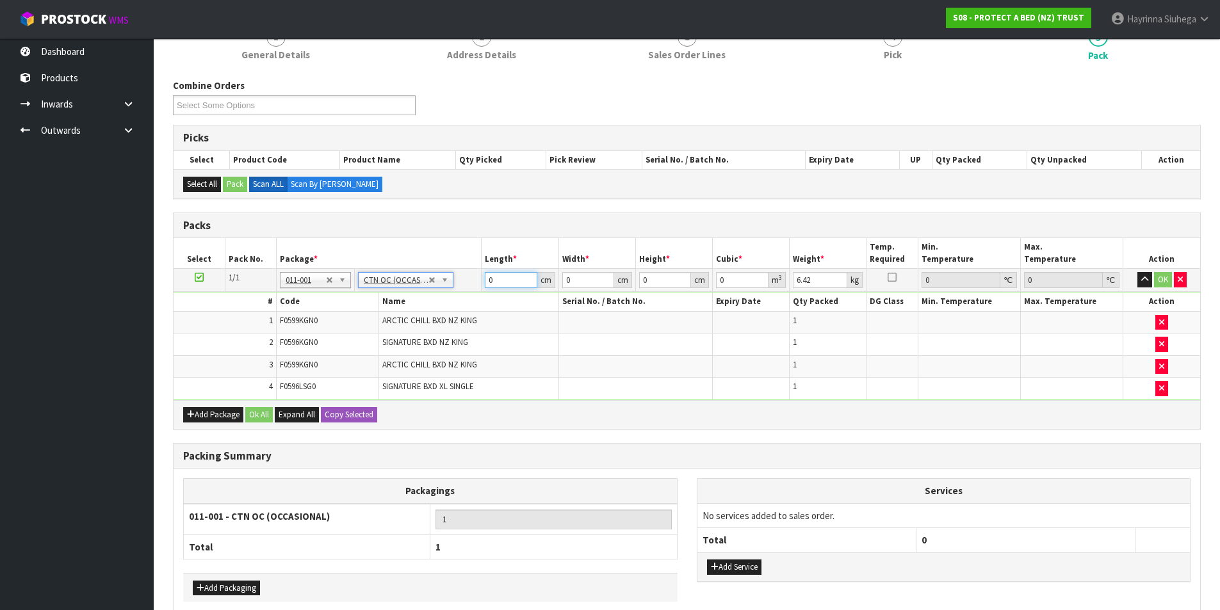
click at [489, 283] on input "0" at bounding box center [511, 280] width 52 height 16
click button "OK" at bounding box center [1163, 279] width 18 height 15
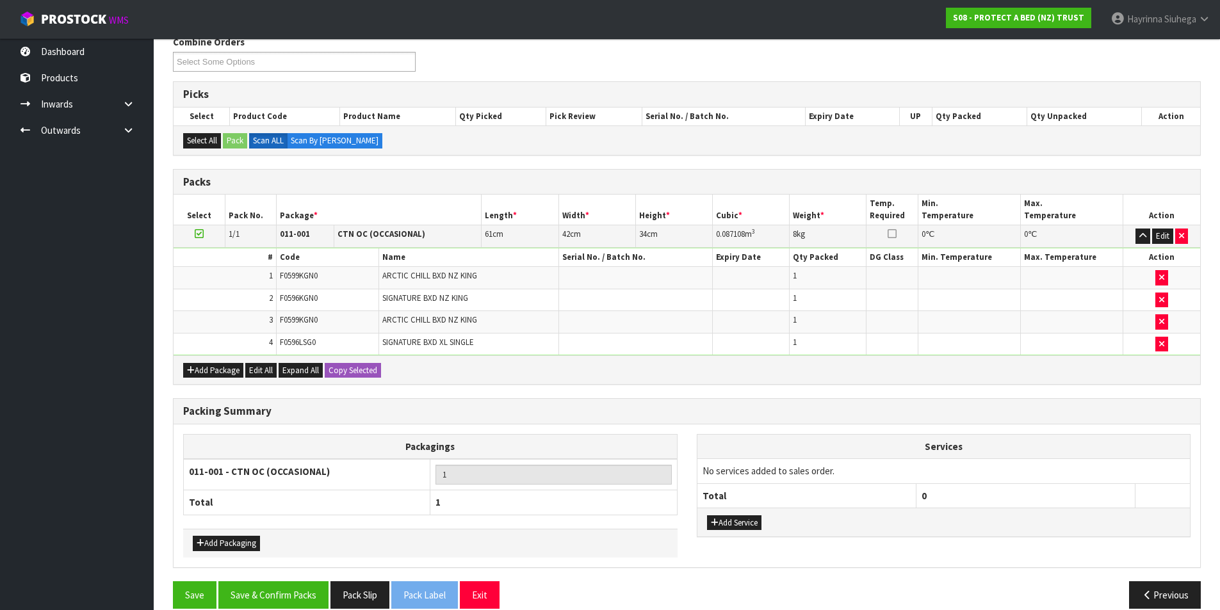
scroll to position [190, 0]
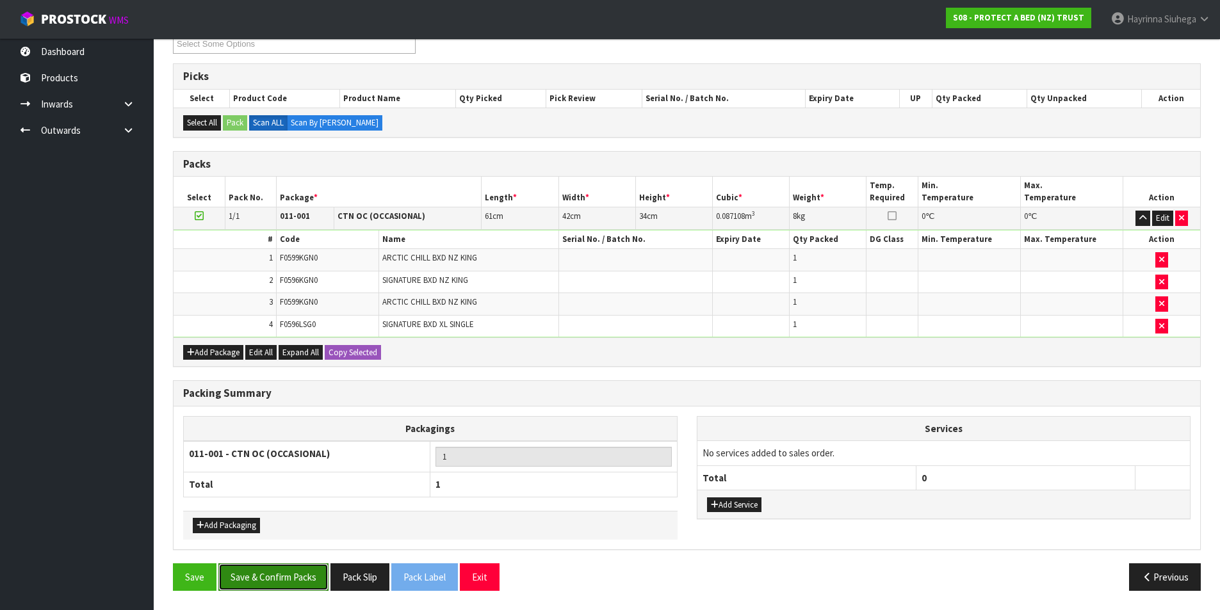
click at [272, 582] on button "Save & Confirm Packs" at bounding box center [273, 578] width 110 height 28
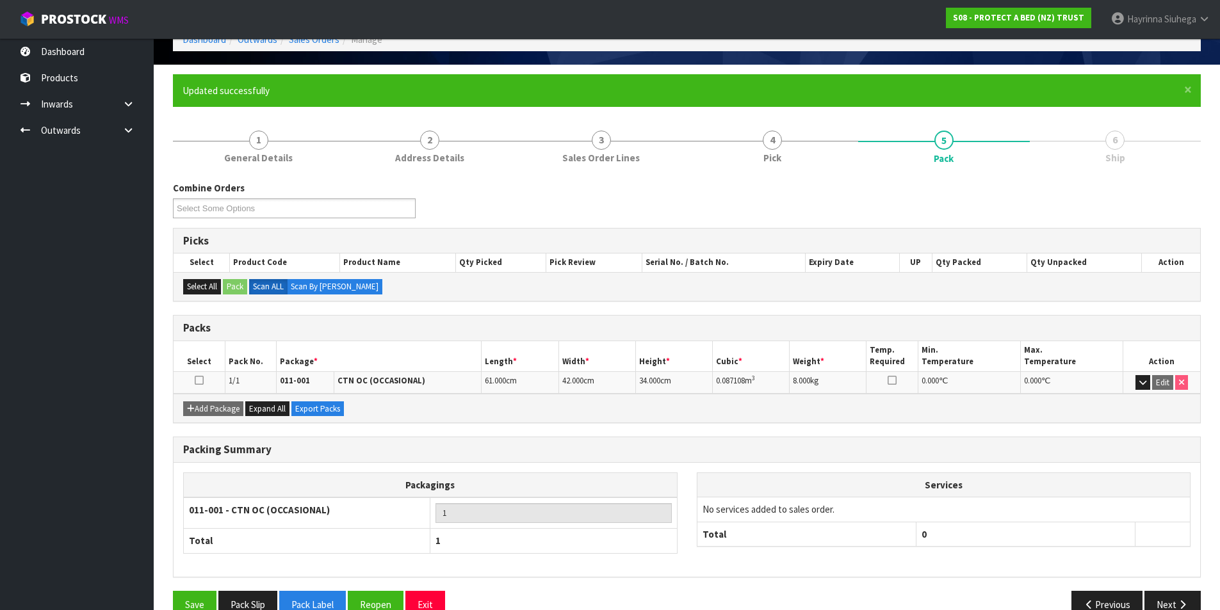
scroll to position [99, 0]
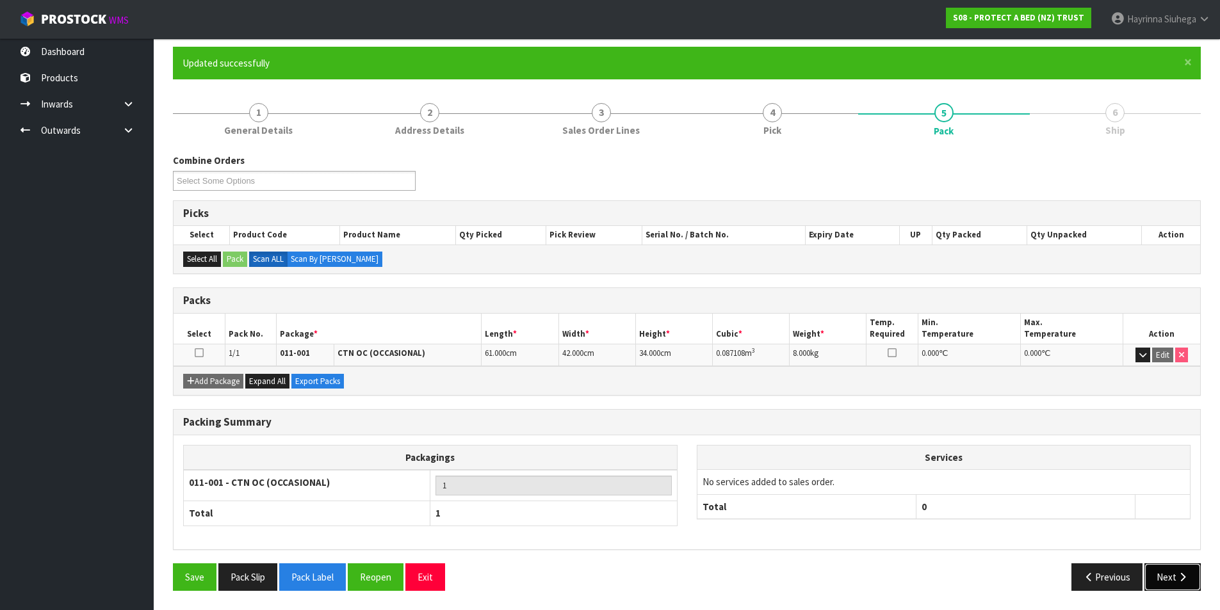
click at [1186, 576] on icon "button" at bounding box center [1183, 578] width 12 height 10
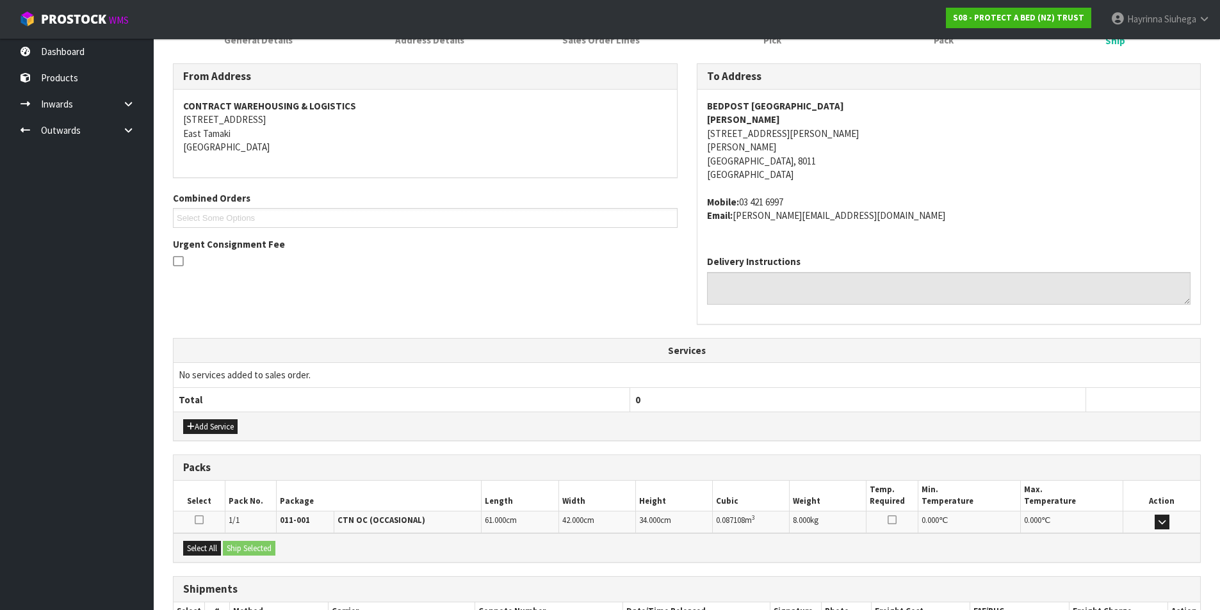
scroll to position [280, 0]
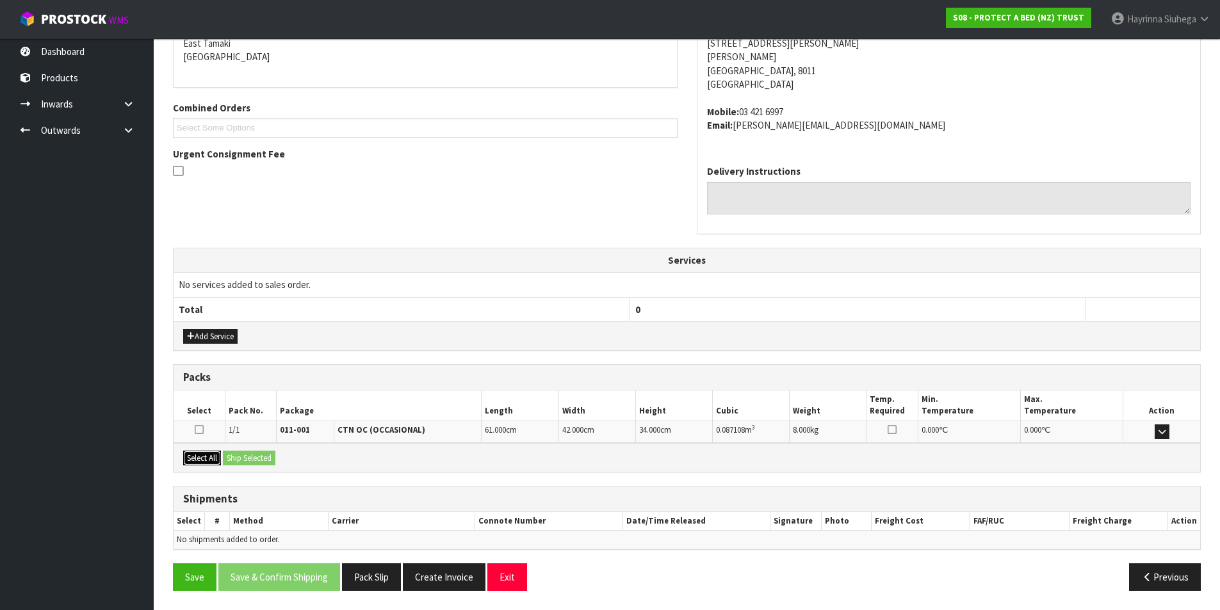
click at [213, 460] on button "Select All" at bounding box center [202, 458] width 38 height 15
click at [245, 459] on button "Ship Selected" at bounding box center [249, 458] width 53 height 15
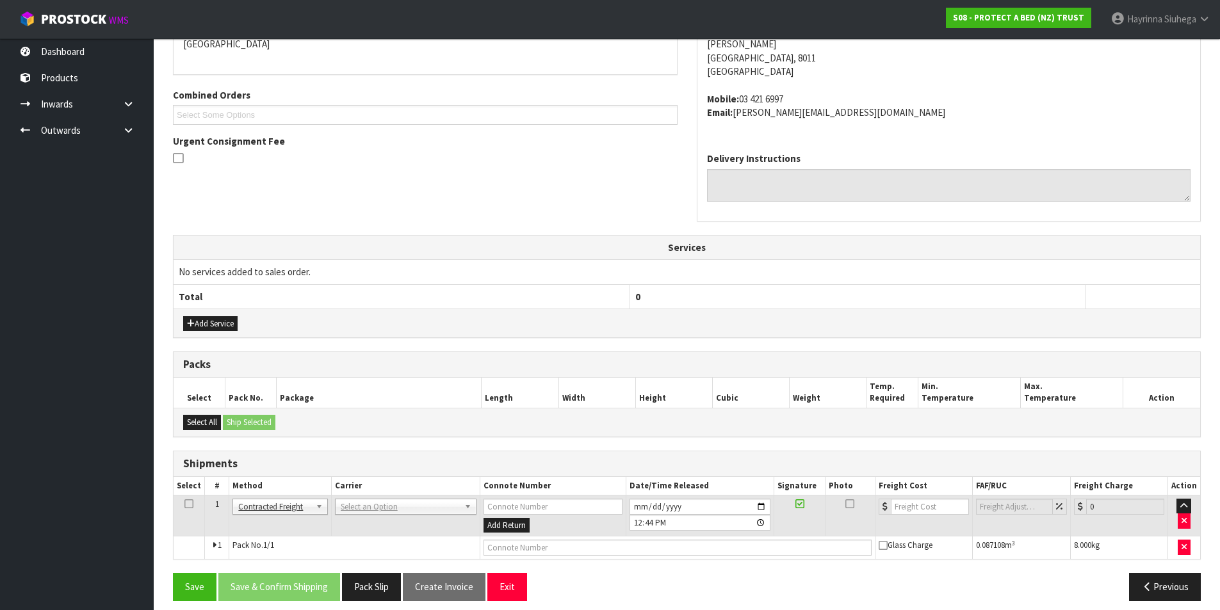
scroll to position [303, 0]
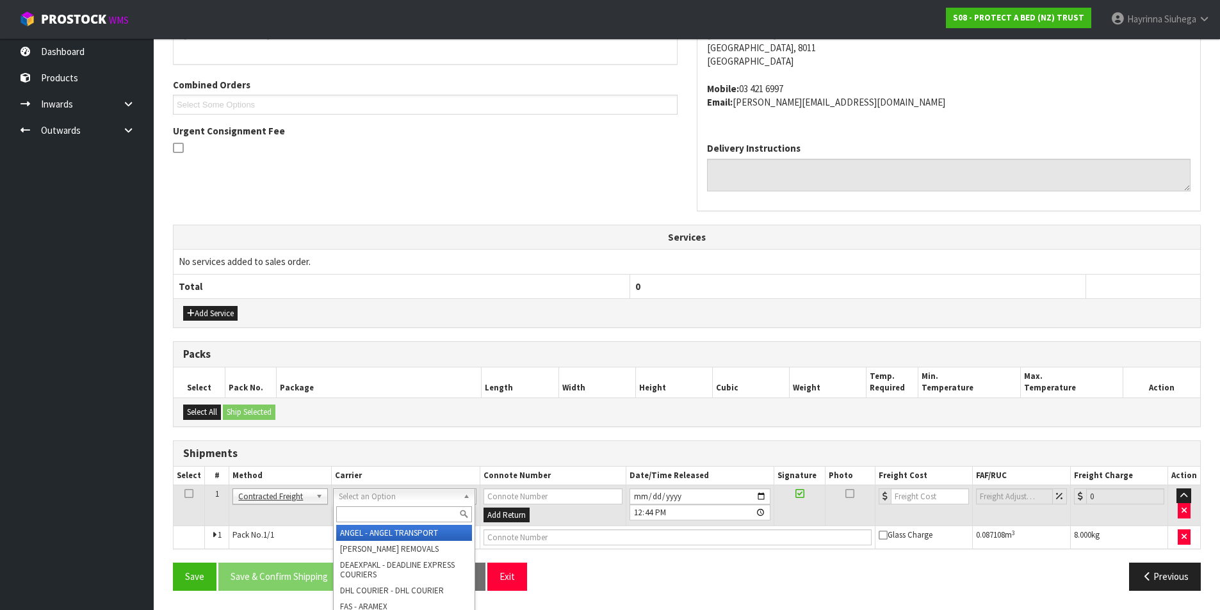
click at [364, 513] on input "text" at bounding box center [404, 515] width 136 height 16
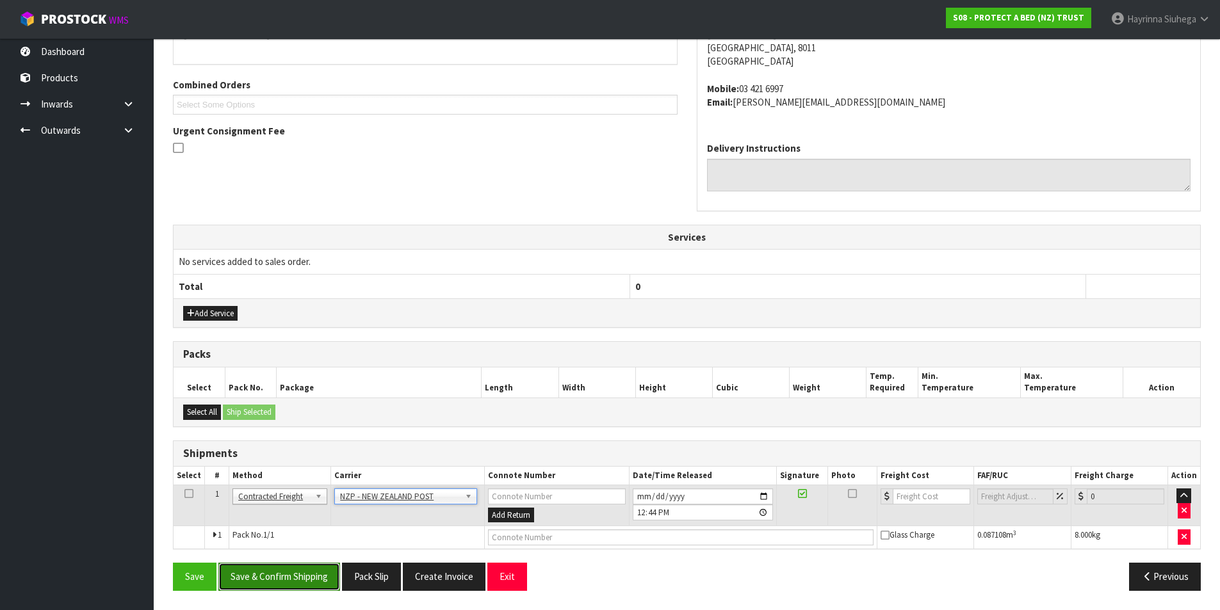
click at [314, 585] on button "Save & Confirm Shipping" at bounding box center [279, 577] width 122 height 28
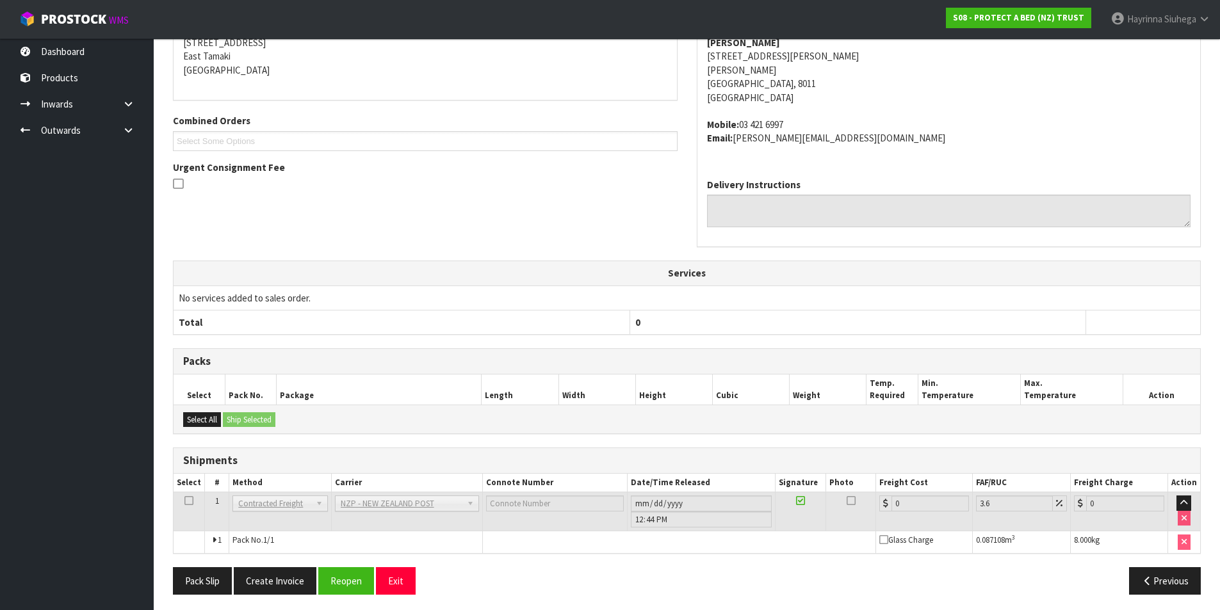
scroll to position [284, 0]
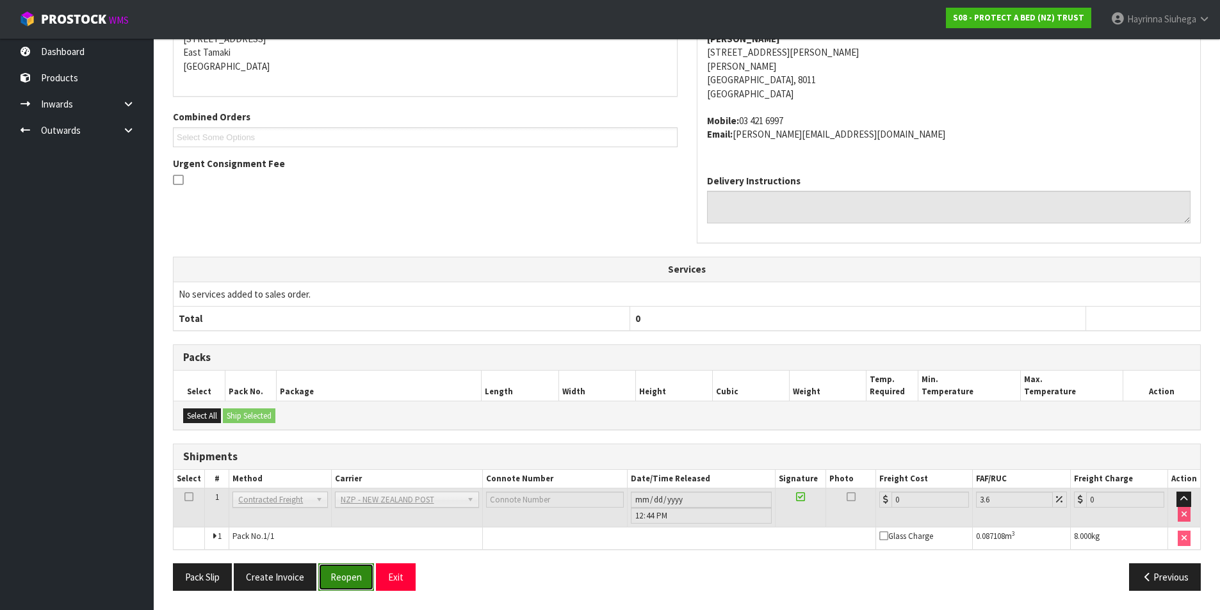
click at [356, 569] on button "Reopen" at bounding box center [346, 578] width 56 height 28
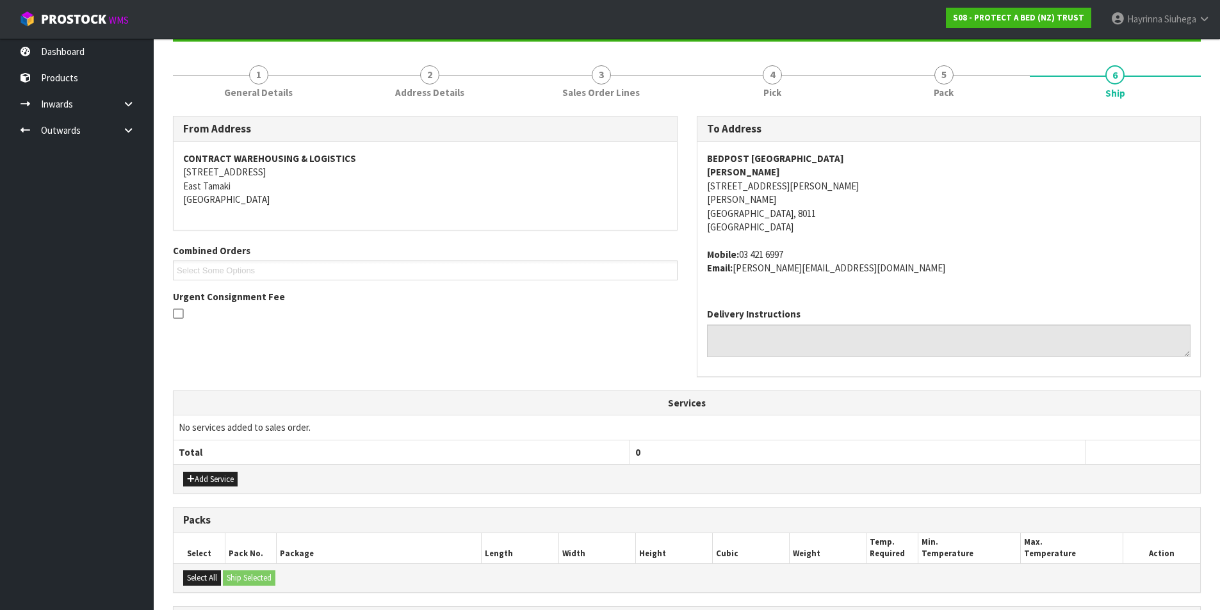
scroll to position [314, 0]
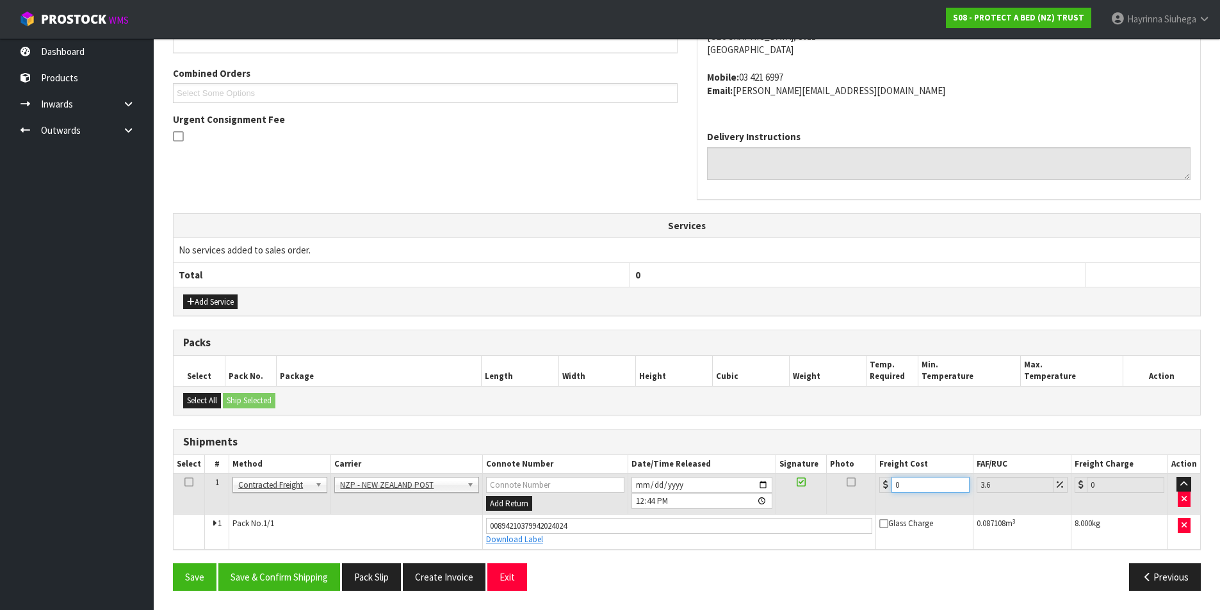
drag, startPoint x: 935, startPoint y: 486, endPoint x: 783, endPoint y: 486, distance: 151.8
click at [784, 486] on tr "1 Client Local Pickup Customer Local Pickup Company Freight Contracted Freight …" at bounding box center [687, 494] width 1027 height 42
click at [173, 564] on button "Save" at bounding box center [195, 578] width 44 height 28
click at [277, 580] on button "Save & Confirm Shipping" at bounding box center [279, 578] width 122 height 28
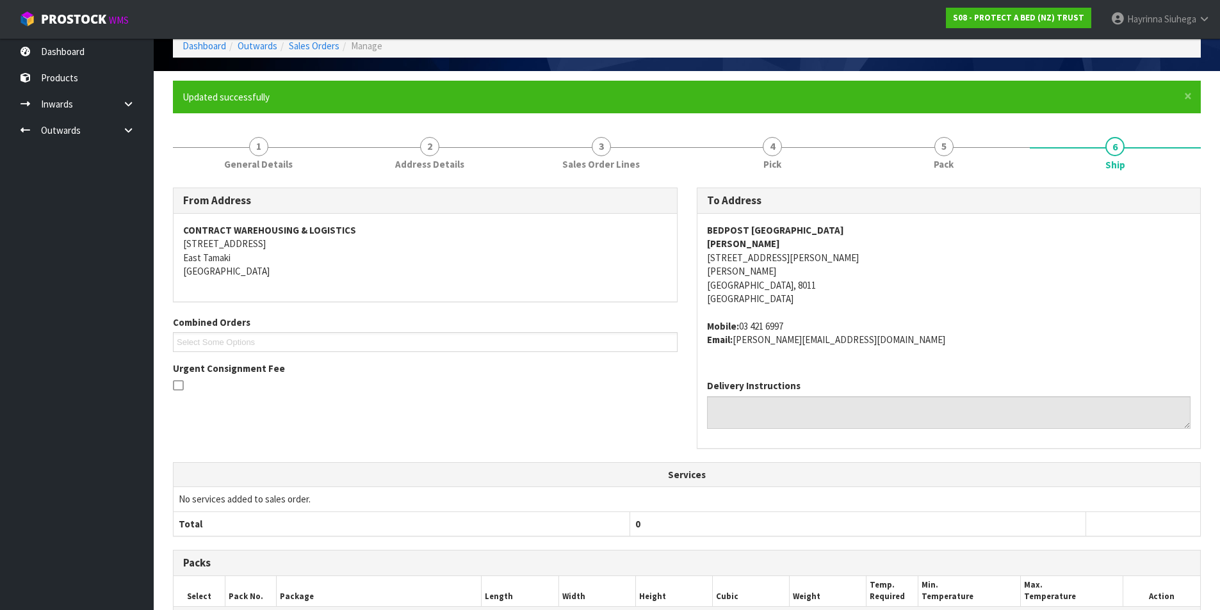
scroll to position [0, 0]
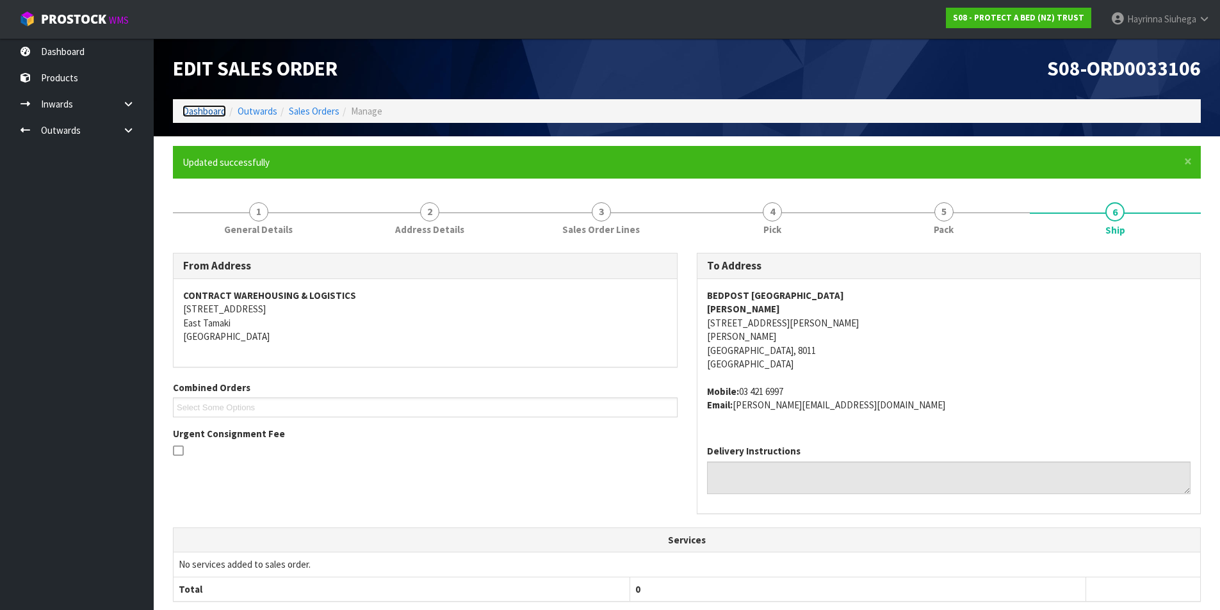
click at [217, 112] on link "Dashboard" at bounding box center [205, 111] width 44 height 12
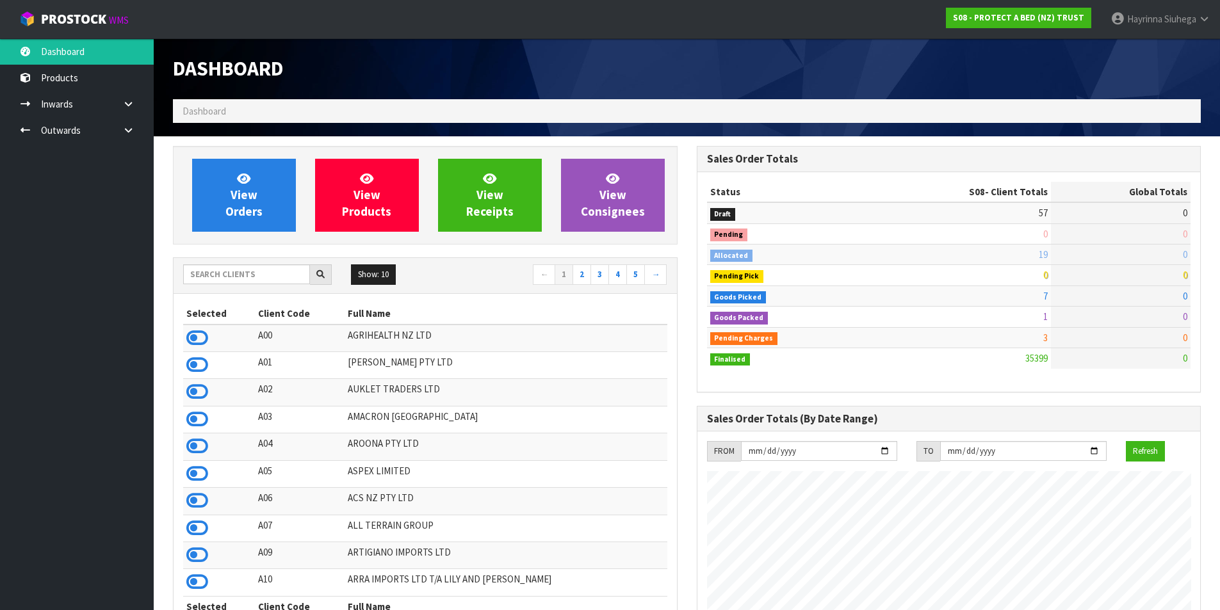
scroll to position [970, 523]
click at [250, 197] on span "View Orders" at bounding box center [243, 195] width 37 height 48
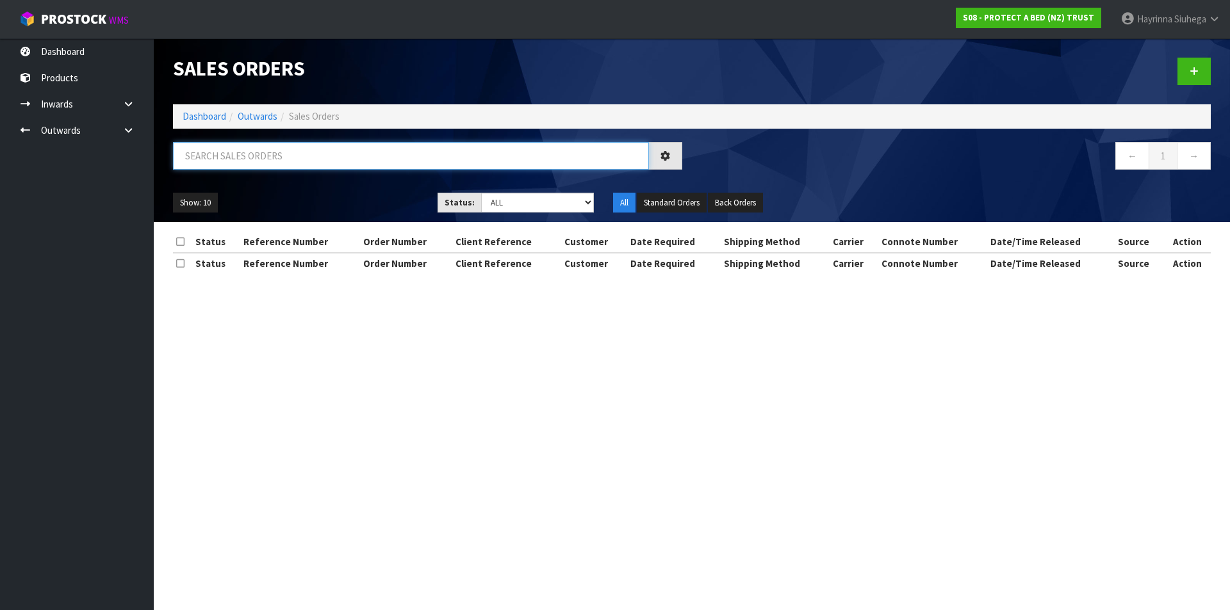
click at [258, 151] on input "text" at bounding box center [411, 156] width 476 height 28
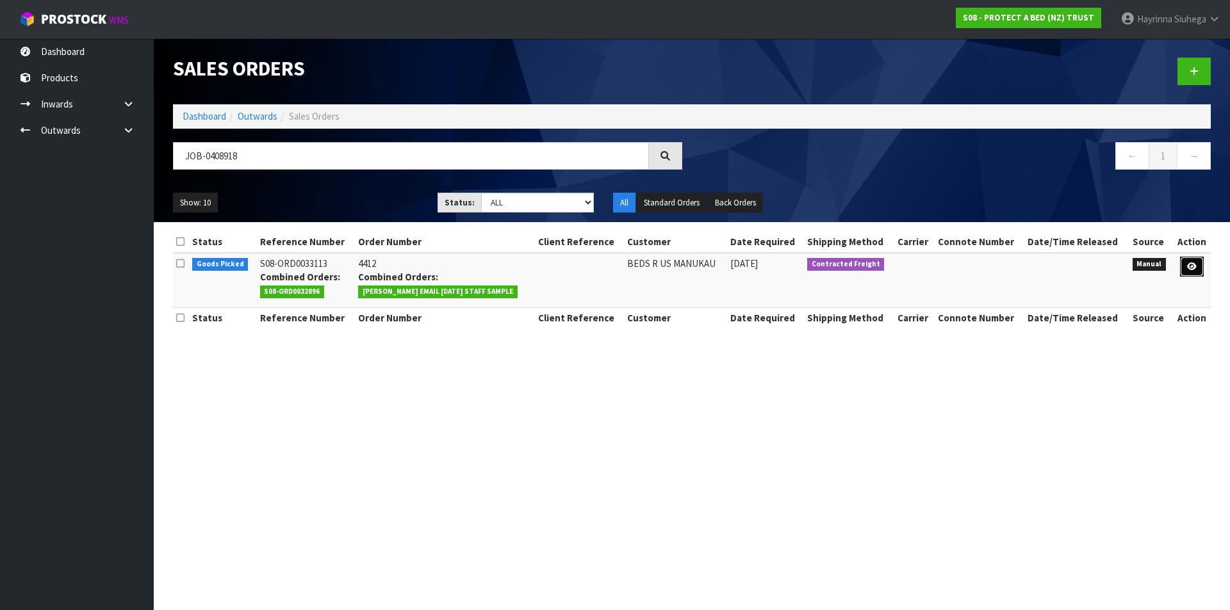
click at [1196, 269] on link at bounding box center [1192, 267] width 24 height 20
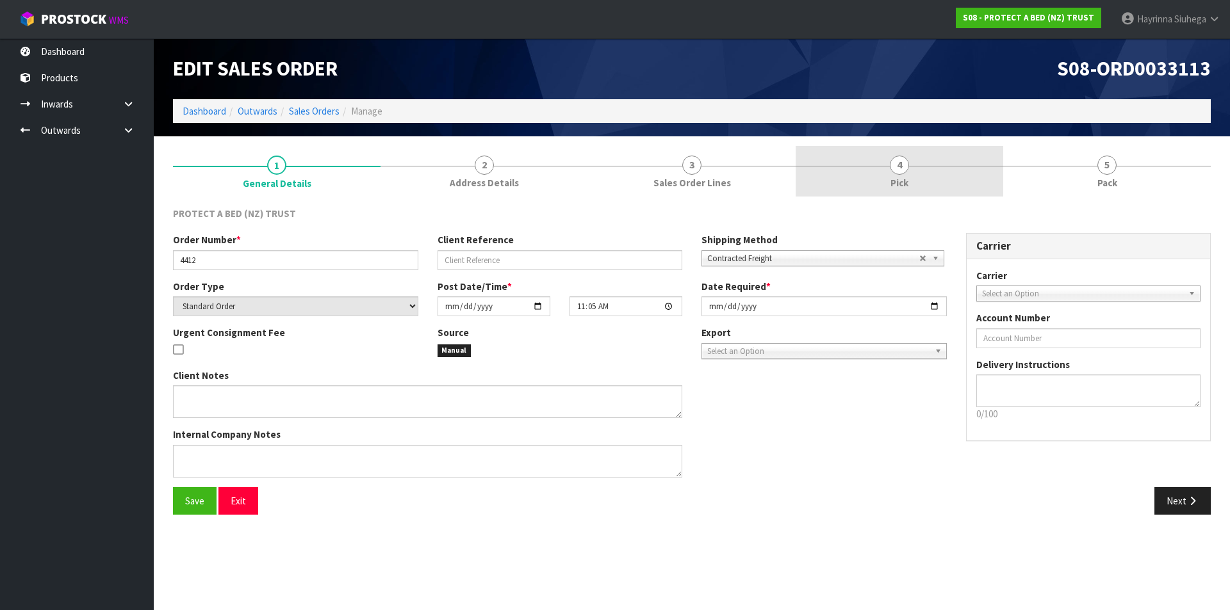
click at [934, 182] on link "4 Pick" at bounding box center [900, 171] width 208 height 51
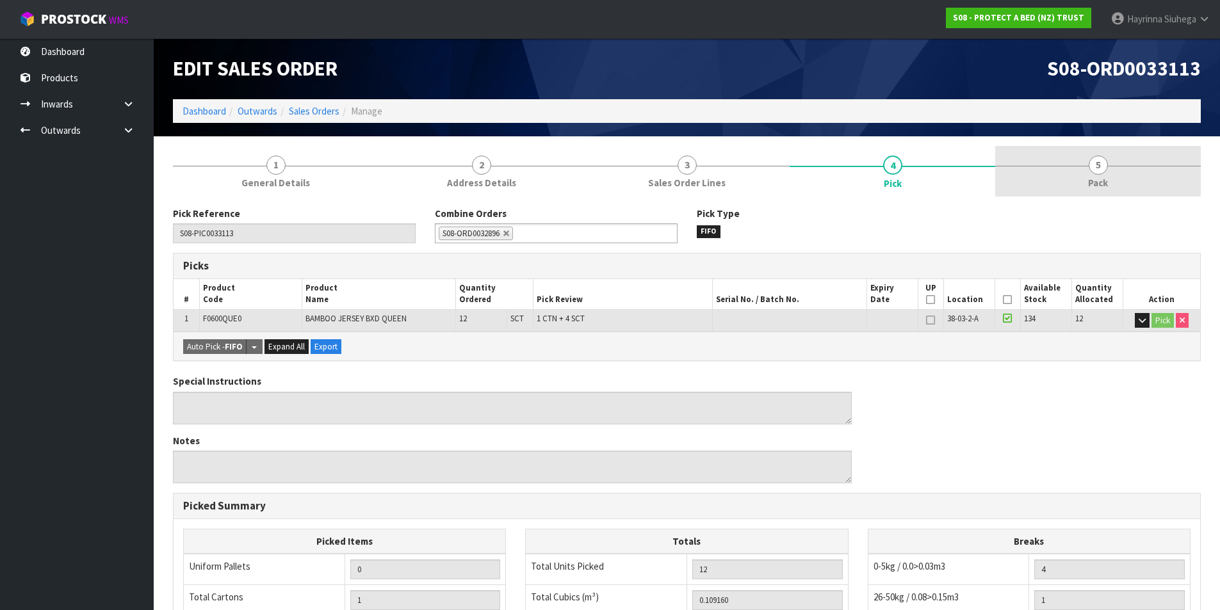
click at [1062, 168] on link "5 Pack" at bounding box center [1098, 171] width 206 height 51
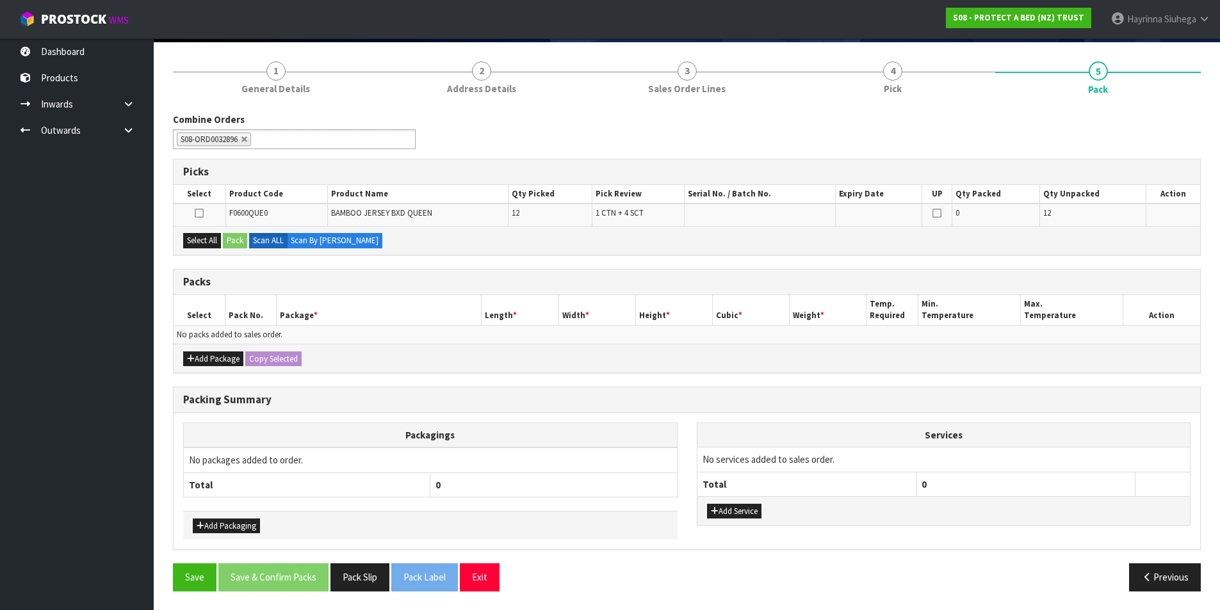
scroll to position [95, 0]
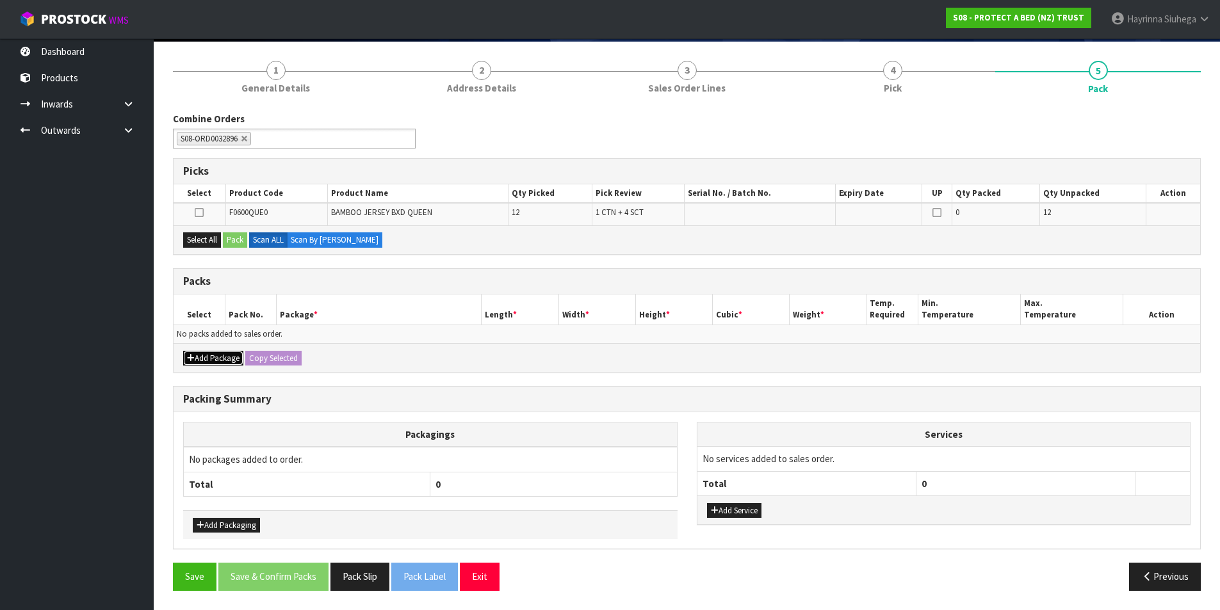
click at [214, 362] on button "Add Package" at bounding box center [213, 358] width 60 height 15
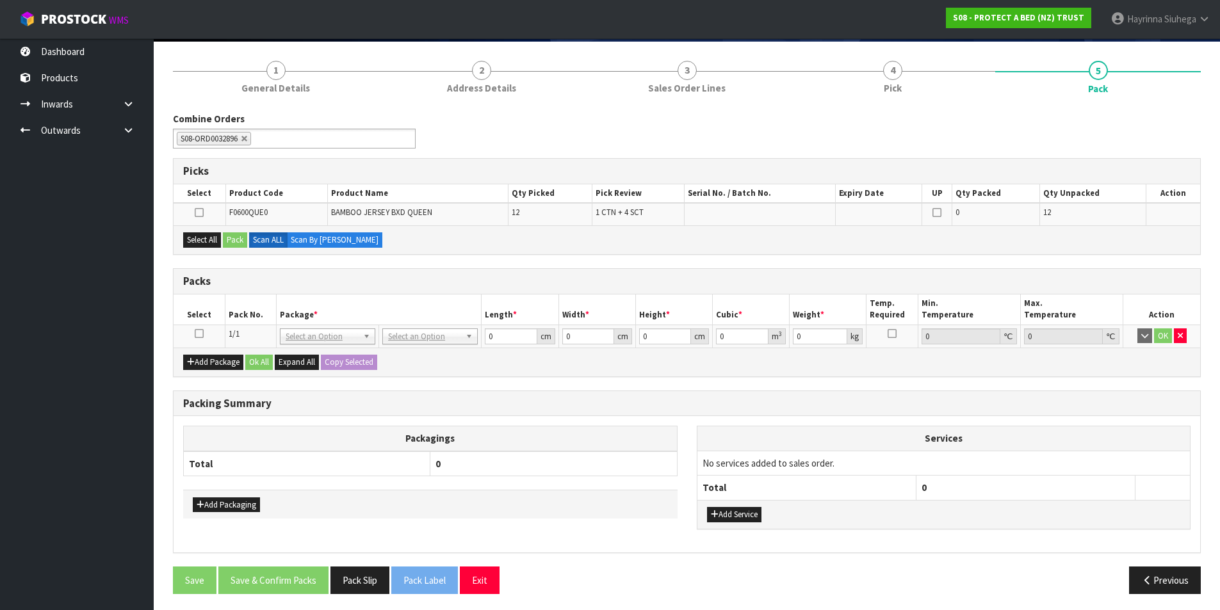
click at [198, 334] on icon at bounding box center [199, 334] width 9 height 1
click at [207, 236] on button "Select All" at bounding box center [202, 240] width 38 height 15
click at [231, 235] on button "Pack" at bounding box center [235, 240] width 24 height 15
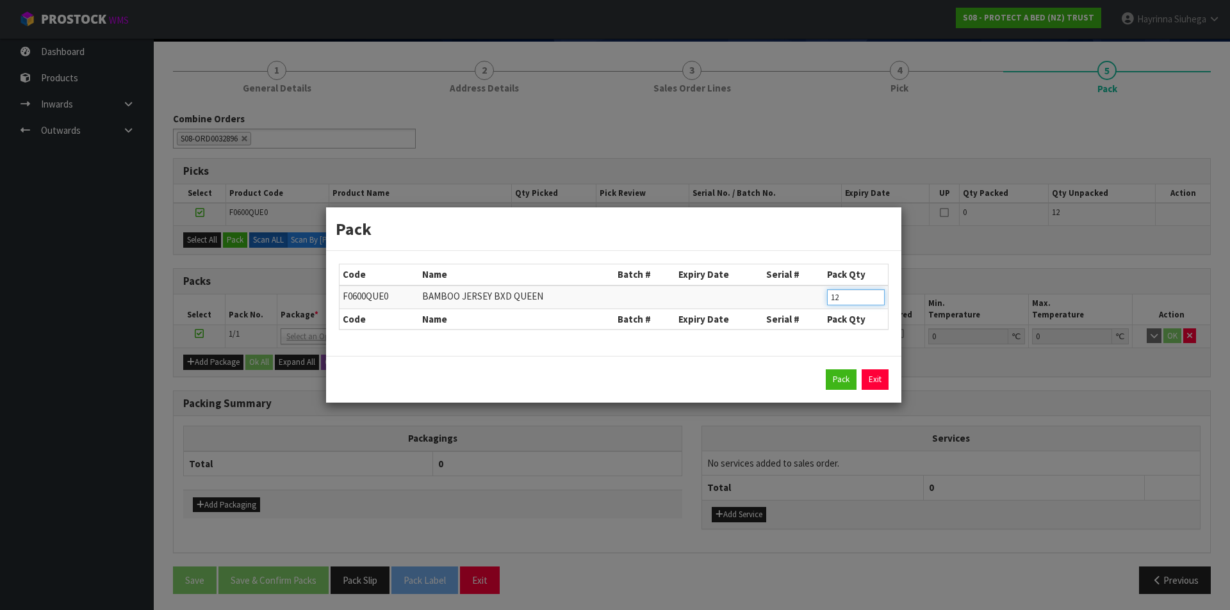
drag, startPoint x: 856, startPoint y: 296, endPoint x: 790, endPoint y: 295, distance: 66.6
click at [790, 295] on tr "F0600QUE0 BAMBOO JERSEY BXD QUEEN 12" at bounding box center [613, 298] width 548 height 24
click button "Pack" at bounding box center [841, 380] width 31 height 20
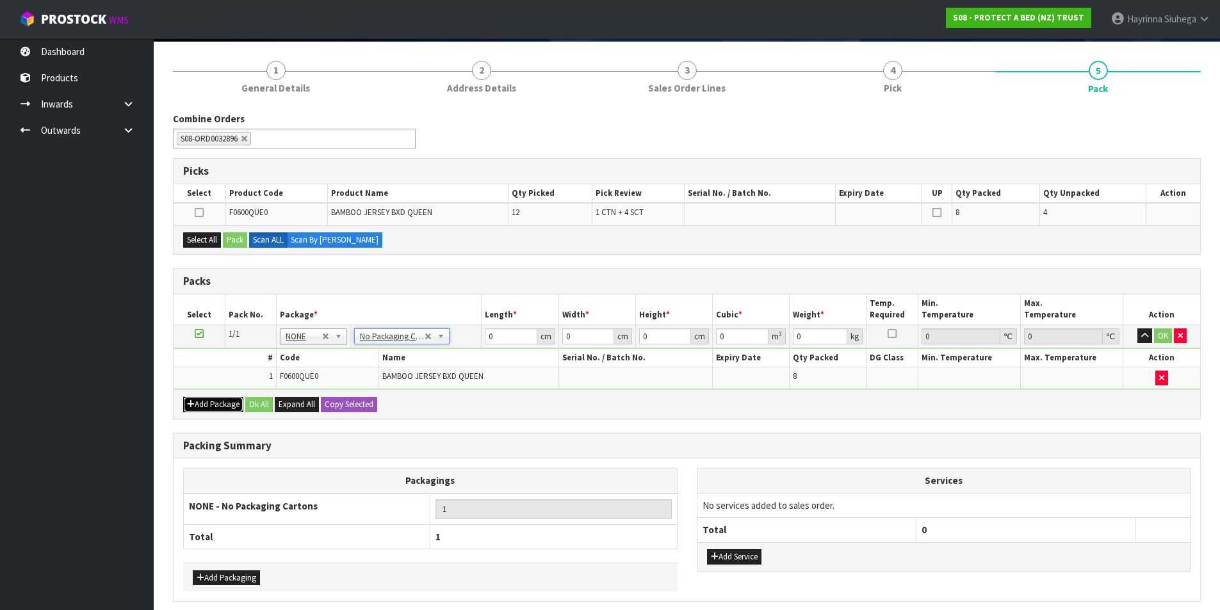
click at [207, 412] on button "Add Package" at bounding box center [213, 404] width 60 height 15
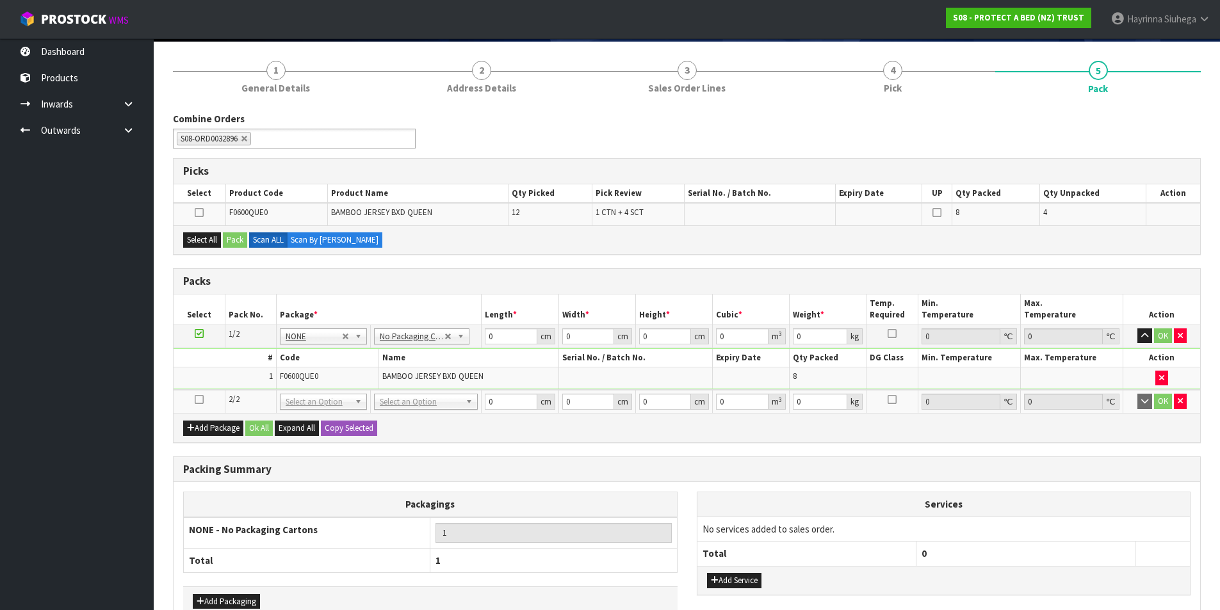
click at [202, 400] on icon at bounding box center [199, 400] width 9 height 1
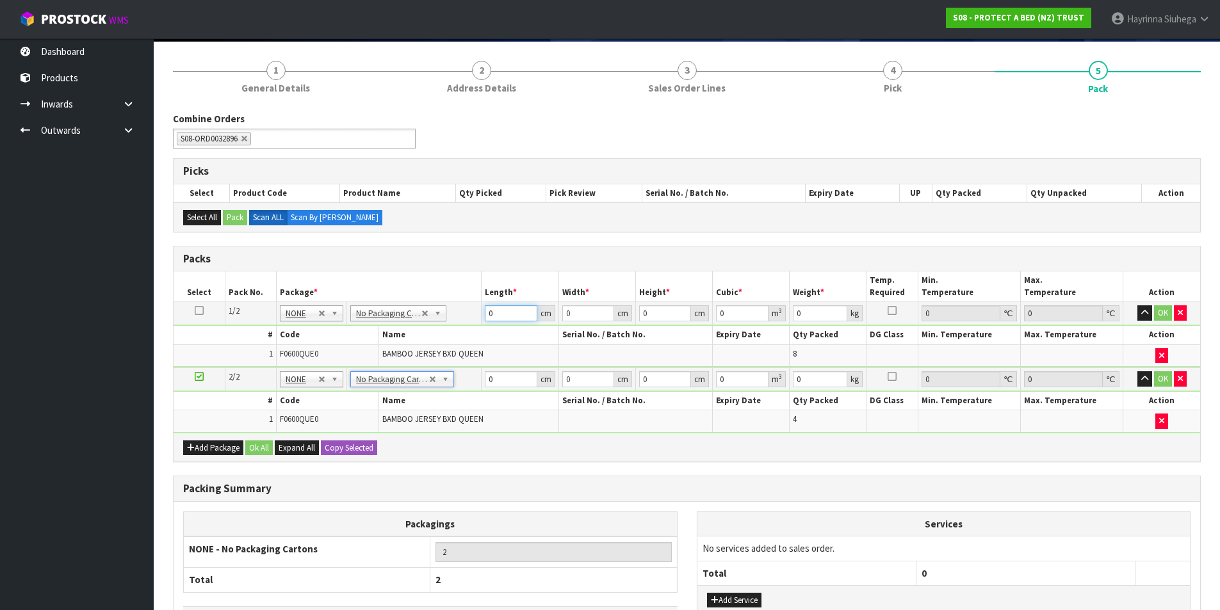
click at [487, 311] on input "0" at bounding box center [511, 314] width 52 height 16
click at [200, 311] on icon at bounding box center [199, 311] width 9 height 1
click at [344, 454] on button "Copy Selected" at bounding box center [349, 448] width 56 height 15
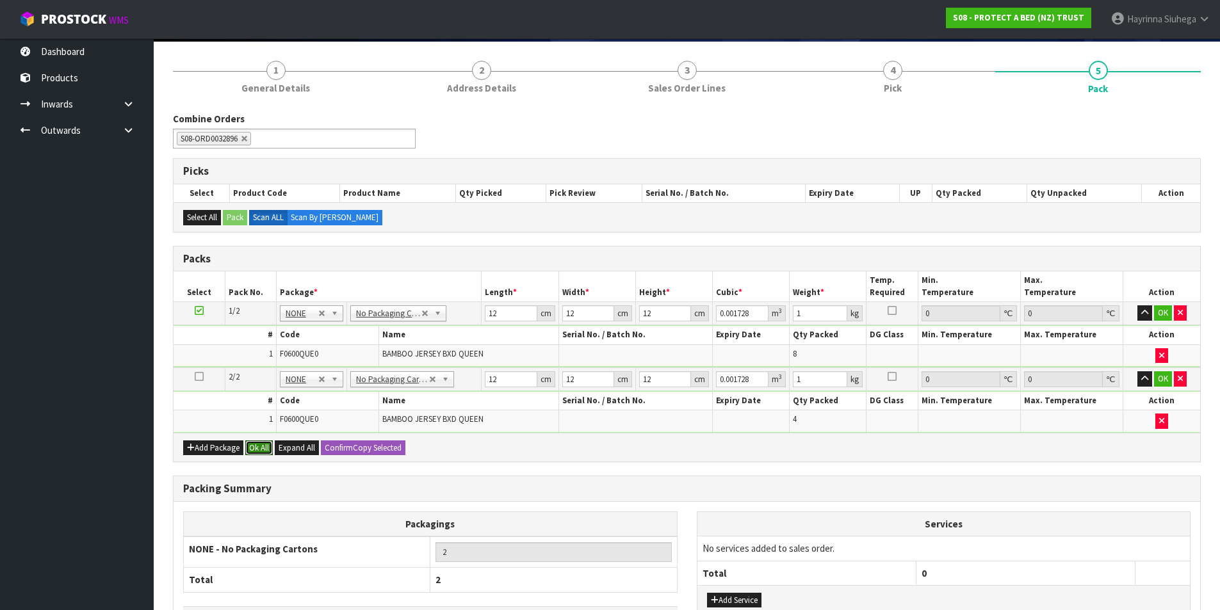
click at [270, 443] on button "Ok All" at bounding box center [259, 448] width 28 height 15
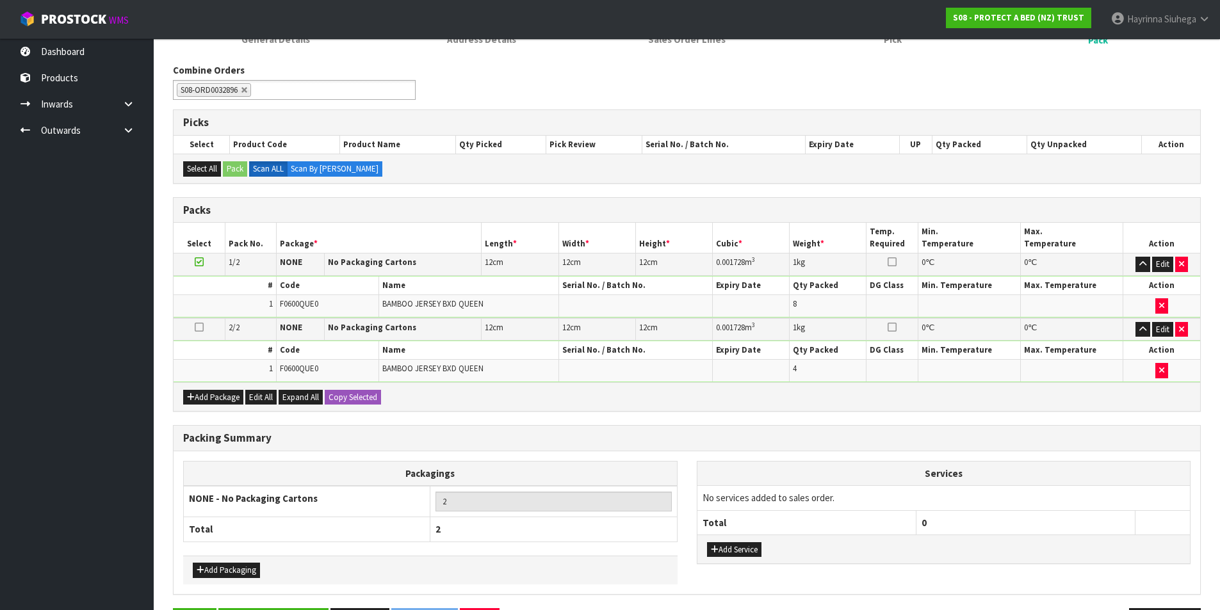
scroll to position [188, 0]
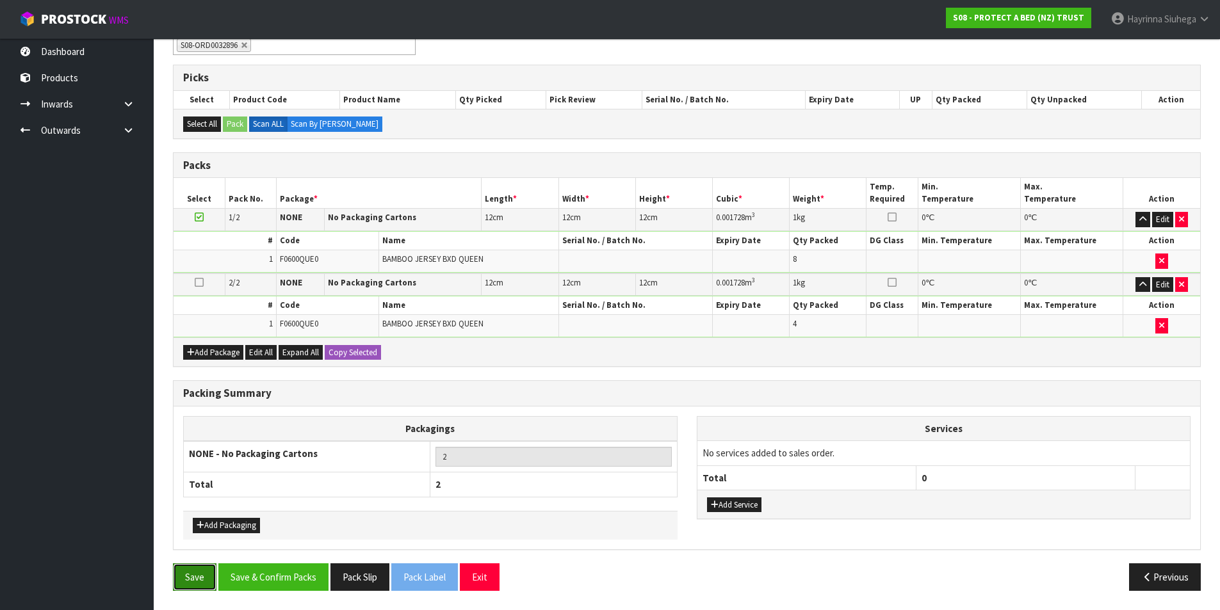
click at [192, 566] on button "Save" at bounding box center [195, 578] width 44 height 28
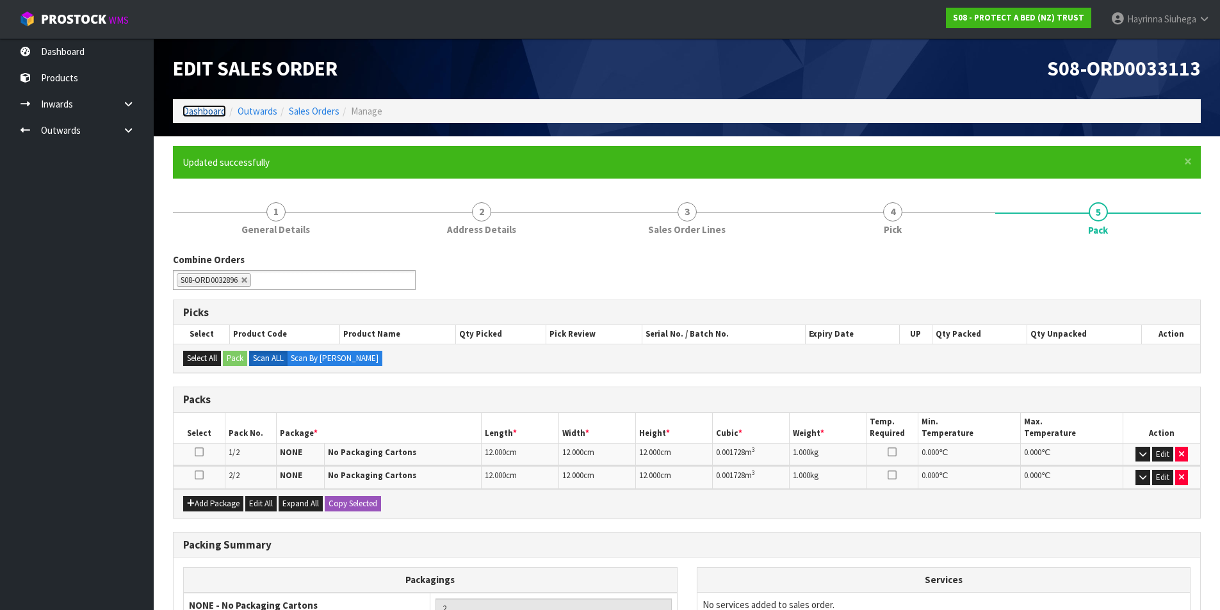
click at [213, 114] on link "Dashboard" at bounding box center [205, 111] width 44 height 12
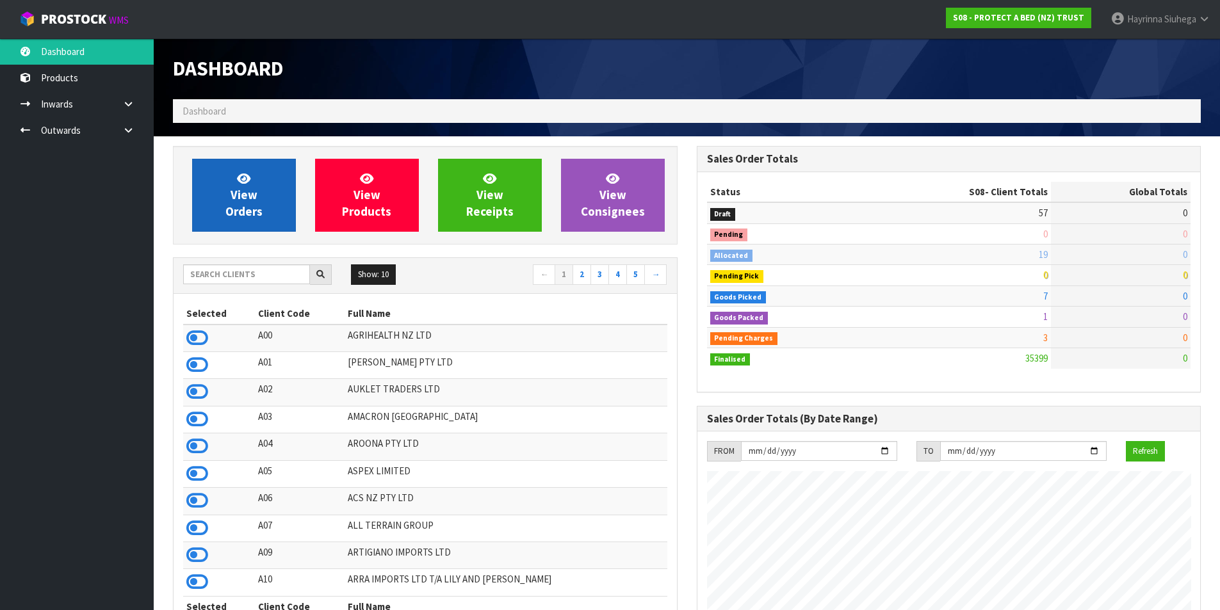
scroll to position [799, 523]
click at [253, 205] on span "View Orders" at bounding box center [243, 195] width 37 height 48
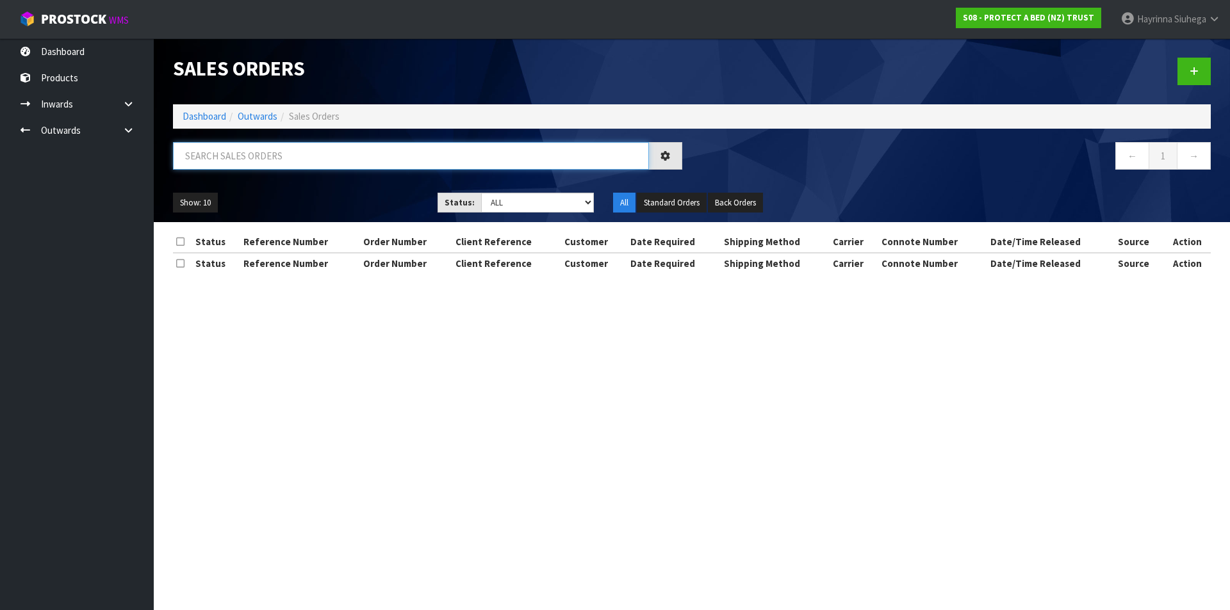
click at [272, 161] on input "text" at bounding box center [411, 156] width 476 height 28
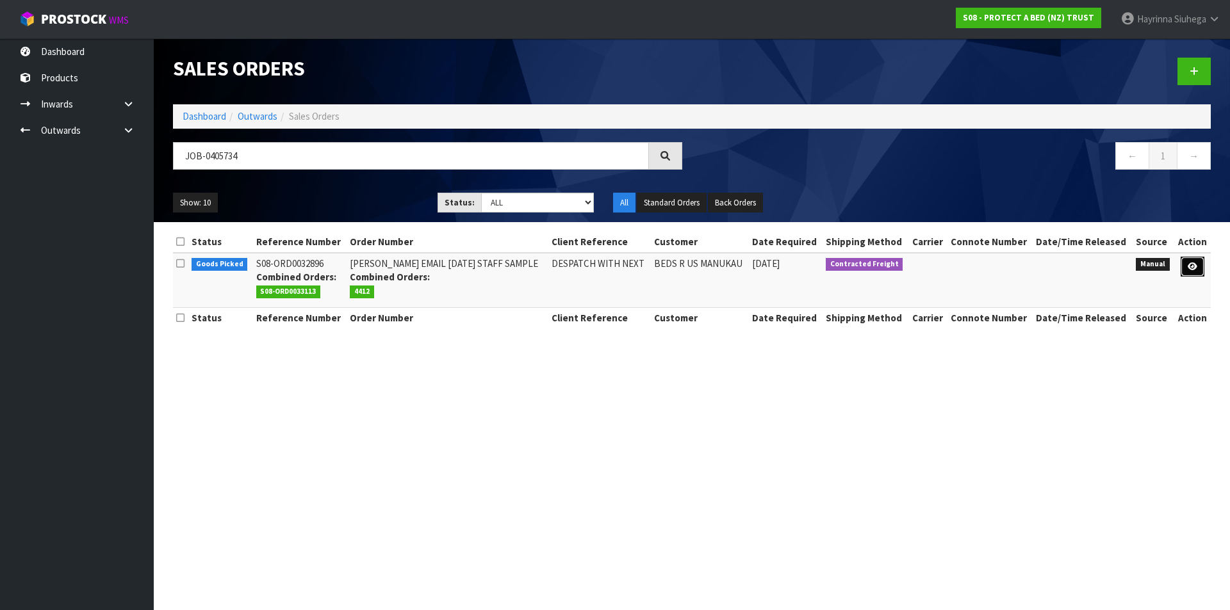
click at [1186, 263] on link at bounding box center [1192, 267] width 24 height 20
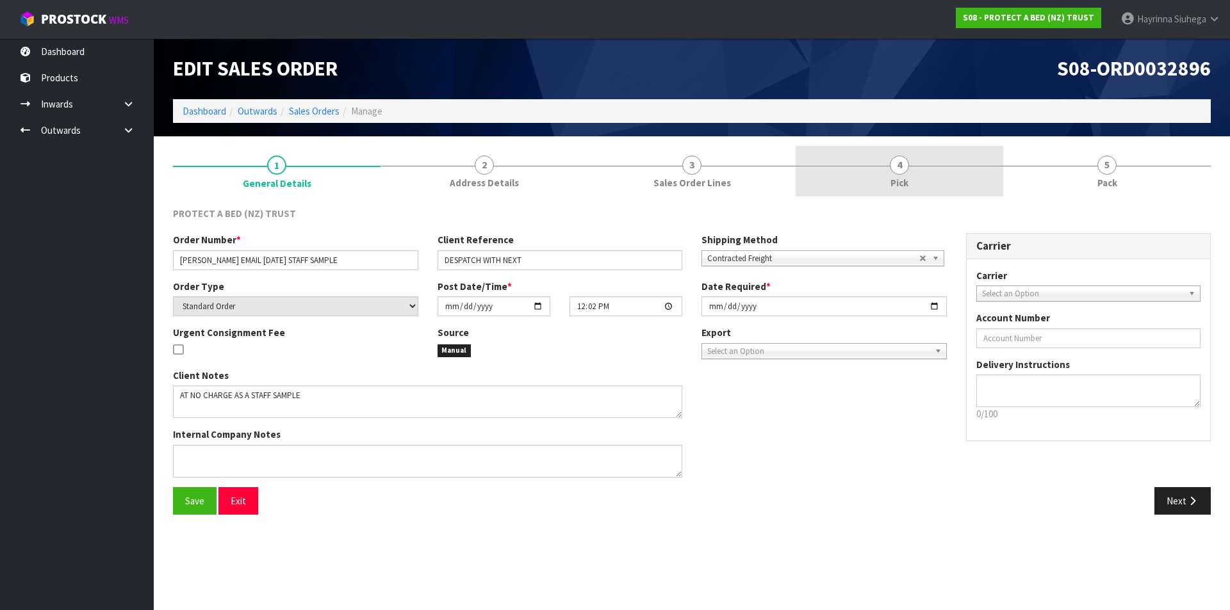
click at [958, 171] on link "4 Pick" at bounding box center [900, 171] width 208 height 51
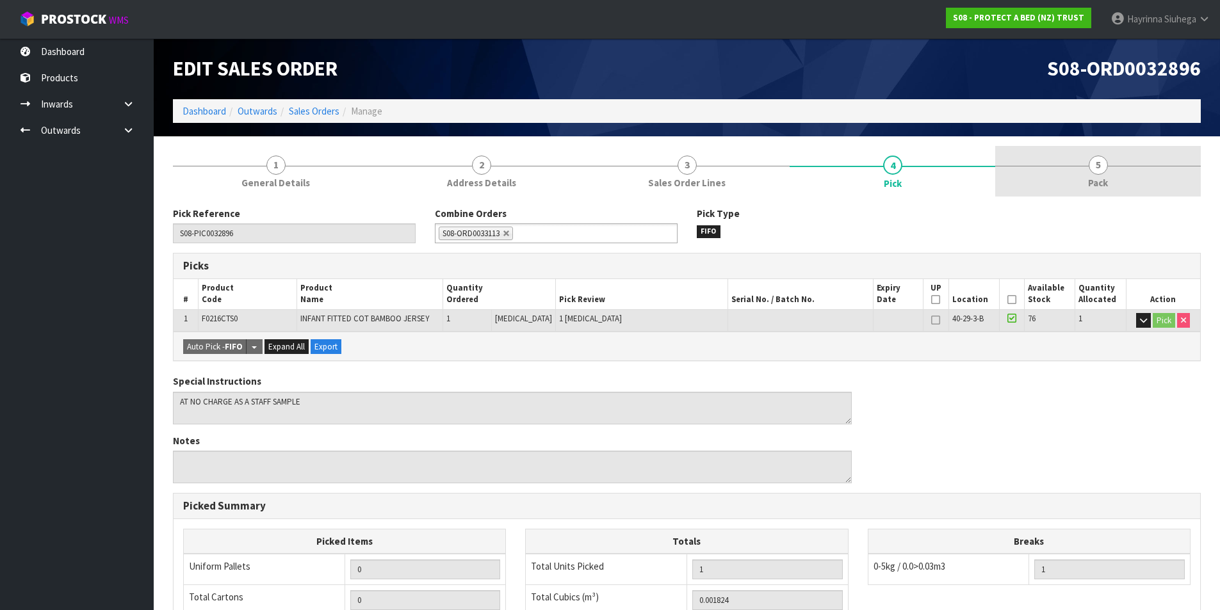
click at [1069, 165] on link "5 Pack" at bounding box center [1098, 171] width 206 height 51
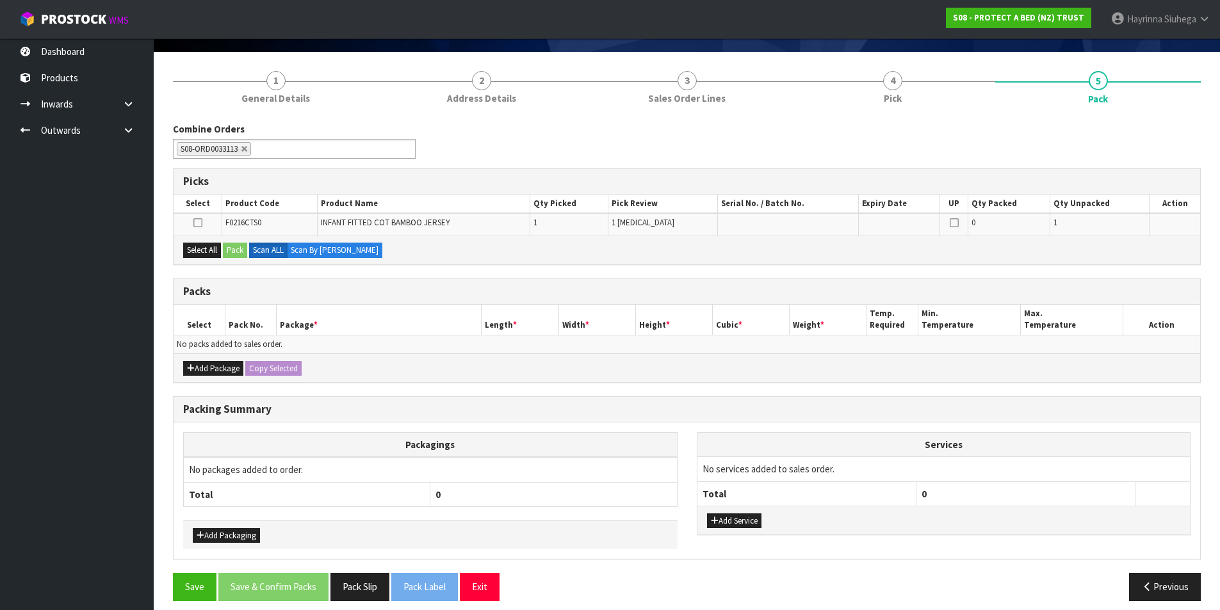
scroll to position [95, 0]
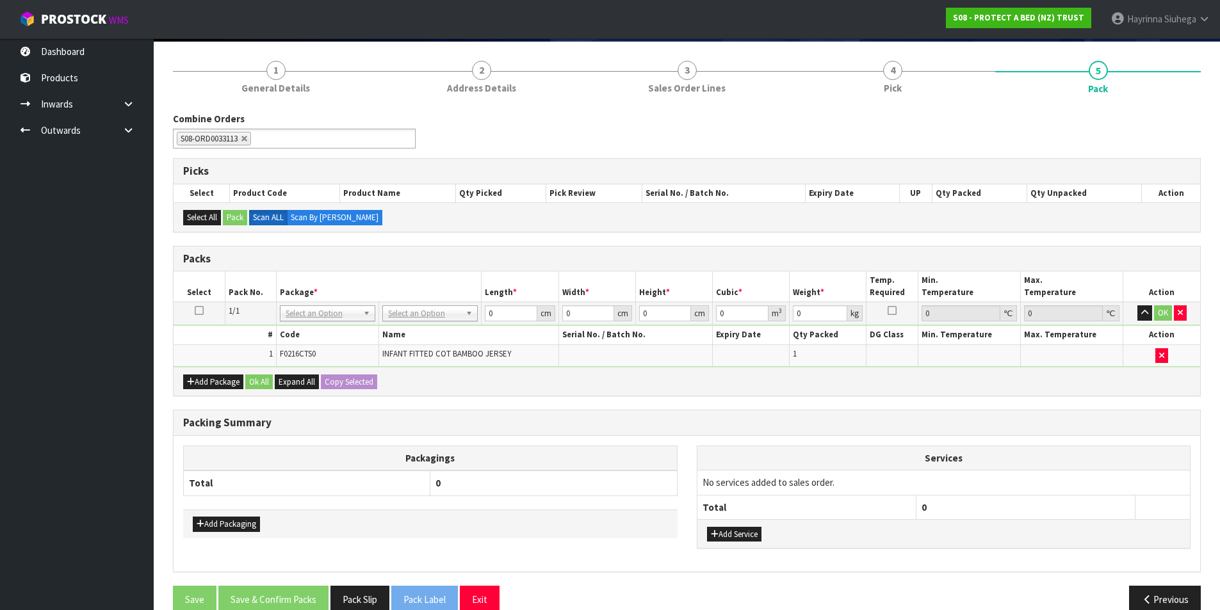
drag, startPoint x: 462, startPoint y: 308, endPoint x: 462, endPoint y: 323, distance: 15.4
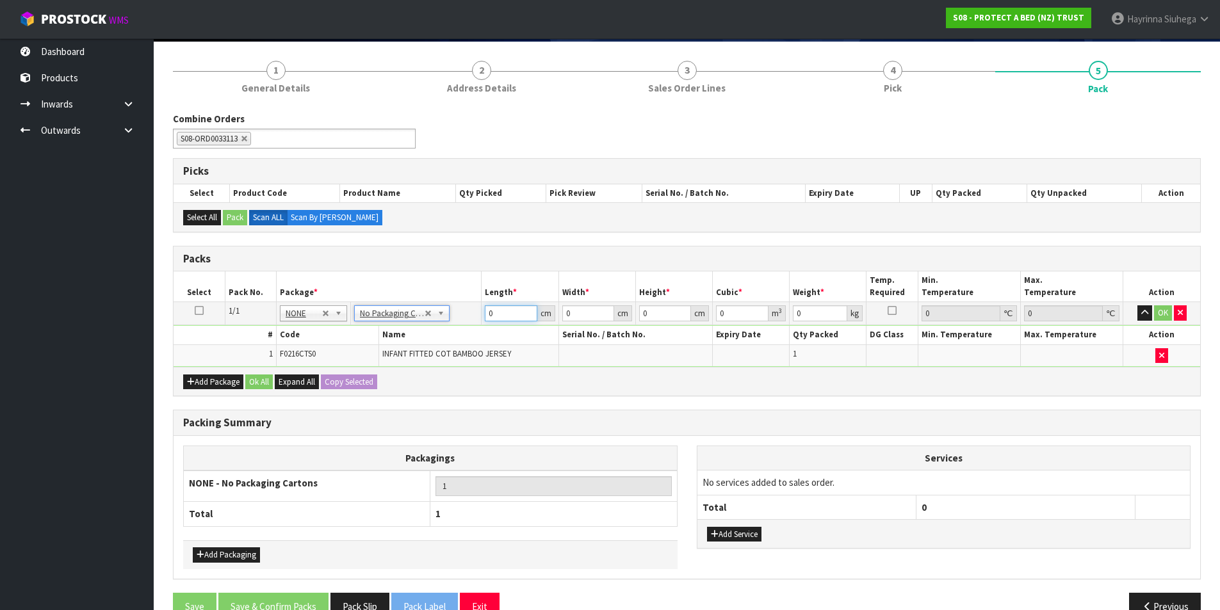
click at [491, 312] on input "0" at bounding box center [511, 314] width 52 height 16
click button "OK" at bounding box center [1163, 313] width 18 height 15
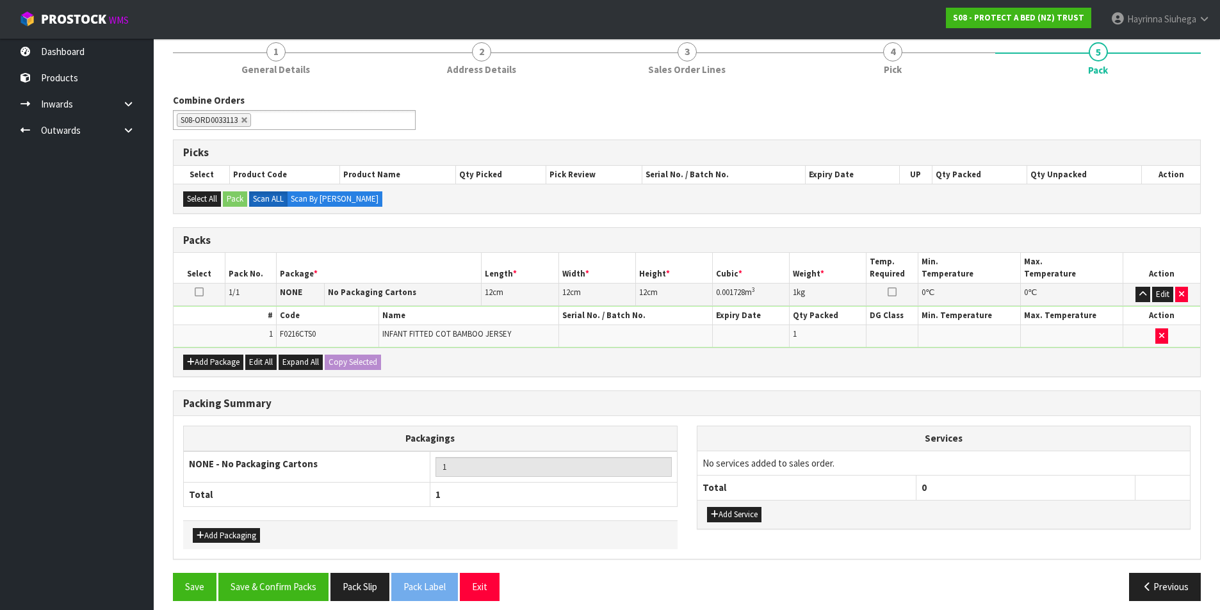
scroll to position [124, 0]
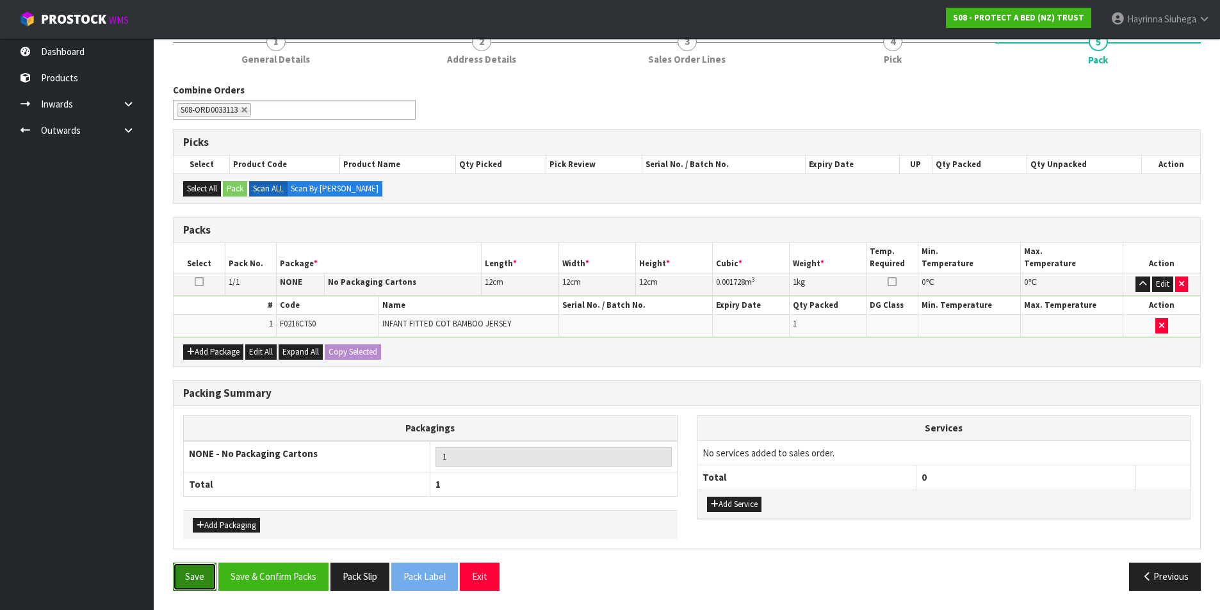
click at [202, 582] on button "Save" at bounding box center [195, 577] width 44 height 28
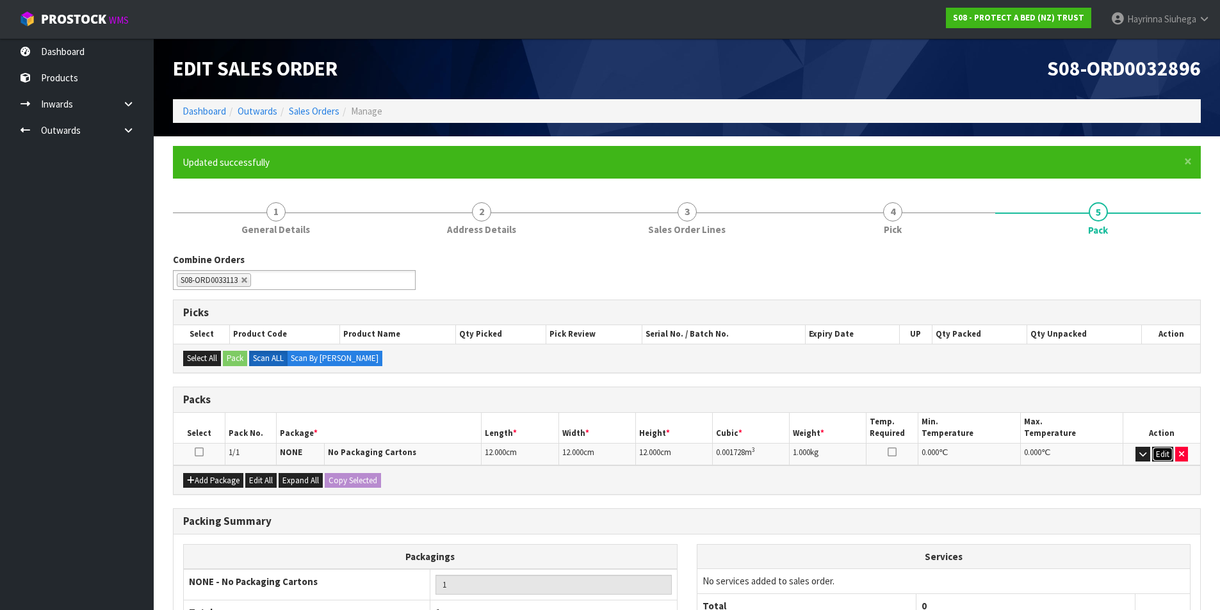
click at [1159, 457] on button "Edit" at bounding box center [1162, 454] width 21 height 15
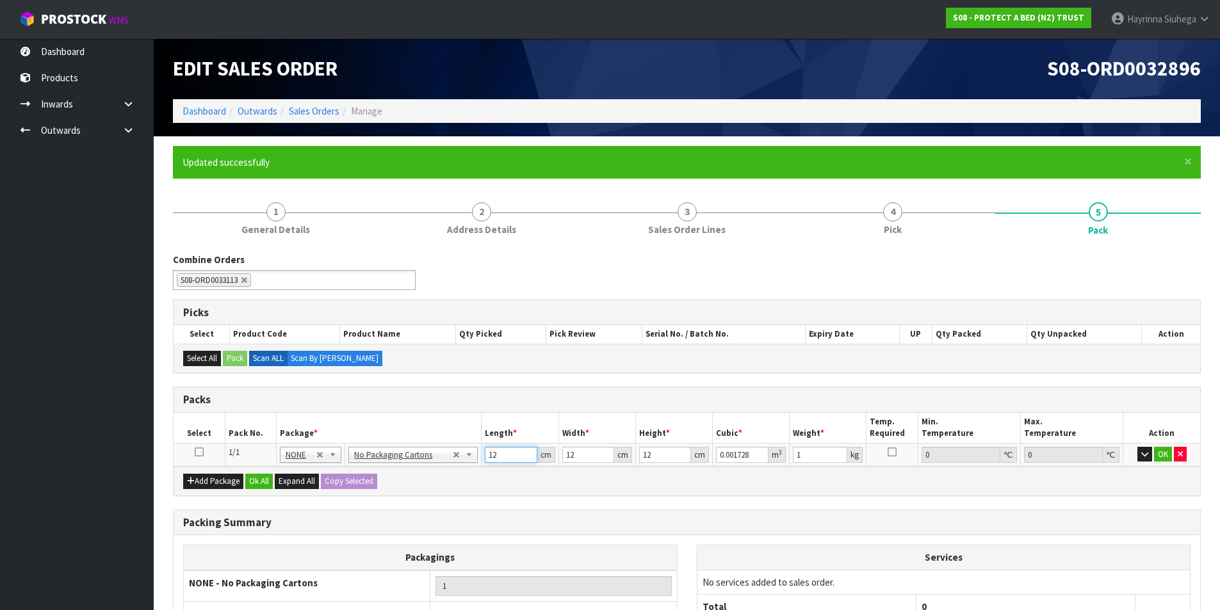
click at [491, 453] on input "12" at bounding box center [511, 455] width 52 height 16
click button "OK" at bounding box center [1163, 454] width 18 height 15
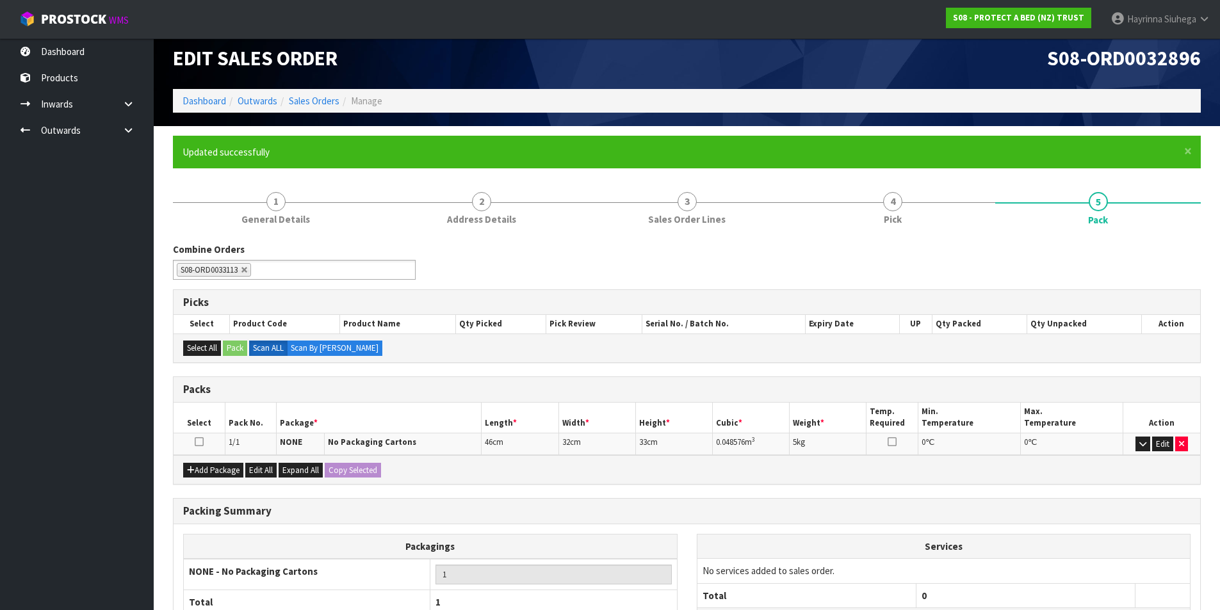
scroll to position [128, 0]
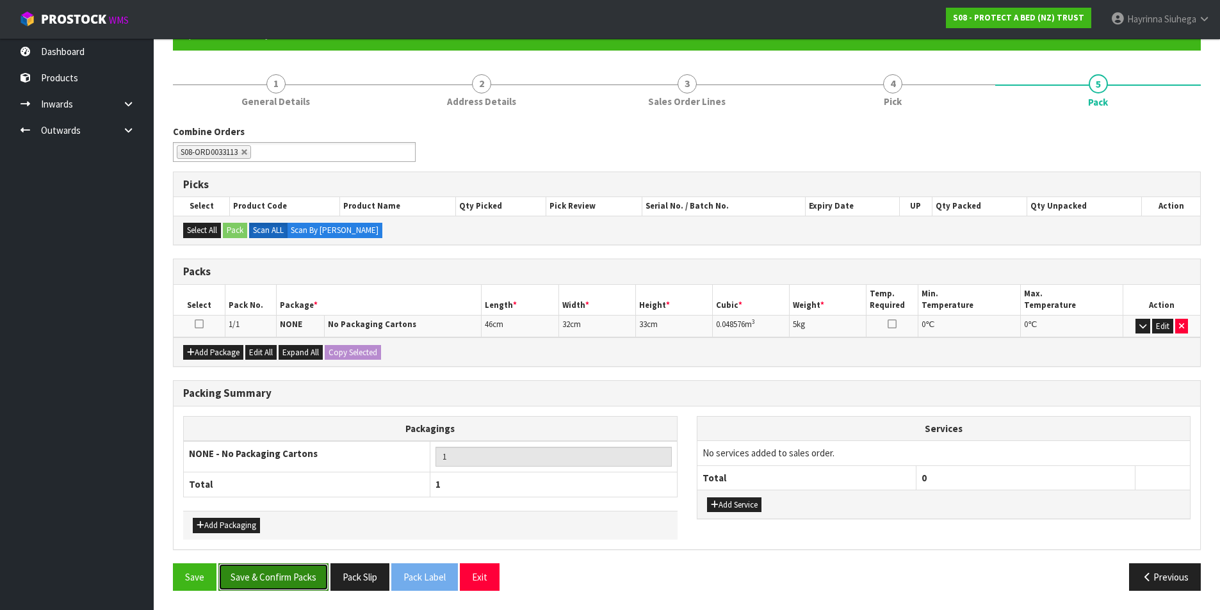
click at [275, 572] on button "Save & Confirm Packs" at bounding box center [273, 578] width 110 height 28
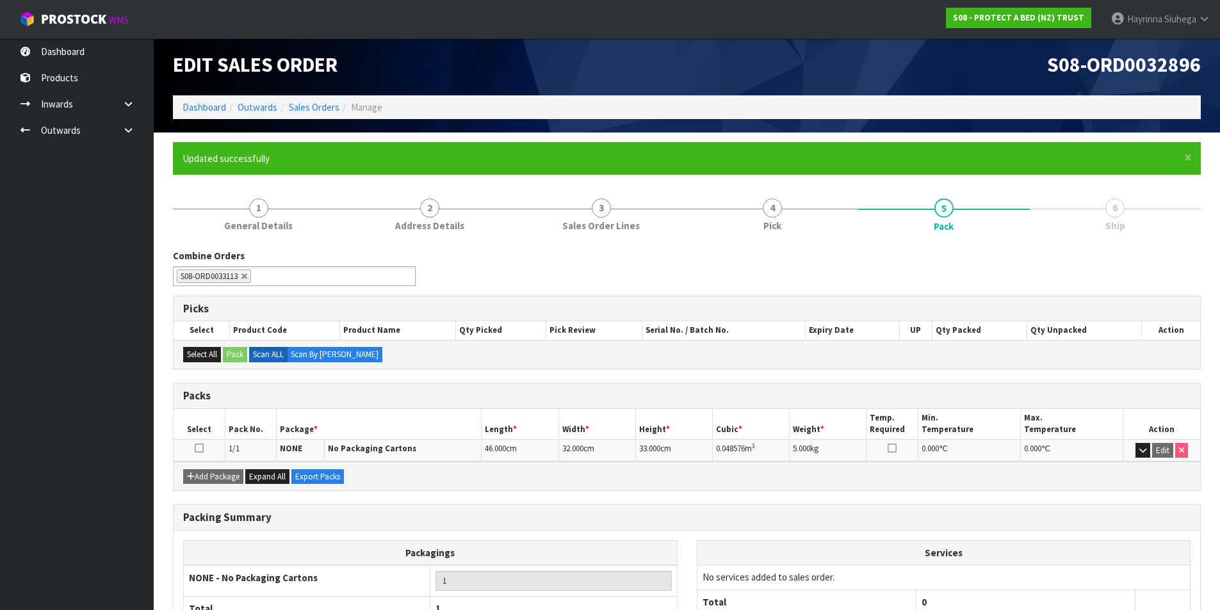
scroll to position [0, 0]
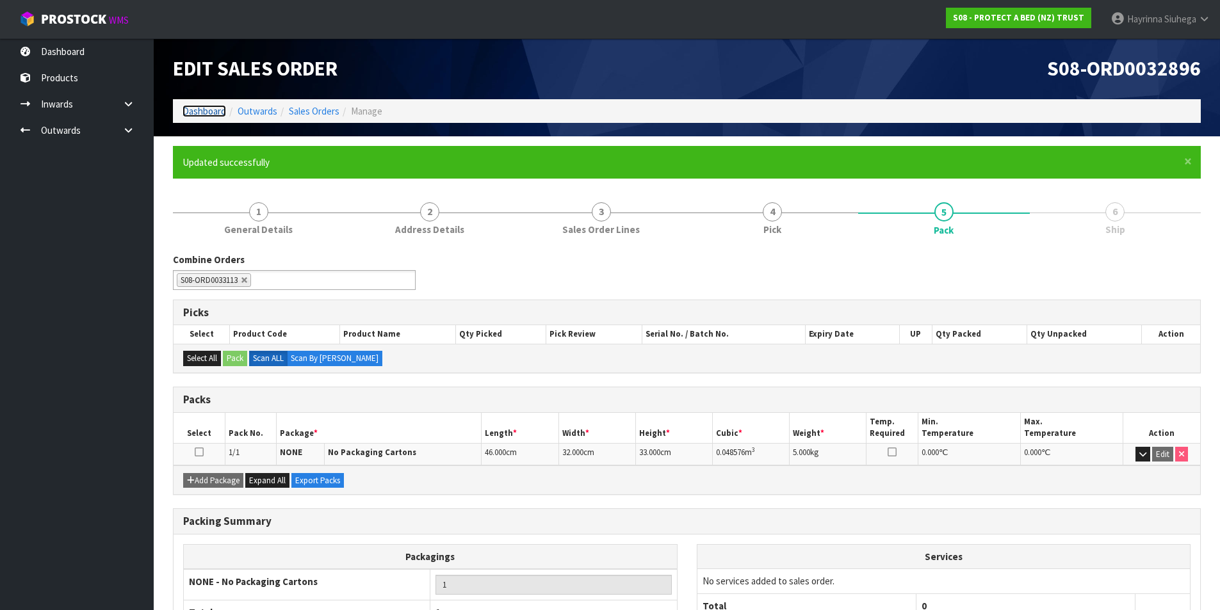
click at [190, 111] on link "Dashboard" at bounding box center [205, 111] width 44 height 12
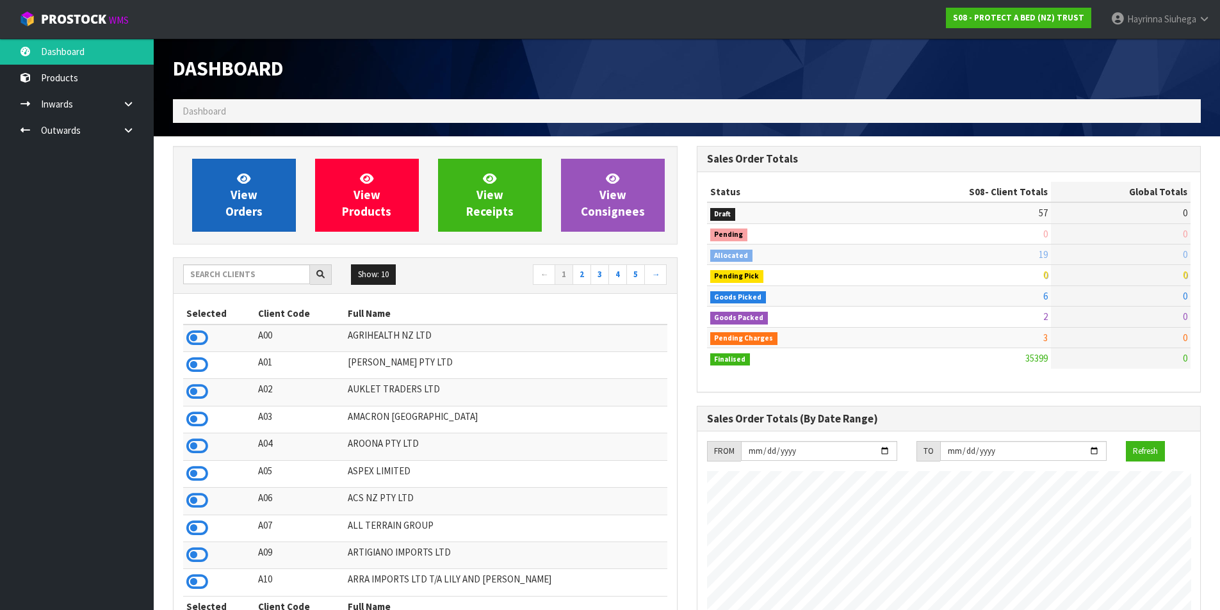
scroll to position [799, 523]
click at [245, 186] on span "View Orders" at bounding box center [243, 195] width 37 height 48
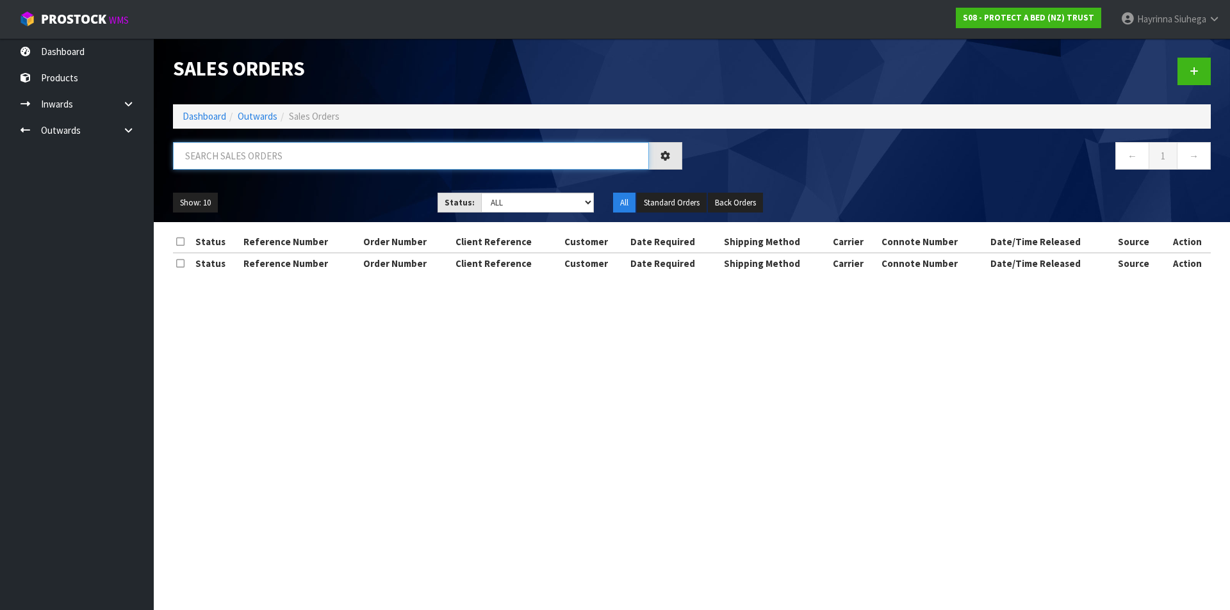
click at [257, 157] on input "text" at bounding box center [411, 156] width 476 height 28
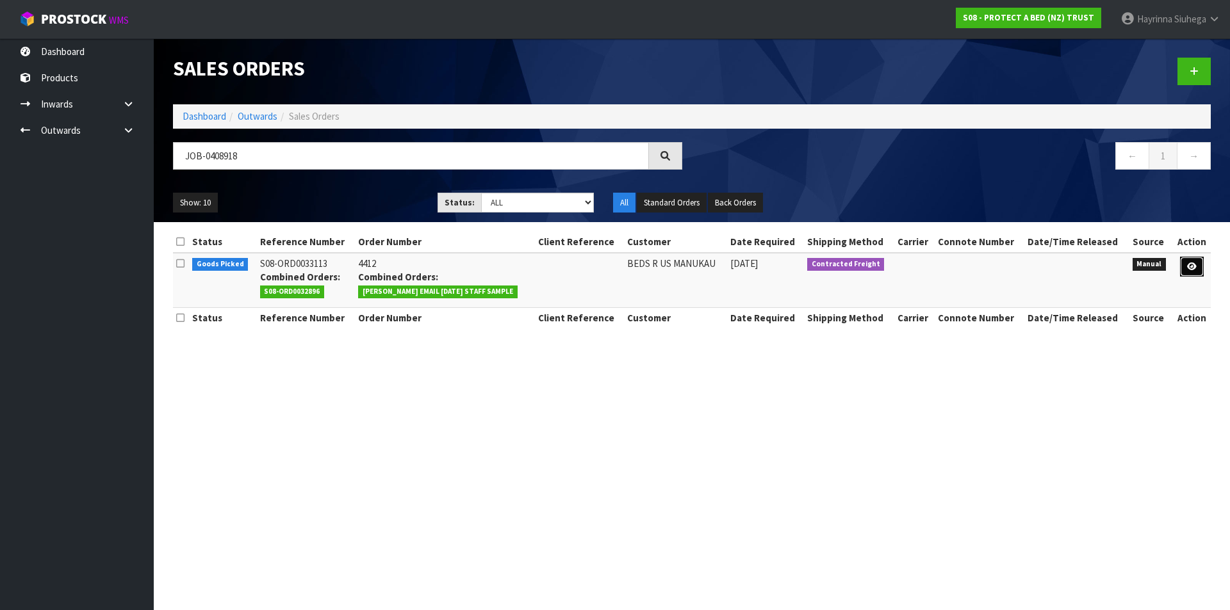
click at [1182, 269] on link at bounding box center [1192, 267] width 24 height 20
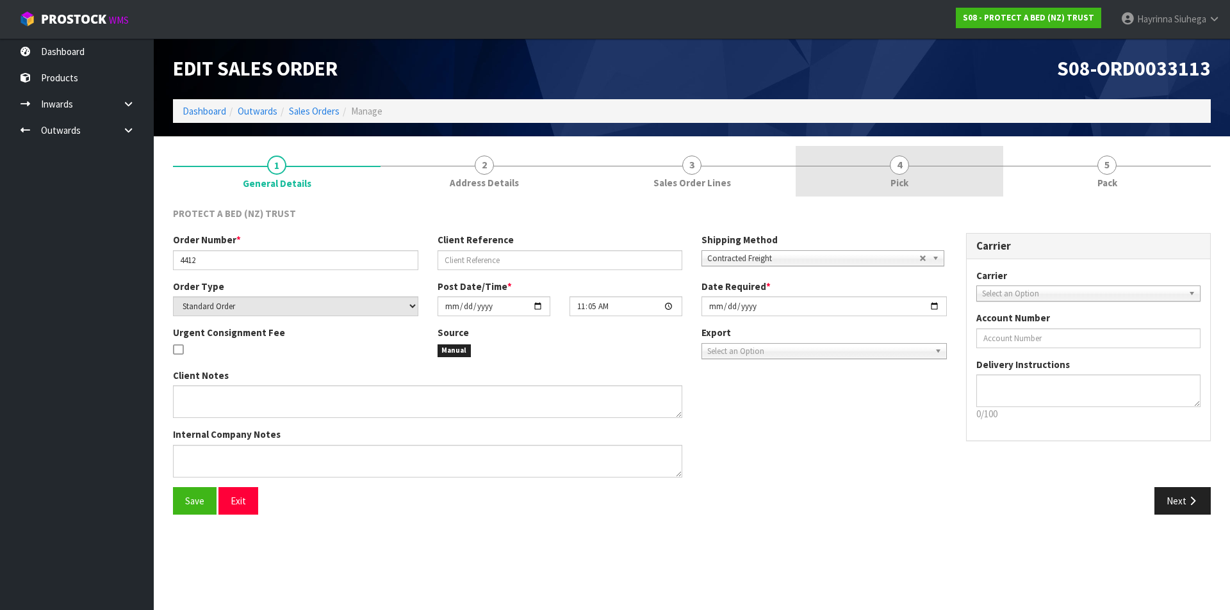
click at [937, 178] on link "4 Pick" at bounding box center [900, 171] width 208 height 51
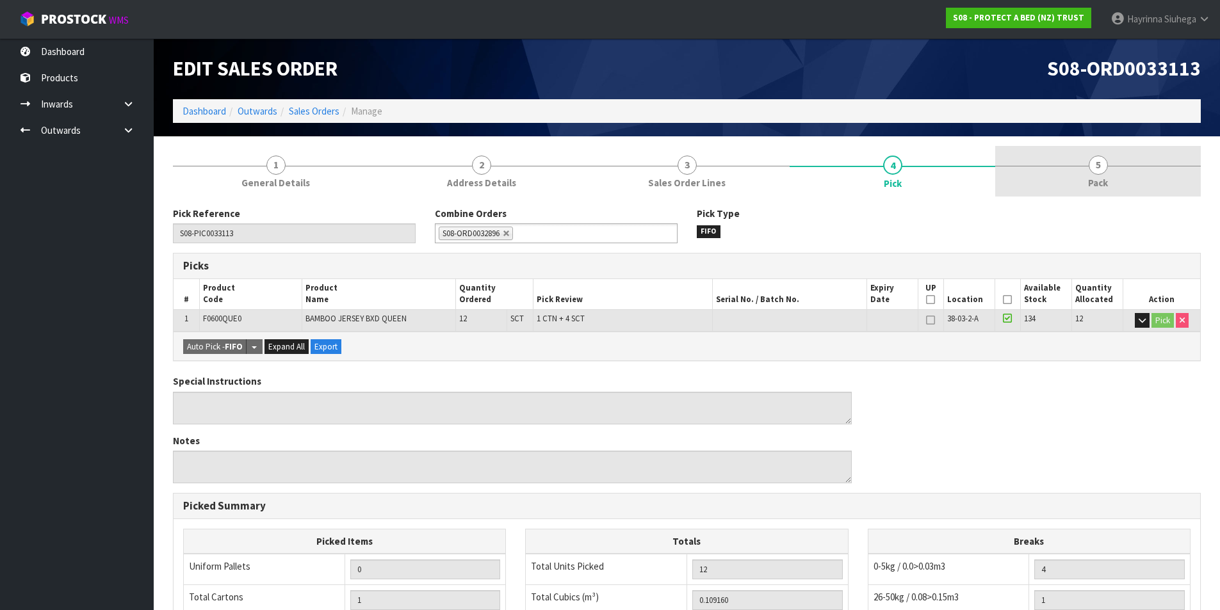
click at [1044, 175] on link "5 Pack" at bounding box center [1098, 171] width 206 height 51
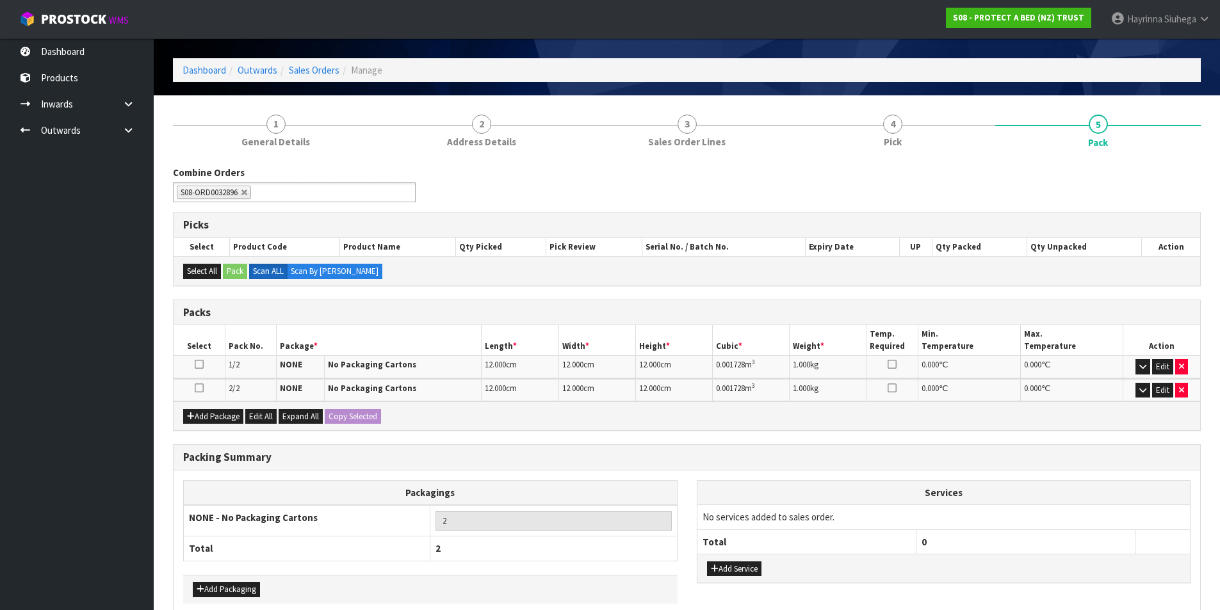
scroll to position [64, 0]
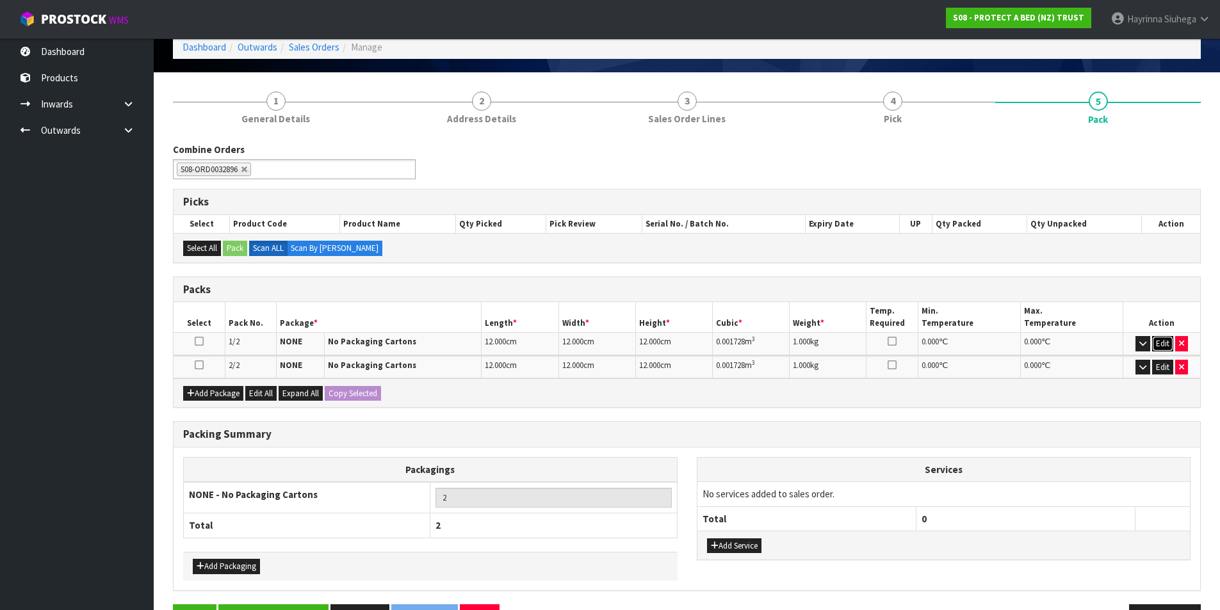
click at [1163, 342] on button "Edit" at bounding box center [1162, 343] width 21 height 15
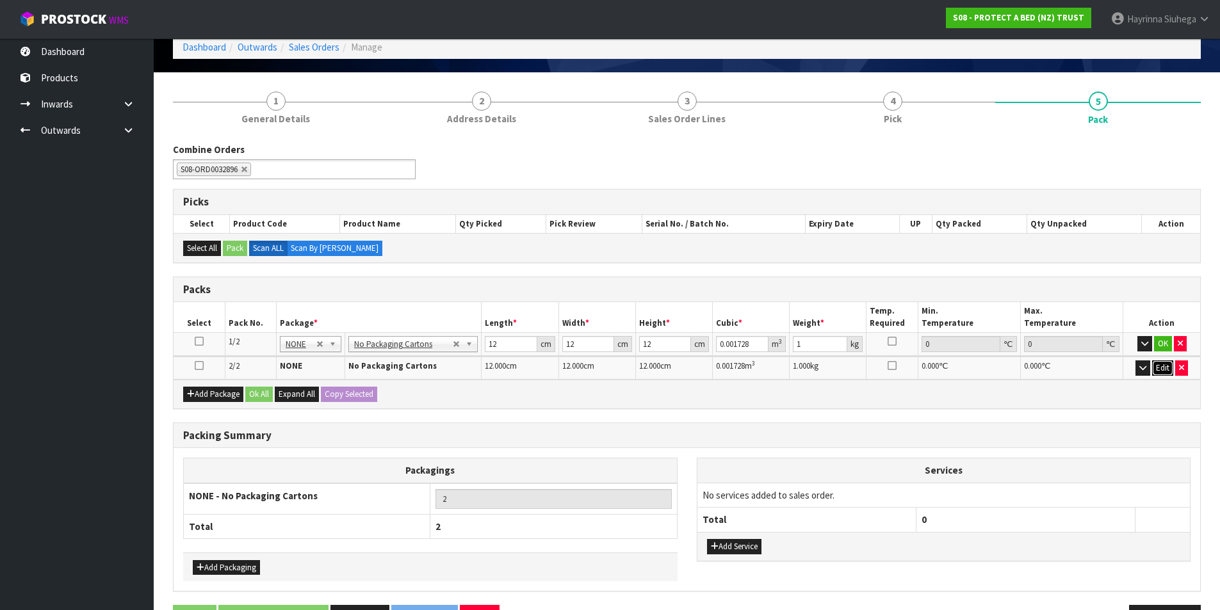
click at [1160, 370] on button "Edit" at bounding box center [1162, 368] width 21 height 15
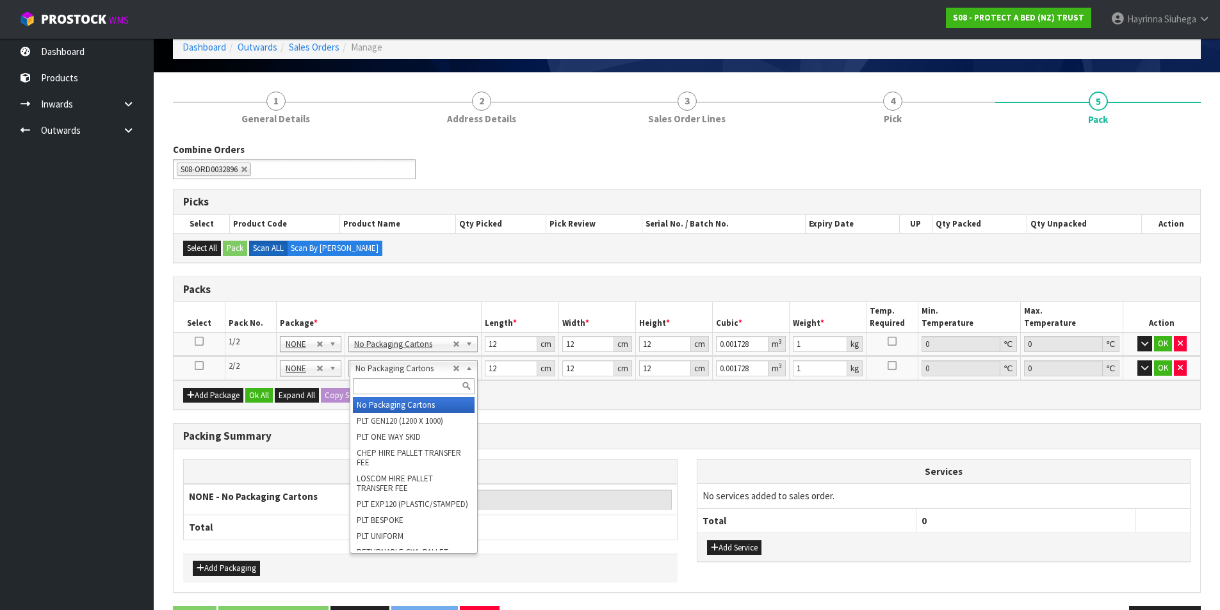
click at [422, 383] on input "text" at bounding box center [414, 387] width 122 height 16
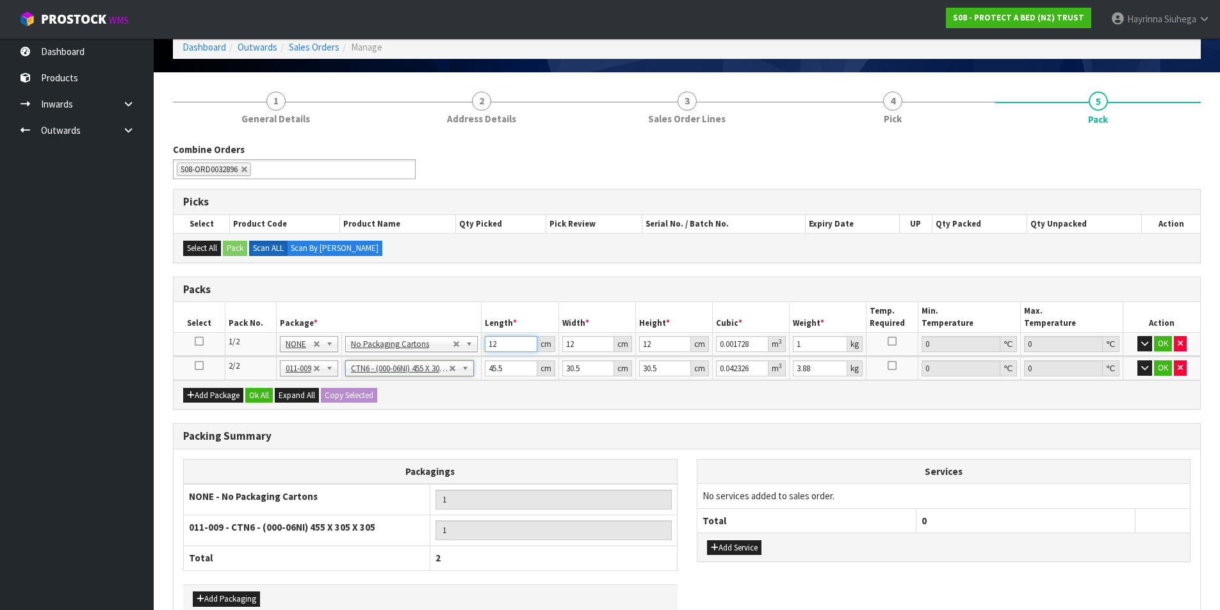
click at [494, 344] on input "12" at bounding box center [511, 344] width 52 height 16
click button "OK" at bounding box center [1163, 343] width 18 height 15
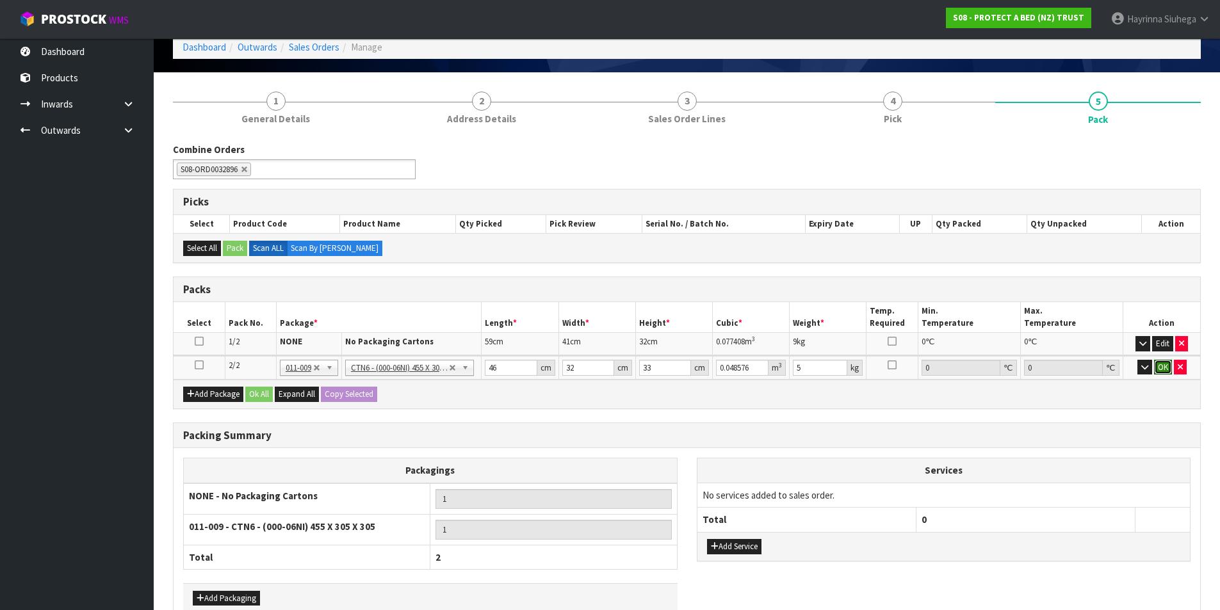
click button "OK" at bounding box center [1163, 367] width 18 height 15
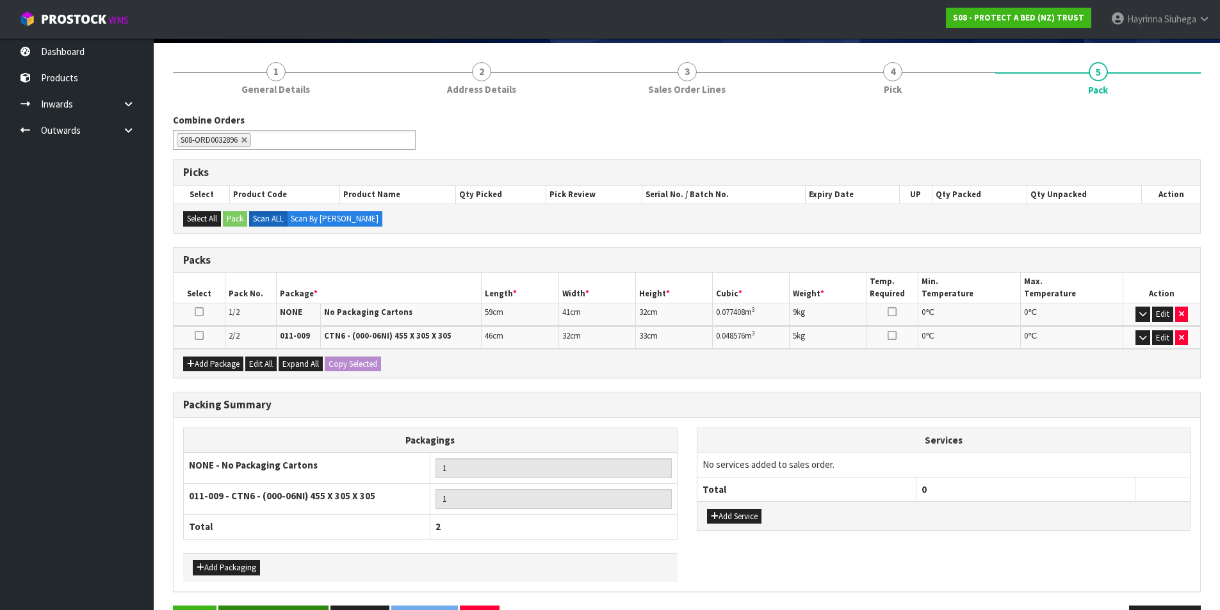
scroll to position [136, 0]
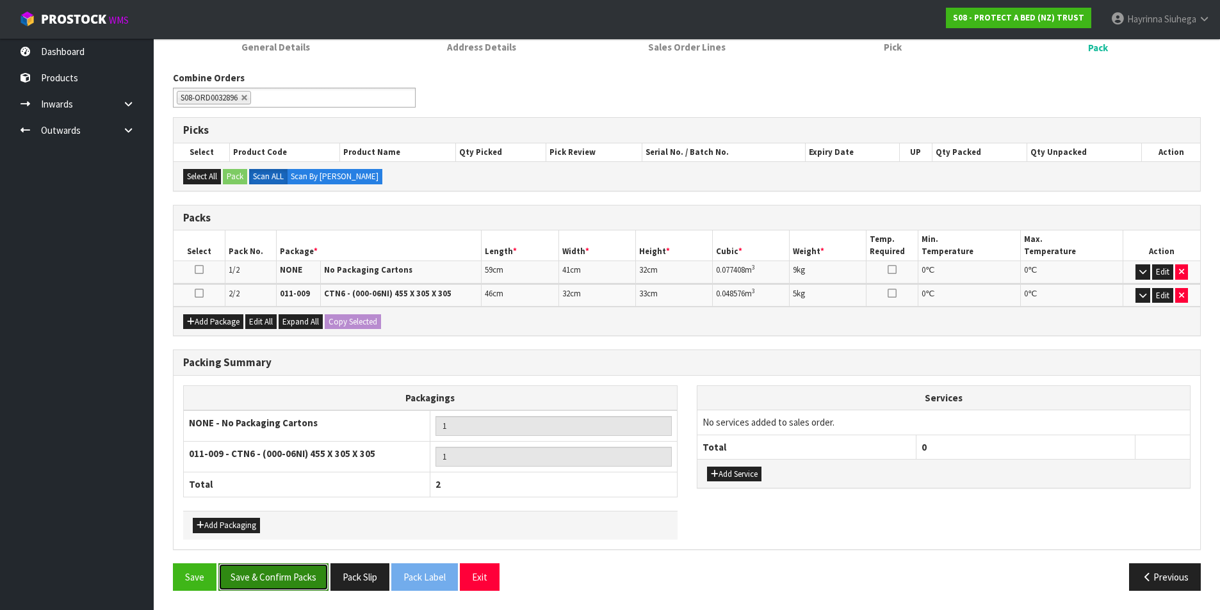
click at [272, 589] on button "Save & Confirm Packs" at bounding box center [273, 578] width 110 height 28
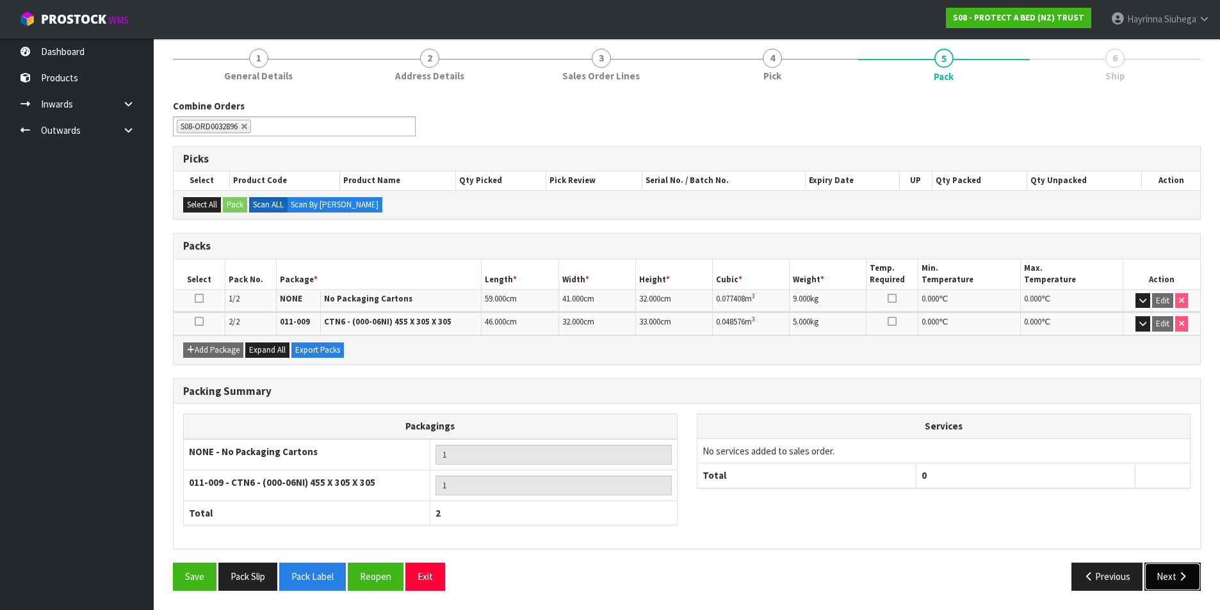
click at [1154, 577] on button "Next" at bounding box center [1173, 577] width 56 height 28
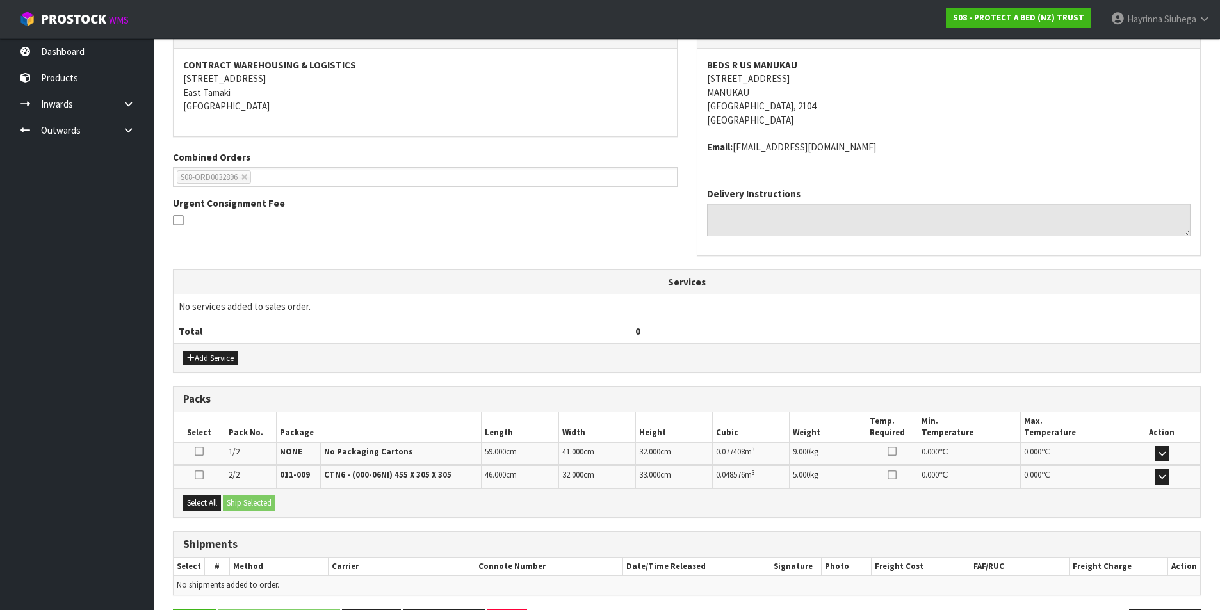
scroll to position [276, 0]
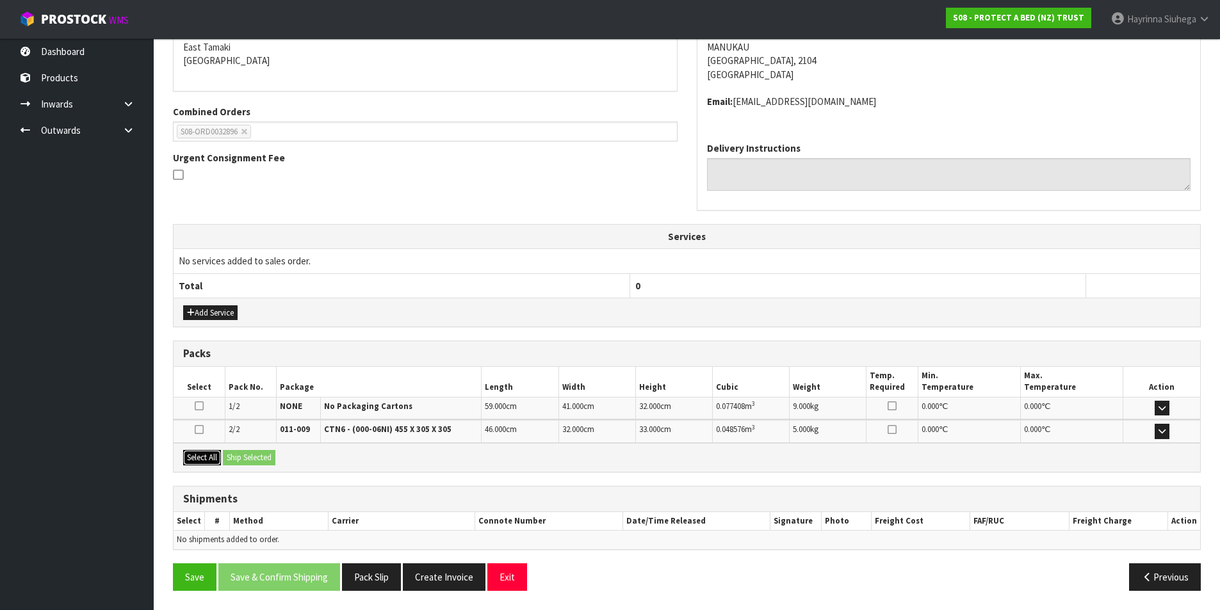
drag, startPoint x: 217, startPoint y: 459, endPoint x: 229, endPoint y: 456, distance: 12.0
click at [221, 458] on button "Select All" at bounding box center [202, 457] width 38 height 15
click at [261, 455] on button "Ship Selected" at bounding box center [249, 457] width 53 height 15
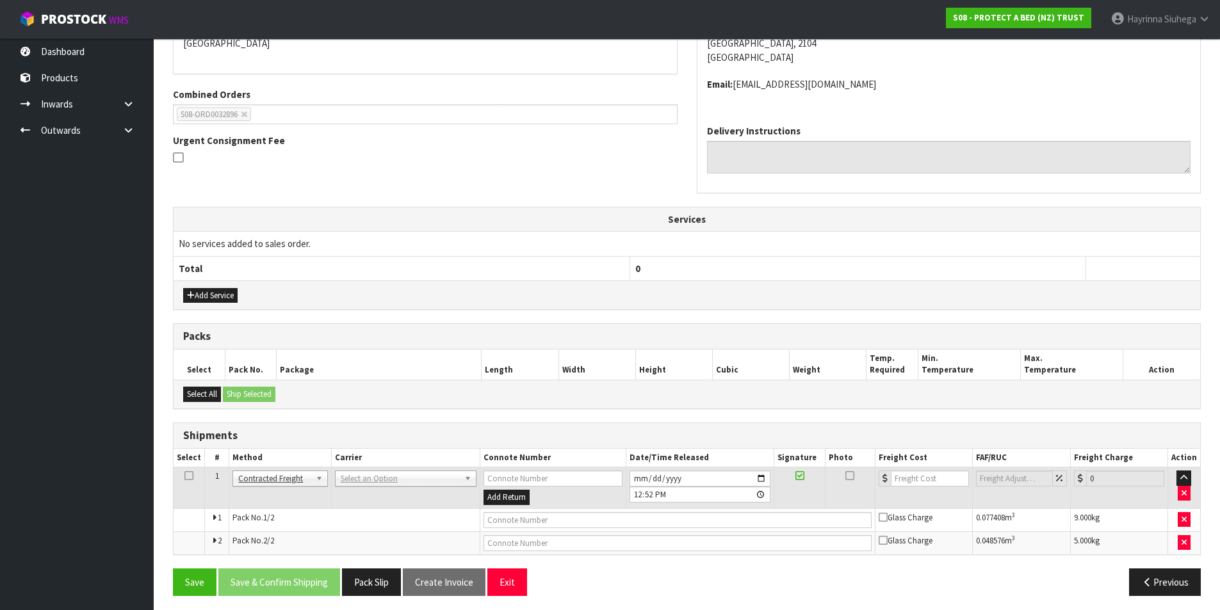
scroll to position [298, 0]
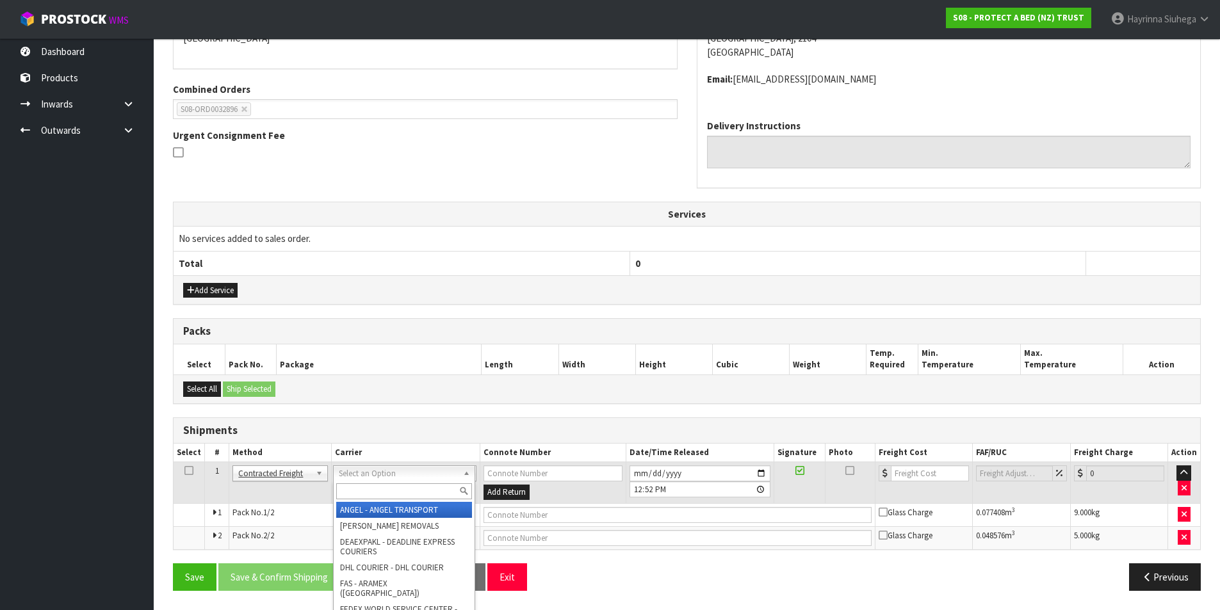
click at [371, 489] on input "text" at bounding box center [404, 492] width 136 height 16
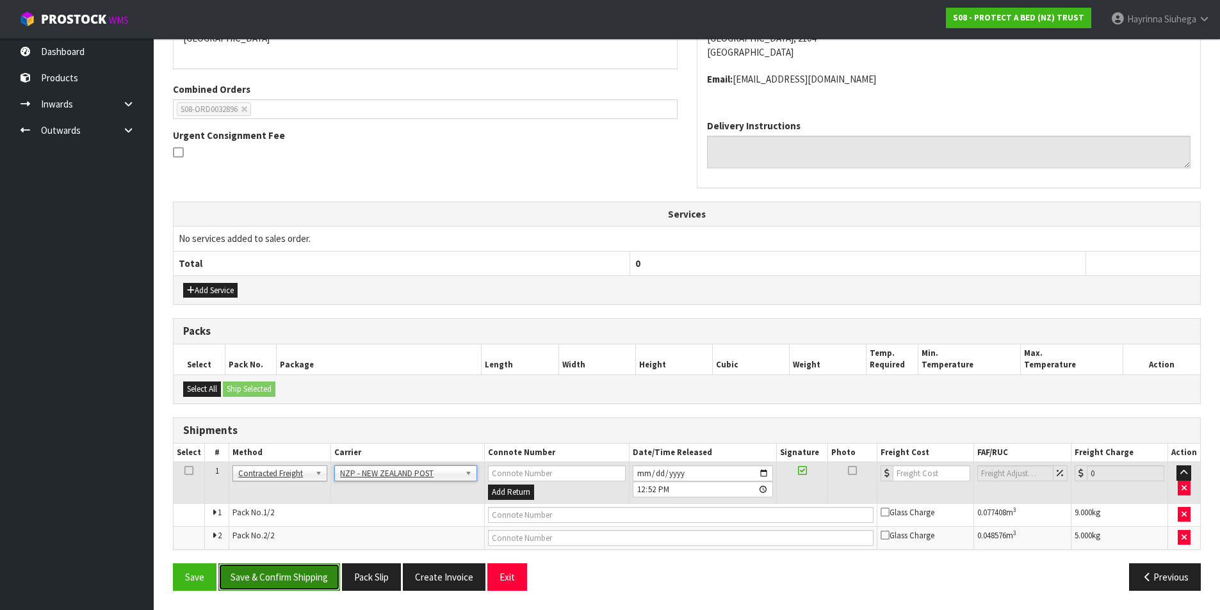
click at [293, 587] on button "Save & Confirm Shipping" at bounding box center [279, 578] width 122 height 28
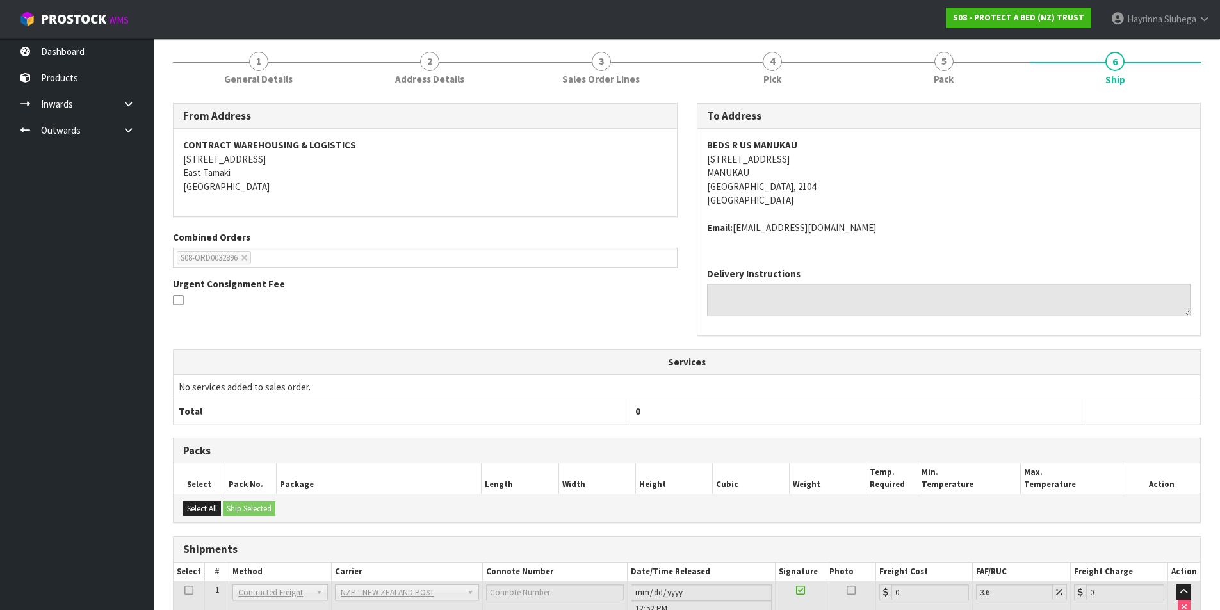
scroll to position [279, 0]
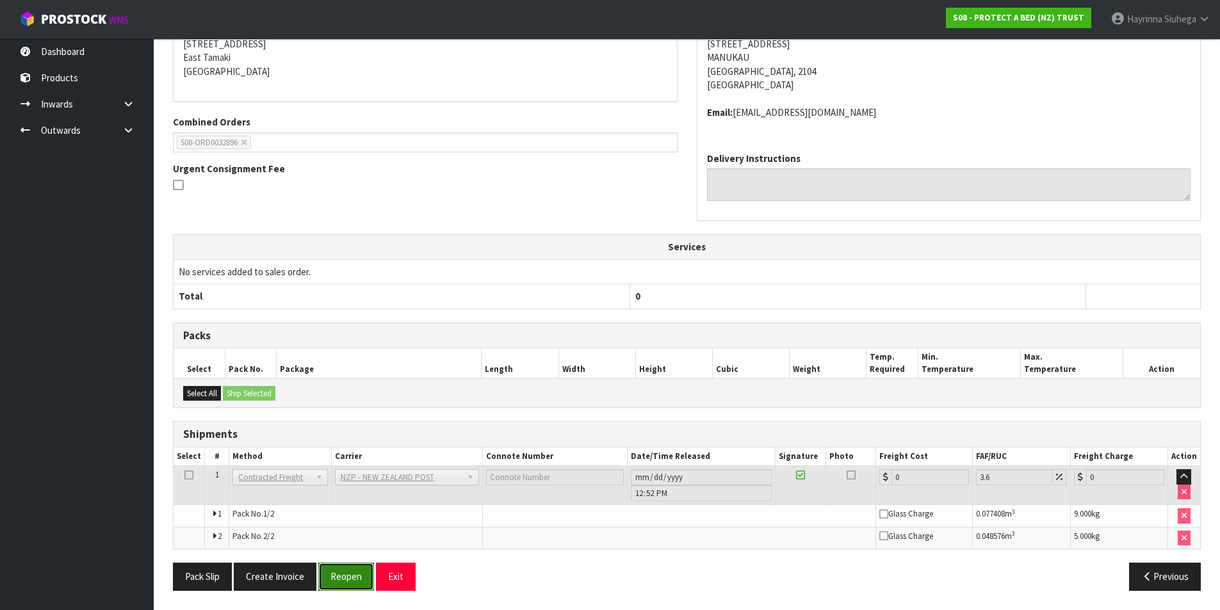
click at [353, 567] on button "Reopen" at bounding box center [346, 577] width 56 height 28
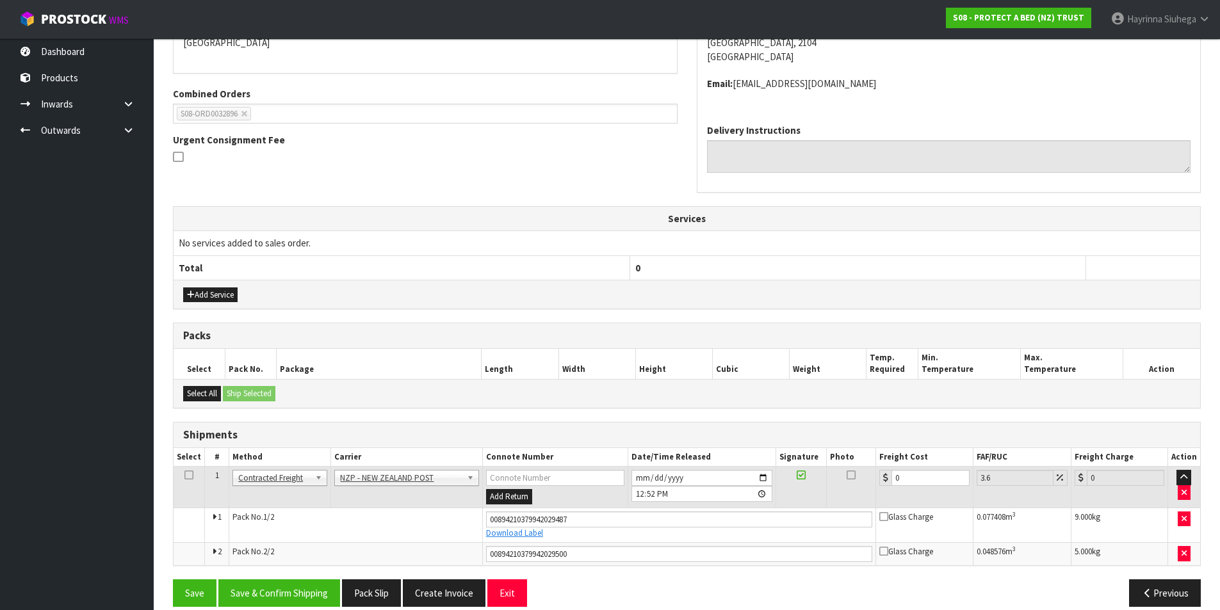
scroll to position [310, 0]
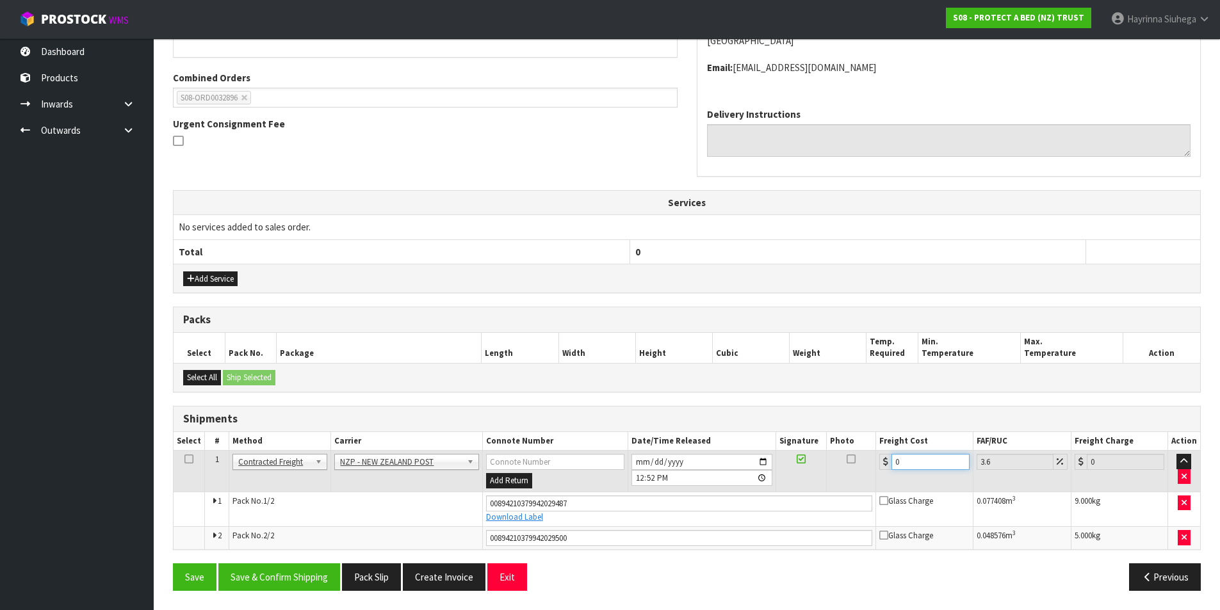
drag, startPoint x: 915, startPoint y: 466, endPoint x: 860, endPoint y: 465, distance: 55.1
click at [860, 465] on tr "1 Client Local Pickup Customer Local Pickup Company Freight Contracted Freight …" at bounding box center [687, 472] width 1027 height 42
click at [173, 564] on button "Save" at bounding box center [195, 578] width 44 height 28
click at [311, 569] on button "Save & Confirm Shipping" at bounding box center [279, 578] width 122 height 28
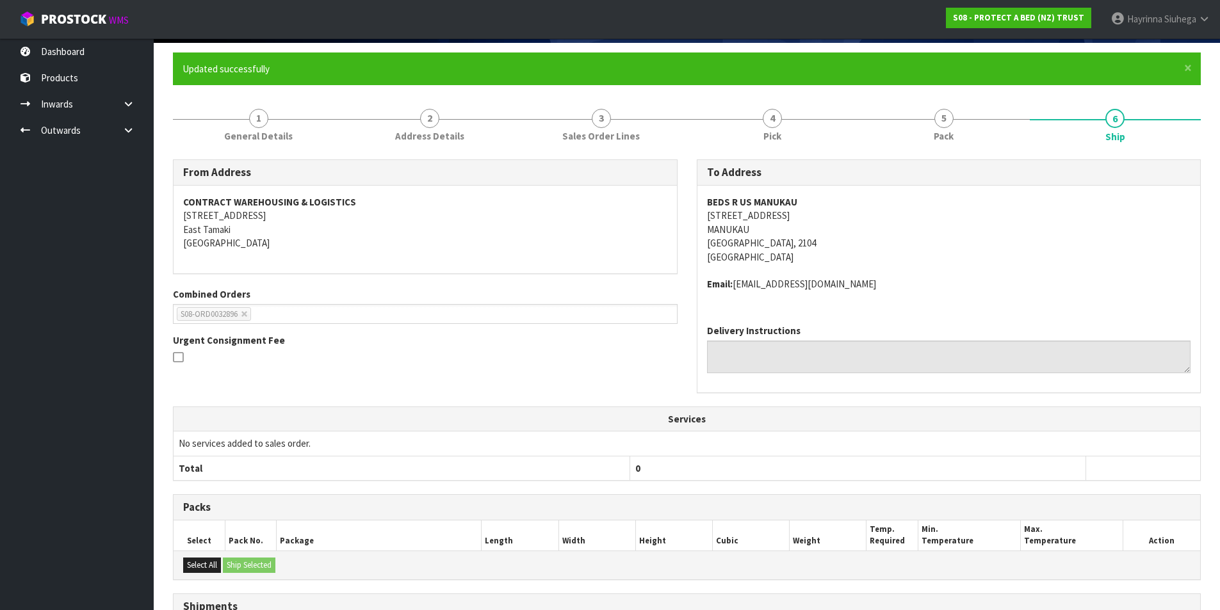
scroll to position [0, 0]
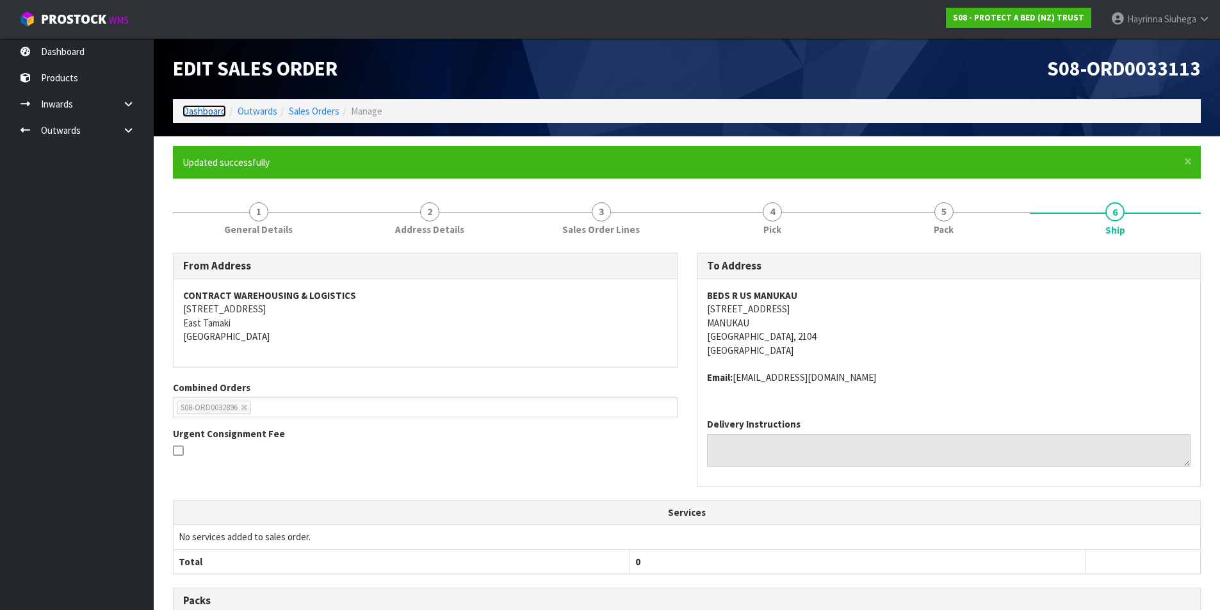
click at [204, 111] on link "Dashboard" at bounding box center [205, 111] width 44 height 12
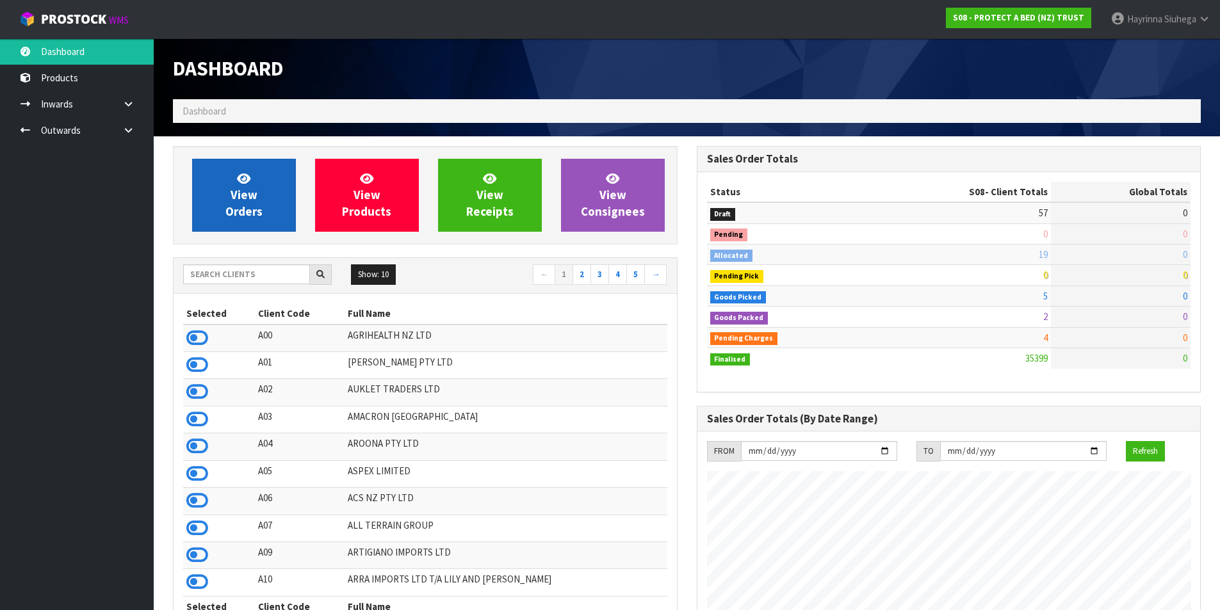
scroll to position [799, 523]
click at [240, 189] on span "View Orders" at bounding box center [243, 195] width 37 height 48
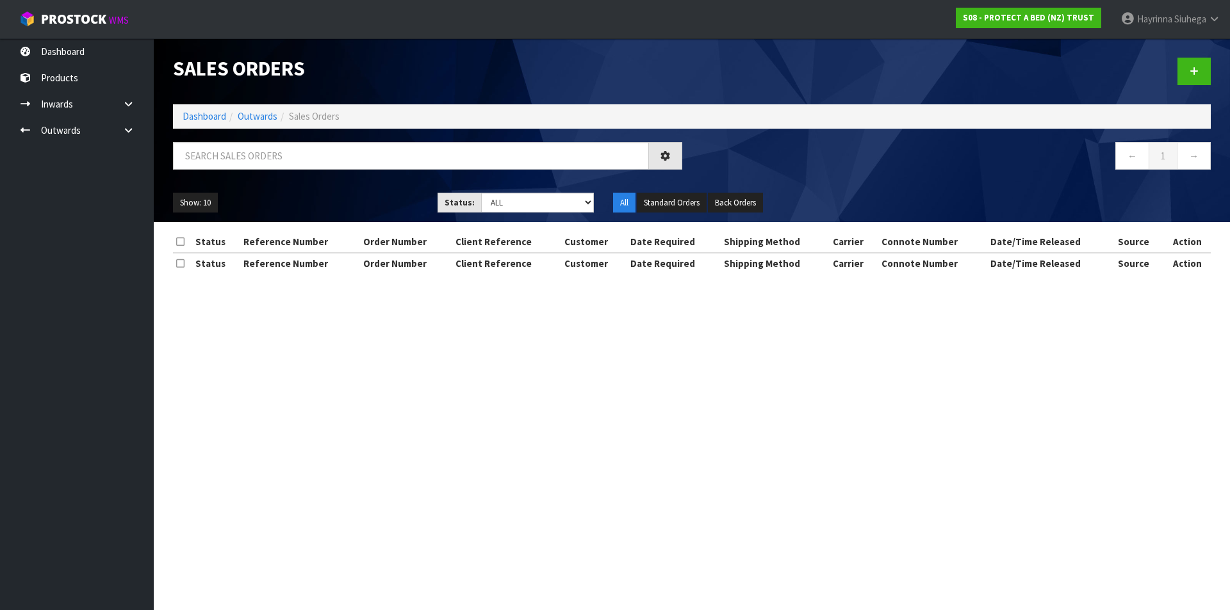
click at [251, 140] on div "Sales Orders Dashboard Outwards Sales Orders ← 1 → Show: 10 5 10 25 50 Status: …" at bounding box center [691, 130] width 1057 height 184
click at [253, 149] on input "text" at bounding box center [411, 156] width 476 height 28
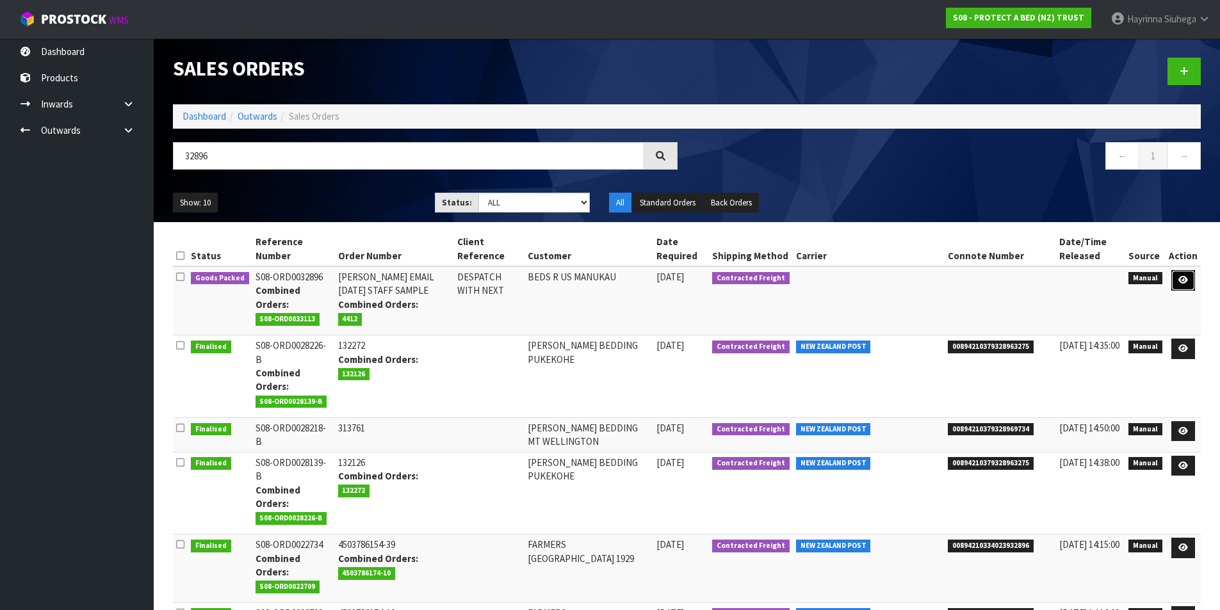
click at [1182, 281] on icon at bounding box center [1184, 280] width 10 height 8
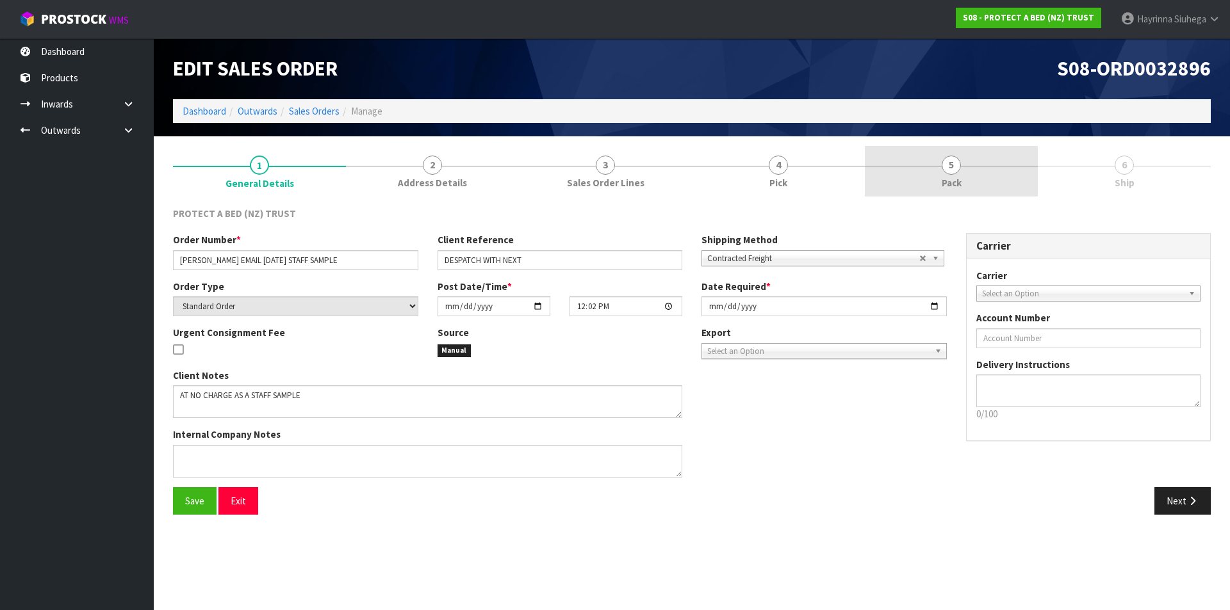
click at [952, 175] on link "5 Pack" at bounding box center [951, 171] width 173 height 51
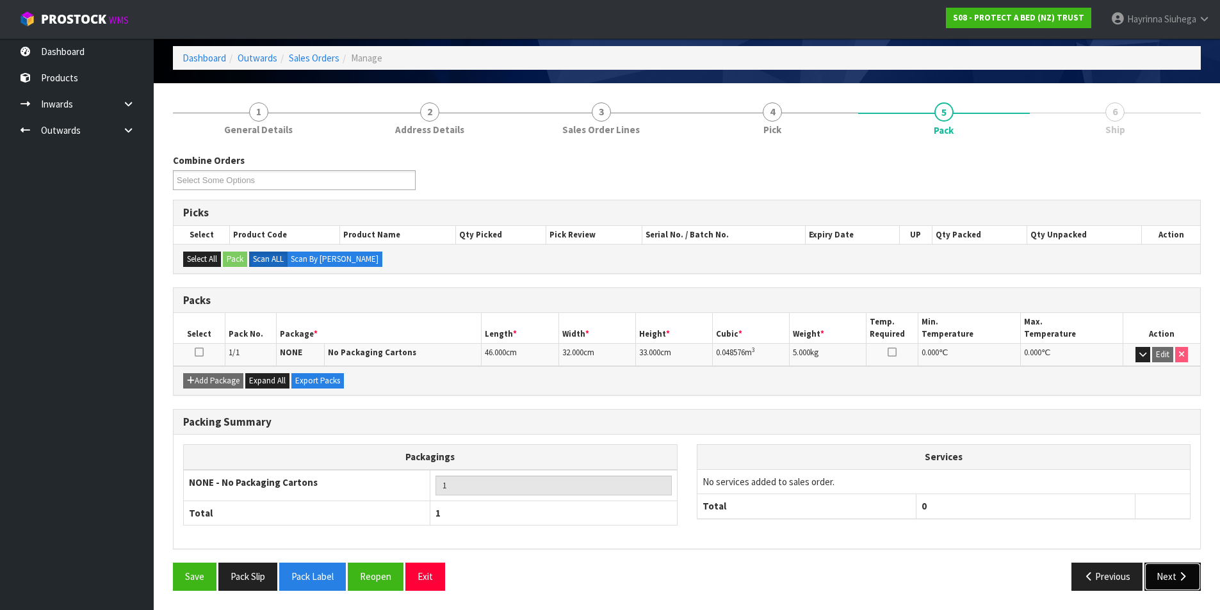
click at [1164, 569] on button "Next" at bounding box center [1173, 577] width 56 height 28
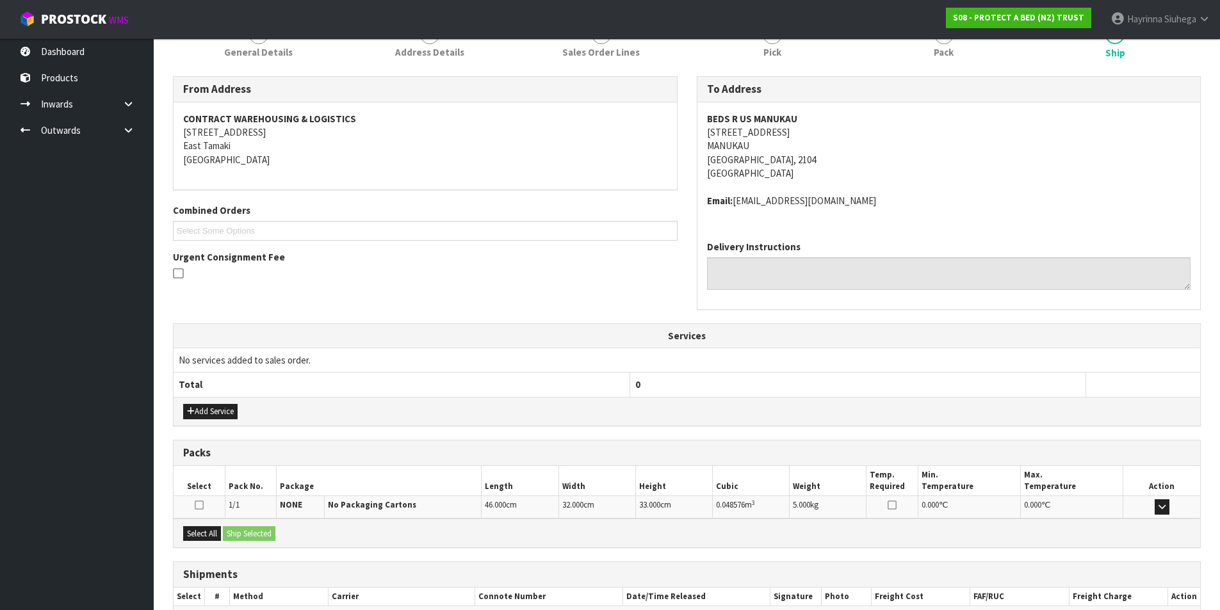
scroll to position [206, 0]
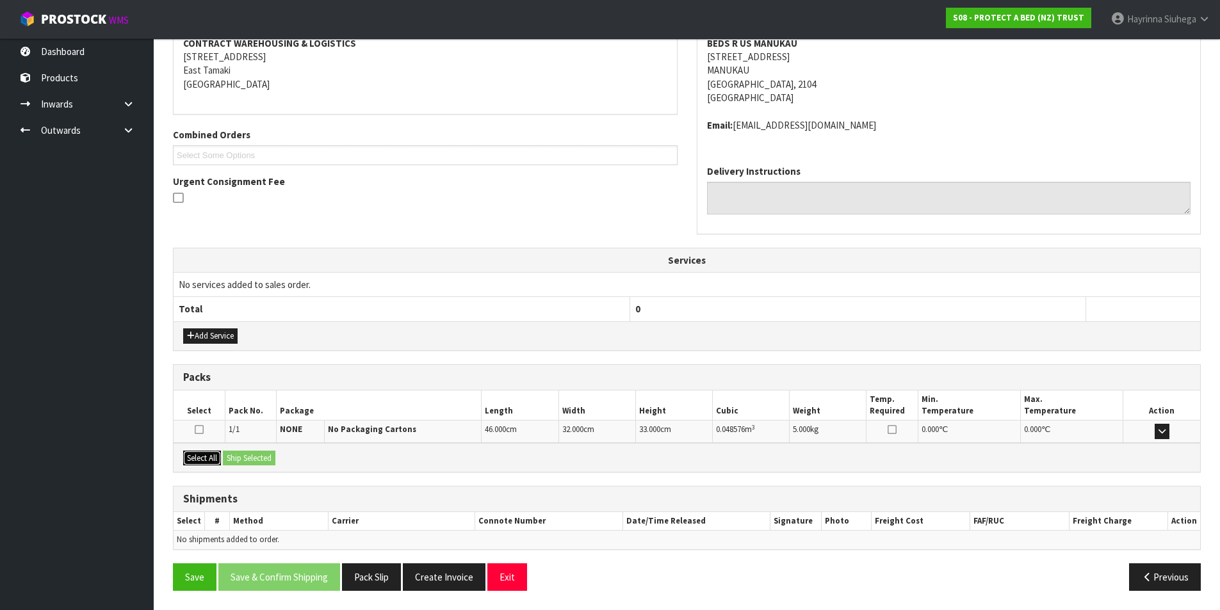
click at [216, 458] on button "Select All" at bounding box center [202, 458] width 38 height 15
click at [236, 454] on button "Ship Selected" at bounding box center [249, 458] width 53 height 15
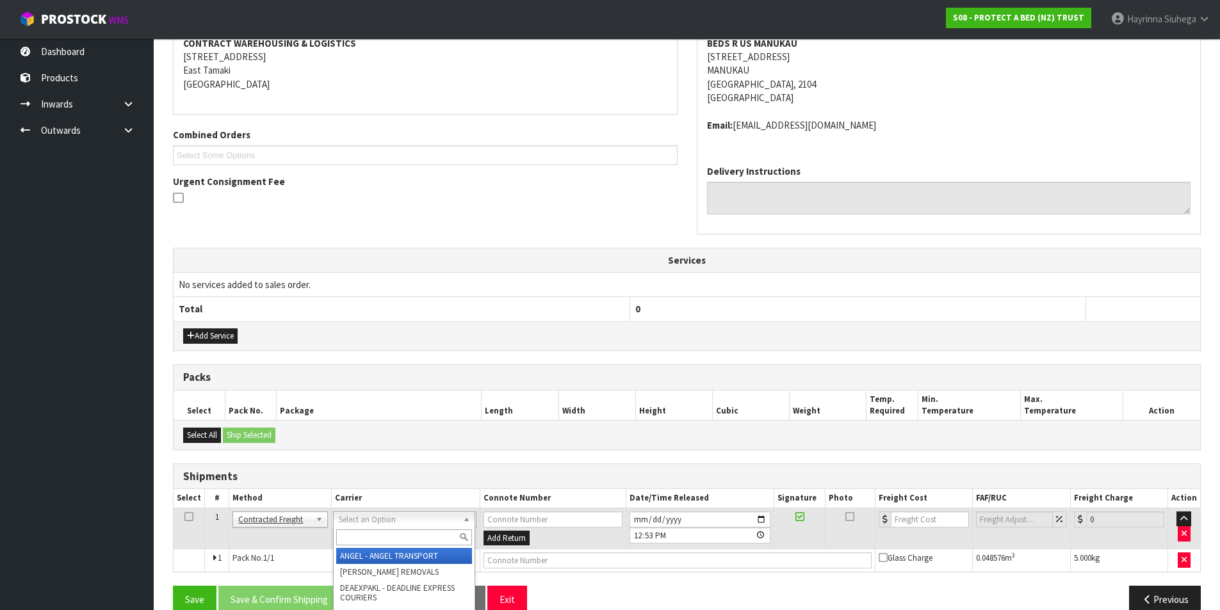
click at [420, 535] on input "text" at bounding box center [404, 538] width 136 height 16
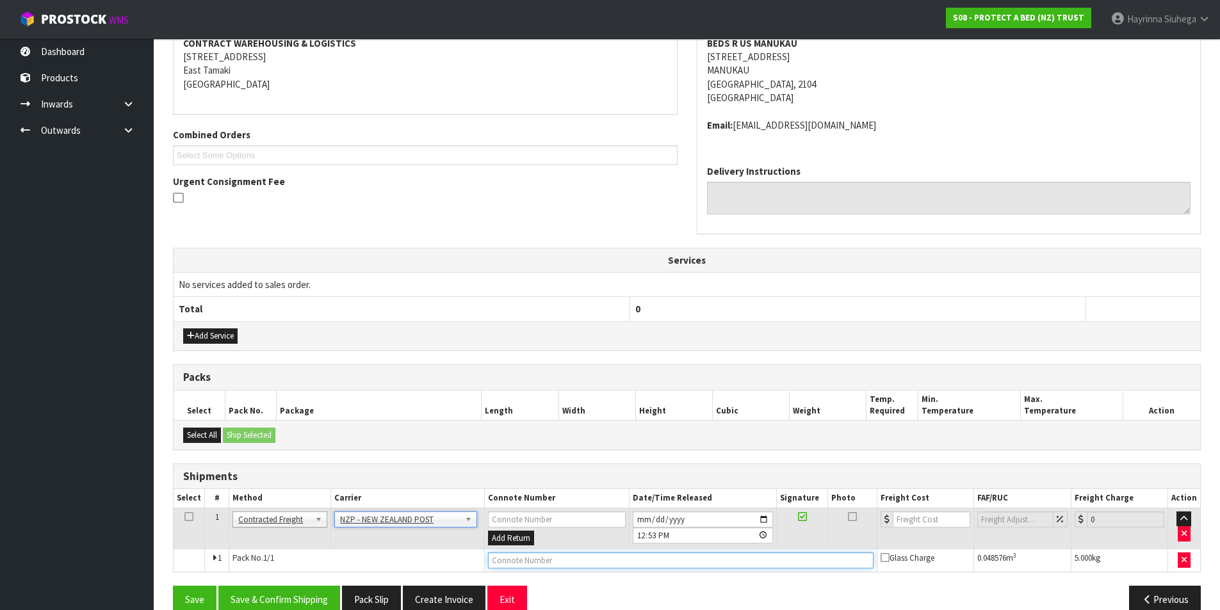
click at [542, 562] on input "text" at bounding box center [681, 561] width 386 height 16
click at [173, 586] on button "Save" at bounding box center [195, 600] width 44 height 28
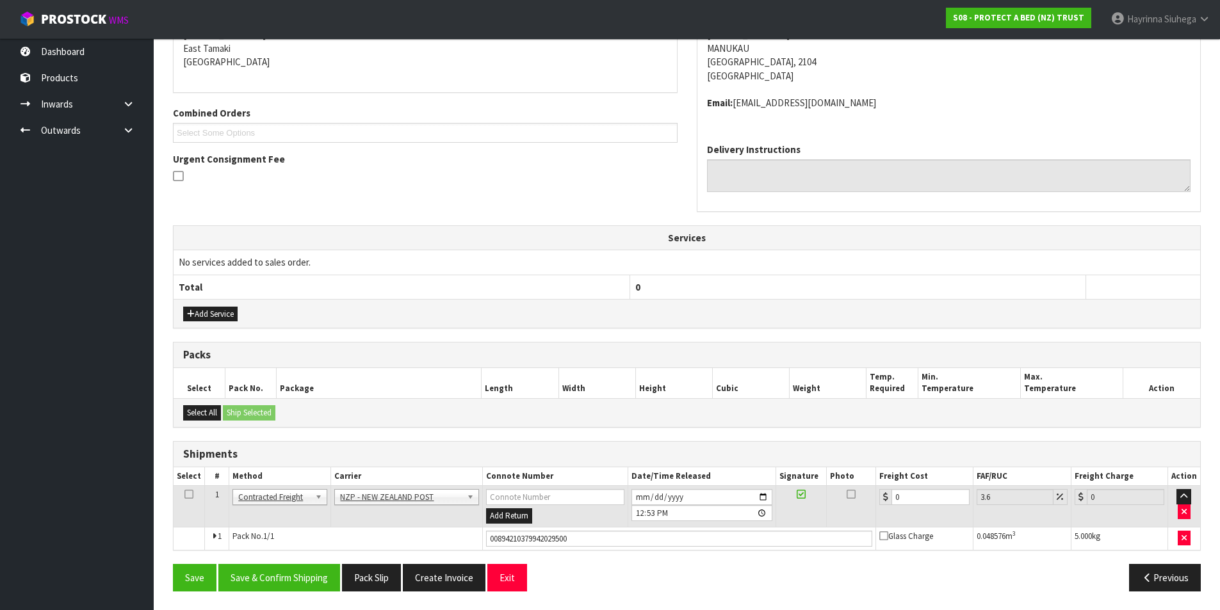
scroll to position [275, 0]
click at [314, 574] on button "Save & Confirm Shipping" at bounding box center [279, 578] width 122 height 28
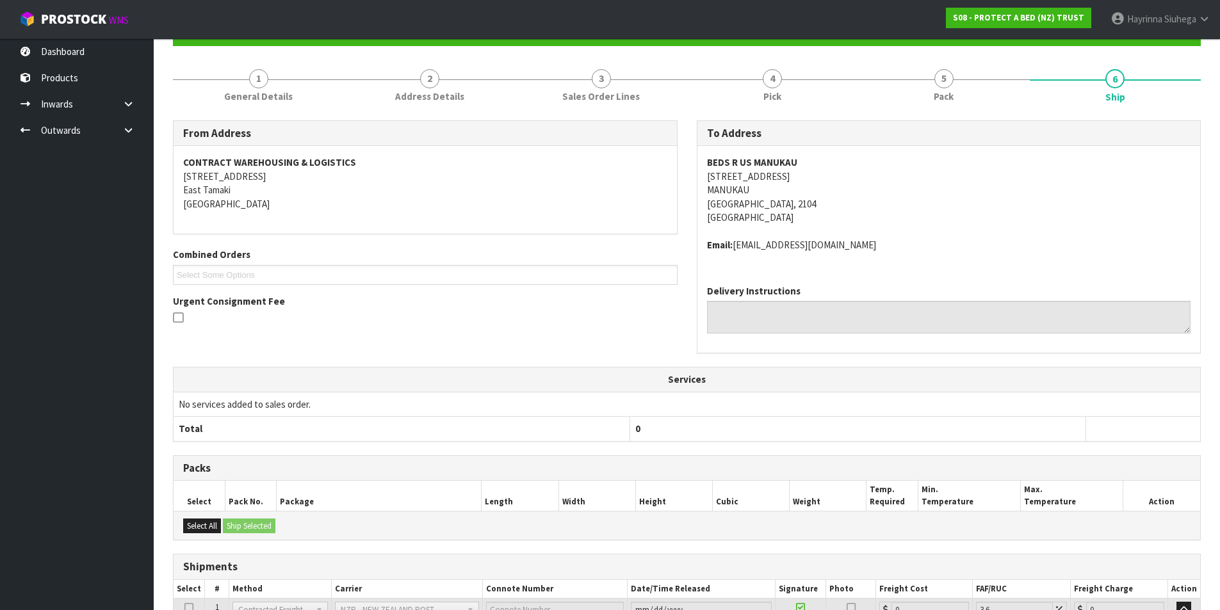
scroll to position [0, 0]
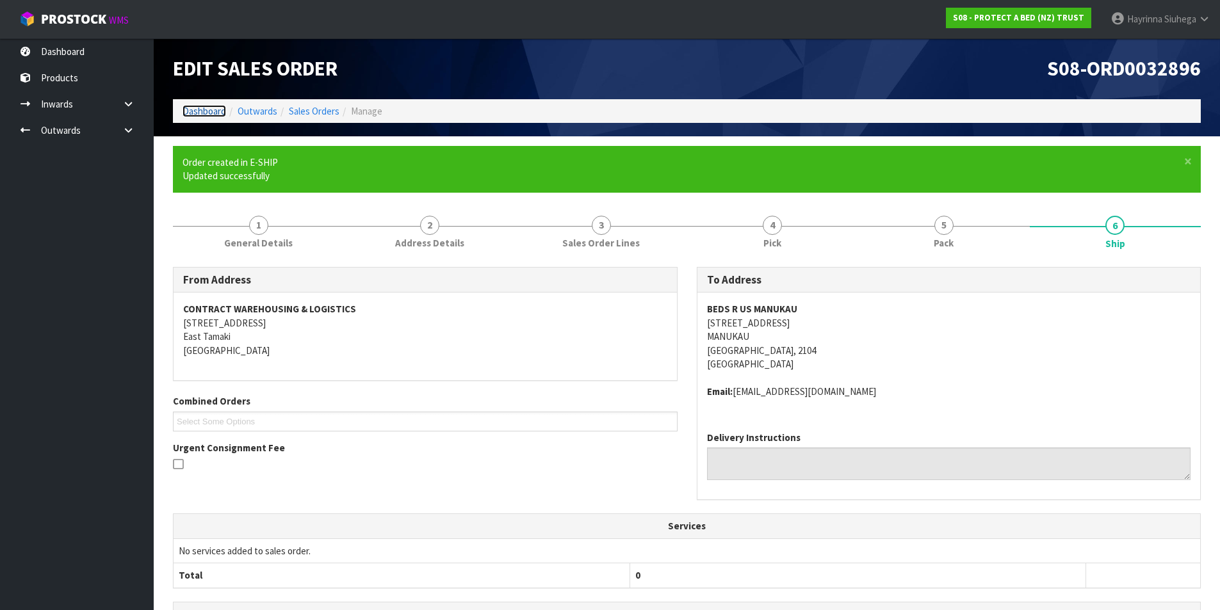
click at [194, 111] on link "Dashboard" at bounding box center [205, 111] width 44 height 12
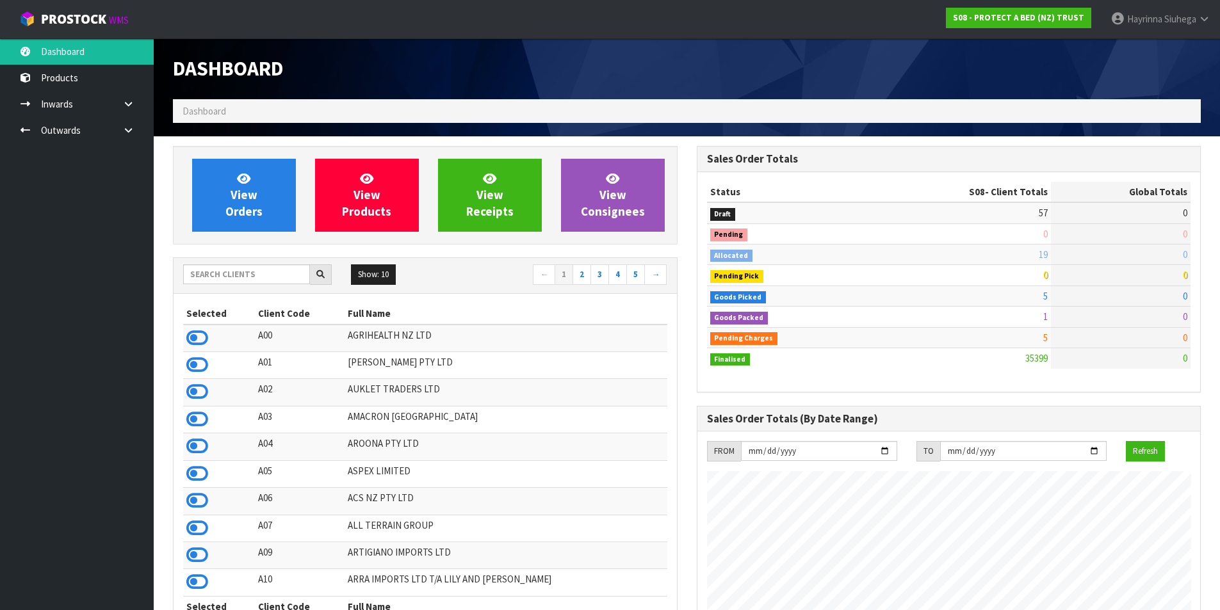
scroll to position [970, 523]
click at [234, 195] on span "View Orders" at bounding box center [243, 195] width 37 height 48
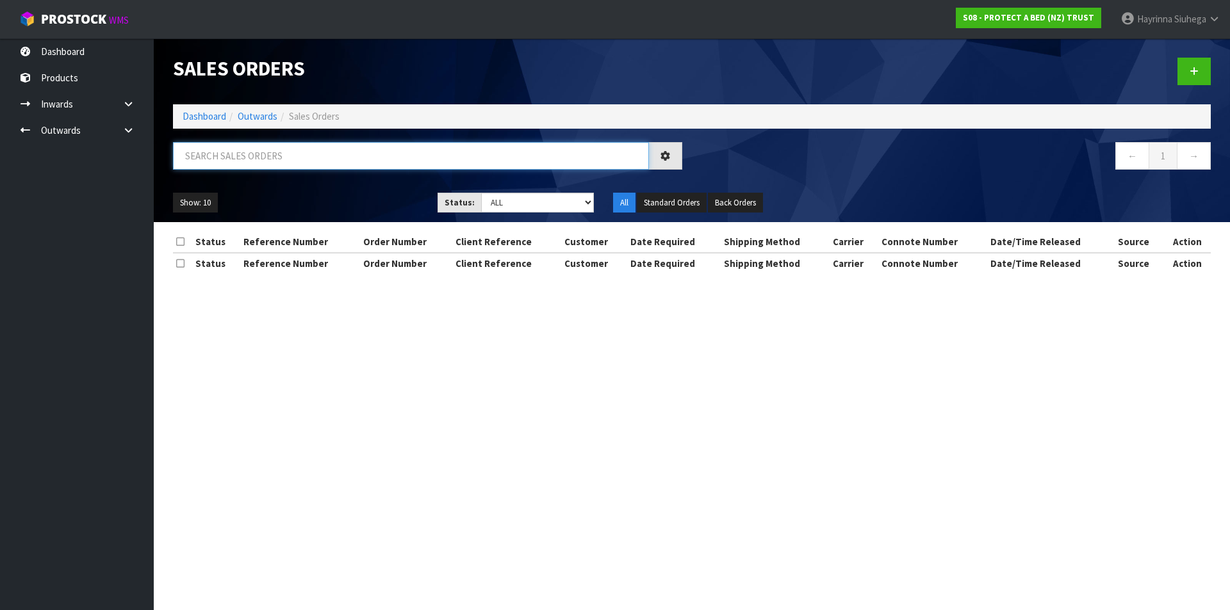
click at [298, 155] on input "text" at bounding box center [411, 156] width 476 height 28
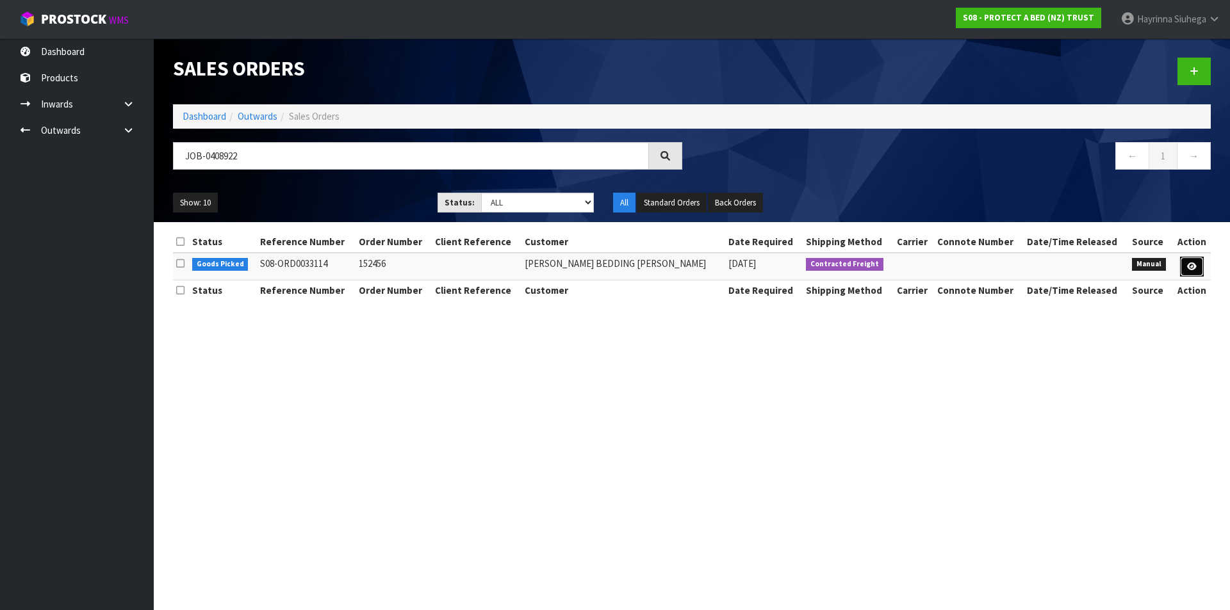
click at [1193, 270] on icon at bounding box center [1192, 267] width 10 height 8
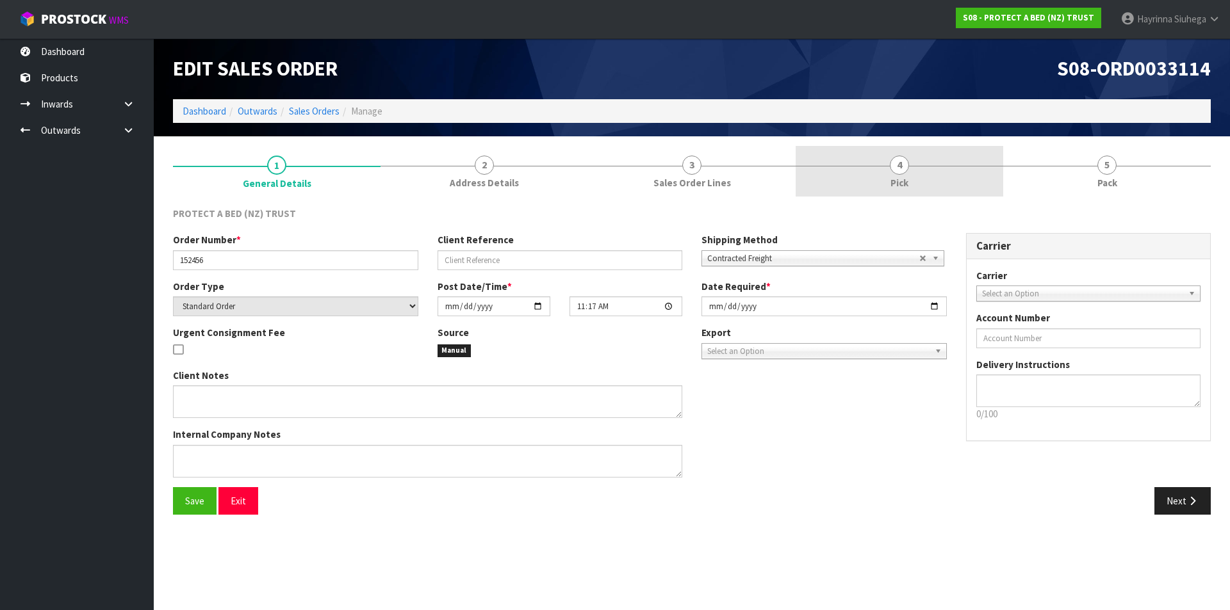
click at [939, 191] on link "4 Pick" at bounding box center [900, 171] width 208 height 51
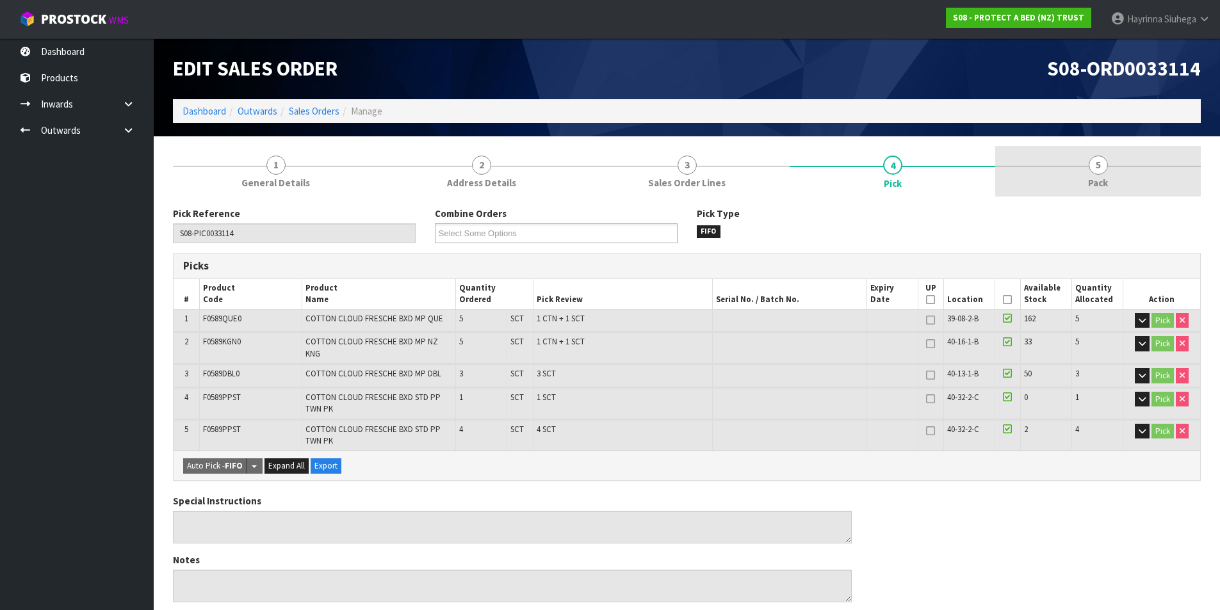
click at [1054, 175] on link "5 Pack" at bounding box center [1098, 171] width 206 height 51
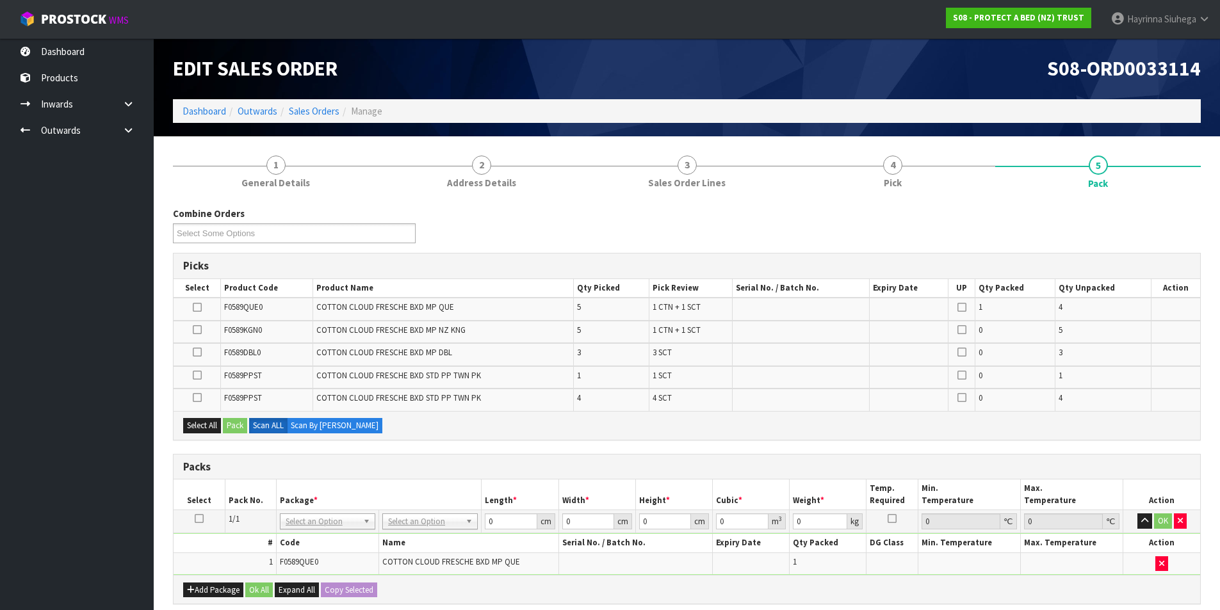
click at [201, 519] on icon at bounding box center [199, 519] width 9 height 1
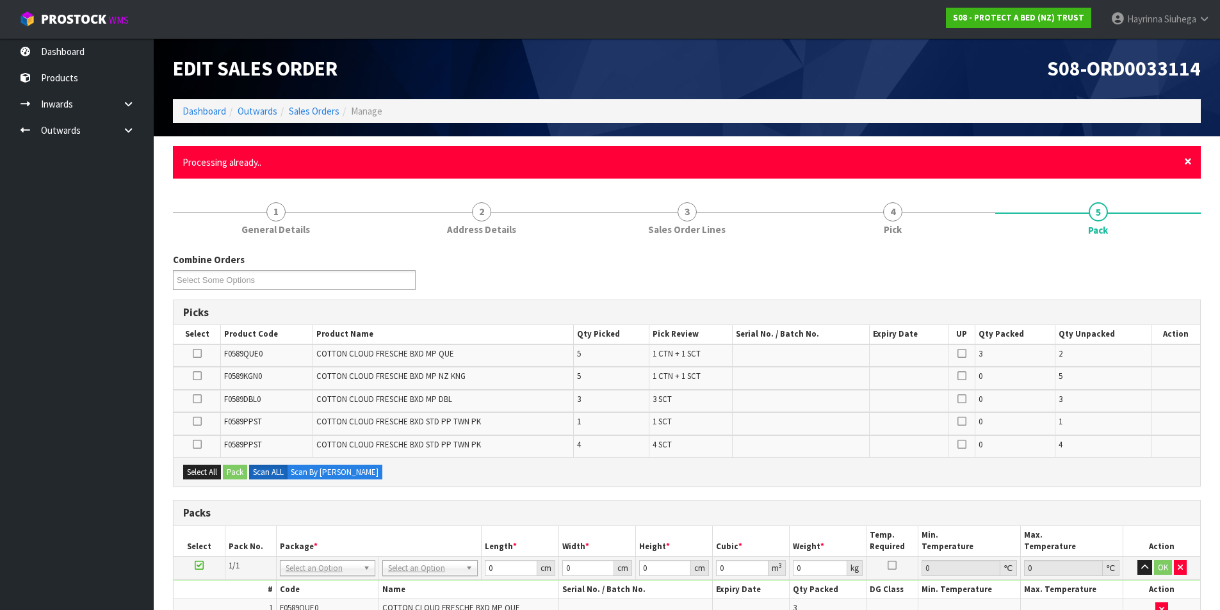
click at [1189, 163] on span "×" at bounding box center [1188, 161] width 8 height 18
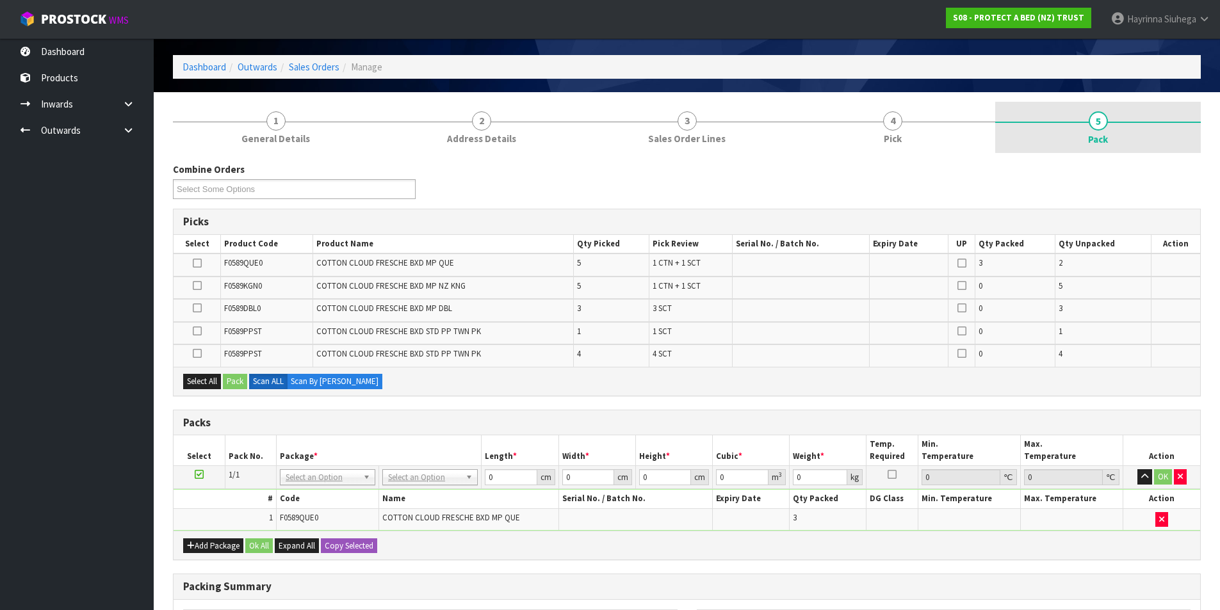
scroll to position [64, 0]
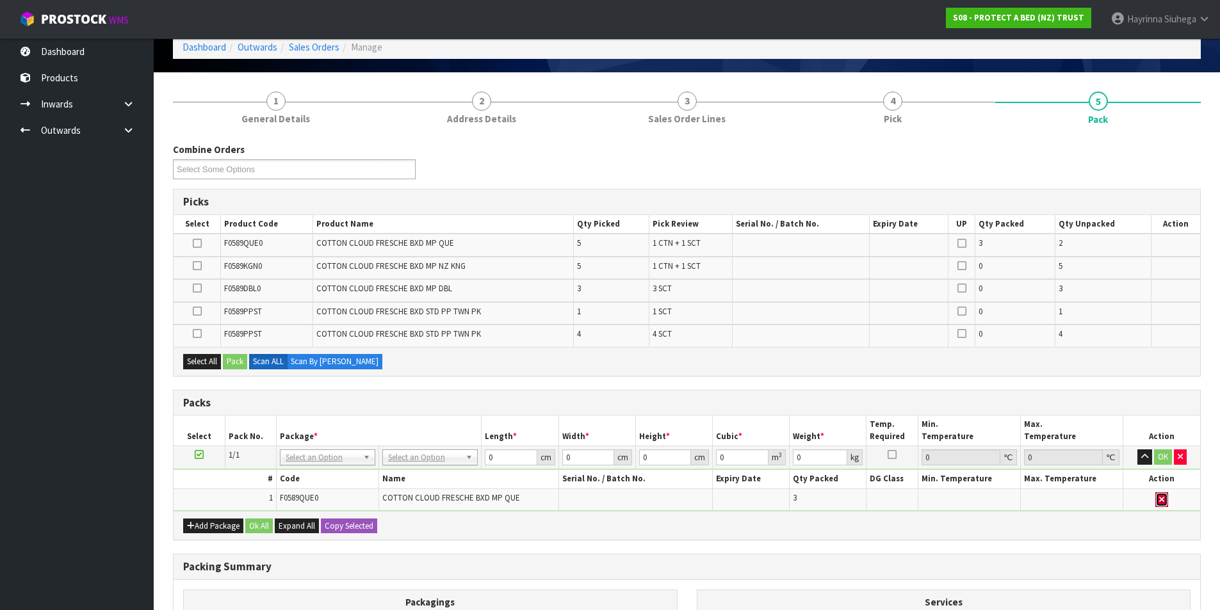
click at [1160, 496] on icon "button" at bounding box center [1161, 500] width 5 height 8
click at [238, 530] on button "Add Package" at bounding box center [213, 526] width 60 height 15
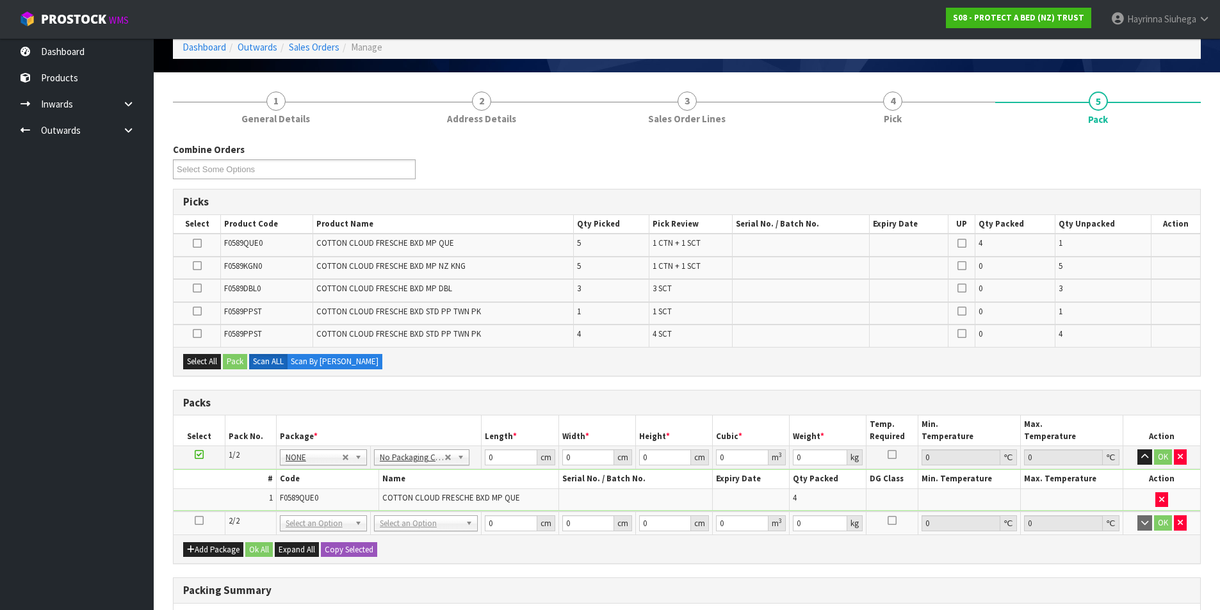
click at [199, 521] on icon at bounding box center [199, 521] width 9 height 1
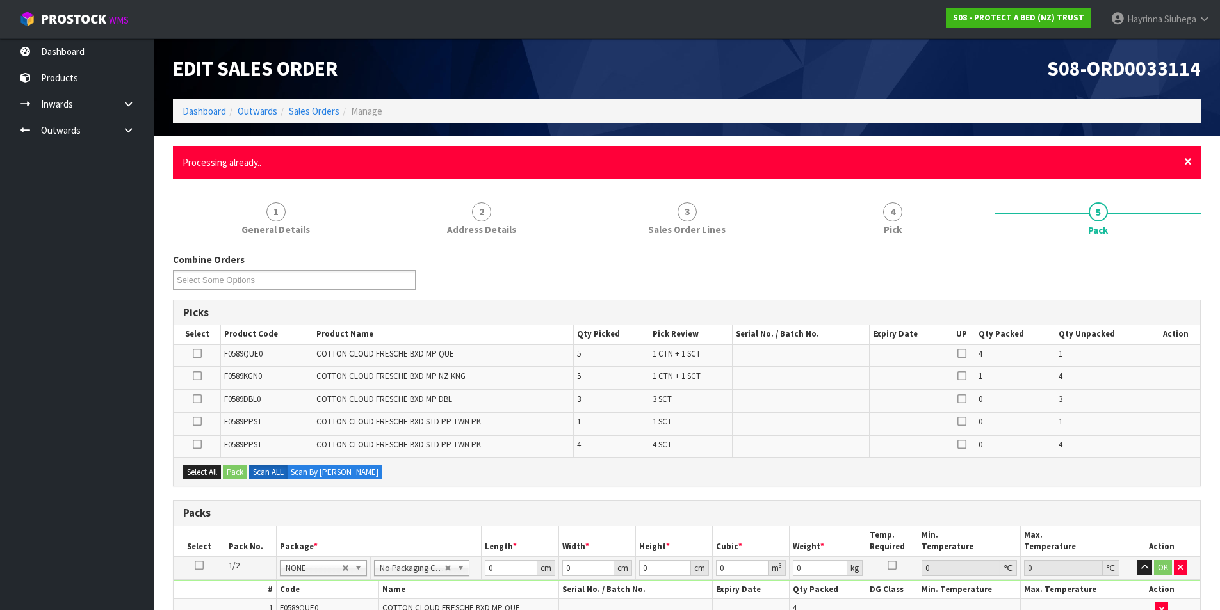
click at [1186, 161] on span "×" at bounding box center [1188, 161] width 8 height 18
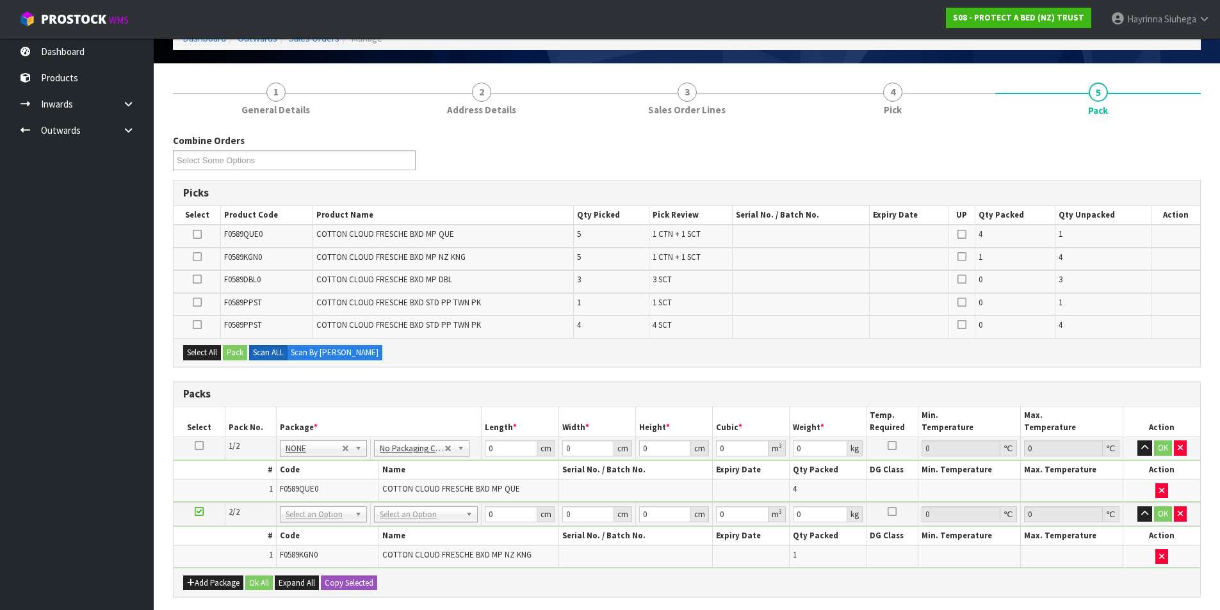
scroll to position [304, 0]
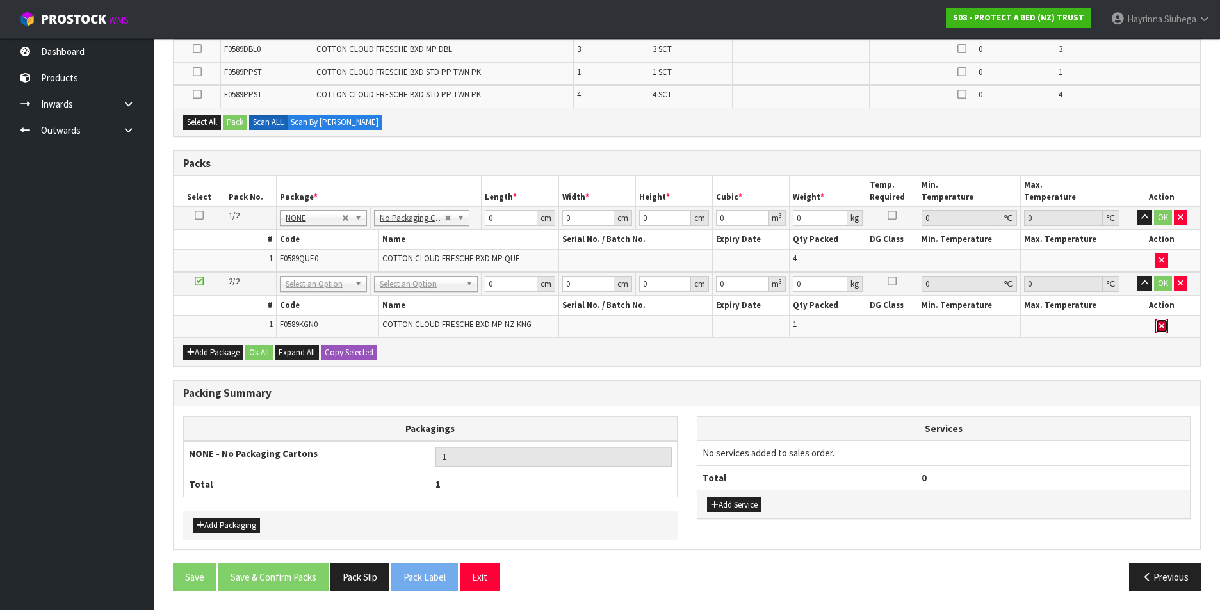
click at [1165, 326] on button "button" at bounding box center [1161, 326] width 13 height 15
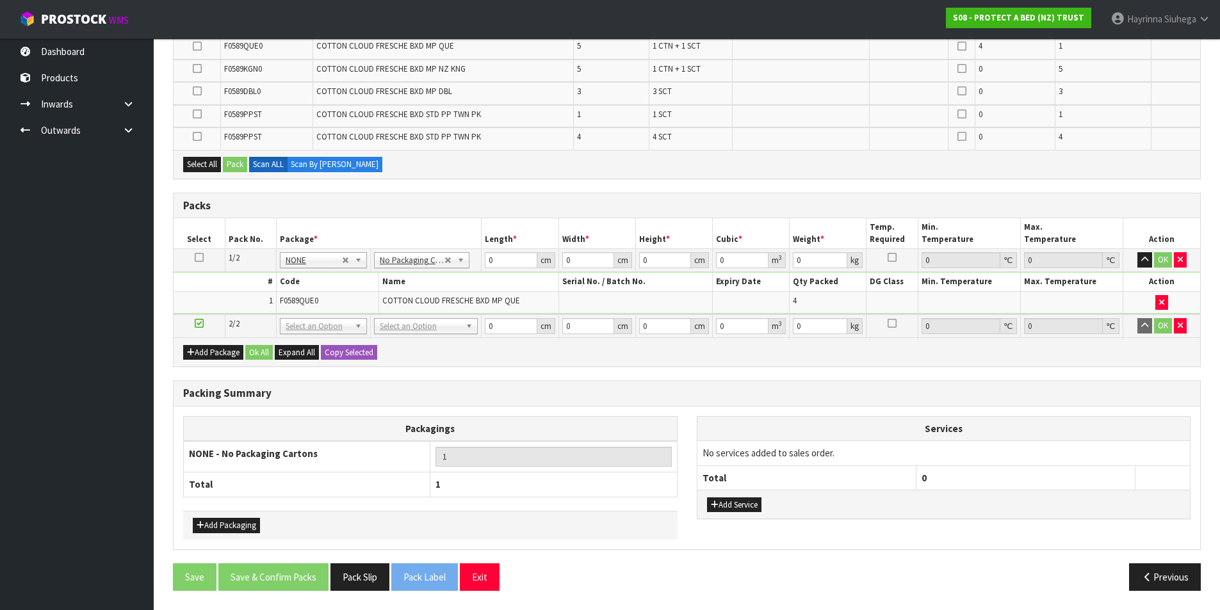
scroll to position [261, 0]
click at [809, 425] on th "Services" at bounding box center [944, 429] width 493 height 24
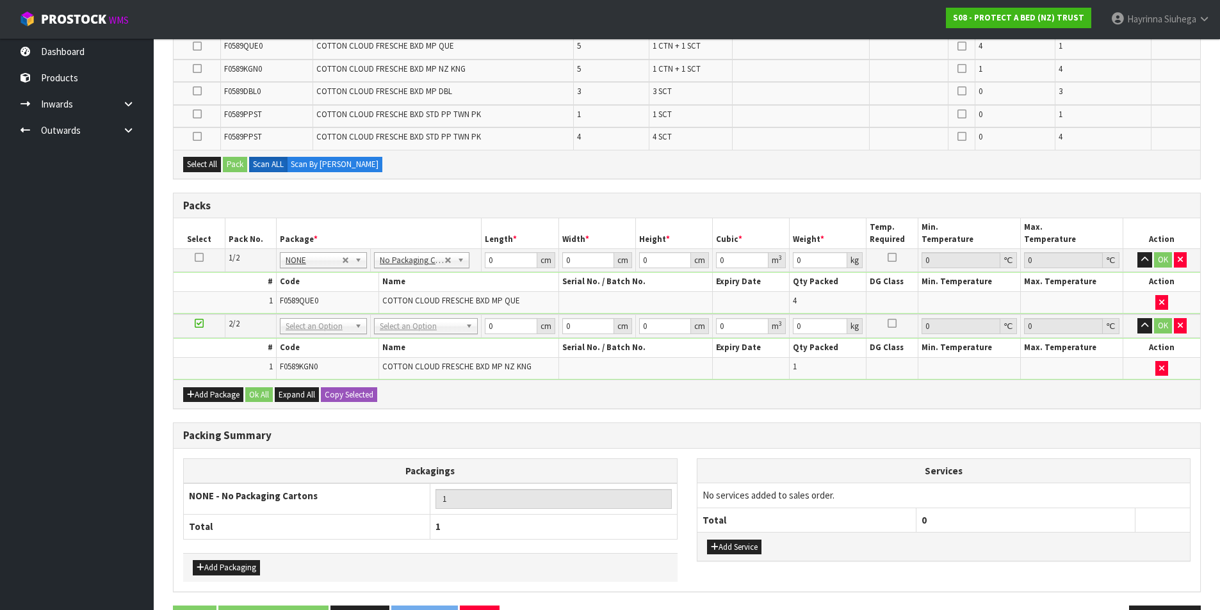
scroll to position [304, 0]
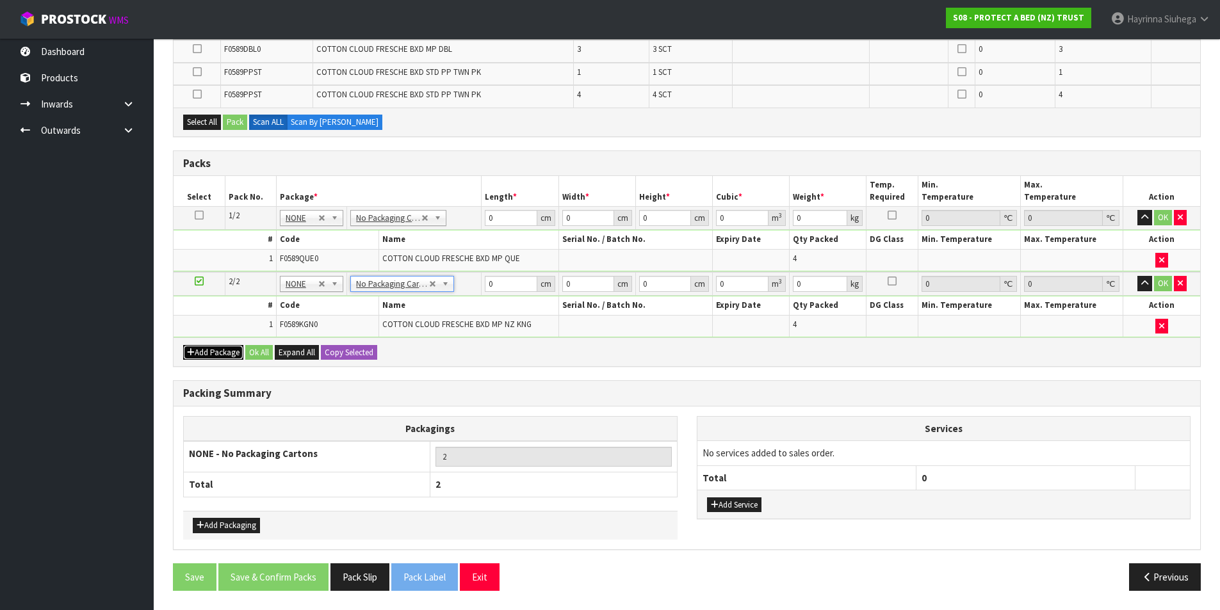
click at [203, 349] on button "Add Package" at bounding box center [213, 352] width 60 height 15
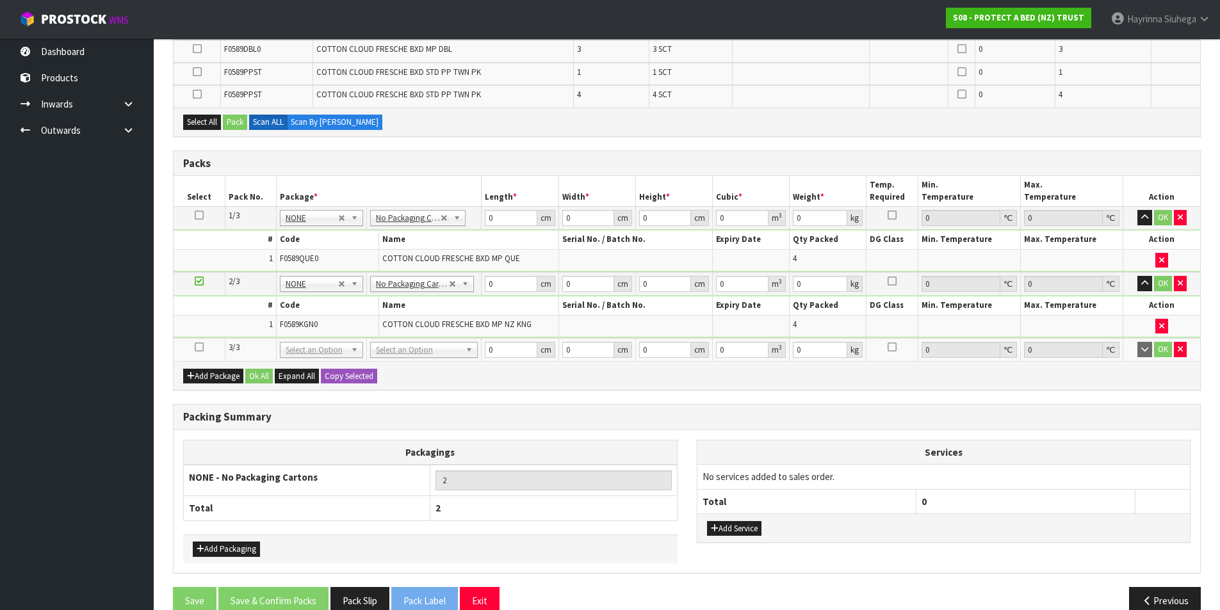
click at [199, 347] on icon at bounding box center [199, 347] width 9 height 1
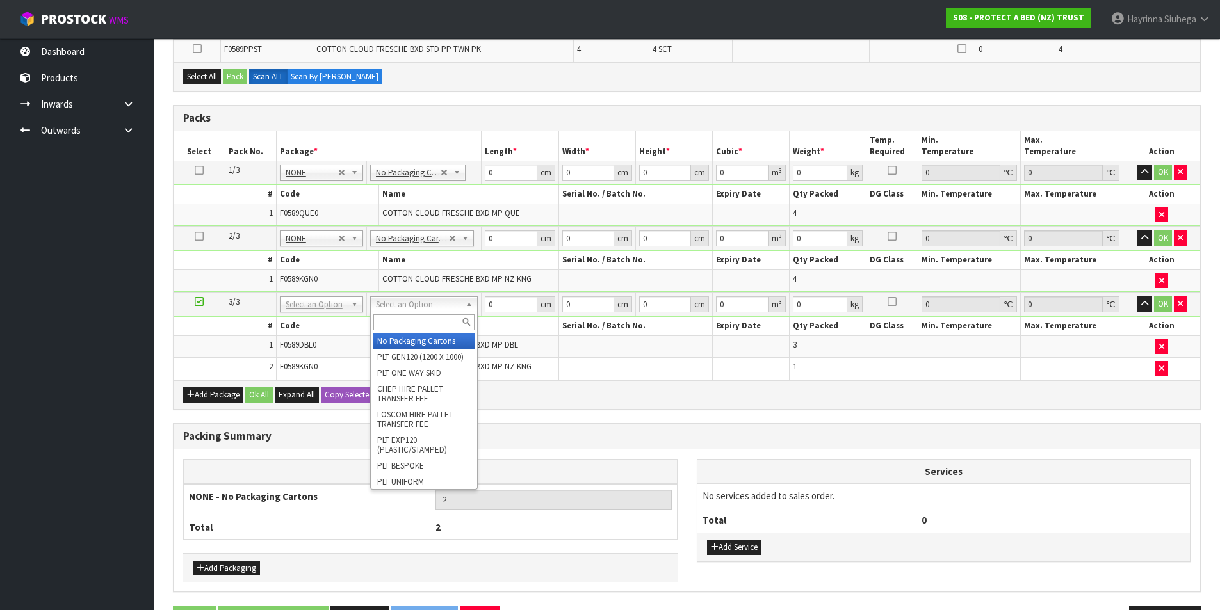
click at [405, 331] on input "text" at bounding box center [423, 322] width 101 height 16
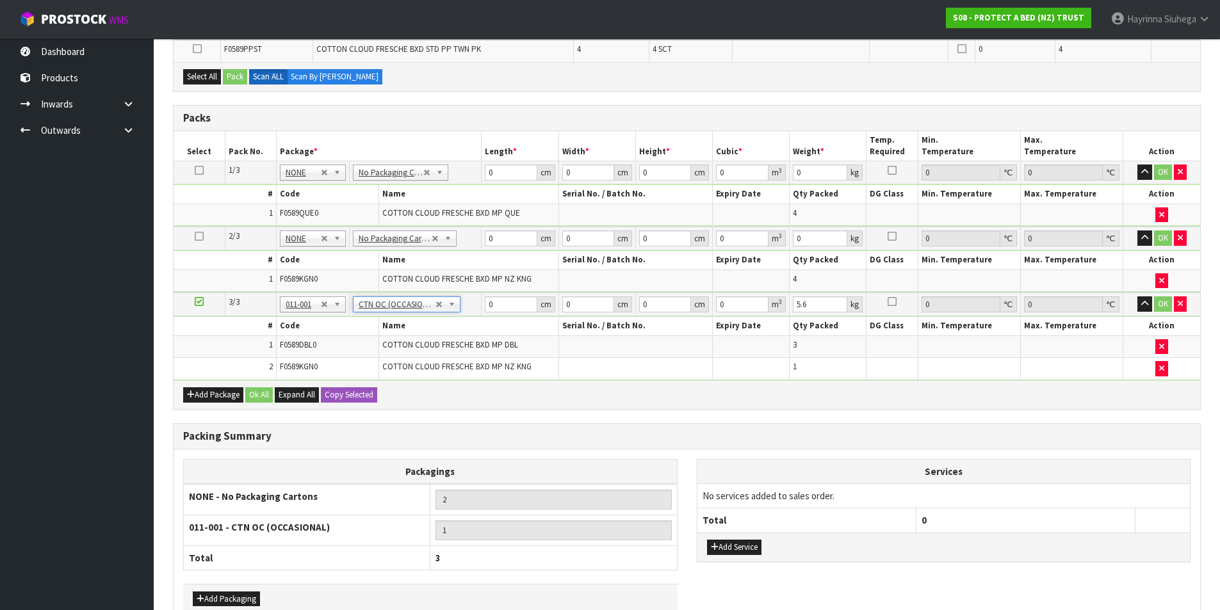
click at [372, 354] on td "F0589DBL0" at bounding box center [327, 347] width 102 height 22
click at [221, 393] on button "Add Package" at bounding box center [213, 395] width 60 height 15
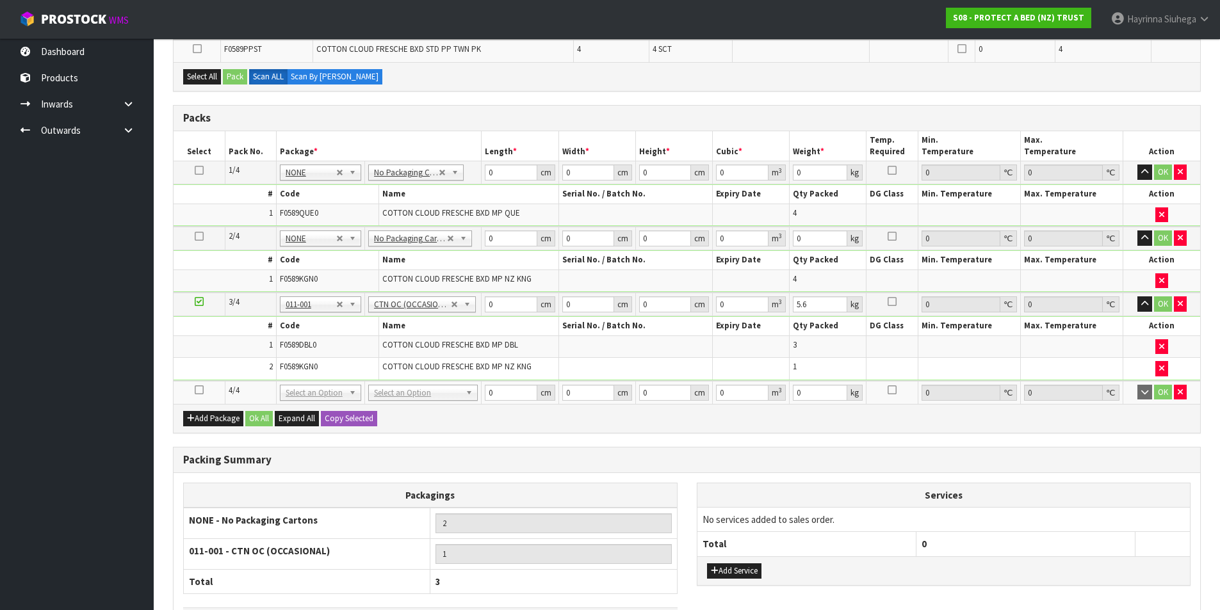
click at [198, 391] on icon at bounding box center [199, 390] width 9 height 1
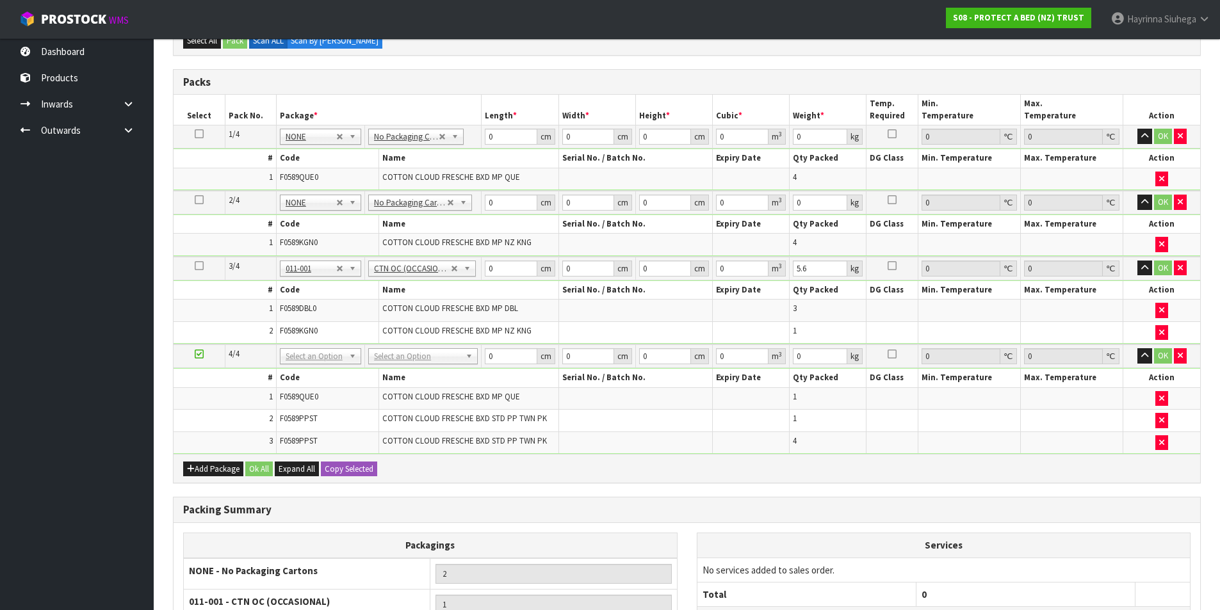
scroll to position [88, 0]
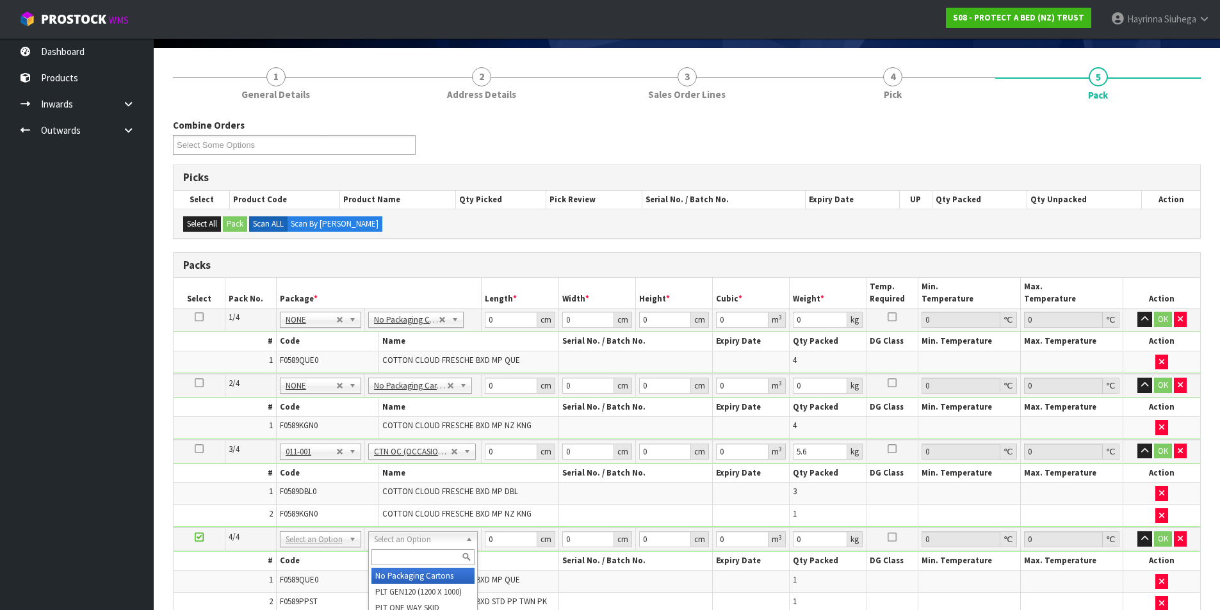
click at [412, 561] on input "text" at bounding box center [422, 558] width 103 height 16
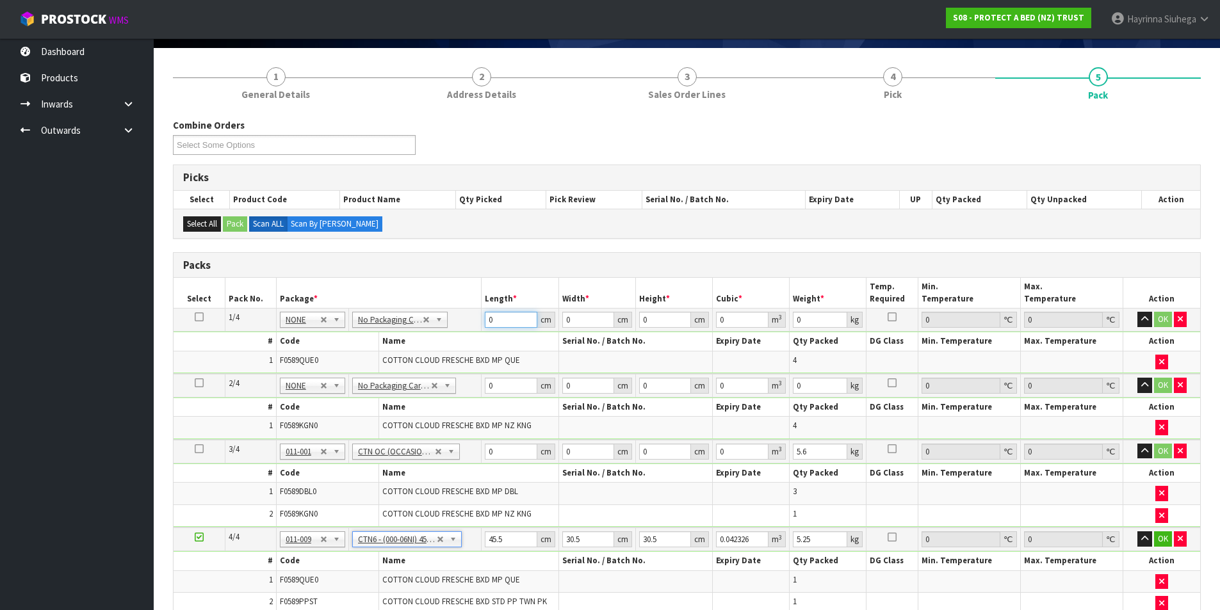
click at [487, 323] on input "0" at bounding box center [511, 320] width 52 height 16
click button "OK" at bounding box center [1163, 319] width 18 height 15
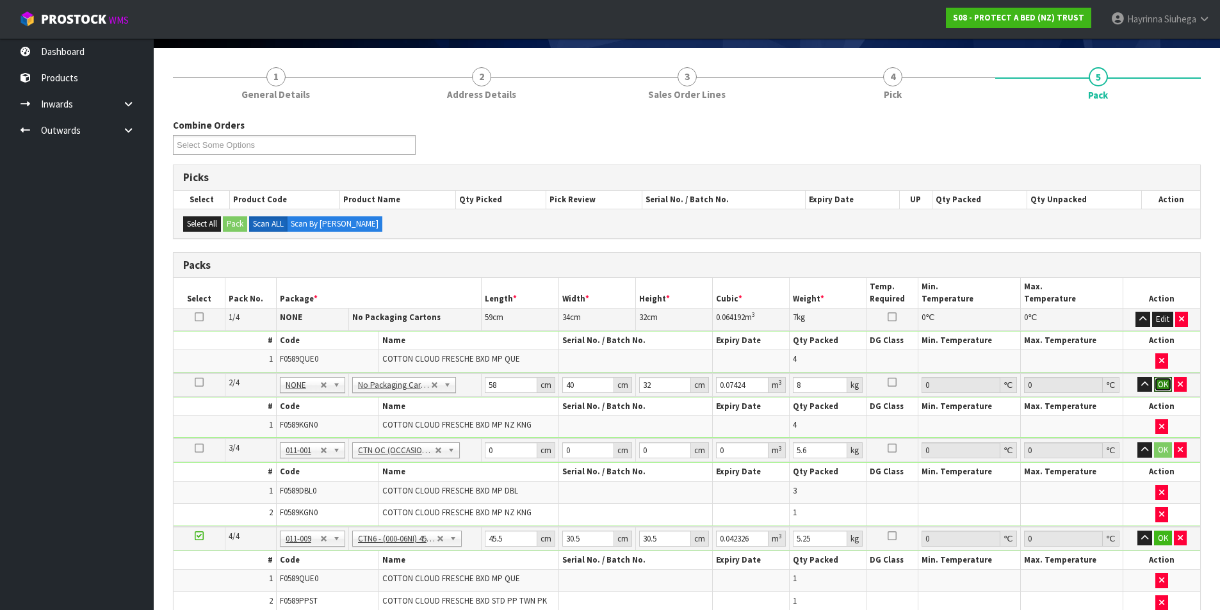
click button "OK" at bounding box center [1163, 384] width 18 height 15
click button "OK" at bounding box center [1163, 449] width 18 height 15
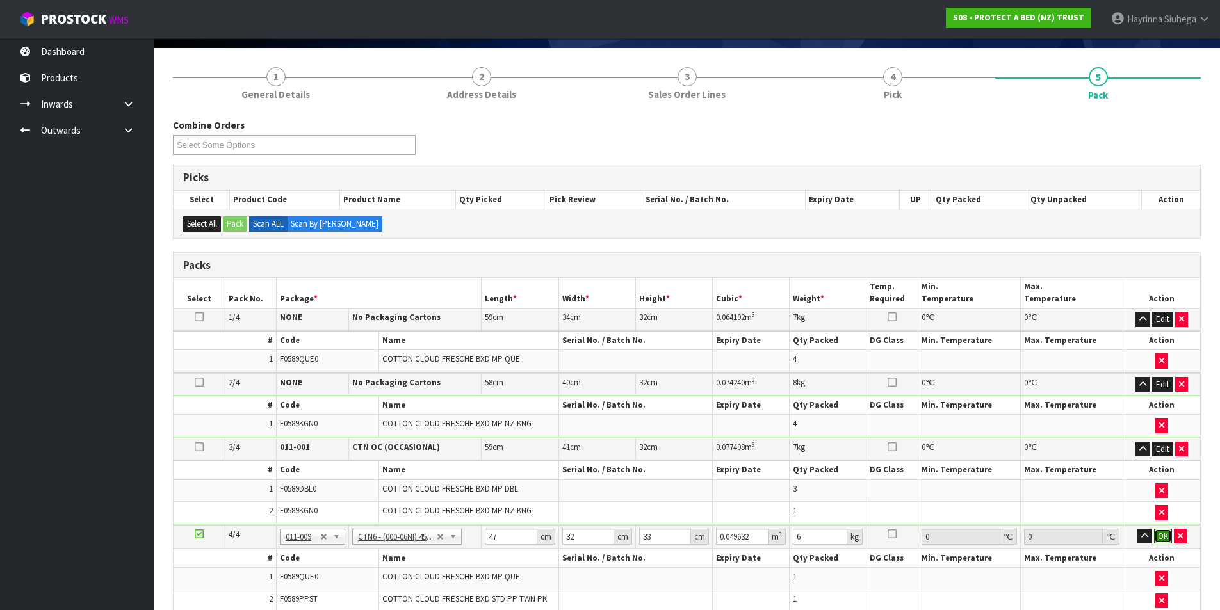
click button "OK" at bounding box center [1163, 536] width 18 height 15
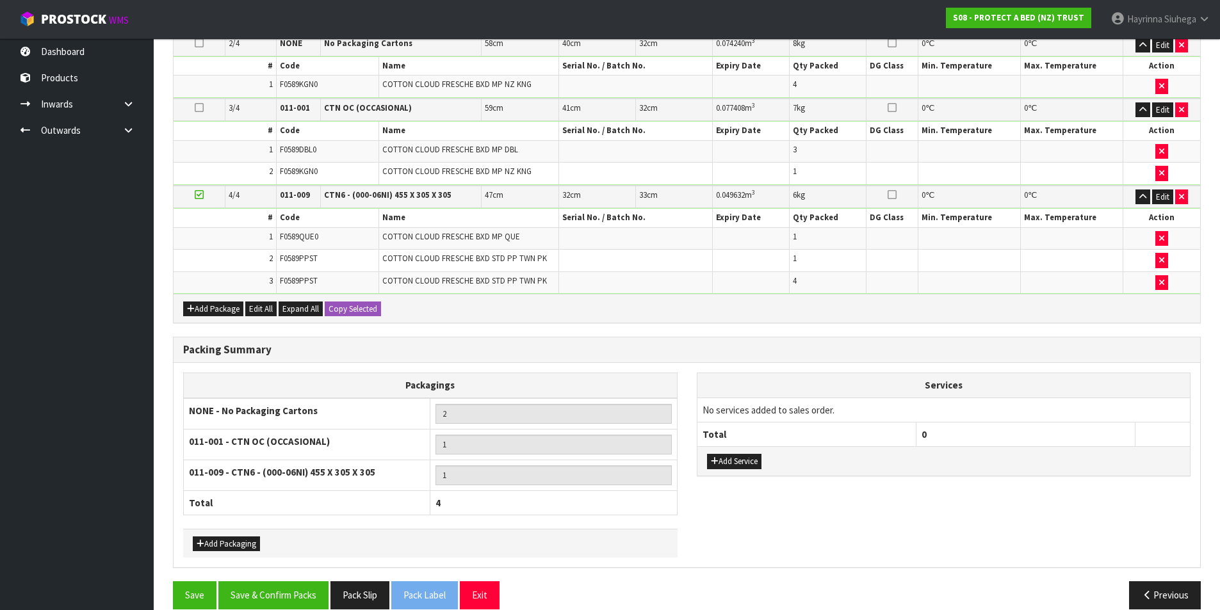
scroll to position [446, 0]
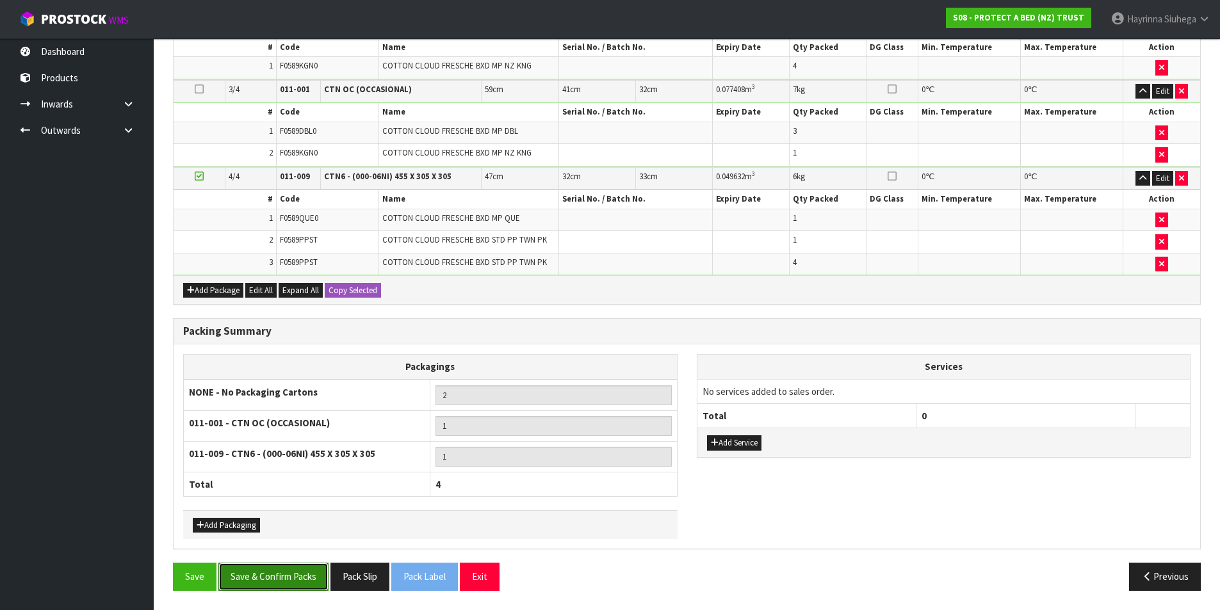
click at [265, 569] on button "Save & Confirm Packs" at bounding box center [273, 577] width 110 height 28
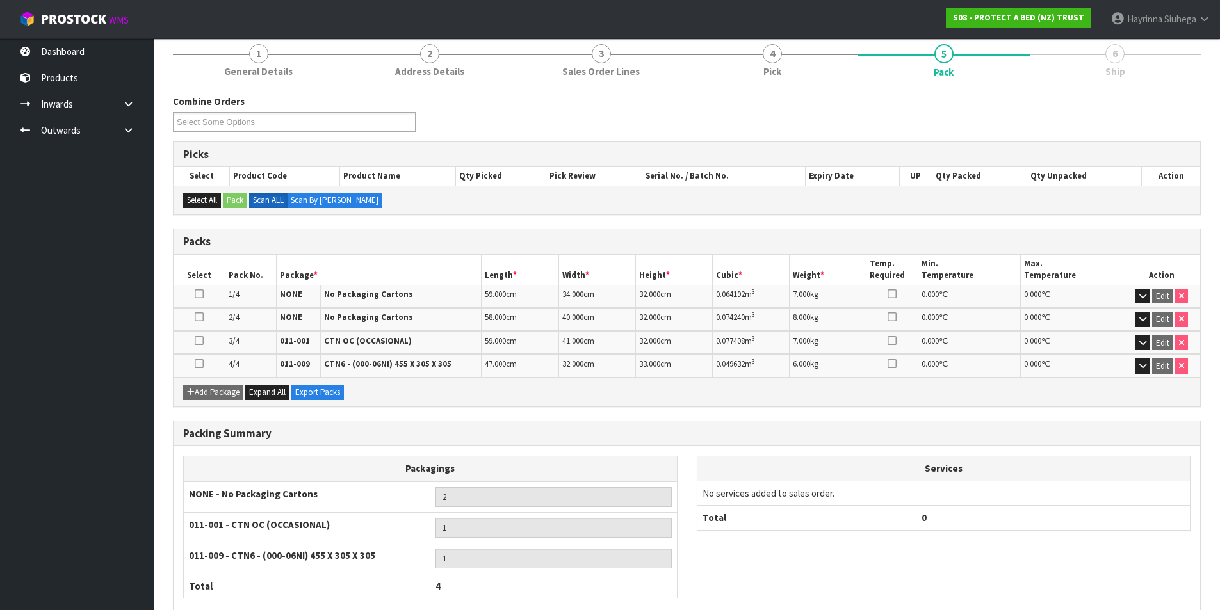
scroll to position [231, 0]
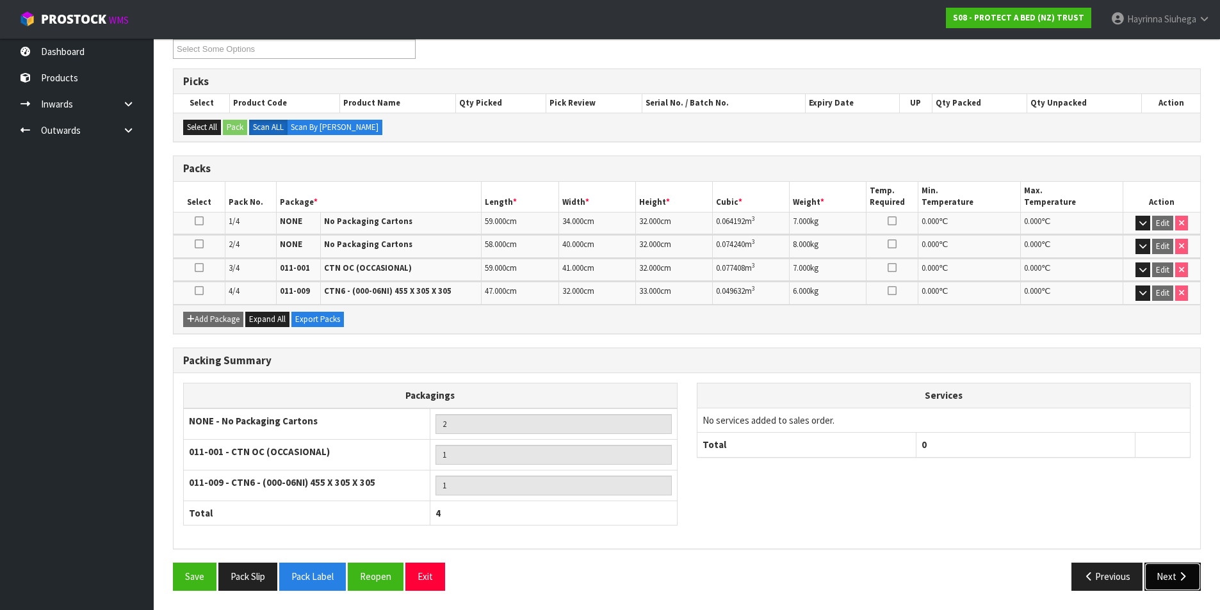
click at [1157, 578] on button "Next" at bounding box center [1173, 577] width 56 height 28
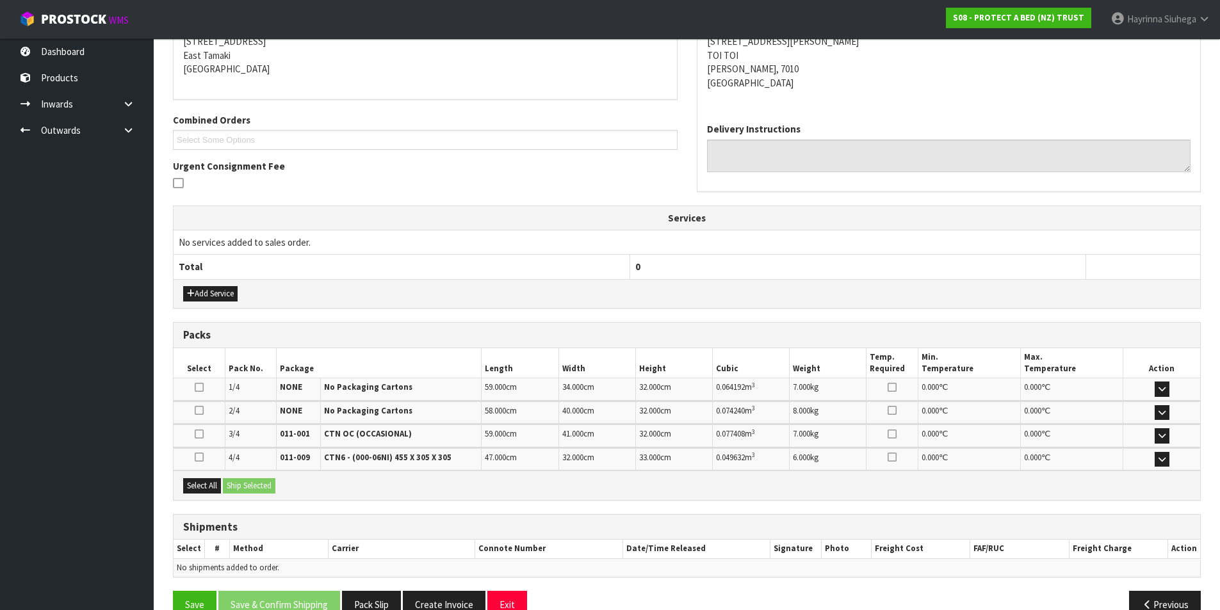
scroll to position [296, 0]
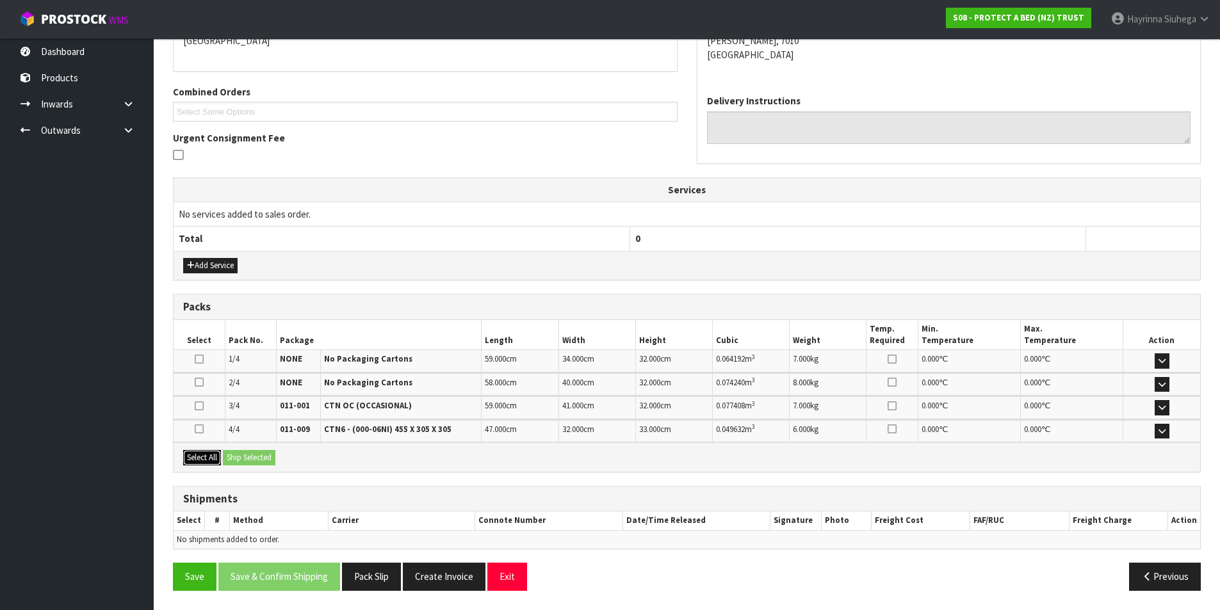
drag, startPoint x: 199, startPoint y: 453, endPoint x: 234, endPoint y: 457, distance: 36.0
click at [202, 453] on button "Select All" at bounding box center [202, 457] width 38 height 15
click at [238, 457] on button "Ship Selected" at bounding box center [249, 457] width 53 height 15
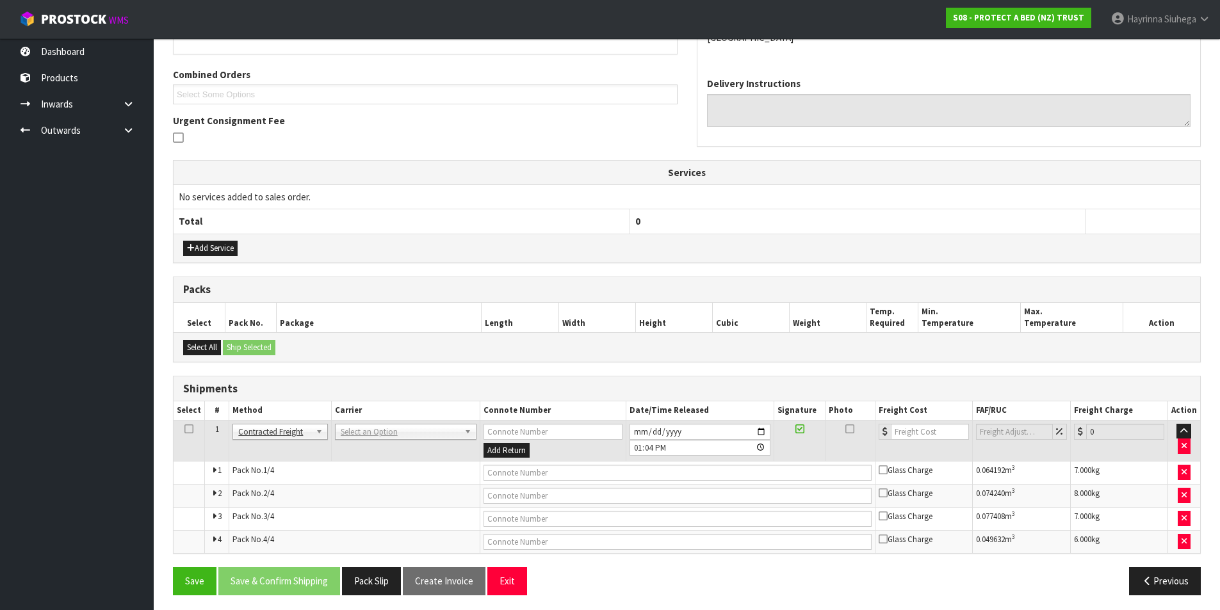
scroll to position [318, 0]
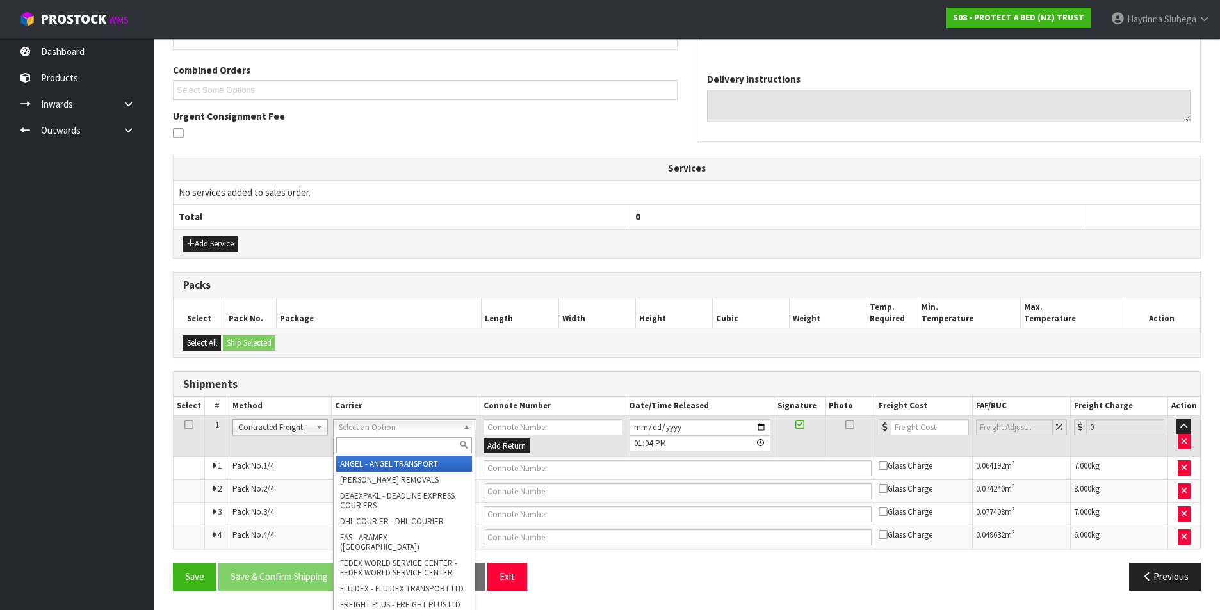
click at [364, 441] on input "text" at bounding box center [404, 445] width 136 height 16
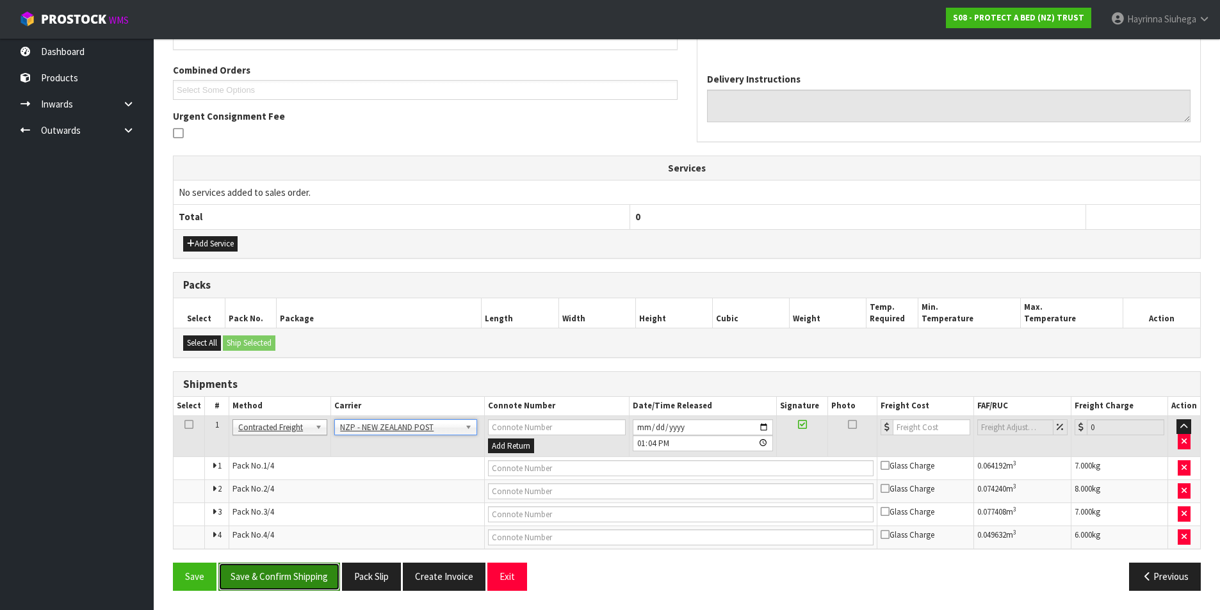
click at [306, 582] on button "Save & Confirm Shipping" at bounding box center [279, 577] width 122 height 28
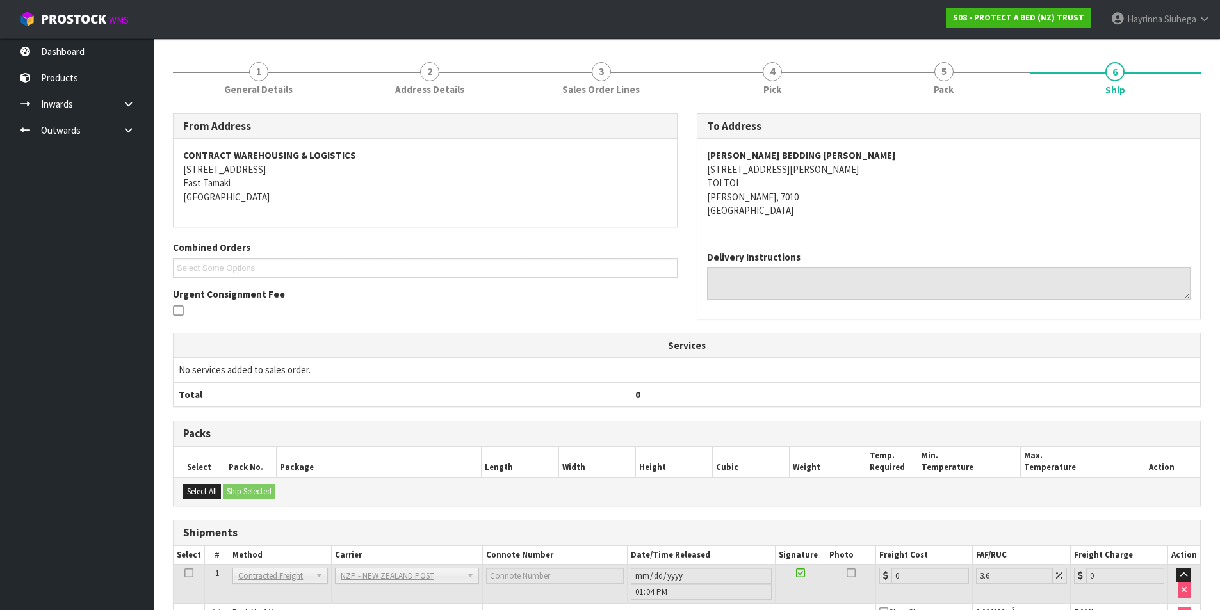
scroll to position [296, 0]
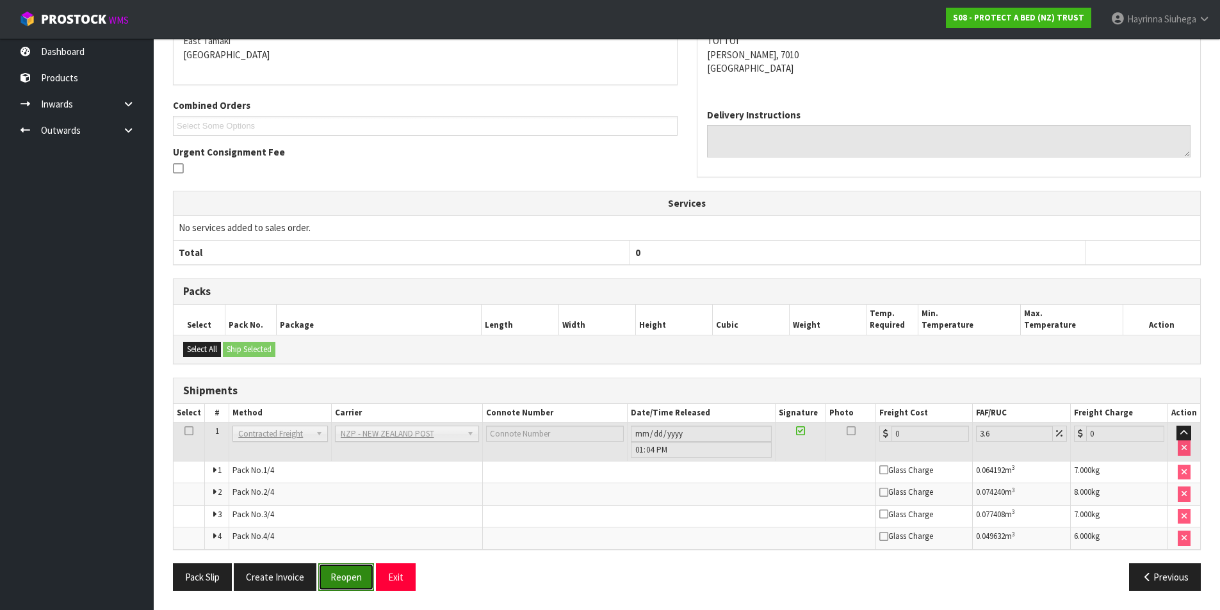
click at [331, 575] on button "Reopen" at bounding box center [346, 578] width 56 height 28
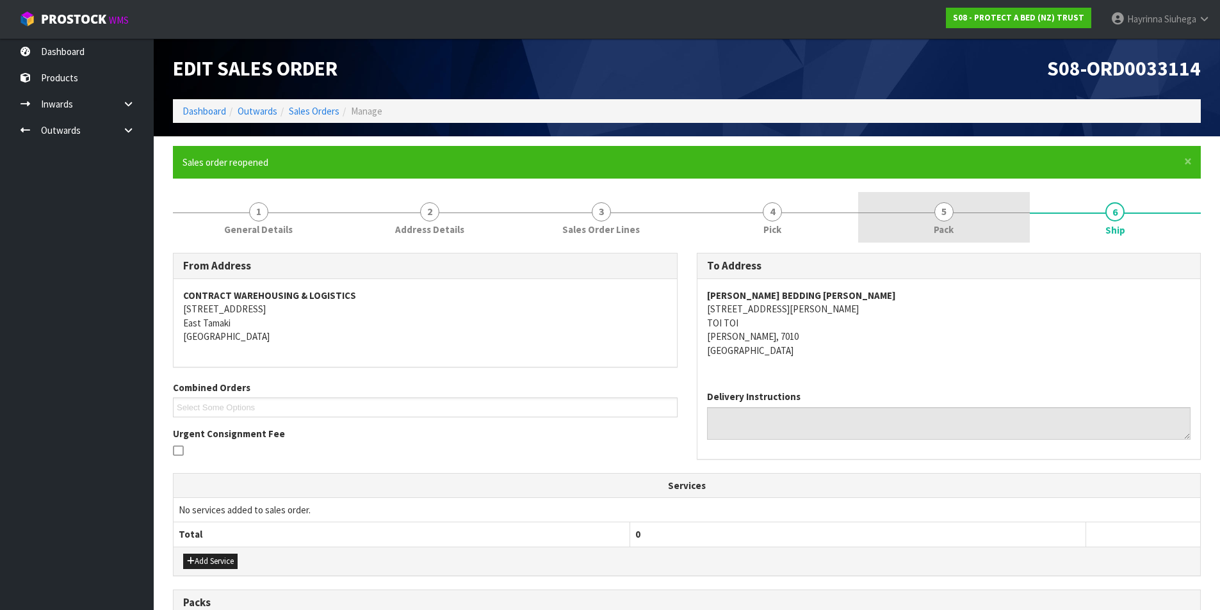
click at [934, 220] on link "5 Pack" at bounding box center [944, 217] width 172 height 51
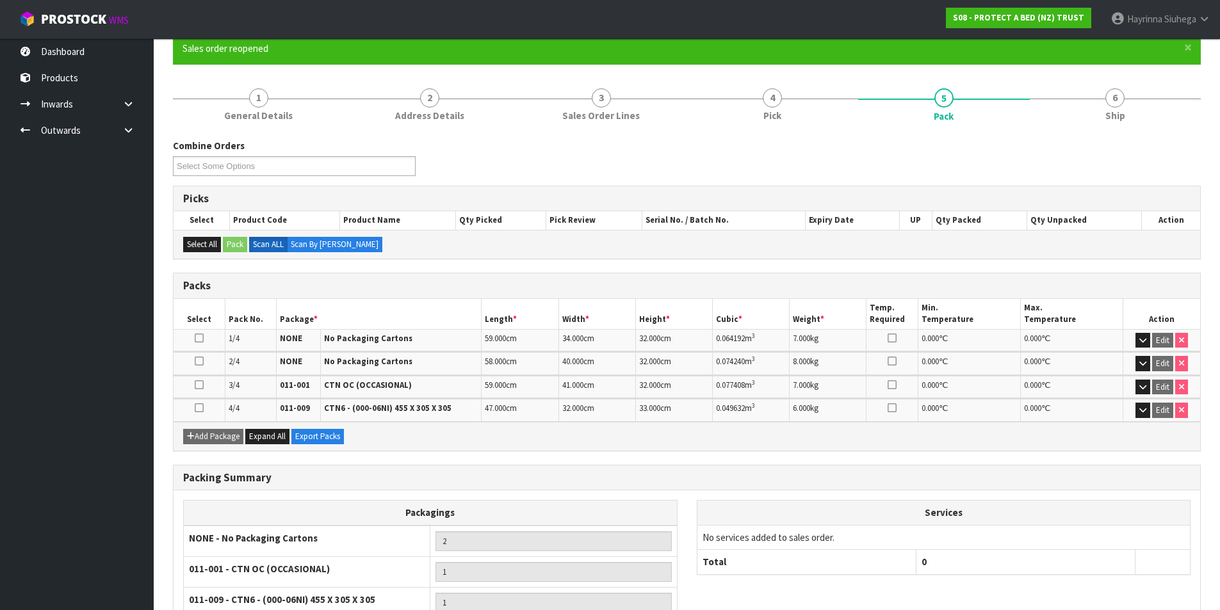
scroll to position [231, 0]
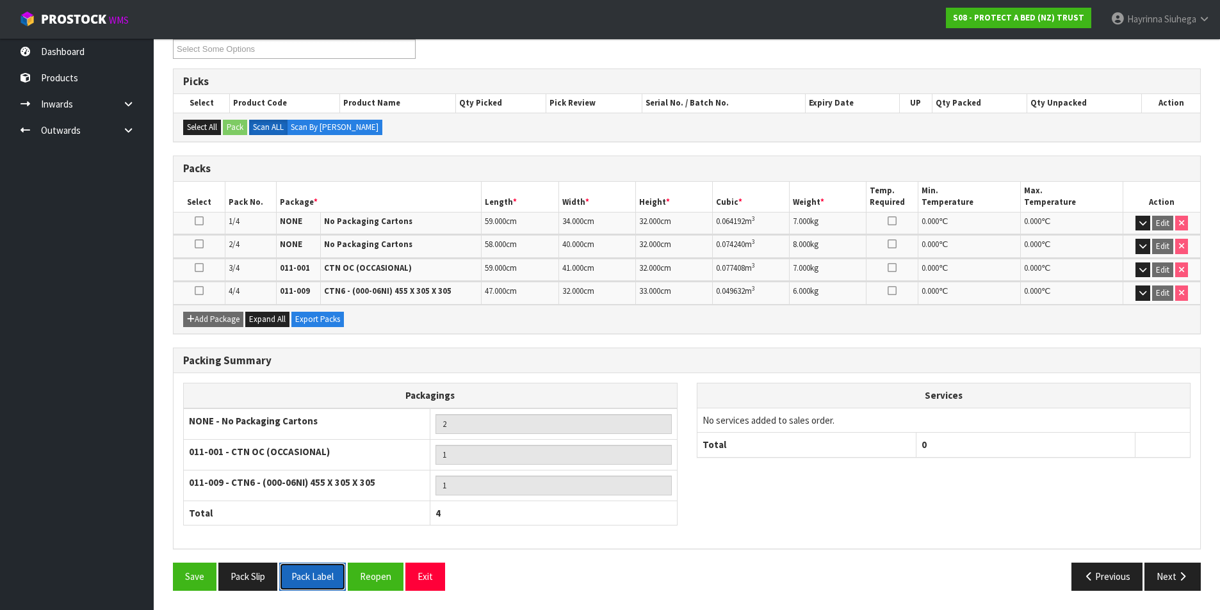
click at [313, 569] on button "Pack Label" at bounding box center [312, 577] width 67 height 28
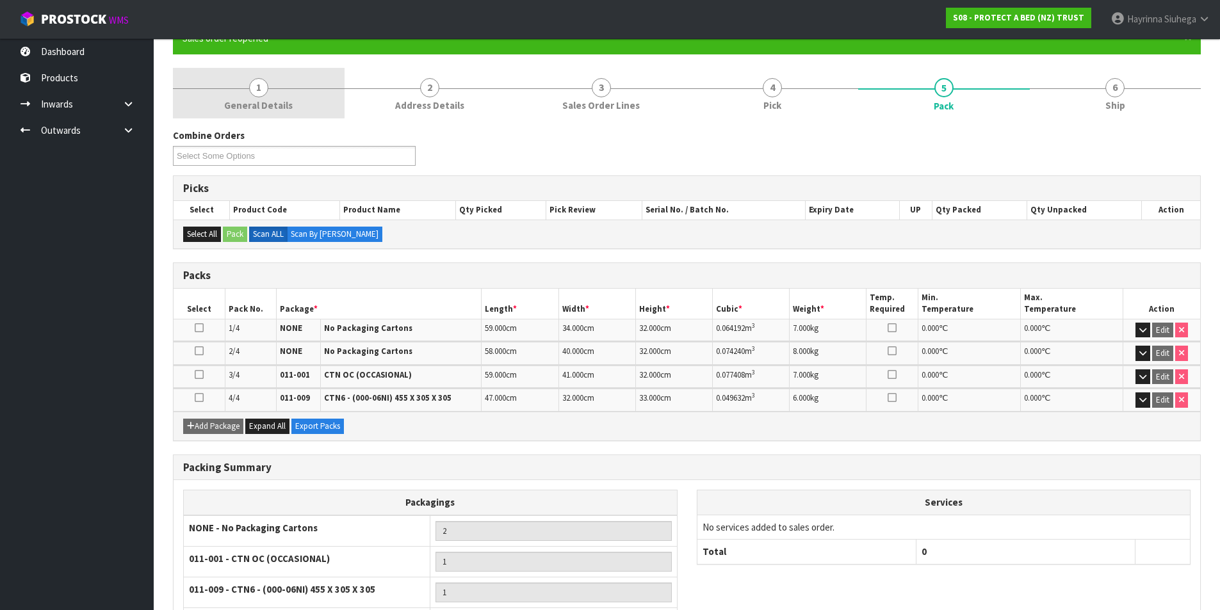
scroll to position [0, 0]
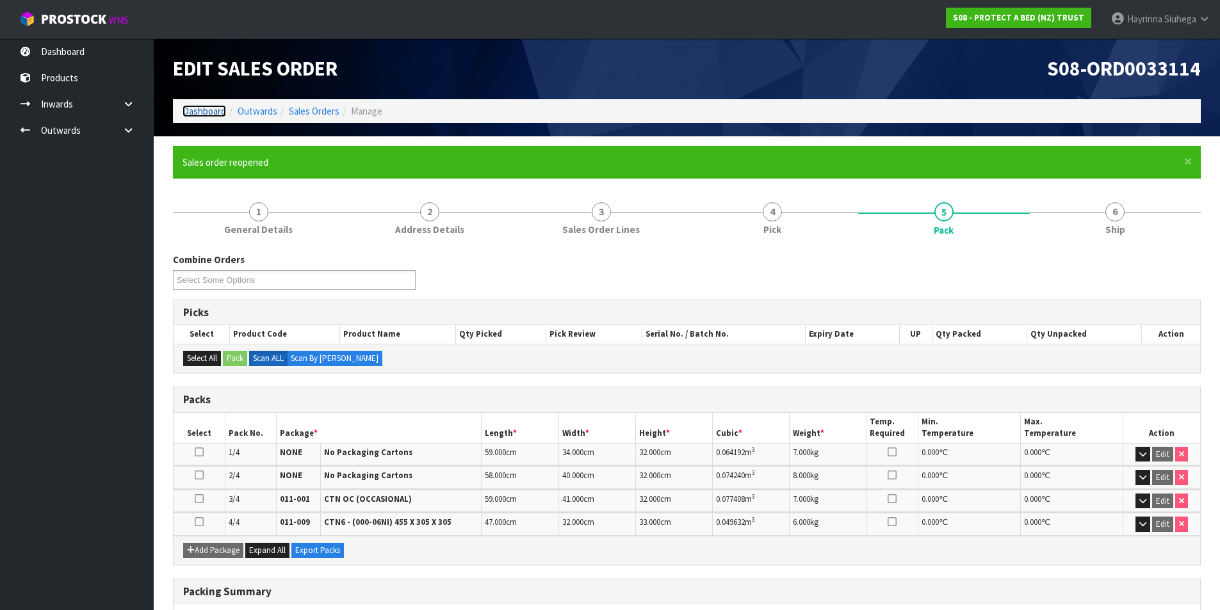
click at [204, 112] on link "Dashboard" at bounding box center [205, 111] width 44 height 12
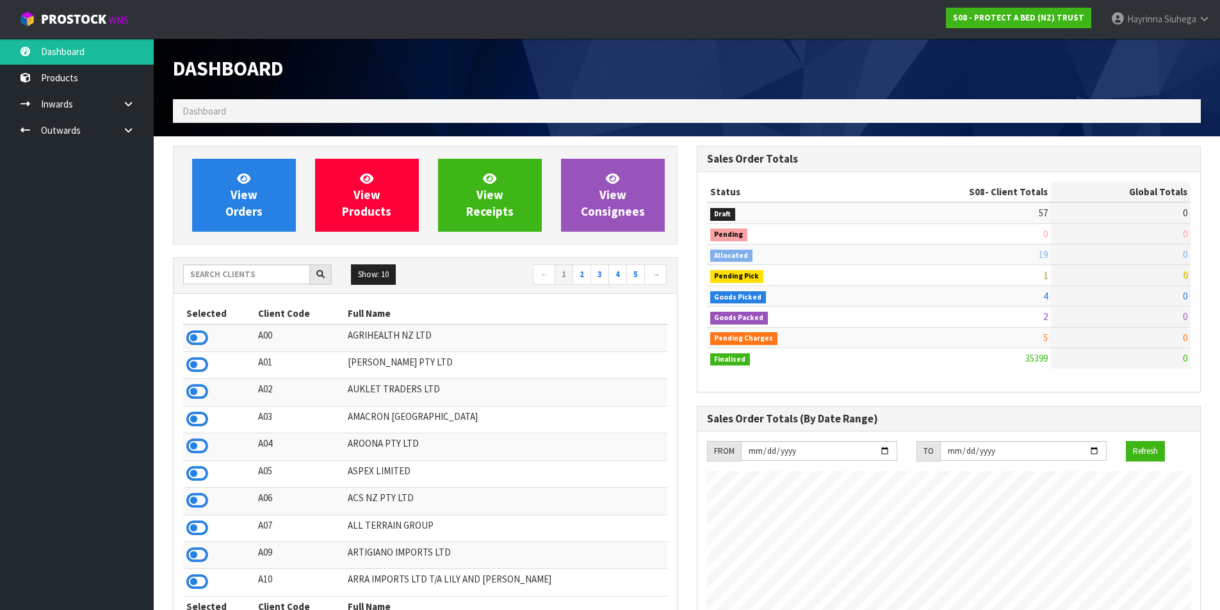
scroll to position [970, 523]
click at [242, 275] on input "text" at bounding box center [246, 275] width 127 height 20
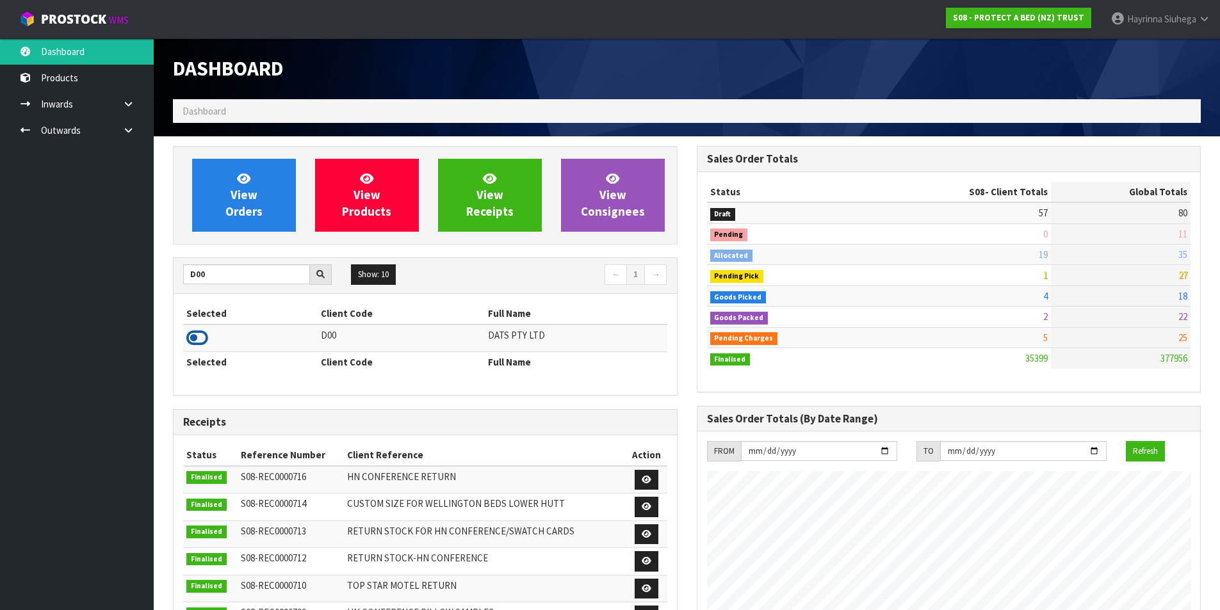
click at [204, 341] on icon at bounding box center [197, 338] width 22 height 19
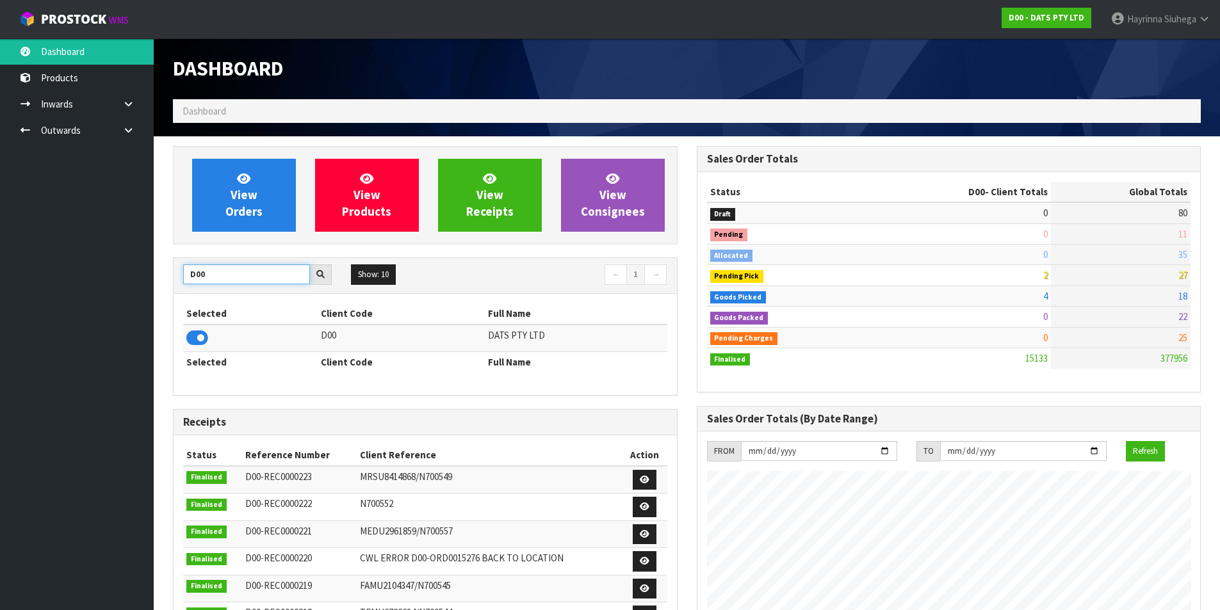
drag, startPoint x: 216, startPoint y: 275, endPoint x: 136, endPoint y: 269, distance: 79.6
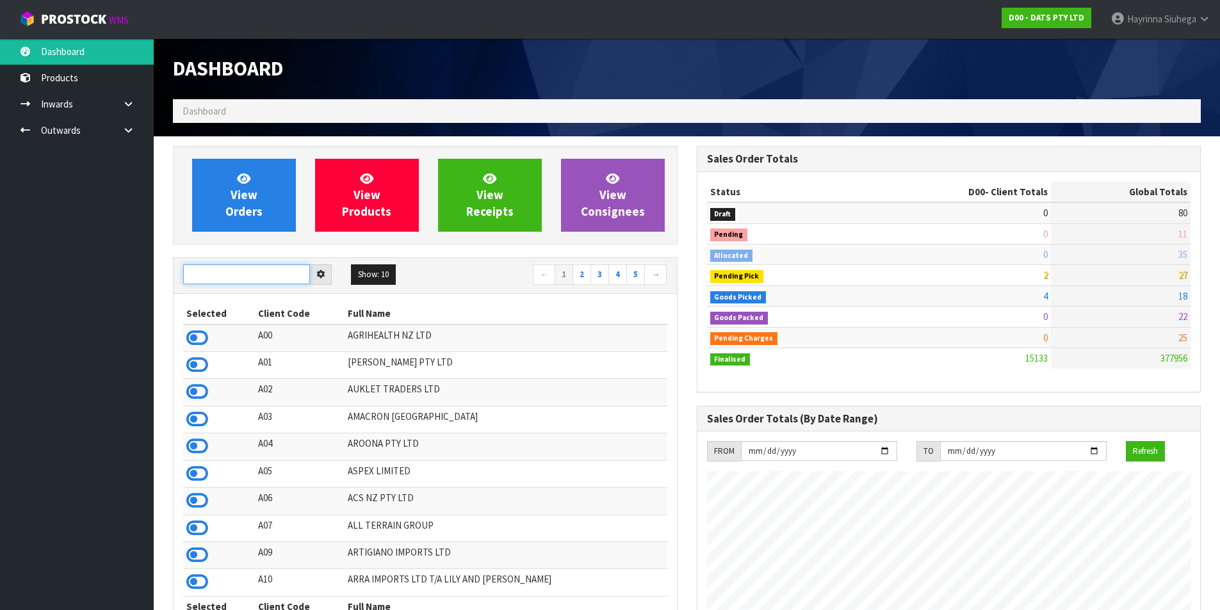
click at [213, 279] on input "text" at bounding box center [246, 275] width 127 height 20
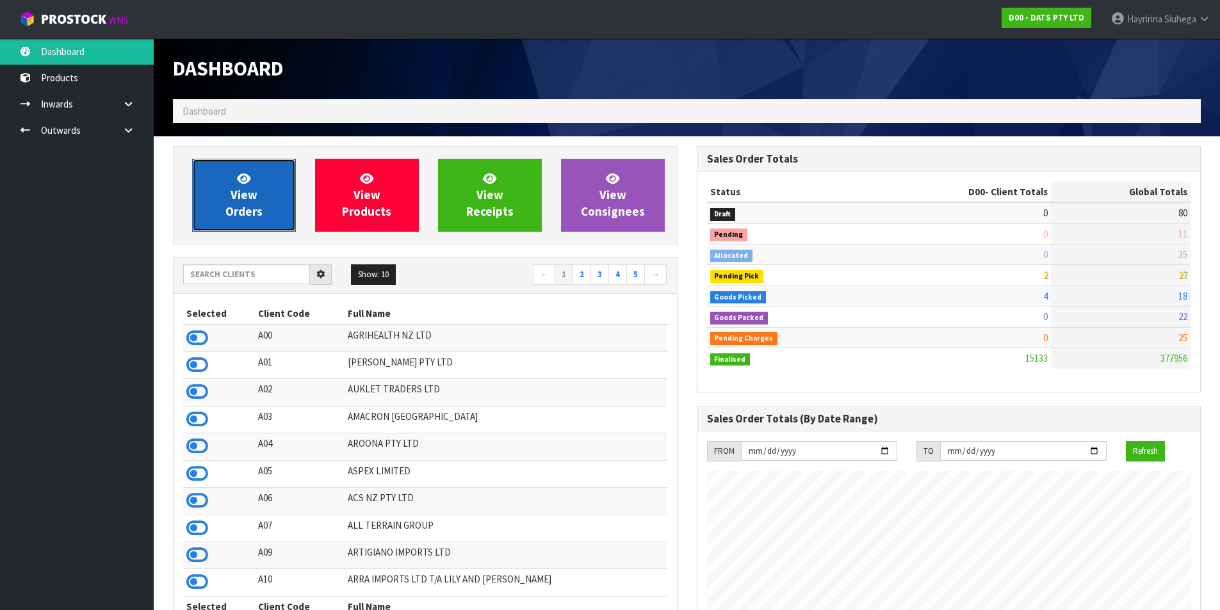
click at [270, 195] on link "View Orders" at bounding box center [244, 195] width 104 height 73
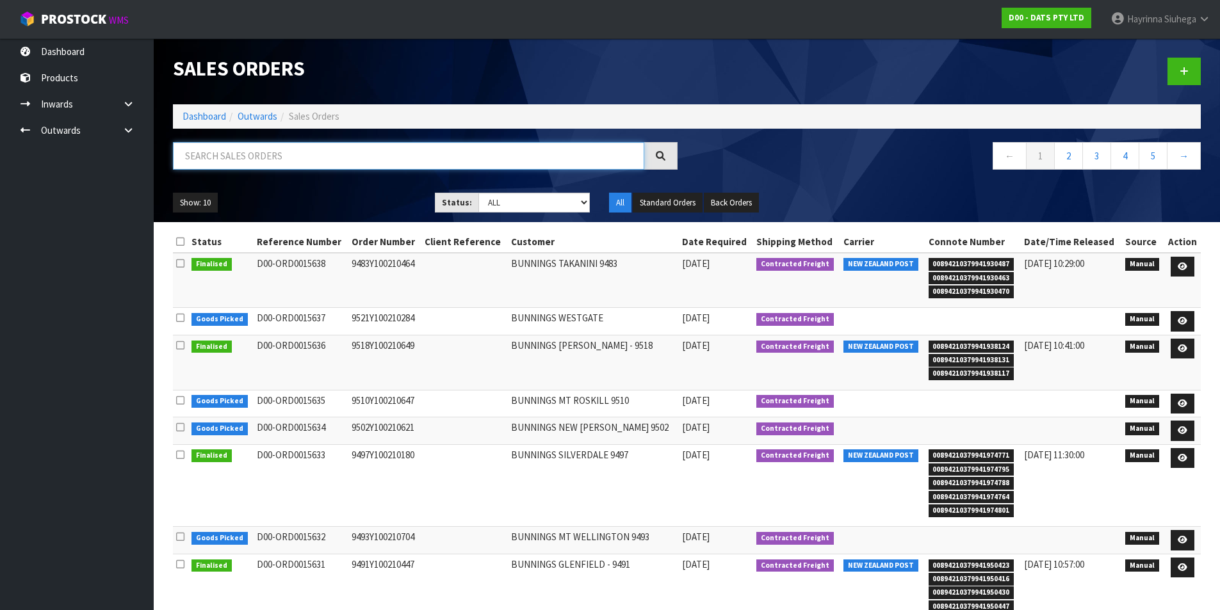
click at [307, 155] on input "text" at bounding box center [408, 156] width 471 height 28
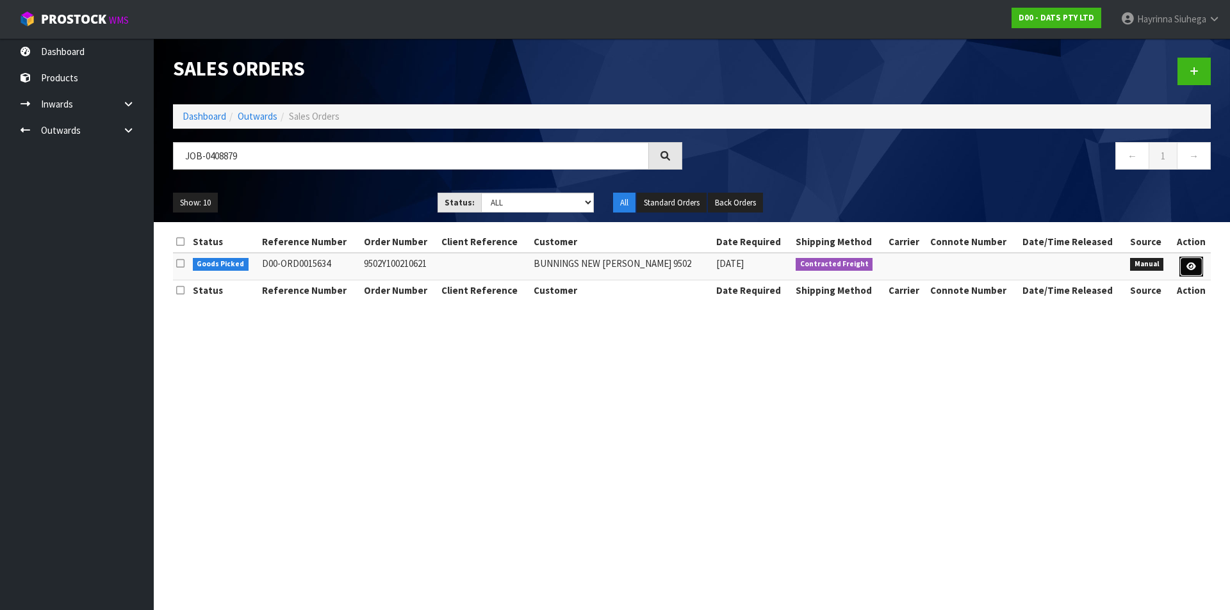
click at [1189, 261] on link at bounding box center [1191, 267] width 24 height 20
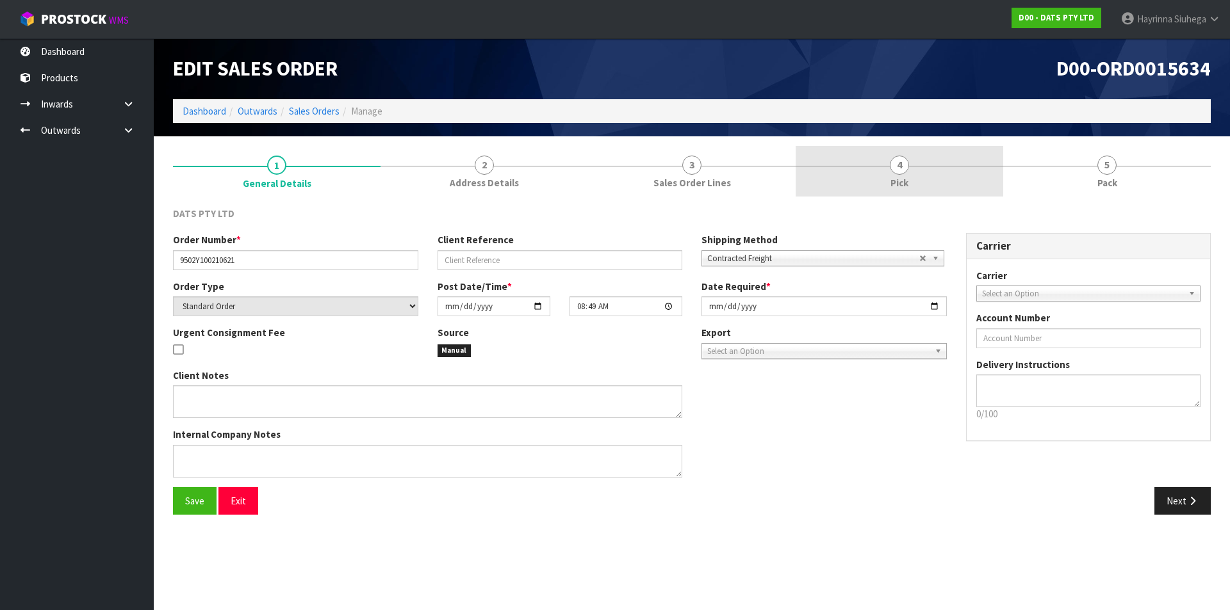
click at [886, 161] on link "4 Pick" at bounding box center [900, 171] width 208 height 51
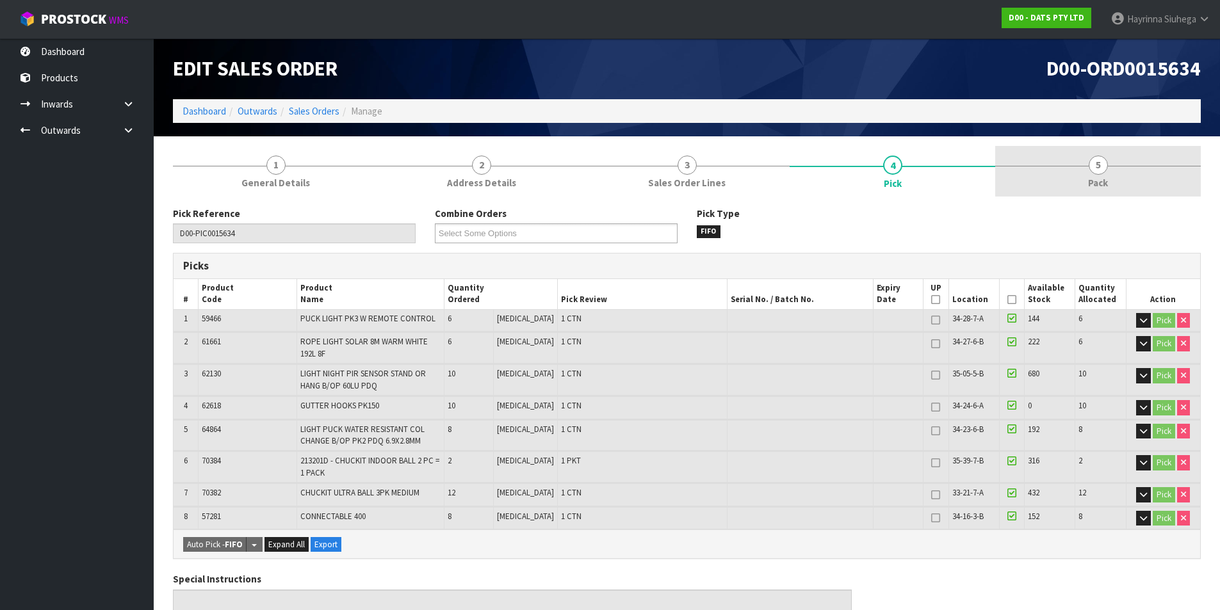
click at [1029, 161] on link "5 Pack" at bounding box center [1098, 171] width 206 height 51
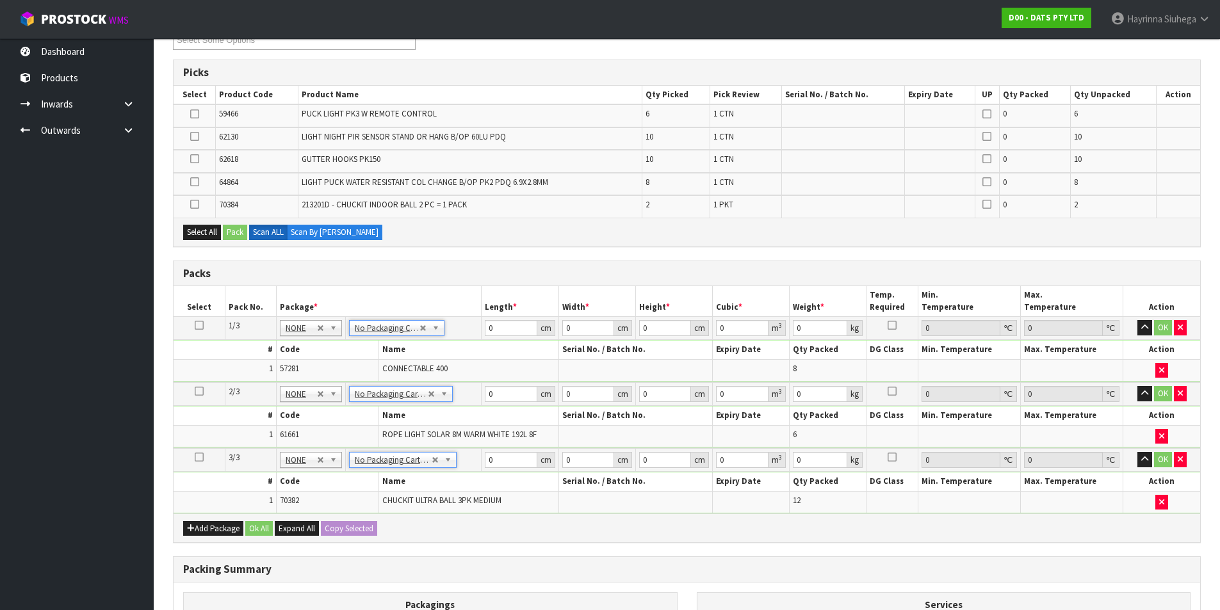
scroll to position [256, 0]
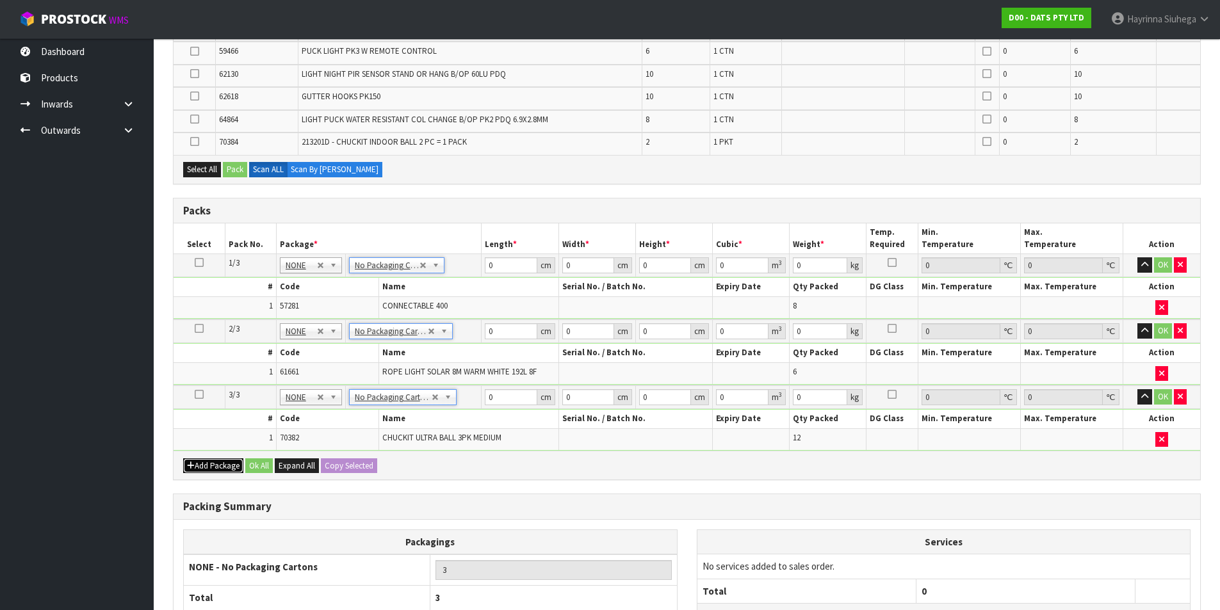
click at [211, 472] on button "Add Package" at bounding box center [213, 466] width 60 height 15
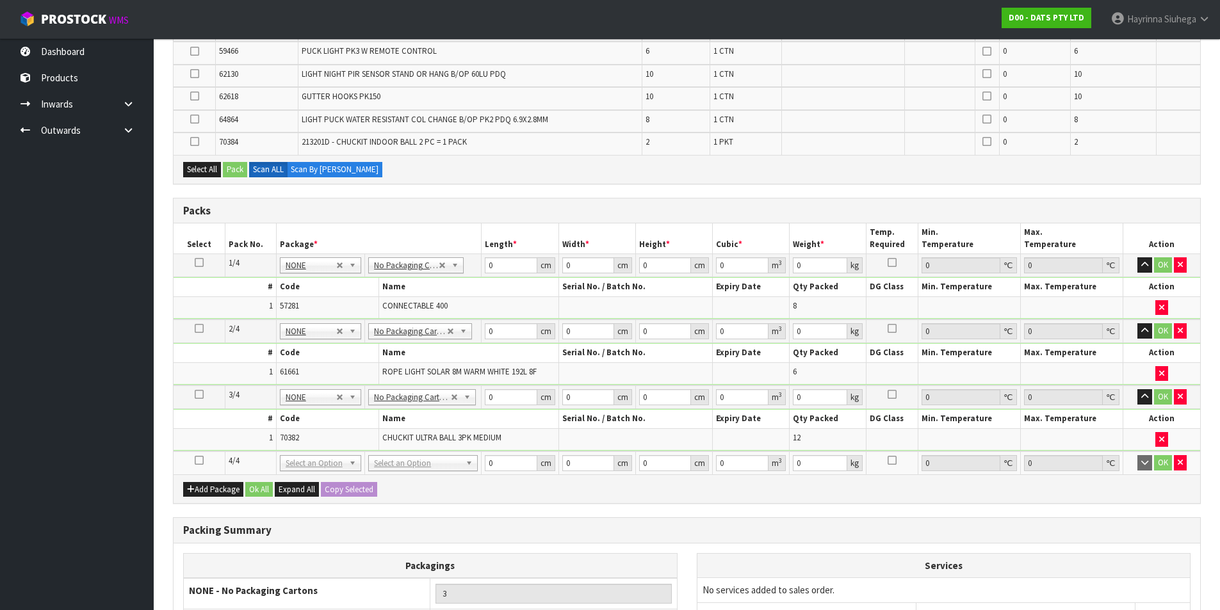
click at [198, 461] on icon at bounding box center [199, 461] width 9 height 1
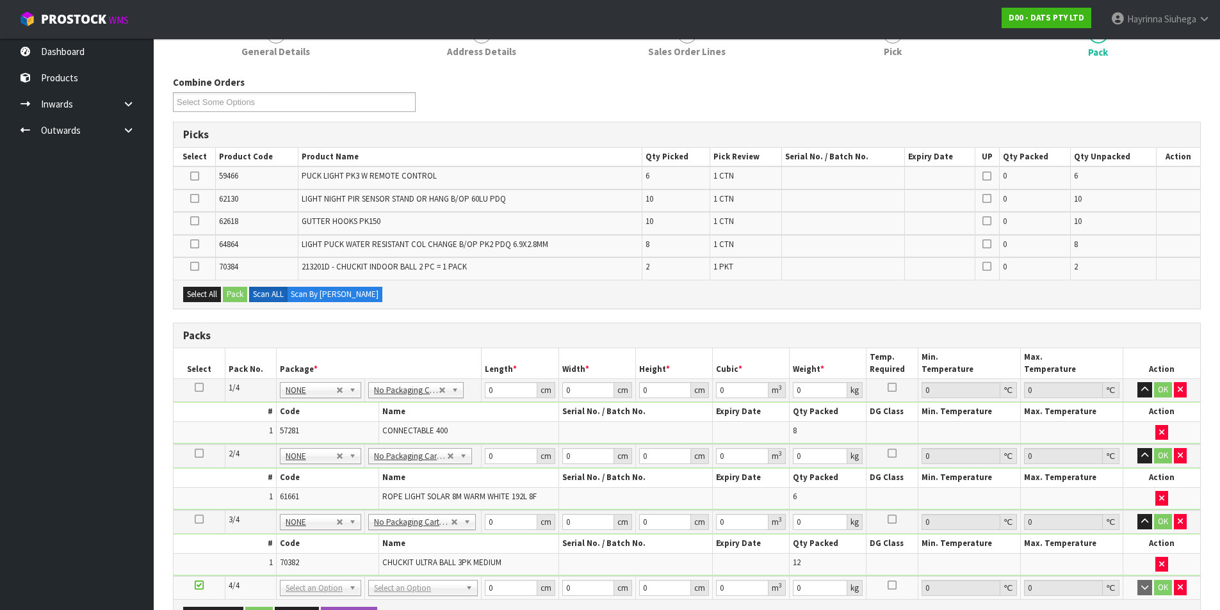
scroll to position [128, 0]
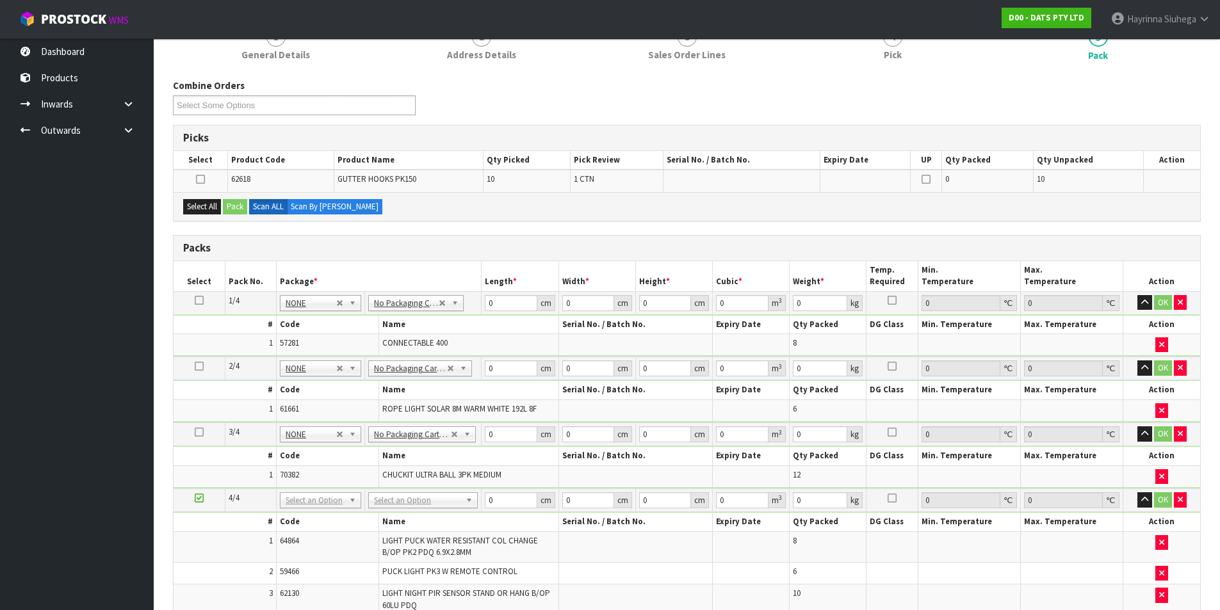
click at [200, 499] on icon at bounding box center [199, 498] width 9 height 1
click at [261, 456] on th "#" at bounding box center [225, 456] width 102 height 19
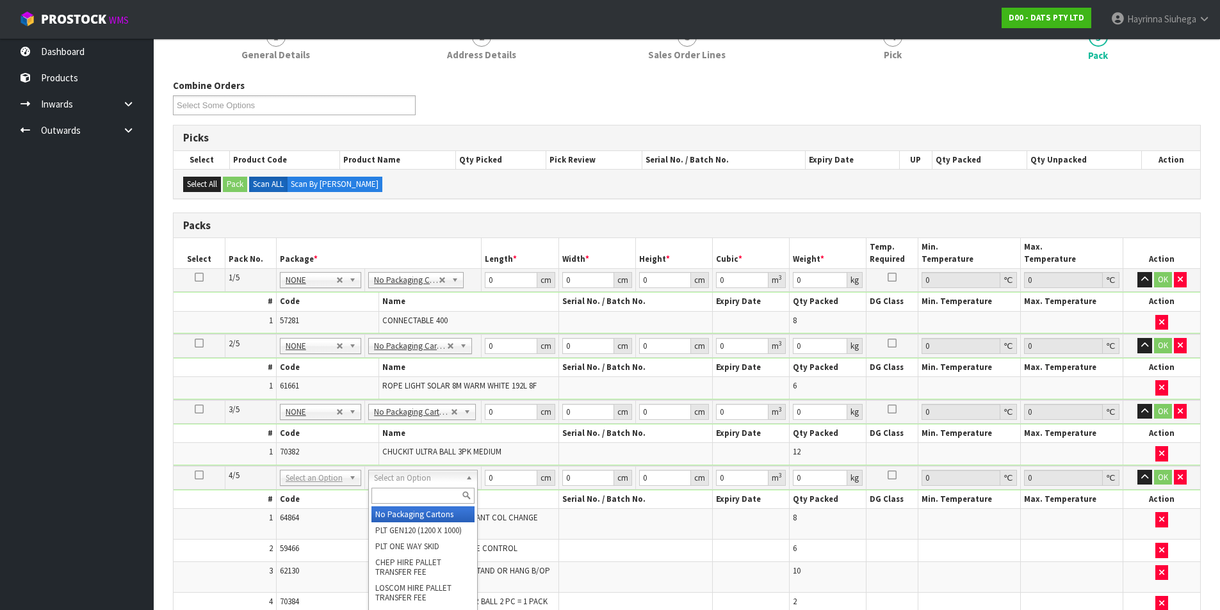
click at [414, 492] on input "text" at bounding box center [422, 496] width 103 height 16
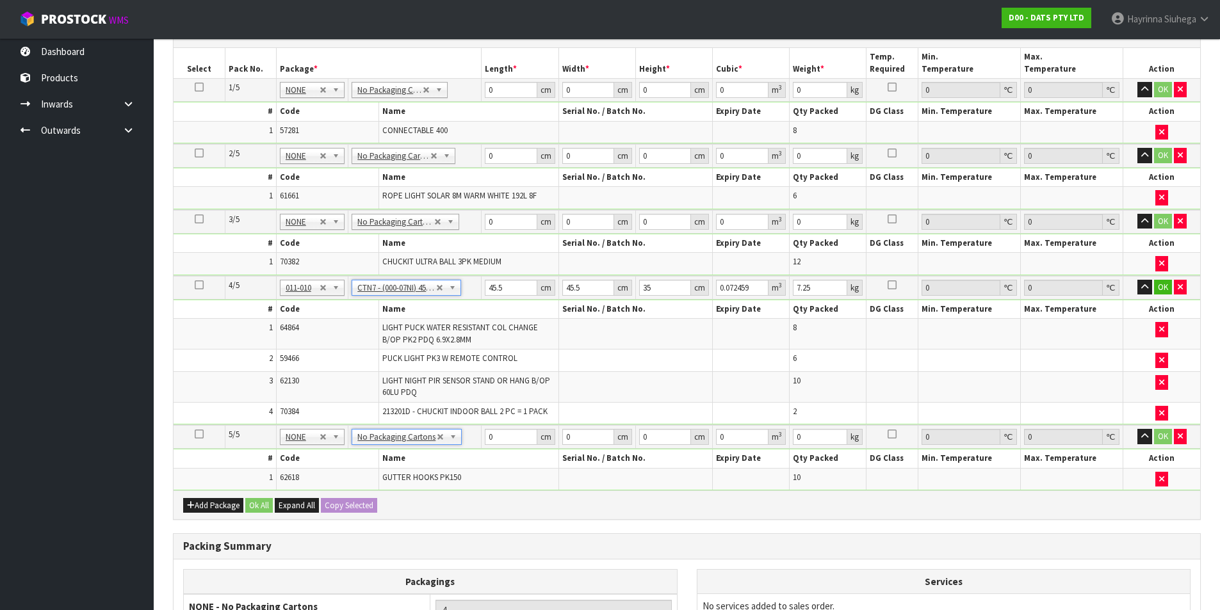
scroll to position [192, 0]
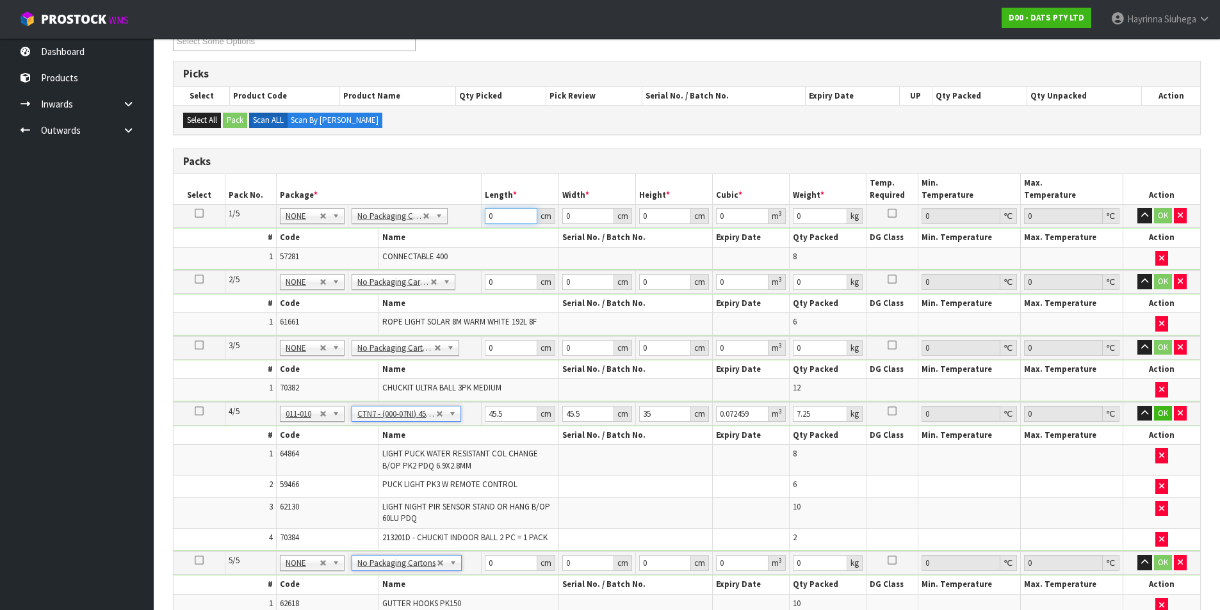
click at [490, 213] on input "0" at bounding box center [511, 216] width 52 height 16
click button "OK" at bounding box center [1163, 215] width 18 height 15
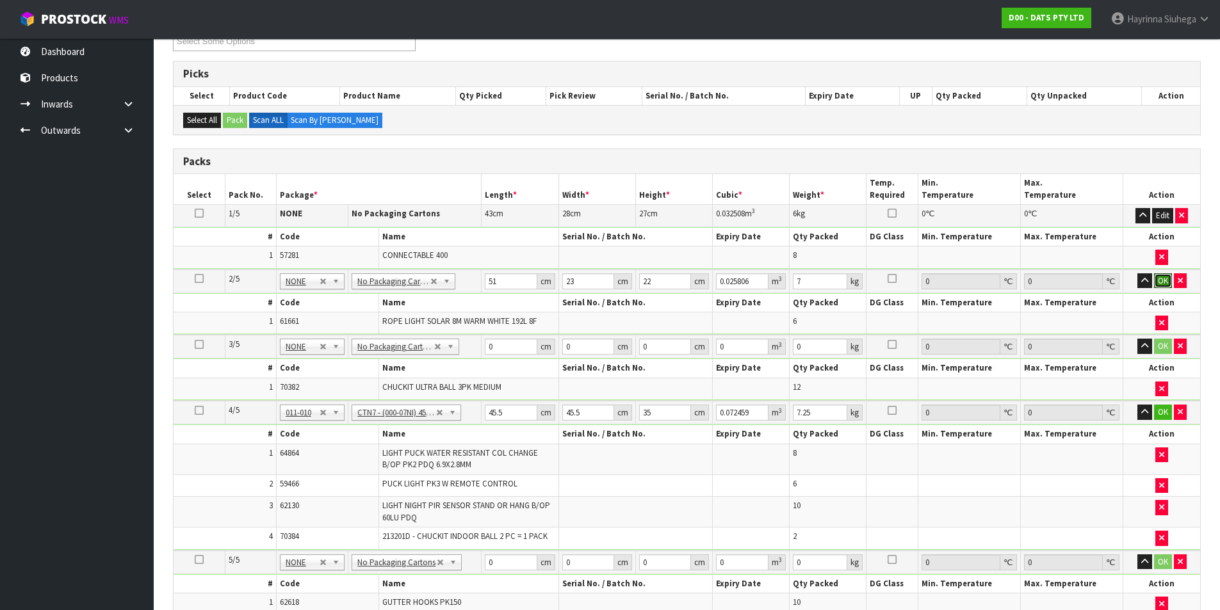
click button "OK" at bounding box center [1163, 280] width 18 height 15
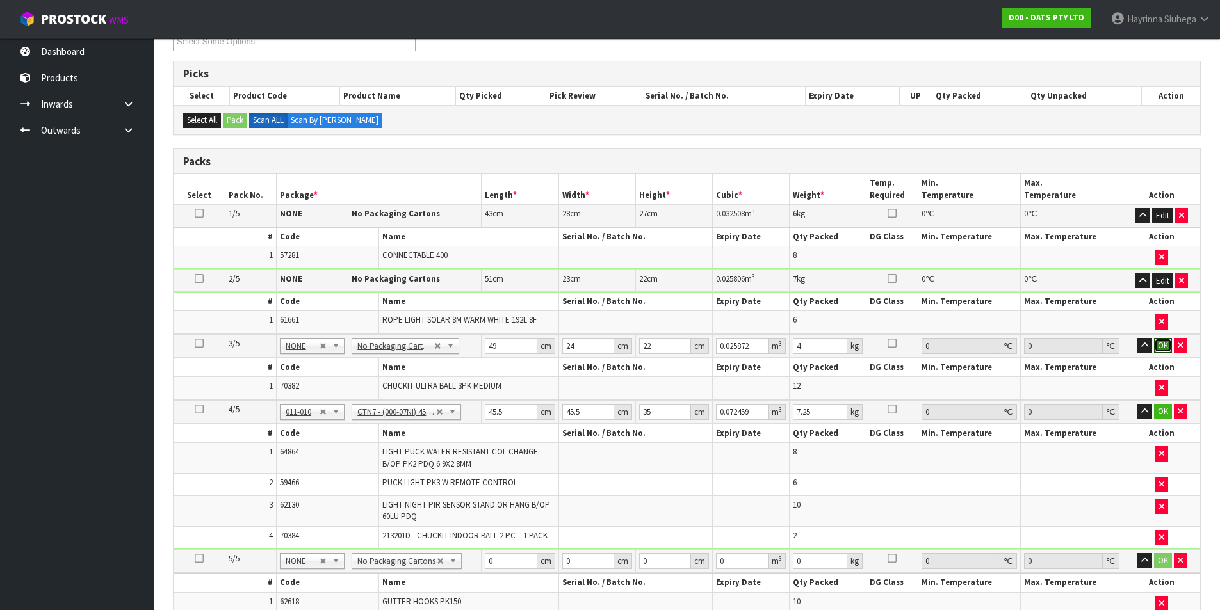
click button "OK" at bounding box center [1163, 345] width 18 height 15
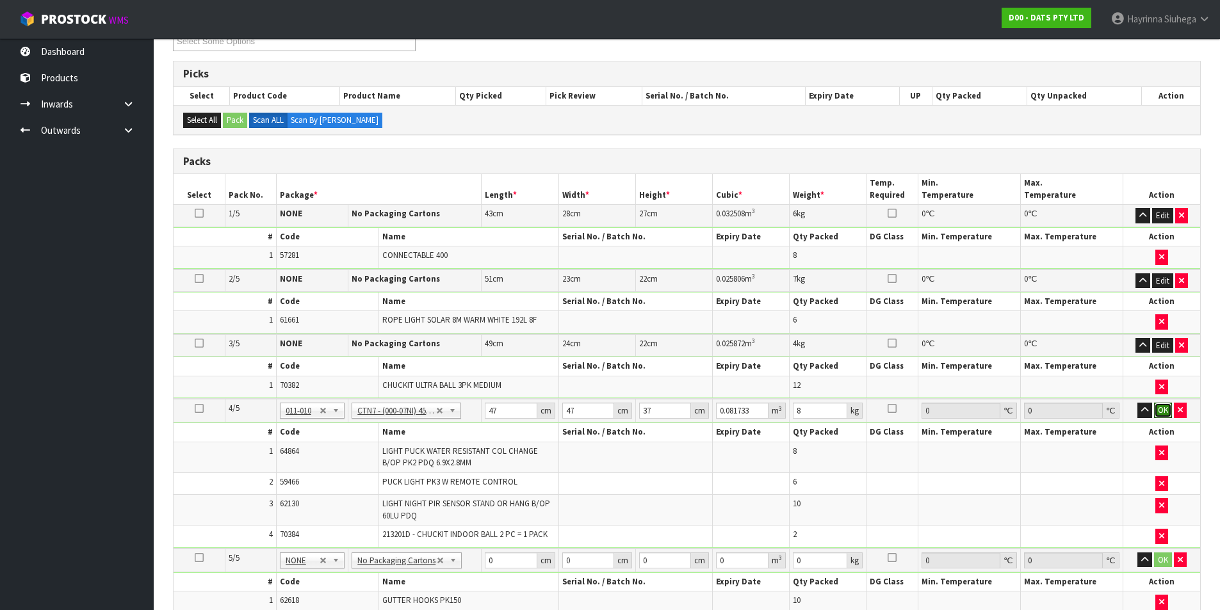
click button "OK" at bounding box center [1163, 410] width 18 height 15
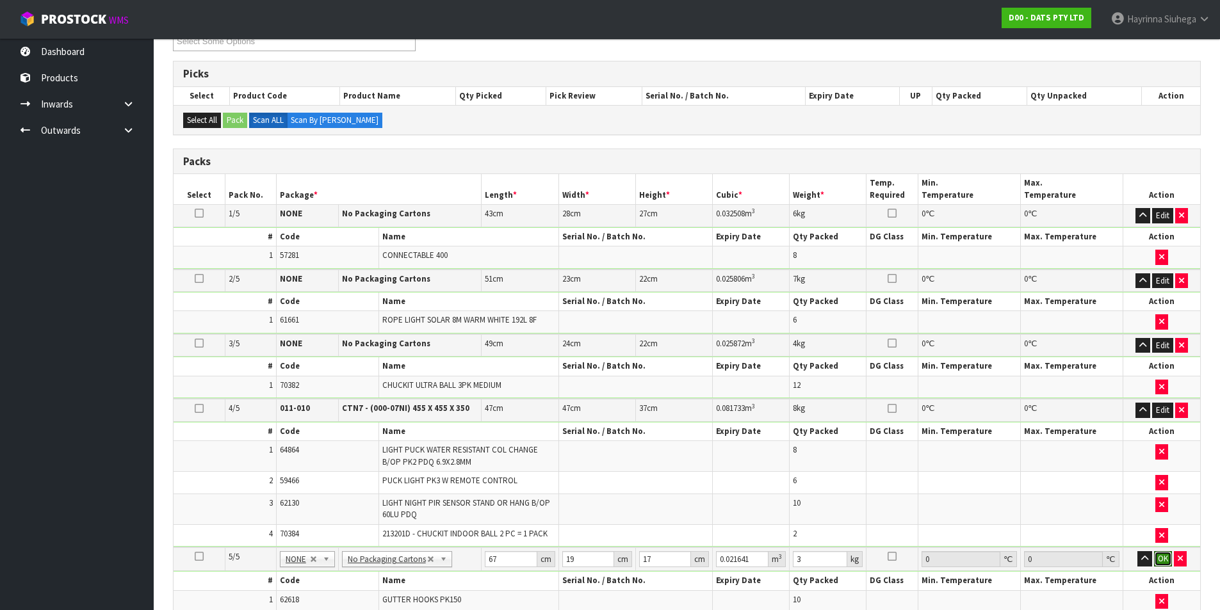
click button "OK" at bounding box center [1163, 558] width 18 height 15
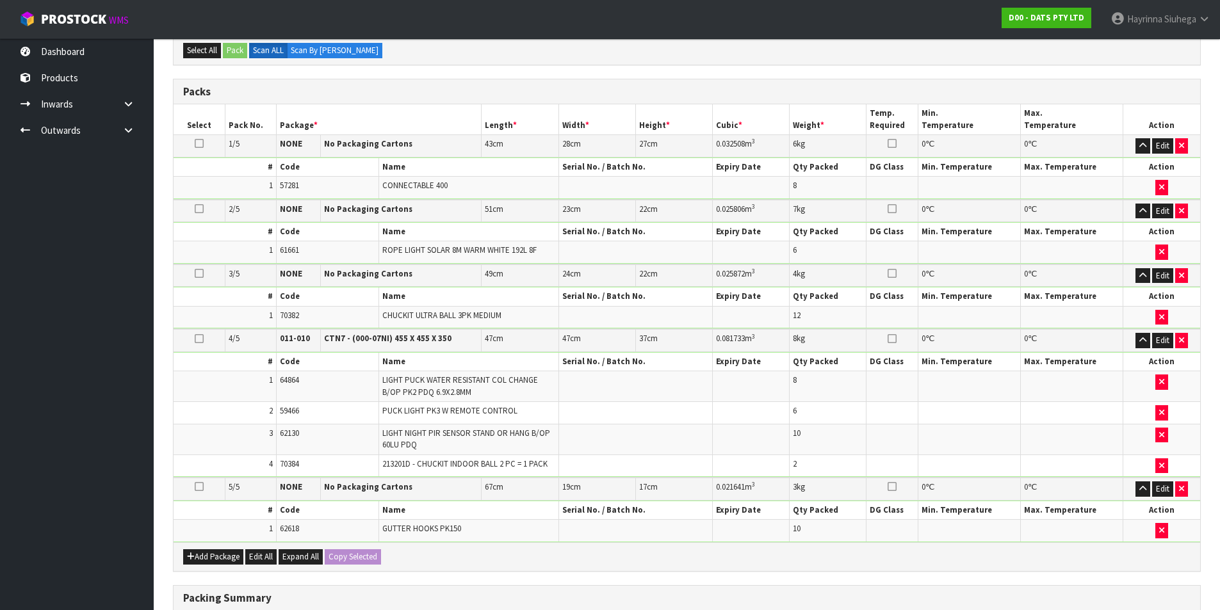
scroll to position [498, 0]
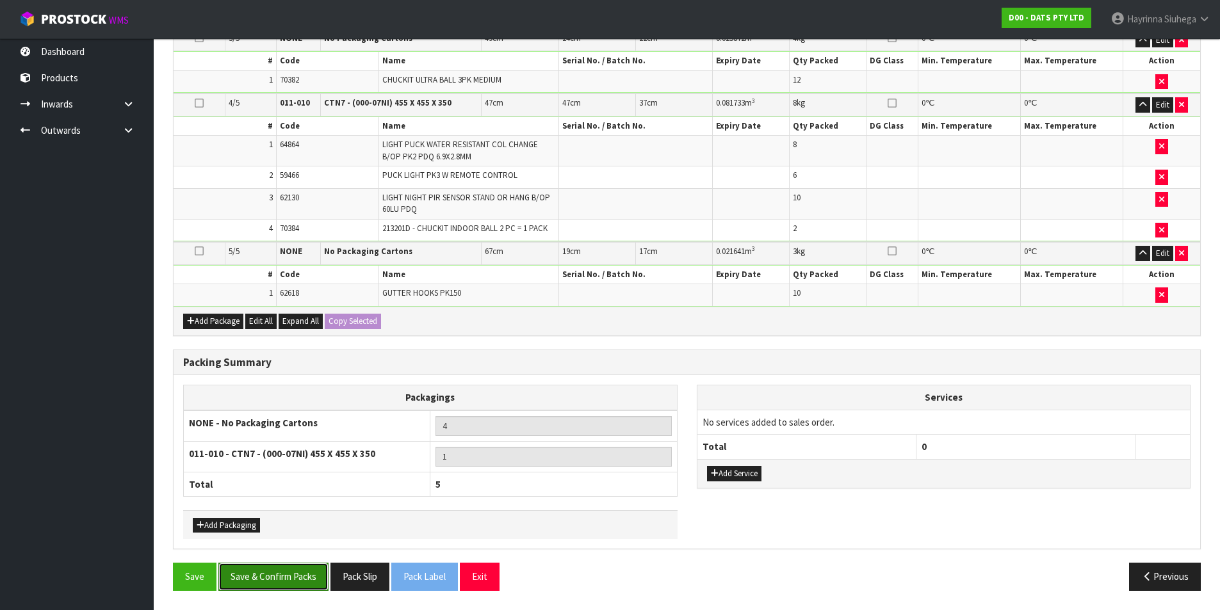
click at [286, 573] on button "Save & Confirm Packs" at bounding box center [273, 577] width 110 height 28
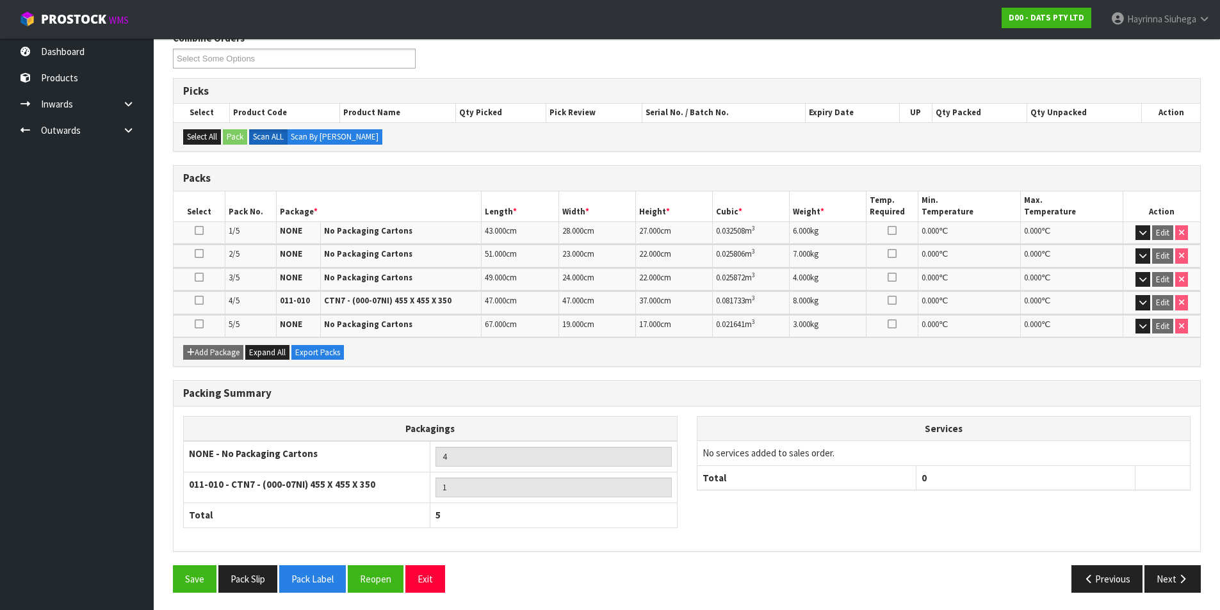
scroll to position [224, 0]
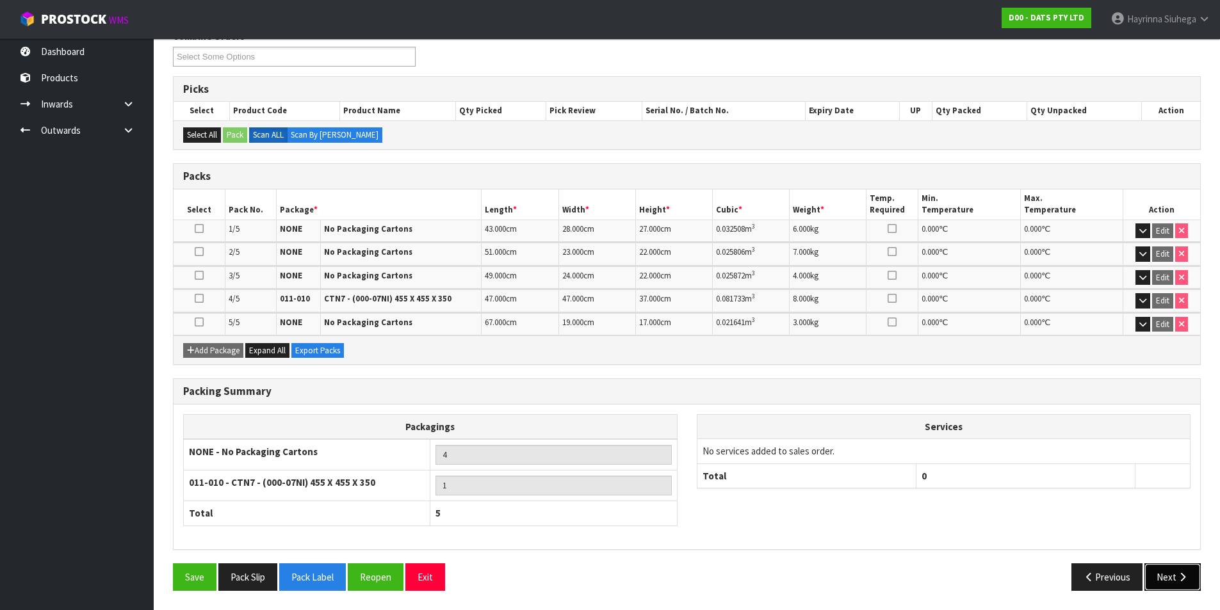
click at [1186, 575] on icon "button" at bounding box center [1183, 578] width 12 height 10
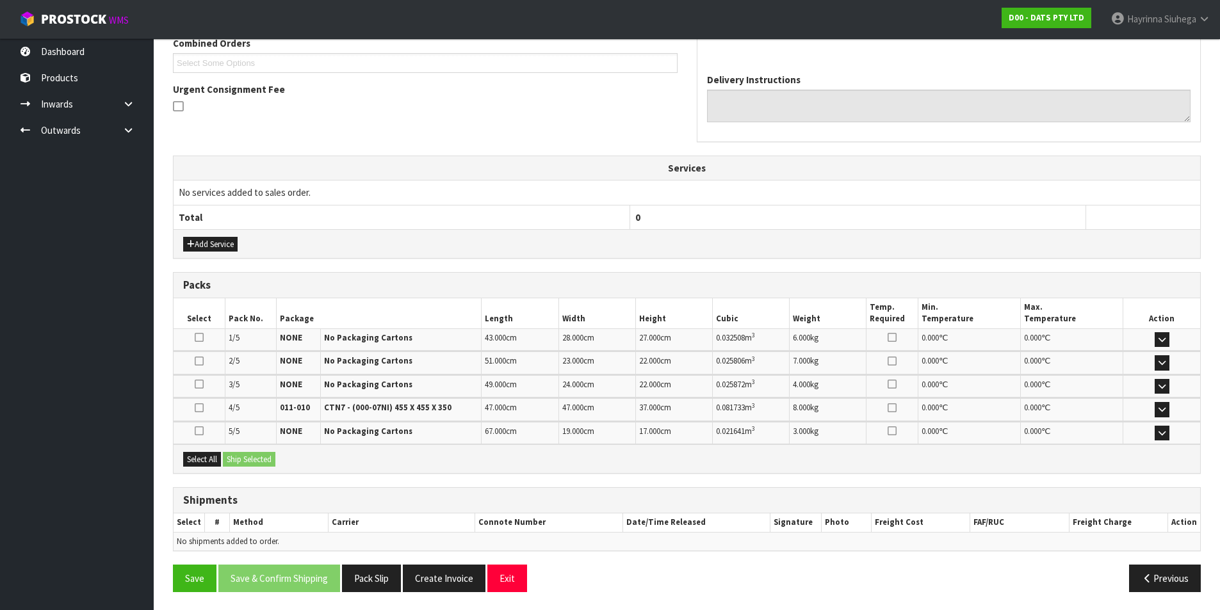
scroll to position [346, 0]
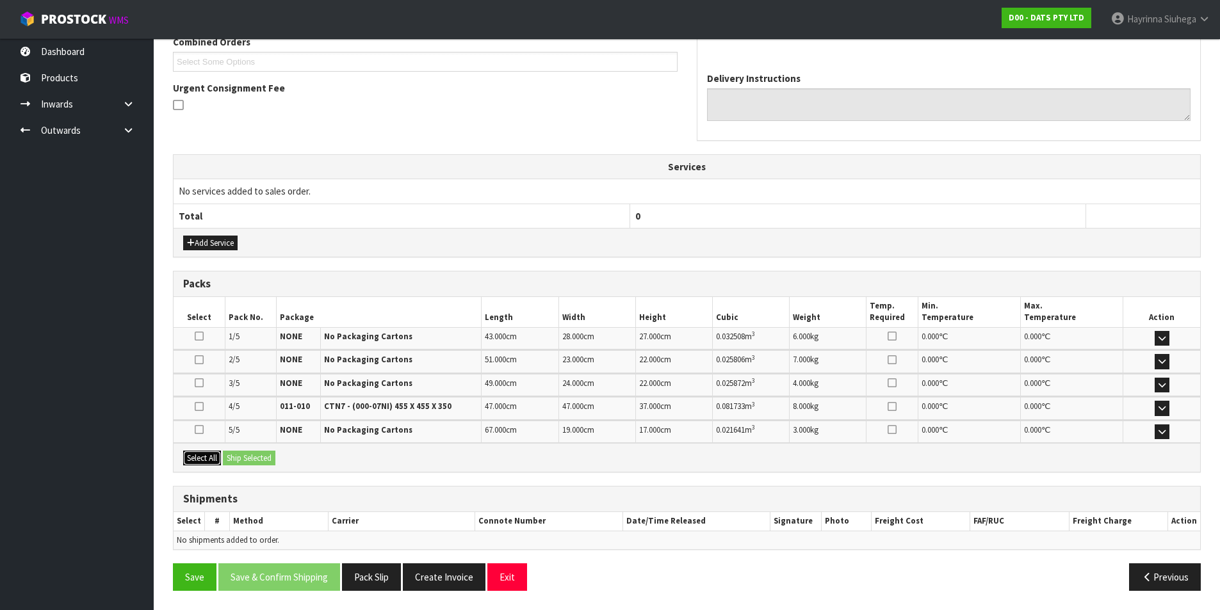
click at [203, 454] on button "Select All" at bounding box center [202, 458] width 38 height 15
click at [241, 453] on button "Ship Selected" at bounding box center [249, 458] width 53 height 15
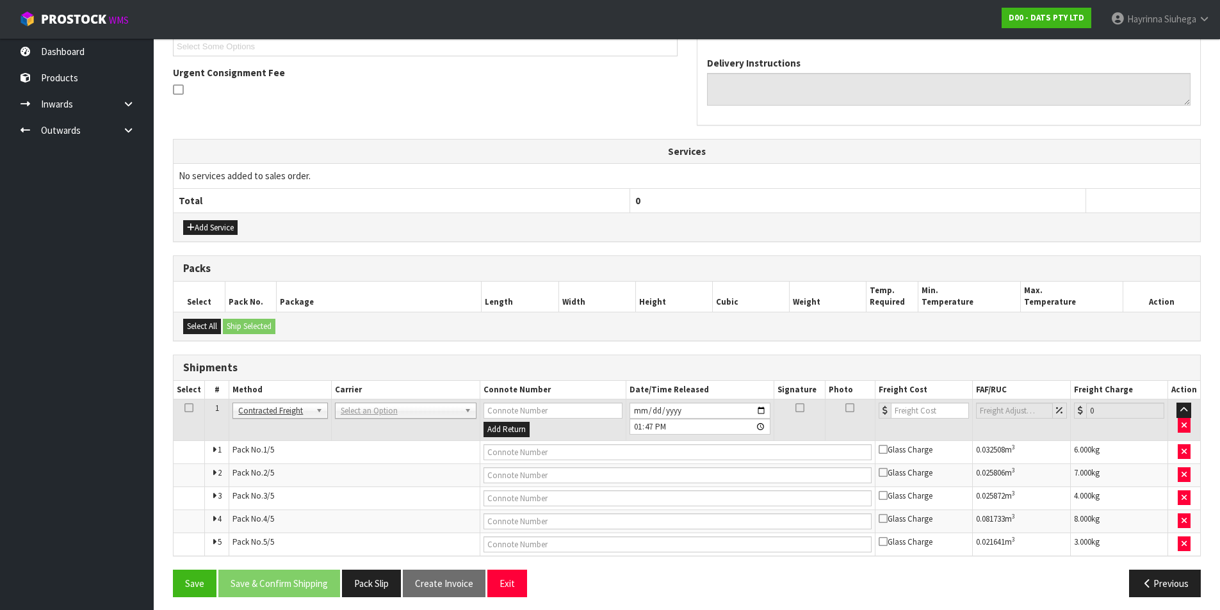
scroll to position [368, 0]
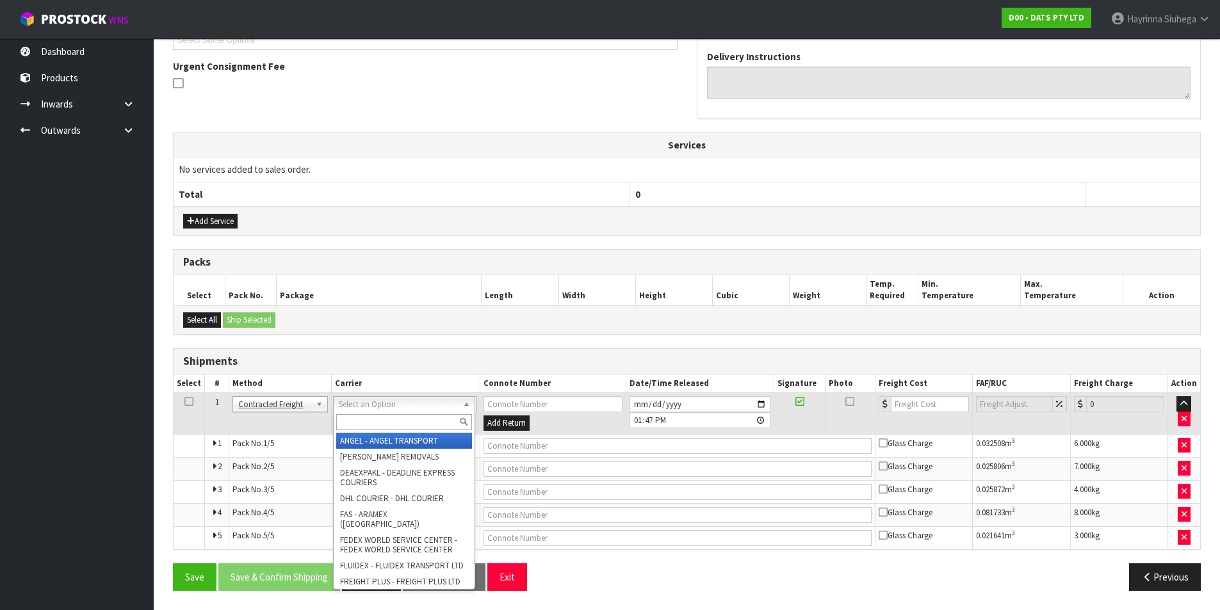
drag, startPoint x: 363, startPoint y: 407, endPoint x: 366, endPoint y: 422, distance: 15.7
click at [366, 429] on input "text" at bounding box center [404, 422] width 136 height 16
click at [401, 424] on input "text" at bounding box center [404, 422] width 136 height 16
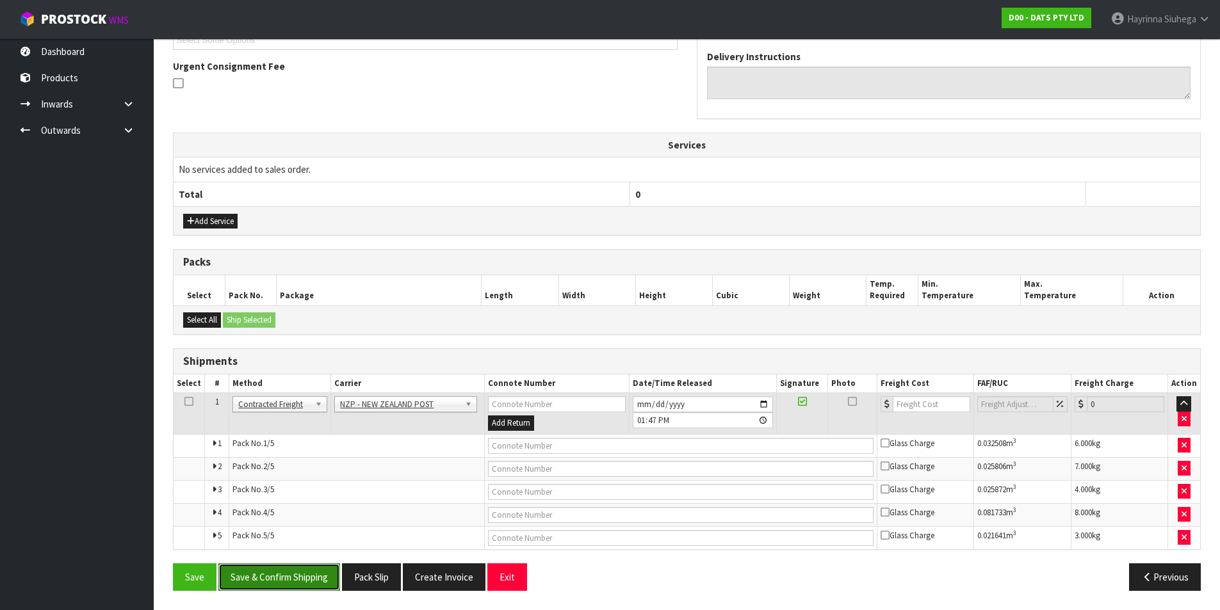
click at [304, 571] on button "Save & Confirm Shipping" at bounding box center [279, 578] width 122 height 28
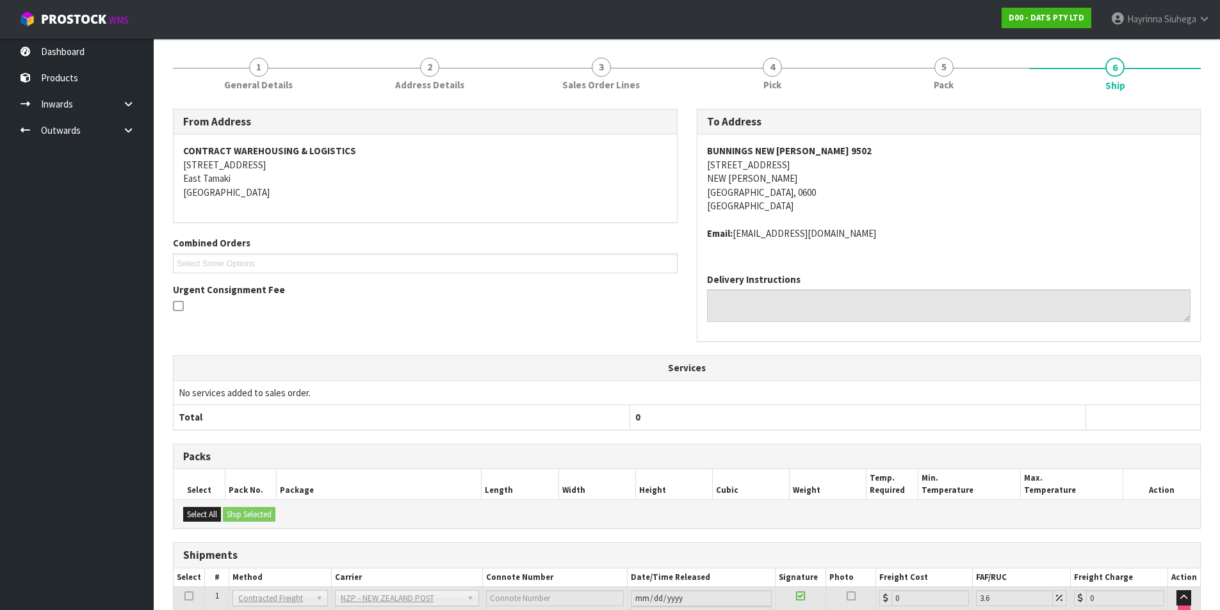
scroll to position [345, 0]
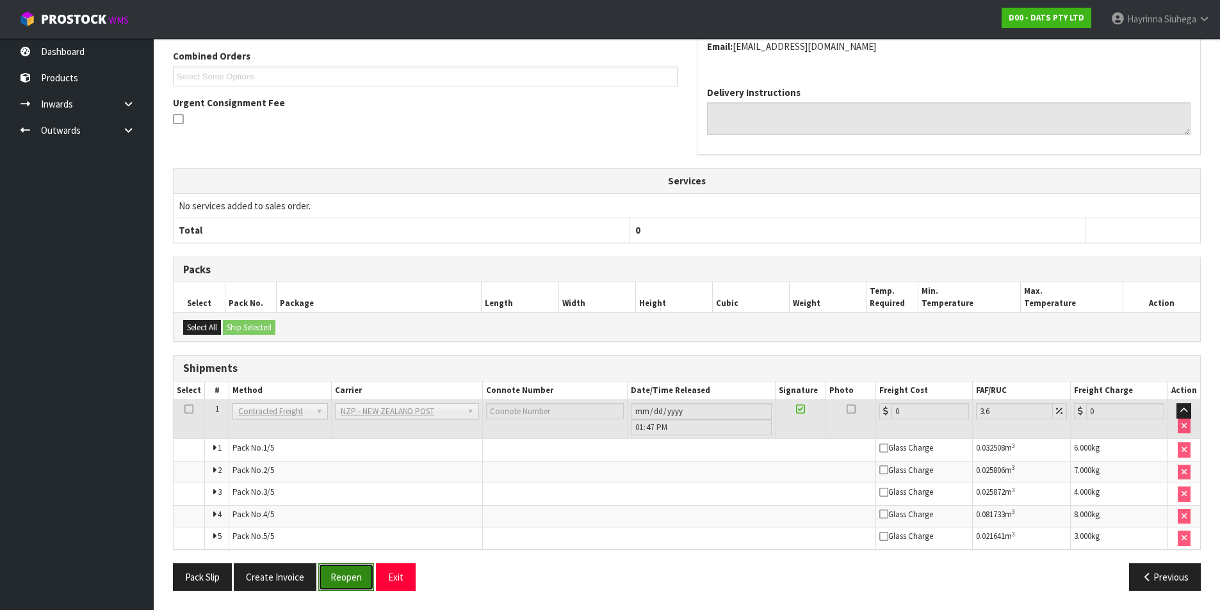
click at [341, 582] on button "Reopen" at bounding box center [346, 578] width 56 height 28
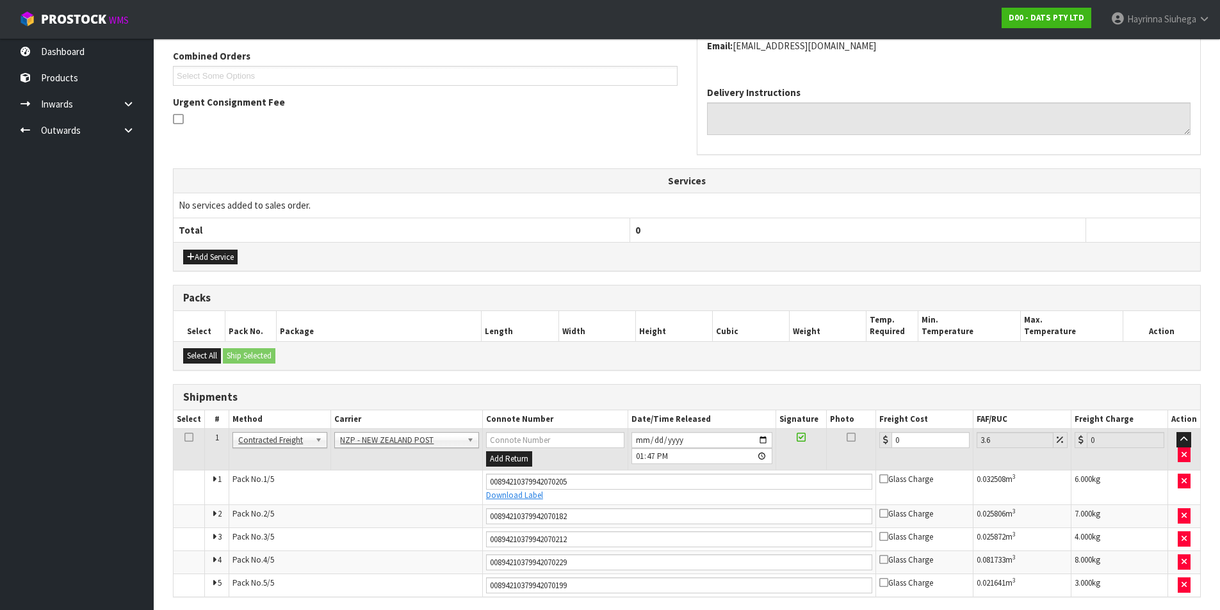
scroll to position [379, 0]
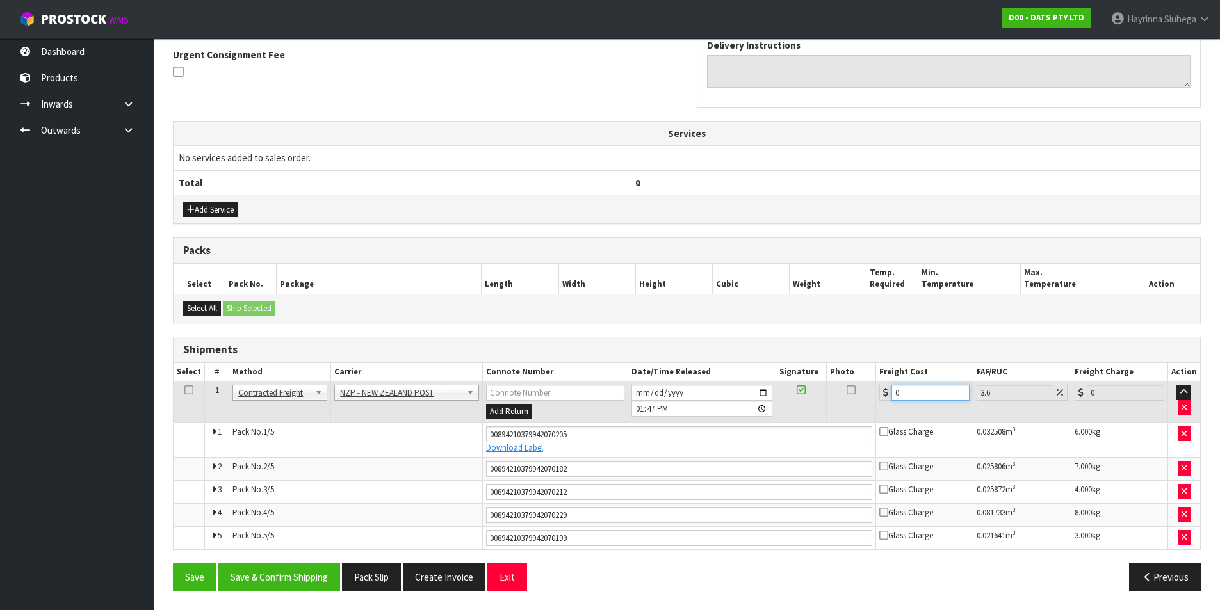
drag, startPoint x: 914, startPoint y: 391, endPoint x: 788, endPoint y: 390, distance: 126.2
click at [788, 390] on tr "1 Client Local Pickup Customer Local Pickup Company Freight Contracted Freight …" at bounding box center [687, 403] width 1027 height 42
click at [173, 564] on button "Save" at bounding box center [195, 578] width 44 height 28
click at [272, 587] on button "Save & Confirm Shipping" at bounding box center [279, 578] width 122 height 28
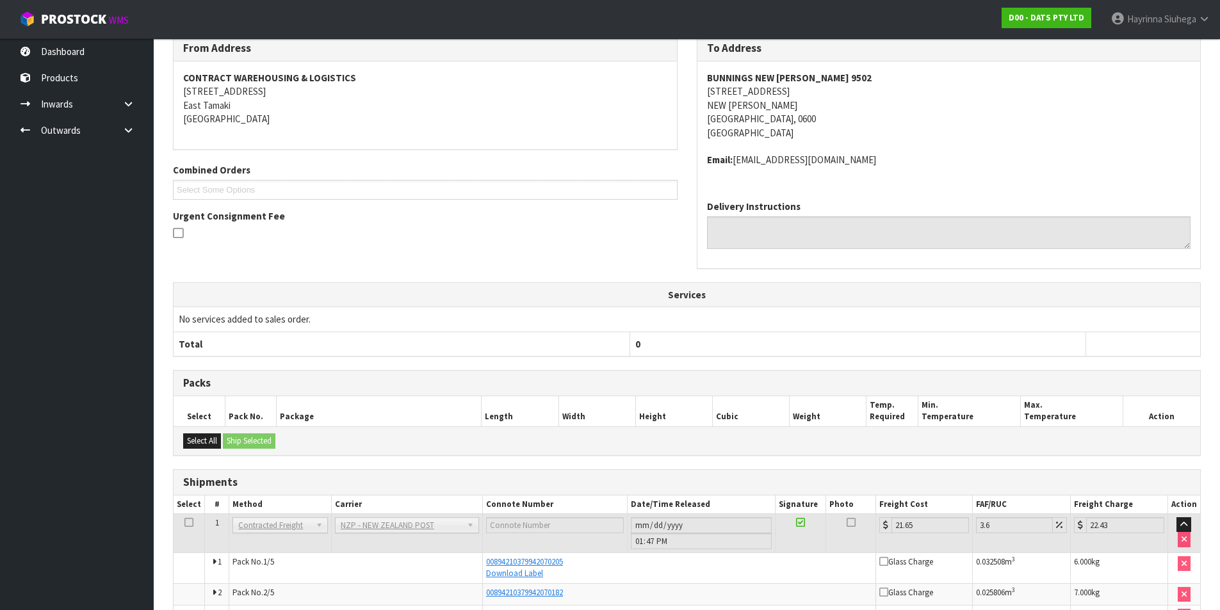
scroll to position [0, 0]
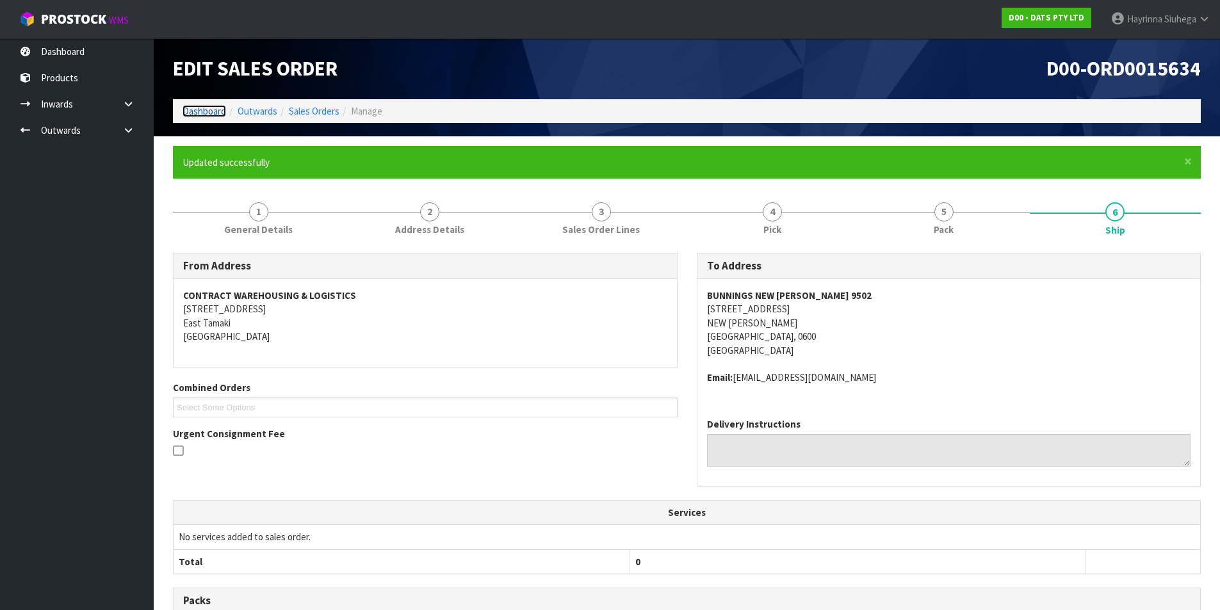
click at [206, 106] on link "Dashboard" at bounding box center [205, 111] width 44 height 12
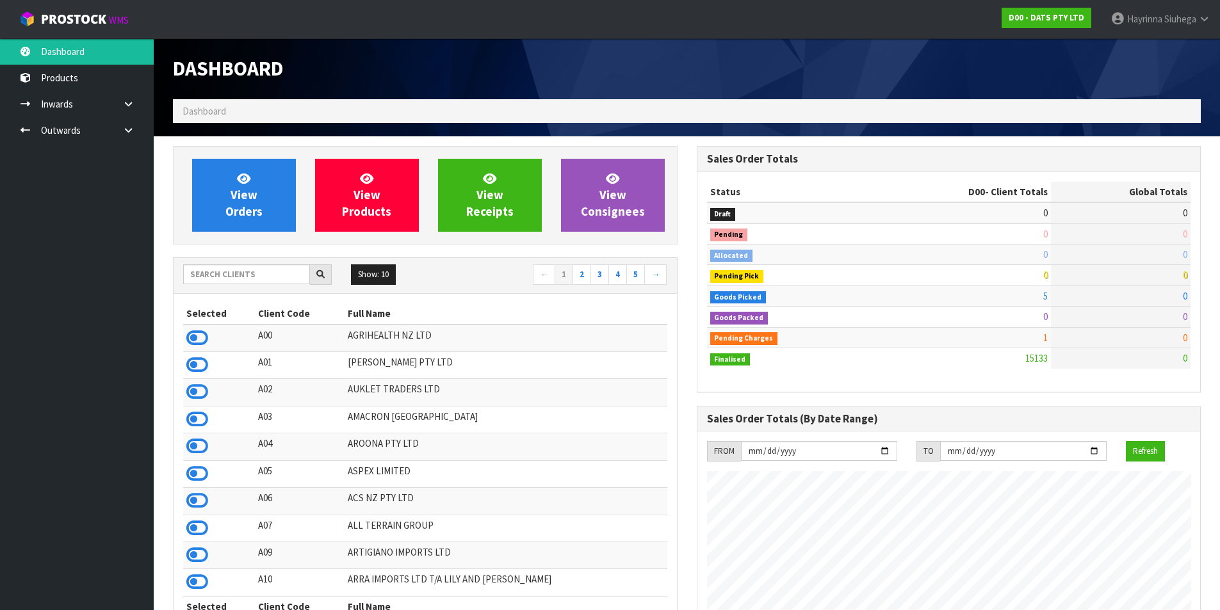
scroll to position [970, 523]
click at [271, 197] on link "View Orders" at bounding box center [244, 195] width 104 height 73
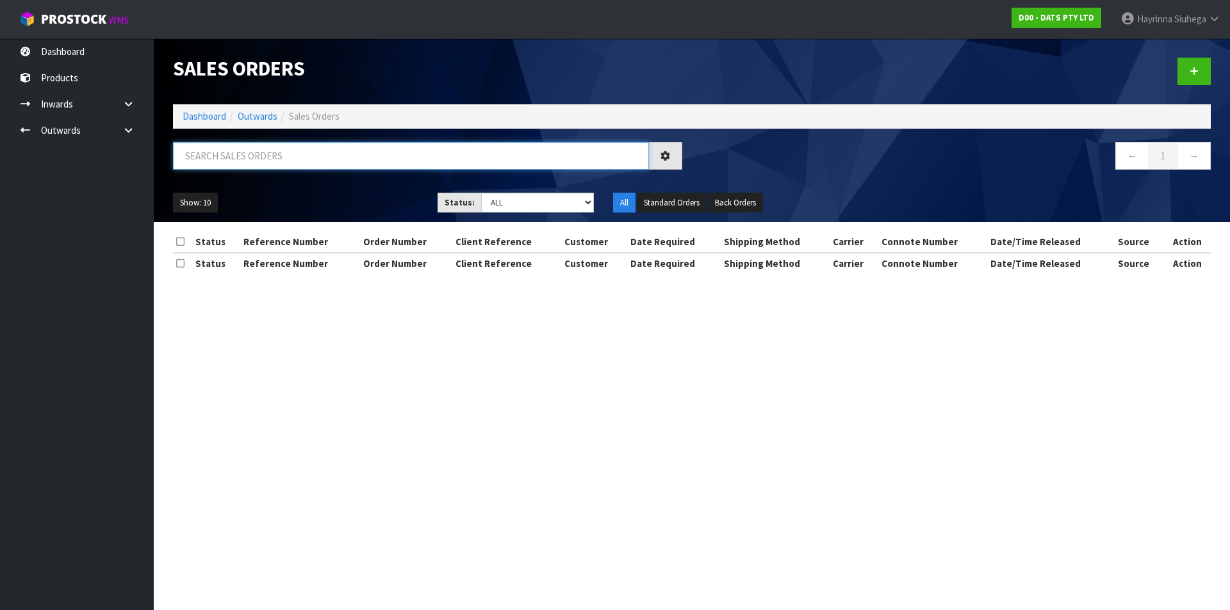
click at [280, 151] on input "text" at bounding box center [411, 156] width 476 height 28
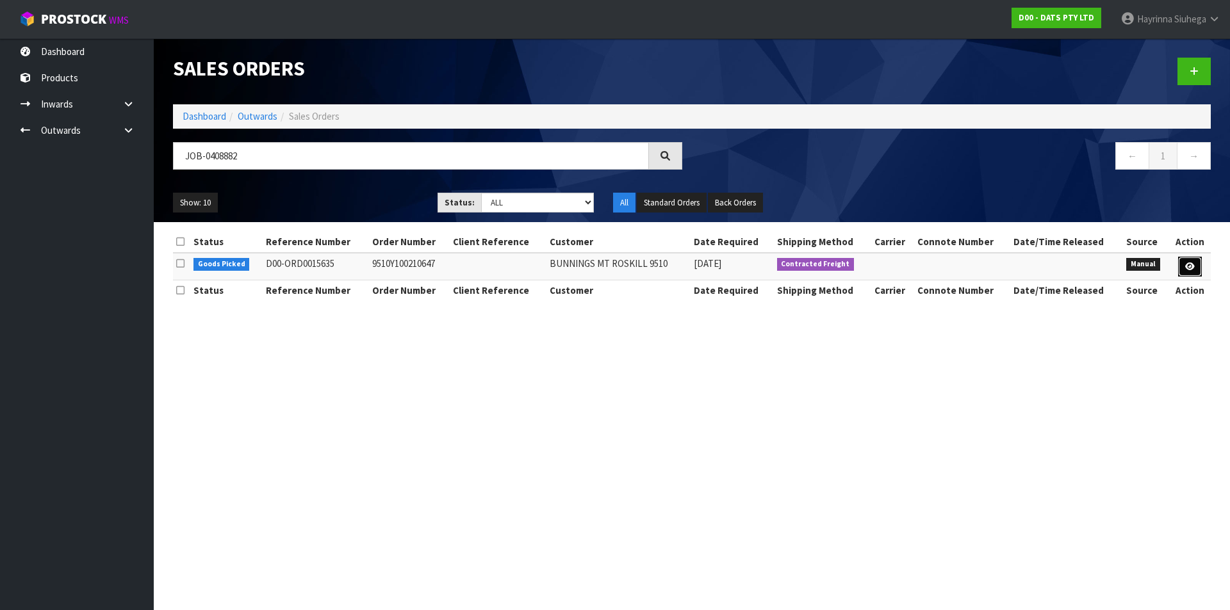
click at [1194, 263] on icon at bounding box center [1190, 267] width 10 height 8
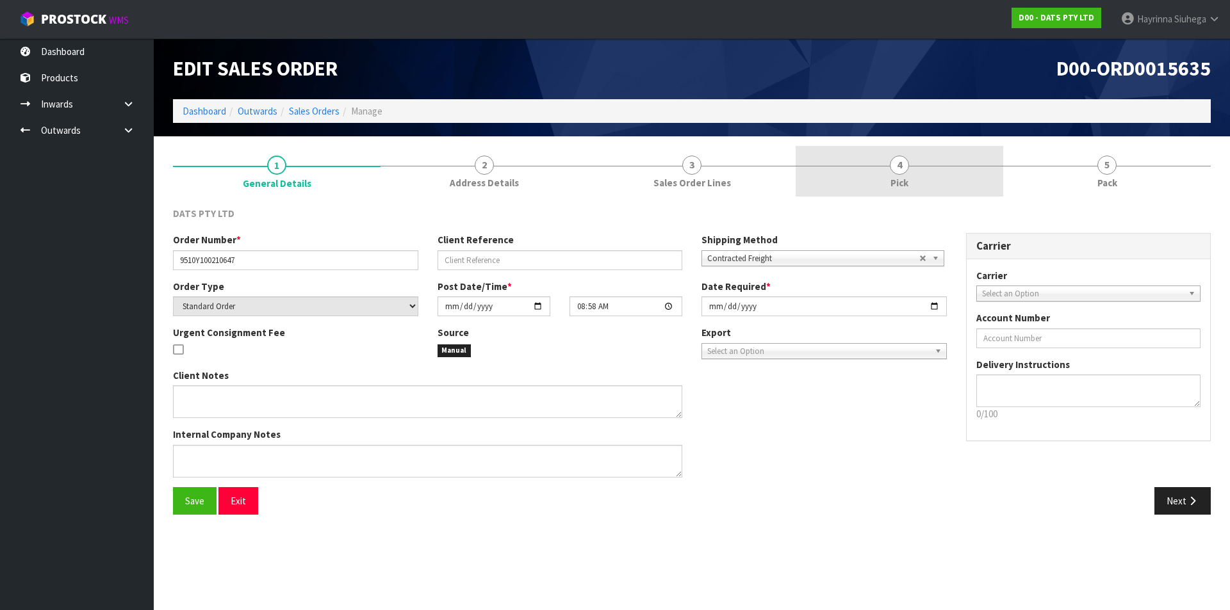
click at [950, 190] on link "4 Pick" at bounding box center [900, 171] width 208 height 51
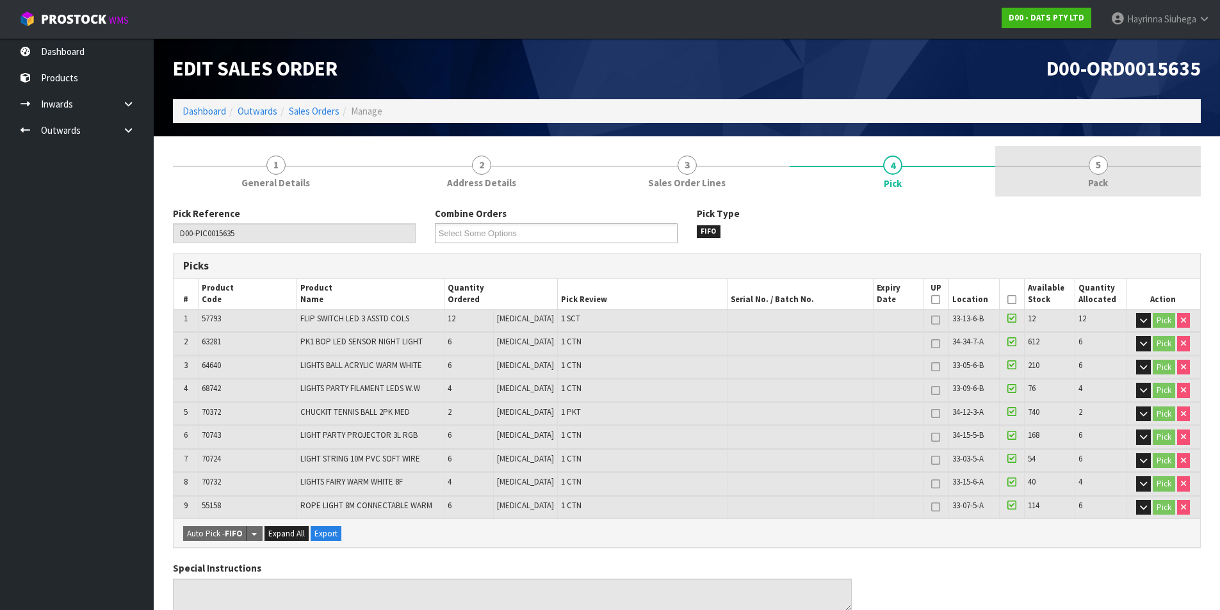
click at [1095, 196] on link "5 Pack" at bounding box center [1098, 171] width 206 height 51
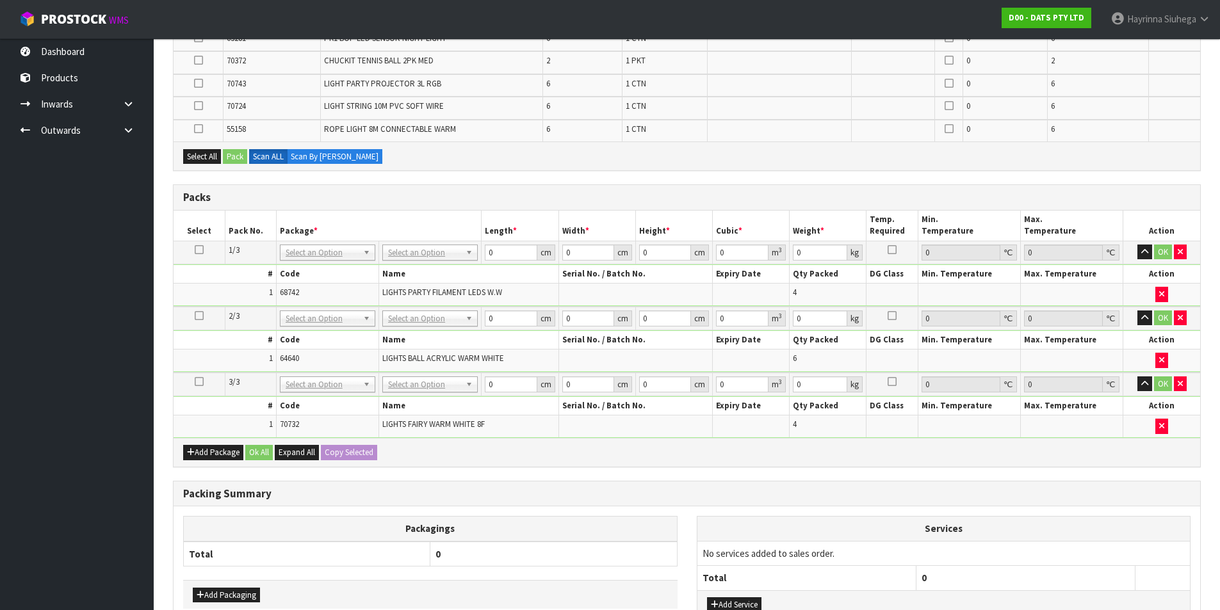
scroll to position [384, 0]
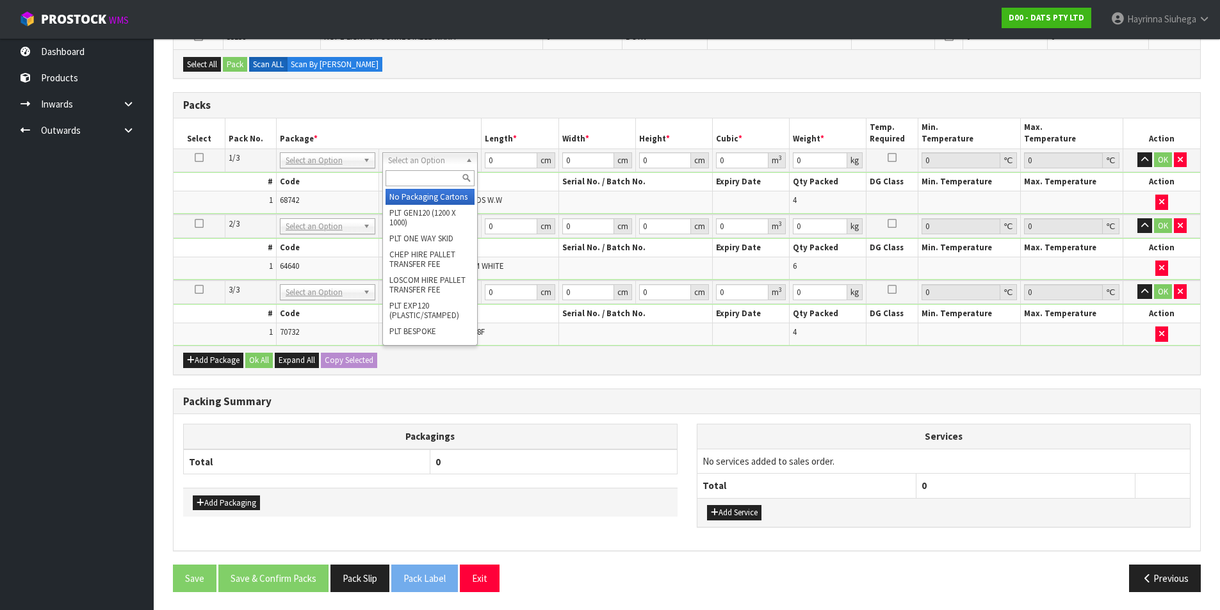
drag, startPoint x: 418, startPoint y: 195, endPoint x: 423, endPoint y: 211, distance: 17.0
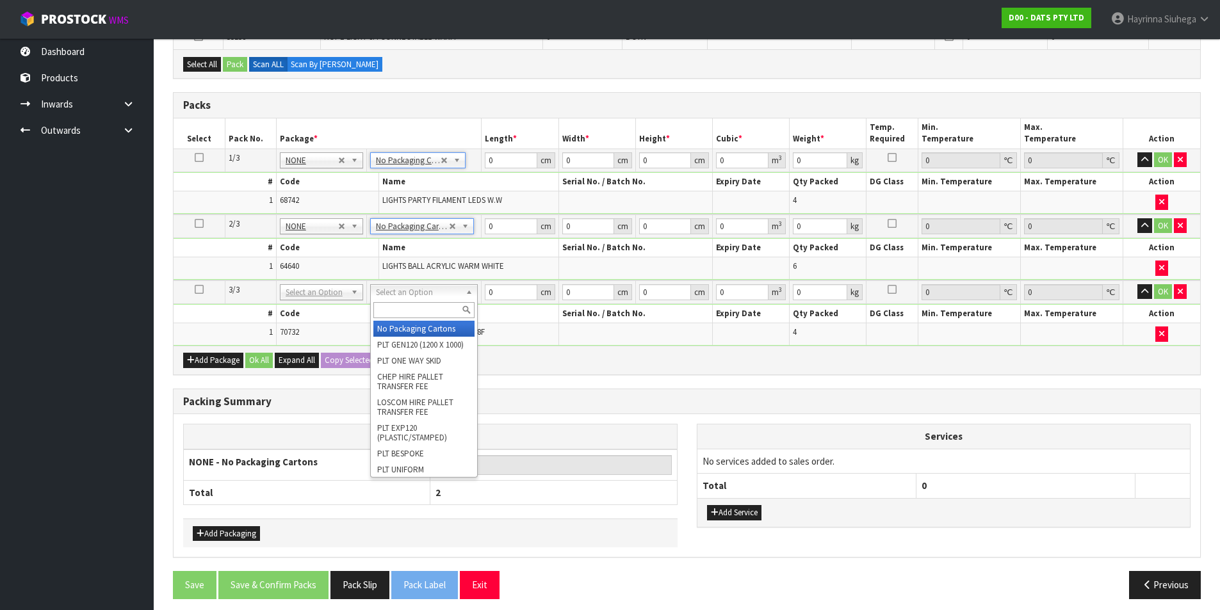
click at [395, 320] on div at bounding box center [424, 310] width 106 height 21
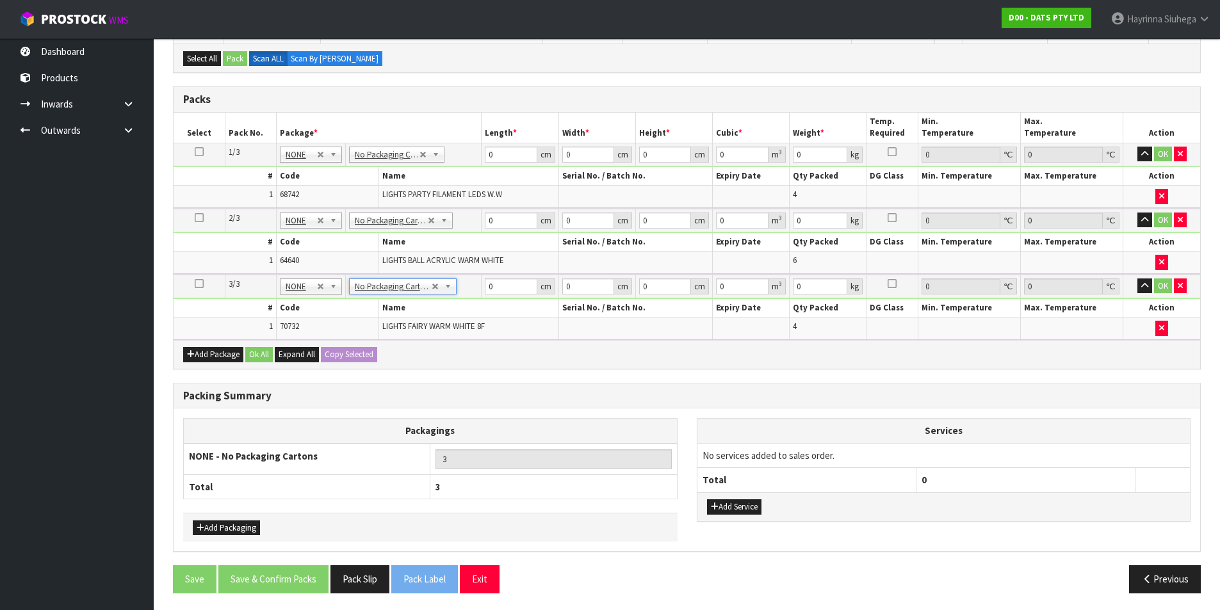
scroll to position [393, 0]
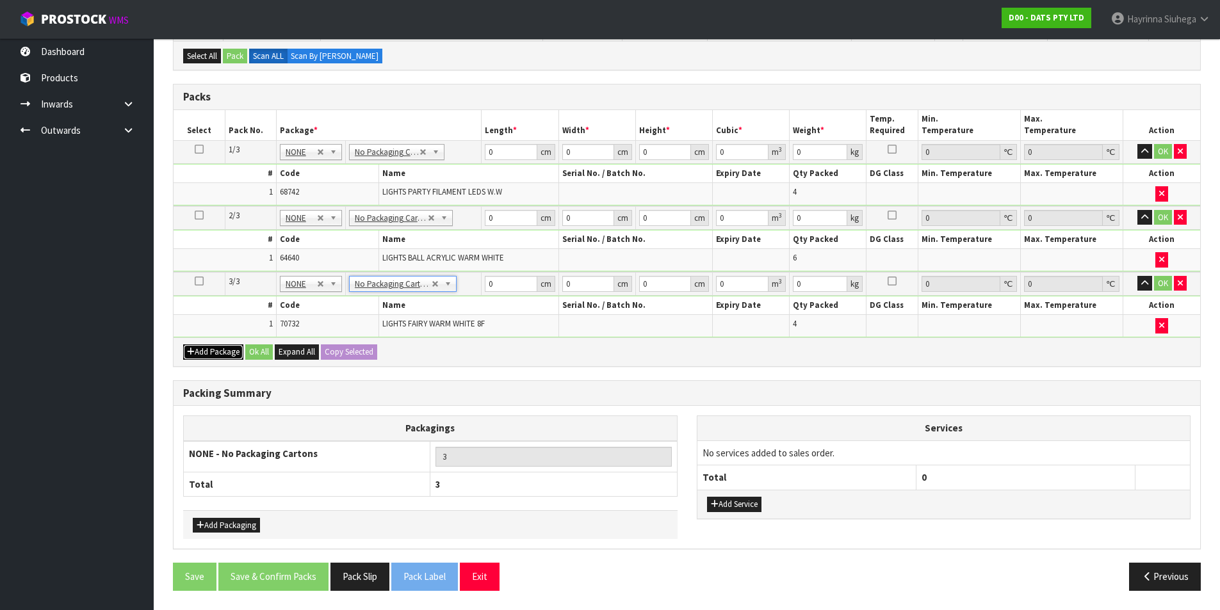
click at [225, 352] on button "Add Package" at bounding box center [213, 352] width 60 height 15
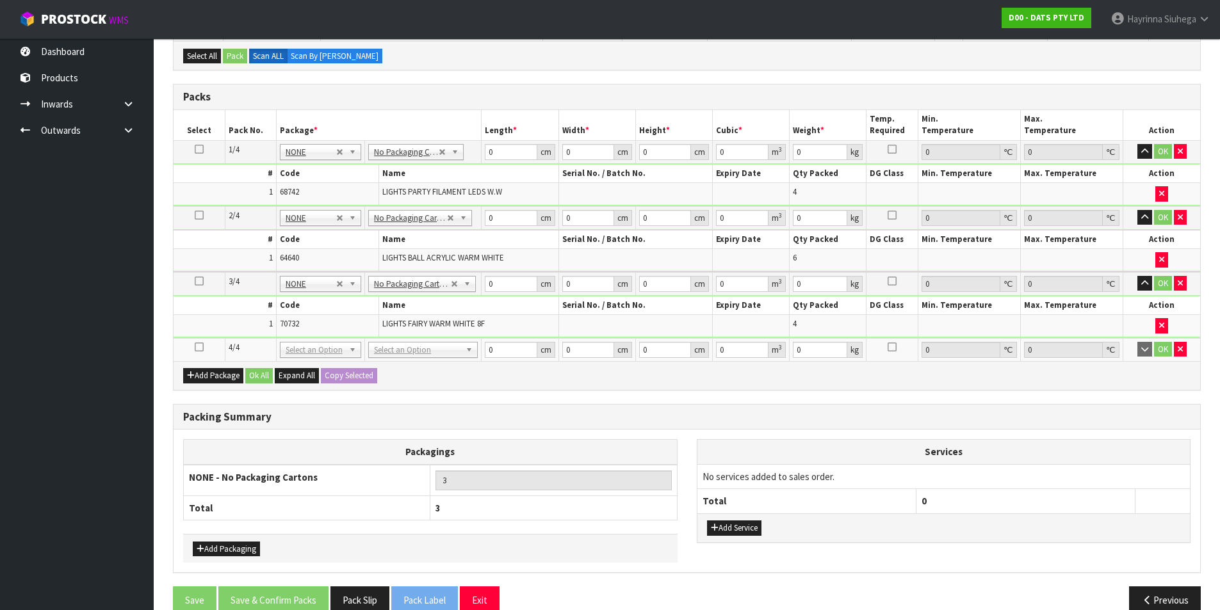
click at [199, 348] on icon at bounding box center [199, 347] width 9 height 1
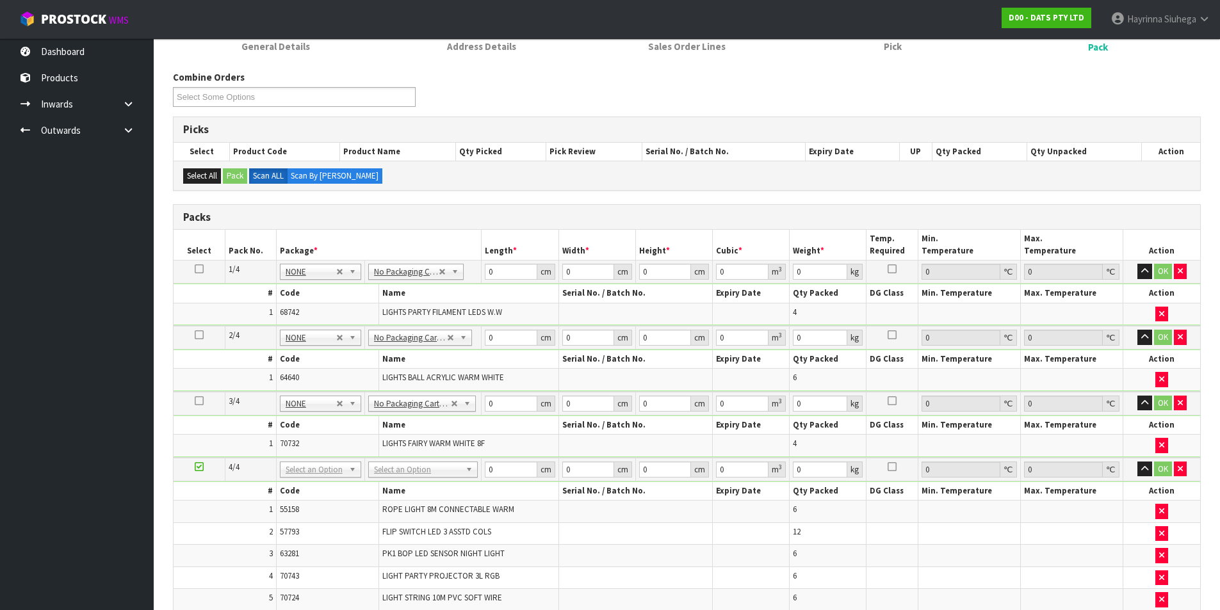
scroll to position [197, 0]
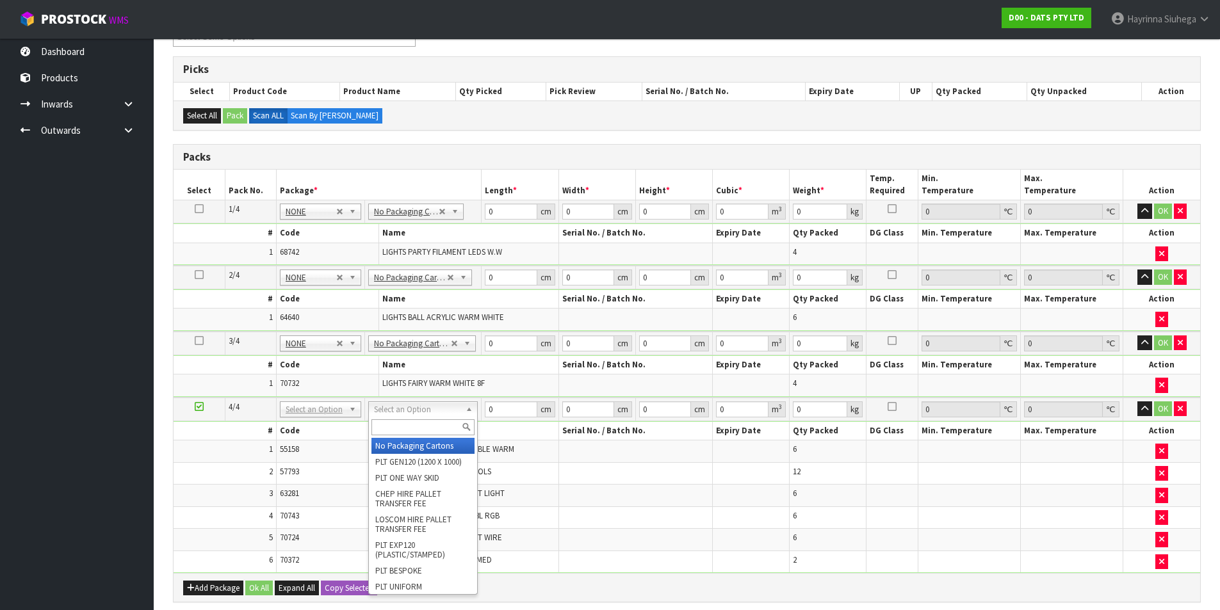
click at [408, 431] on input "text" at bounding box center [422, 428] width 103 height 16
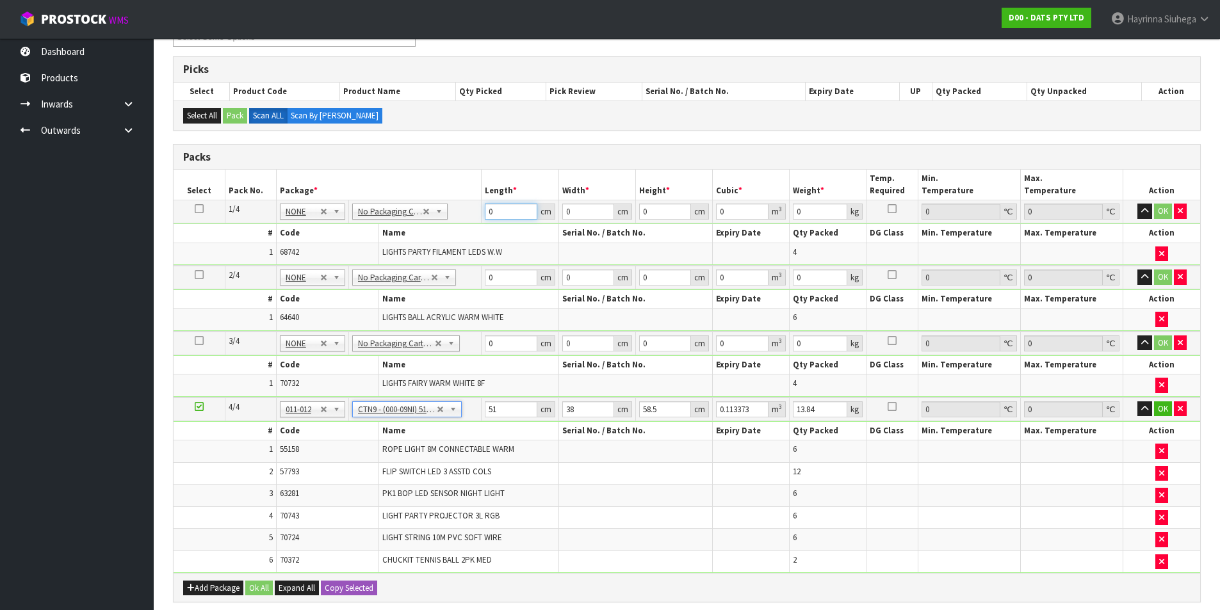
click at [487, 217] on input "0" at bounding box center [511, 212] width 52 height 16
click button "OK" at bounding box center [1163, 211] width 18 height 15
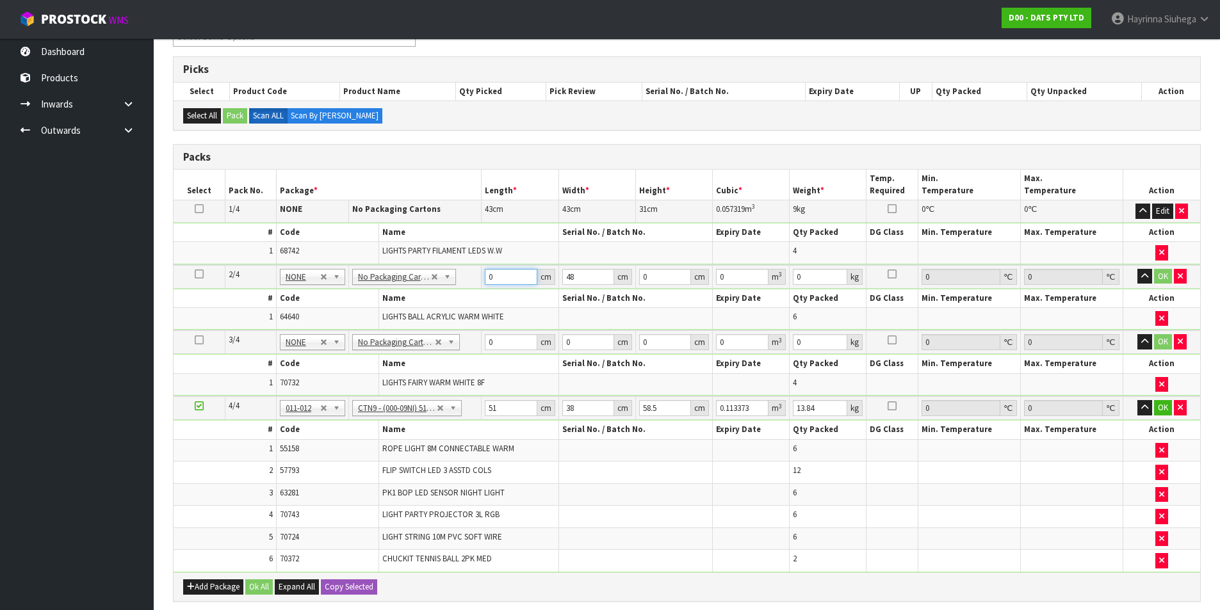
click at [487, 277] on input "0" at bounding box center [511, 277] width 52 height 16
click button "OK" at bounding box center [1163, 276] width 18 height 15
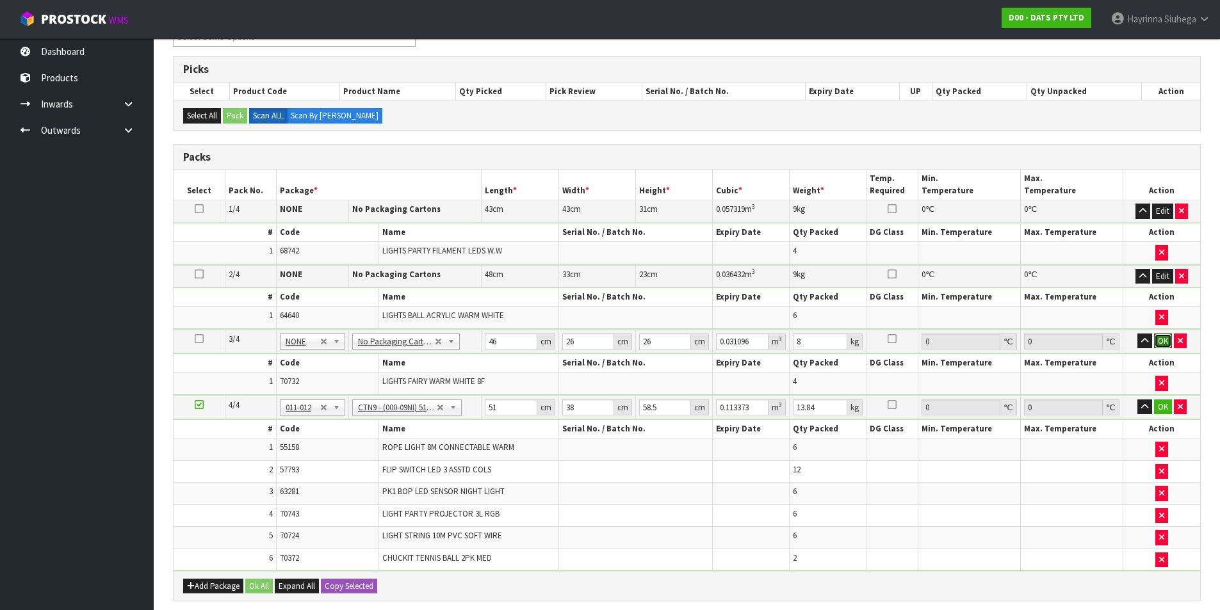
click button "OK" at bounding box center [1163, 341] width 18 height 15
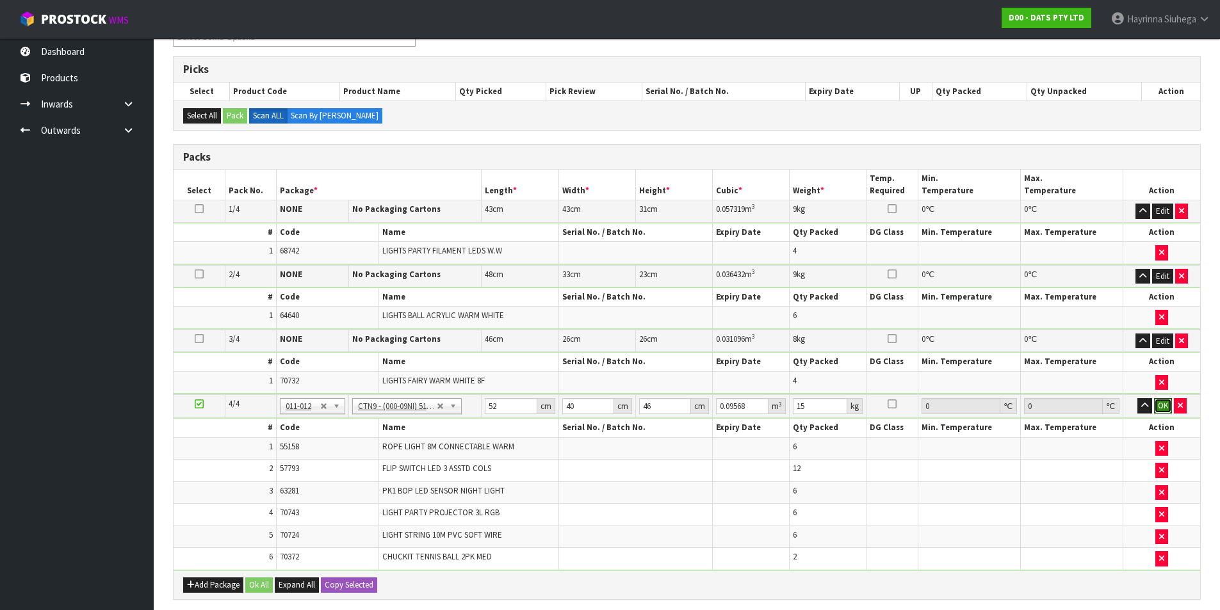
click button "OK" at bounding box center [1163, 405] width 18 height 15
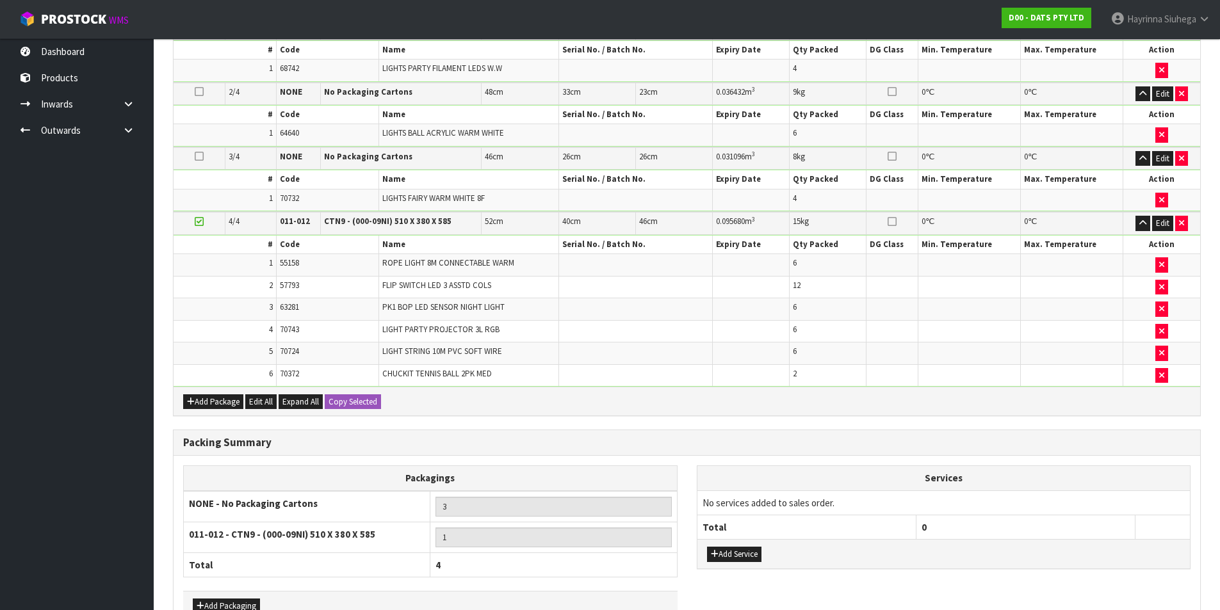
scroll to position [460, 0]
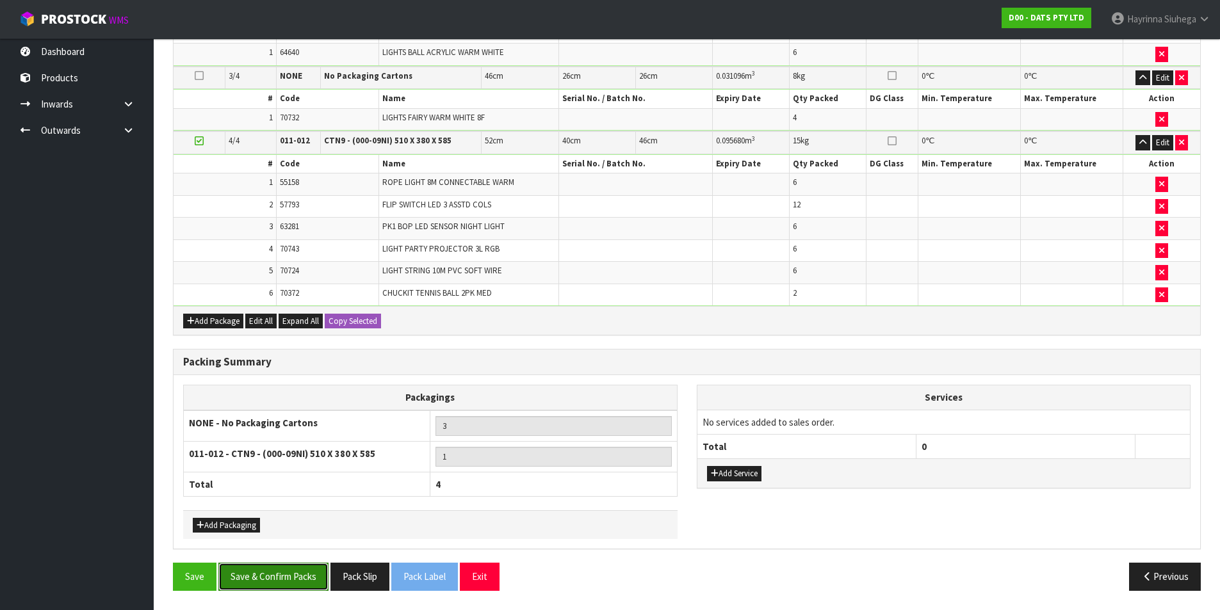
click at [311, 573] on button "Save & Confirm Packs" at bounding box center [273, 577] width 110 height 28
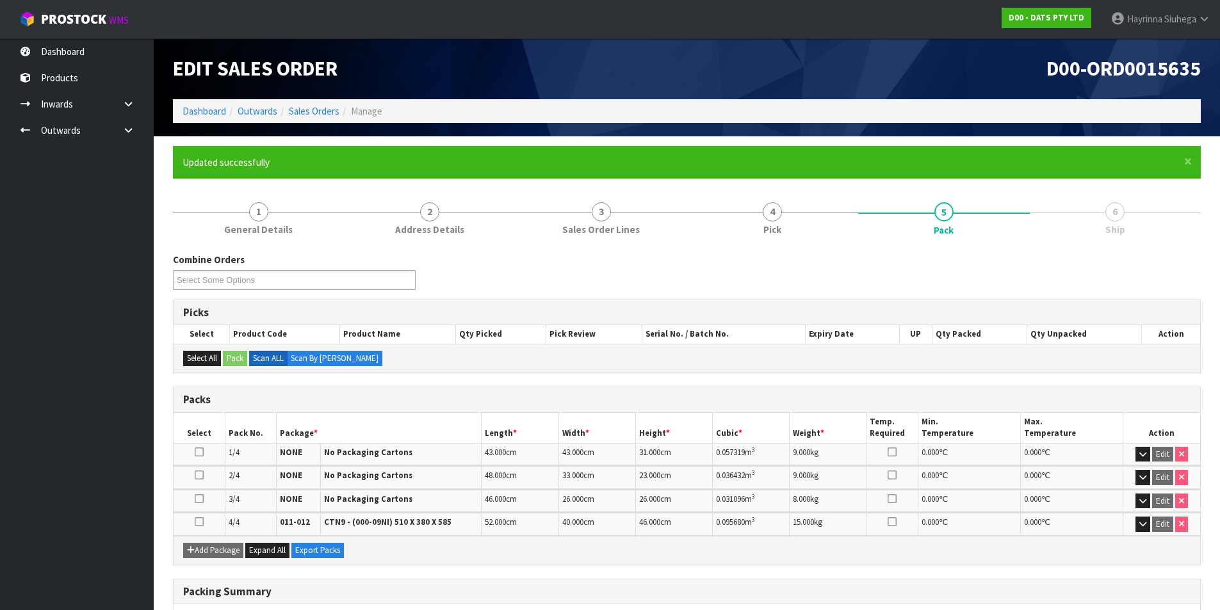
scroll to position [200, 0]
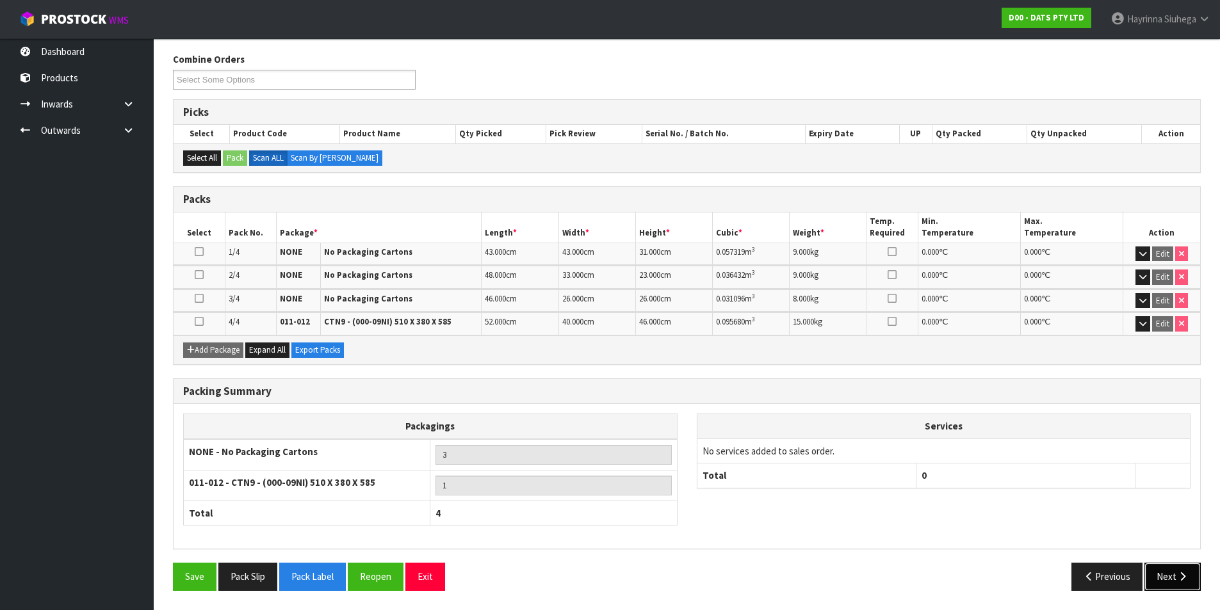
click at [1163, 565] on button "Next" at bounding box center [1173, 577] width 56 height 28
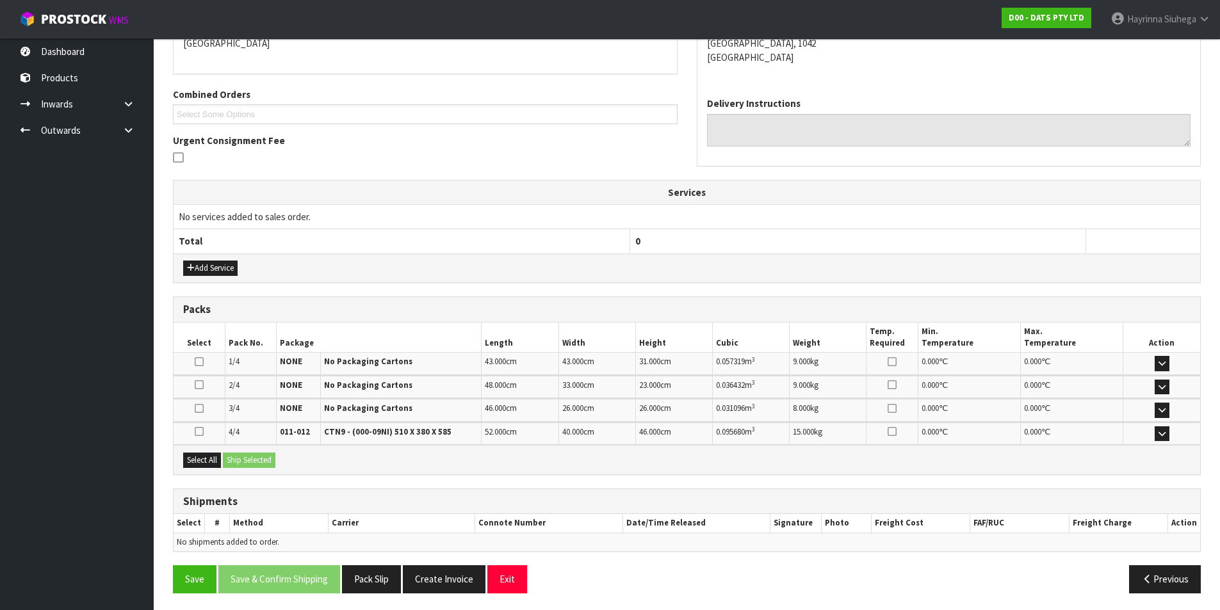
scroll to position [296, 0]
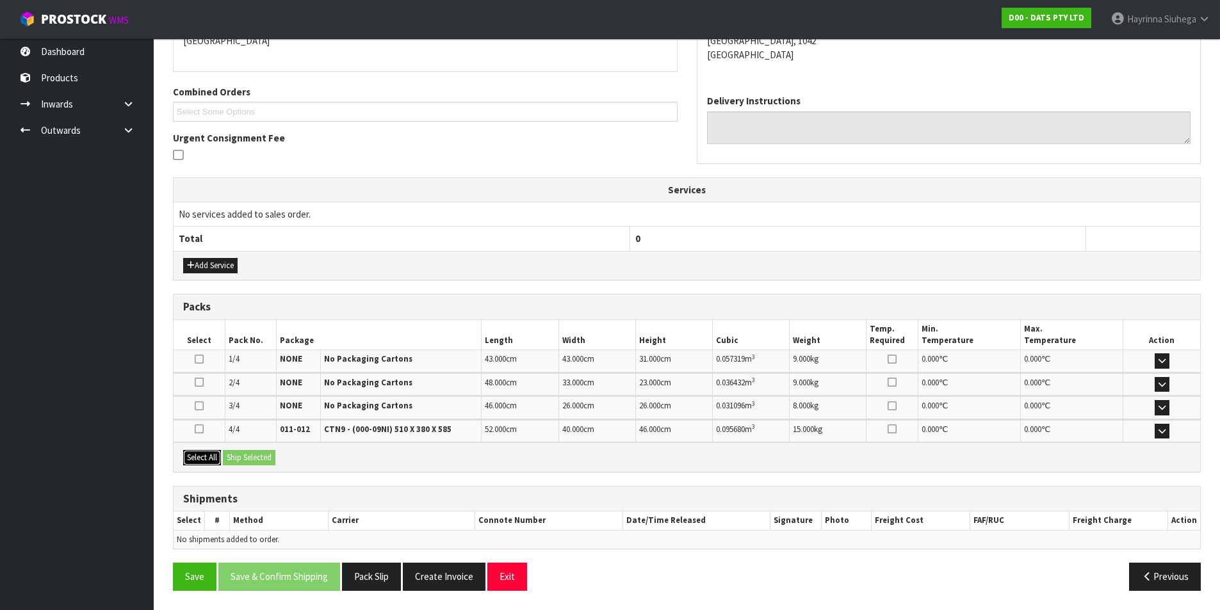
click at [213, 452] on button "Select All" at bounding box center [202, 457] width 38 height 15
click at [232, 452] on button "Ship Selected" at bounding box center [249, 457] width 53 height 15
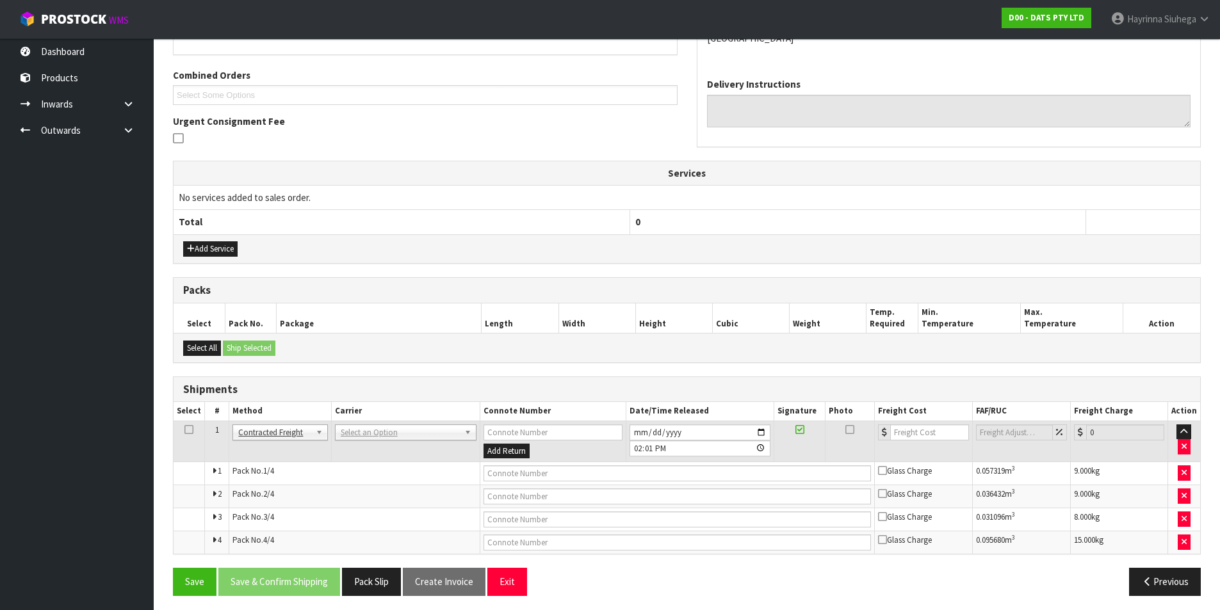
scroll to position [318, 0]
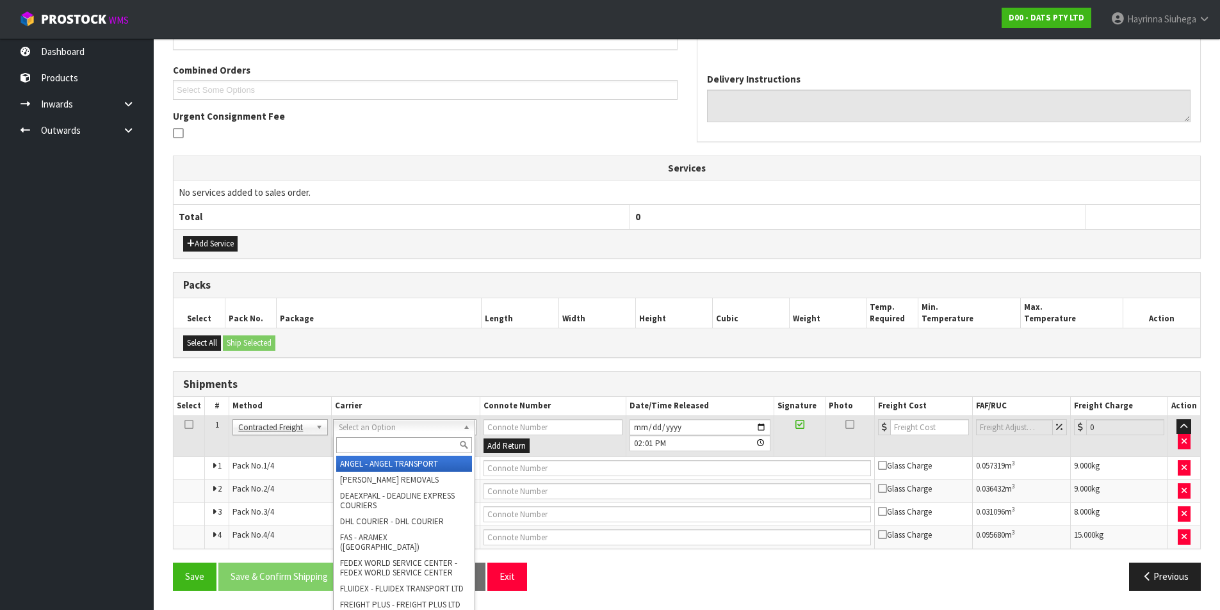
click at [364, 446] on input "text" at bounding box center [404, 445] width 136 height 16
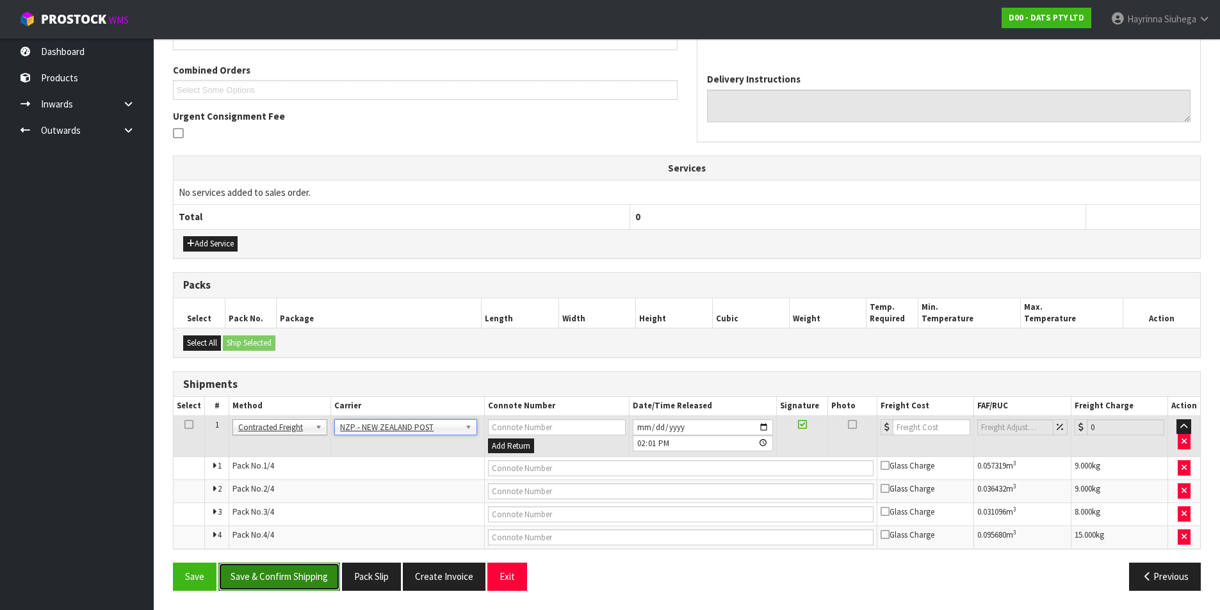
click at [300, 575] on button "Save & Confirm Shipping" at bounding box center [279, 577] width 122 height 28
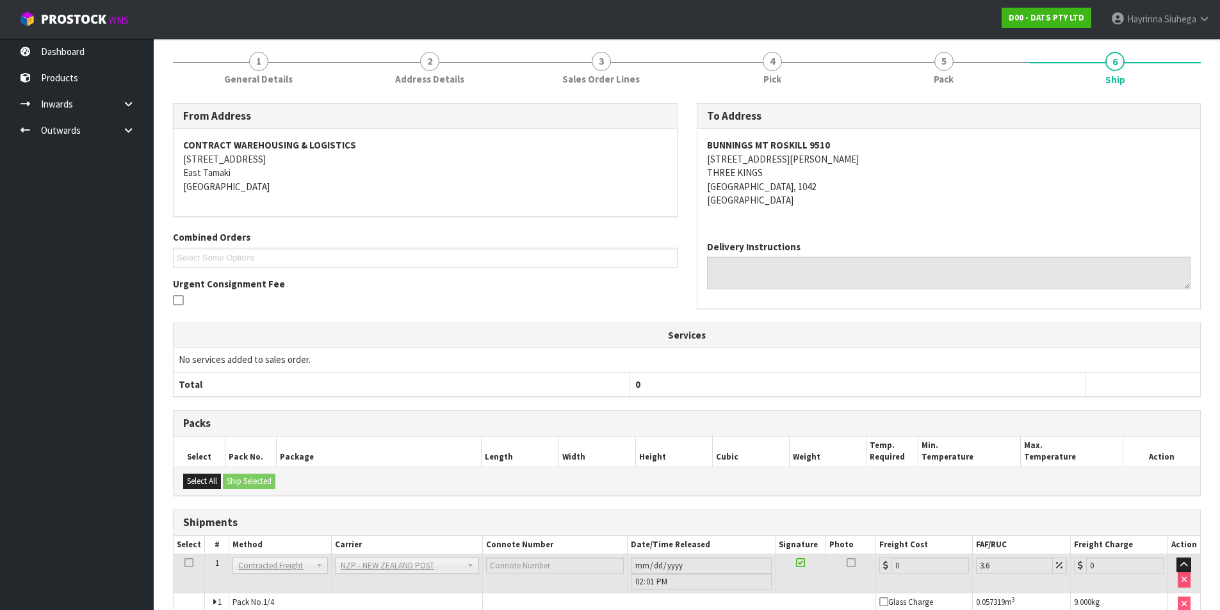
scroll to position [296, 0]
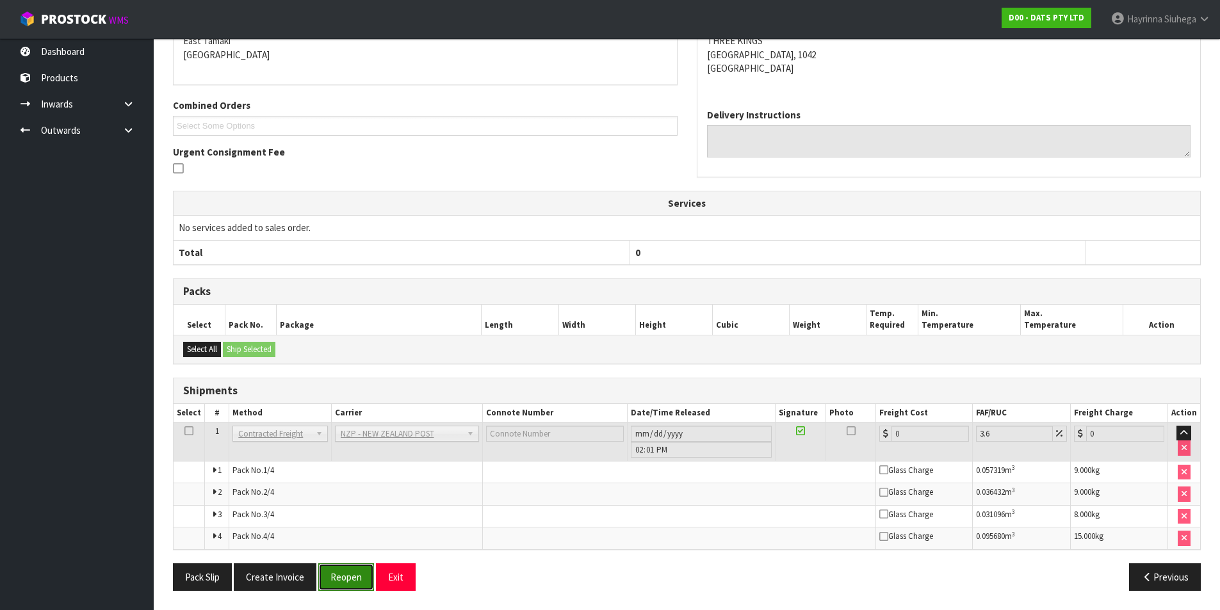
click at [347, 577] on button "Reopen" at bounding box center [346, 578] width 56 height 28
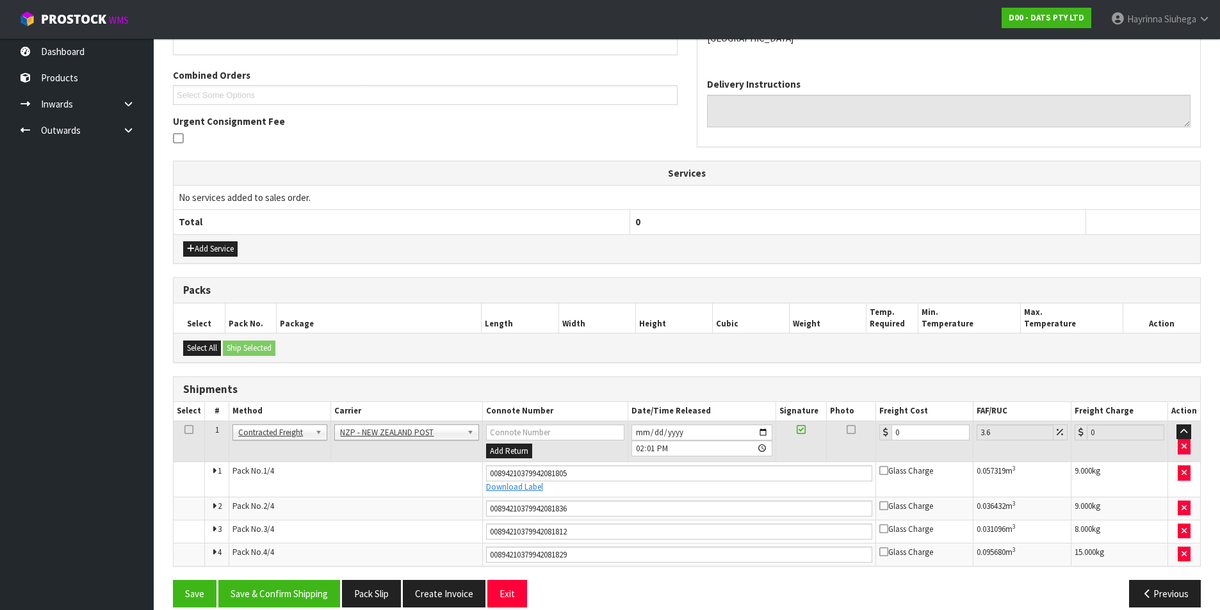
scroll to position [329, 0]
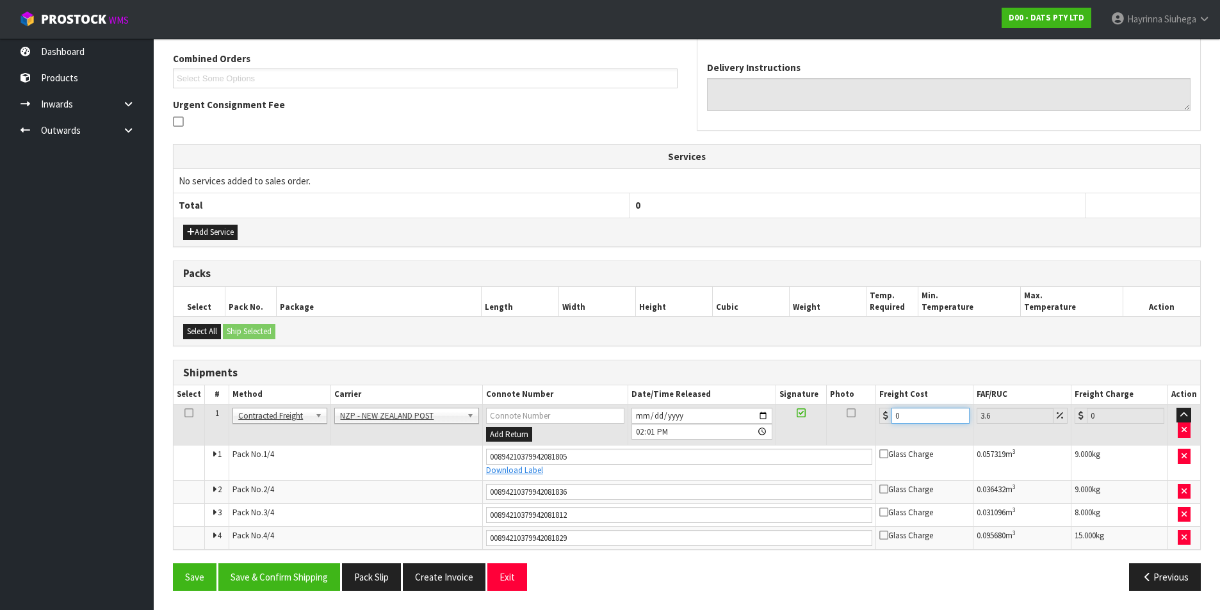
drag, startPoint x: 924, startPoint y: 411, endPoint x: 705, endPoint y: 398, distance: 219.4
click at [762, 398] on table "Select # Method Carrier Connote Number Date/Time Released Signature Photo Freig…" at bounding box center [687, 467] width 1027 height 163
click at [173, 564] on button "Save" at bounding box center [195, 578] width 44 height 28
click at [282, 573] on button "Save & Confirm Shipping" at bounding box center [279, 578] width 122 height 28
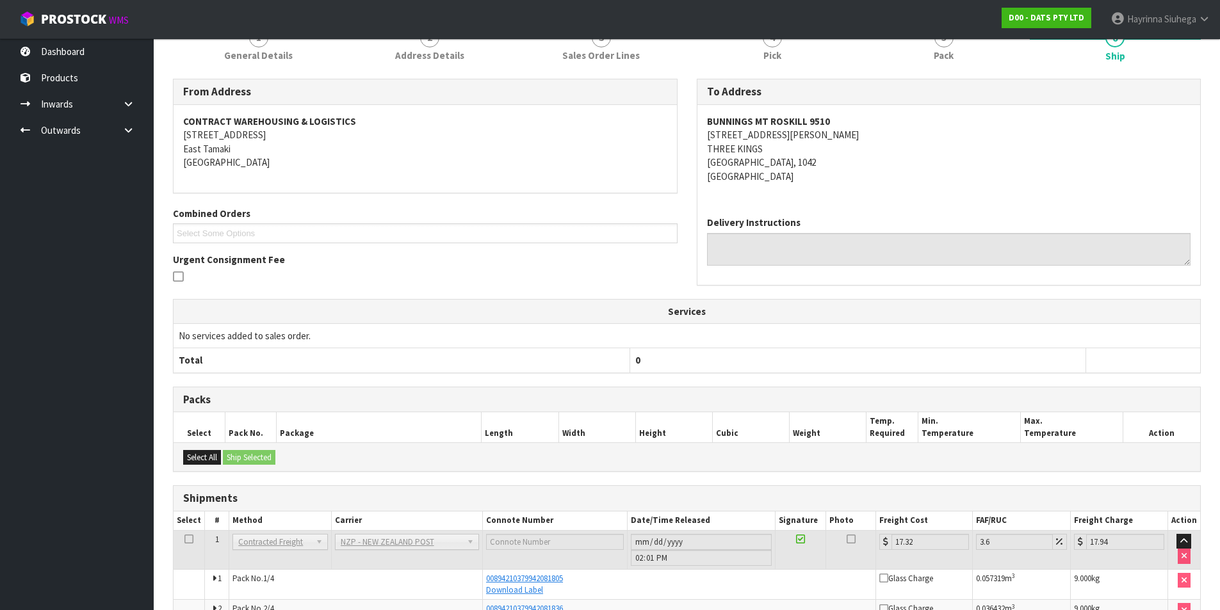
scroll to position [0, 0]
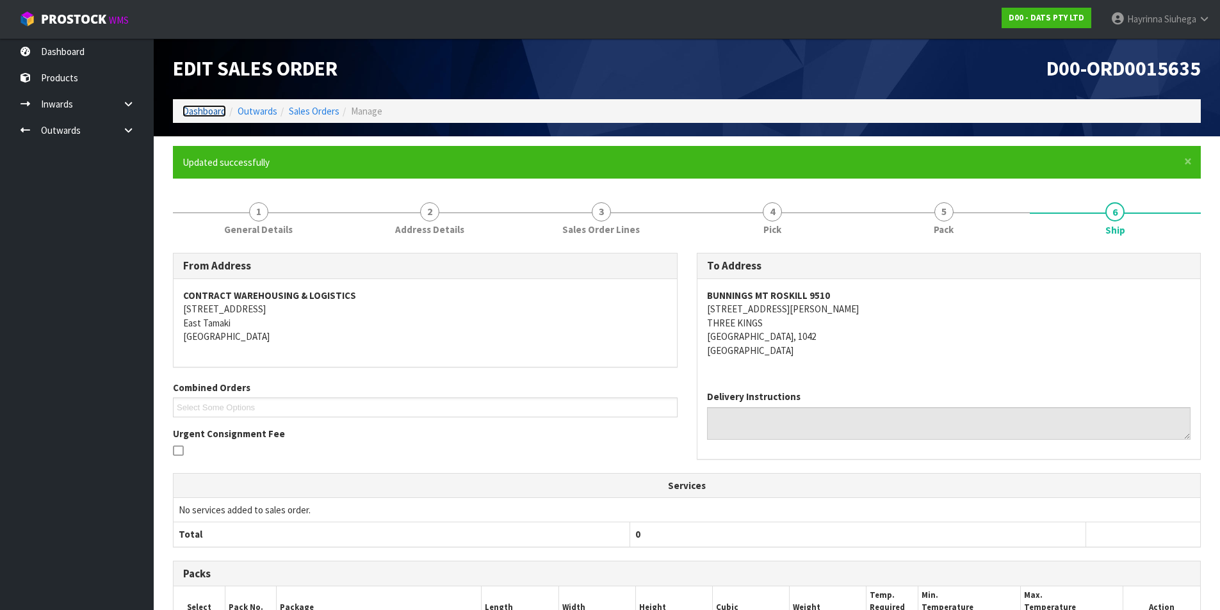
click at [200, 115] on link "Dashboard" at bounding box center [205, 111] width 44 height 12
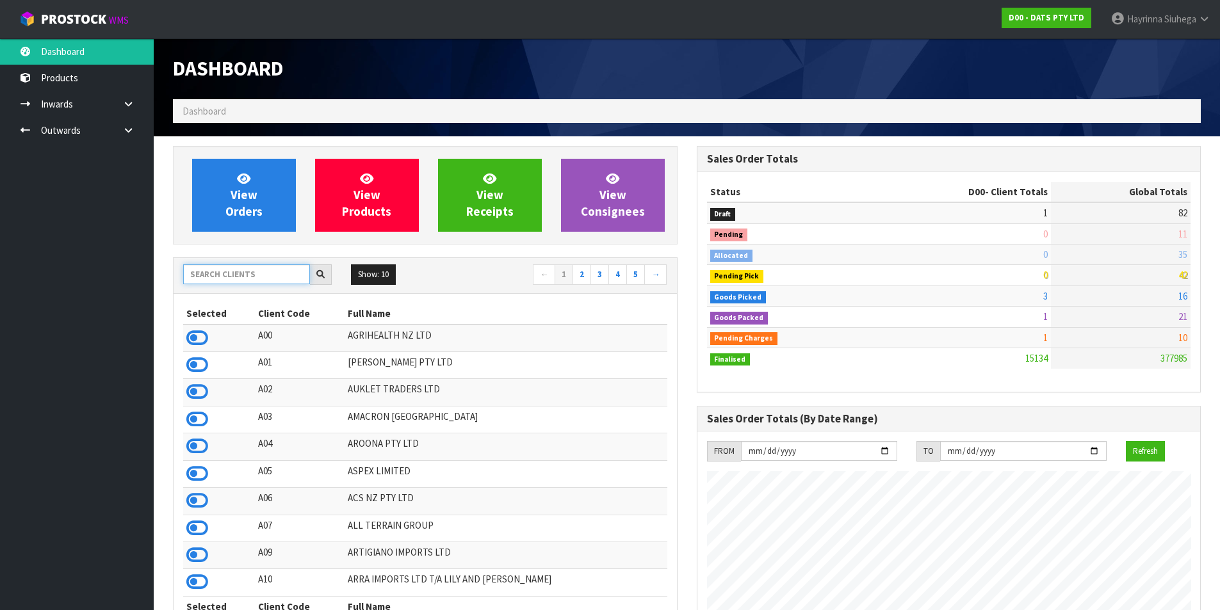
click at [210, 273] on input "text" at bounding box center [246, 275] width 127 height 20
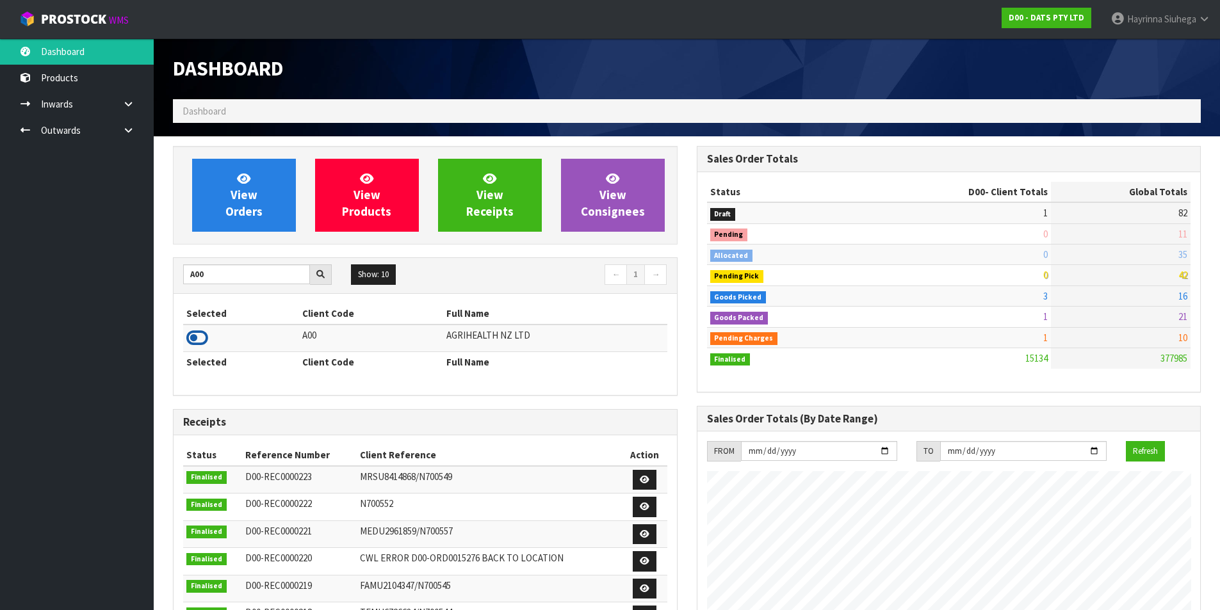
click at [202, 338] on icon at bounding box center [197, 338] width 22 height 19
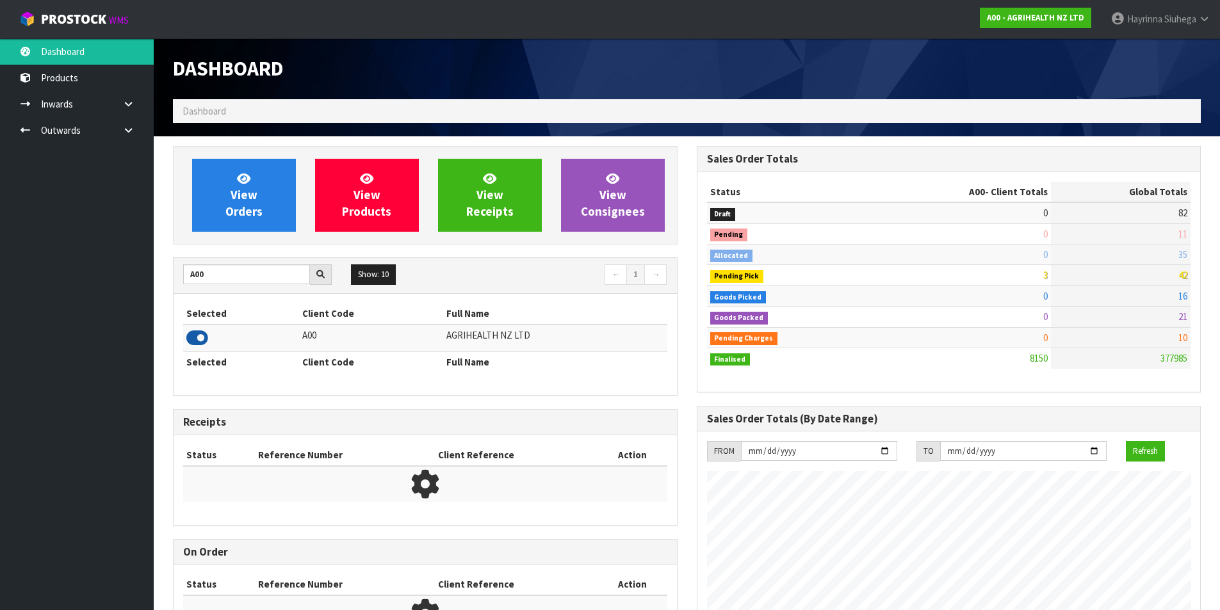
scroll to position [970, 523]
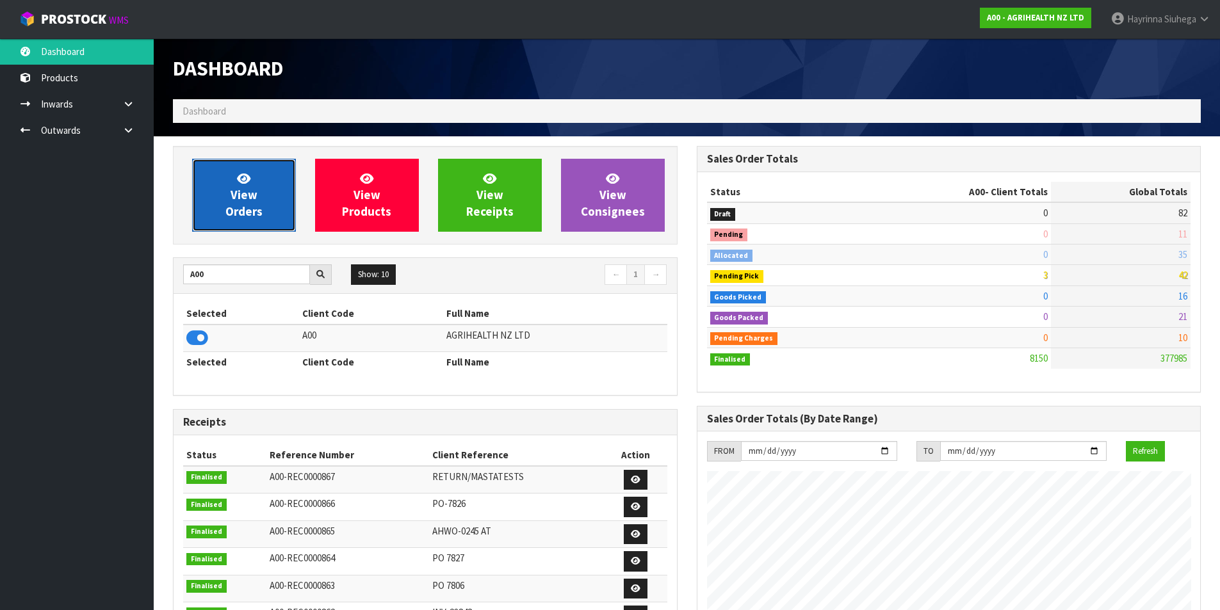
click at [228, 208] on span "View Orders" at bounding box center [243, 195] width 37 height 48
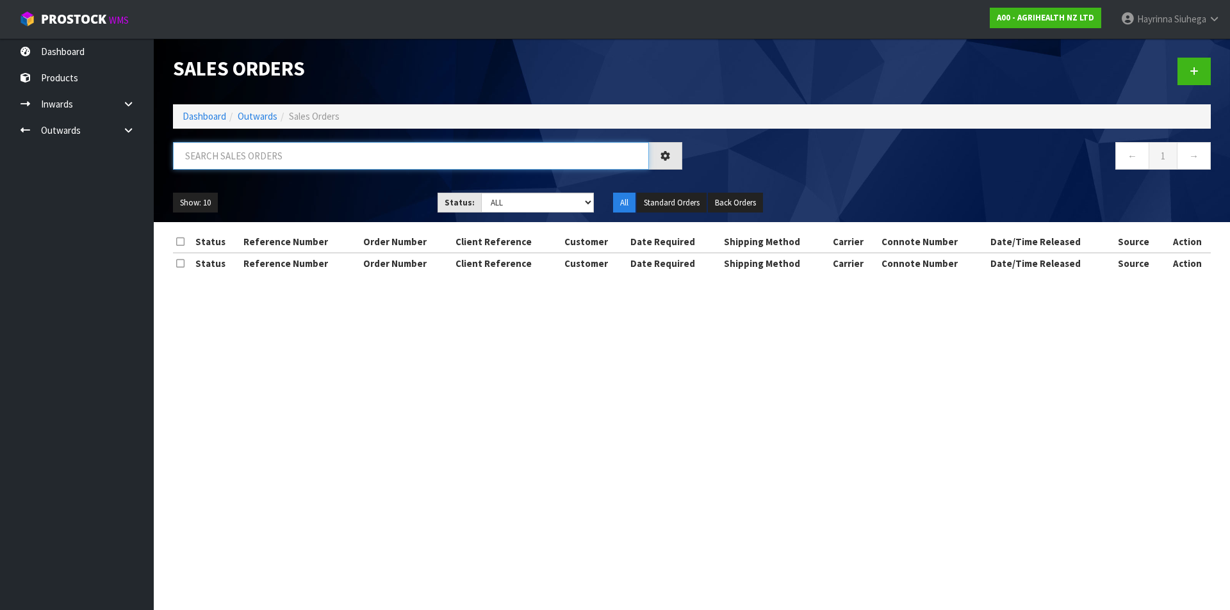
click at [307, 157] on input "text" at bounding box center [411, 156] width 476 height 28
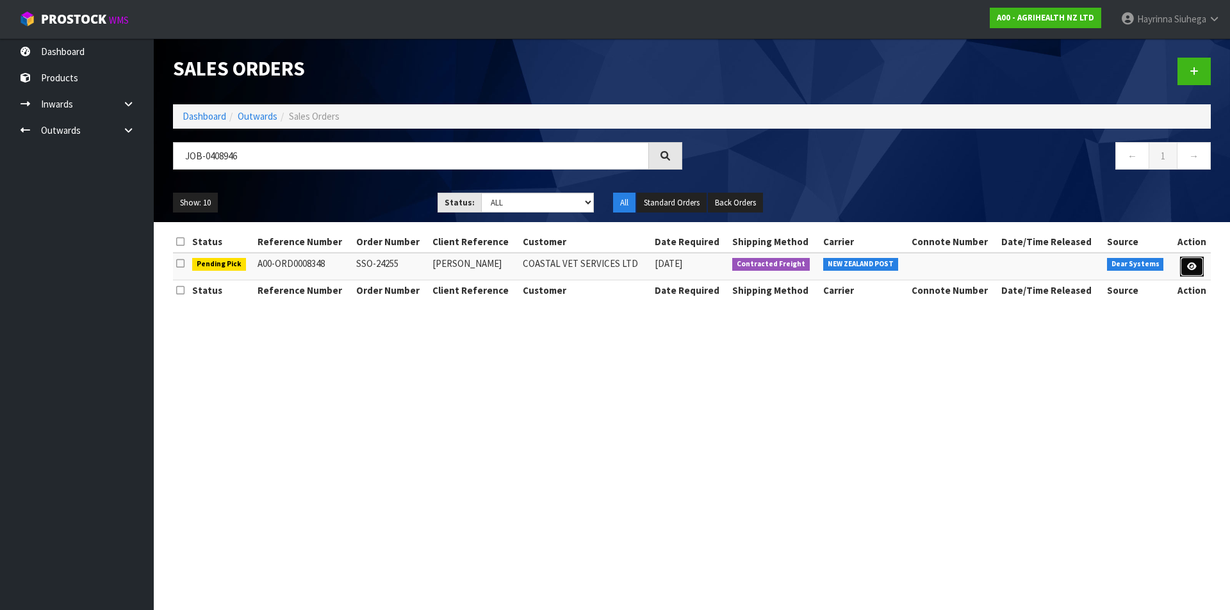
click at [1180, 272] on link at bounding box center [1192, 267] width 24 height 20
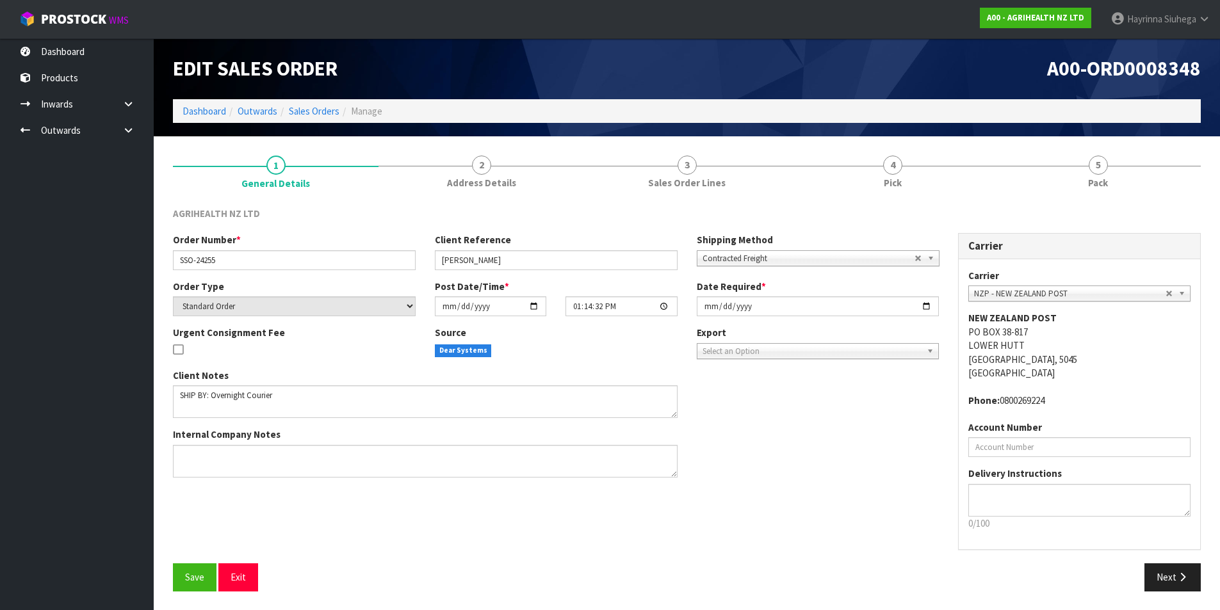
click at [938, 187] on link "4 Pick" at bounding box center [893, 171] width 206 height 51
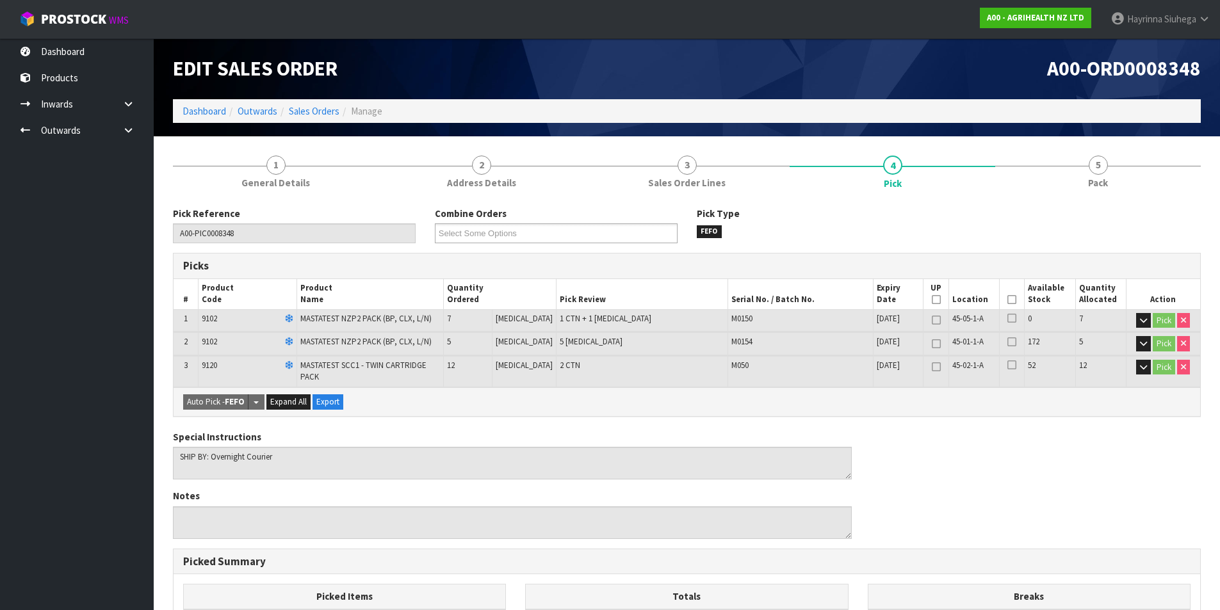
click at [1008, 300] on icon at bounding box center [1012, 300] width 9 height 1
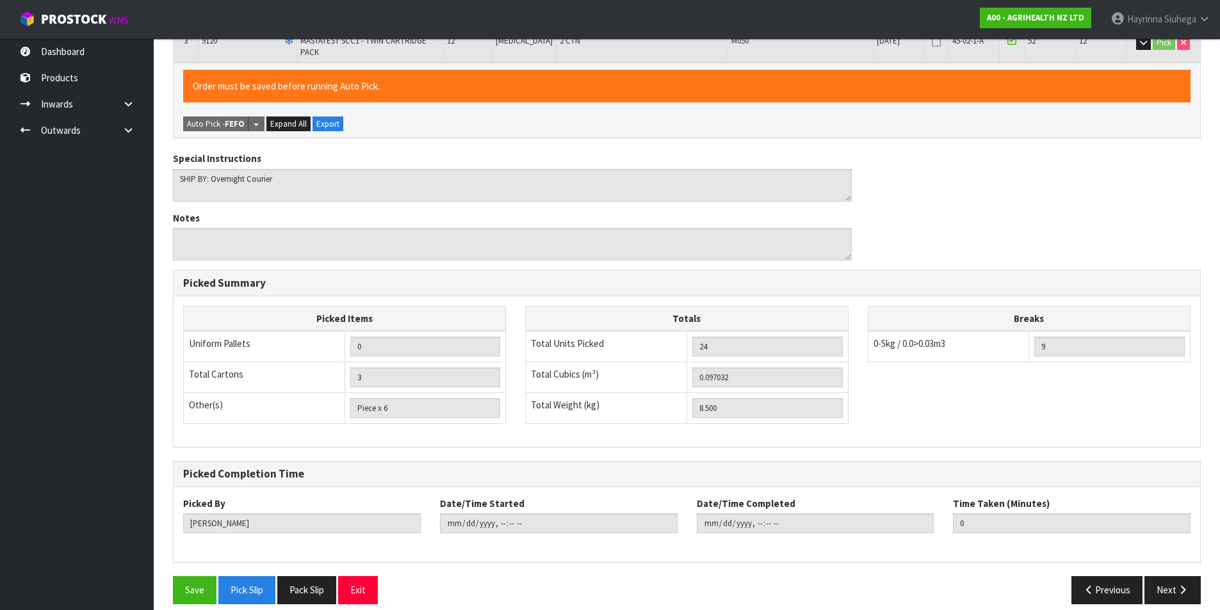
scroll to position [329, 0]
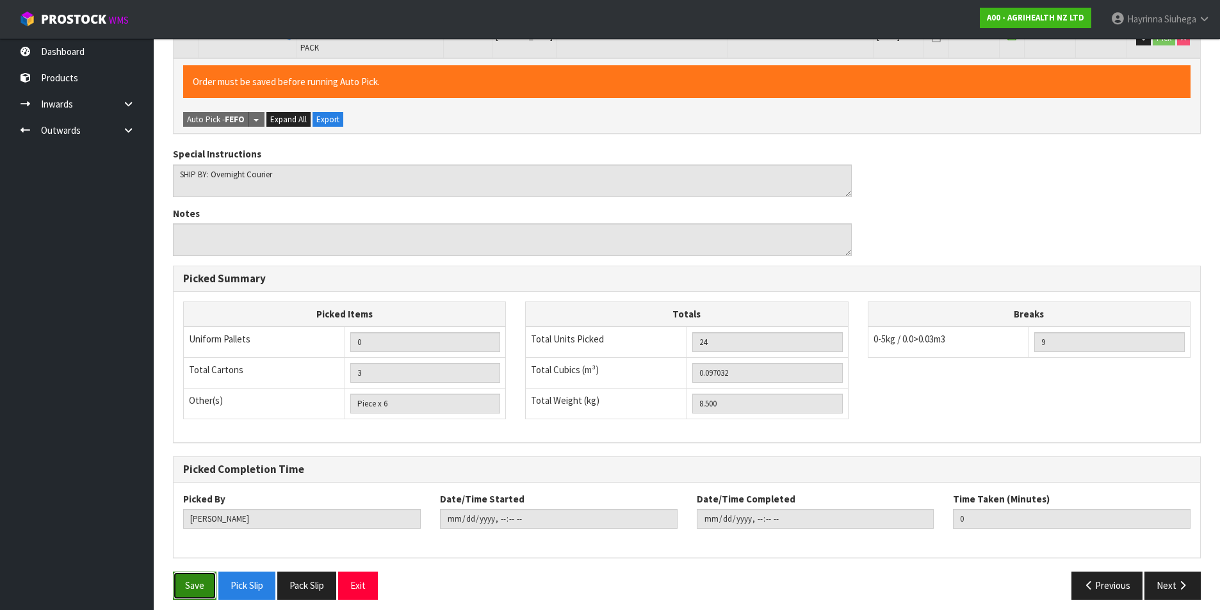
click at [187, 581] on button "Save" at bounding box center [195, 586] width 44 height 28
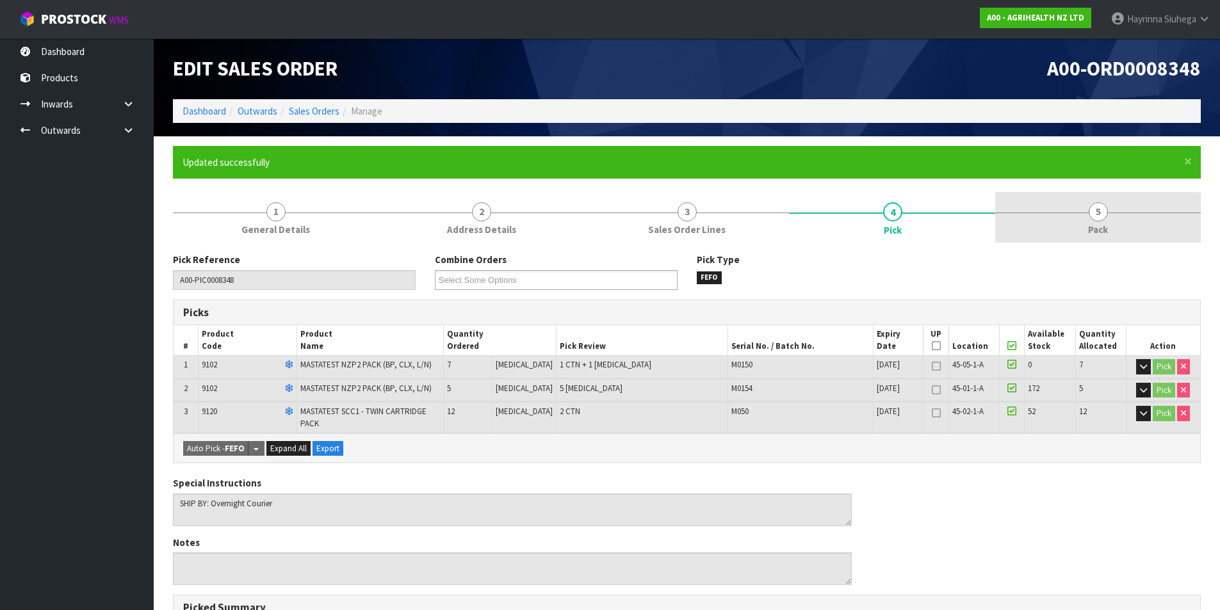
click at [1088, 220] on link "5 Pack" at bounding box center [1098, 217] width 206 height 51
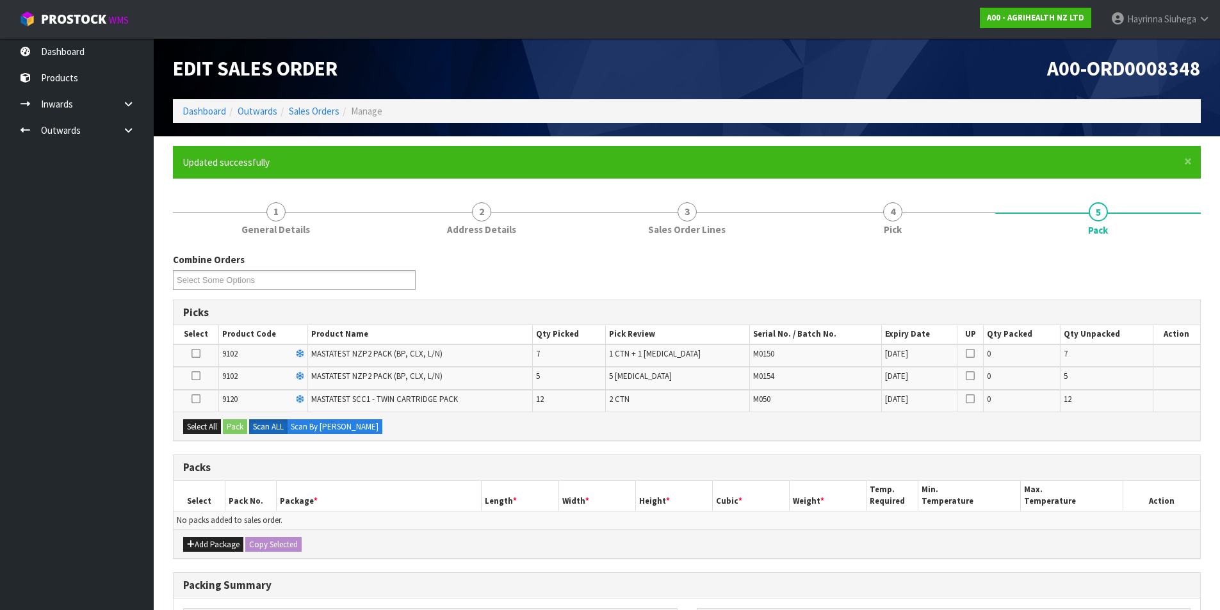
click at [198, 399] on icon at bounding box center [196, 399] width 9 height 1
click at [0, 0] on input "checkbox" at bounding box center [0, 0] width 0 height 0
click at [232, 428] on button "Pack" at bounding box center [235, 427] width 24 height 15
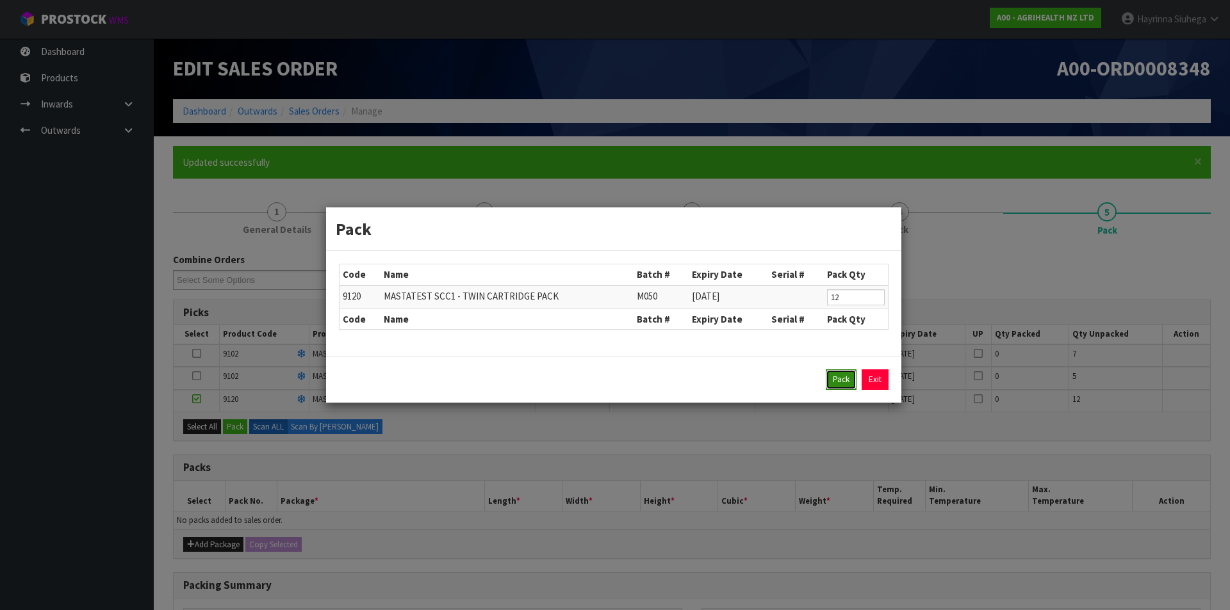
click at [832, 382] on button "Pack" at bounding box center [841, 380] width 31 height 20
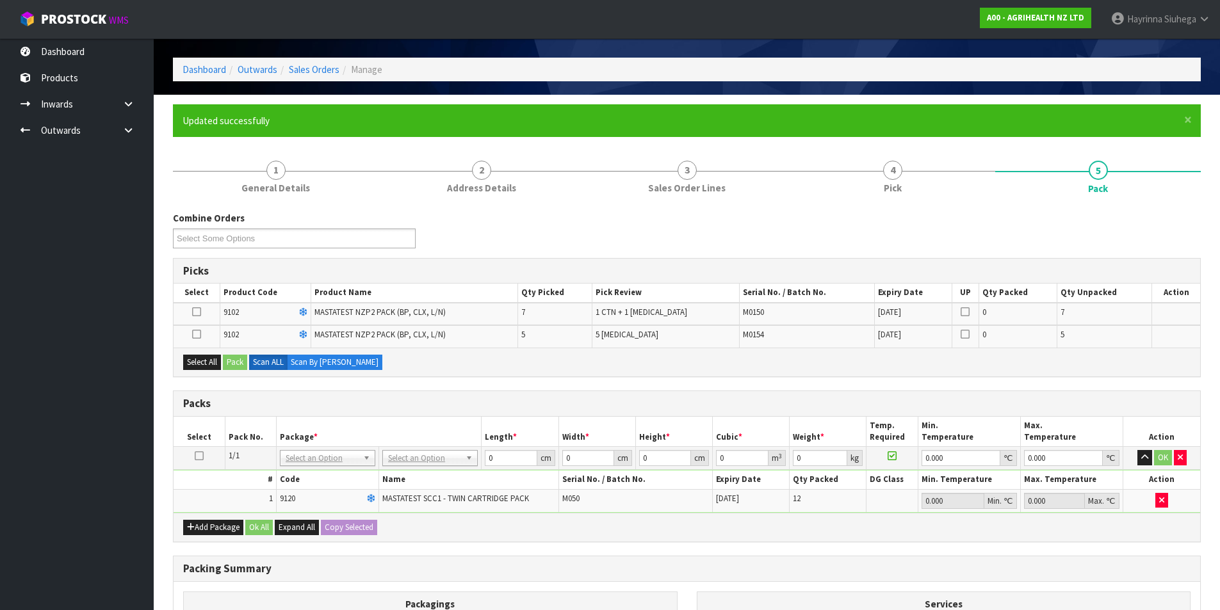
scroll to position [64, 0]
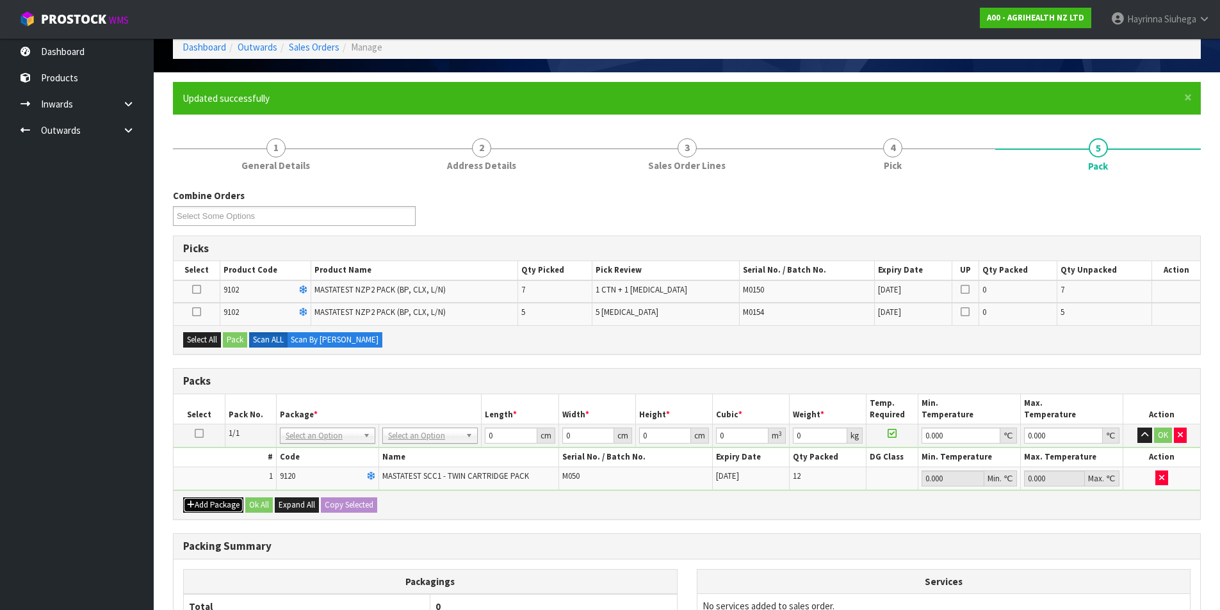
click at [191, 507] on icon "button" at bounding box center [191, 505] width 8 height 8
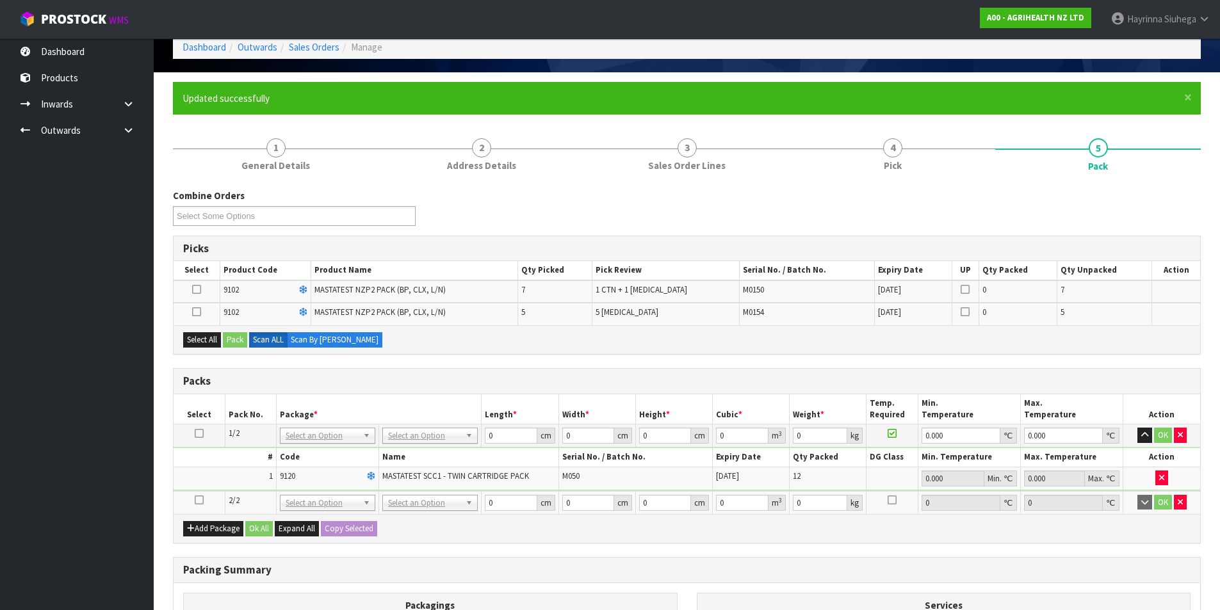
click at [199, 500] on icon at bounding box center [199, 500] width 9 height 1
click at [207, 341] on button "Select All" at bounding box center [202, 339] width 38 height 15
click at [235, 339] on button "Pack" at bounding box center [235, 339] width 24 height 15
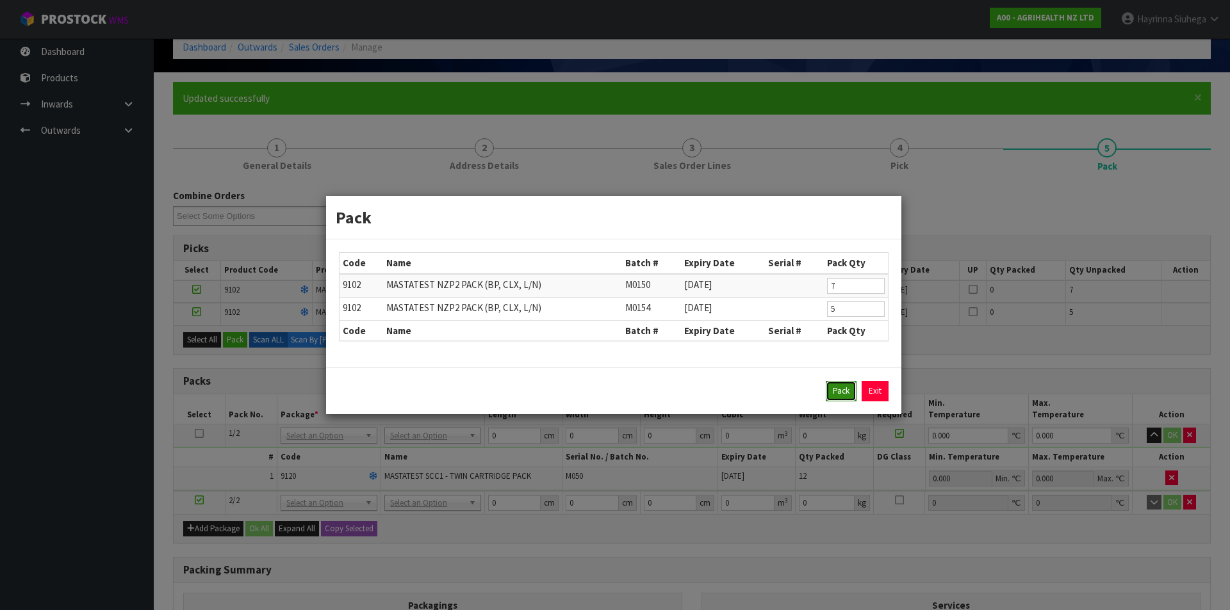
click at [838, 392] on button "Pack" at bounding box center [841, 391] width 31 height 20
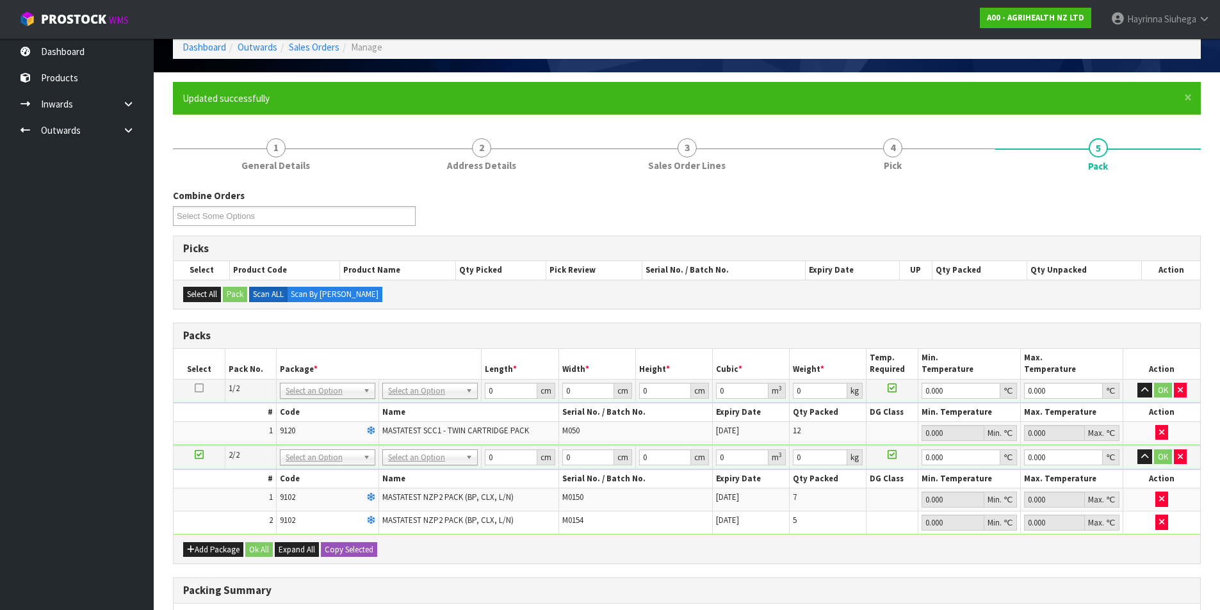
click at [414, 382] on td "No Packaging Cartons PLT GEN120 (1200 X 1000) PLT ONE WAY SKID CHEP HIRE PALLET…" at bounding box center [430, 390] width 102 height 23
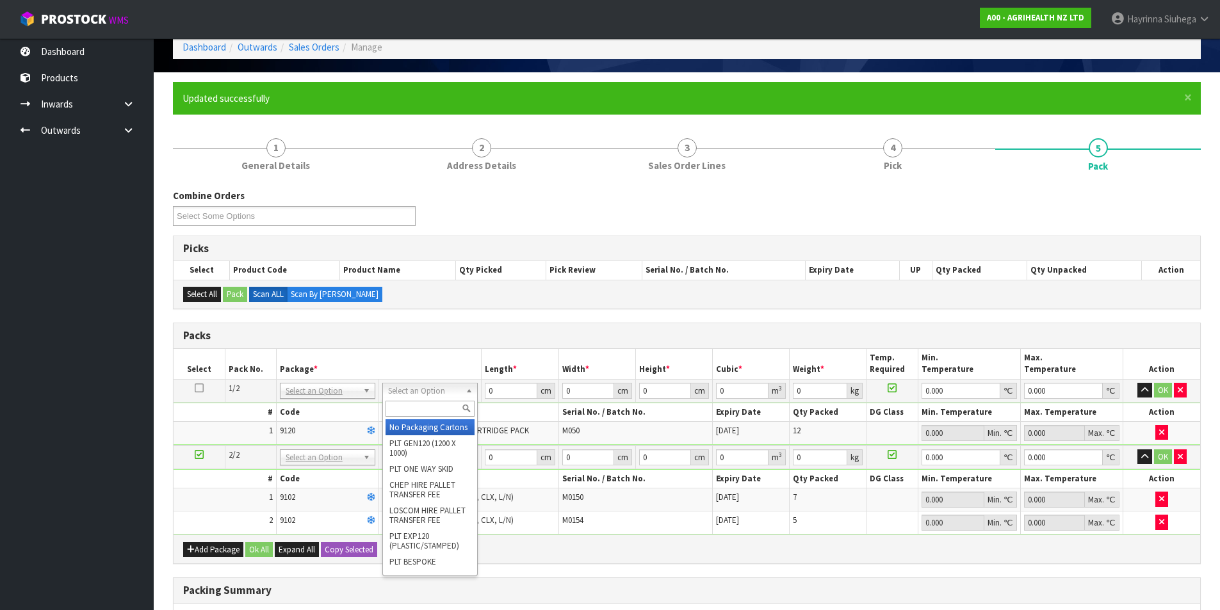
drag, startPoint x: 419, startPoint y: 432, endPoint x: 421, endPoint y: 460, distance: 28.2
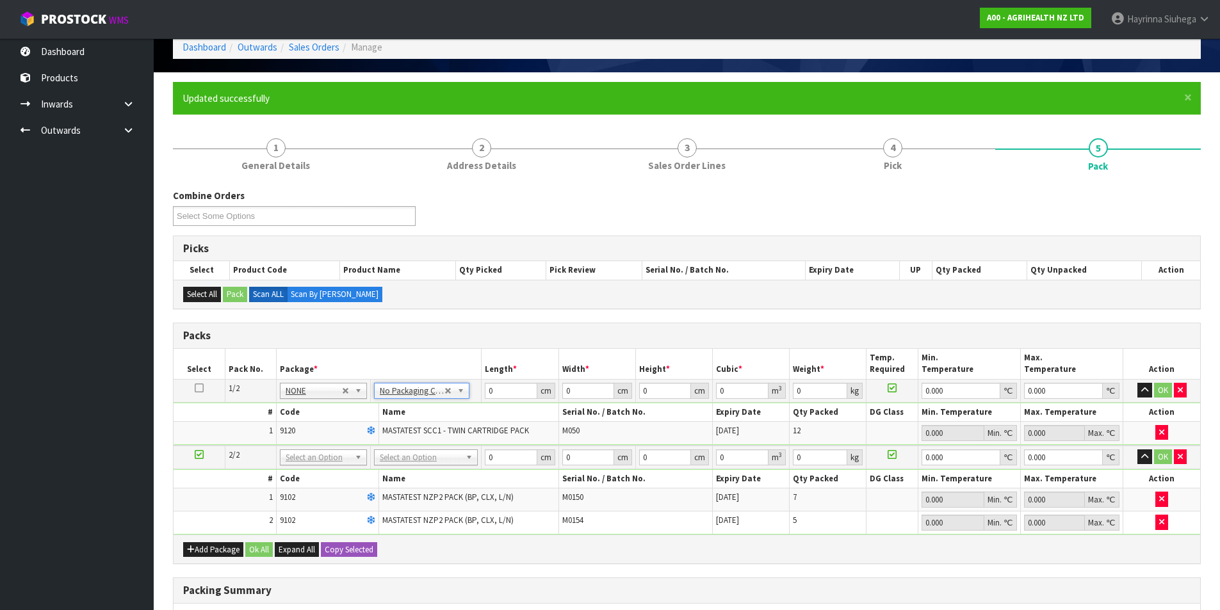
drag, startPoint x: 425, startPoint y: 451, endPoint x: 423, endPoint y: 477, distance: 26.3
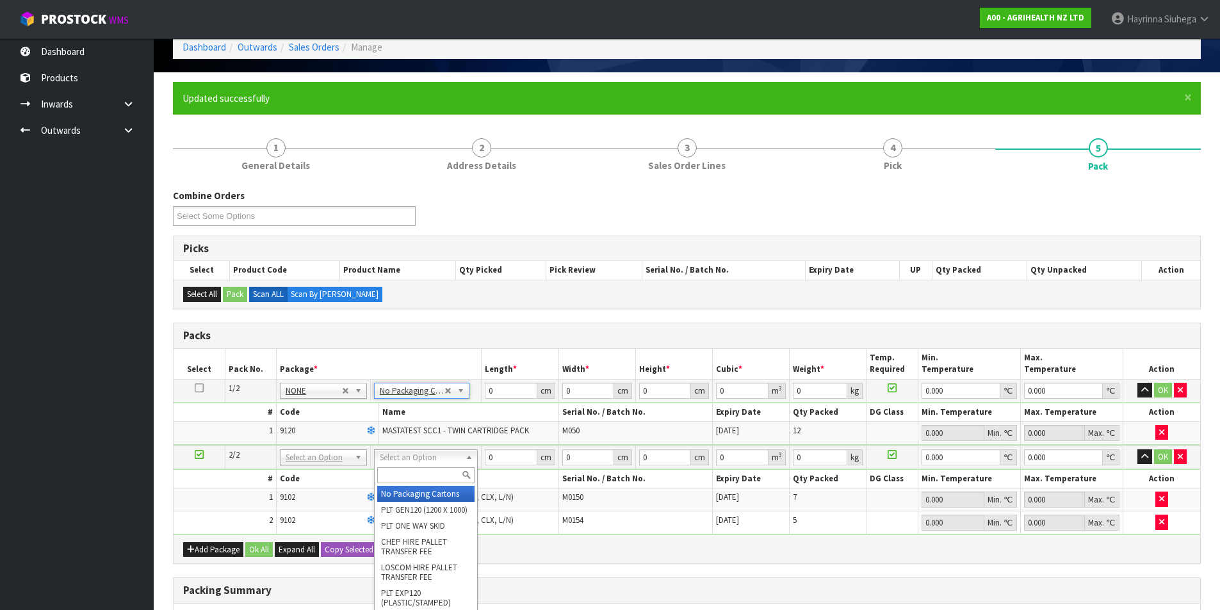
drag, startPoint x: 416, startPoint y: 494, endPoint x: 484, endPoint y: 416, distance: 104.0
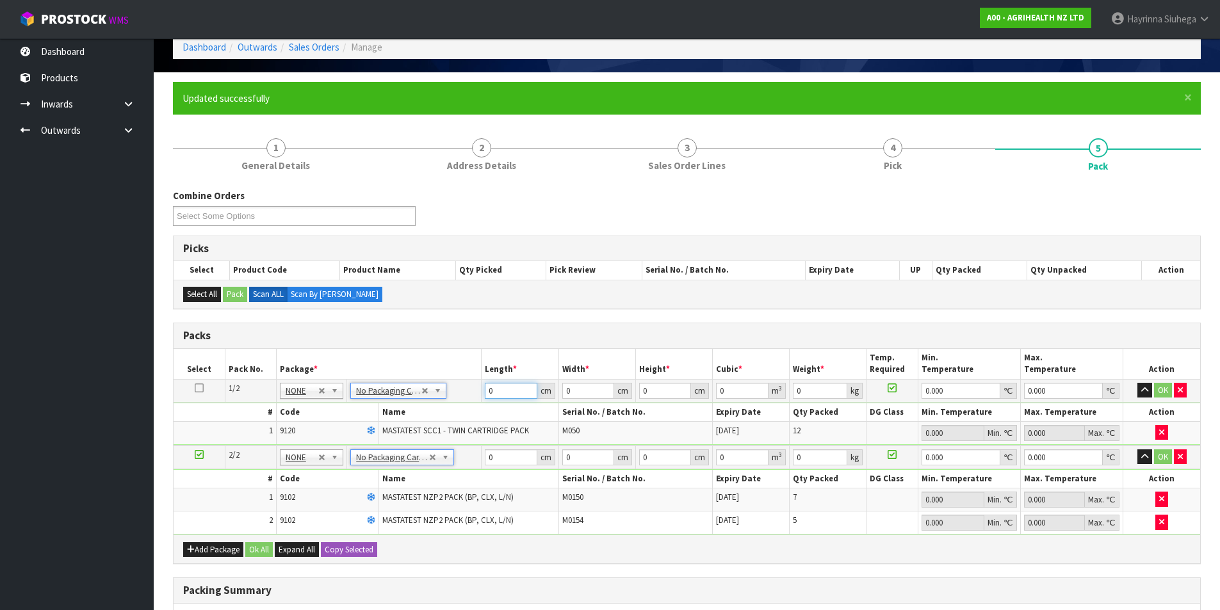
click at [486, 392] on input "0" at bounding box center [511, 391] width 52 height 16
drag, startPoint x: 486, startPoint y: 392, endPoint x: 715, endPoint y: 348, distance: 232.8
click at [497, 389] on input "0" at bounding box center [511, 391] width 52 height 16
click button "OK" at bounding box center [1163, 390] width 18 height 15
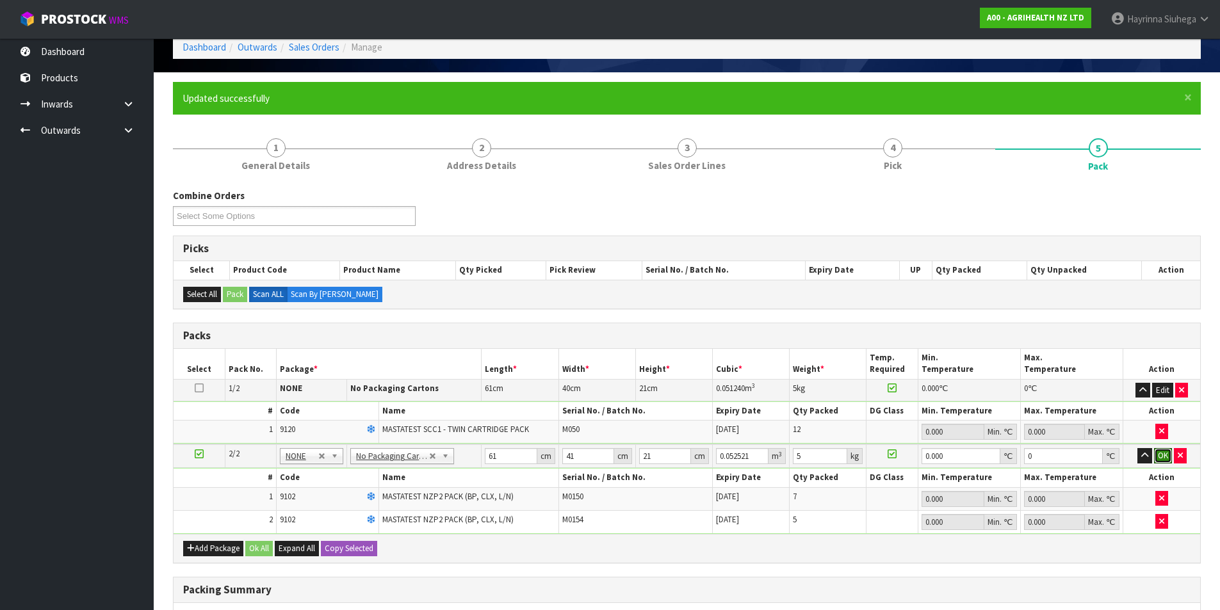
click button "OK" at bounding box center [1163, 455] width 18 height 15
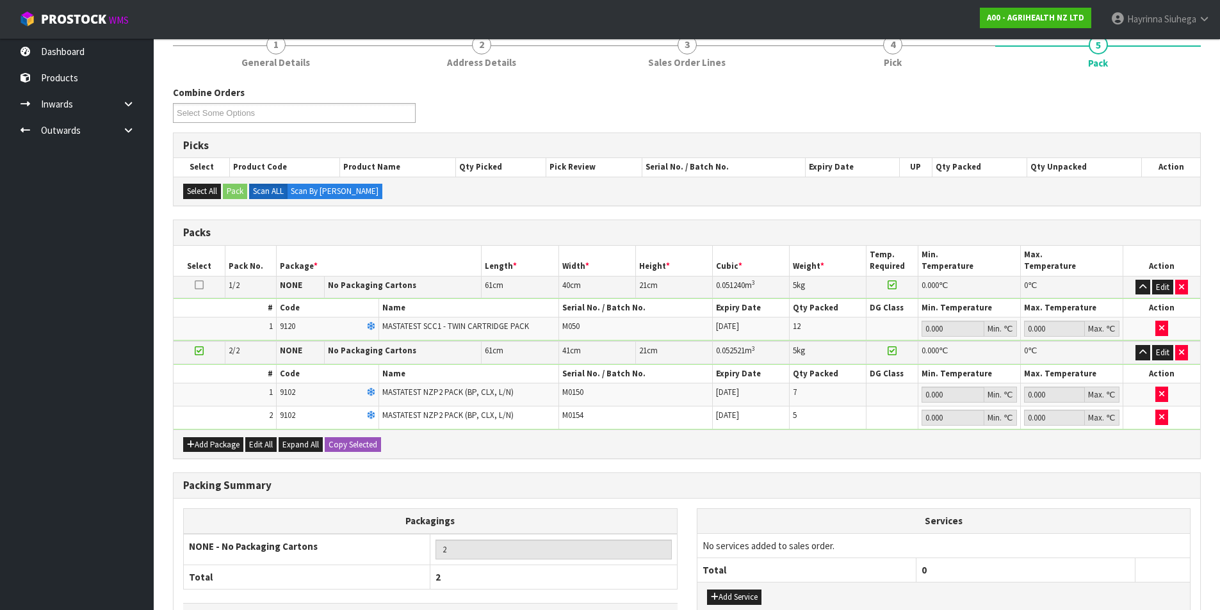
scroll to position [260, 0]
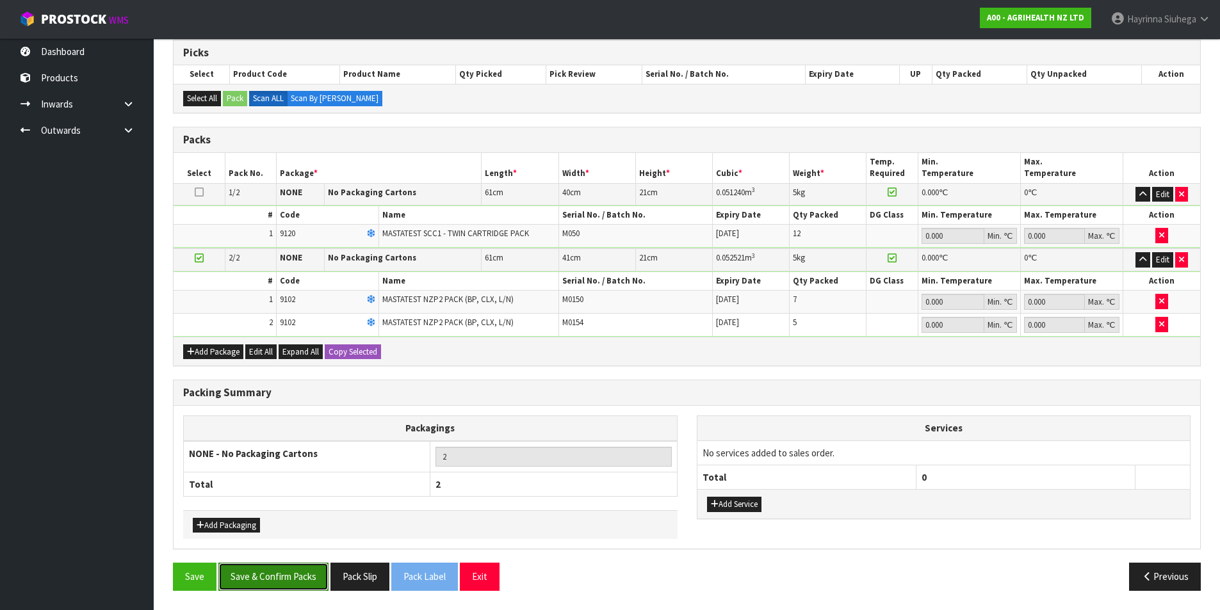
click at [318, 575] on button "Save & Confirm Packs" at bounding box center [273, 577] width 110 height 28
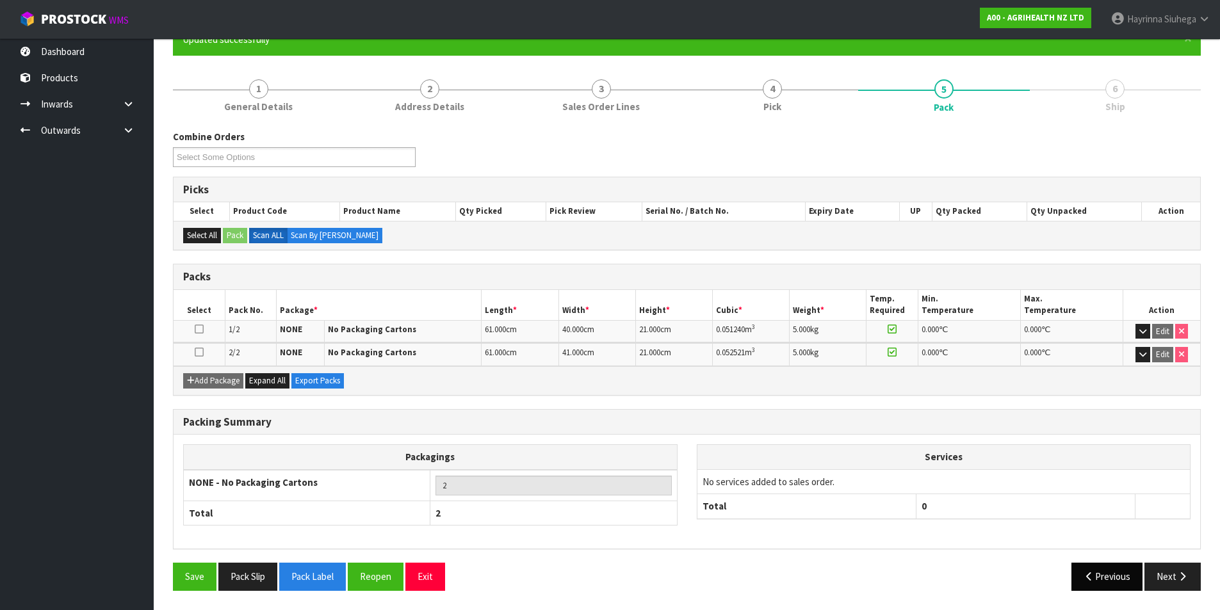
scroll to position [123, 0]
click at [1172, 576] on button "Next" at bounding box center [1173, 577] width 56 height 28
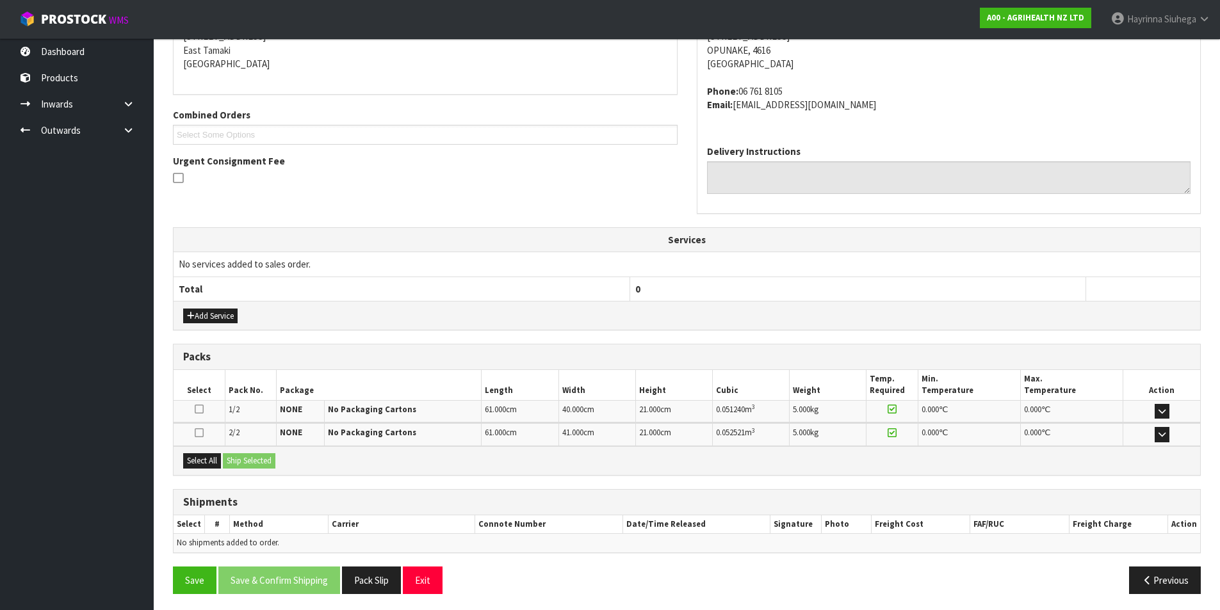
scroll to position [276, 0]
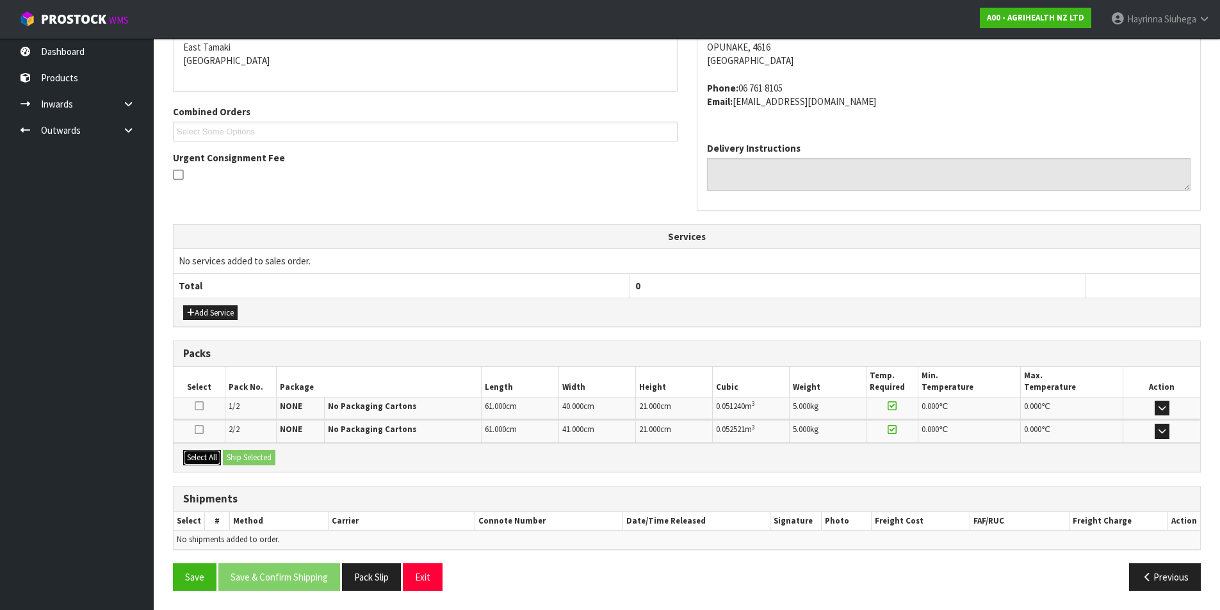
click at [201, 459] on button "Select All" at bounding box center [202, 457] width 38 height 15
click at [257, 455] on button "Ship Selected" at bounding box center [249, 457] width 53 height 15
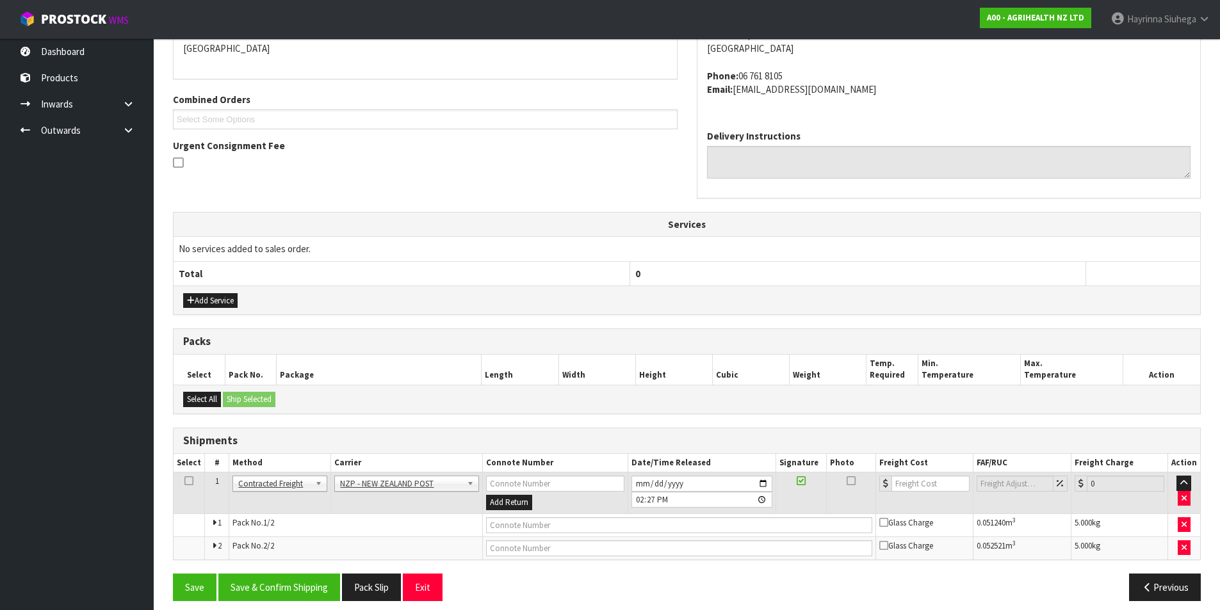
scroll to position [298, 0]
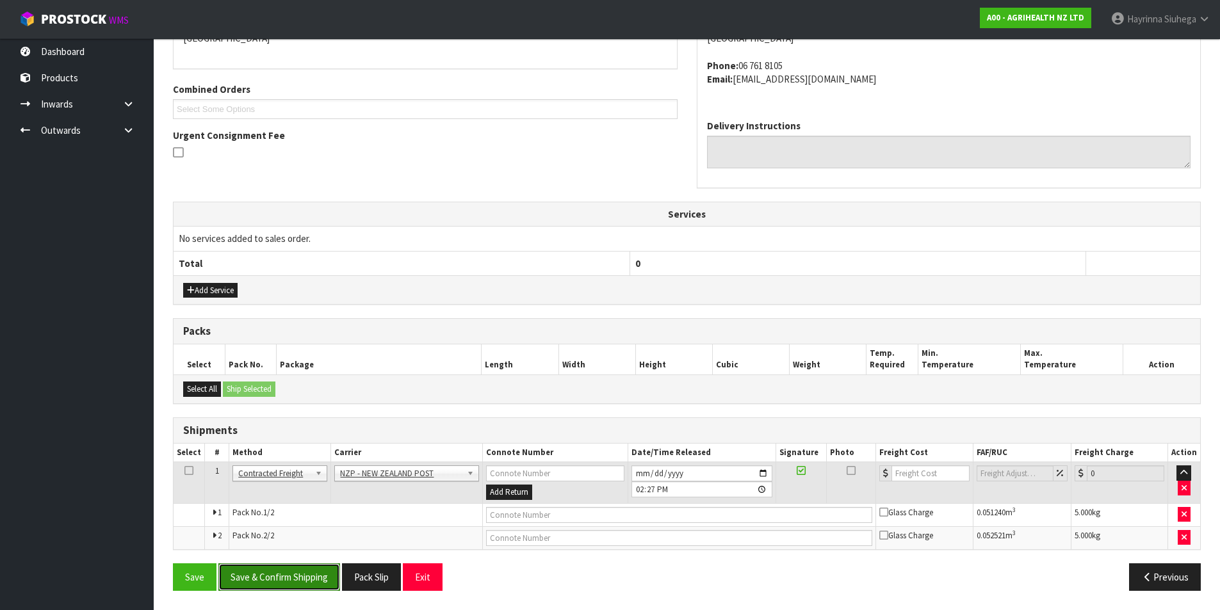
click at [301, 571] on button "Save & Confirm Shipping" at bounding box center [279, 578] width 122 height 28
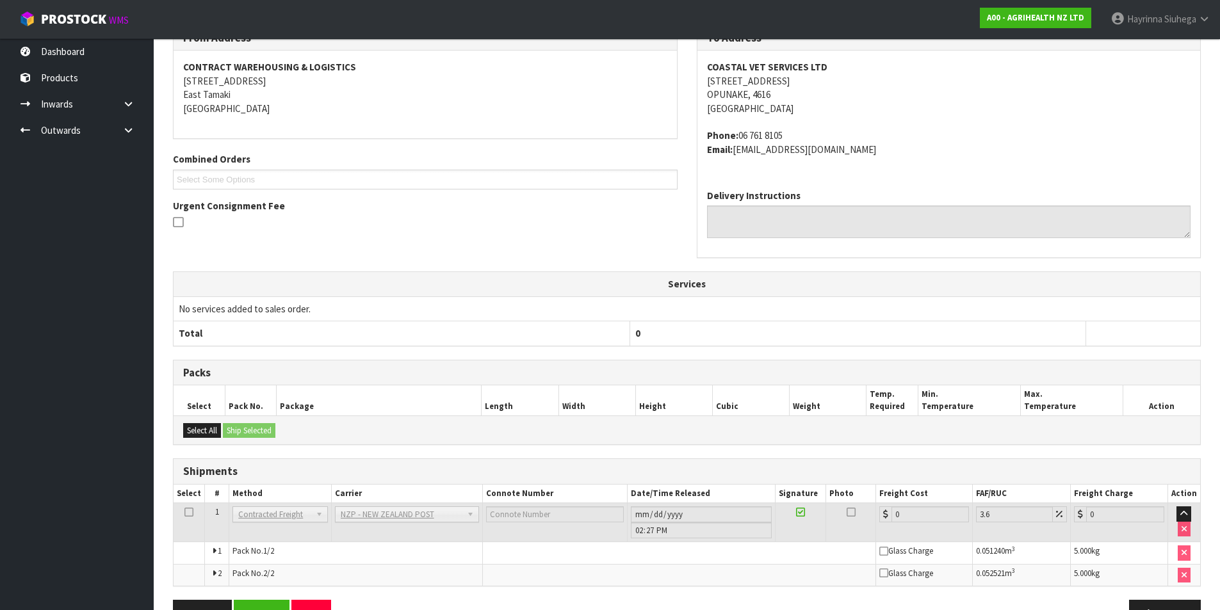
scroll to position [279, 0]
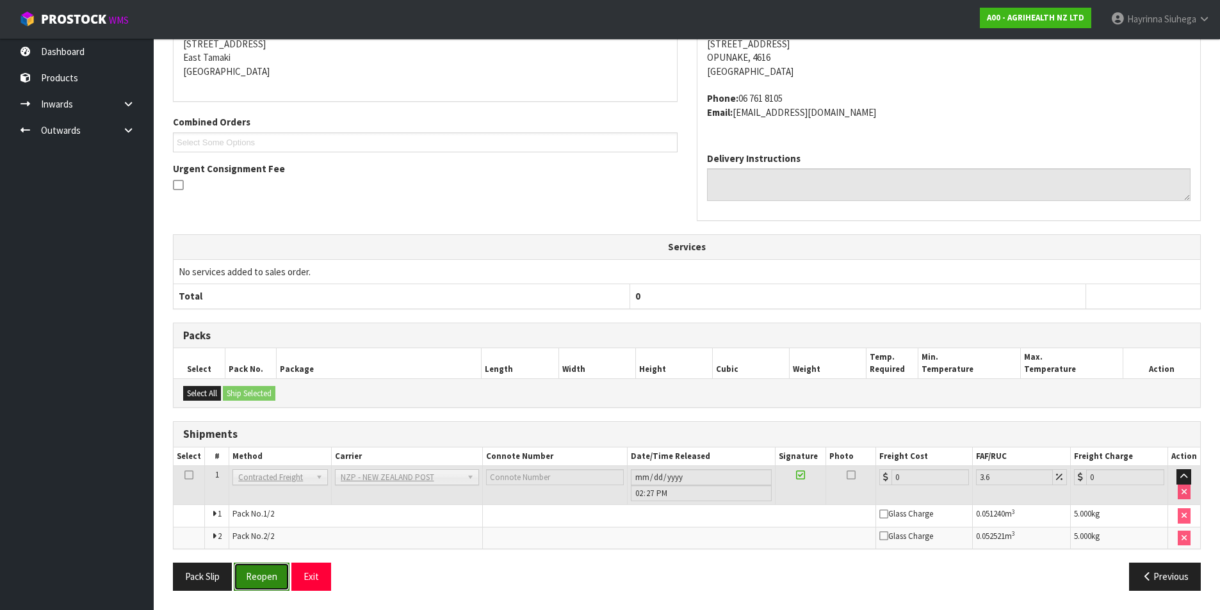
click at [261, 579] on button "Reopen" at bounding box center [262, 577] width 56 height 28
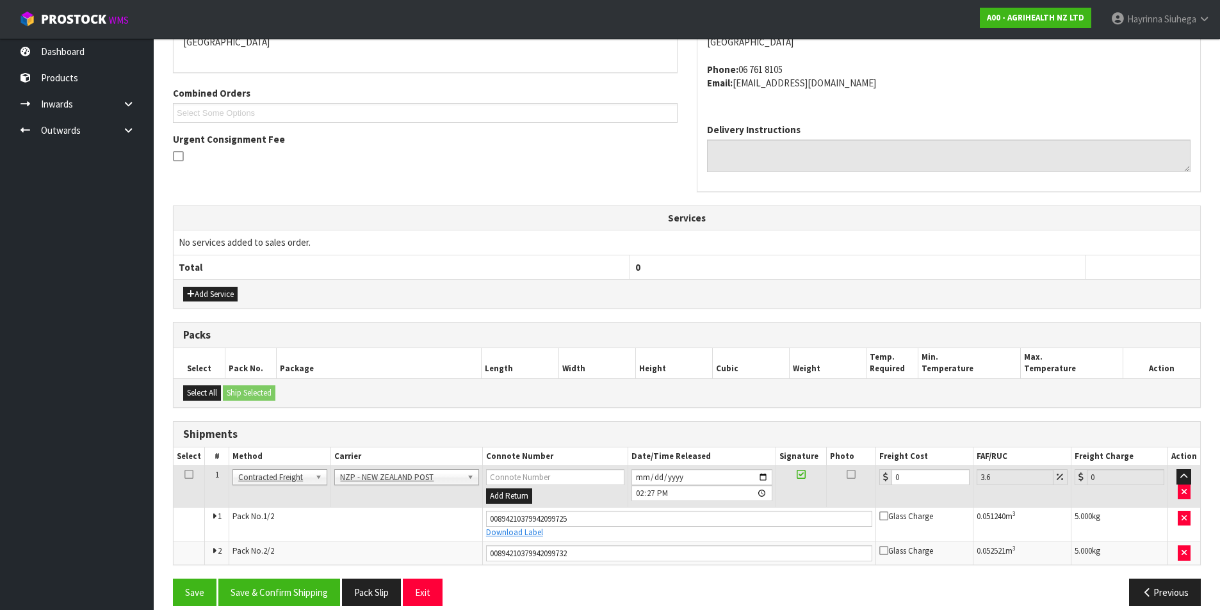
scroll to position [310, 0]
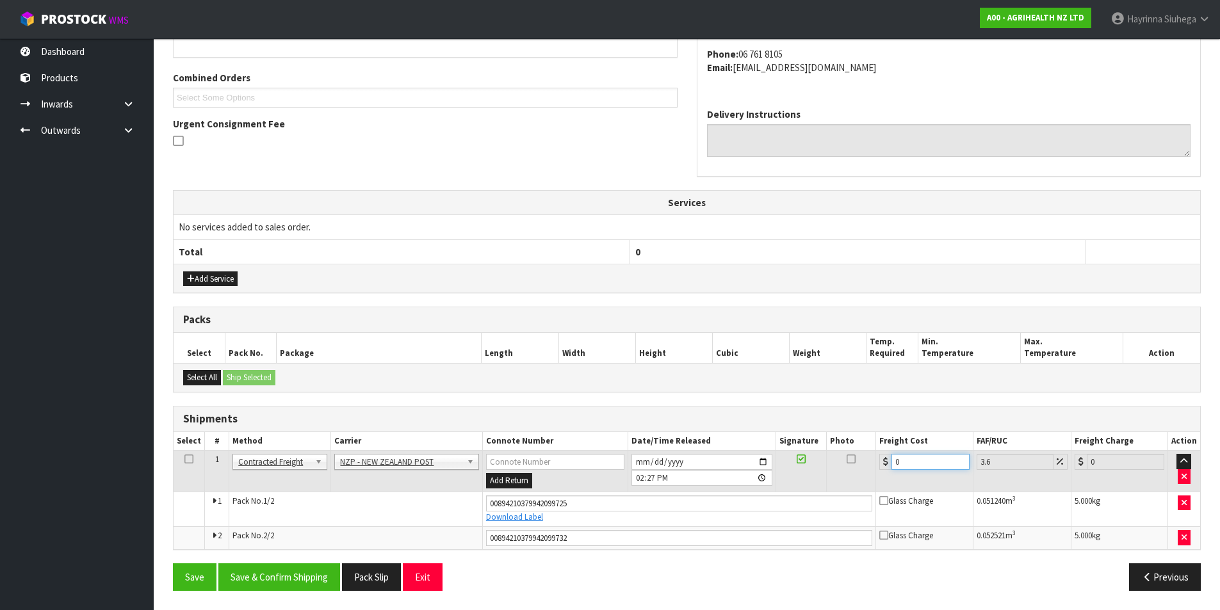
drag, startPoint x: 885, startPoint y: 467, endPoint x: 844, endPoint y: 467, distance: 41.6
click at [844, 467] on tr "1 Client Local Pickup Customer Local Pickup Company Freight Contracted Freight …" at bounding box center [687, 472] width 1027 height 42
click at [173, 564] on button "Save" at bounding box center [195, 578] width 44 height 28
click at [304, 575] on button "Save & Confirm Shipping" at bounding box center [279, 578] width 122 height 28
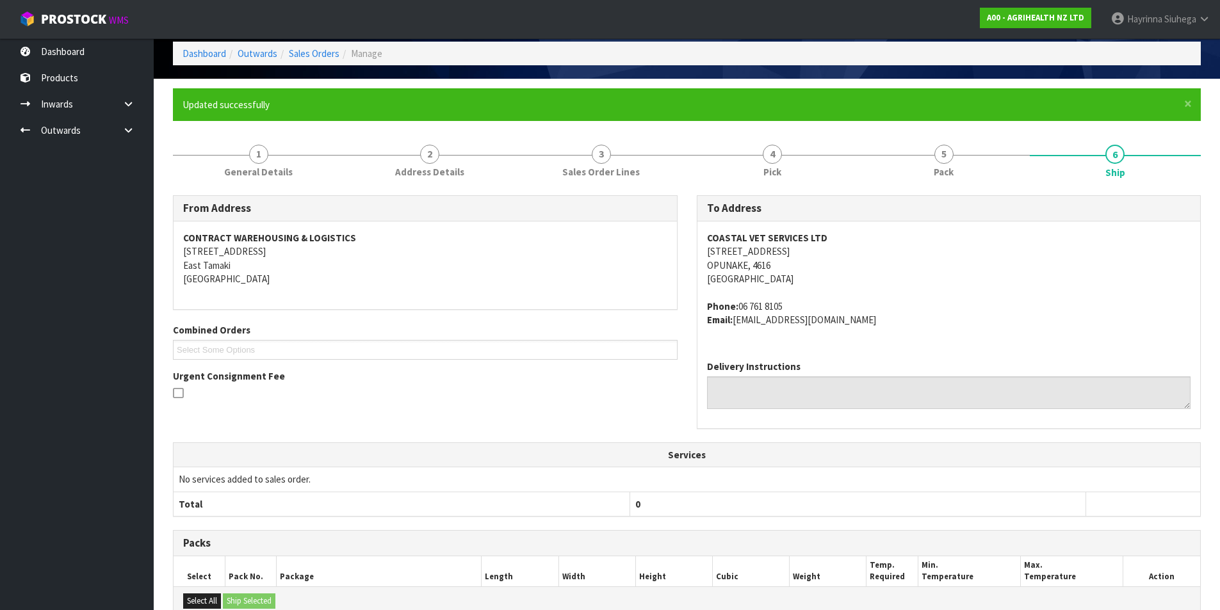
scroll to position [64, 0]
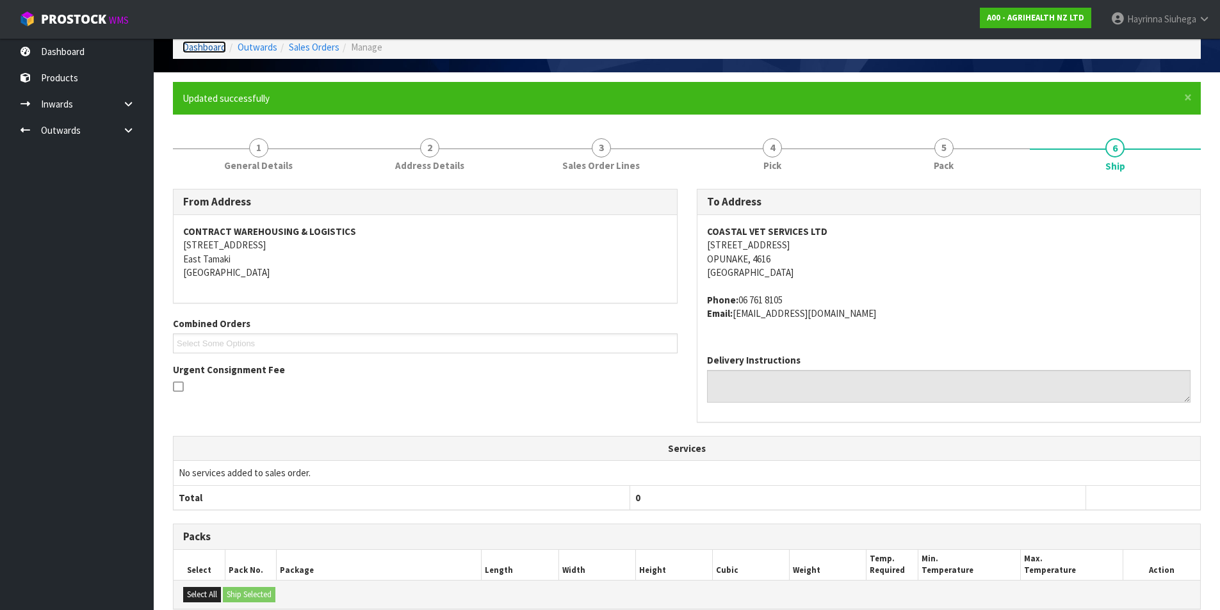
click at [216, 42] on link "Dashboard" at bounding box center [205, 47] width 44 height 12
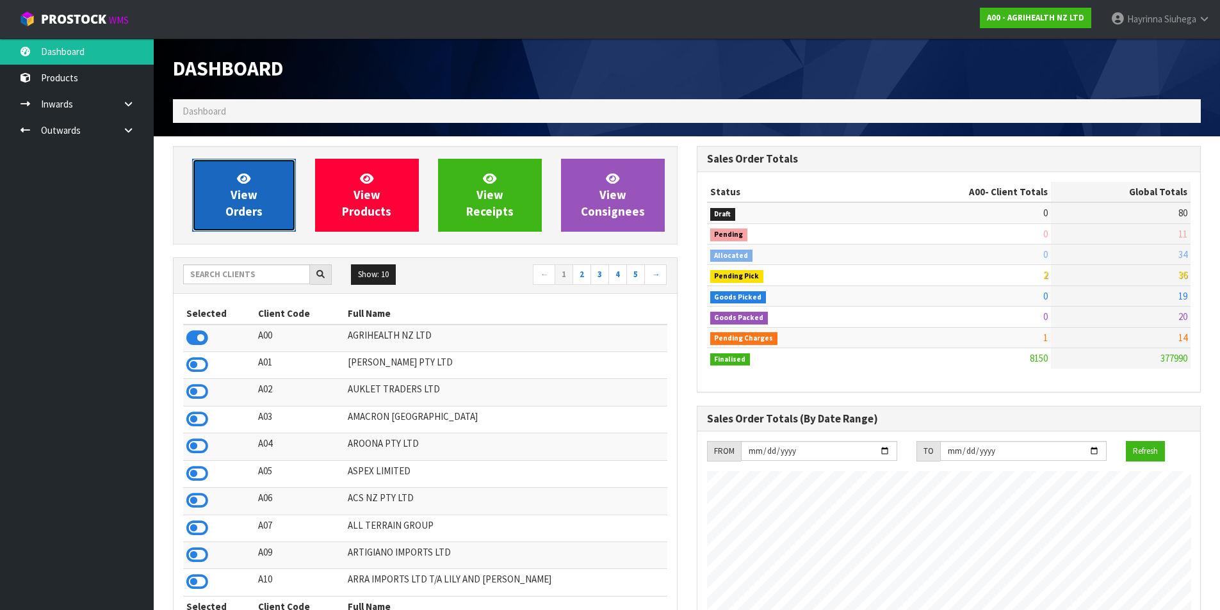
click at [265, 192] on link "View Orders" at bounding box center [244, 195] width 104 height 73
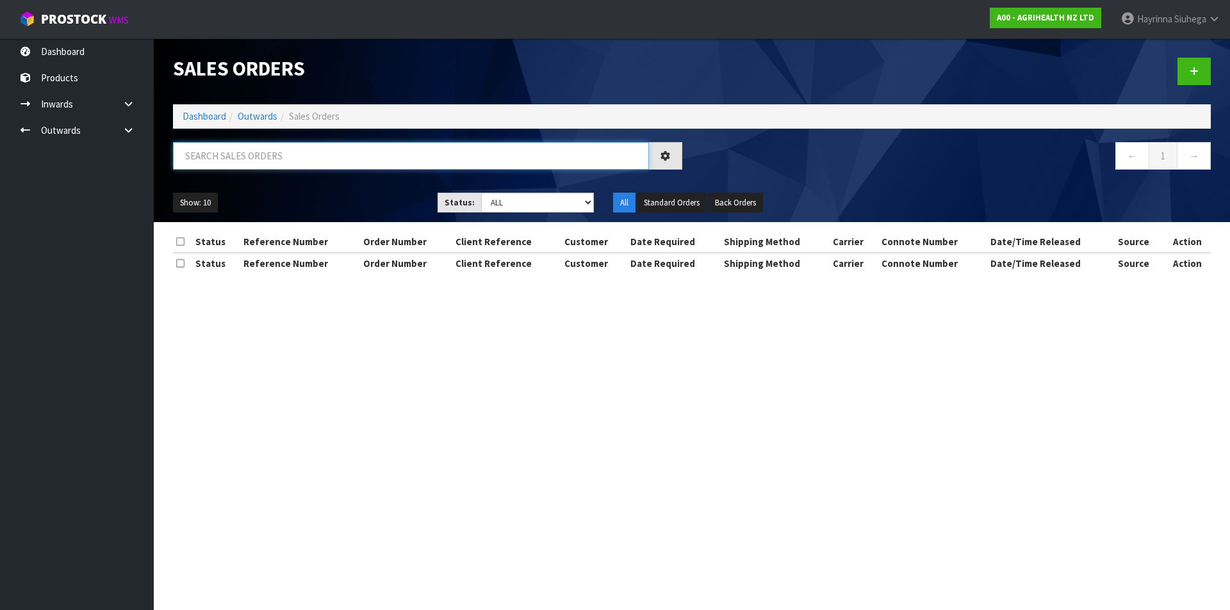
click at [293, 156] on input "text" at bounding box center [411, 156] width 476 height 28
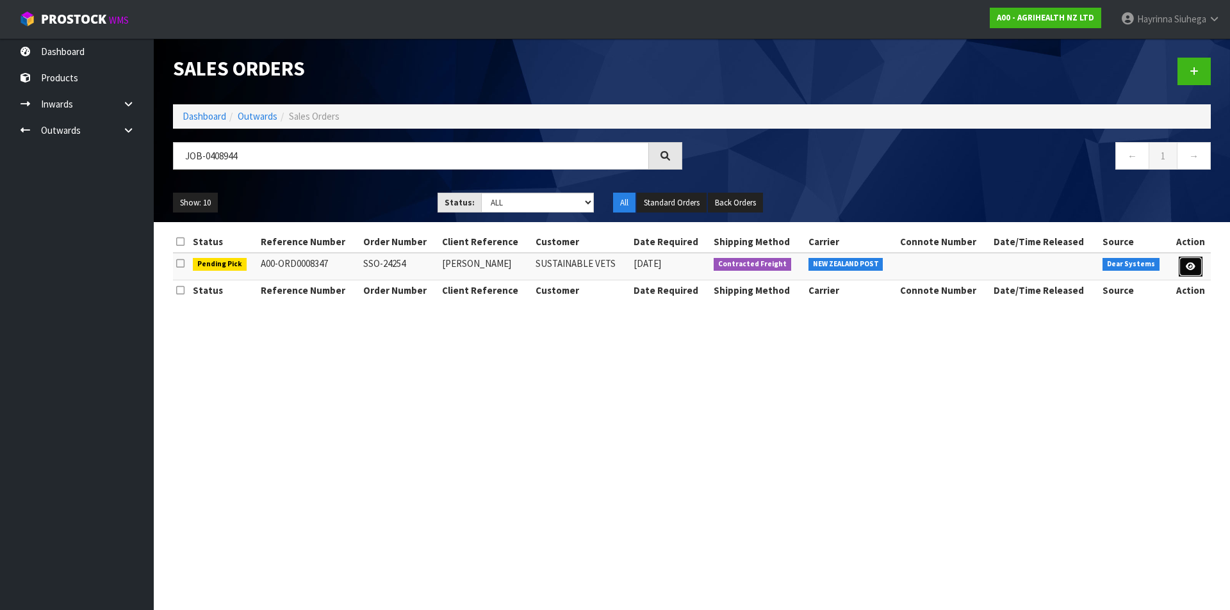
click at [1190, 266] on icon at bounding box center [1191, 267] width 10 height 8
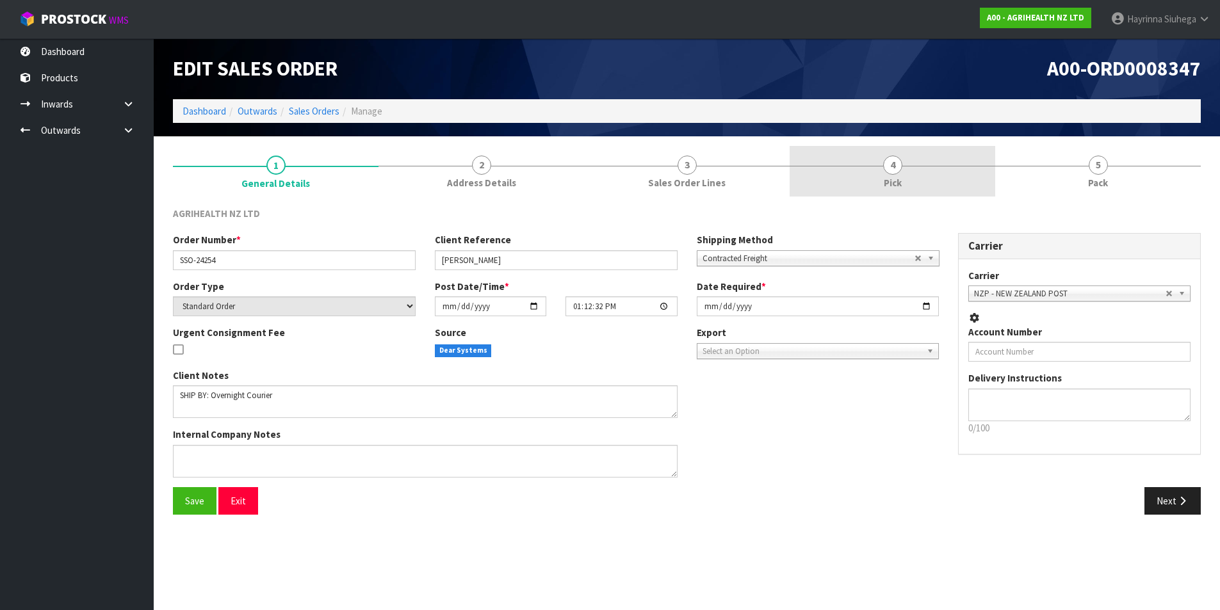
click at [950, 171] on link "4 Pick" at bounding box center [893, 171] width 206 height 51
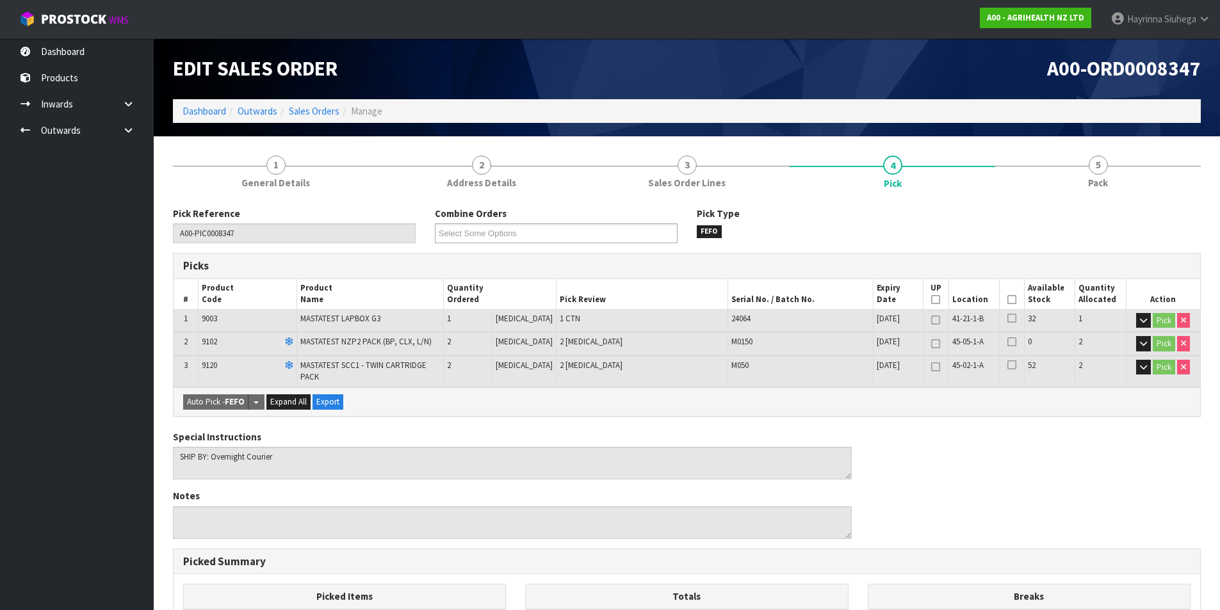
click at [1008, 300] on icon at bounding box center [1012, 300] width 9 height 1
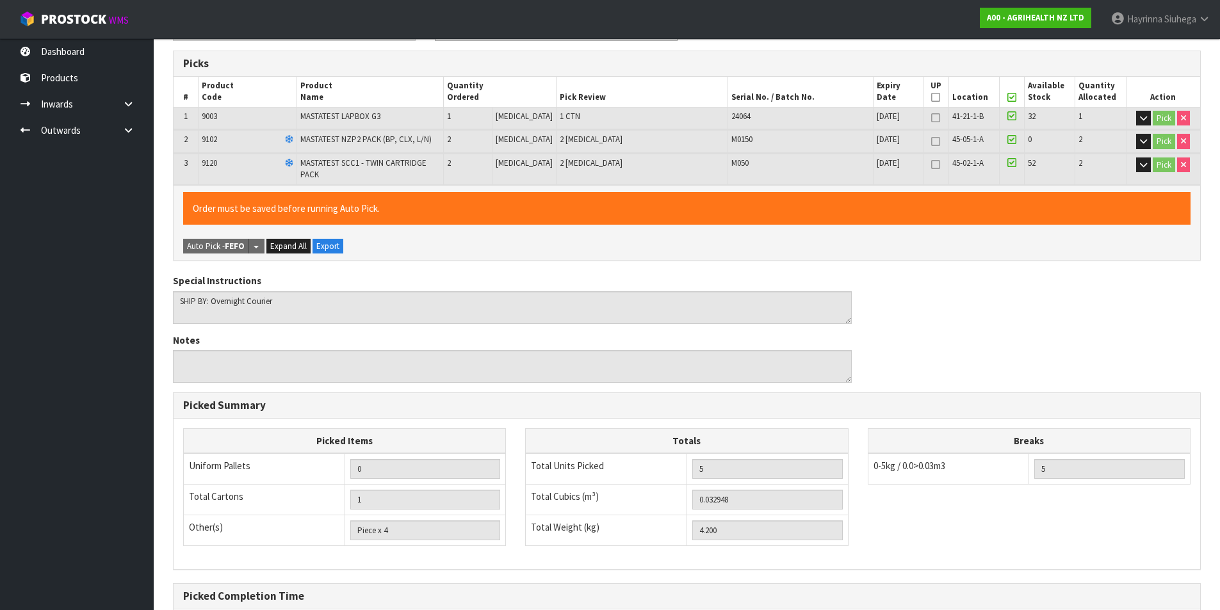
scroll to position [329, 0]
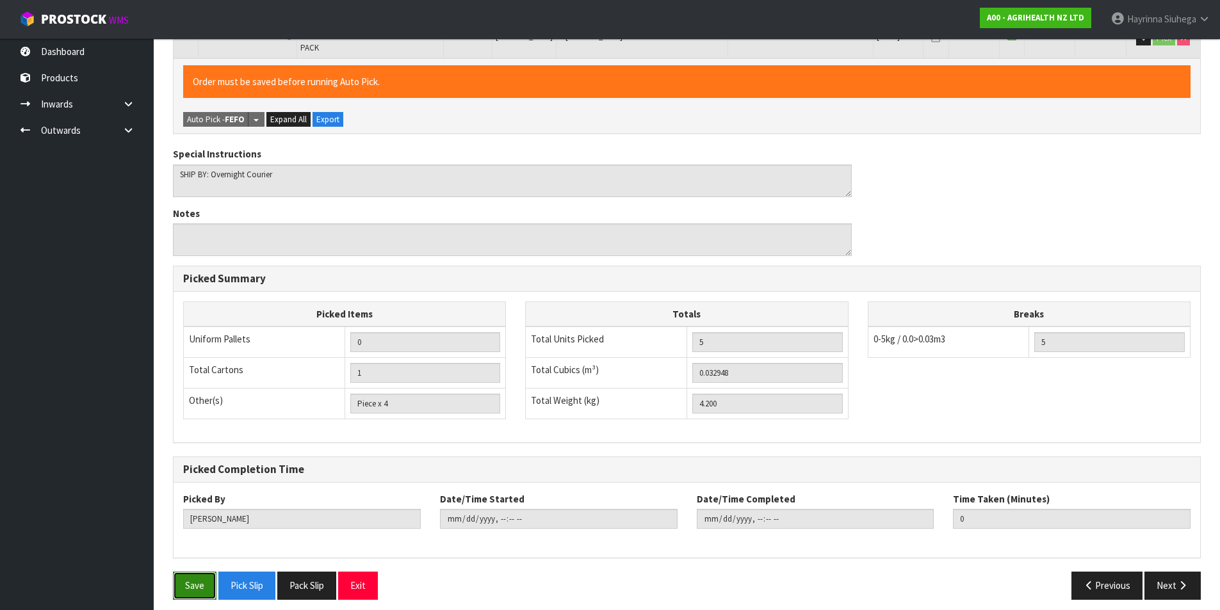
click at [197, 580] on button "Save" at bounding box center [195, 586] width 44 height 28
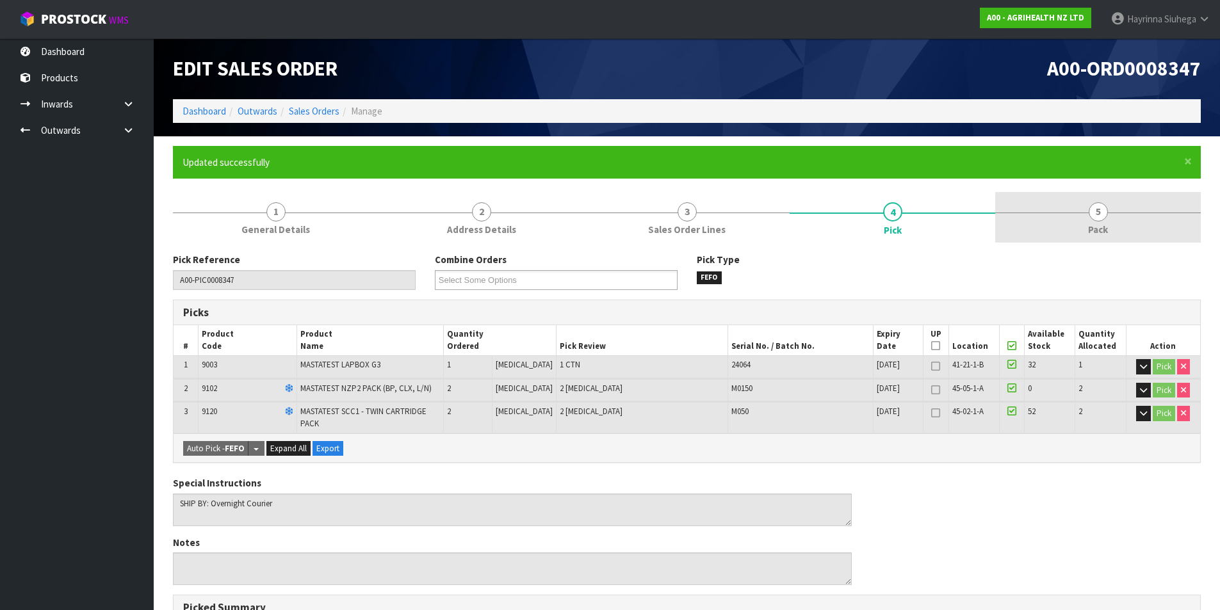
click at [1076, 222] on link "5 Pack" at bounding box center [1098, 217] width 206 height 51
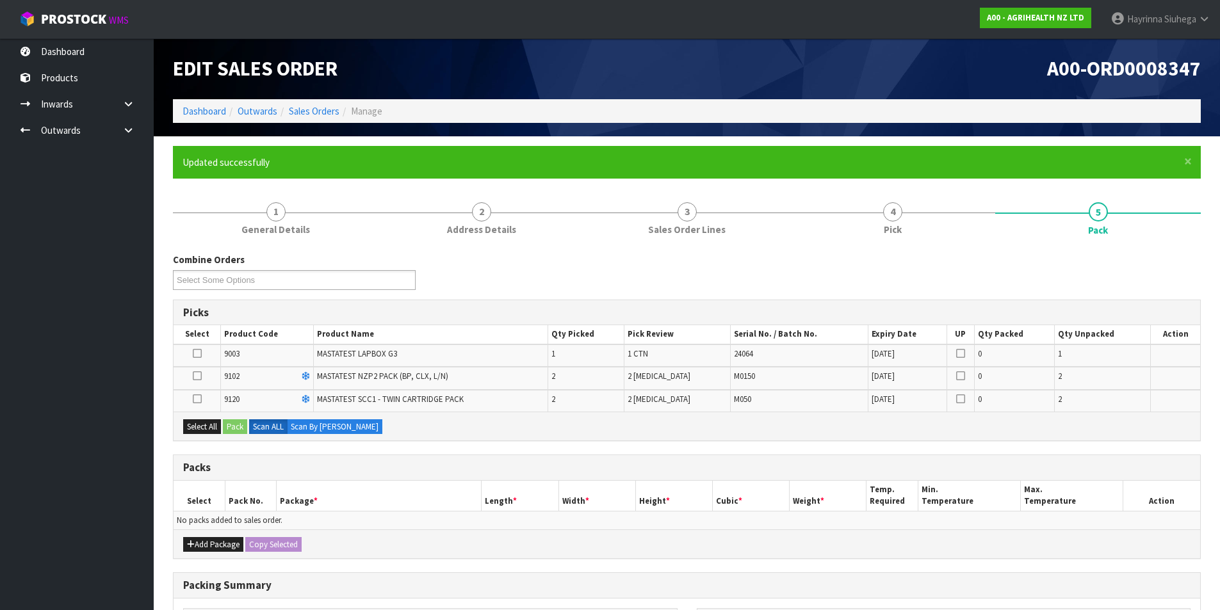
click at [194, 354] on icon at bounding box center [197, 354] width 9 height 1
click at [0, 0] on input "checkbox" at bounding box center [0, 0] width 0 height 0
click at [241, 427] on button "Pack" at bounding box center [235, 427] width 24 height 15
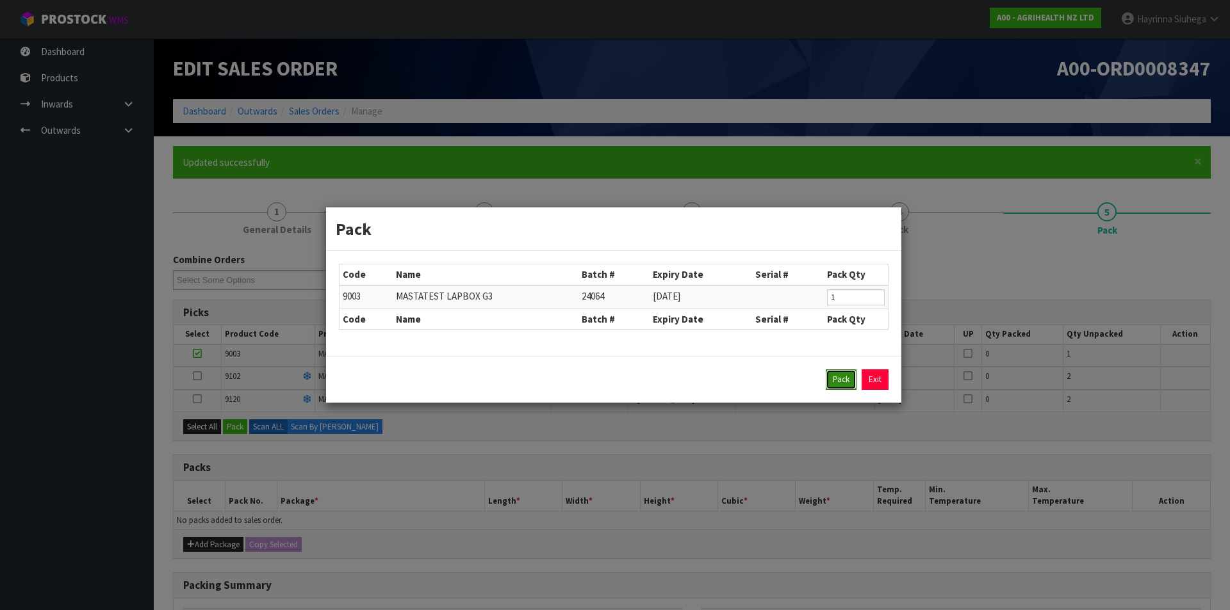
click at [829, 379] on button "Pack" at bounding box center [841, 380] width 31 height 20
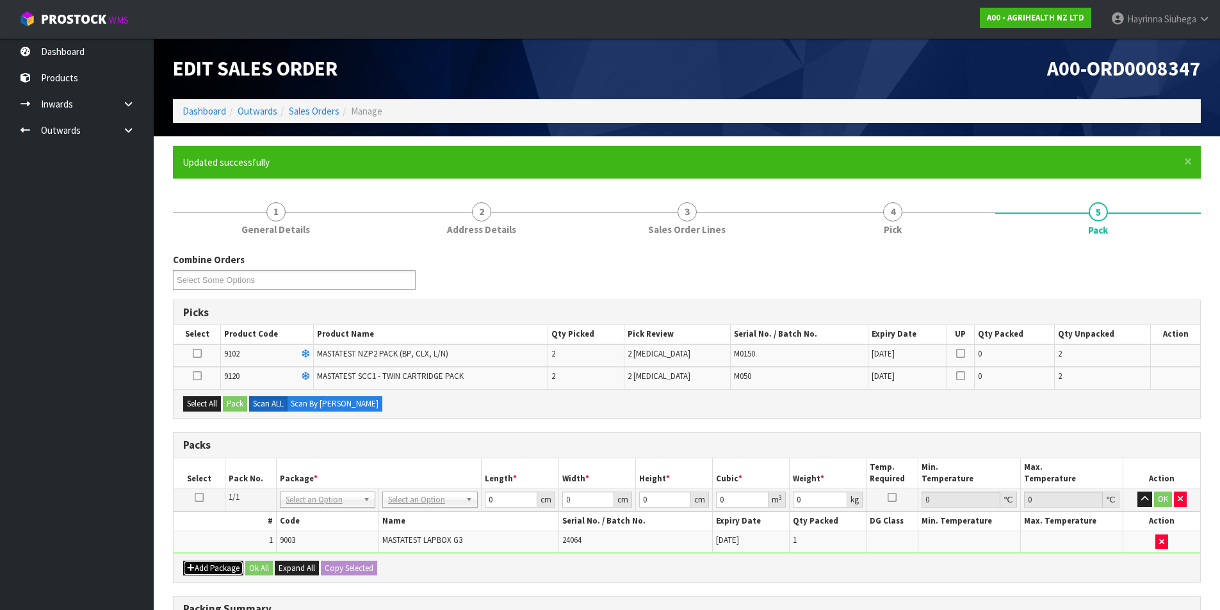
click at [203, 574] on button "Add Package" at bounding box center [213, 568] width 60 height 15
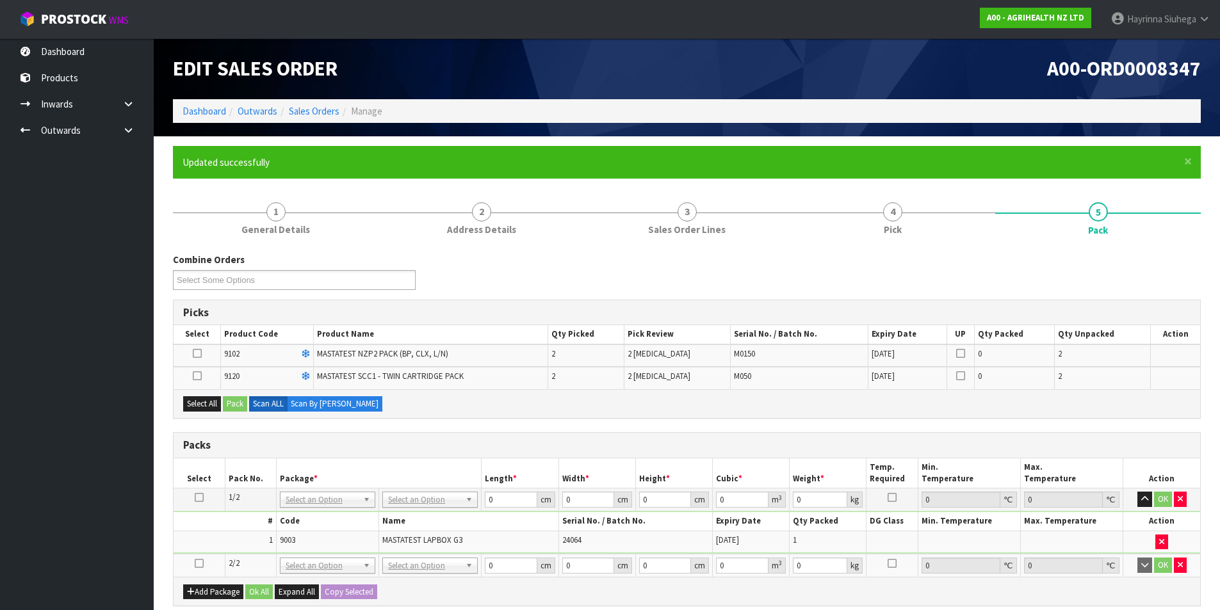
click at [203, 564] on icon at bounding box center [199, 564] width 9 height 1
click at [206, 408] on button "Select All" at bounding box center [202, 403] width 38 height 15
click at [229, 402] on button "Pack" at bounding box center [235, 403] width 24 height 15
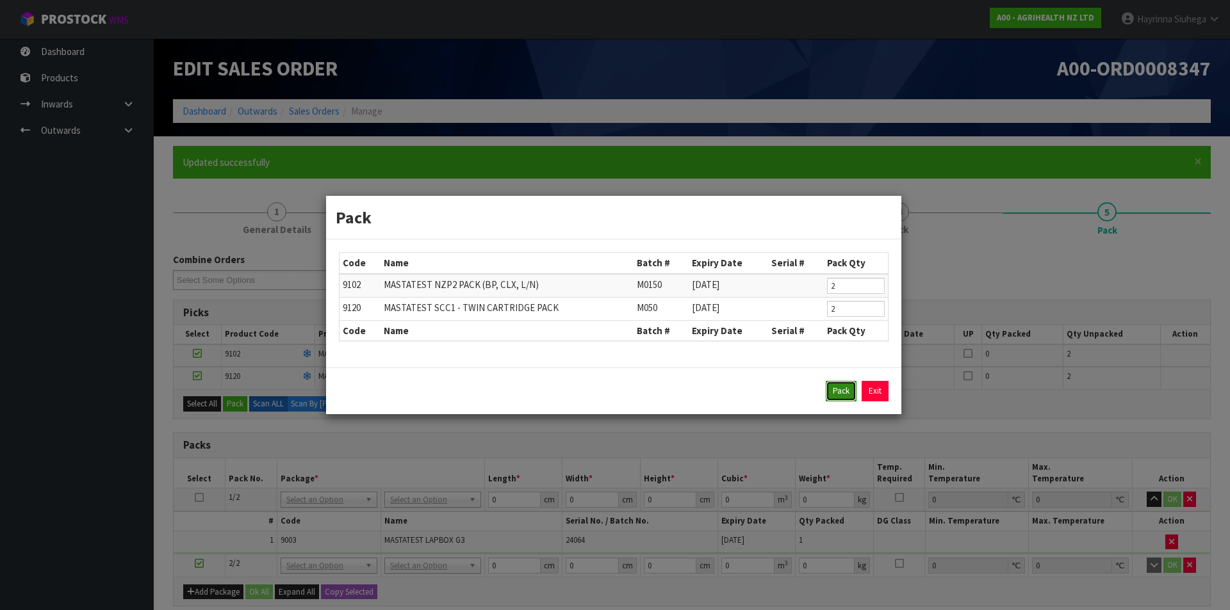
click at [842, 396] on button "Pack" at bounding box center [841, 391] width 31 height 20
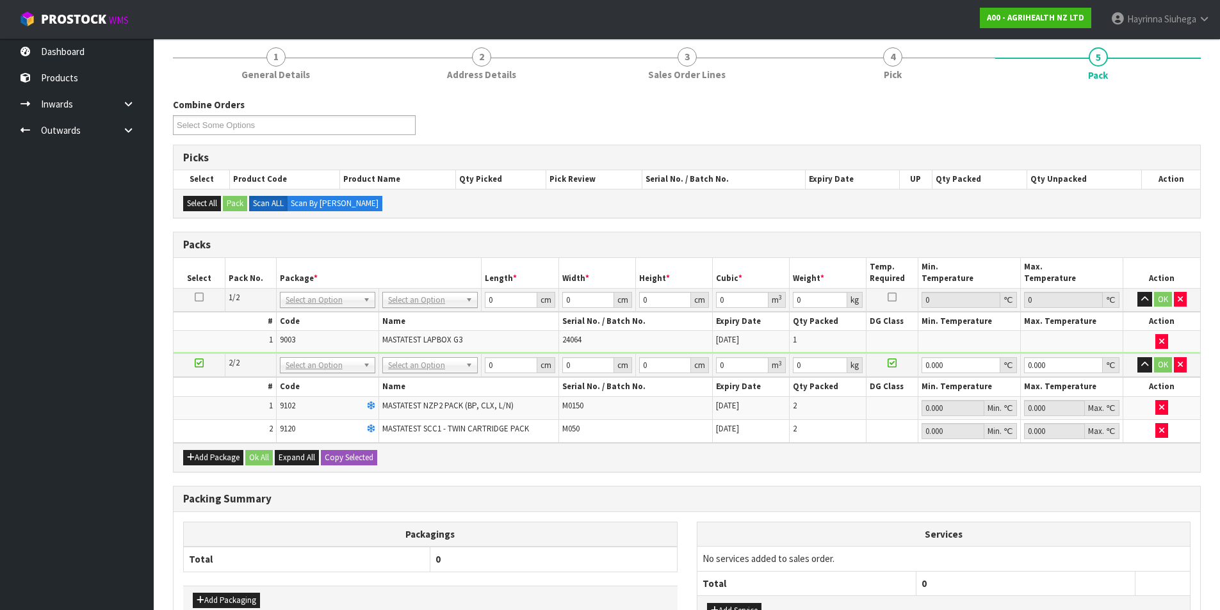
scroll to position [192, 0]
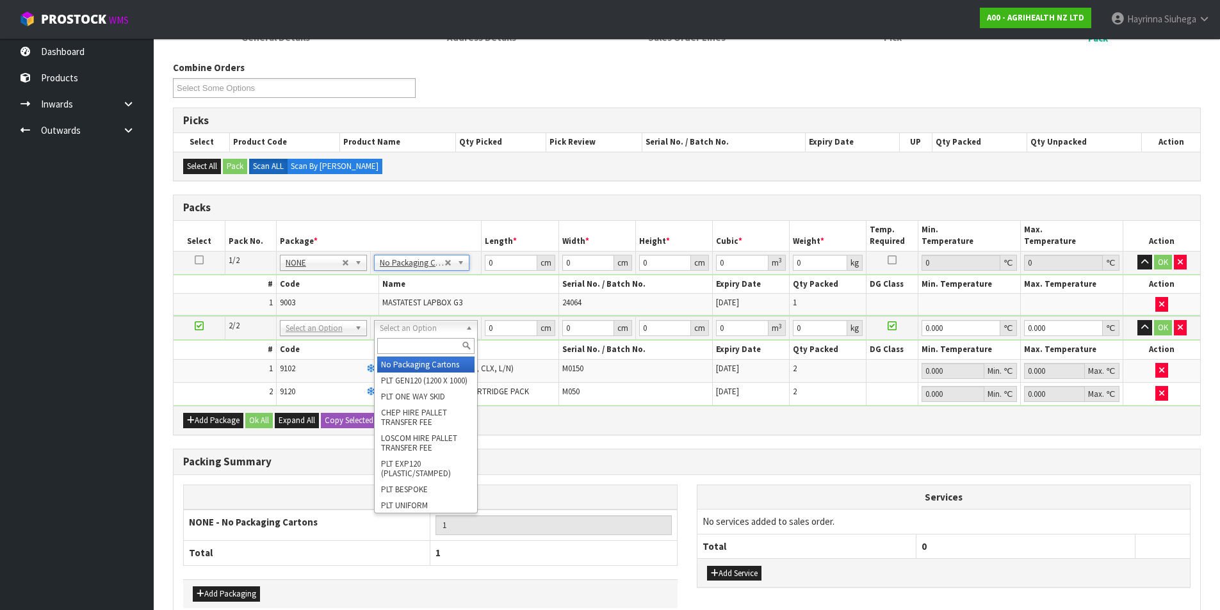
click at [424, 342] on input "text" at bounding box center [425, 346] width 97 height 16
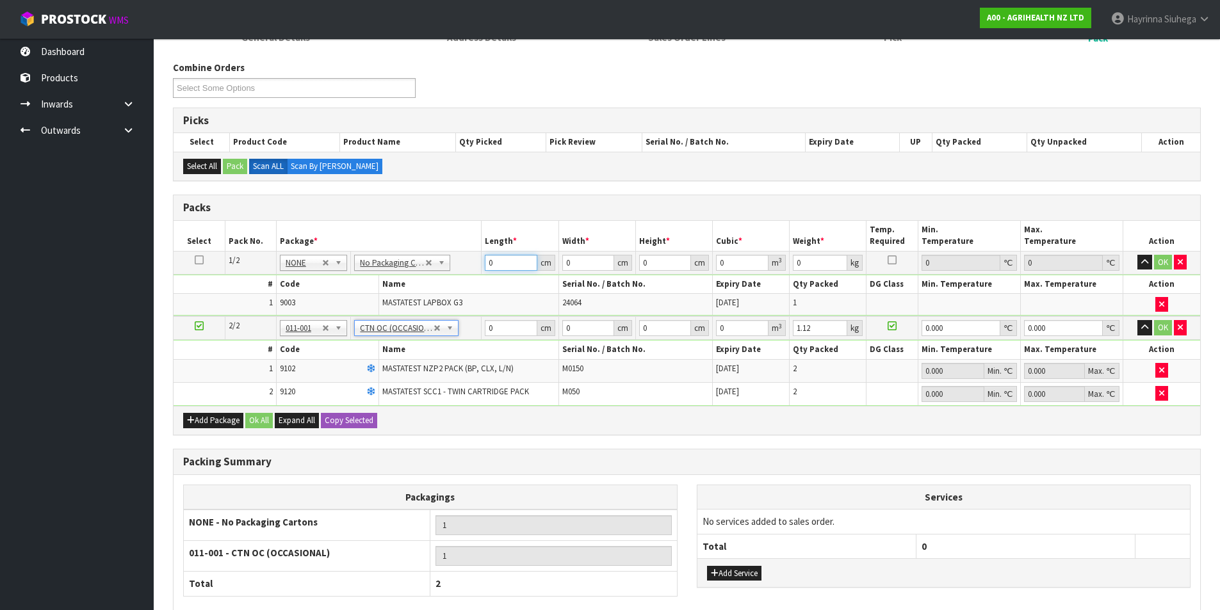
click at [487, 263] on input "0" at bounding box center [511, 263] width 52 height 16
click button "OK" at bounding box center [1163, 262] width 18 height 15
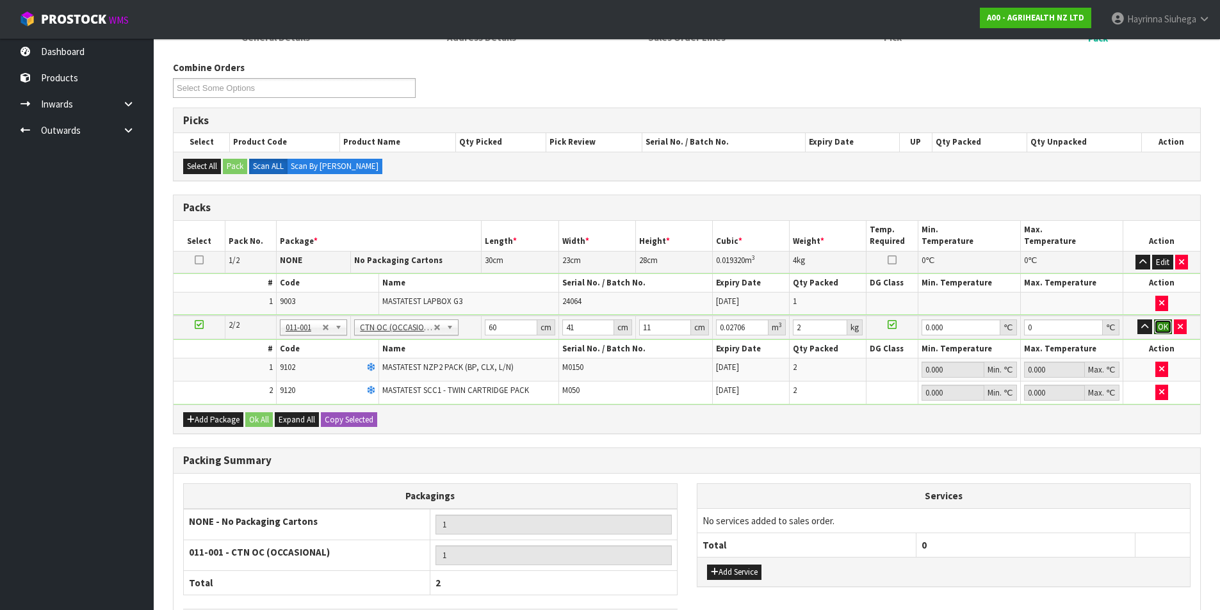
click button "OK" at bounding box center [1163, 327] width 18 height 15
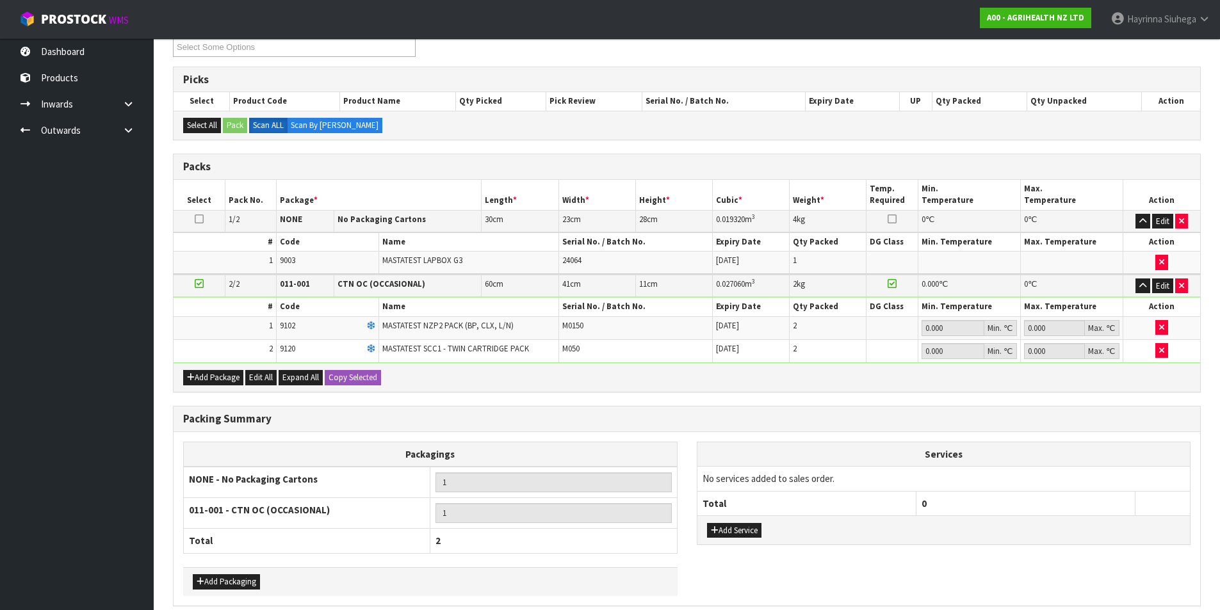
scroll to position [290, 0]
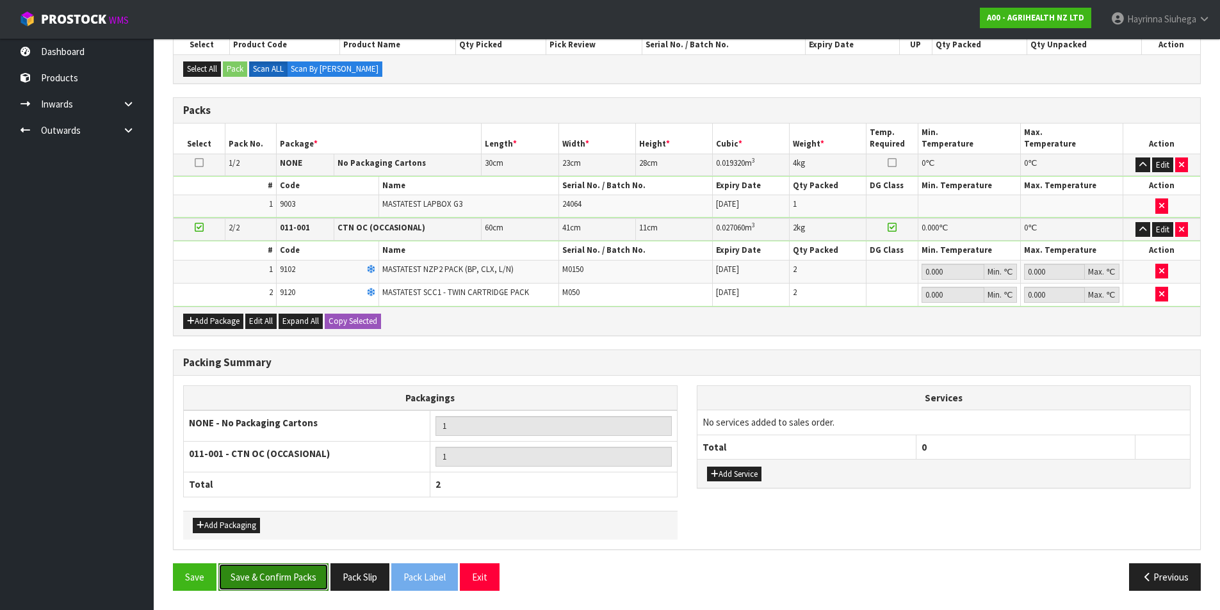
click at [282, 579] on button "Save & Confirm Packs" at bounding box center [273, 578] width 110 height 28
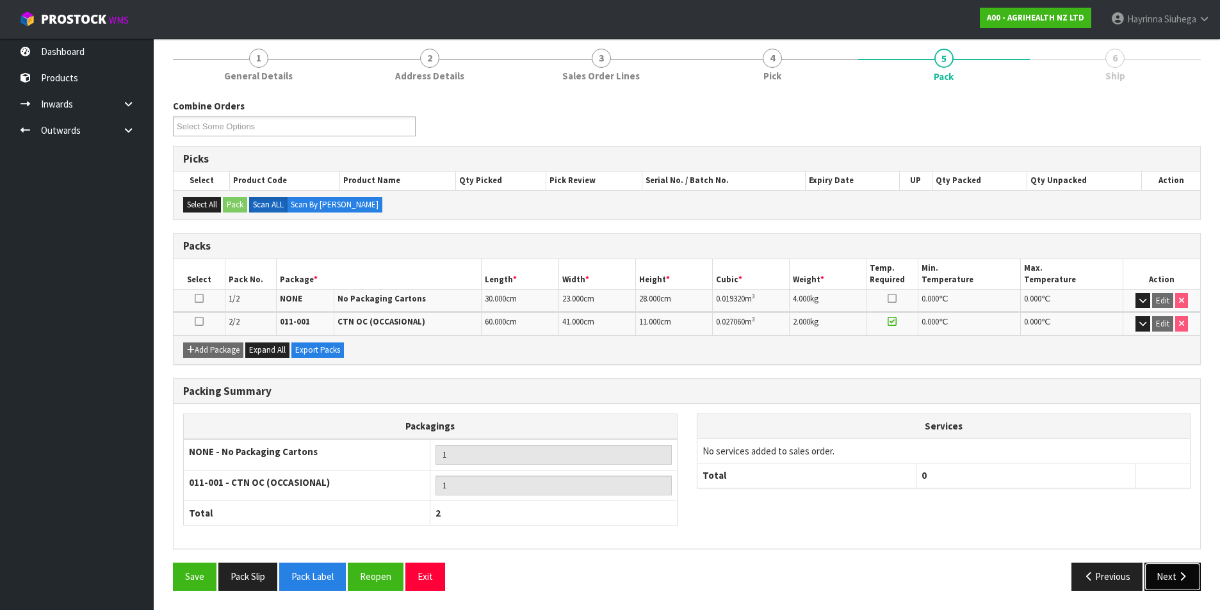
click at [1184, 579] on icon "button" at bounding box center [1183, 577] width 12 height 10
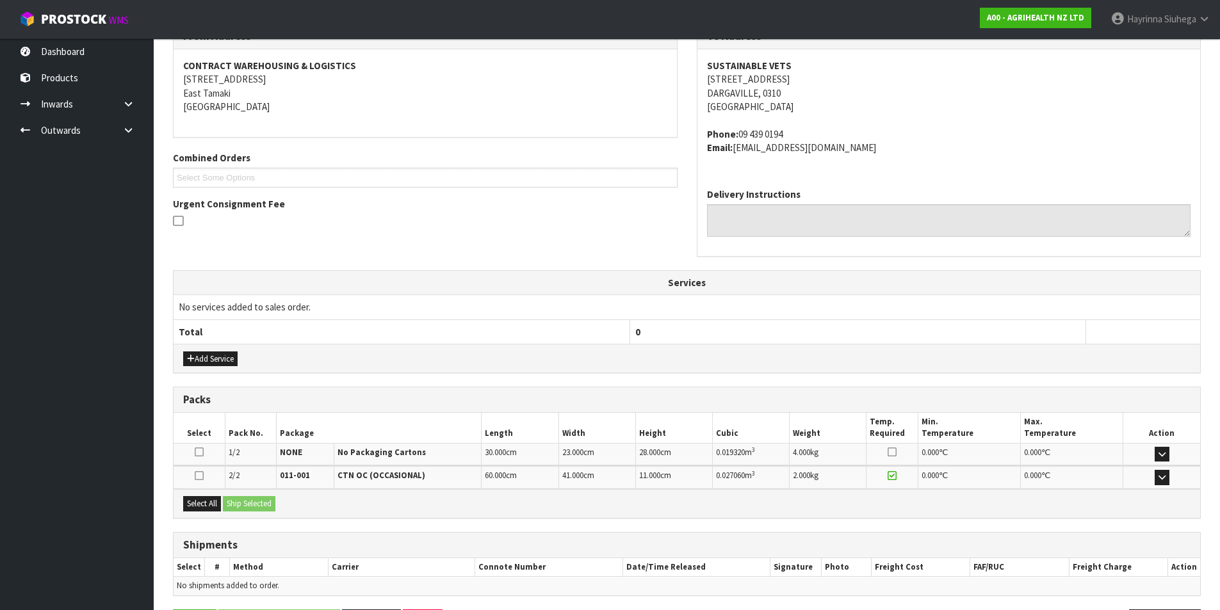
scroll to position [276, 0]
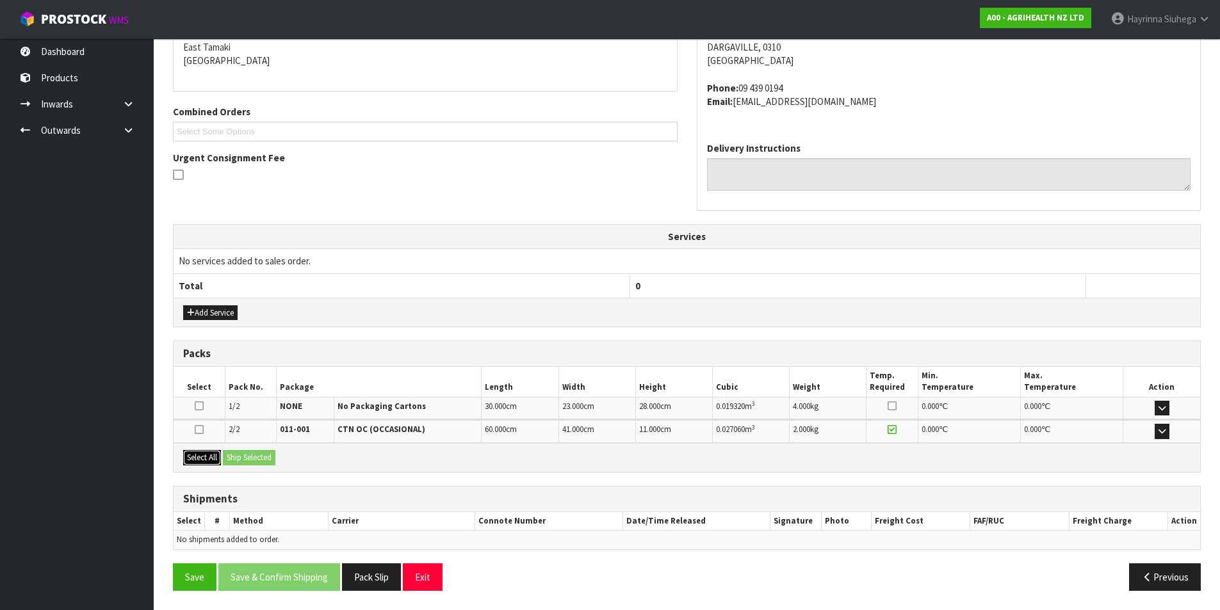
click at [205, 453] on button "Select All" at bounding box center [202, 457] width 38 height 15
click at [265, 454] on button "Ship Selected" at bounding box center [249, 457] width 53 height 15
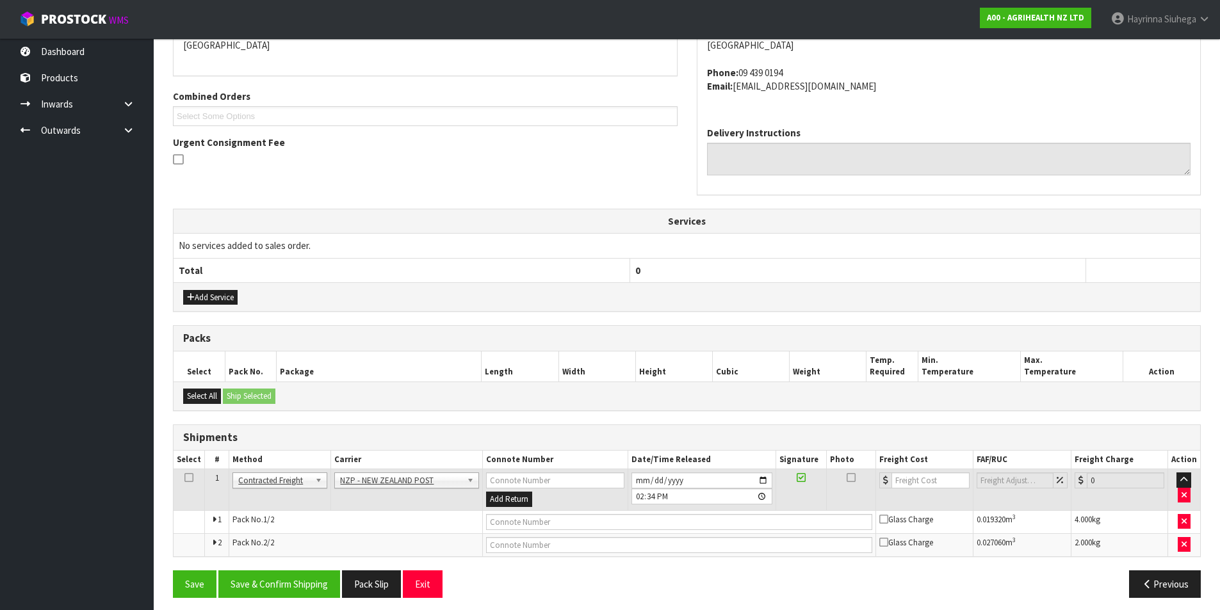
scroll to position [298, 0]
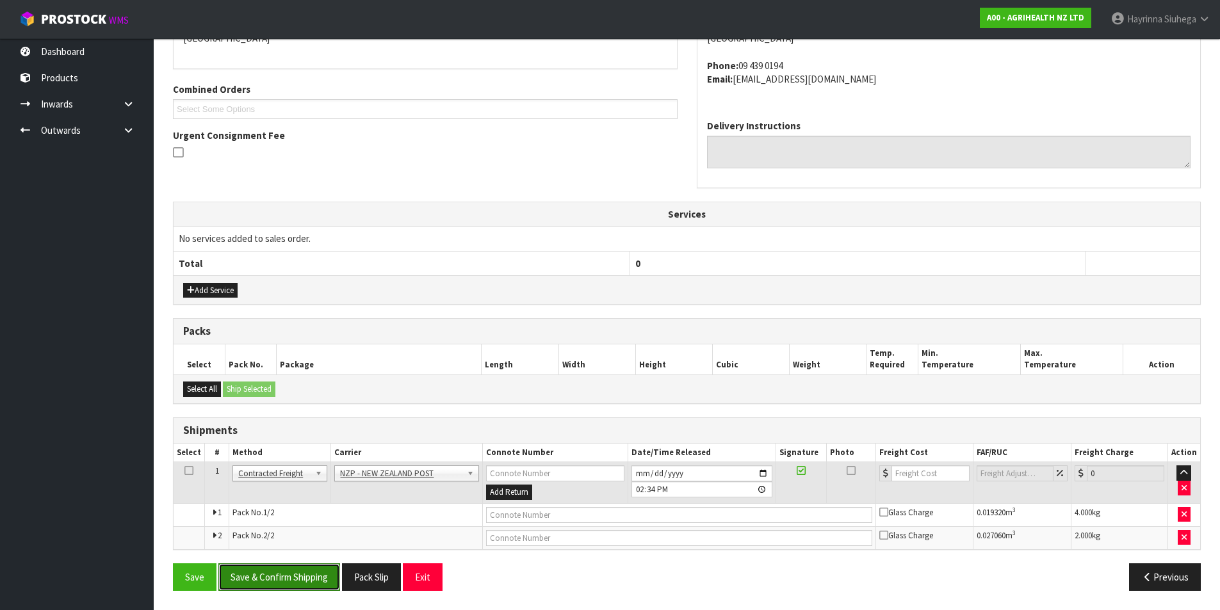
click at [291, 579] on button "Save & Confirm Shipping" at bounding box center [279, 578] width 122 height 28
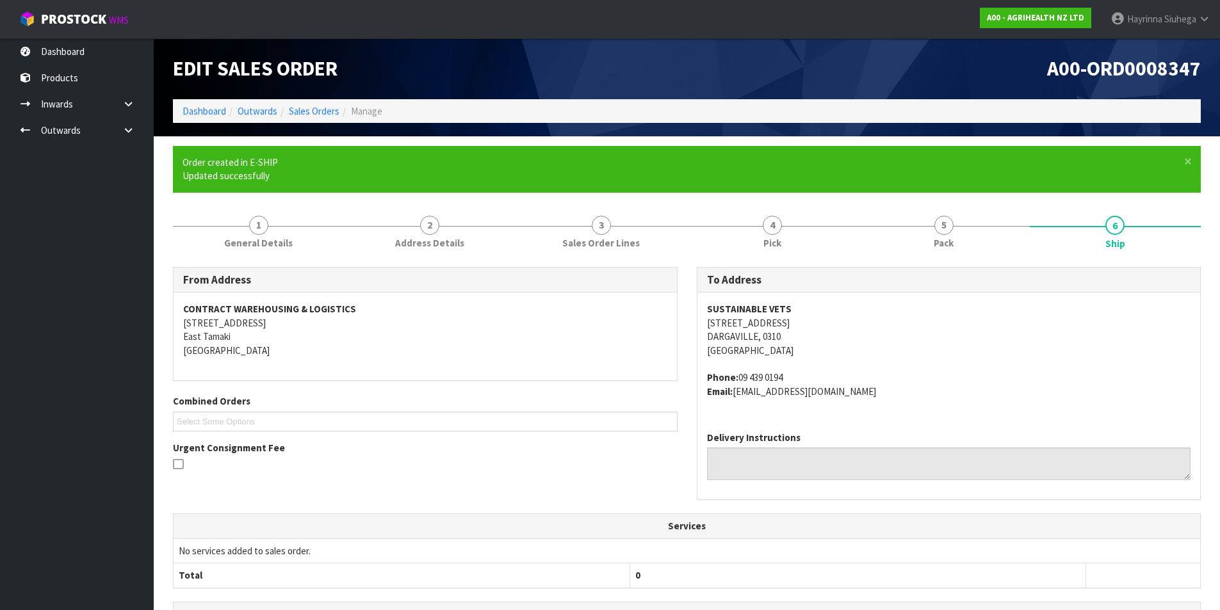
scroll to position [279, 0]
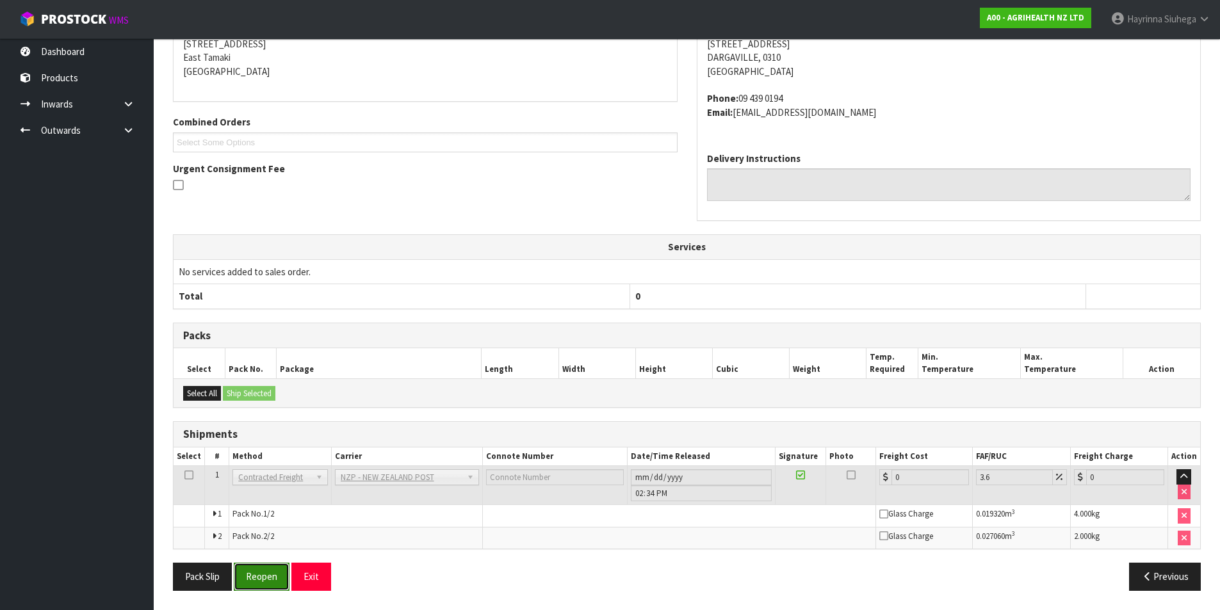
click at [260, 572] on button "Reopen" at bounding box center [262, 577] width 56 height 28
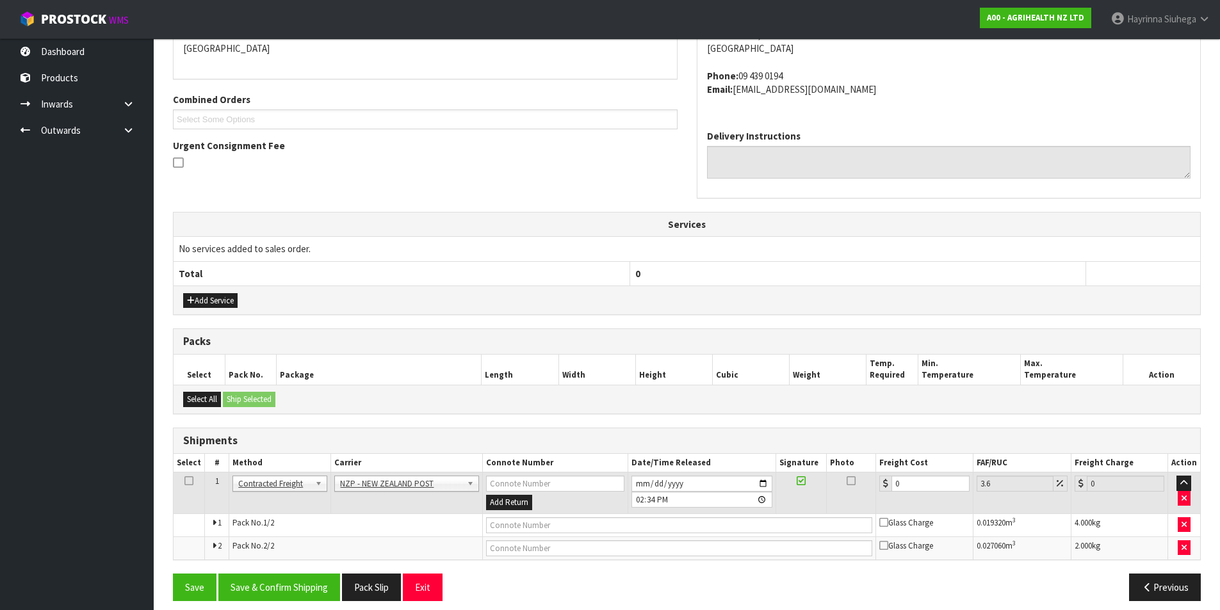
scroll to position [298, 0]
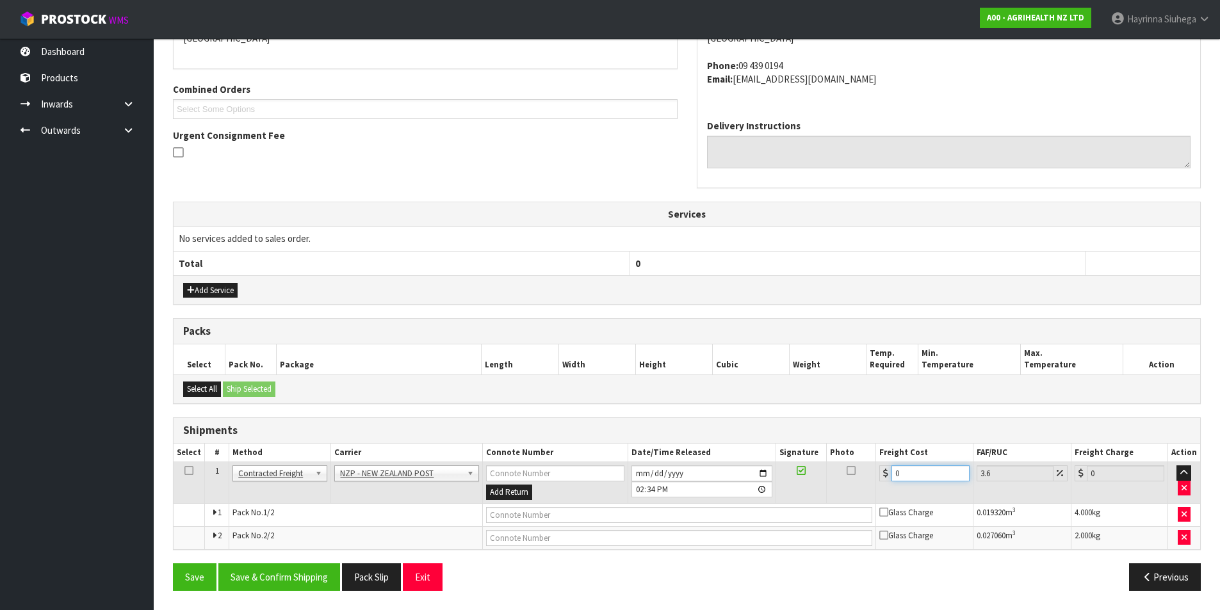
drag, startPoint x: 918, startPoint y: 475, endPoint x: 769, endPoint y: 477, distance: 148.6
click at [784, 477] on tr "1 Client Local Pickup Customer Local Pickup Company Freight Contracted Freight …" at bounding box center [687, 483] width 1027 height 42
click at [173, 564] on button "Save" at bounding box center [195, 578] width 44 height 28
click at [288, 575] on button "Save & Confirm Shipping" at bounding box center [279, 578] width 122 height 28
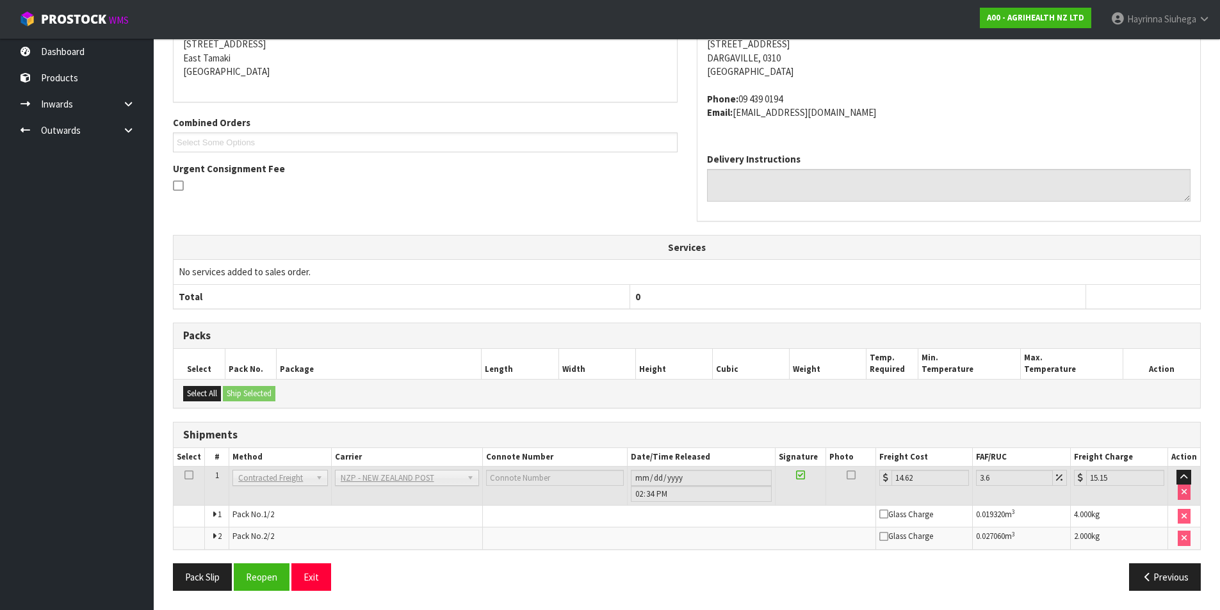
scroll to position [265, 0]
click at [279, 569] on button "Reopen" at bounding box center [262, 578] width 56 height 28
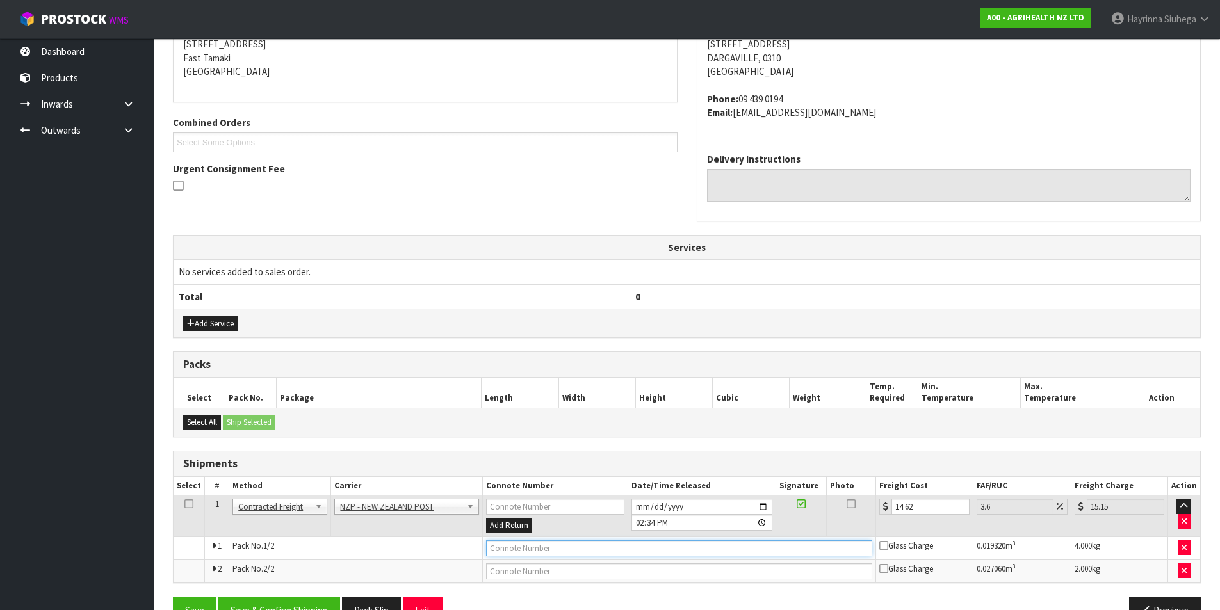
click at [617, 546] on input "text" at bounding box center [679, 549] width 387 height 16
click at [173, 597] on button "Save" at bounding box center [195, 611] width 44 height 28
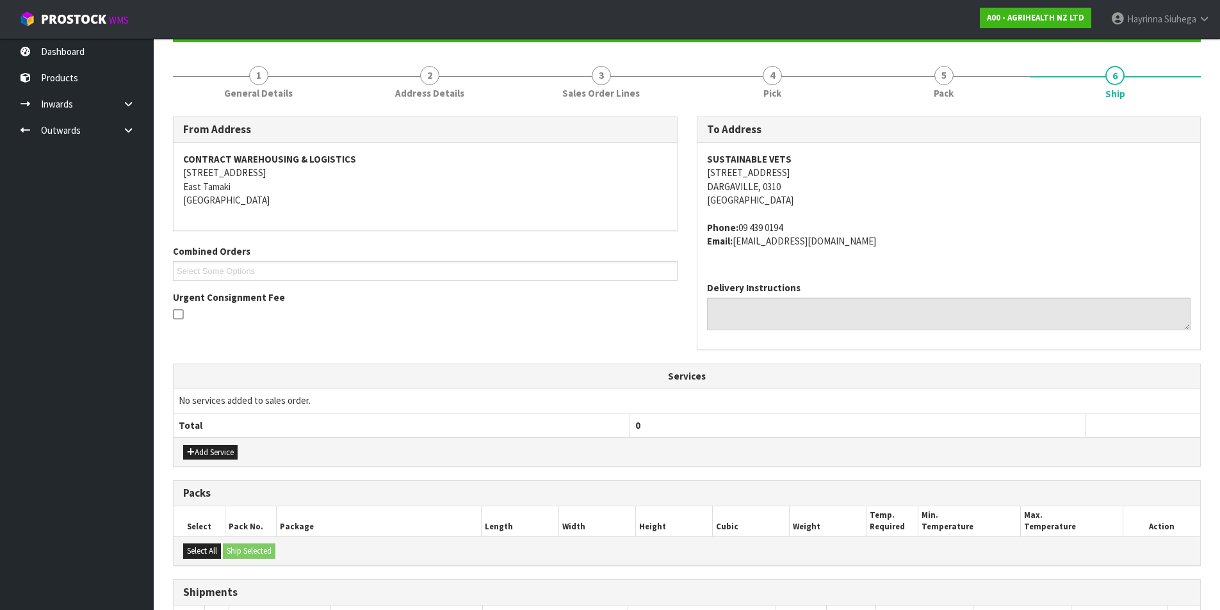
scroll to position [298, 0]
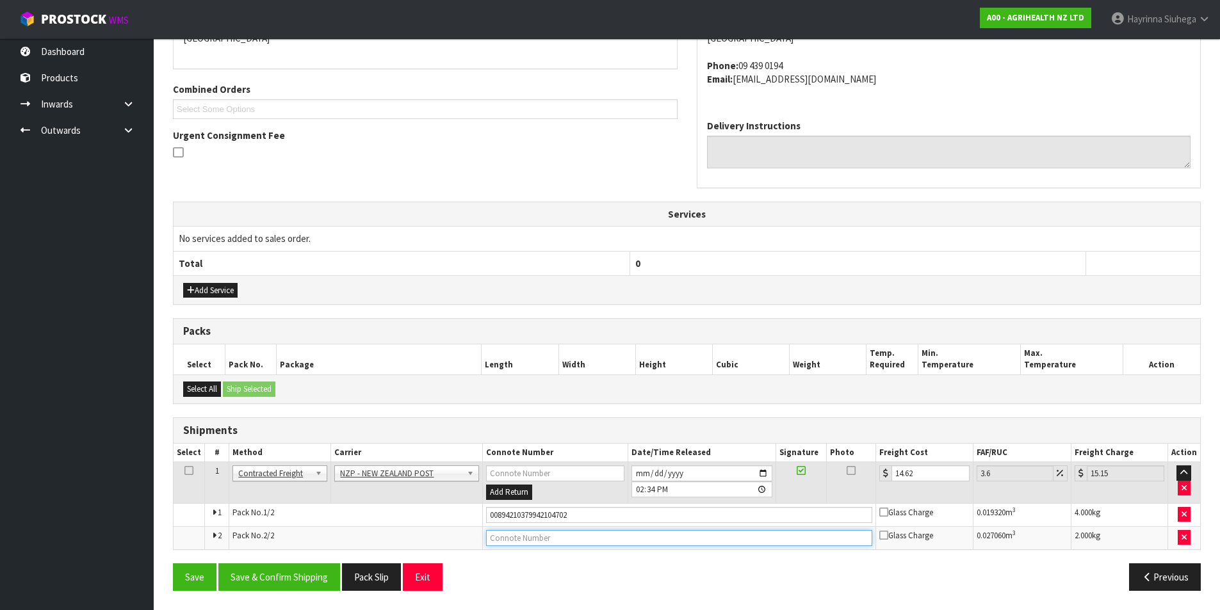
click at [574, 539] on input "text" at bounding box center [679, 538] width 387 height 16
click at [173, 564] on button "Save" at bounding box center [195, 578] width 44 height 28
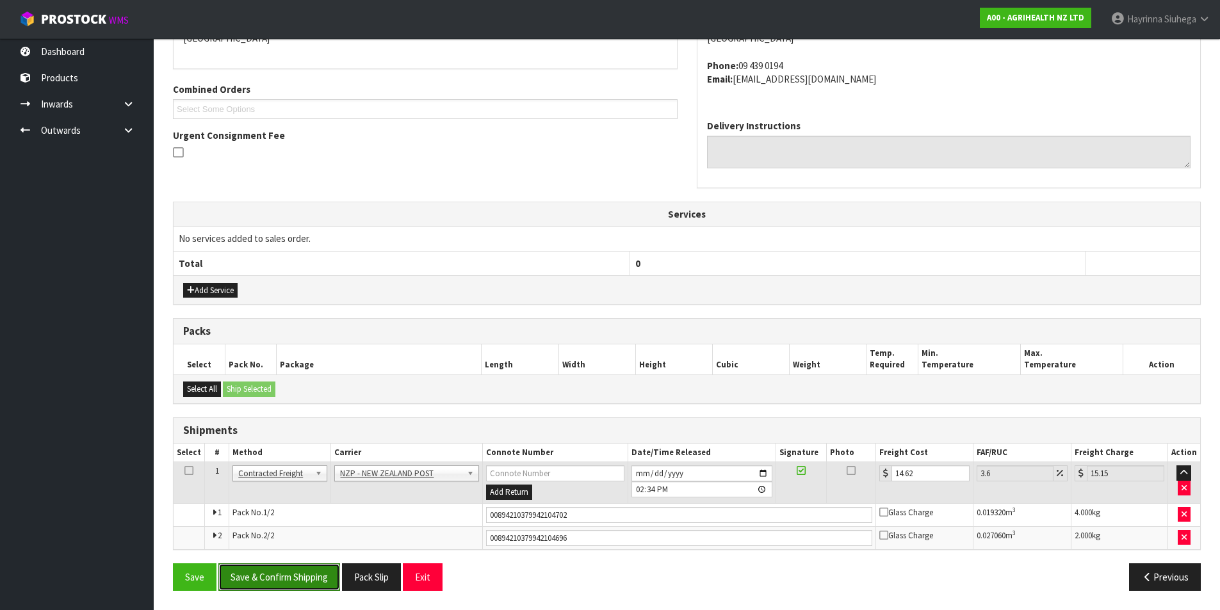
click at [307, 572] on button "Save & Confirm Shipping" at bounding box center [279, 578] width 122 height 28
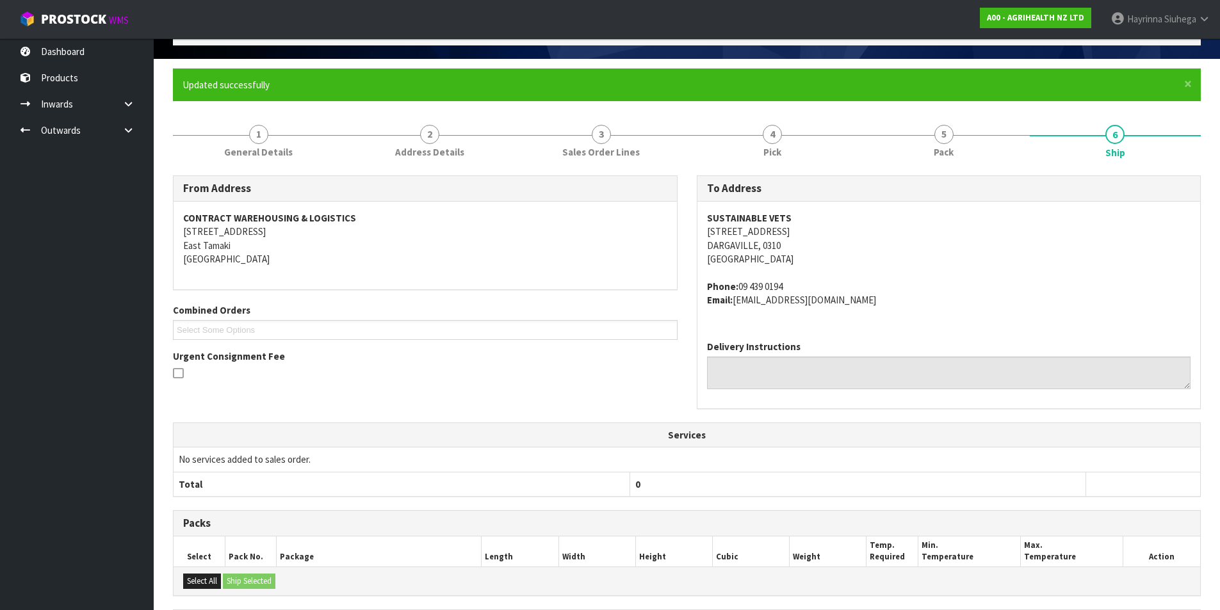
scroll to position [0, 0]
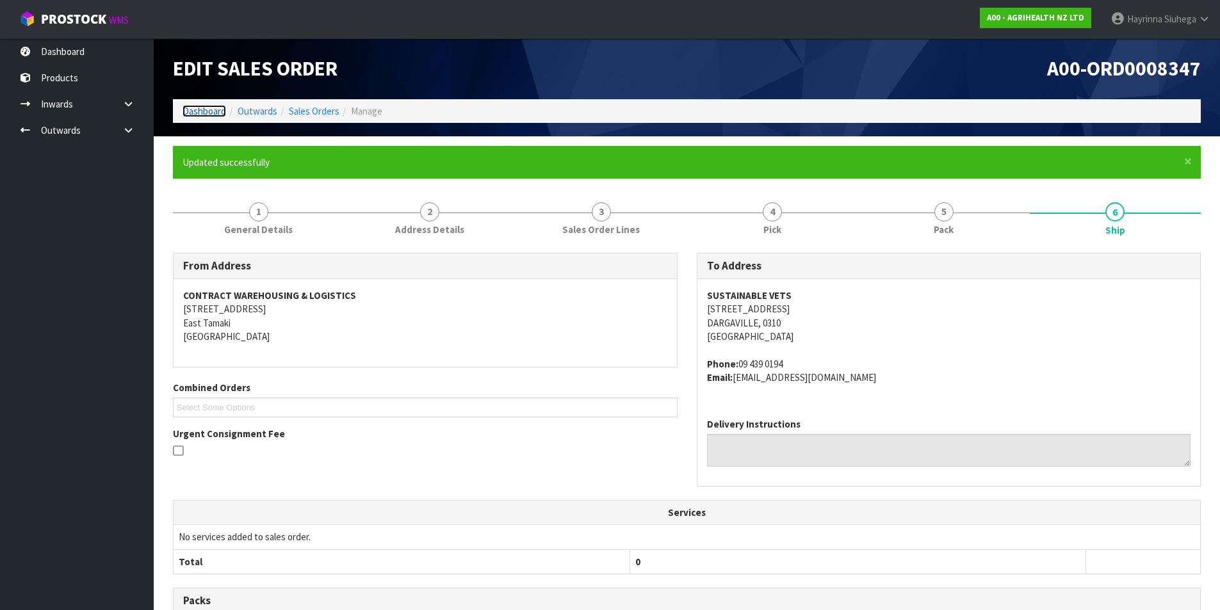
click at [199, 112] on link "Dashboard" at bounding box center [205, 111] width 44 height 12
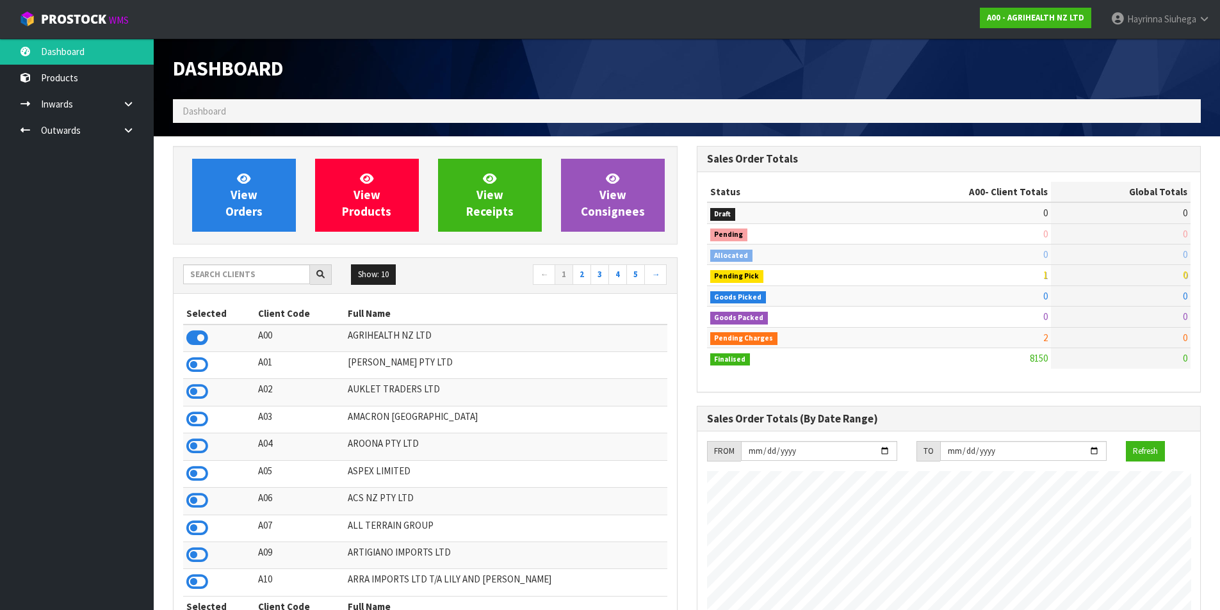
scroll to position [970, 523]
click at [230, 174] on link "View Orders" at bounding box center [244, 195] width 104 height 73
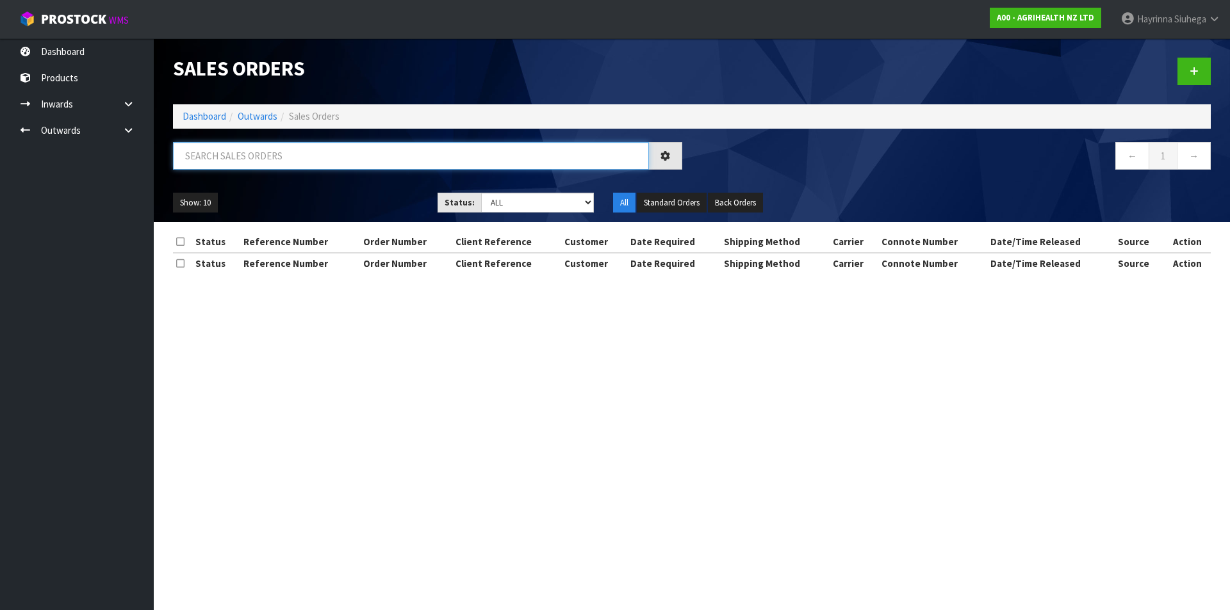
click at [254, 157] on input "text" at bounding box center [411, 156] width 476 height 28
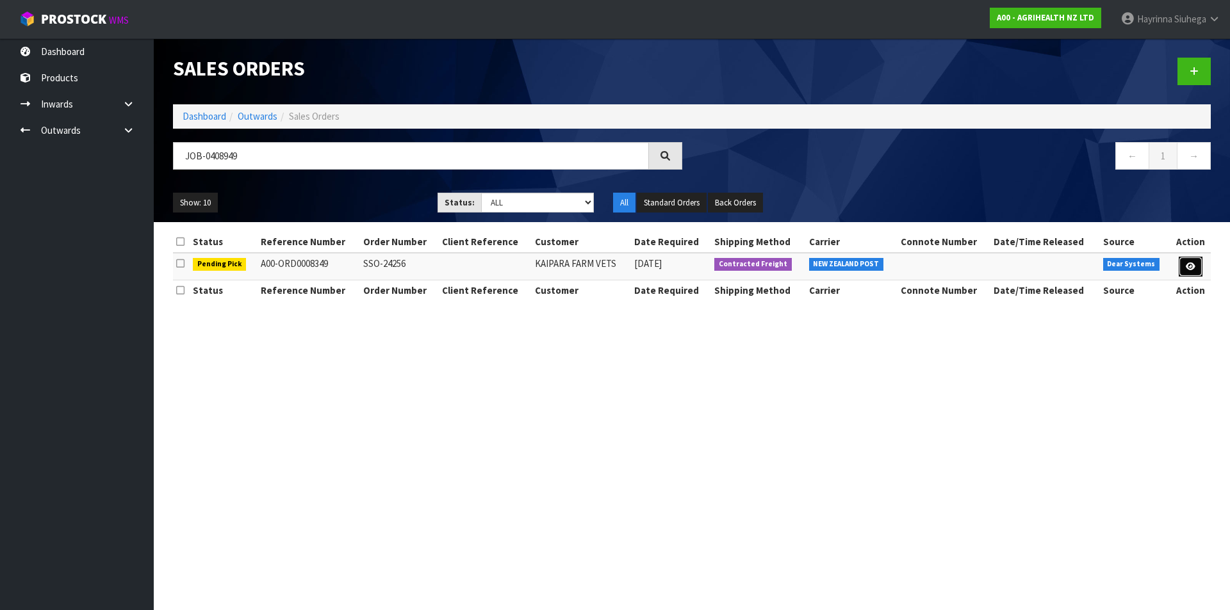
click at [1187, 266] on icon at bounding box center [1191, 267] width 10 height 8
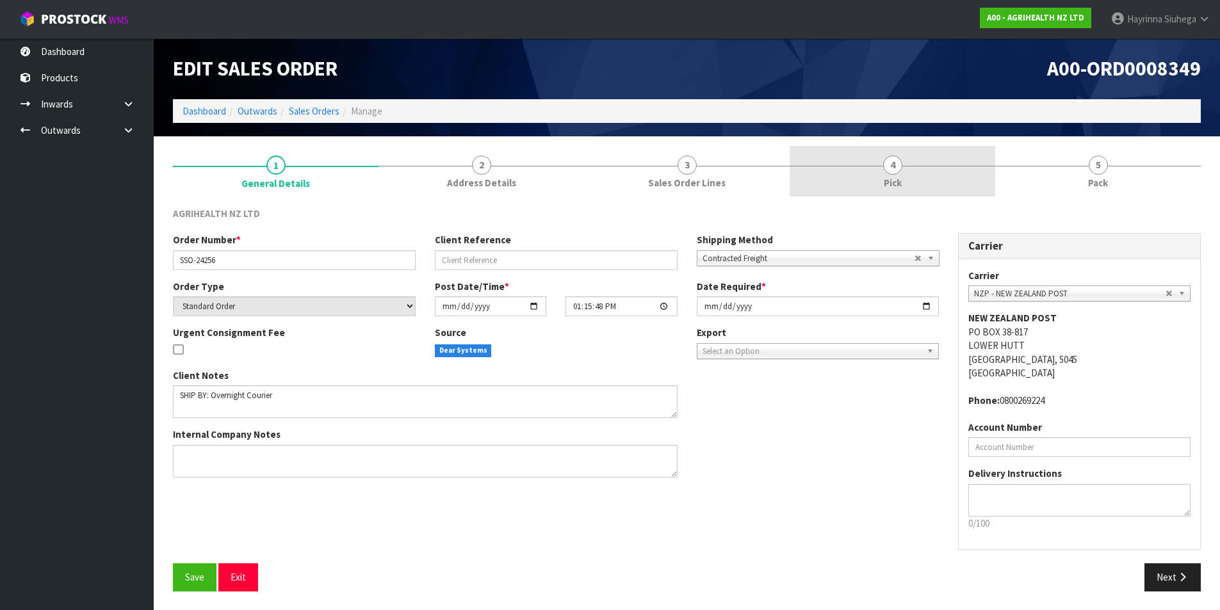
click at [931, 196] on link "4 Pick" at bounding box center [893, 171] width 206 height 51
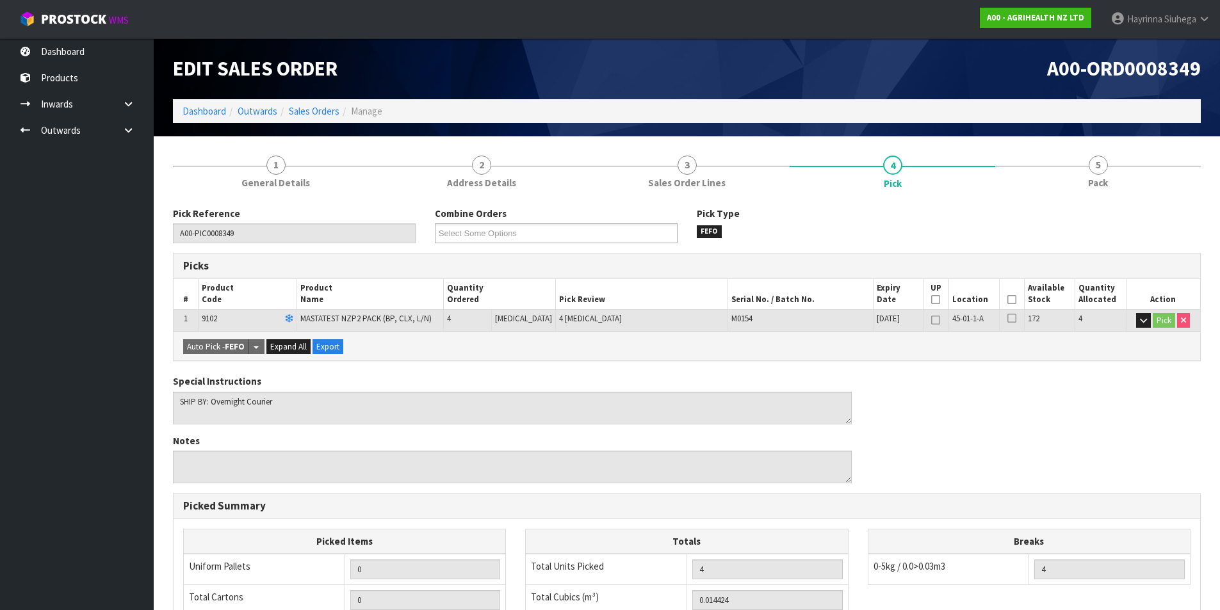
click at [1002, 298] on th "Picked" at bounding box center [1012, 294] width 25 height 30
click at [1009, 300] on icon at bounding box center [1012, 300] width 9 height 1
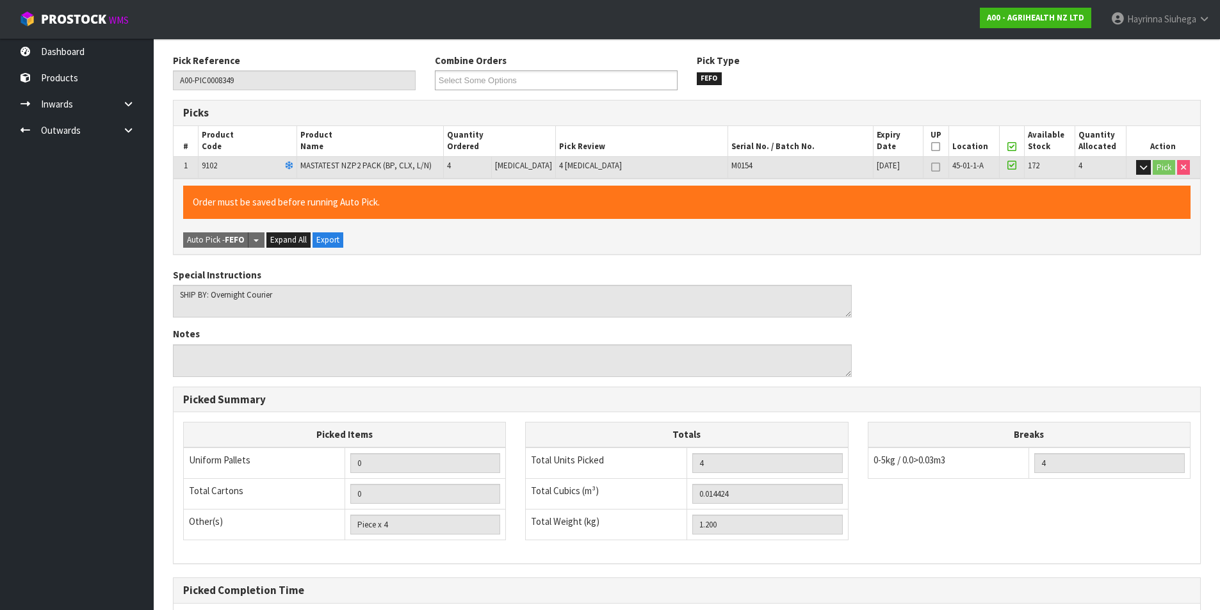
scroll to position [282, 0]
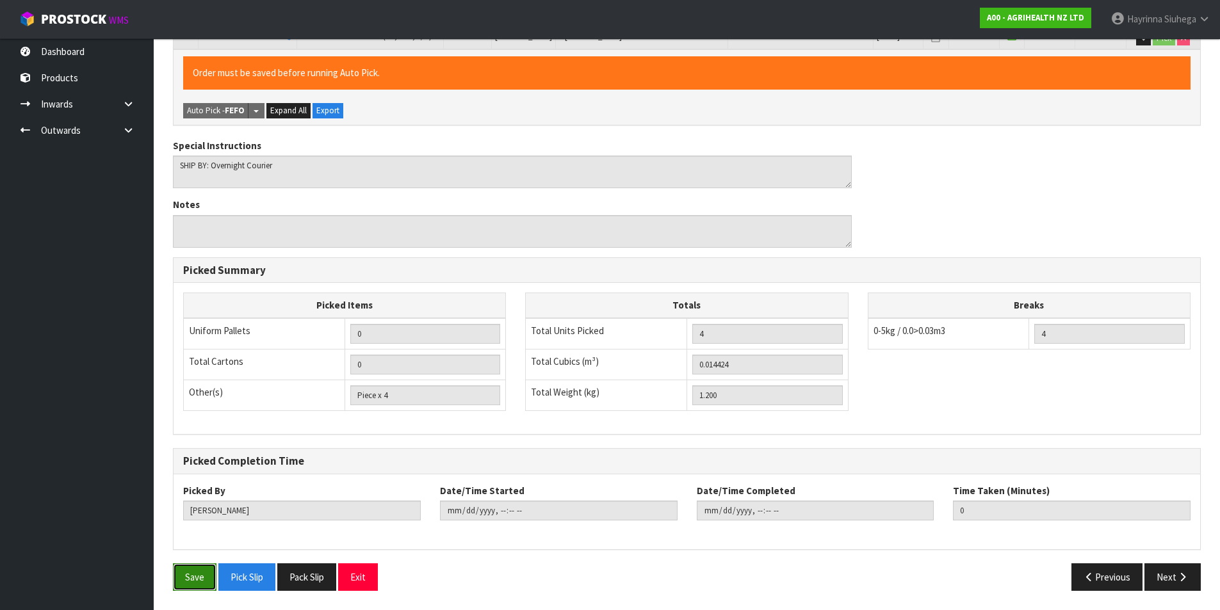
click at [201, 579] on button "Save" at bounding box center [195, 578] width 44 height 28
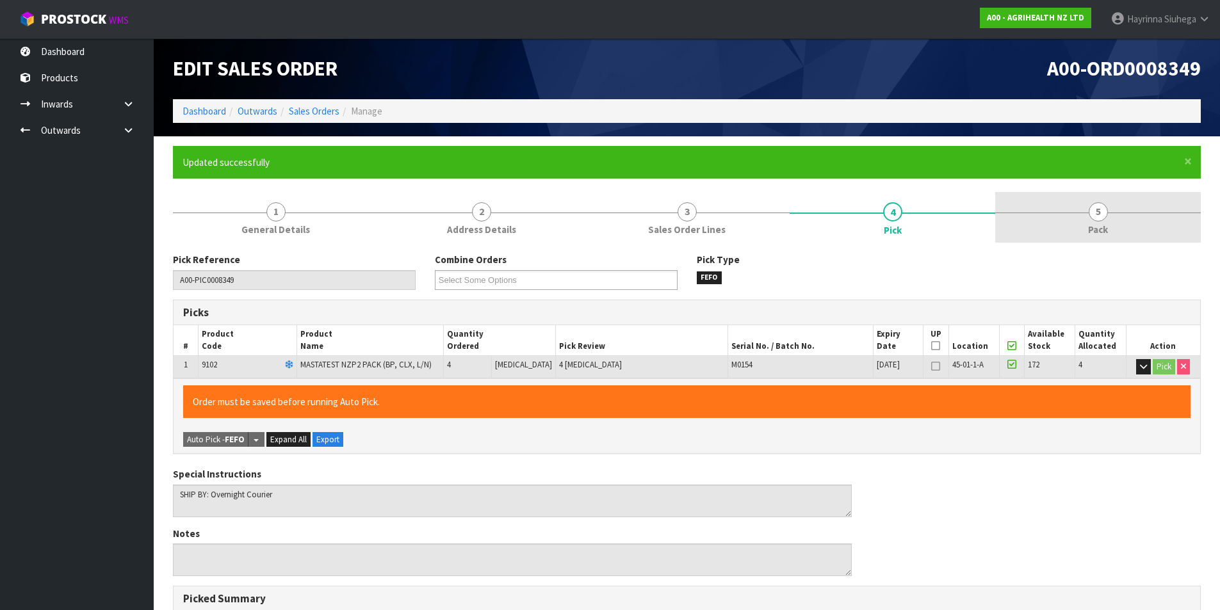
click at [1095, 220] on span "5" at bounding box center [1098, 211] width 19 height 19
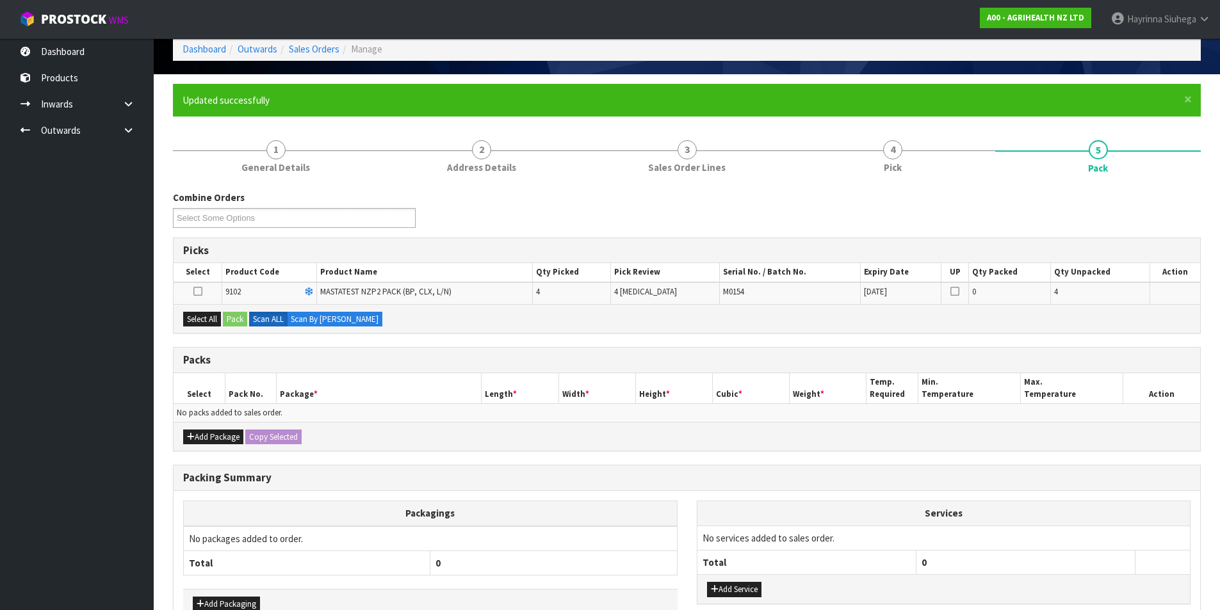
scroll to position [141, 0]
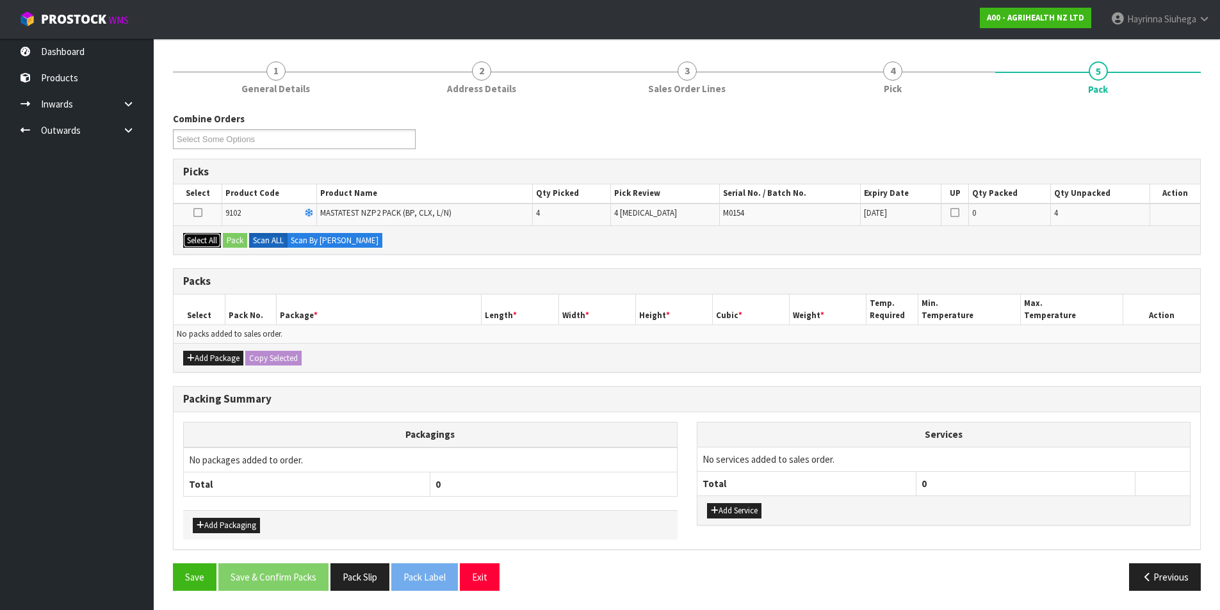
click at [199, 241] on button "Select All" at bounding box center [202, 240] width 38 height 15
click at [231, 238] on button "Pack" at bounding box center [235, 240] width 24 height 15
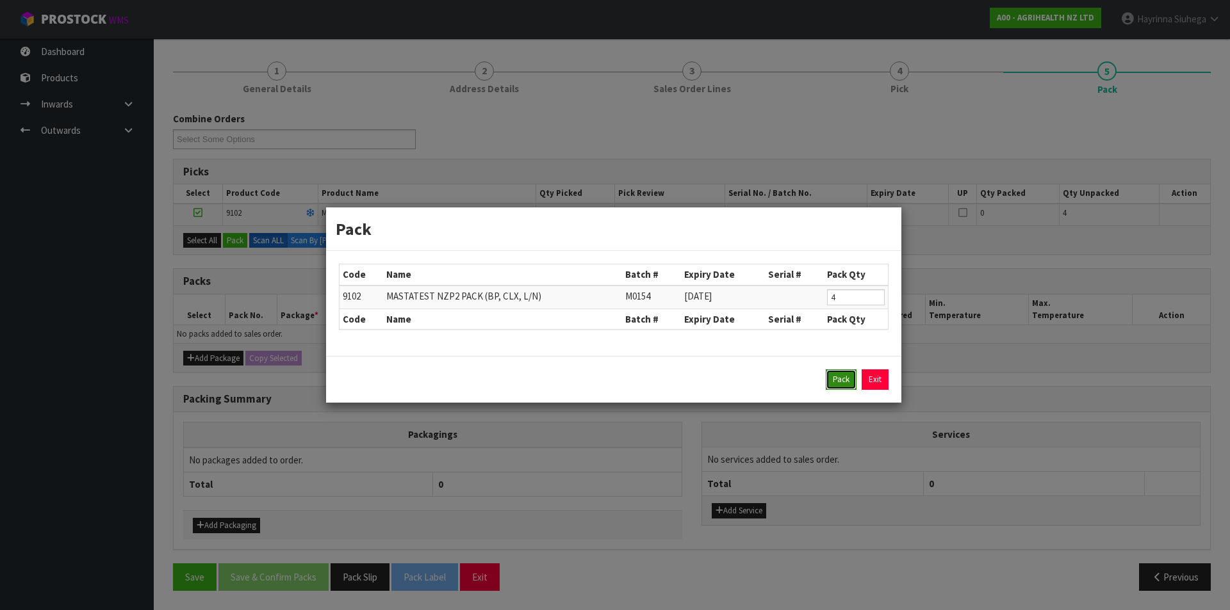
click at [842, 381] on button "Pack" at bounding box center [841, 380] width 31 height 20
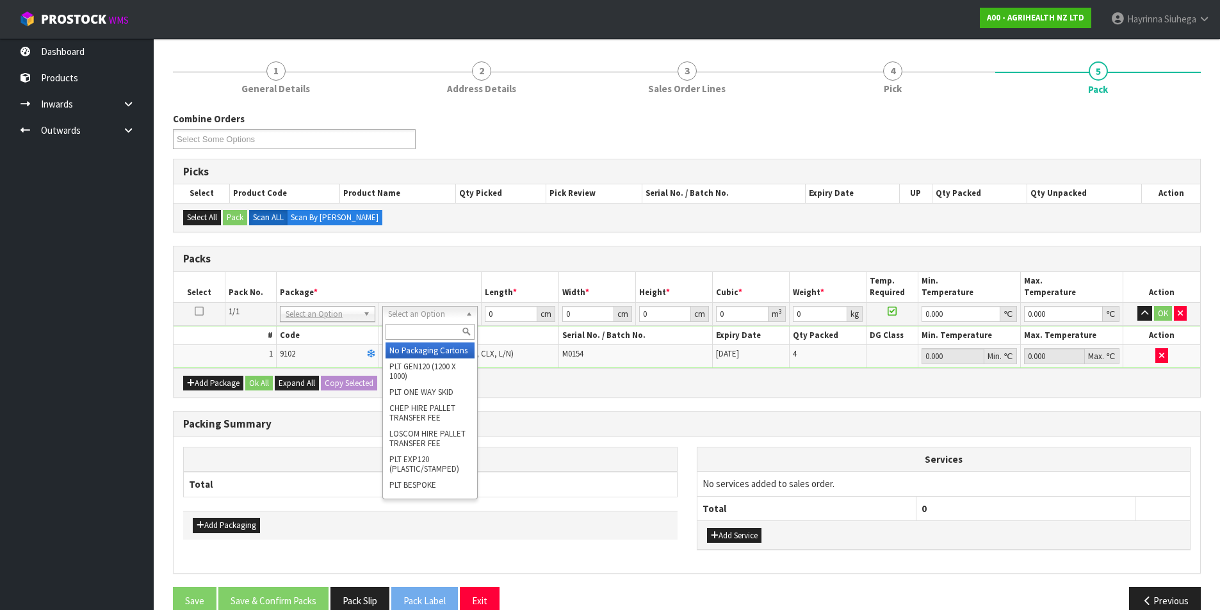
click at [429, 325] on input "text" at bounding box center [430, 332] width 89 height 16
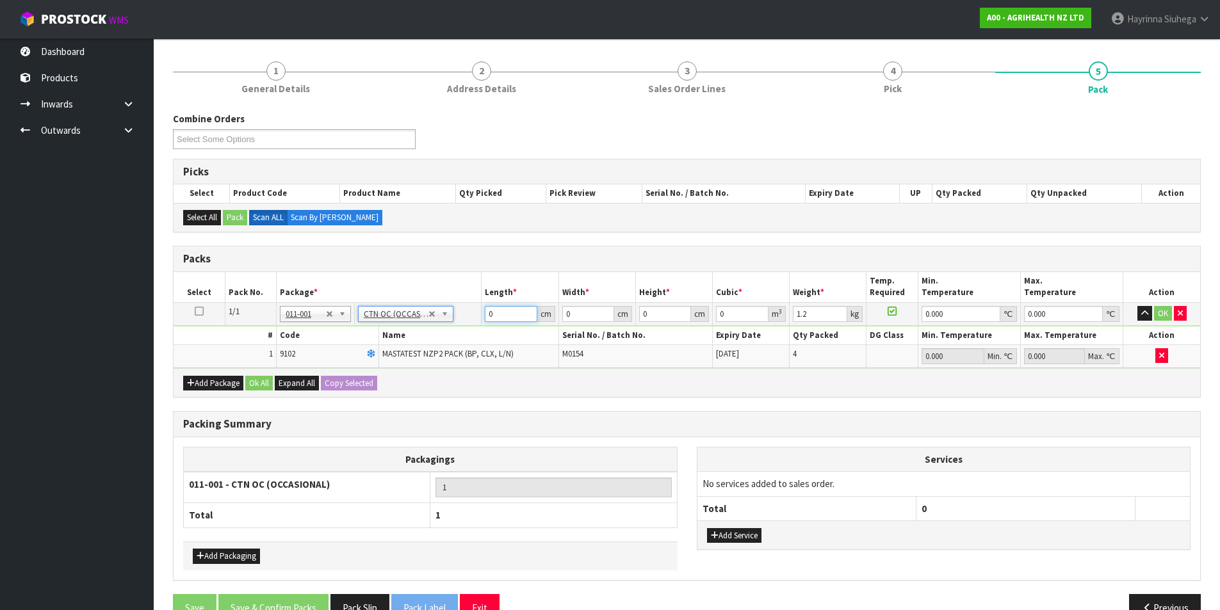
click at [487, 316] on input "0" at bounding box center [511, 314] width 52 height 16
click button "OK" at bounding box center [1163, 313] width 18 height 15
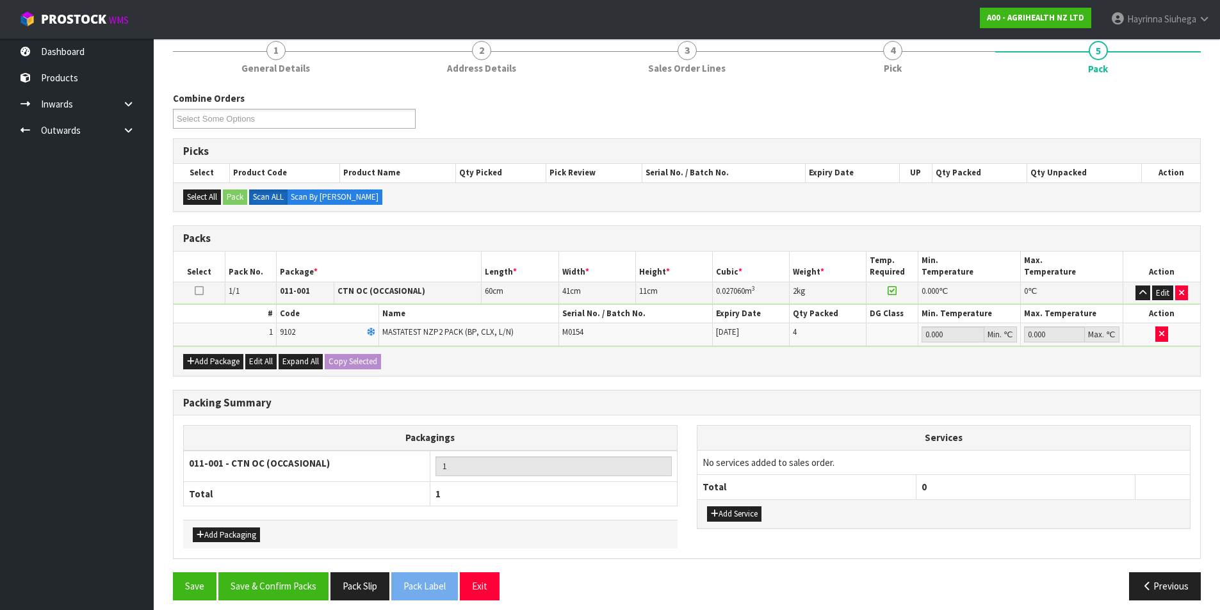
scroll to position [171, 0]
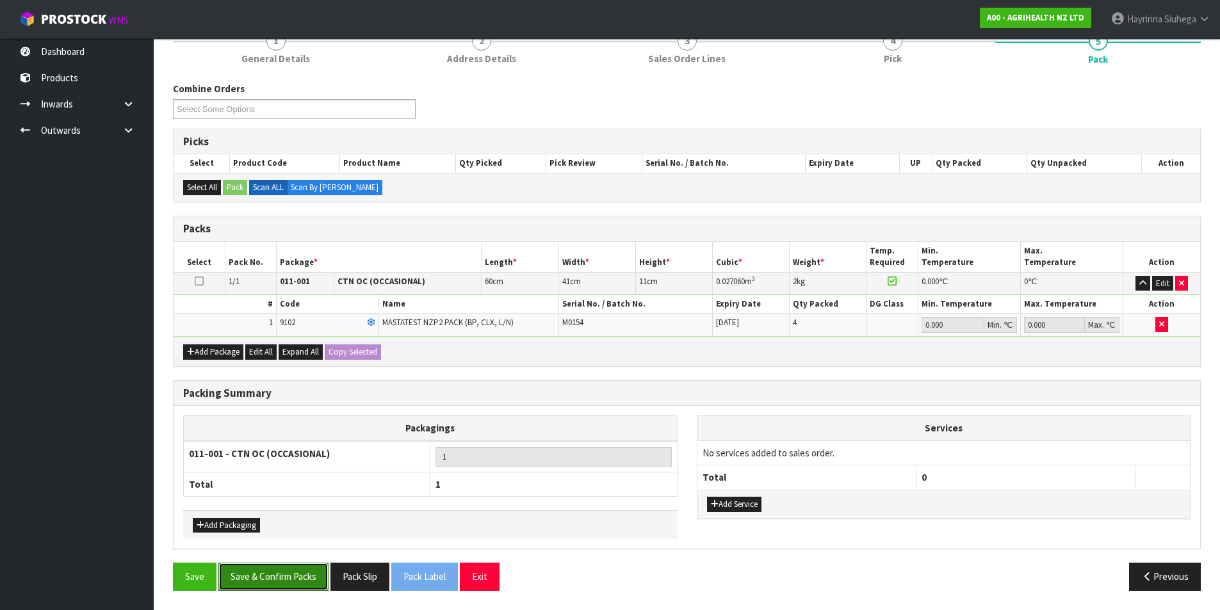
click at [288, 579] on button "Save & Confirm Packs" at bounding box center [273, 577] width 110 height 28
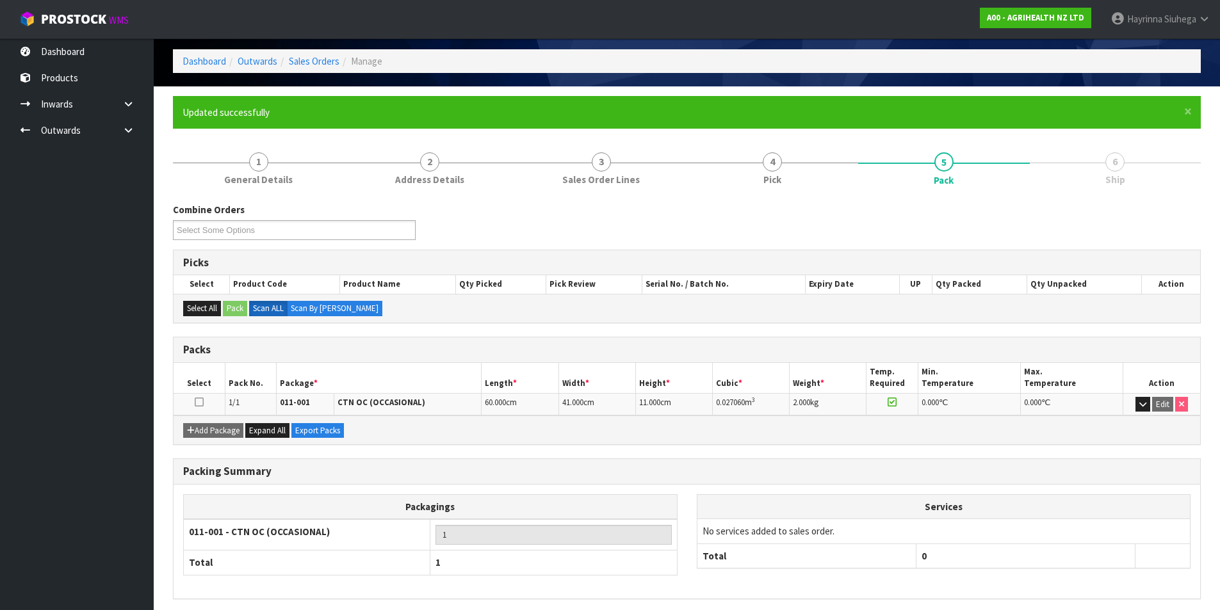
scroll to position [99, 0]
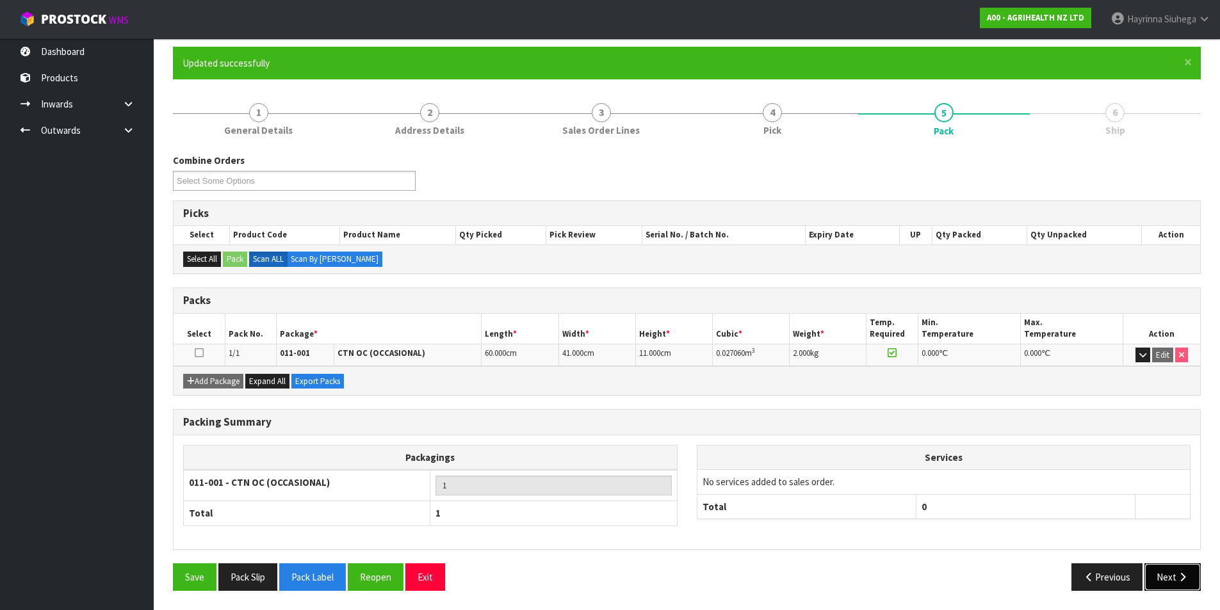
click at [1185, 570] on button "Next" at bounding box center [1173, 578] width 56 height 28
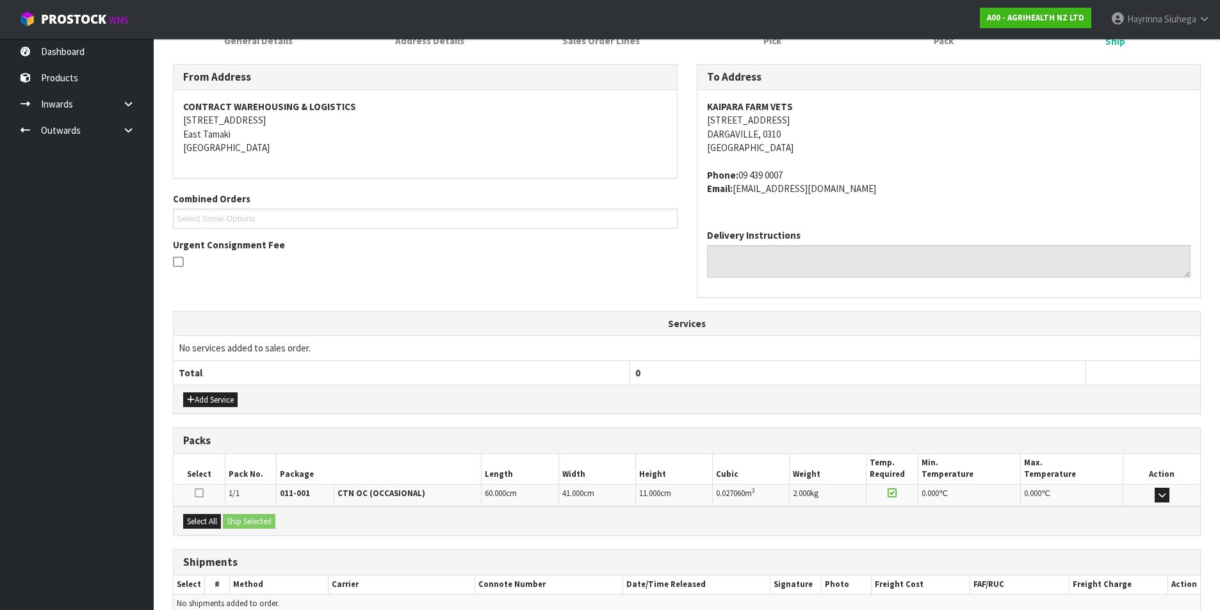
scroll to position [252, 0]
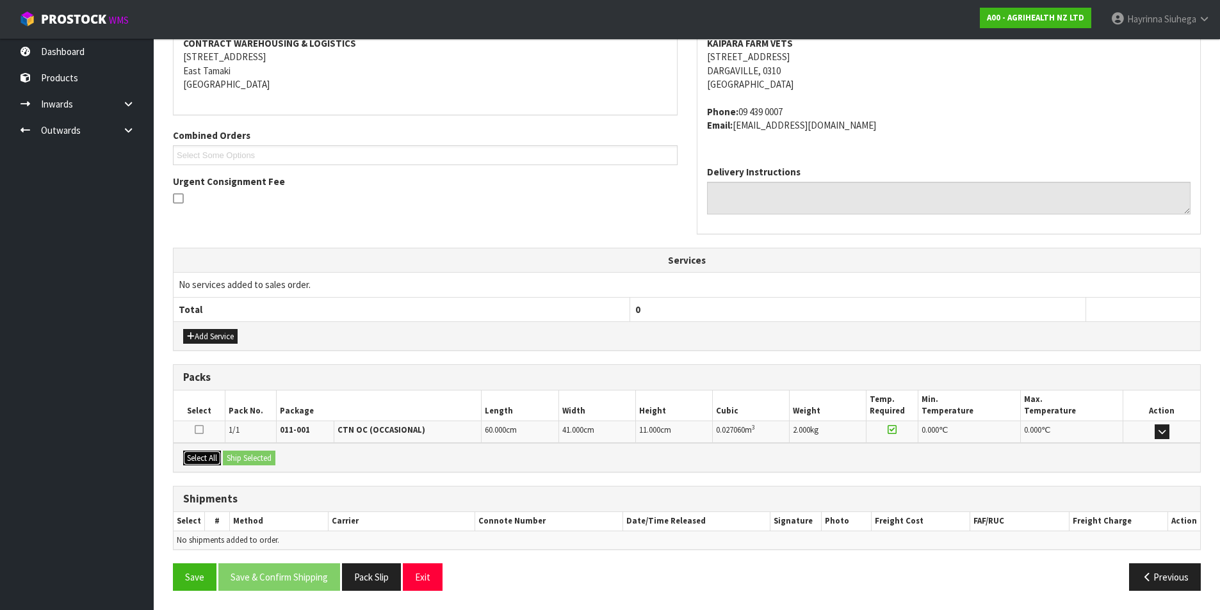
drag, startPoint x: 210, startPoint y: 461, endPoint x: 220, endPoint y: 459, distance: 10.4
click at [214, 459] on button "Select All" at bounding box center [202, 458] width 38 height 15
click at [252, 453] on button "Ship Selected" at bounding box center [249, 458] width 53 height 15
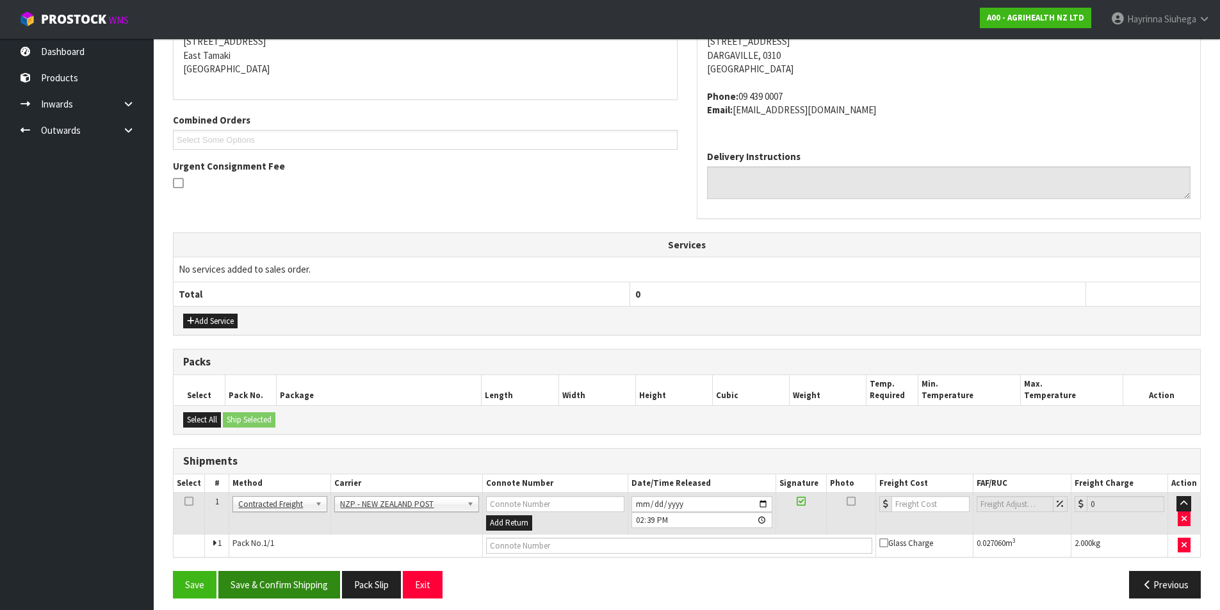
scroll to position [275, 0]
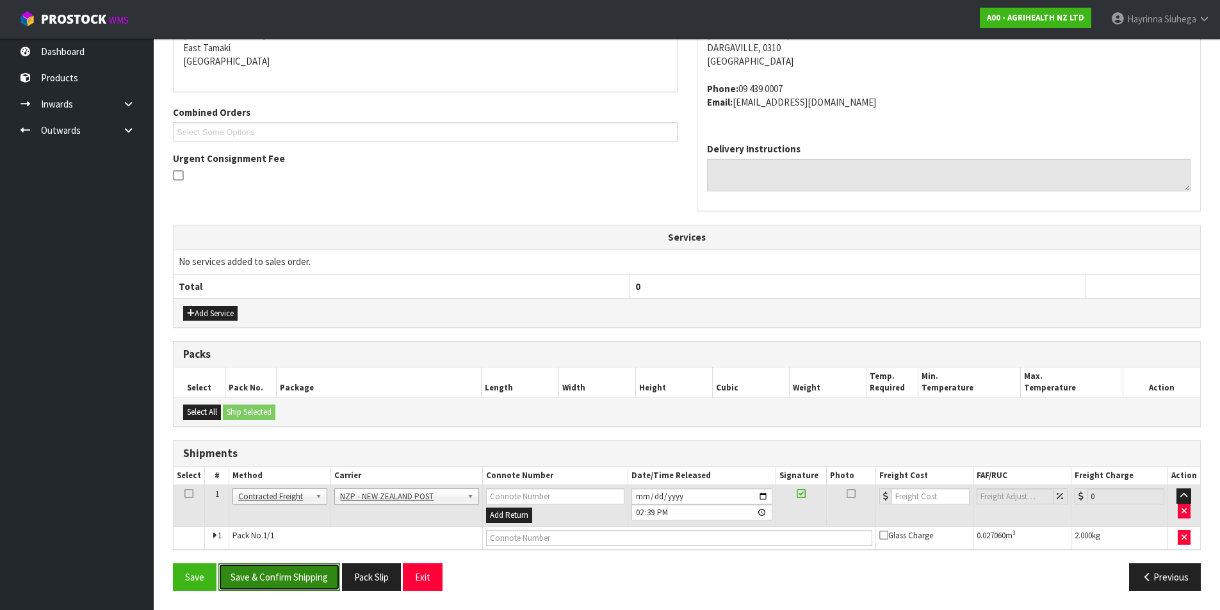
click at [291, 566] on button "Save & Confirm Shipping" at bounding box center [279, 578] width 122 height 28
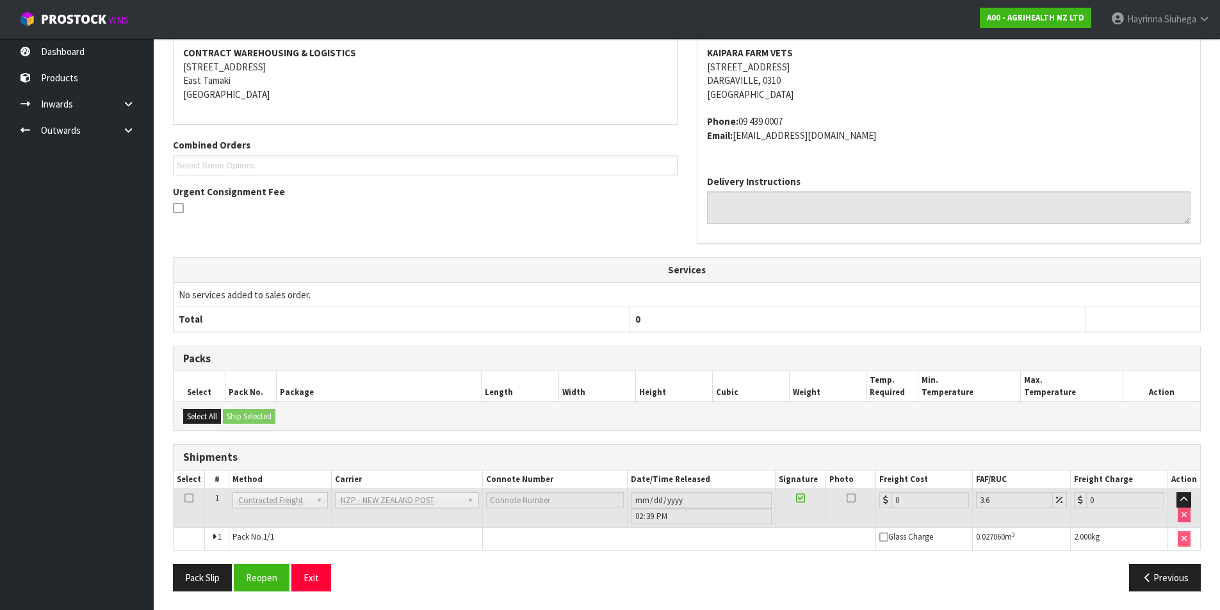
scroll to position [257, 0]
click at [269, 578] on button "Reopen" at bounding box center [262, 578] width 56 height 28
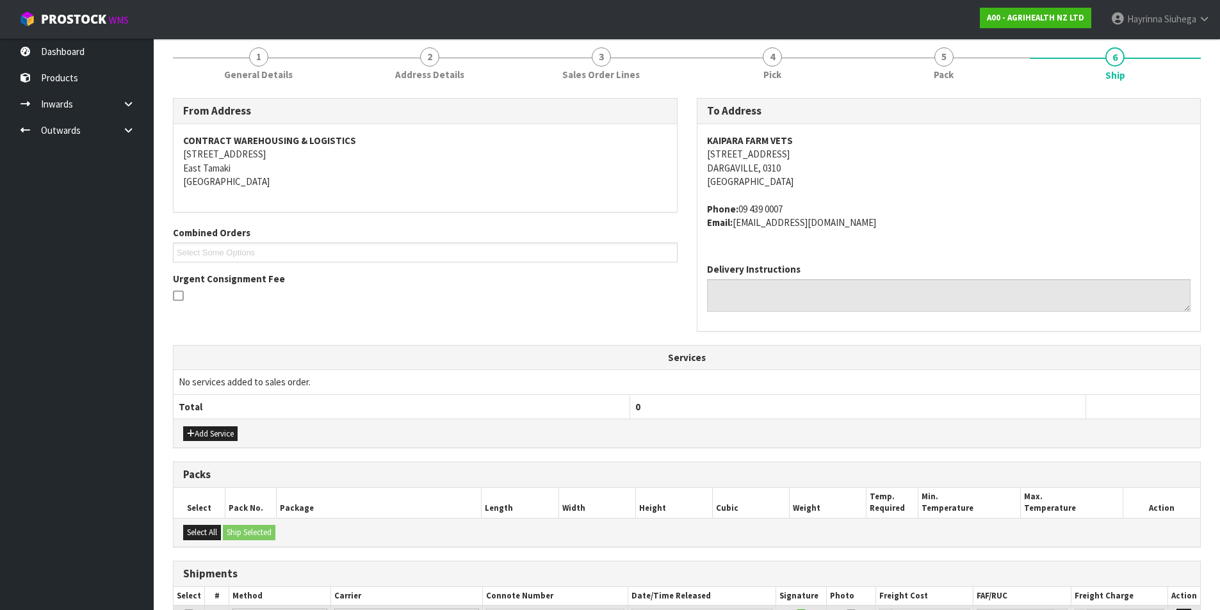
scroll to position [275, 0]
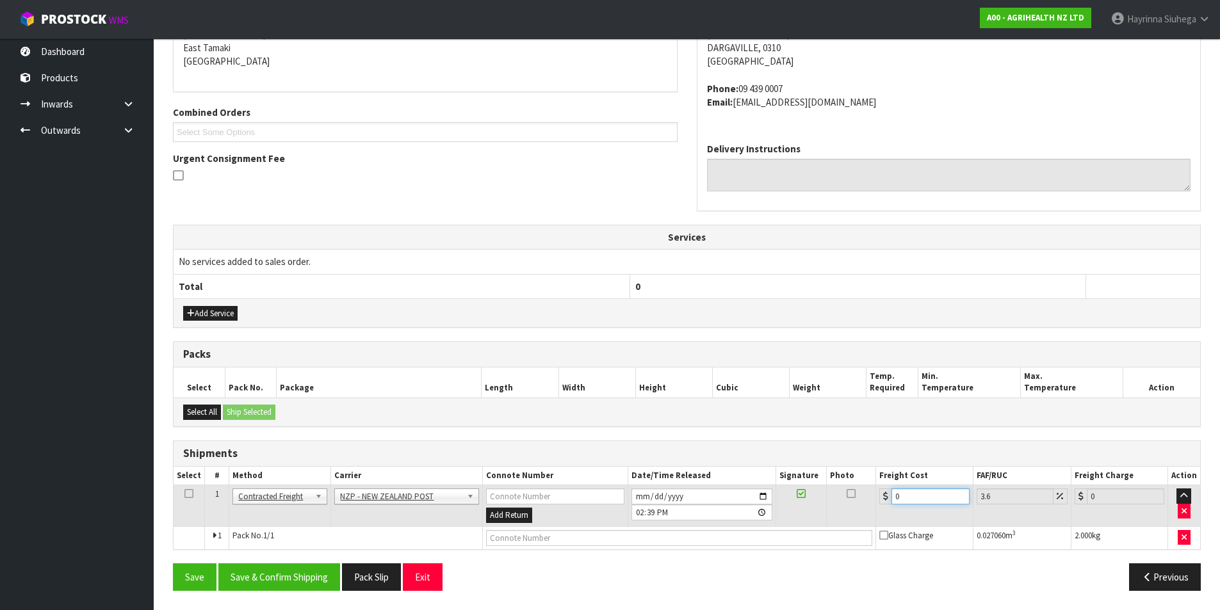
drag, startPoint x: 931, startPoint y: 499, endPoint x: 877, endPoint y: 498, distance: 54.4
click at [877, 498] on td "0" at bounding box center [924, 507] width 97 height 42
click at [602, 548] on td at bounding box center [679, 537] width 394 height 23
click at [607, 535] on input "text" at bounding box center [679, 538] width 387 height 16
click at [173, 564] on button "Save" at bounding box center [195, 578] width 44 height 28
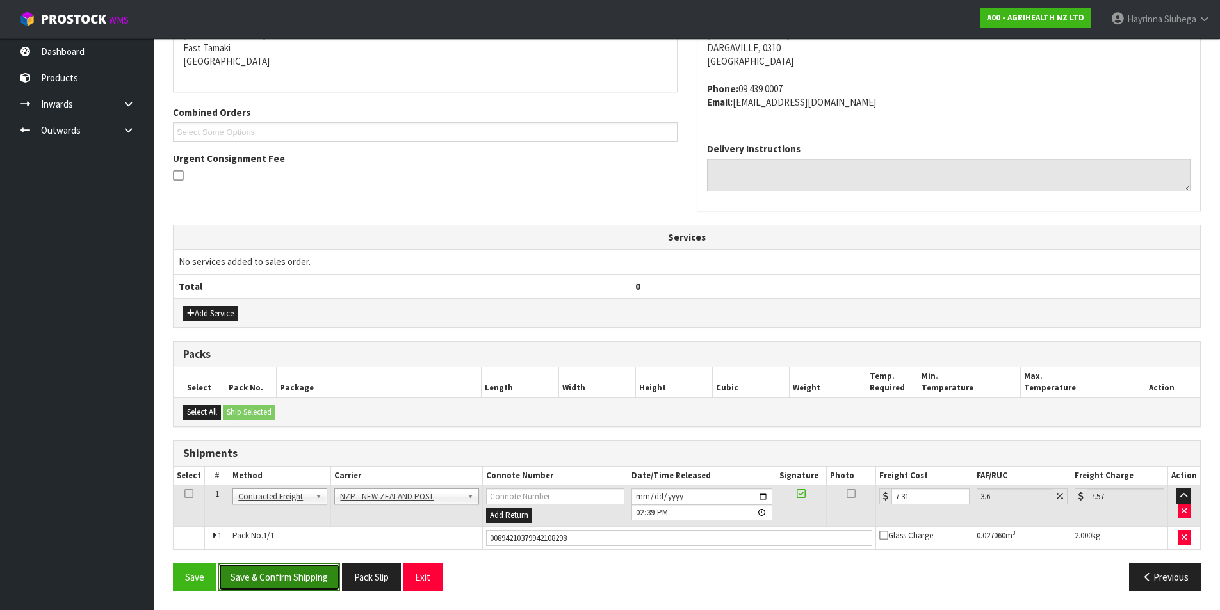
click at [263, 572] on button "Save & Confirm Shipping" at bounding box center [279, 578] width 122 height 28
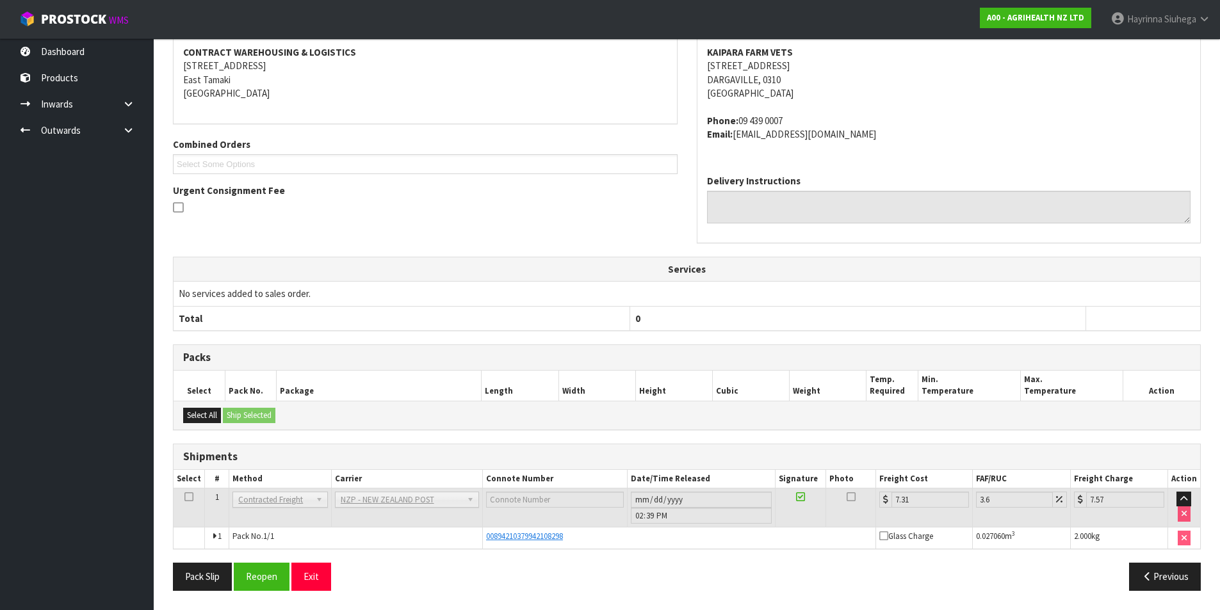
scroll to position [0, 0]
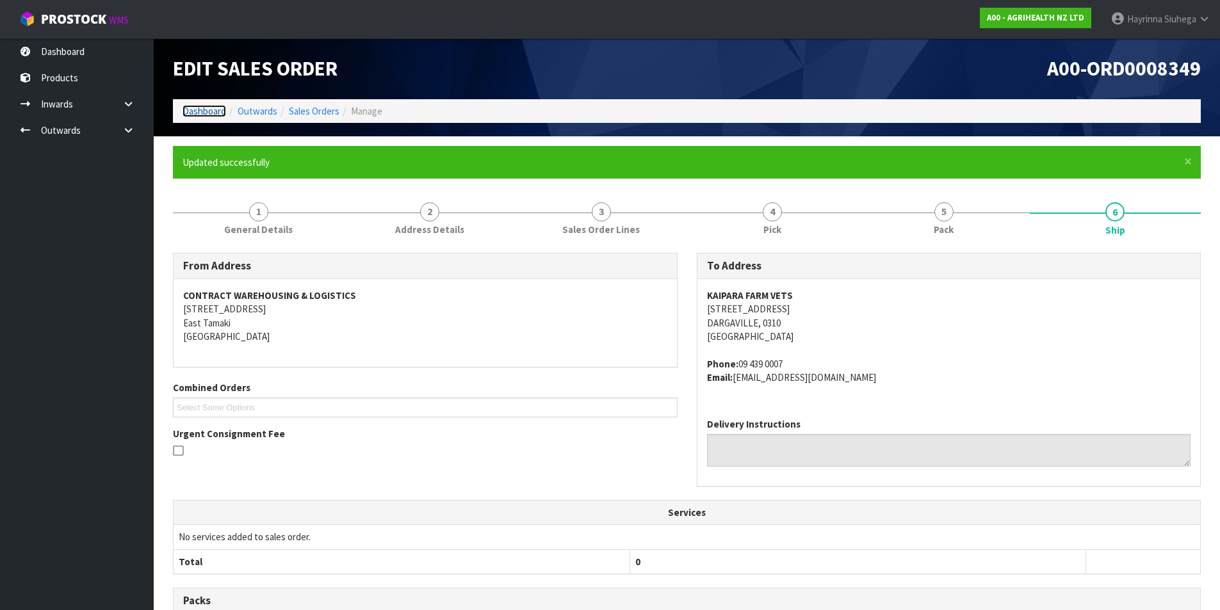
click at [216, 109] on link "Dashboard" at bounding box center [205, 111] width 44 height 12
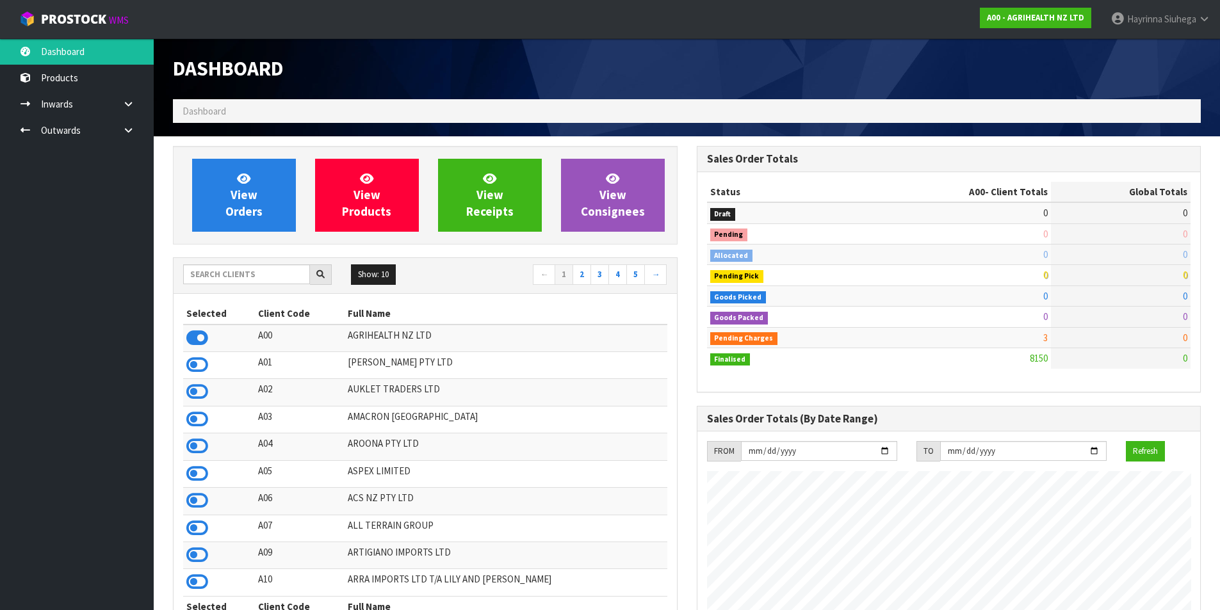
scroll to position [970, 523]
click at [262, 279] on input "text" at bounding box center [246, 275] width 127 height 20
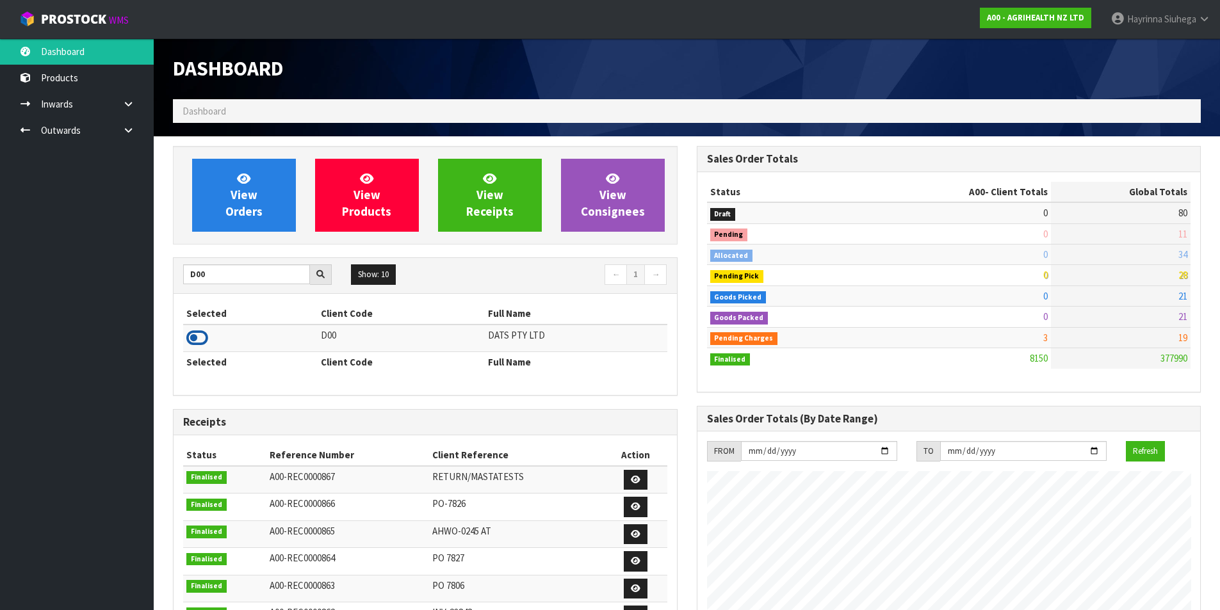
click at [197, 335] on icon at bounding box center [197, 338] width 22 height 19
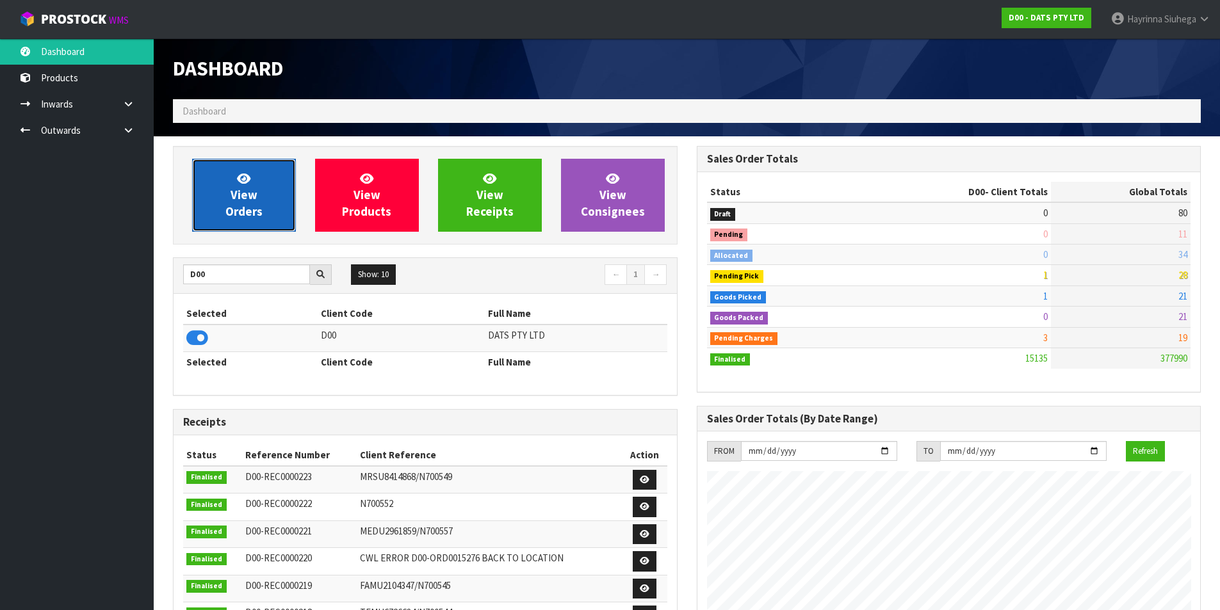
click at [213, 209] on link "View Orders" at bounding box center [244, 195] width 104 height 73
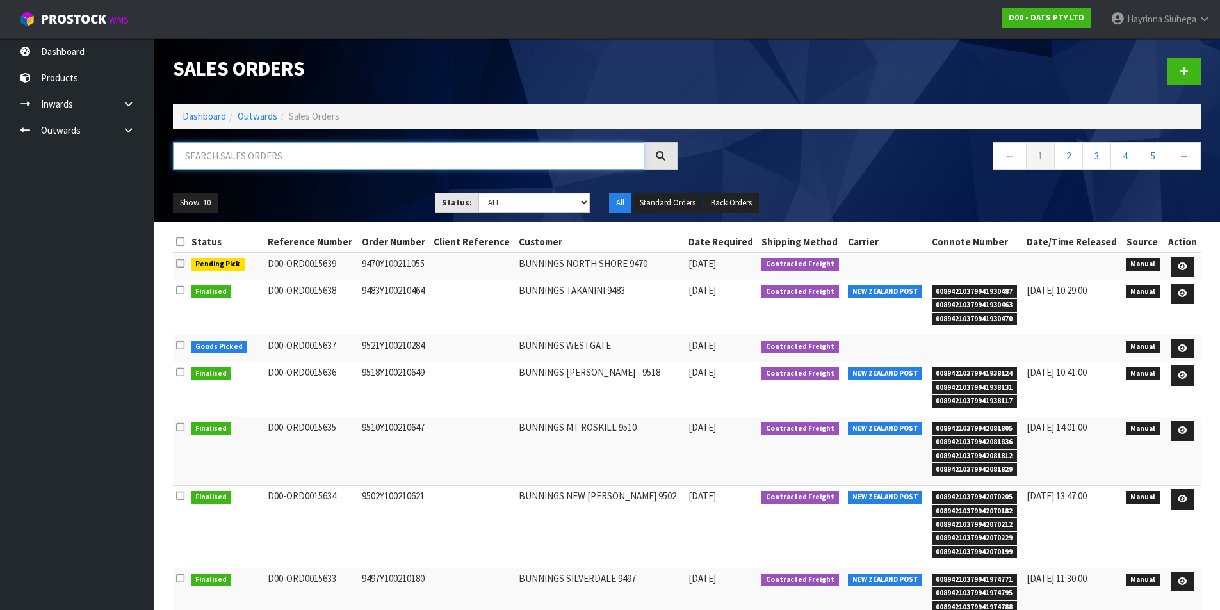
click at [293, 160] on input "text" at bounding box center [408, 156] width 471 height 28
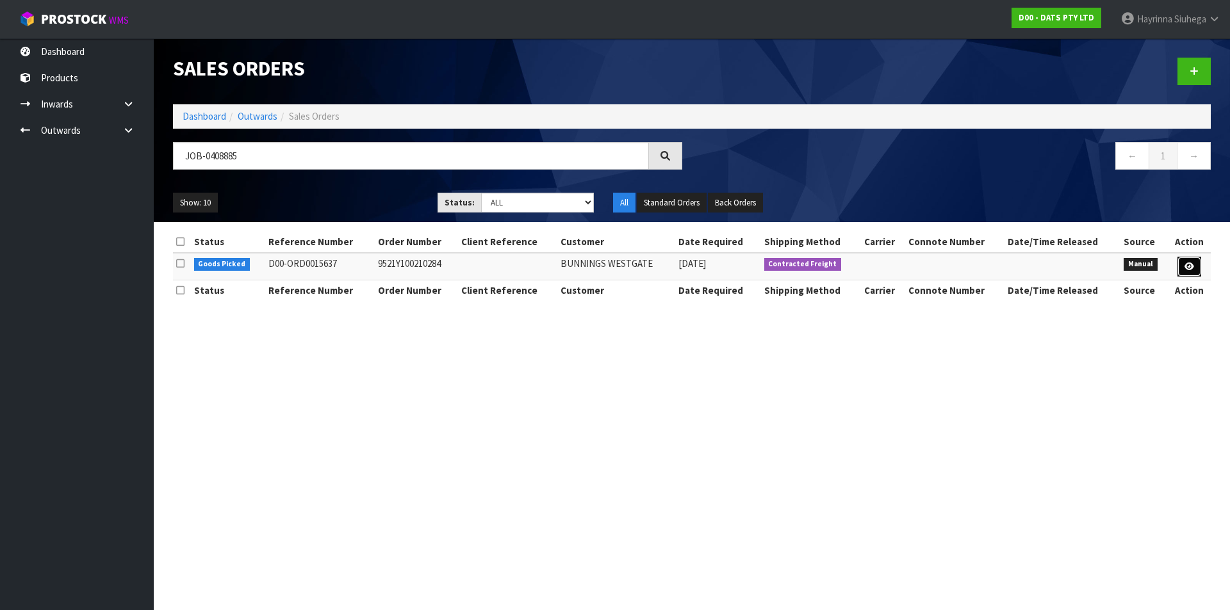
click at [1191, 267] on icon at bounding box center [1189, 267] width 10 height 8
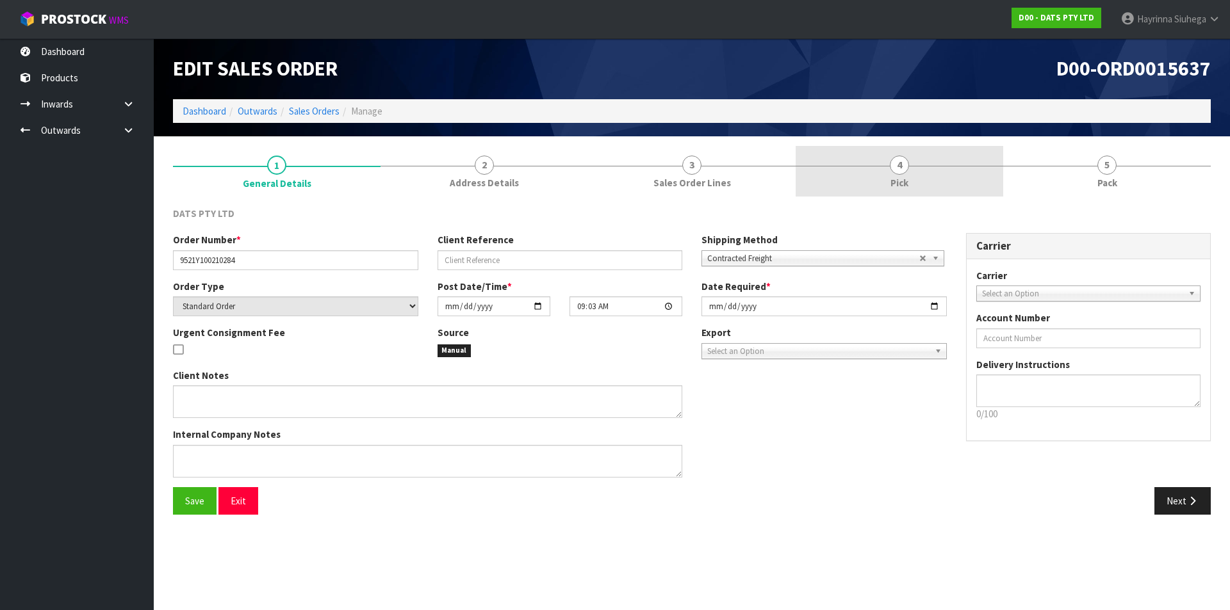
click at [939, 190] on link "4 Pick" at bounding box center [900, 171] width 208 height 51
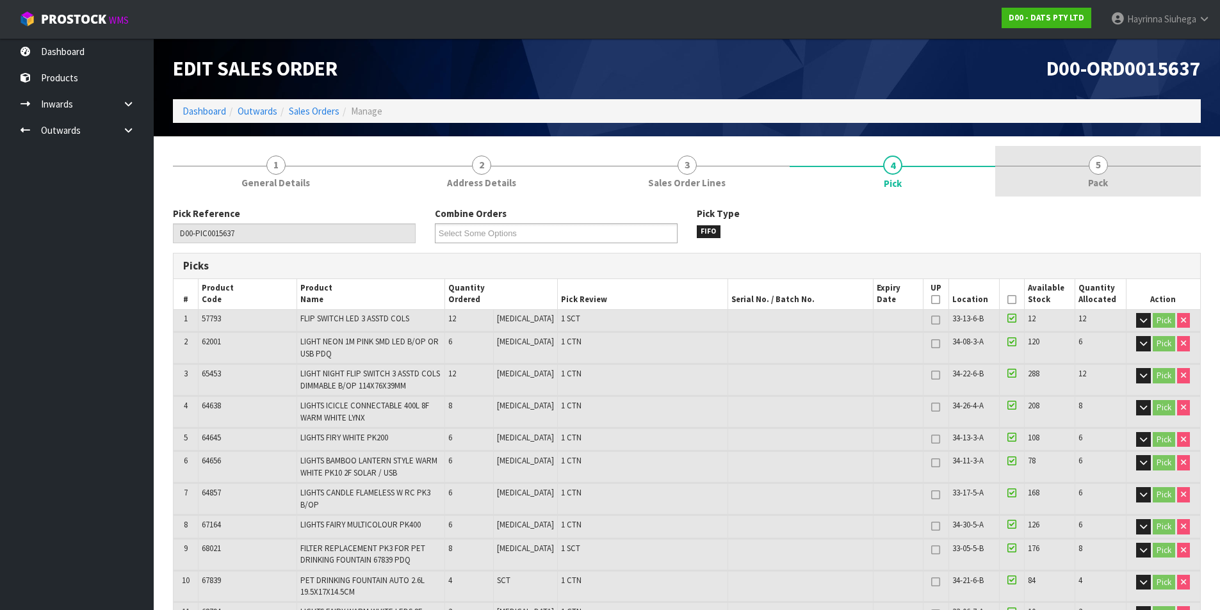
click at [1082, 170] on link "5 Pack" at bounding box center [1098, 171] width 206 height 51
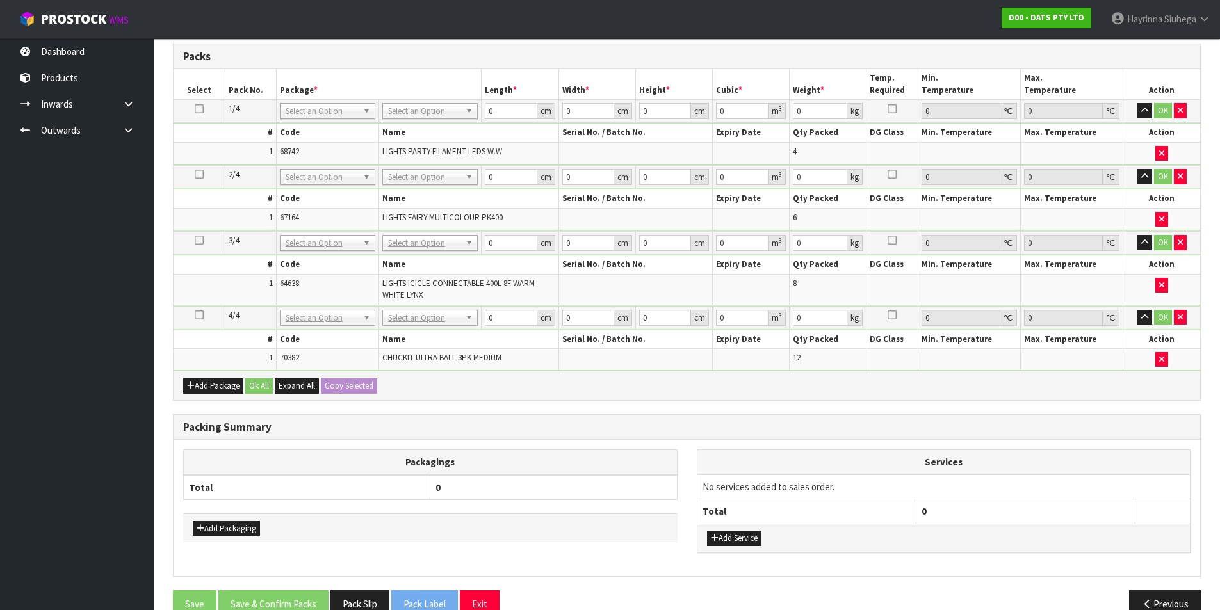
scroll to position [576, 0]
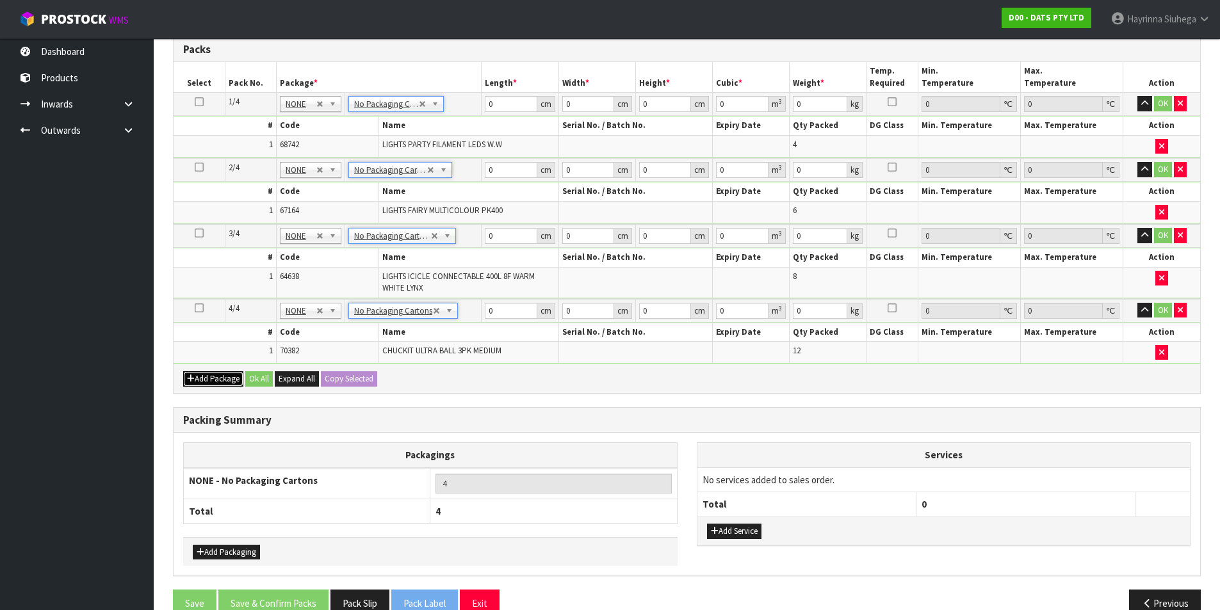
click at [217, 379] on button "Add Package" at bounding box center [213, 378] width 60 height 15
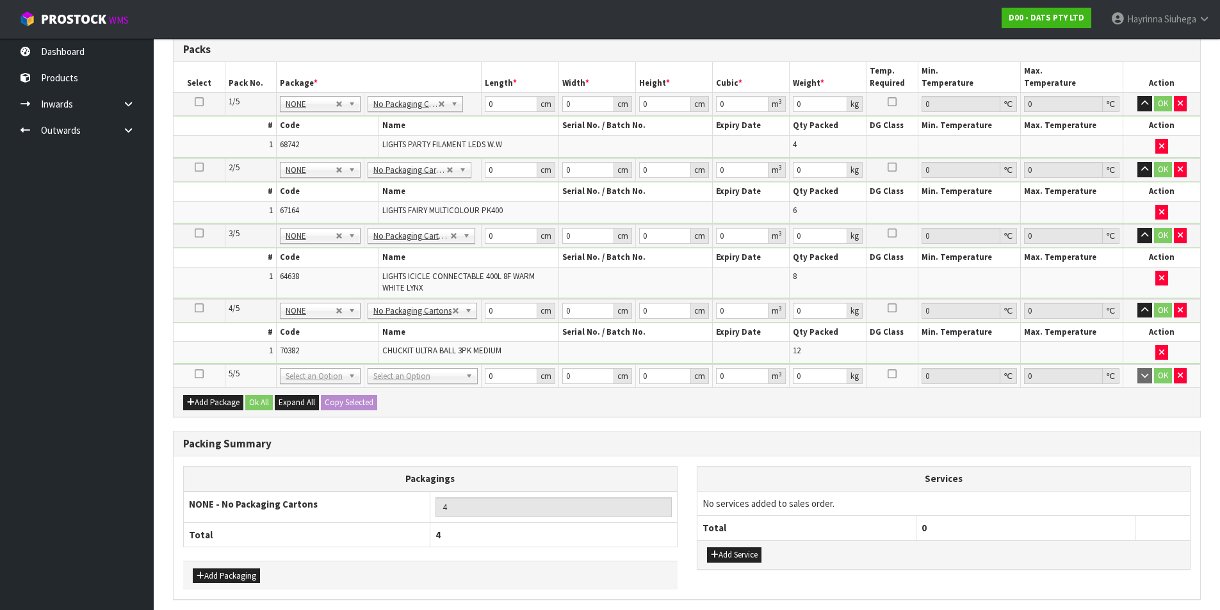
click at [201, 375] on icon at bounding box center [199, 374] width 9 height 1
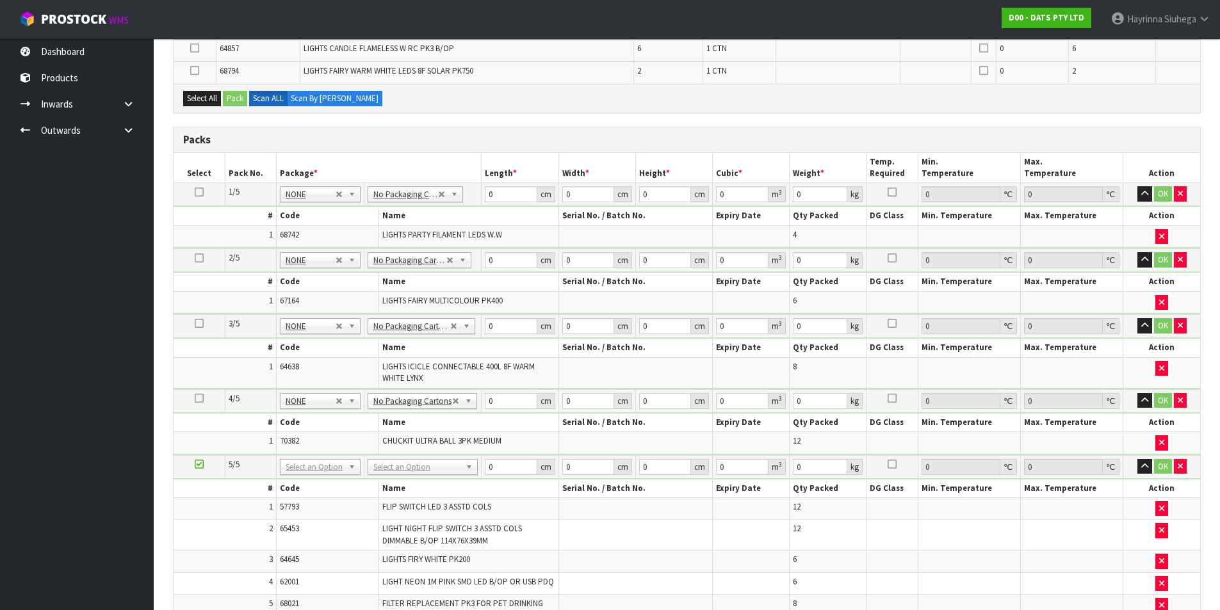
scroll to position [527, 0]
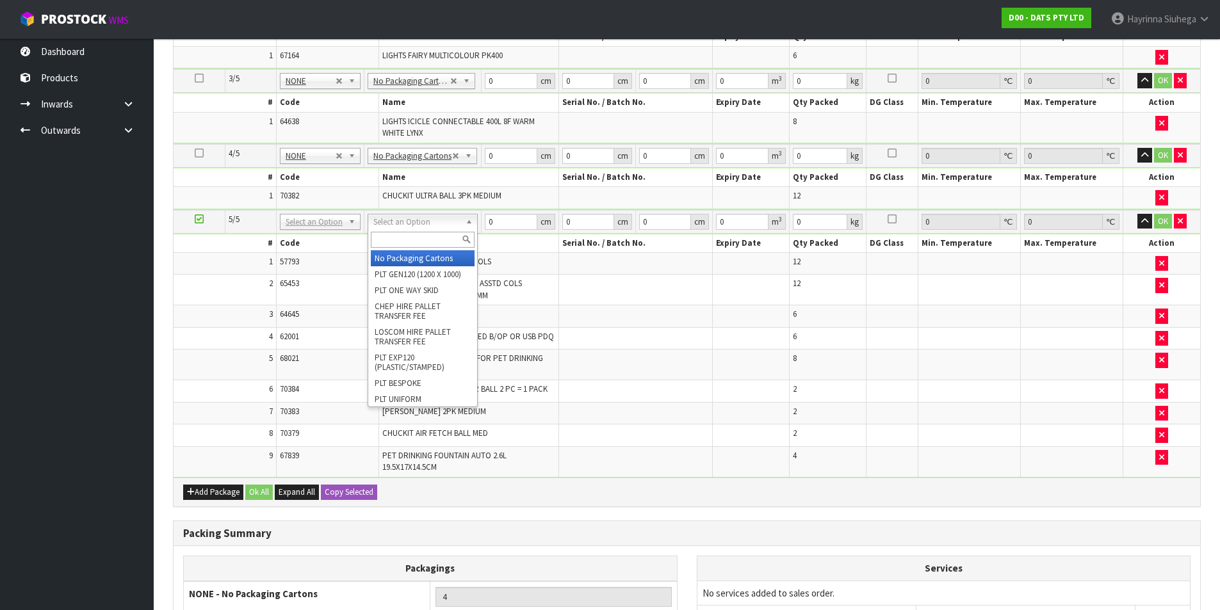
click at [434, 239] on input "text" at bounding box center [423, 240] width 104 height 16
click at [408, 238] on input "text" at bounding box center [423, 240] width 104 height 16
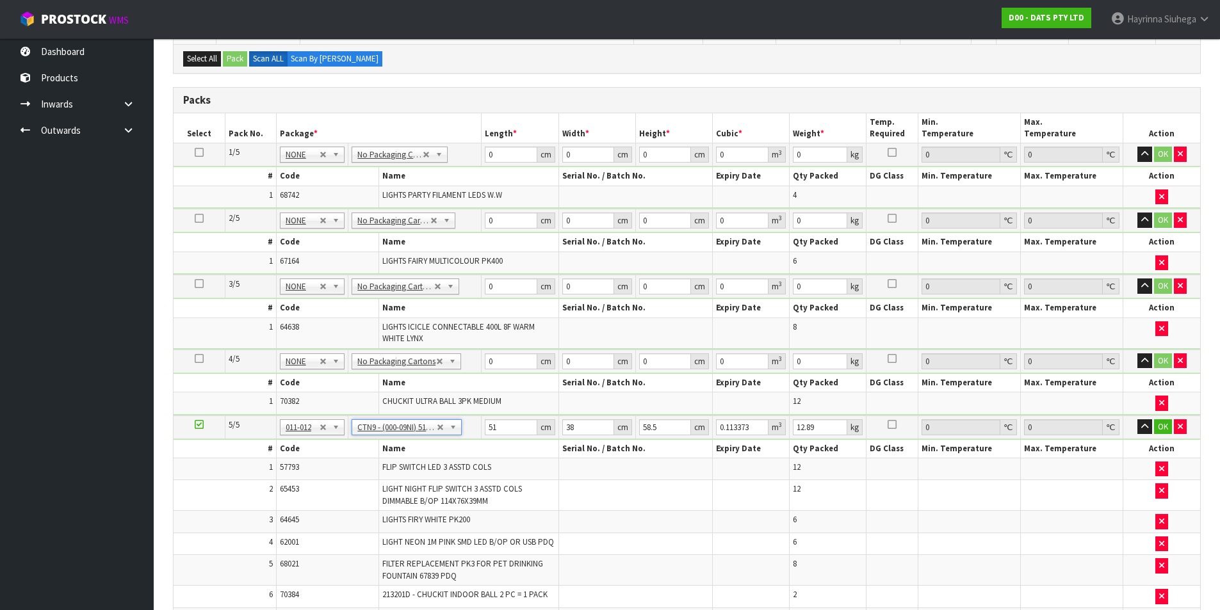
scroll to position [335, 0]
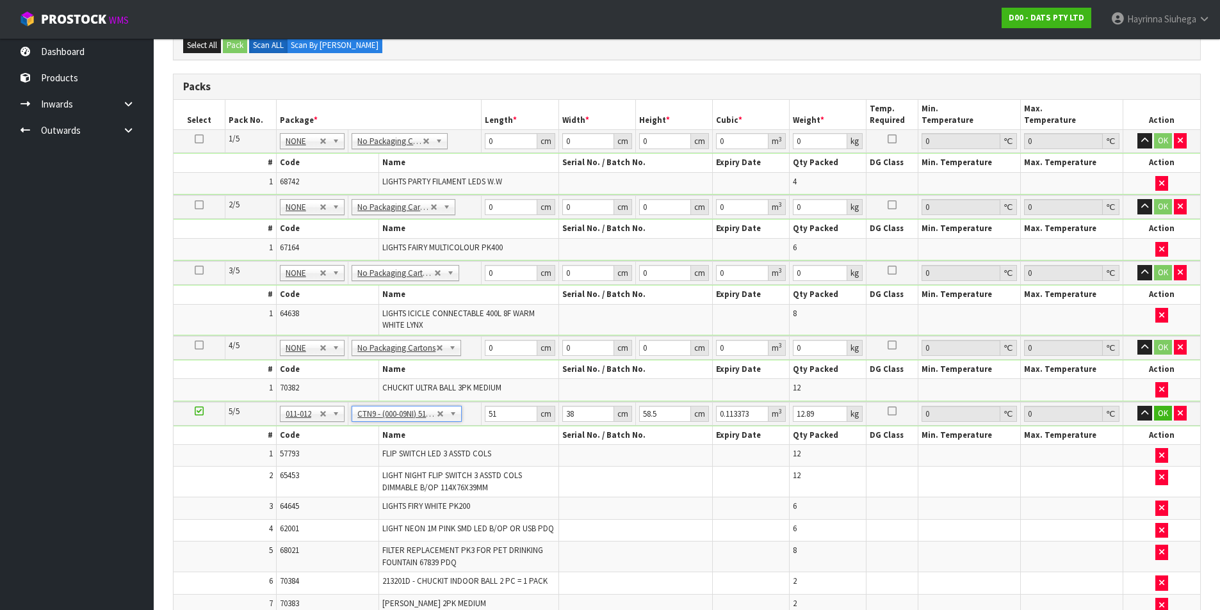
click at [195, 417] on td at bounding box center [199, 414] width 51 height 24
click at [199, 411] on icon at bounding box center [199, 411] width 9 height 1
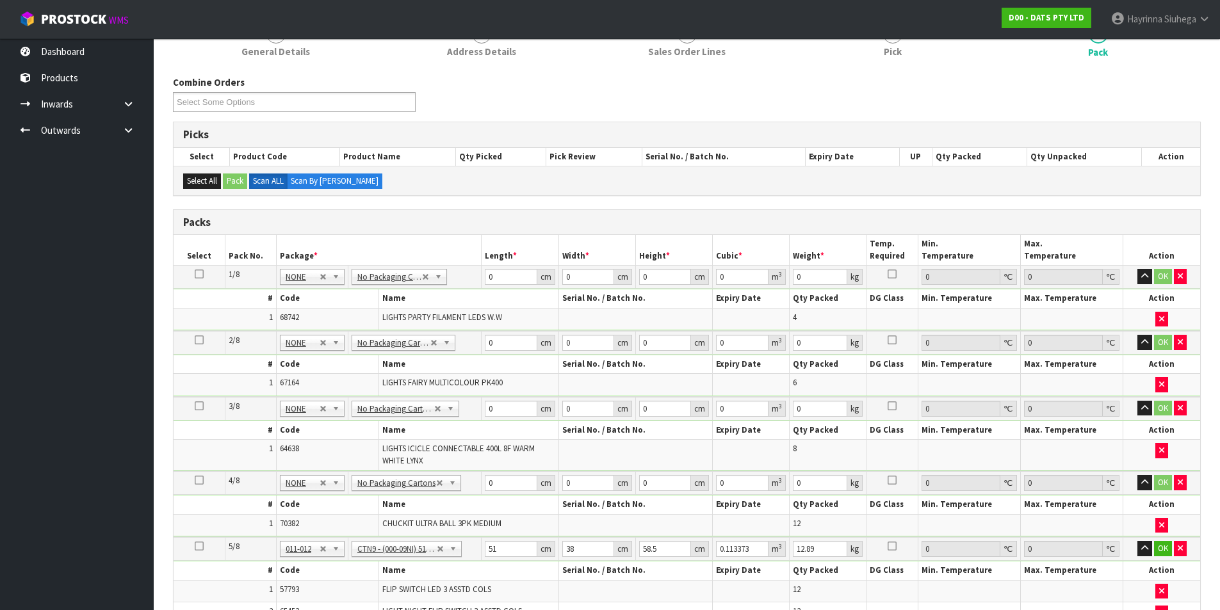
scroll to position [120, 0]
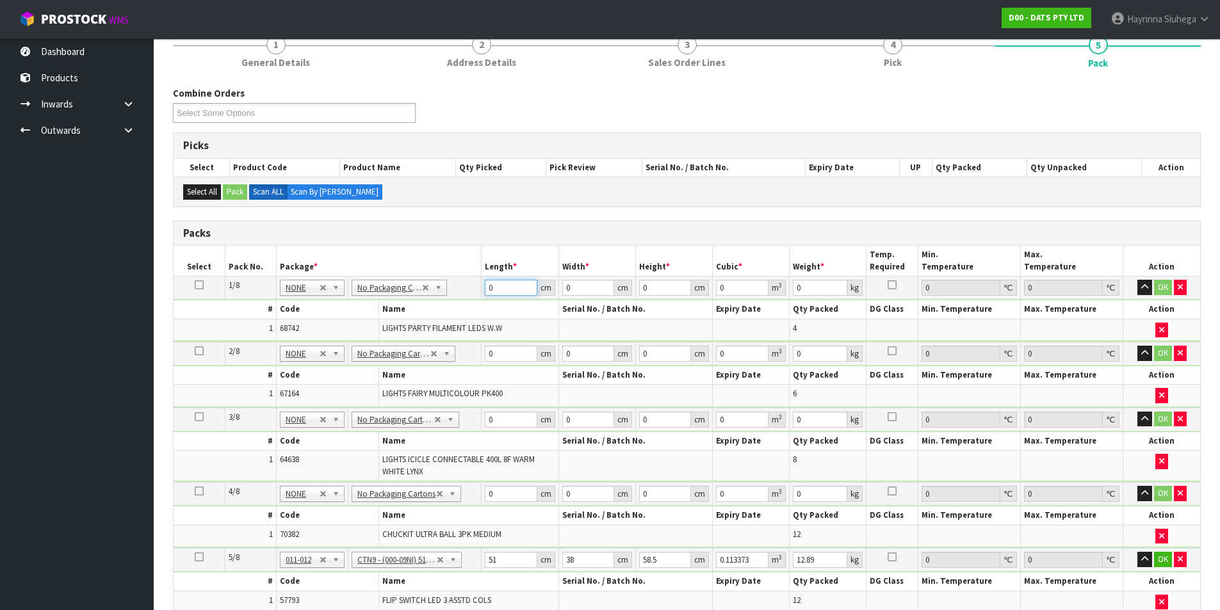
click at [487, 291] on input "0" at bounding box center [511, 288] width 52 height 16
click button "OK" at bounding box center [1163, 287] width 18 height 15
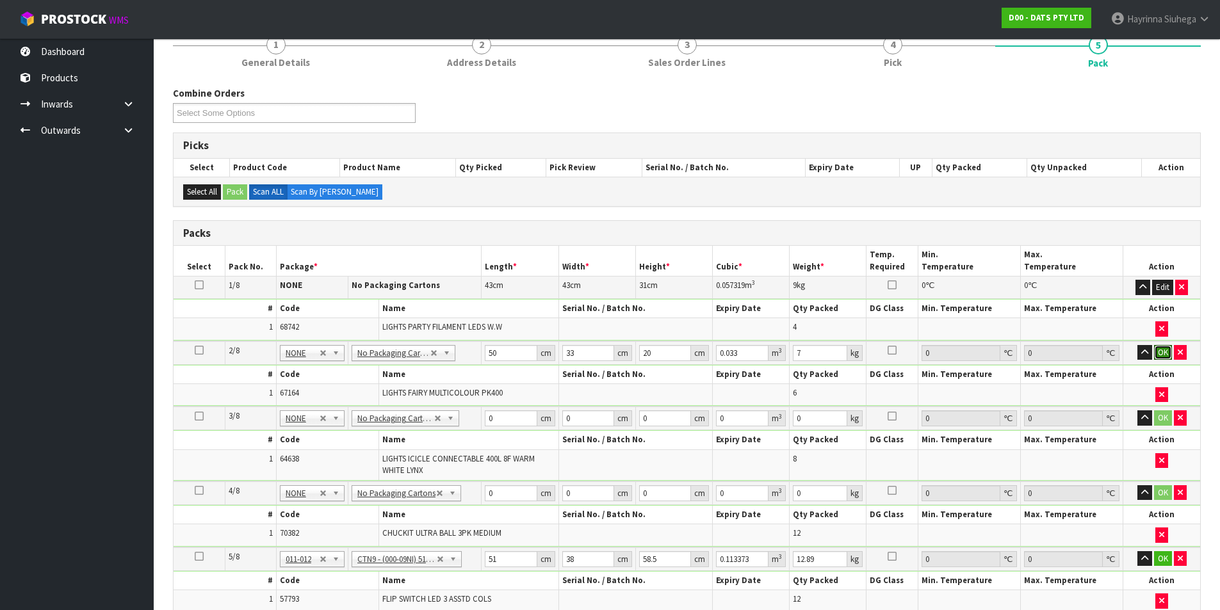
click button "OK" at bounding box center [1163, 352] width 18 height 15
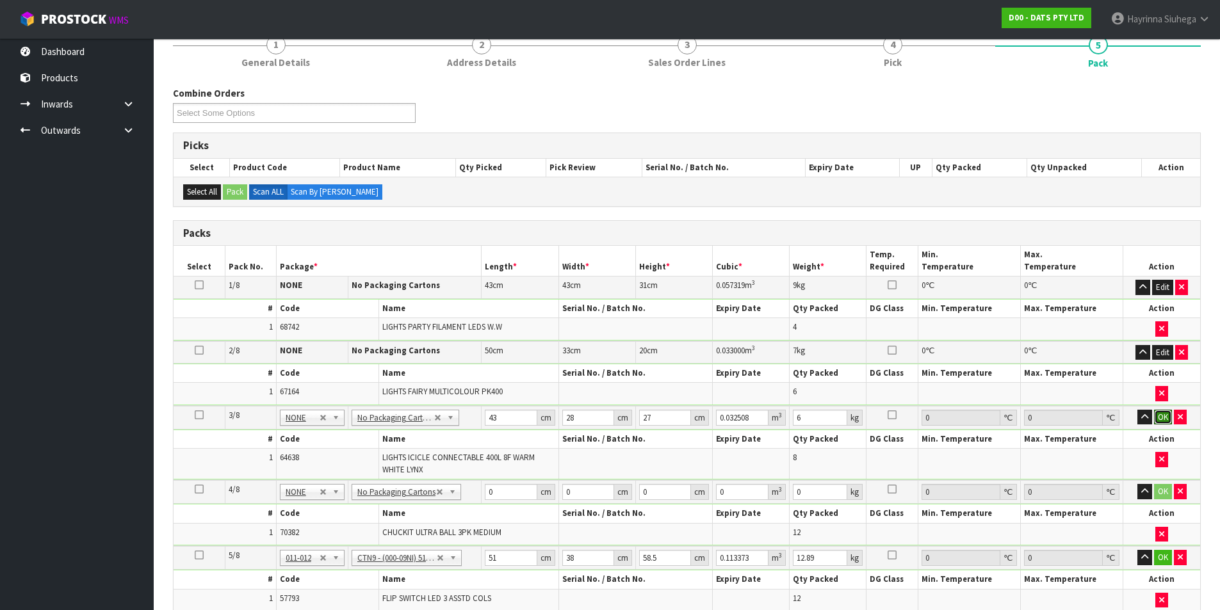
click button "OK" at bounding box center [1163, 417] width 18 height 15
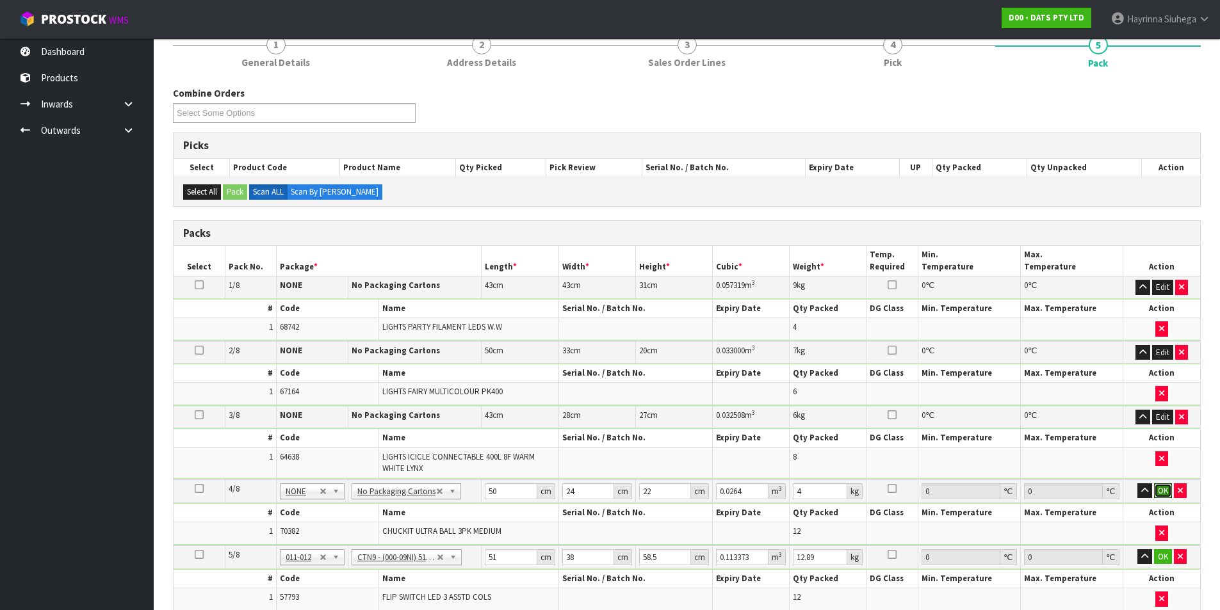
click button "OK" at bounding box center [1163, 491] width 18 height 15
click button "OK" at bounding box center [1163, 555] width 18 height 15
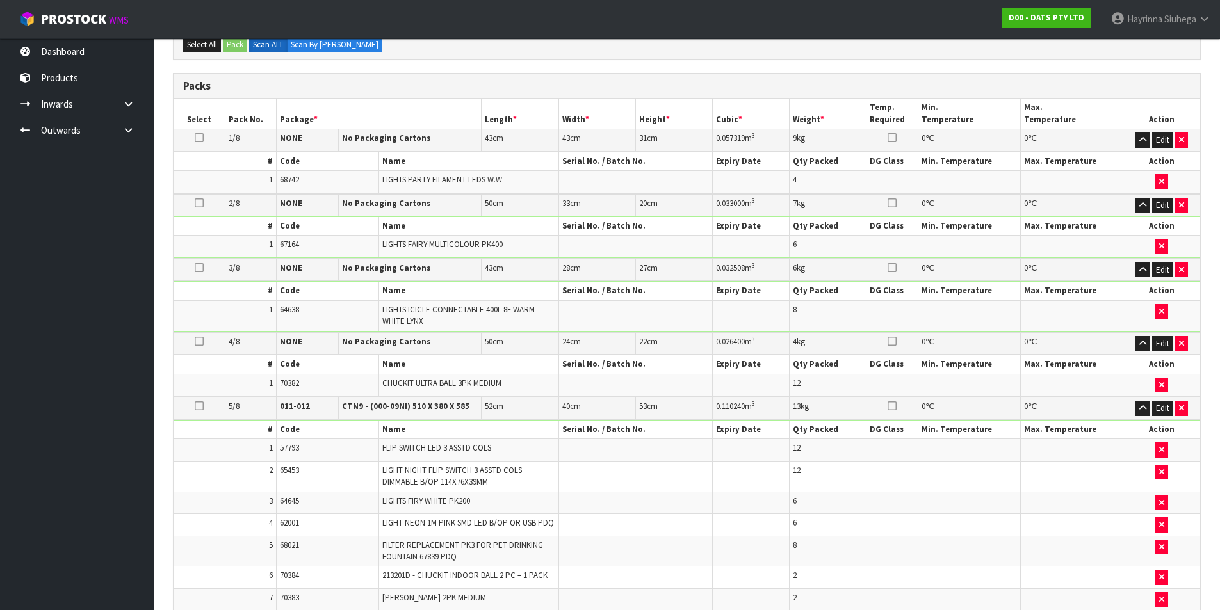
scroll to position [505, 0]
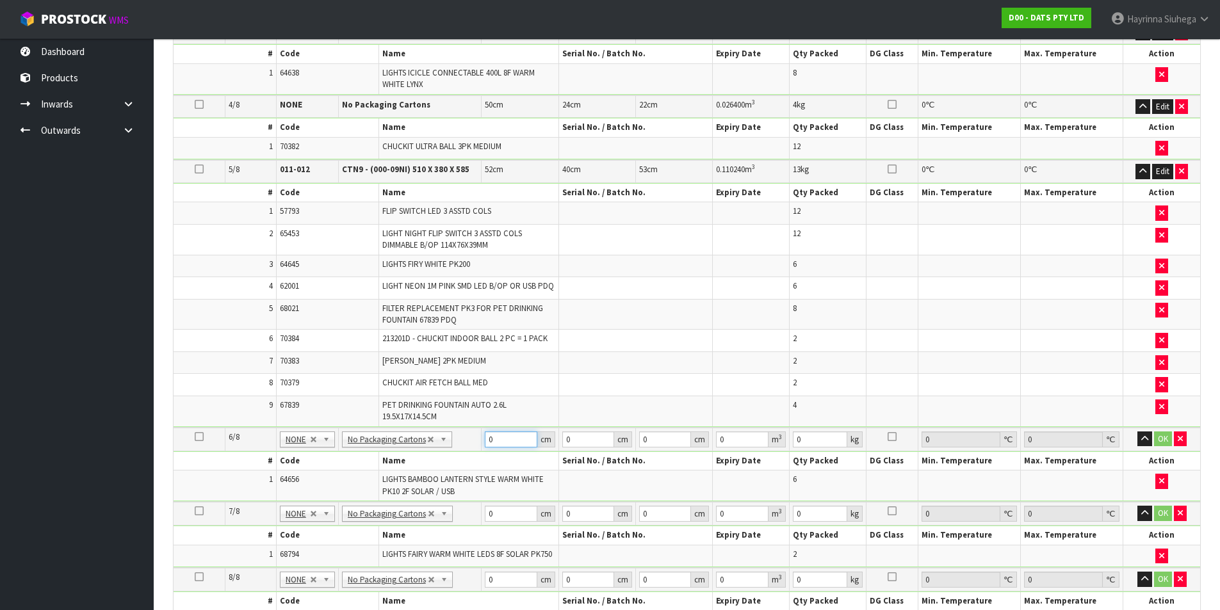
click at [487, 446] on input "0" at bounding box center [511, 440] width 52 height 16
click button "OK" at bounding box center [1163, 439] width 18 height 15
click button "OK" at bounding box center [1163, 512] width 18 height 15
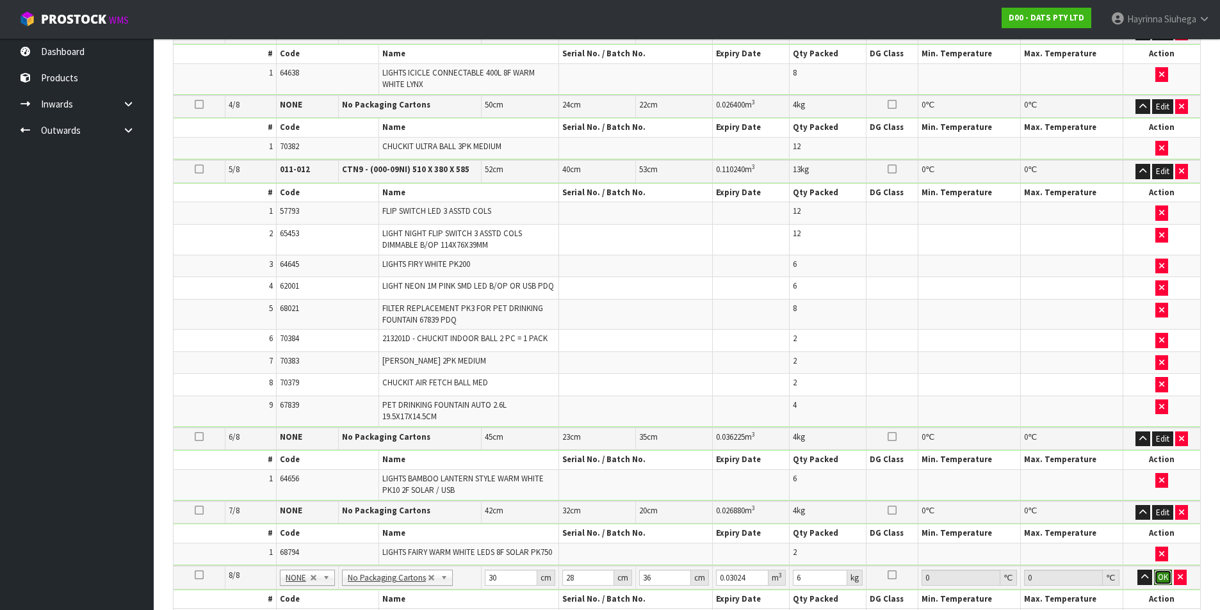
click button "OK" at bounding box center [1163, 577] width 18 height 15
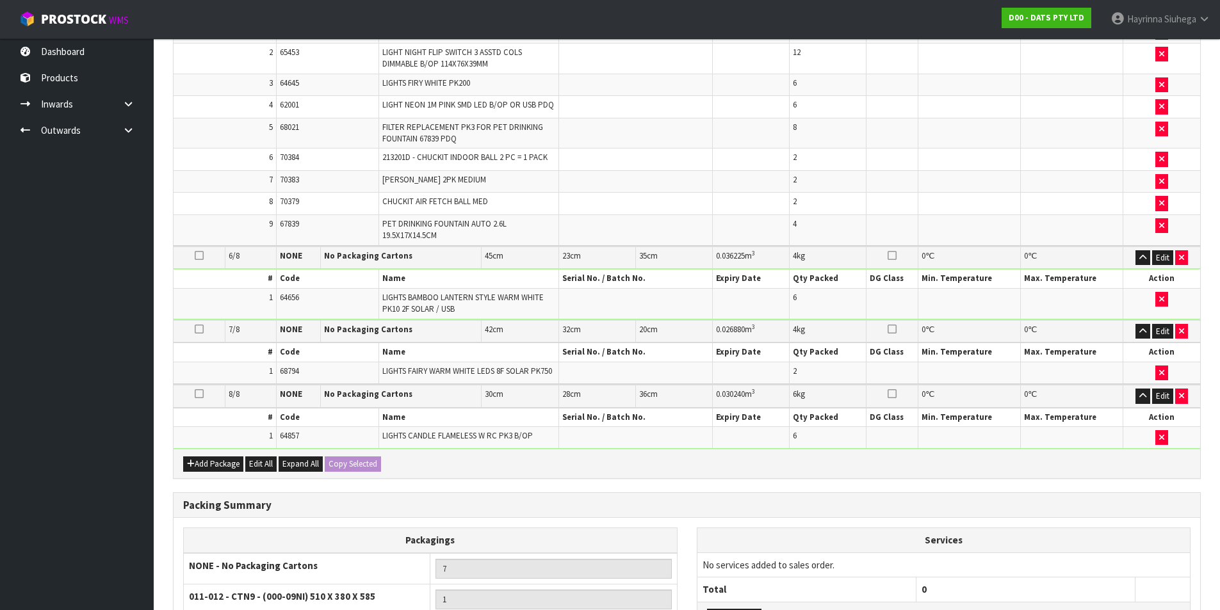
scroll to position [829, 0]
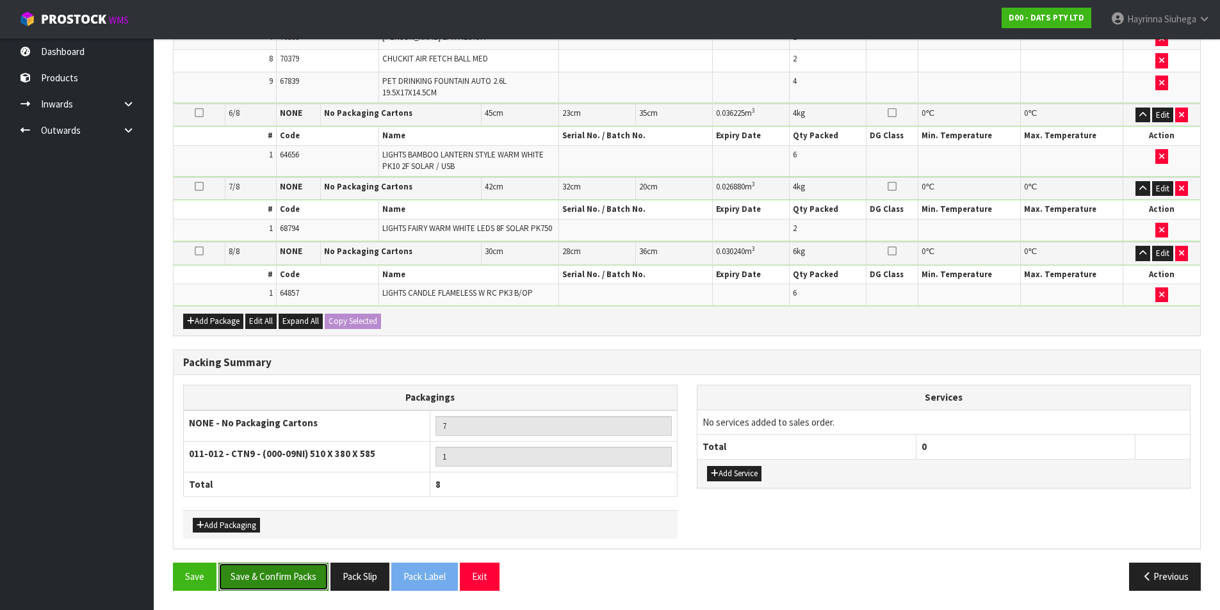
click at [298, 584] on button "Save & Confirm Packs" at bounding box center [273, 577] width 110 height 28
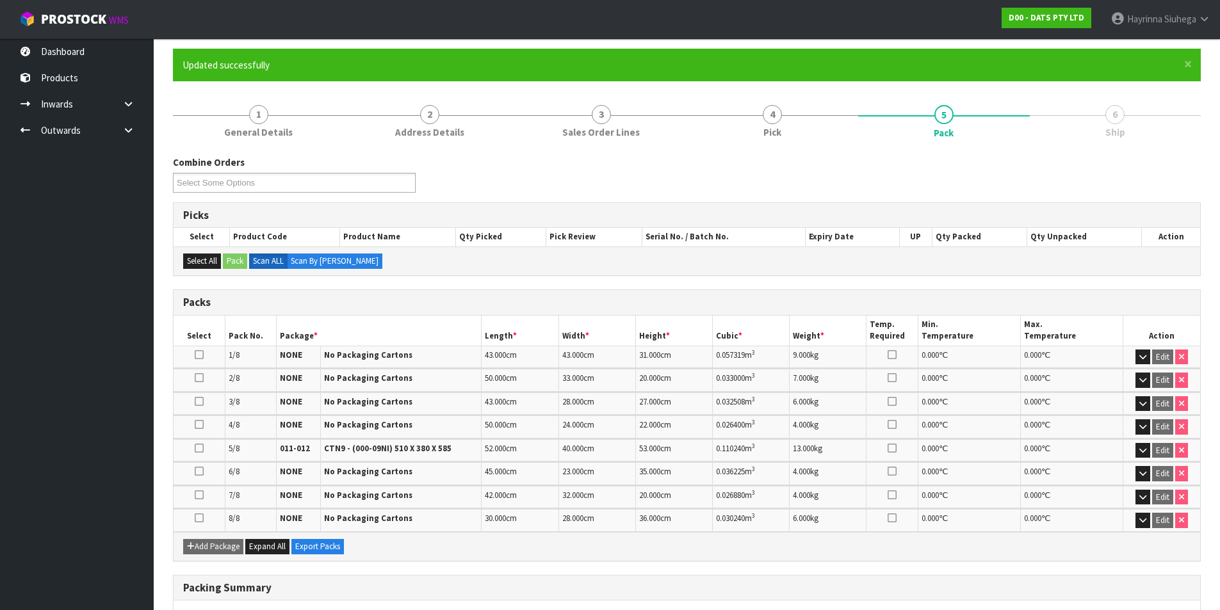
scroll to position [294, 0]
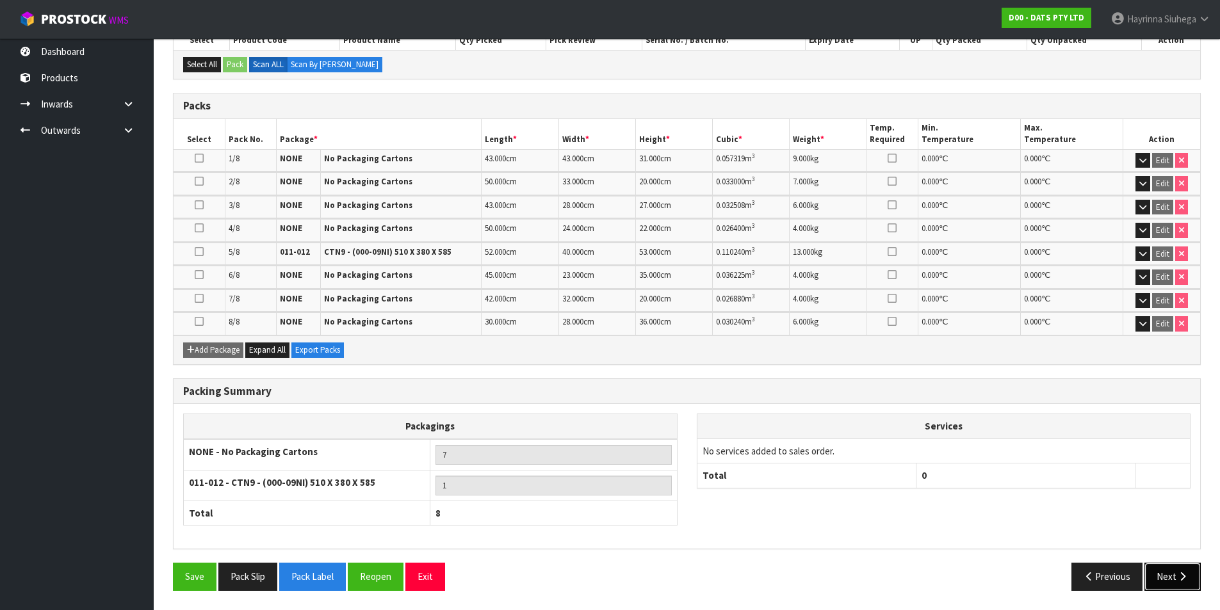
click at [1162, 567] on button "Next" at bounding box center [1173, 577] width 56 height 28
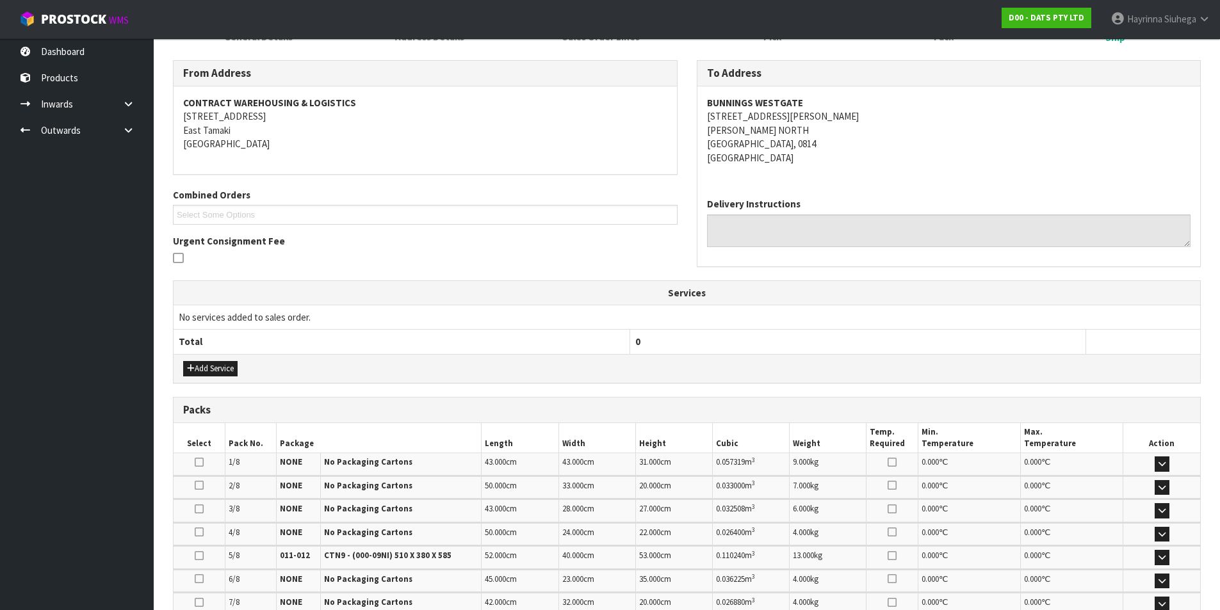
scroll to position [384, 0]
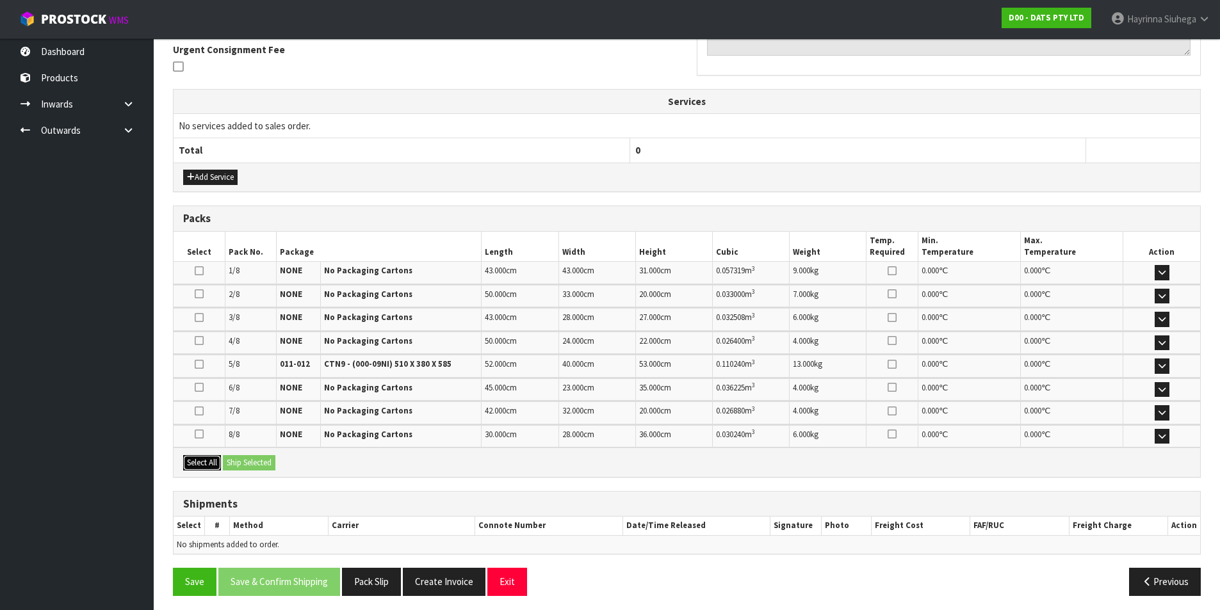
click at [203, 457] on button "Select All" at bounding box center [202, 462] width 38 height 15
click at [269, 461] on button "Ship Selected" at bounding box center [249, 462] width 53 height 15
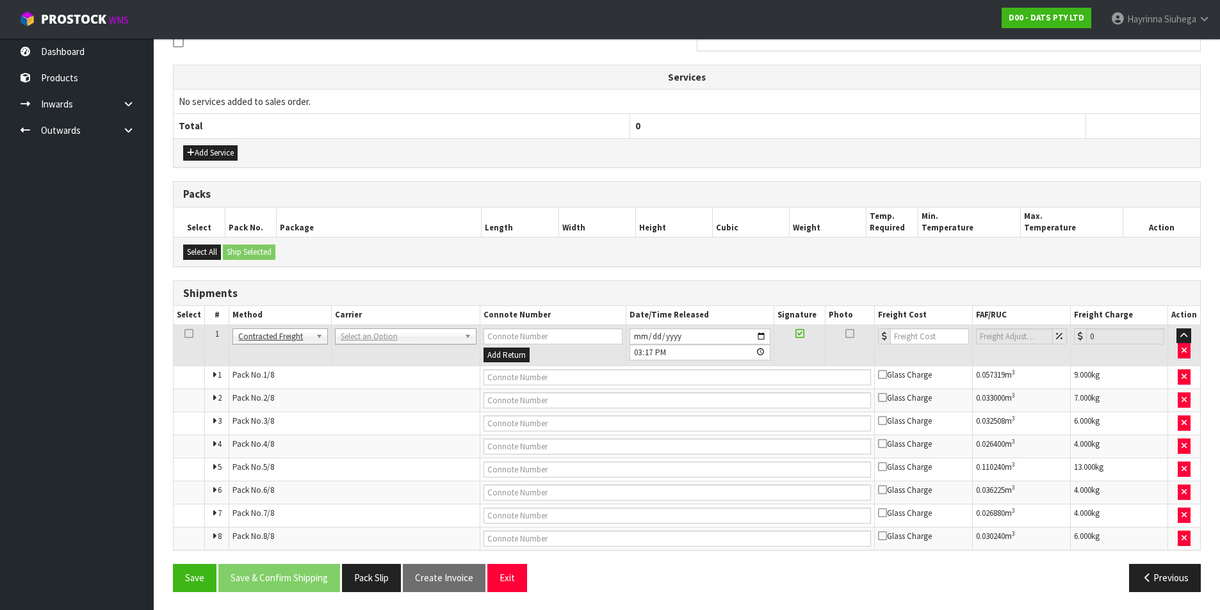
scroll to position [410, 0]
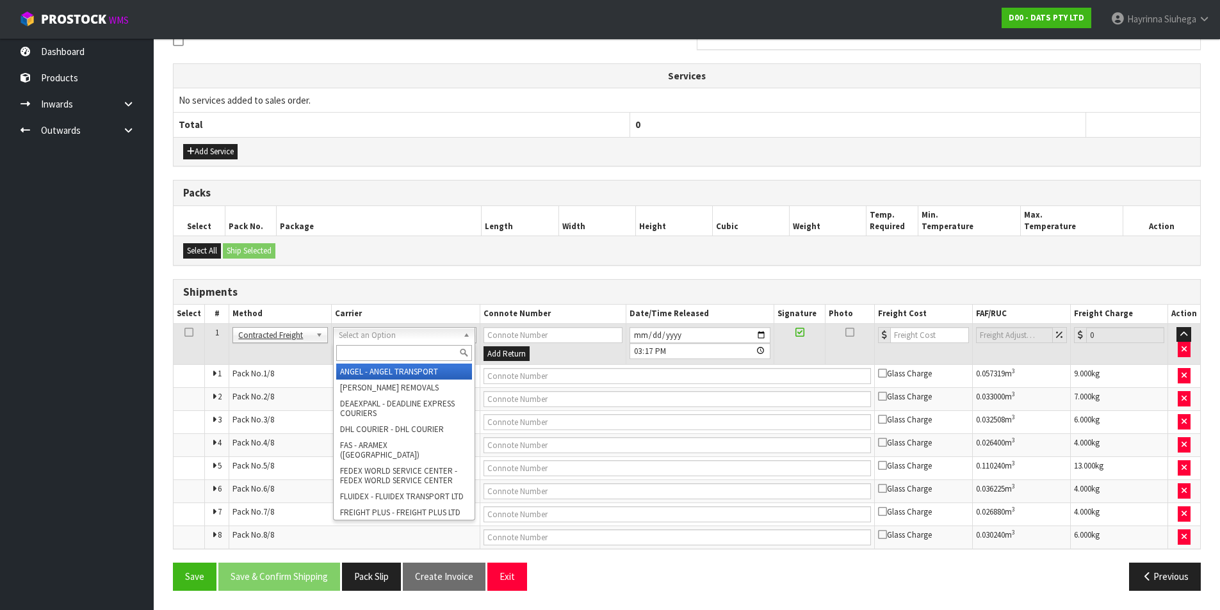
click at [375, 357] on input "text" at bounding box center [404, 353] width 136 height 16
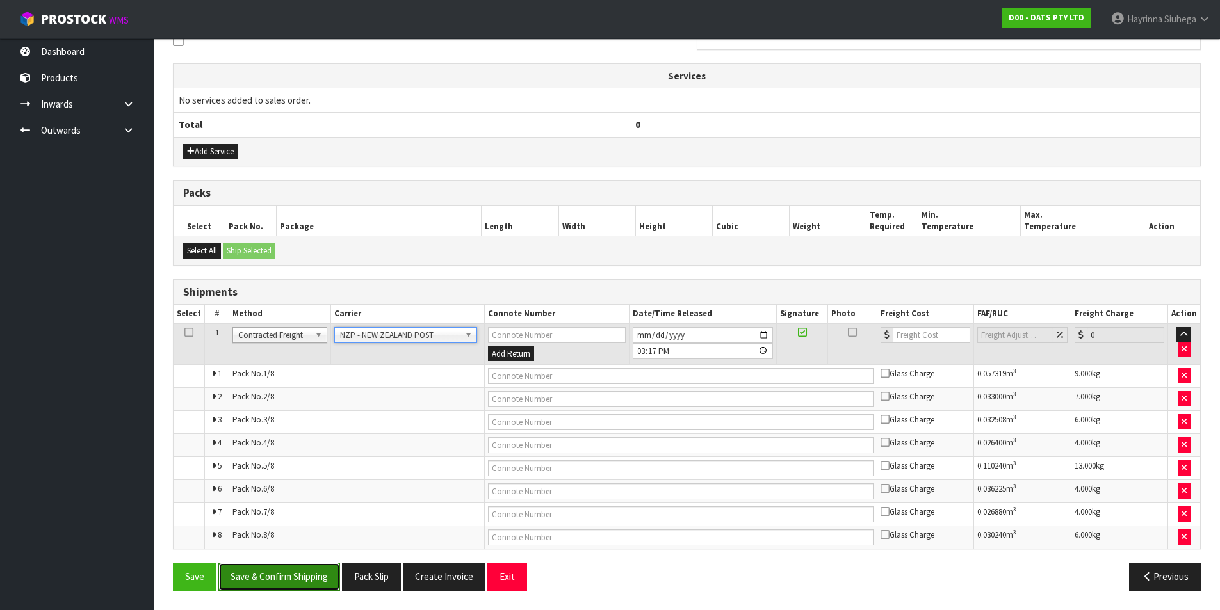
click at [305, 567] on button "Save & Confirm Shipping" at bounding box center [279, 577] width 122 height 28
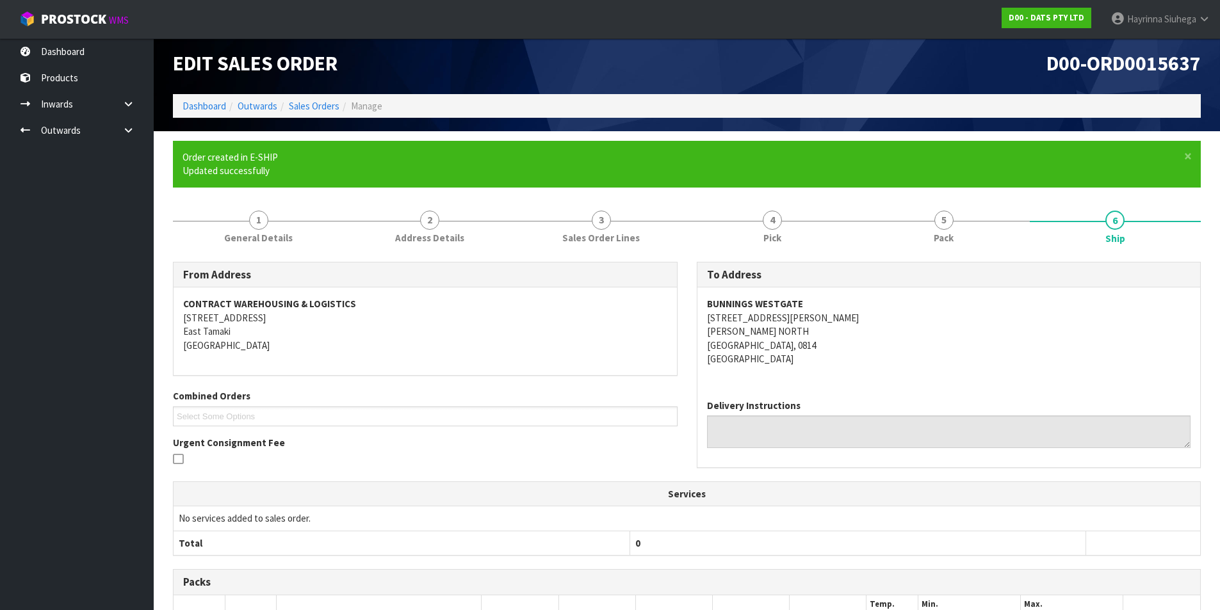
scroll to position [384, 0]
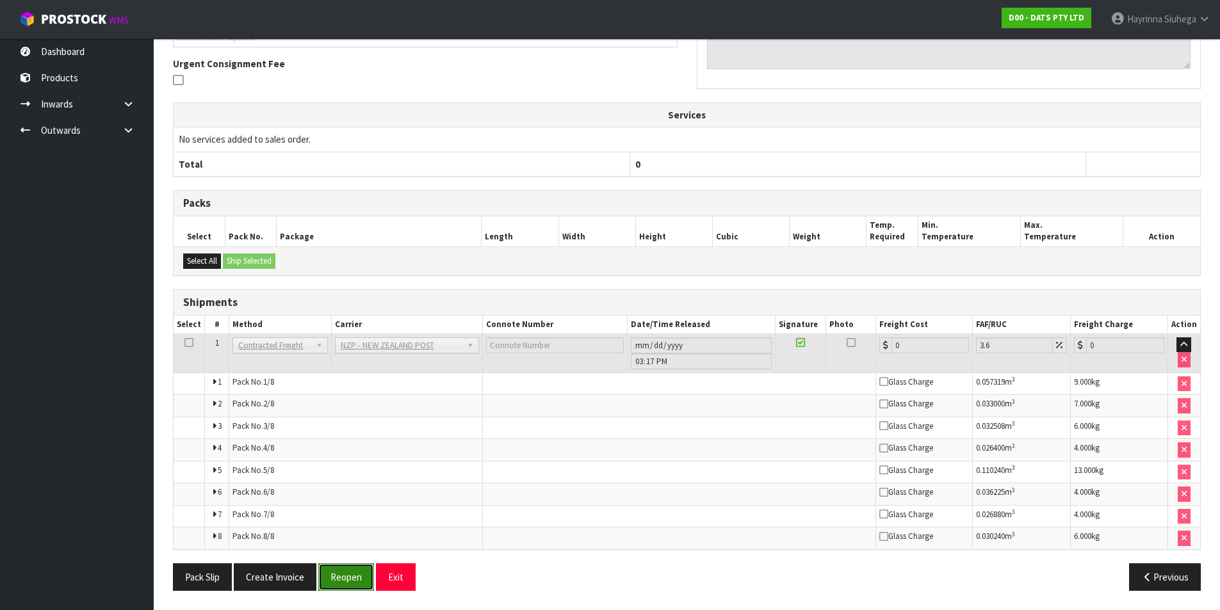
click at [352, 575] on button "Reopen" at bounding box center [346, 578] width 56 height 28
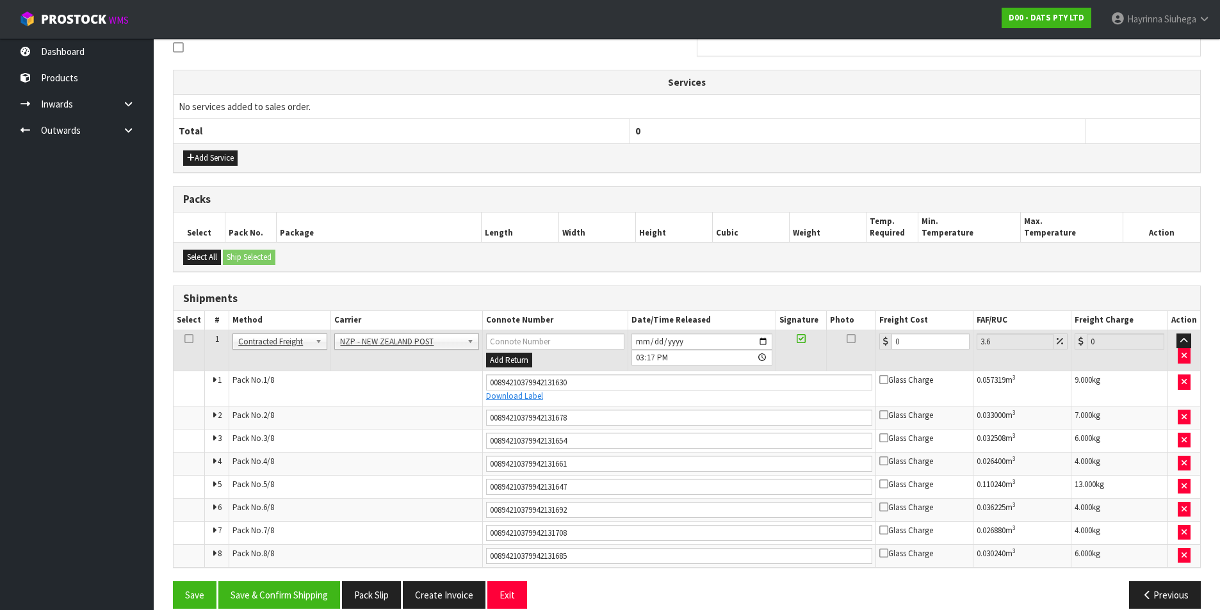
scroll to position [421, 0]
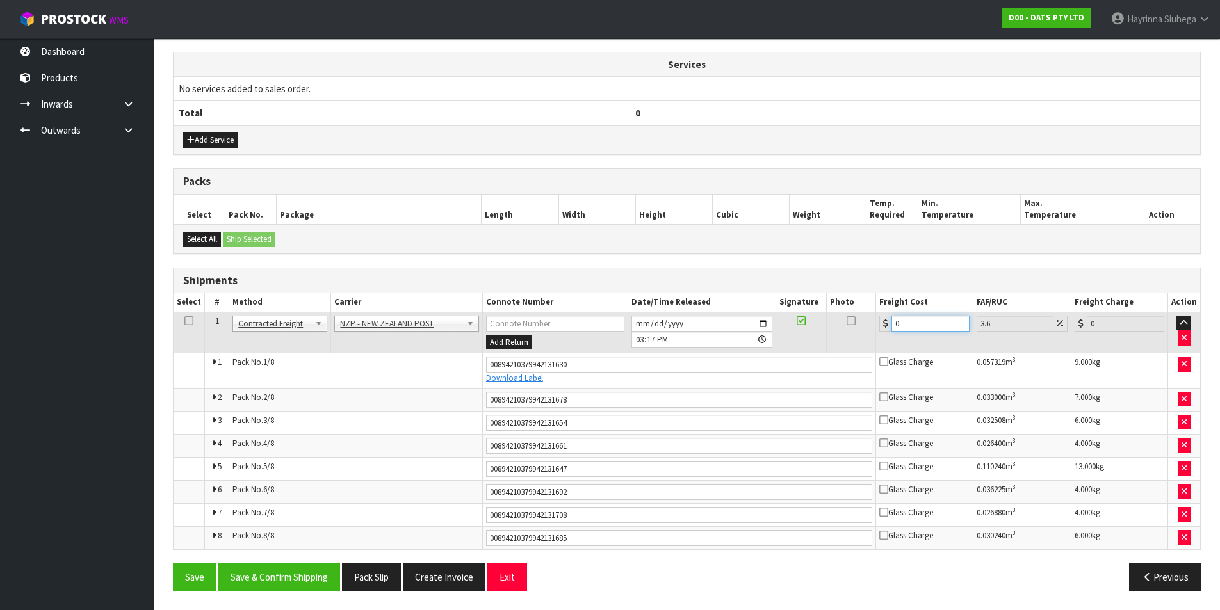
drag, startPoint x: 920, startPoint y: 319, endPoint x: 788, endPoint y: 318, distance: 131.9
click at [788, 318] on tr "1 Client Local Pickup Customer Local Pickup Company Freight Contracted Freight …" at bounding box center [687, 333] width 1027 height 42
click at [173, 564] on button "Save" at bounding box center [195, 578] width 44 height 28
click at [316, 581] on button "Save & Confirm Shipping" at bounding box center [279, 578] width 122 height 28
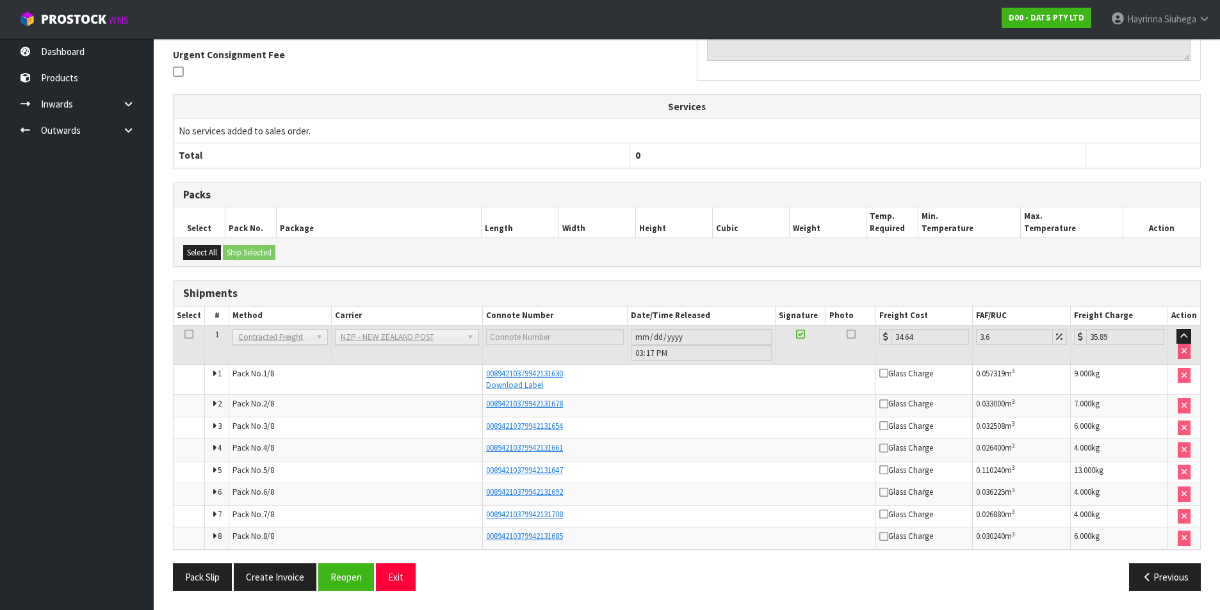
scroll to position [0, 0]
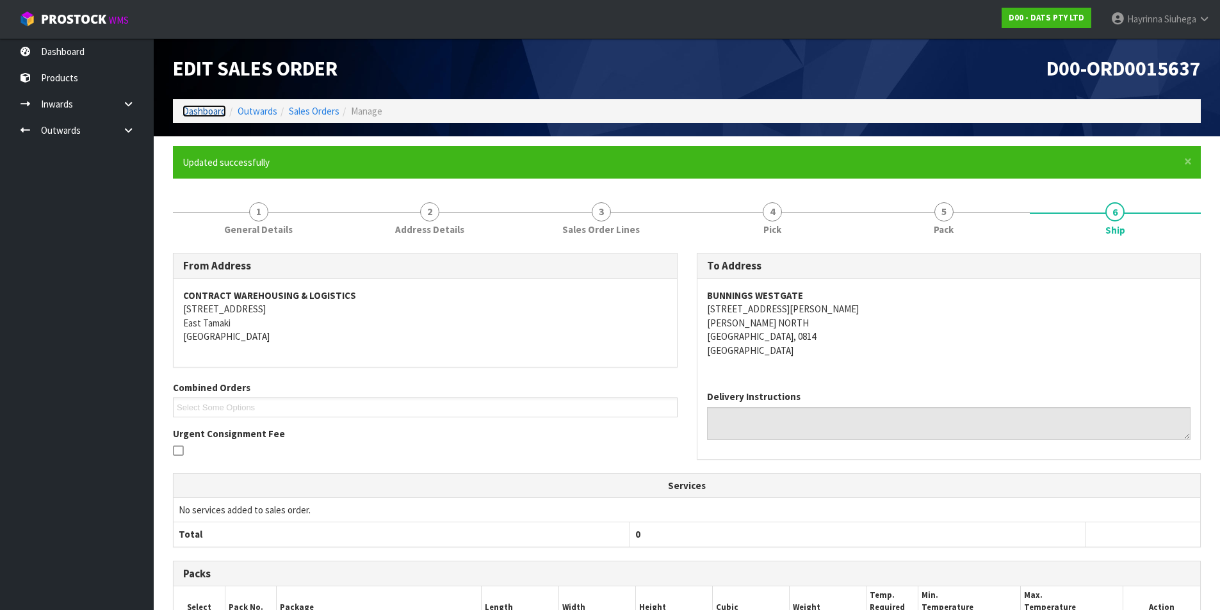
click at [188, 109] on link "Dashboard" at bounding box center [205, 111] width 44 height 12
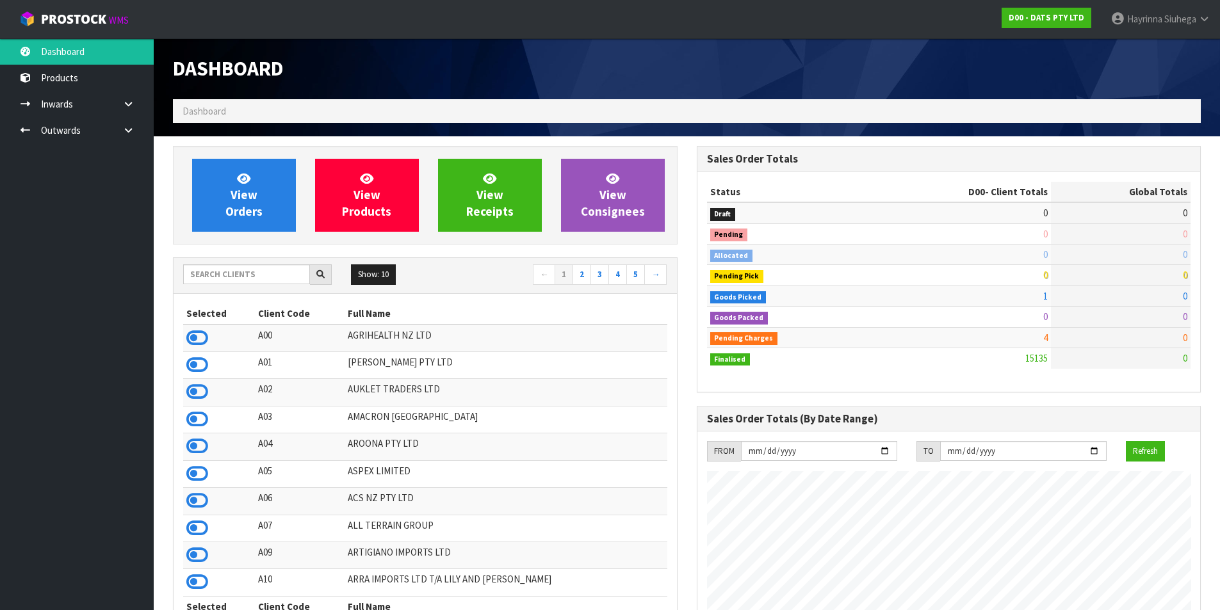
scroll to position [970, 523]
click at [247, 272] on input "text" at bounding box center [246, 275] width 127 height 20
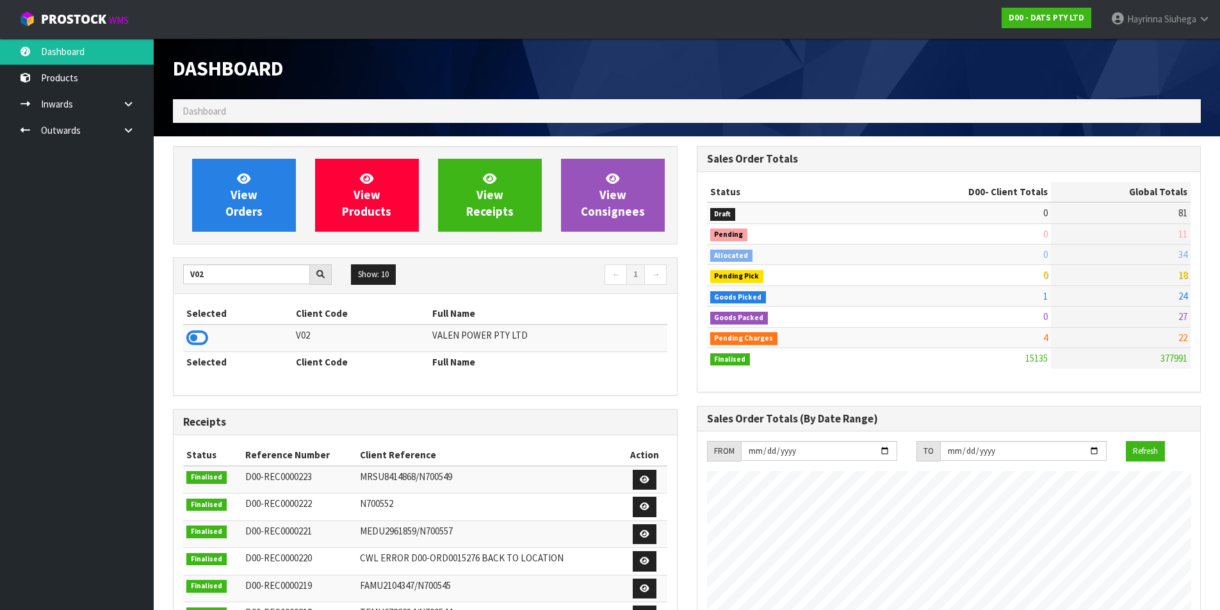
click at [180, 327] on div "Selected Client Code Full Name V02 VALEN POWER PTY LTD Selected Client Code Ful…" at bounding box center [425, 344] width 503 height 101
drag, startPoint x: 206, startPoint y: 338, endPoint x: 204, endPoint y: 313, distance: 25.1
click at [204, 338] on icon at bounding box center [197, 338] width 22 height 19
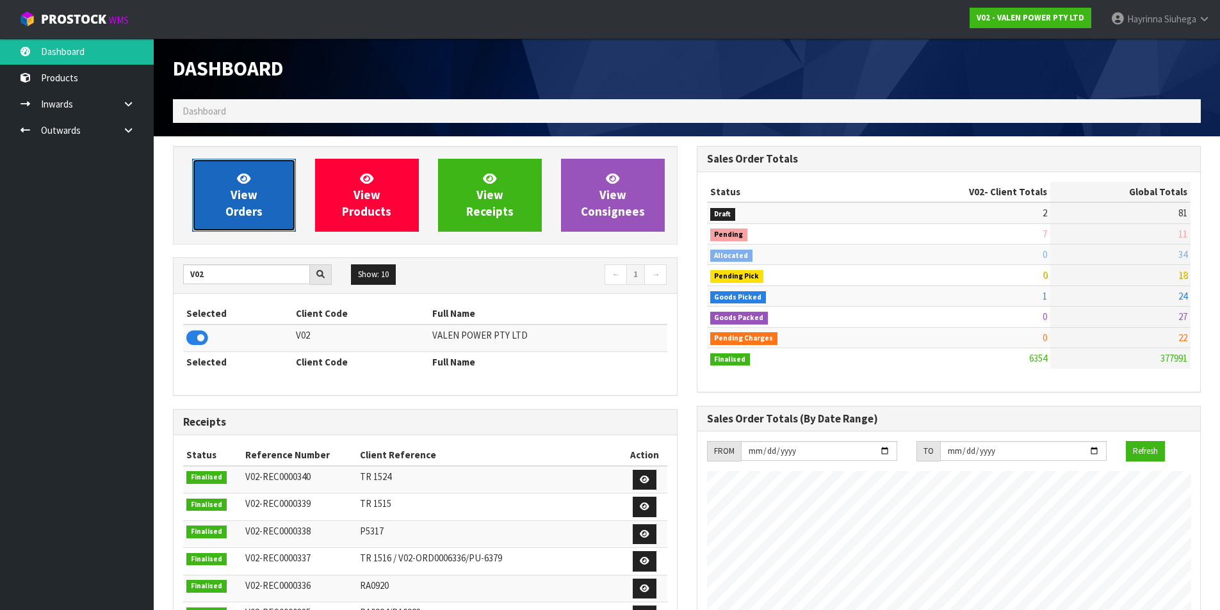
click at [250, 200] on span "View Orders" at bounding box center [243, 195] width 37 height 48
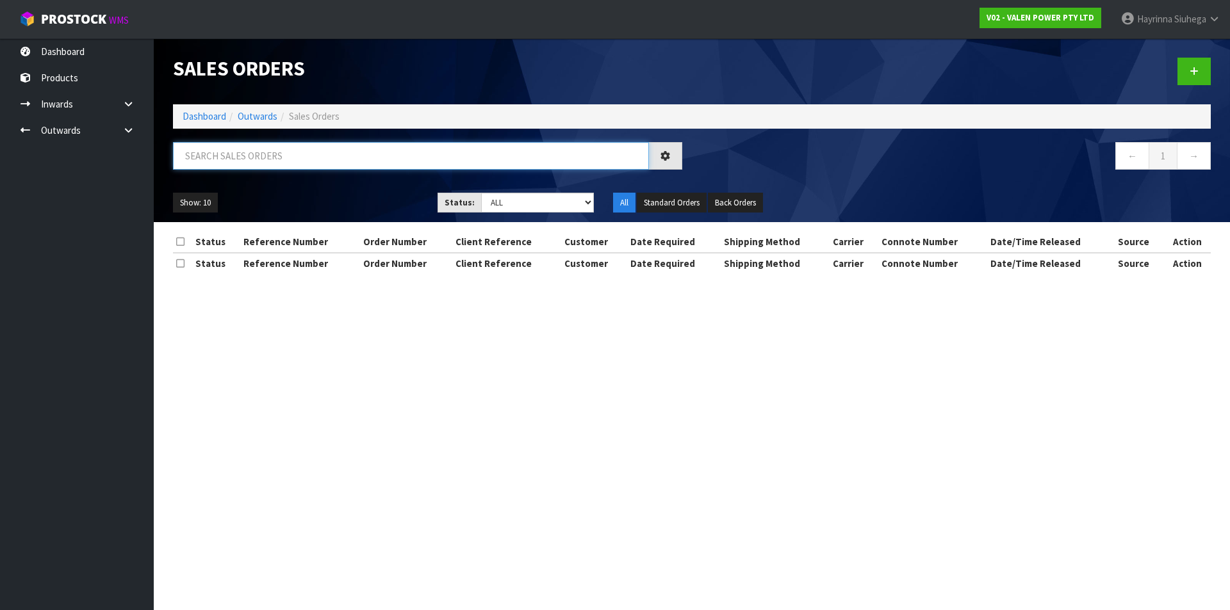
click at [266, 161] on input "text" at bounding box center [411, 156] width 476 height 28
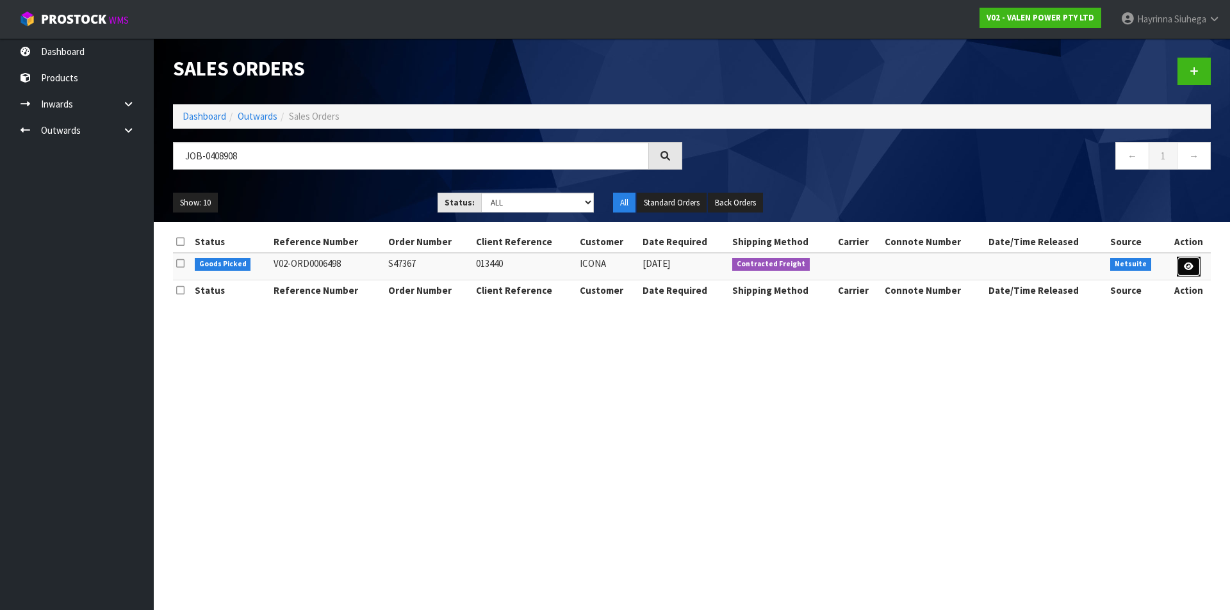
click at [1194, 265] on link at bounding box center [1189, 267] width 24 height 20
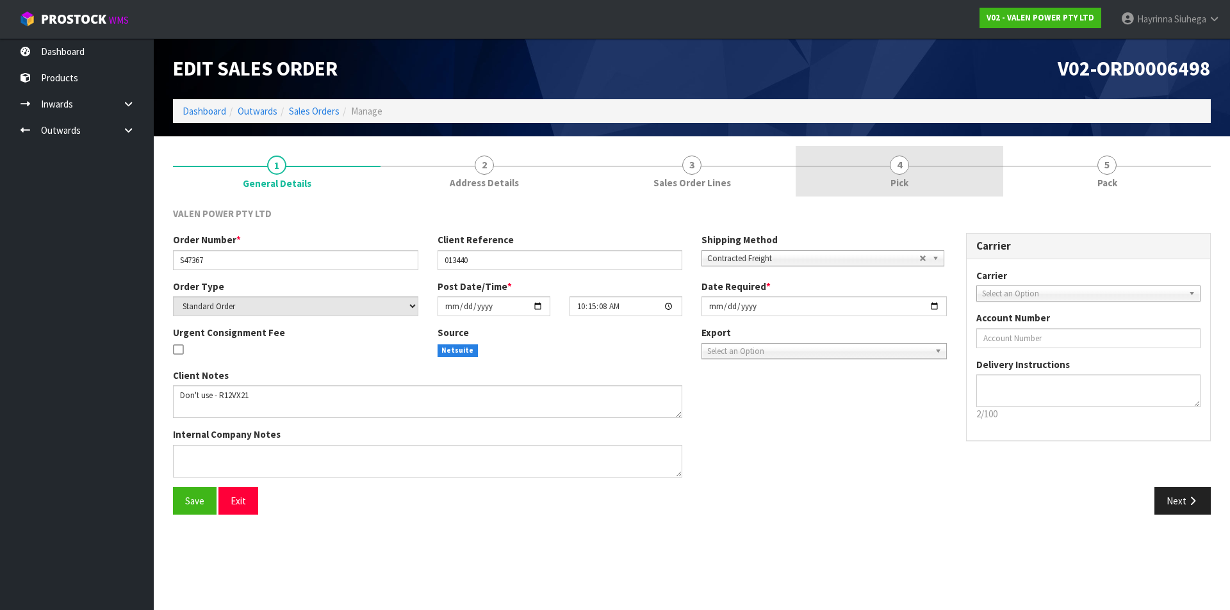
click at [929, 177] on link "4 Pick" at bounding box center [900, 171] width 208 height 51
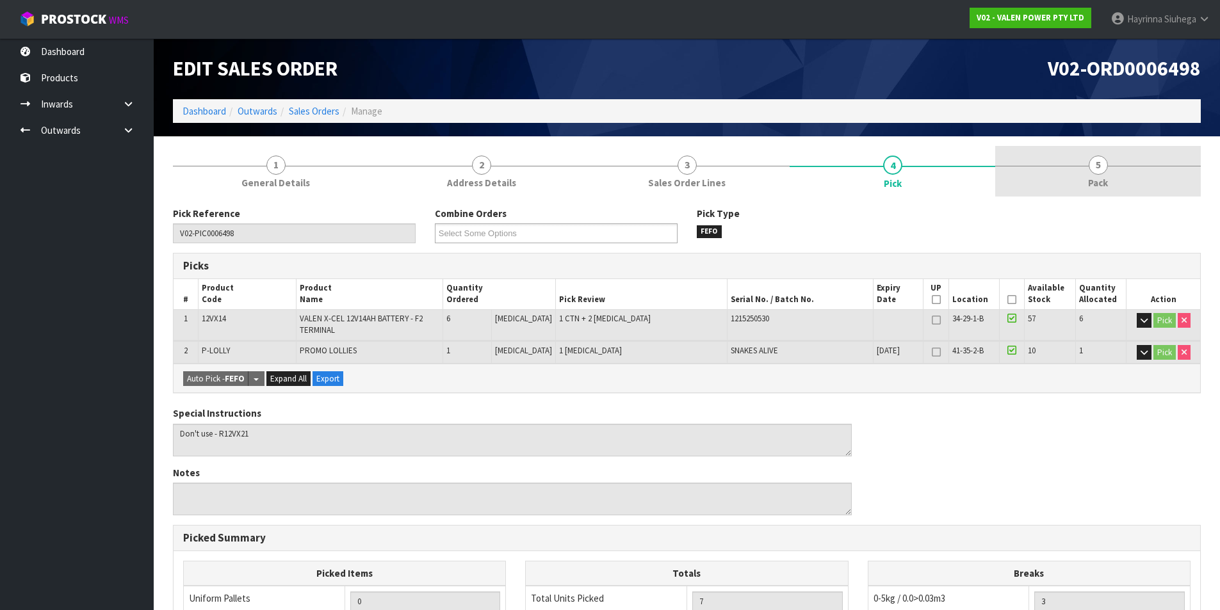
click at [1092, 168] on span "5" at bounding box center [1098, 165] width 19 height 19
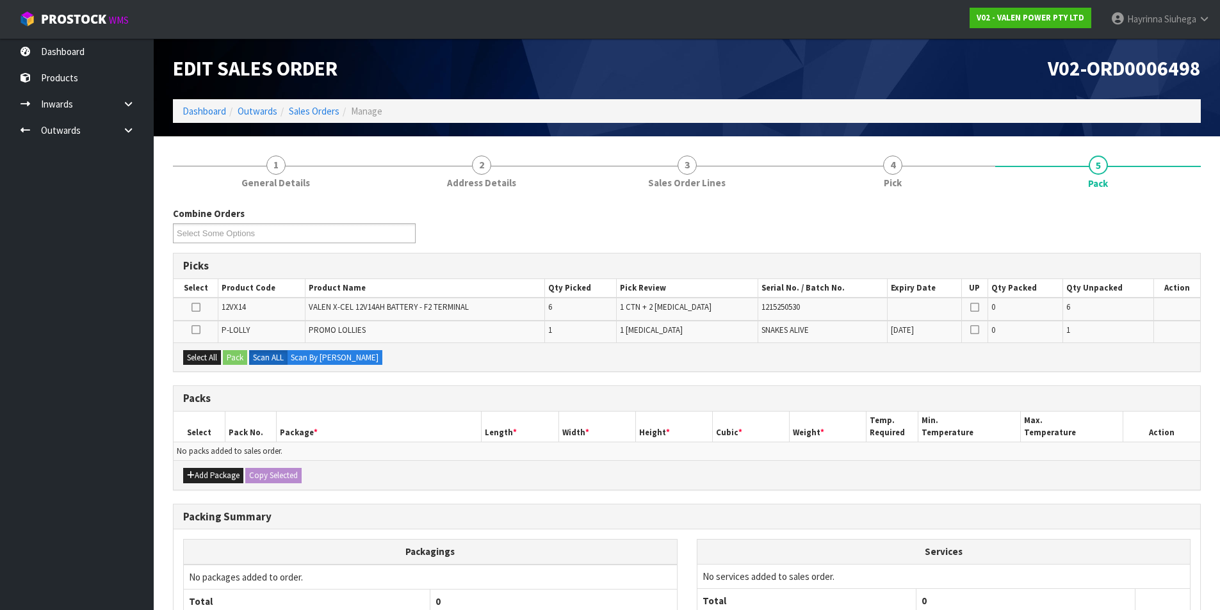
click at [197, 307] on icon at bounding box center [196, 307] width 9 height 1
click at [0, 0] on input "checkbox" at bounding box center [0, 0] width 0 height 0
click at [237, 356] on button "Pack" at bounding box center [235, 357] width 24 height 15
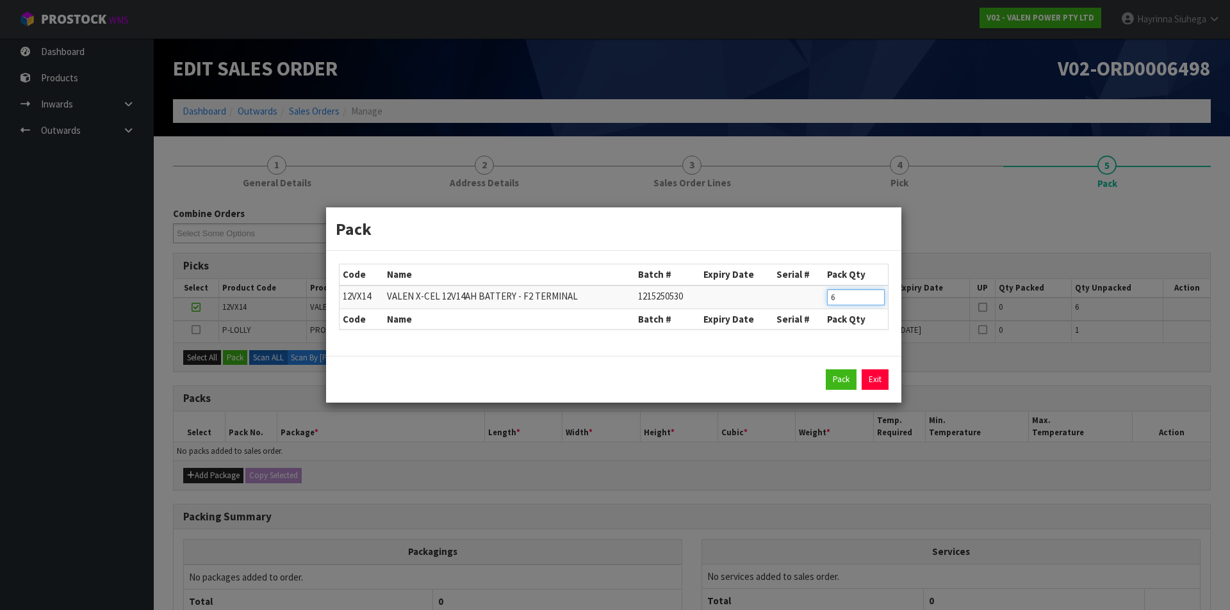
drag, startPoint x: 861, startPoint y: 300, endPoint x: 778, endPoint y: 301, distance: 83.3
click at [778, 301] on tr "12VX14 VALEN X-CEL 12V14AH BATTERY - F2 TERMINAL 1215250530 6" at bounding box center [613, 298] width 548 height 24
click button "Pack" at bounding box center [841, 380] width 31 height 20
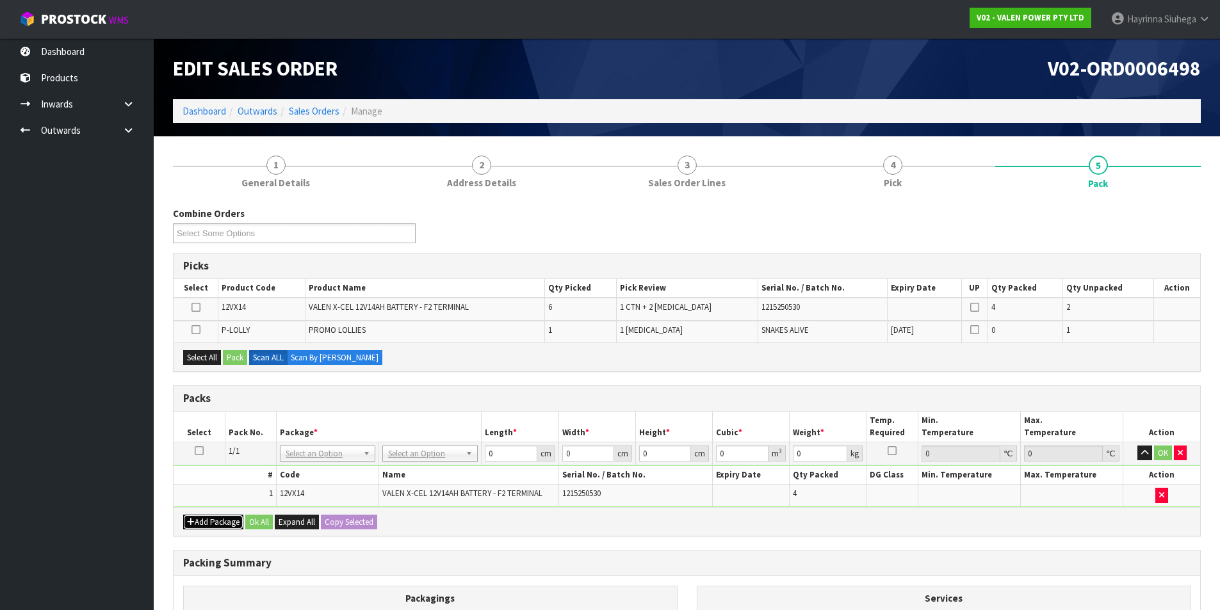
click at [204, 524] on button "Add Package" at bounding box center [213, 522] width 60 height 15
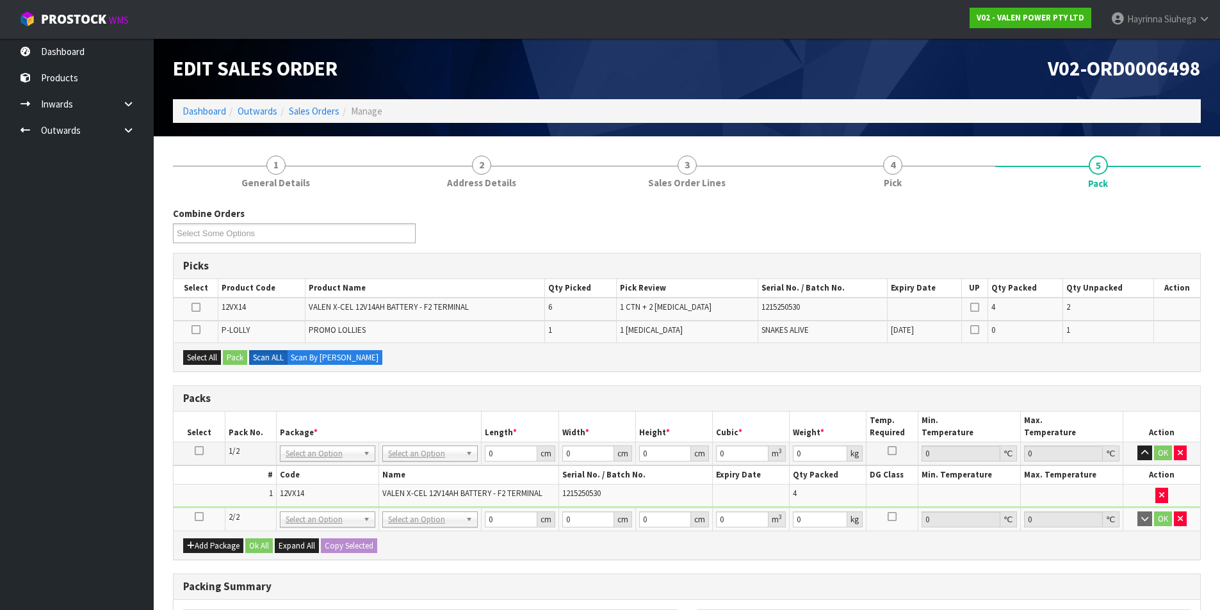
click at [202, 517] on icon at bounding box center [199, 517] width 9 height 1
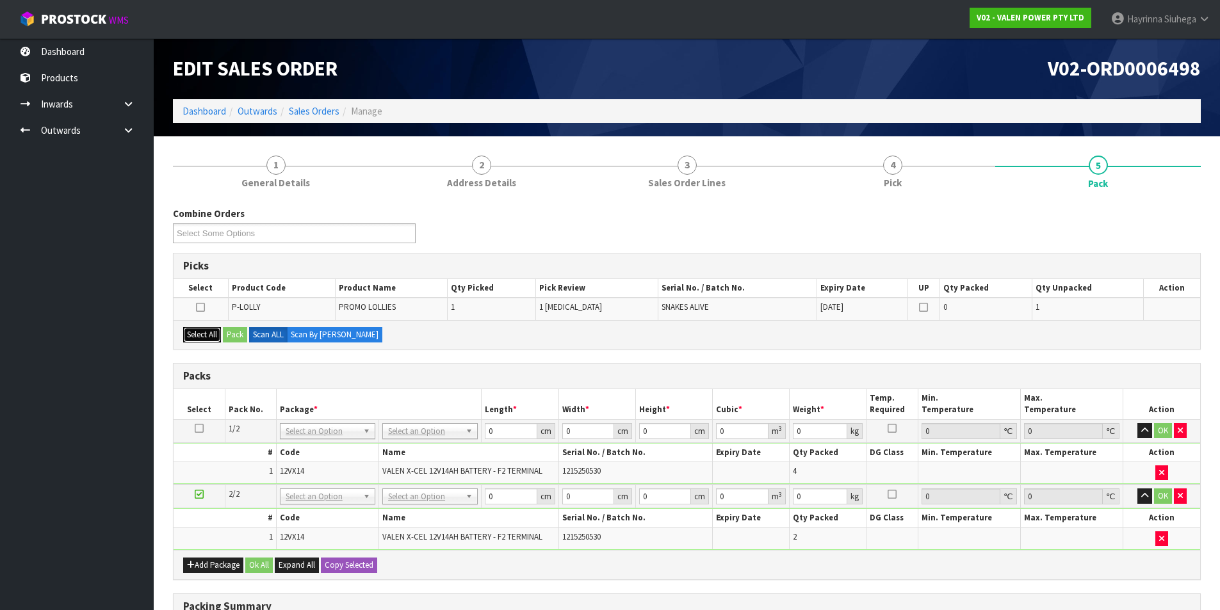
click at [208, 331] on button "Select All" at bounding box center [202, 334] width 38 height 15
click at [232, 333] on button "Pack" at bounding box center [235, 334] width 24 height 15
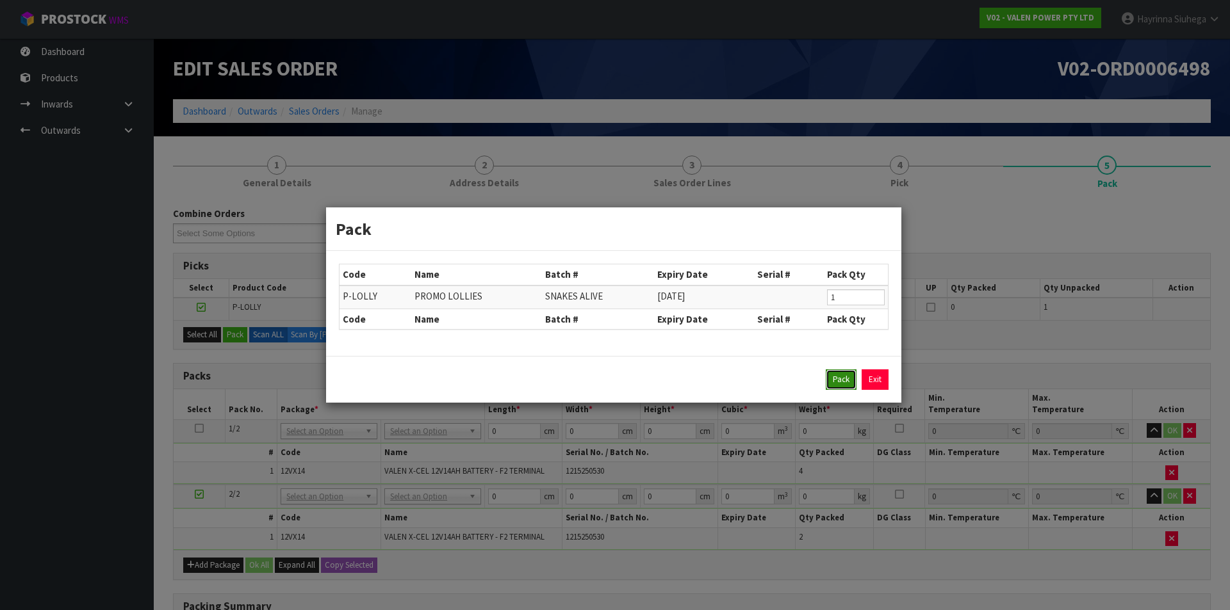
click at [843, 385] on button "Pack" at bounding box center [841, 380] width 31 height 20
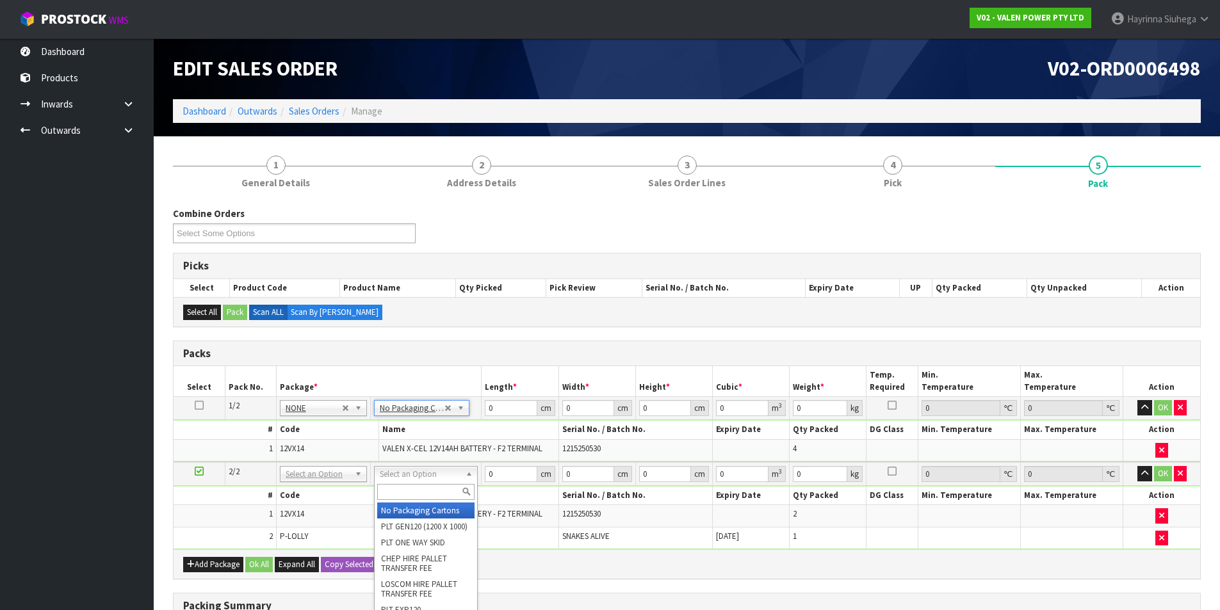
click at [425, 482] on div at bounding box center [426, 492] width 102 height 21
click at [423, 483] on div at bounding box center [426, 492] width 102 height 21
click at [421, 490] on input "text" at bounding box center [425, 492] width 97 height 16
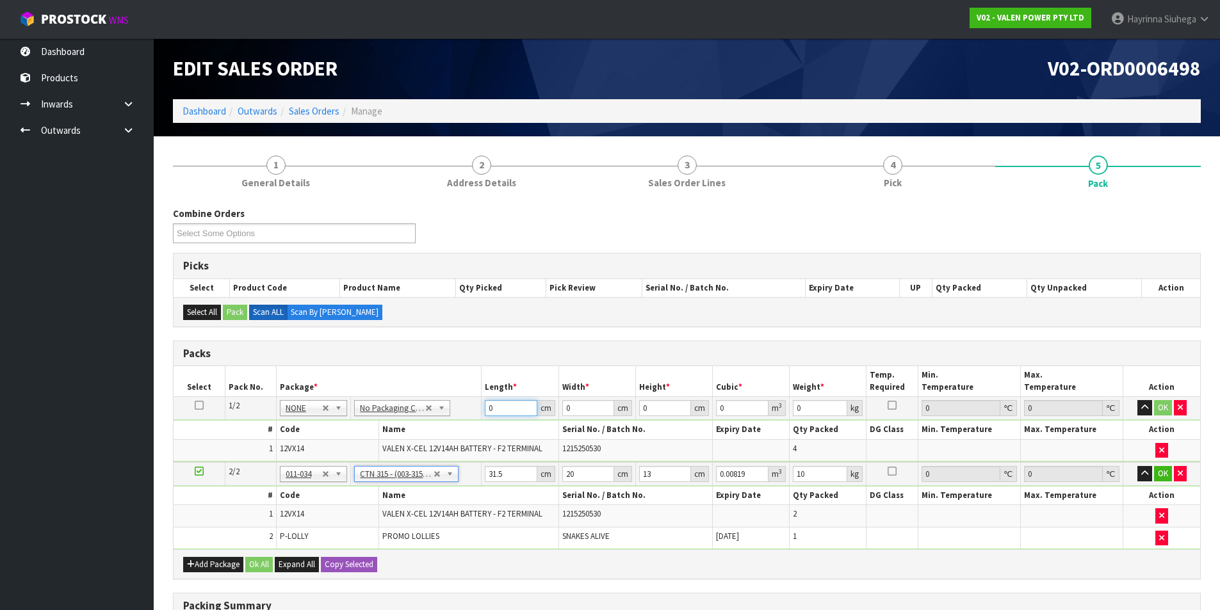
click at [489, 408] on input "0" at bounding box center [511, 408] width 52 height 16
click button "OK" at bounding box center [1163, 407] width 18 height 15
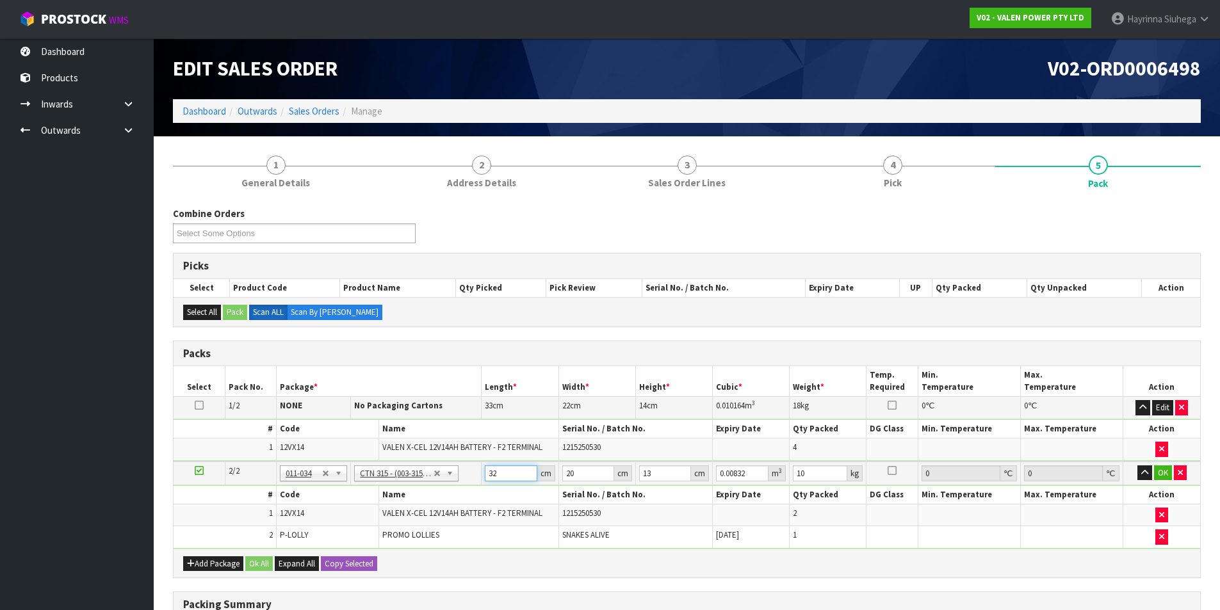
click at [490, 475] on input "32" at bounding box center [511, 474] width 52 height 16
click button "OK" at bounding box center [1163, 473] width 18 height 15
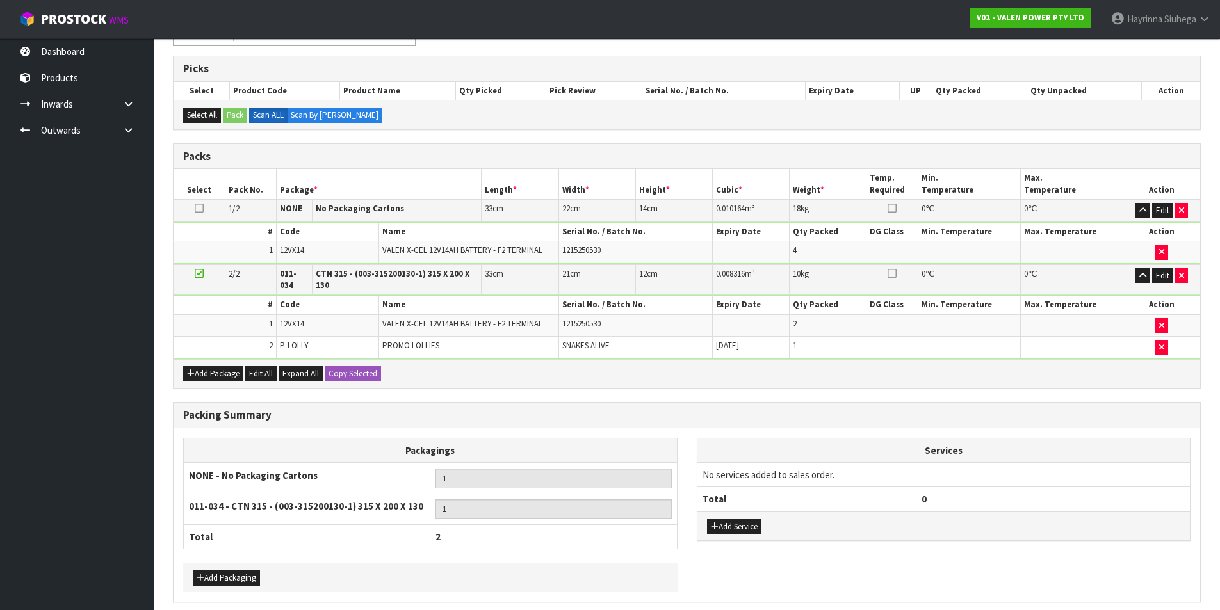
scroll to position [241, 0]
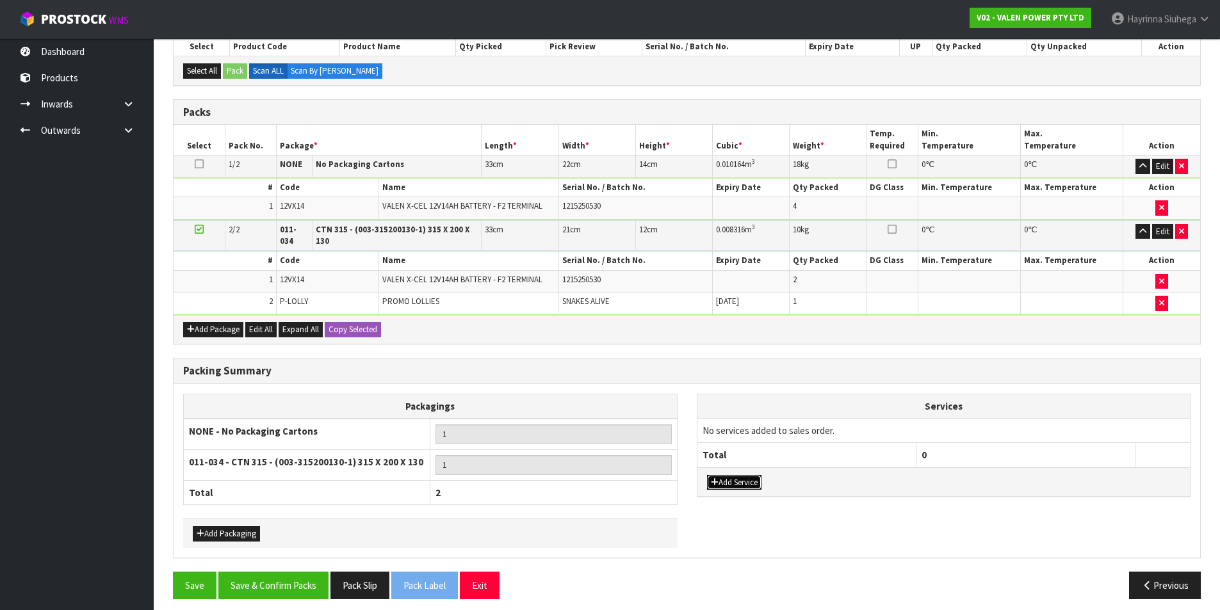
click at [731, 475] on button "Add Service" at bounding box center [734, 482] width 54 height 15
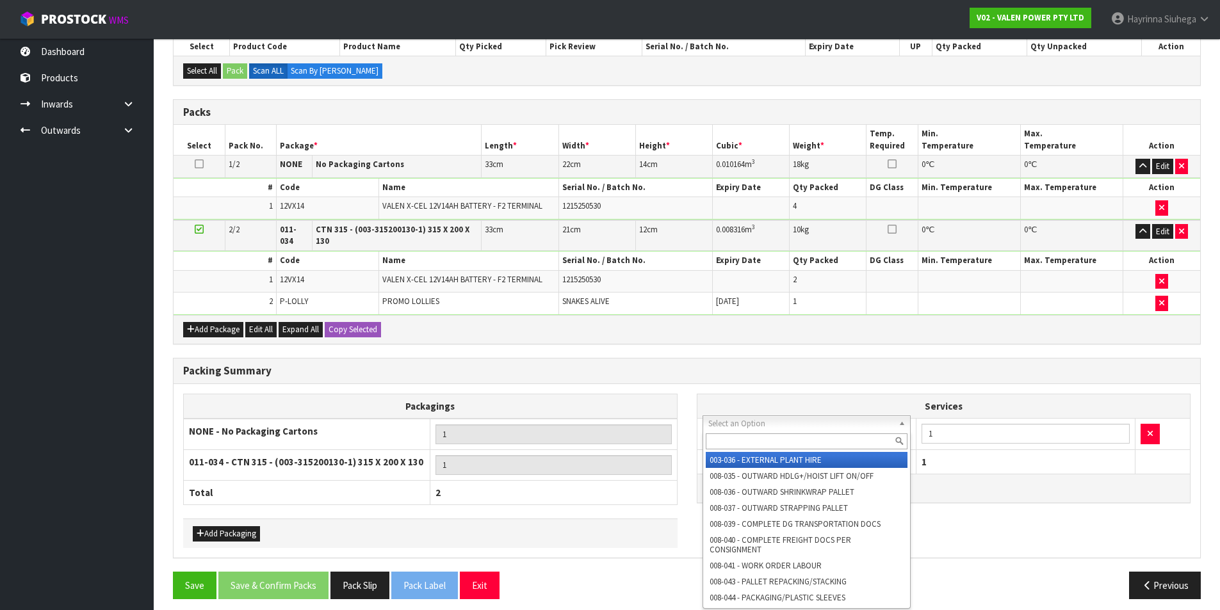
click at [765, 439] on input "text" at bounding box center [807, 442] width 202 height 16
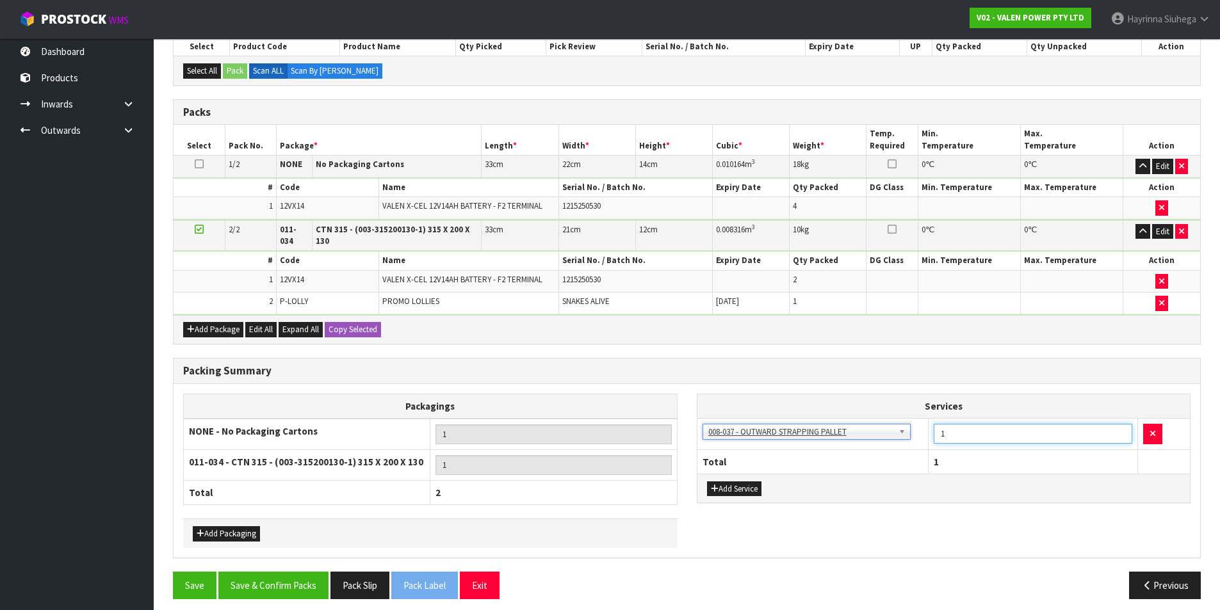
drag, startPoint x: 949, startPoint y: 428, endPoint x: 920, endPoint y: 433, distance: 28.6
click at [920, 430] on tr "003-036 - EXTERNAL PLANT HIRE 008-035 - OUTWARD HDLG+/HOIST LIFT ON/OFF 008-036…" at bounding box center [944, 434] width 493 height 31
click at [753, 482] on button "Add Service" at bounding box center [734, 489] width 54 height 15
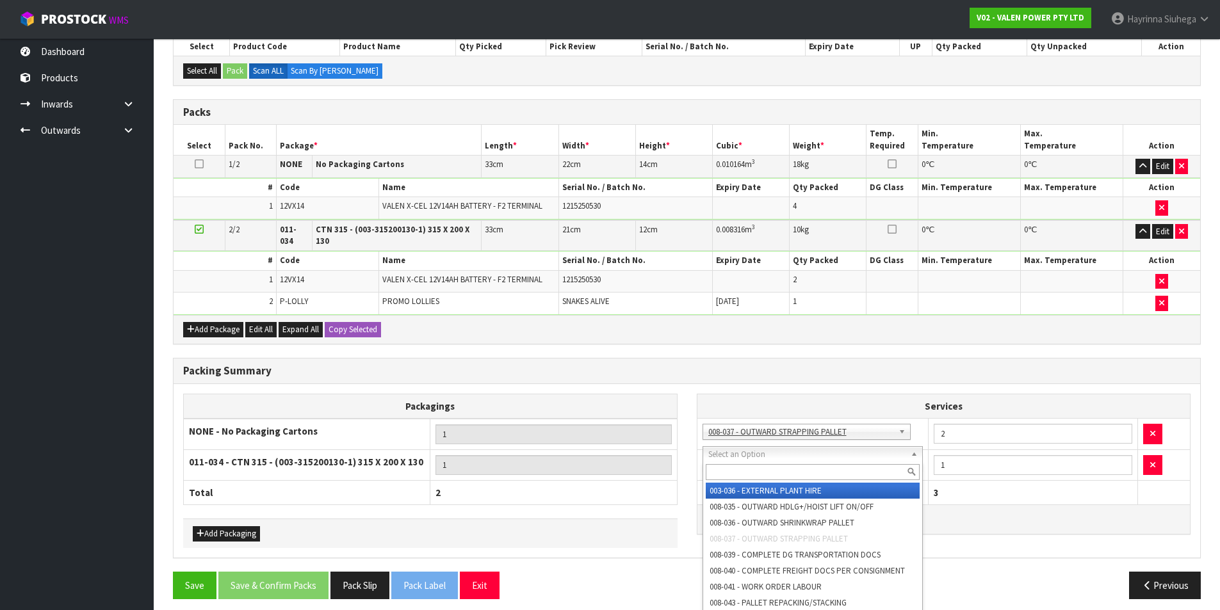
click at [762, 469] on input "text" at bounding box center [813, 472] width 215 height 16
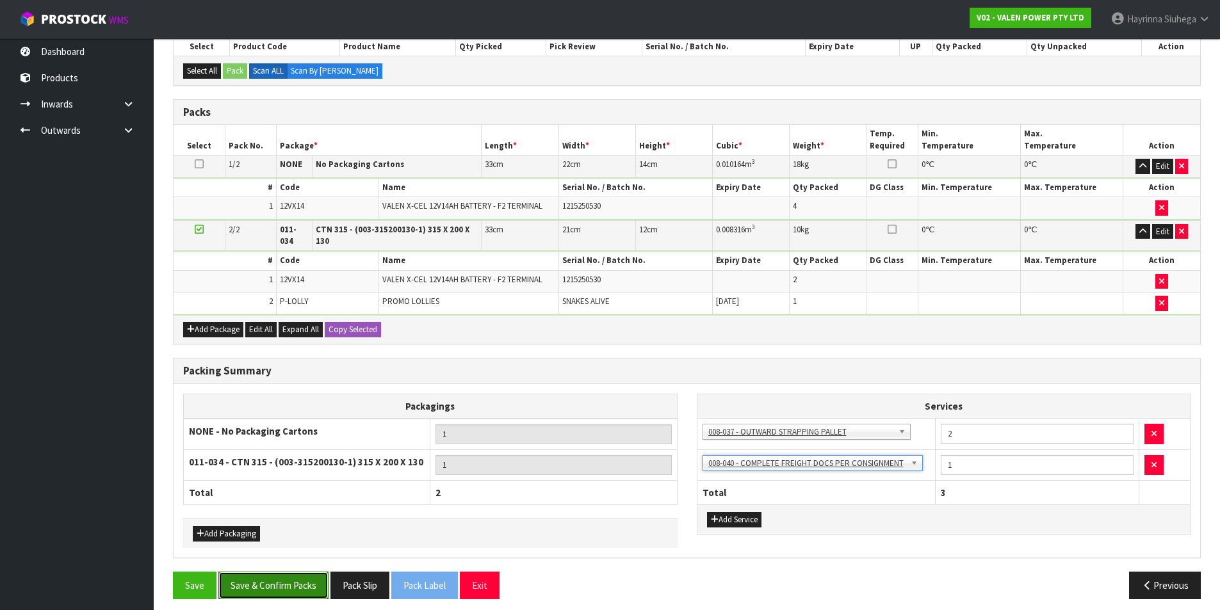
click at [273, 575] on button "Save & Confirm Packs" at bounding box center [273, 586] width 110 height 28
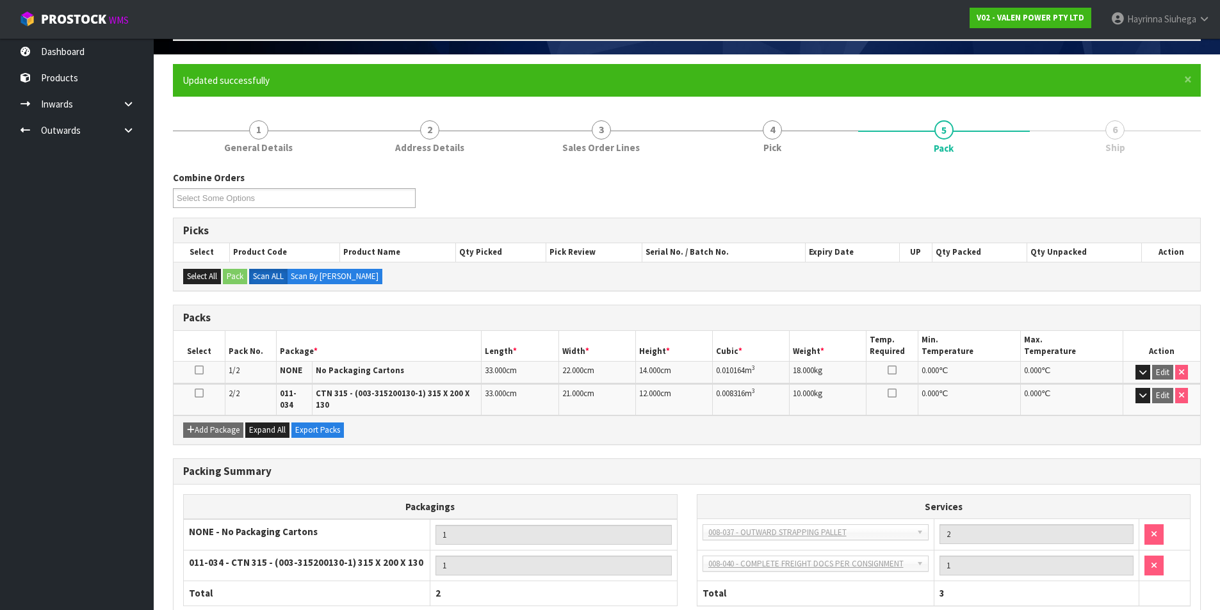
scroll to position [154, 0]
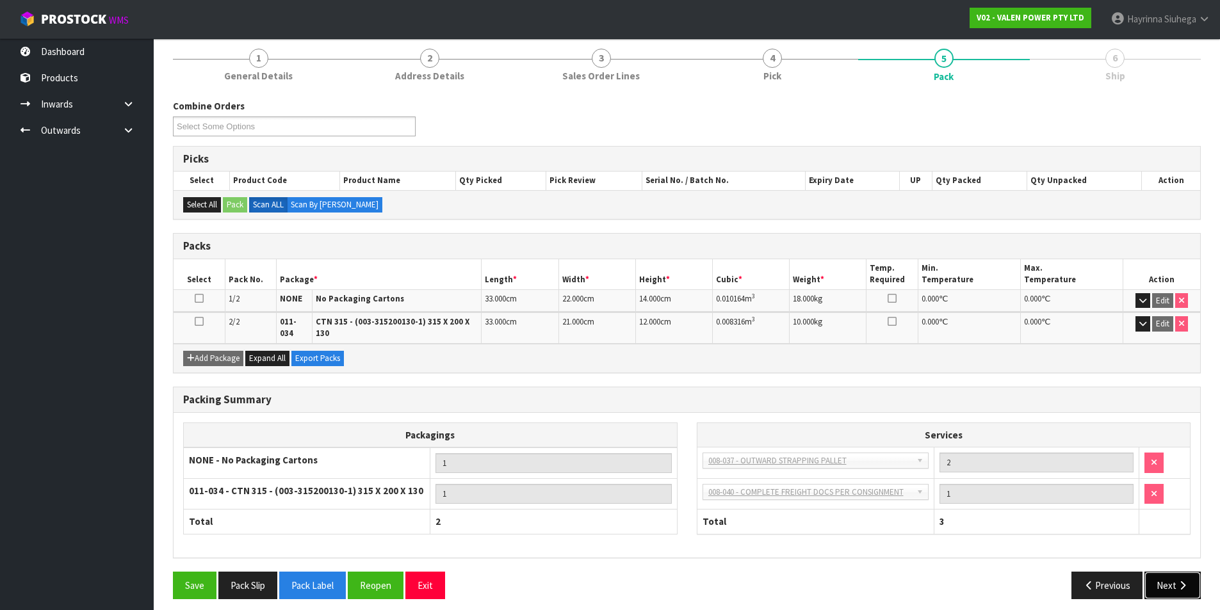
click at [1191, 578] on button "Next" at bounding box center [1173, 586] width 56 height 28
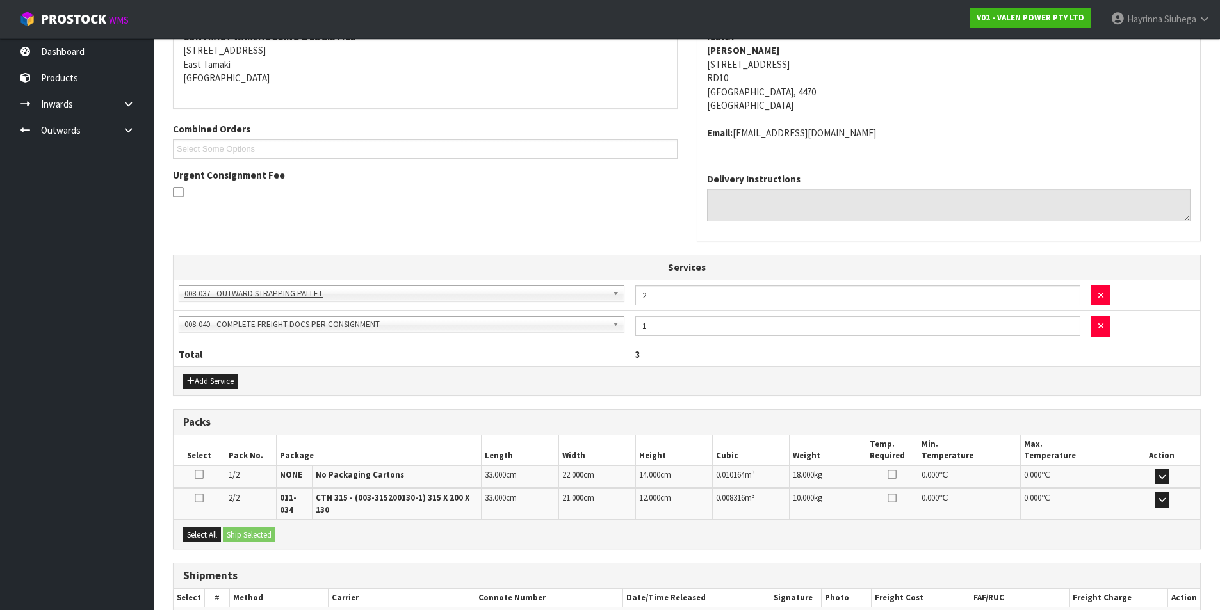
scroll to position [327, 0]
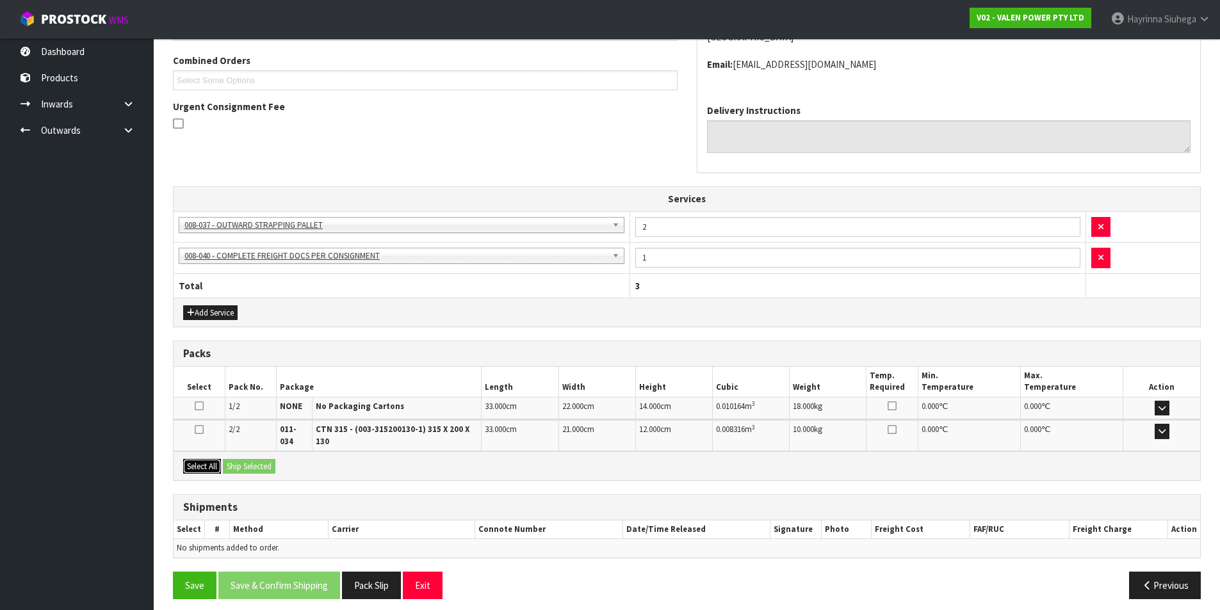
click at [202, 459] on button "Select All" at bounding box center [202, 466] width 38 height 15
click at [240, 459] on button "Ship Selected" at bounding box center [249, 466] width 53 height 15
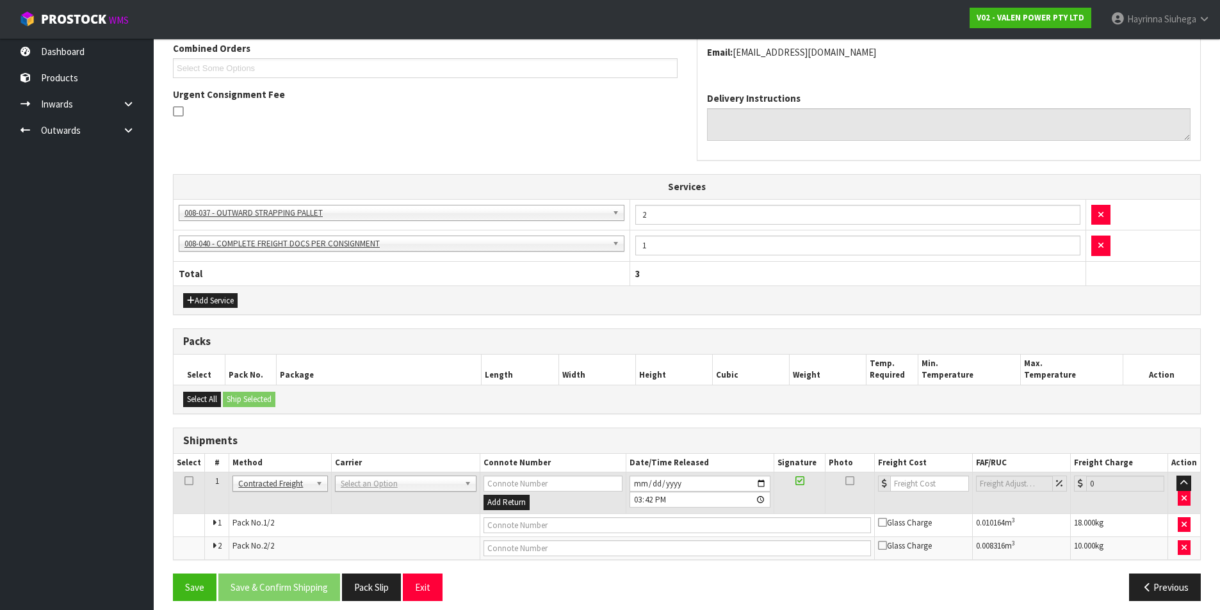
scroll to position [350, 0]
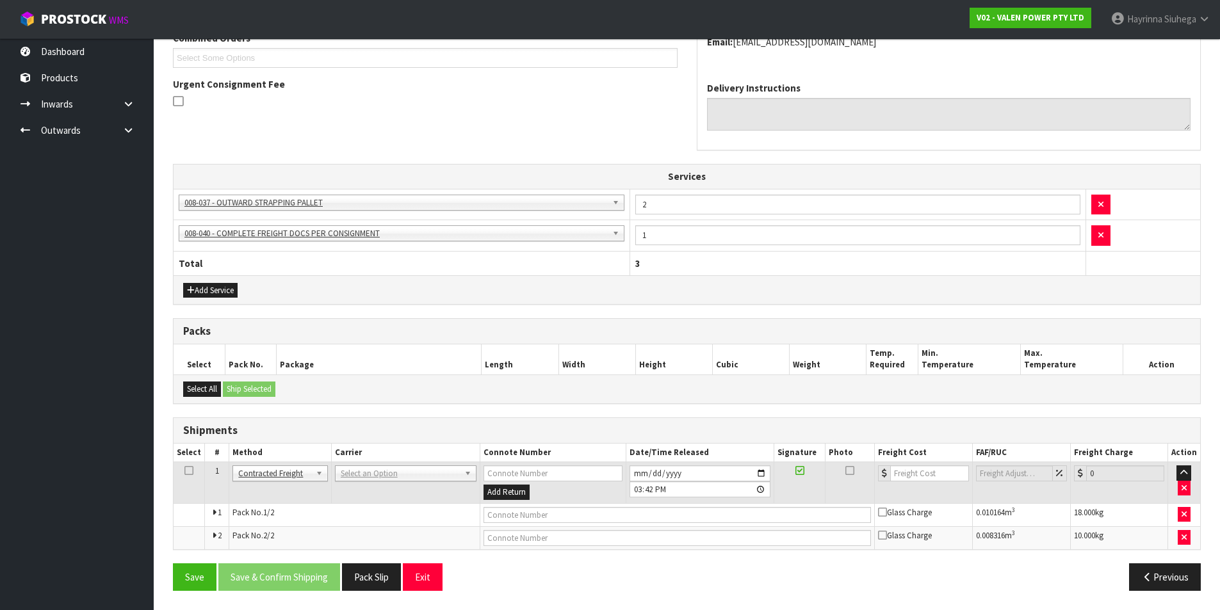
drag, startPoint x: 368, startPoint y: 476, endPoint x: 370, endPoint y: 488, distance: 12.3
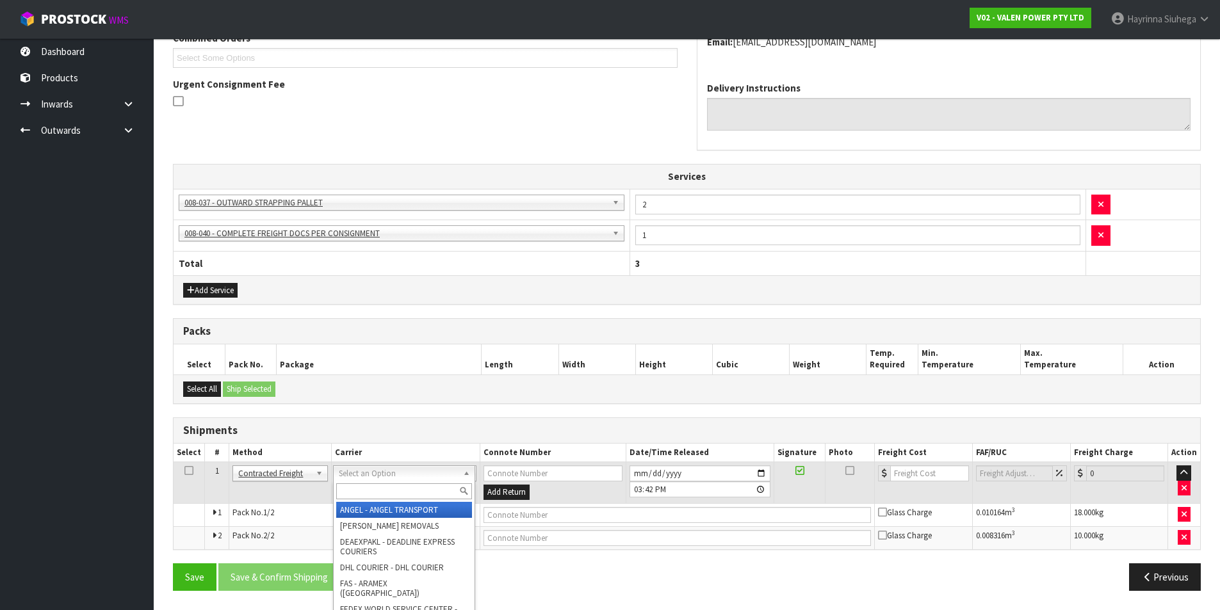
click at [370, 491] on input "text" at bounding box center [404, 492] width 136 height 16
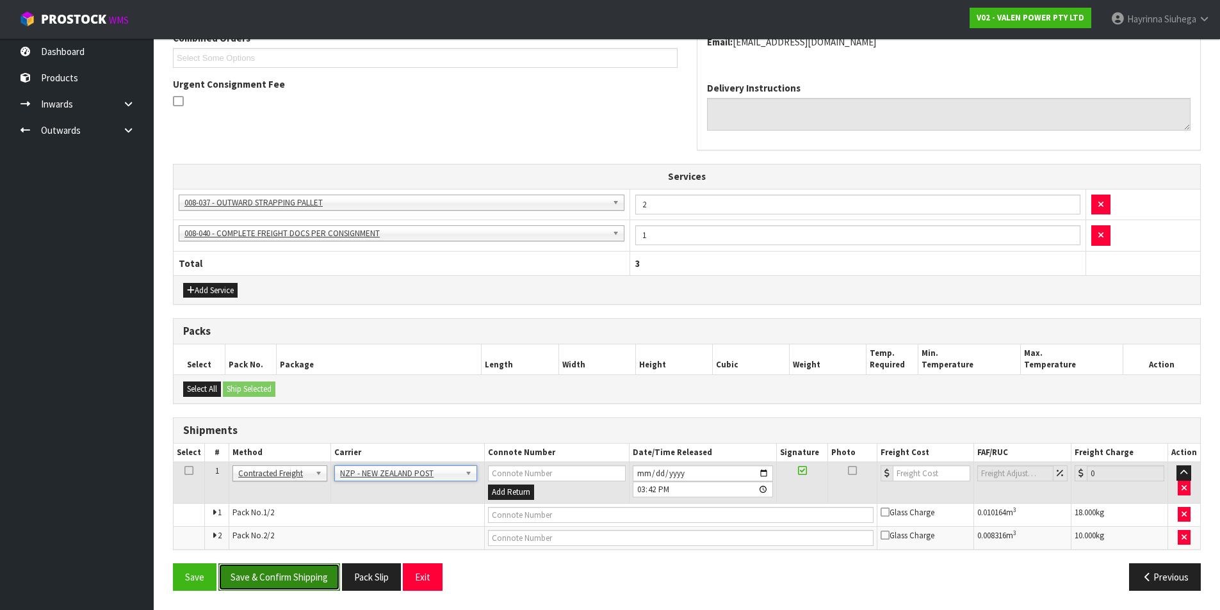
click at [298, 573] on button "Save & Confirm Shipping" at bounding box center [279, 578] width 122 height 28
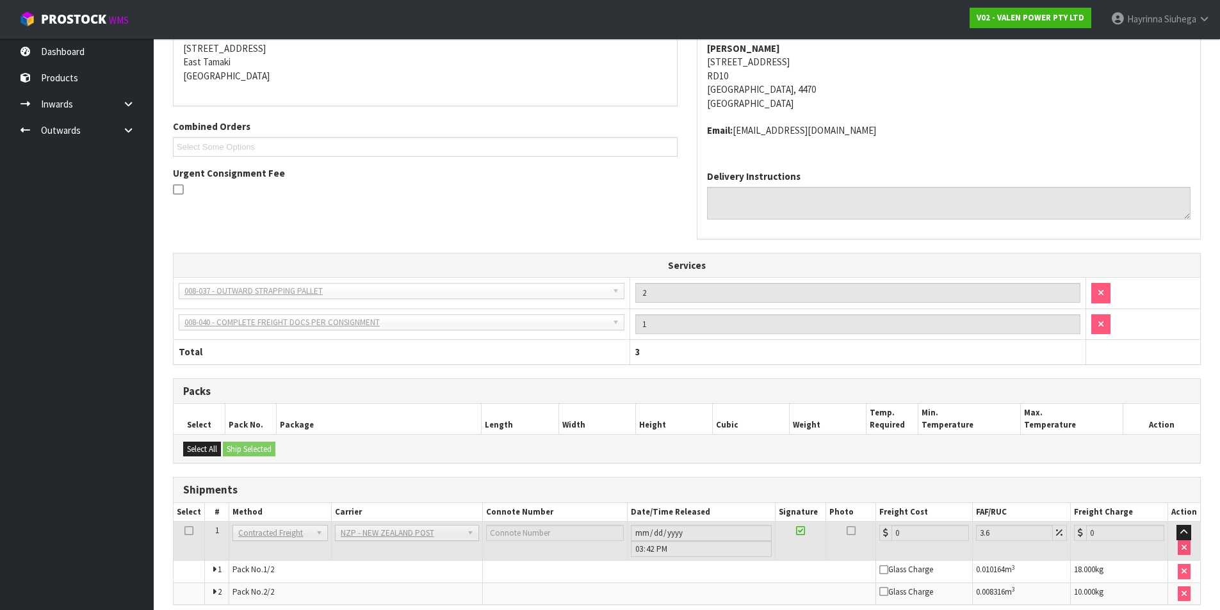
scroll to position [331, 0]
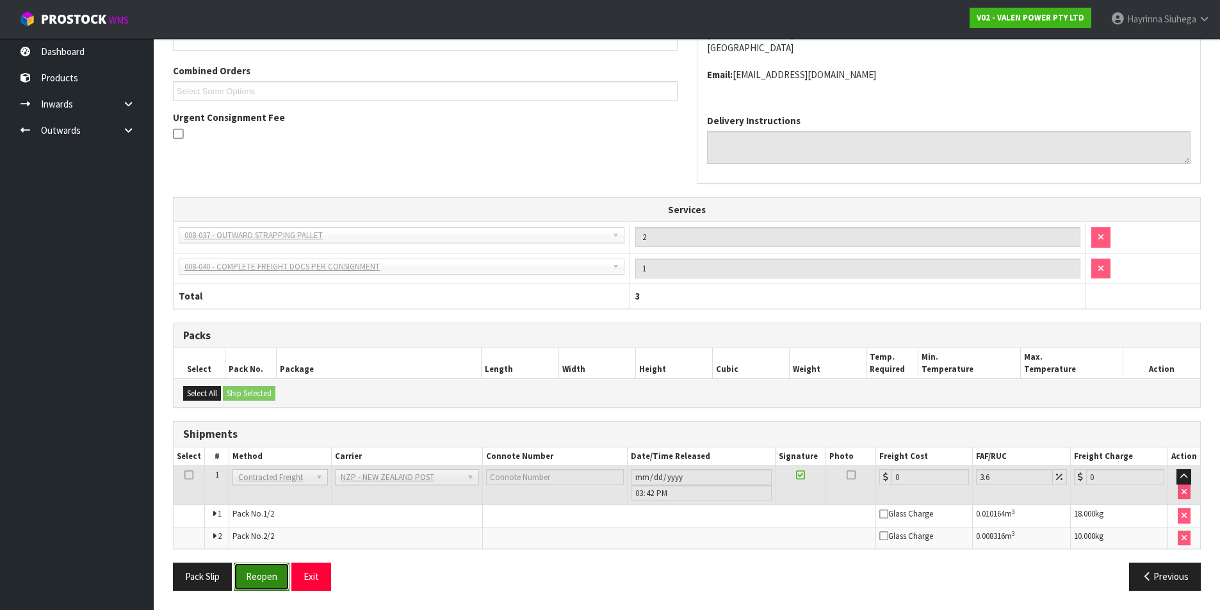
click at [258, 582] on button "Reopen" at bounding box center [262, 577] width 56 height 28
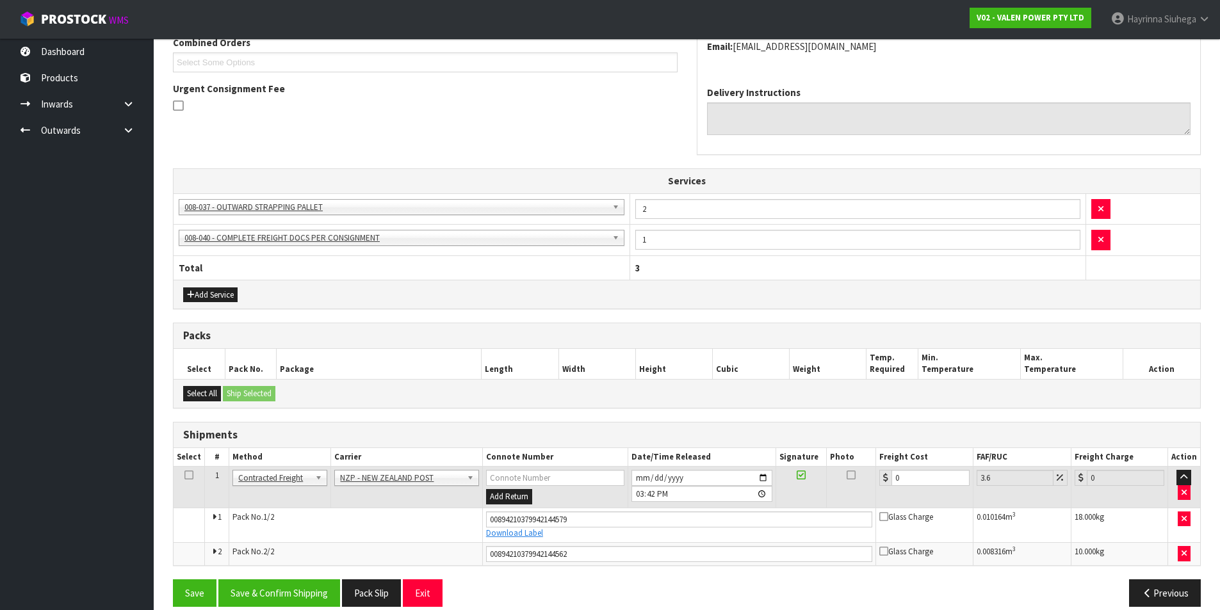
scroll to position [361, 0]
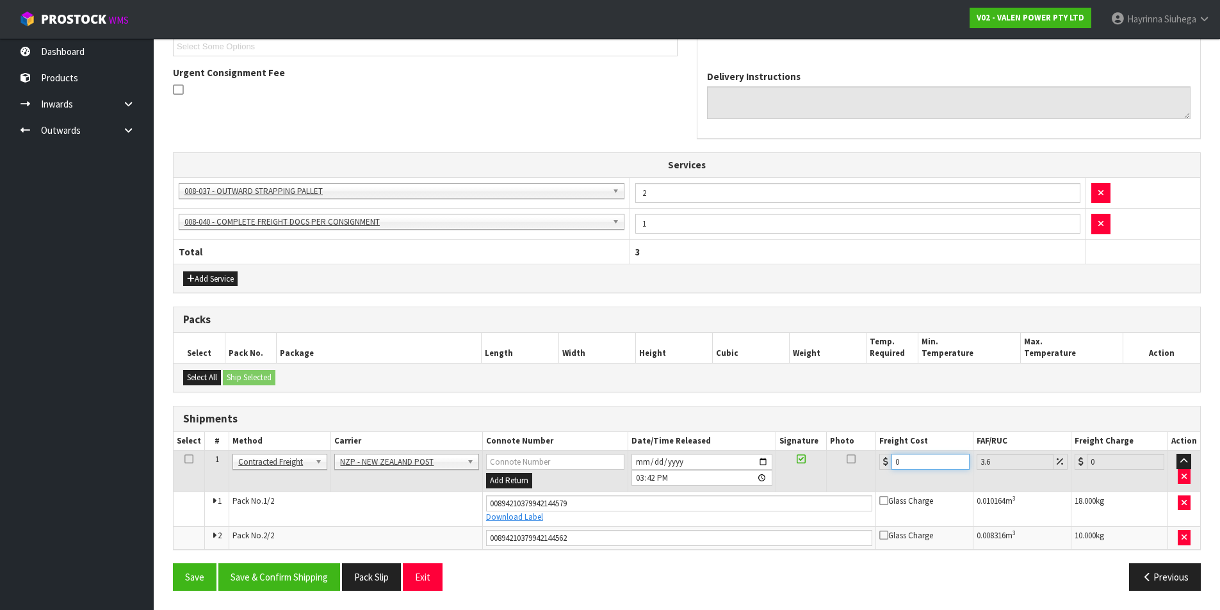
drag, startPoint x: 917, startPoint y: 465, endPoint x: 678, endPoint y: 437, distance: 240.6
click at [709, 447] on table "Select # Method Carrier Connote Number Date/Time Released Signature Photo Freig…" at bounding box center [687, 490] width 1027 height 117
click at [173, 564] on button "Save" at bounding box center [195, 578] width 44 height 28
click at [317, 580] on button "Save & Confirm Shipping" at bounding box center [279, 578] width 122 height 28
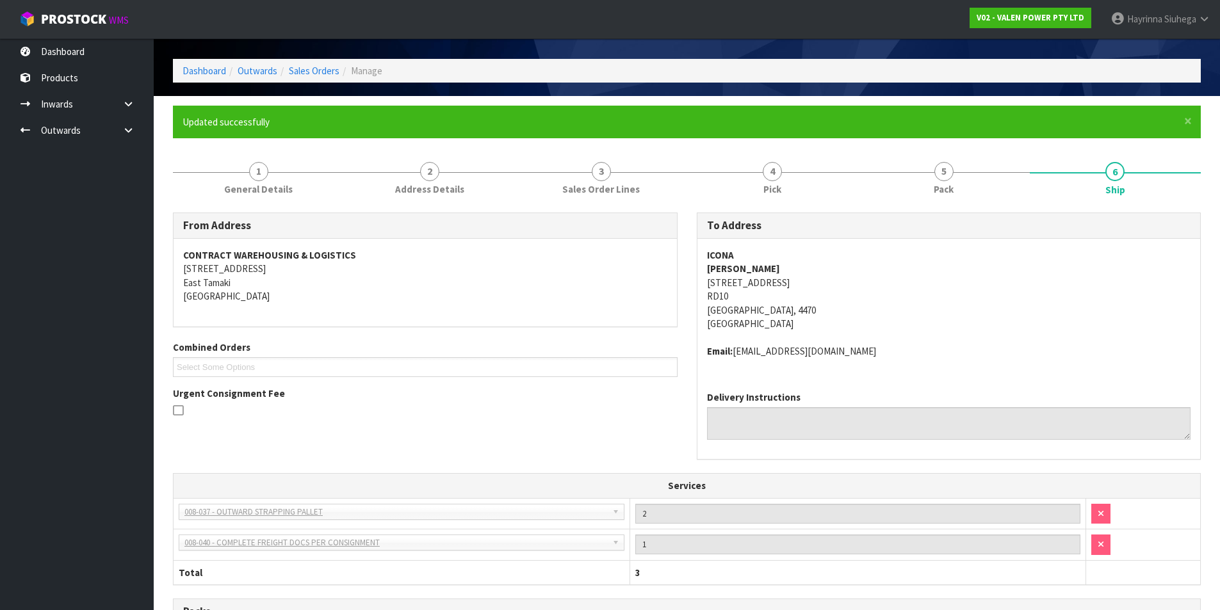
scroll to position [0, 0]
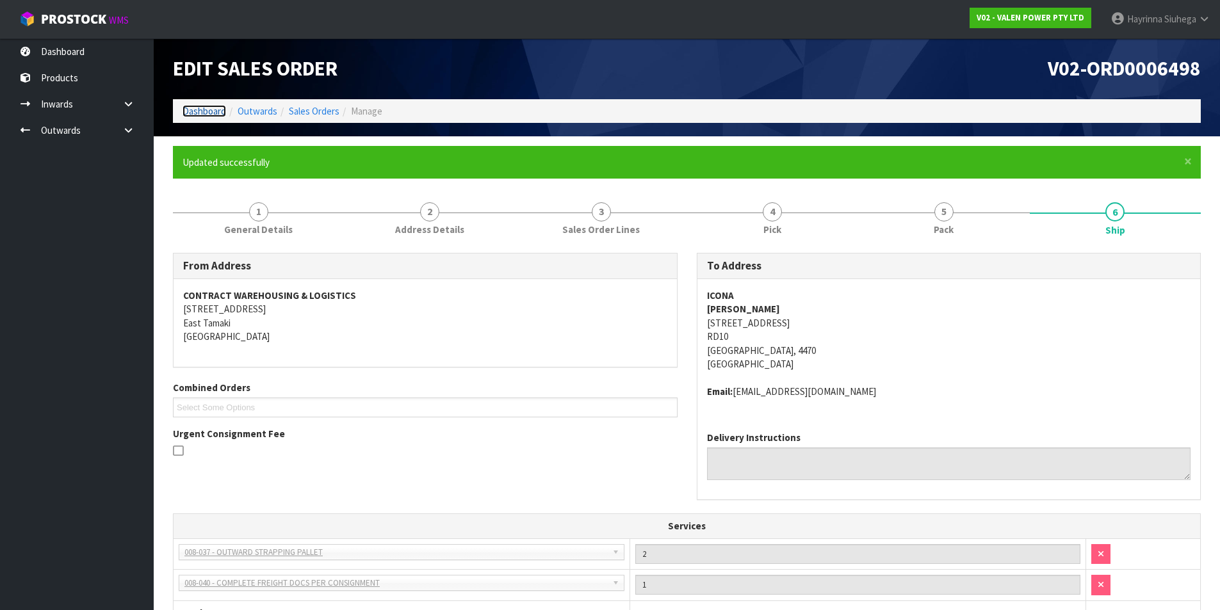
click at [200, 109] on link "Dashboard" at bounding box center [205, 111] width 44 height 12
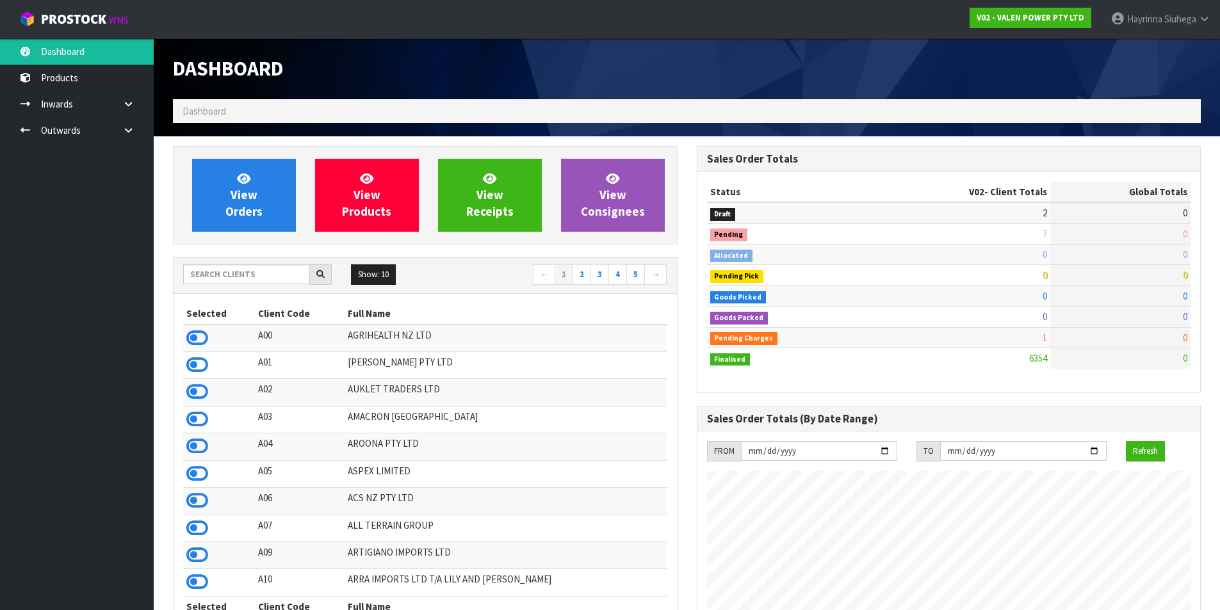
scroll to position [970, 523]
click at [225, 272] on input "text" at bounding box center [246, 275] width 127 height 20
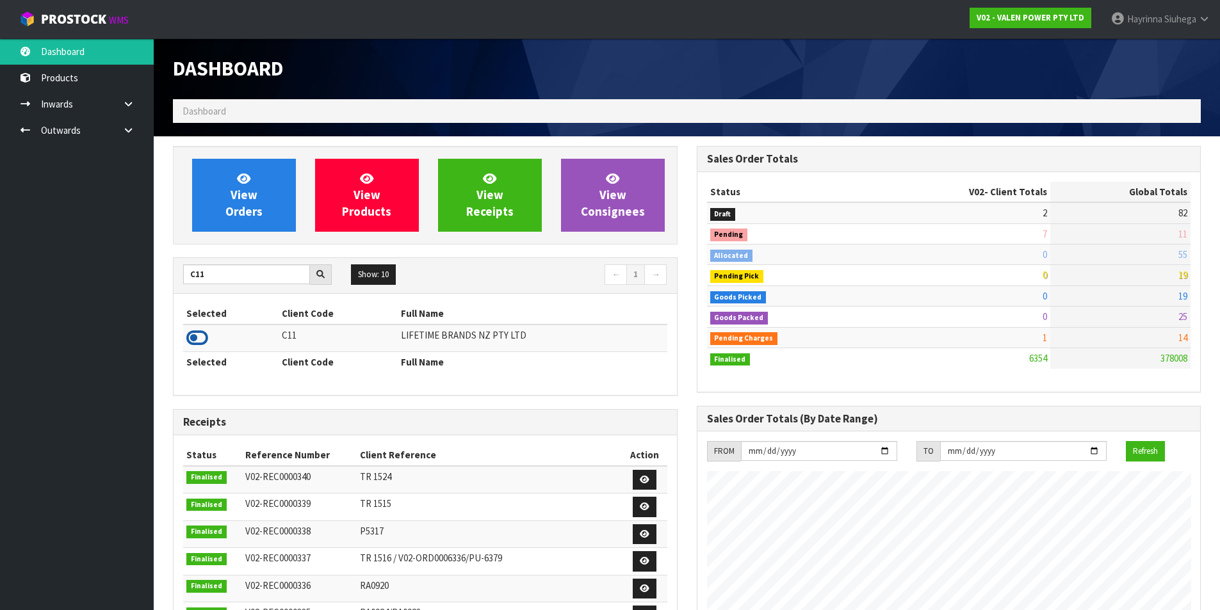
click at [199, 341] on icon at bounding box center [197, 338] width 22 height 19
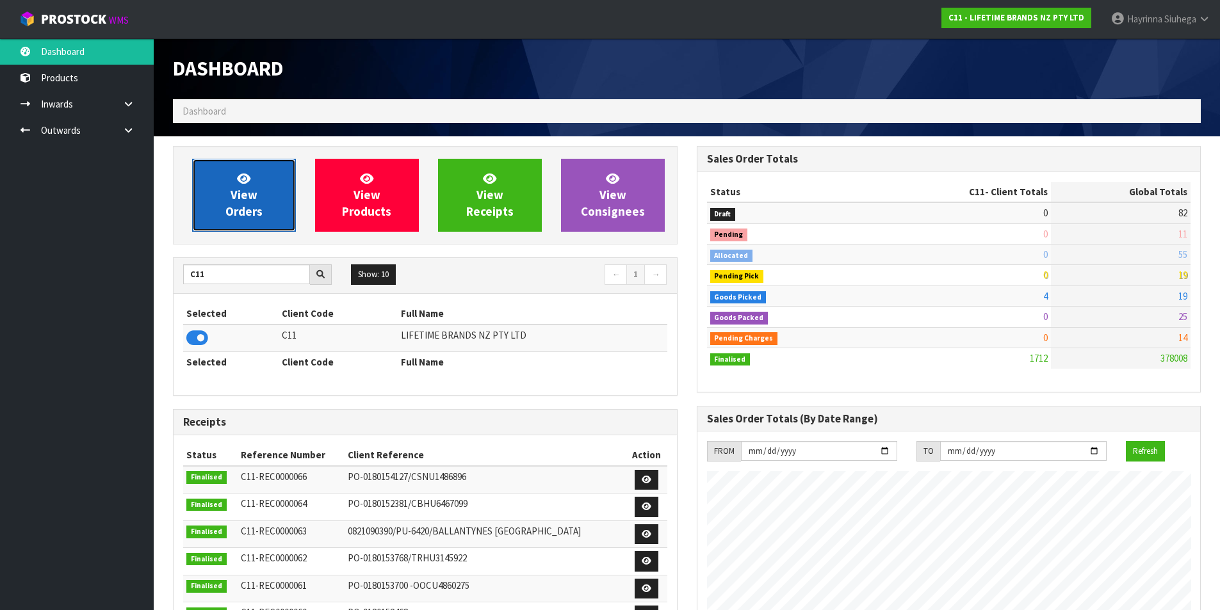
click at [250, 197] on span "View Orders" at bounding box center [243, 195] width 37 height 48
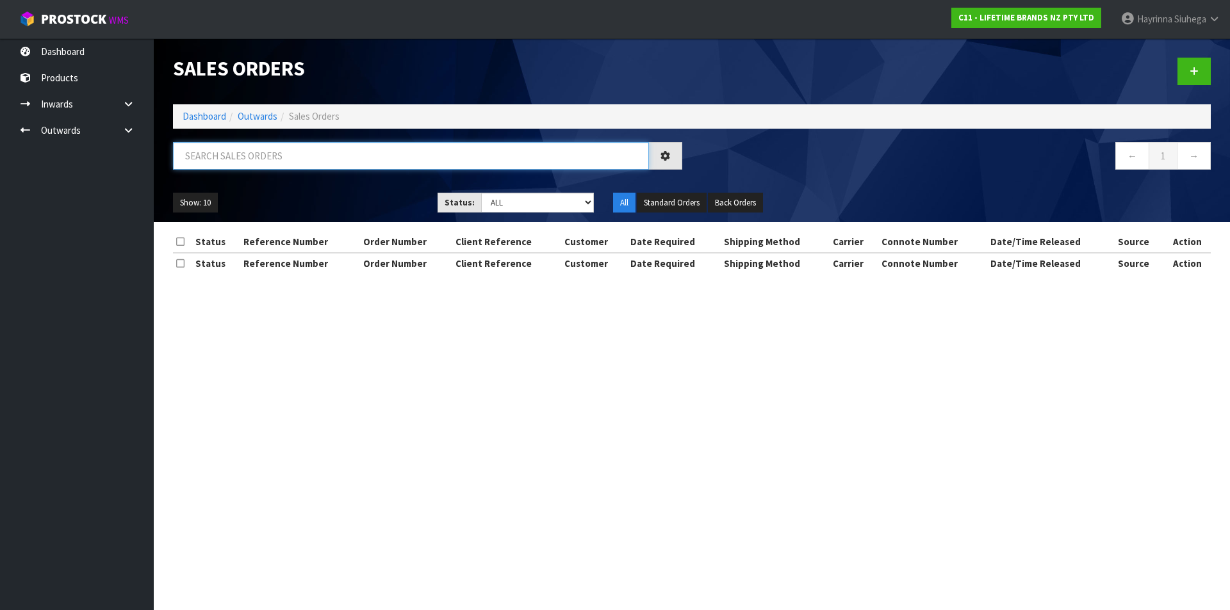
click at [261, 163] on input "text" at bounding box center [411, 156] width 476 height 28
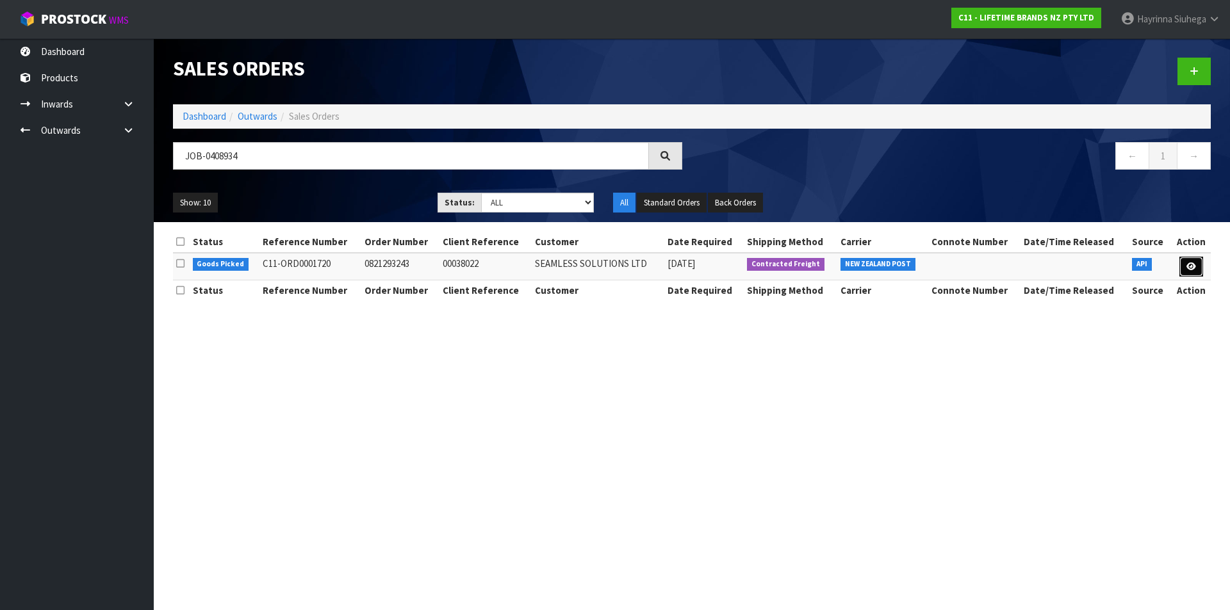
click at [1186, 264] on icon at bounding box center [1191, 267] width 10 height 8
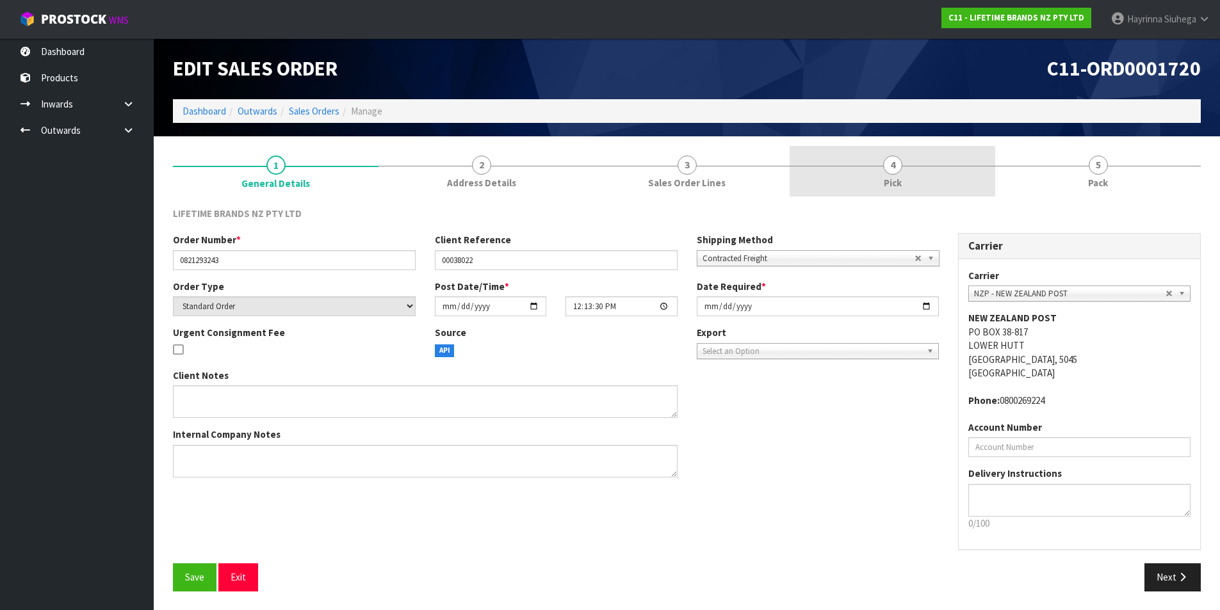
drag, startPoint x: 876, startPoint y: 167, endPoint x: 910, endPoint y: 169, distance: 34.0
click at [877, 167] on link "4 Pick" at bounding box center [893, 171] width 206 height 51
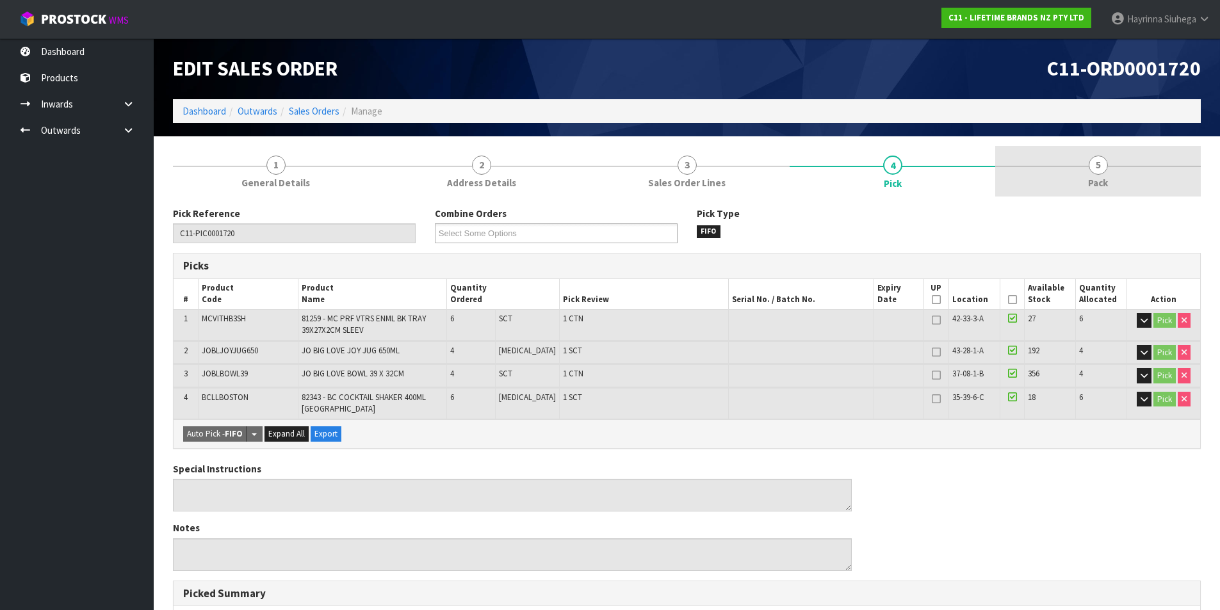
click at [1045, 170] on link "5 Pack" at bounding box center [1098, 171] width 206 height 51
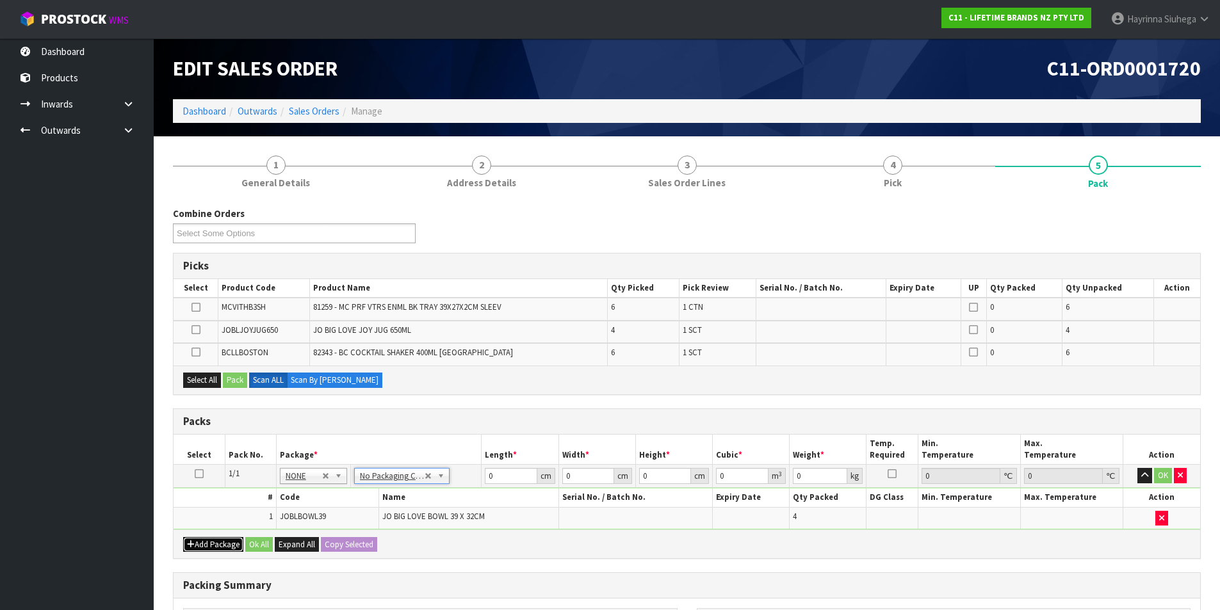
click at [220, 539] on button "Add Package" at bounding box center [213, 544] width 60 height 15
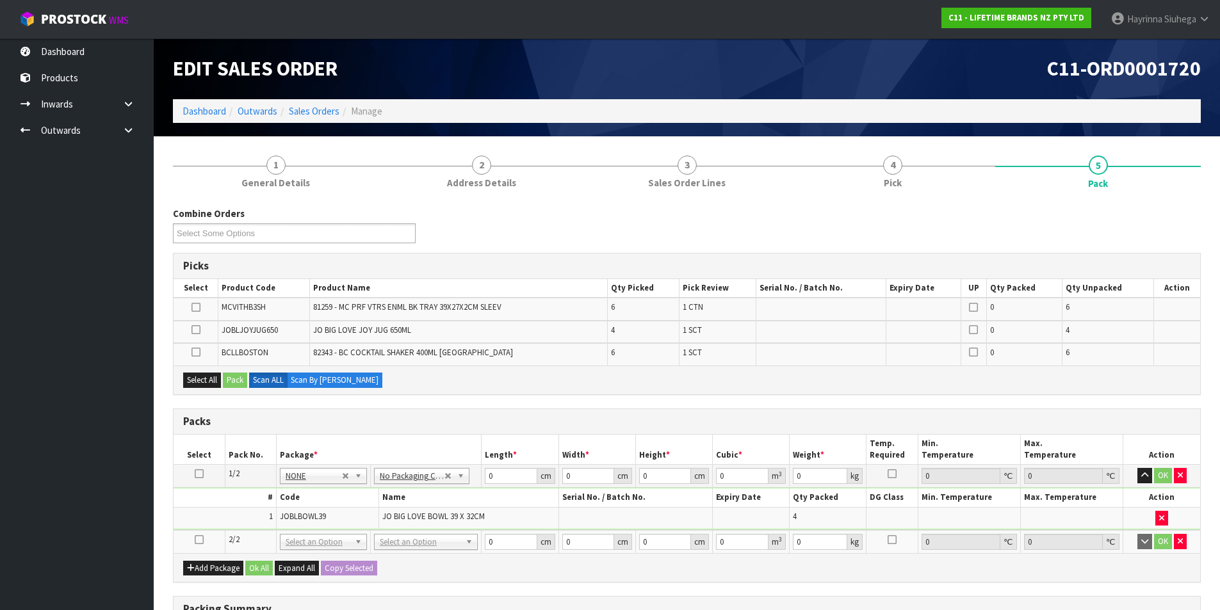
click at [204, 539] on td at bounding box center [199, 541] width 51 height 23
click at [202, 540] on icon at bounding box center [199, 540] width 9 height 1
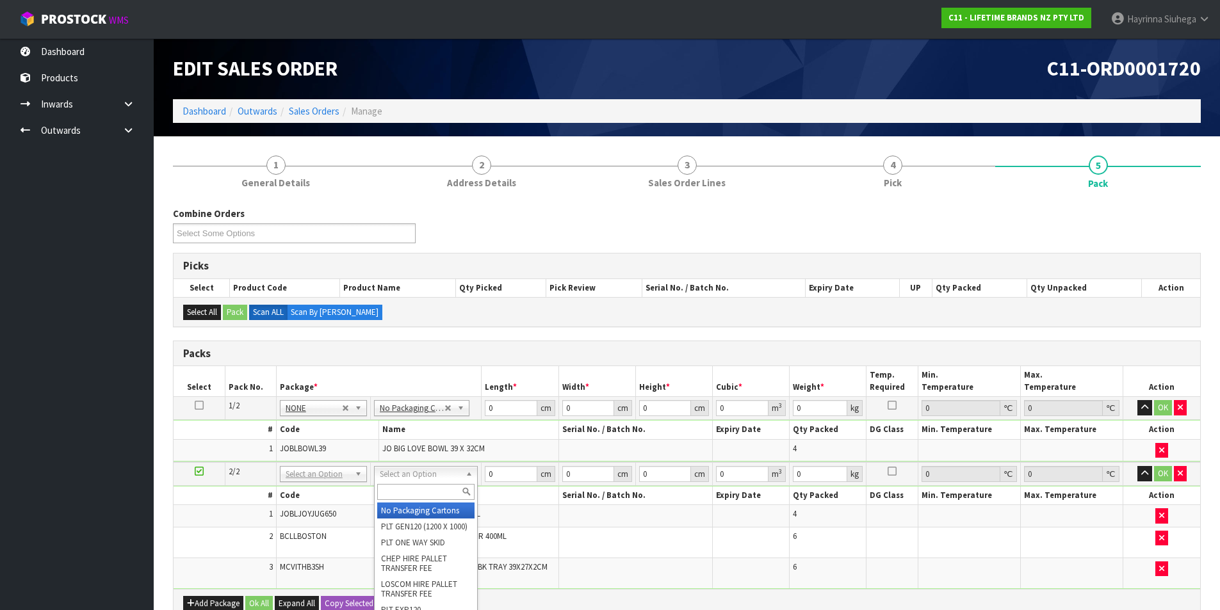
click at [404, 490] on input "text" at bounding box center [425, 492] width 97 height 16
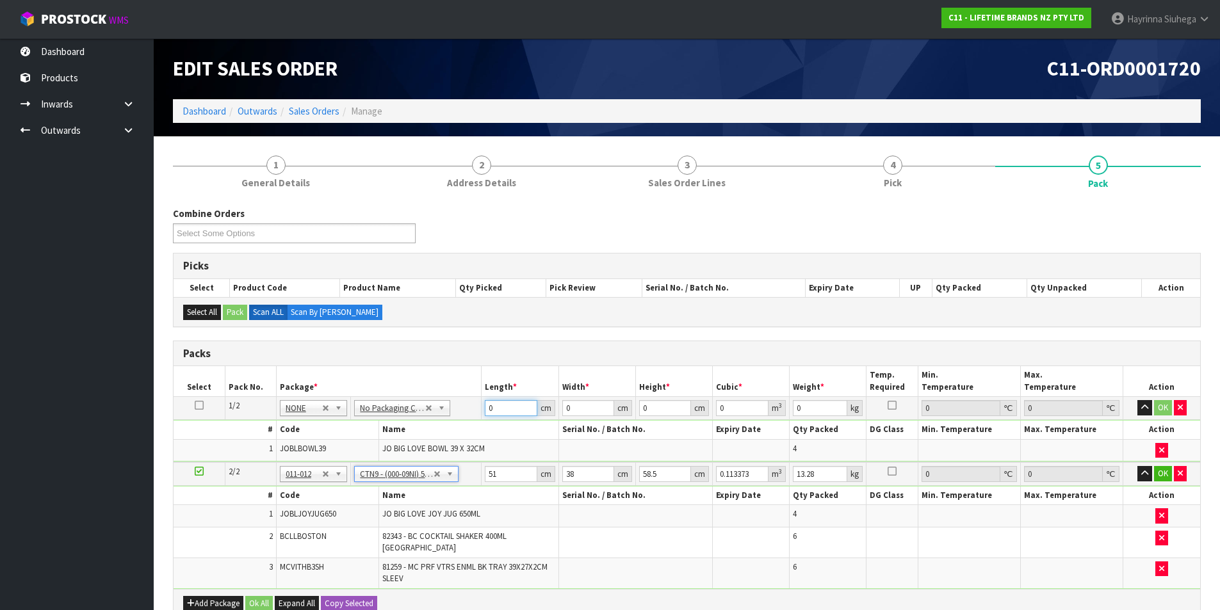
click at [490, 411] on input "0" at bounding box center [511, 408] width 52 height 16
click button "OK" at bounding box center [1163, 407] width 18 height 15
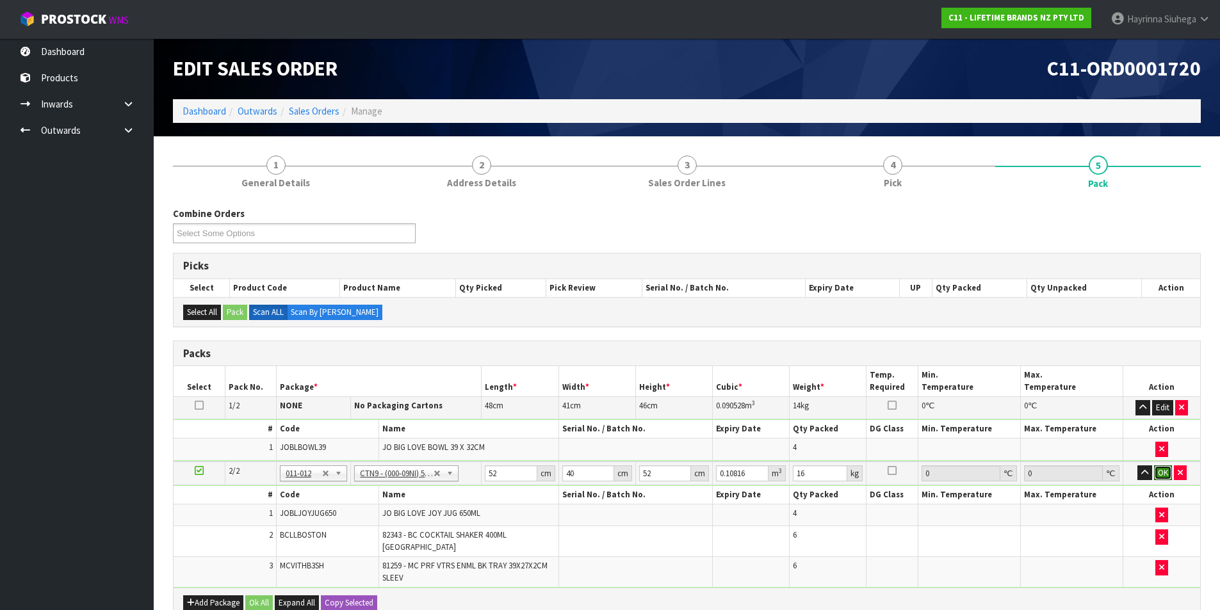
click button "OK" at bounding box center [1163, 473] width 18 height 15
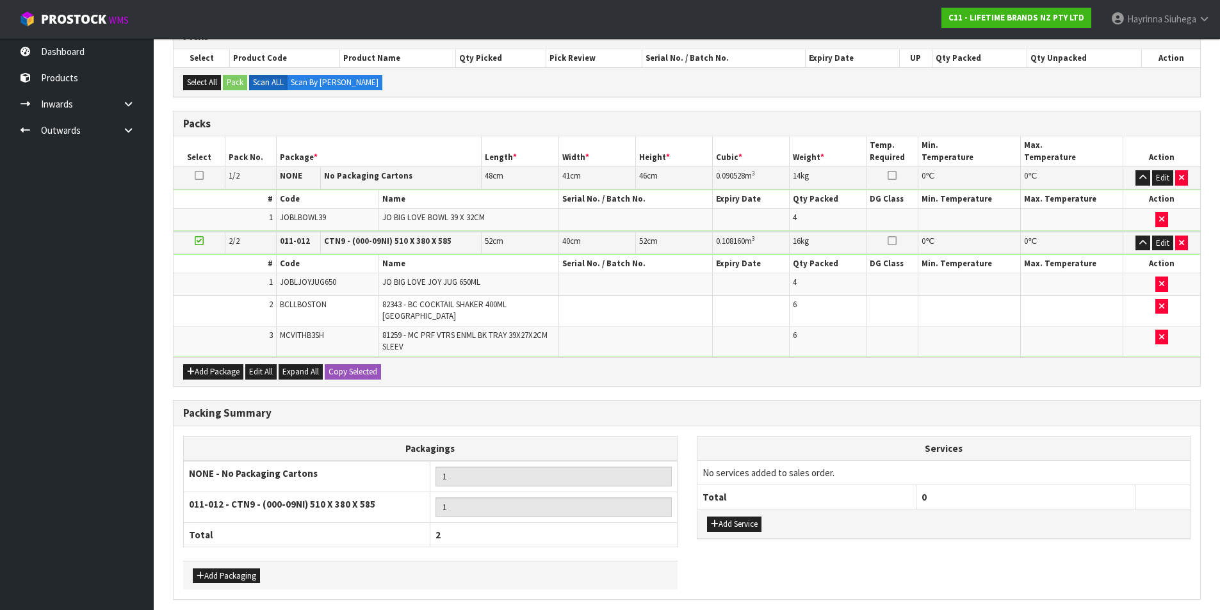
scroll to position [256, 0]
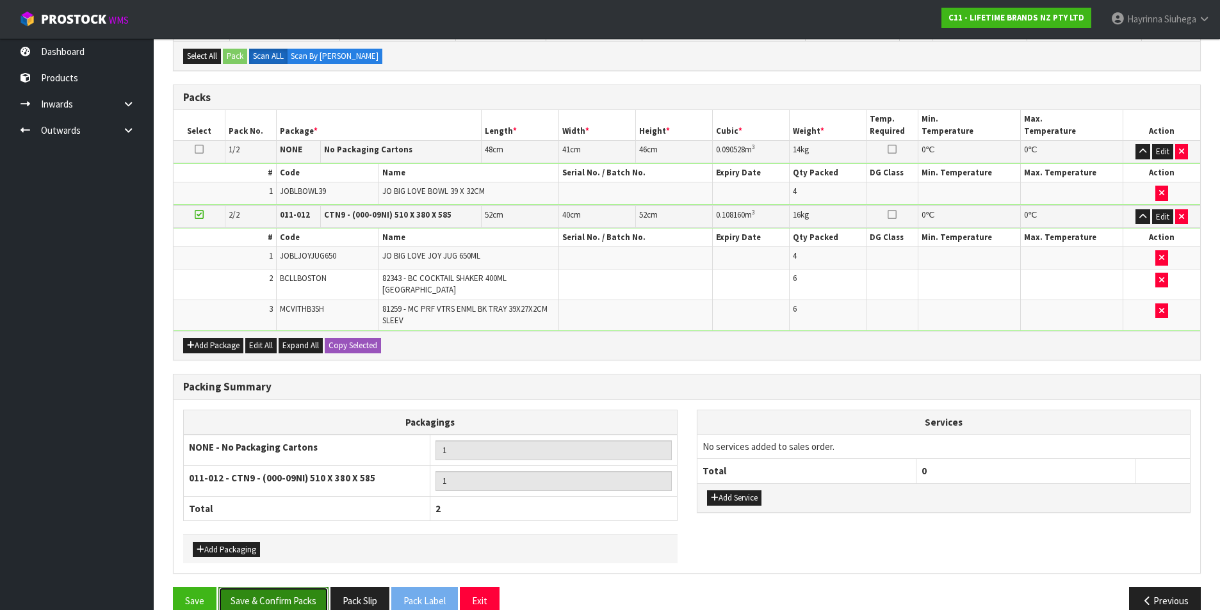
click at [302, 592] on button "Save & Confirm Packs" at bounding box center [273, 601] width 110 height 28
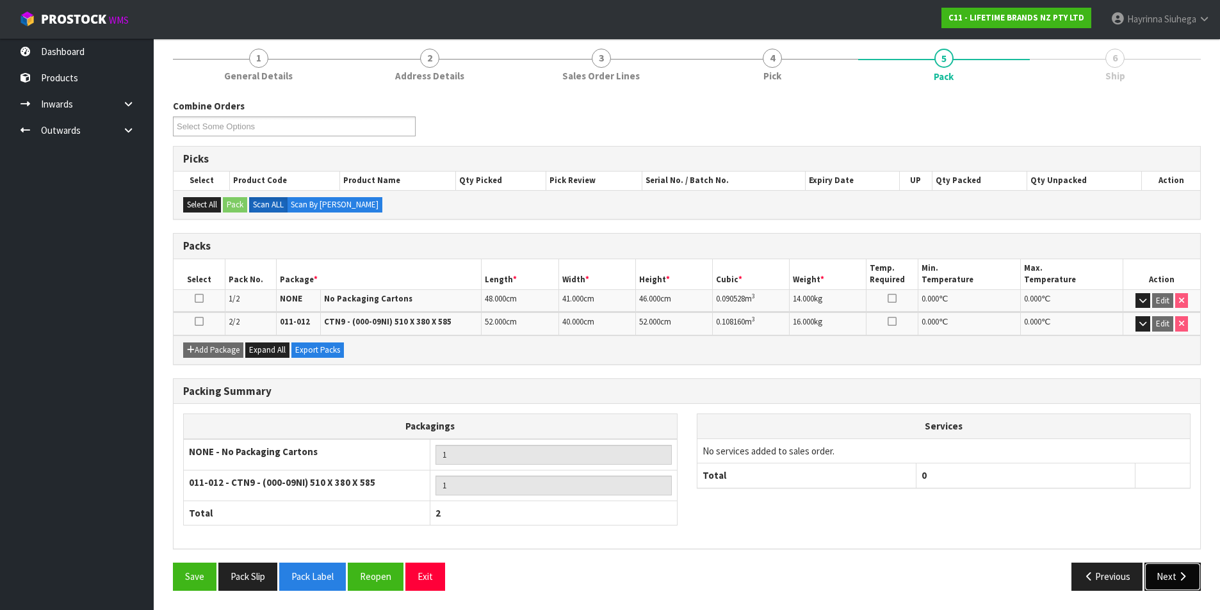
click at [1193, 571] on button "Next" at bounding box center [1173, 577] width 56 height 28
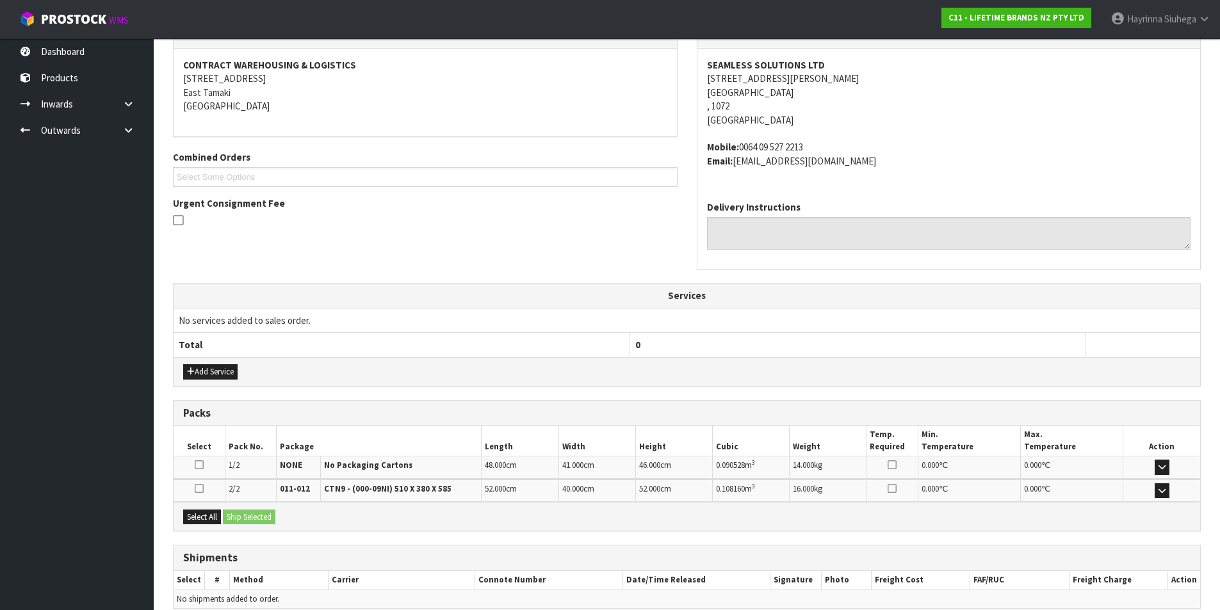
scroll to position [290, 0]
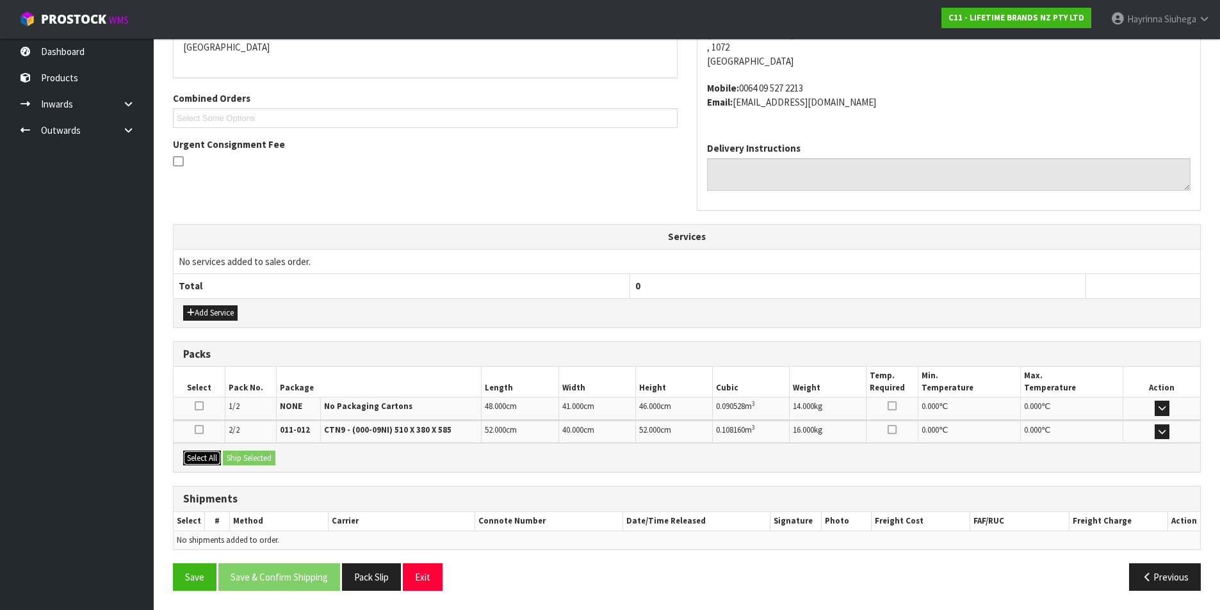
drag, startPoint x: 199, startPoint y: 462, endPoint x: 266, endPoint y: 452, distance: 68.6
click at [199, 461] on button "Select All" at bounding box center [202, 458] width 38 height 15
click at [266, 452] on button "Ship Selected" at bounding box center [249, 458] width 53 height 15
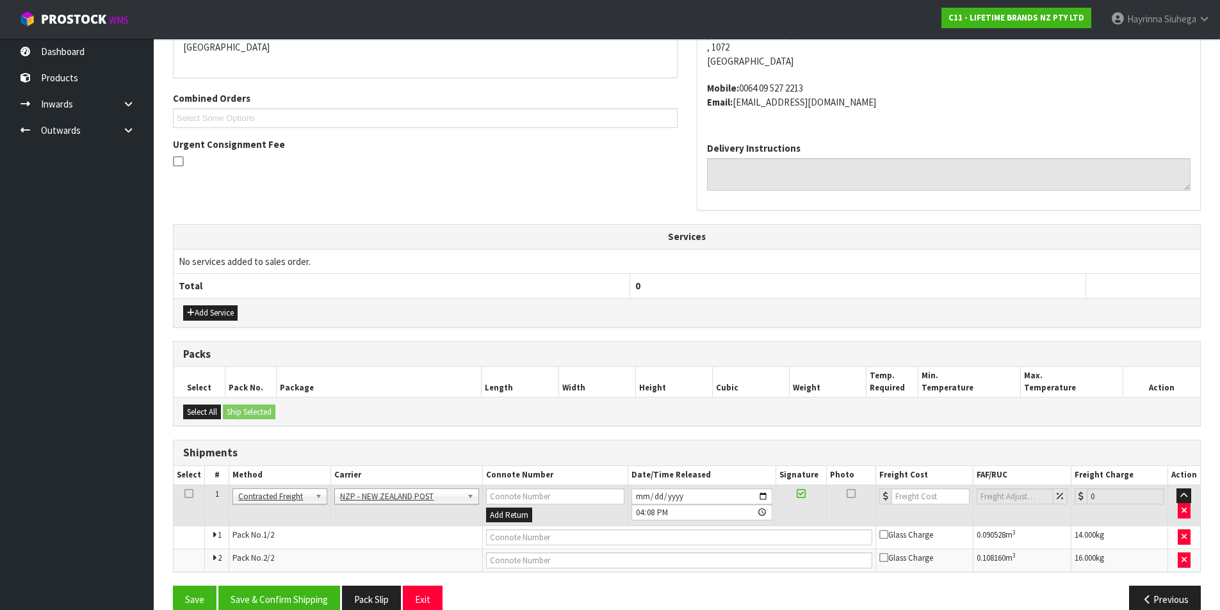
scroll to position [312, 0]
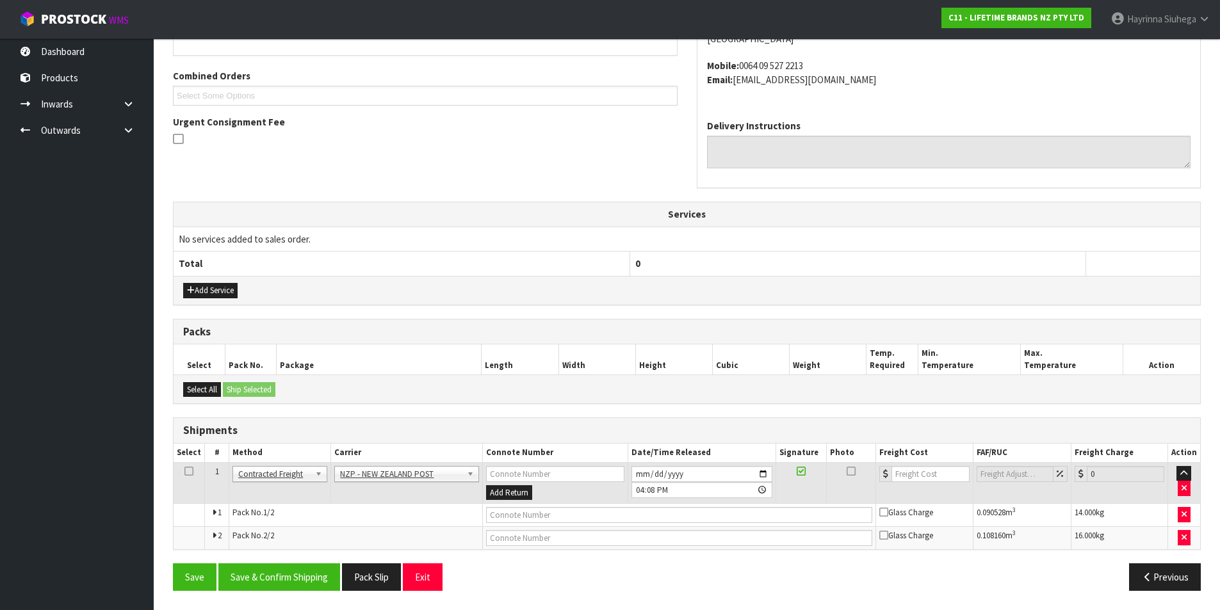
click at [815, 281] on div "Add Service" at bounding box center [687, 290] width 1027 height 29
click at [635, 473] on input "2025-08-22" at bounding box center [702, 474] width 141 height 16
click at [322, 582] on button "Save & Confirm Shipping" at bounding box center [279, 578] width 122 height 28
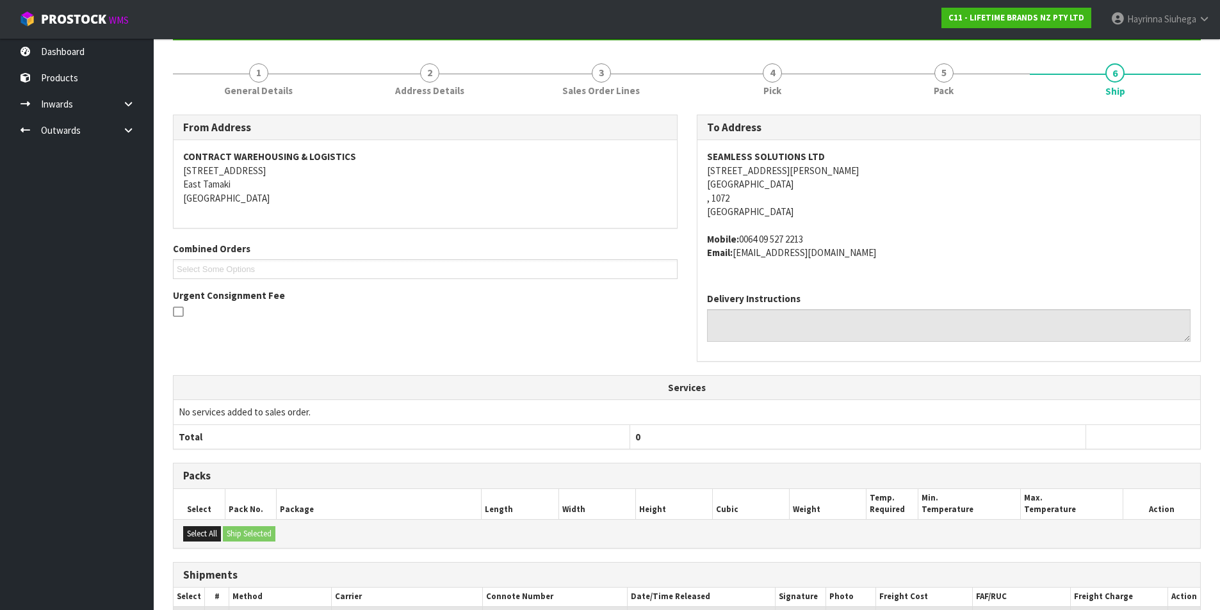
scroll to position [293, 0]
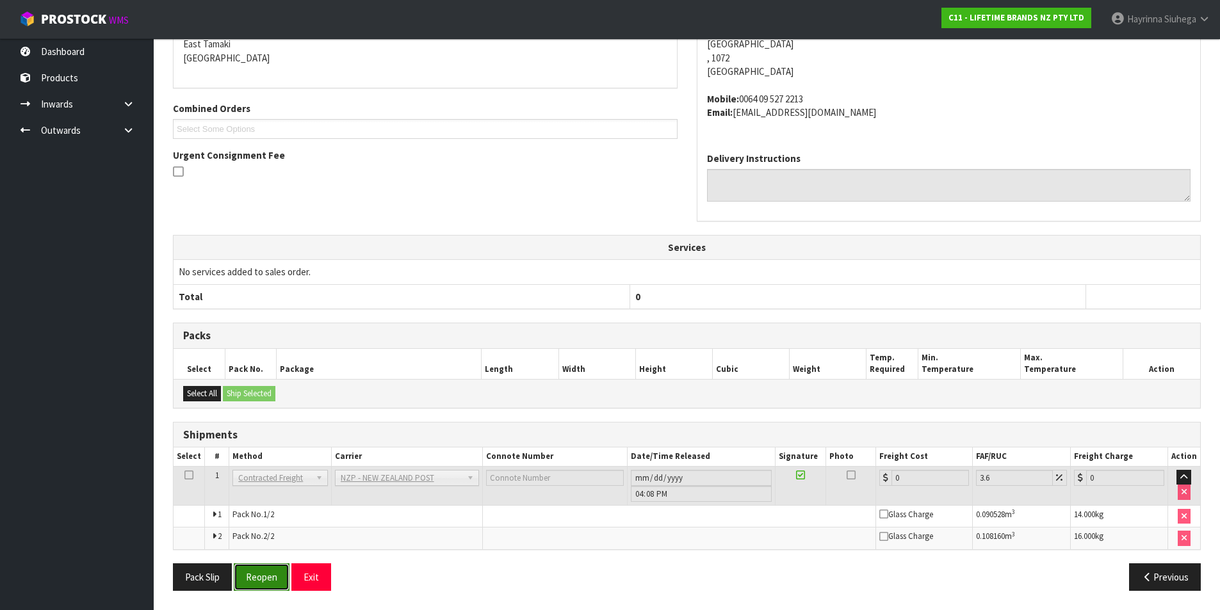
click at [270, 569] on button "Reopen" at bounding box center [262, 578] width 56 height 28
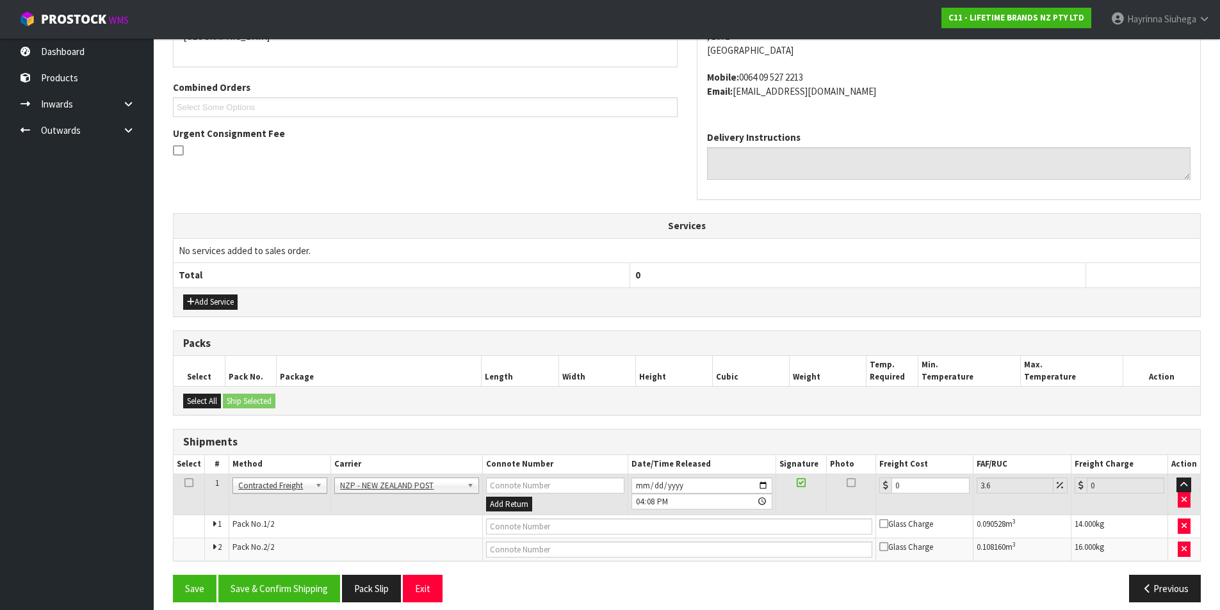
scroll to position [312, 0]
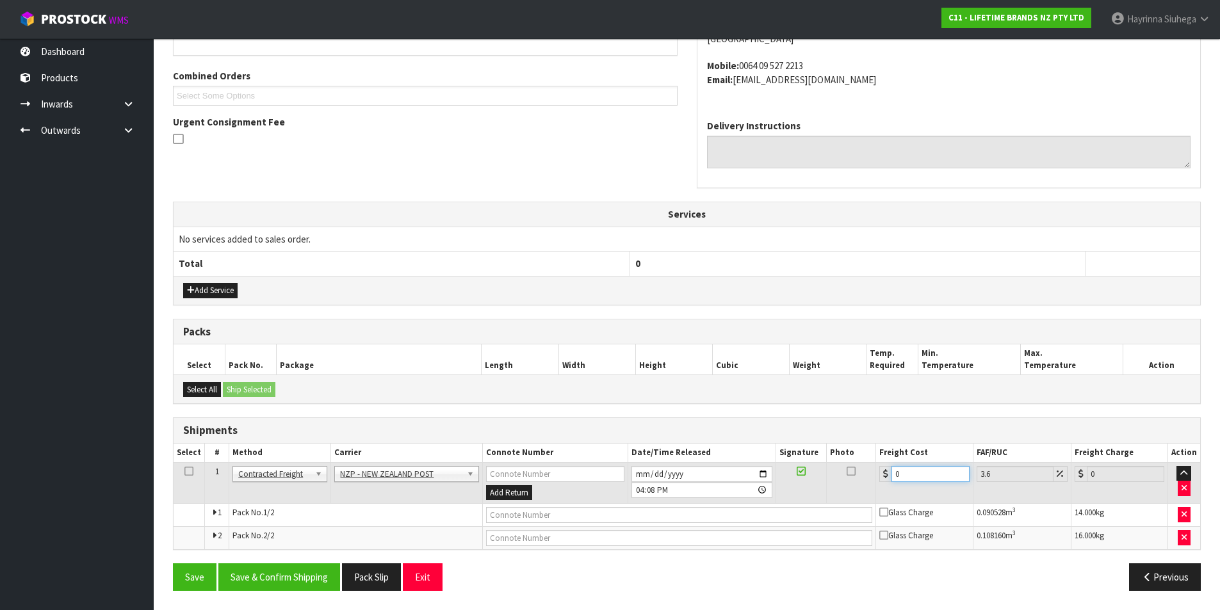
drag, startPoint x: 909, startPoint y: 469, endPoint x: 859, endPoint y: 482, distance: 51.6
click at [859, 482] on tr "1 Client Local Pickup Customer Local Pickup Company Freight Contracted Freight …" at bounding box center [687, 483] width 1027 height 42
click at [537, 523] on input "text" at bounding box center [679, 515] width 387 height 16
click at [173, 564] on button "Save" at bounding box center [195, 578] width 44 height 28
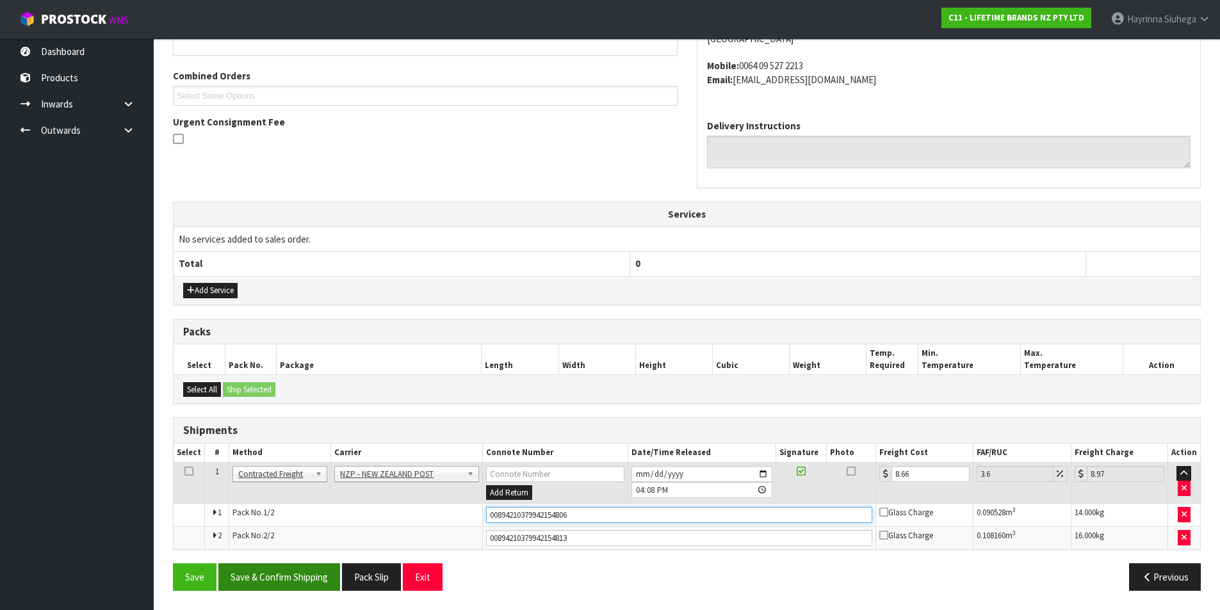
drag, startPoint x: 577, startPoint y: 518, endPoint x: 231, endPoint y: 575, distance: 351.3
click at [246, 573] on div "From Address CONTRACT WAREHOUSING & LOGISTICS 17 Allens Road East Tamaki Auckla…" at bounding box center [687, 271] width 1028 height 660
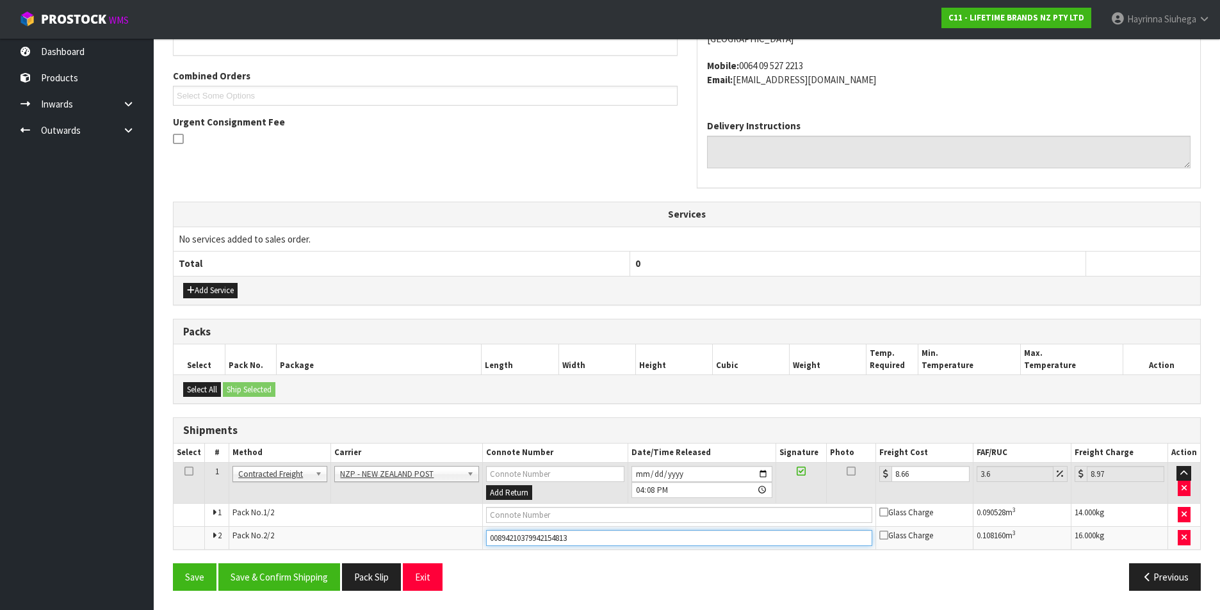
drag, startPoint x: 603, startPoint y: 535, endPoint x: 386, endPoint y: 537, distance: 217.1
click at [388, 539] on tr "2 Pack No. 2/2 00894210379942154813 Glass Charge 0.108160 m 3 16.000 kg" at bounding box center [687, 538] width 1027 height 23
click at [564, 518] on input "text" at bounding box center [679, 515] width 387 height 16
click at [173, 564] on button "Save" at bounding box center [195, 578] width 44 height 28
click at [576, 541] on input "text" at bounding box center [679, 538] width 387 height 16
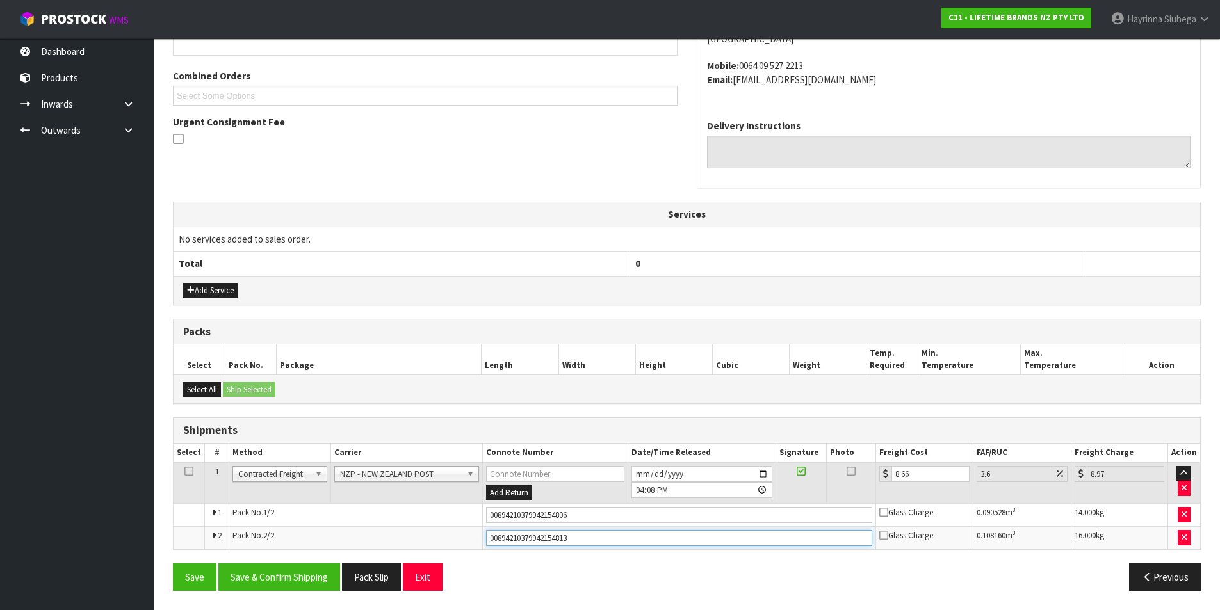
click at [173, 564] on button "Save" at bounding box center [195, 578] width 44 height 28
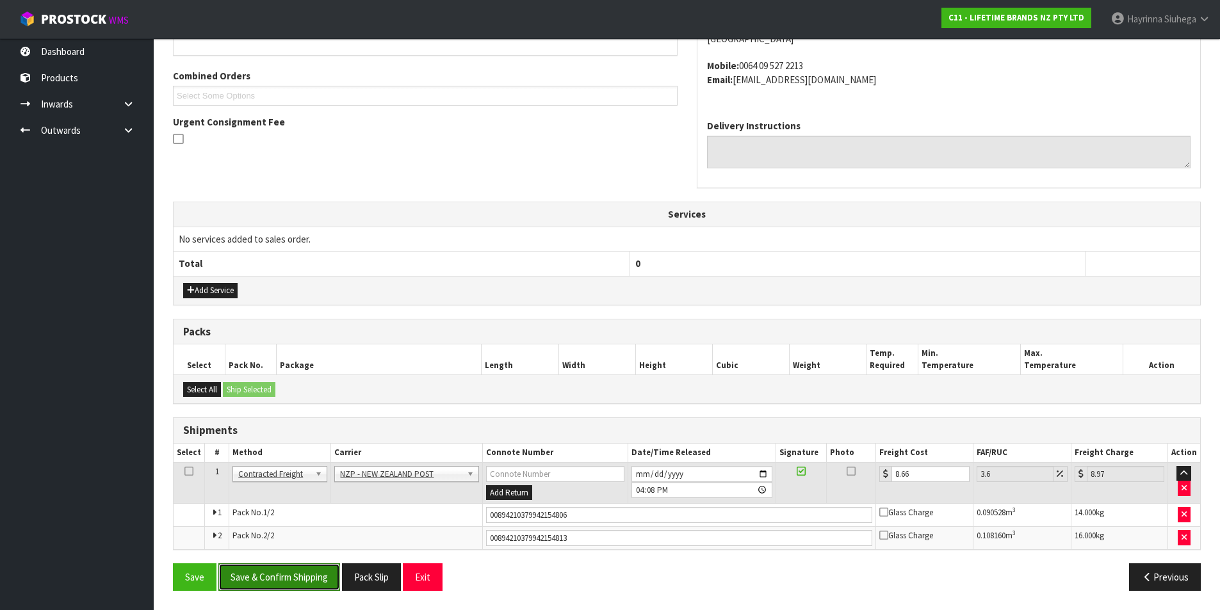
click at [297, 580] on button "Save & Confirm Shipping" at bounding box center [279, 578] width 122 height 28
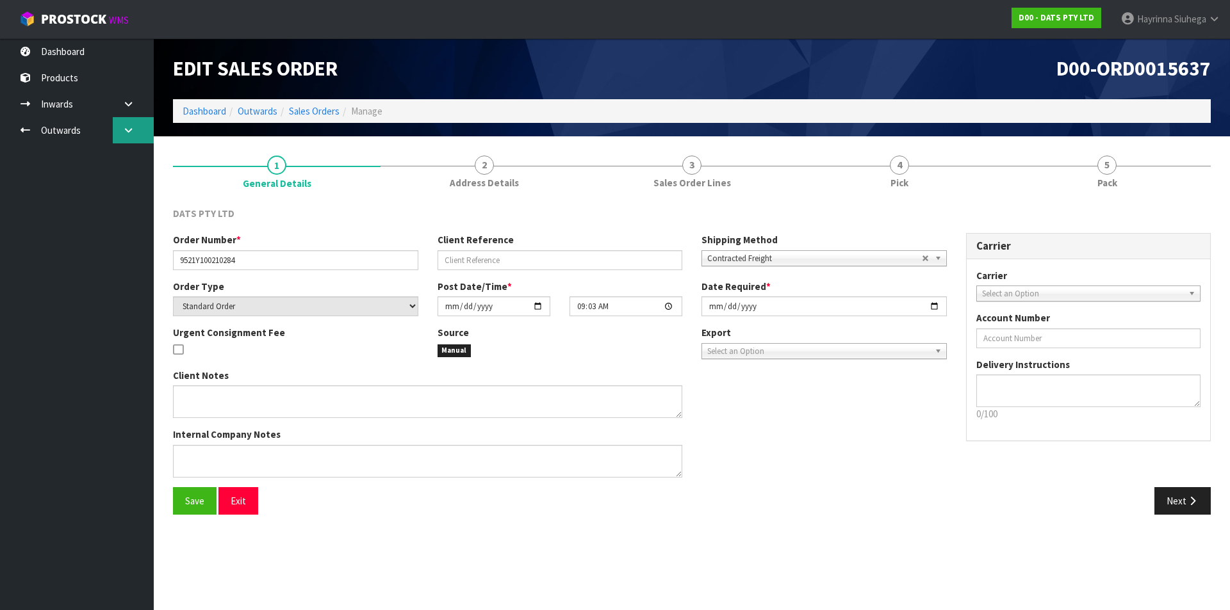
click at [115, 138] on link at bounding box center [133, 130] width 41 height 26
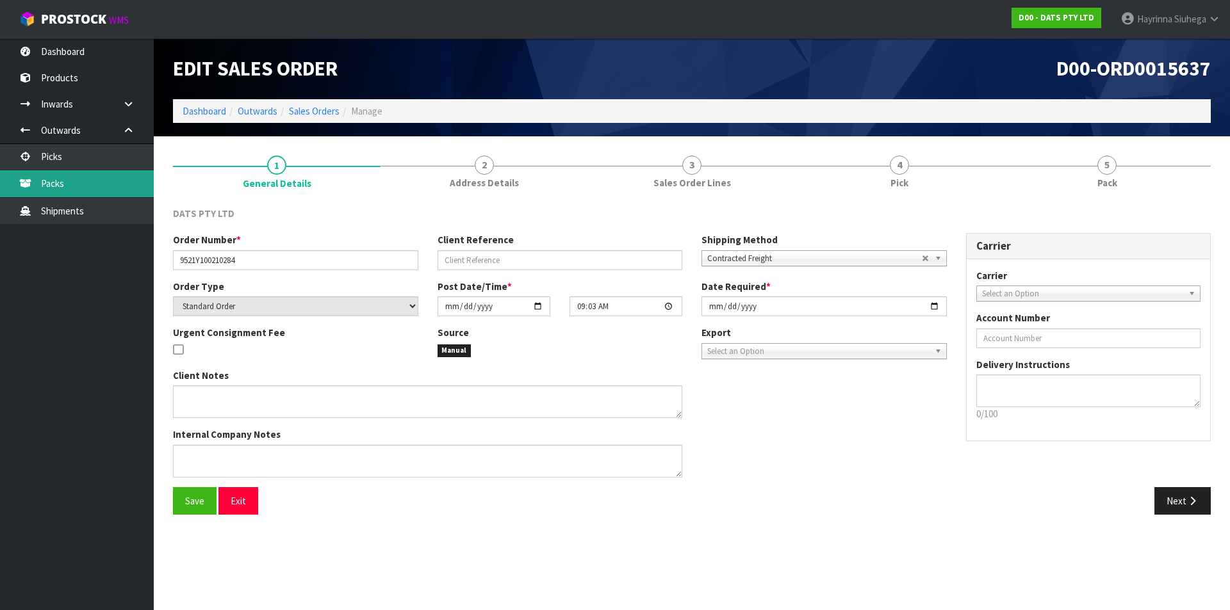
click at [90, 189] on link "Packs" at bounding box center [77, 183] width 154 height 26
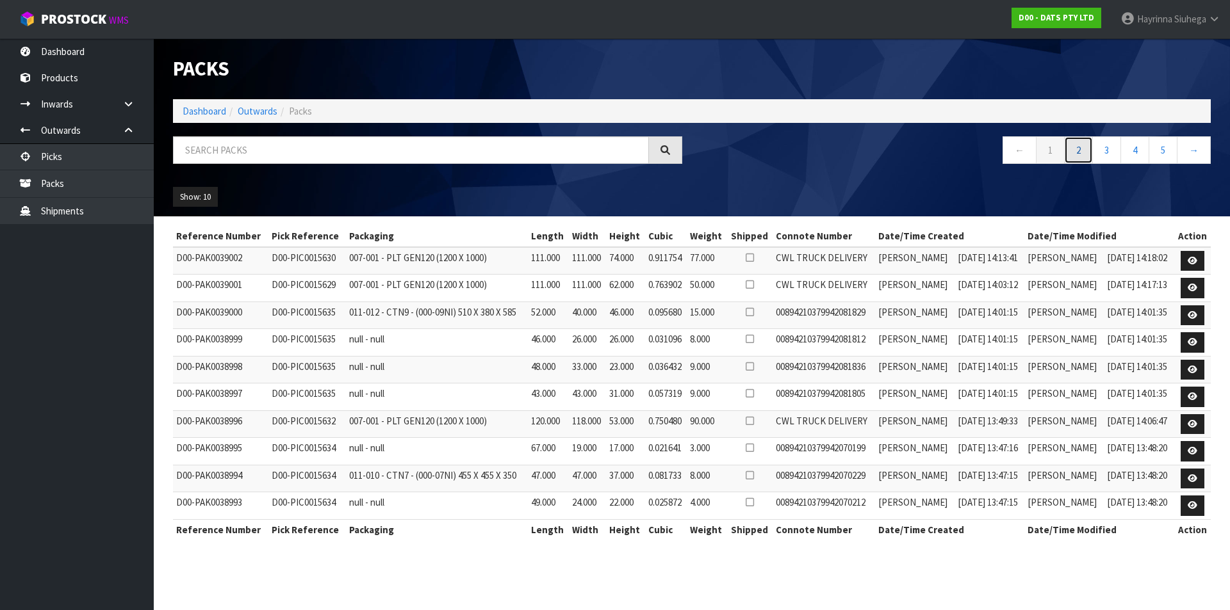
click at [1082, 153] on link "2" at bounding box center [1078, 150] width 29 height 28
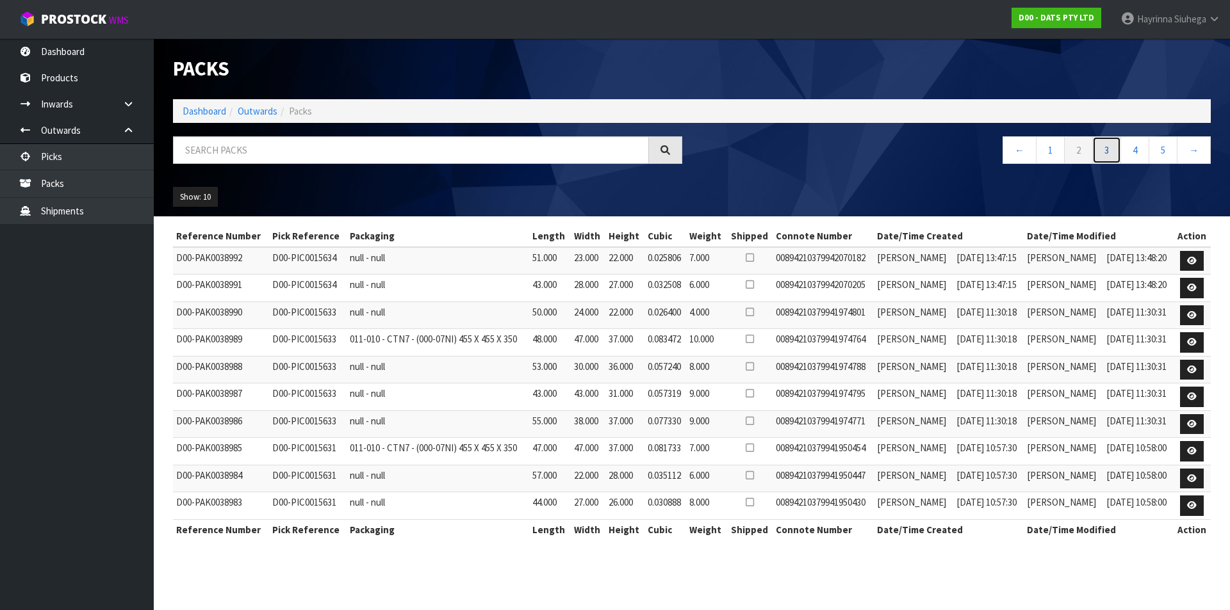
click at [1097, 149] on link "3" at bounding box center [1106, 150] width 29 height 28
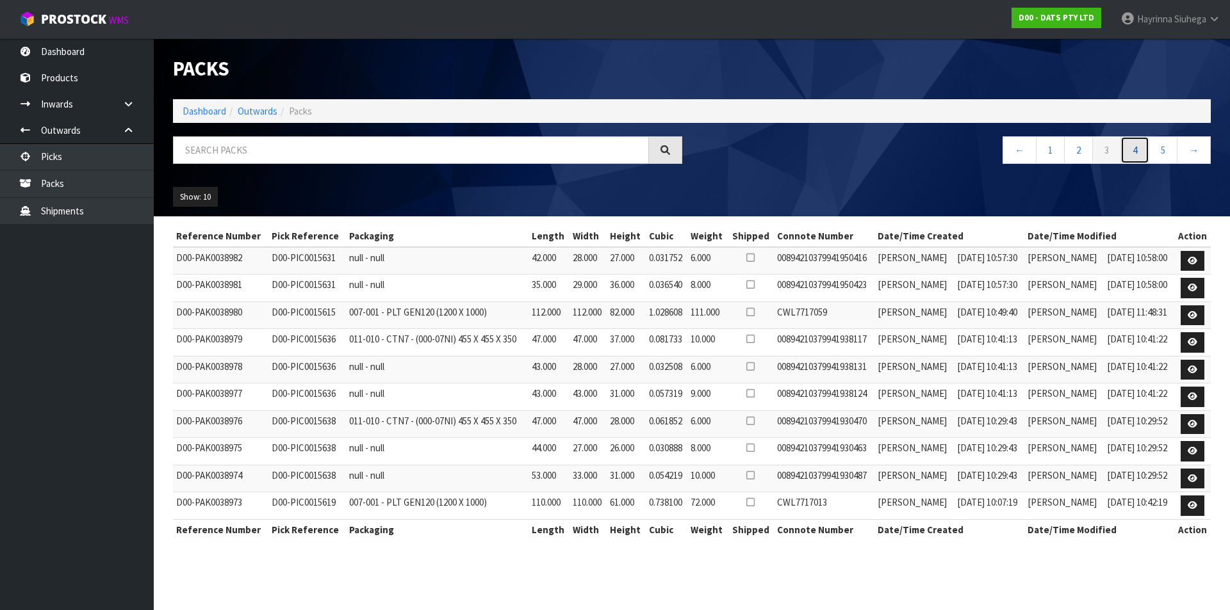
click at [1136, 150] on link "4" at bounding box center [1134, 150] width 29 height 28
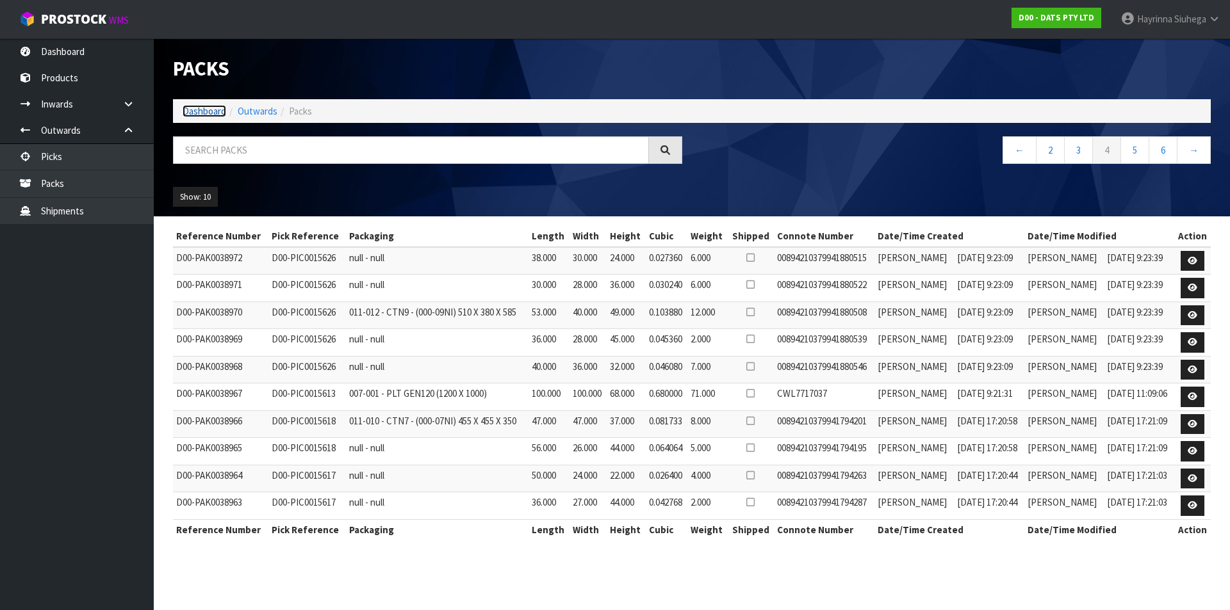
click at [212, 115] on link "Dashboard" at bounding box center [205, 111] width 44 height 12
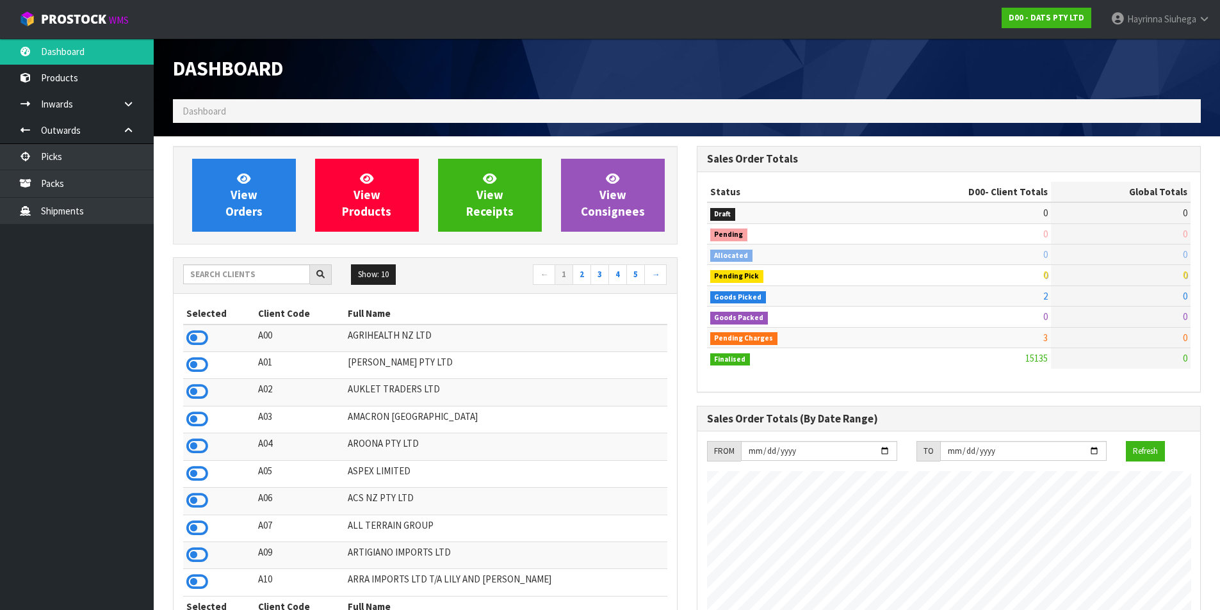
scroll to position [970, 523]
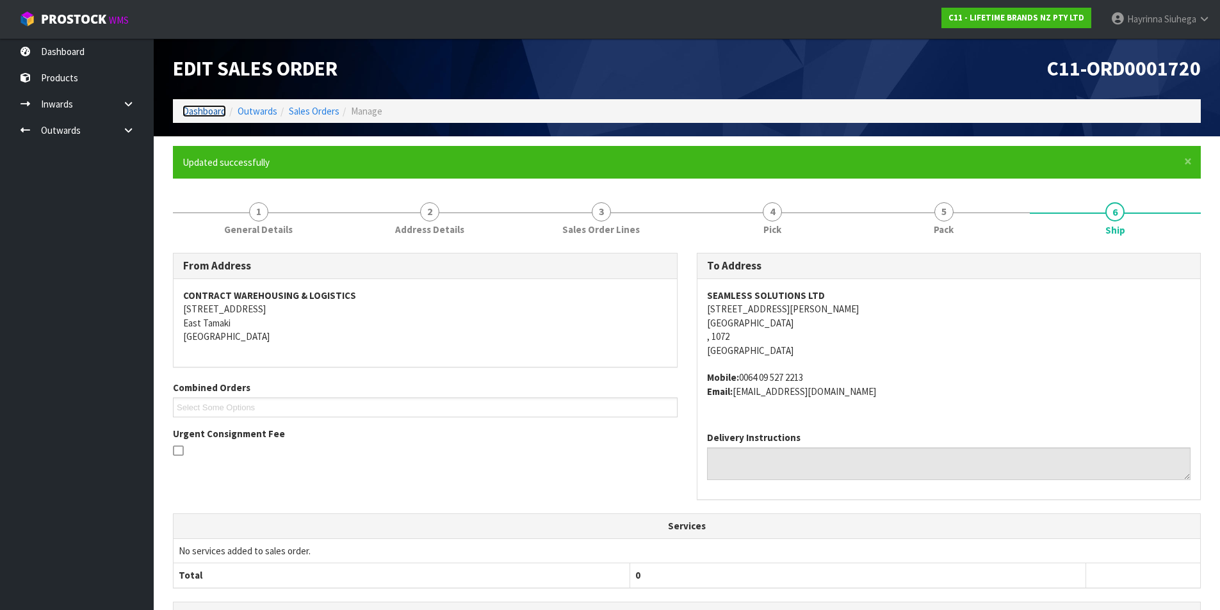
click at [200, 114] on link "Dashboard" at bounding box center [205, 111] width 44 height 12
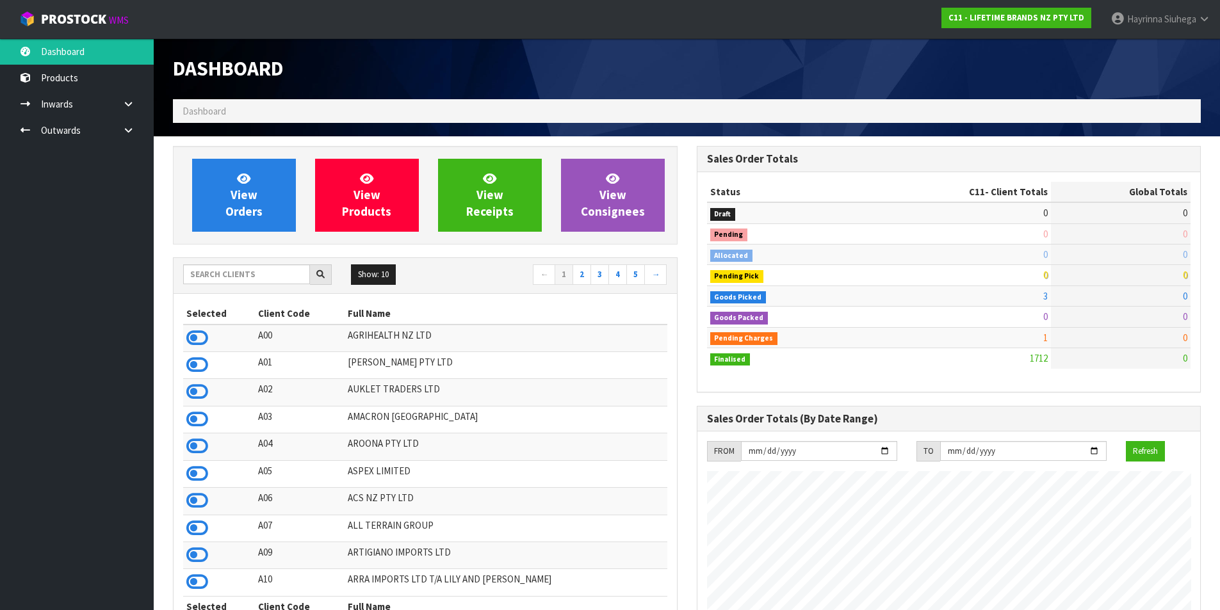
scroll to position [970, 523]
drag, startPoint x: 233, startPoint y: 279, endPoint x: 234, endPoint y: 269, distance: 9.7
click at [233, 279] on input "text" at bounding box center [246, 275] width 127 height 20
click at [892, 295] on td "3" at bounding box center [959, 296] width 184 height 20
click at [258, 265] on input "text" at bounding box center [246, 275] width 127 height 20
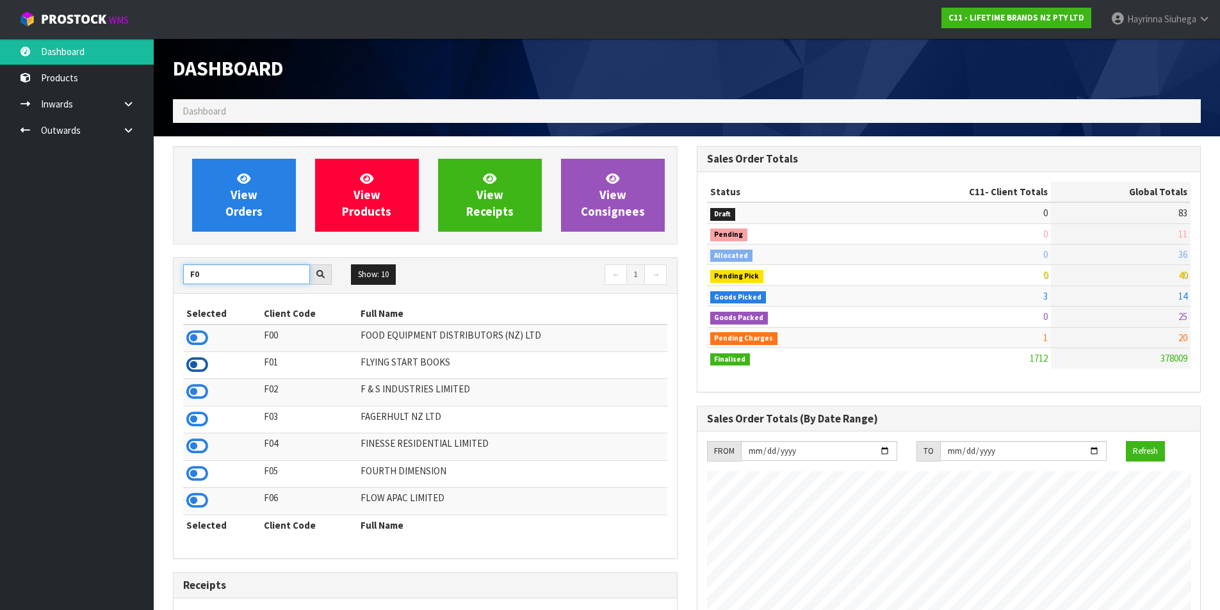
type input "F0"
click at [195, 368] on icon at bounding box center [197, 364] width 22 height 19
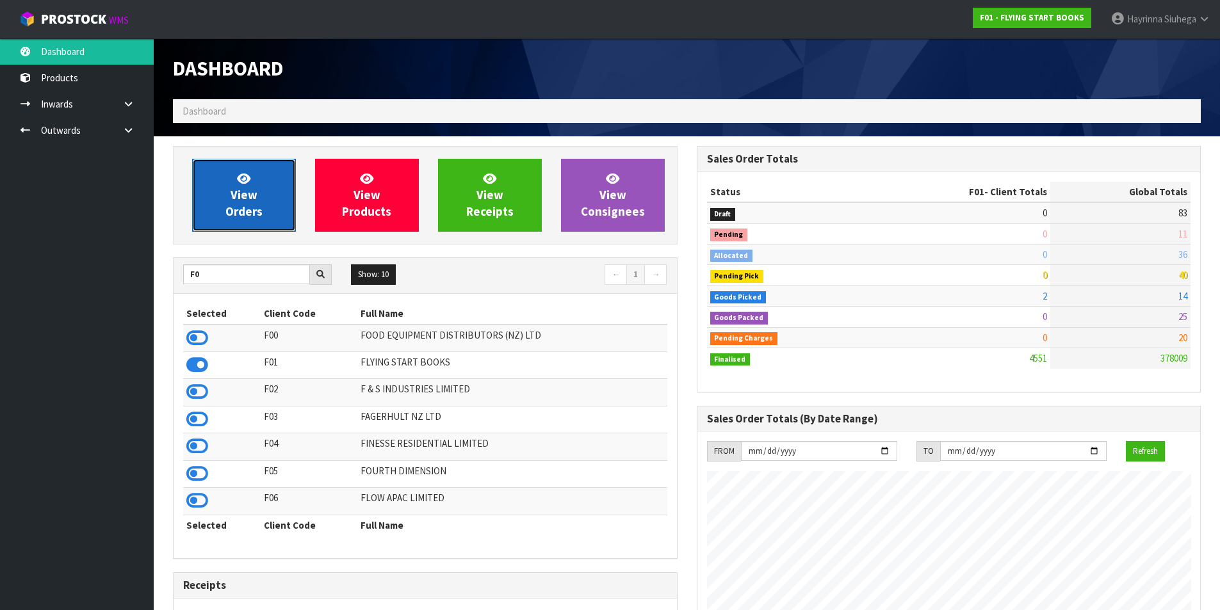
click at [256, 169] on link "View Orders" at bounding box center [244, 195] width 104 height 73
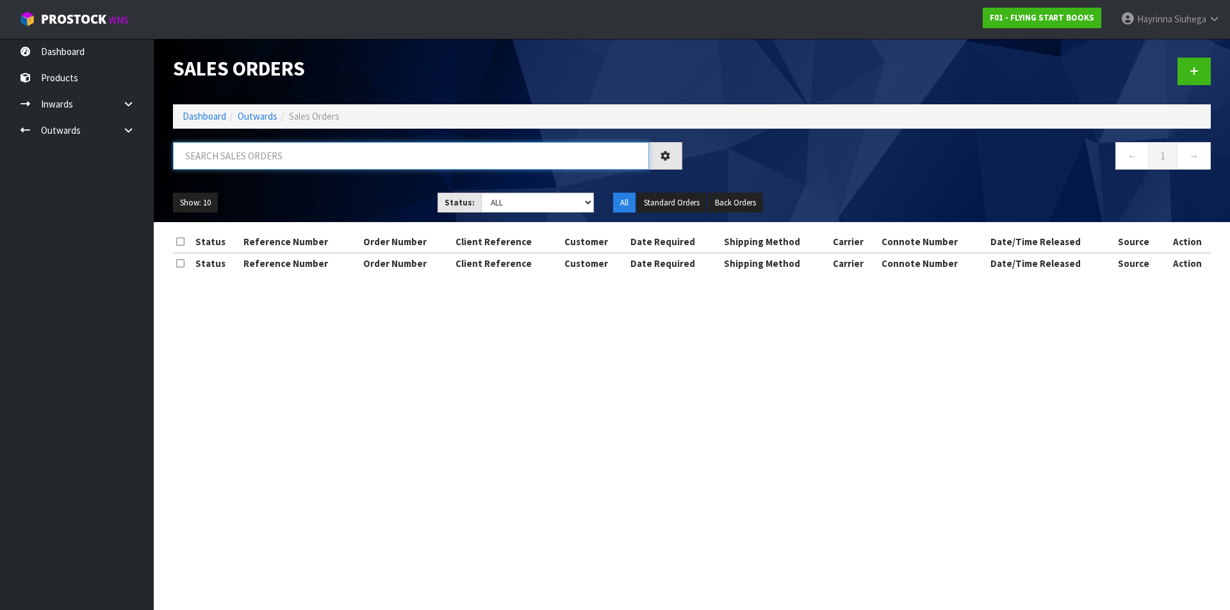
click at [241, 145] on input "text" at bounding box center [411, 156] width 476 height 28
type input "JOB-0408932"
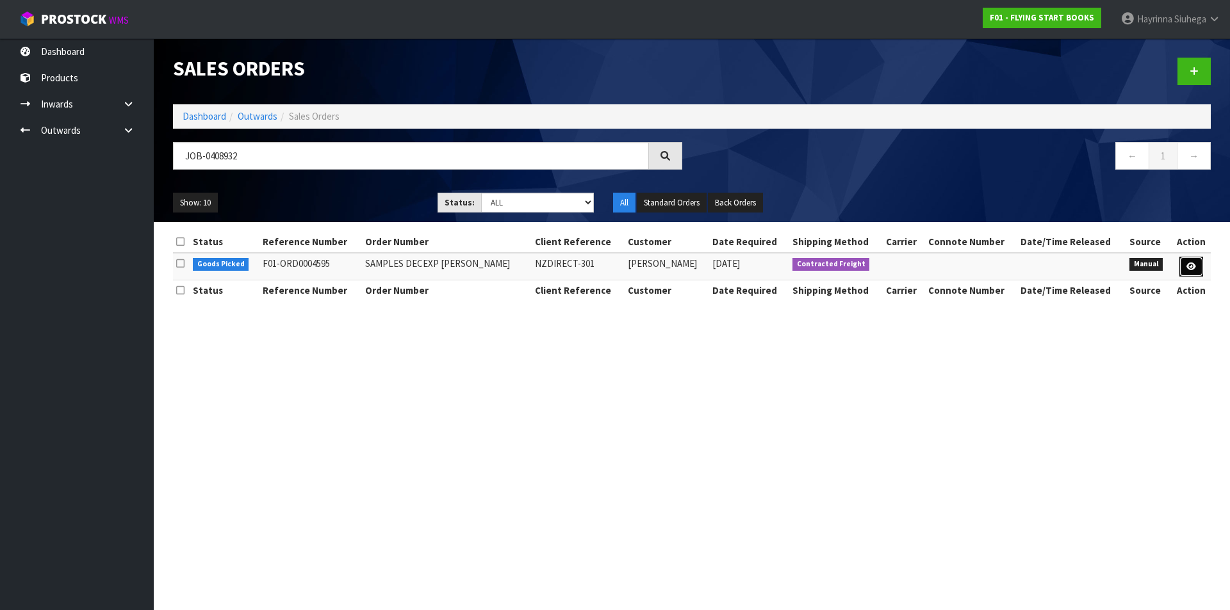
click at [1189, 268] on icon at bounding box center [1191, 267] width 10 height 8
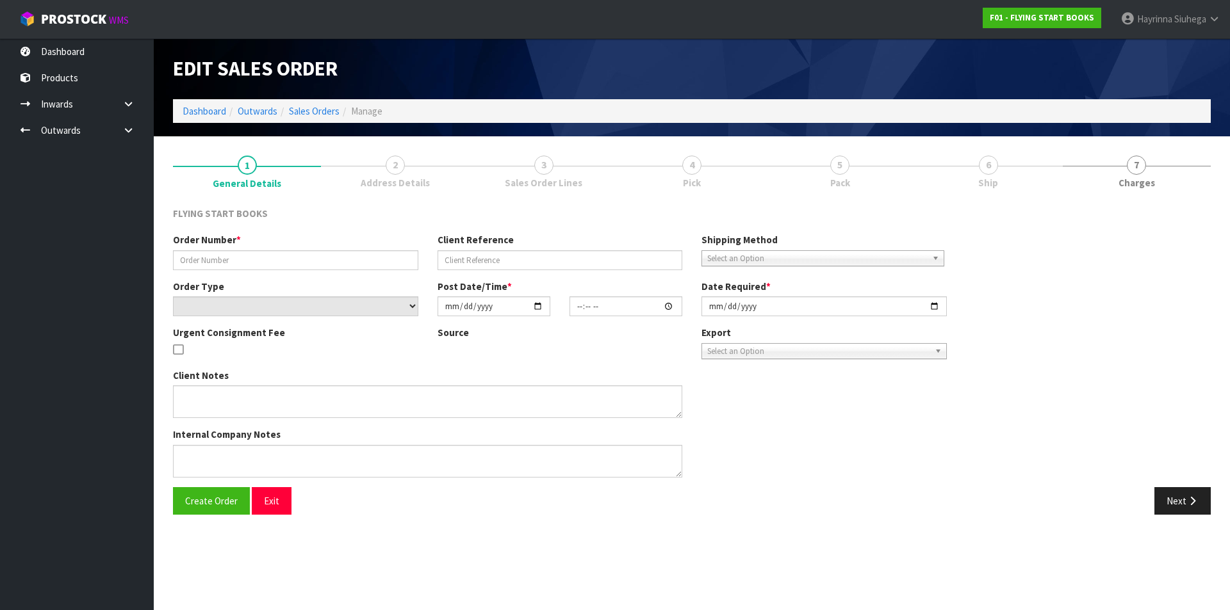
type input "SAMPLES DECEXP COOPER"
type input "NZDIRECT-301"
select select "number:0"
type input "2025-08-22"
type input "11:36:00.000"
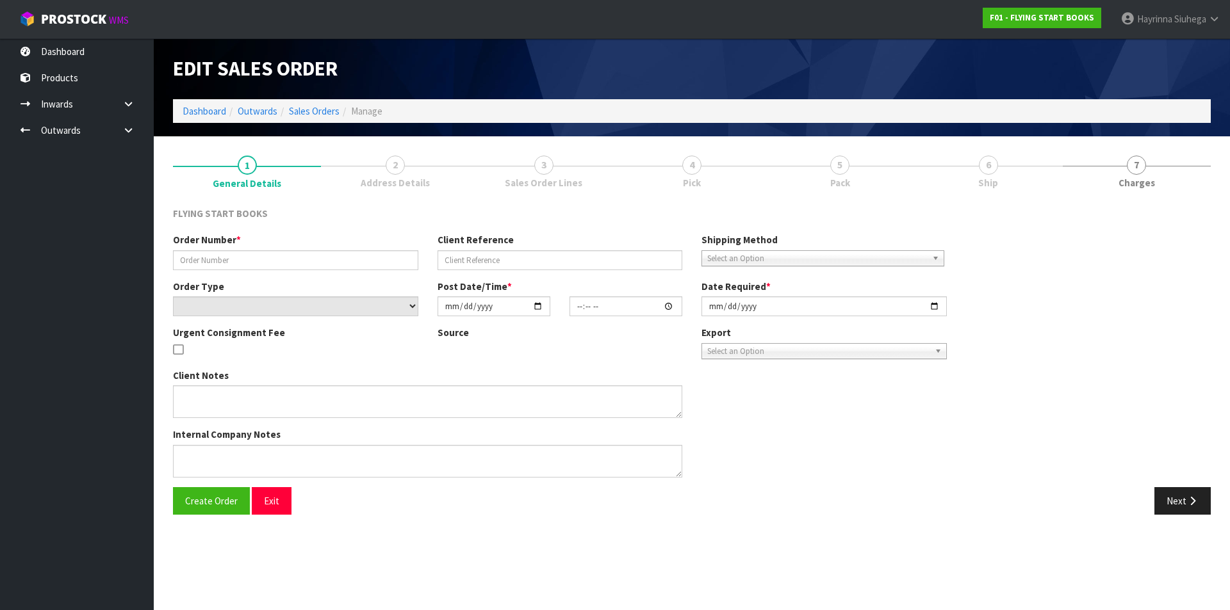
type input "2025-08-22"
type textarea "GRATIS SAMPLES"
type textarea "THIS IS FOR FREE SAMPLES. AGAIN $1 VALUE FOR UPS."
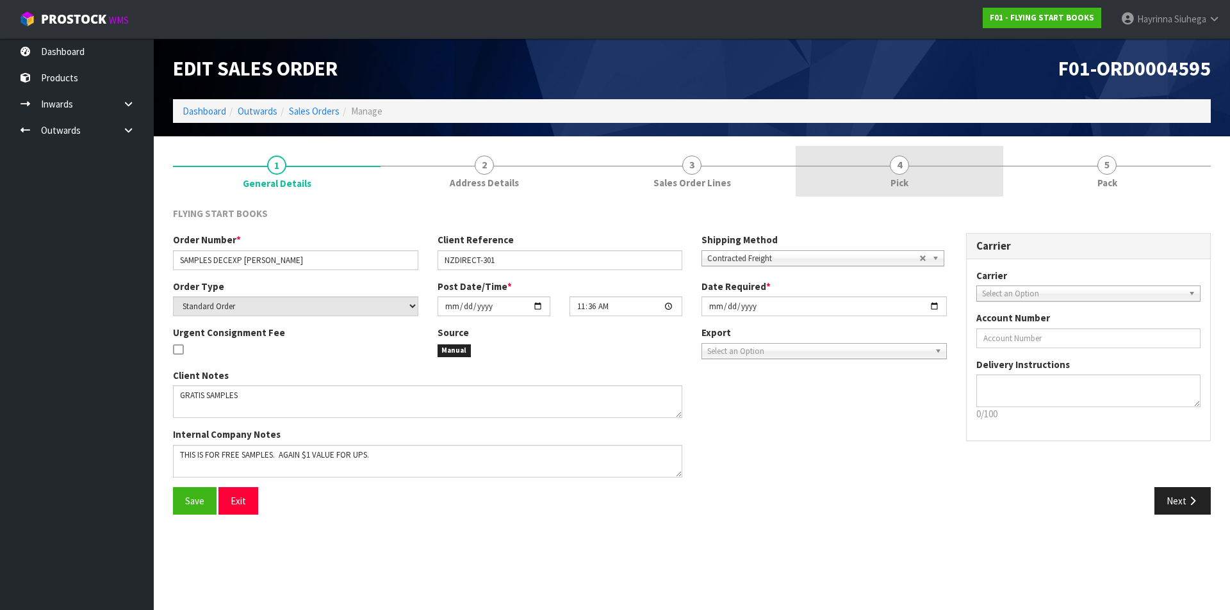
click at [963, 161] on link "4 Pick" at bounding box center [900, 171] width 208 height 51
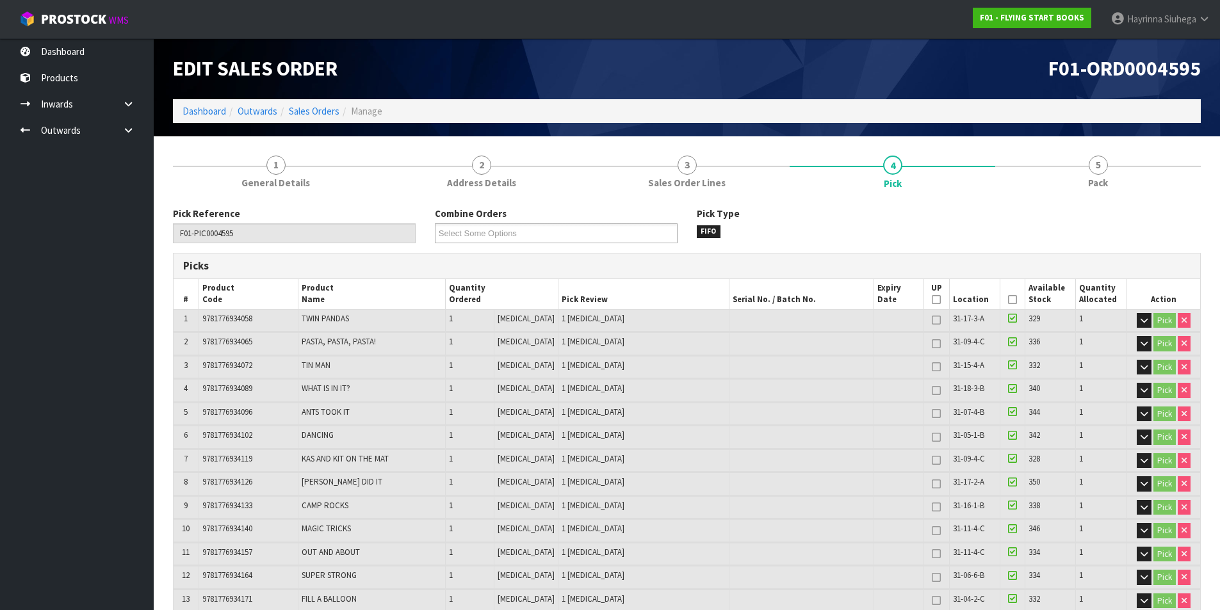
drag, startPoint x: 1138, startPoint y: 168, endPoint x: 420, endPoint y: 383, distance: 749.0
click at [1138, 168] on link "5 Pack" at bounding box center [1098, 171] width 206 height 51
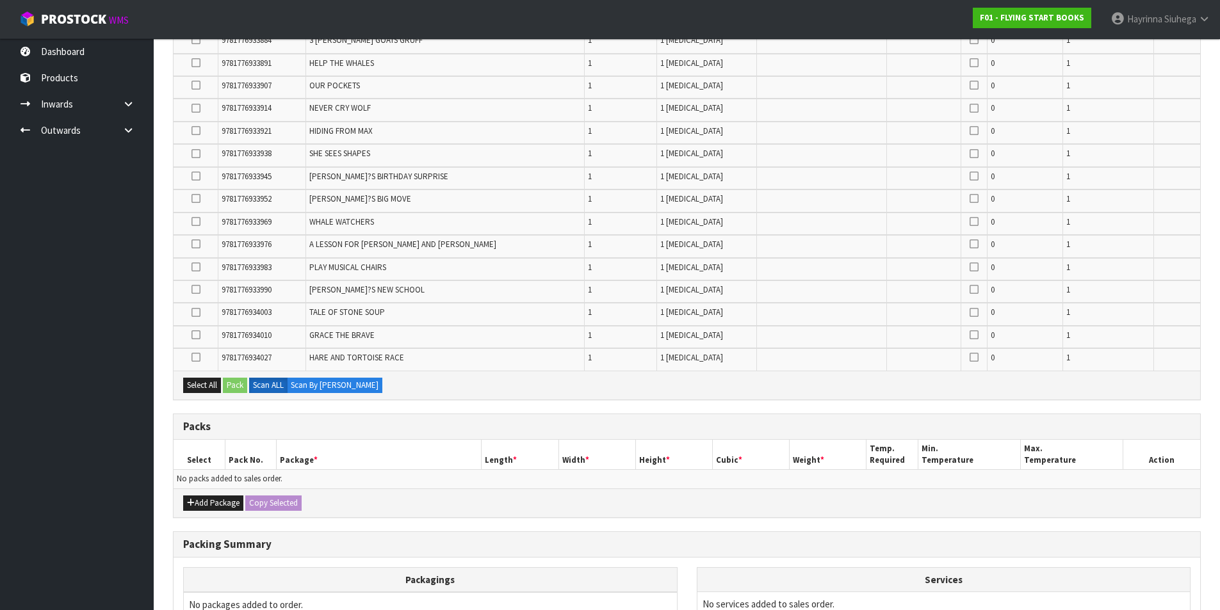
scroll to position [2682, 0]
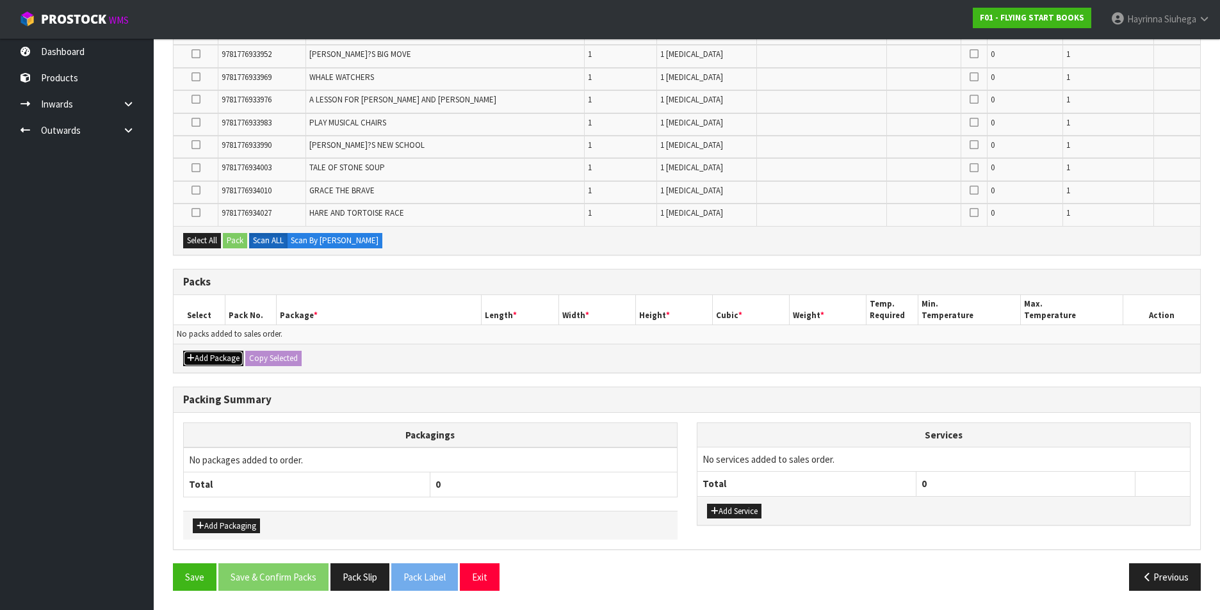
click at [240, 359] on button "Add Package" at bounding box center [213, 358] width 60 height 15
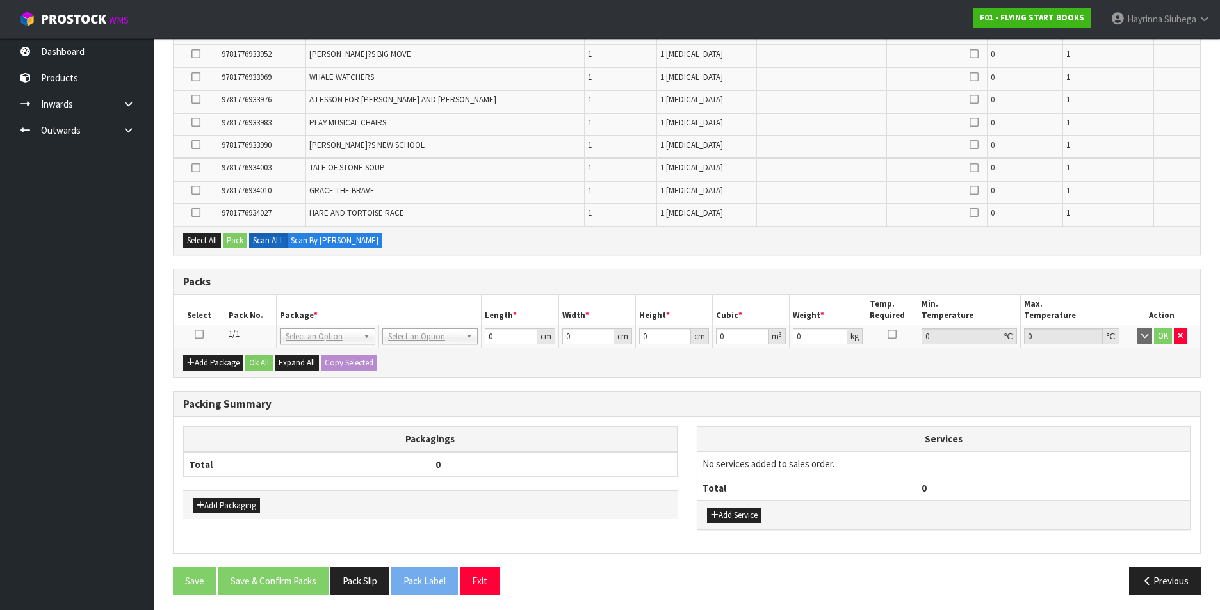
click at [193, 333] on td at bounding box center [199, 336] width 51 height 23
click at [199, 335] on icon at bounding box center [199, 334] width 9 height 1
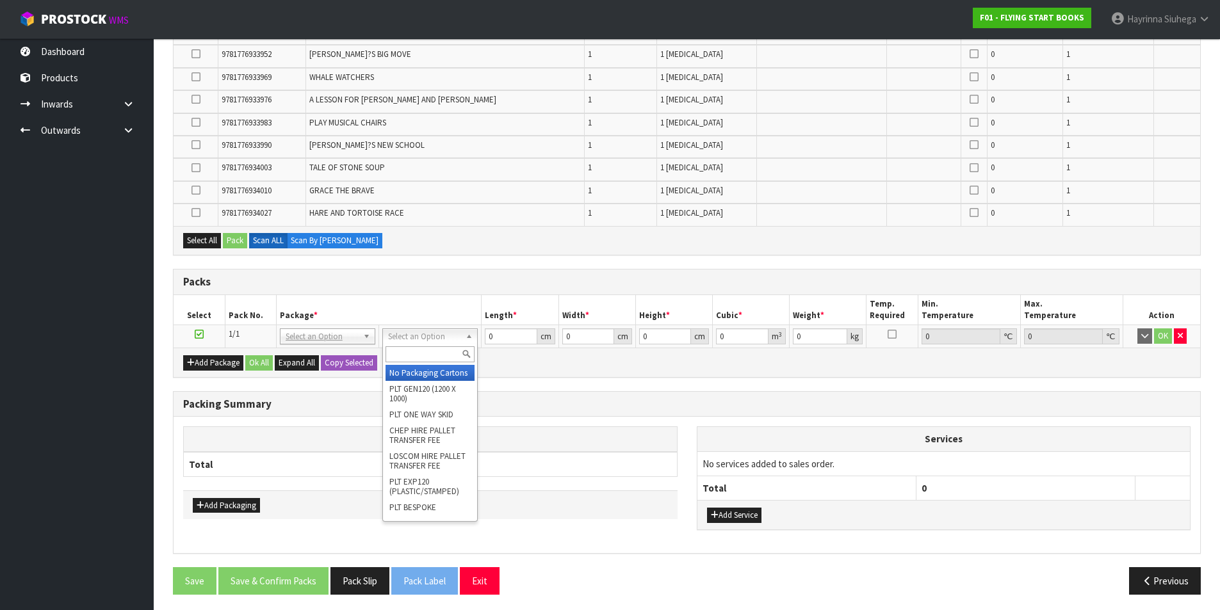
click at [406, 350] on input "text" at bounding box center [430, 355] width 89 height 16
type input "CTNA4S"
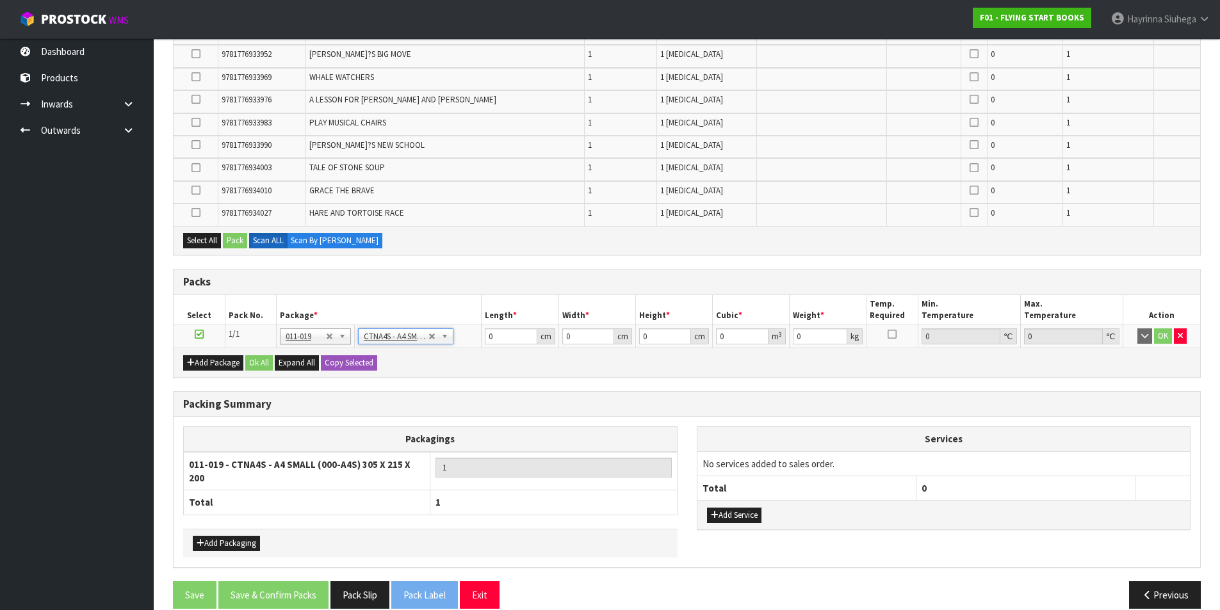
type input "30.5"
type input "21.5"
type input "20"
type input "0.013115"
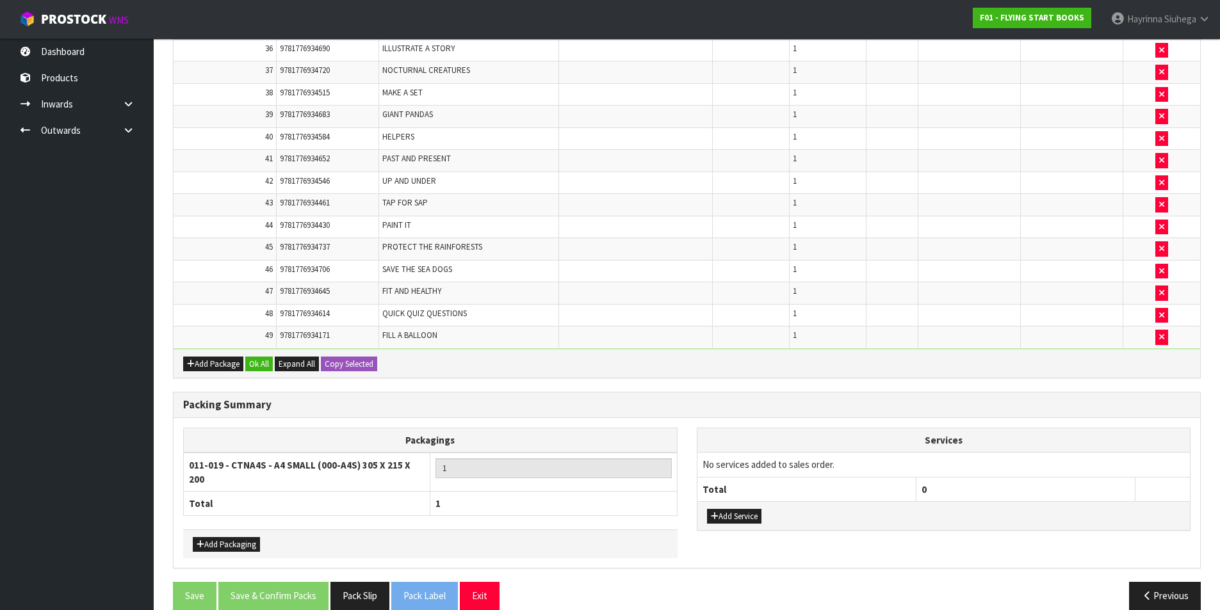
scroll to position [2683, 0]
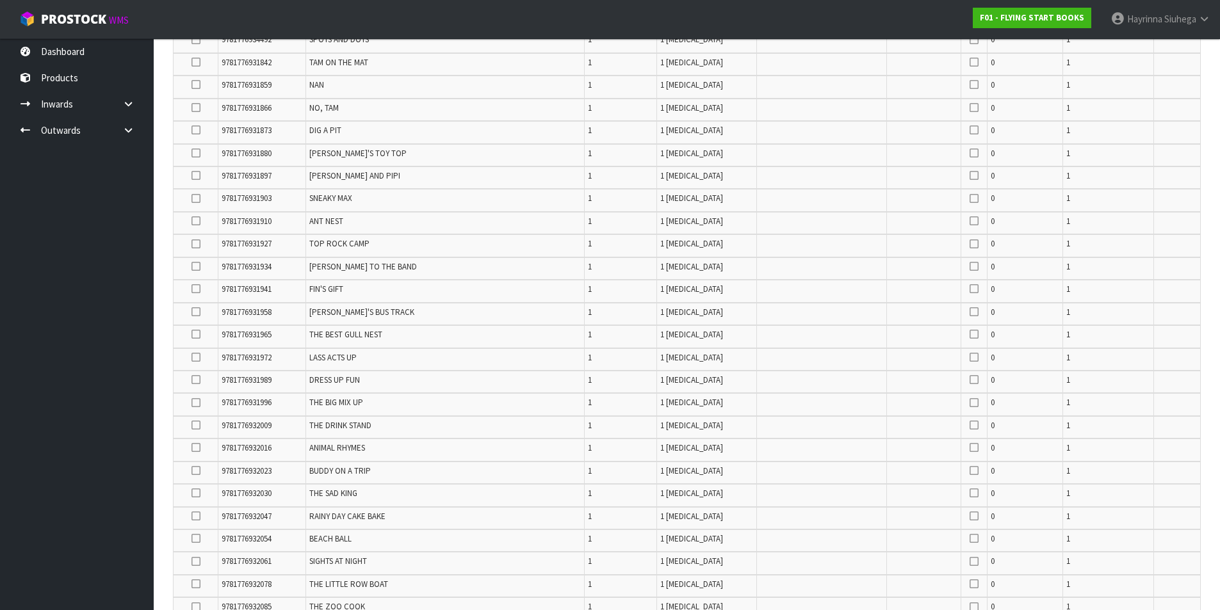
scroll to position [192, 0]
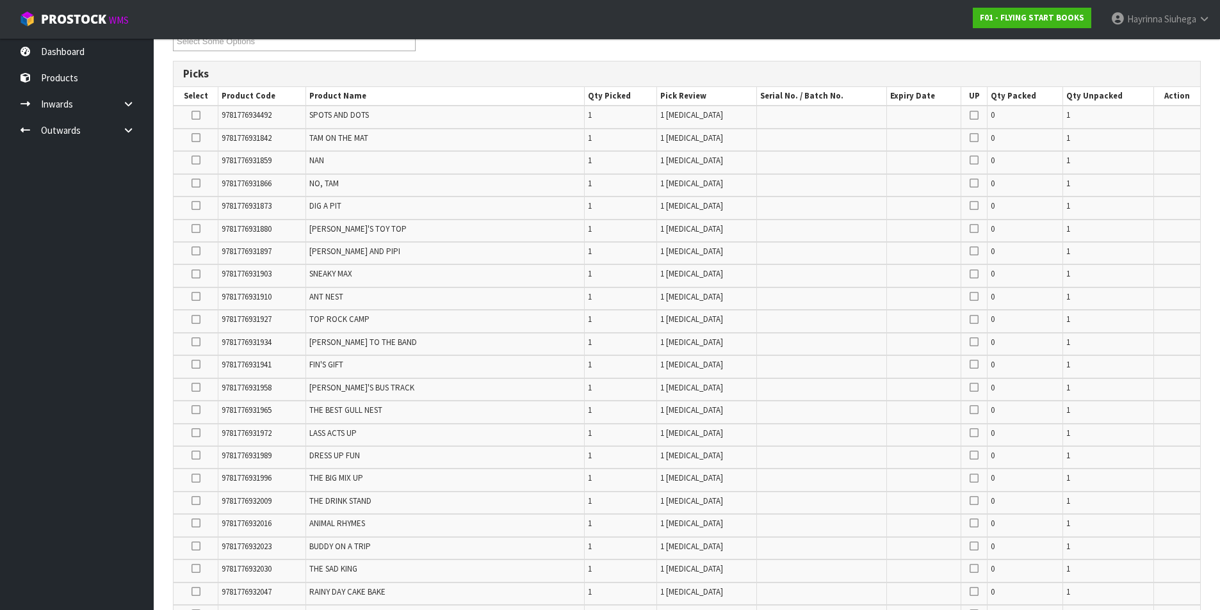
click at [199, 206] on icon at bounding box center [196, 206] width 9 height 1
click at [0, 0] on input "checkbox" at bounding box center [0, 0] width 0 height 0
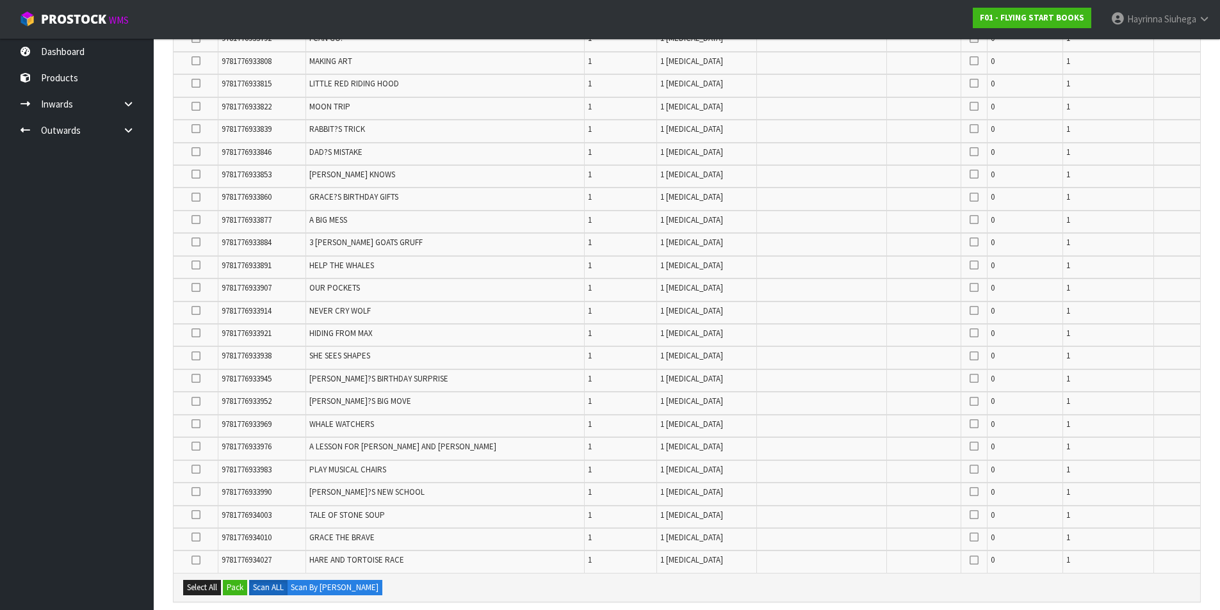
scroll to position [1217, 0]
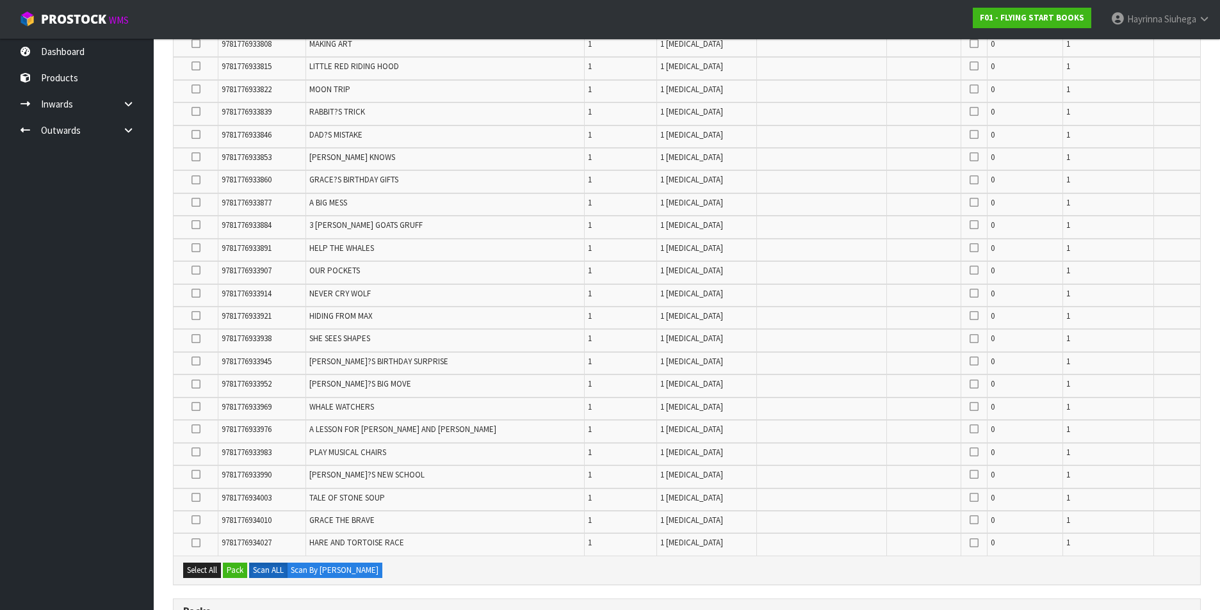
click at [200, 270] on icon at bounding box center [196, 270] width 9 height 1
click at [0, 0] on input "checkbox" at bounding box center [0, 0] width 0 height 0
click at [200, 453] on icon at bounding box center [196, 452] width 9 height 1
click at [0, 0] on input "checkbox" at bounding box center [0, 0] width 0 height 0
click at [200, 293] on icon at bounding box center [196, 293] width 9 height 1
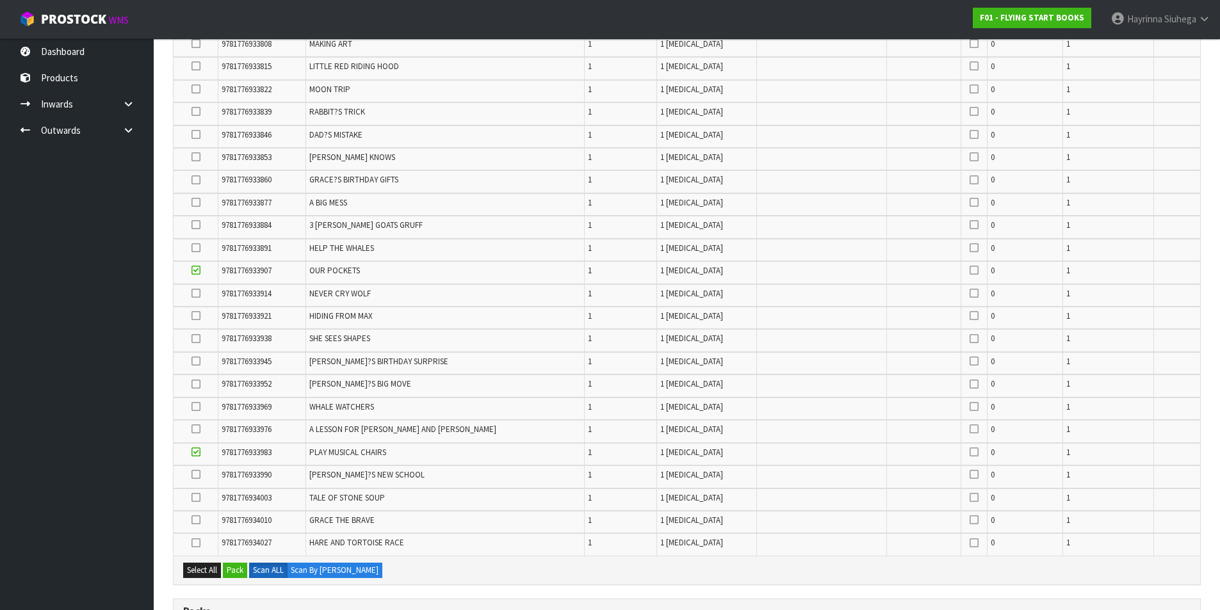
click at [0, 0] on input "checkbox" at bounding box center [0, 0] width 0 height 0
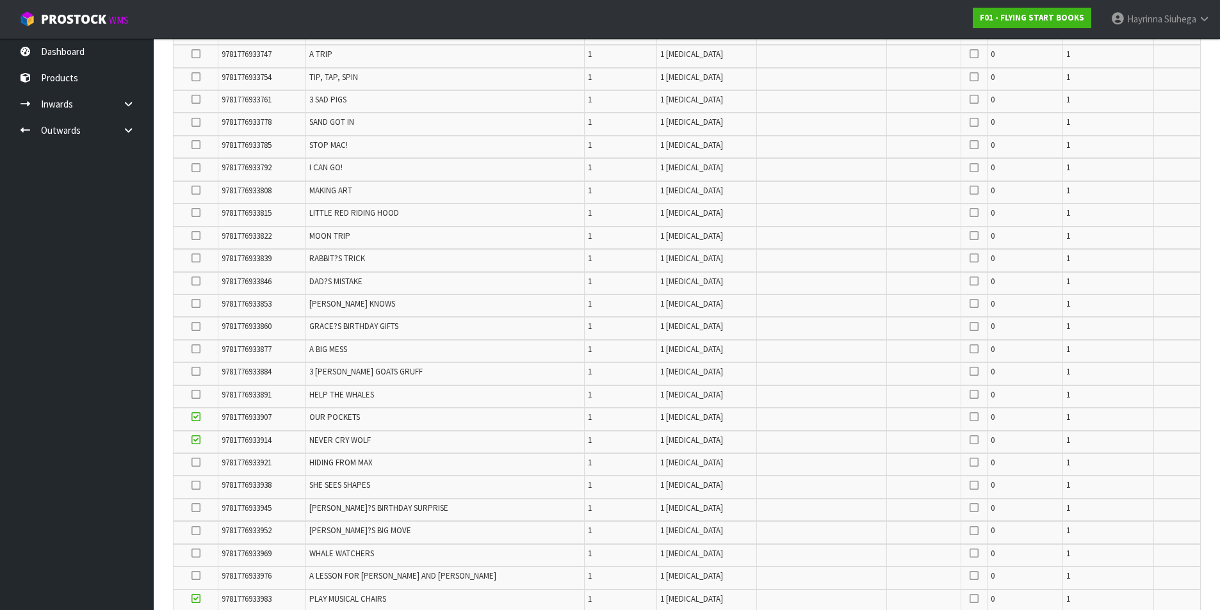
scroll to position [1089, 0]
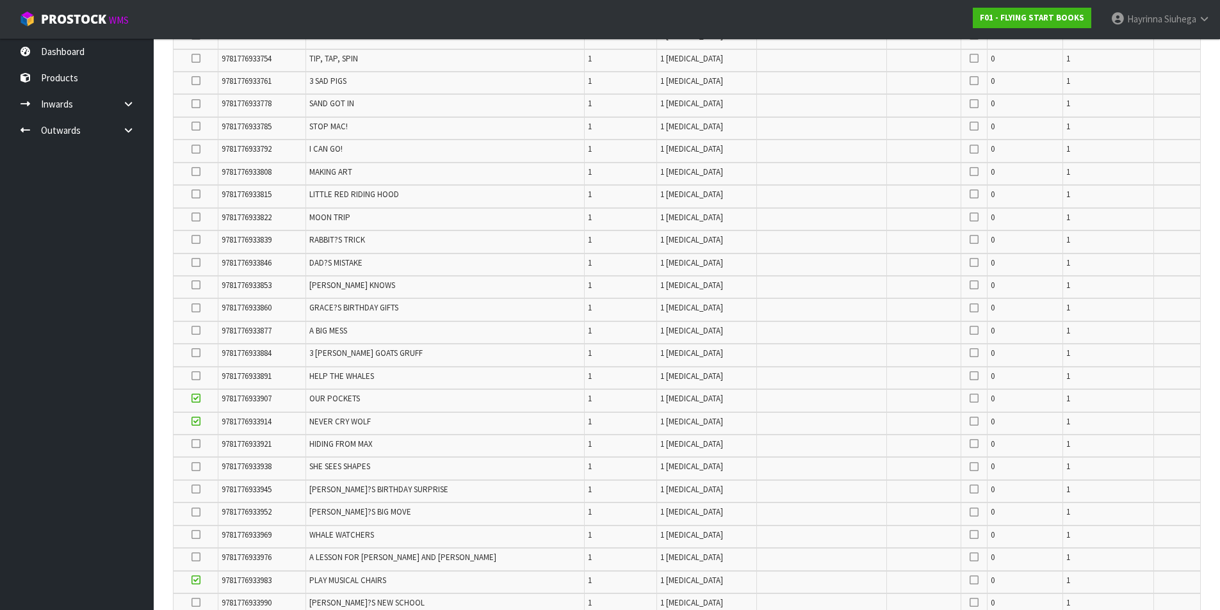
click at [200, 286] on icon at bounding box center [196, 285] width 9 height 1
click at [0, 0] on input "checkbox" at bounding box center [0, 0] width 0 height 0
click at [200, 263] on icon at bounding box center [196, 263] width 9 height 1
click at [0, 0] on input "checkbox" at bounding box center [0, 0] width 0 height 0
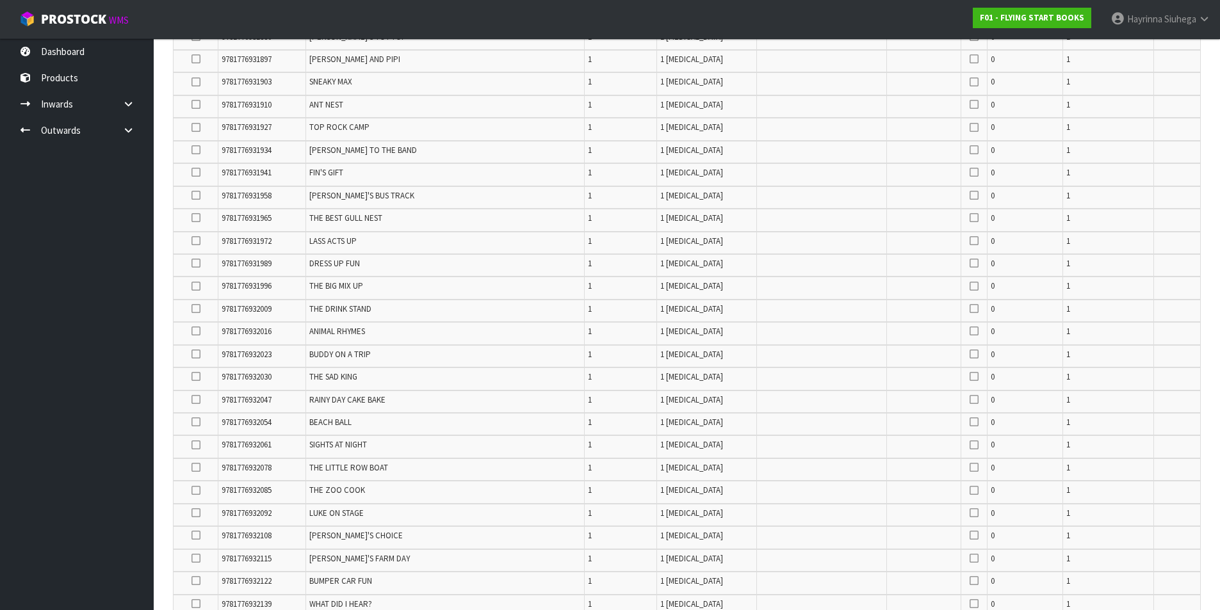
scroll to position [320, 0]
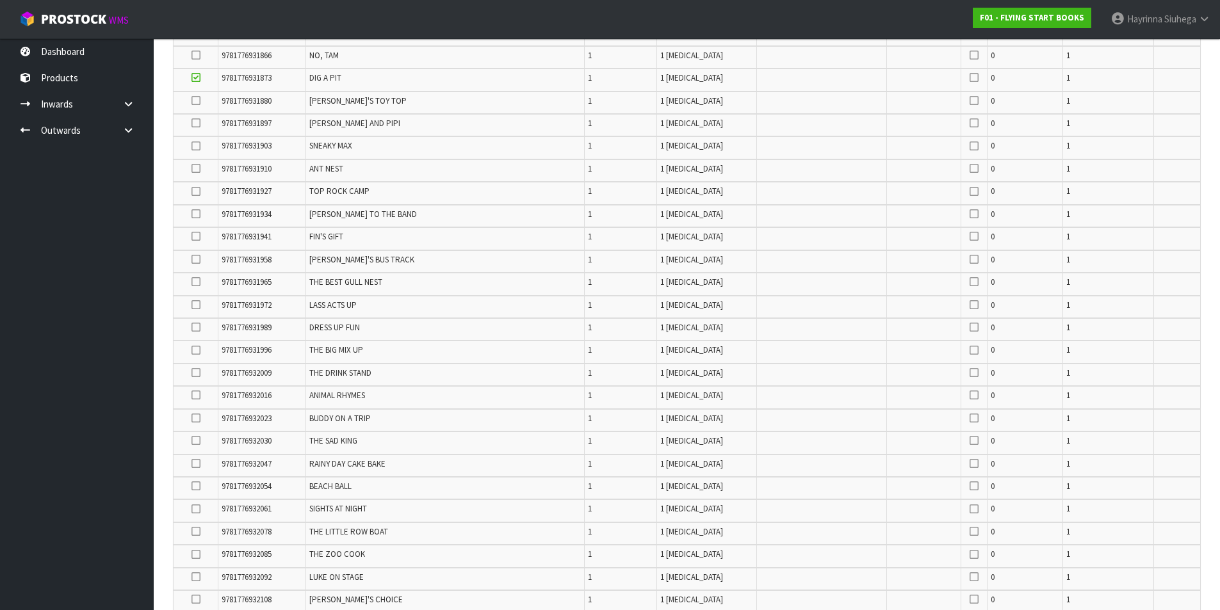
click at [200, 306] on icon at bounding box center [196, 305] width 9 height 1
click at [0, 0] on input "checkbox" at bounding box center [0, 0] width 0 height 0
click at [199, 351] on icon at bounding box center [196, 350] width 9 height 1
click at [0, 0] on input "checkbox" at bounding box center [0, 0] width 0 height 0
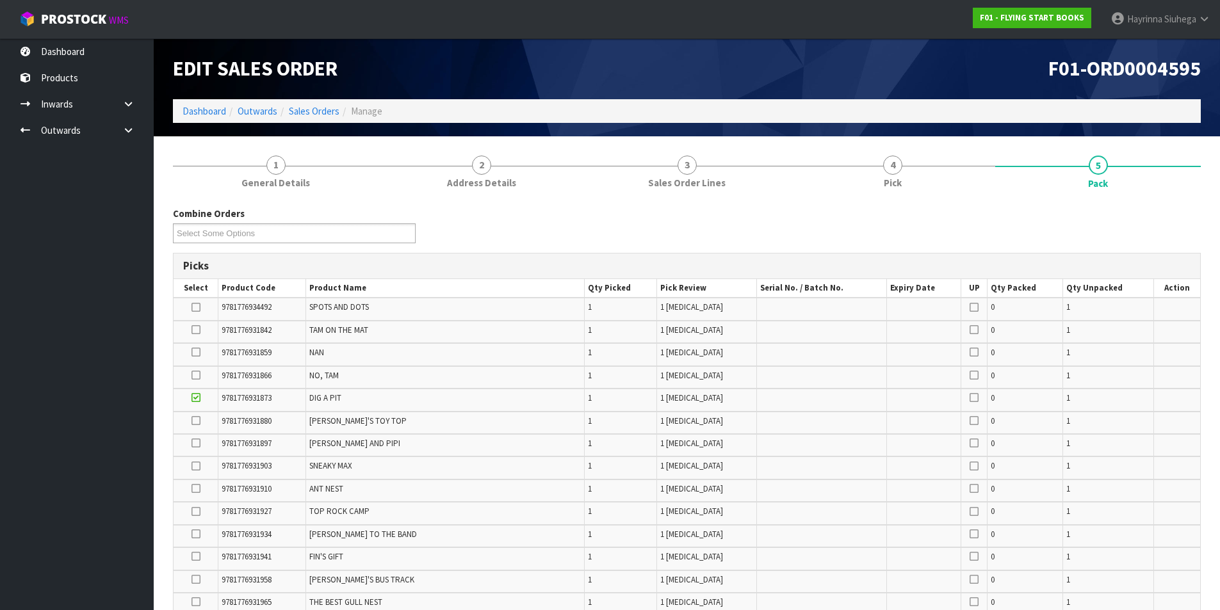
click at [204, 352] on td at bounding box center [196, 354] width 45 height 22
click at [202, 352] on td at bounding box center [196, 354] width 45 height 22
click at [200, 352] on icon at bounding box center [196, 352] width 9 height 1
click at [0, 0] on input "checkbox" at bounding box center [0, 0] width 0 height 0
click at [195, 421] on icon at bounding box center [196, 421] width 9 height 1
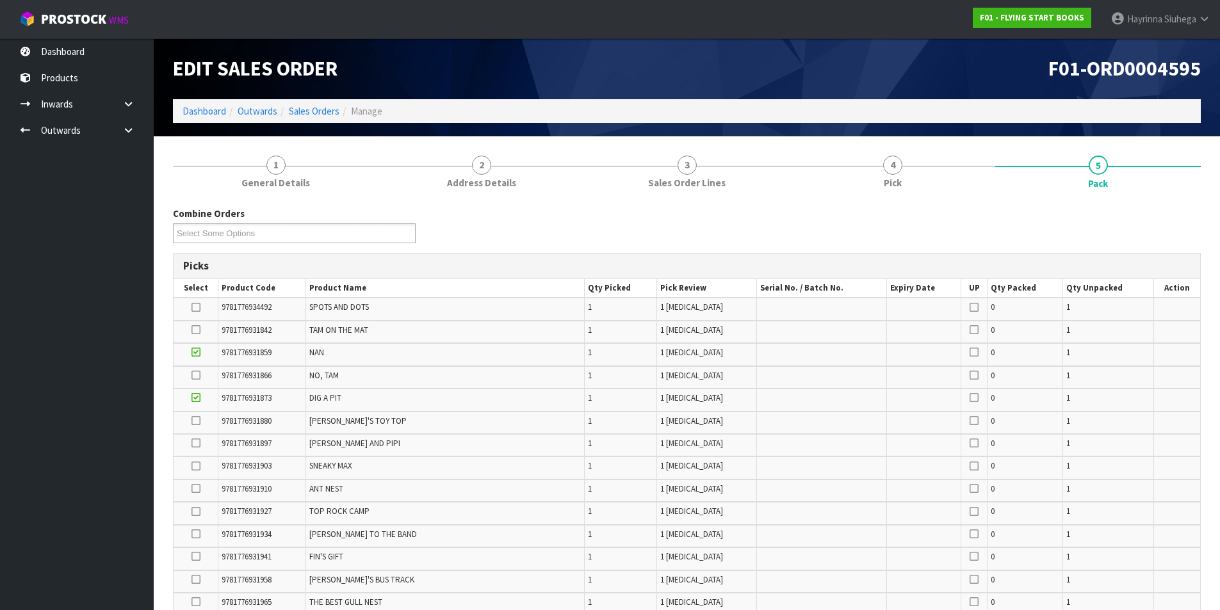
click at [0, 0] on input "checkbox" at bounding box center [0, 0] width 0 height 0
click at [194, 375] on icon at bounding box center [196, 375] width 9 height 1
click at [0, 0] on input "checkbox" at bounding box center [0, 0] width 0 height 0
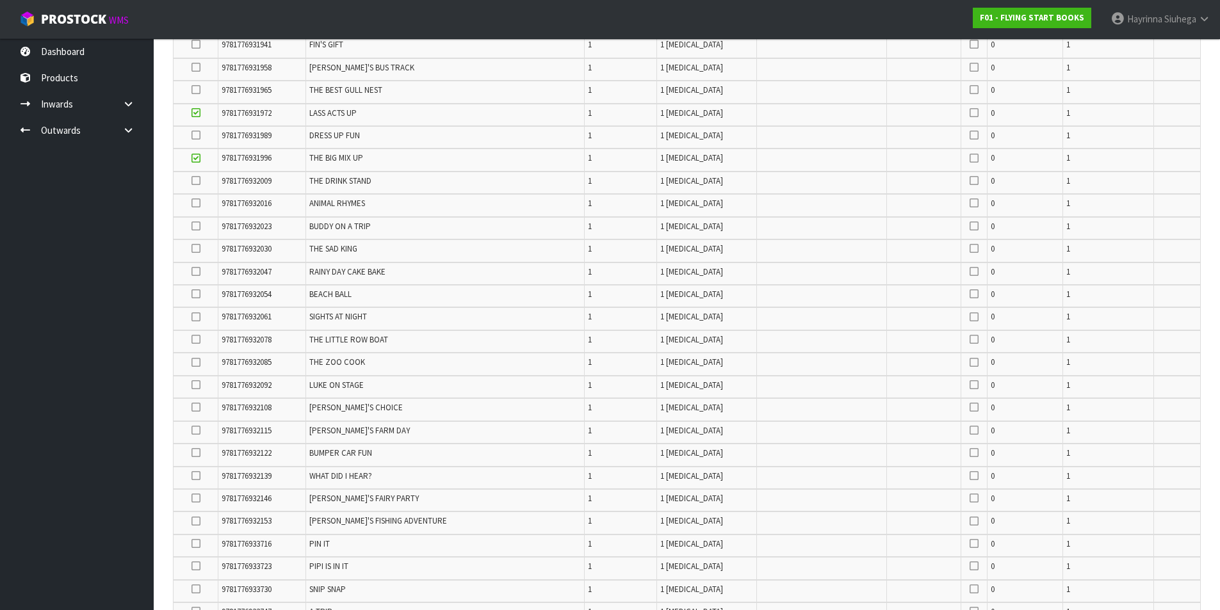
scroll to position [576, 0]
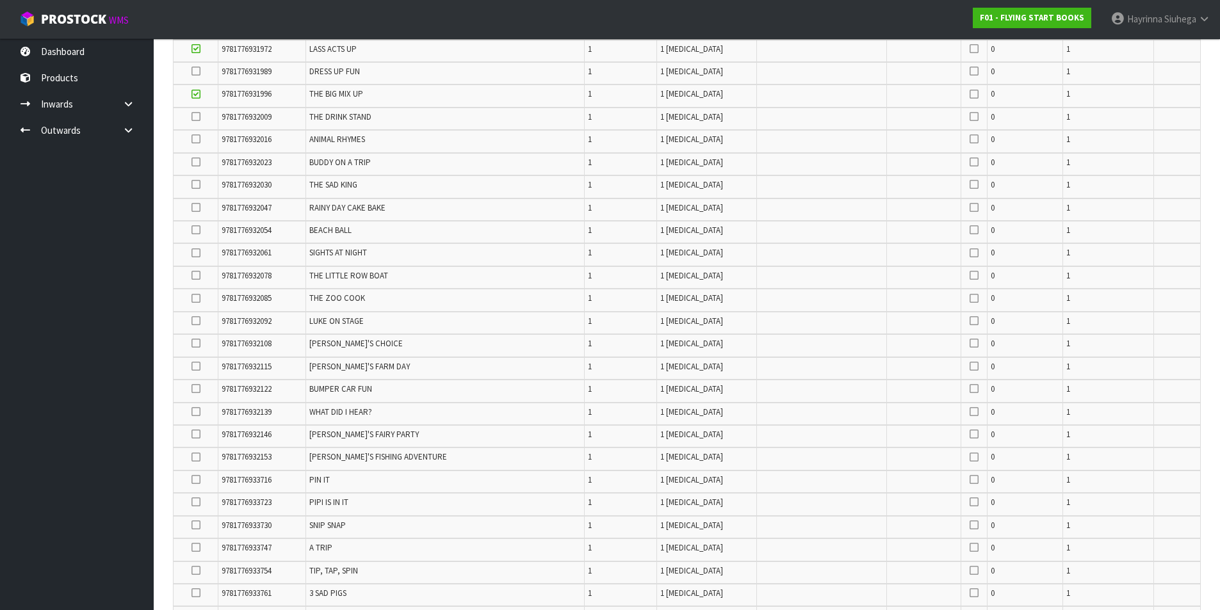
click at [195, 367] on icon at bounding box center [196, 366] width 9 height 1
click at [0, 0] on input "checkbox" at bounding box center [0, 0] width 0 height 0
click at [200, 276] on icon at bounding box center [196, 275] width 9 height 1
click at [0, 0] on input "checkbox" at bounding box center [0, 0] width 0 height 0
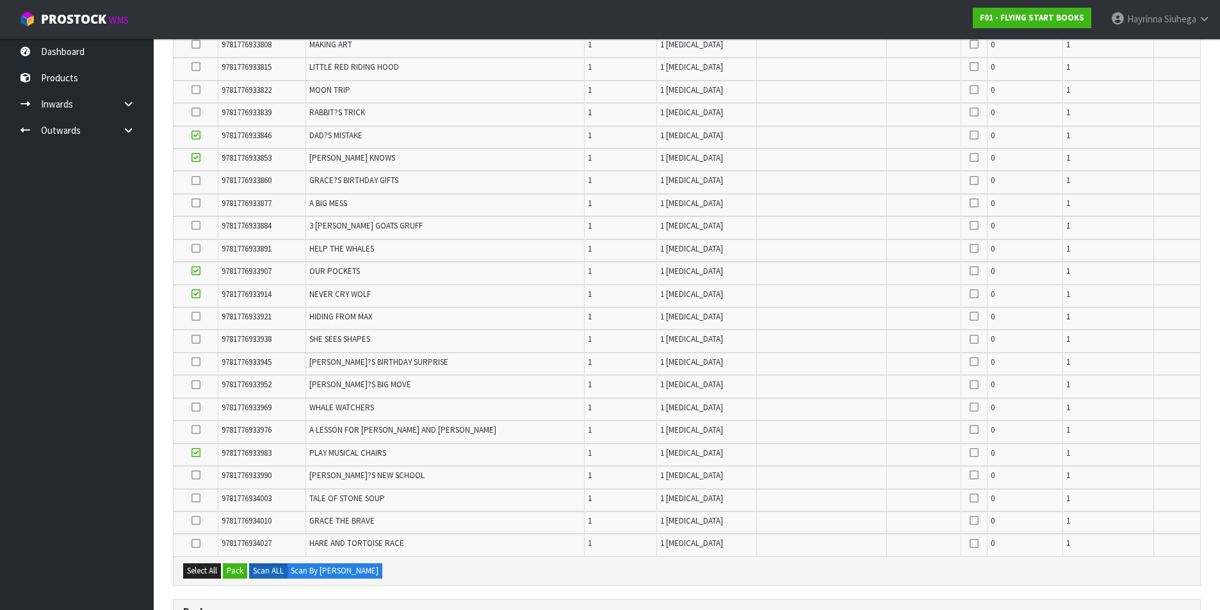
scroll to position [1217, 0]
drag, startPoint x: 199, startPoint y: 386, endPoint x: 226, endPoint y: 386, distance: 26.9
click at [199, 385] on icon at bounding box center [196, 384] width 9 height 1
click at [0, 0] on input "checkbox" at bounding box center [0, 0] width 0 height 0
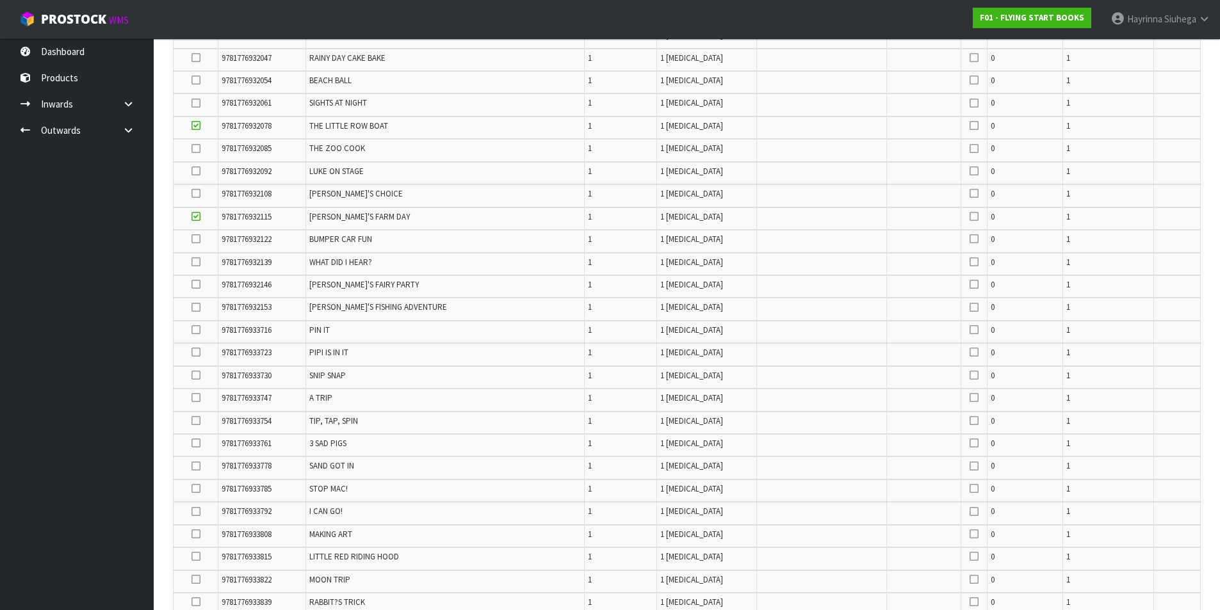
scroll to position [705, 0]
click at [200, 397] on icon at bounding box center [196, 397] width 9 height 1
click at [0, 0] on input "checkbox" at bounding box center [0, 0] width 0 height 0
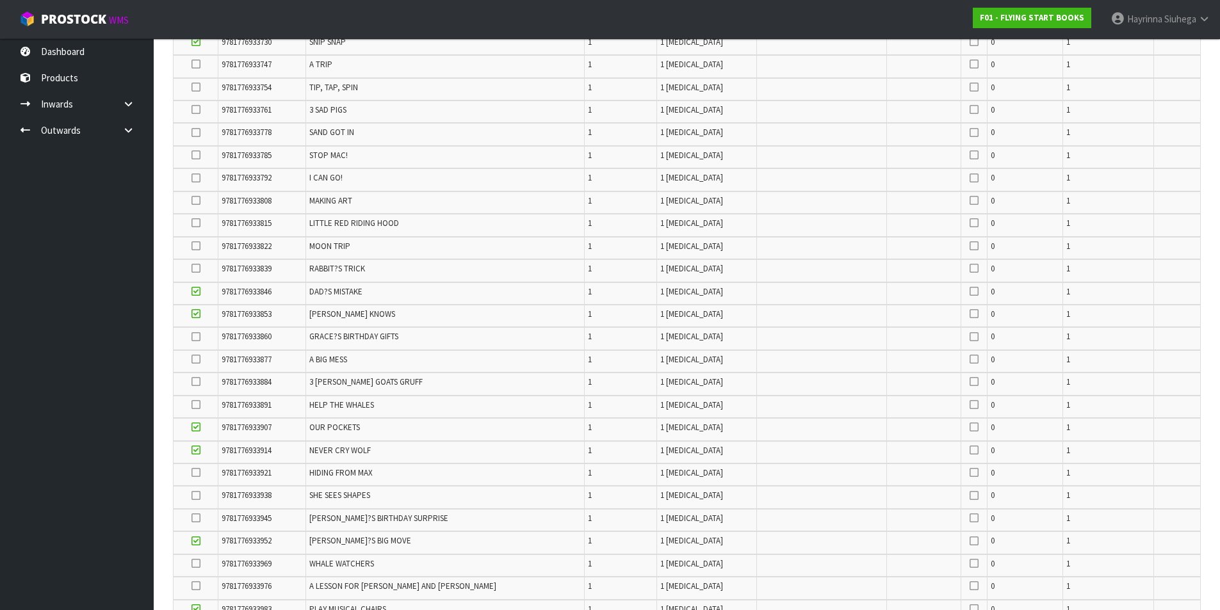
scroll to position [1089, 0]
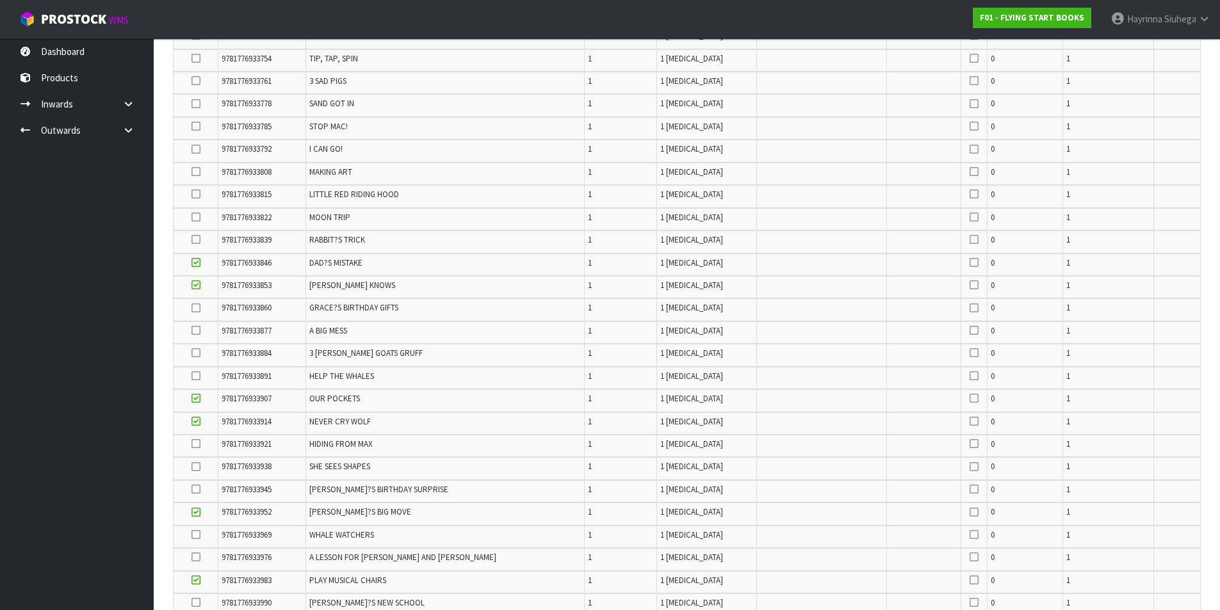
click at [199, 535] on icon at bounding box center [196, 535] width 9 height 1
click at [0, 0] on input "checkbox" at bounding box center [0, 0] width 0 height 0
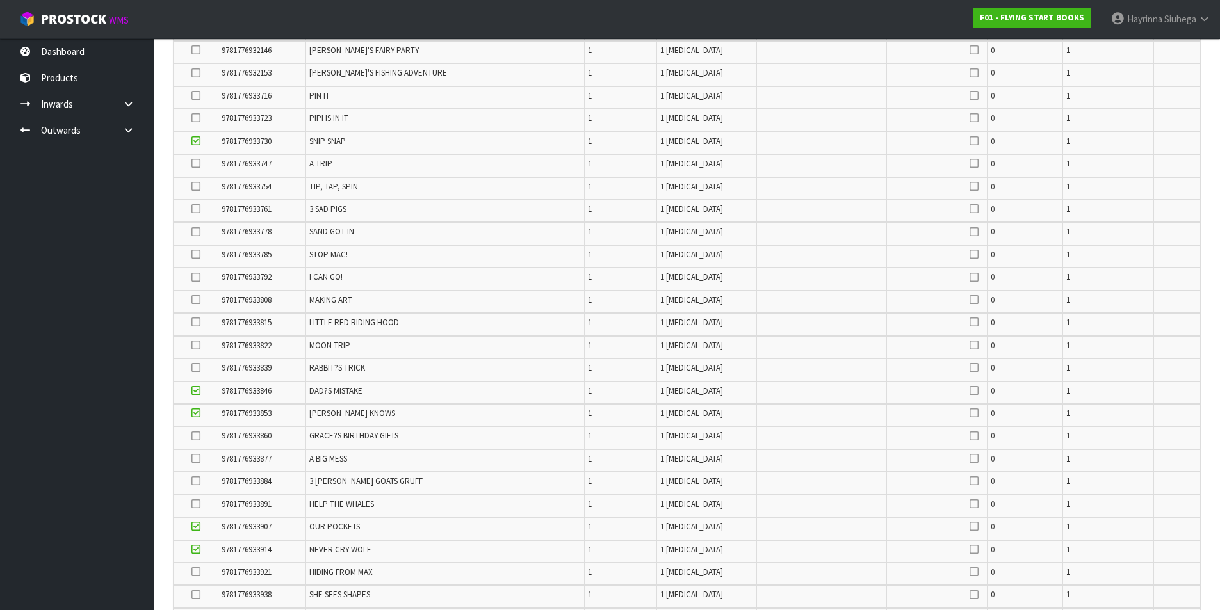
scroll to position [1025, 0]
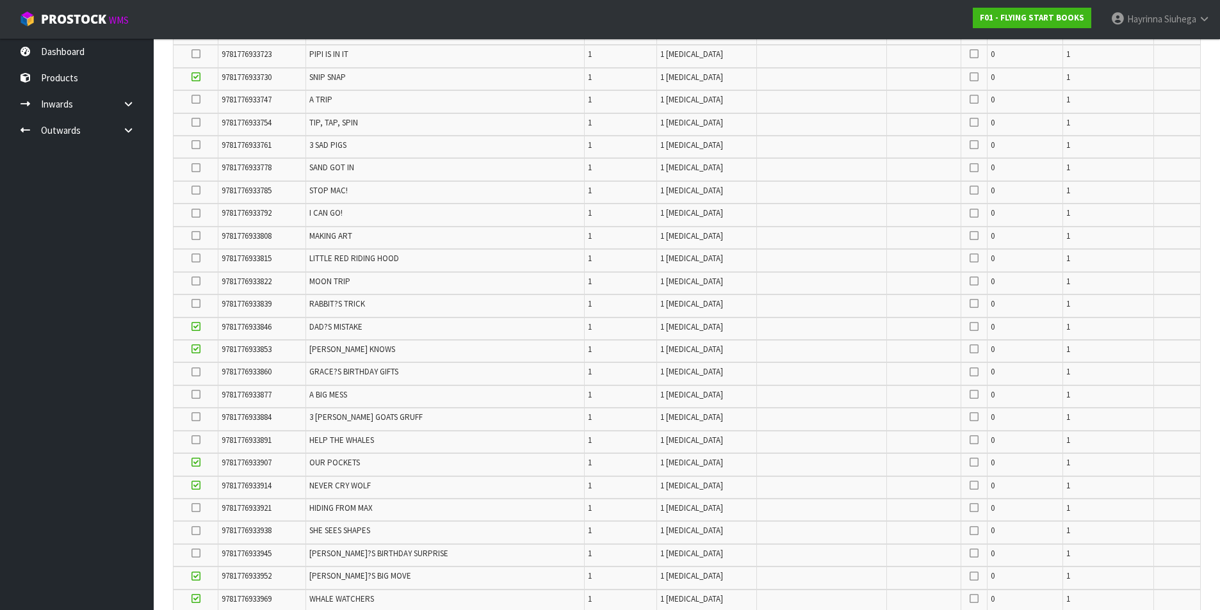
click at [199, 282] on icon at bounding box center [196, 281] width 9 height 1
click at [0, 0] on input "checkbox" at bounding box center [0, 0] width 0 height 0
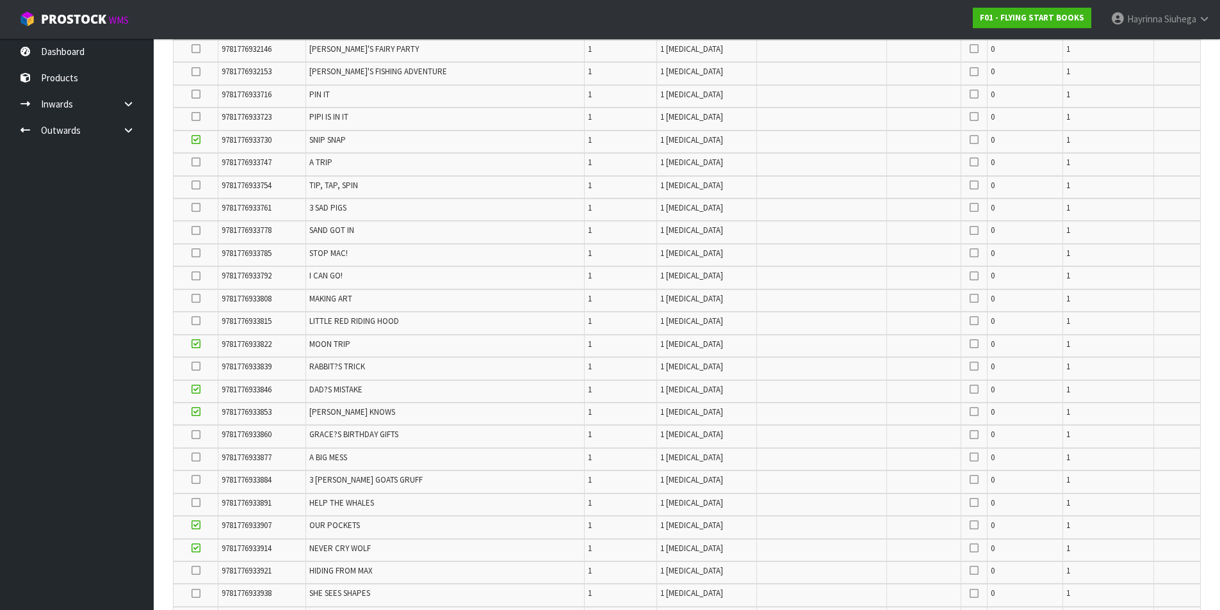
scroll to position [961, 0]
click at [198, 233] on icon at bounding box center [196, 232] width 9 height 1
click at [0, 0] on input "checkbox" at bounding box center [0, 0] width 0 height 0
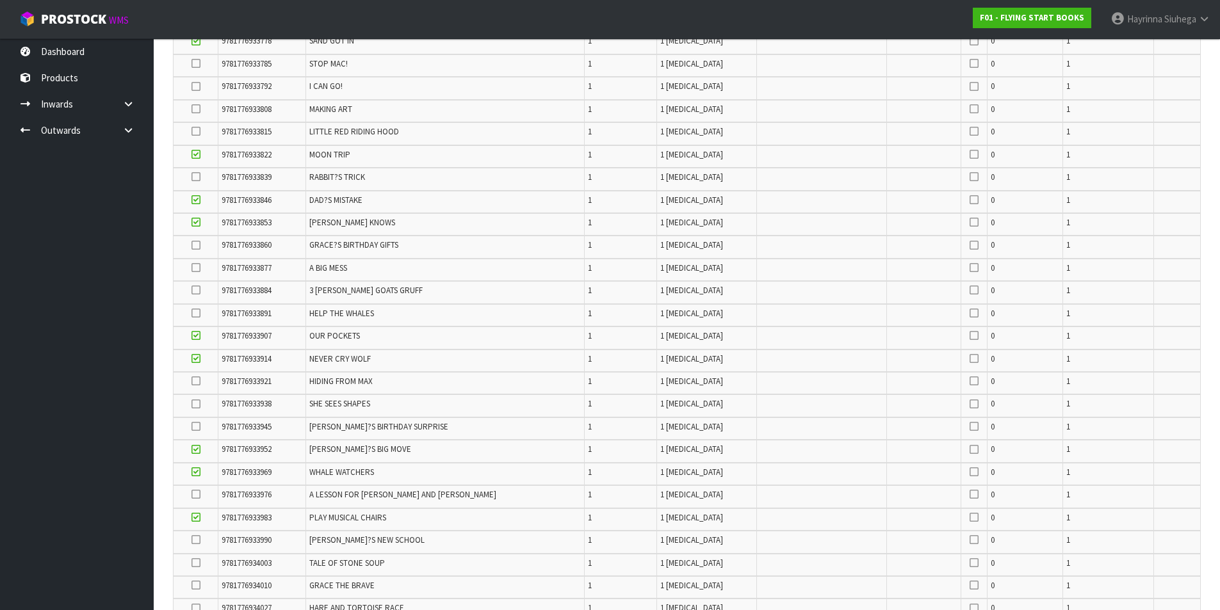
scroll to position [1153, 0]
click at [197, 403] on icon at bounding box center [196, 403] width 9 height 1
click at [0, 0] on input "checkbox" at bounding box center [0, 0] width 0 height 0
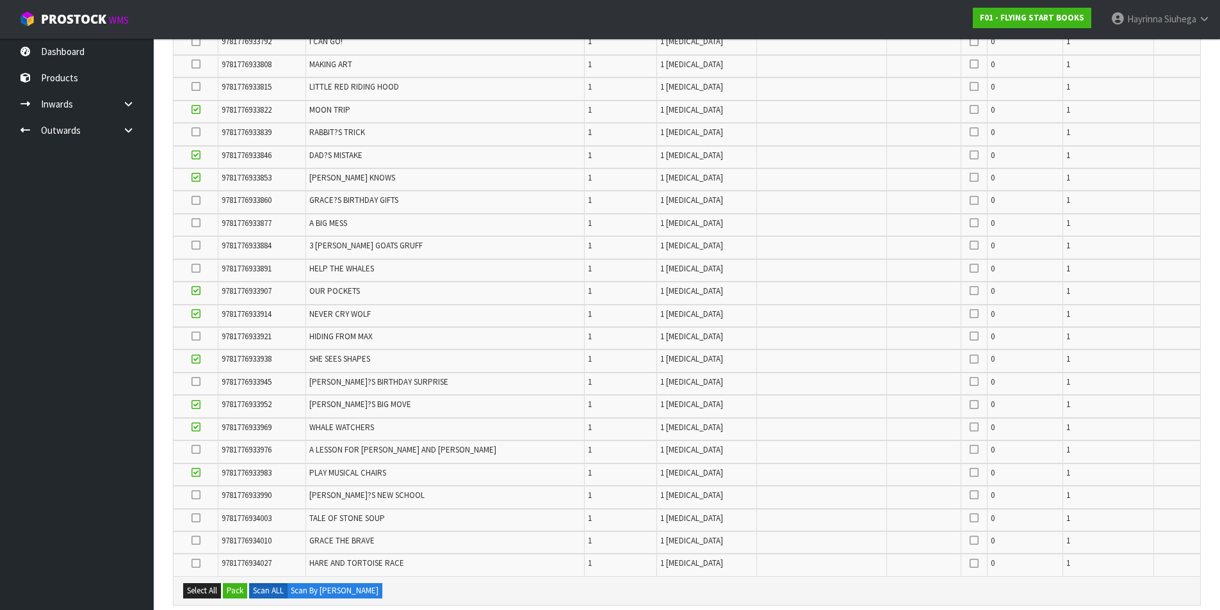
scroll to position [1217, 0]
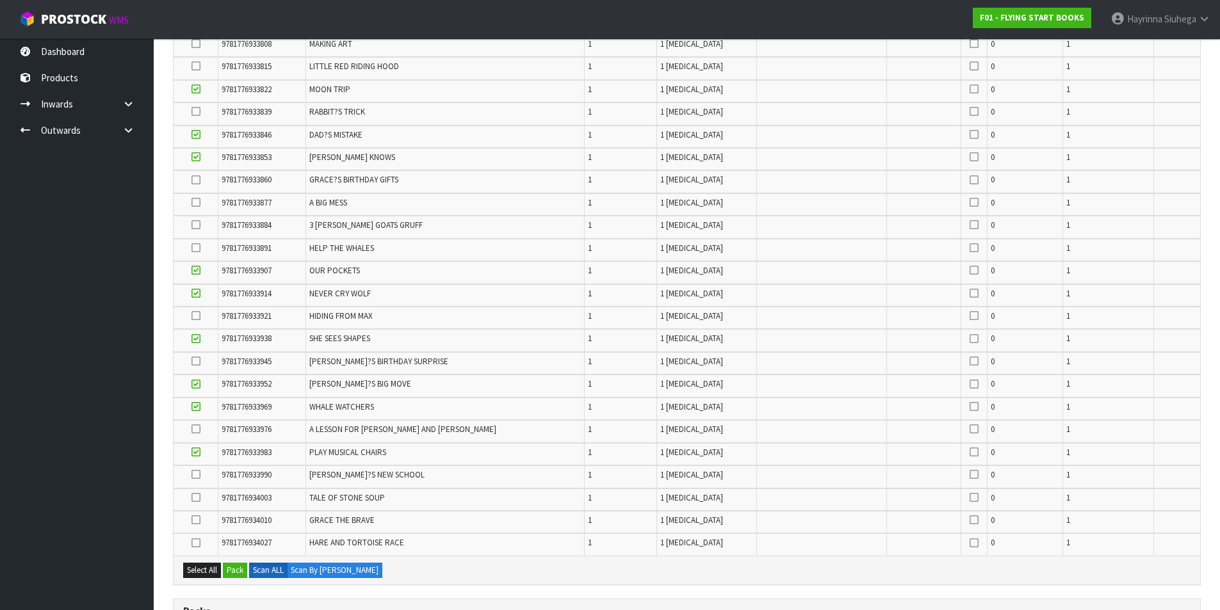
click at [200, 498] on icon at bounding box center [196, 498] width 9 height 1
click at [0, 0] on input "checkbox" at bounding box center [0, 0] width 0 height 0
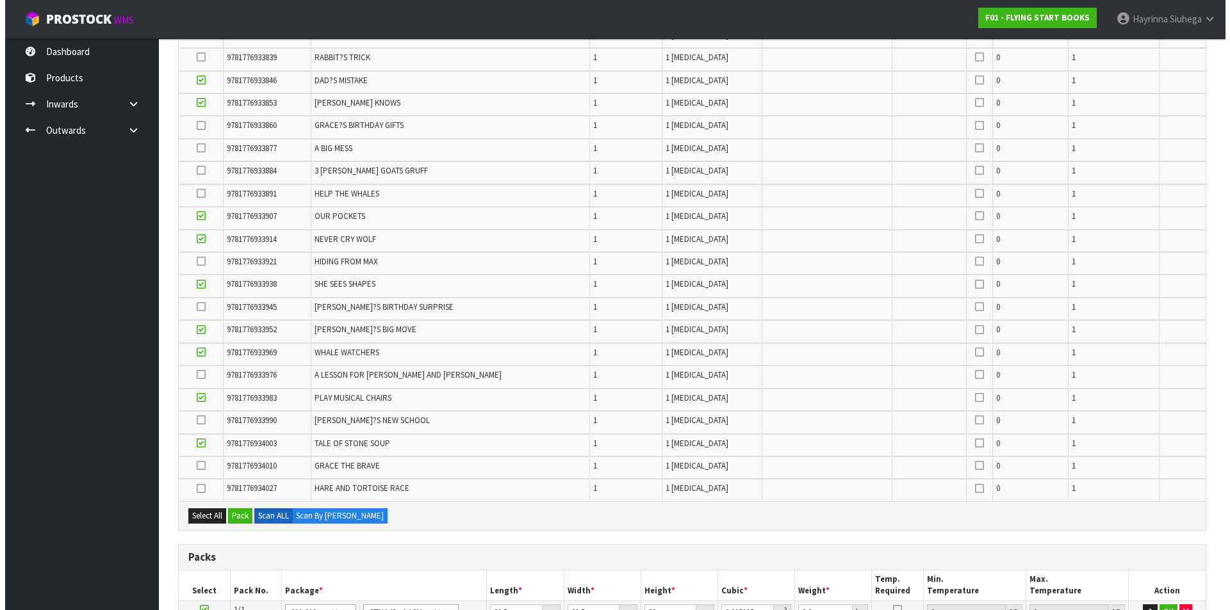
scroll to position [1345, 0]
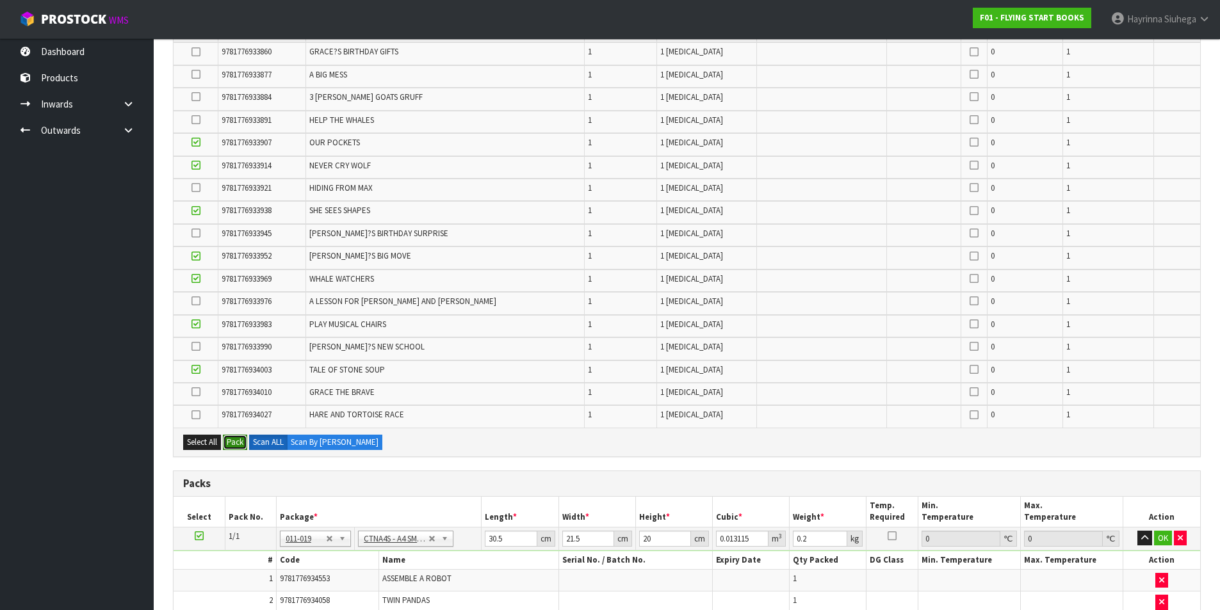
click at [234, 448] on button "Pack" at bounding box center [235, 442] width 24 height 15
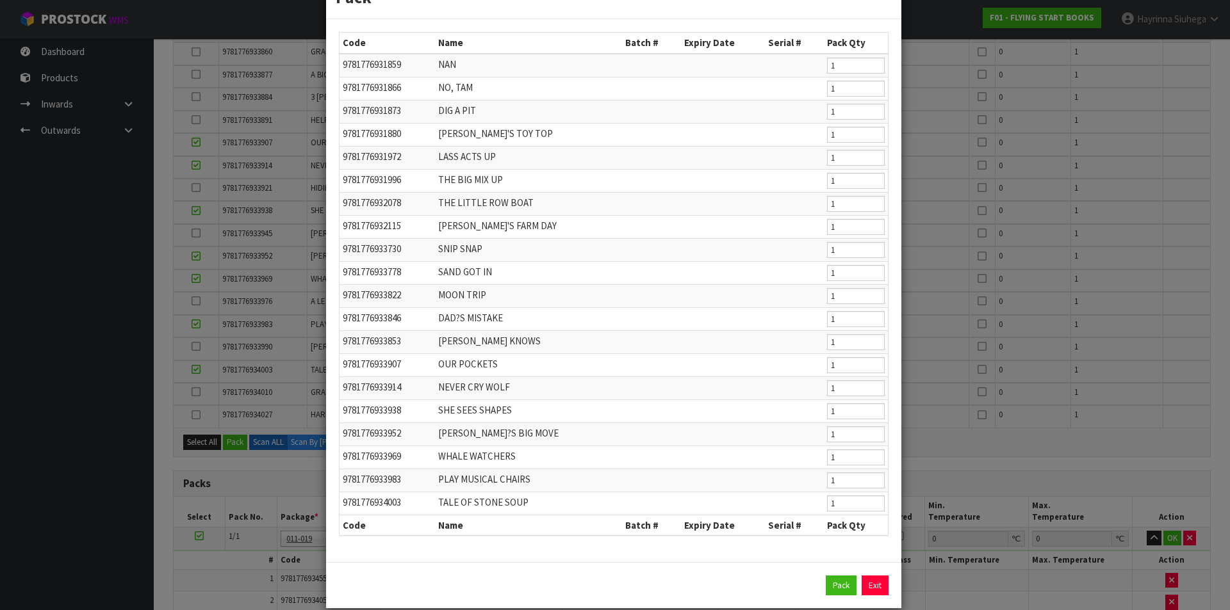
scroll to position [62, 0]
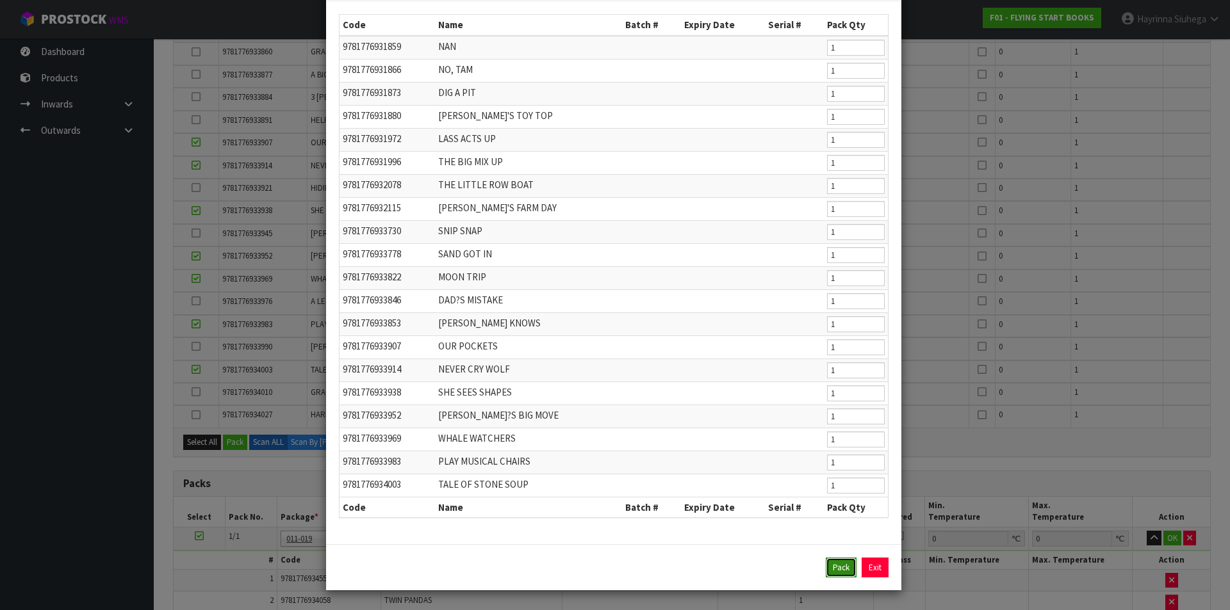
click at [840, 568] on button "Pack" at bounding box center [841, 568] width 31 height 20
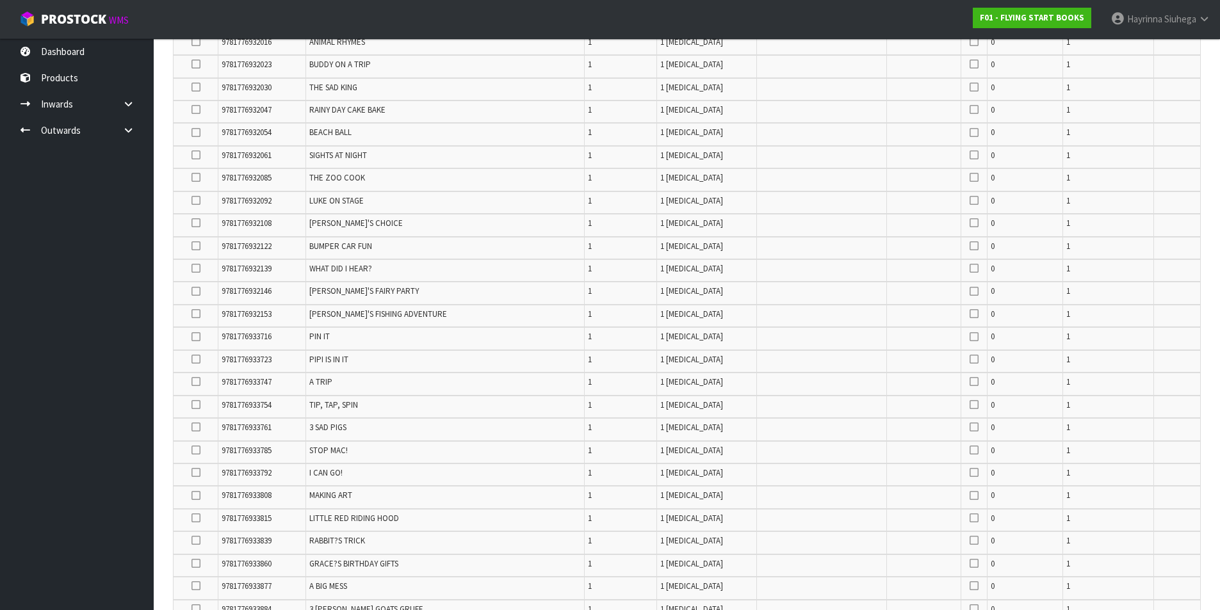
scroll to position [730, 0]
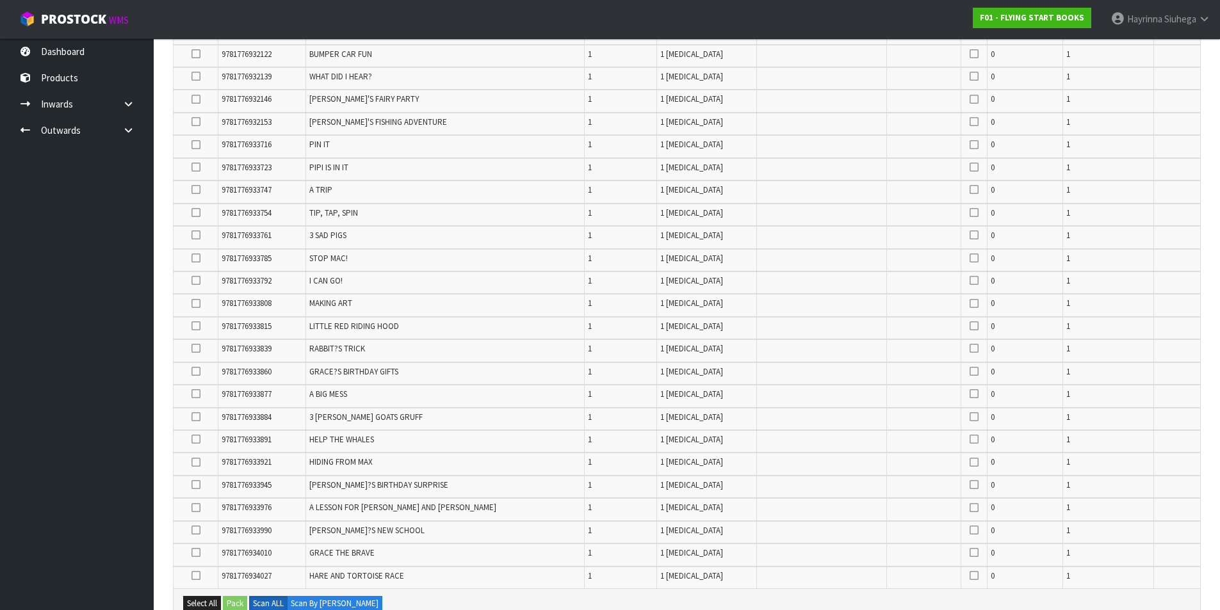
click at [197, 531] on icon at bounding box center [196, 530] width 9 height 1
click at [0, 0] on input "checkbox" at bounding box center [0, 0] width 0 height 0
click at [199, 486] on icon at bounding box center [196, 485] width 9 height 1
click at [0, 0] on input "checkbox" at bounding box center [0, 0] width 0 height 0
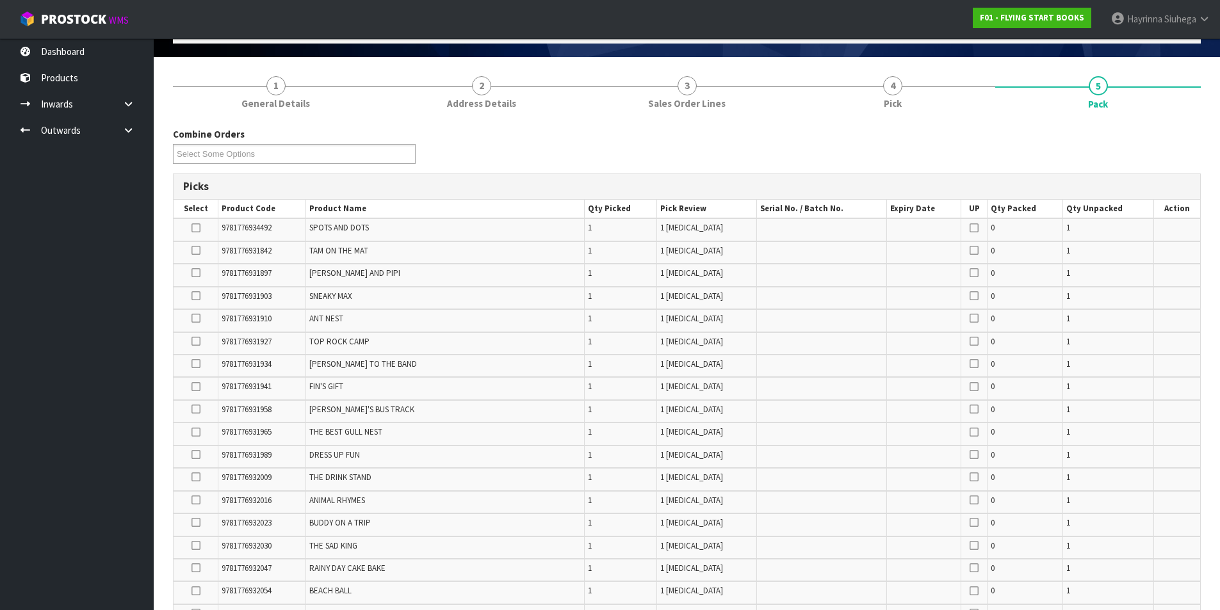
scroll to position [0, 0]
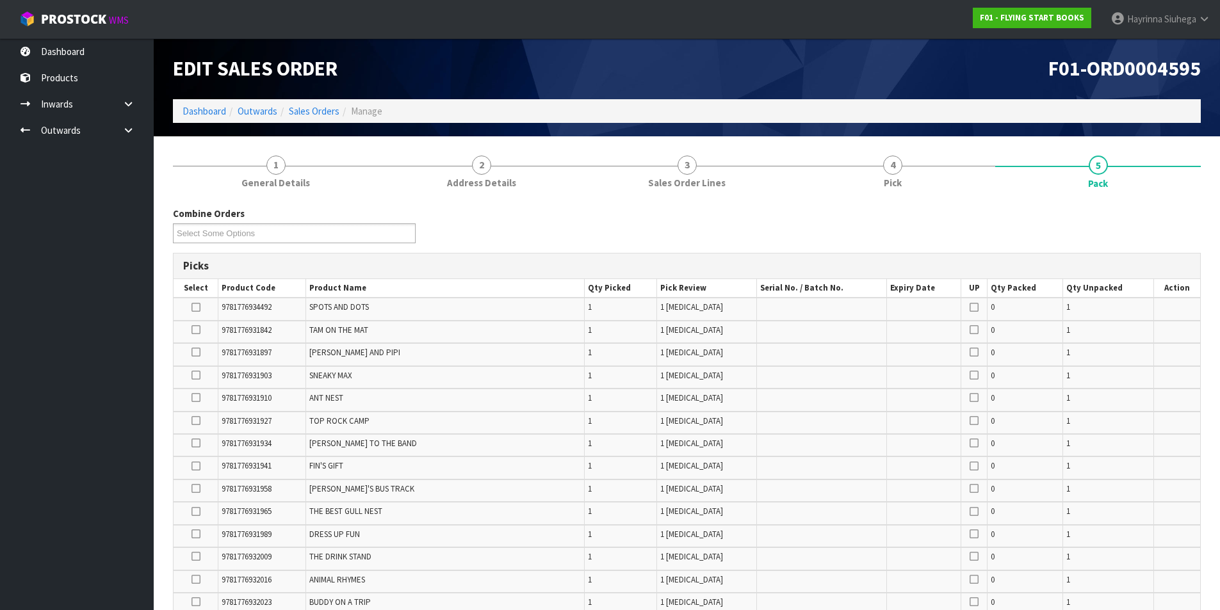
click at [199, 331] on icon at bounding box center [196, 330] width 9 height 1
click at [0, 0] on input "checkbox" at bounding box center [0, 0] width 0 height 0
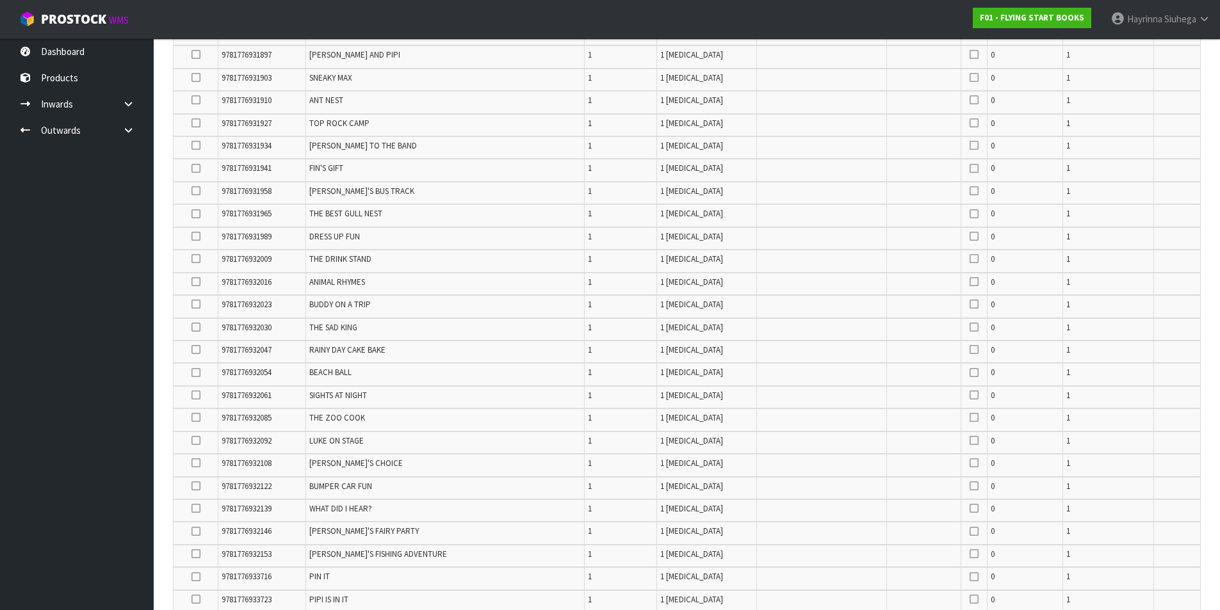
scroll to position [320, 0]
click at [193, 423] on td at bounding box center [196, 420] width 45 height 22
click at [196, 419] on icon at bounding box center [196, 418] width 9 height 1
click at [0, 0] on input "checkbox" at bounding box center [0, 0] width 0 height 0
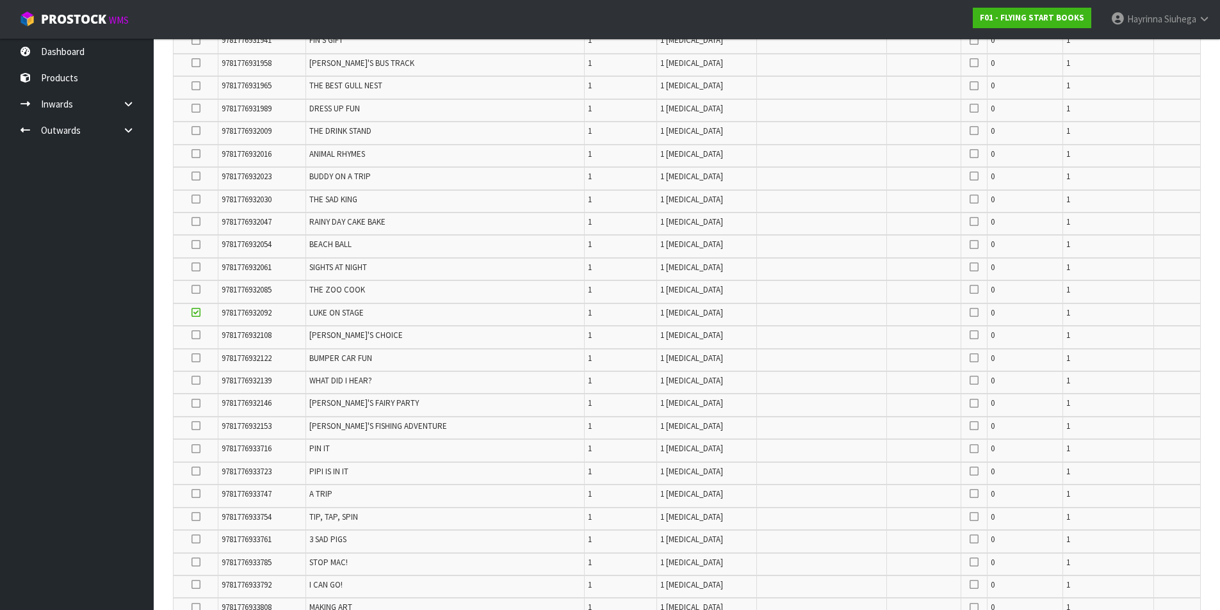
scroll to position [448, 0]
click at [200, 358] on icon at bounding box center [196, 358] width 9 height 1
click at [0, 0] on input "checkbox" at bounding box center [0, 0] width 0 height 0
click at [199, 382] on icon at bounding box center [196, 381] width 9 height 1
click at [0, 0] on input "checkbox" at bounding box center [0, 0] width 0 height 0
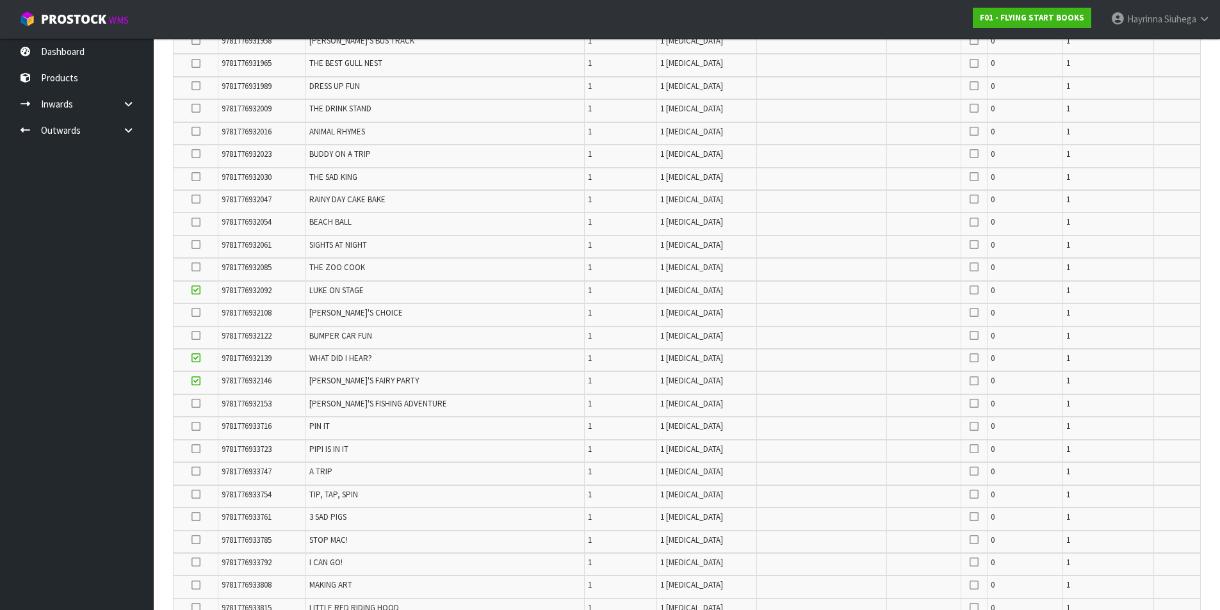
click at [196, 313] on icon at bounding box center [196, 313] width 9 height 1
click at [0, 0] on input "checkbox" at bounding box center [0, 0] width 0 height 0
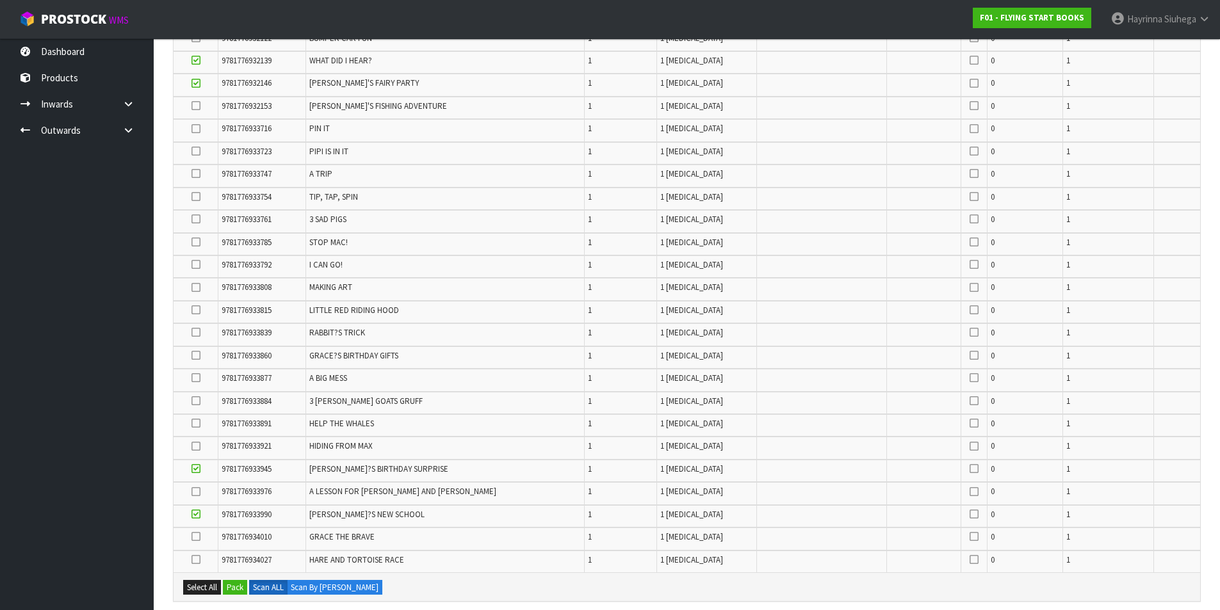
scroll to position [769, 0]
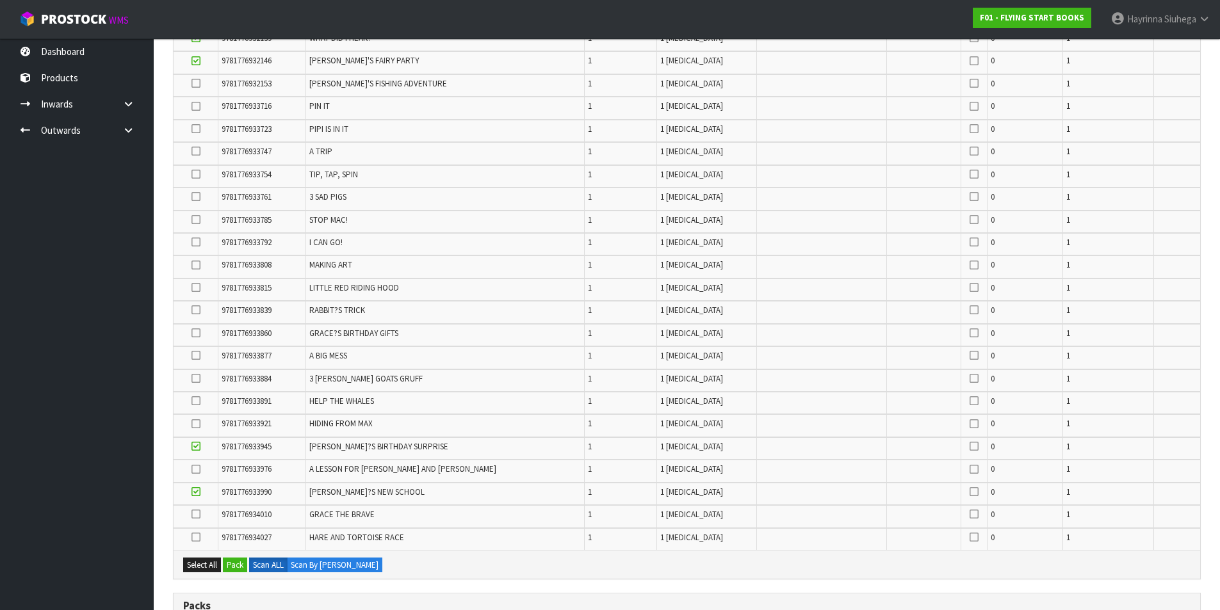
click at [200, 469] on icon at bounding box center [196, 469] width 9 height 1
click at [0, 0] on input "checkbox" at bounding box center [0, 0] width 0 height 0
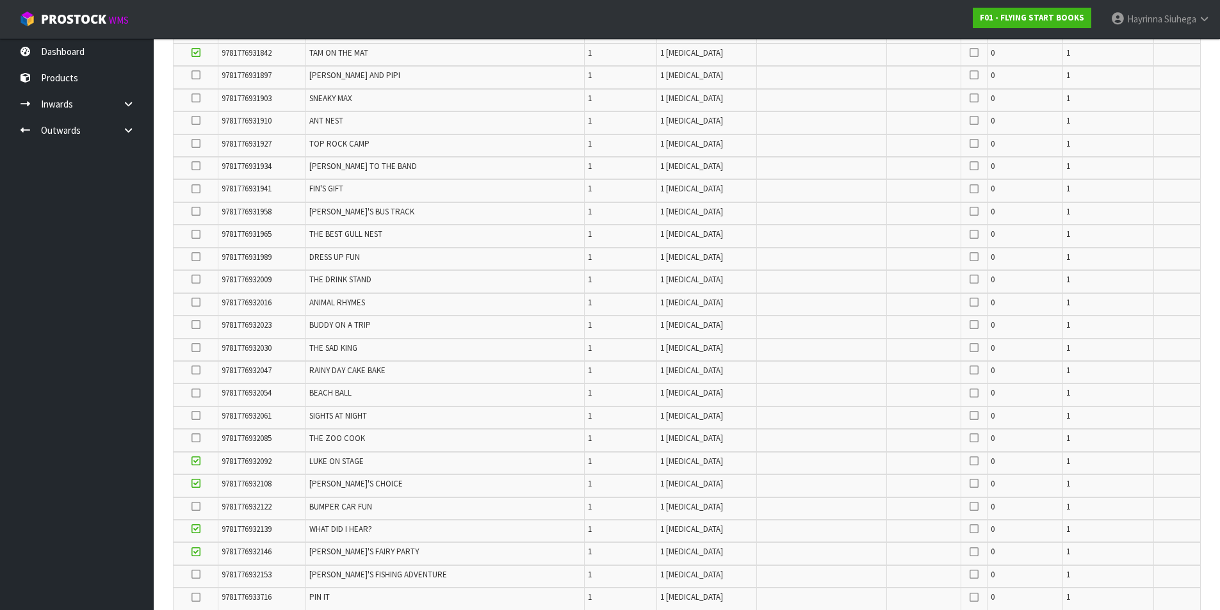
scroll to position [256, 0]
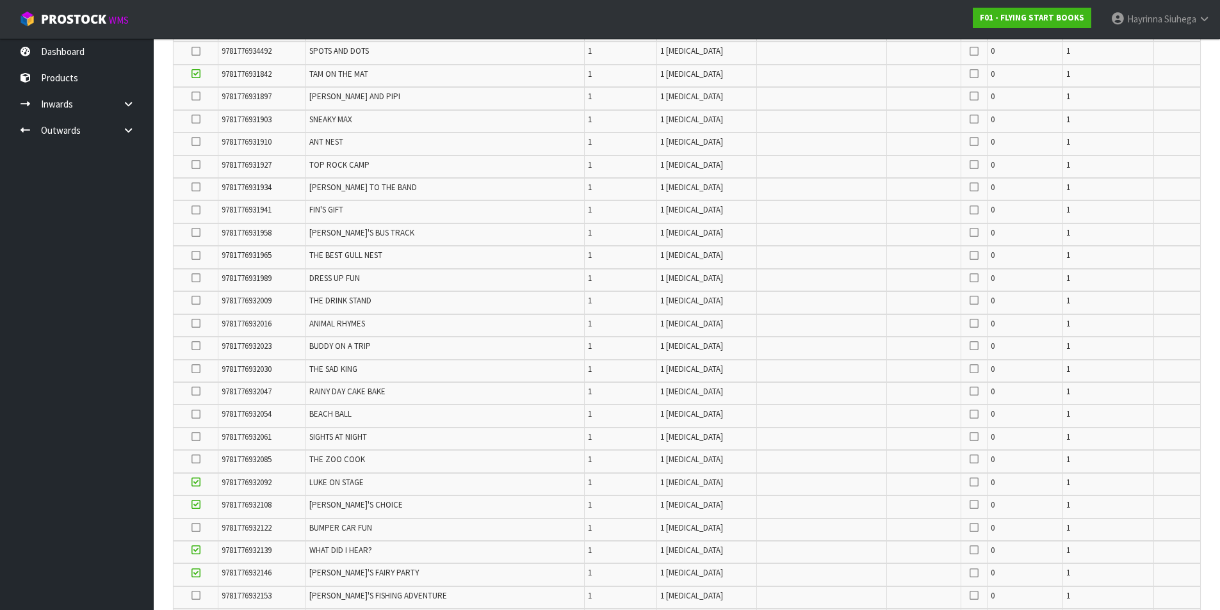
click at [200, 323] on icon at bounding box center [196, 323] width 9 height 1
click at [0, 0] on input "checkbox" at bounding box center [0, 0] width 0 height 0
click at [198, 278] on icon at bounding box center [196, 278] width 9 height 1
click at [0, 0] on input "checkbox" at bounding box center [0, 0] width 0 height 0
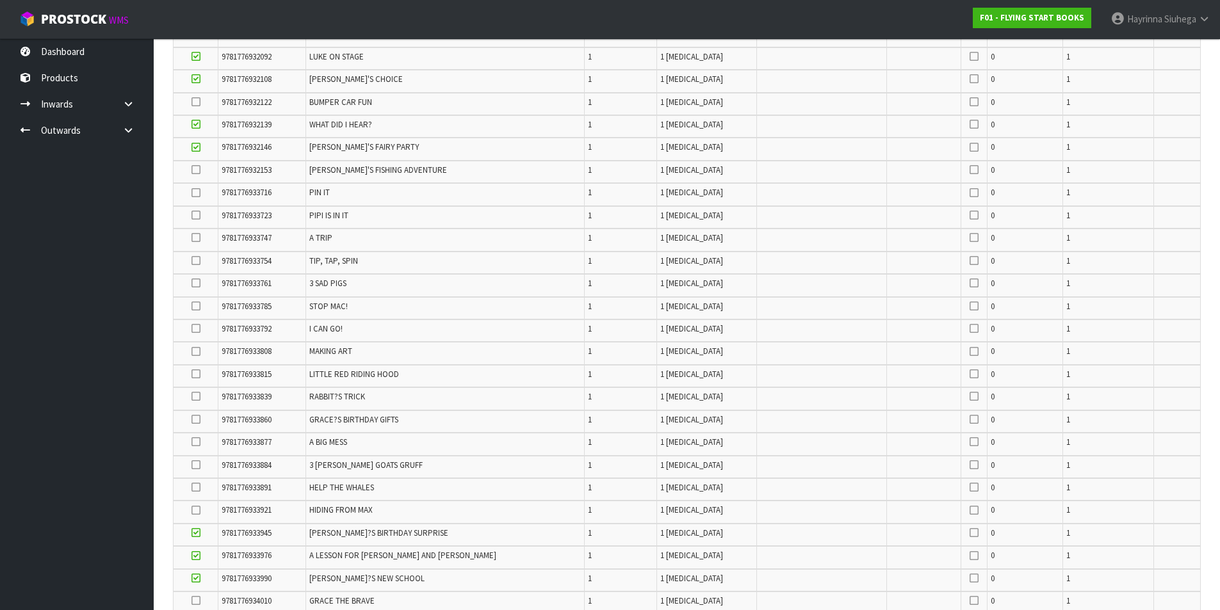
scroll to position [705, 0]
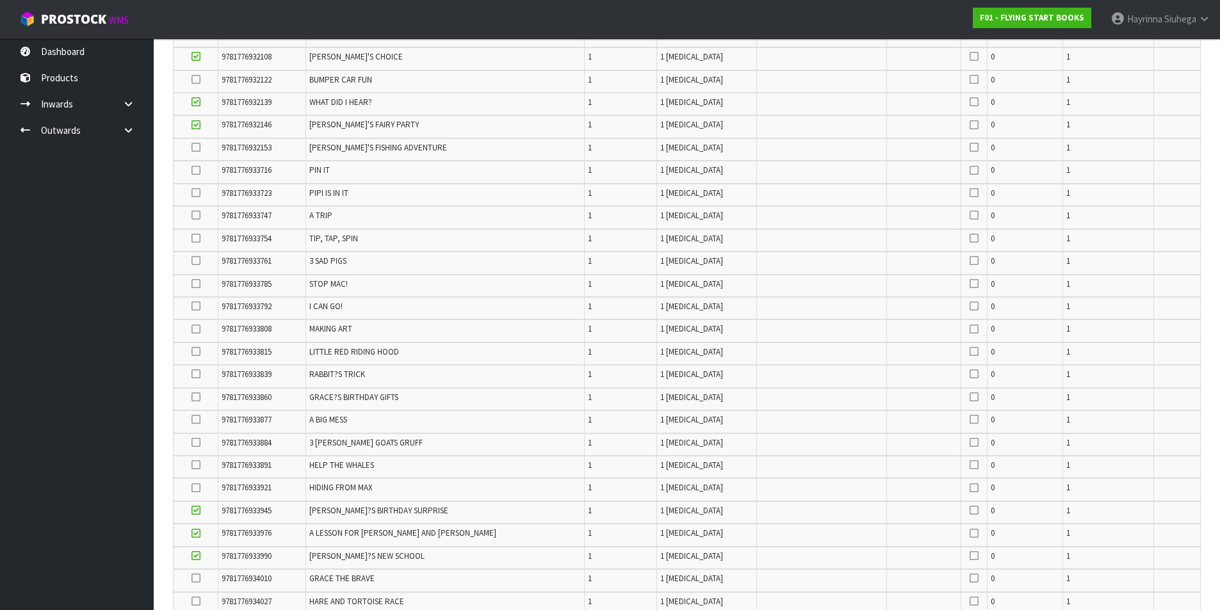
click at [198, 374] on icon at bounding box center [196, 374] width 9 height 1
click at [0, 0] on input "checkbox" at bounding box center [0, 0] width 0 height 0
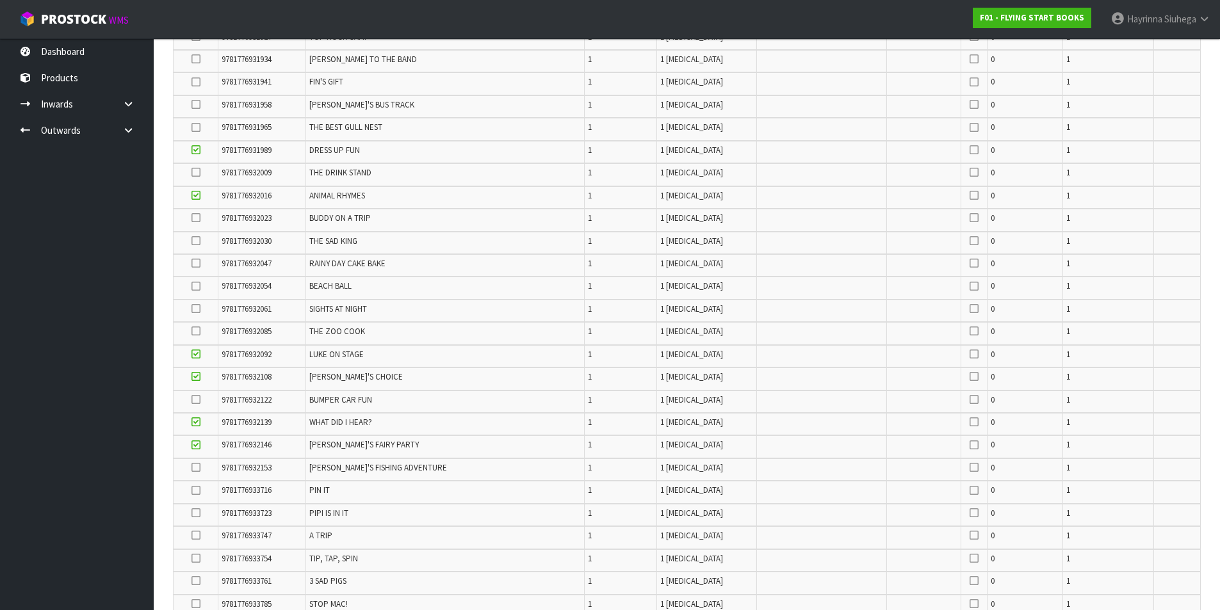
scroll to position [320, 0]
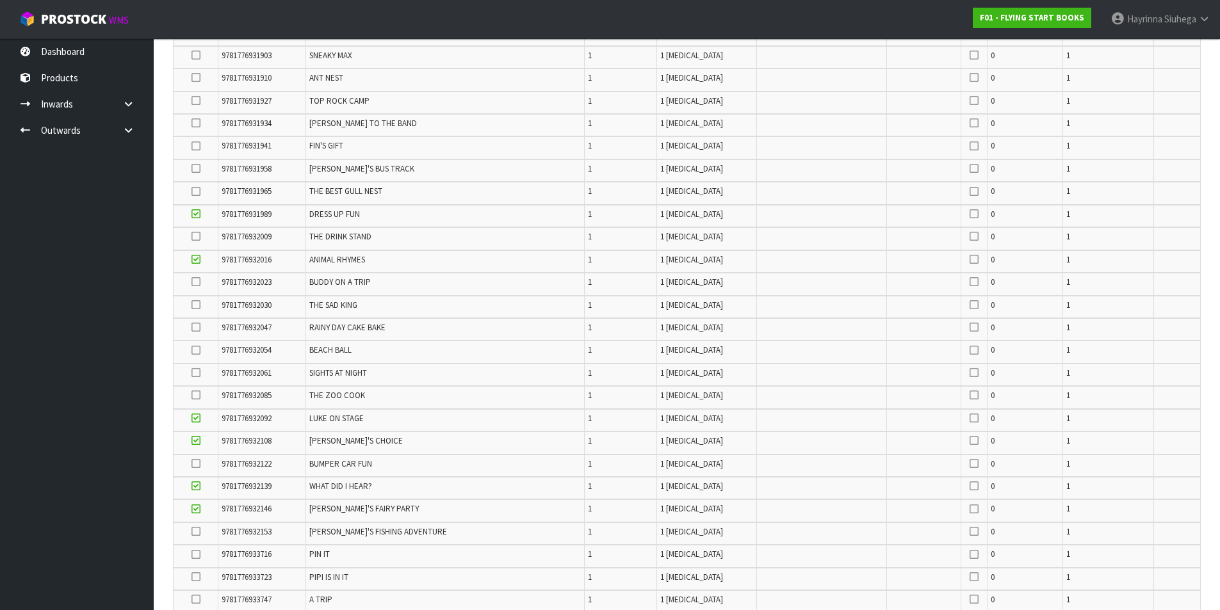
click at [199, 169] on icon at bounding box center [196, 168] width 9 height 1
click at [0, 0] on input "checkbox" at bounding box center [0, 0] width 0 height 0
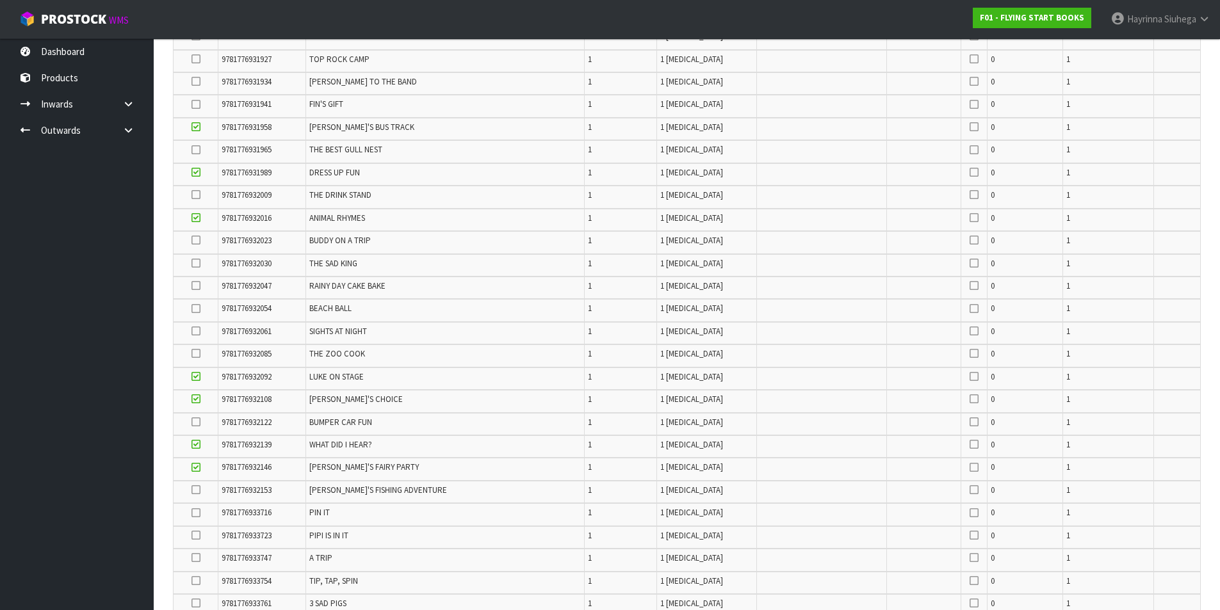
scroll to position [384, 0]
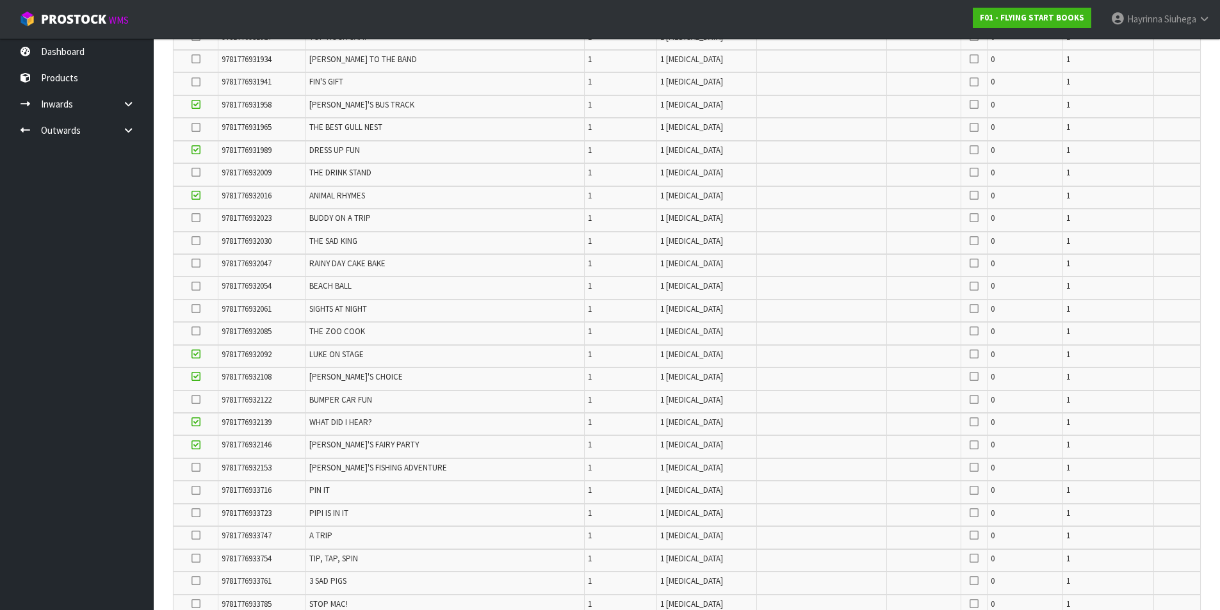
click at [193, 313] on label at bounding box center [196, 310] width 9 height 12
click at [0, 0] on input "checkbox" at bounding box center [0, 0] width 0 height 0
click at [198, 241] on icon at bounding box center [196, 241] width 9 height 1
click at [0, 0] on input "checkbox" at bounding box center [0, 0] width 0 height 0
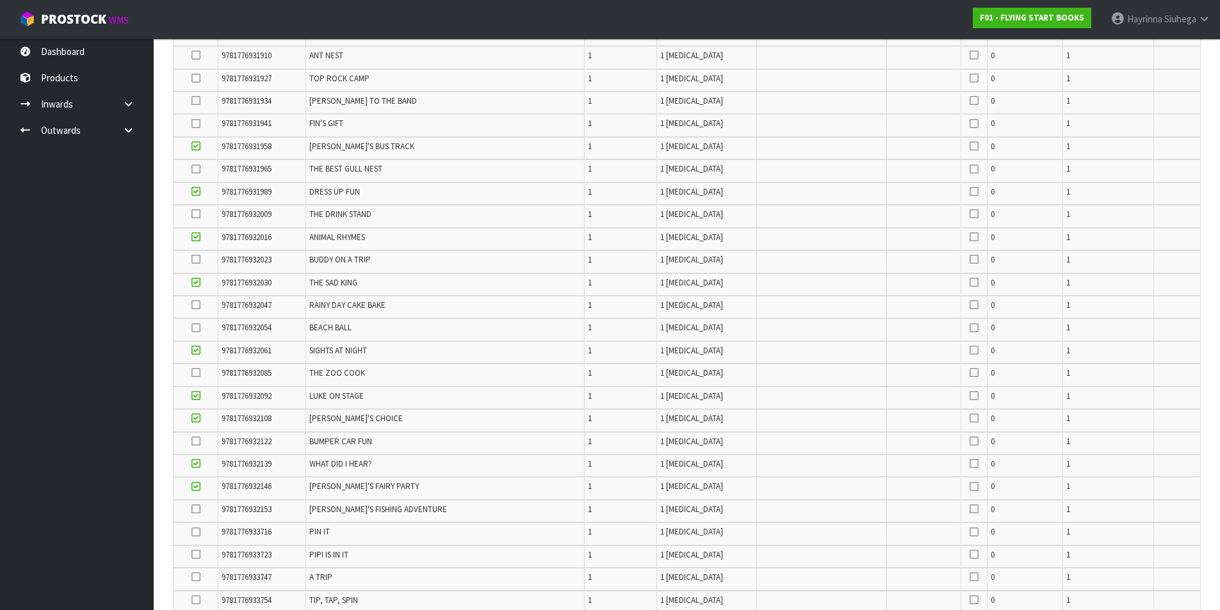
scroll to position [320, 0]
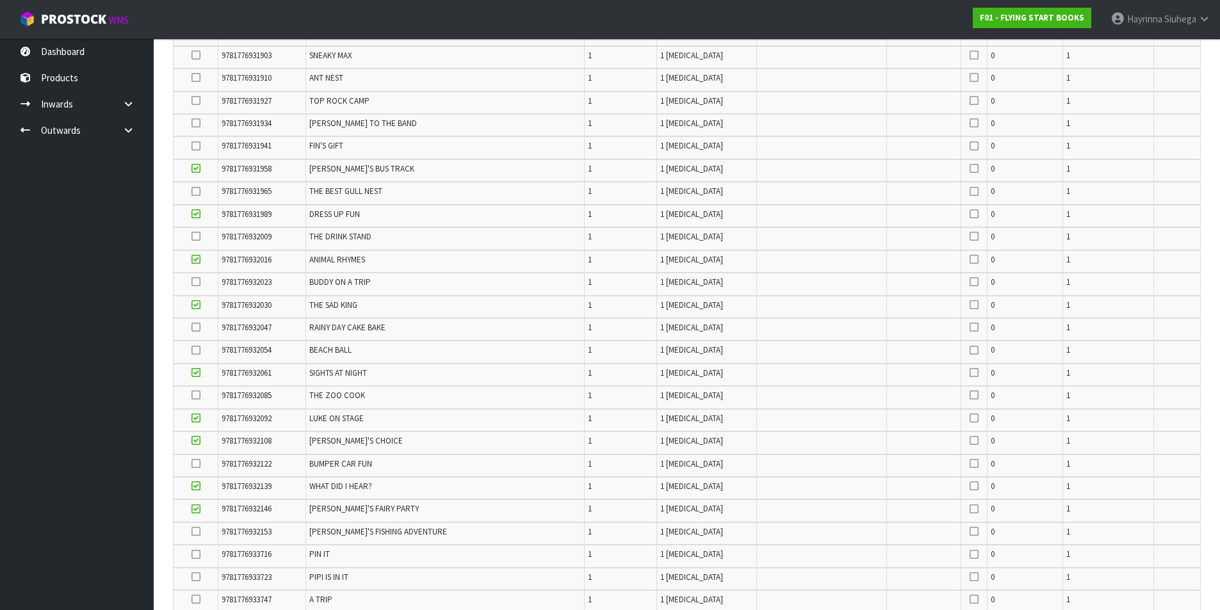
click at [198, 192] on icon at bounding box center [196, 192] width 9 height 1
click at [0, 0] on input "checkbox" at bounding box center [0, 0] width 0 height 0
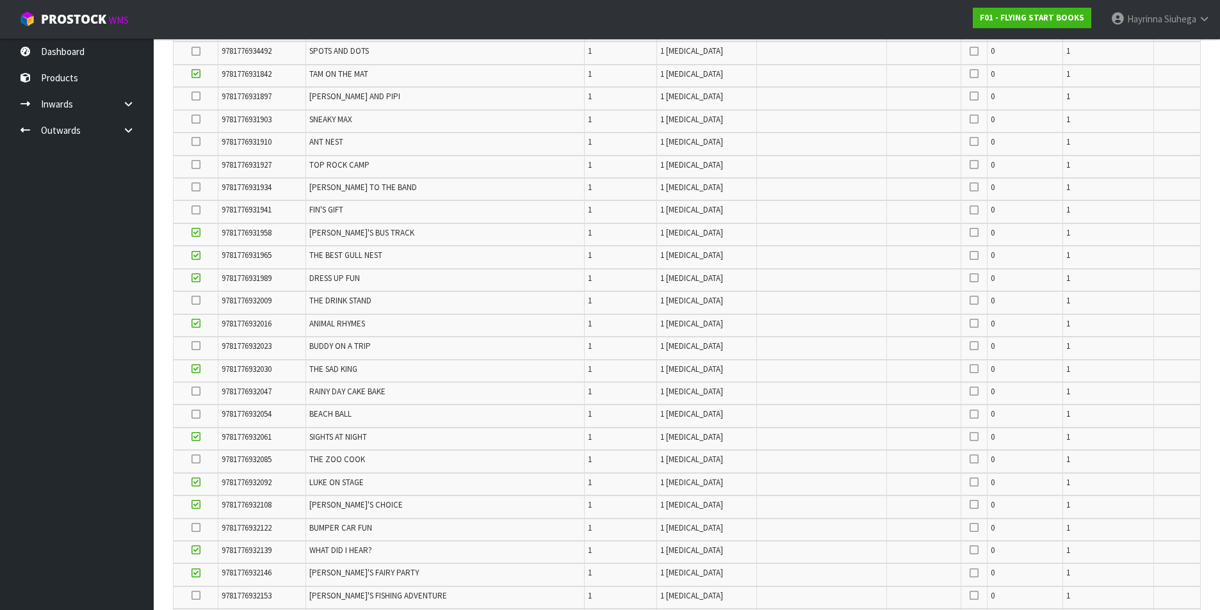
click at [193, 142] on icon at bounding box center [196, 142] width 9 height 1
click at [0, 0] on input "checkbox" at bounding box center [0, 0] width 0 height 0
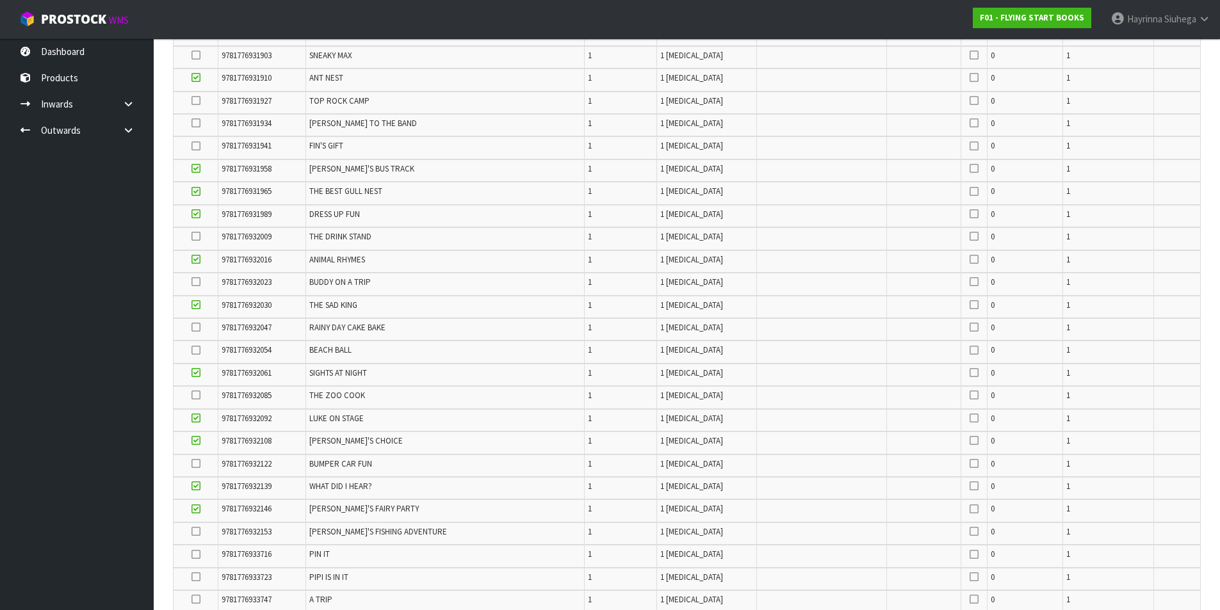
click at [197, 282] on icon at bounding box center [196, 282] width 9 height 1
click at [0, 0] on input "checkbox" at bounding box center [0, 0] width 0 height 0
click at [195, 124] on icon at bounding box center [196, 123] width 9 height 1
click at [0, 0] on input "checkbox" at bounding box center [0, 0] width 0 height 0
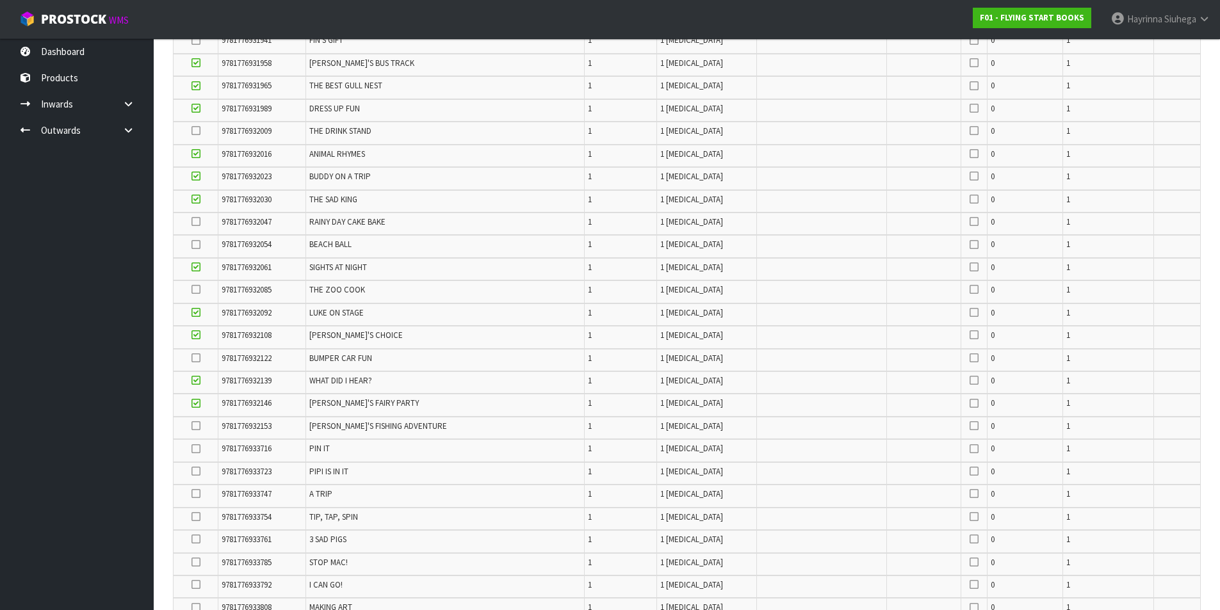
scroll to position [448, 0]
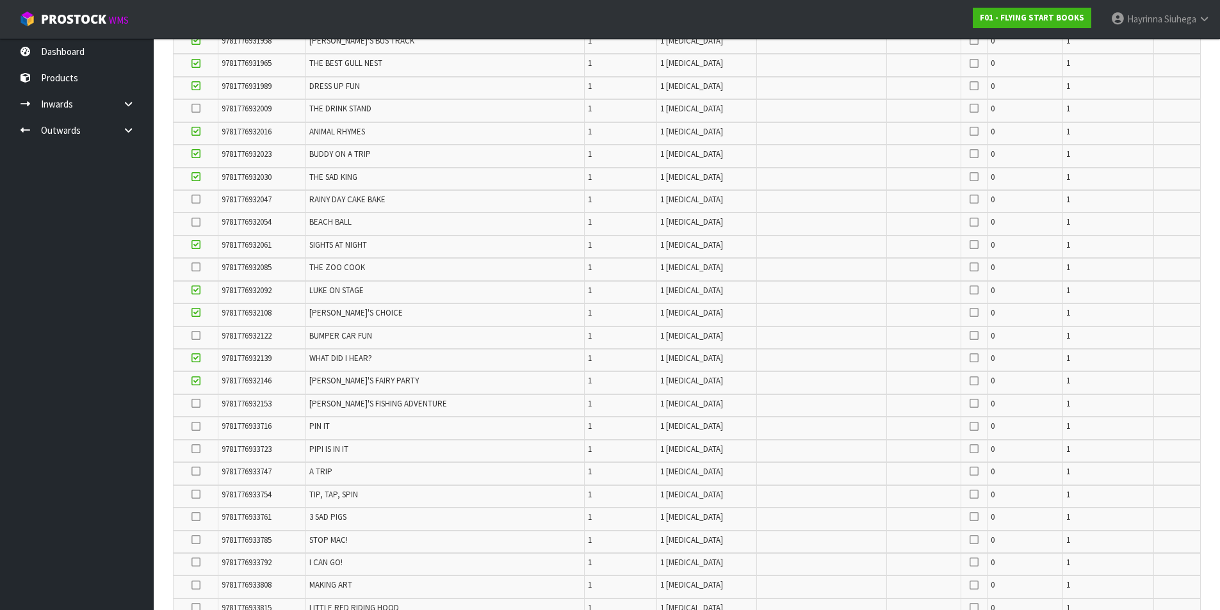
click at [192, 222] on td at bounding box center [196, 224] width 45 height 22
click at [196, 223] on icon at bounding box center [196, 222] width 9 height 1
click at [0, 0] on input "checkbox" at bounding box center [0, 0] width 0 height 0
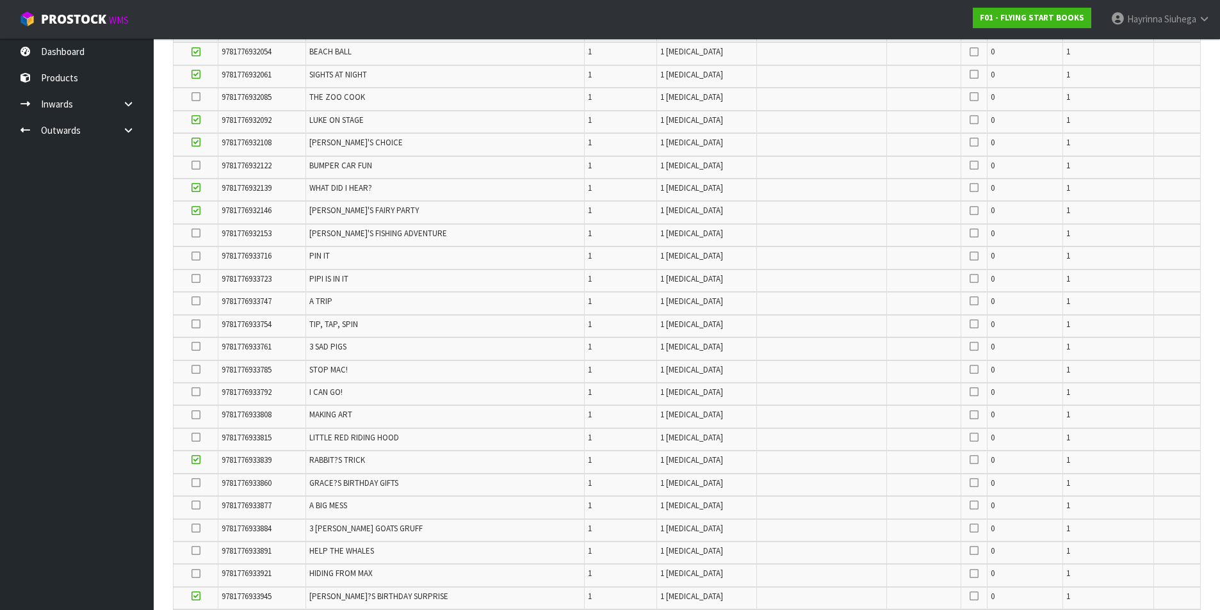
scroll to position [641, 0]
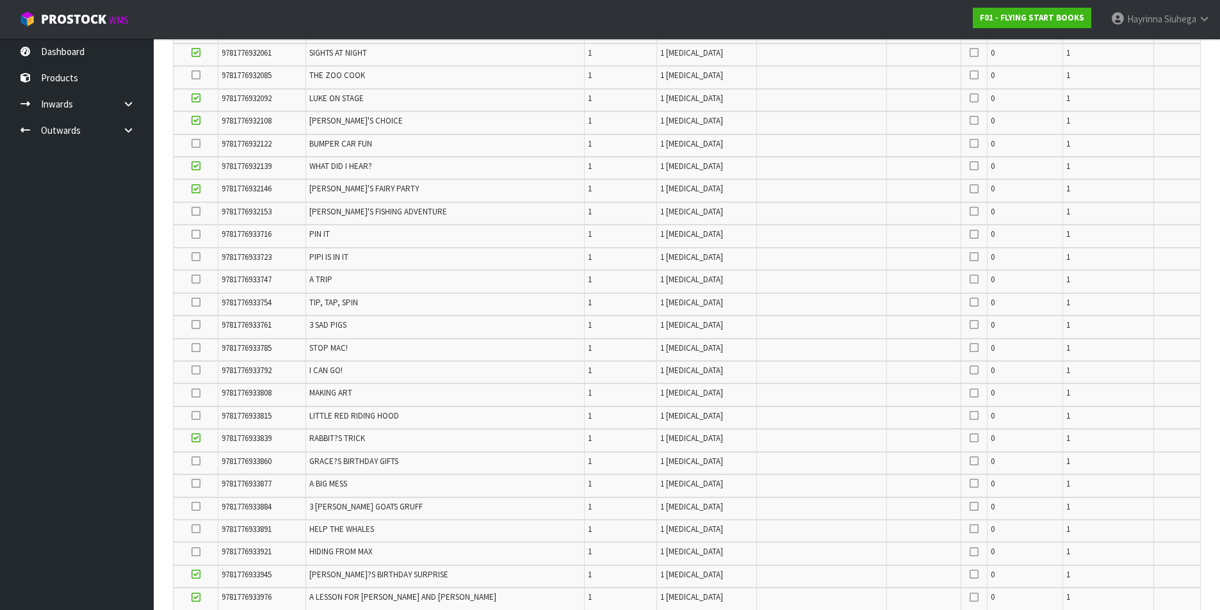
click at [197, 370] on icon at bounding box center [196, 370] width 9 height 1
click at [0, 0] on input "checkbox" at bounding box center [0, 0] width 0 height 0
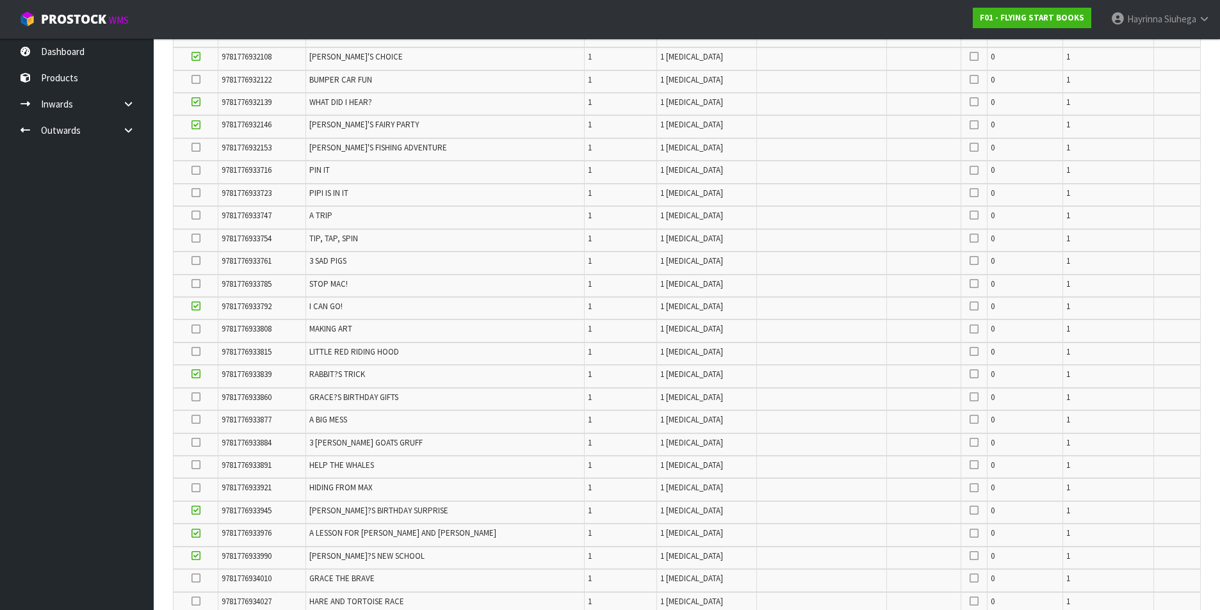
click at [200, 397] on icon at bounding box center [196, 397] width 9 height 1
click at [0, 0] on input "checkbox" at bounding box center [0, 0] width 0 height 0
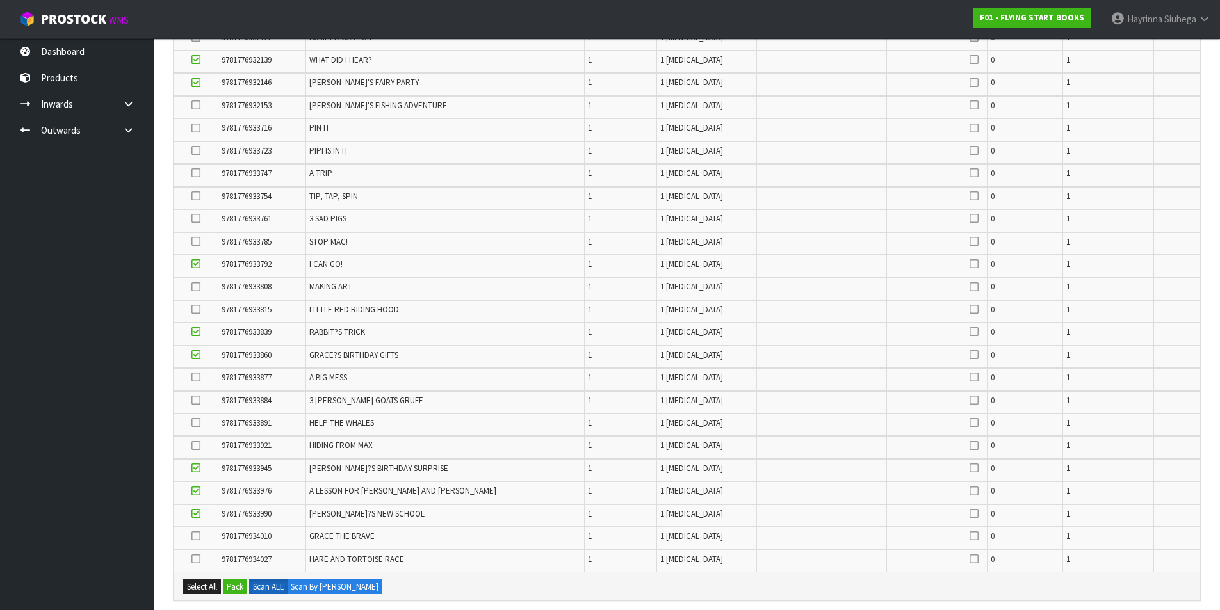
scroll to position [769, 0]
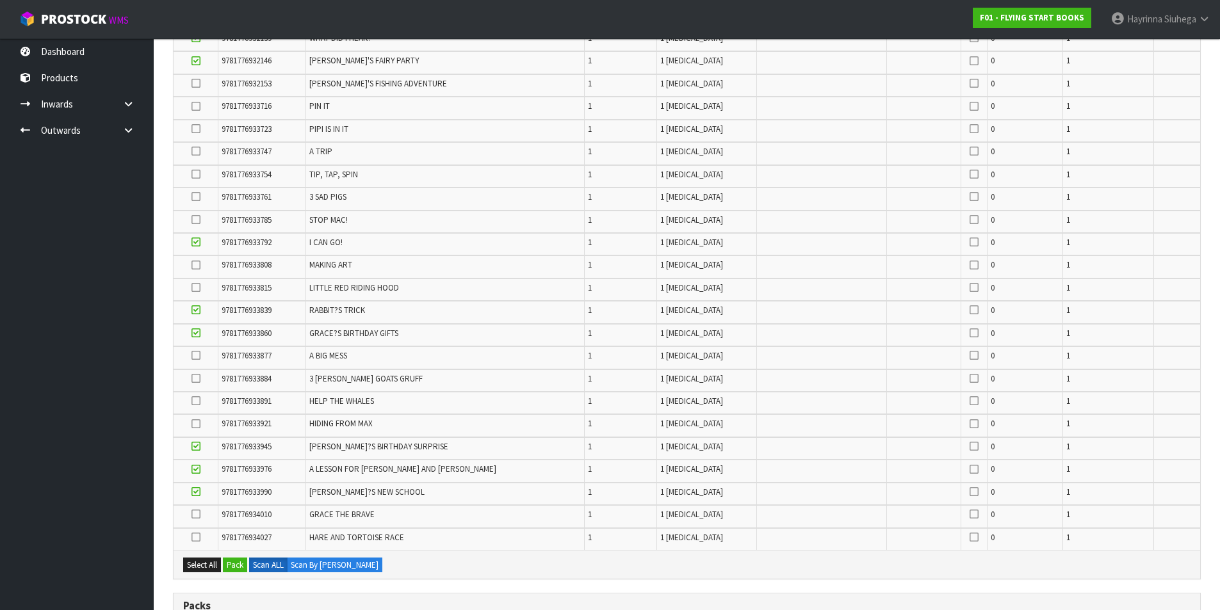
click at [198, 515] on icon at bounding box center [196, 514] width 9 height 1
click at [0, 0] on input "checkbox" at bounding box center [0, 0] width 0 height 0
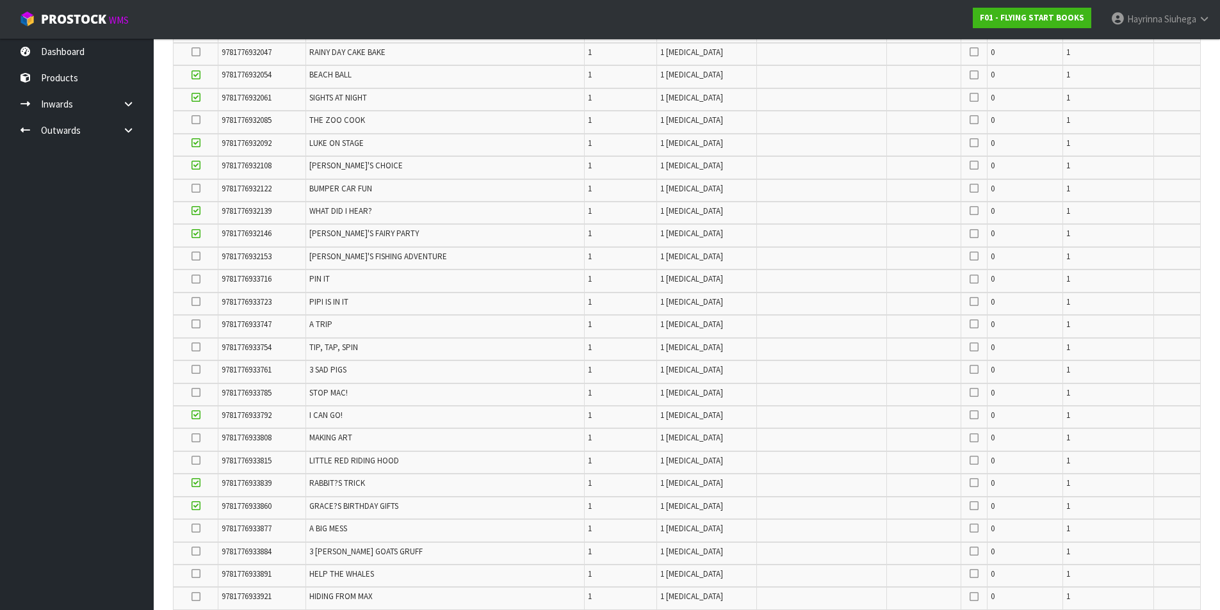
scroll to position [576, 0]
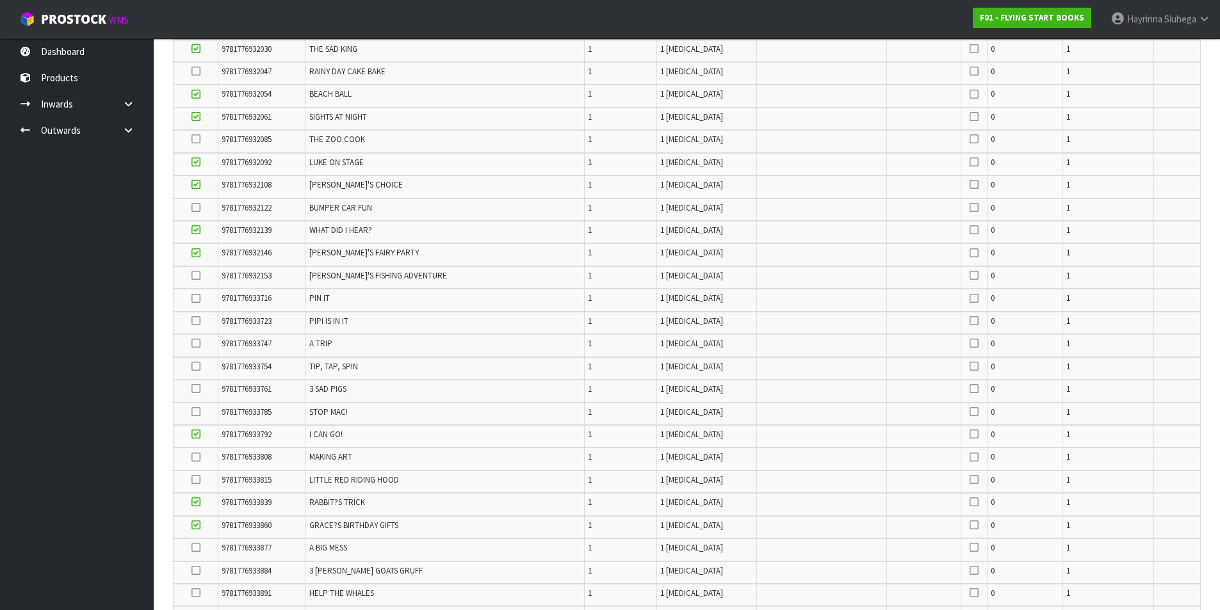
click at [203, 324] on td at bounding box center [196, 323] width 45 height 22
click at [200, 321] on icon at bounding box center [196, 321] width 9 height 1
click at [0, 0] on input "checkbox" at bounding box center [0, 0] width 0 height 0
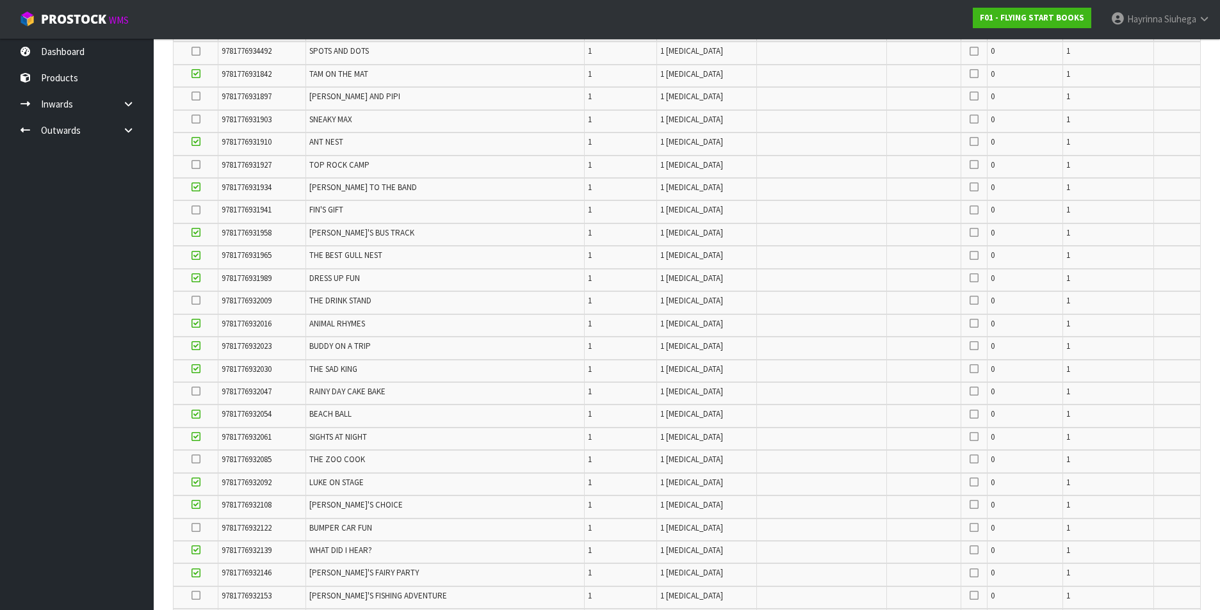
scroll to position [192, 0]
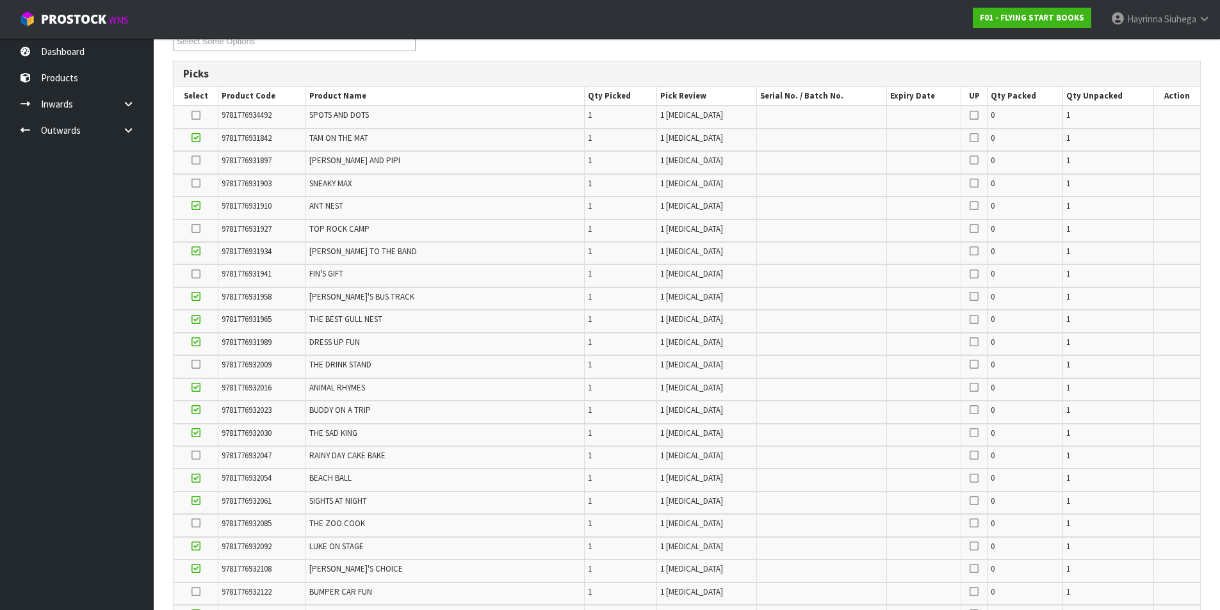
click at [195, 160] on icon at bounding box center [196, 160] width 9 height 1
click at [0, 0] on input "checkbox" at bounding box center [0, 0] width 0 height 0
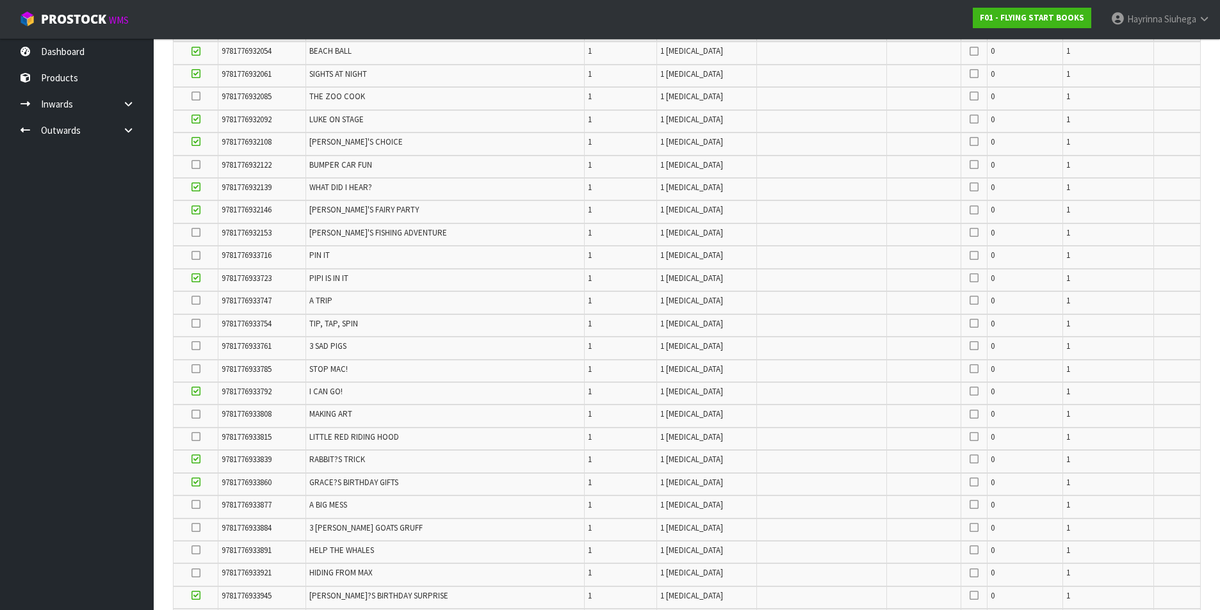
scroll to position [641, 0]
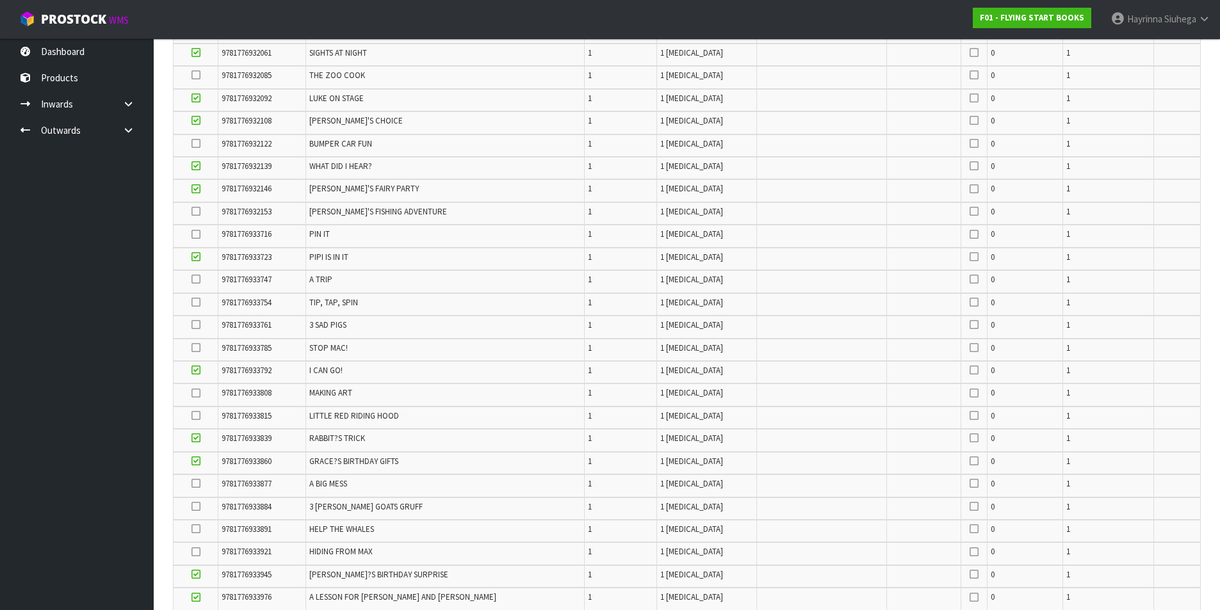
click at [200, 348] on icon at bounding box center [196, 348] width 9 height 1
click at [0, 0] on input "checkbox" at bounding box center [0, 0] width 0 height 0
click at [197, 302] on icon at bounding box center [196, 302] width 9 height 1
click at [0, 0] on input "checkbox" at bounding box center [0, 0] width 0 height 0
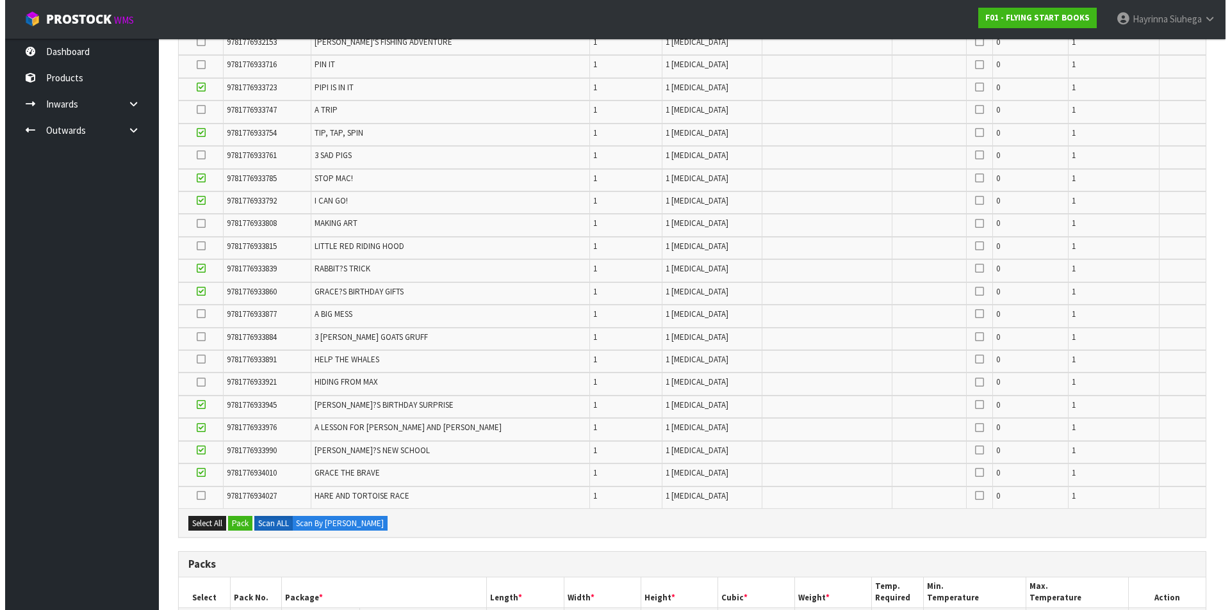
scroll to position [833, 0]
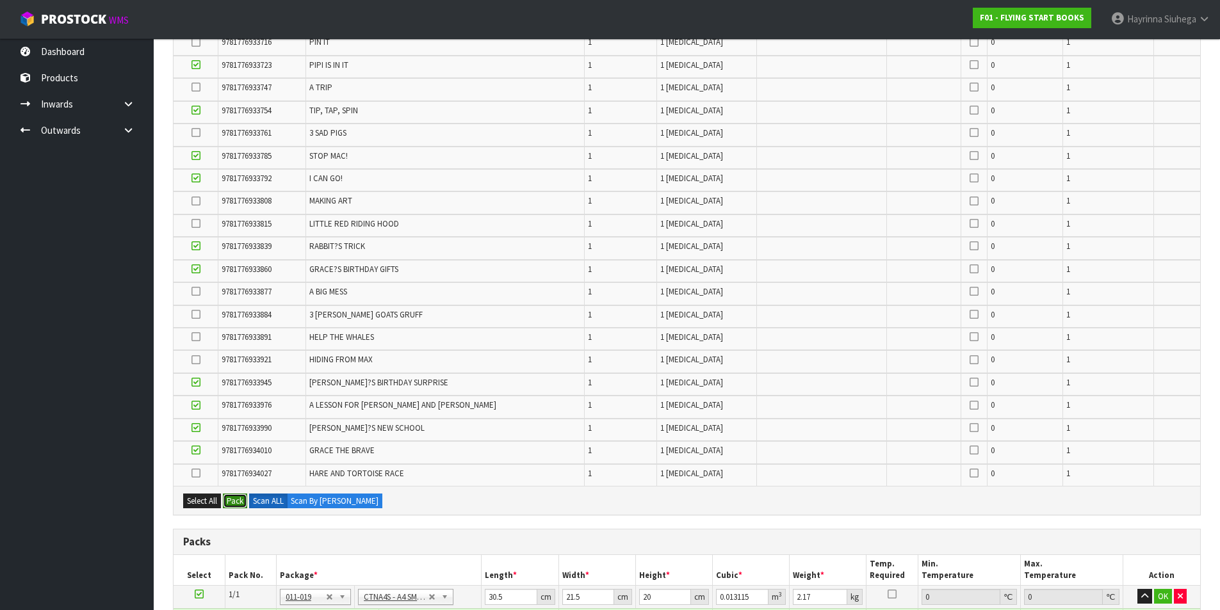
click at [236, 507] on button "Pack" at bounding box center [235, 501] width 24 height 15
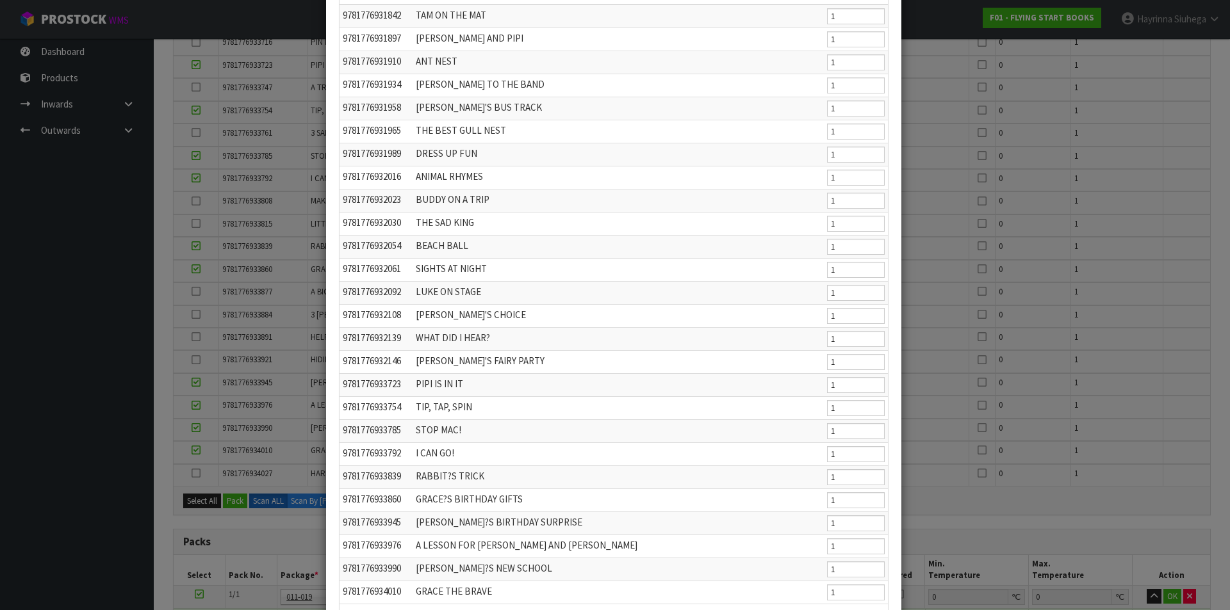
scroll to position [200, 0]
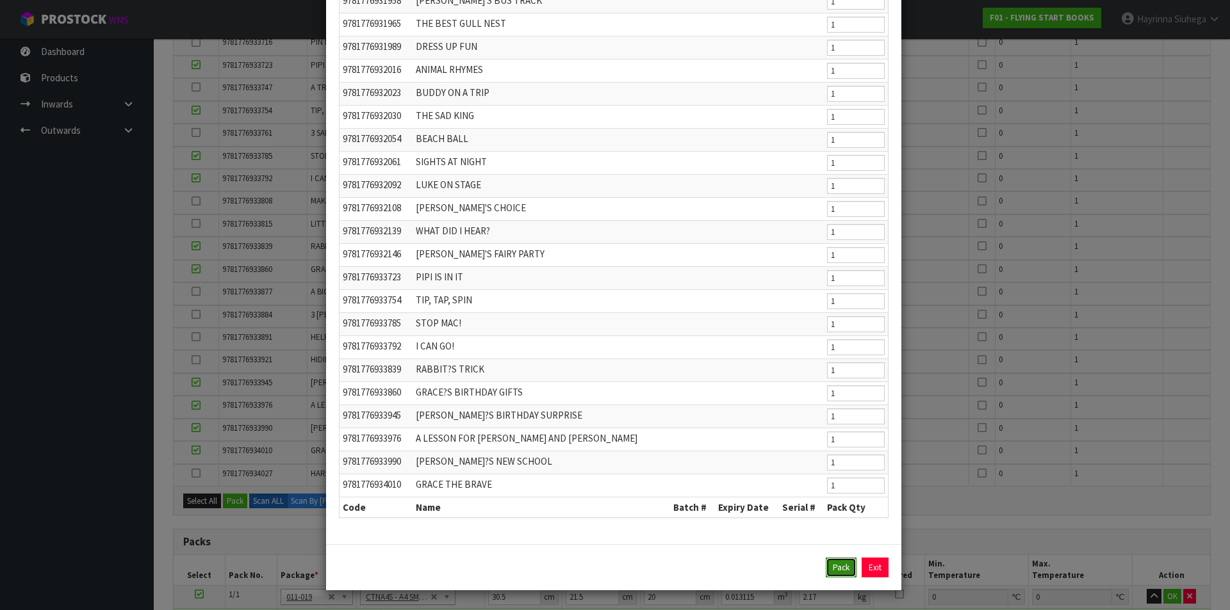
click at [826, 573] on button "Pack" at bounding box center [841, 568] width 31 height 20
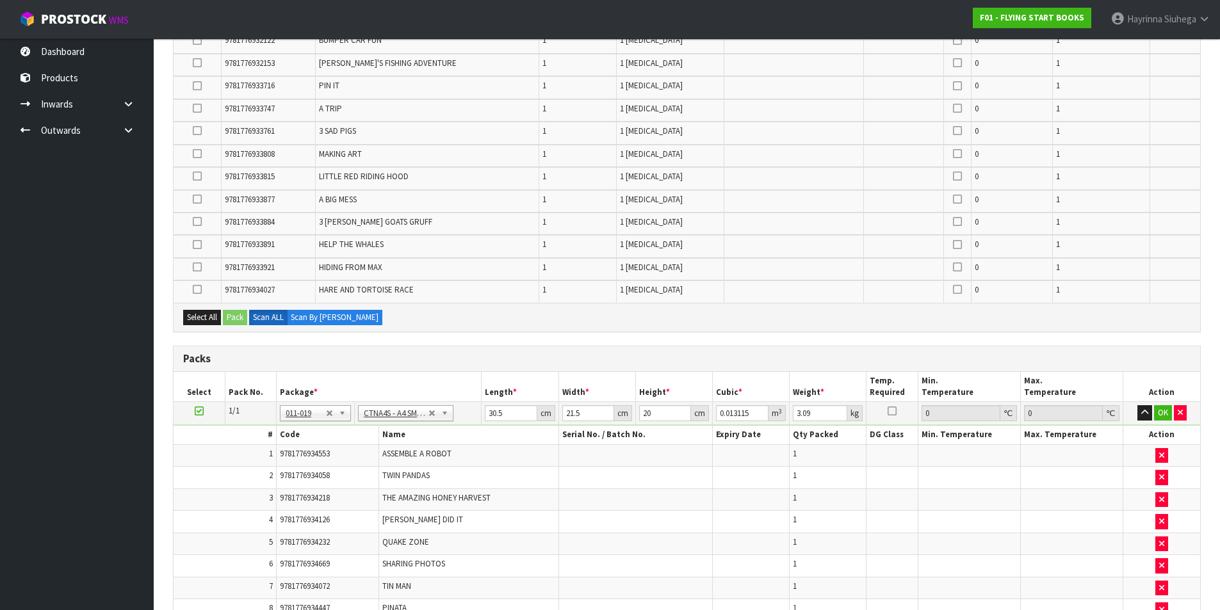
scroll to position [405, 0]
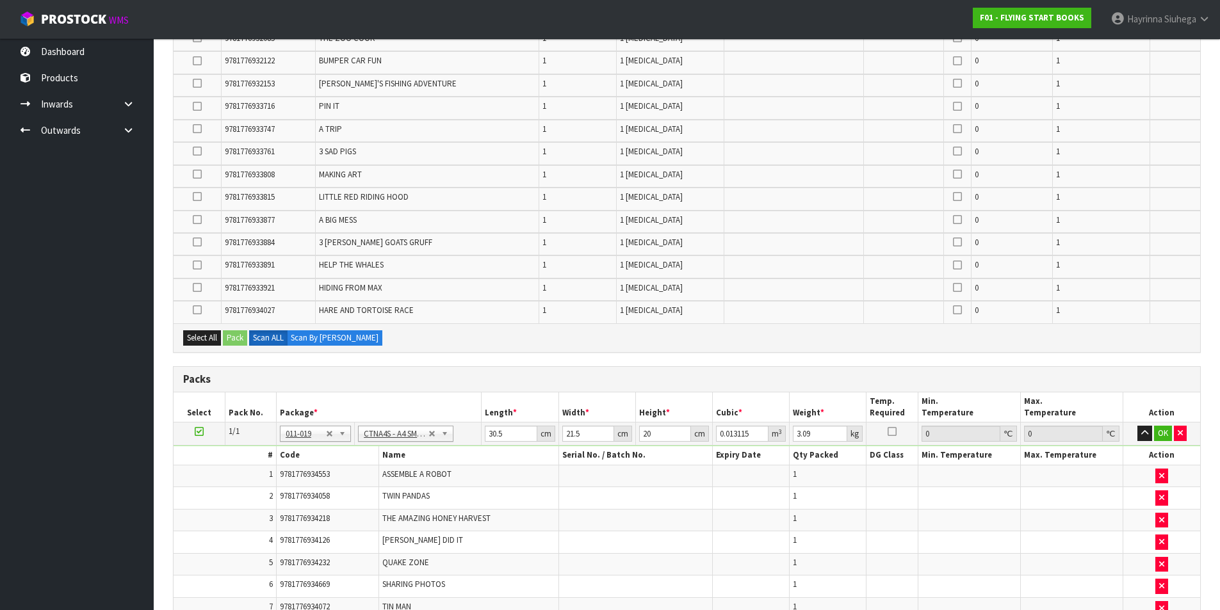
click at [196, 288] on icon at bounding box center [197, 288] width 9 height 1
click at [0, 0] on input "checkbox" at bounding box center [0, 0] width 0 height 0
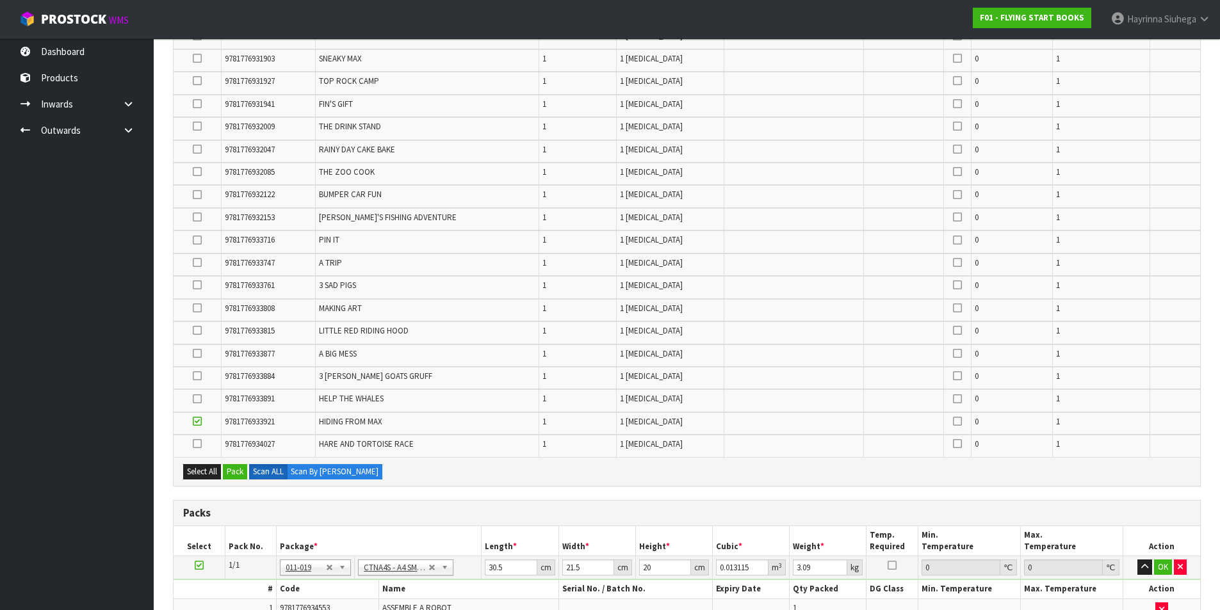
scroll to position [213, 0]
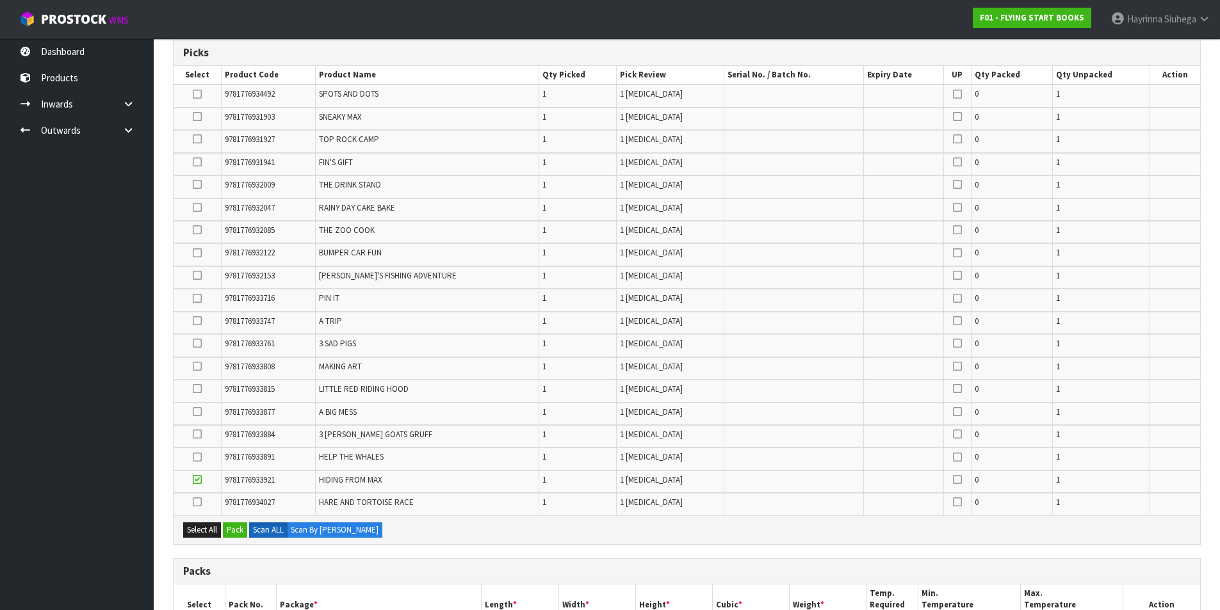
click at [199, 253] on icon at bounding box center [197, 253] width 9 height 1
click at [0, 0] on input "checkbox" at bounding box center [0, 0] width 0 height 0
click at [202, 163] on icon at bounding box center [197, 162] width 9 height 1
click at [0, 0] on input "checkbox" at bounding box center [0, 0] width 0 height 0
click at [195, 140] on icon at bounding box center [197, 139] width 9 height 1
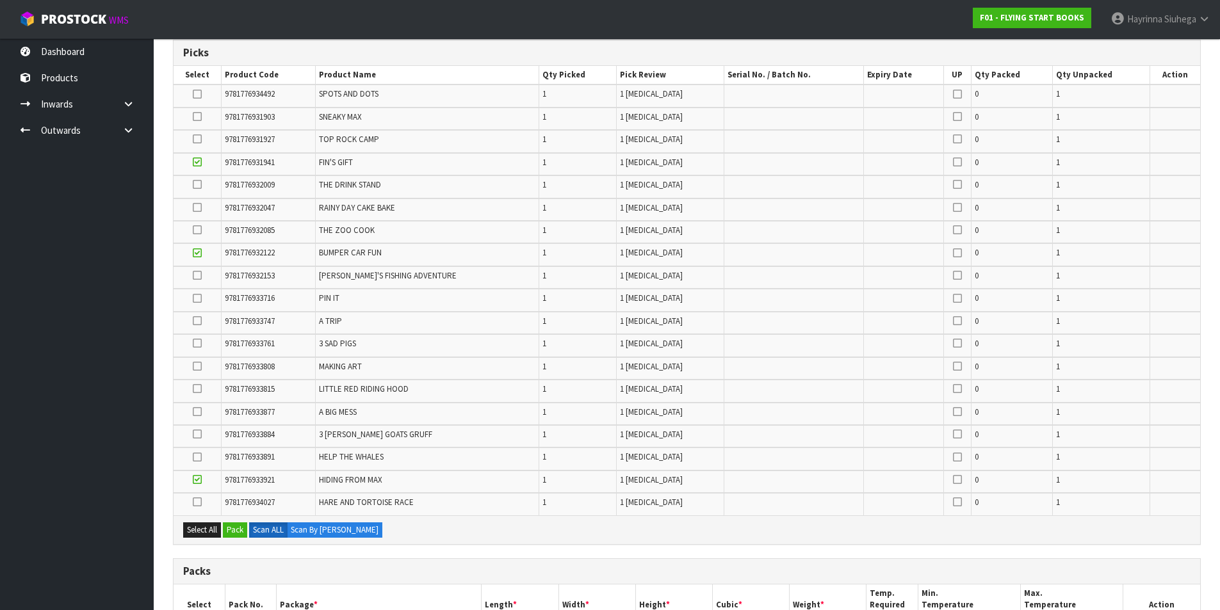
click at [0, 0] on input "checkbox" at bounding box center [0, 0] width 0 height 0
click at [199, 389] on icon at bounding box center [197, 389] width 9 height 1
click at [0, 0] on input "checkbox" at bounding box center [0, 0] width 0 height 0
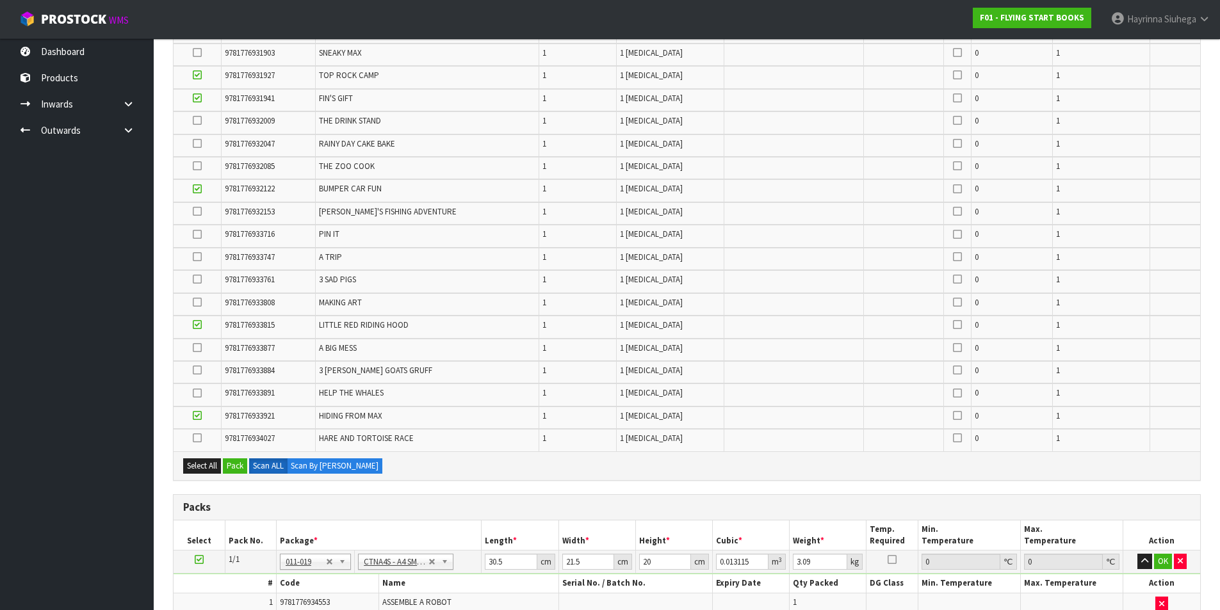
click at [199, 438] on icon at bounding box center [197, 438] width 9 height 1
click at [0, 0] on input "checkbox" at bounding box center [0, 0] width 0 height 0
click at [197, 348] on icon at bounding box center [197, 348] width 9 height 1
click at [0, 0] on input "checkbox" at bounding box center [0, 0] width 0 height 0
click at [197, 394] on icon at bounding box center [197, 393] width 9 height 1
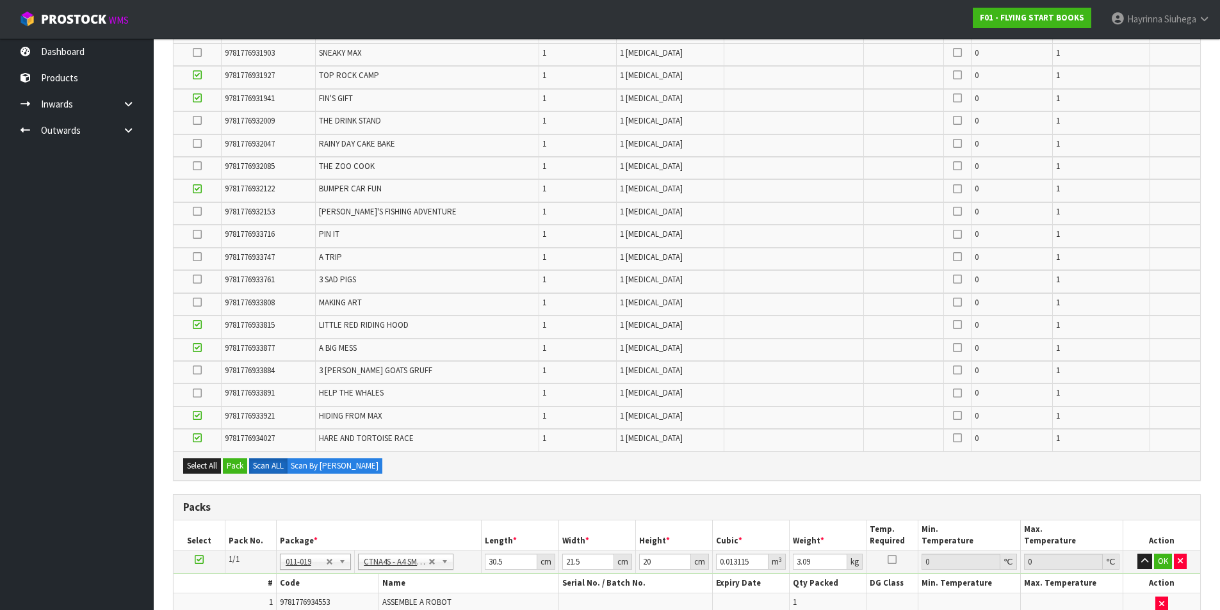
click at [0, 0] on input "checkbox" at bounding box center [0, 0] width 0 height 0
click at [199, 371] on icon at bounding box center [197, 370] width 9 height 1
click at [0, 0] on input "checkbox" at bounding box center [0, 0] width 0 height 0
click at [199, 279] on icon at bounding box center [197, 279] width 9 height 1
click at [0, 0] on input "checkbox" at bounding box center [0, 0] width 0 height 0
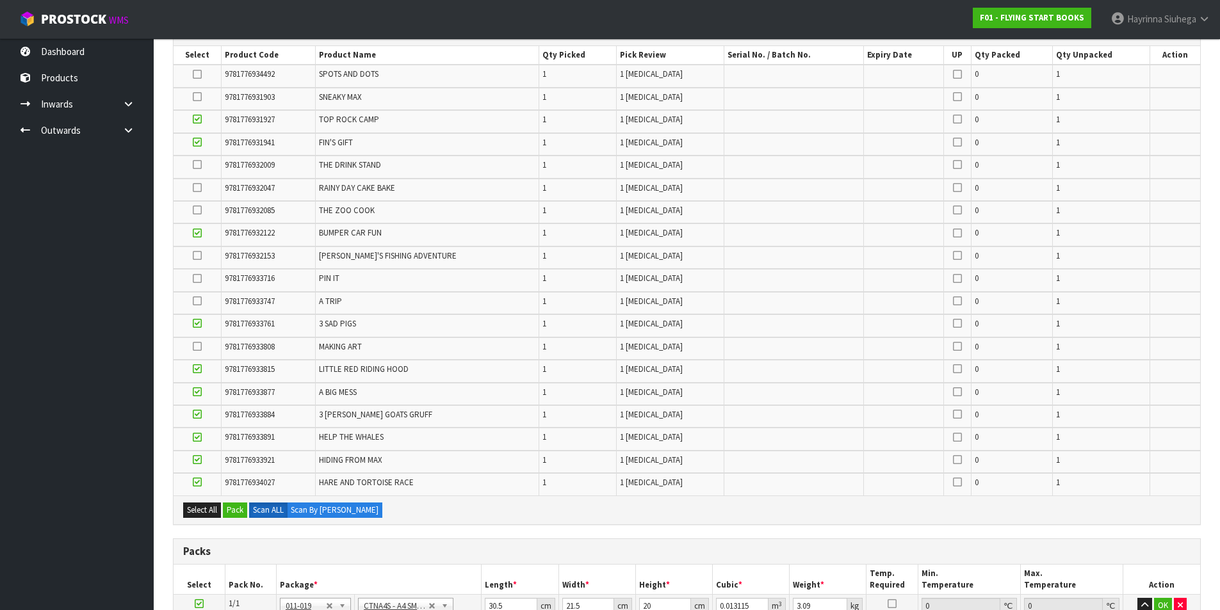
scroll to position [213, 0]
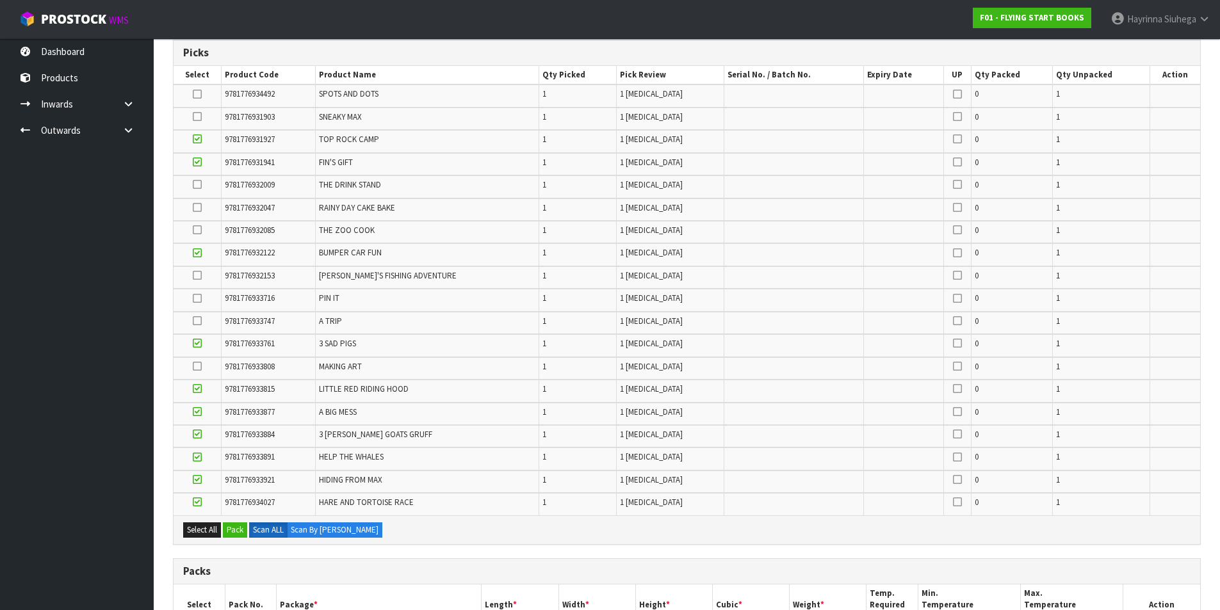
click at [202, 299] on icon at bounding box center [197, 298] width 9 height 1
click at [0, 0] on input "checkbox" at bounding box center [0, 0] width 0 height 0
click at [195, 275] on icon at bounding box center [197, 275] width 9 height 1
click at [0, 0] on input "checkbox" at bounding box center [0, 0] width 0 height 0
click at [202, 231] on icon at bounding box center [197, 230] width 9 height 1
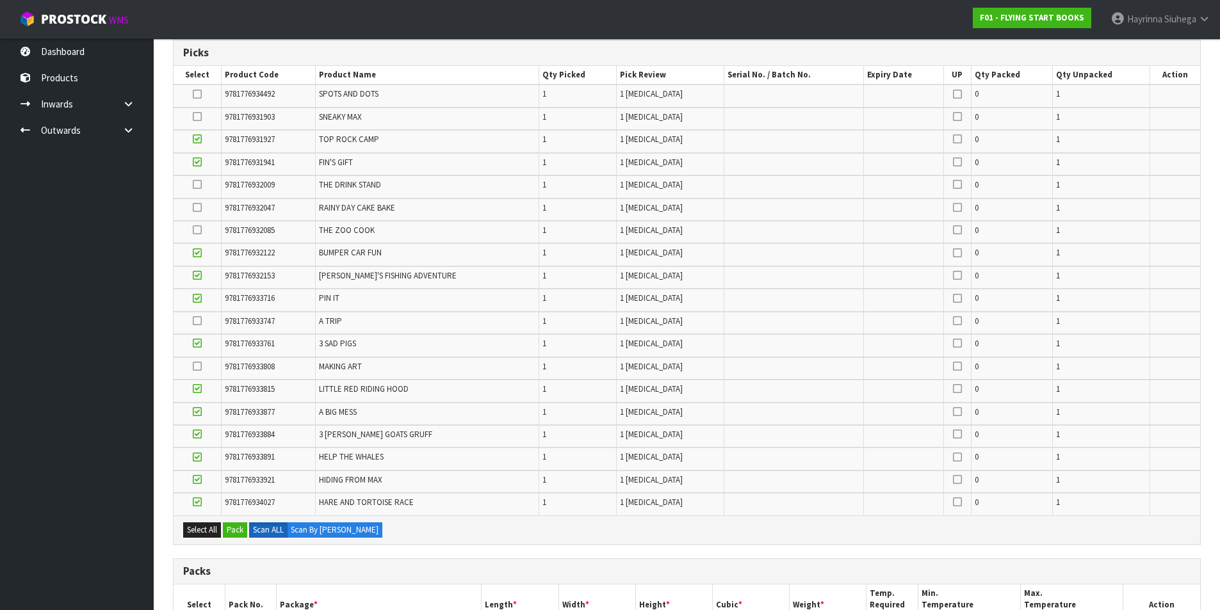
click at [0, 0] on input "checkbox" at bounding box center [0, 0] width 0 height 0
click at [199, 367] on icon at bounding box center [197, 366] width 9 height 1
click at [0, 0] on input "checkbox" at bounding box center [0, 0] width 0 height 0
click at [198, 208] on icon at bounding box center [197, 208] width 9 height 1
click at [0, 0] on input "checkbox" at bounding box center [0, 0] width 0 height 0
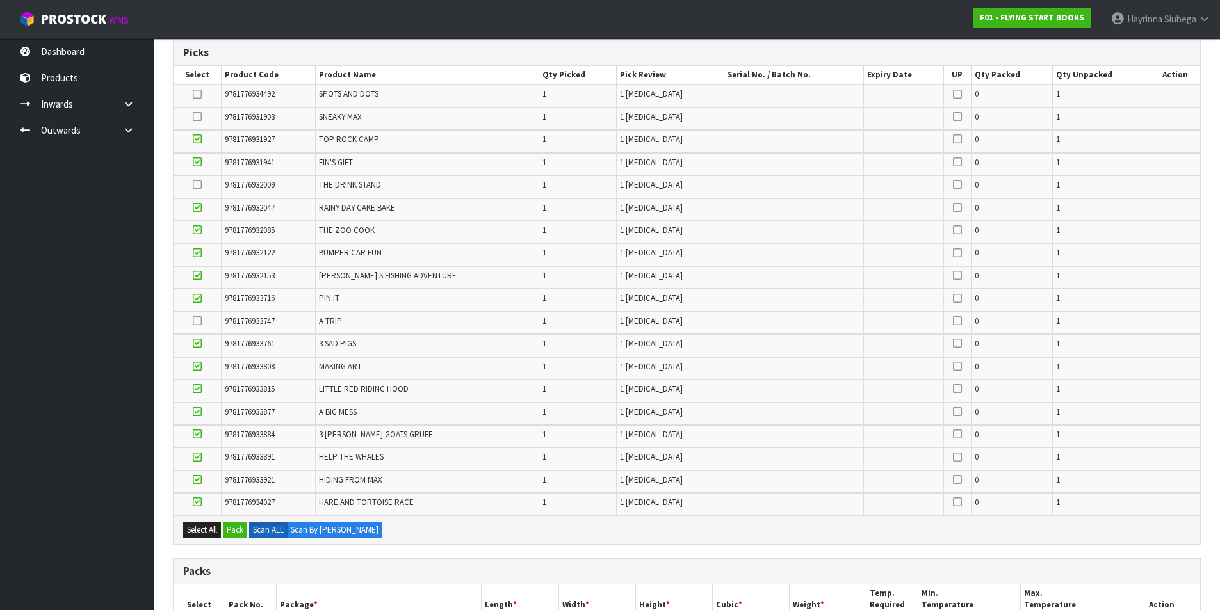
click at [202, 185] on icon at bounding box center [197, 184] width 9 height 1
click at [0, 0] on input "checkbox" at bounding box center [0, 0] width 0 height 0
click at [199, 322] on icon at bounding box center [197, 321] width 9 height 1
click at [0, 0] on input "checkbox" at bounding box center [0, 0] width 0 height 0
click at [193, 92] on td at bounding box center [198, 96] width 48 height 22
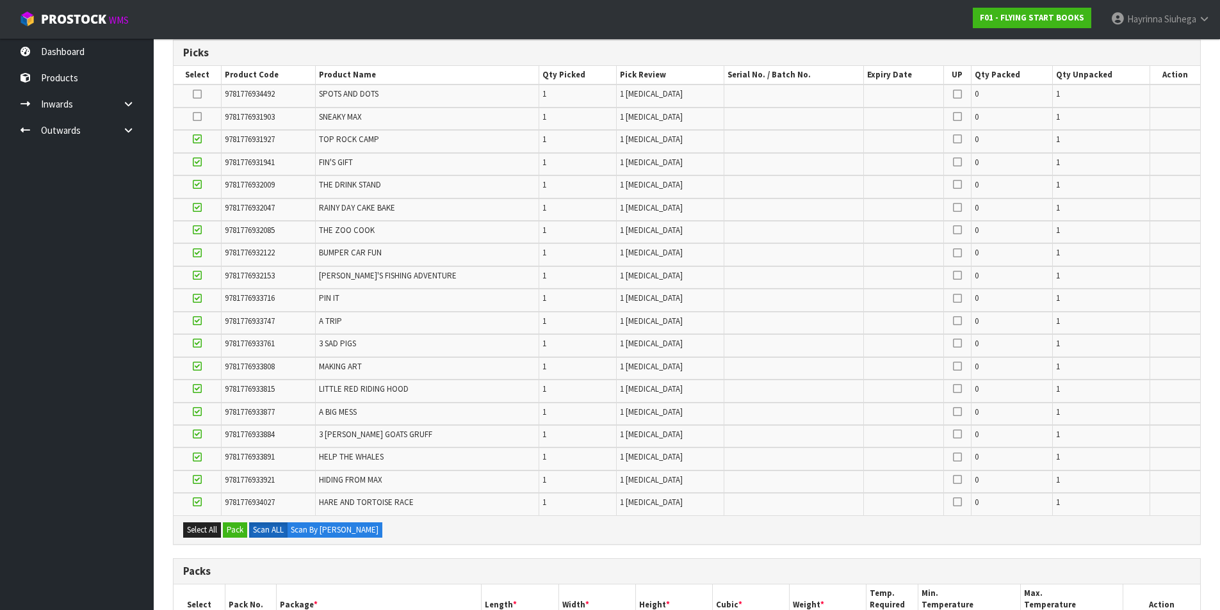
click at [202, 94] on icon at bounding box center [197, 94] width 9 height 1
click at [0, 0] on input "checkbox" at bounding box center [0, 0] width 0 height 0
click at [198, 117] on icon at bounding box center [197, 117] width 9 height 1
click at [0, 0] on input "checkbox" at bounding box center [0, 0] width 0 height 0
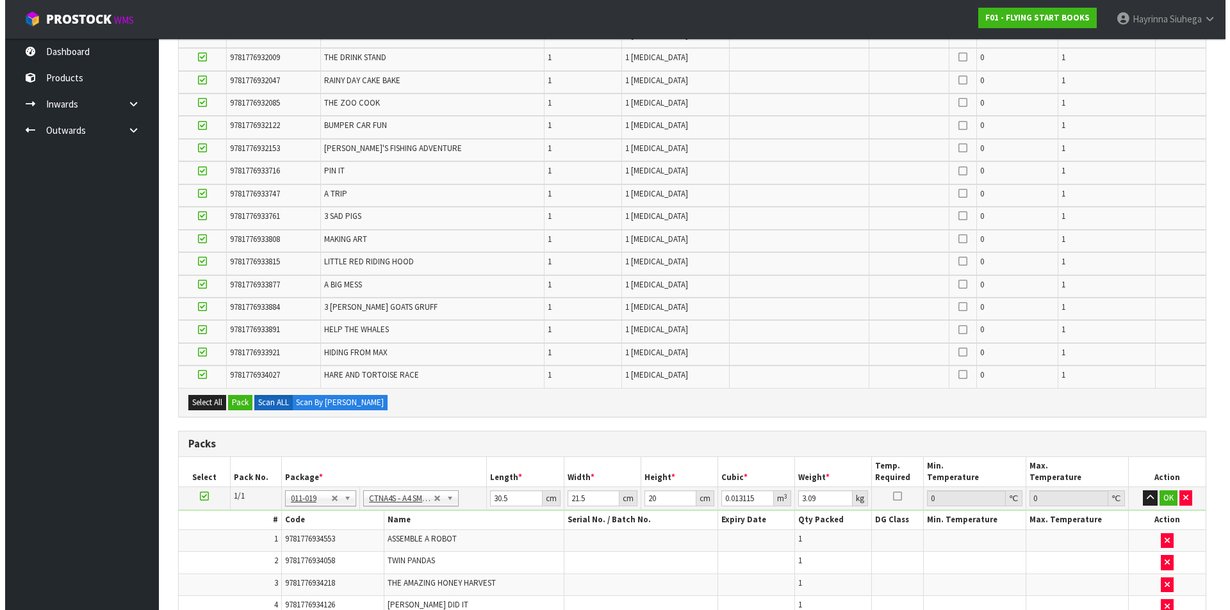
scroll to position [341, 0]
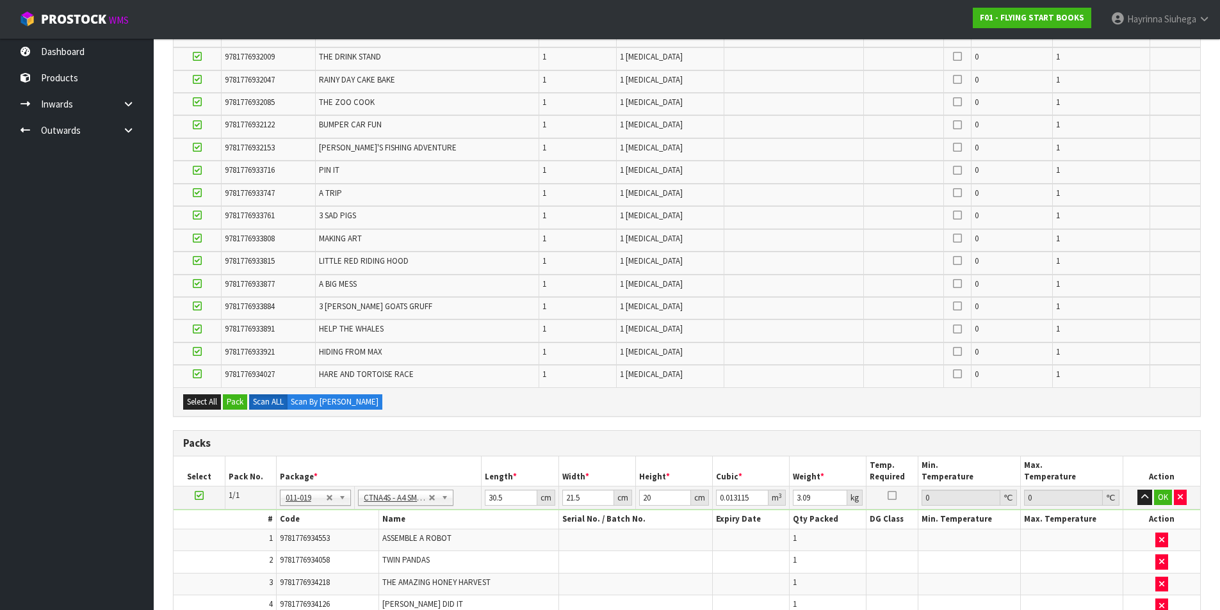
click at [237, 411] on div "Select All Pack Scan ALL Scan By Quantity" at bounding box center [687, 402] width 1027 height 29
click at [236, 406] on button "Pack" at bounding box center [235, 402] width 24 height 15
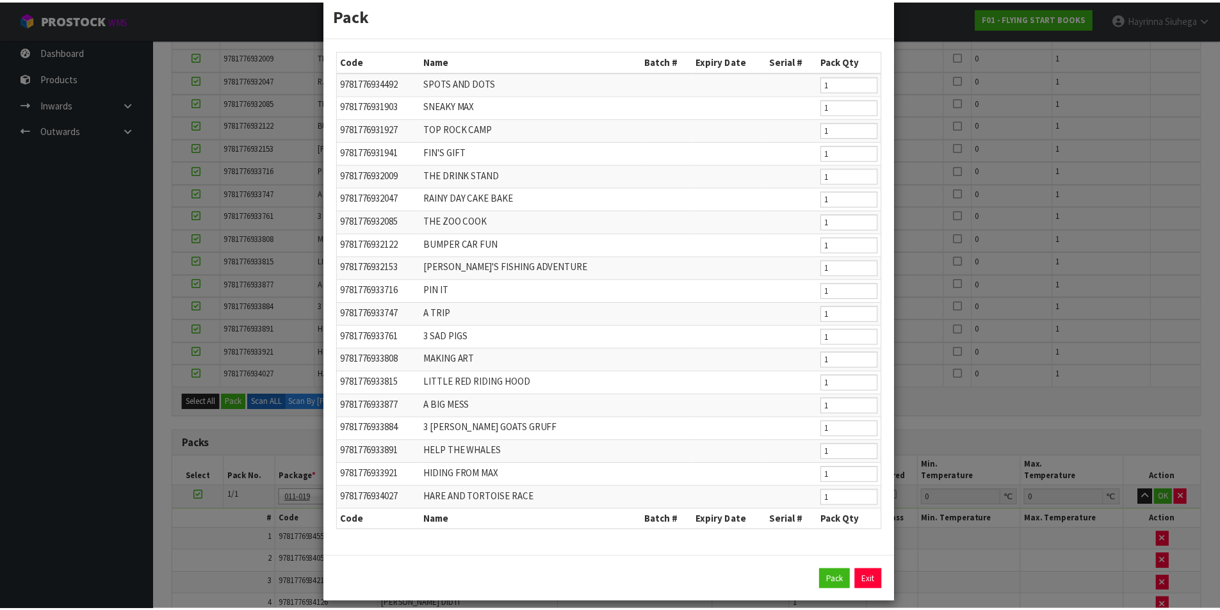
scroll to position [39, 0]
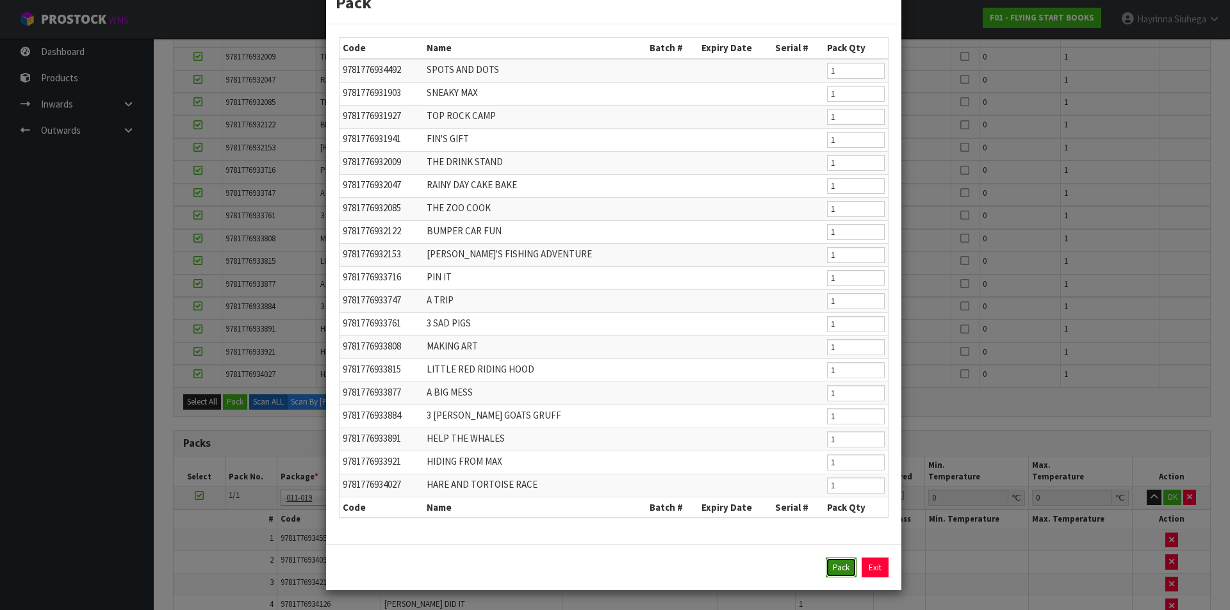
click at [833, 572] on button "Pack" at bounding box center [841, 568] width 31 height 20
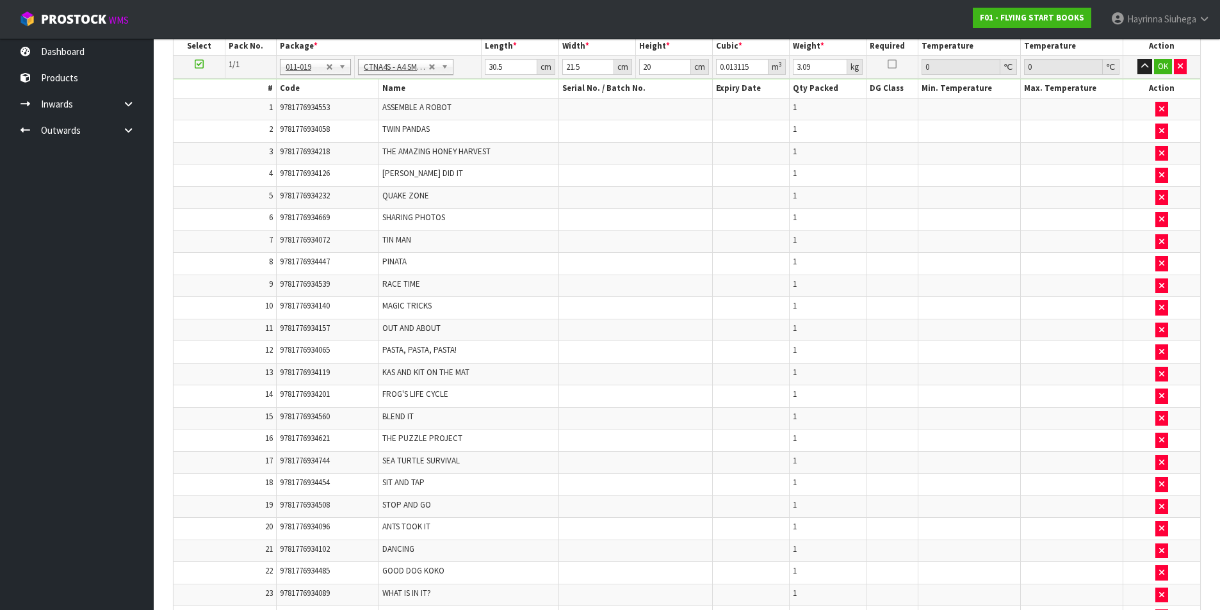
type input "3.74"
click at [494, 77] on td "30.5 cm" at bounding box center [520, 67] width 77 height 23
click at [494, 67] on input "30.5" at bounding box center [511, 67] width 52 height 16
type input "3"
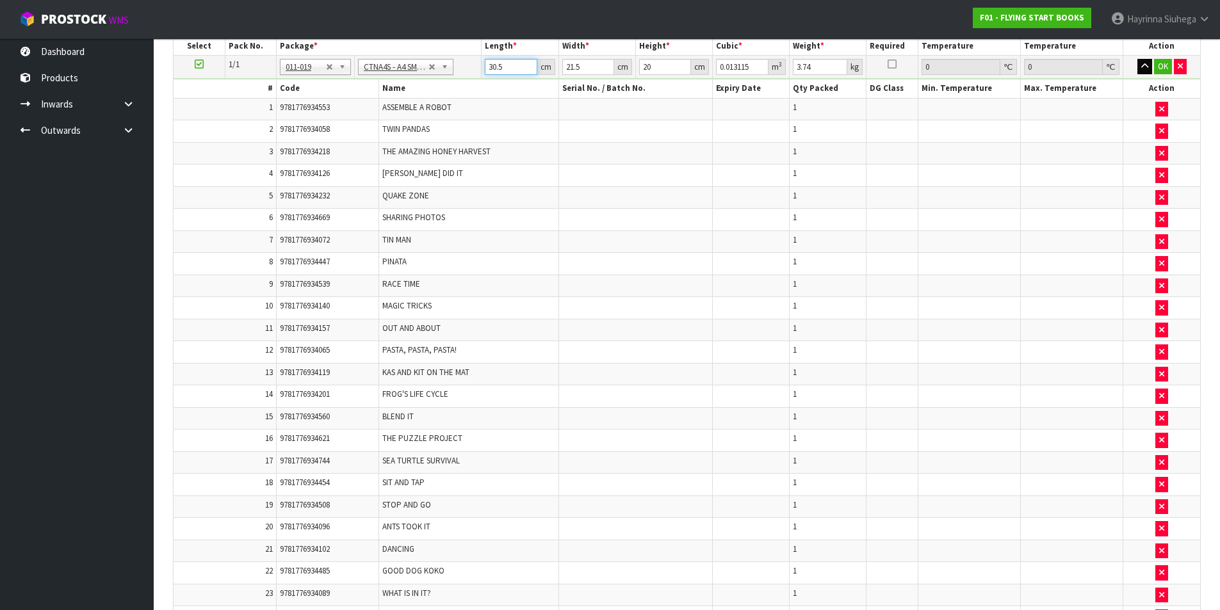
type input "0.00129"
type input "31"
type input "0.01333"
type input "31"
type input "2"
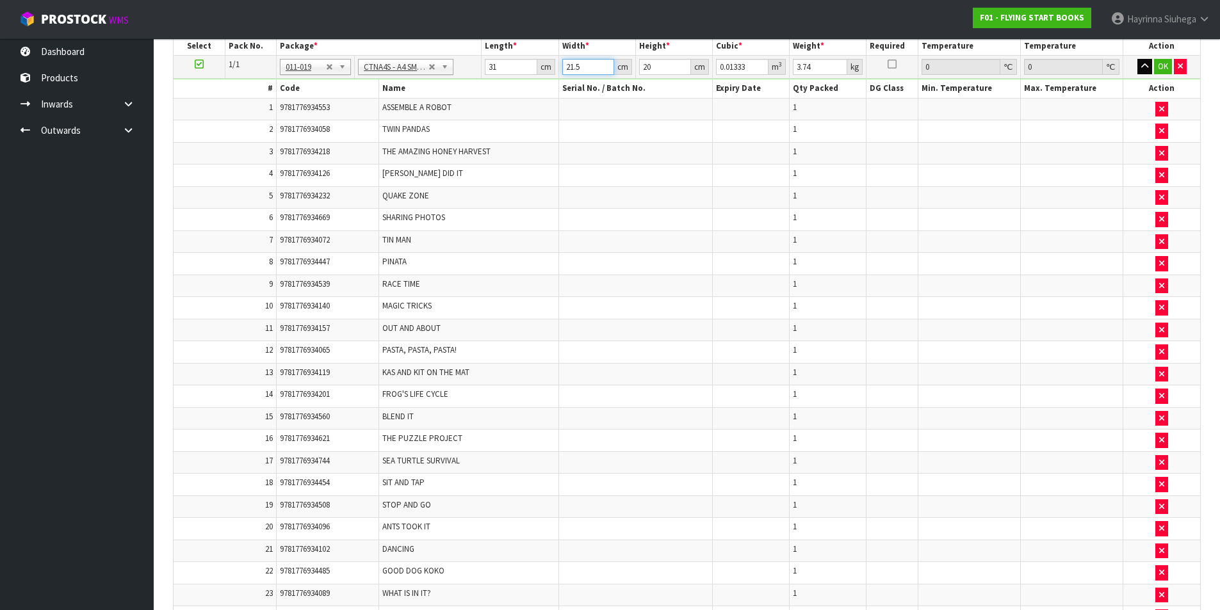
type input "0.00124"
type input "24"
type input "0.01488"
type input "24"
type input "1"
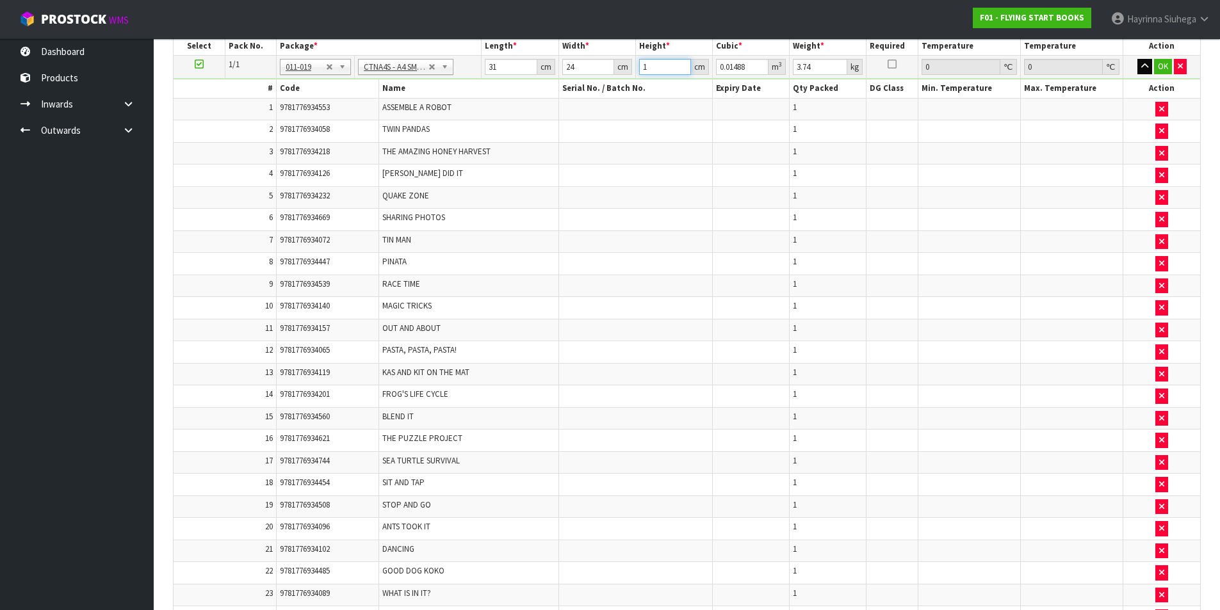
type input "0.000744"
type input "14"
type input "0.010416"
type input "14"
type input "6"
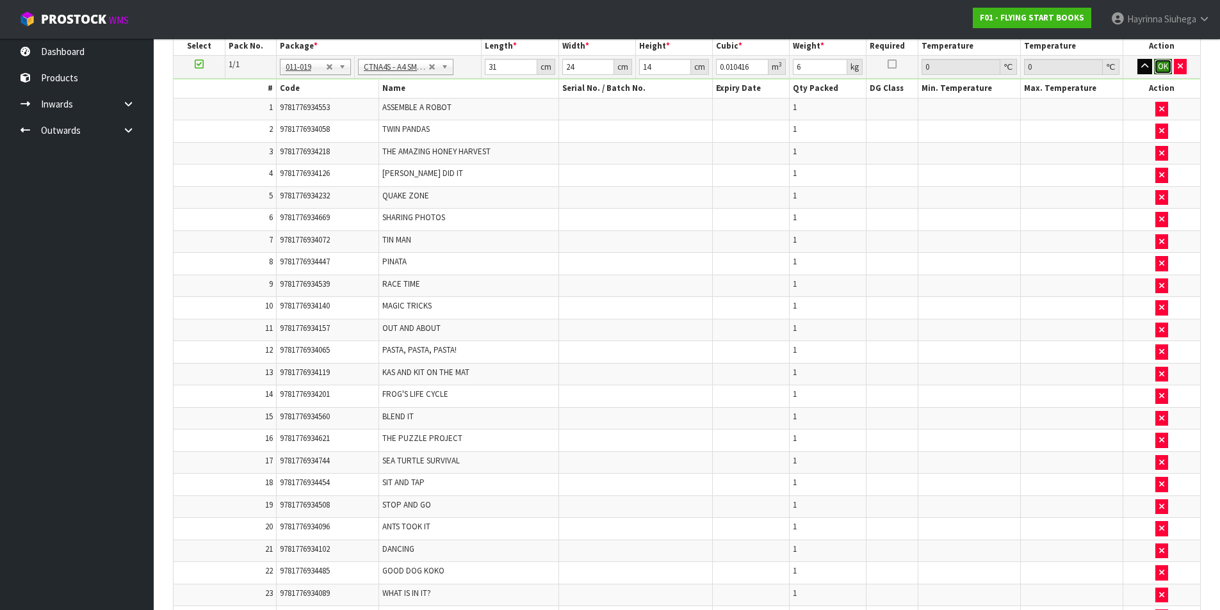
click button "OK" at bounding box center [1163, 66] width 18 height 15
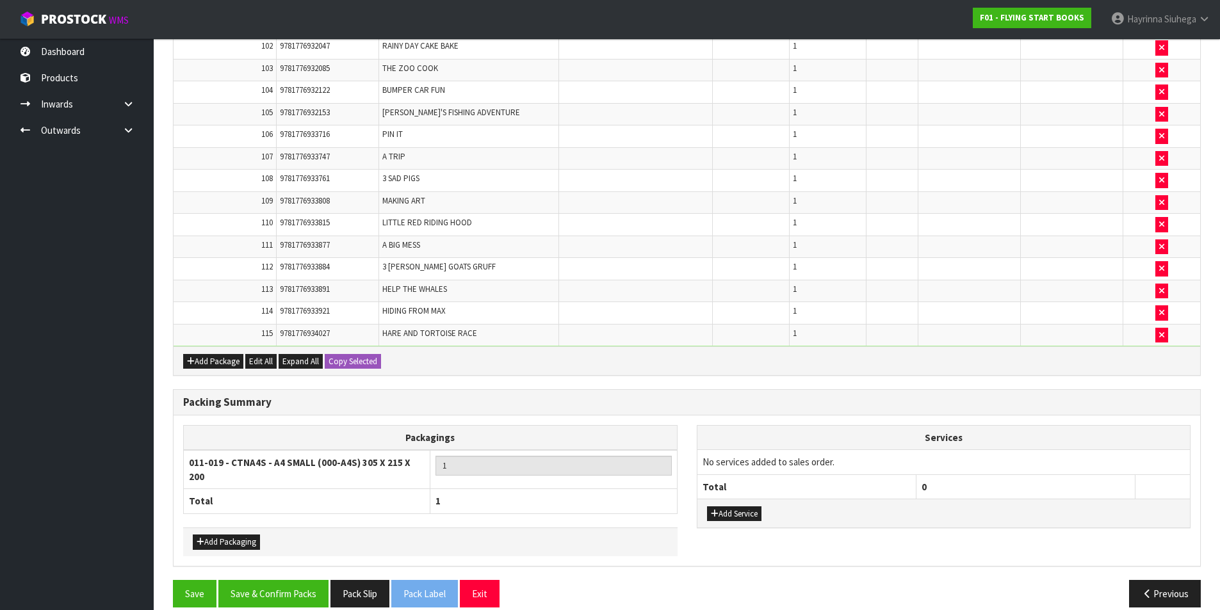
scroll to position [2651, 0]
click at [286, 580] on button "Save & Confirm Packs" at bounding box center [273, 594] width 110 height 28
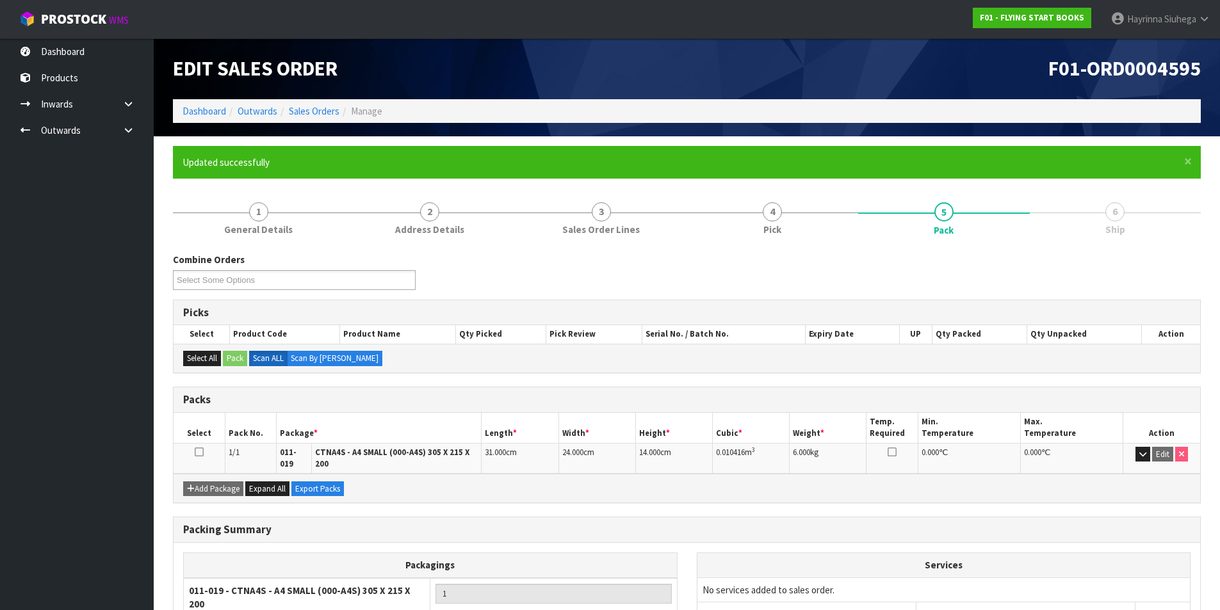
scroll to position [108, 0]
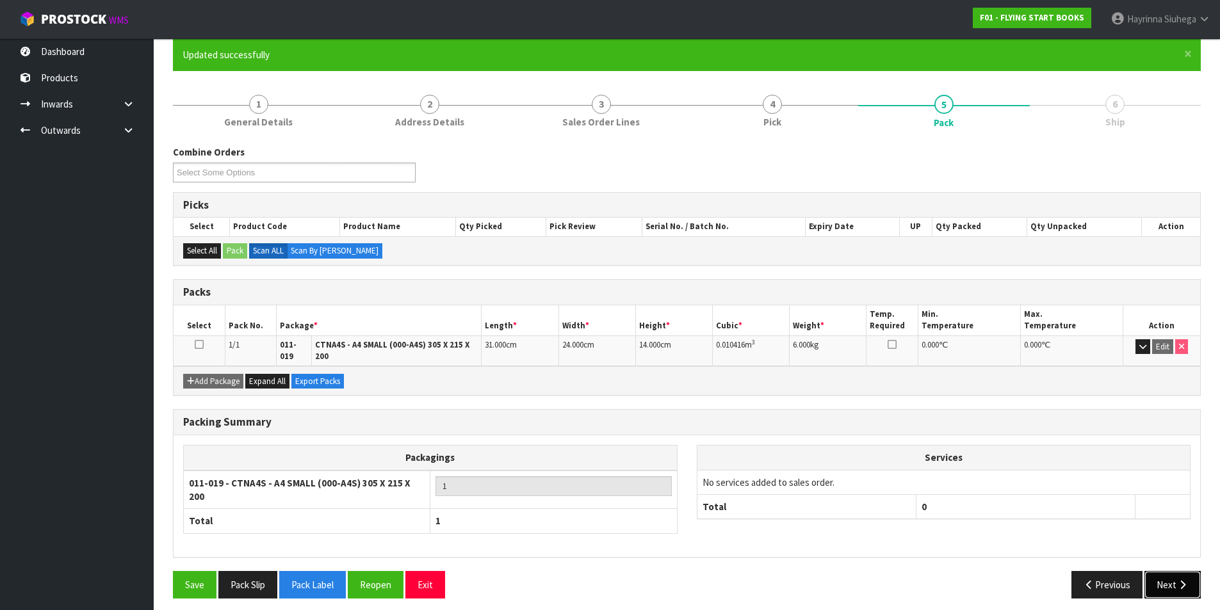
click at [1186, 580] on icon "button" at bounding box center [1183, 585] width 12 height 10
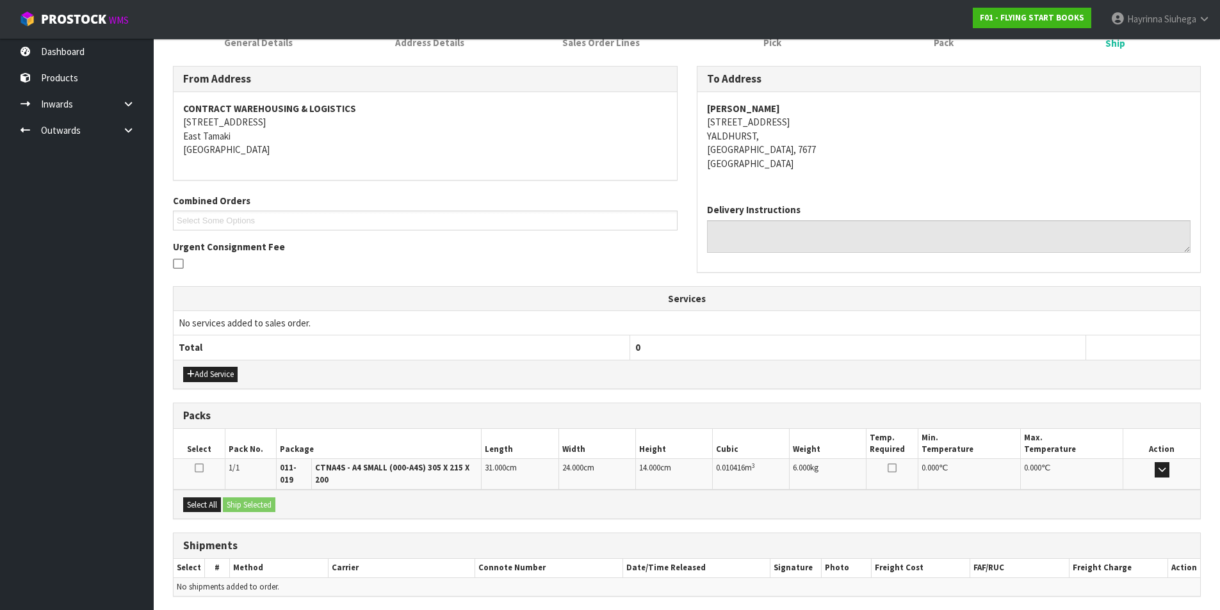
scroll to position [234, 0]
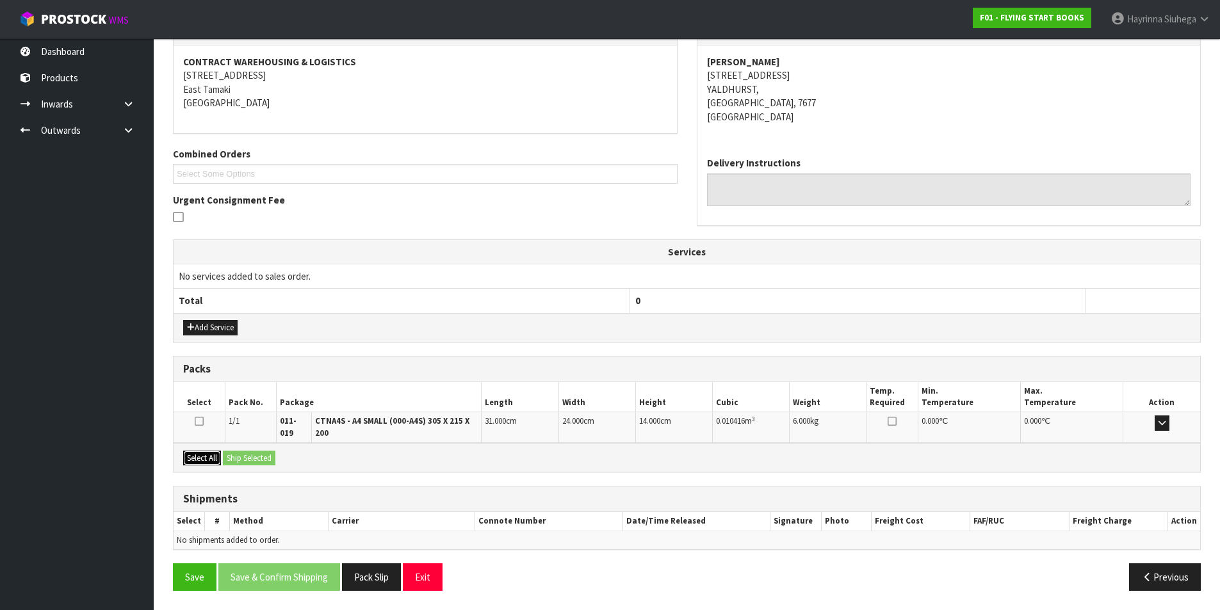
click at [194, 457] on button "Select All" at bounding box center [202, 458] width 38 height 15
click at [266, 457] on button "Ship Selected" at bounding box center [249, 458] width 53 height 15
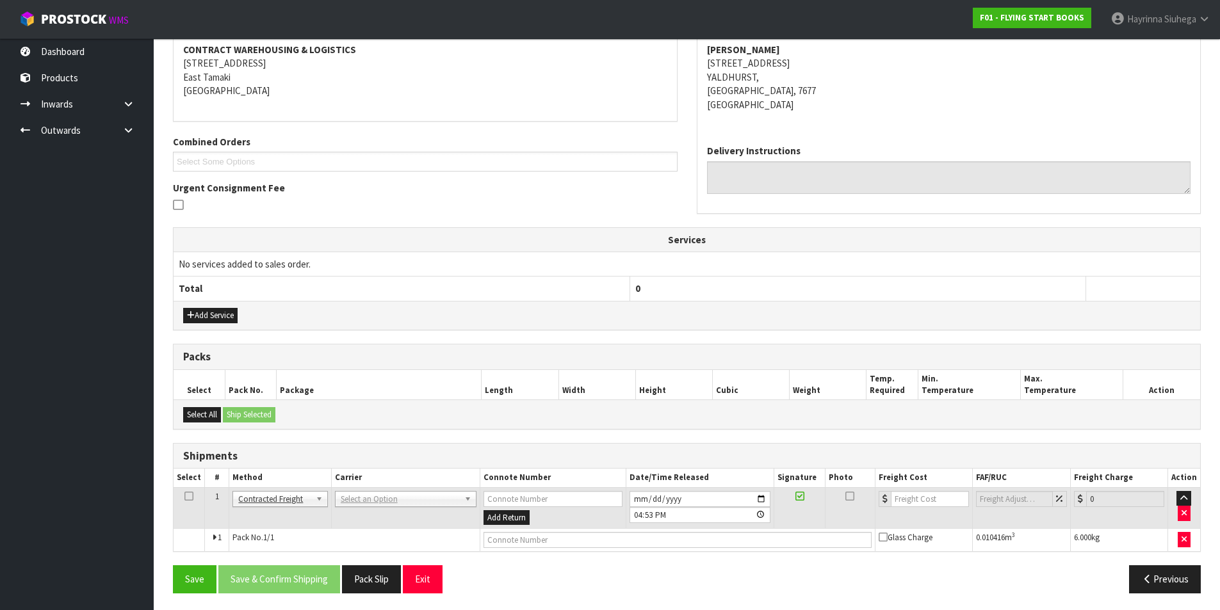
scroll to position [249, 0]
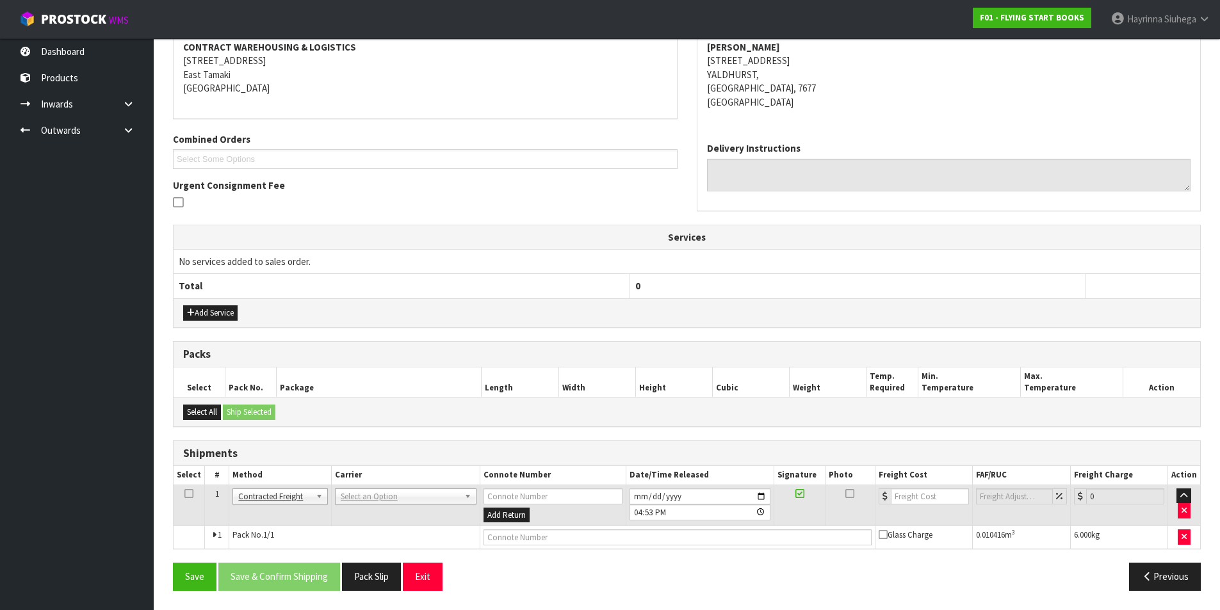
click at [417, 482] on th "Carrier" at bounding box center [405, 475] width 149 height 19
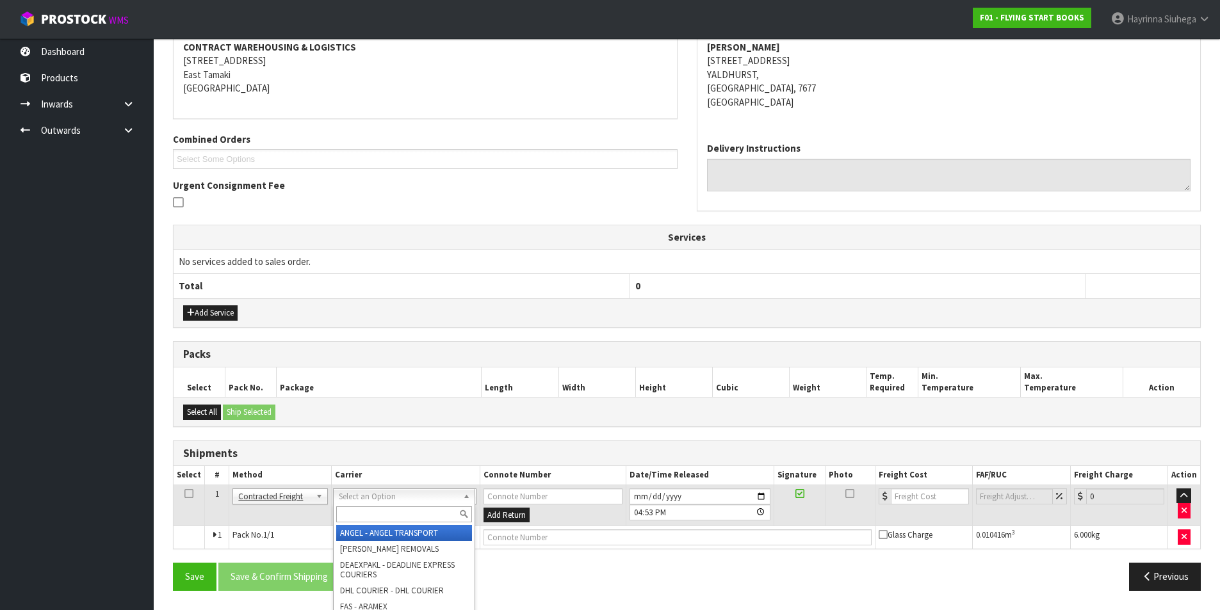
click at [366, 519] on input "text" at bounding box center [404, 515] width 136 height 16
type input "NZP"
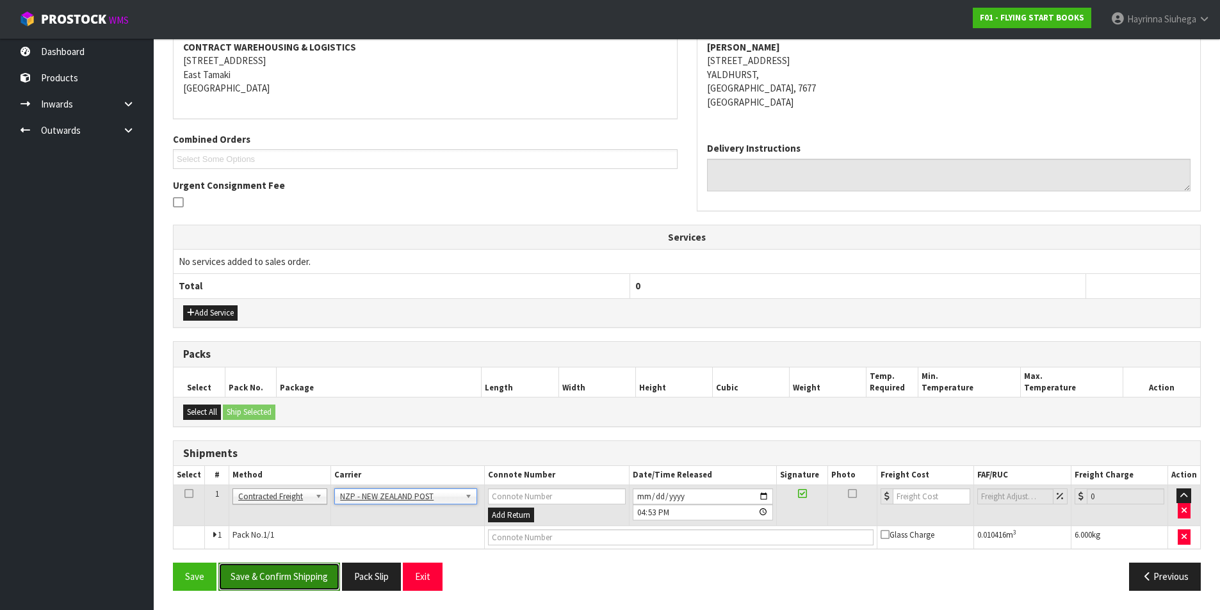
click at [313, 588] on button "Save & Confirm Shipping" at bounding box center [279, 577] width 122 height 28
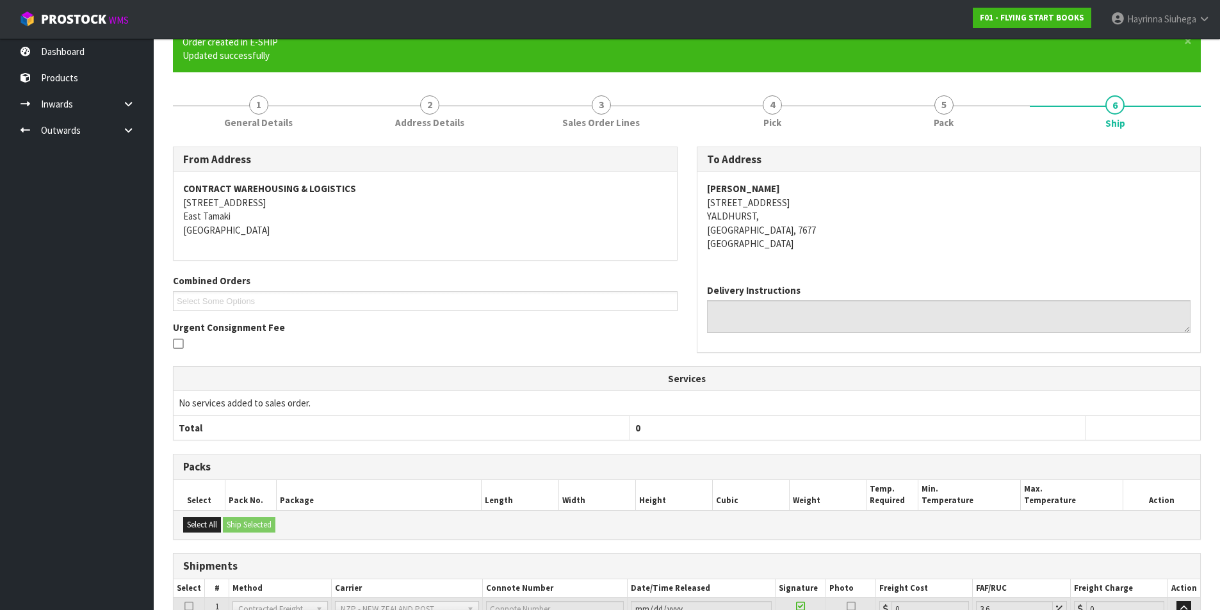
scroll to position [230, 0]
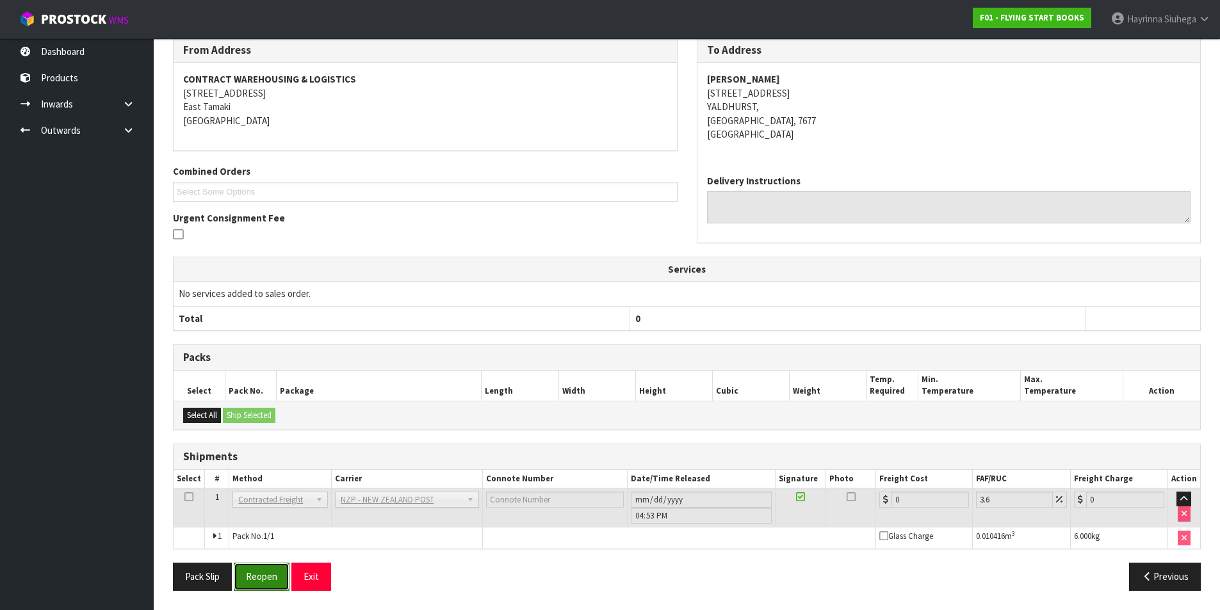
click at [245, 575] on button "Reopen" at bounding box center [262, 577] width 56 height 28
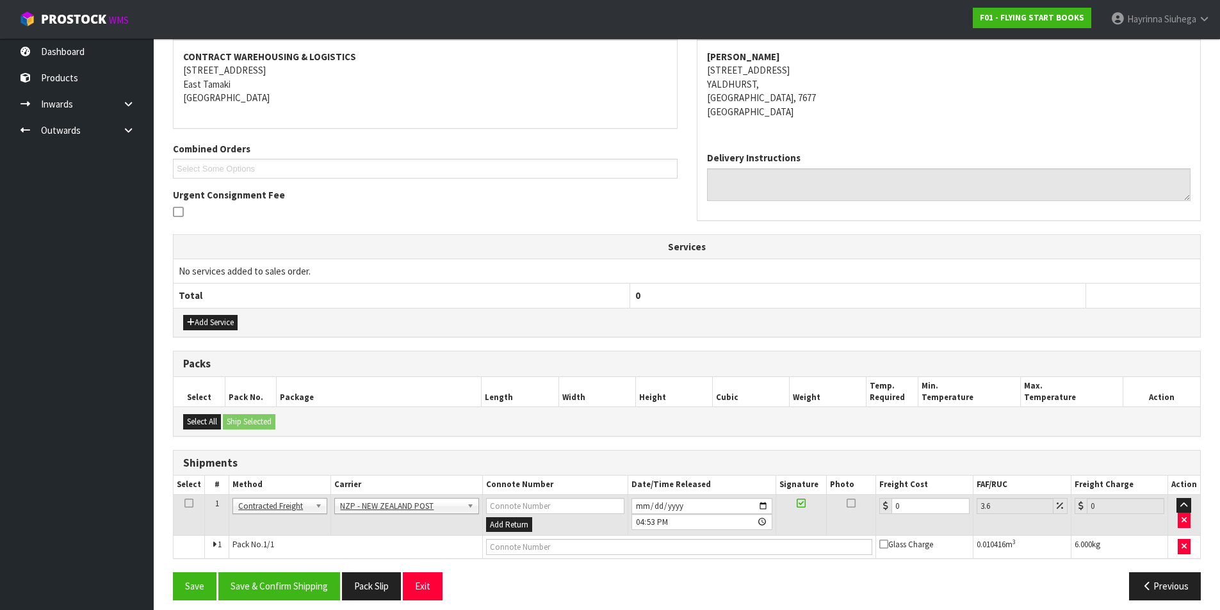
scroll to position [249, 0]
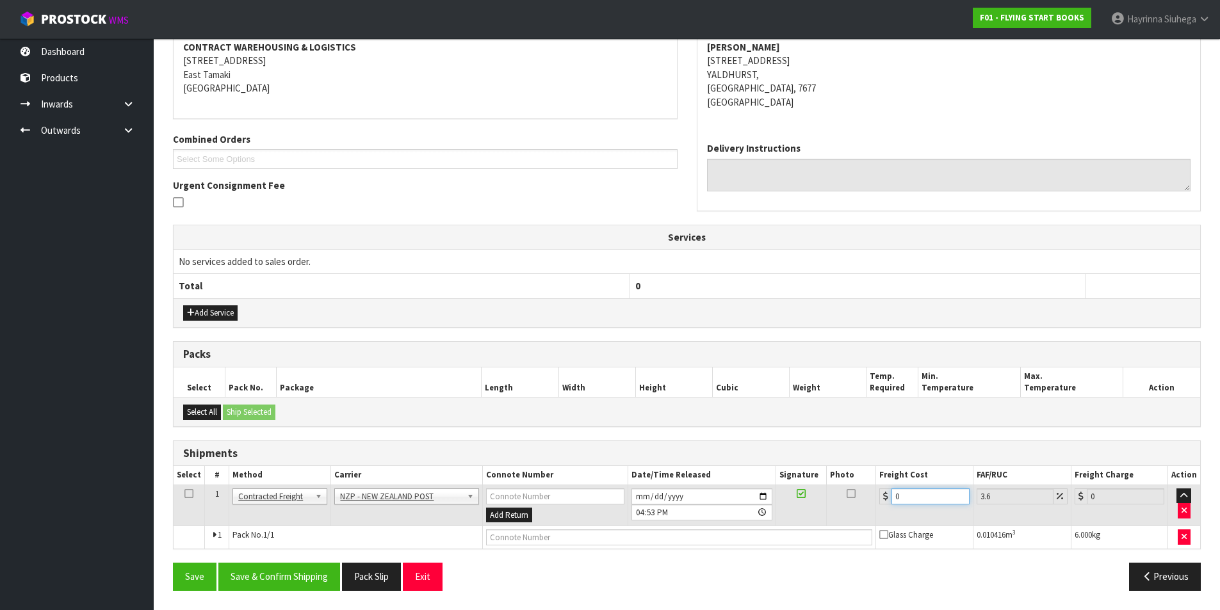
drag, startPoint x: 920, startPoint y: 496, endPoint x: 744, endPoint y: 499, distance: 176.8
click at [745, 499] on tr "1 Client Local Pickup Customer Local Pickup Company Freight Contracted Freight …" at bounding box center [687, 506] width 1027 height 42
type input "1"
type input "1.04"
type input "16"
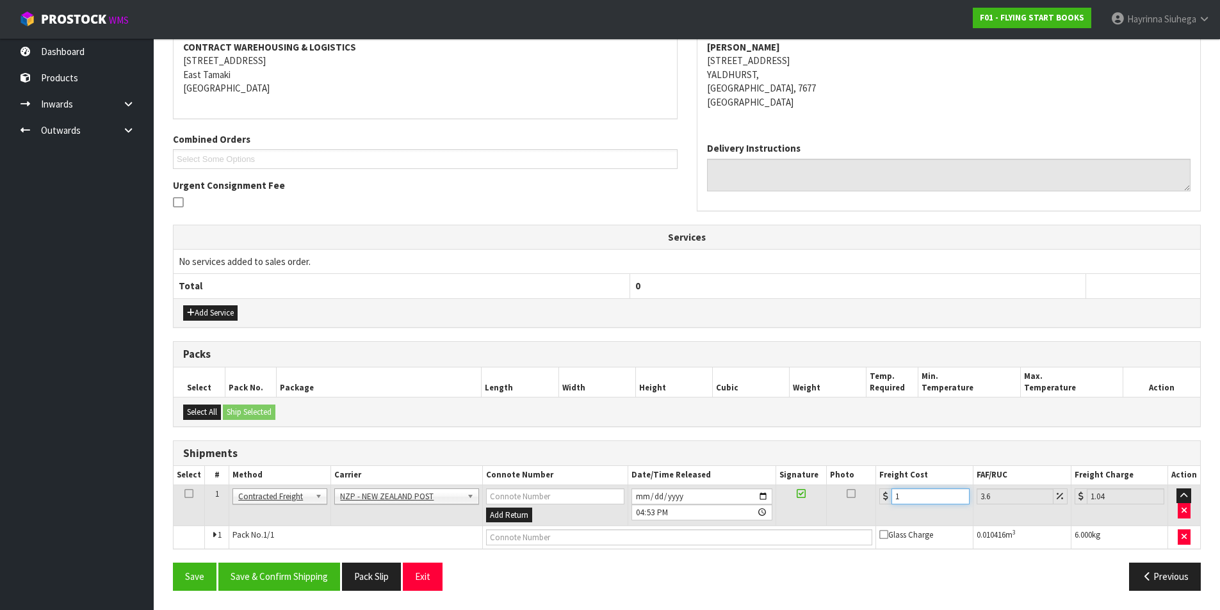
type input "16.58"
type input "16.2"
type input "16.78"
type input "16.20"
click at [639, 493] on input "2025-08-22" at bounding box center [702, 497] width 141 height 16
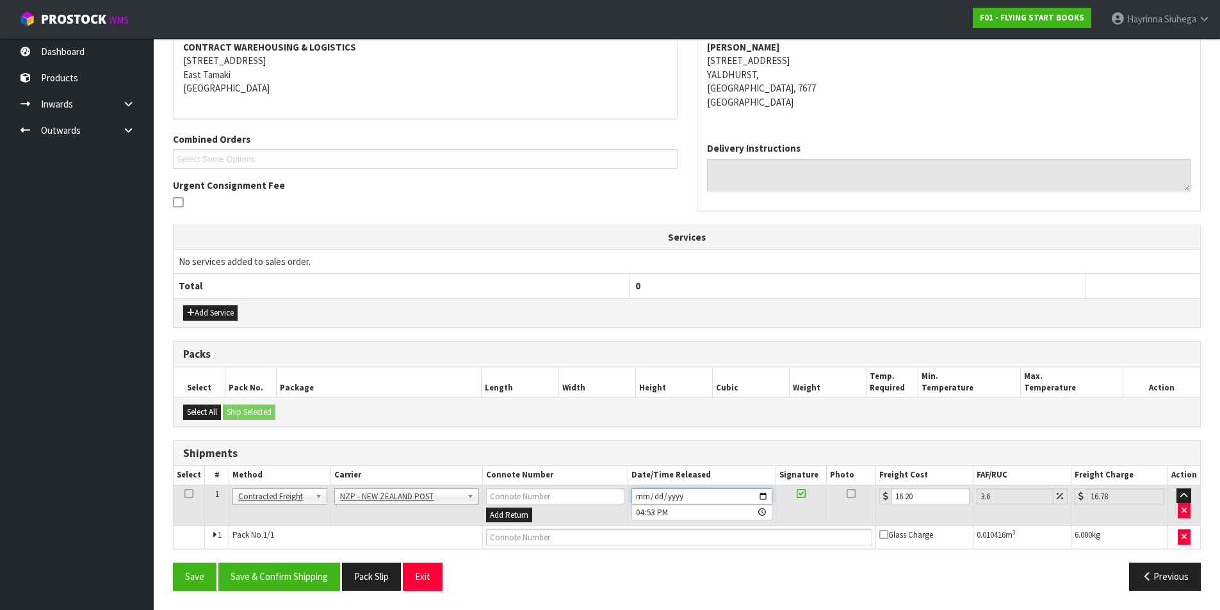
click at [642, 495] on input "2025-08-22" at bounding box center [702, 497] width 141 height 16
type input "2025-08-25"
click at [555, 541] on input "text" at bounding box center [679, 538] width 387 height 16
type input "00894210379942165390"
click at [173, 563] on button "Save" at bounding box center [195, 577] width 44 height 28
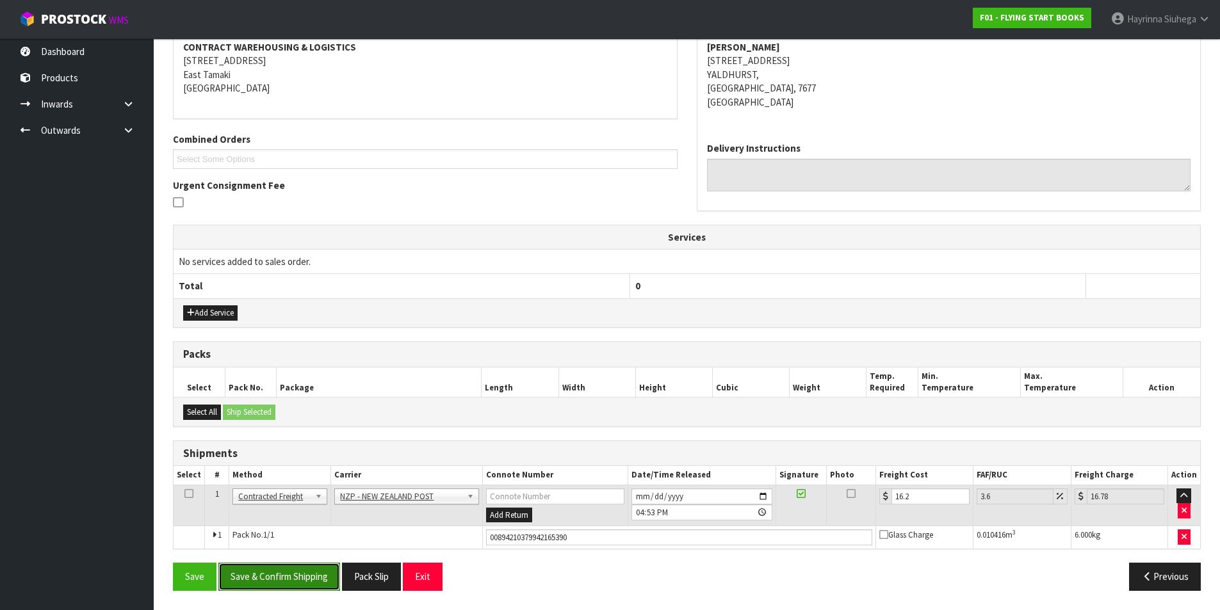
click at [318, 584] on button "Save & Confirm Shipping" at bounding box center [279, 577] width 122 height 28
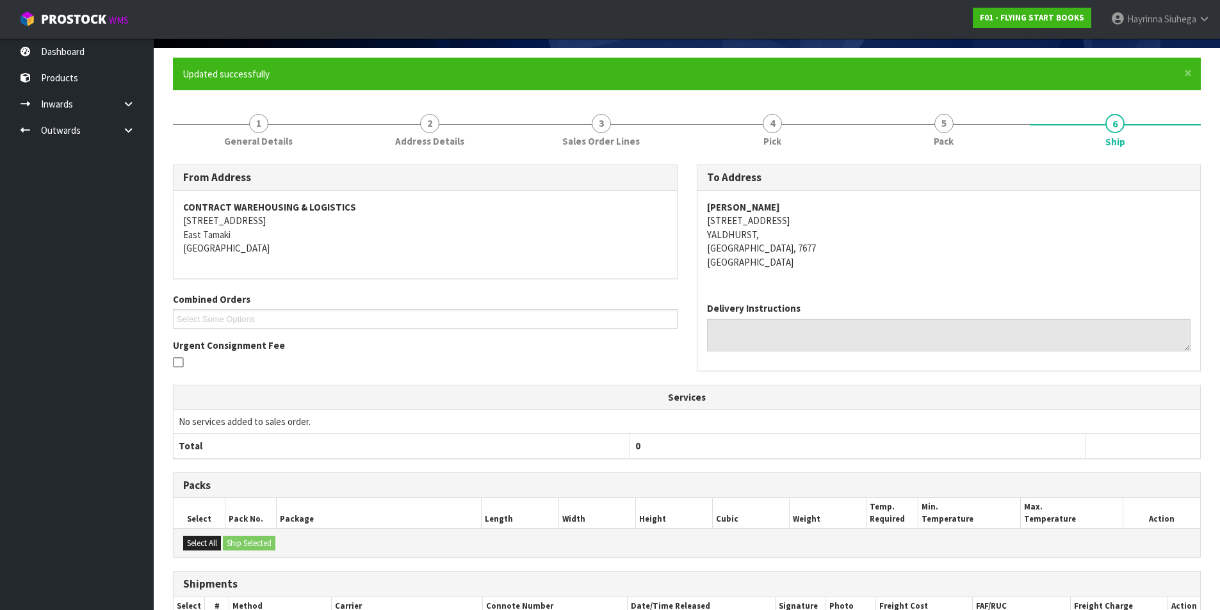
scroll to position [0, 0]
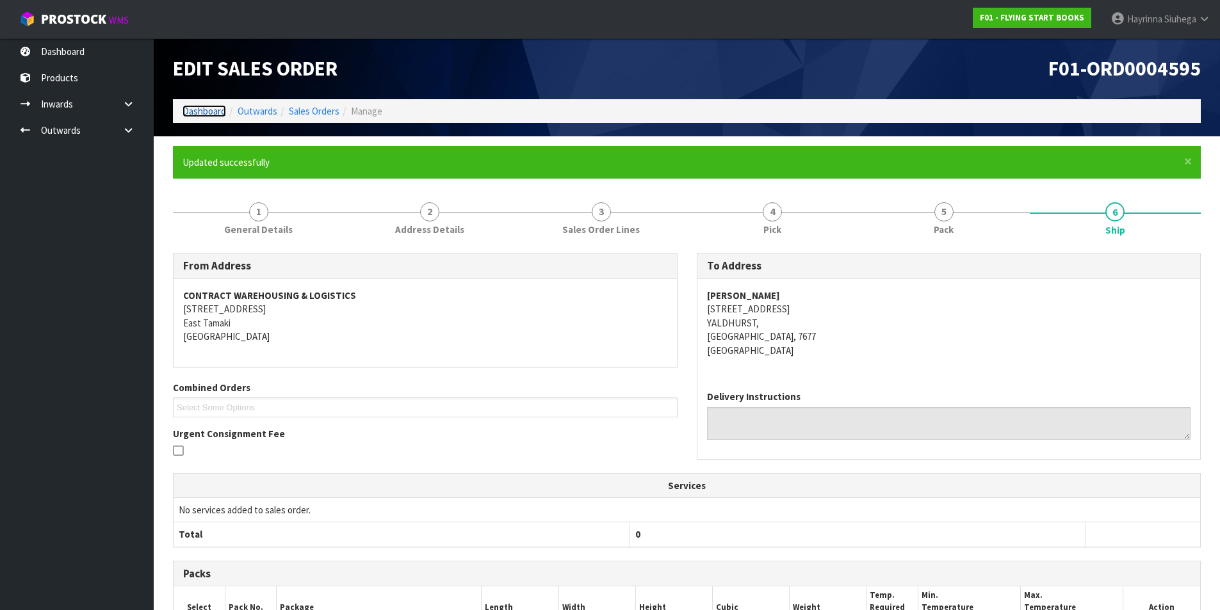
click at [211, 113] on link "Dashboard" at bounding box center [205, 111] width 44 height 12
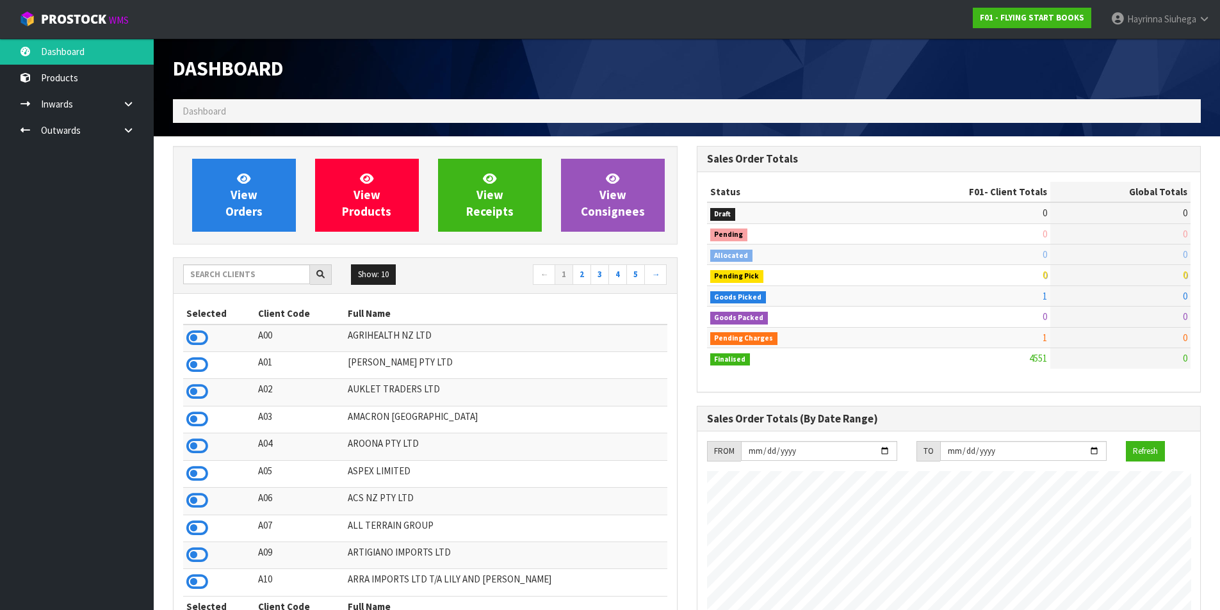
scroll to position [970, 523]
click at [262, 179] on link "View Orders" at bounding box center [244, 195] width 104 height 73
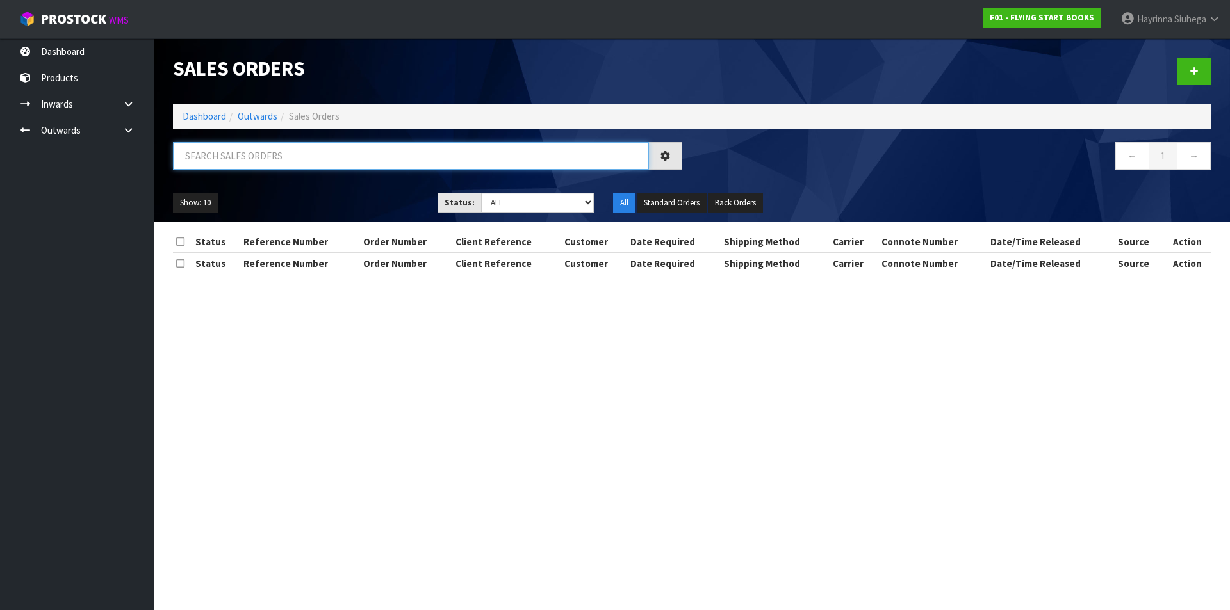
click at [327, 165] on input "text" at bounding box center [411, 156] width 476 height 28
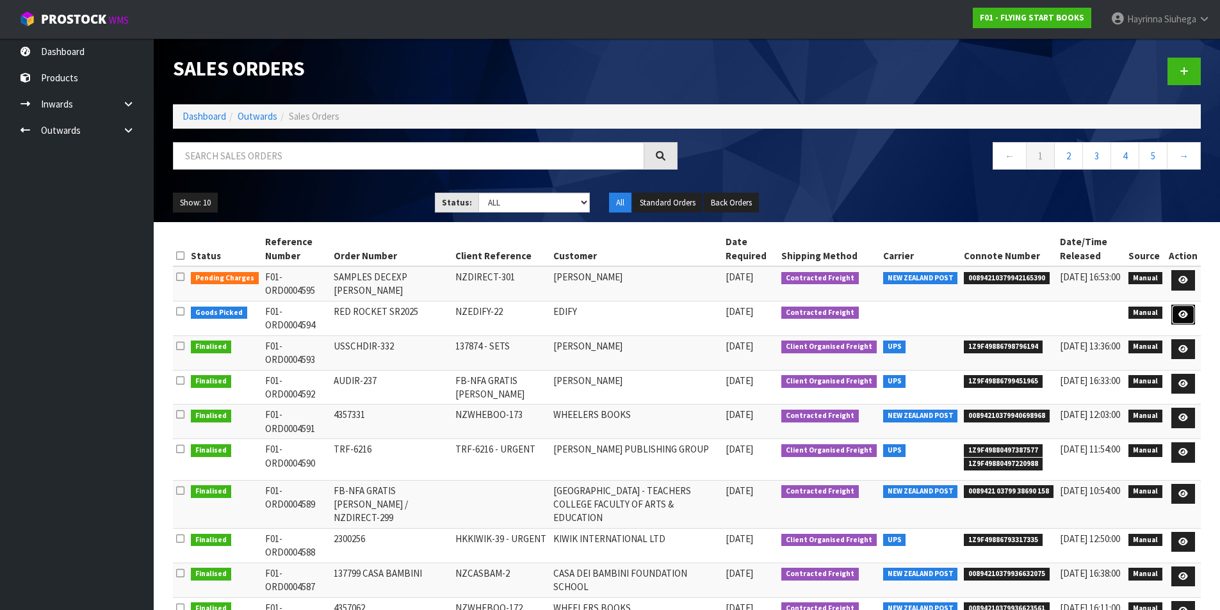
click at [1188, 314] on icon at bounding box center [1184, 315] width 10 height 8
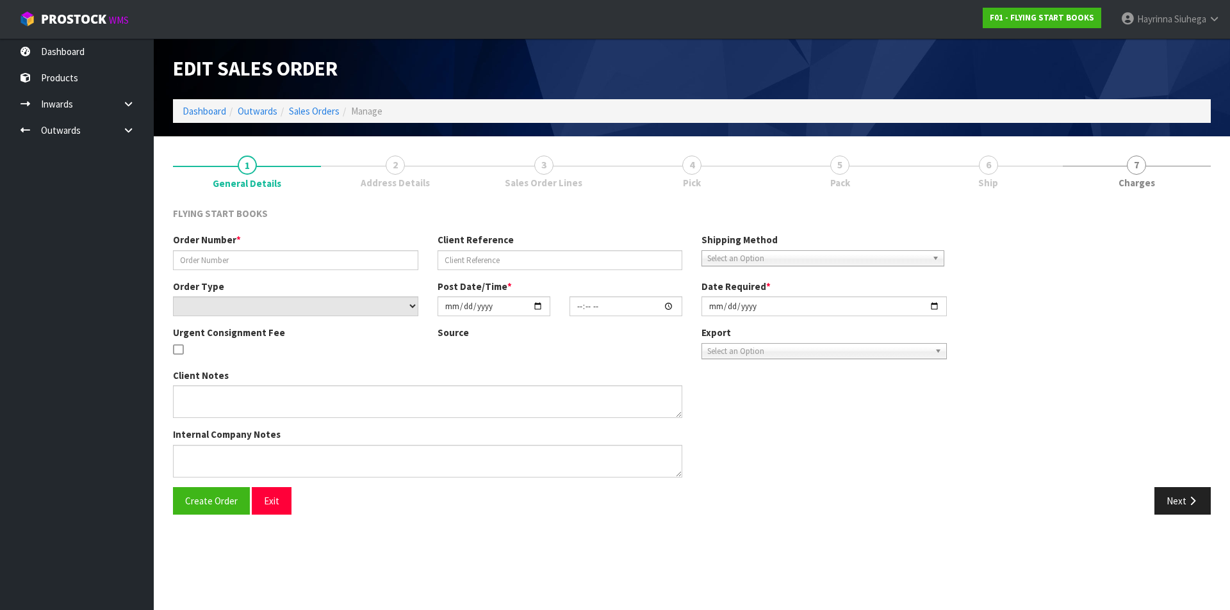
type input "RED ROCKET SR2025"
type input "NZEDIFY-22"
select select "number:0"
type input "2025-08-21"
type input "09:02:00.000"
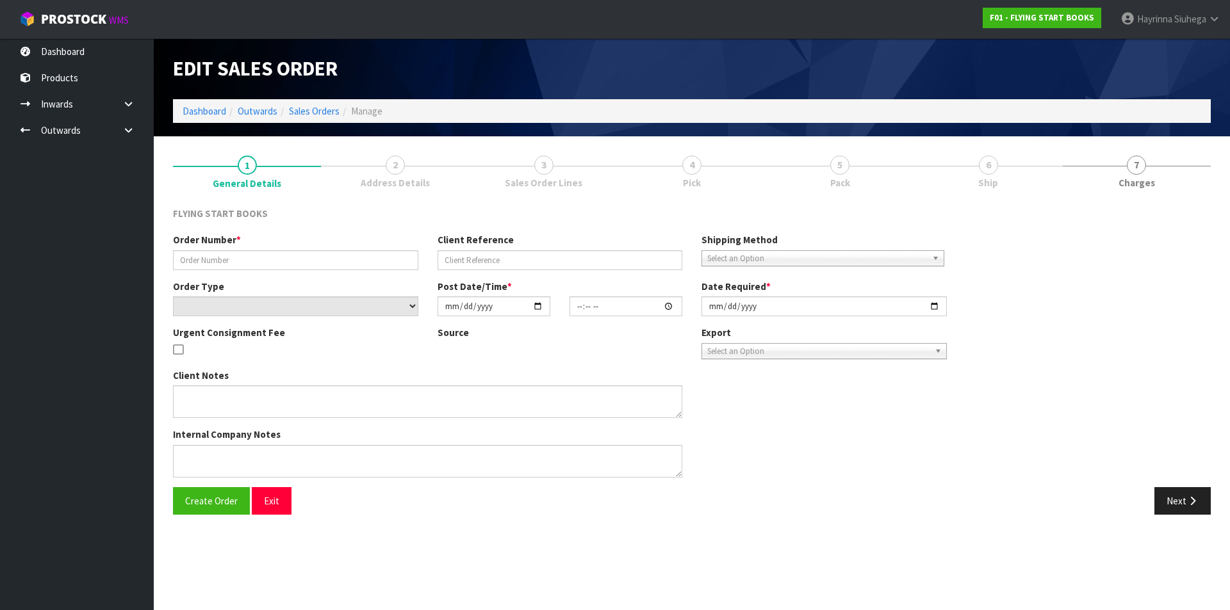
type input "2025-08-21"
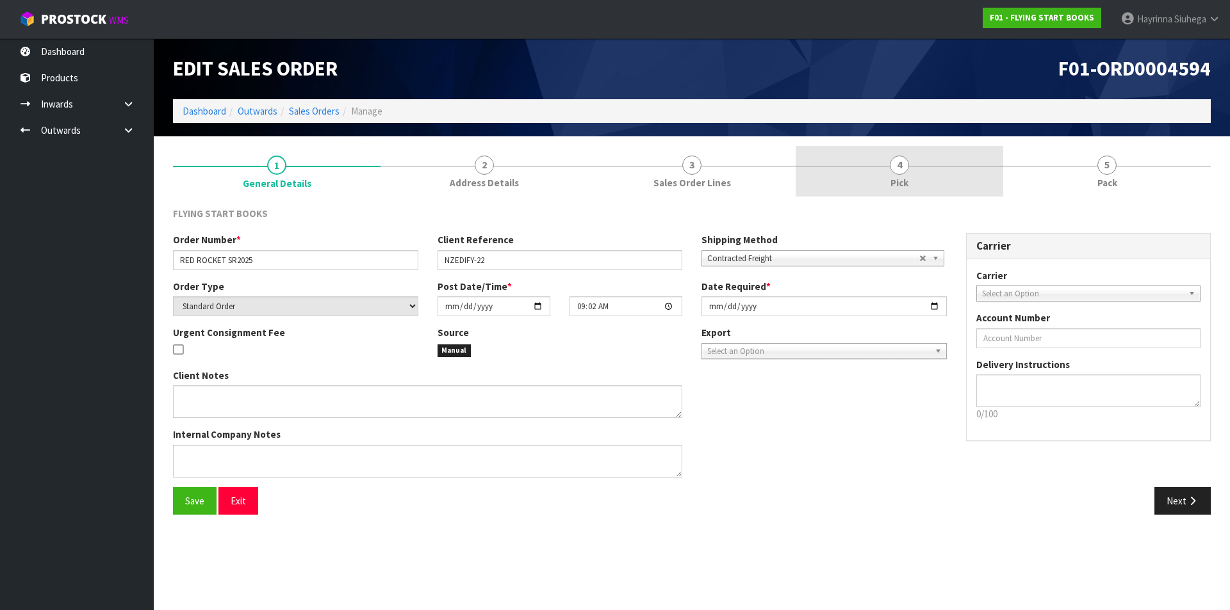
click at [951, 163] on link "4 Pick" at bounding box center [900, 171] width 208 height 51
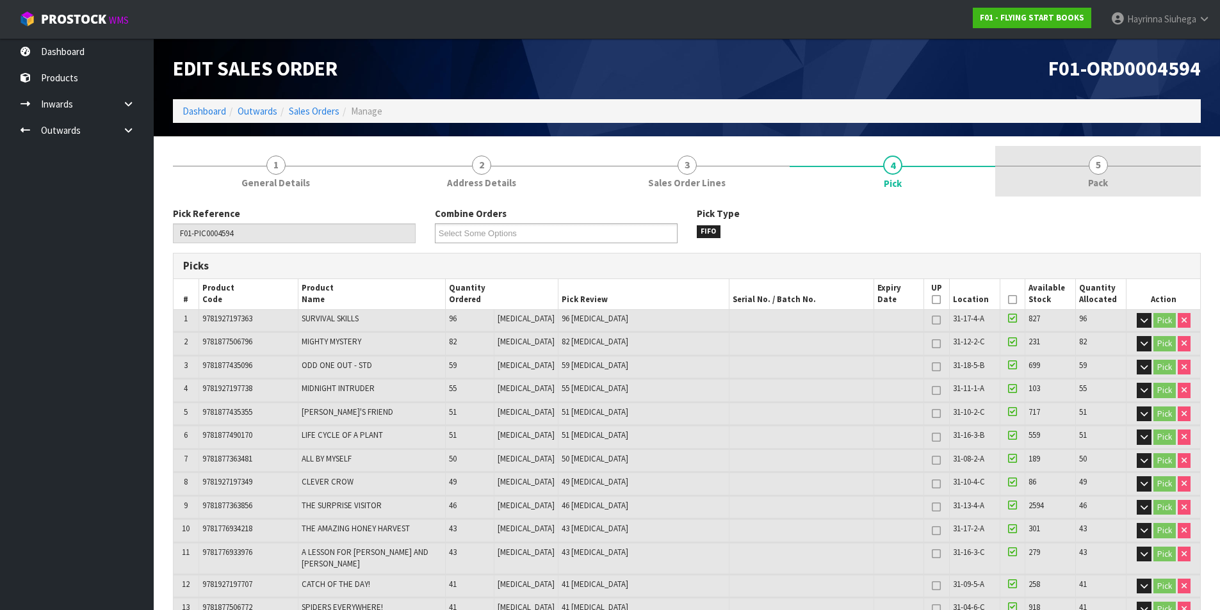
click at [1083, 167] on link "5 Pack" at bounding box center [1098, 171] width 206 height 51
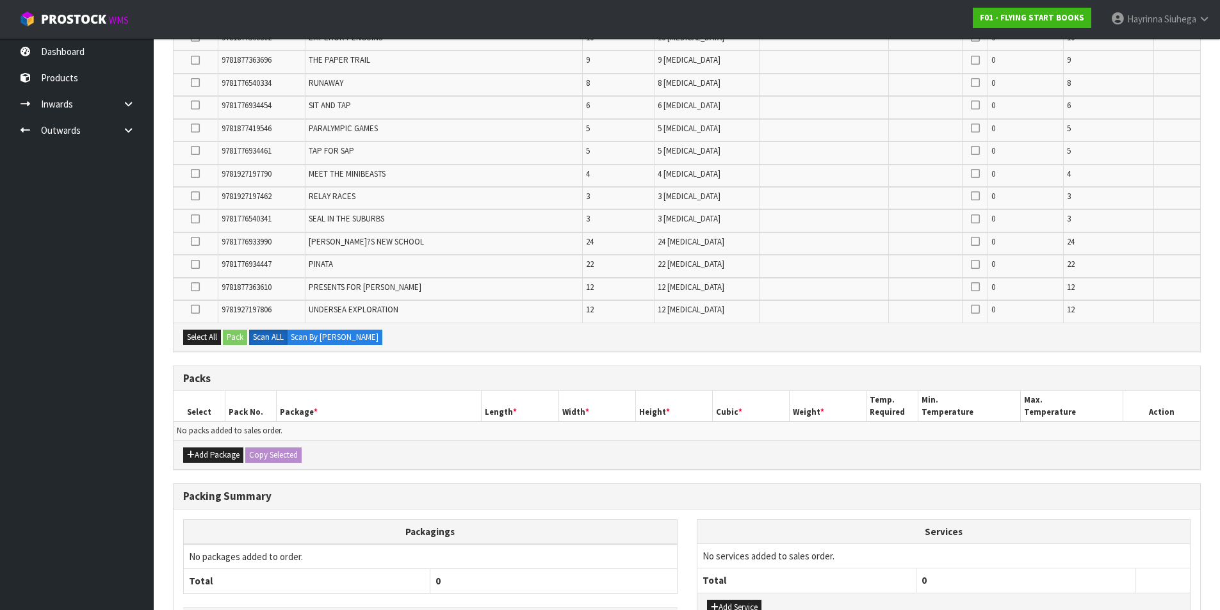
scroll to position [2523, 0]
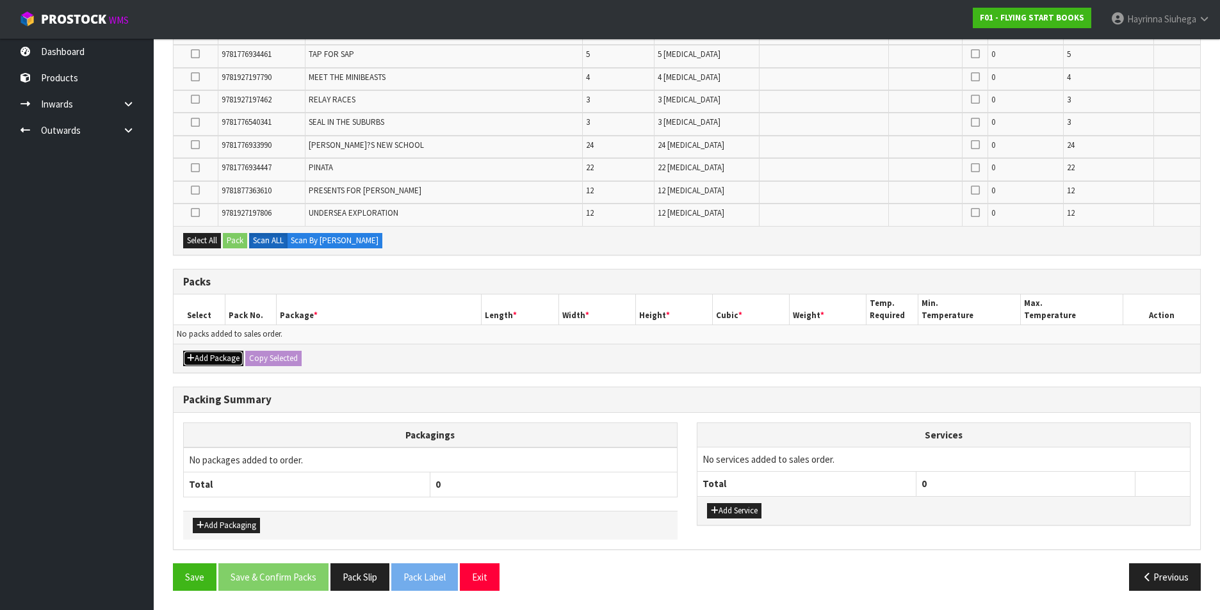
click at [210, 362] on button "Add Package" at bounding box center [213, 358] width 60 height 15
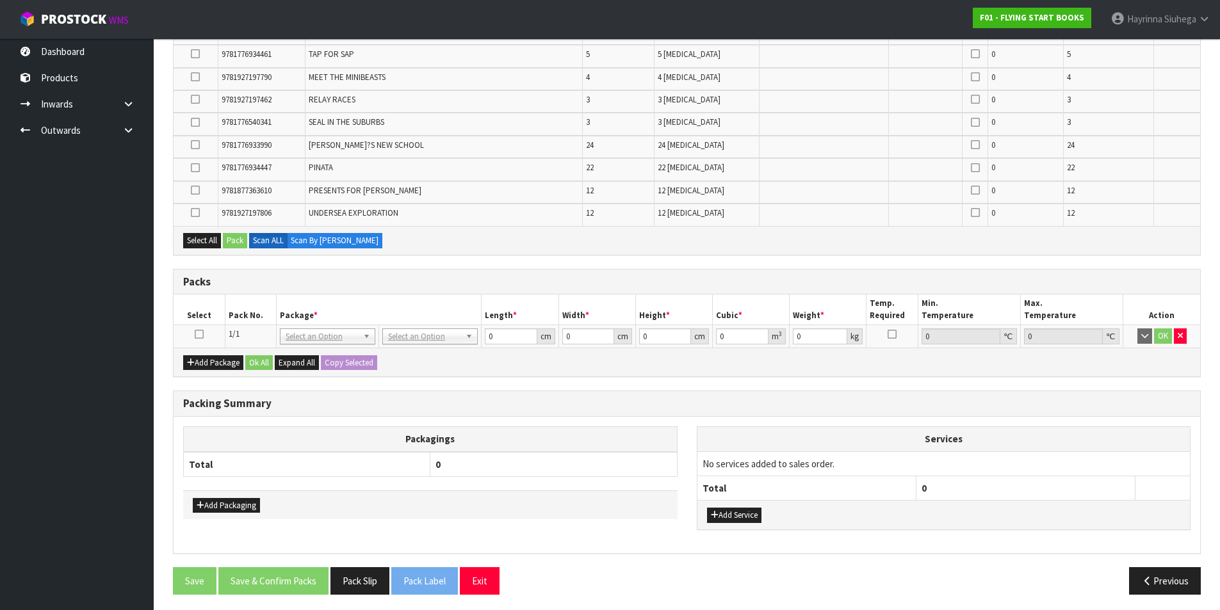
click at [195, 335] on icon at bounding box center [199, 334] width 9 height 1
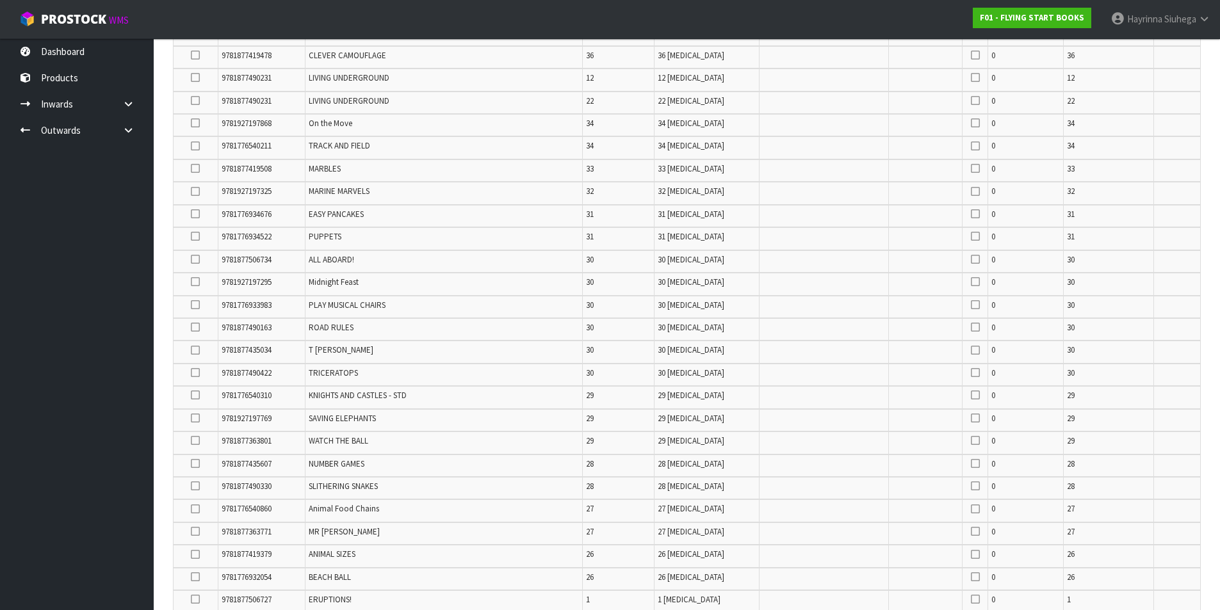
click at [193, 306] on icon at bounding box center [195, 305] width 9 height 1
click at [0, 0] on input "checkbox" at bounding box center [0, 0] width 0 height 0
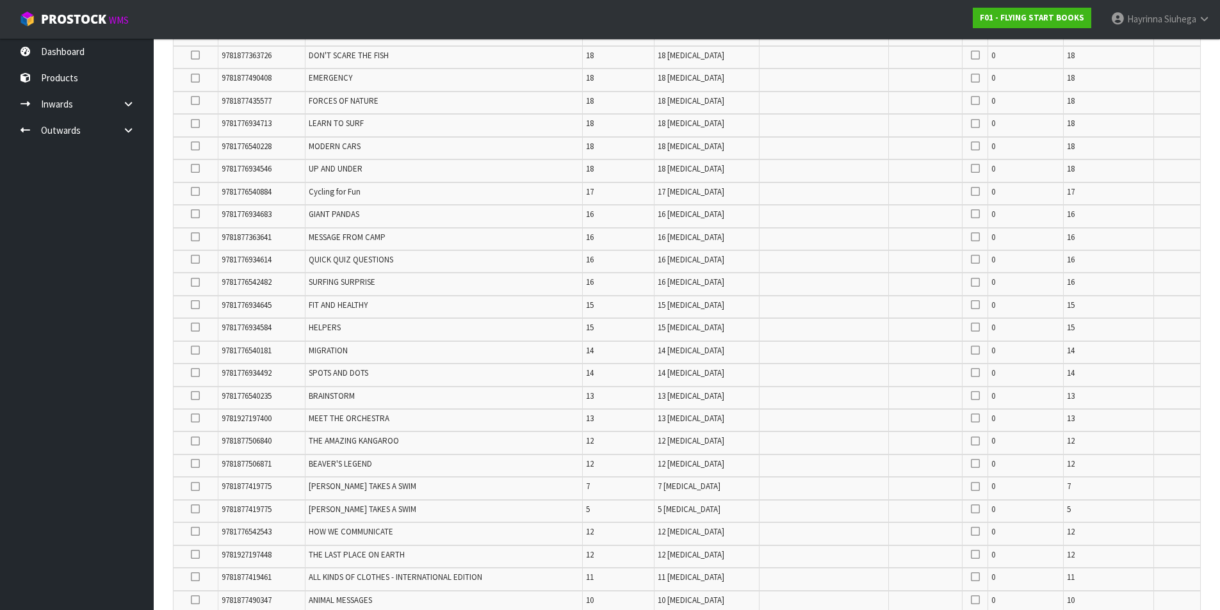
click at [197, 305] on icon at bounding box center [195, 305] width 9 height 1
click at [0, 0] on input "checkbox" at bounding box center [0, 0] width 0 height 0
click at [200, 419] on icon at bounding box center [195, 418] width 9 height 1
click at [0, 0] on input "checkbox" at bounding box center [0, 0] width 0 height 0
click at [196, 442] on icon at bounding box center [195, 441] width 9 height 1
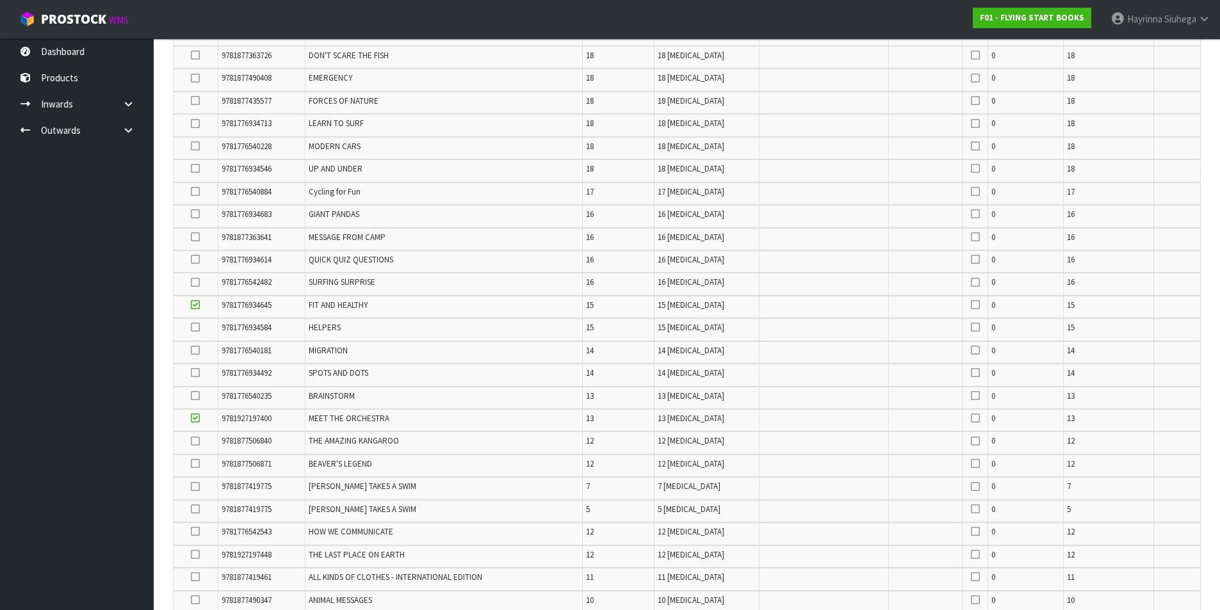
click at [0, 0] on input "checkbox" at bounding box center [0, 0] width 0 height 0
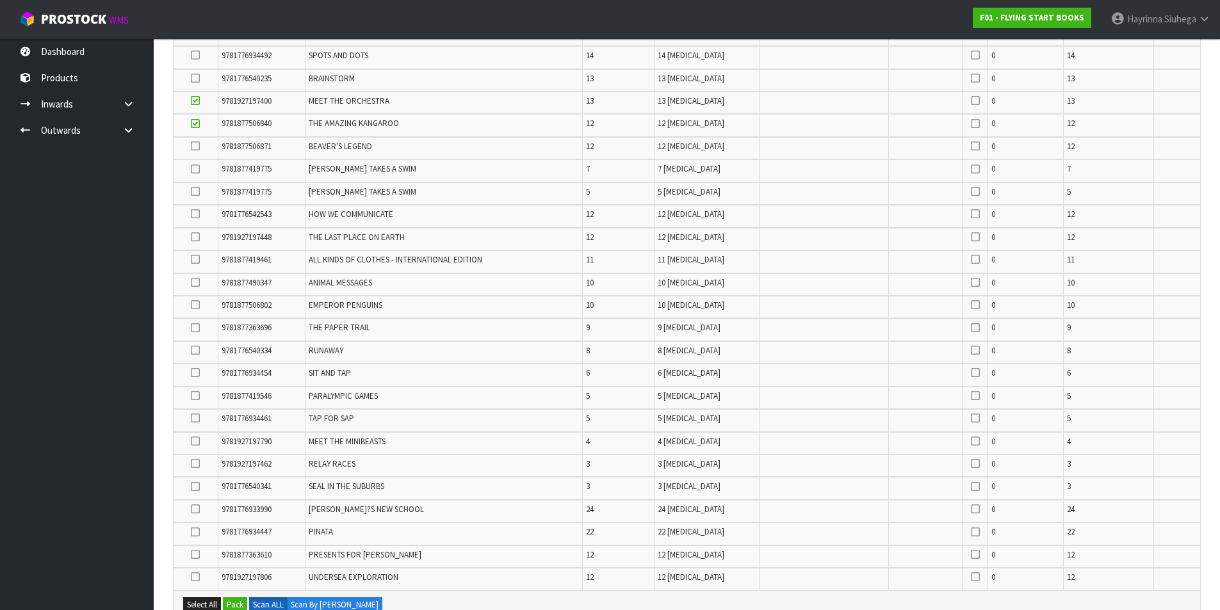
click at [198, 305] on icon at bounding box center [195, 305] width 9 height 1
click at [0, 0] on input "checkbox" at bounding box center [0, 0] width 0 height 0
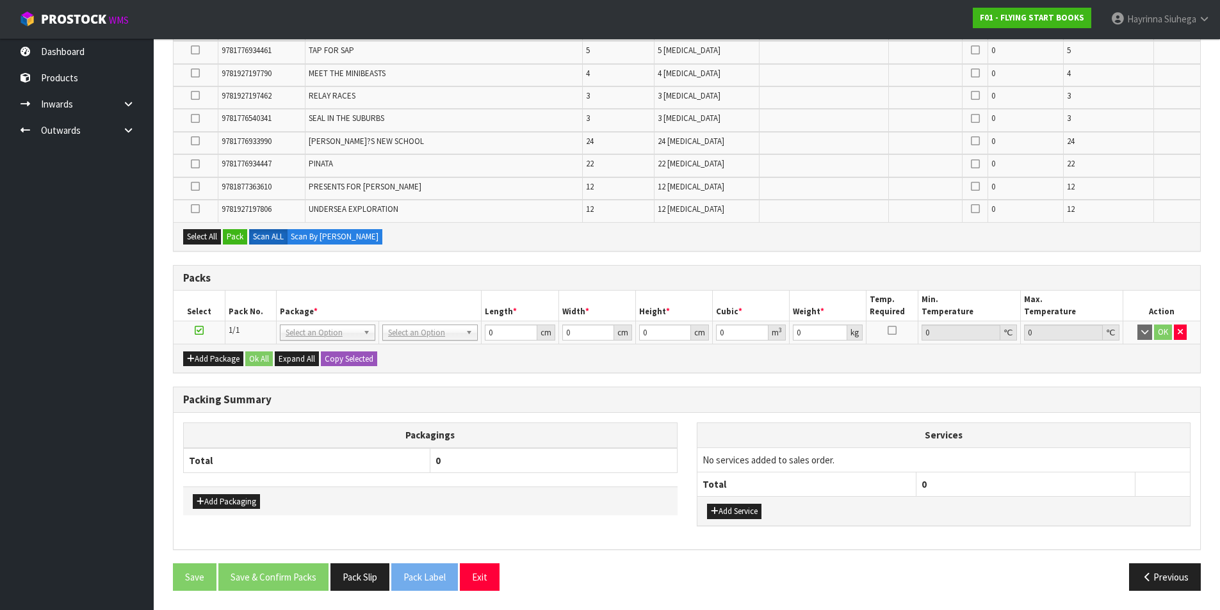
scroll to position [1795, 0]
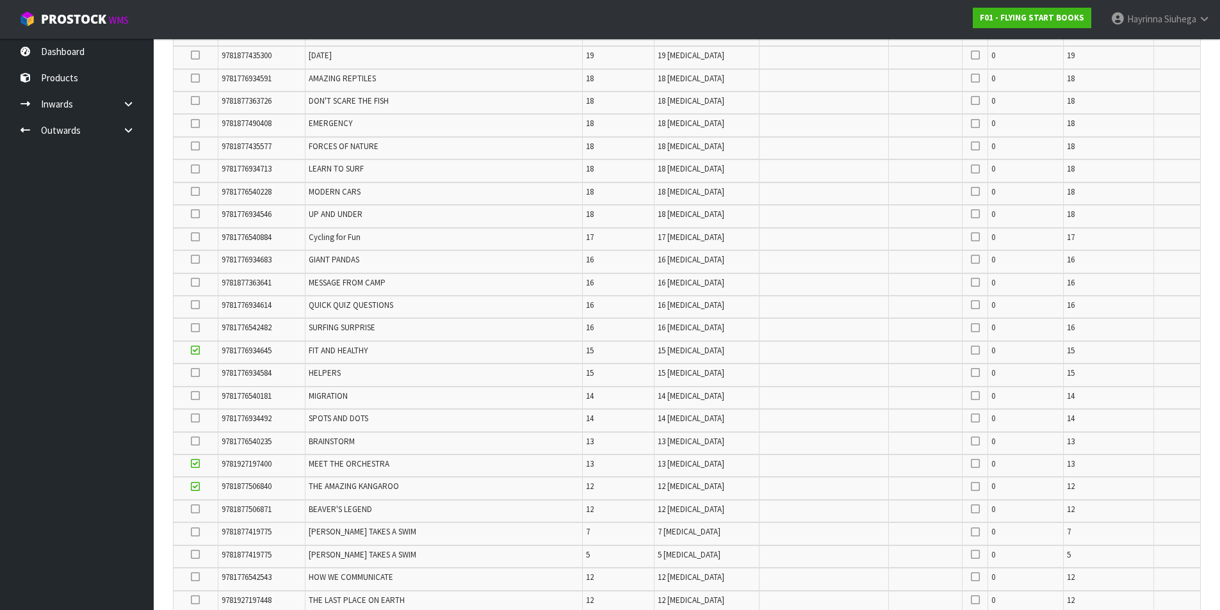
click at [195, 305] on icon at bounding box center [195, 305] width 9 height 1
click at [0, 0] on input "checkbox" at bounding box center [0, 0] width 0 height 0
click at [197, 124] on icon at bounding box center [195, 124] width 9 height 1
click at [0, 0] on input "checkbox" at bounding box center [0, 0] width 0 height 0
click at [193, 215] on icon at bounding box center [195, 214] width 9 height 1
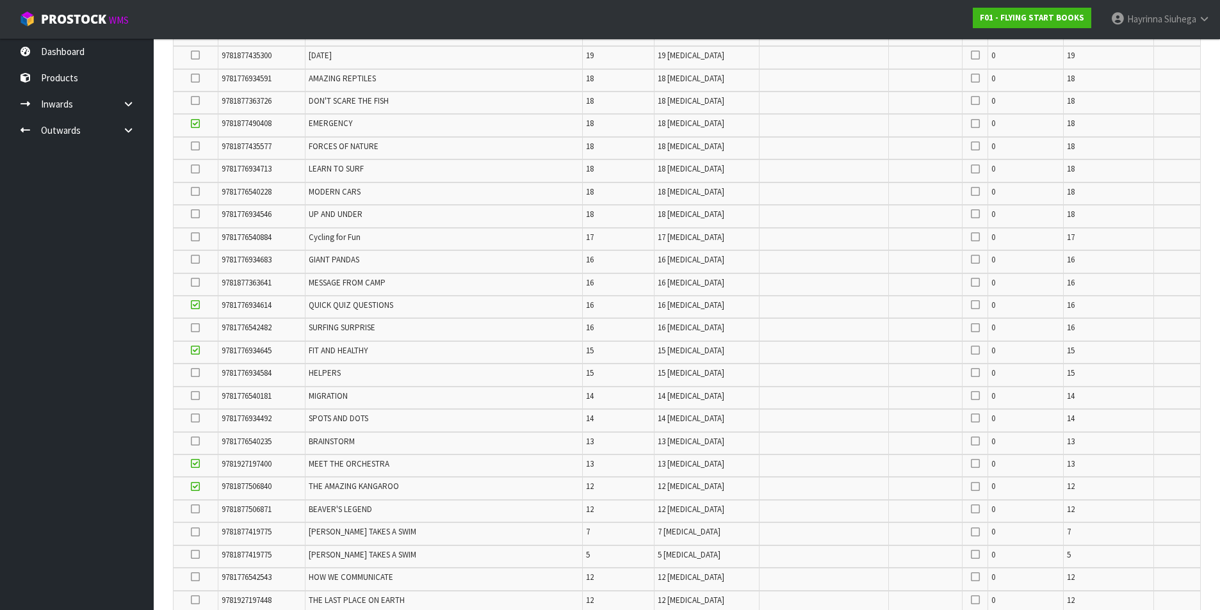
click at [0, 0] on input "checkbox" at bounding box center [0, 0] width 0 height 0
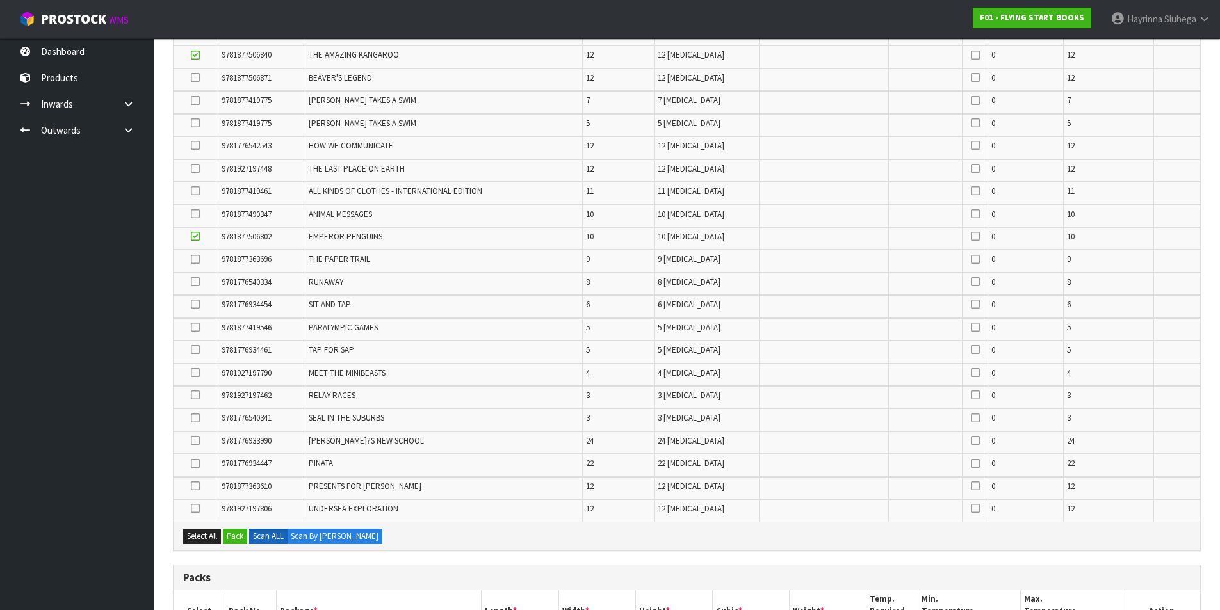
click at [200, 350] on icon at bounding box center [195, 350] width 9 height 1
click at [0, 0] on input "checkbox" at bounding box center [0, 0] width 0 height 0
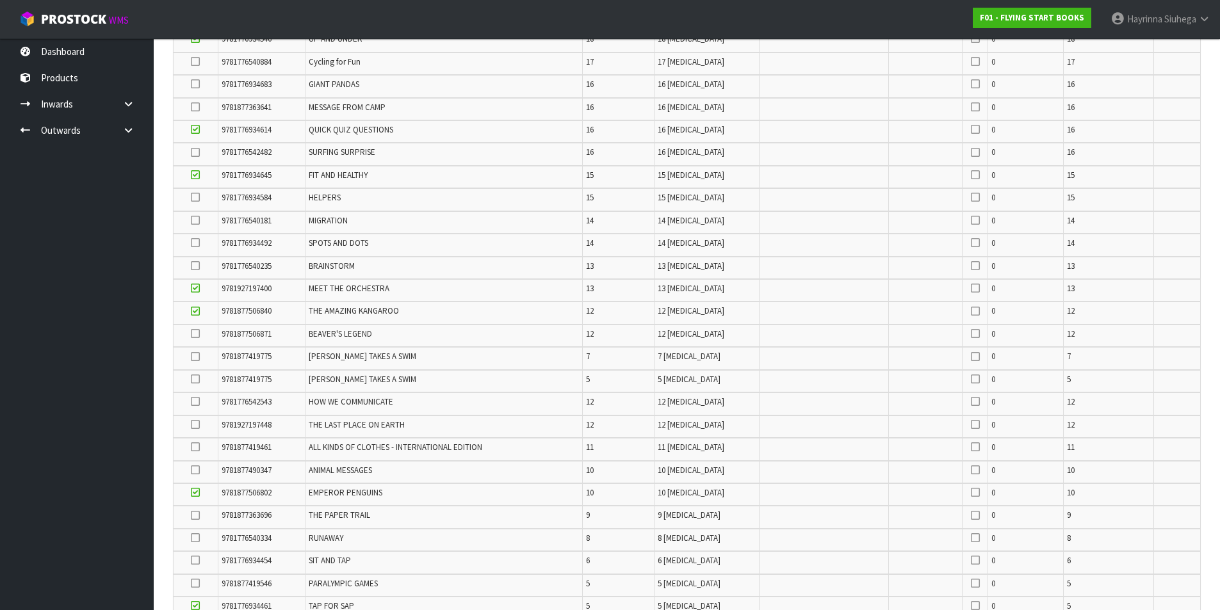
click at [197, 266] on icon at bounding box center [195, 266] width 9 height 1
click at [0, 0] on input "checkbox" at bounding box center [0, 0] width 0 height 0
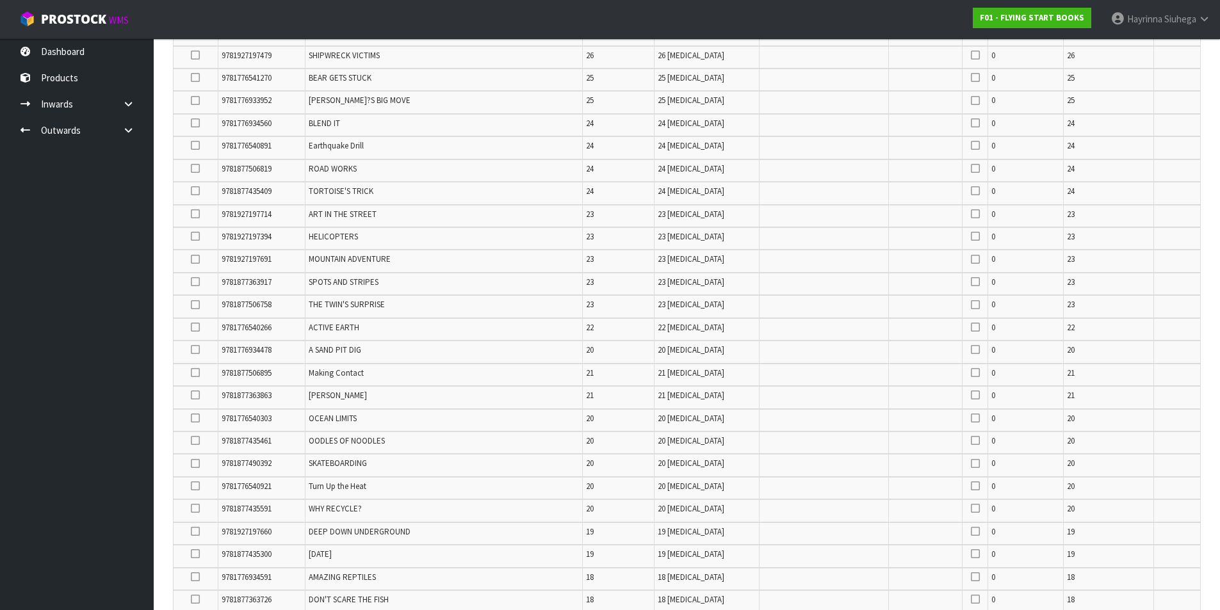
click at [195, 305] on icon at bounding box center [195, 305] width 9 height 1
click at [0, 0] on input "checkbox" at bounding box center [0, 0] width 0 height 0
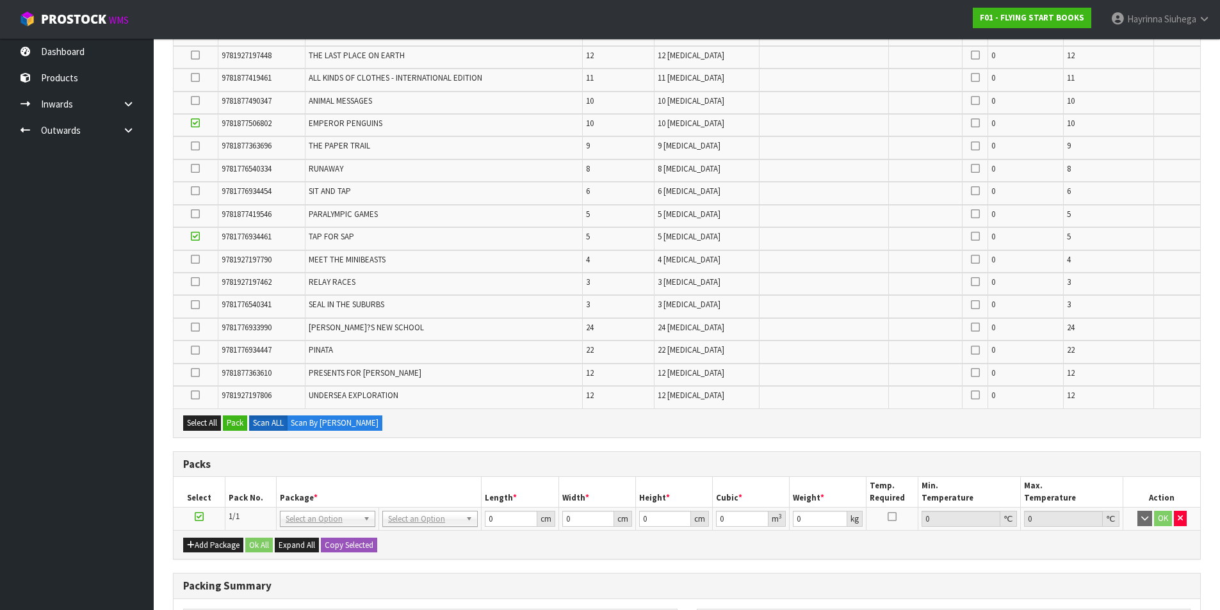
scroll to position [366, 0]
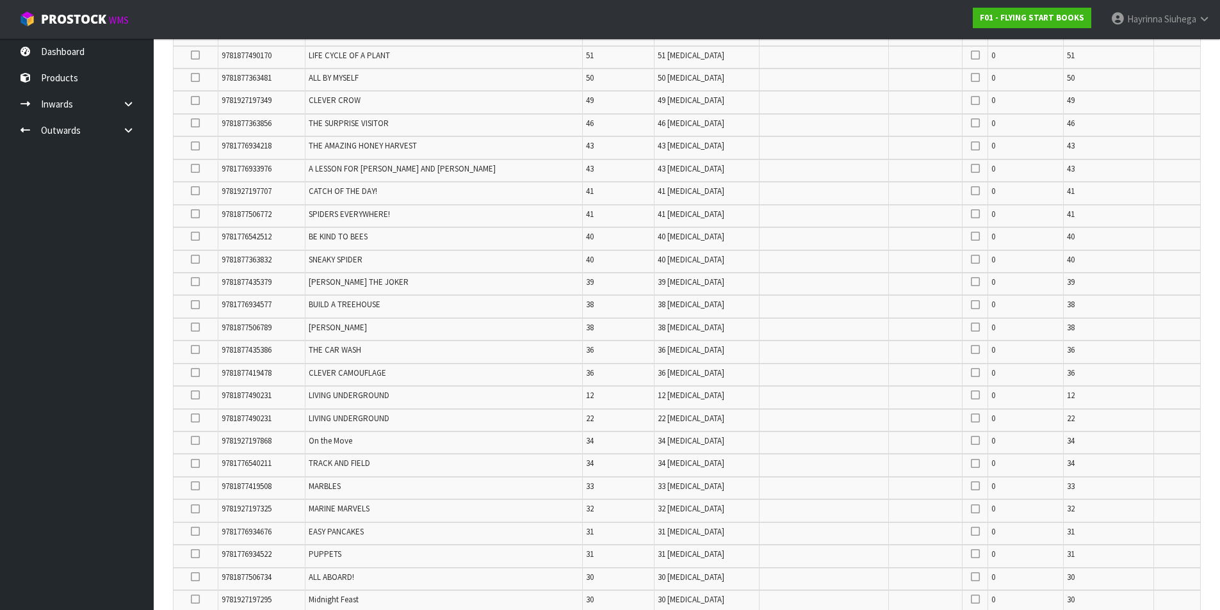
click at [197, 305] on icon at bounding box center [195, 305] width 9 height 1
click at [0, 0] on input "checkbox" at bounding box center [0, 0] width 0 height 0
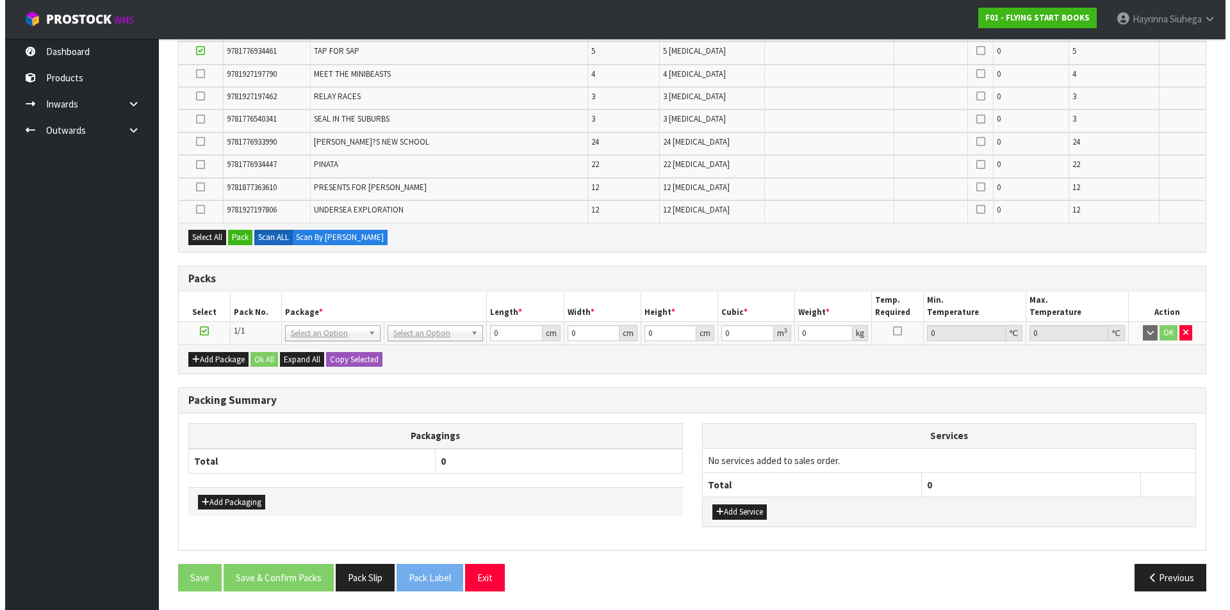
scroll to position [2527, 0]
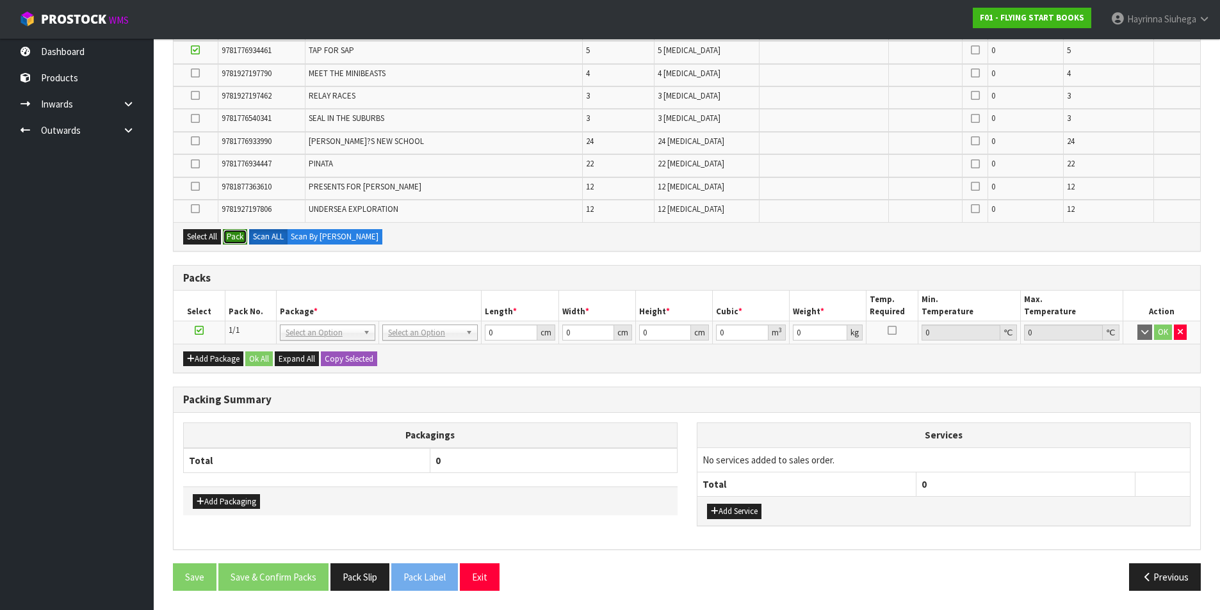
click at [241, 240] on button "Pack" at bounding box center [235, 236] width 24 height 15
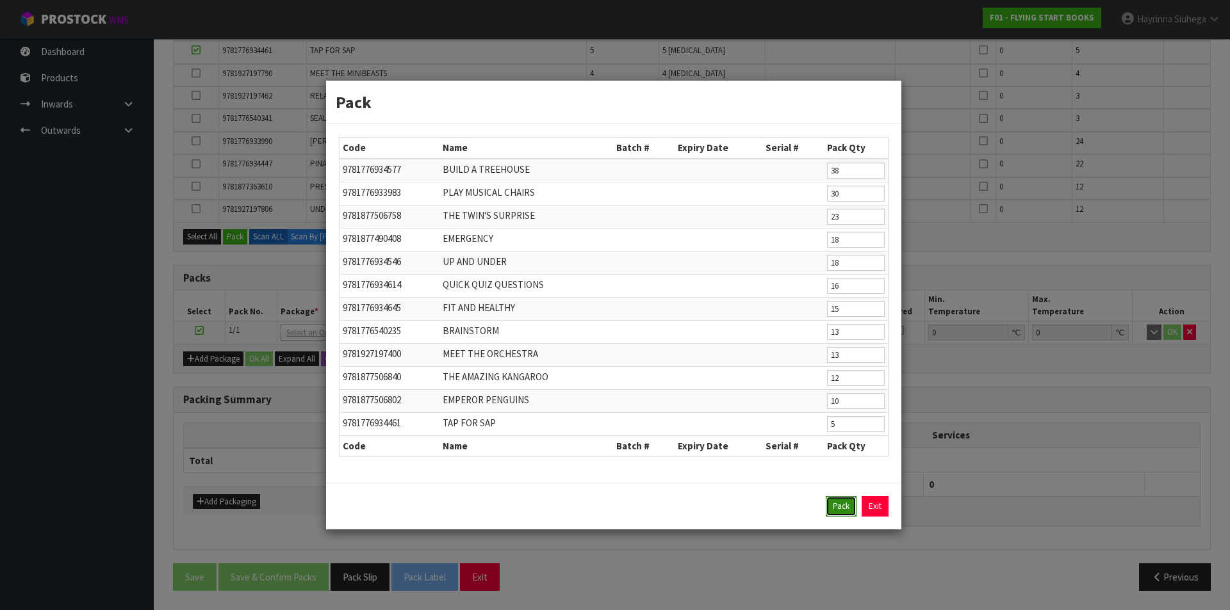
click at [831, 512] on button "Pack" at bounding box center [841, 506] width 31 height 20
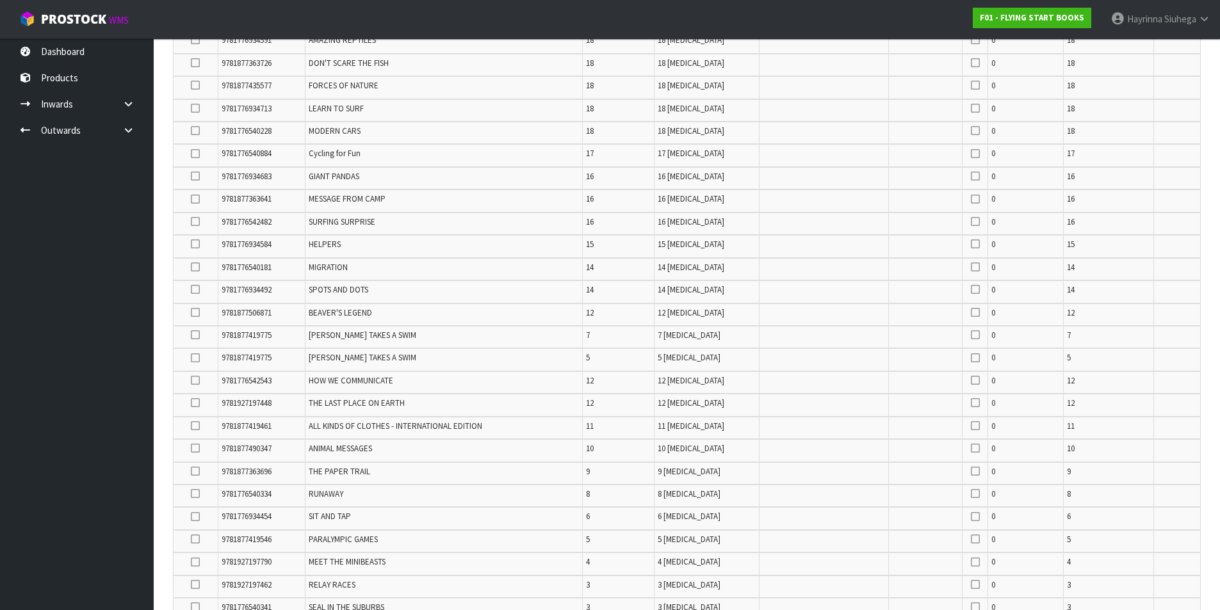
scroll to position [2136, 0]
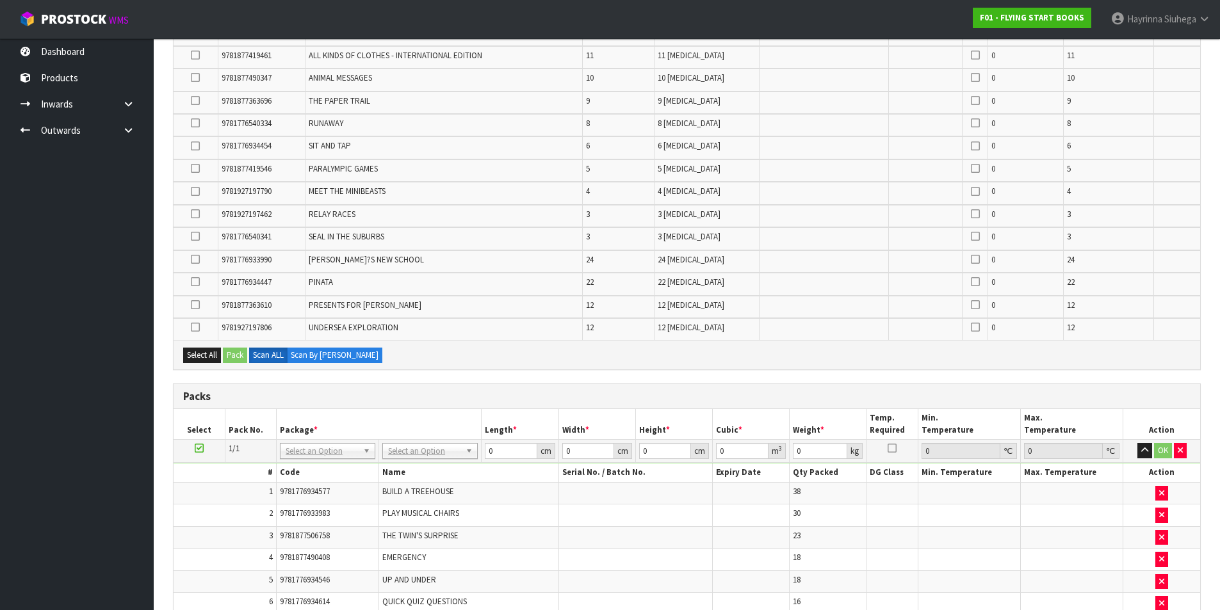
click at [195, 306] on icon at bounding box center [195, 305] width 9 height 1
click at [0, 0] on input "checkbox" at bounding box center [0, 0] width 0 height 0
click at [236, 359] on button "Pack" at bounding box center [235, 355] width 24 height 15
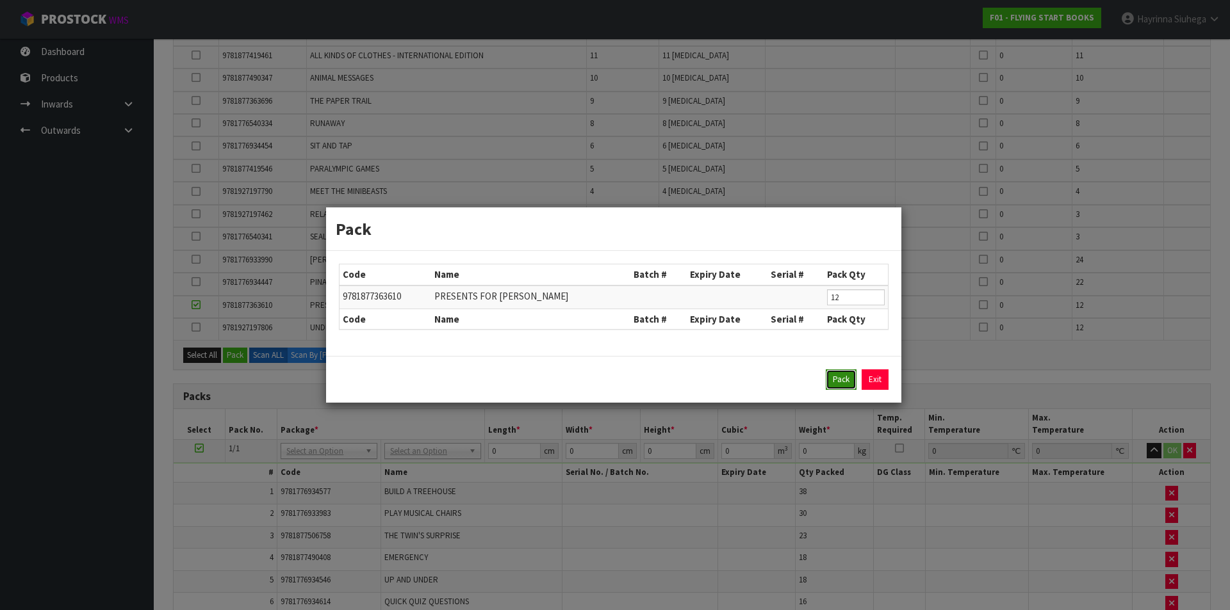
click at [839, 377] on button "Pack" at bounding box center [841, 380] width 31 height 20
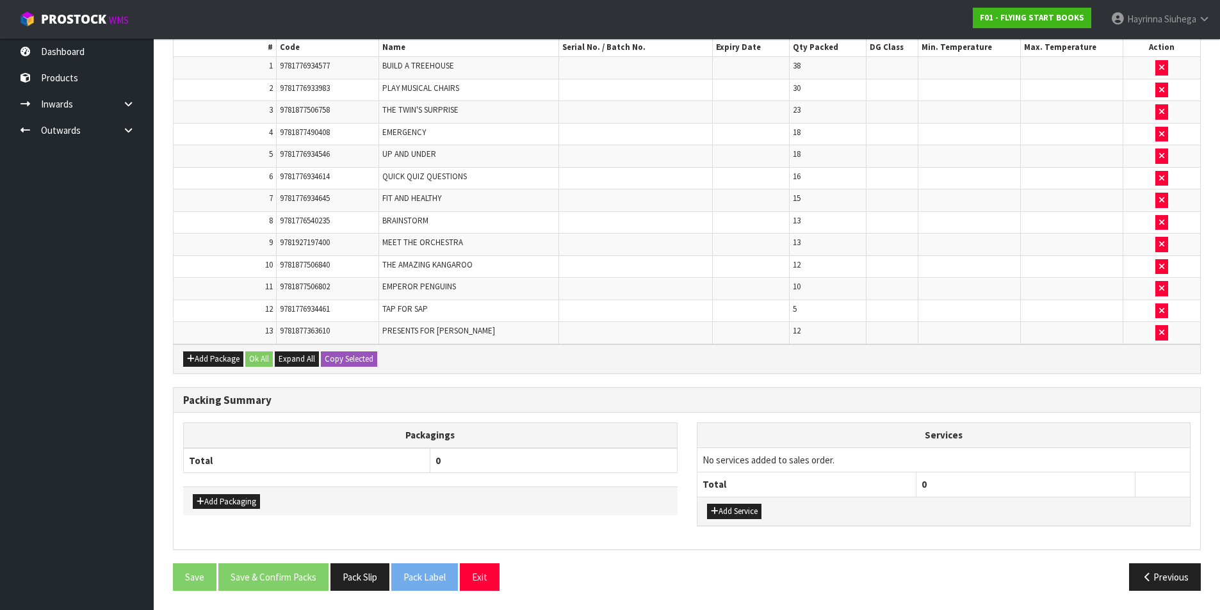
scroll to position [1478, 0]
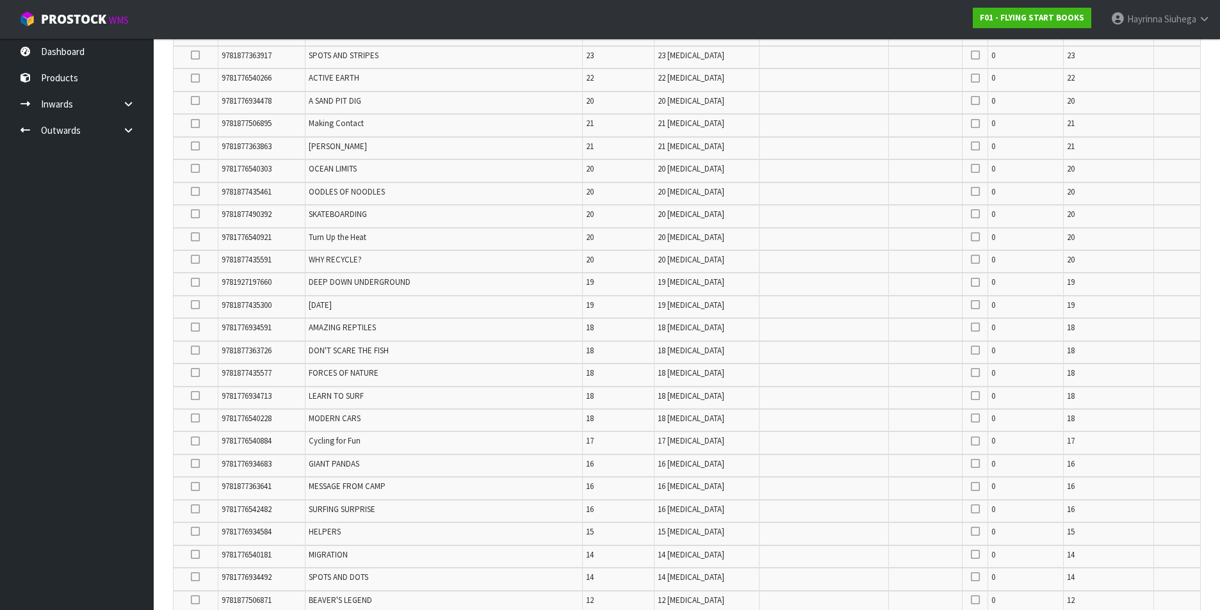
click at [195, 305] on icon at bounding box center [195, 305] width 9 height 1
click at [0, 0] on input "checkbox" at bounding box center [0, 0] width 0 height 0
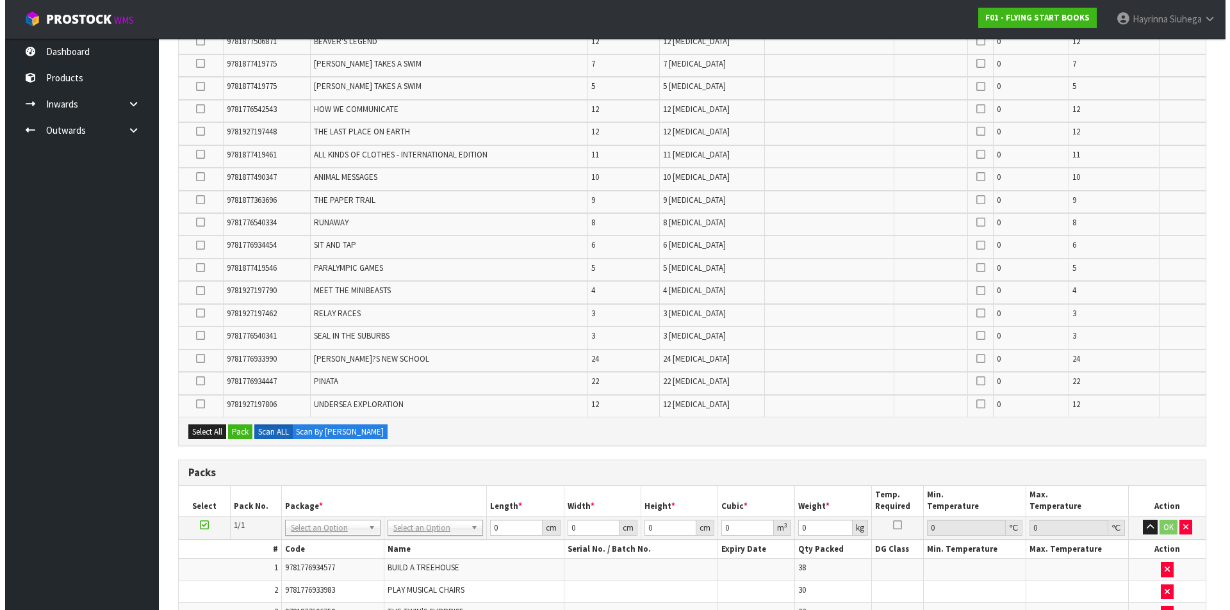
scroll to position [2118, 0]
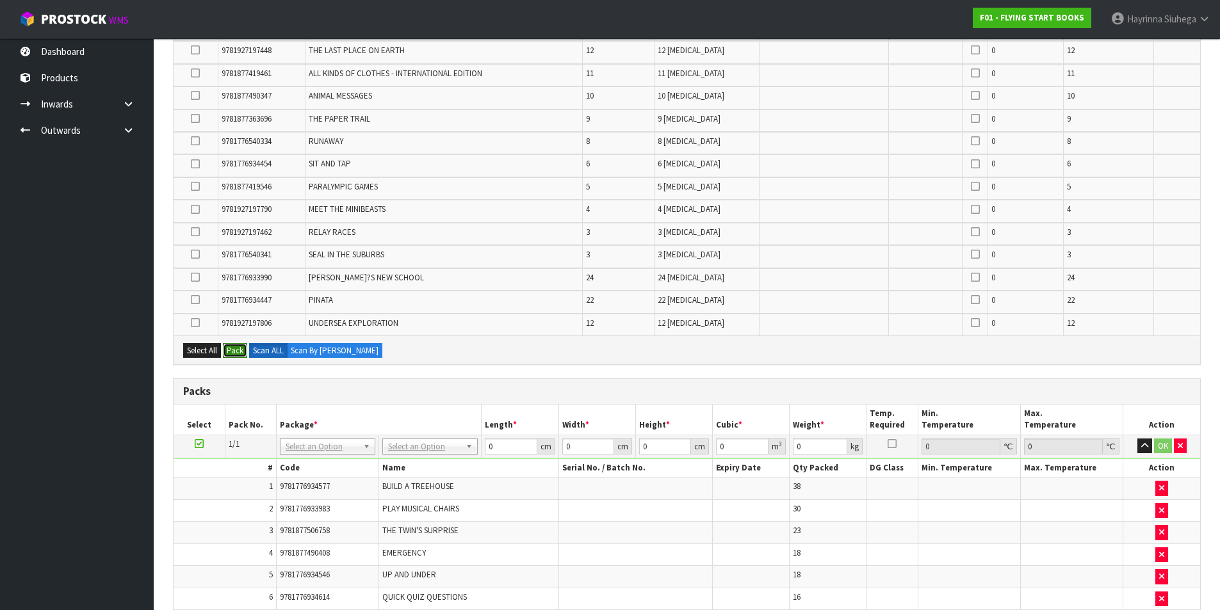
click at [227, 347] on button "Pack" at bounding box center [235, 350] width 24 height 15
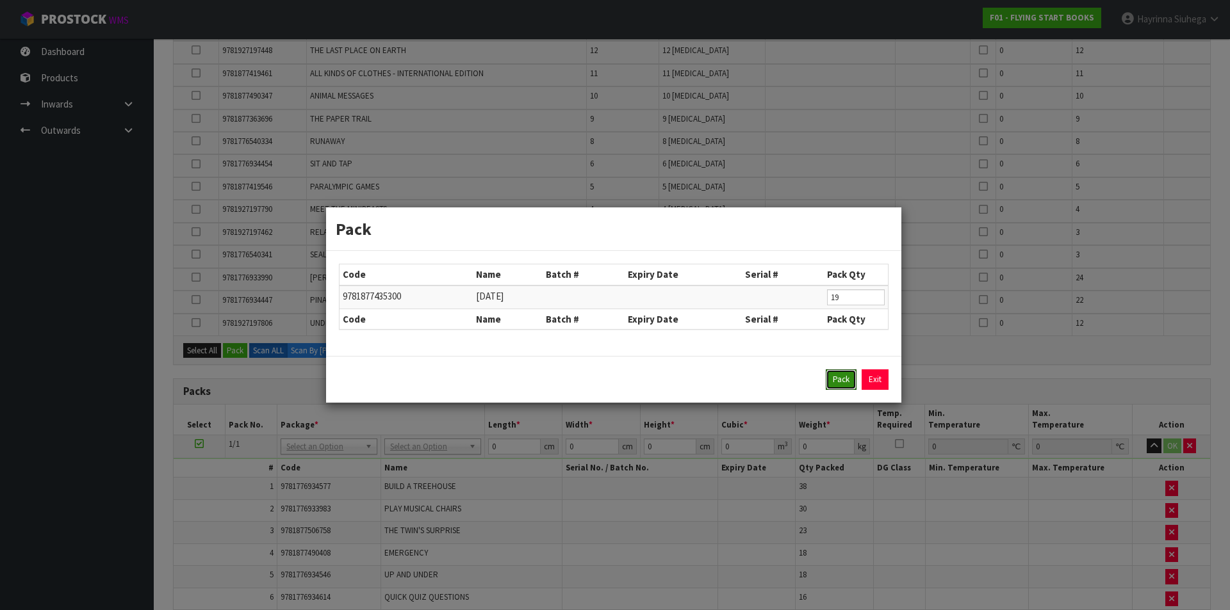
click at [843, 375] on button "Pack" at bounding box center [841, 380] width 31 height 20
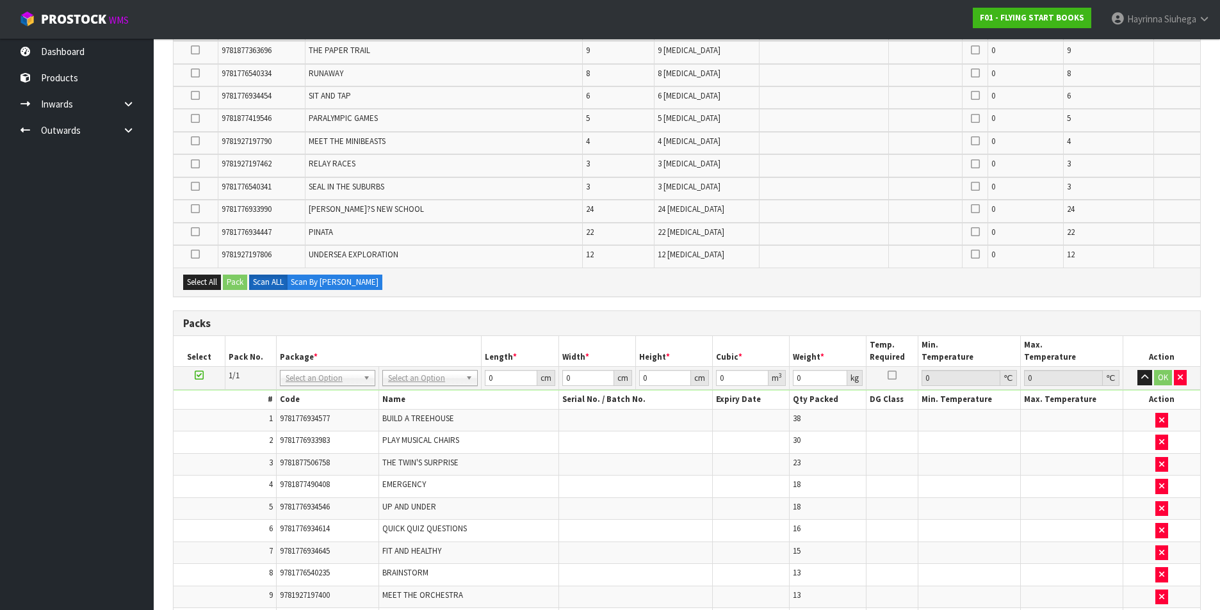
scroll to position [2154, 0]
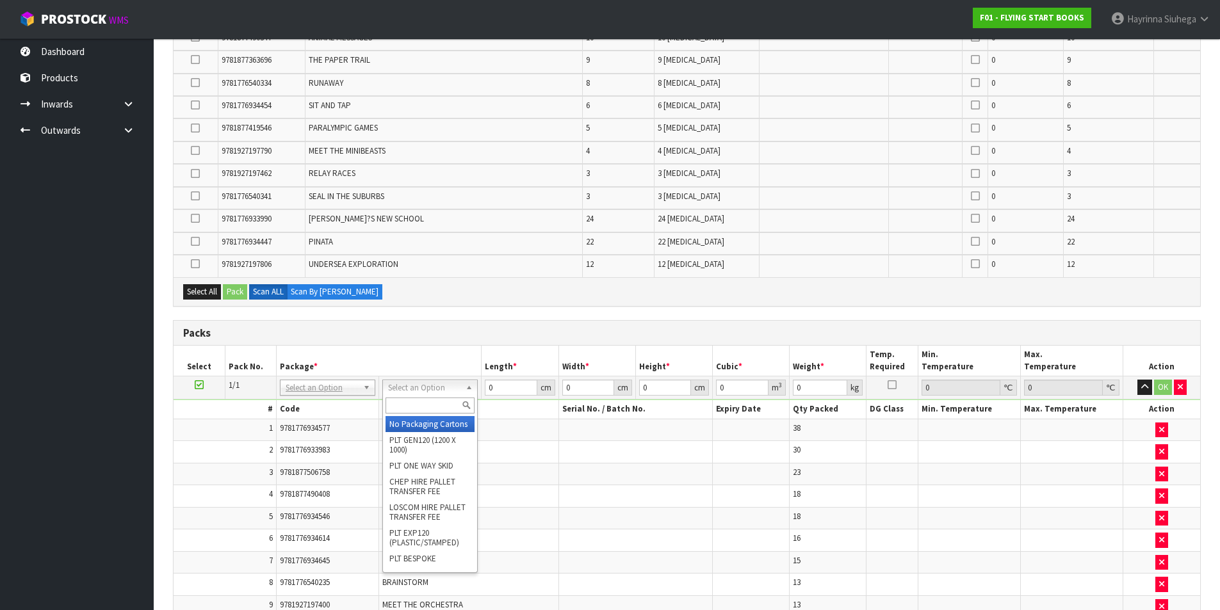
click at [402, 407] on input "text" at bounding box center [430, 406] width 89 height 16
type input "CTNA4"
type input "31"
type input "22.5"
type input "25"
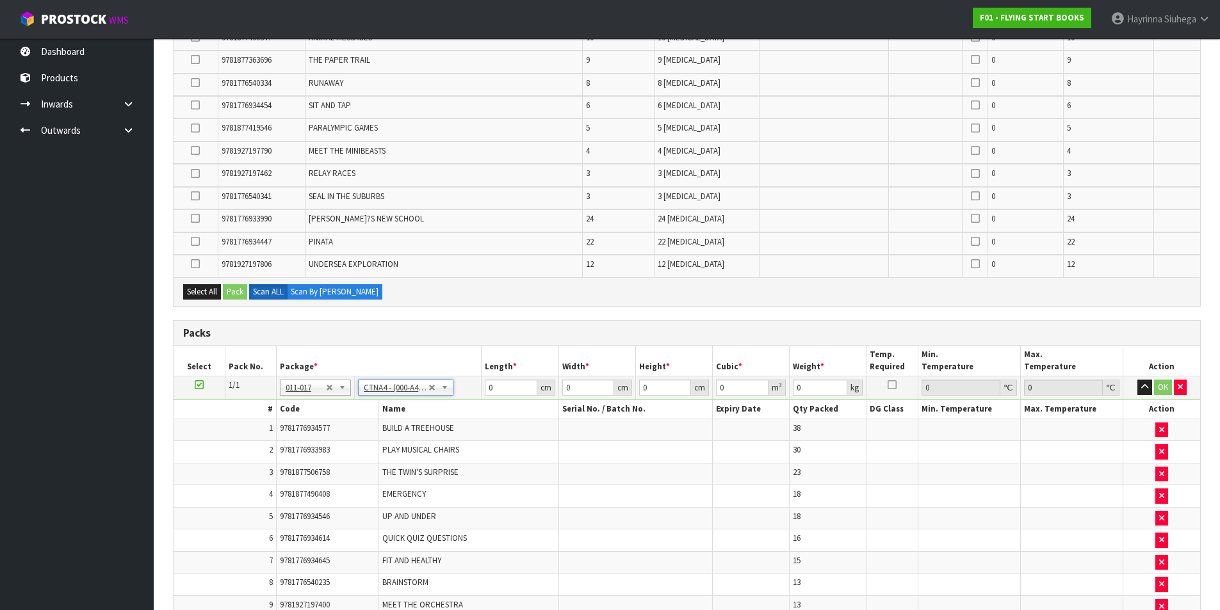
type input "0.017438"
type input "5.38"
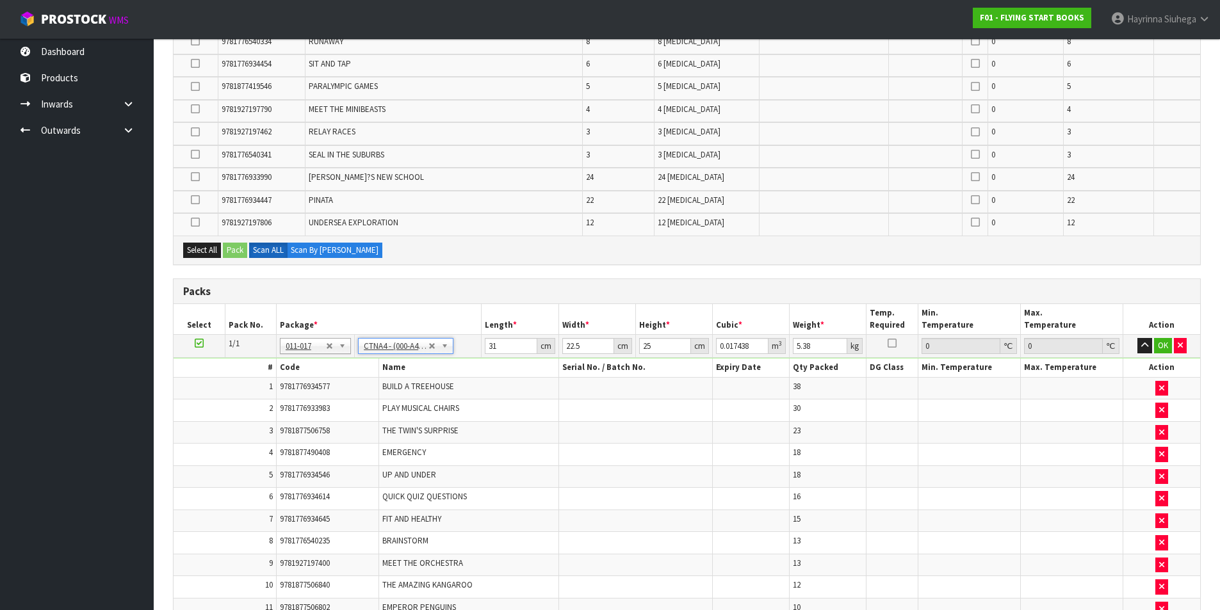
scroll to position [2218, 0]
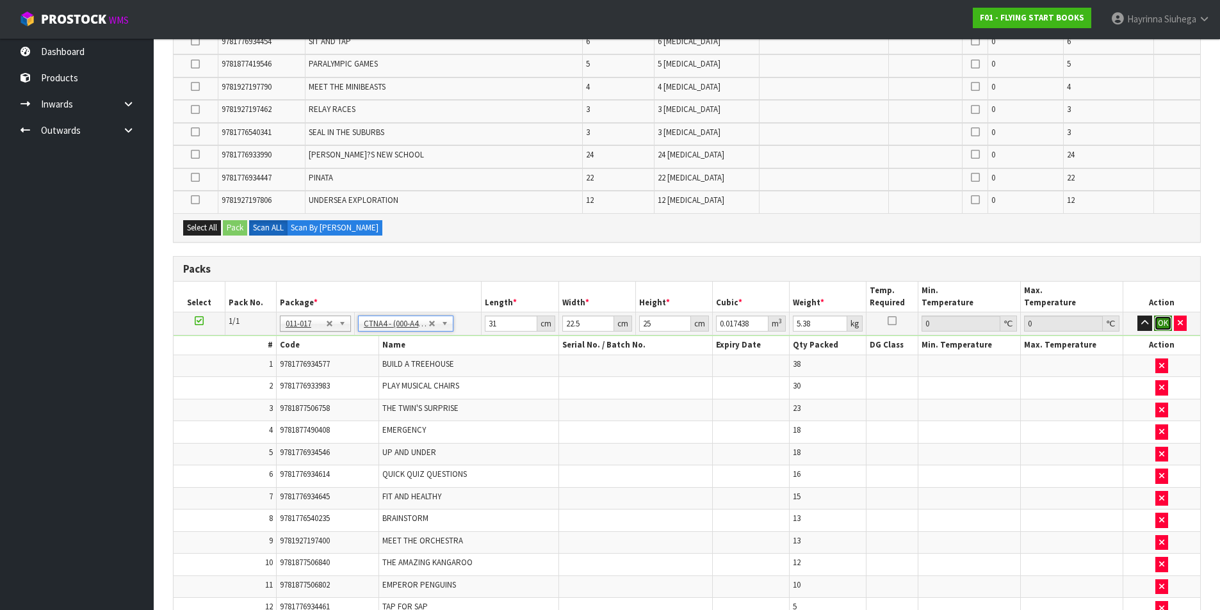
click at [1158, 321] on button "OK" at bounding box center [1163, 323] width 18 height 15
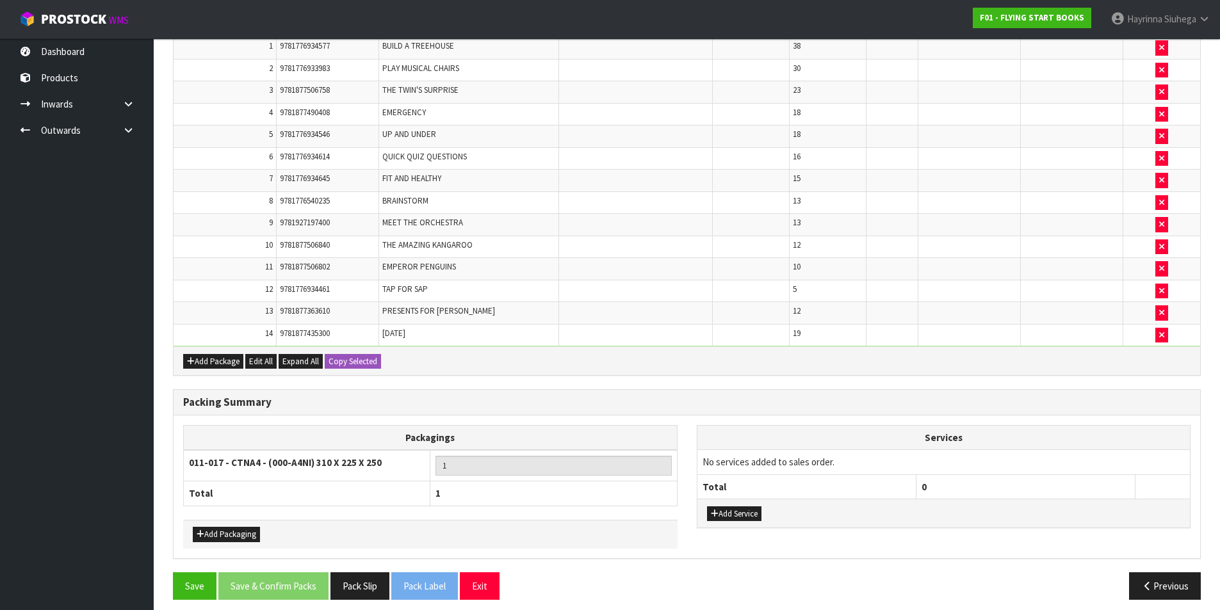
scroll to position [2544, 0]
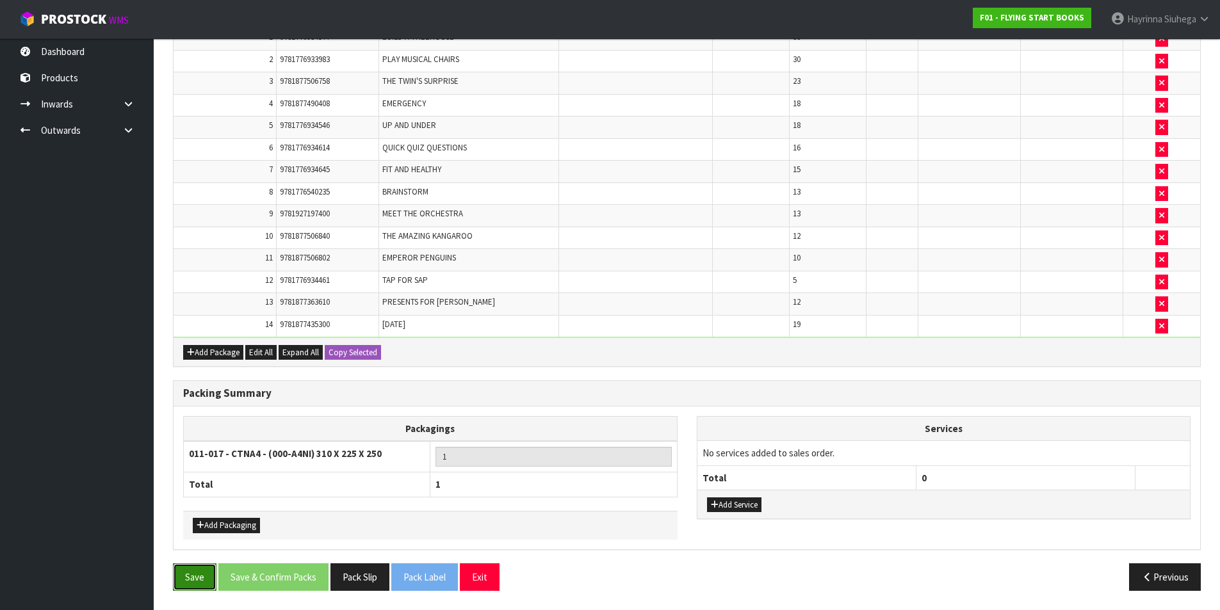
click at [206, 583] on button "Save" at bounding box center [195, 578] width 44 height 28
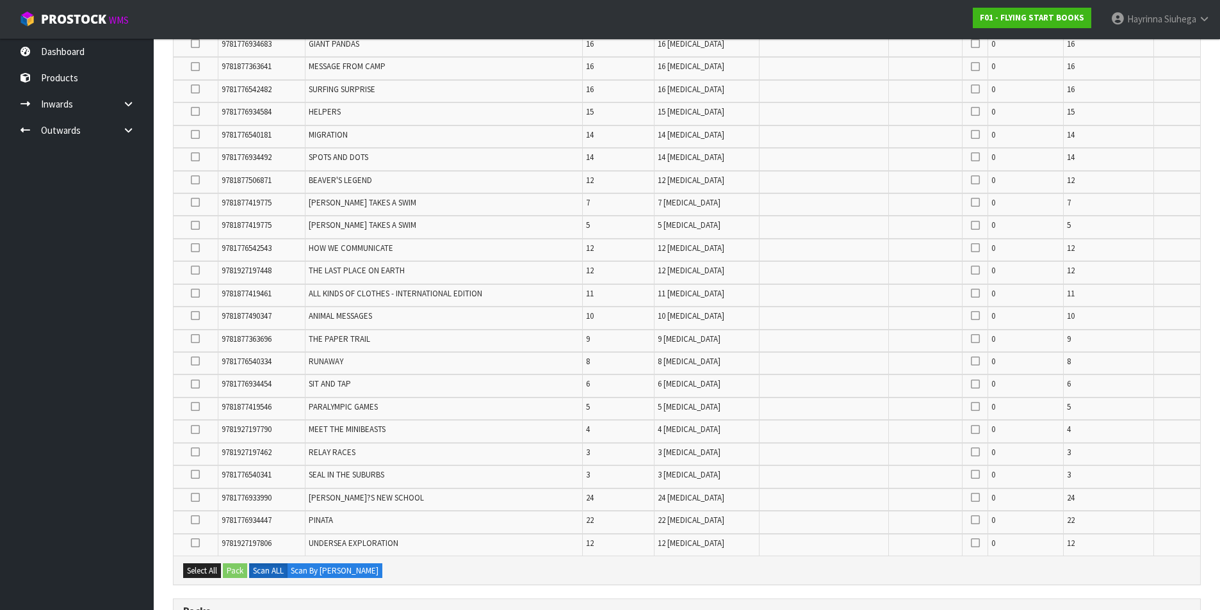
scroll to position [2262, 0]
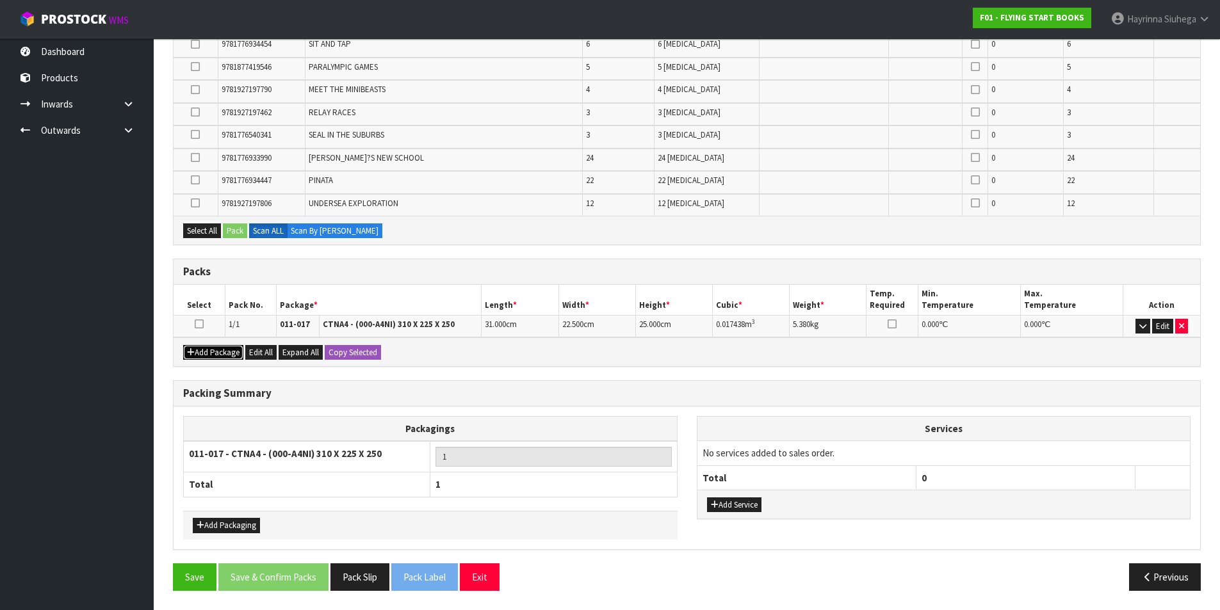
click at [204, 346] on button "Add Package" at bounding box center [213, 352] width 60 height 15
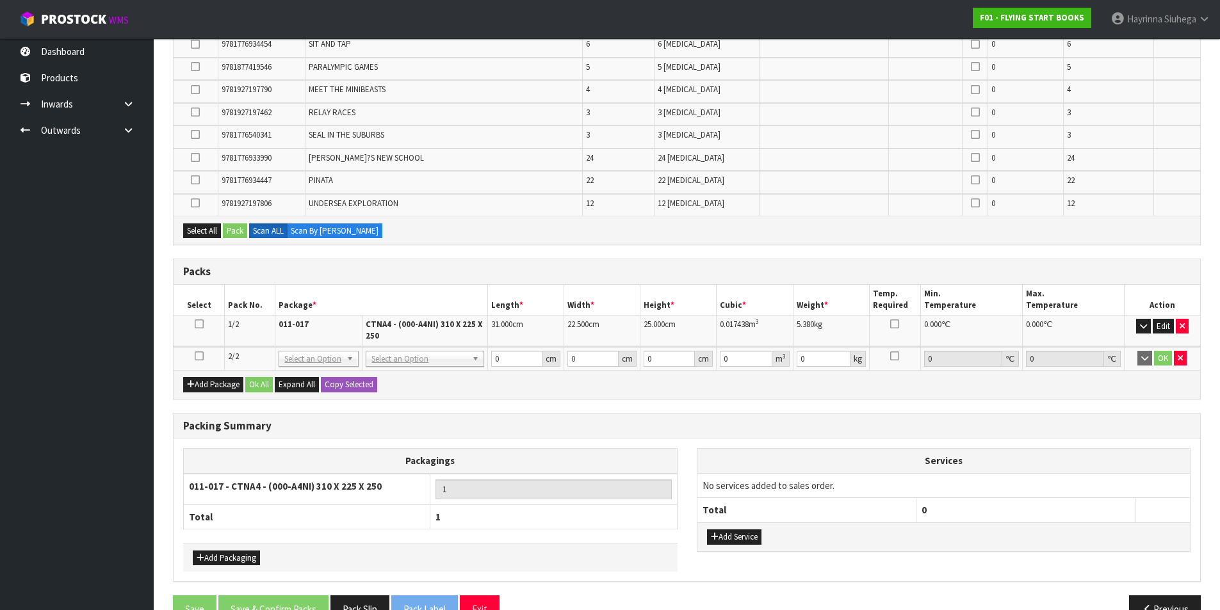
click at [197, 356] on icon at bounding box center [199, 356] width 9 height 1
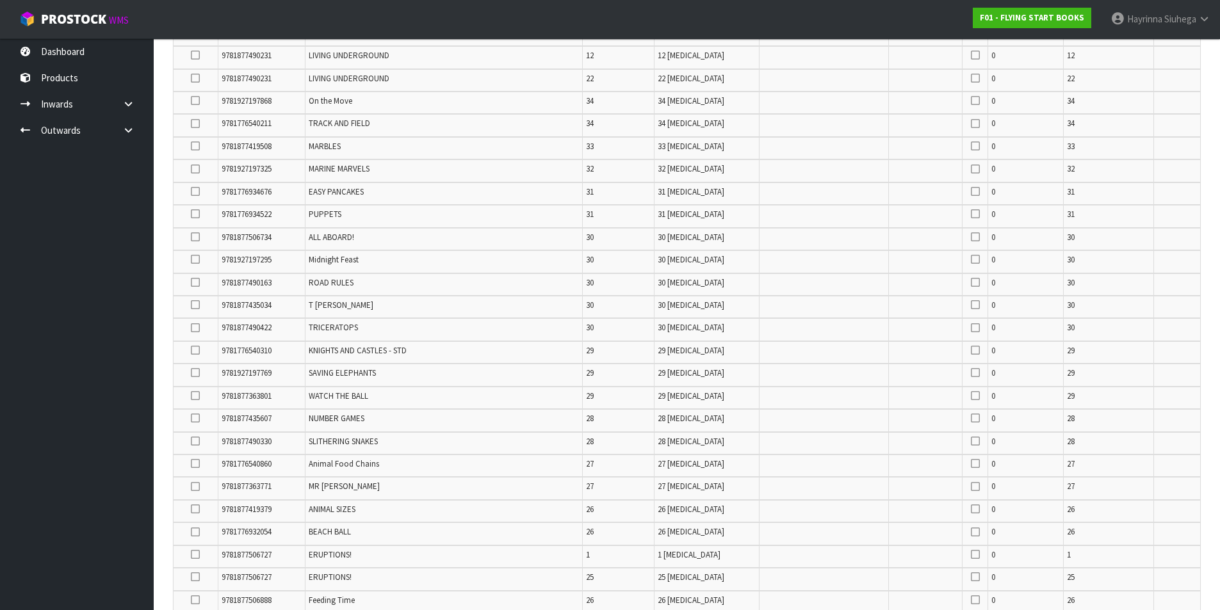
click at [197, 306] on icon at bounding box center [195, 305] width 9 height 1
click at [0, 0] on input "checkbox" at bounding box center [0, 0] width 0 height 0
click at [198, 305] on icon at bounding box center [195, 305] width 9 height 1
click at [0, 0] on input "checkbox" at bounding box center [0, 0] width 0 height 0
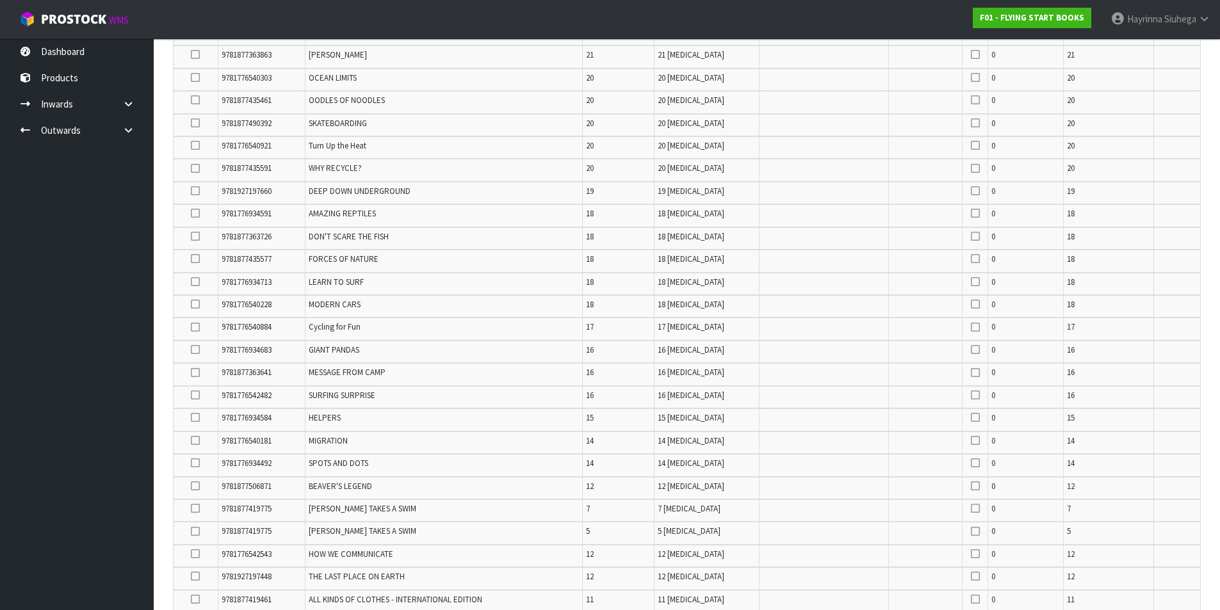
click at [193, 304] on icon at bounding box center [195, 304] width 9 height 1
click at [0, 0] on input "checkbox" at bounding box center [0, 0] width 0 height 0
click at [195, 487] on icon at bounding box center [195, 486] width 9 height 1
click at [0, 0] on input "checkbox" at bounding box center [0, 0] width 0 height 0
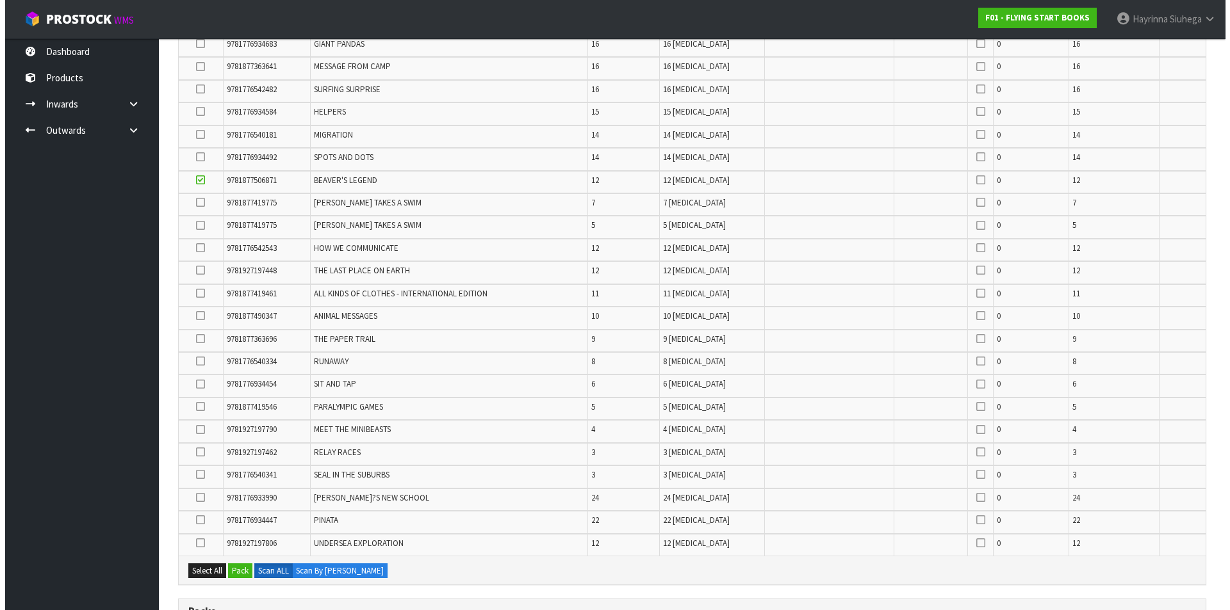
scroll to position [2294, 0]
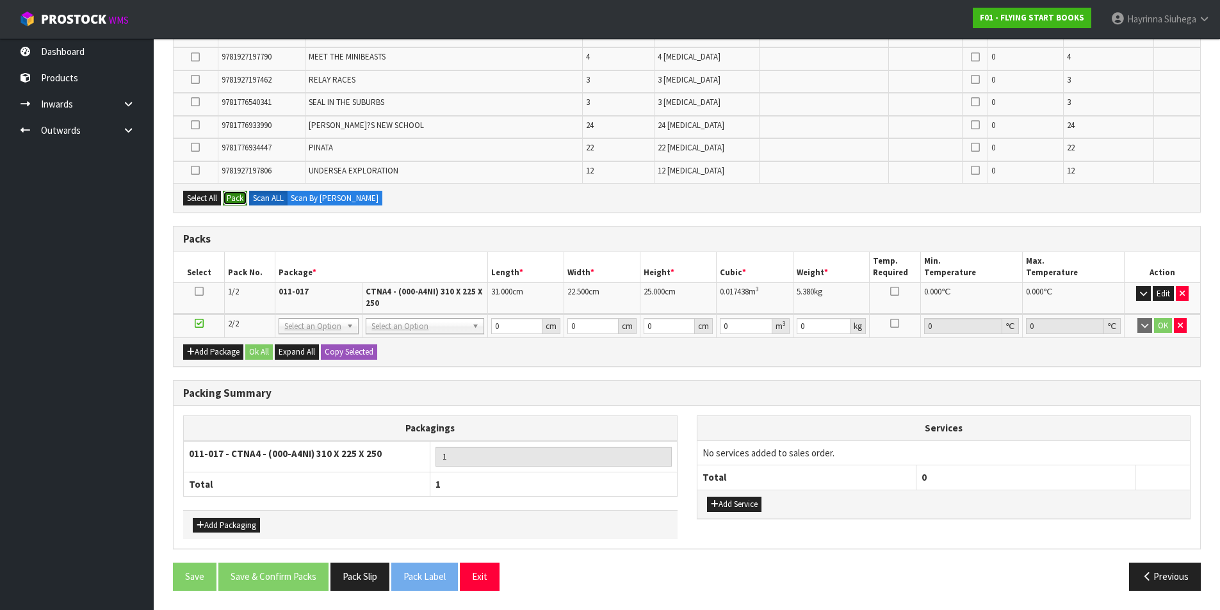
click at [234, 196] on button "Pack" at bounding box center [235, 198] width 24 height 15
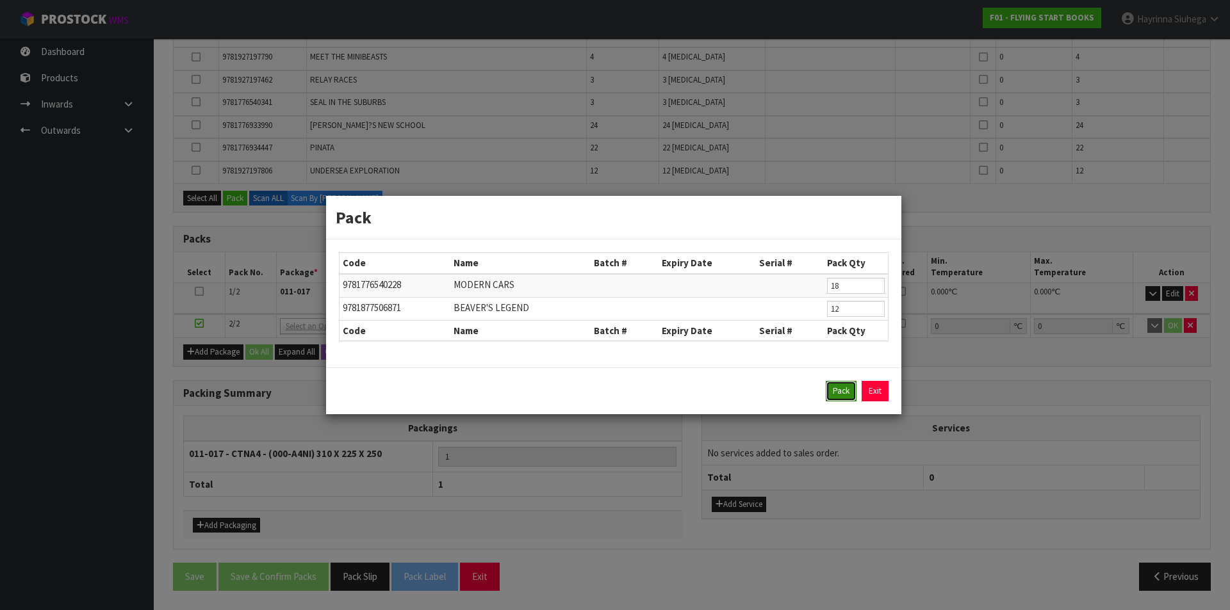
click at [830, 385] on button "Pack" at bounding box center [841, 391] width 31 height 20
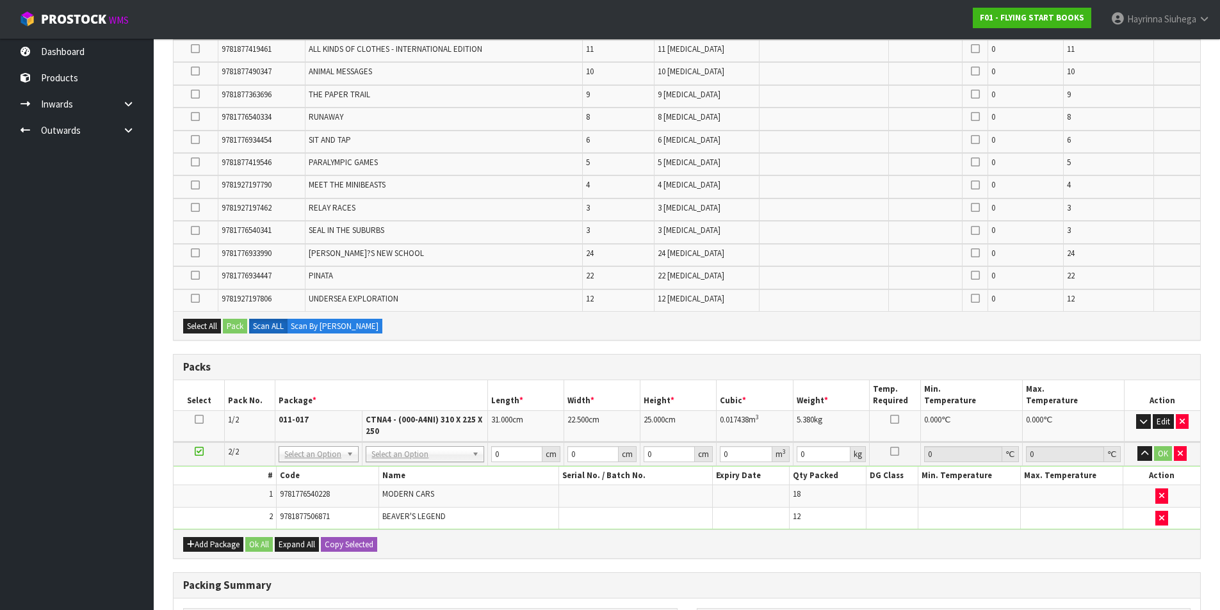
scroll to position [276, 0]
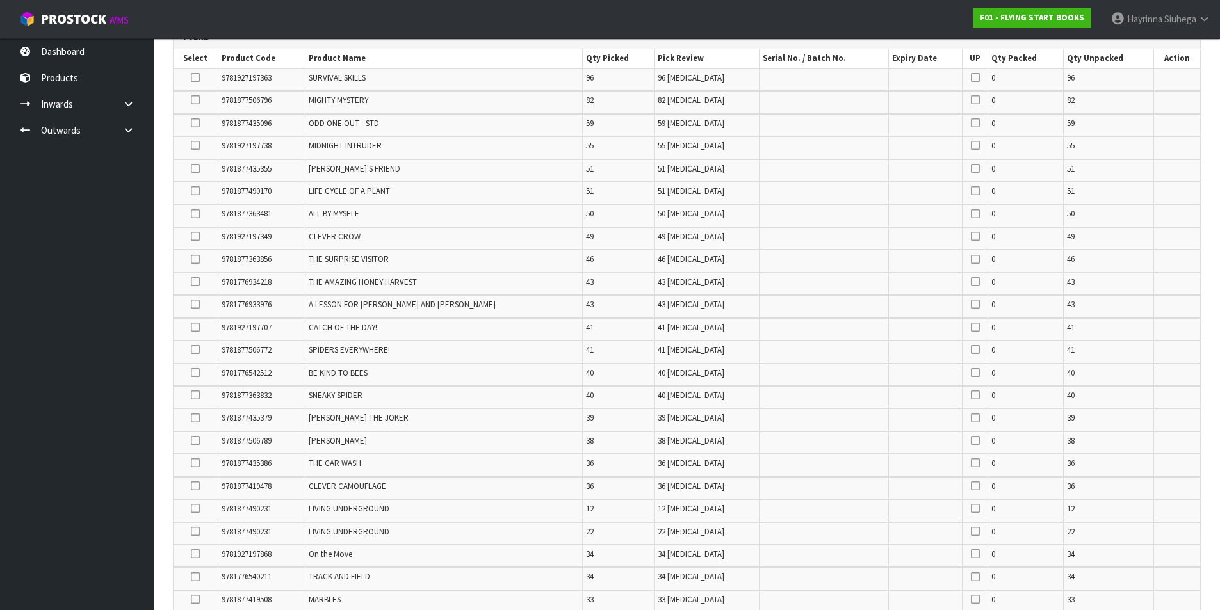
click at [197, 305] on icon at bounding box center [195, 304] width 9 height 1
click at [0, 0] on input "checkbox" at bounding box center [0, 0] width 0 height 0
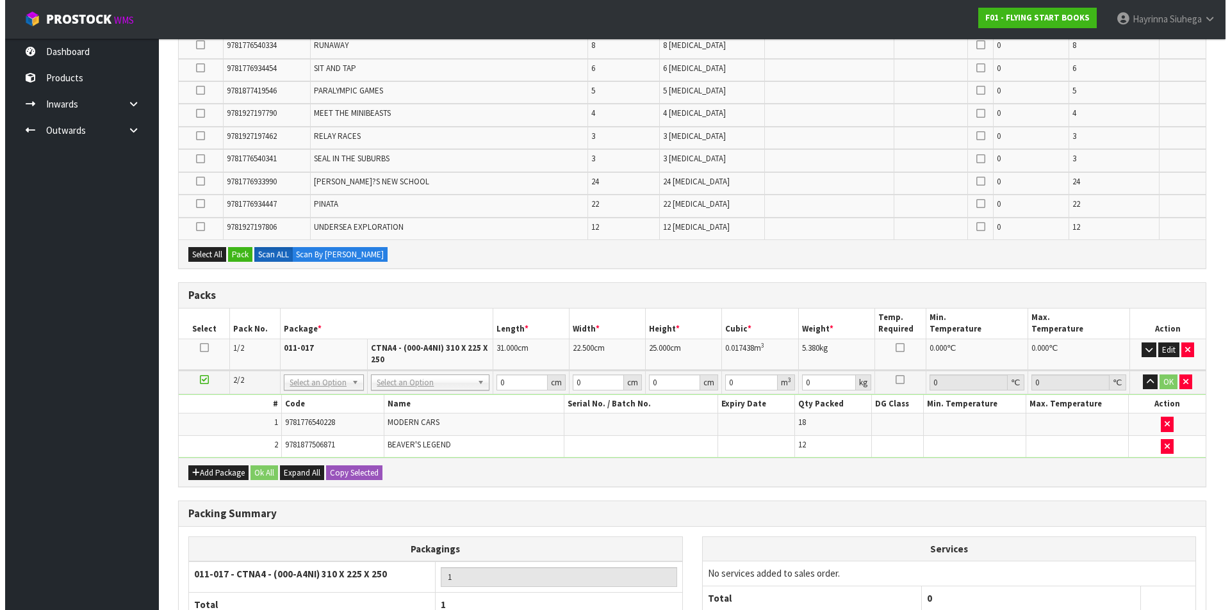
scroll to position [2262, 0]
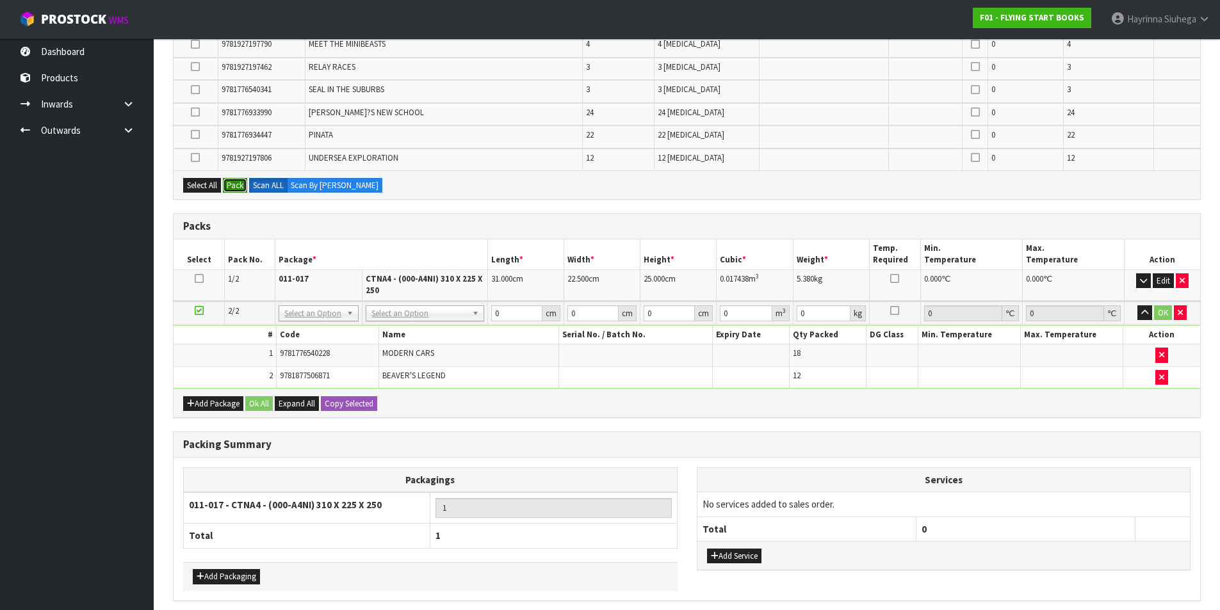
click at [238, 189] on button "Pack" at bounding box center [235, 185] width 24 height 15
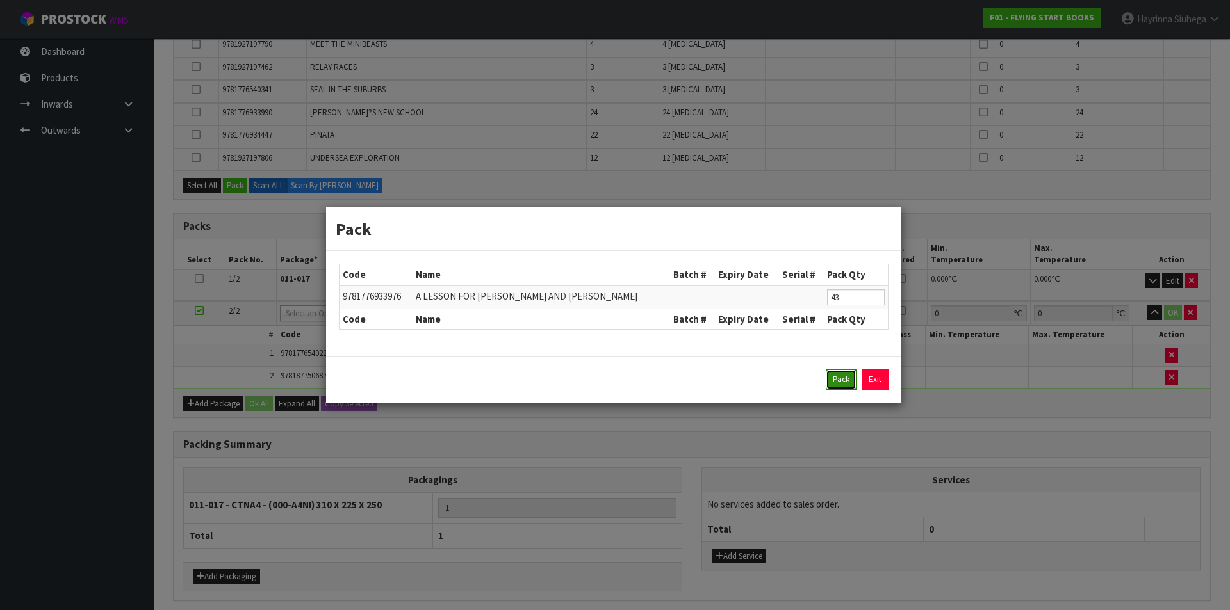
click at [834, 380] on button "Pack" at bounding box center [841, 380] width 31 height 20
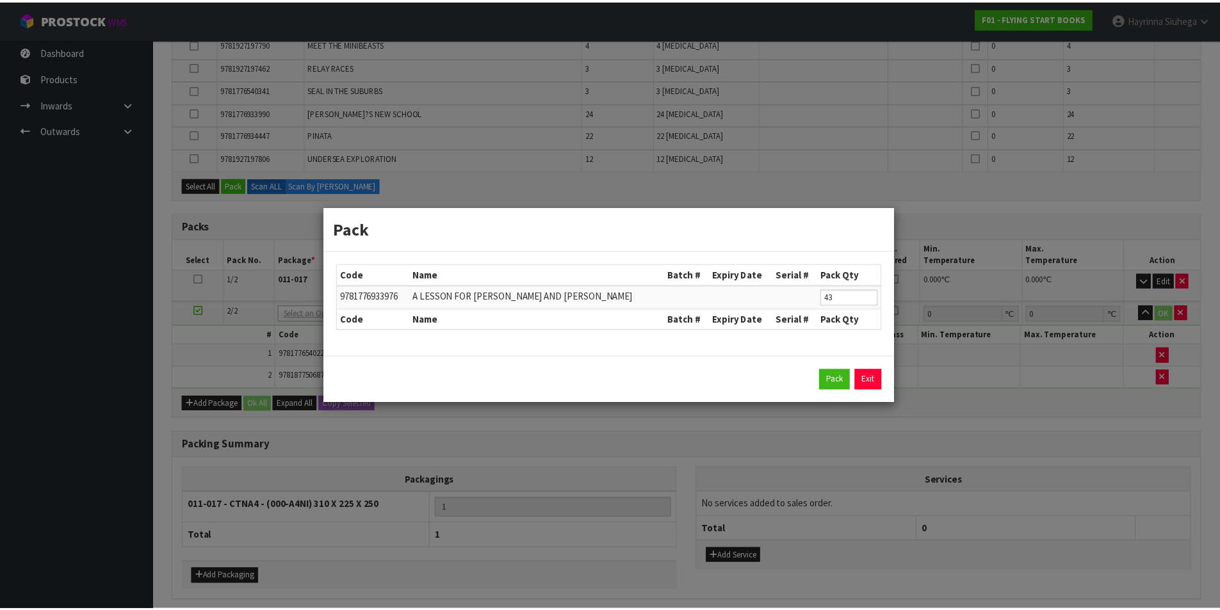
scroll to position [2239, 0]
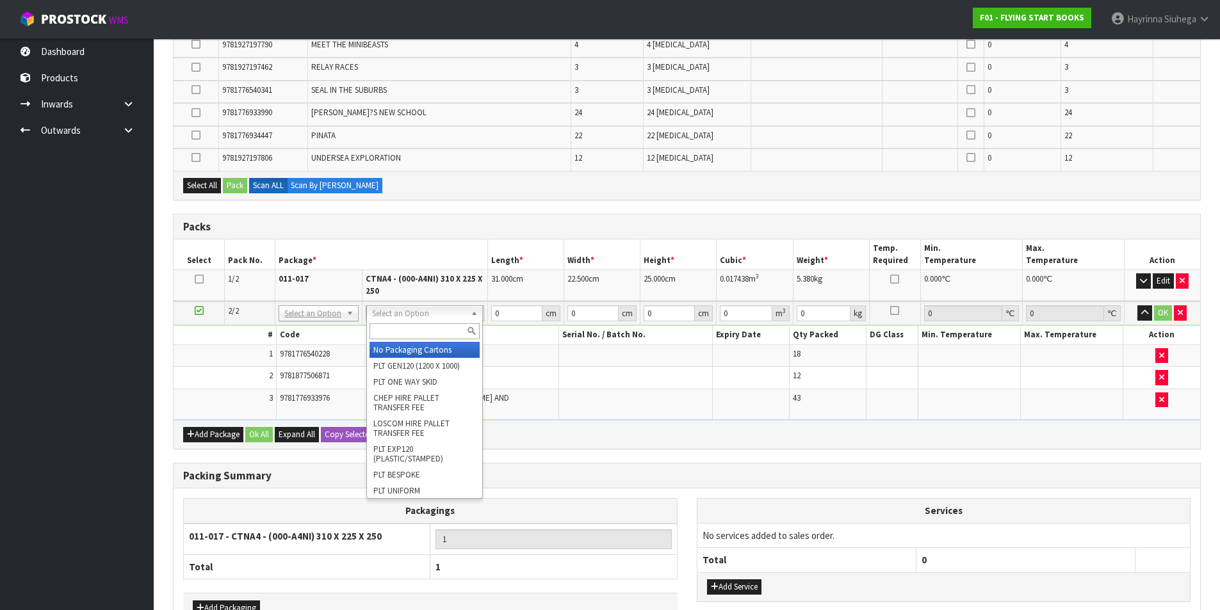
click at [444, 329] on input "text" at bounding box center [425, 331] width 110 height 16
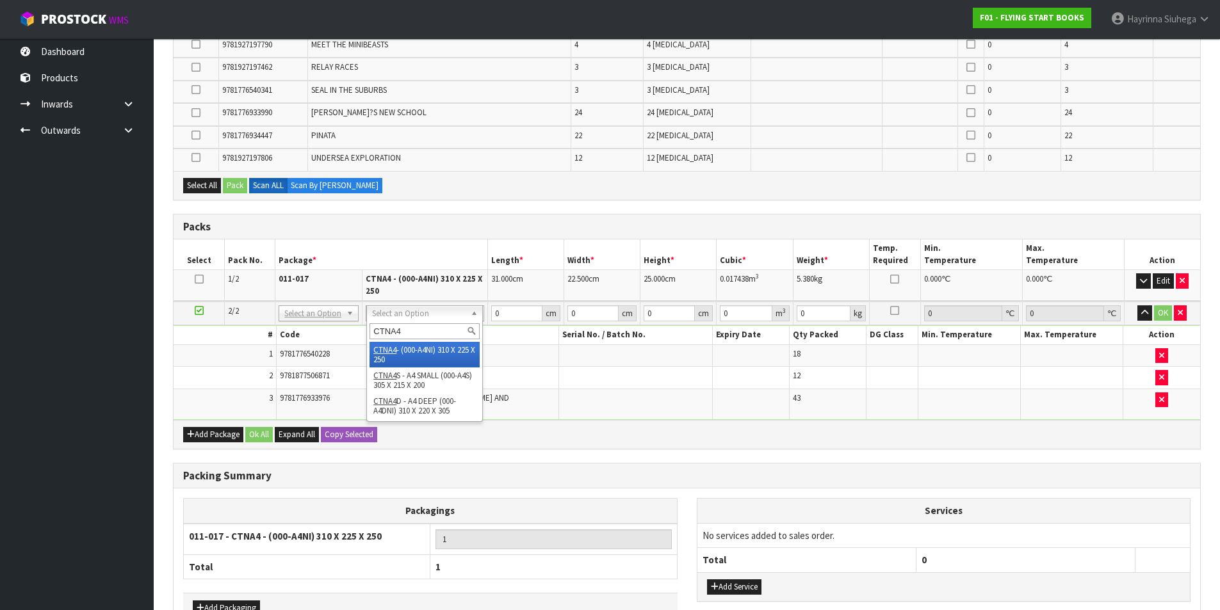
type input "CTNA4"
drag, startPoint x: 421, startPoint y: 348, endPoint x: 382, endPoint y: 350, distance: 38.5
type input "2"
type input "31"
type input "22.5"
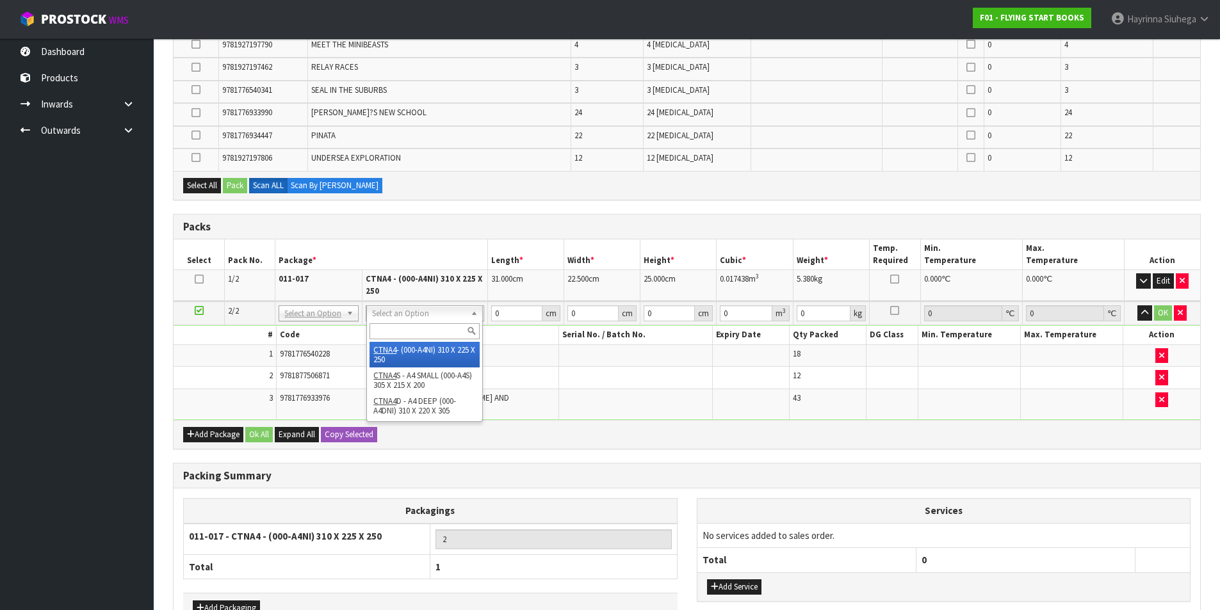
type input "25"
type input "0.017438"
type input "0.93"
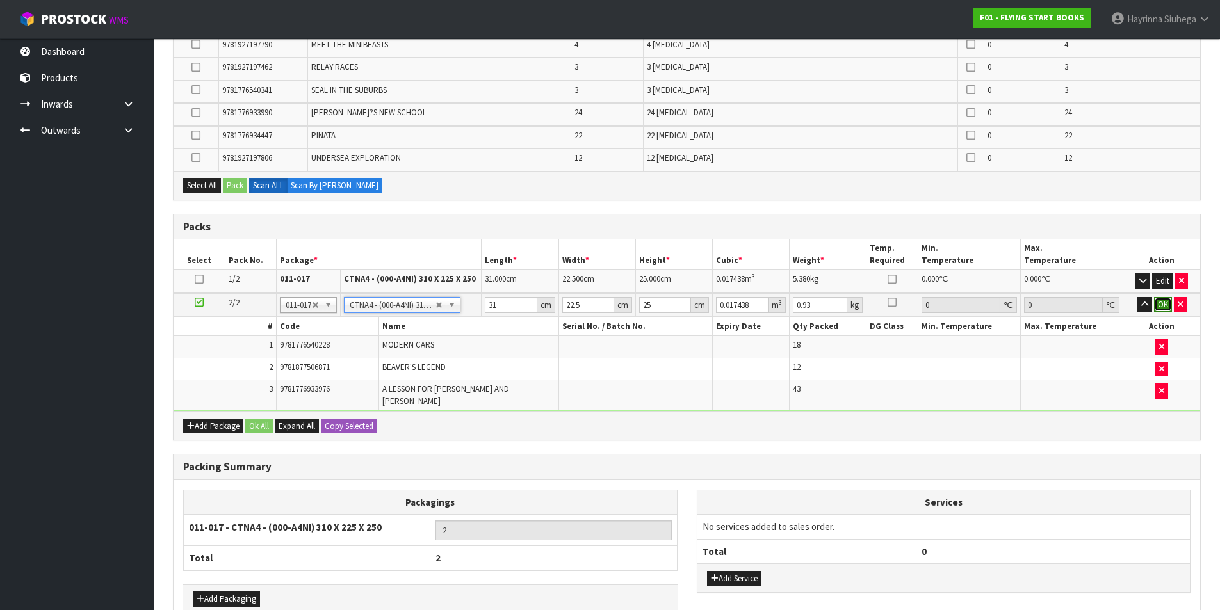
click at [1161, 306] on button "OK" at bounding box center [1163, 304] width 18 height 15
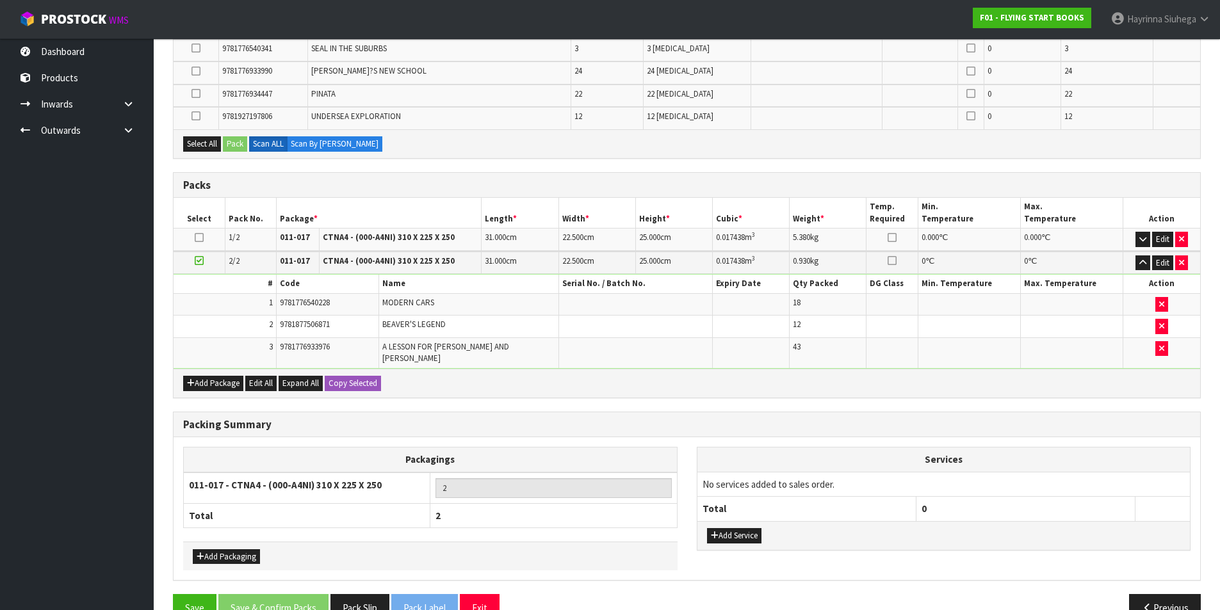
scroll to position [2303, 0]
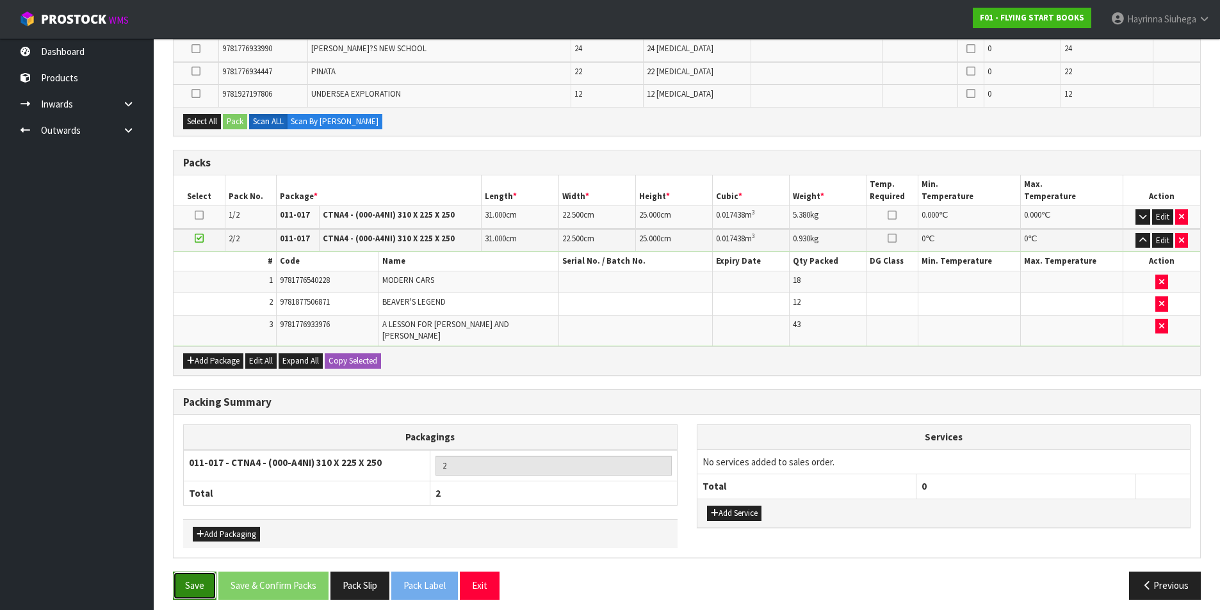
click at [190, 586] on button "Save" at bounding box center [195, 586] width 44 height 28
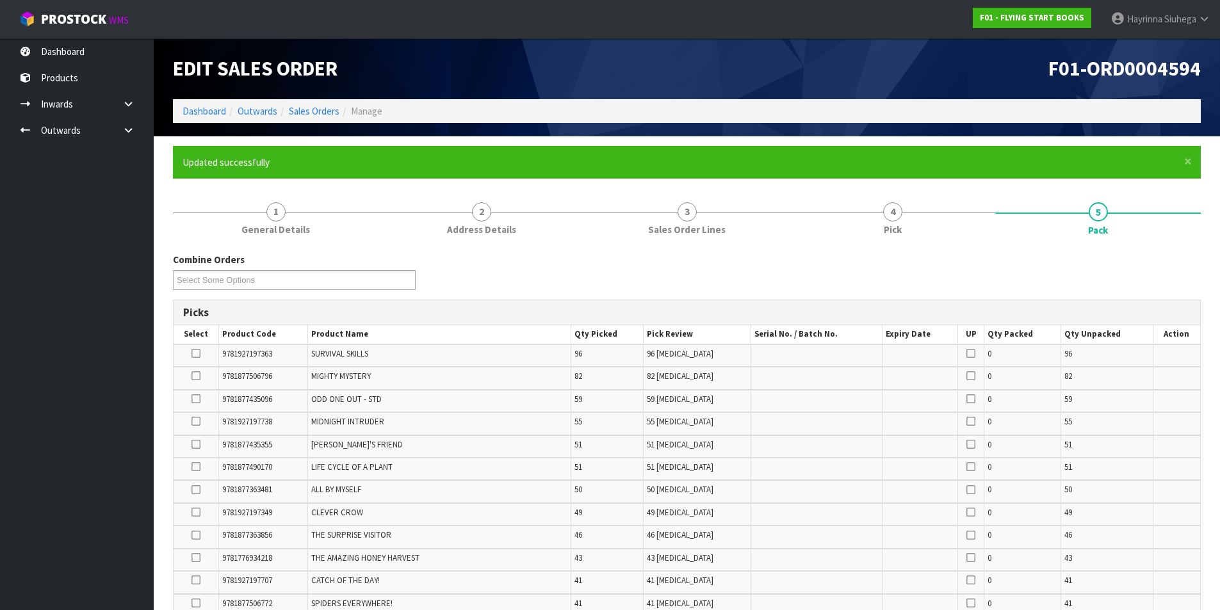
scroll to position [889, 0]
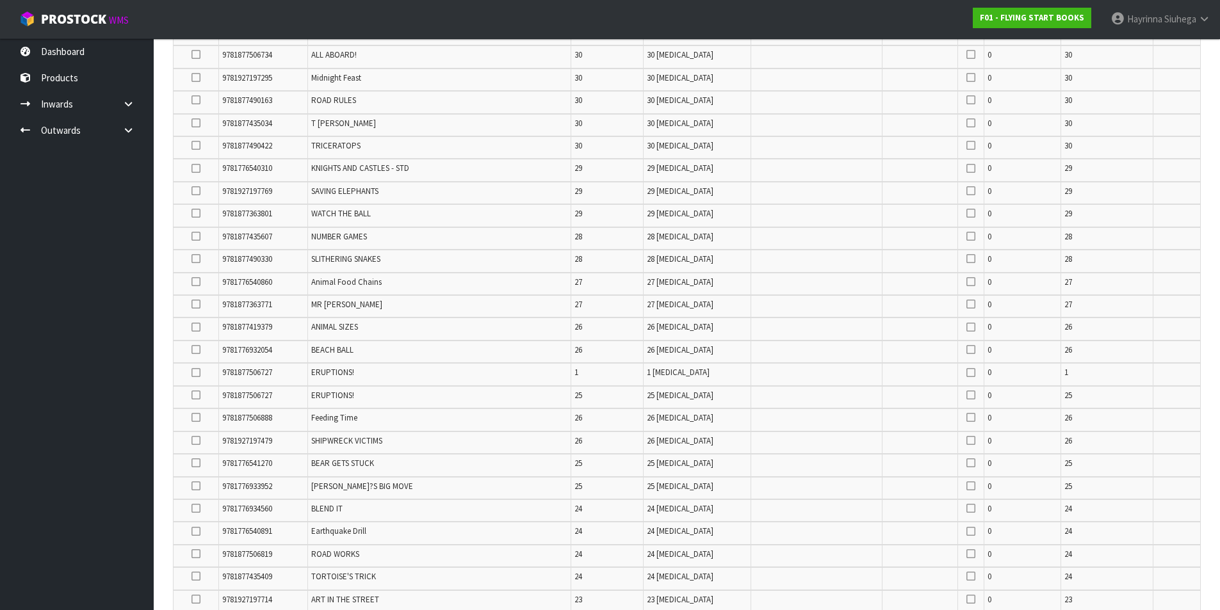
drag, startPoint x: 193, startPoint y: 304, endPoint x: 218, endPoint y: 331, distance: 36.7
click at [192, 304] on icon at bounding box center [196, 304] width 9 height 1
click at [0, 0] on input "checkbox" at bounding box center [0, 0] width 0 height 0
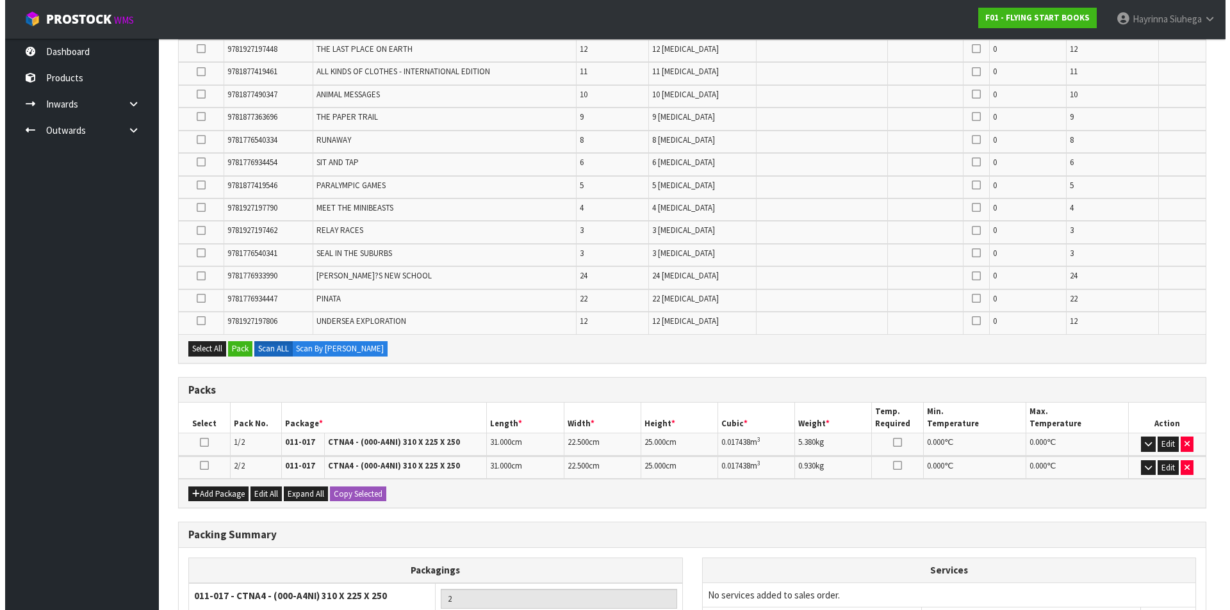
scroll to position [2170, 0]
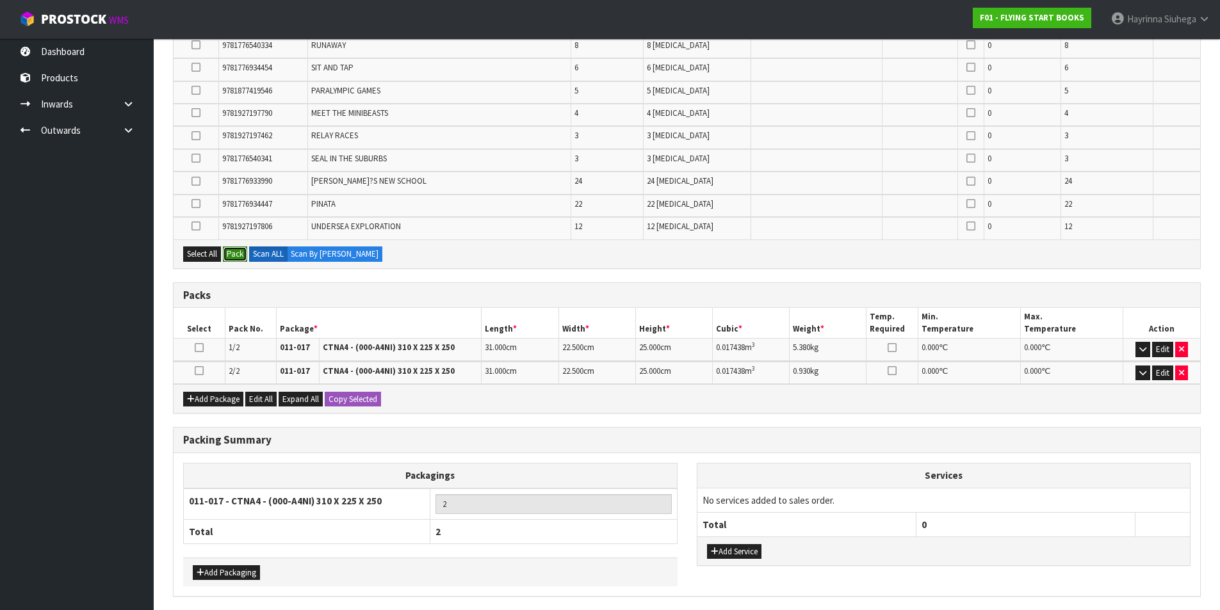
click at [240, 254] on button "Pack" at bounding box center [235, 254] width 24 height 15
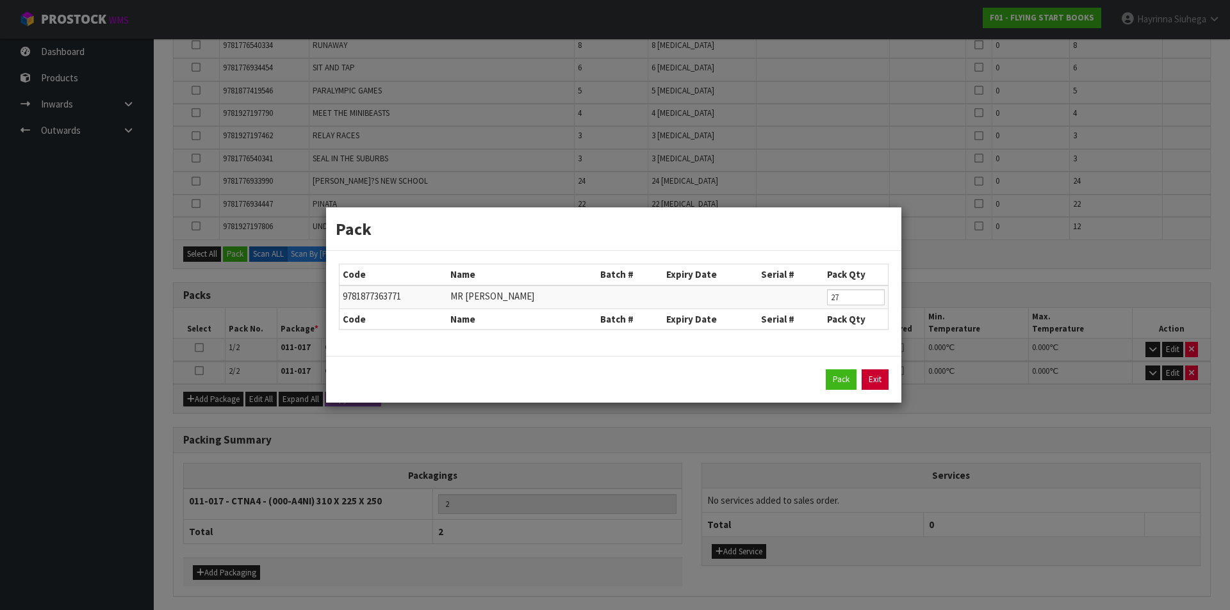
click at [867, 374] on link "Exit" at bounding box center [874, 380] width 27 height 20
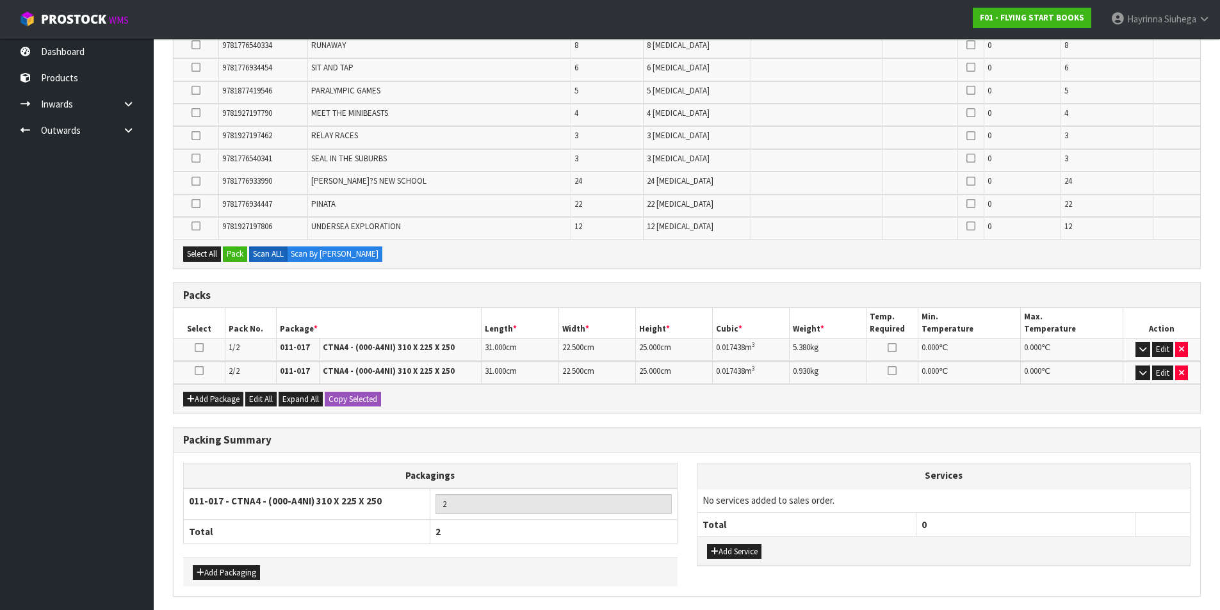
click at [202, 371] on icon at bounding box center [199, 371] width 9 height 1
click at [1157, 371] on button "Edit" at bounding box center [1162, 373] width 21 height 15
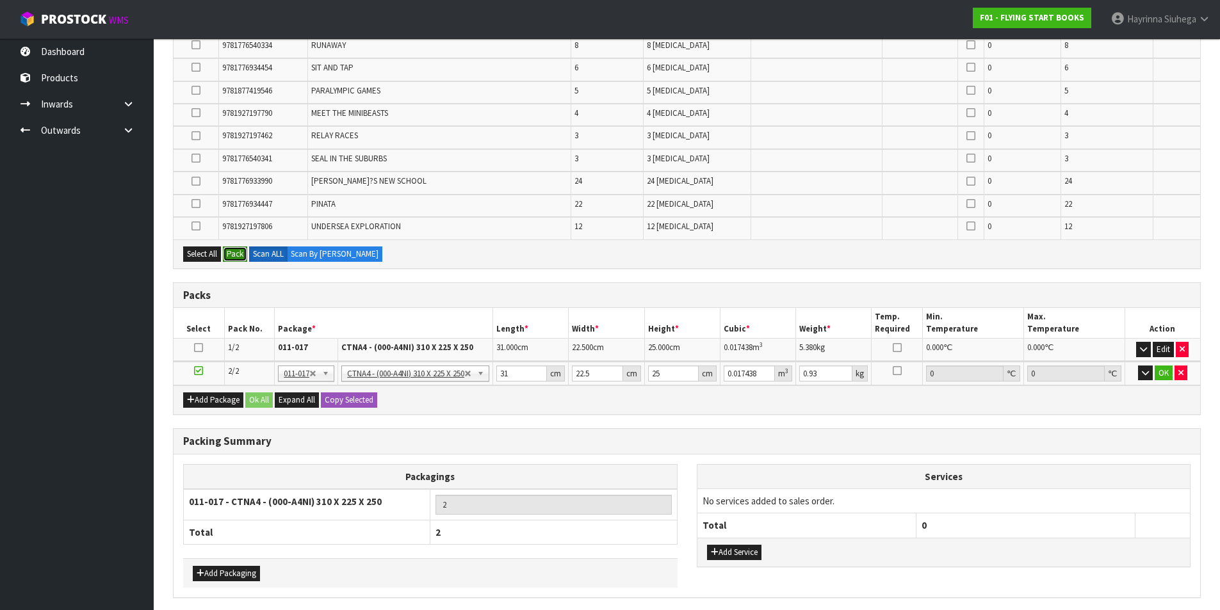
click at [234, 254] on button "Pack" at bounding box center [235, 254] width 24 height 15
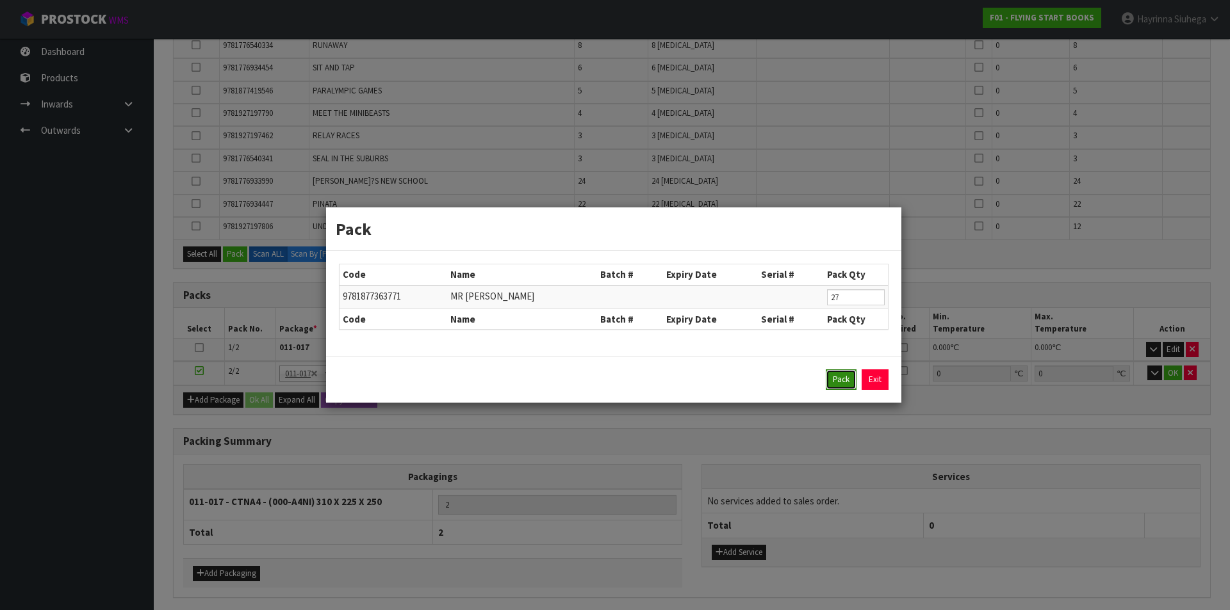
click at [842, 380] on button "Pack" at bounding box center [841, 380] width 31 height 20
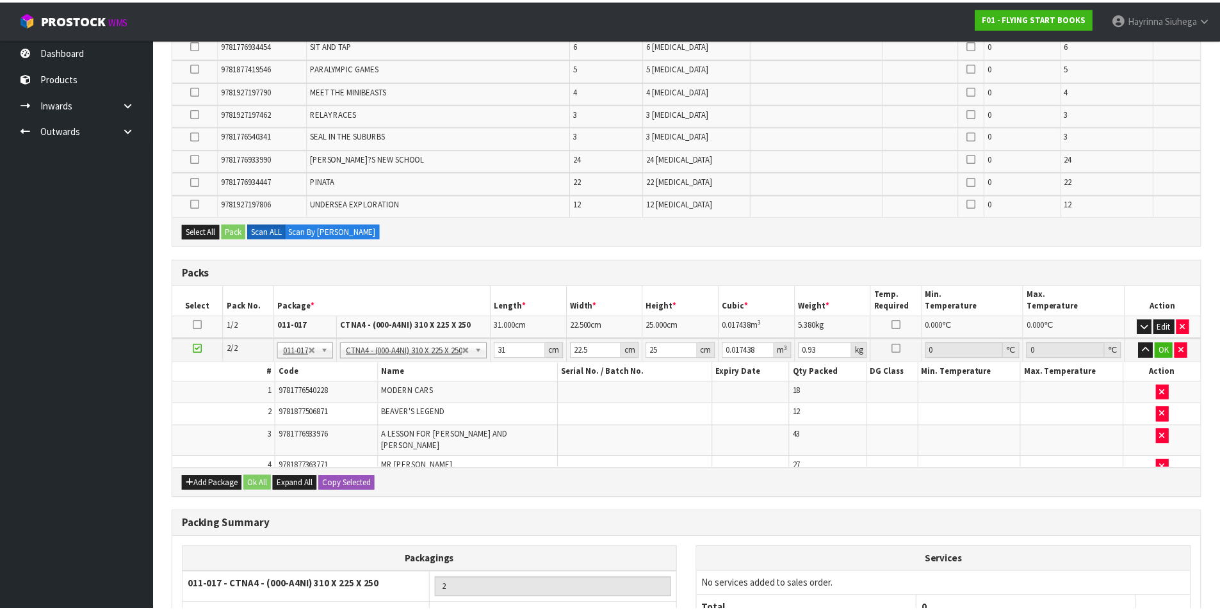
scroll to position [2148, 0]
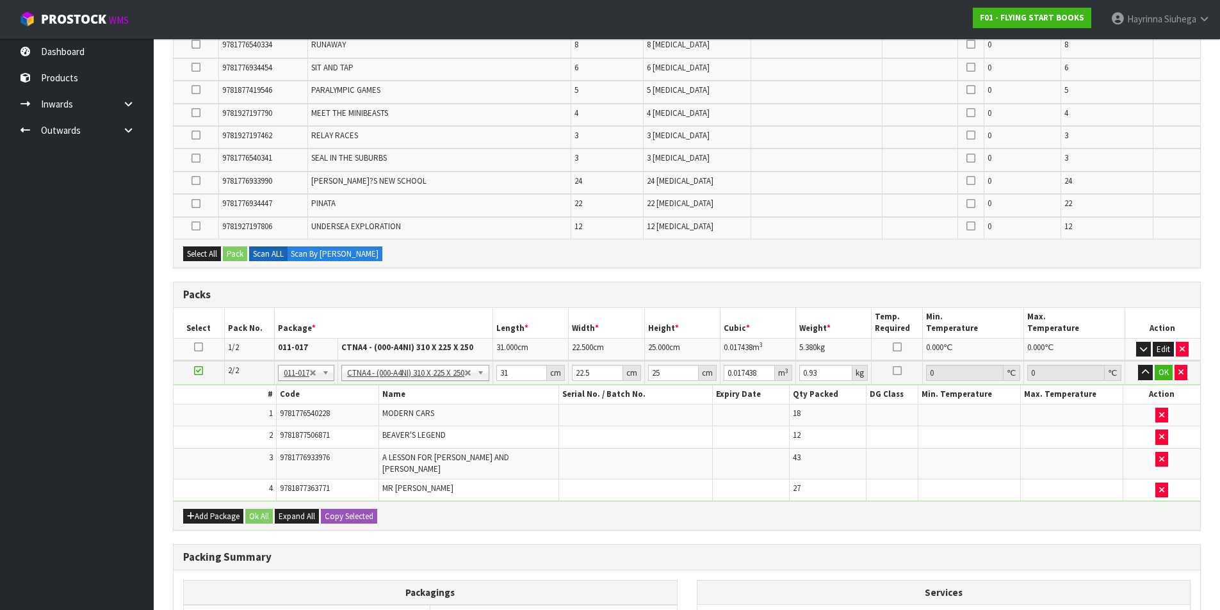
type input "1.2"
click at [1168, 368] on button "OK" at bounding box center [1164, 372] width 18 height 15
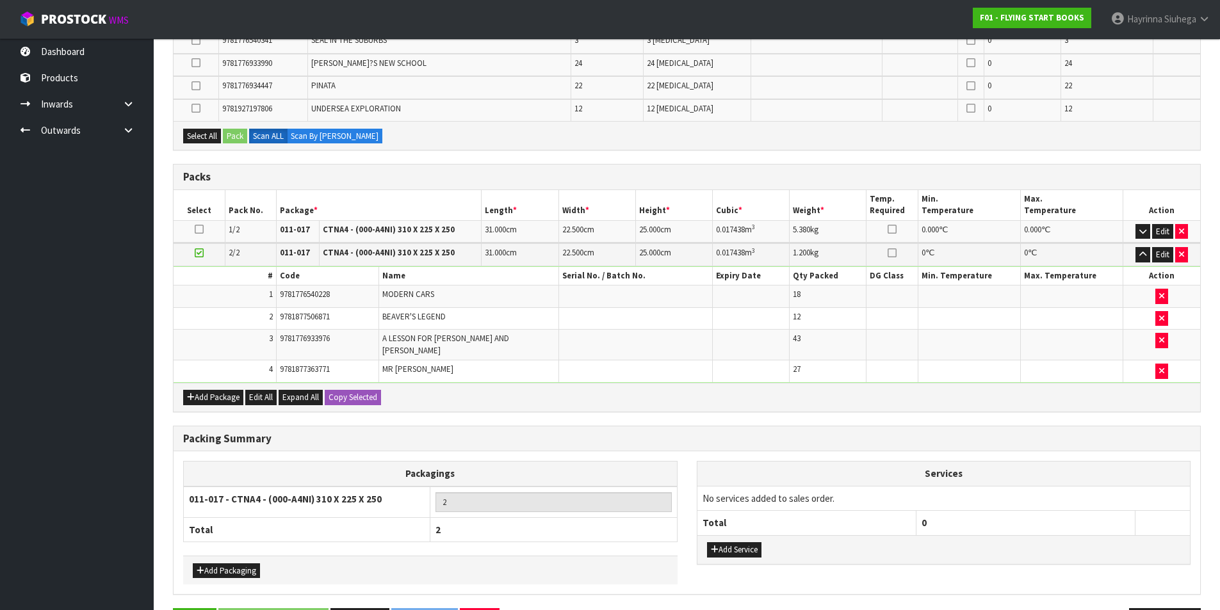
scroll to position [2302, 0]
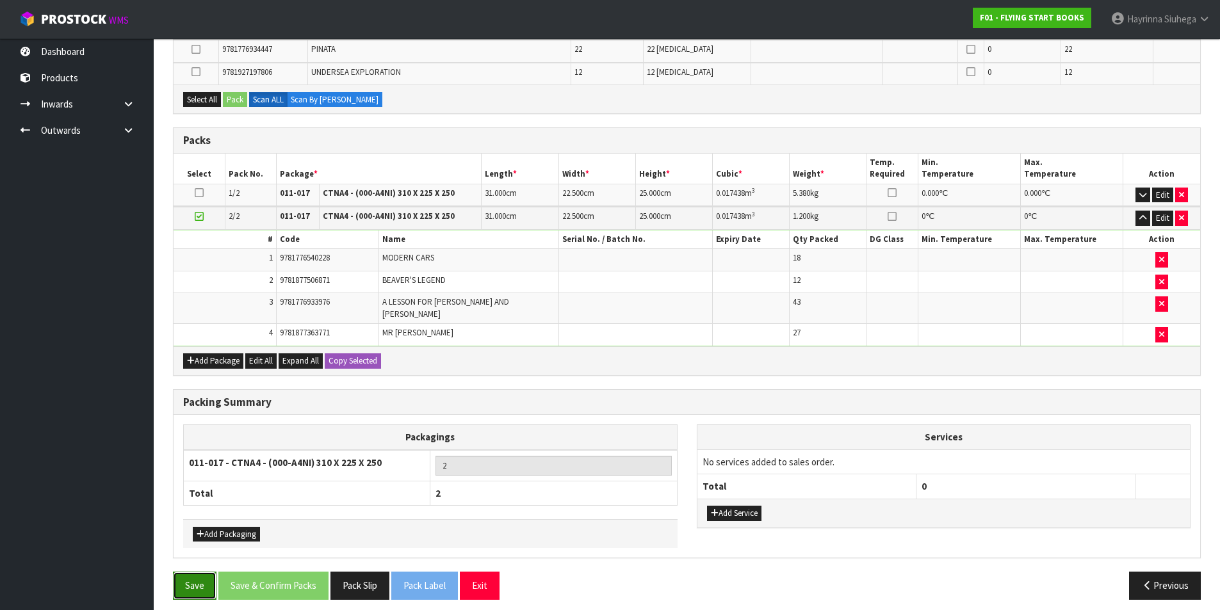
click at [210, 572] on button "Save" at bounding box center [195, 586] width 44 height 28
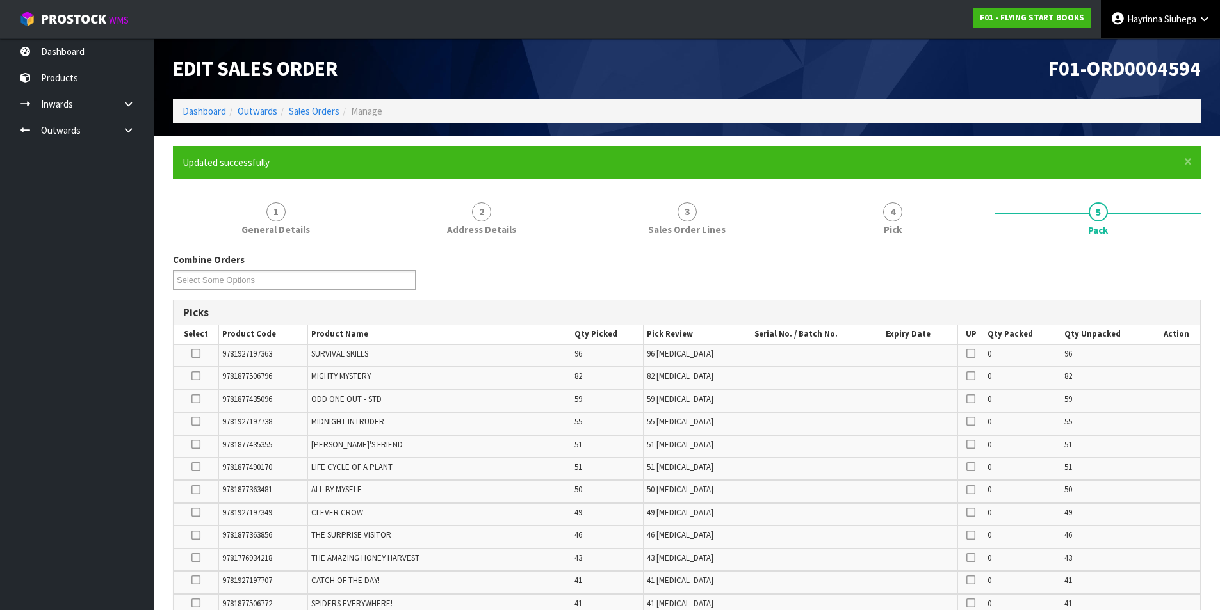
click at [1127, 10] on link "Hayrinna Siuhega" at bounding box center [1160, 19] width 119 height 38
click at [1147, 55] on link "Logout" at bounding box center [1168, 50] width 101 height 17
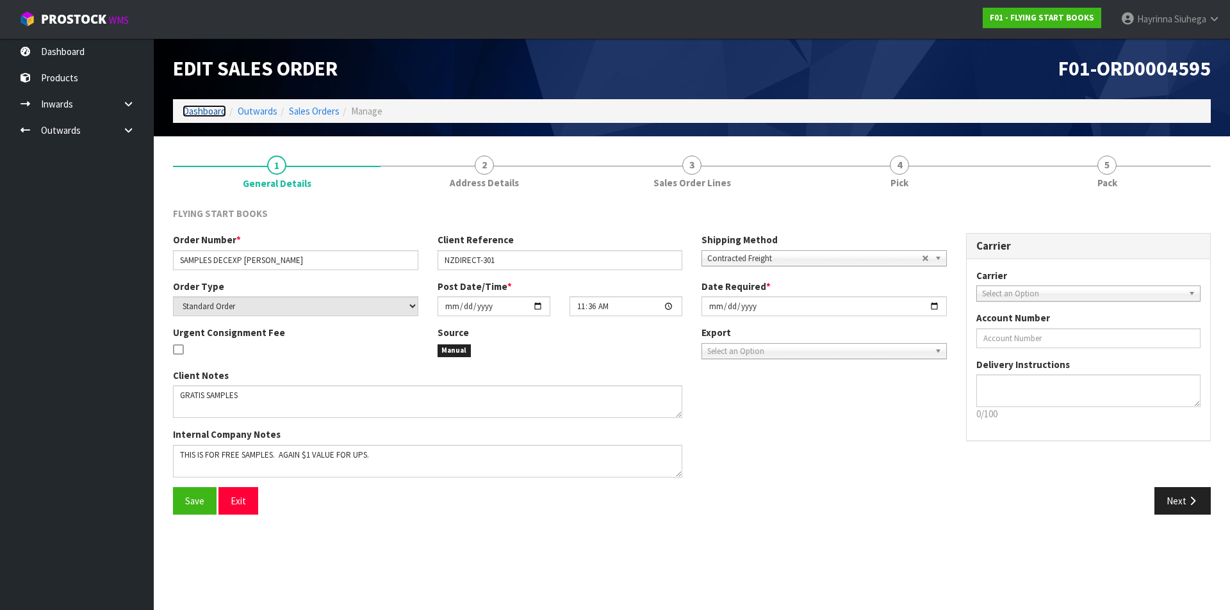
click at [204, 107] on link "Dashboard" at bounding box center [205, 111] width 44 height 12
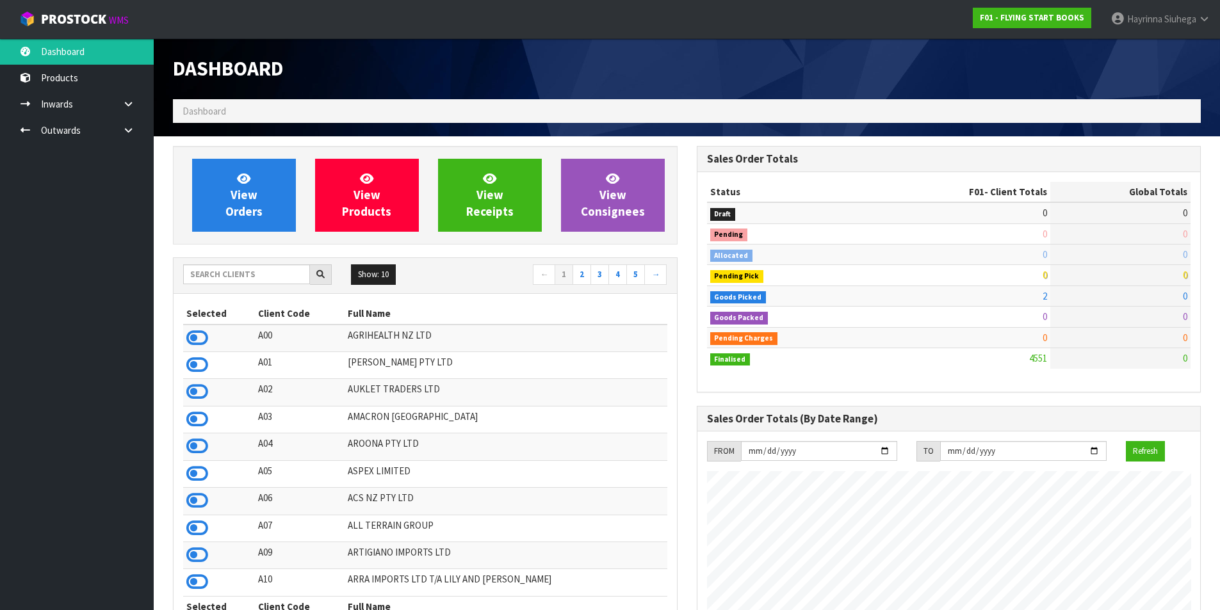
scroll to position [970, 523]
